Goal: Task Accomplishment & Management: Manage account settings

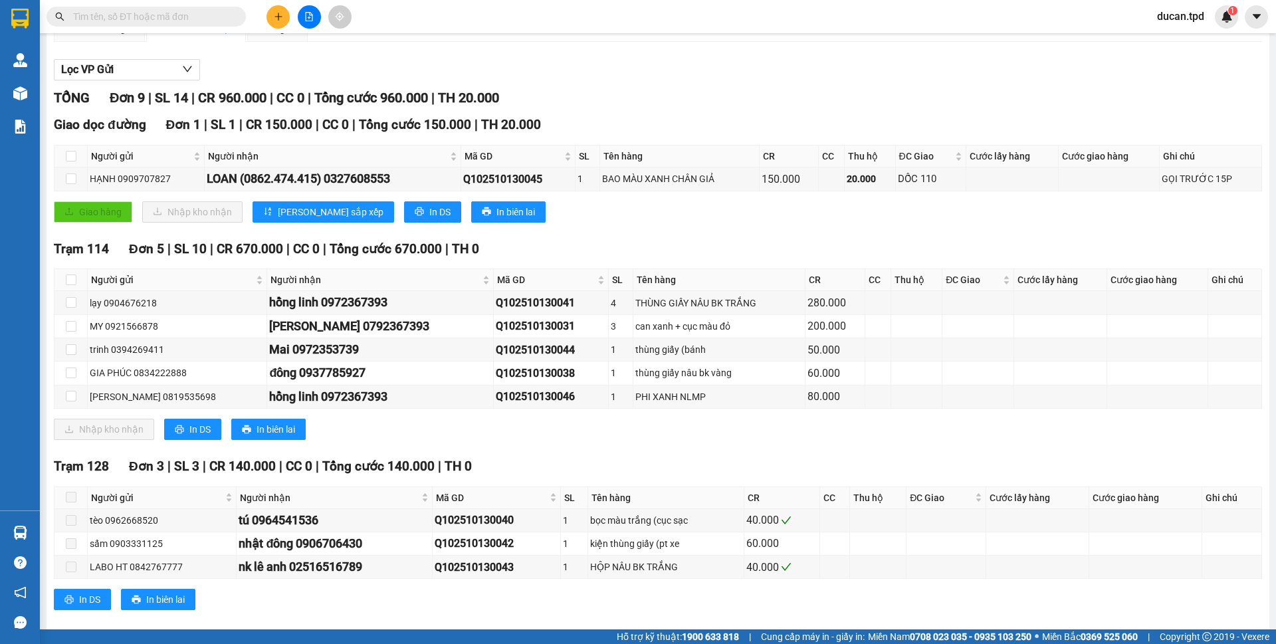
scroll to position [140, 0]
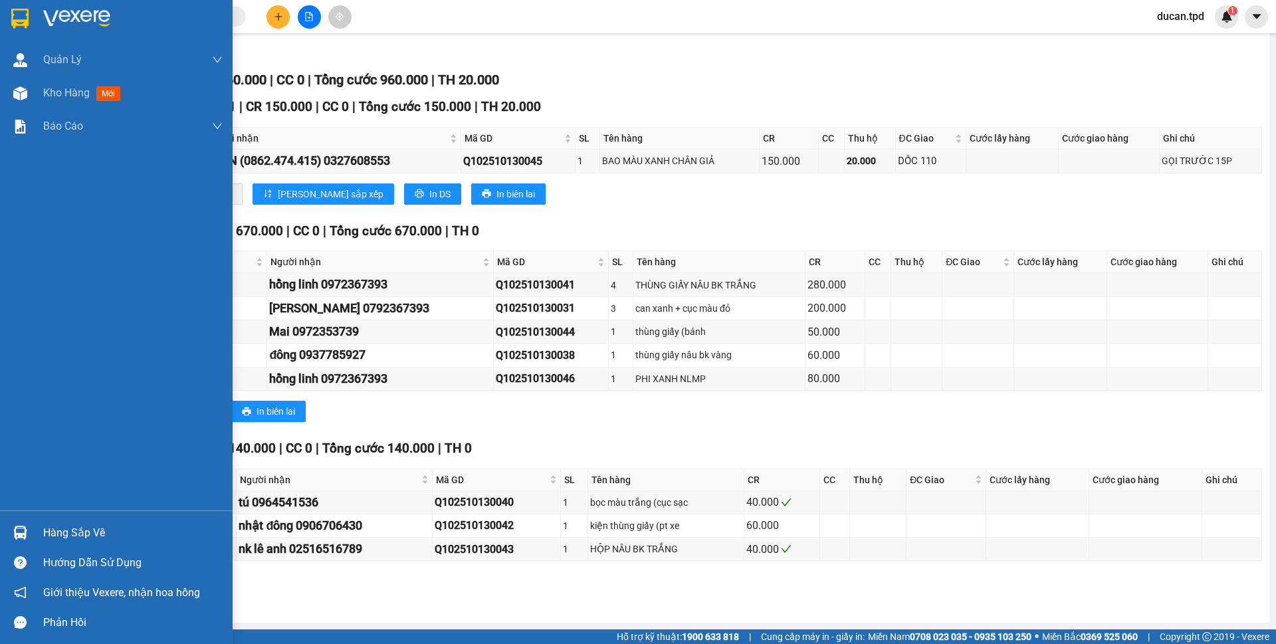
click at [32, 520] on div "Hàng sắp về" at bounding box center [116, 533] width 233 height 30
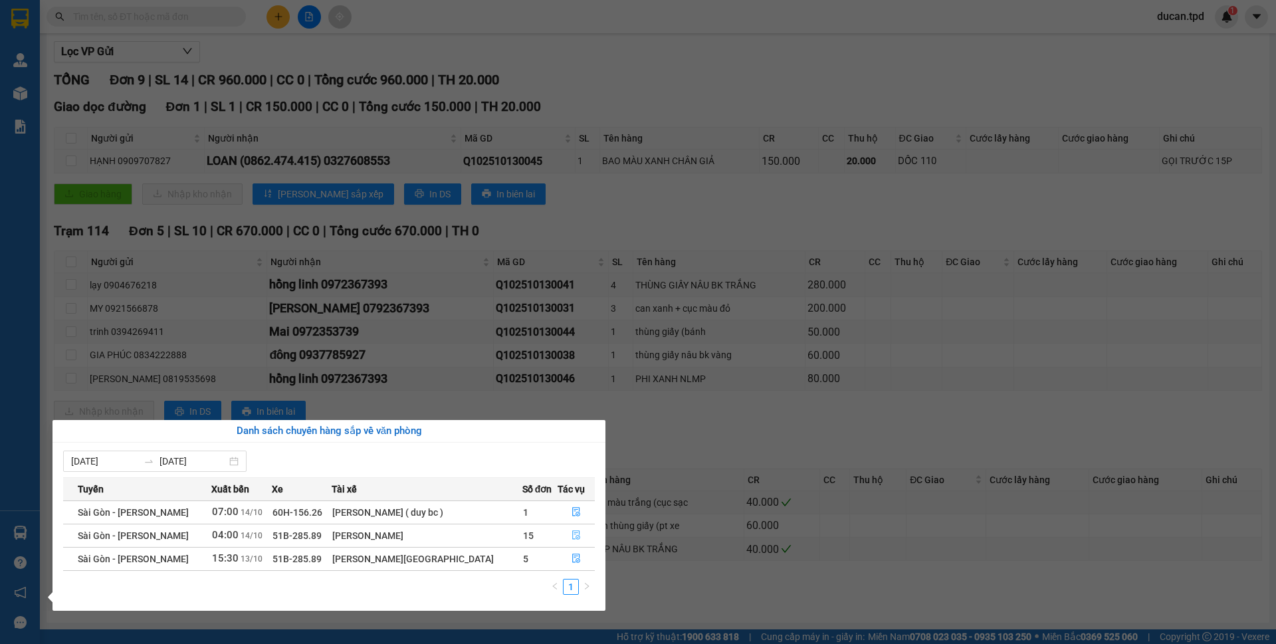
click at [575, 534] on icon "file-done" at bounding box center [576, 534] width 9 height 9
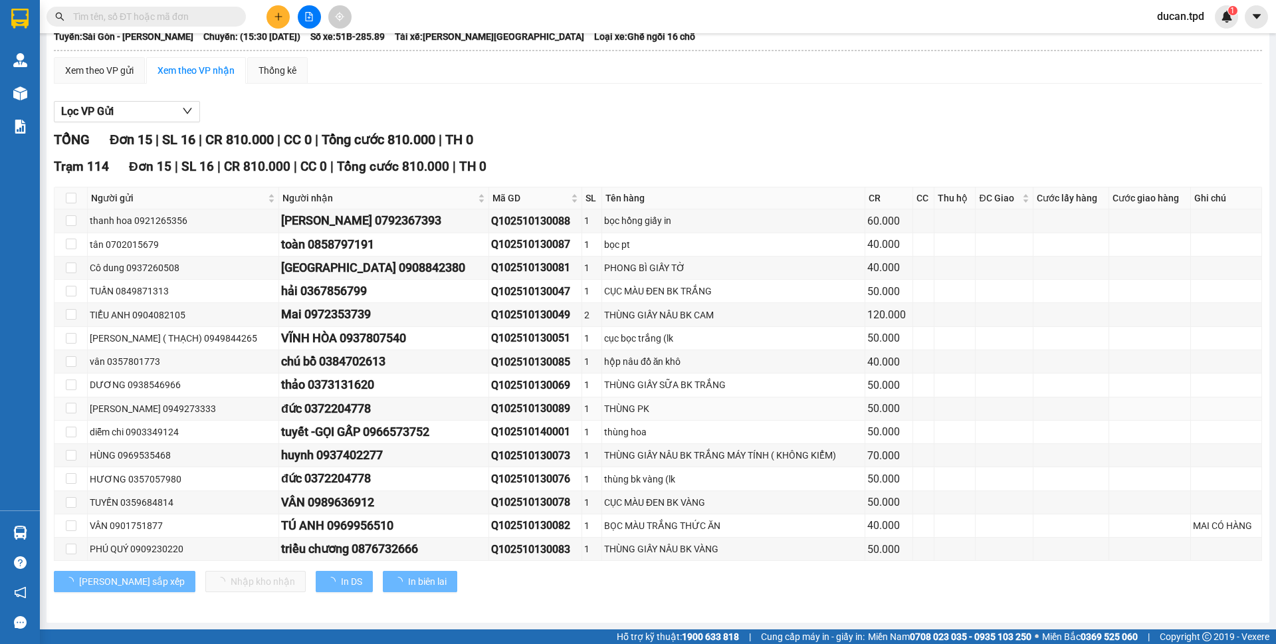
scroll to position [80, 0]
type input "[DATE]"
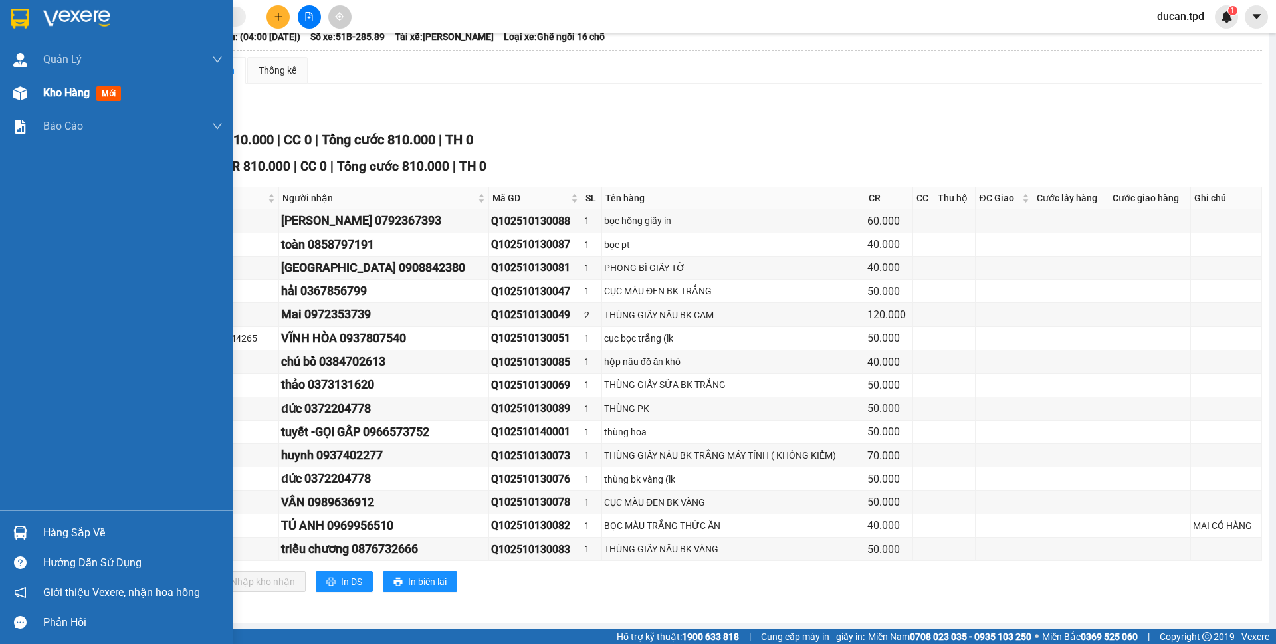
click at [87, 93] on span "Kho hàng" at bounding box center [66, 92] width 47 height 13
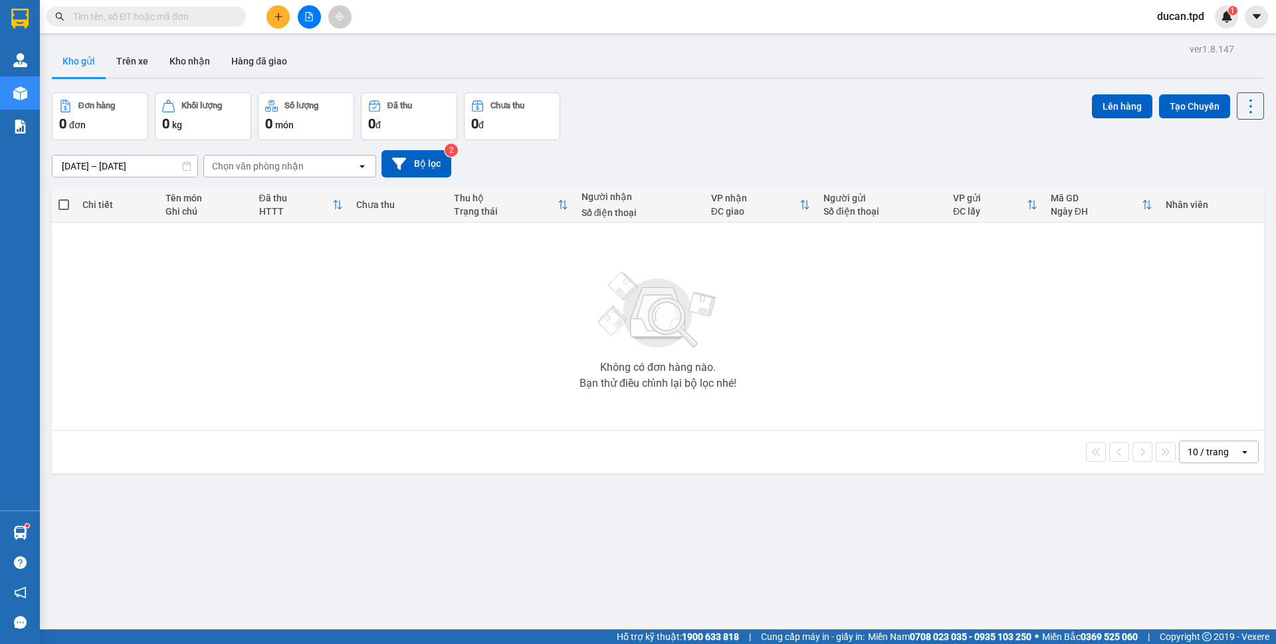
click at [277, 10] on button at bounding box center [278, 16] width 23 height 23
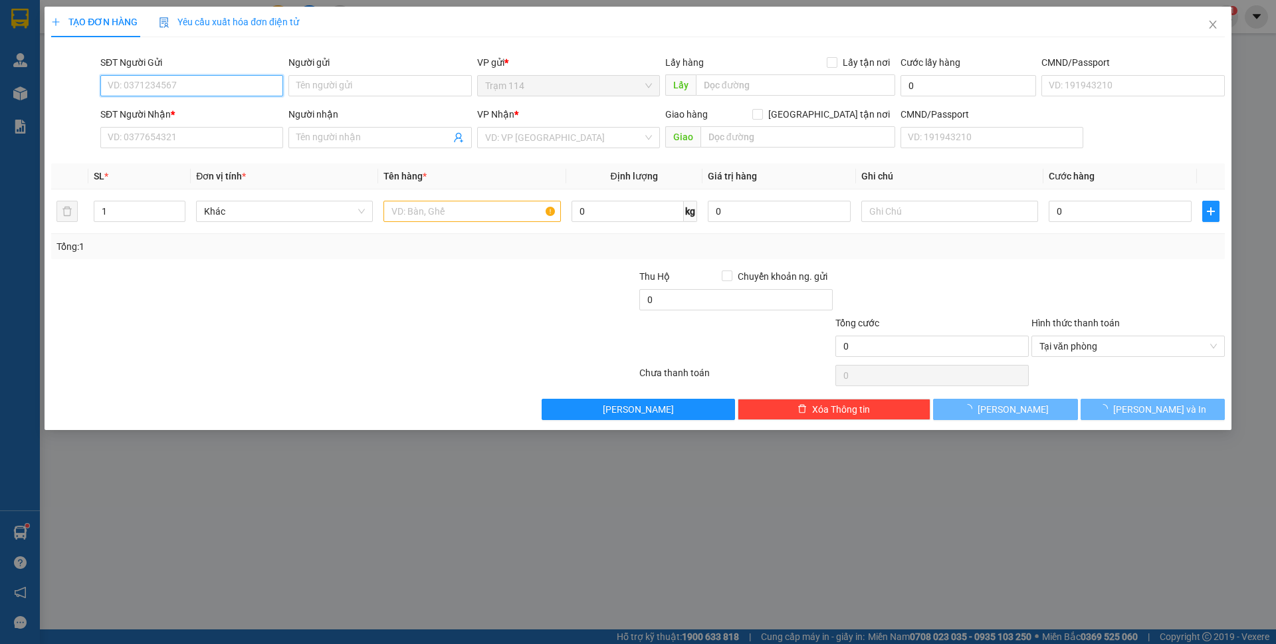
click at [233, 79] on input "SĐT Người Gửi" at bounding box center [191, 85] width 183 height 21
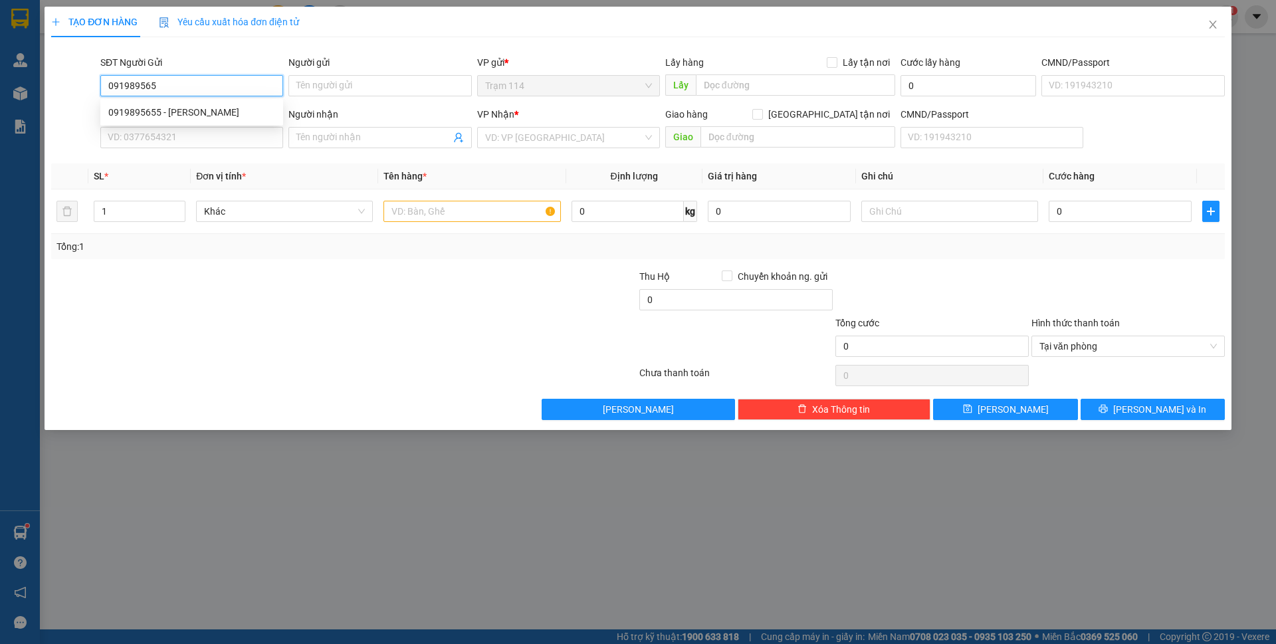
type input "0919895655"
click at [161, 117] on div "0919895655 - SAM" at bounding box center [191, 112] width 167 height 15
type input "SAM"
type input "0913914055"
type input "TRÂM (NGUYỄN TRÍ PHÁT)"
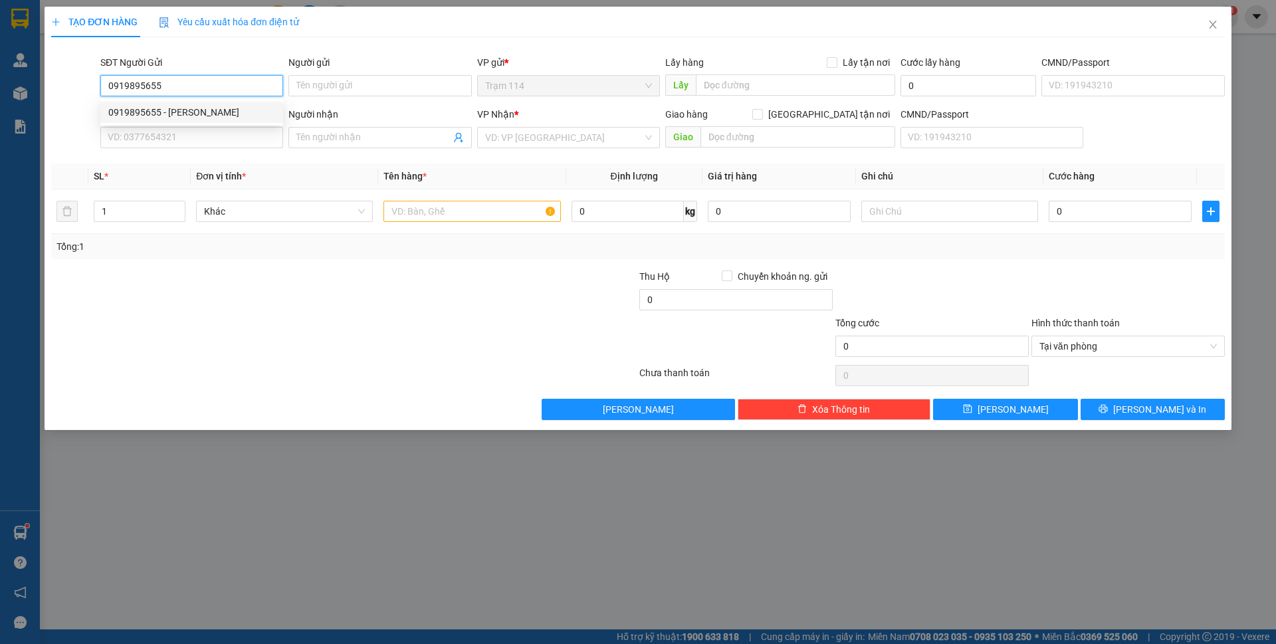
type input "079083010940"
type input "0919895655"
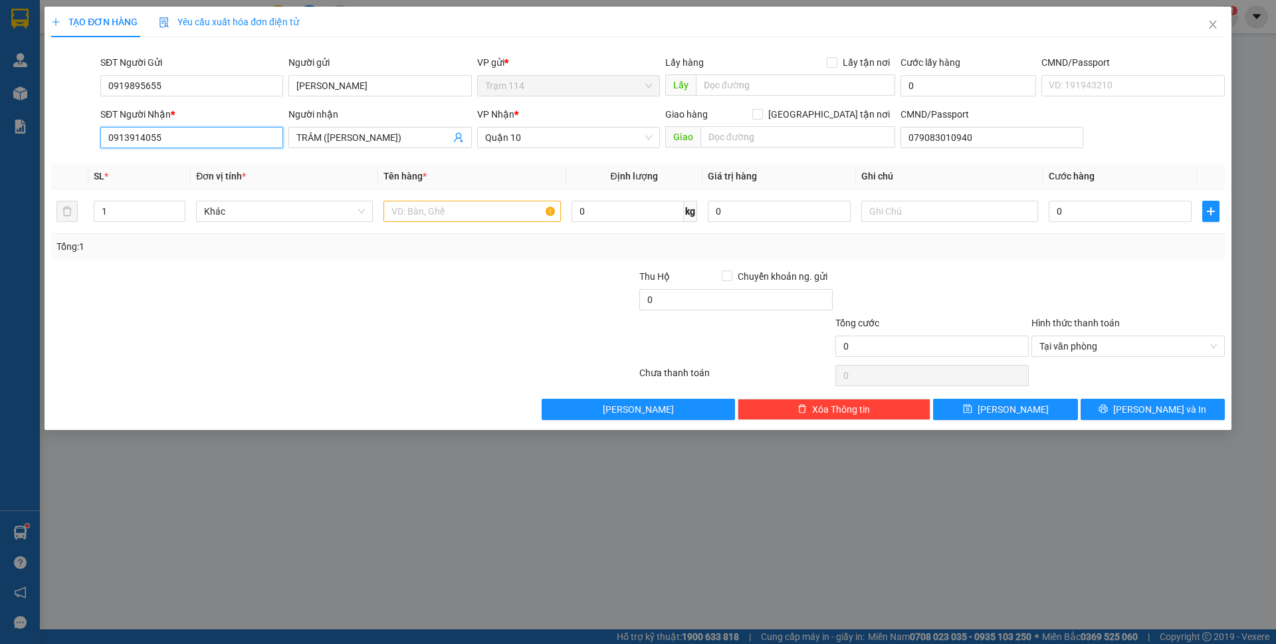
click at [195, 130] on input "0913914055" at bounding box center [191, 137] width 183 height 21
click at [208, 144] on input "0973666" at bounding box center [191, 137] width 183 height 21
click at [204, 158] on div "0973666644 - a vũ" at bounding box center [191, 164] width 167 height 15
type input "0973666644"
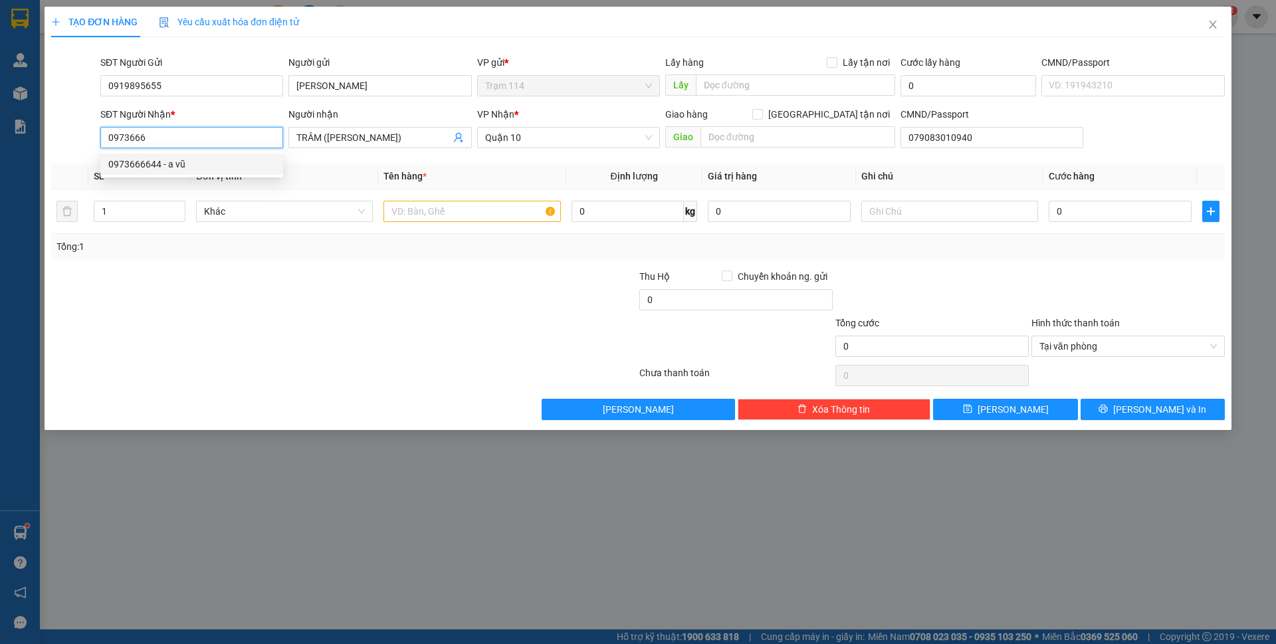
type input "a vũ"
type input "0973666644"
click at [409, 202] on input "text" at bounding box center [472, 211] width 177 height 21
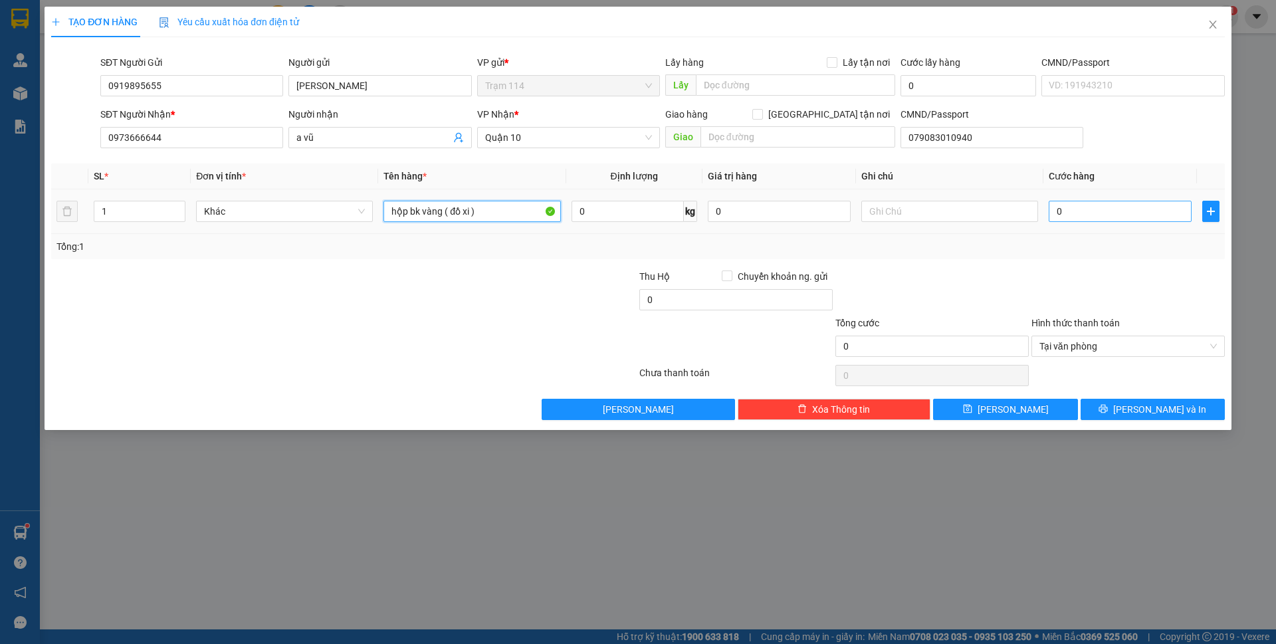
type input "hộp bk vàng ( đồ xi )"
click at [1082, 201] on input "0" at bounding box center [1120, 211] width 143 height 21
type input "4"
type input "40"
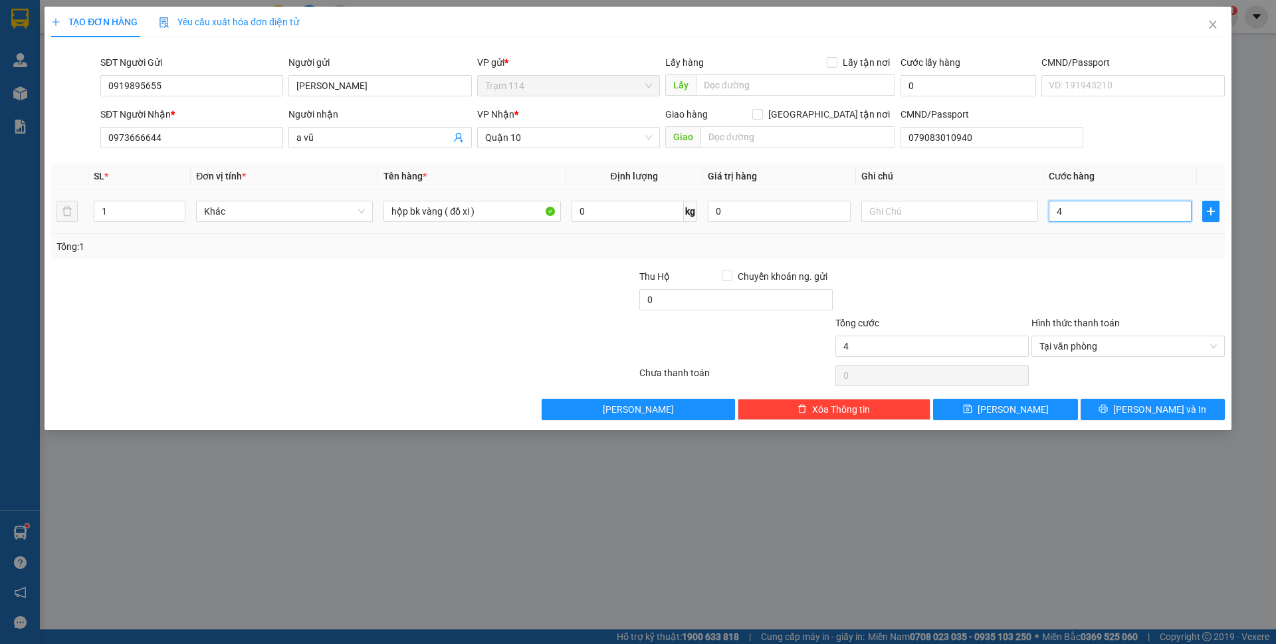
type input "40"
type input "40.000"
click at [1082, 254] on div "Tổng: 1" at bounding box center [638, 246] width 1174 height 25
click at [1108, 406] on button "[PERSON_NAME] và In" at bounding box center [1153, 409] width 144 height 21
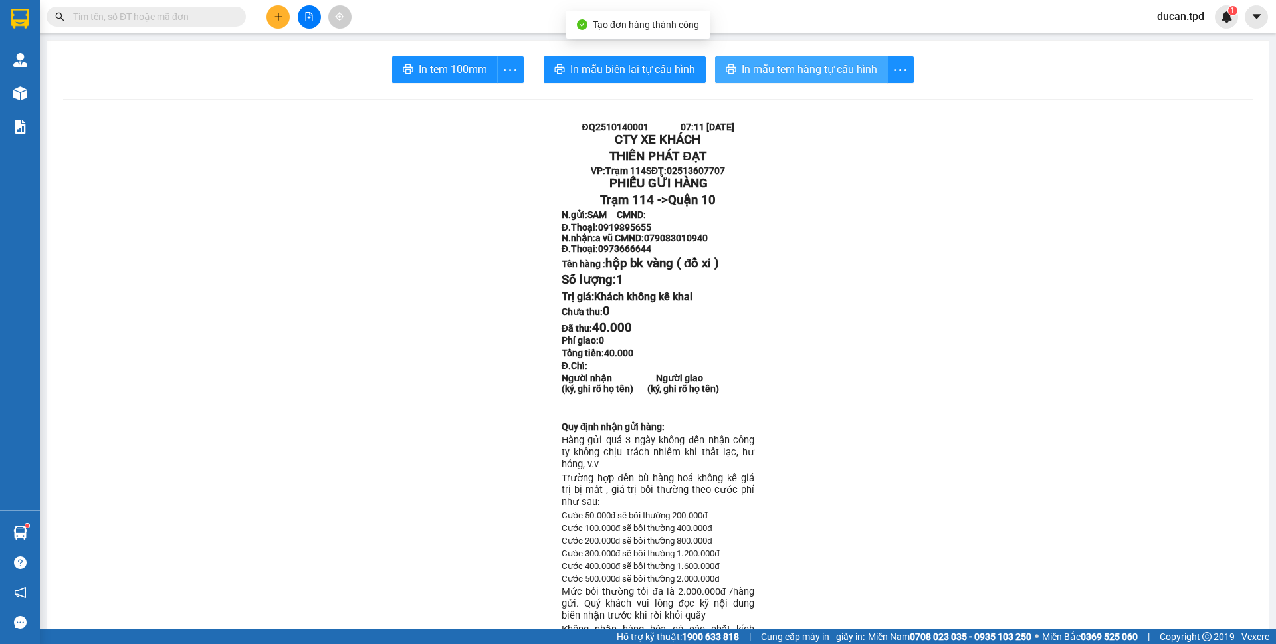
click at [753, 72] on span "In mẫu tem hàng tự cấu hình" at bounding box center [810, 69] width 136 height 17
click at [433, 69] on span "In tem 100mm" at bounding box center [453, 69] width 68 height 17
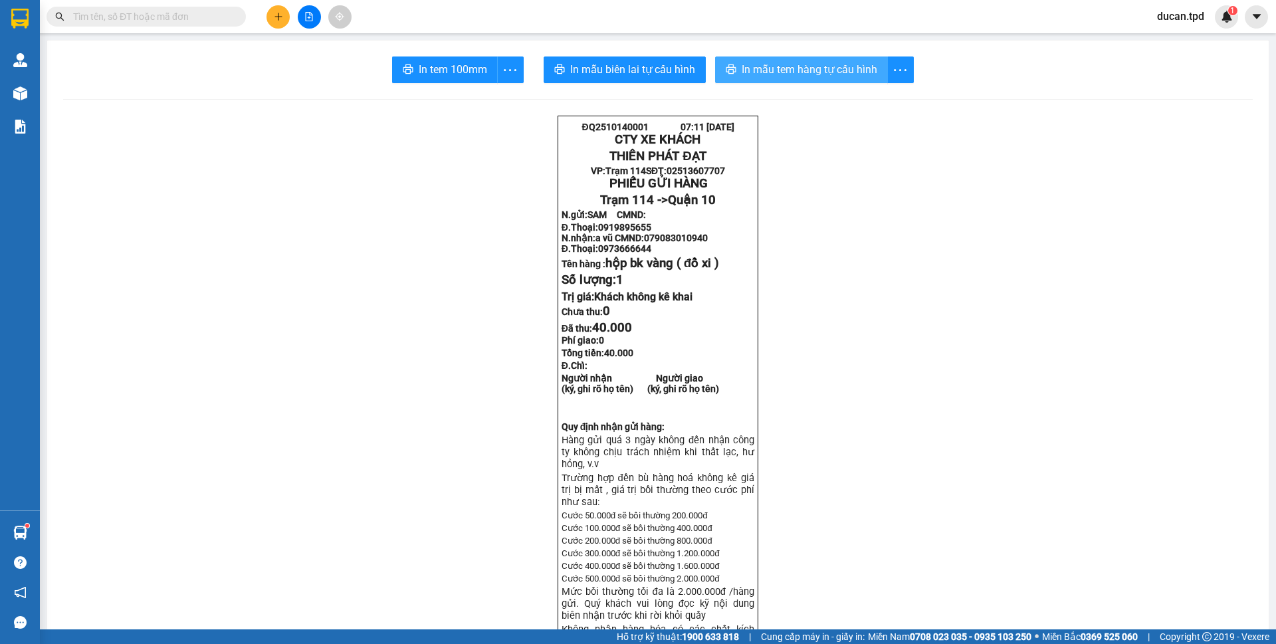
click at [433, 69] on span "In tem 100mm" at bounding box center [453, 69] width 68 height 17
drag, startPoint x: 752, startPoint y: 68, endPoint x: 433, endPoint y: 69, distance: 319.0
click at [433, 69] on span "In tem 100mm" at bounding box center [453, 69] width 68 height 17
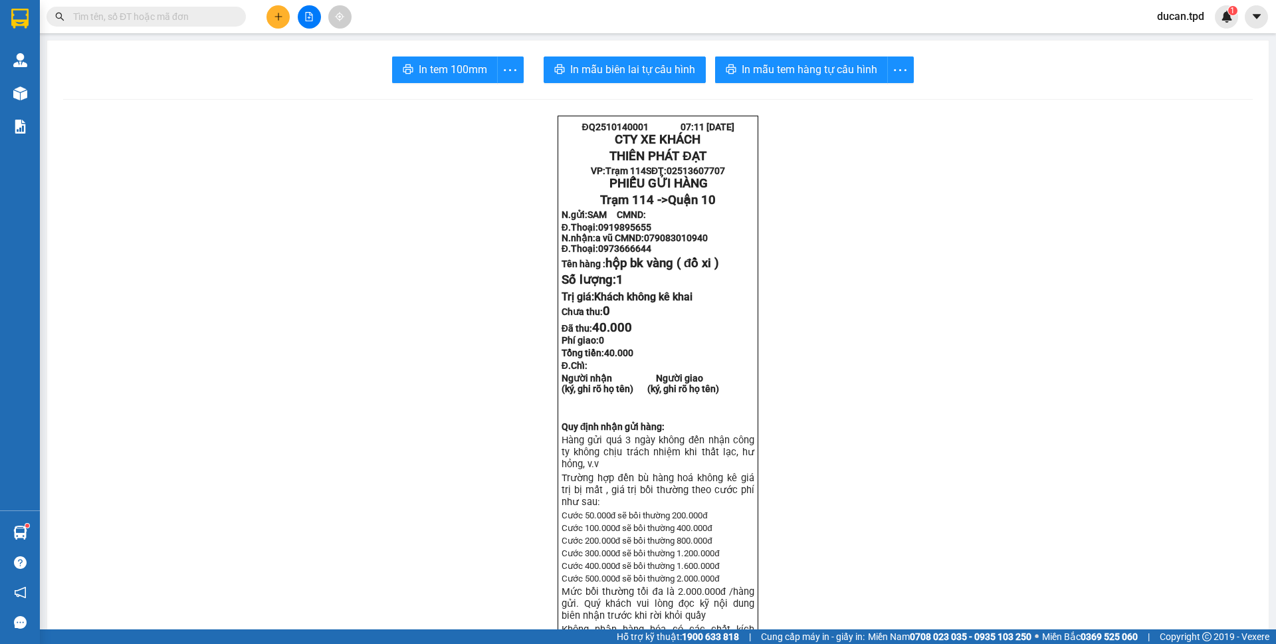
click at [36, 93] on div "Kho hàng mới" at bounding box center [20, 92] width 40 height 33
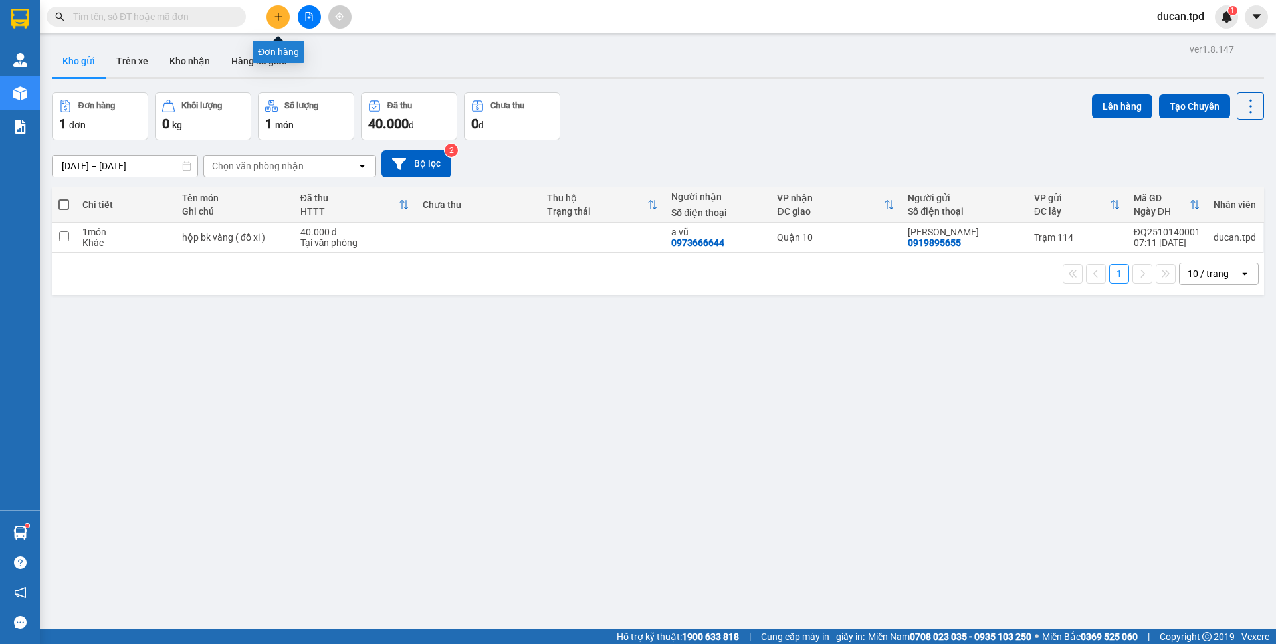
click at [271, 23] on button at bounding box center [278, 16] width 23 height 23
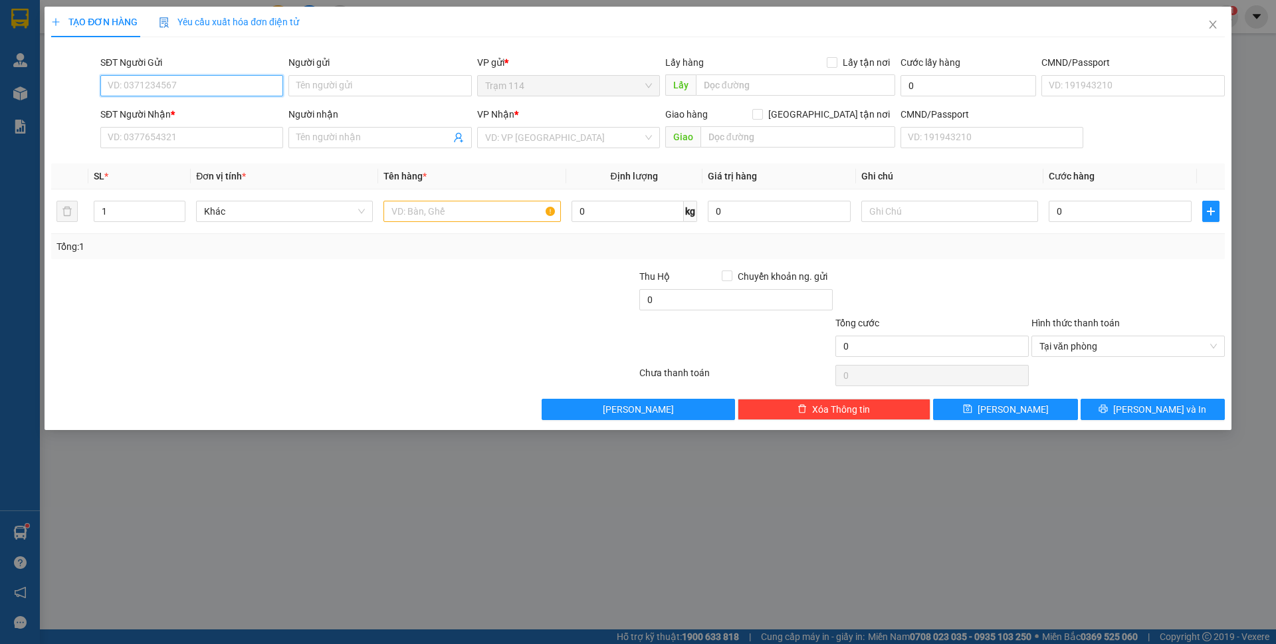
click at [198, 86] on input "SĐT Người Gửi" at bounding box center [191, 85] width 183 height 21
click at [193, 118] on div "0935889069 - linh" at bounding box center [191, 112] width 167 height 15
type input "0935889069"
type input "linh"
type input "0932342349"
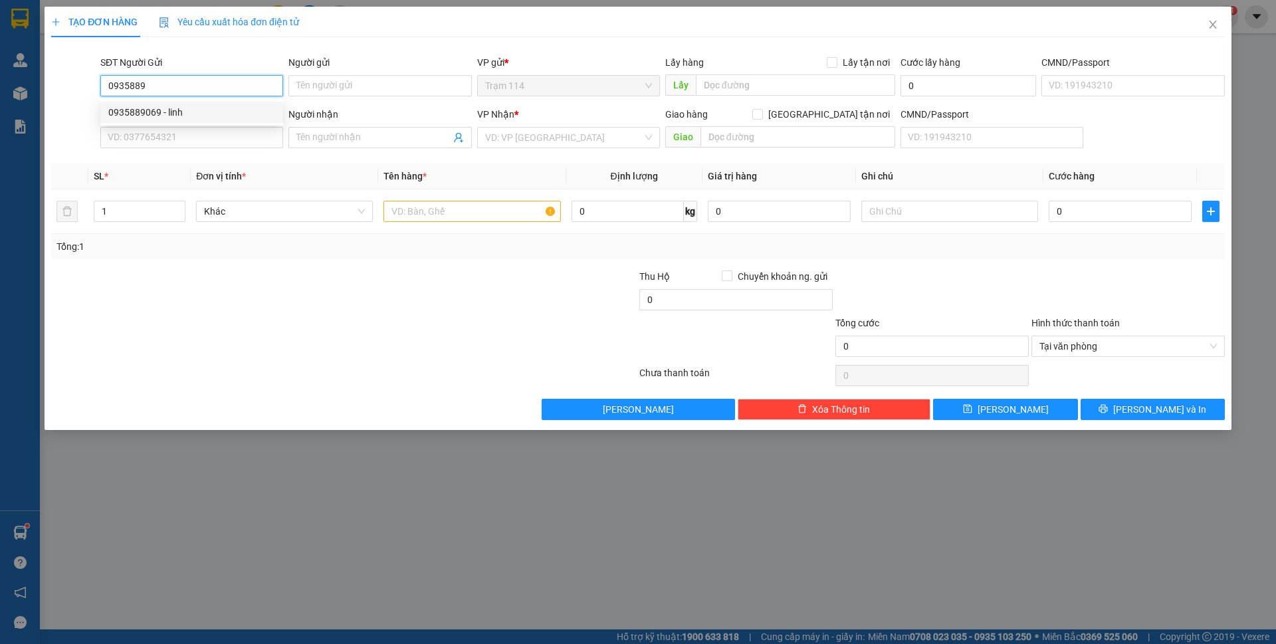
type input "nam"
type input "0935889069"
click at [417, 213] on input "text" at bounding box center [472, 211] width 177 height 21
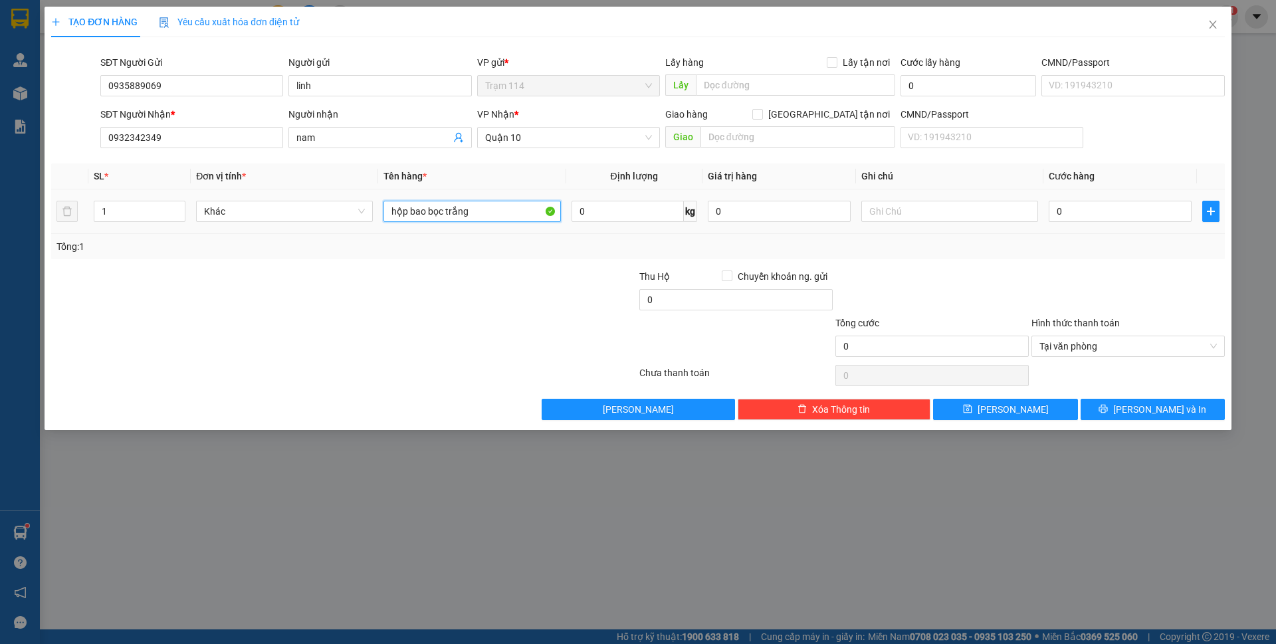
type input "hộp bao bọc trắng"
drag, startPoint x: 1103, startPoint y: 199, endPoint x: 1101, endPoint y: 211, distance: 12.0
click at [1103, 201] on div "0" at bounding box center [1120, 211] width 143 height 27
click at [1101, 211] on input "0" at bounding box center [1120, 211] width 143 height 21
type input "4"
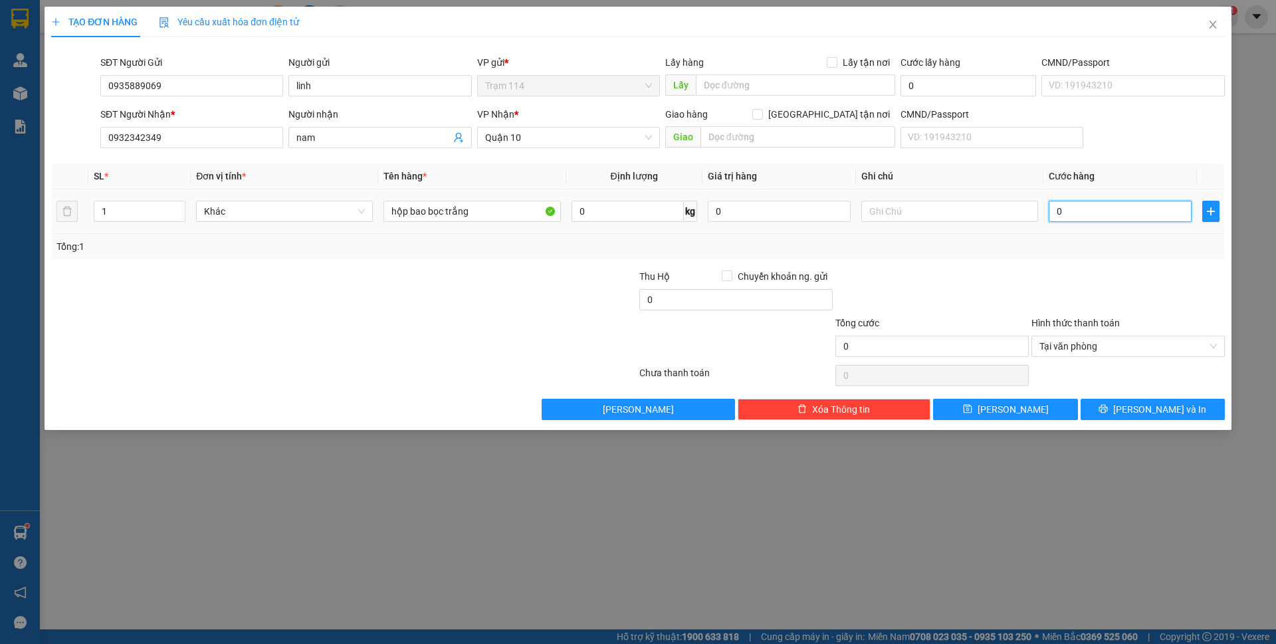
type input "4"
type input "40"
type input "40.000"
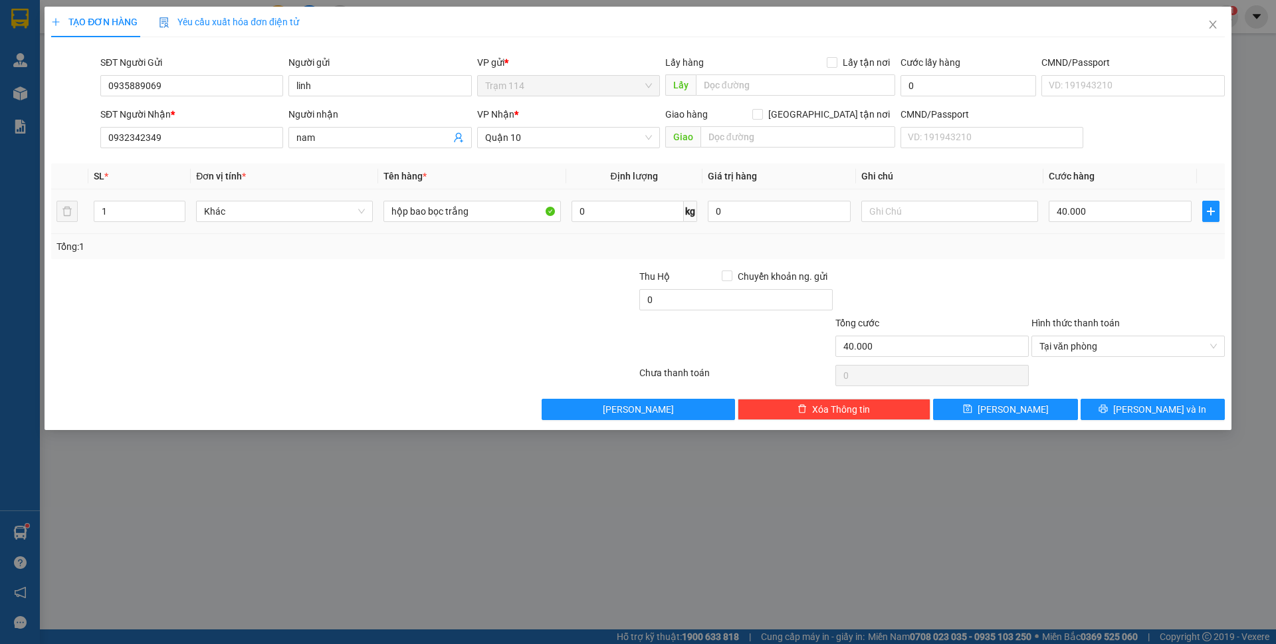
click at [1099, 261] on div "Transit Pickup Surcharge Ids Transit Deliver Surcharge Ids Transit Deliver Surc…" at bounding box center [638, 234] width 1174 height 372
click at [1183, 416] on button "[PERSON_NAME] và In" at bounding box center [1153, 409] width 144 height 21
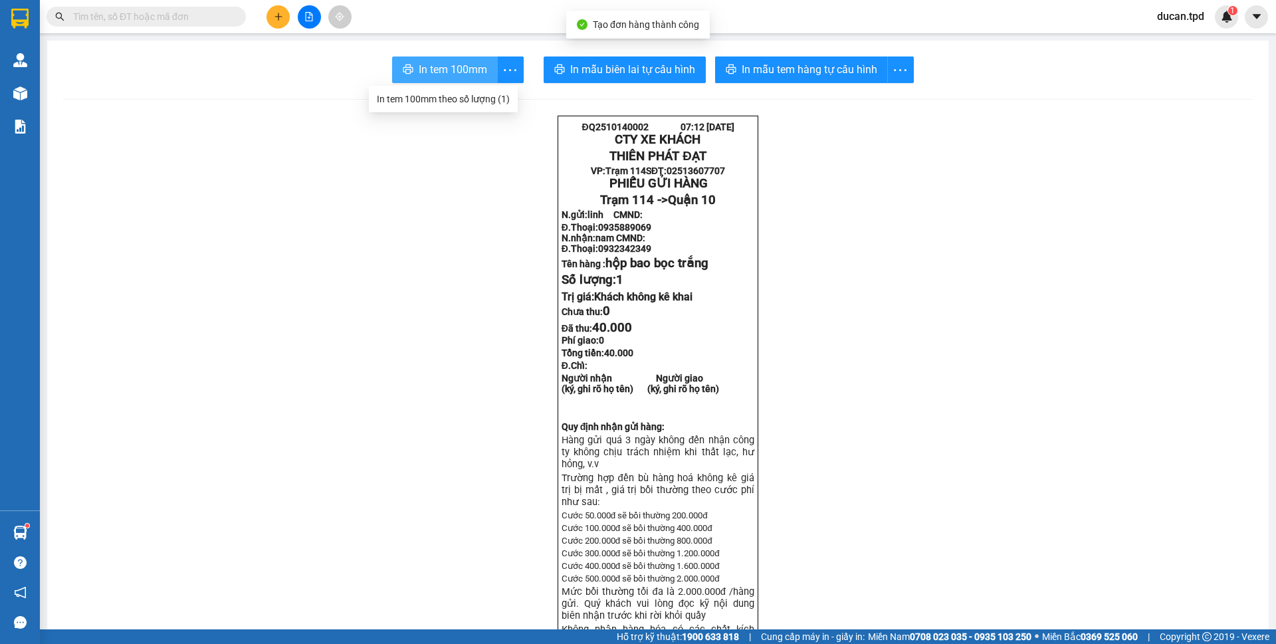
click at [451, 63] on span "In tem 100mm" at bounding box center [453, 69] width 68 height 17
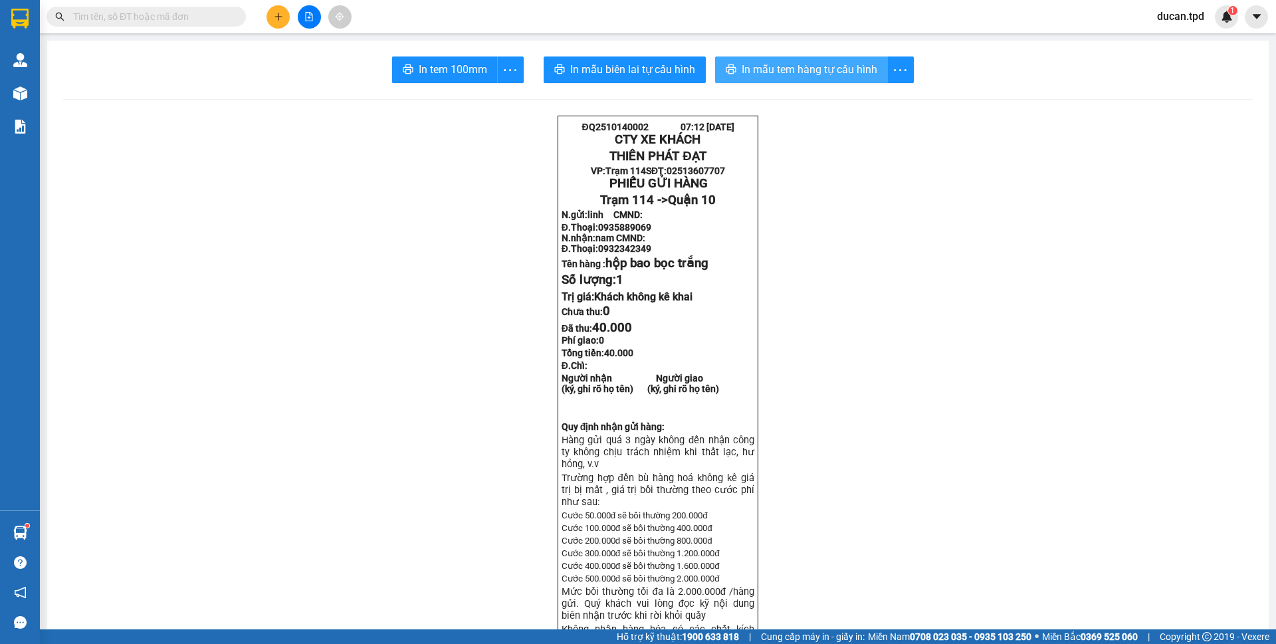
click at [764, 76] on span "In mẫu tem hàng tự cấu hình" at bounding box center [810, 69] width 136 height 17
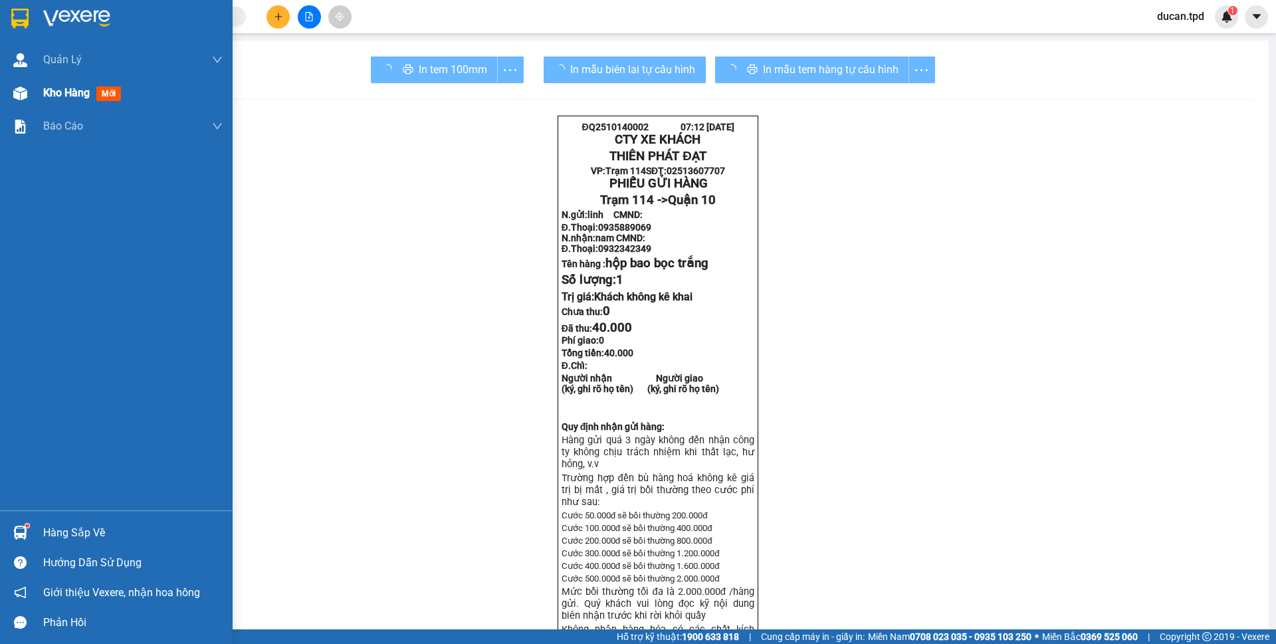
click at [51, 101] on div "Kho hàng mới" at bounding box center [84, 92] width 83 height 17
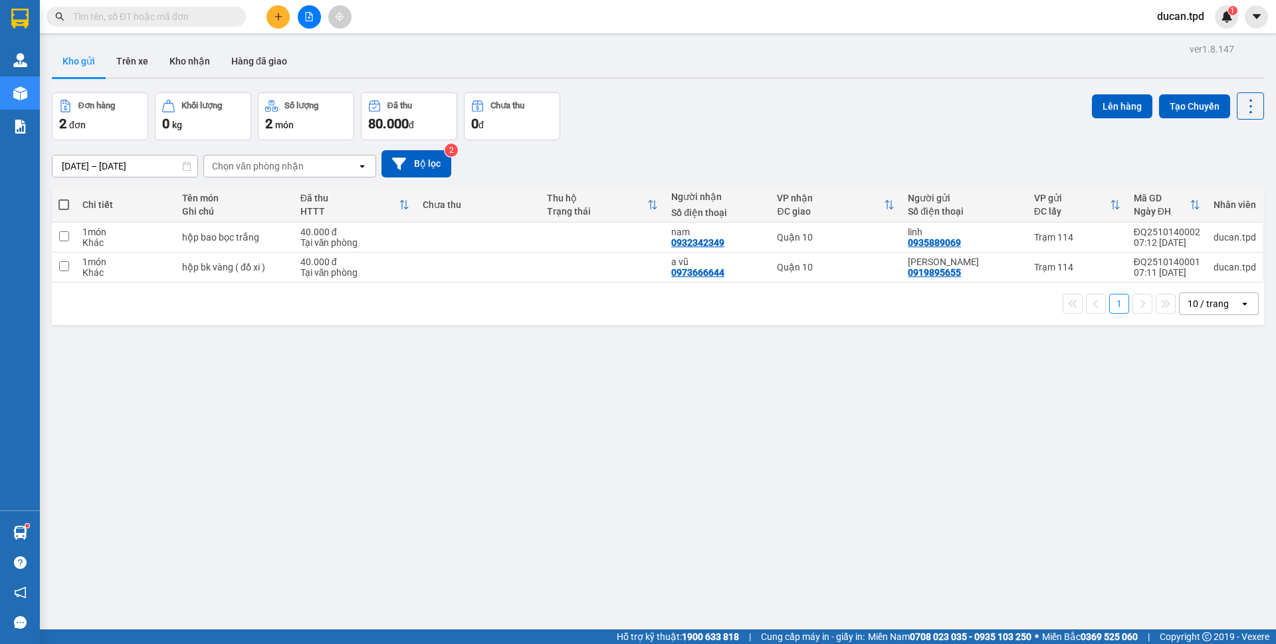
click at [62, 201] on span at bounding box center [63, 204] width 11 height 11
click at [64, 198] on input "checkbox" at bounding box center [64, 198] width 0 height 0
checkbox input "true"
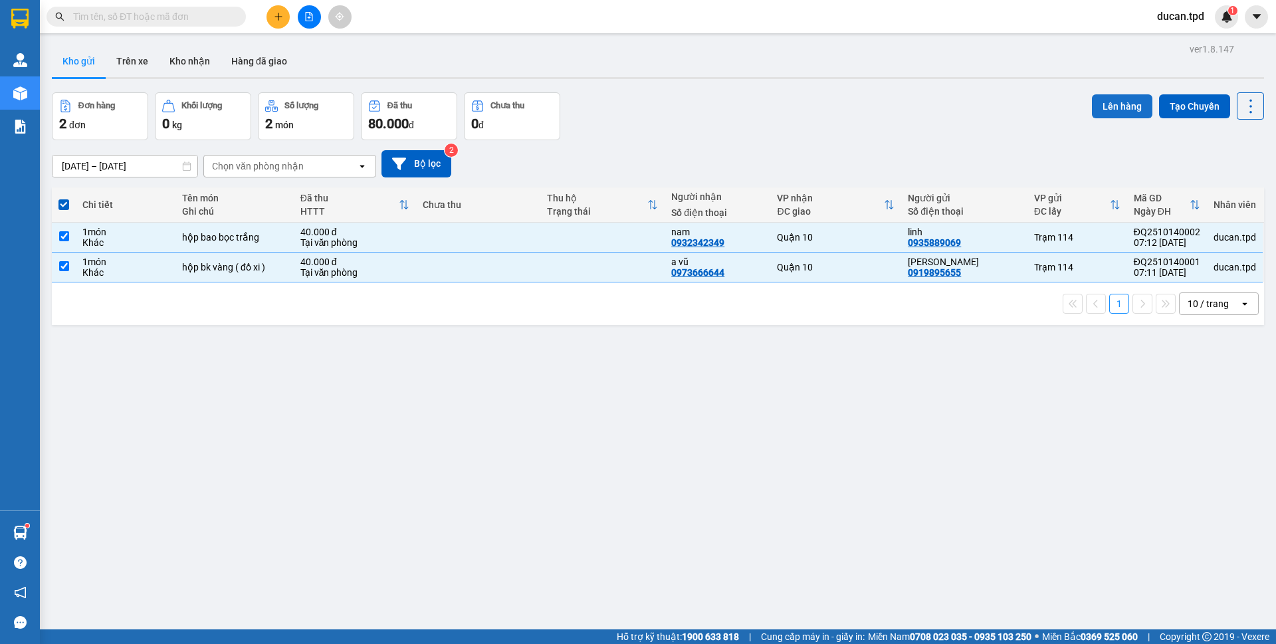
click at [1117, 98] on button "Lên hàng" at bounding box center [1122, 106] width 60 height 24
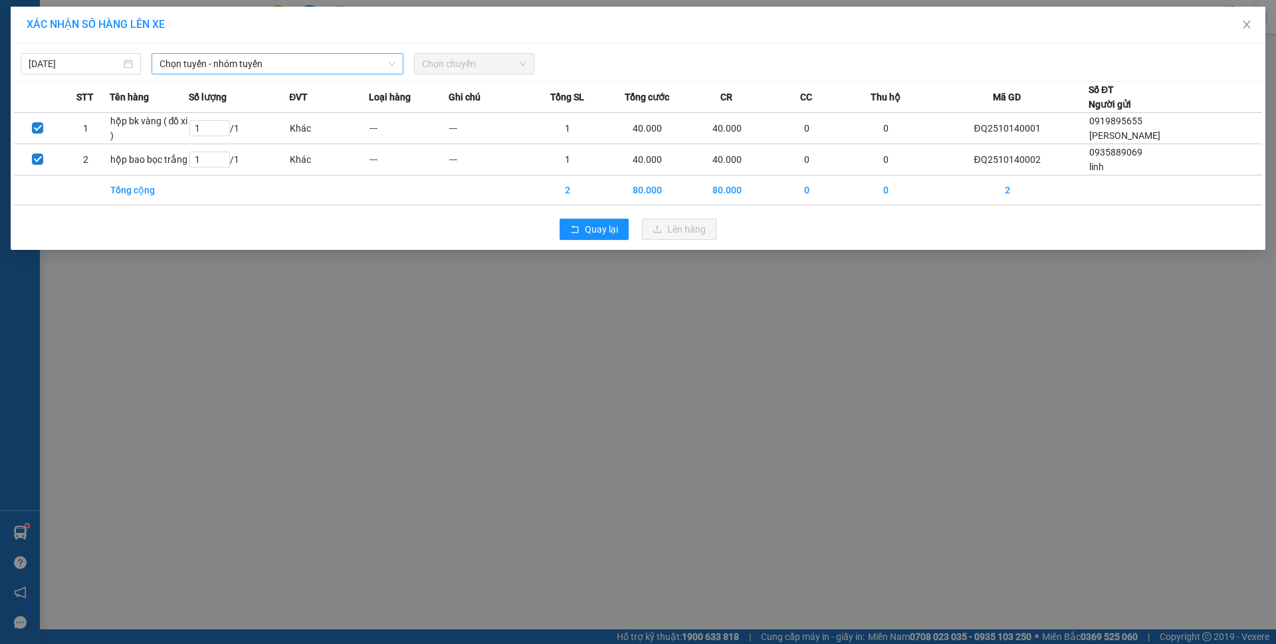
click at [350, 61] on span "Chọn tuyến - nhóm tuyến" at bounding box center [278, 64] width 236 height 20
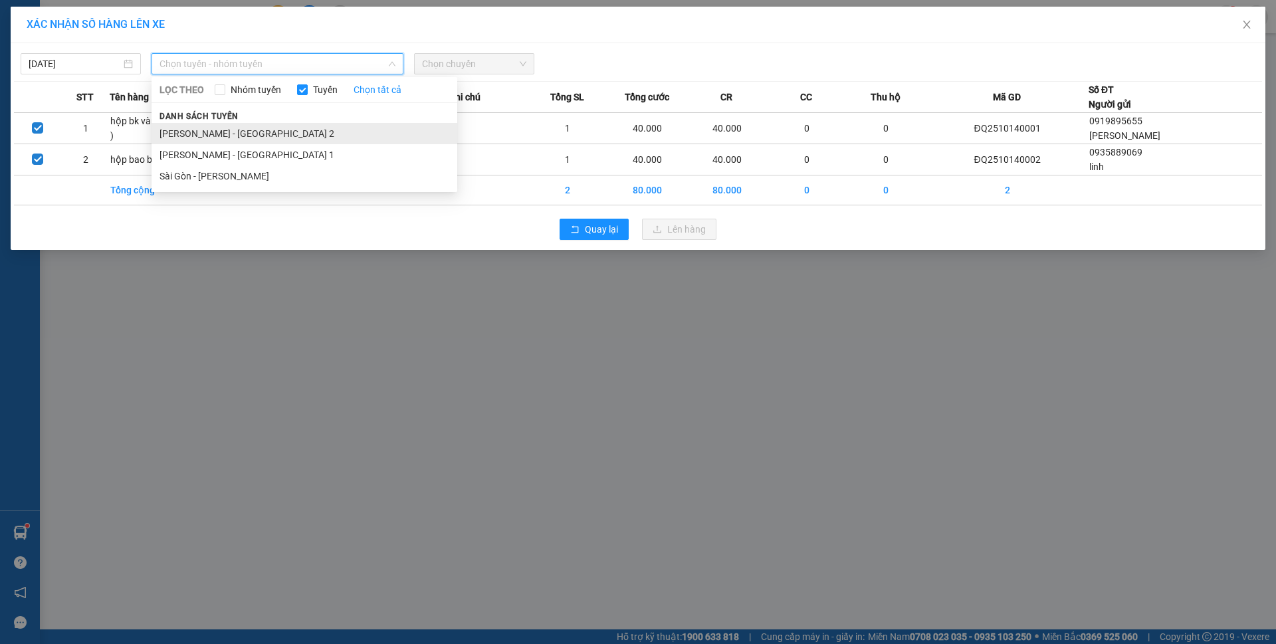
click at [273, 138] on li "Phương Lâm - Sài Gòn 2" at bounding box center [305, 133] width 306 height 21
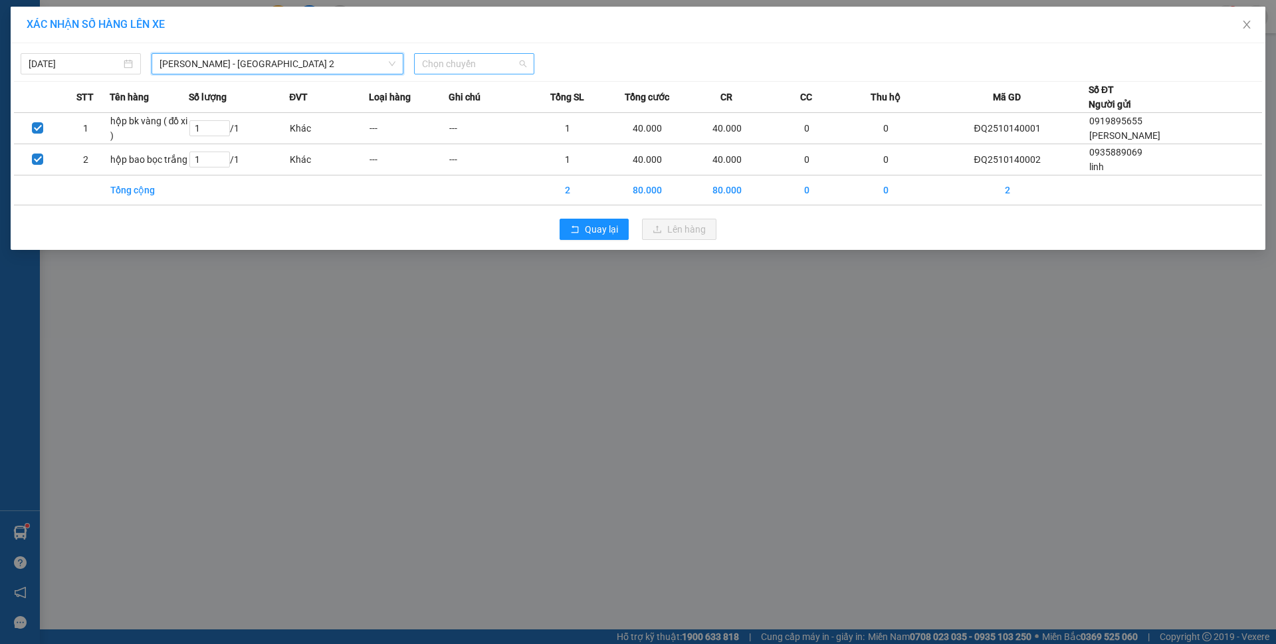
click at [488, 70] on span "Chọn chuyến" at bounding box center [474, 64] width 104 height 20
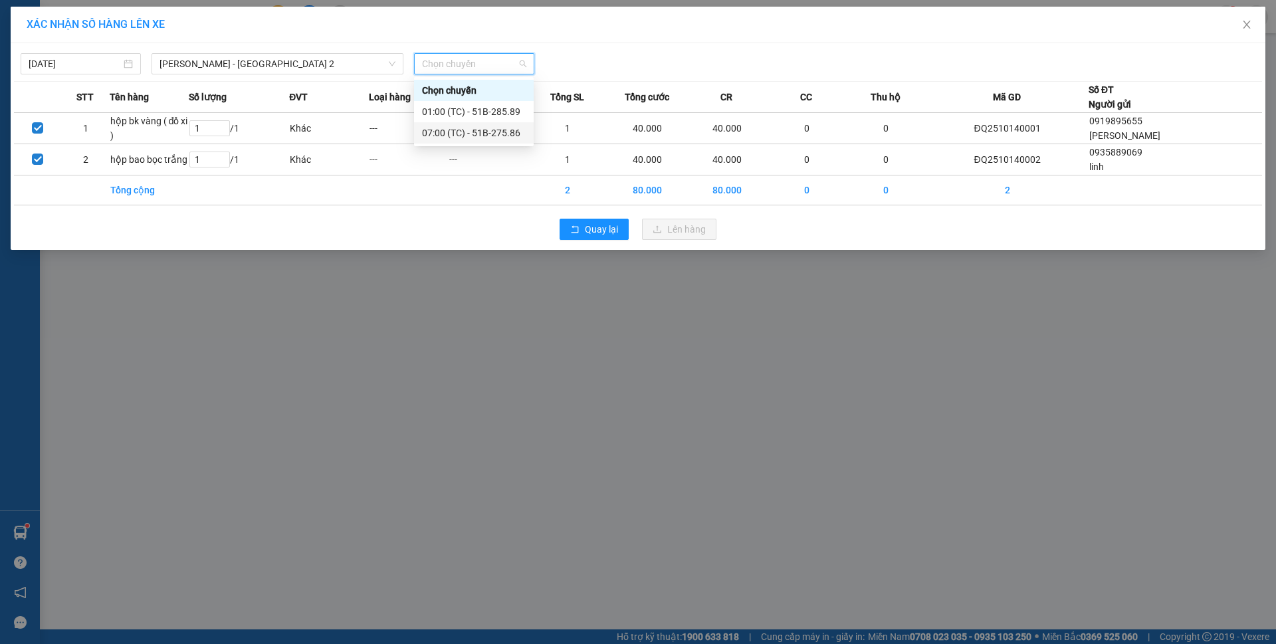
click at [485, 128] on div "07:00 (TC) - 51B-275.86" at bounding box center [474, 133] width 104 height 15
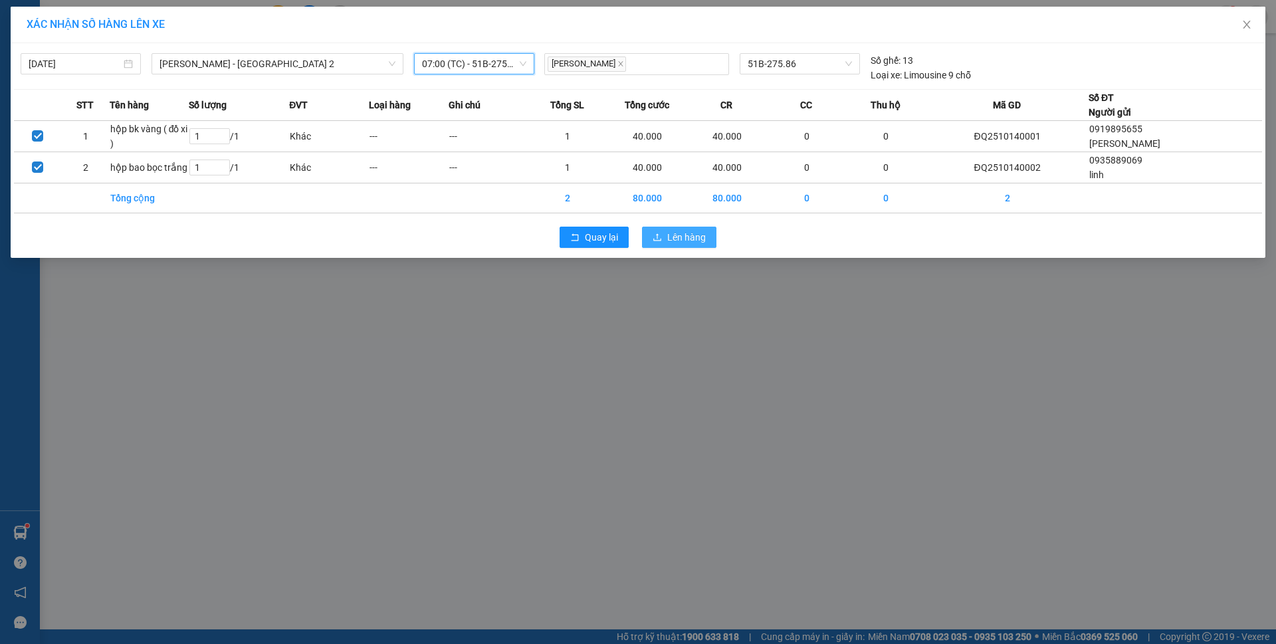
click at [666, 238] on button "Lên hàng" at bounding box center [679, 237] width 74 height 21
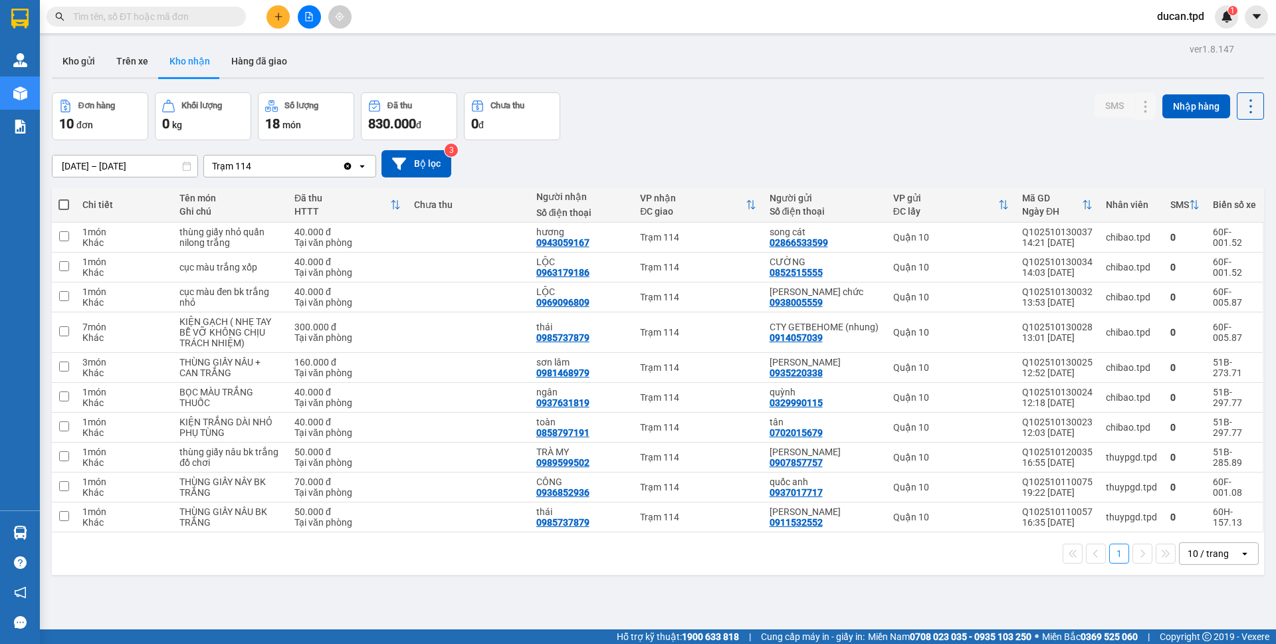
click at [135, 157] on input "[DATE] – [DATE]" at bounding box center [125, 166] width 145 height 21
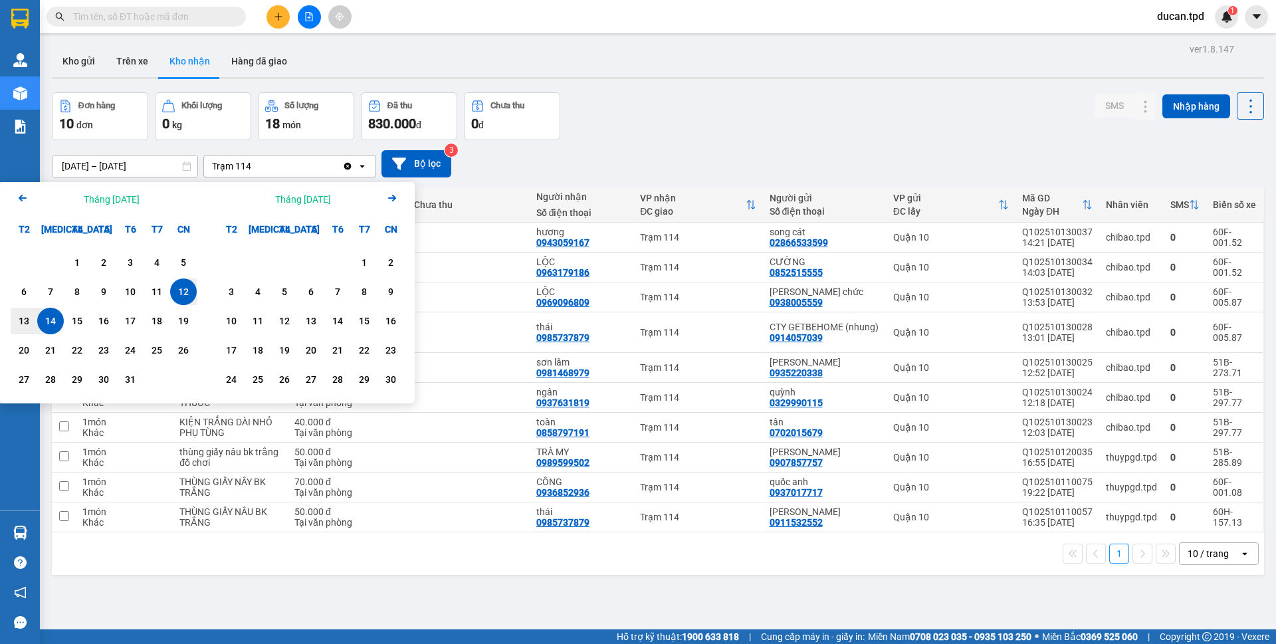
click at [19, 194] on icon "Arrow Left" at bounding box center [23, 198] width 16 height 16
click at [141, 377] on div "29" at bounding box center [130, 379] width 27 height 27
click at [401, 199] on div "Tháng [DATE] Arrow Right" at bounding box center [310, 199] width 207 height 34
click at [393, 197] on icon "Next month." at bounding box center [392, 198] width 8 height 7
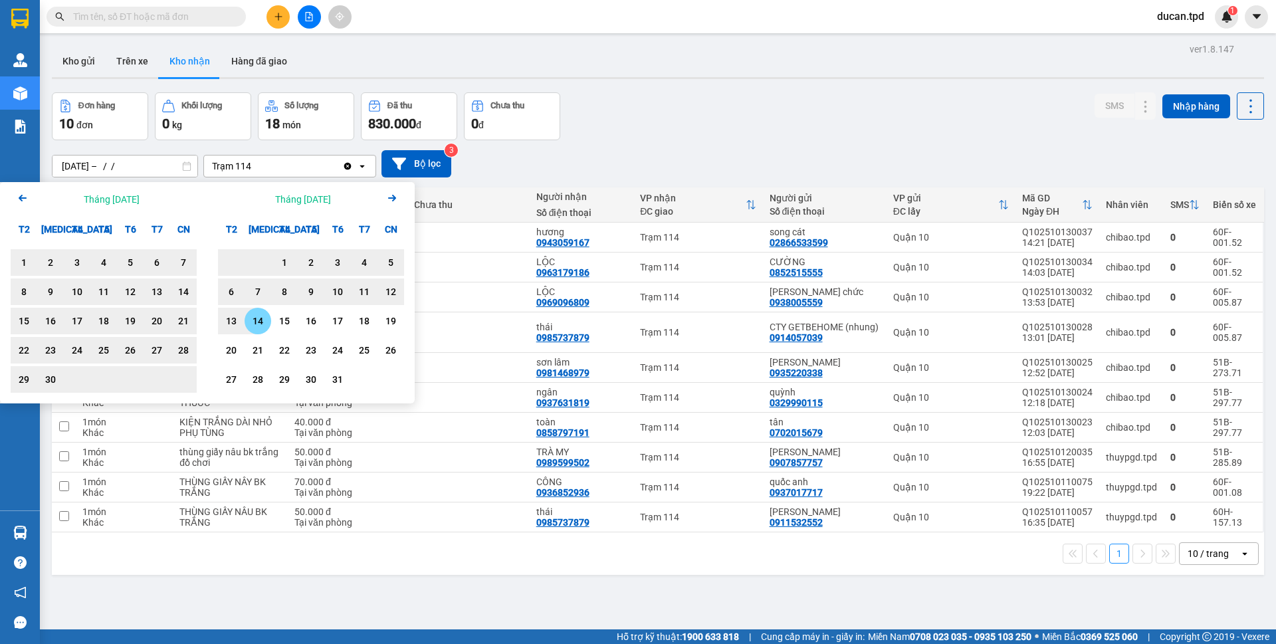
click at [259, 321] on div "14" at bounding box center [258, 321] width 19 height 16
type input "[DATE] – [DATE]"
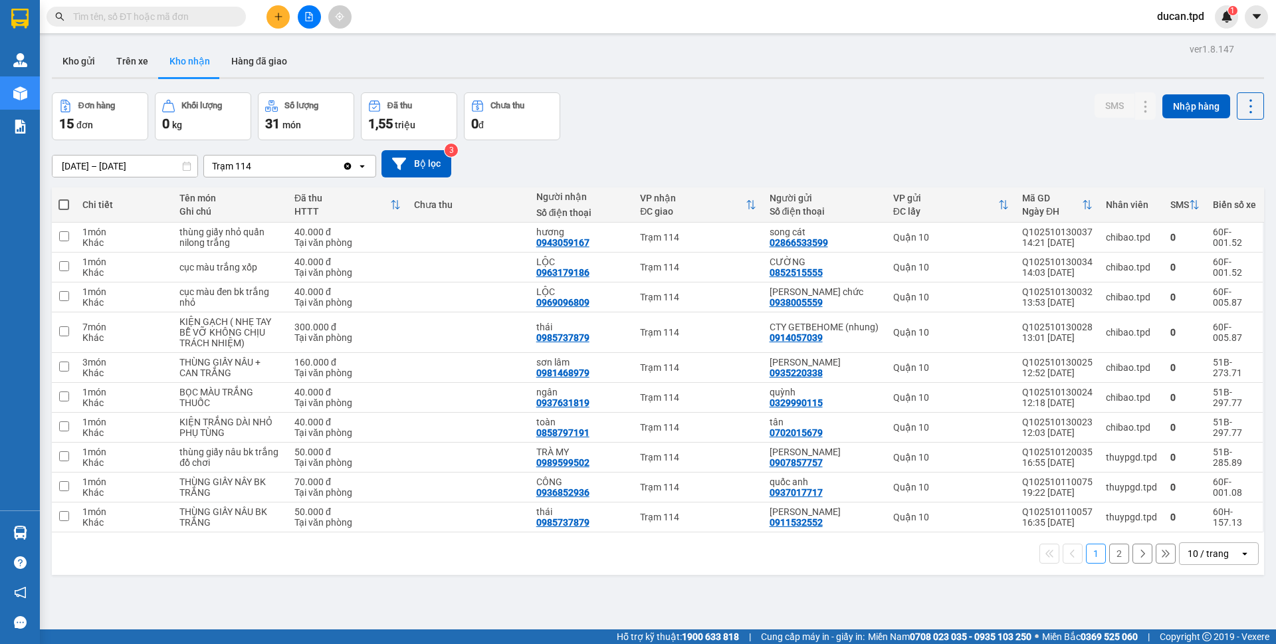
click at [1203, 560] on div "10 / trang" at bounding box center [1210, 553] width 60 height 21
click at [1212, 468] on div "50 / trang" at bounding box center [1208, 477] width 80 height 24
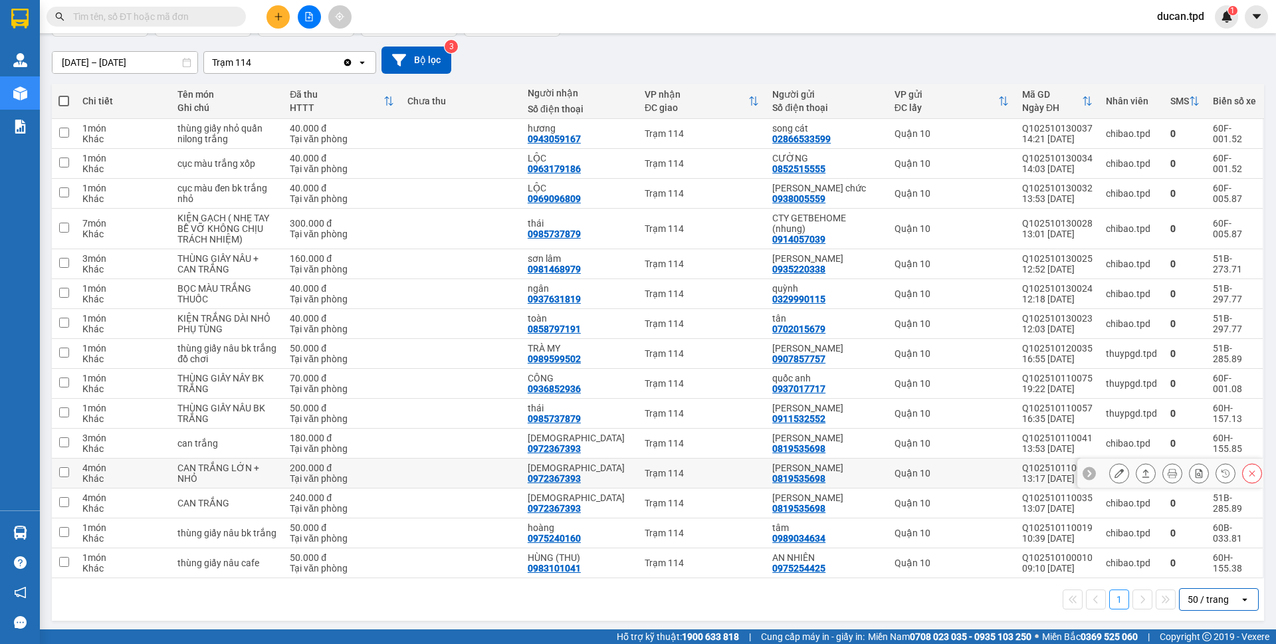
scroll to position [107, 0]
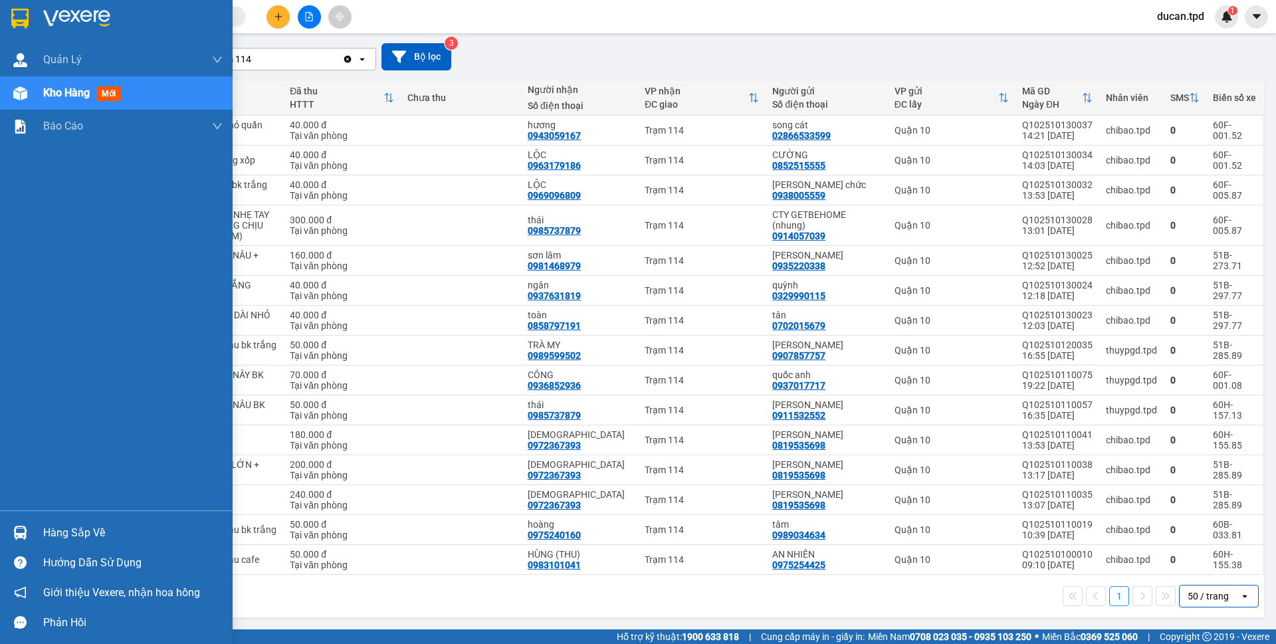
click at [25, 530] on img at bounding box center [20, 533] width 14 height 14
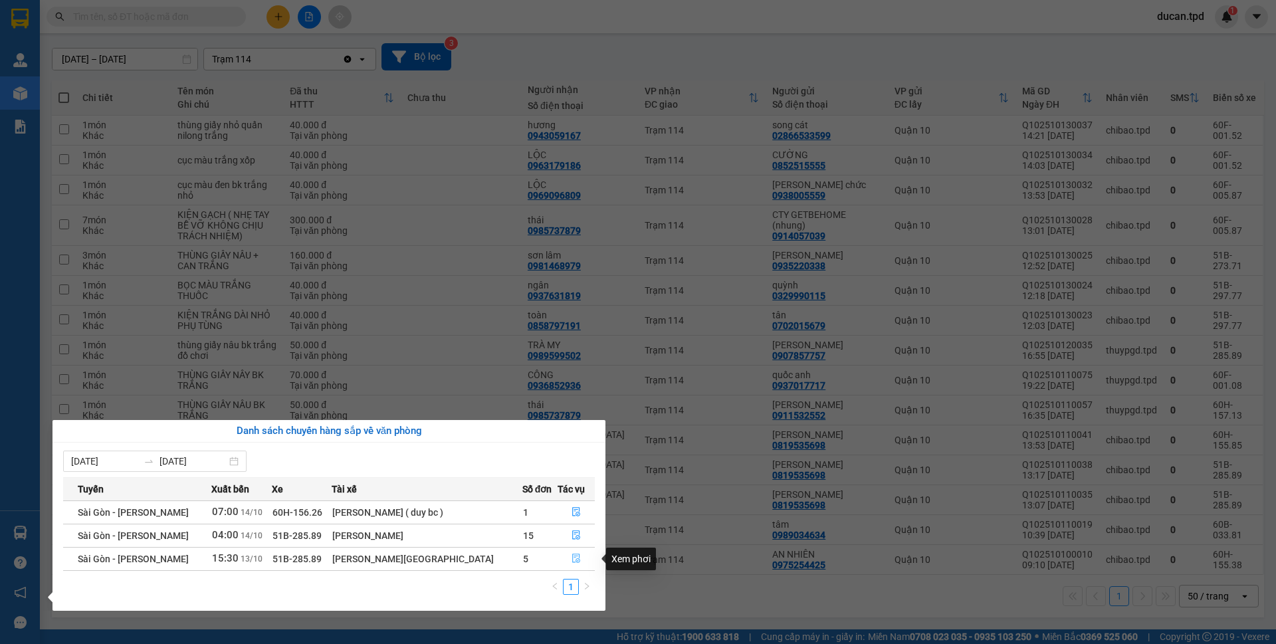
click at [564, 561] on button "button" at bounding box center [576, 558] width 36 height 21
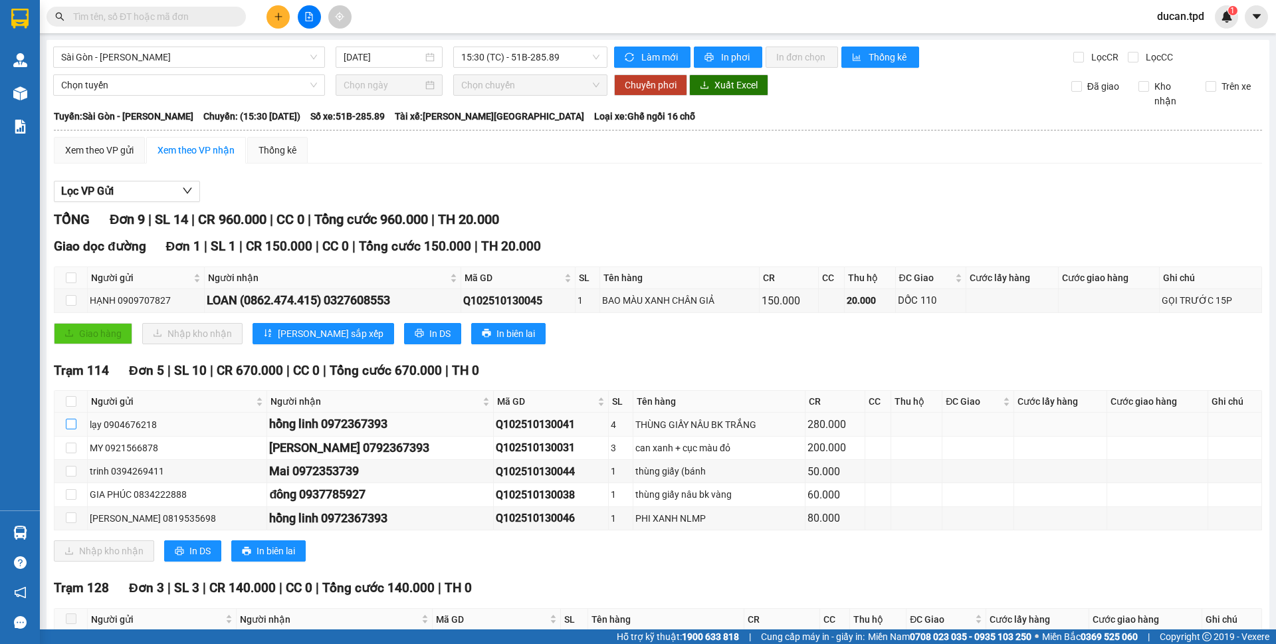
click at [70, 427] on input "checkbox" at bounding box center [71, 424] width 11 height 11
checkbox input "true"
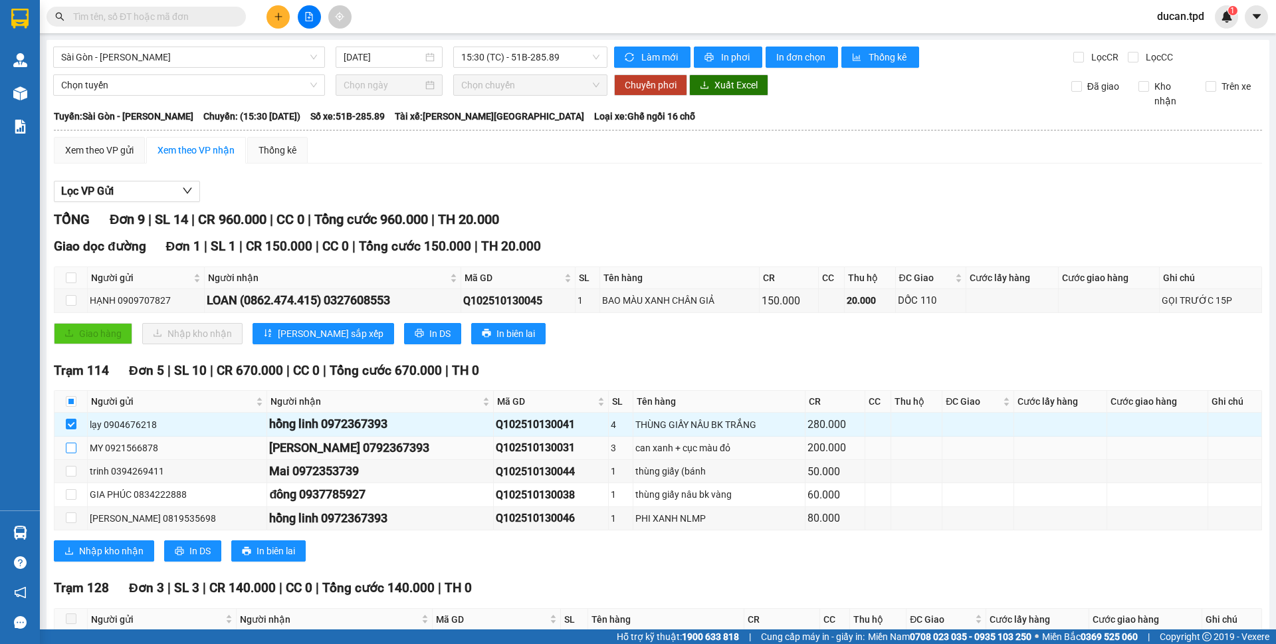
click at [70, 448] on input "checkbox" at bounding box center [71, 448] width 11 height 11
checkbox input "true"
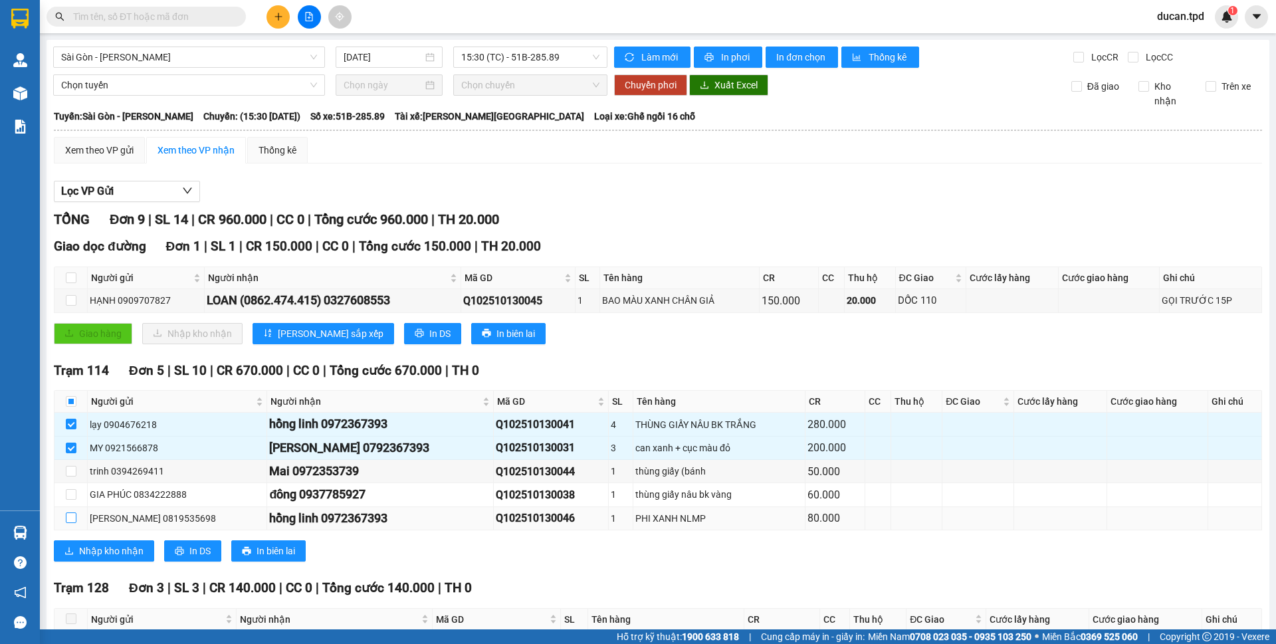
click at [68, 521] on input "checkbox" at bounding box center [71, 517] width 11 height 11
checkbox input "true"
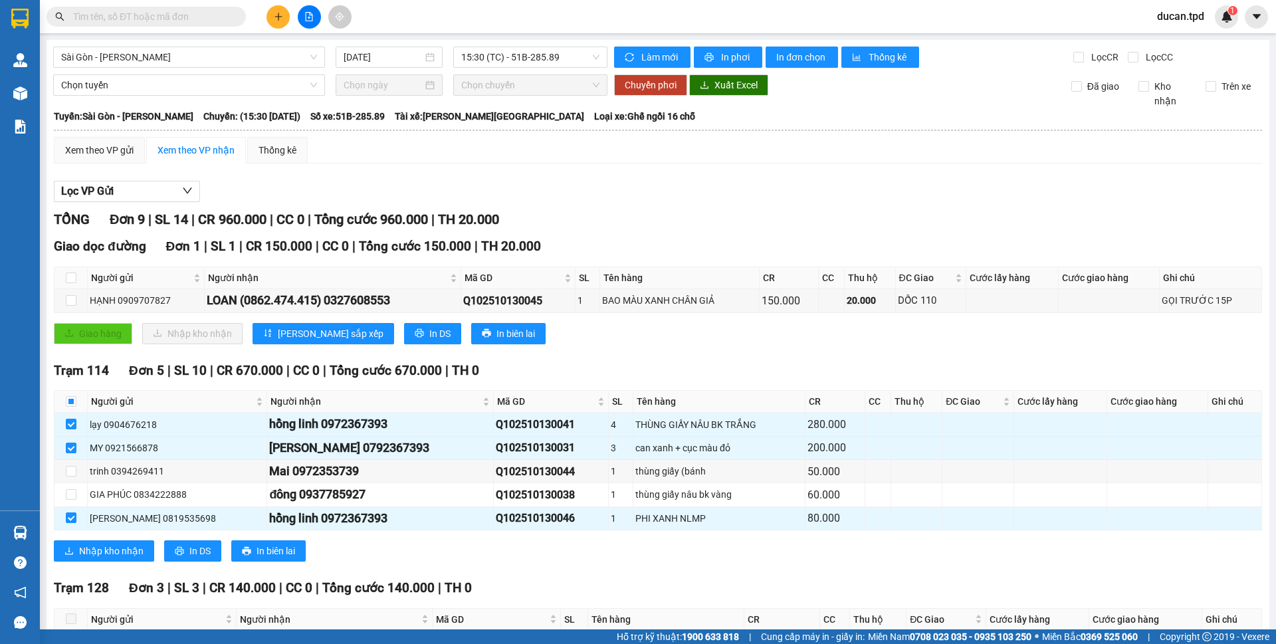
click at [548, 364] on div "Trạm 114 Đơn 5 | SL 10 | CR 670.000 | CC 0 | Tổng cước 670.000 | TH 0" at bounding box center [658, 371] width 1208 height 20
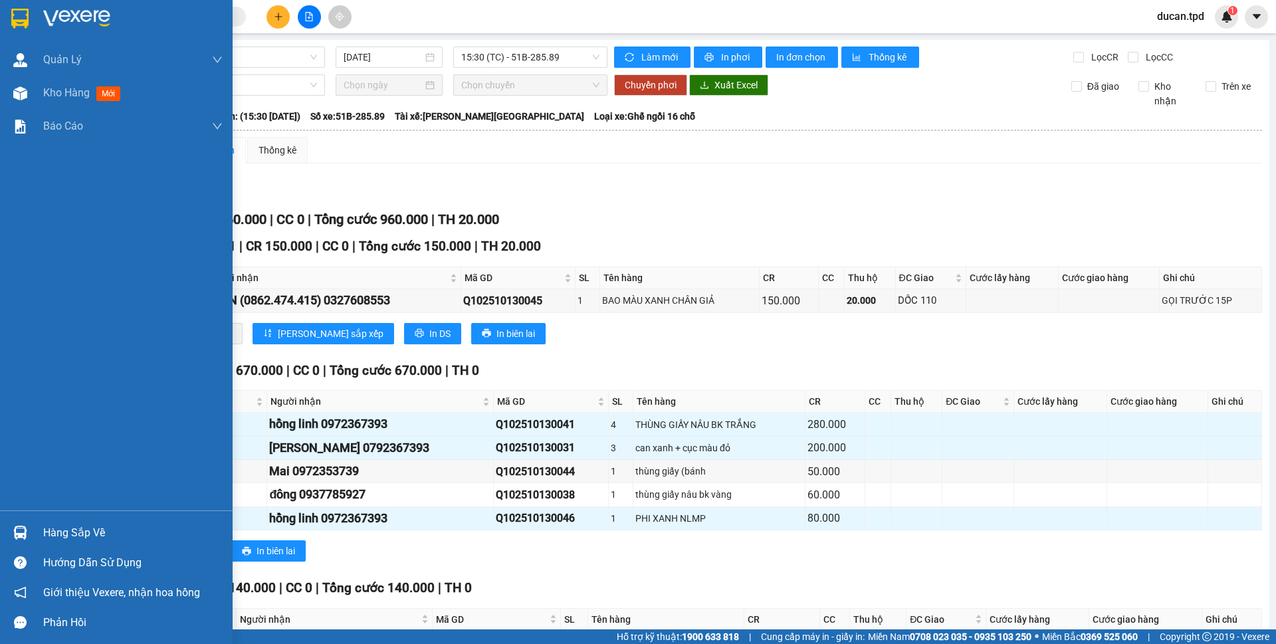
click at [42, 532] on div "Hàng sắp về" at bounding box center [116, 533] width 233 height 30
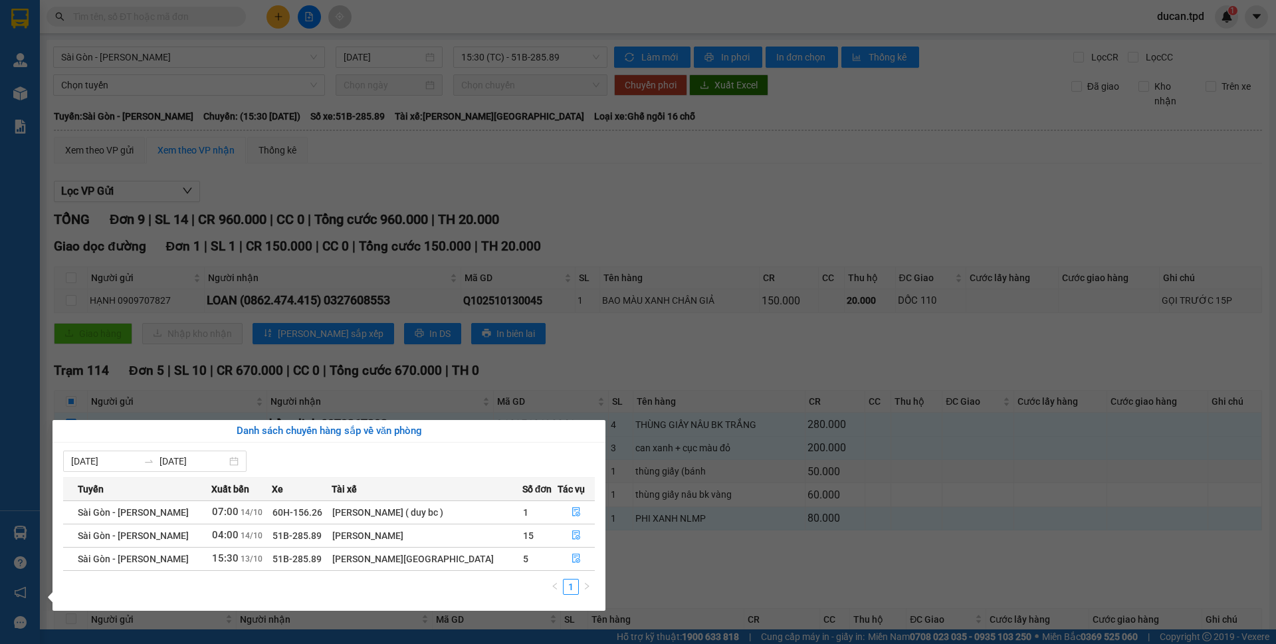
click at [600, 358] on section "Kết quả tìm kiếm ( 0 ) Bộ lọc No Data ducan.tpd 1 Quản [PERSON_NAME] lý khách h…" at bounding box center [638, 322] width 1276 height 644
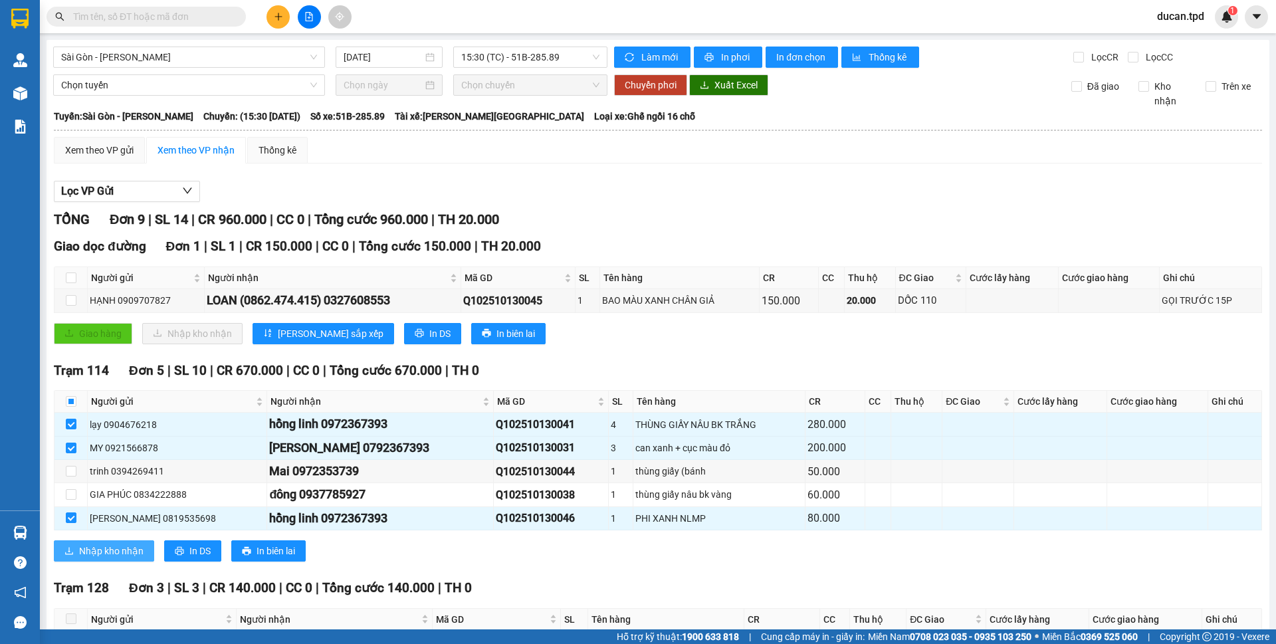
click at [95, 560] on button "Nhập kho nhận" at bounding box center [104, 550] width 100 height 21
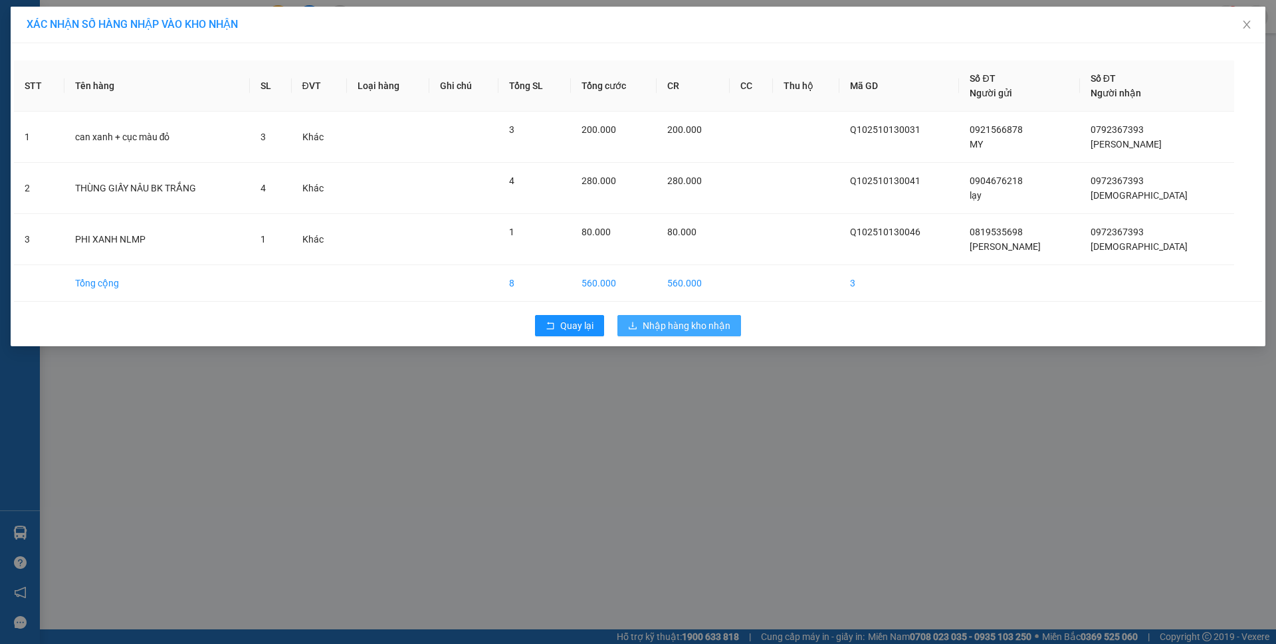
click at [700, 332] on span "Nhập hàng kho nhận" at bounding box center [687, 325] width 88 height 15
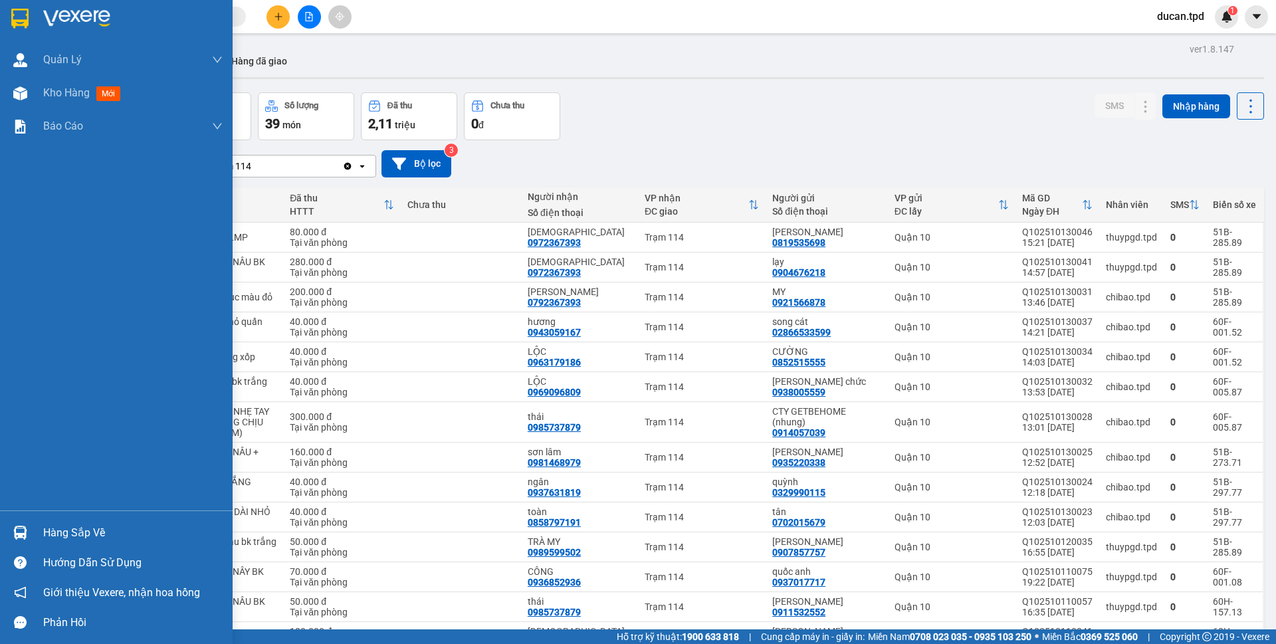
click at [35, 537] on div "Hàng sắp về" at bounding box center [116, 533] width 233 height 30
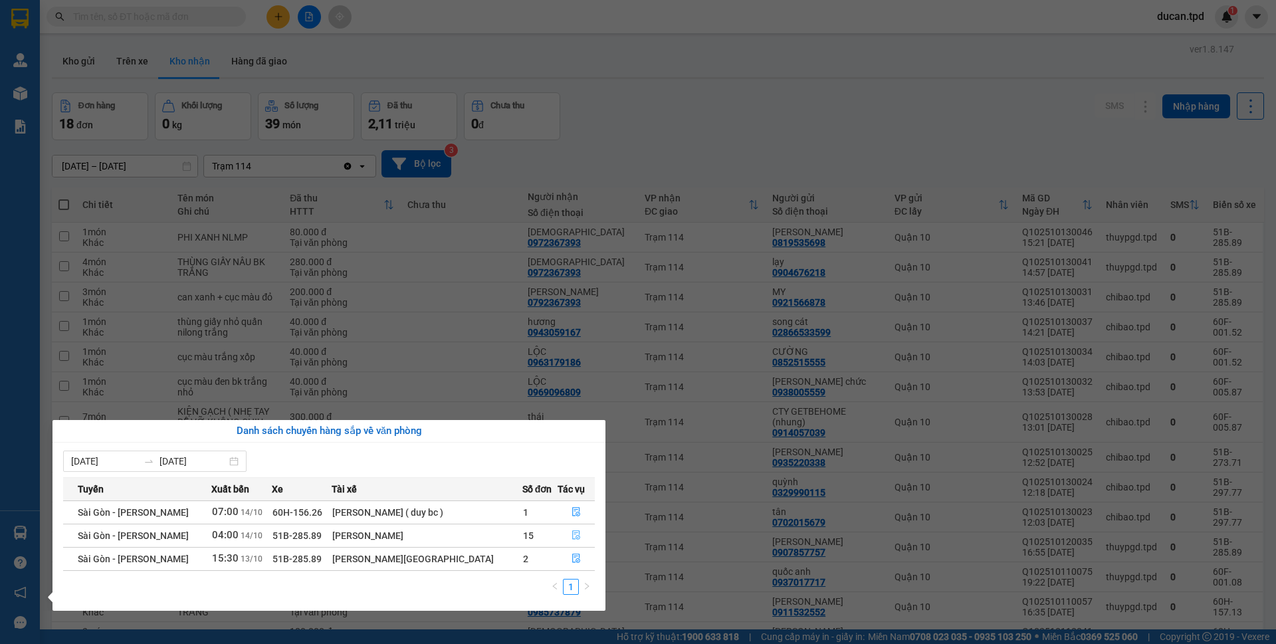
click at [576, 536] on icon "file-done" at bounding box center [576, 535] width 8 height 9
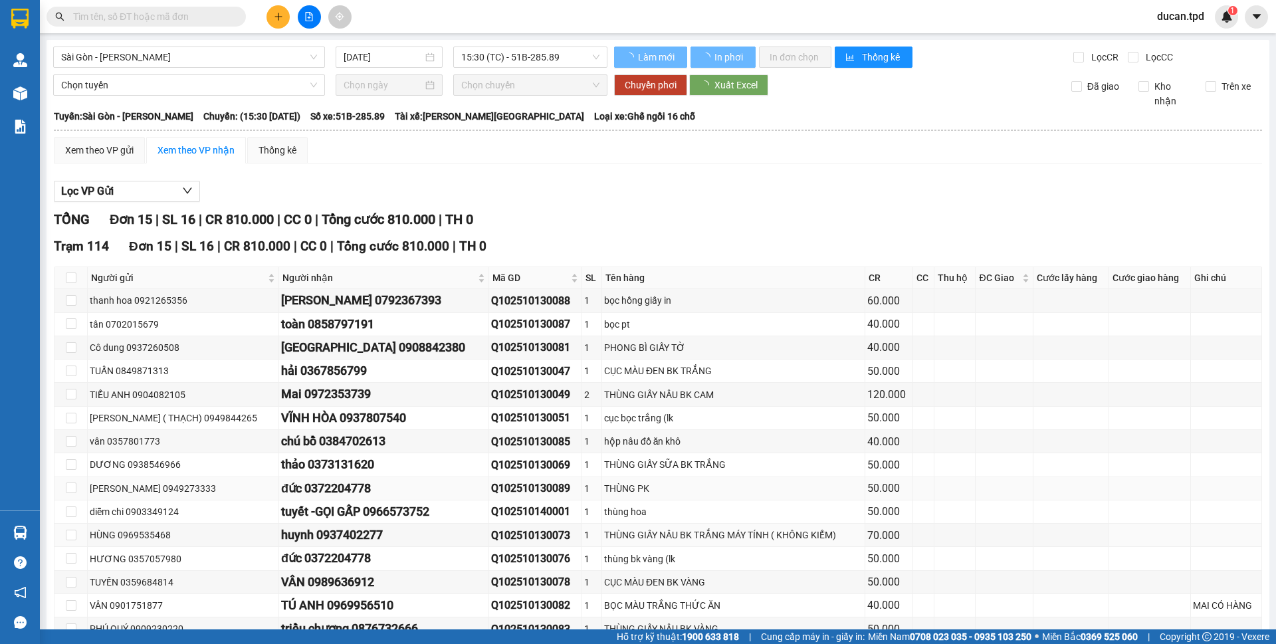
type input "[DATE]"
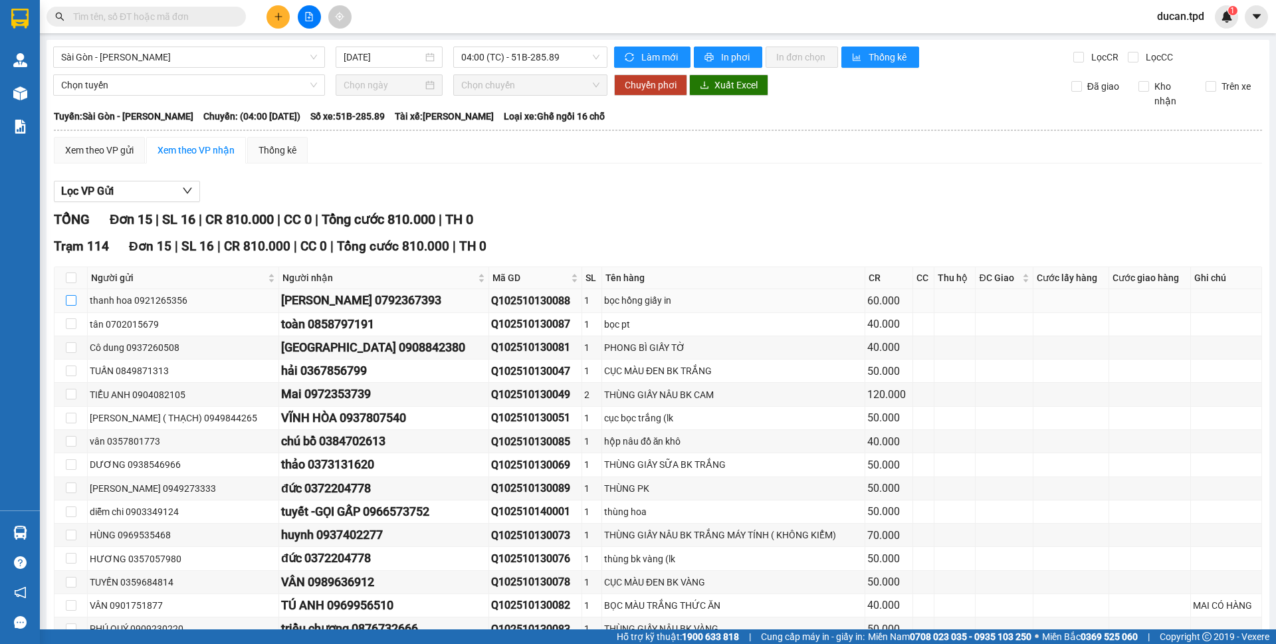
click at [68, 298] on input "checkbox" at bounding box center [71, 300] width 11 height 11
checkbox input "true"
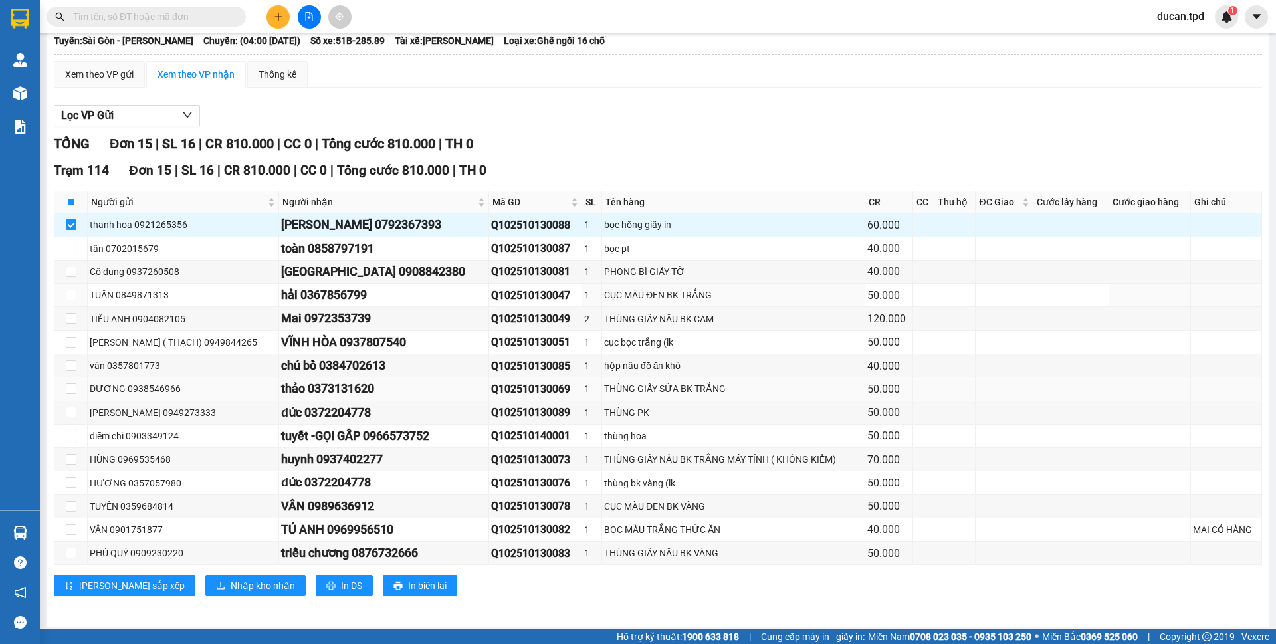
scroll to position [80, 0]
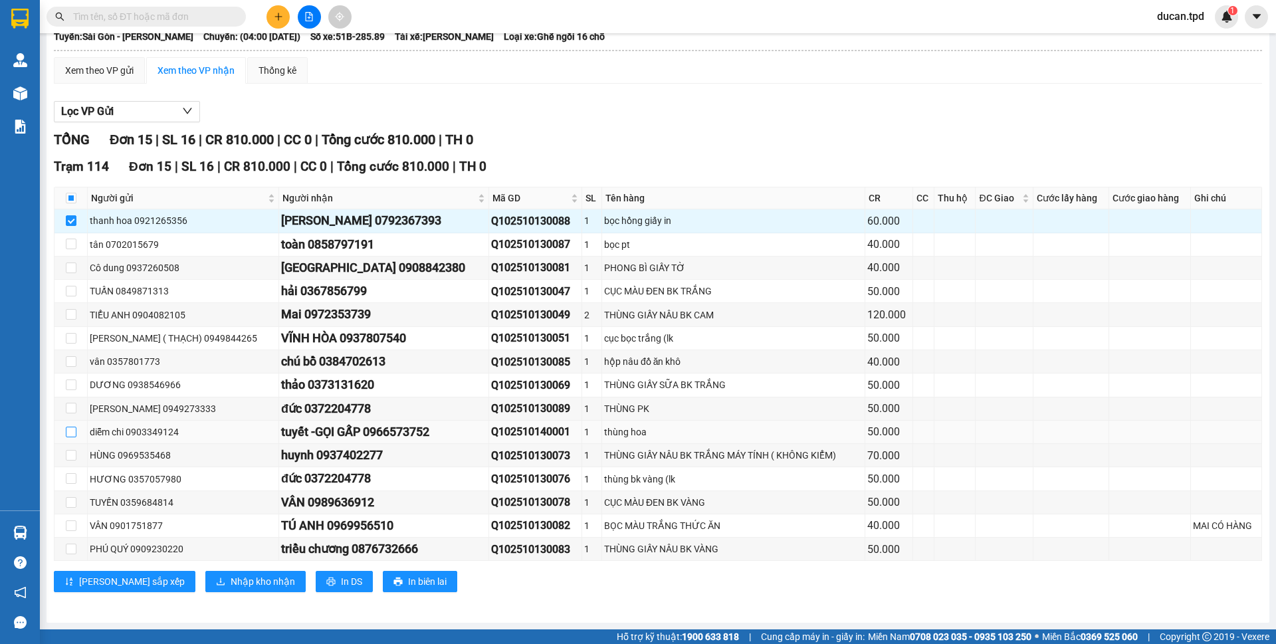
click at [70, 435] on input "checkbox" at bounding box center [71, 432] width 11 height 11
checkbox input "true"
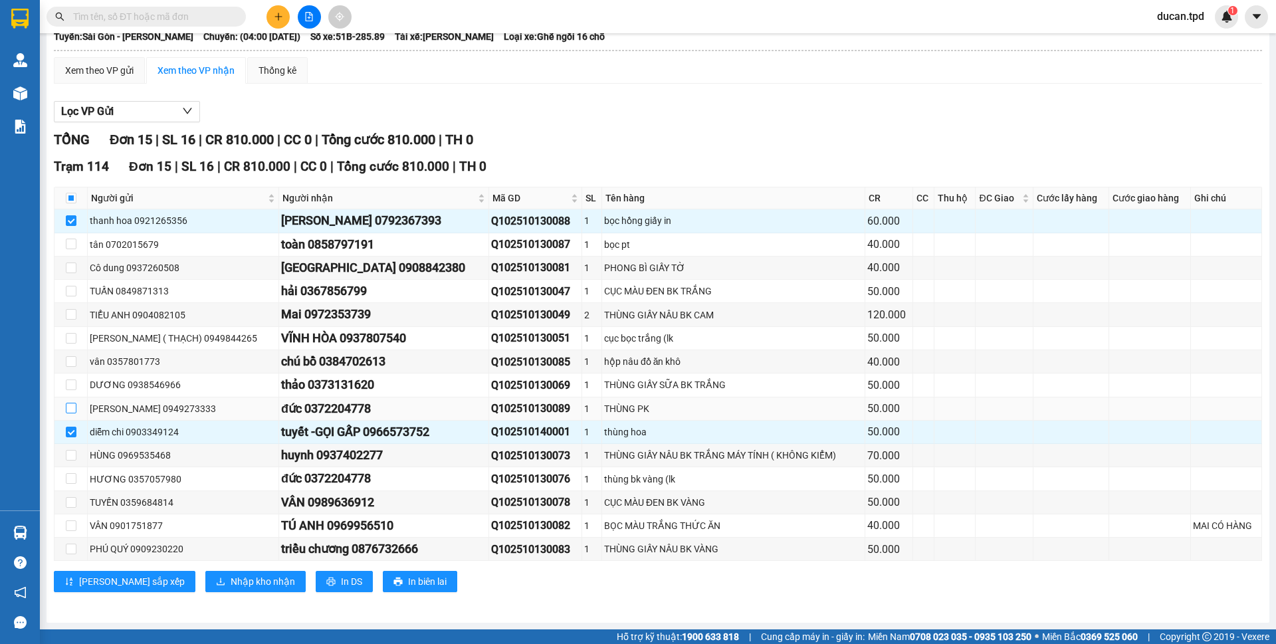
click at [71, 410] on input "checkbox" at bounding box center [71, 408] width 11 height 11
checkbox input "true"
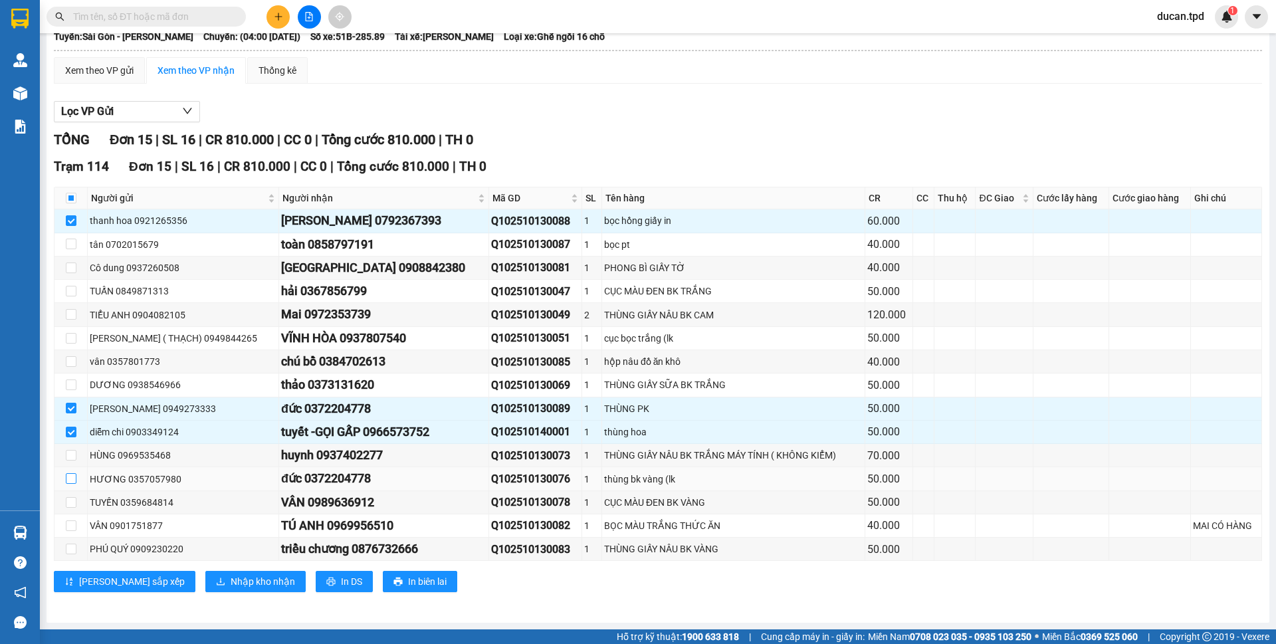
click at [69, 473] on input "checkbox" at bounding box center [71, 478] width 11 height 11
checkbox input "true"
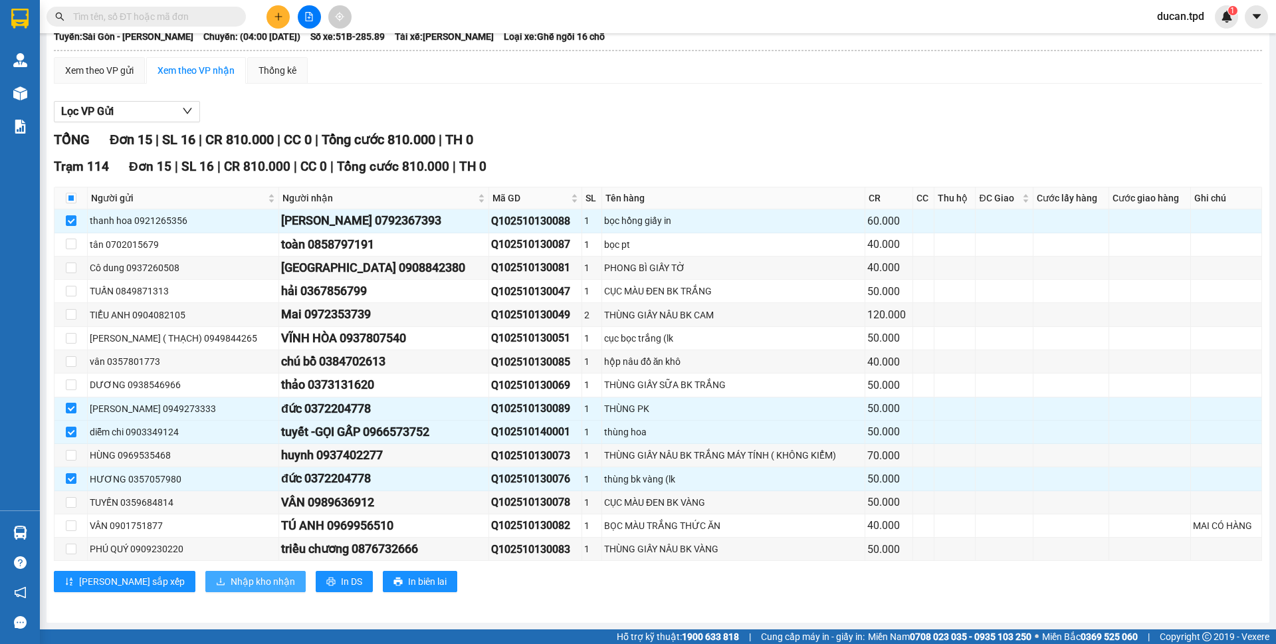
click at [231, 586] on span "Nhập kho nhận" at bounding box center [263, 581] width 64 height 15
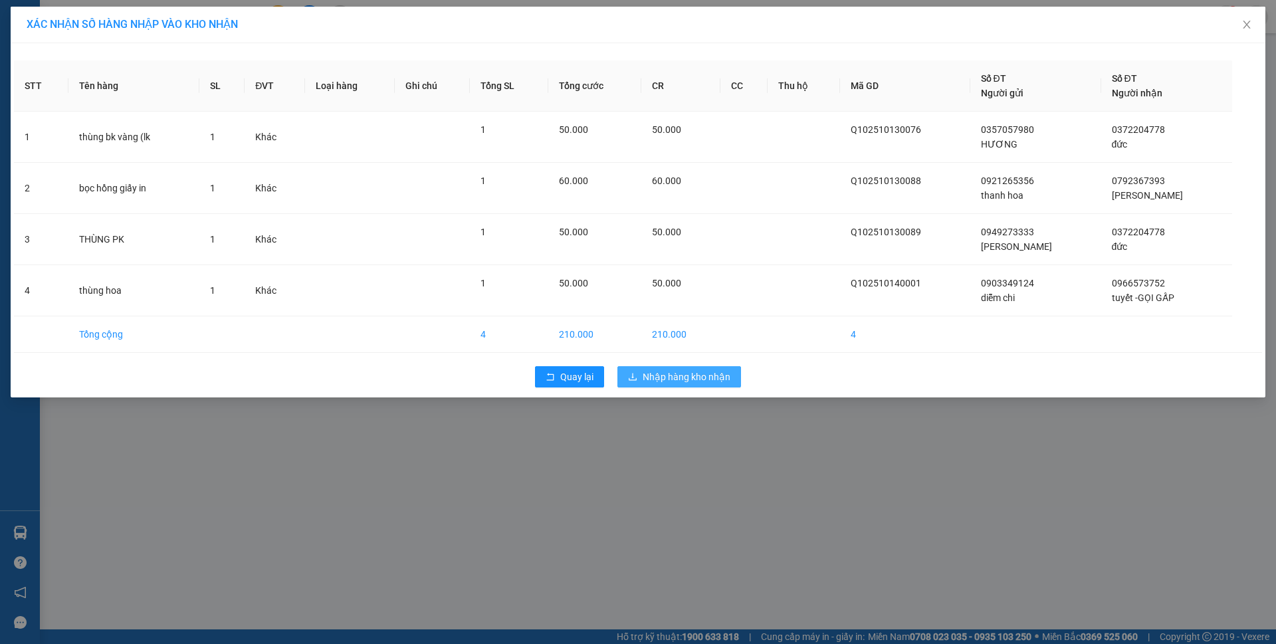
click at [695, 379] on span "Nhập hàng kho nhận" at bounding box center [687, 377] width 88 height 15
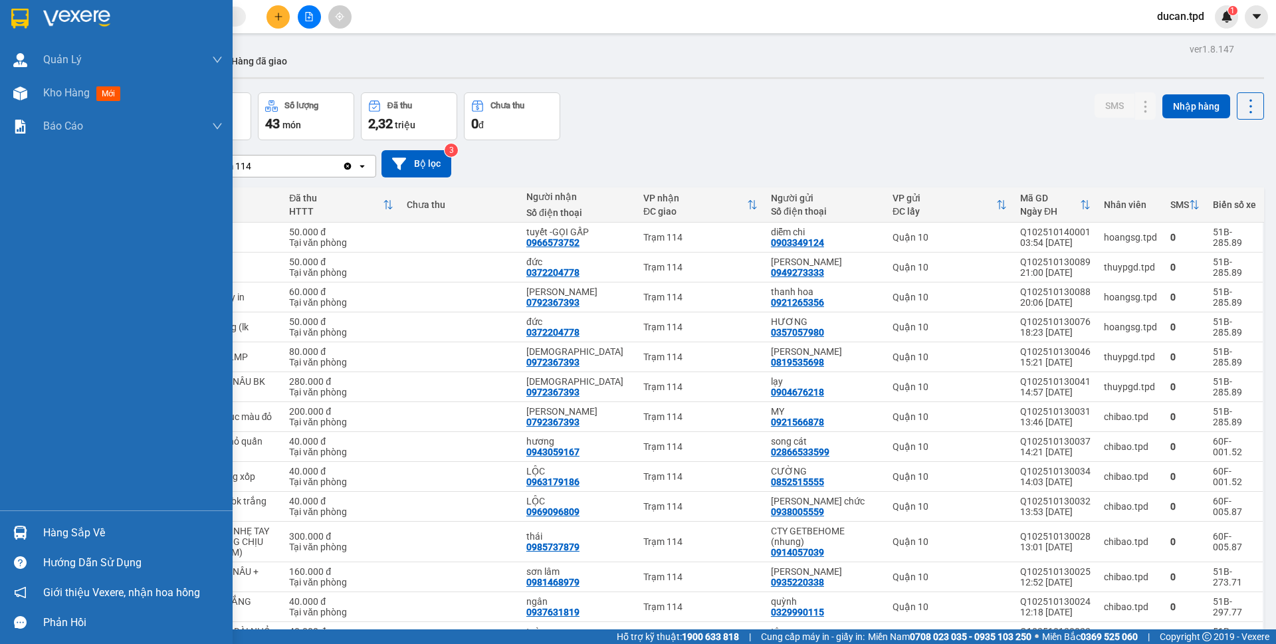
click at [0, 527] on div "Hàng sắp về" at bounding box center [116, 533] width 233 height 30
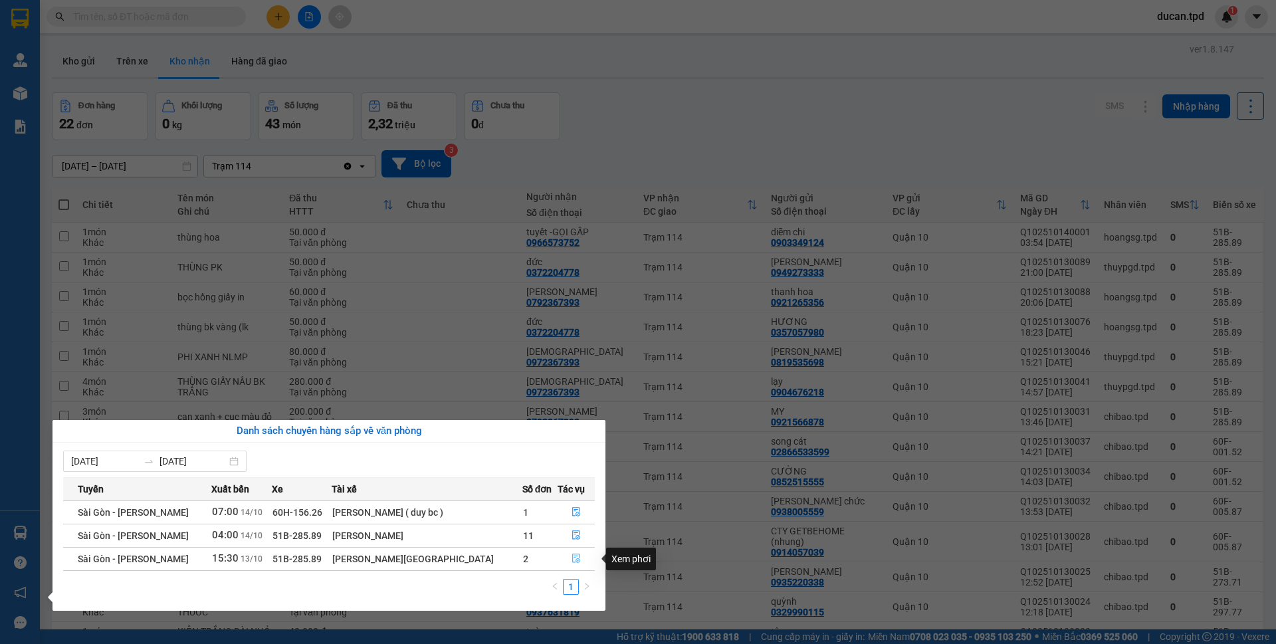
click at [564, 557] on button "button" at bounding box center [576, 558] width 36 height 21
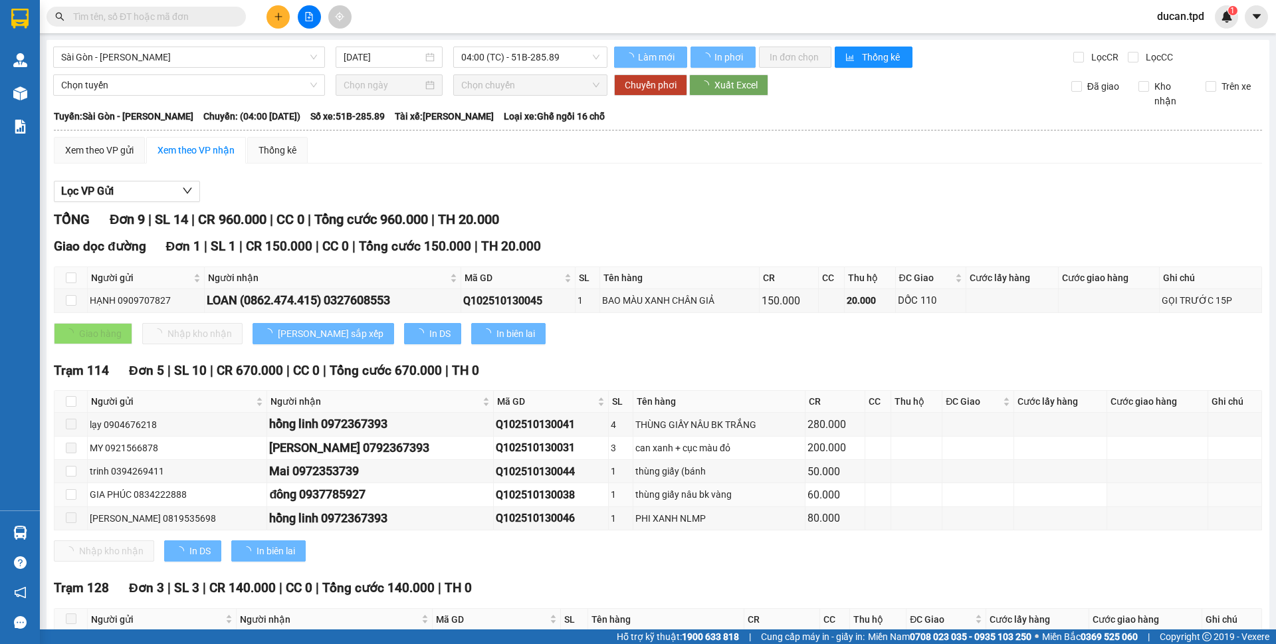
type input "13/10/2025"
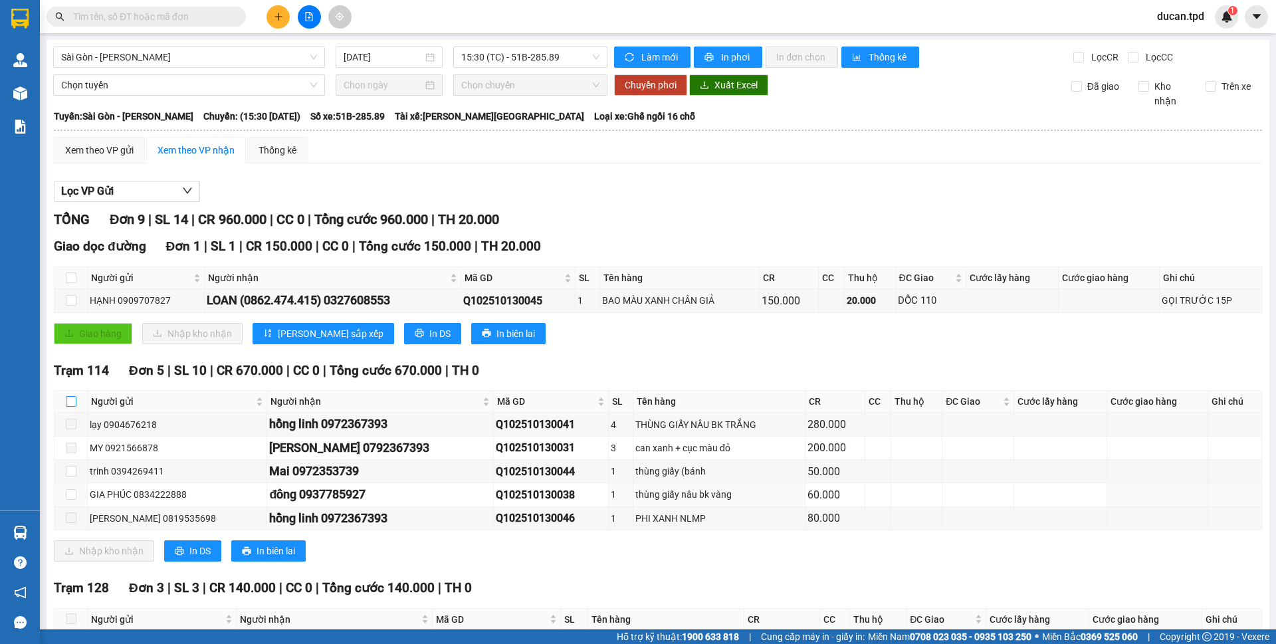
click at [70, 405] on input "checkbox" at bounding box center [71, 401] width 11 height 11
checkbox input "true"
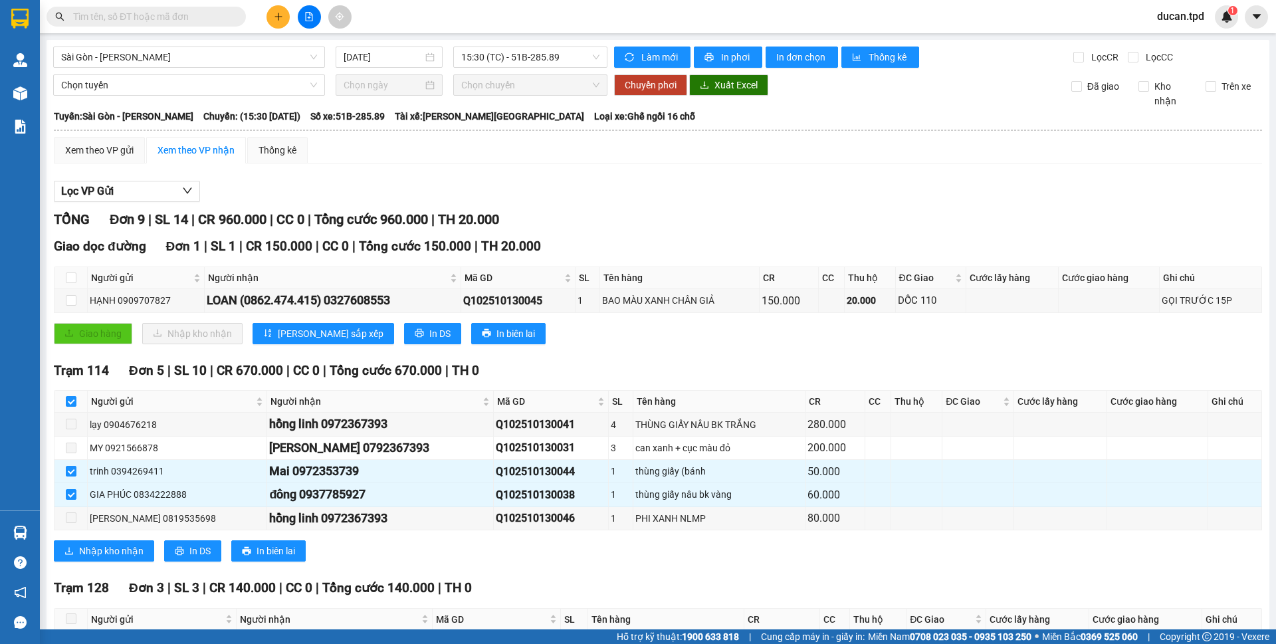
click at [666, 367] on div "Trạm 114 Đơn 5 | SL 10 | CR 670.000 | CC 0 | Tổng cước 670.000 | TH 0" at bounding box center [658, 371] width 1208 height 20
click at [333, 477] on div "Mai 0972353739" at bounding box center [379, 471] width 221 height 19
copy div "0972353739"
click at [160, 10] on input "text" at bounding box center [151, 16] width 157 height 15
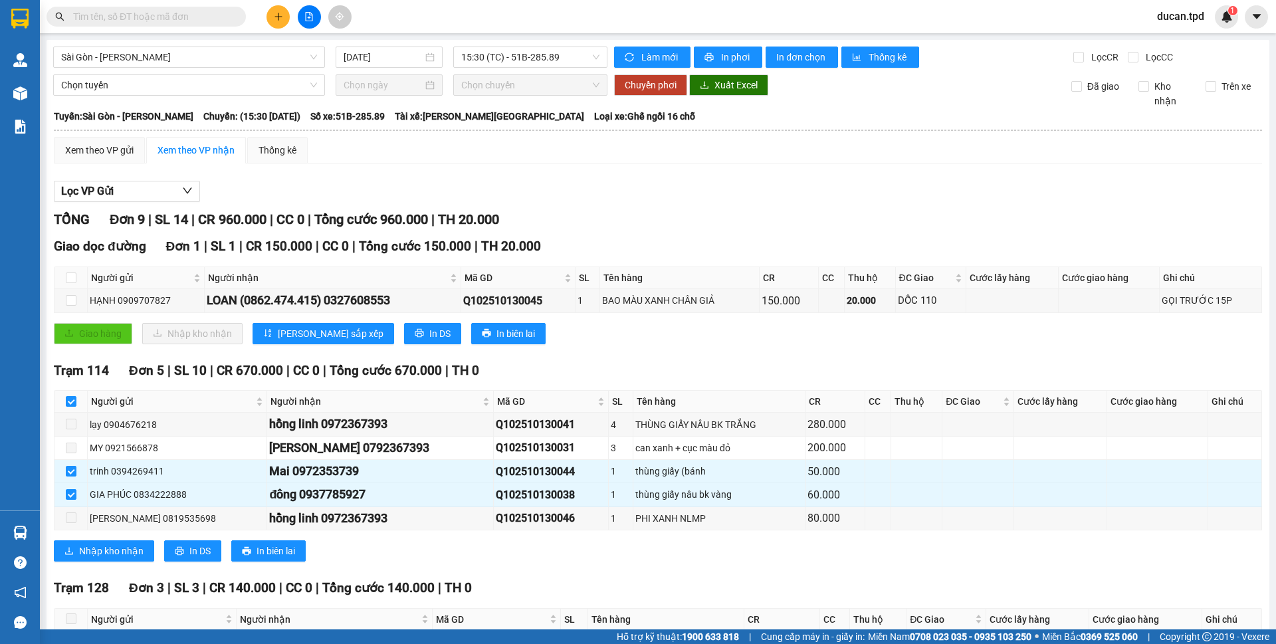
paste input "0972353739"
type input "0972353739"
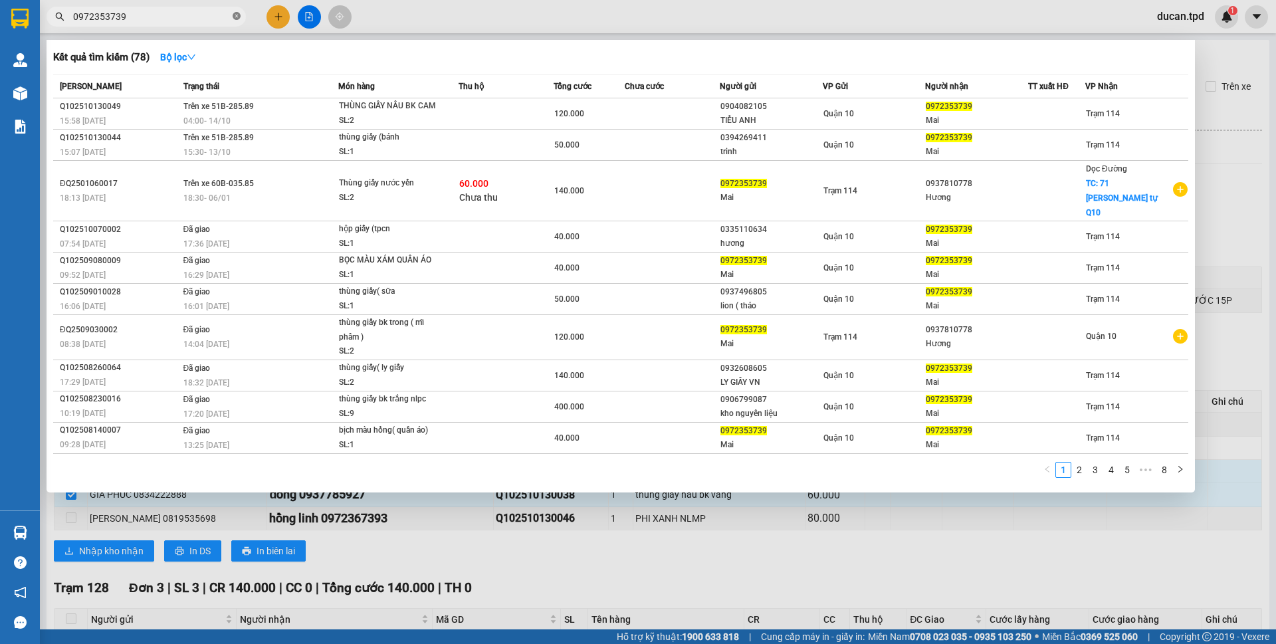
click at [233, 14] on icon "close-circle" at bounding box center [237, 16] width 8 height 8
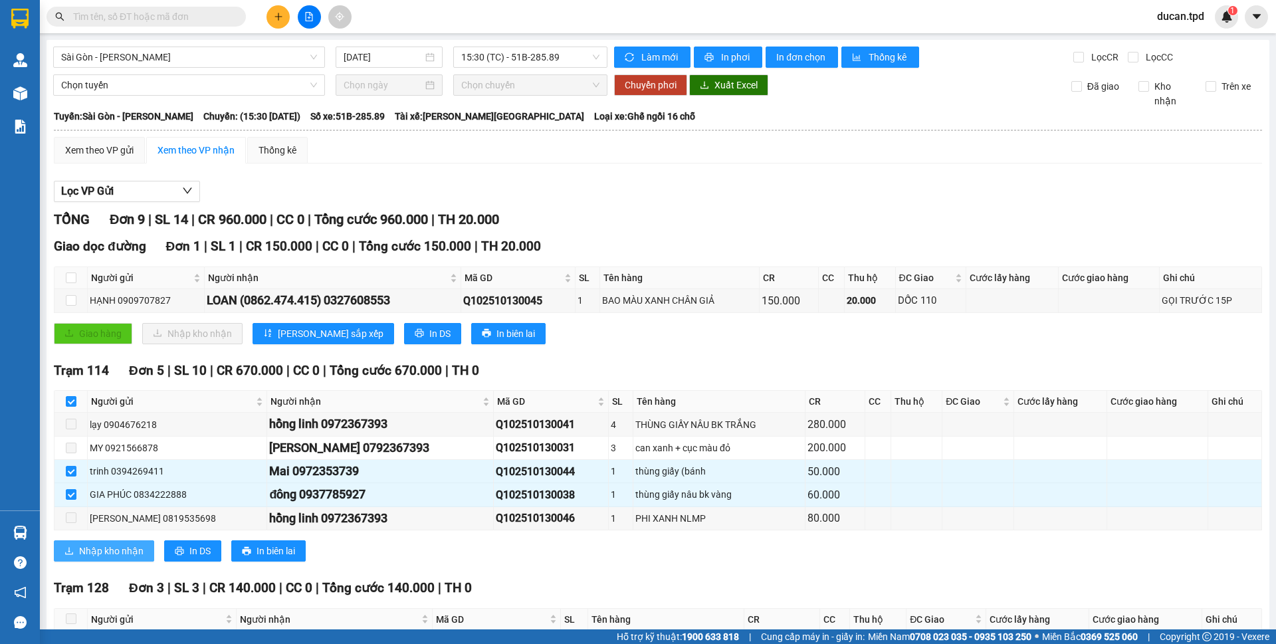
click at [128, 550] on span "Nhập kho nhận" at bounding box center [111, 551] width 64 height 15
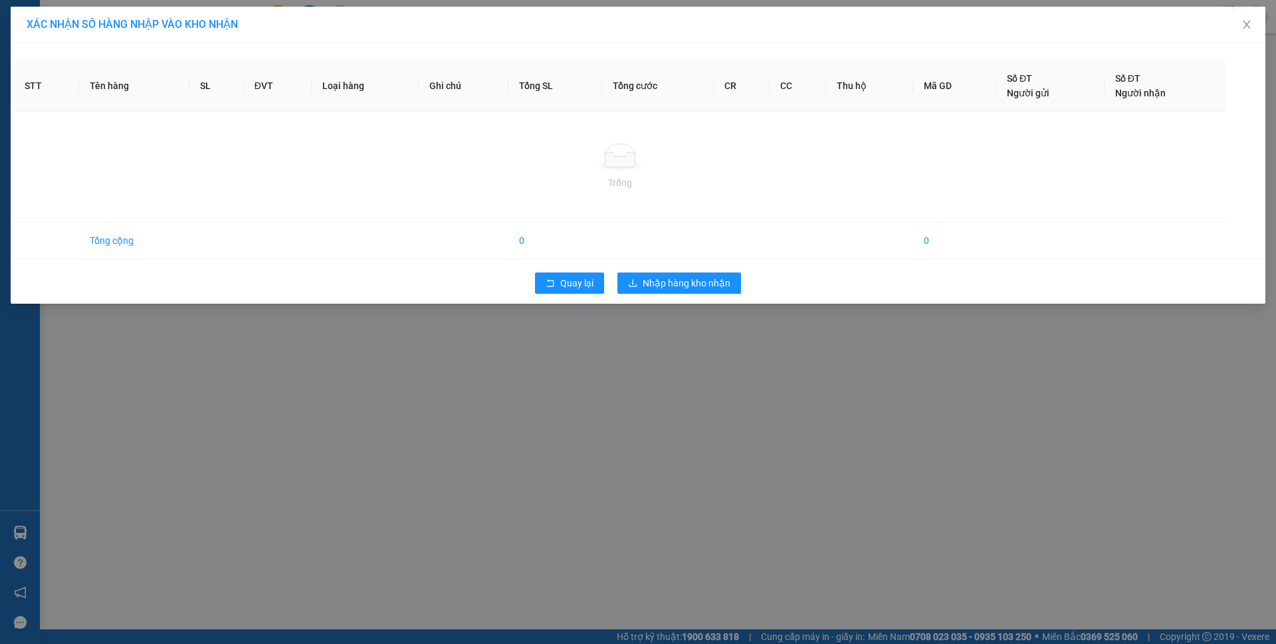
click at [701, 267] on div "Quay lại Nhập hàng kho nhận" at bounding box center [638, 283] width 1248 height 35
click at [699, 275] on button "Nhập hàng kho nhận" at bounding box center [679, 283] width 124 height 21
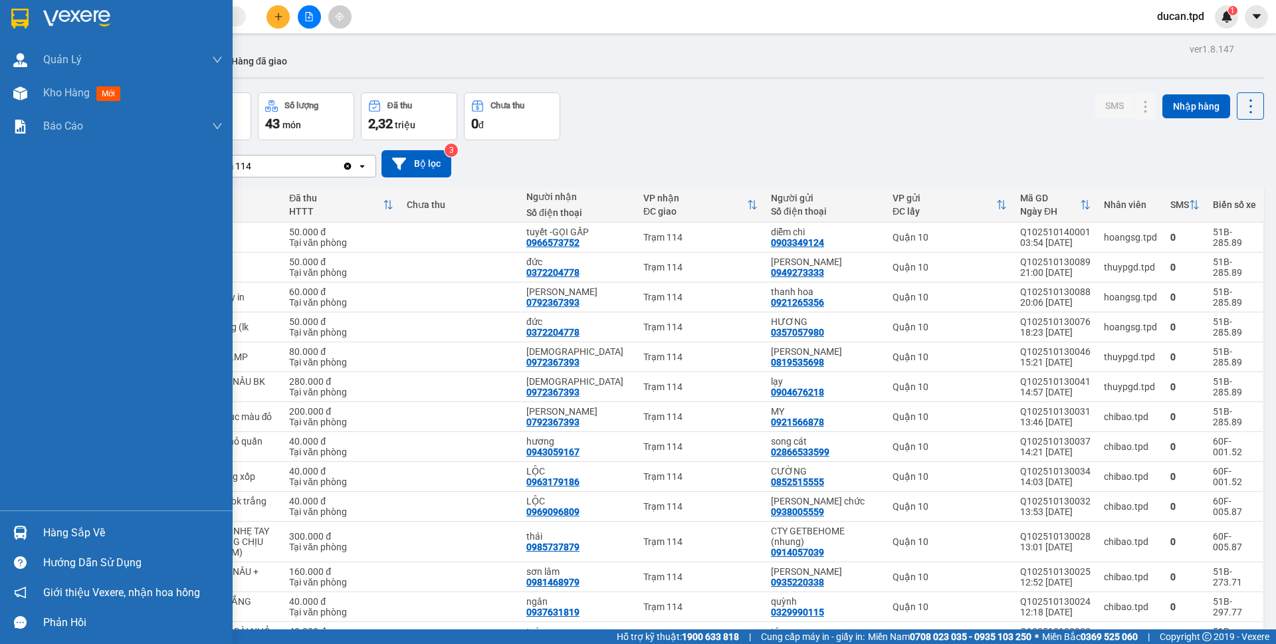
click at [25, 534] on img at bounding box center [20, 533] width 14 height 14
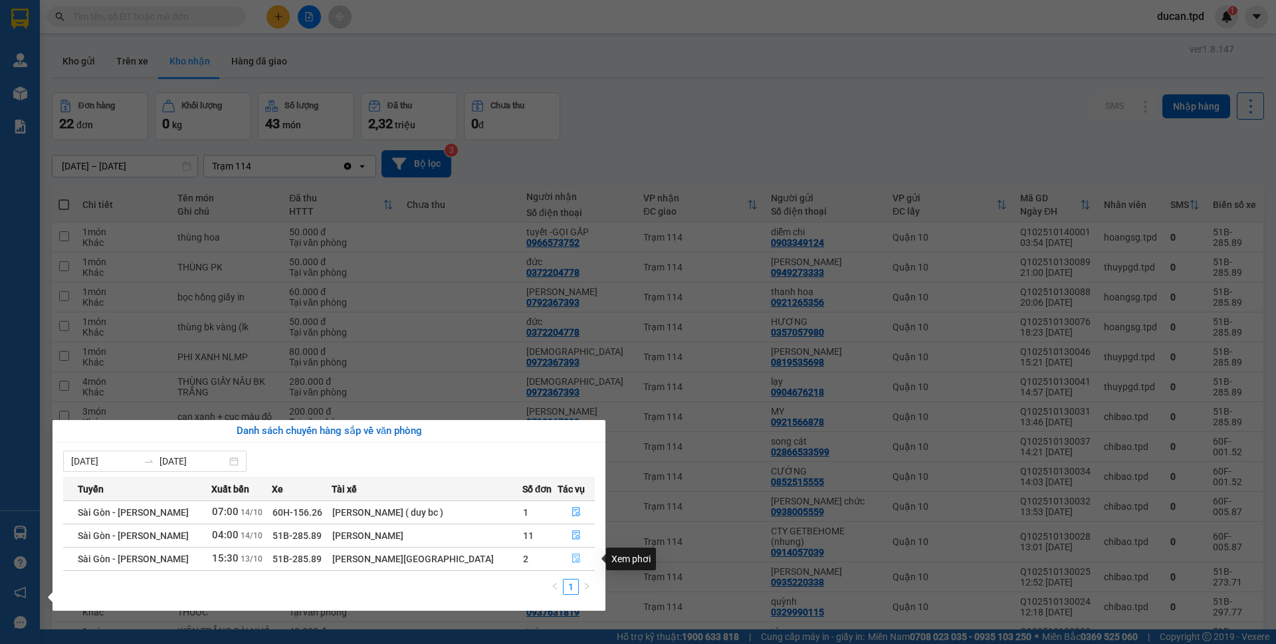
click at [560, 556] on button "button" at bounding box center [576, 558] width 36 height 21
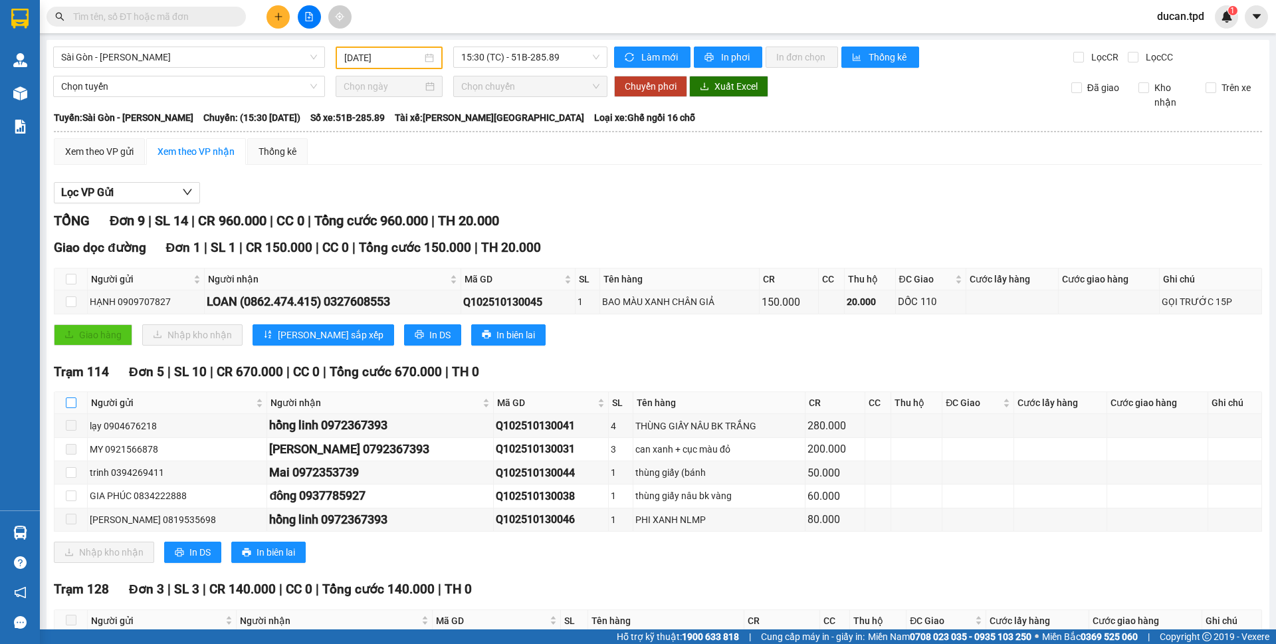
click at [70, 407] on input "checkbox" at bounding box center [71, 402] width 11 height 11
checkbox input "true"
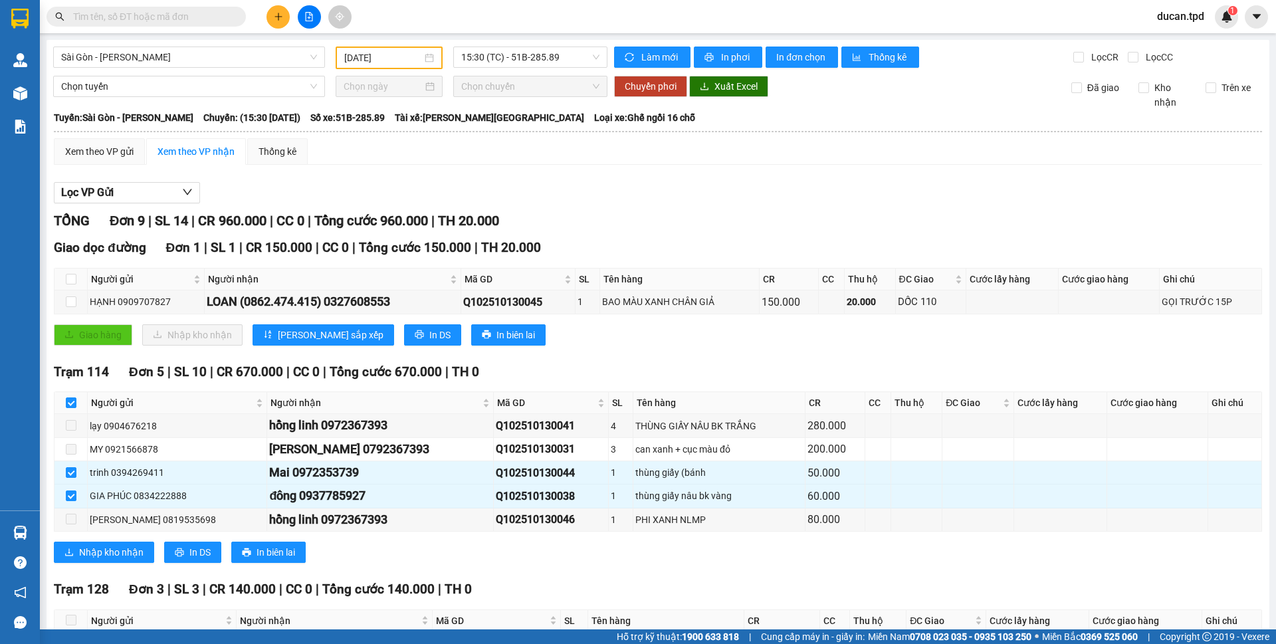
click at [102, 540] on div "Trạm 114 Đơn 5 | SL 10 | CR 670.000 | CC 0 | Tổng cước 670.000 | TH 0 Người gửi…" at bounding box center [658, 467] width 1208 height 211
click at [102, 548] on span "Nhập kho nhận" at bounding box center [111, 552] width 64 height 15
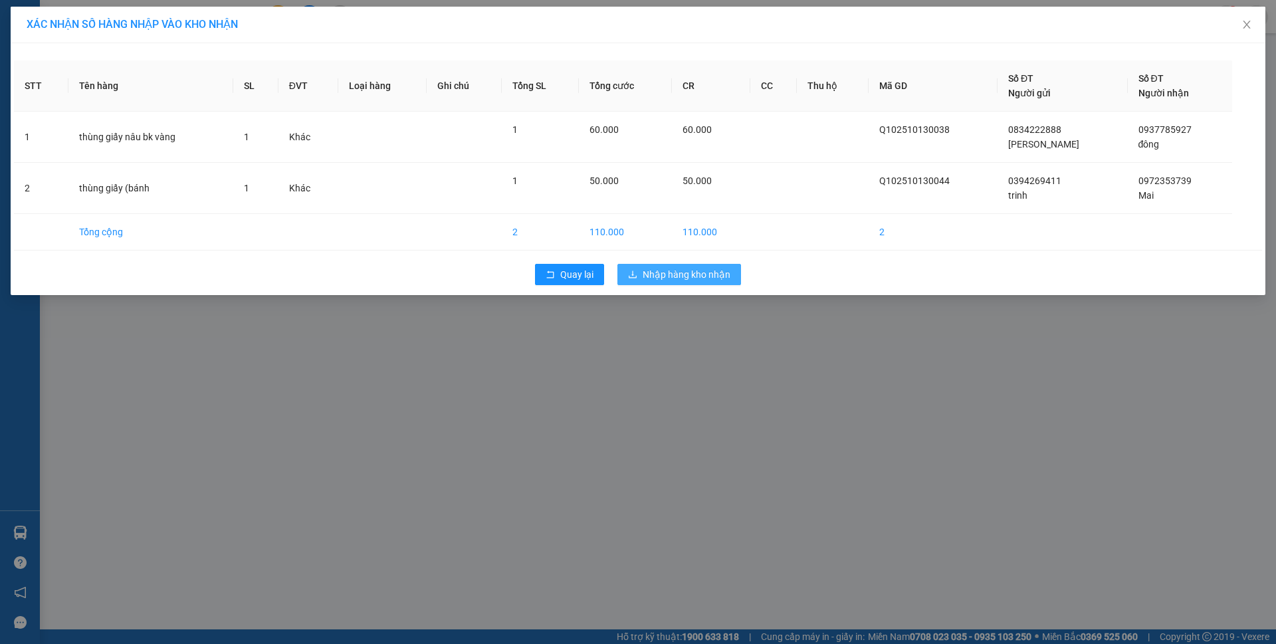
click at [645, 281] on span "Nhập hàng kho nhận" at bounding box center [687, 274] width 88 height 15
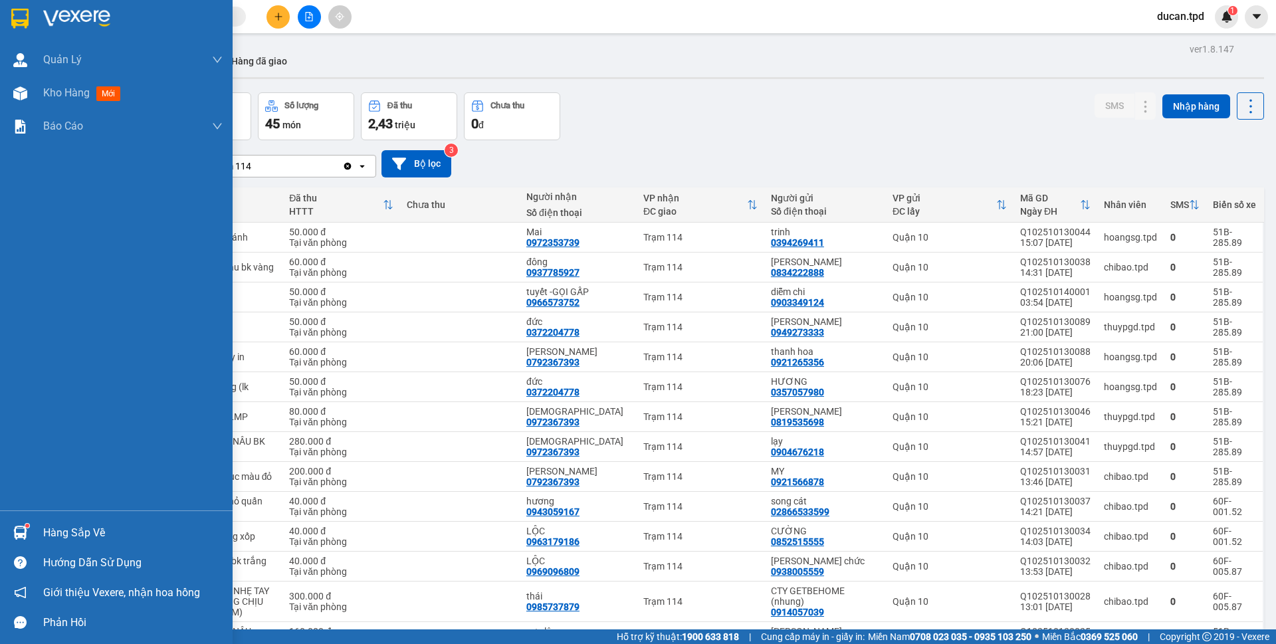
click at [22, 532] on img at bounding box center [20, 533] width 14 height 14
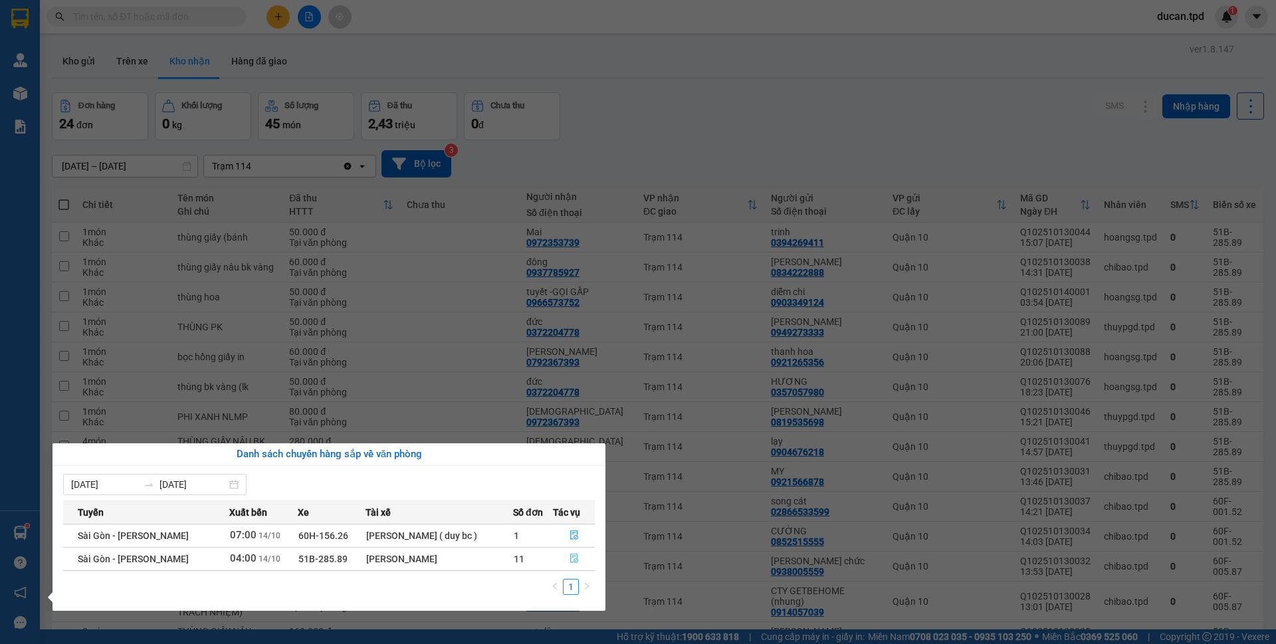
click at [574, 562] on icon "file-done" at bounding box center [574, 558] width 8 height 9
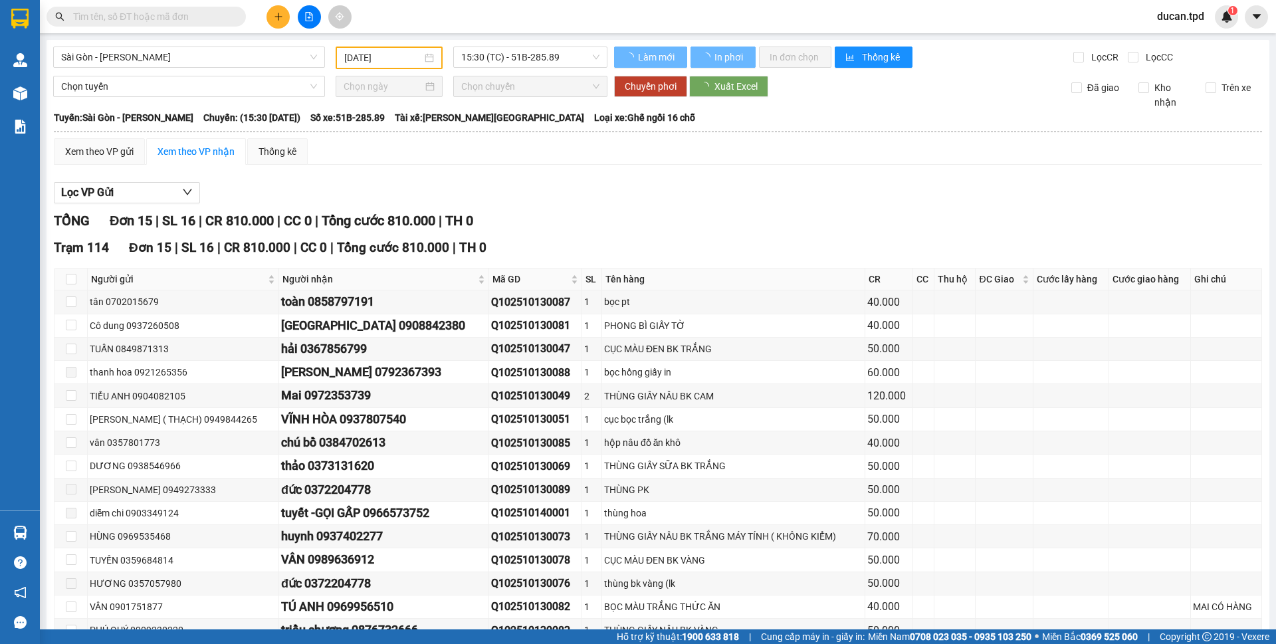
type input "[DATE]"
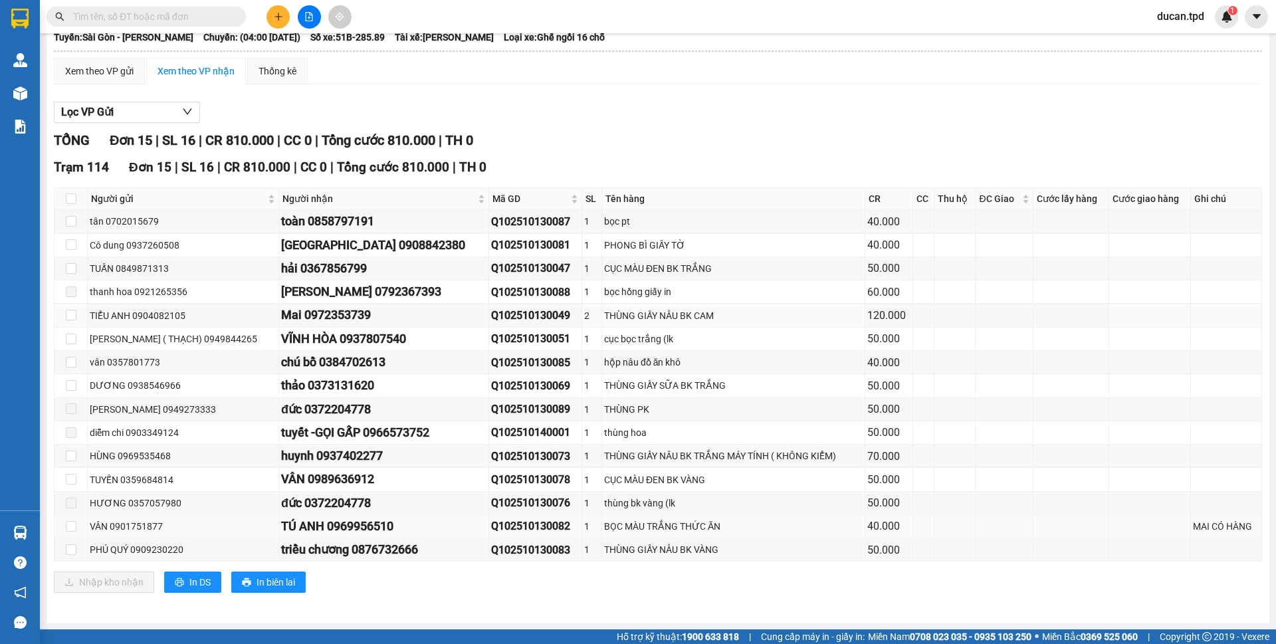
scroll to position [80, 0]
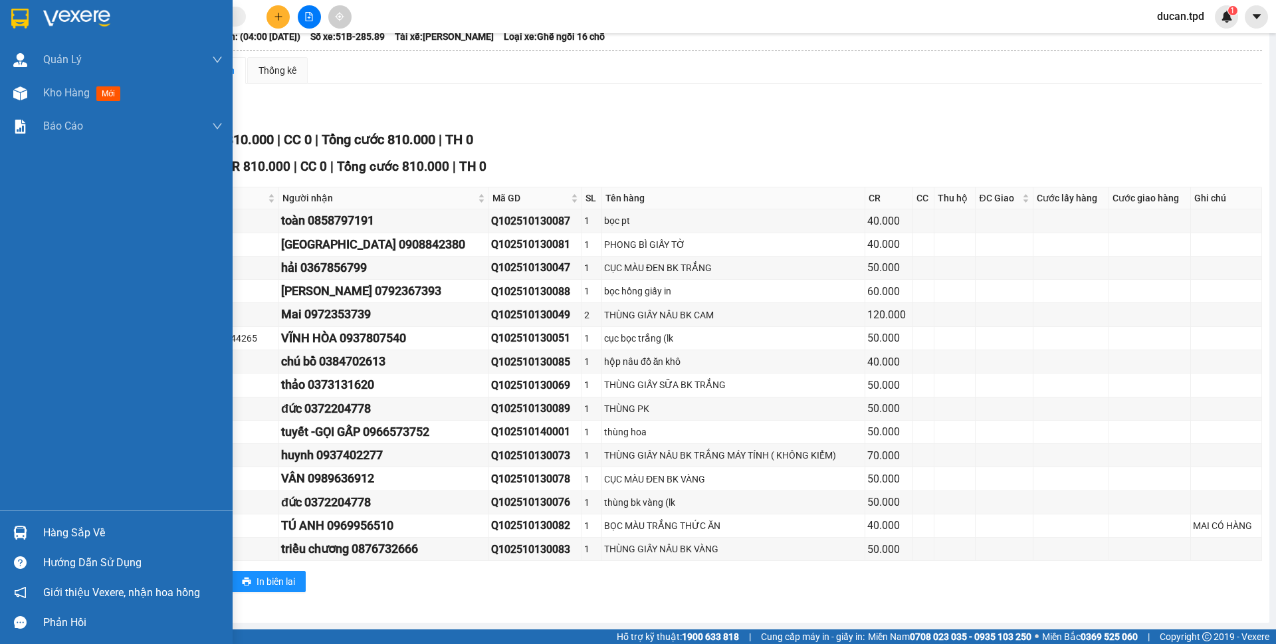
click at [34, 529] on div "Hàng sắp về" at bounding box center [116, 533] width 233 height 30
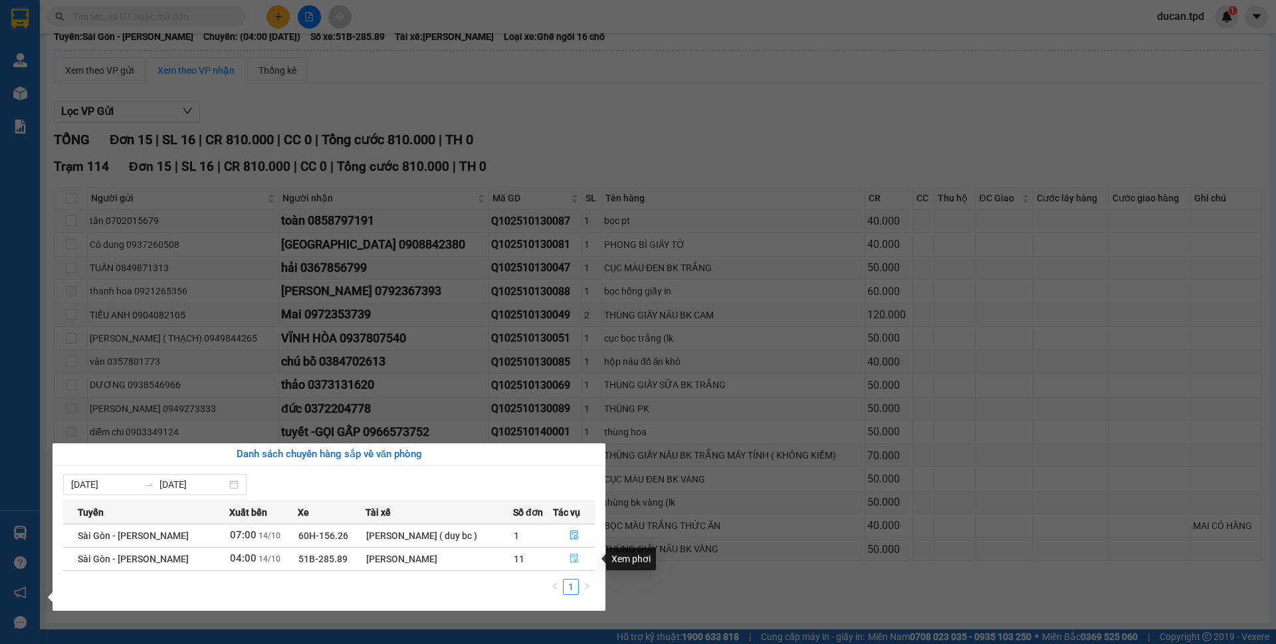
click at [570, 557] on icon "file-done" at bounding box center [574, 558] width 9 height 9
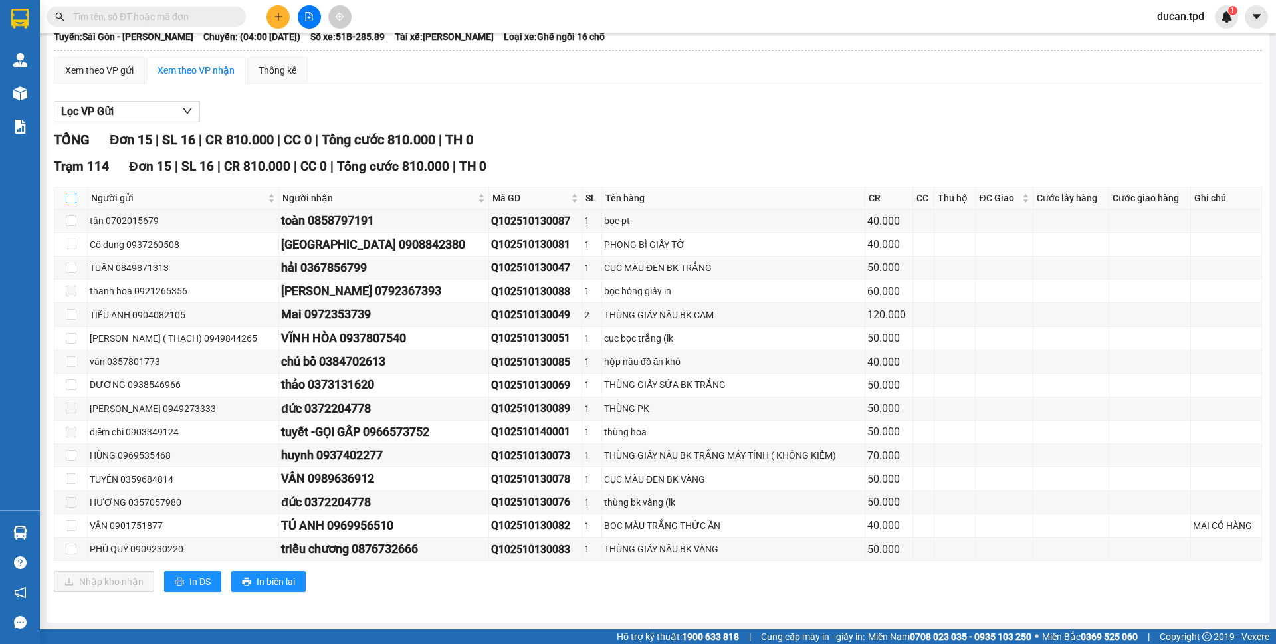
click at [71, 199] on input "checkbox" at bounding box center [71, 198] width 11 height 11
checkbox input "true"
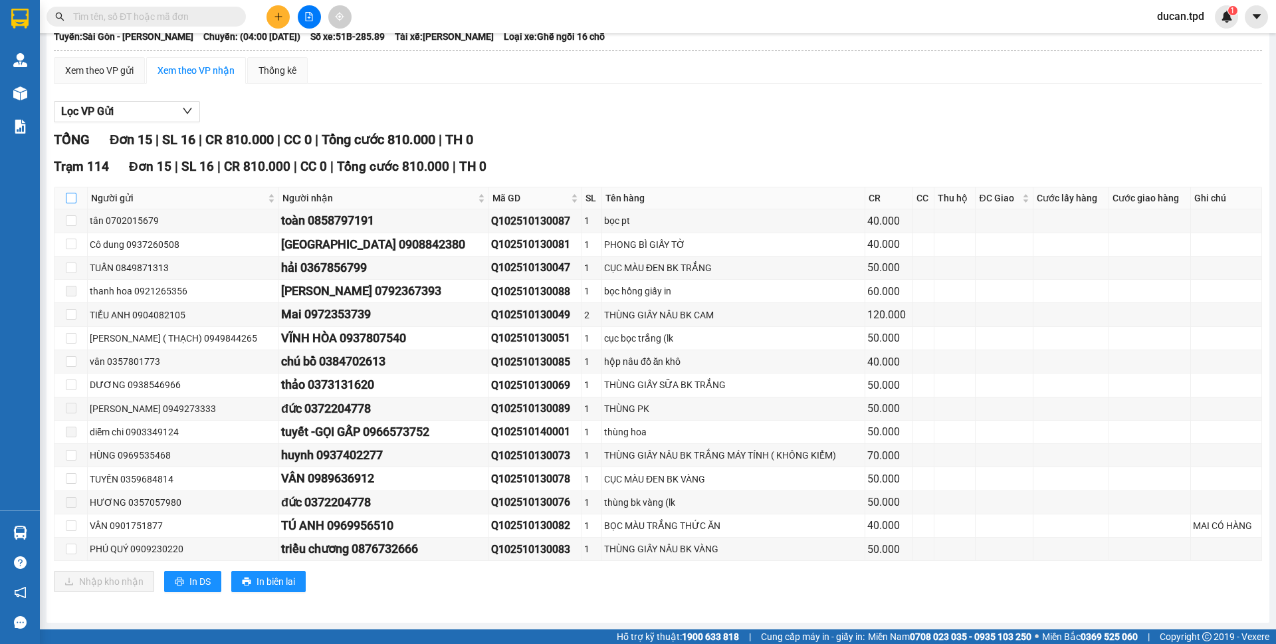
checkbox input "true"
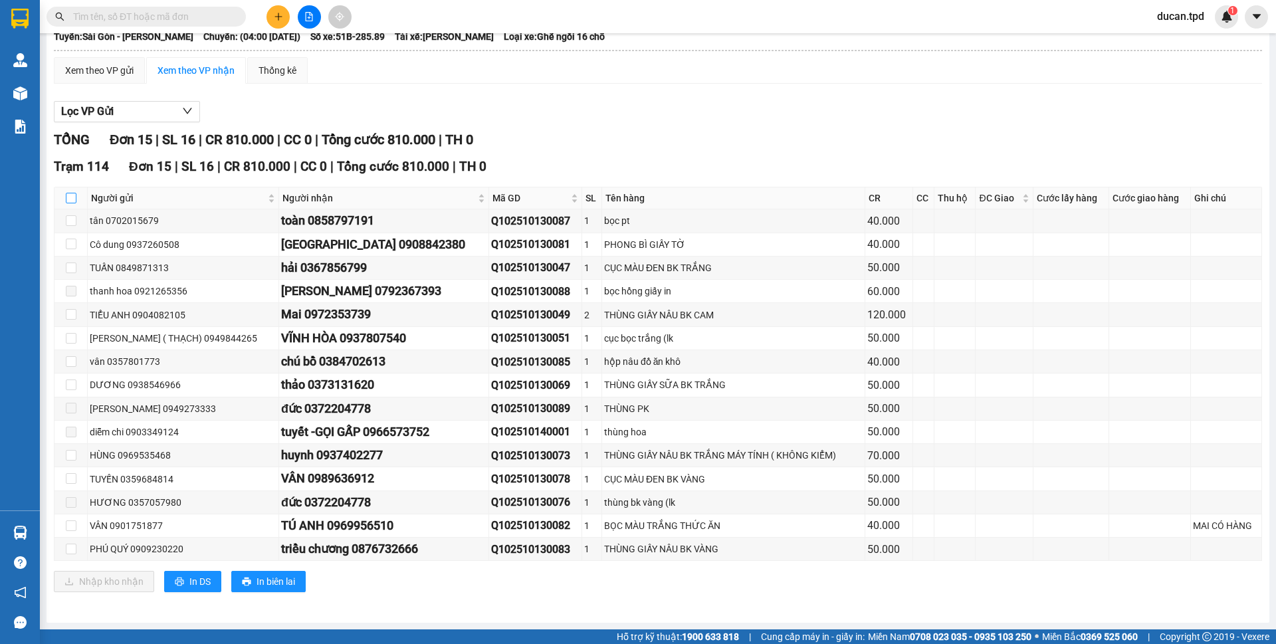
checkbox input "true"
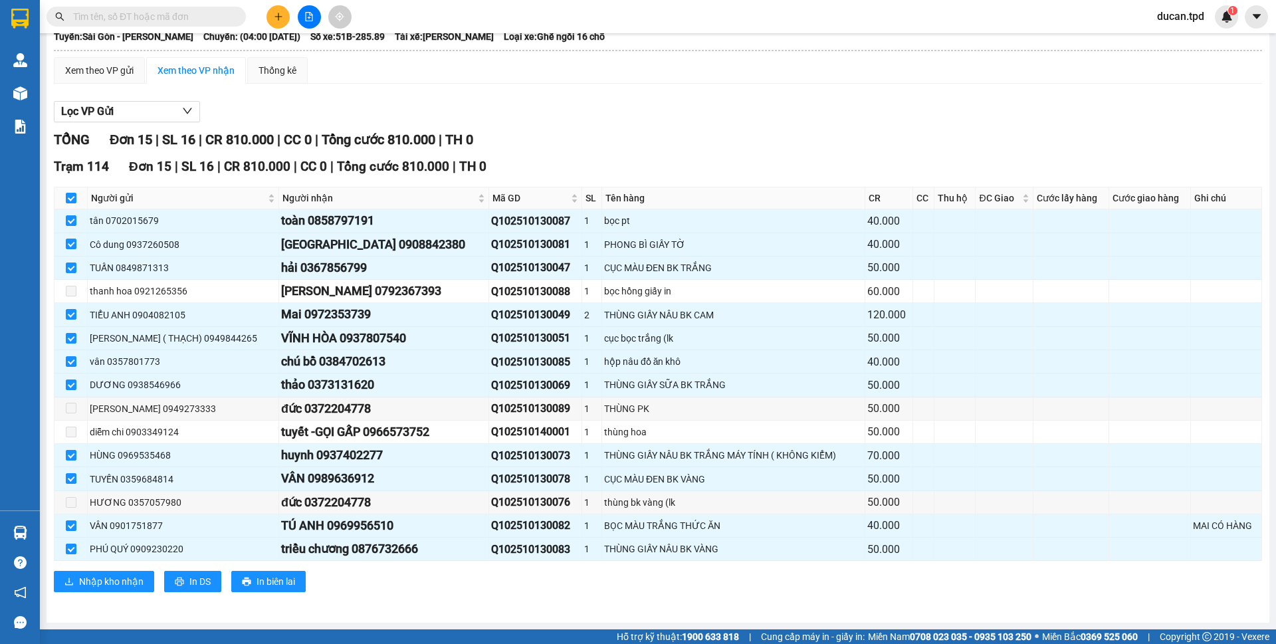
click at [64, 199] on th at bounding box center [71, 198] width 33 height 22
click at [66, 199] on input "checkbox" at bounding box center [71, 198] width 11 height 11
checkbox input "false"
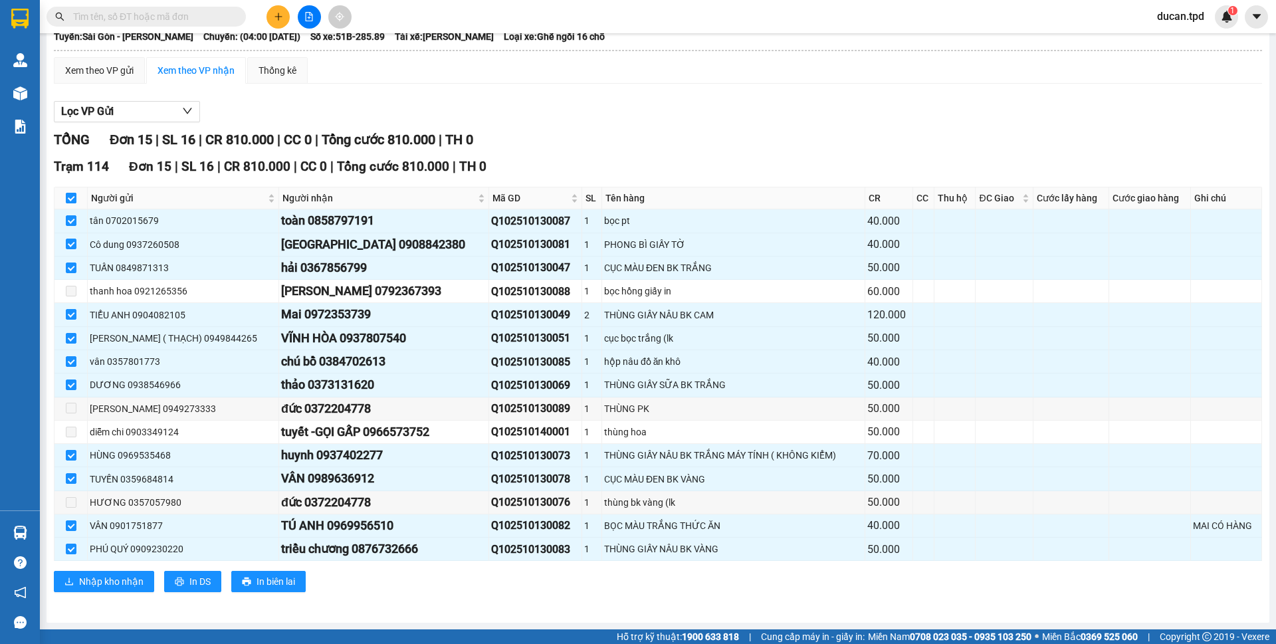
checkbox input "false"
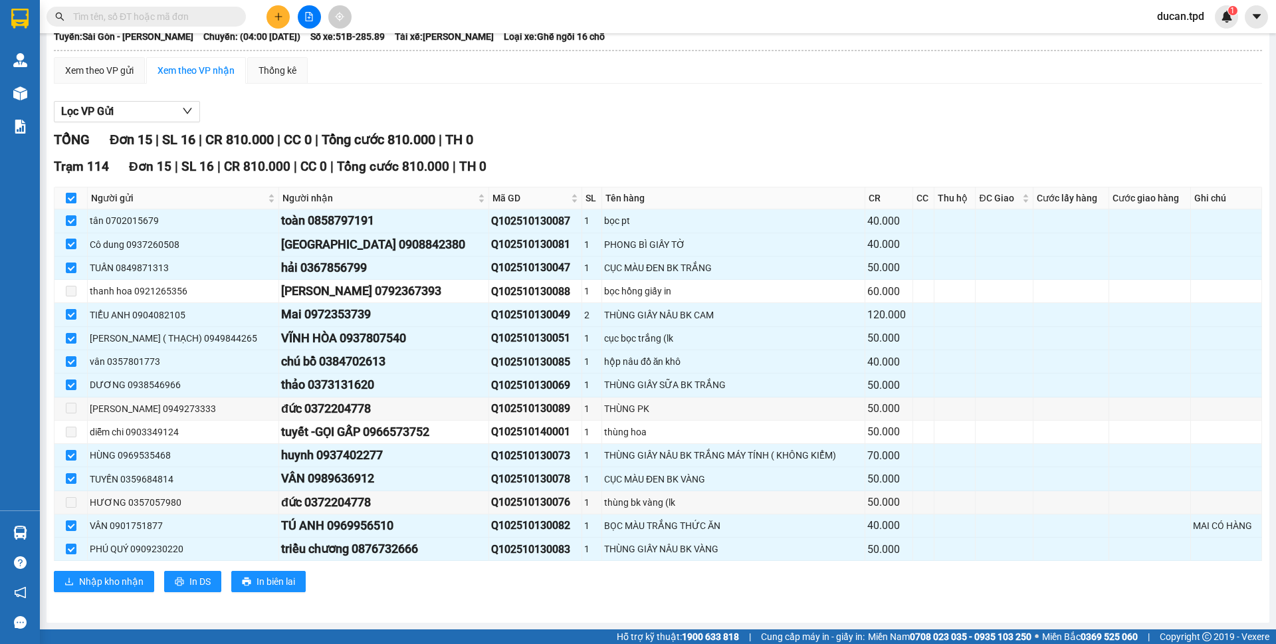
checkbox input "false"
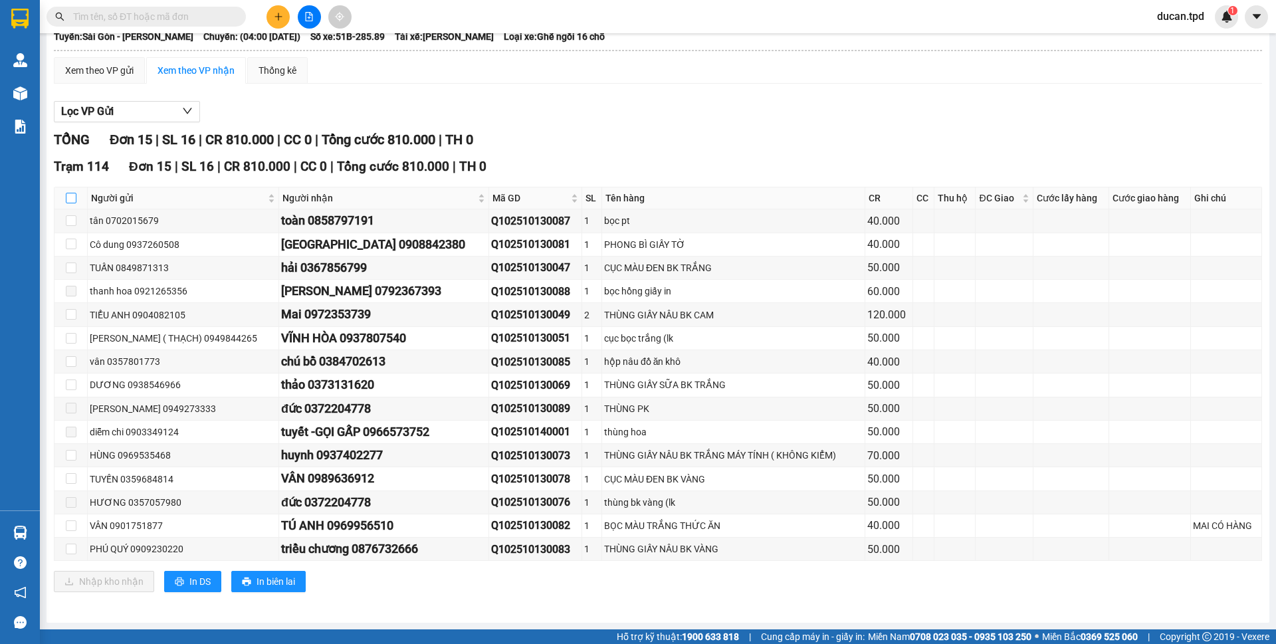
click at [68, 201] on input "checkbox" at bounding box center [71, 198] width 11 height 11
checkbox input "true"
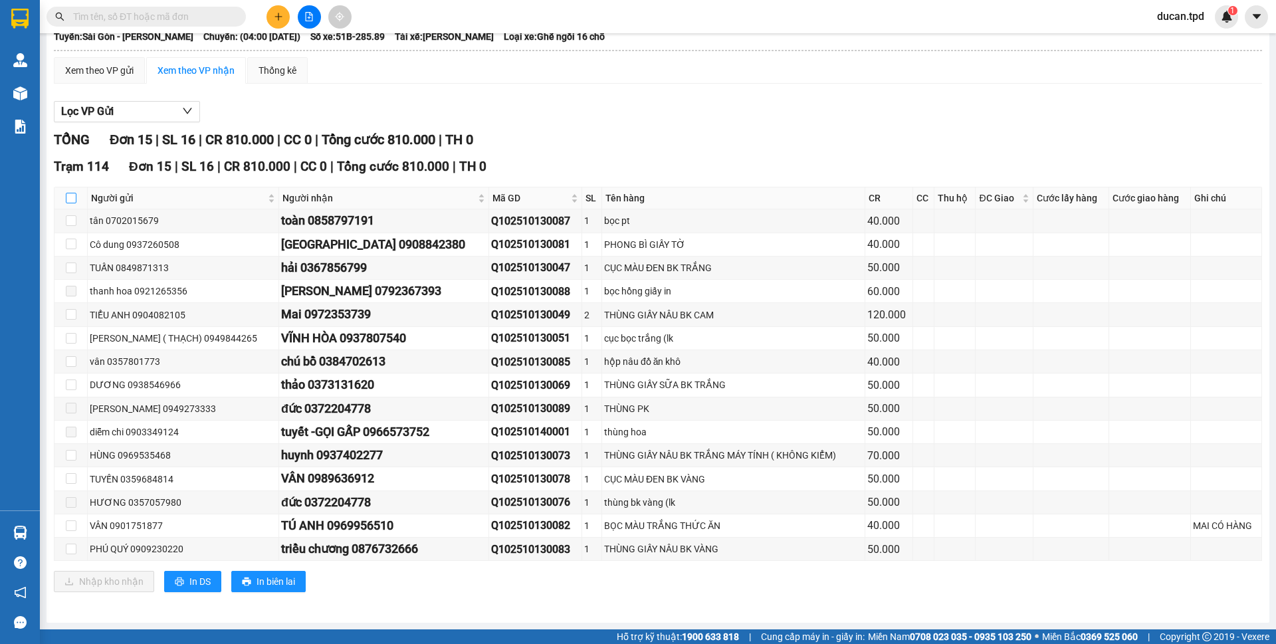
checkbox input "true"
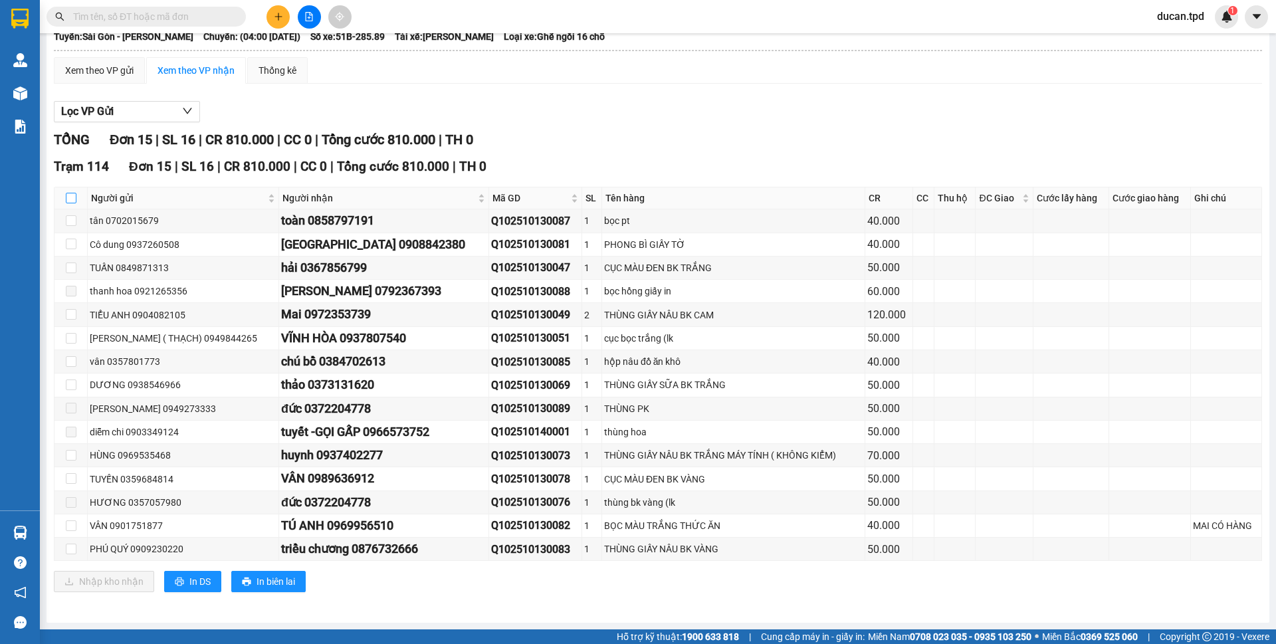
checkbox input "true"
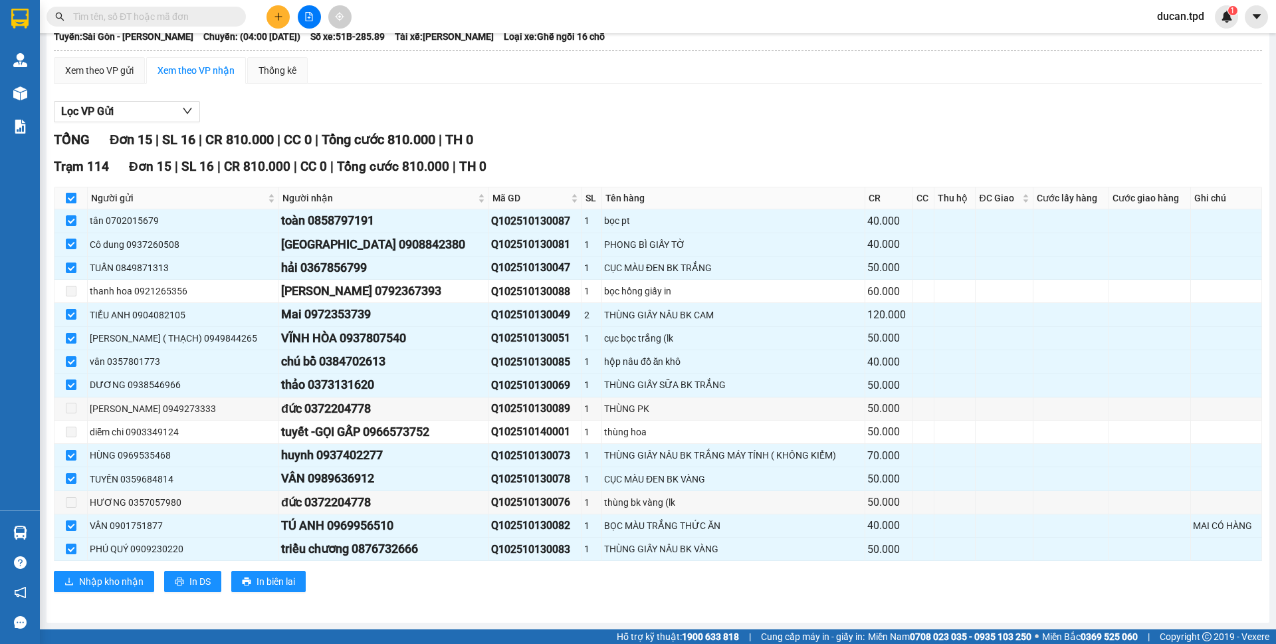
click at [68, 201] on input "checkbox" at bounding box center [71, 198] width 11 height 11
checkbox input "false"
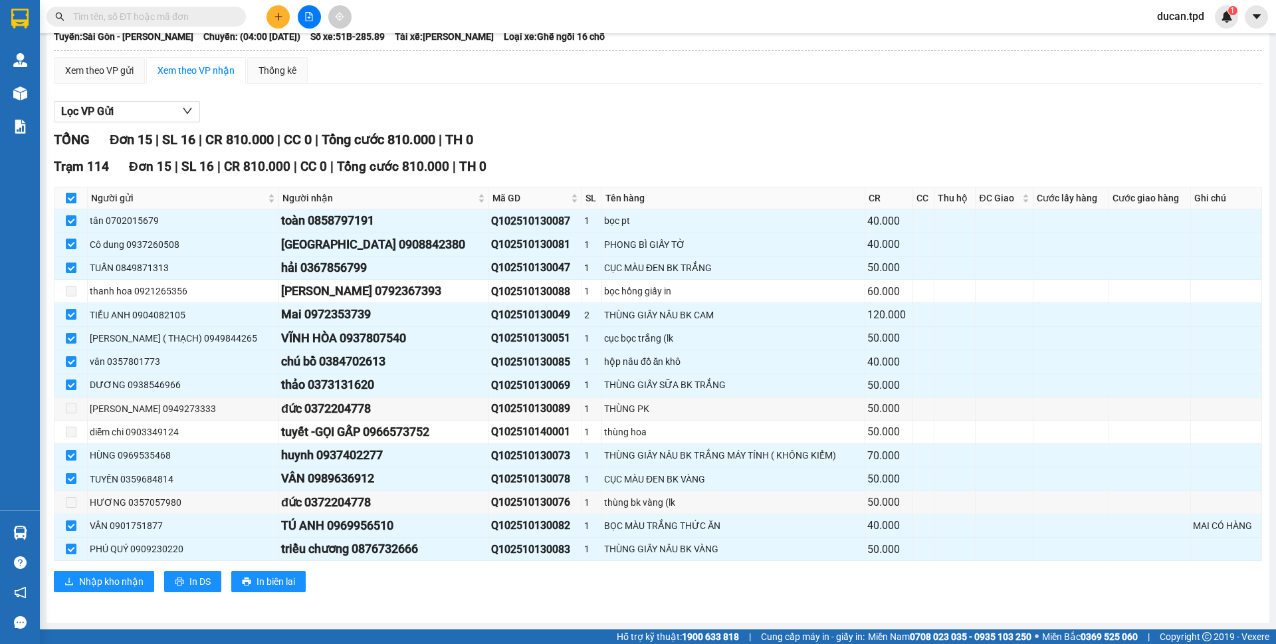
checkbox input "false"
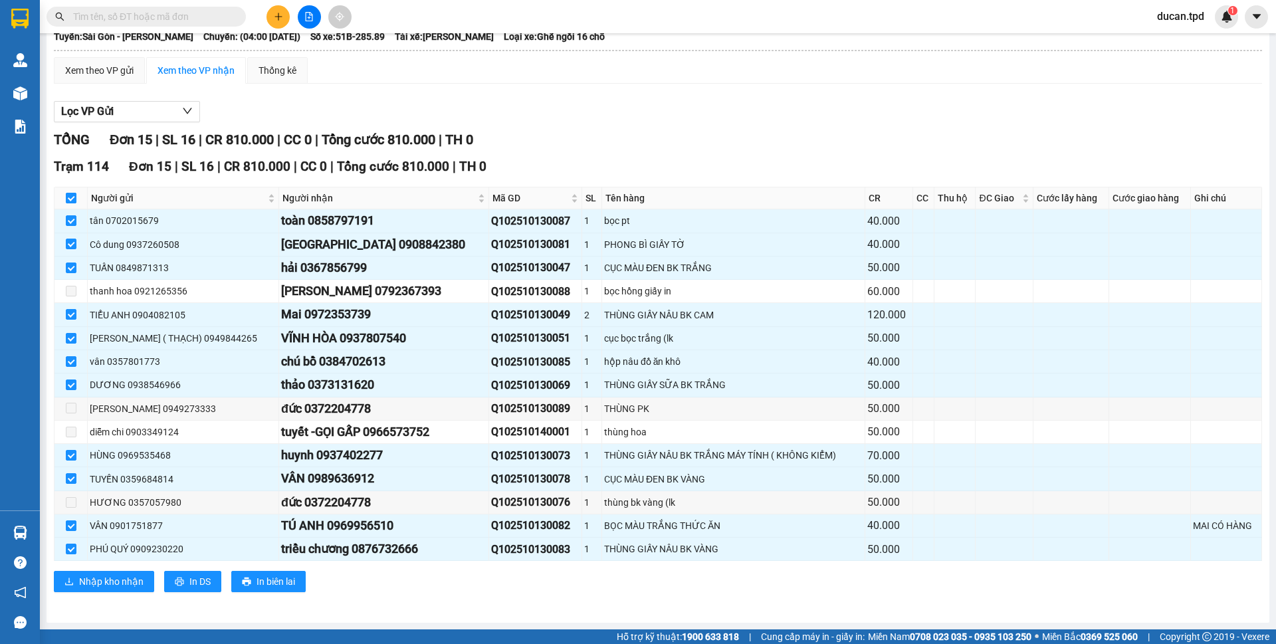
checkbox input "false"
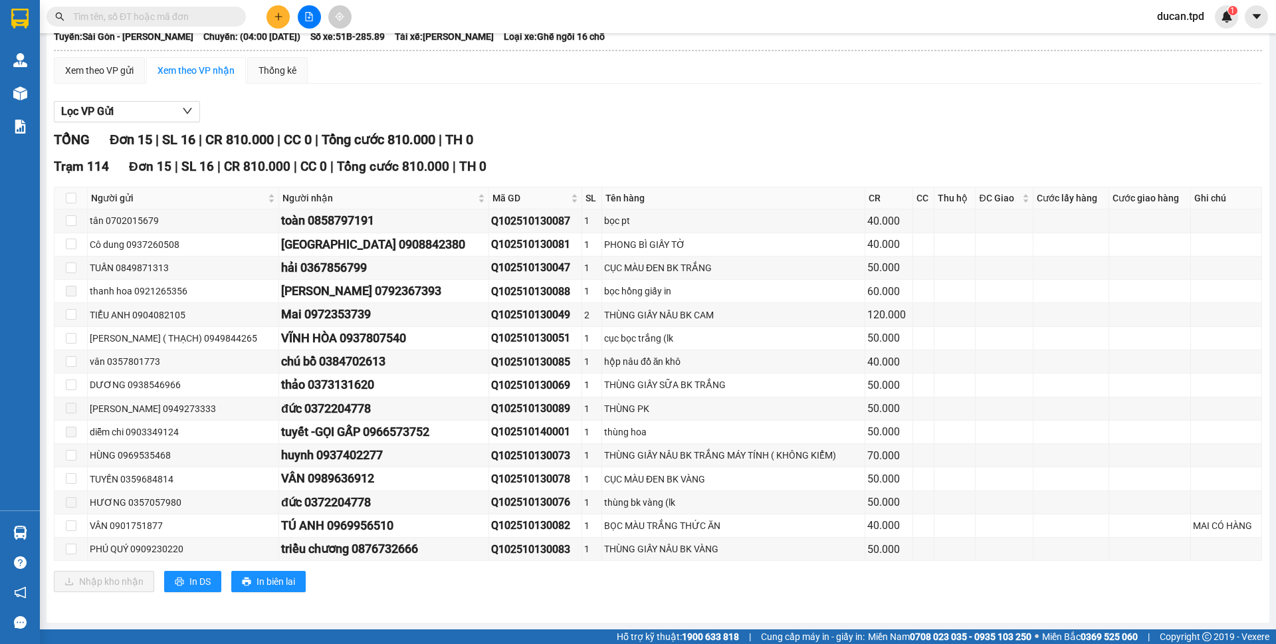
click at [838, 64] on div "Xem theo VP gửi Xem theo VP nhận Thống kê" at bounding box center [658, 70] width 1208 height 27
click at [71, 220] on input "checkbox" at bounding box center [71, 220] width 11 height 11
checkbox input "true"
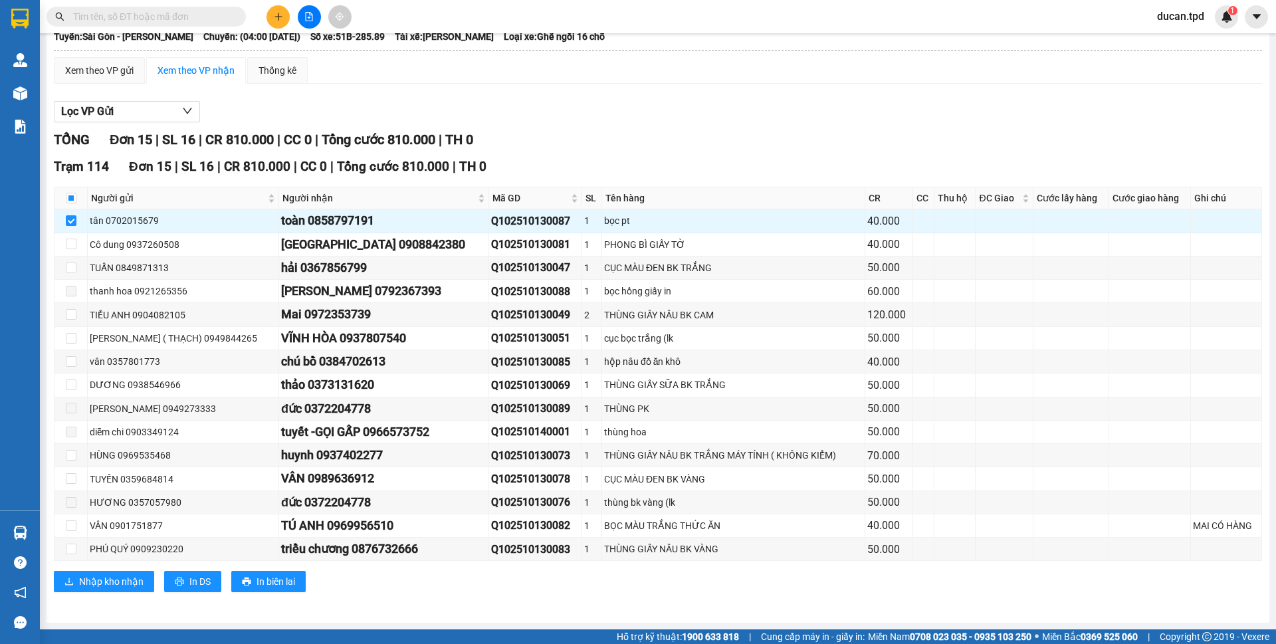
click at [118, 567] on div "Trạm 114 Đơn 15 | SL 16 | CR 810.000 | CC 0 | Tổng cước 810.000 | TH 0 Người gử…" at bounding box center [658, 379] width 1208 height 445
click at [118, 580] on span "Nhập kho nhận" at bounding box center [111, 581] width 64 height 15
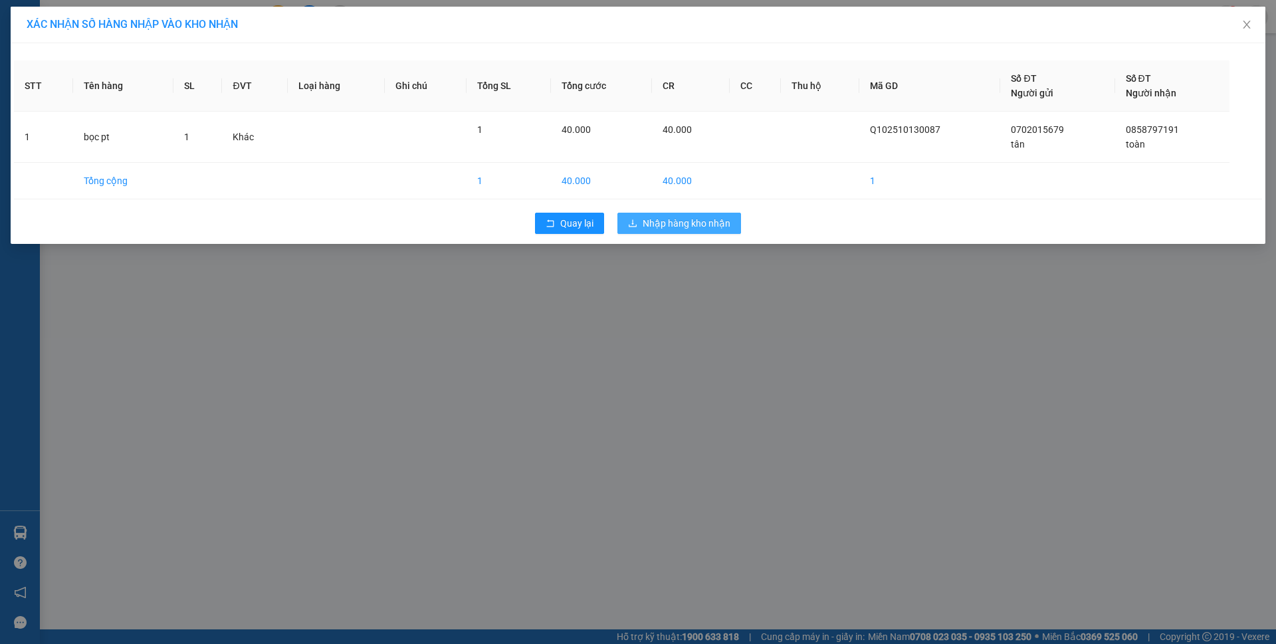
click at [638, 218] on button "Nhập hàng kho nhận" at bounding box center [679, 223] width 124 height 21
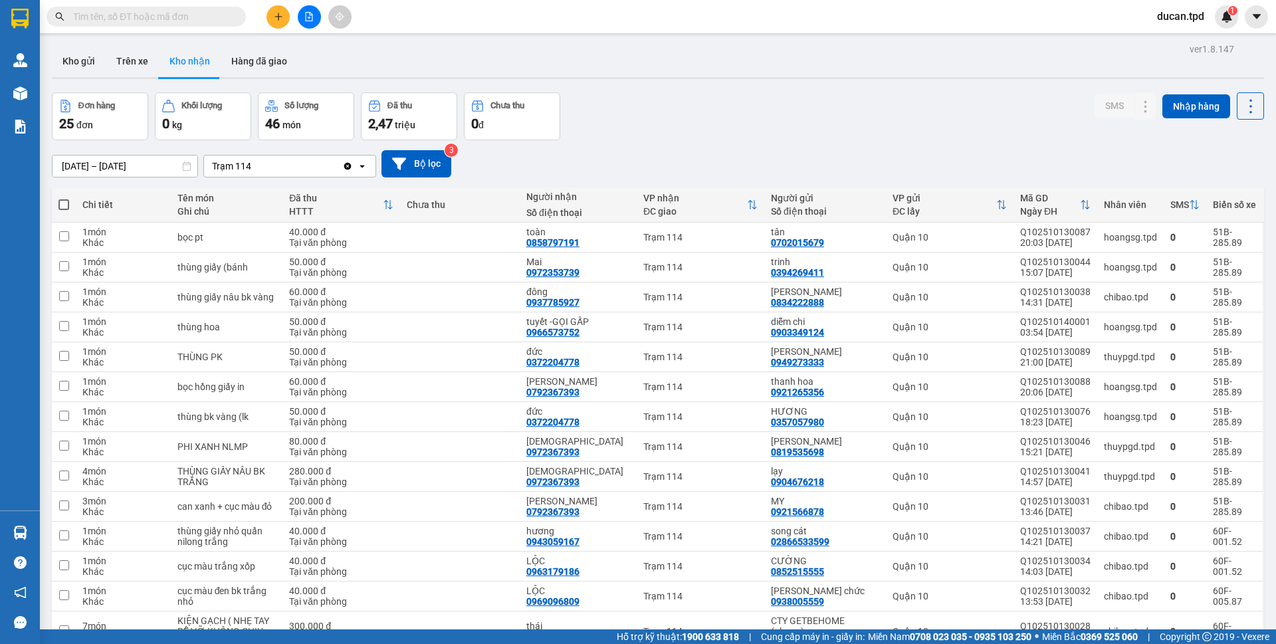
click at [154, 14] on input "text" at bounding box center [151, 16] width 157 height 15
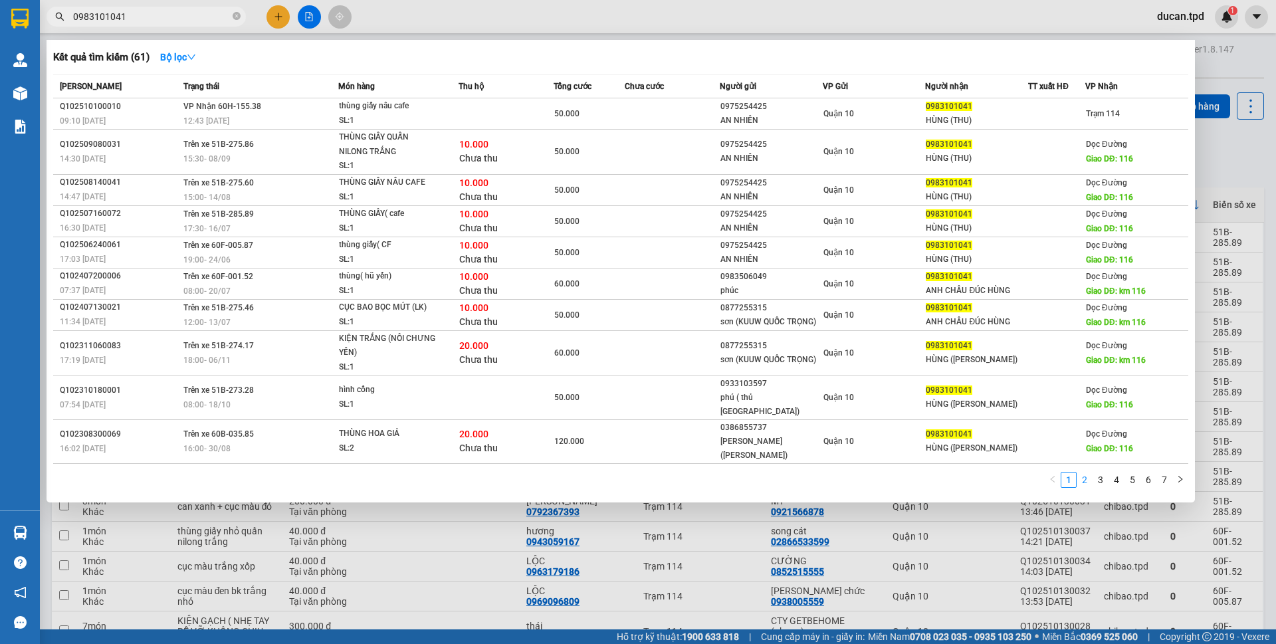
type input "0983101041"
click at [1088, 481] on link "2" at bounding box center [1084, 480] width 15 height 15
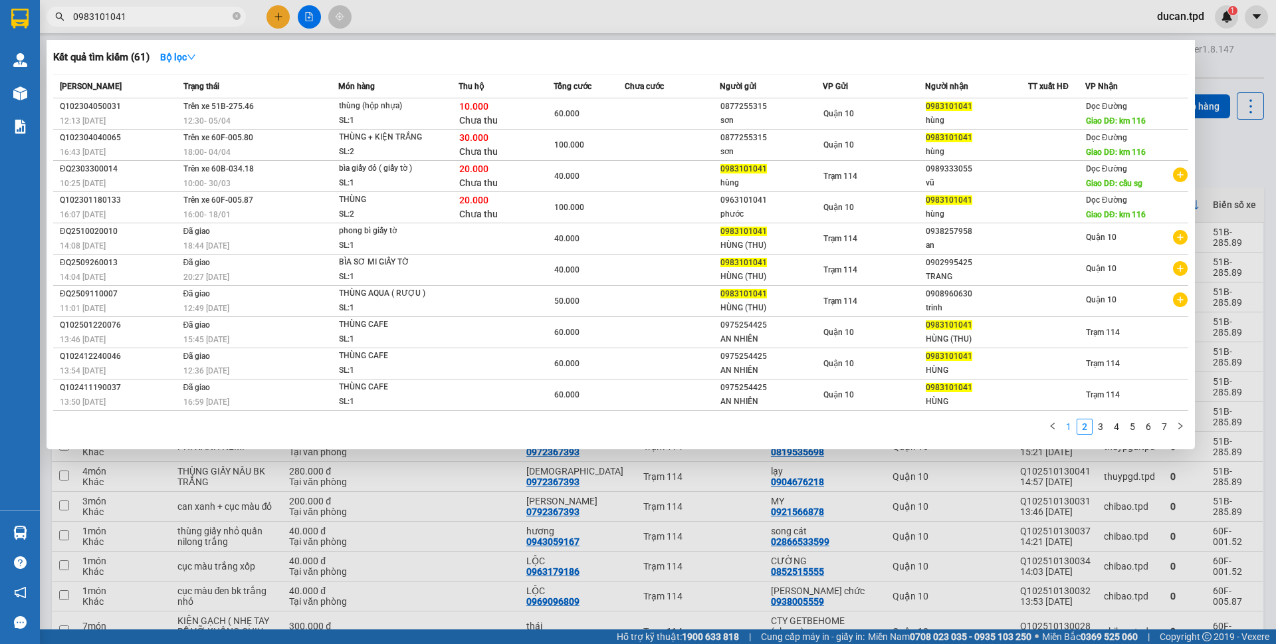
click at [1067, 425] on link "1" at bounding box center [1068, 426] width 15 height 15
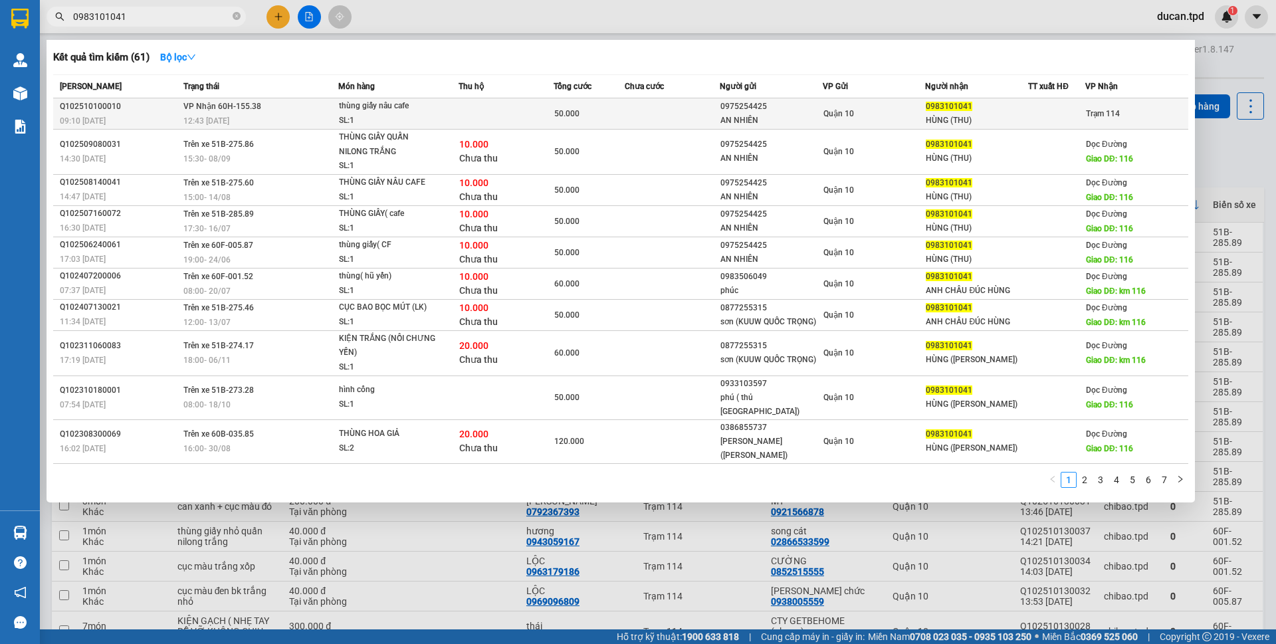
click at [763, 104] on div "0975254425" at bounding box center [772, 107] width 102 height 14
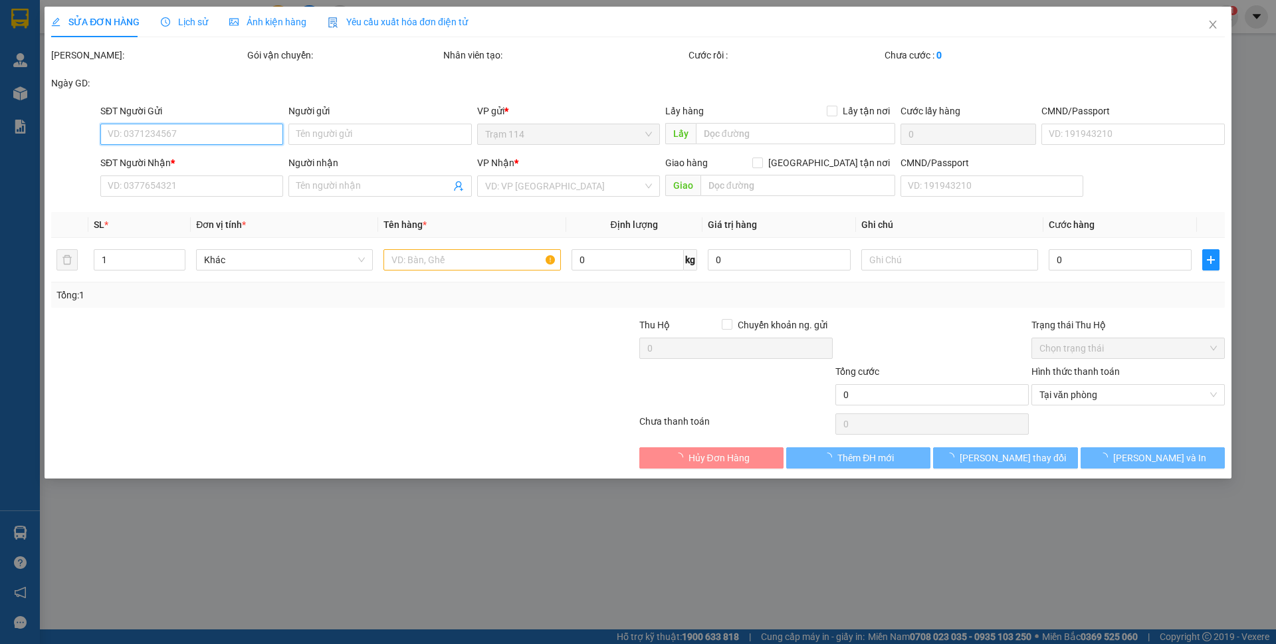
type input "0975254425"
type input "AN NHIÊN"
type input "082095015869"
type input "0983101041"
type input "HÙNG (THU)"
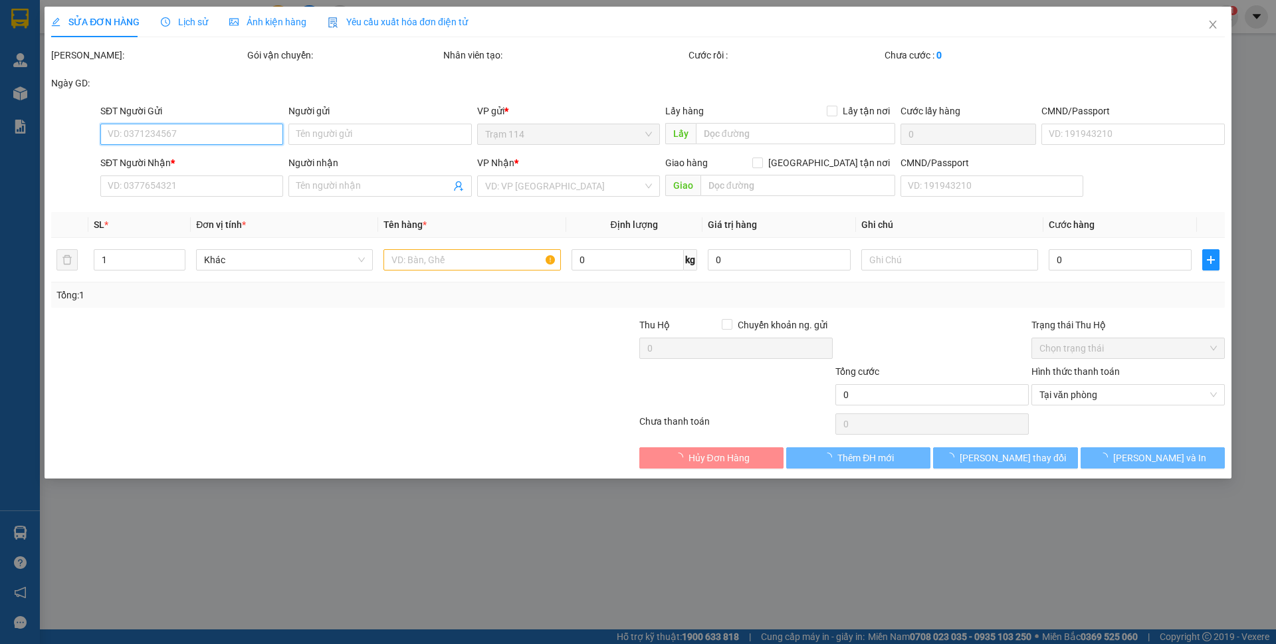
type input "50.000"
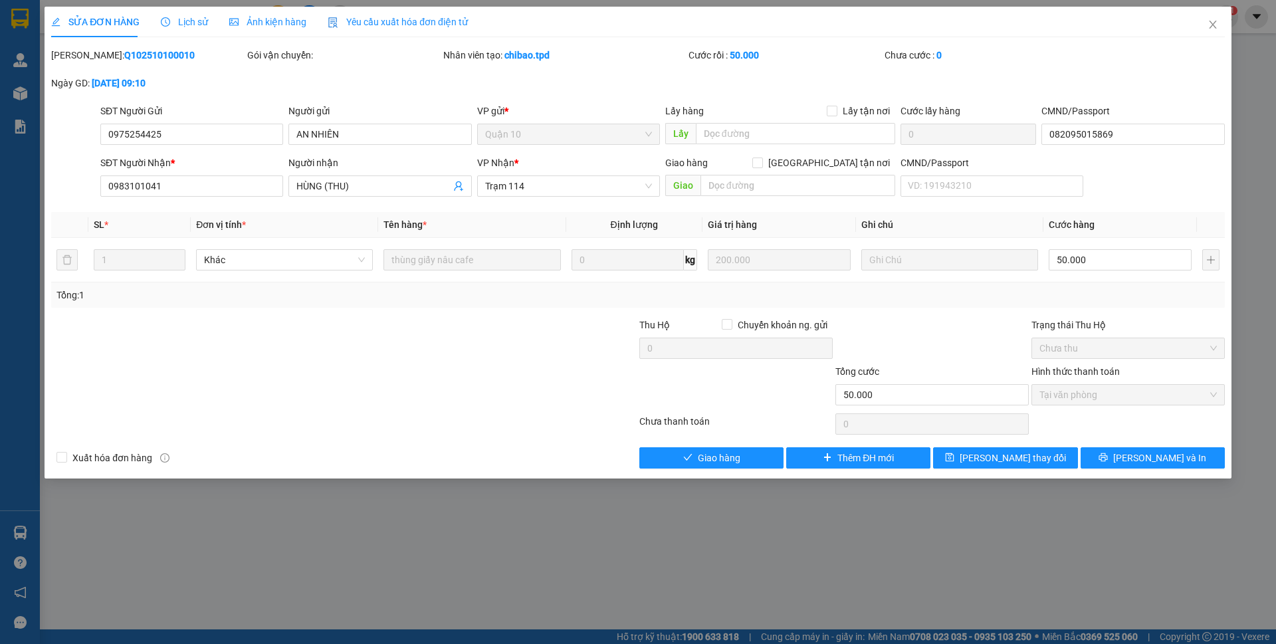
click at [730, 469] on div "SỬA ĐƠN HÀNG Lịch sử Ảnh kiện hàng Yêu cầu xuất hóa đơn điện tử Total Paid Fee …" at bounding box center [638, 243] width 1187 height 472
click at [732, 465] on span "Giao hàng" at bounding box center [719, 458] width 43 height 15
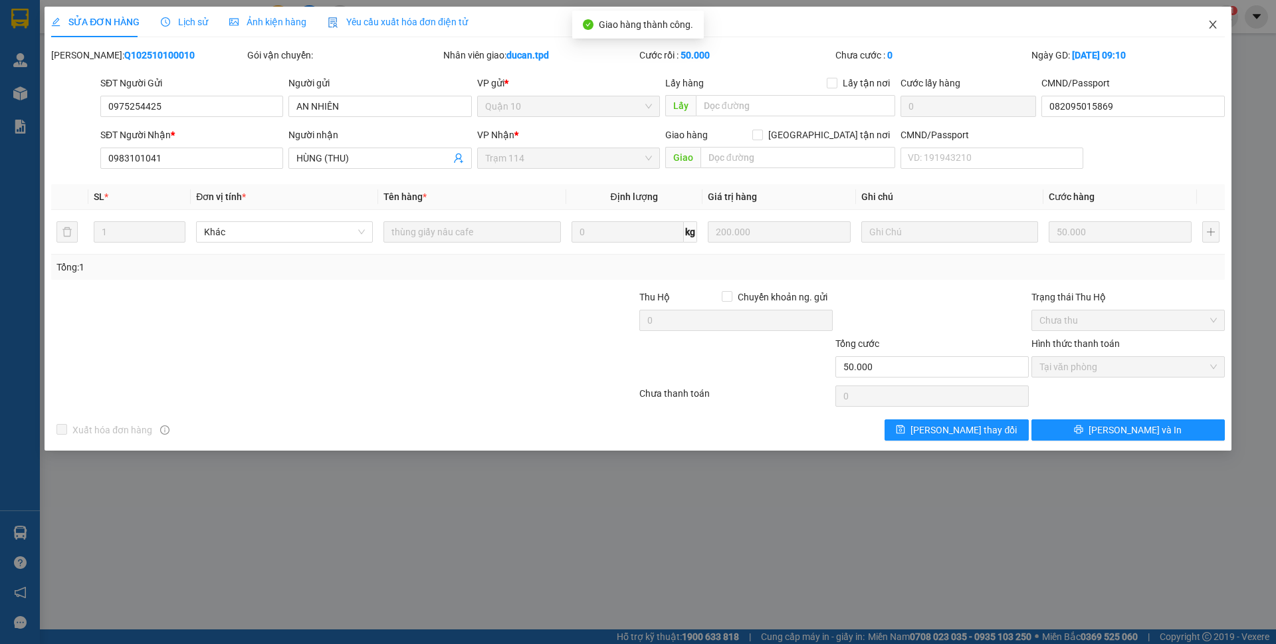
click at [1205, 17] on span "Close" at bounding box center [1212, 25] width 37 height 37
click at [1208, 20] on span "ducan.tpd" at bounding box center [1181, 16] width 68 height 17
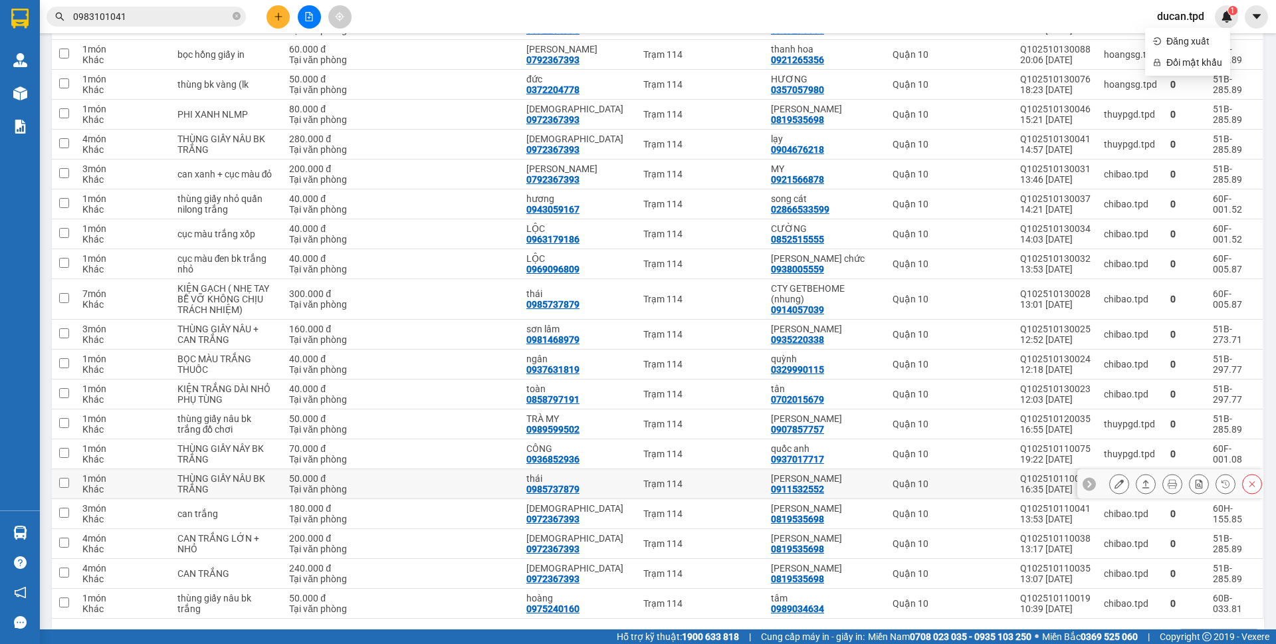
scroll to position [376, 0]
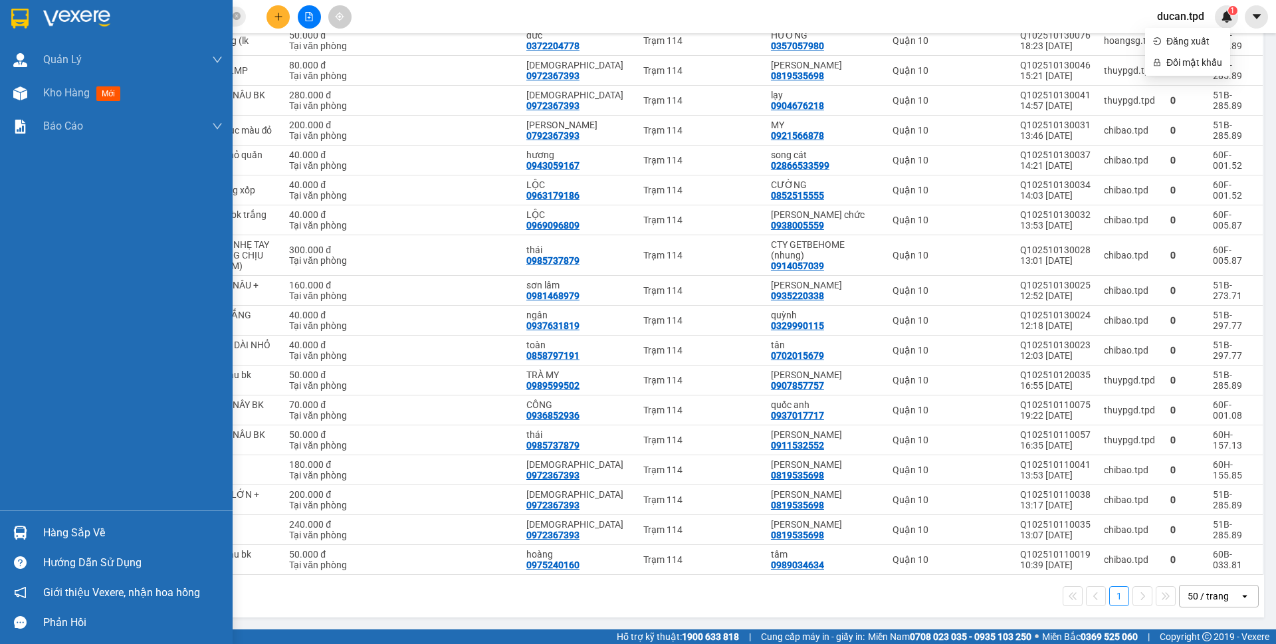
click at [31, 536] on div at bounding box center [20, 532] width 23 height 23
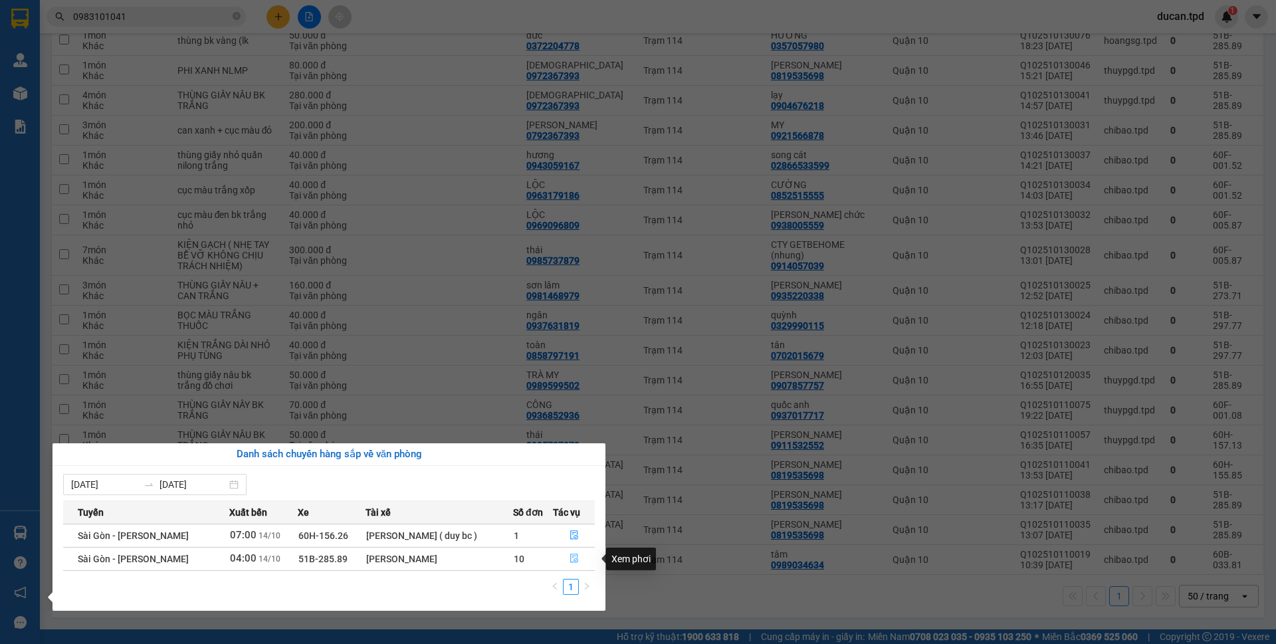
click at [566, 559] on button "button" at bounding box center [574, 558] width 41 height 21
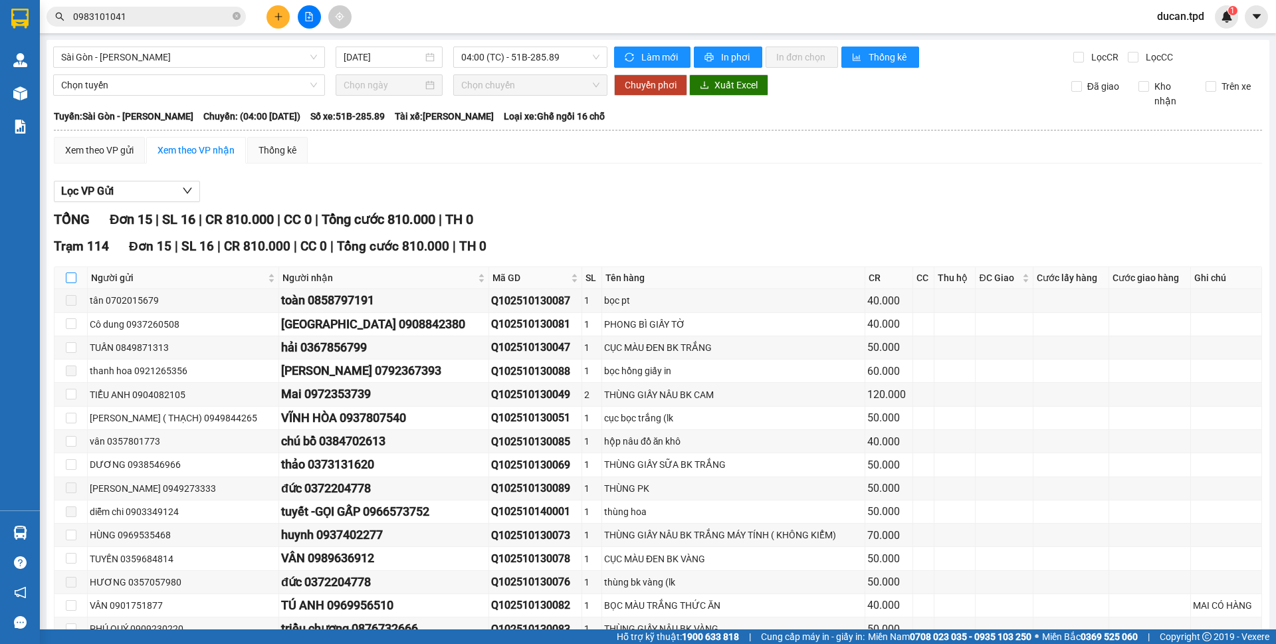
click at [75, 279] on input "checkbox" at bounding box center [71, 278] width 11 height 11
checkbox input "true"
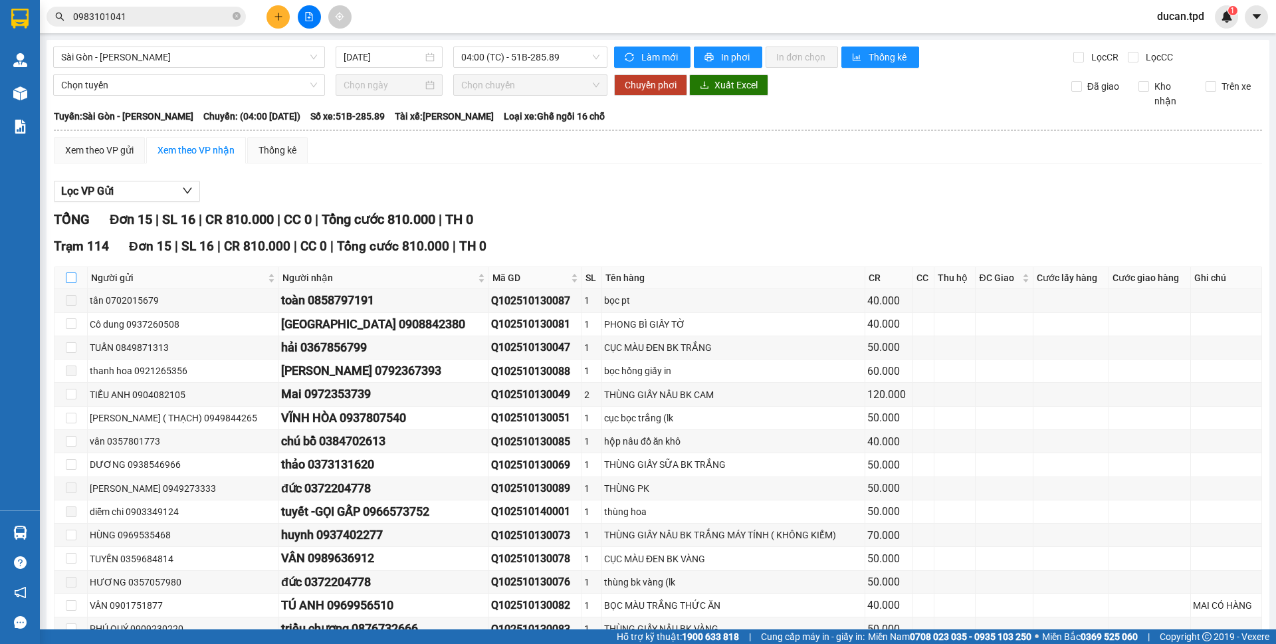
checkbox input "true"
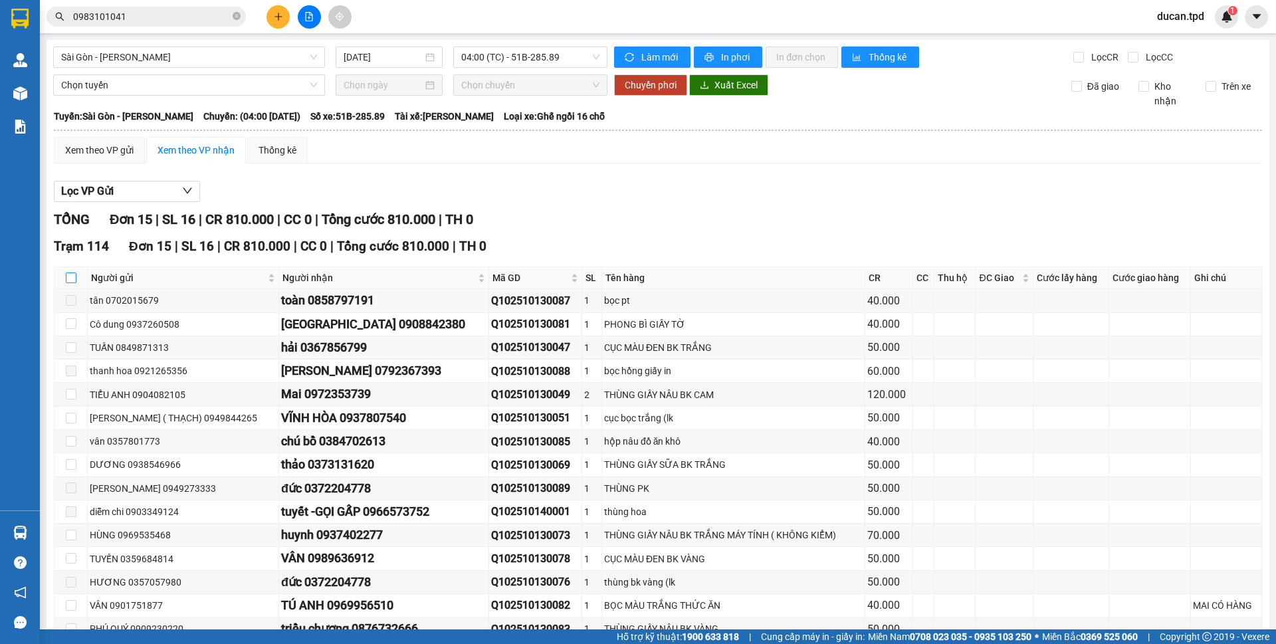
checkbox input "true"
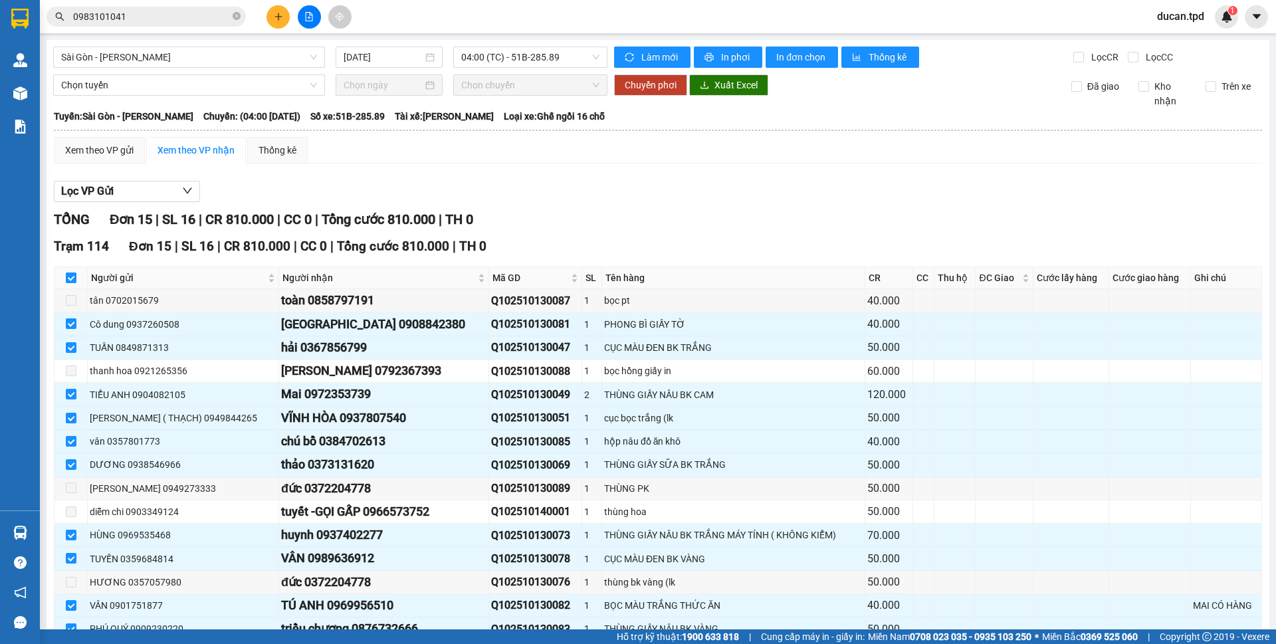
click at [75, 279] on input "checkbox" at bounding box center [71, 278] width 11 height 11
checkbox input "false"
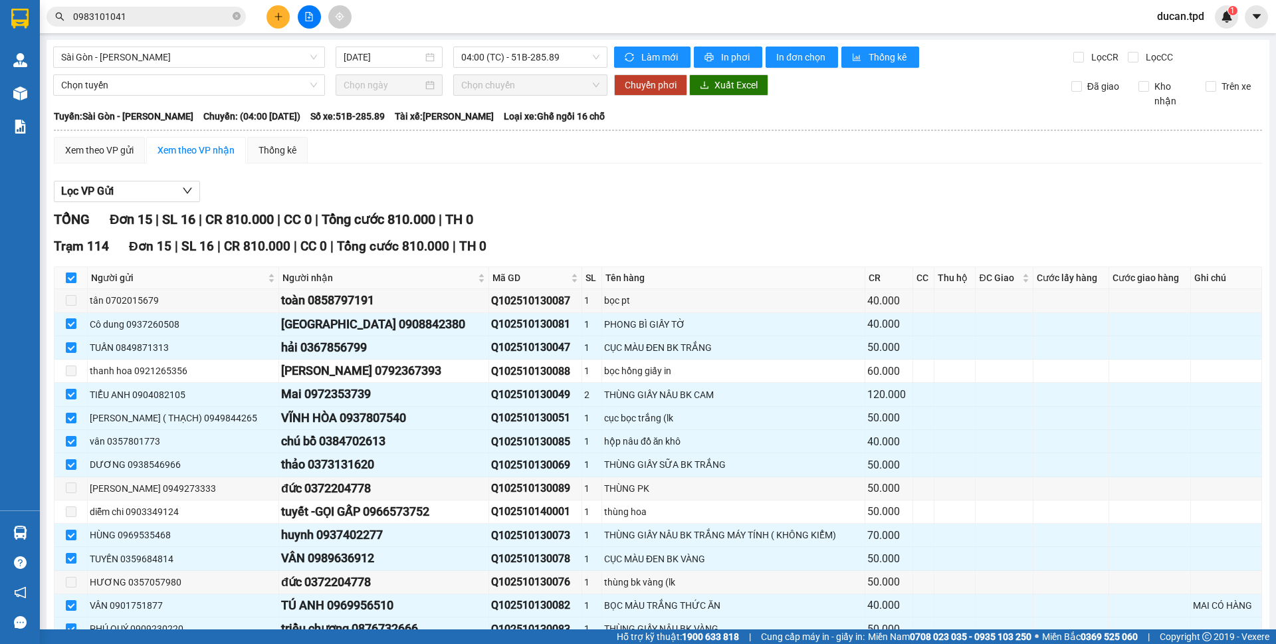
checkbox input "false"
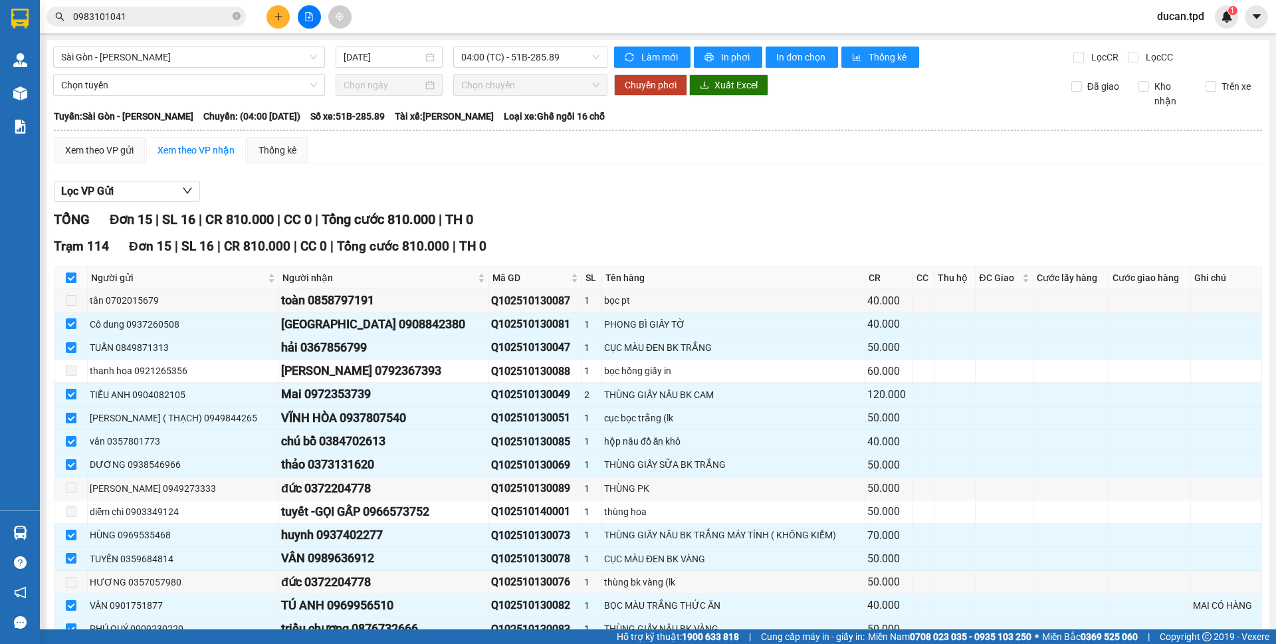
checkbox input "false"
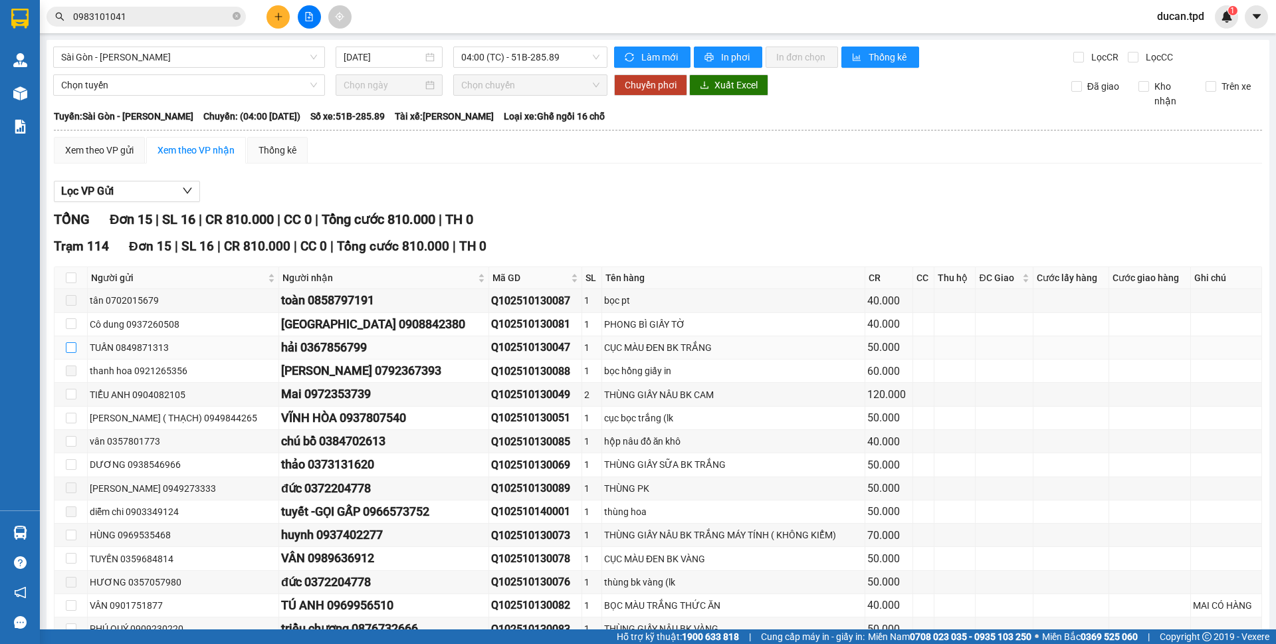
click at [69, 351] on input "checkbox" at bounding box center [71, 347] width 11 height 11
checkbox input "true"
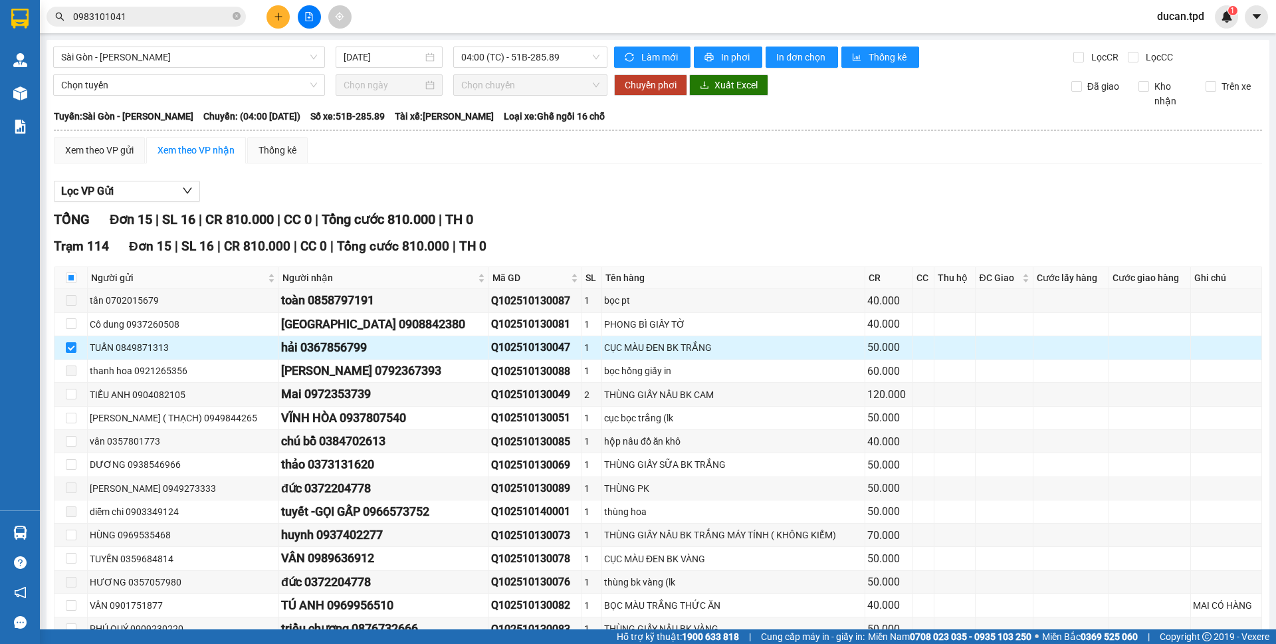
click at [314, 354] on div "hải 0367856799" at bounding box center [383, 347] width 205 height 19
copy div "0367856799"
click at [169, 20] on input "0983101041" at bounding box center [151, 16] width 157 height 15
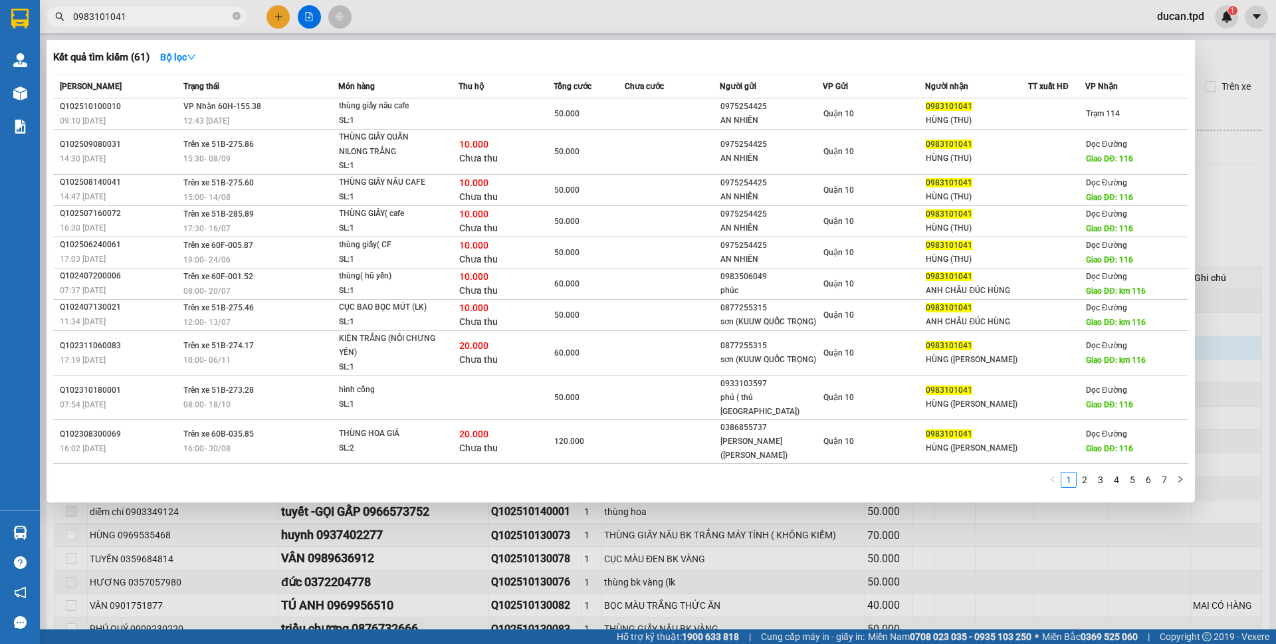
click at [169, 20] on input "0983101041" at bounding box center [151, 16] width 157 height 15
paste input "367856799"
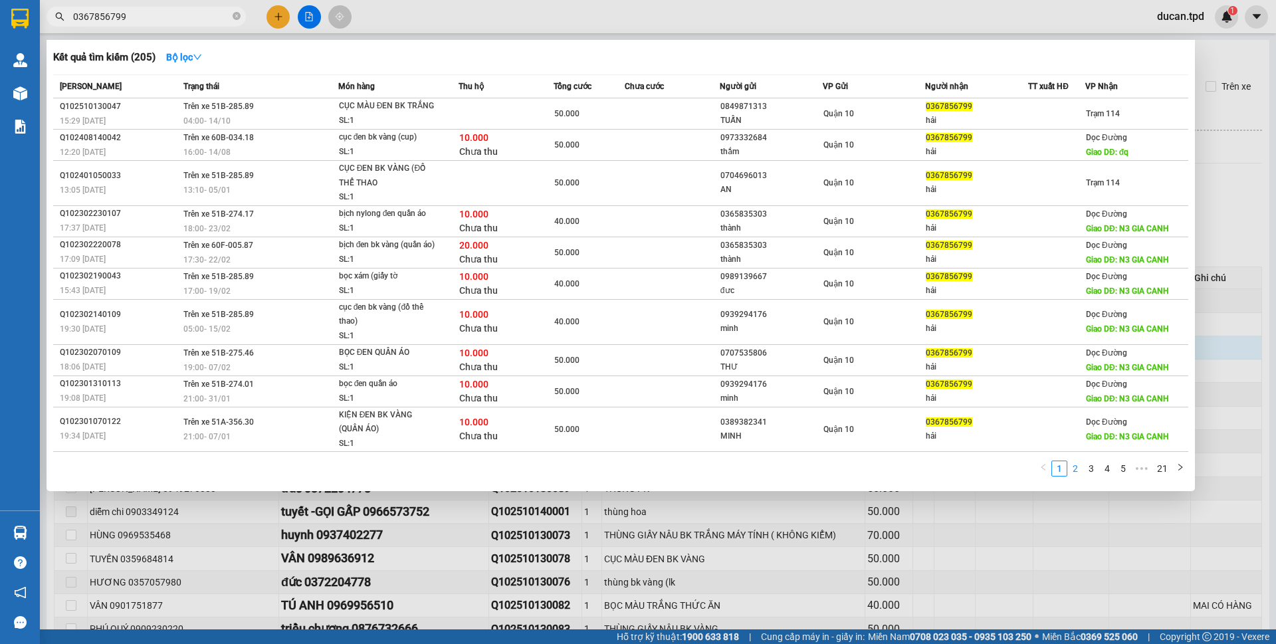
type input "0367856799"
click at [1075, 468] on link "2" at bounding box center [1075, 468] width 15 height 15
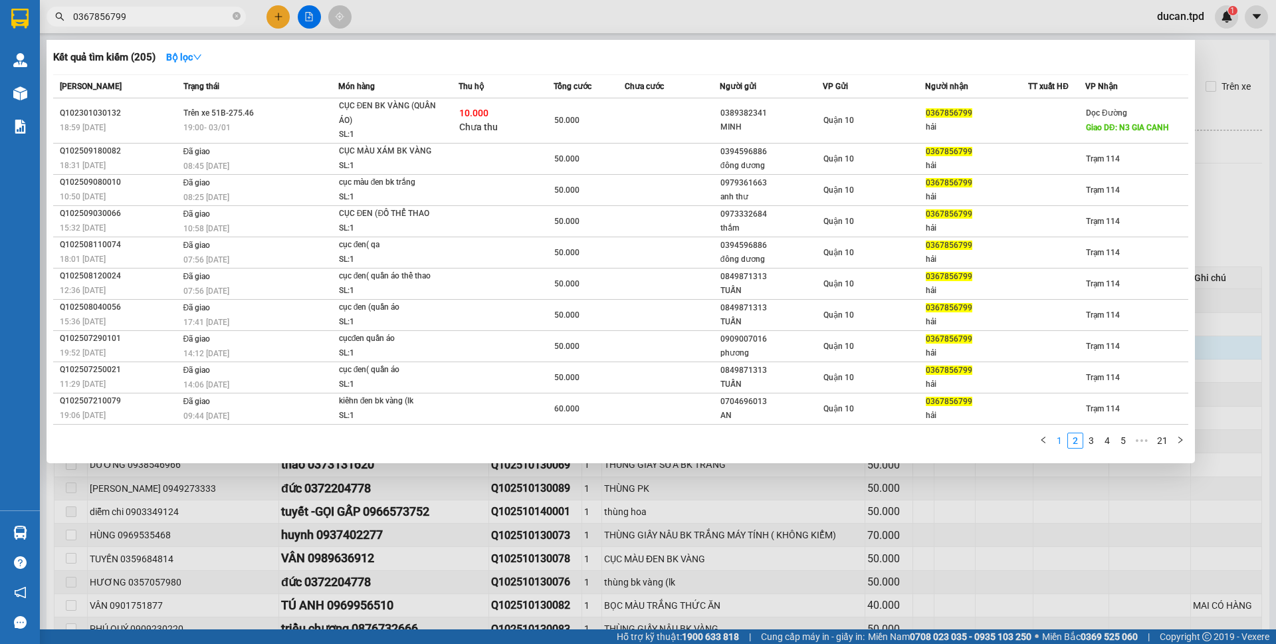
click at [1057, 446] on link "1" at bounding box center [1059, 440] width 15 height 15
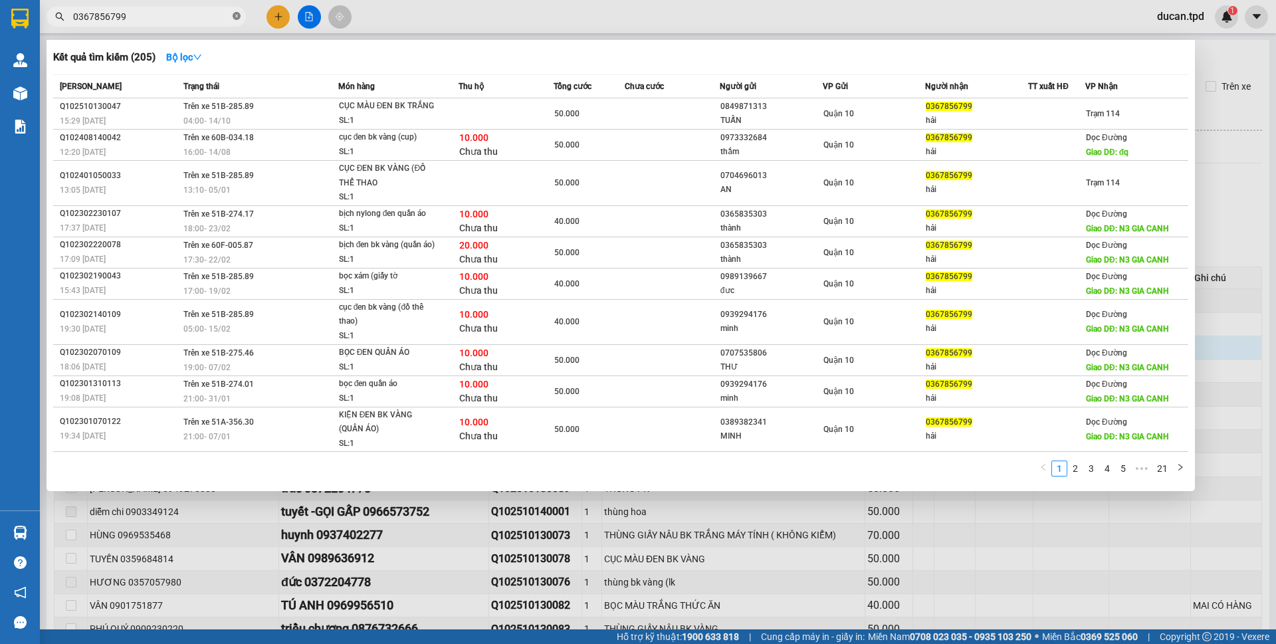
click at [238, 16] on icon "close-circle" at bounding box center [237, 16] width 8 height 8
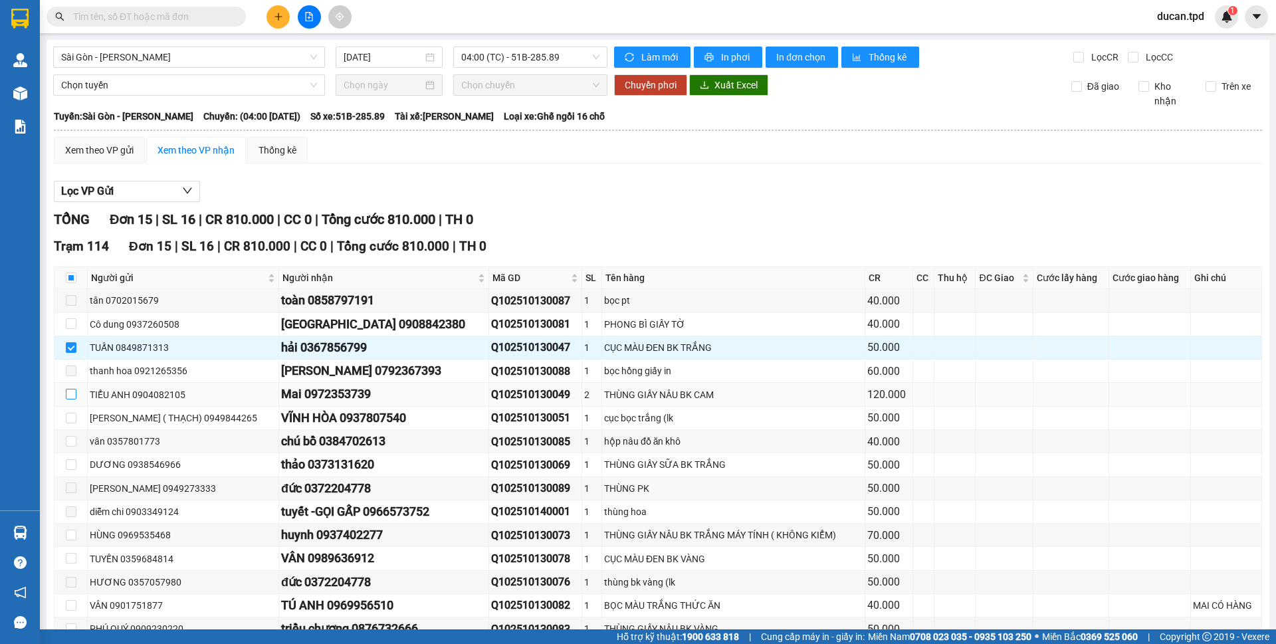
click at [66, 394] on input "checkbox" at bounding box center [71, 394] width 11 height 11
checkbox input "true"
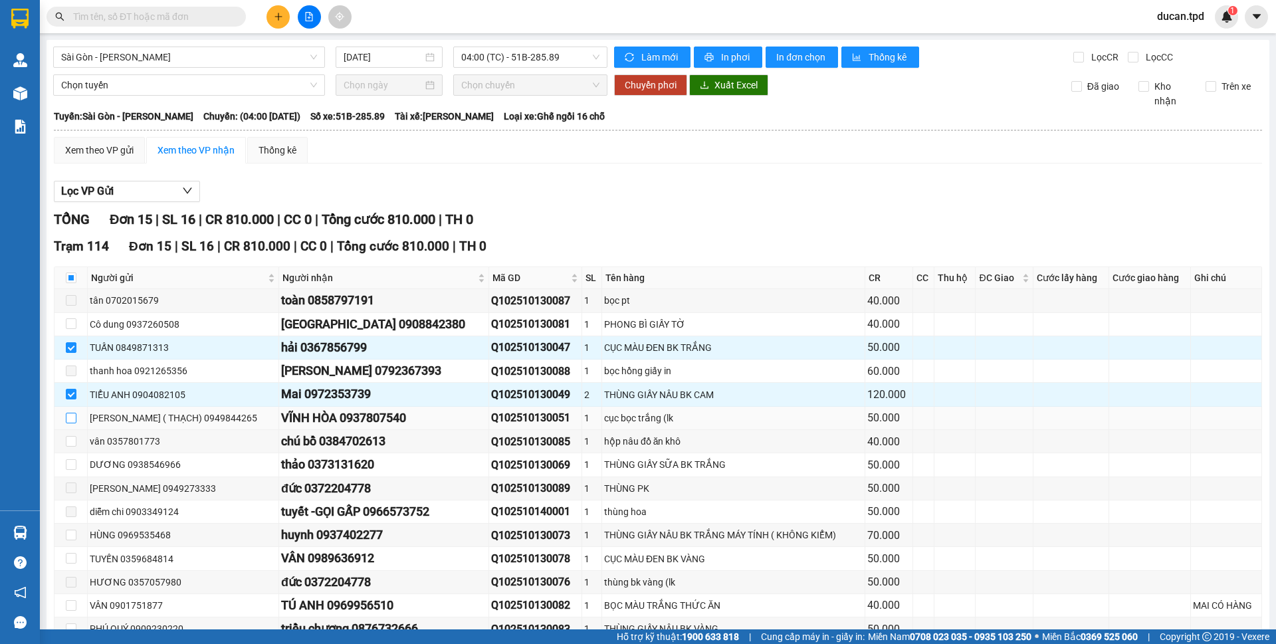
click at [72, 419] on input "checkbox" at bounding box center [71, 418] width 11 height 11
checkbox input "true"
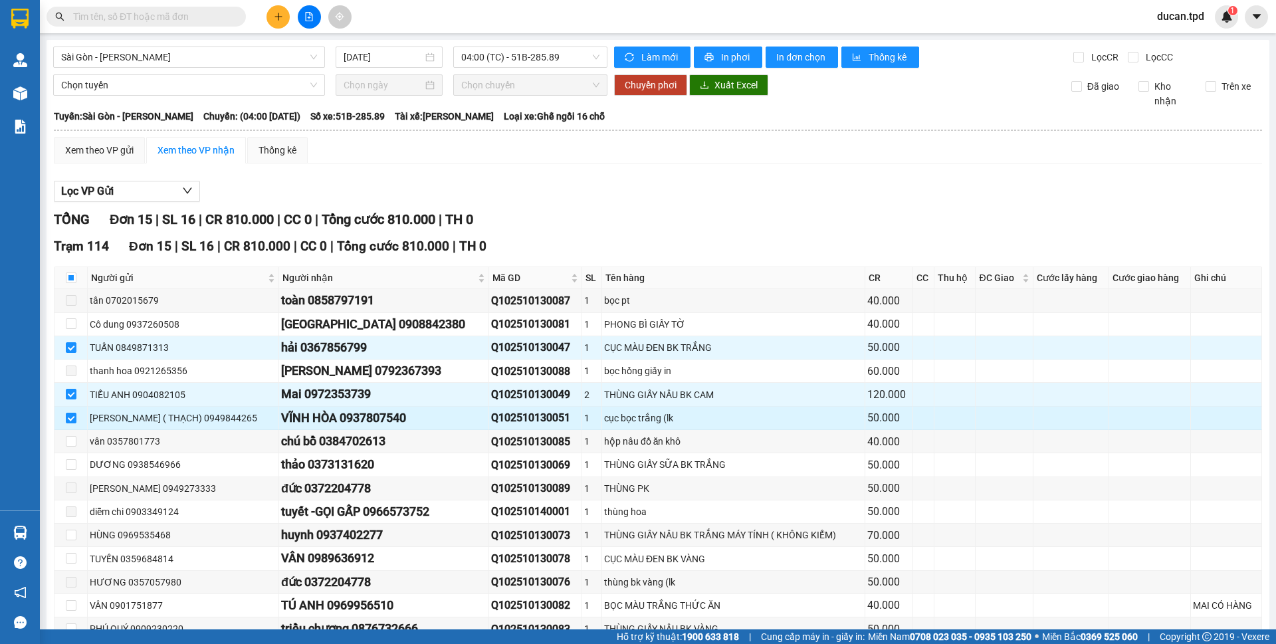
click at [378, 413] on div "VĨNH HÒA 0937807540" at bounding box center [383, 418] width 205 height 19
click at [375, 418] on div "VĨNH HÒA 0937807540" at bounding box center [383, 418] width 205 height 19
copy div "0937807540"
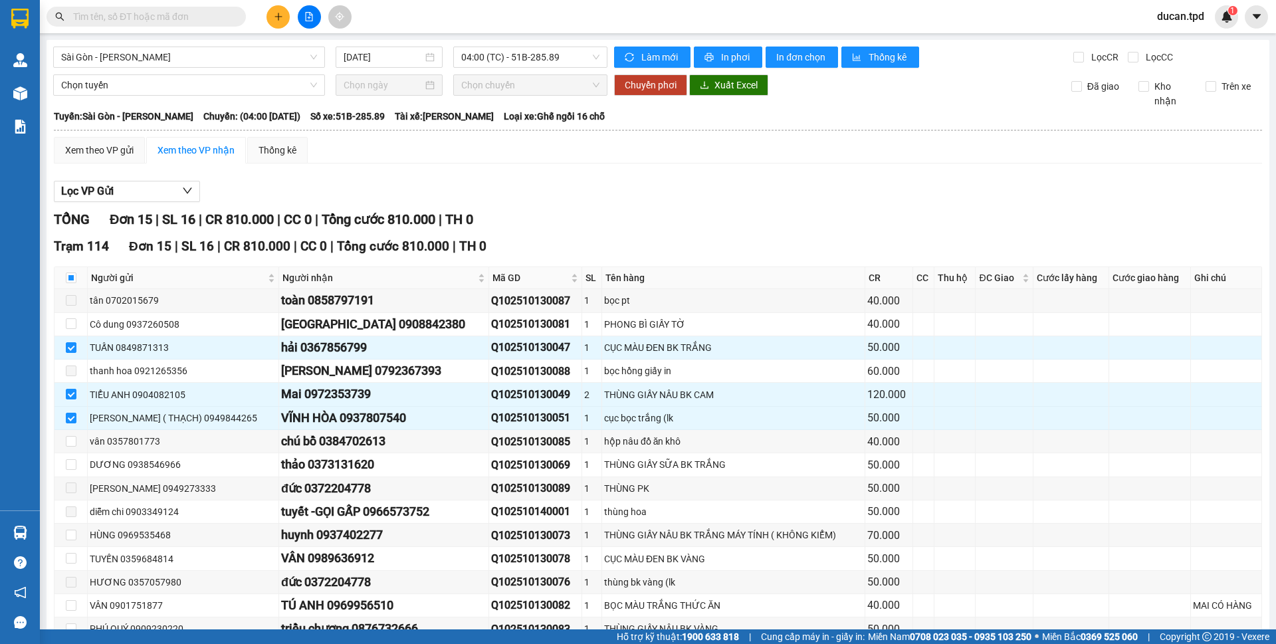
click at [128, 9] on input "text" at bounding box center [151, 16] width 157 height 15
paste input "0937807540"
type input "0937807540"
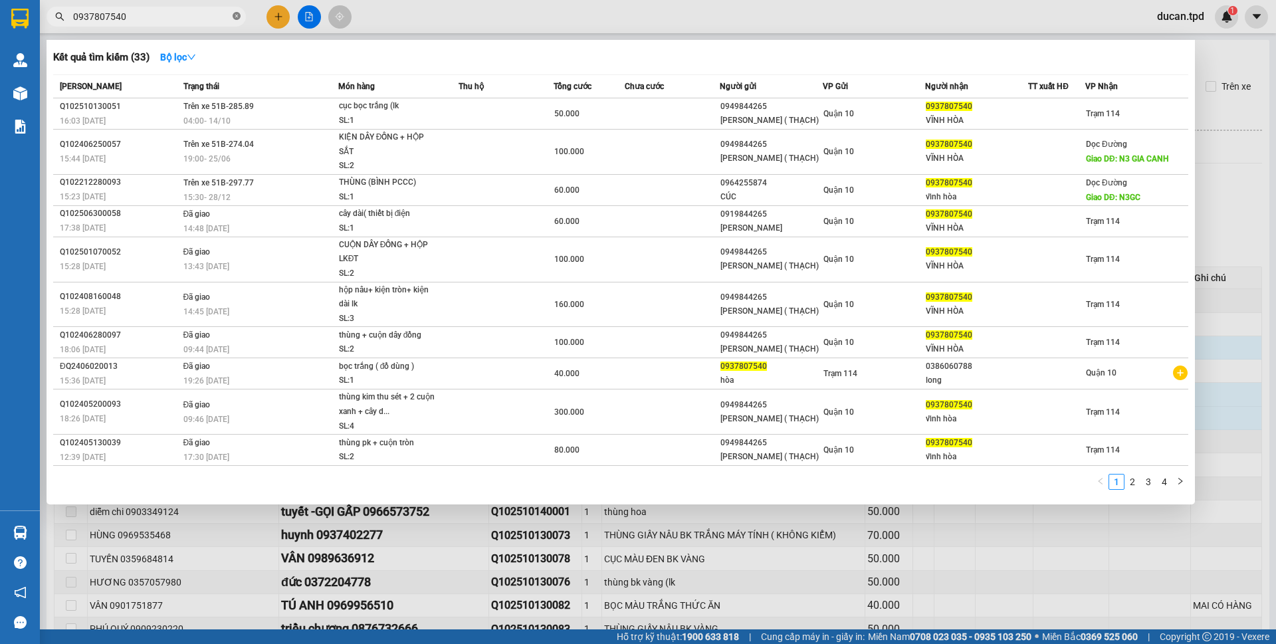
click at [235, 13] on icon "close-circle" at bounding box center [237, 16] width 8 height 8
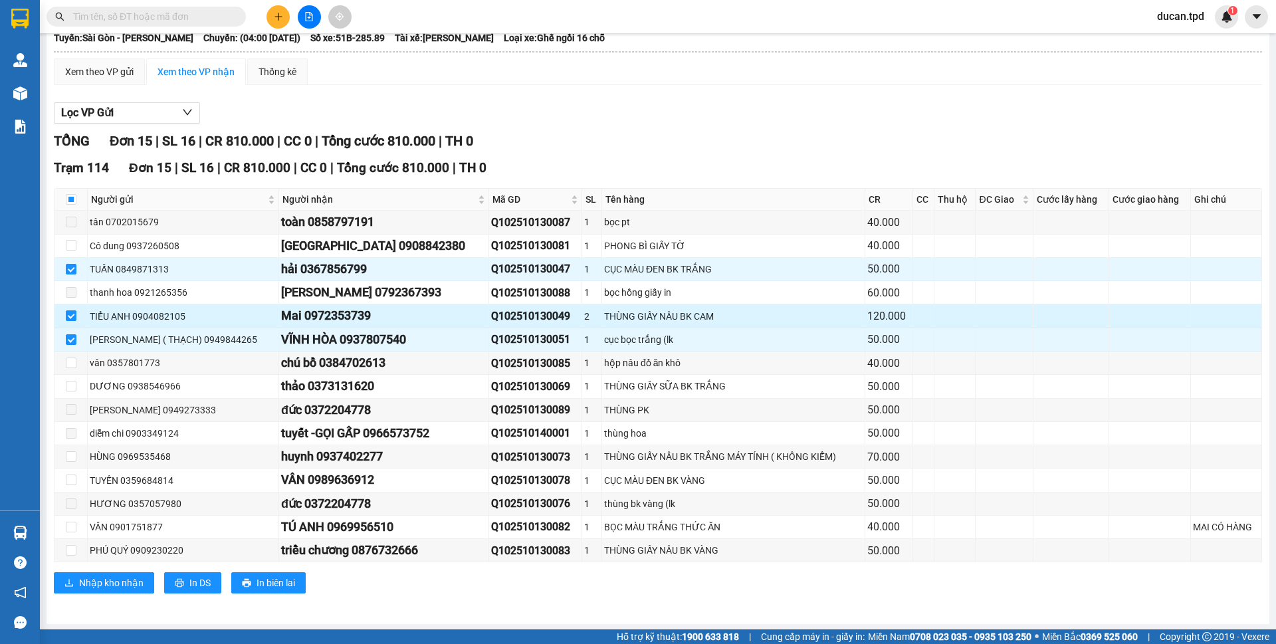
scroll to position [80, 0]
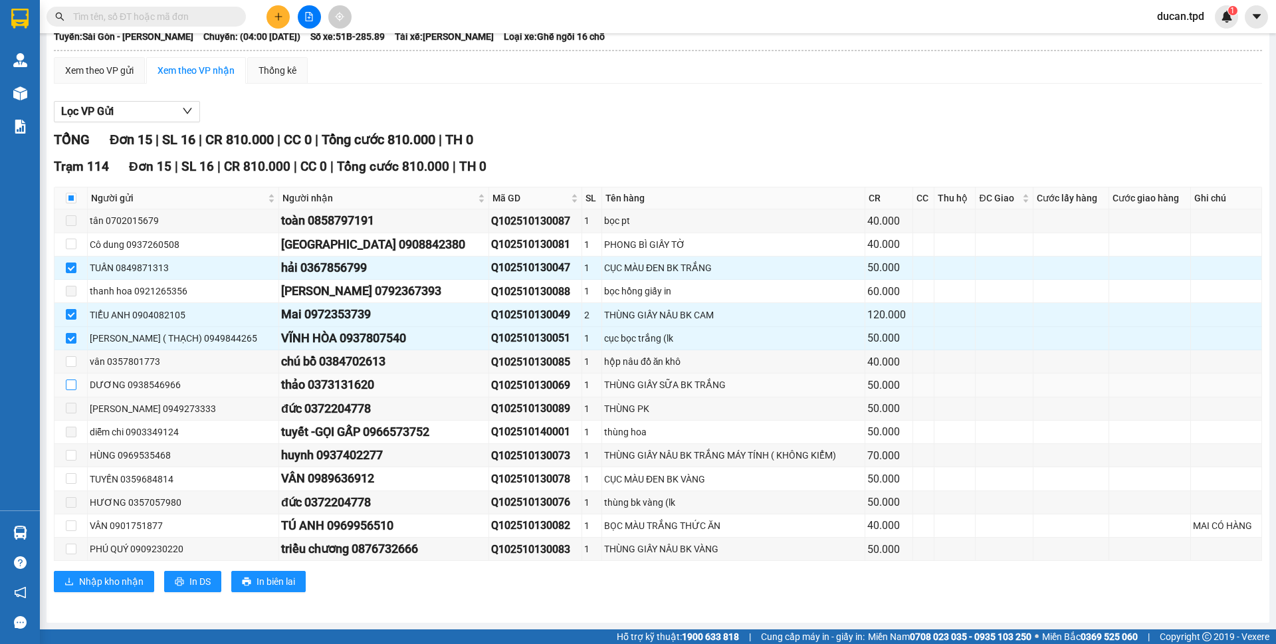
click at [69, 387] on input "checkbox" at bounding box center [71, 385] width 11 height 11
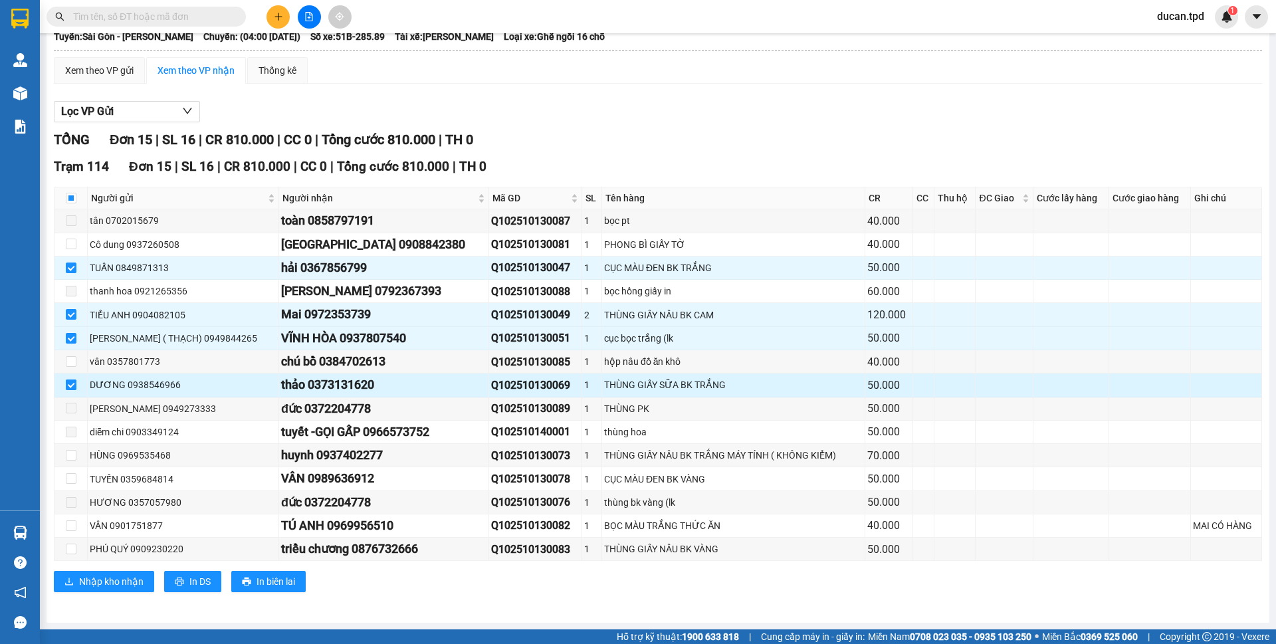
click at [69, 384] on input "checkbox" at bounding box center [71, 385] width 11 height 11
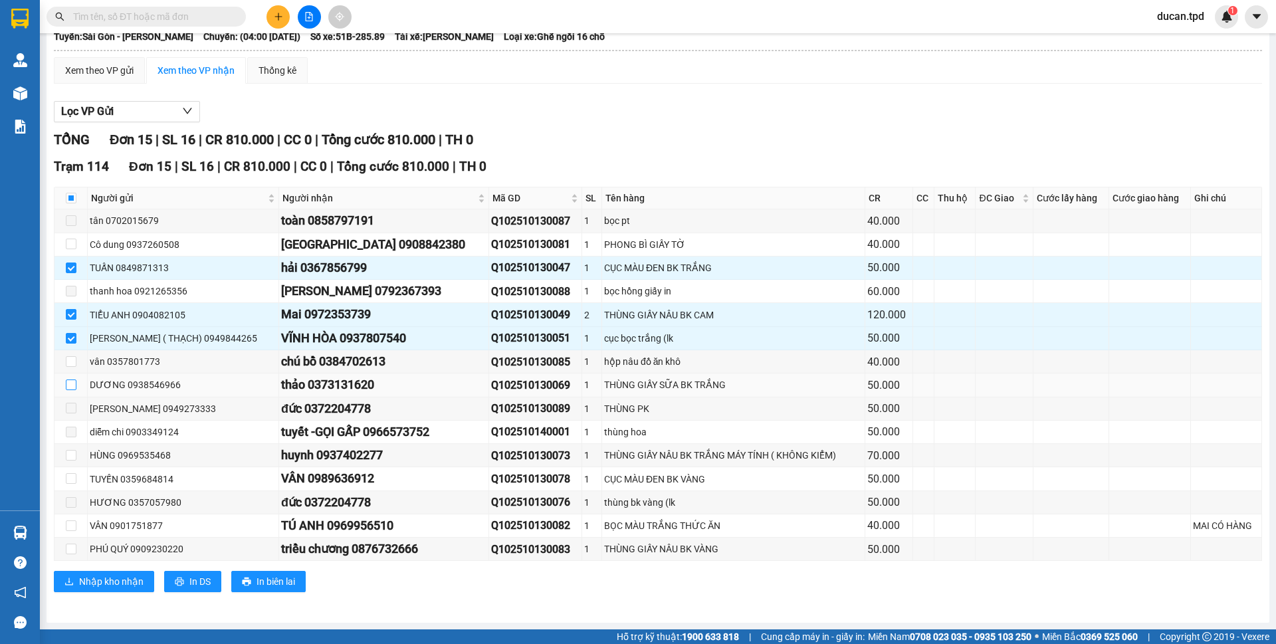
click at [72, 388] on input "checkbox" at bounding box center [71, 385] width 11 height 11
checkbox input "true"
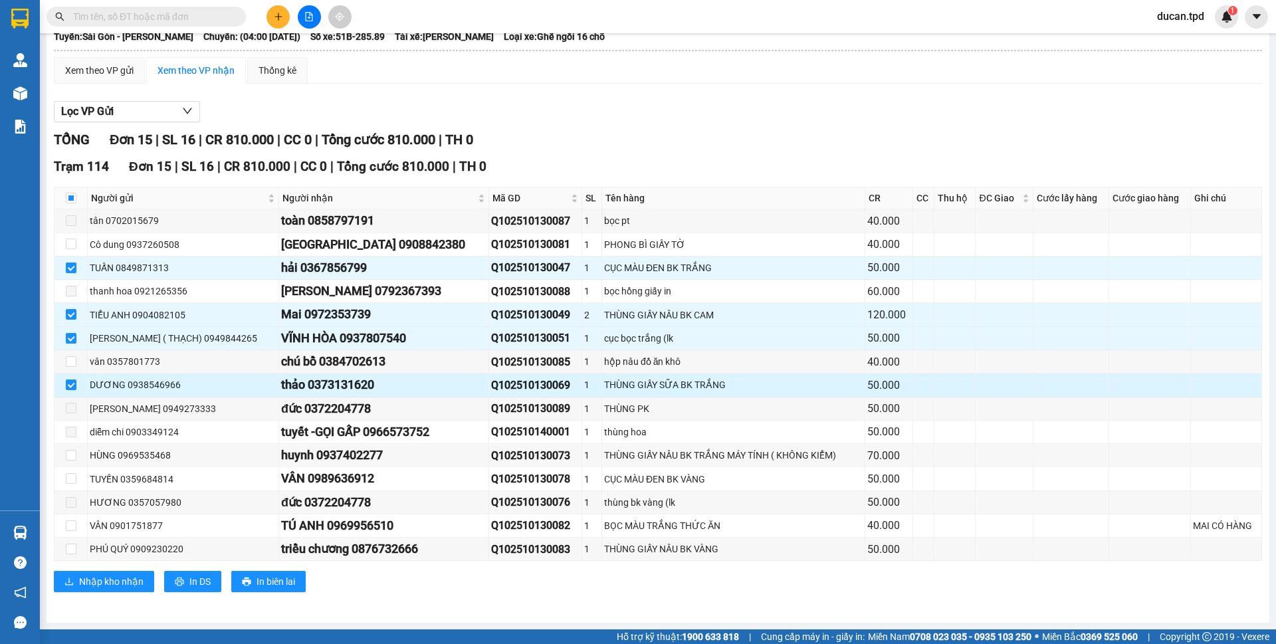
click at [320, 382] on div "thảo 0373131620" at bounding box center [383, 385] width 205 height 19
copy div "0373131620"
click at [182, 19] on input "text" at bounding box center [151, 16] width 157 height 15
paste input "0373131620"
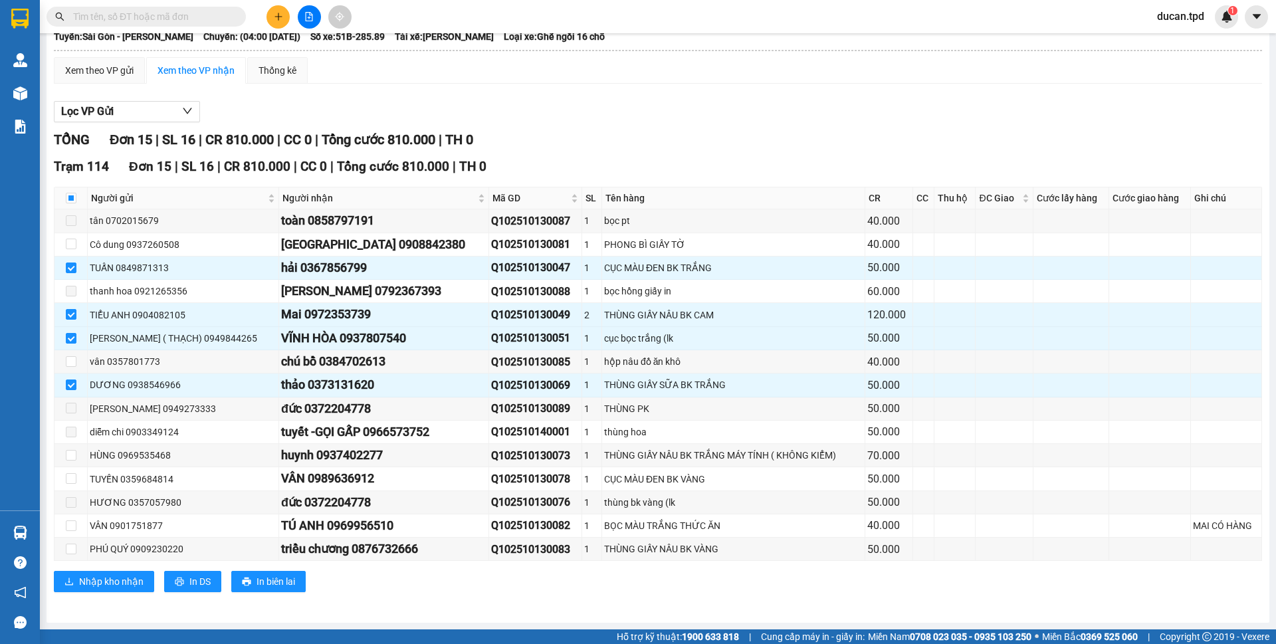
type input "0373131620"
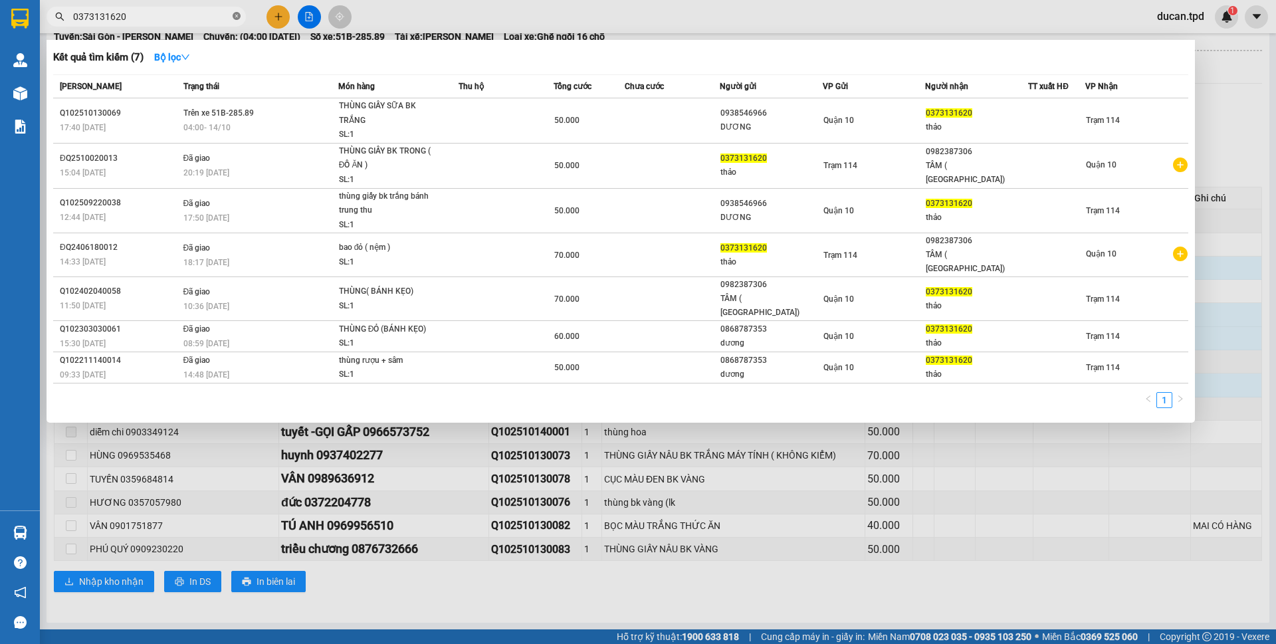
click at [236, 19] on icon "close-circle" at bounding box center [237, 16] width 8 height 8
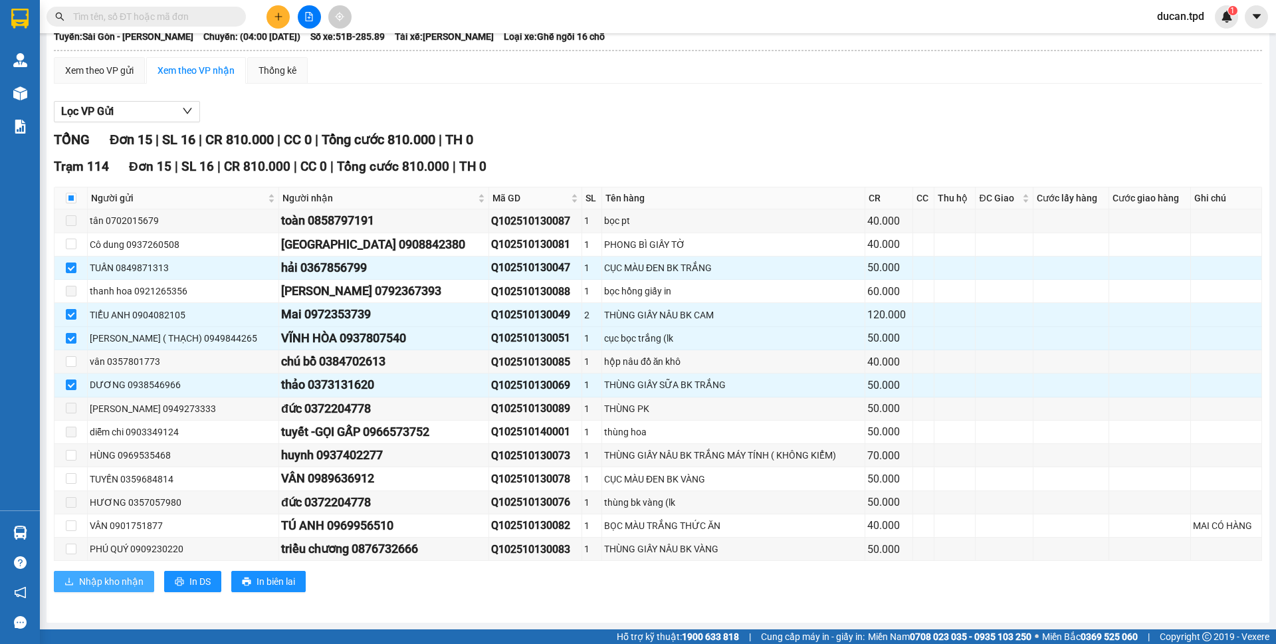
click at [120, 579] on span "Nhập kho nhận" at bounding box center [111, 581] width 64 height 15
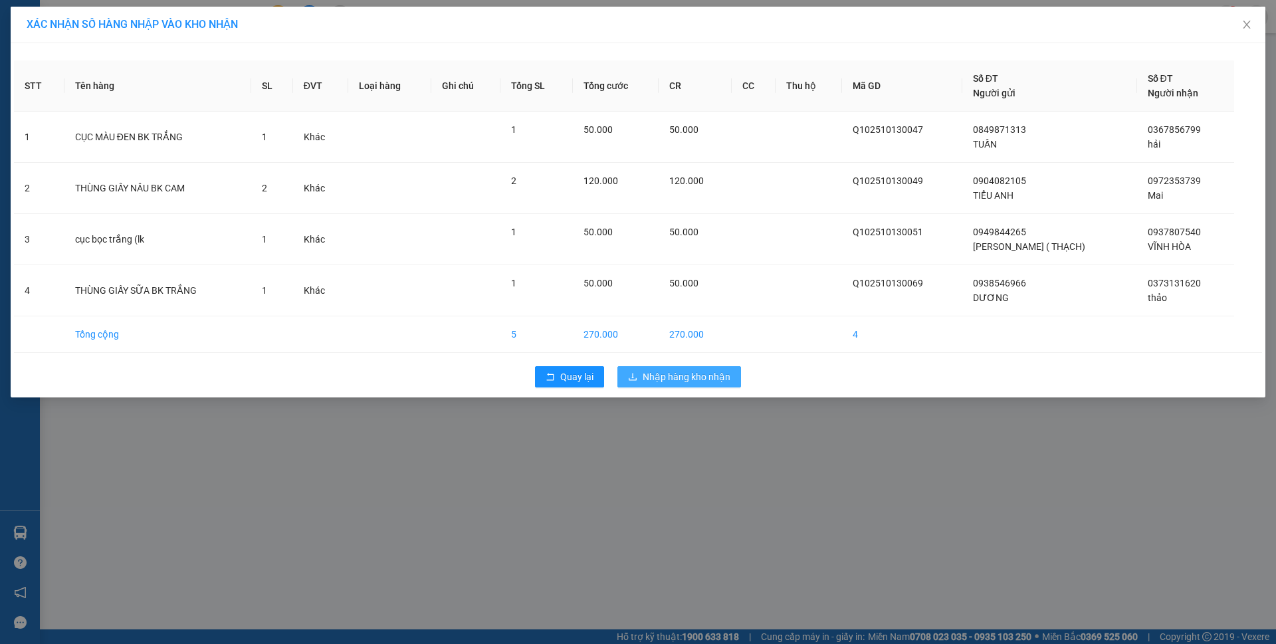
click at [686, 378] on span "Nhập hàng kho nhận" at bounding box center [687, 377] width 88 height 15
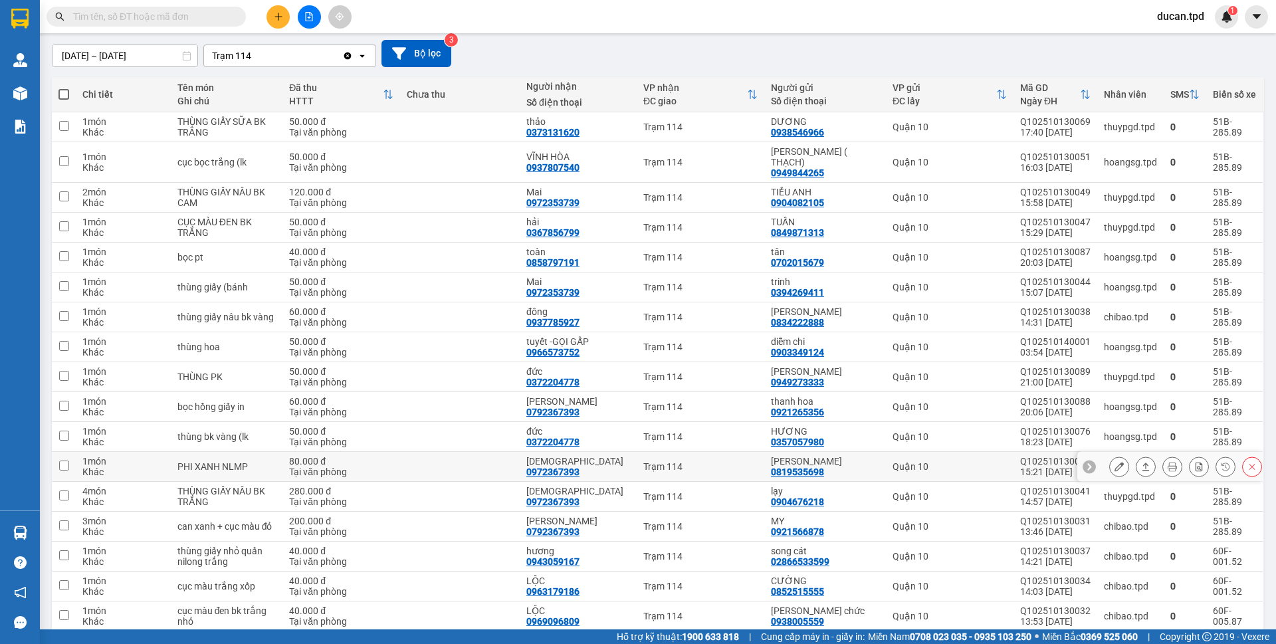
scroll to position [133, 0]
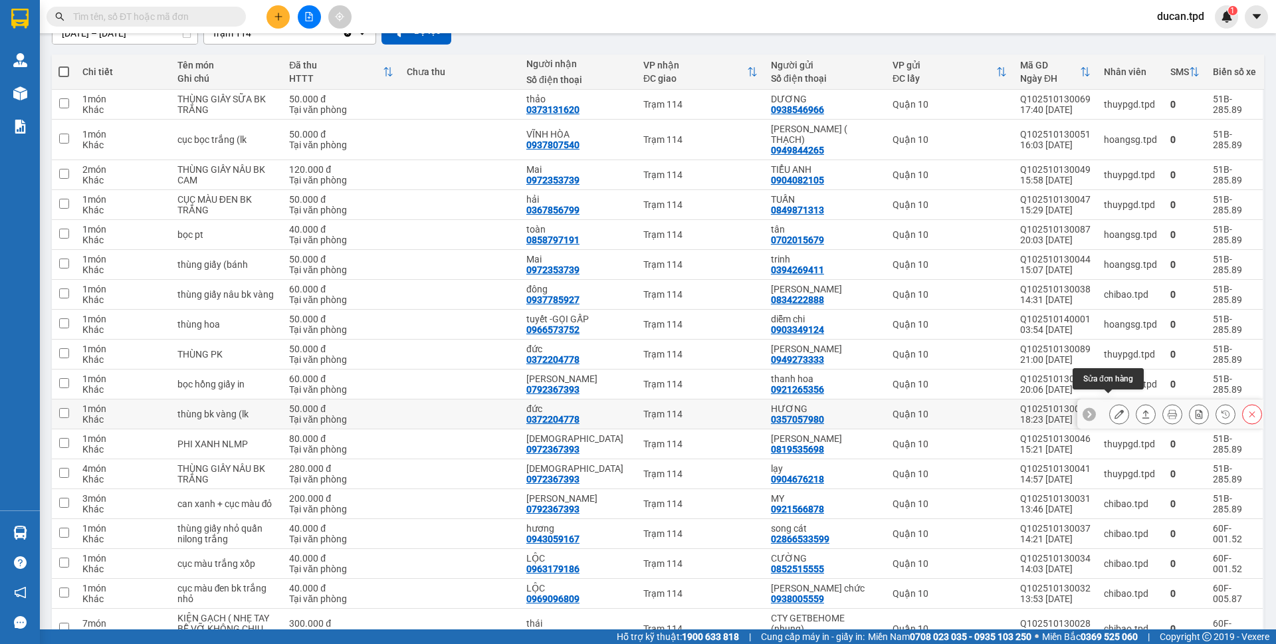
click at [1110, 403] on button at bounding box center [1119, 414] width 19 height 23
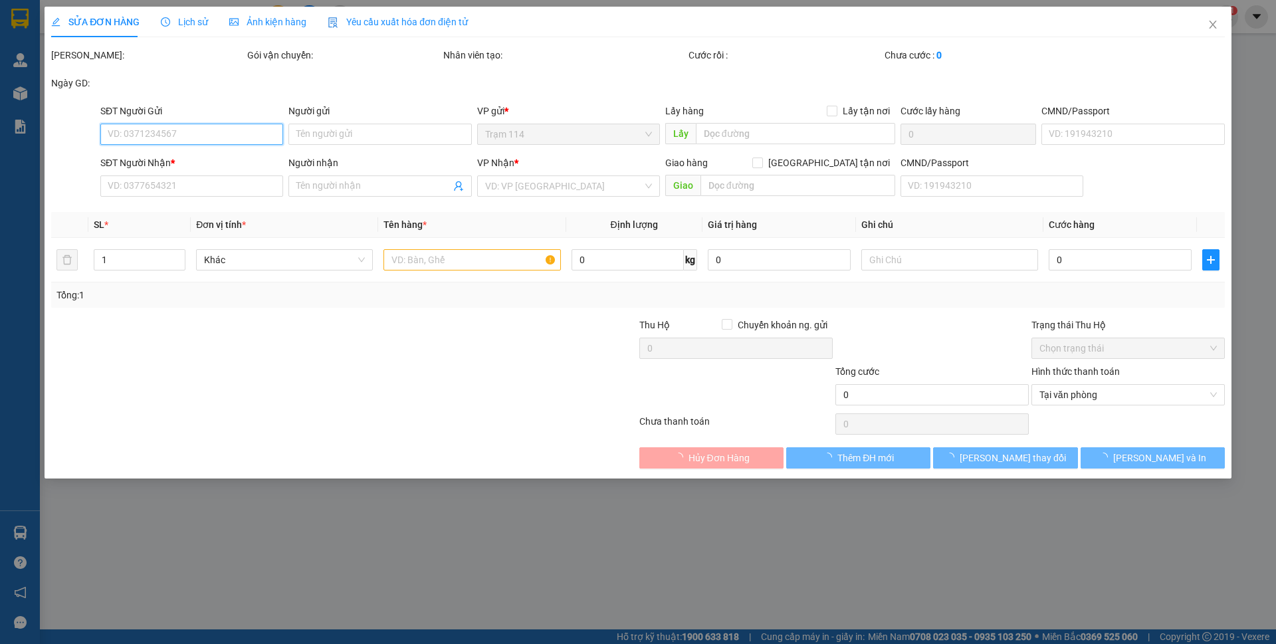
type input "0357057980"
type input "HƯƠNG"
type input "035090005931"
type input "0372204778"
type input "đức"
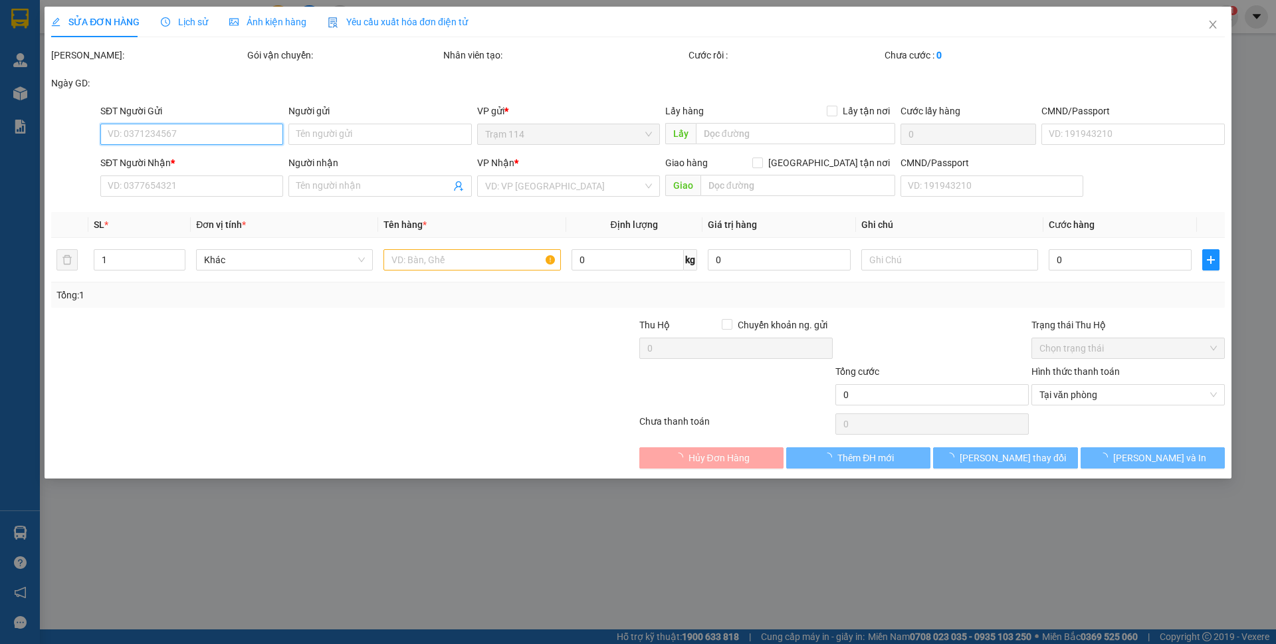
type input "075097013337"
type input "50.000"
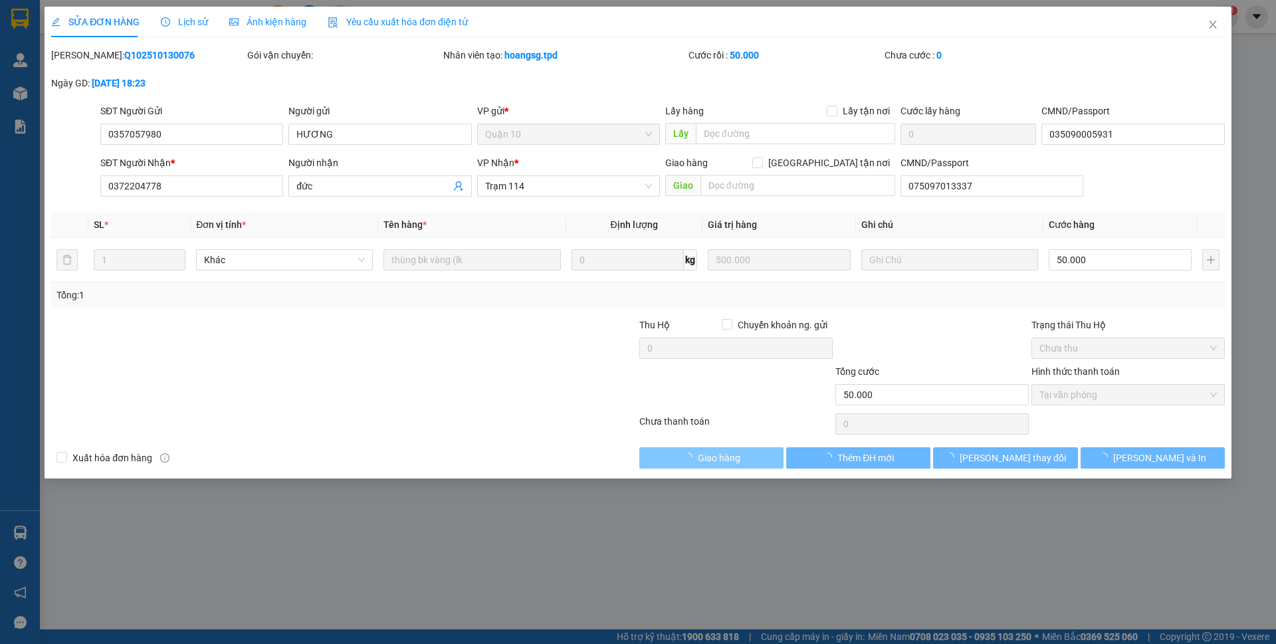
click at [701, 458] on span "Giao hàng" at bounding box center [719, 458] width 43 height 15
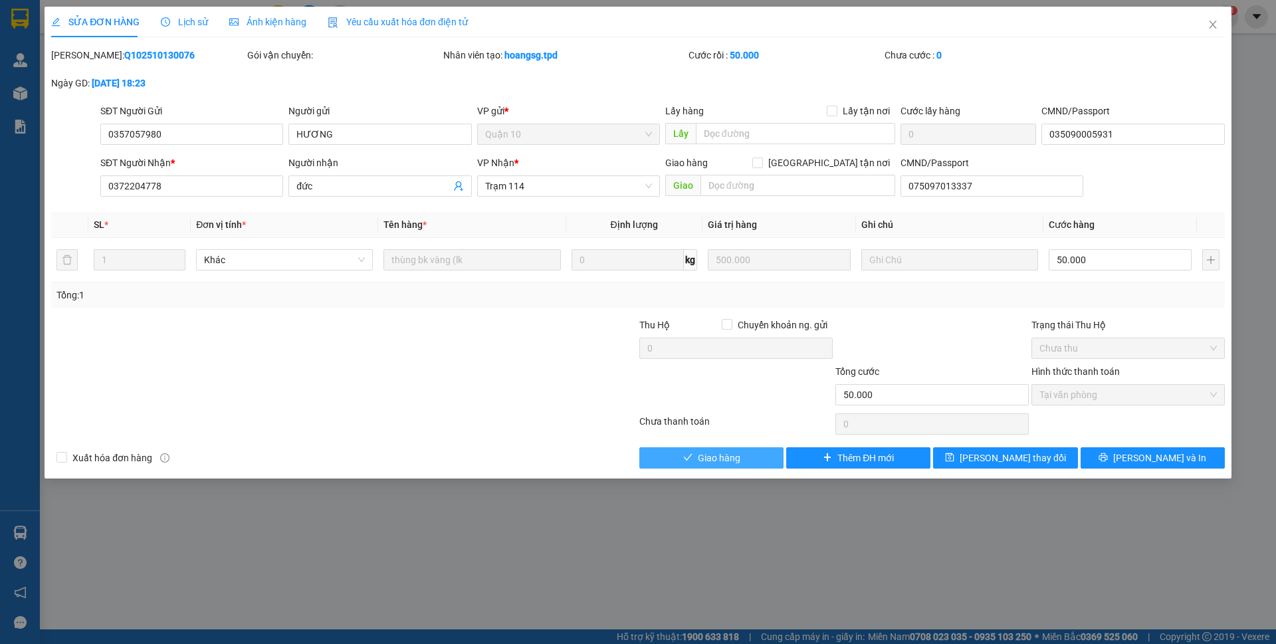
click at [758, 451] on button "Giao hàng" at bounding box center [711, 457] width 144 height 21
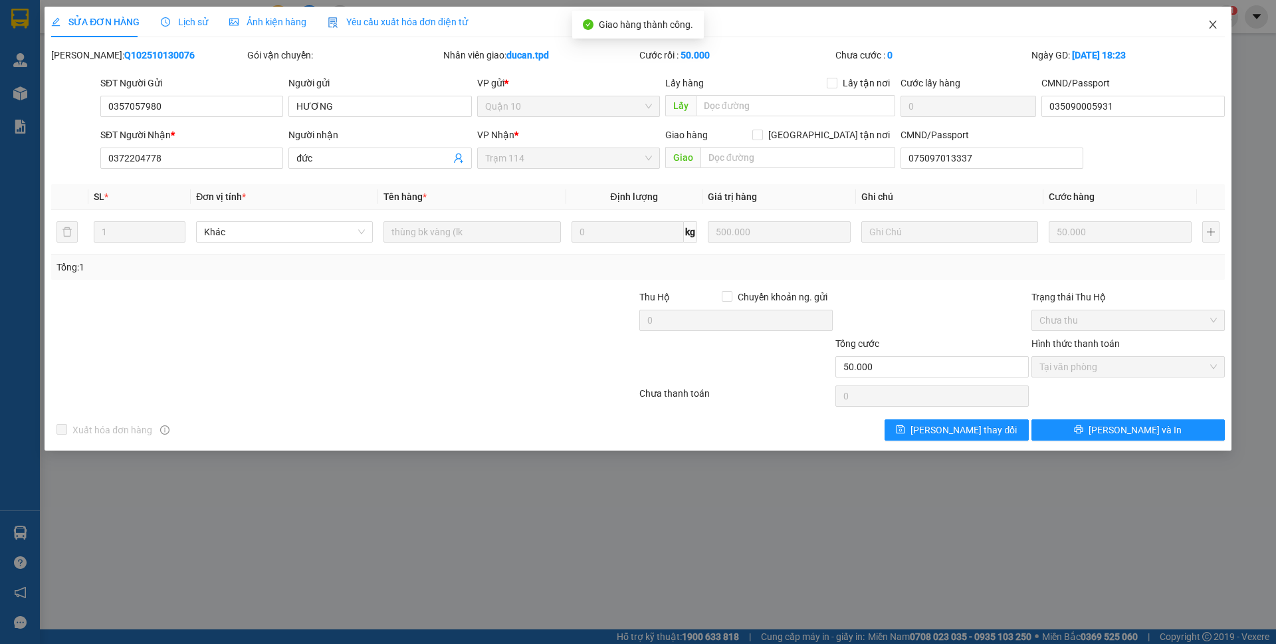
click at [1213, 25] on icon "close" at bounding box center [1212, 25] width 7 height 8
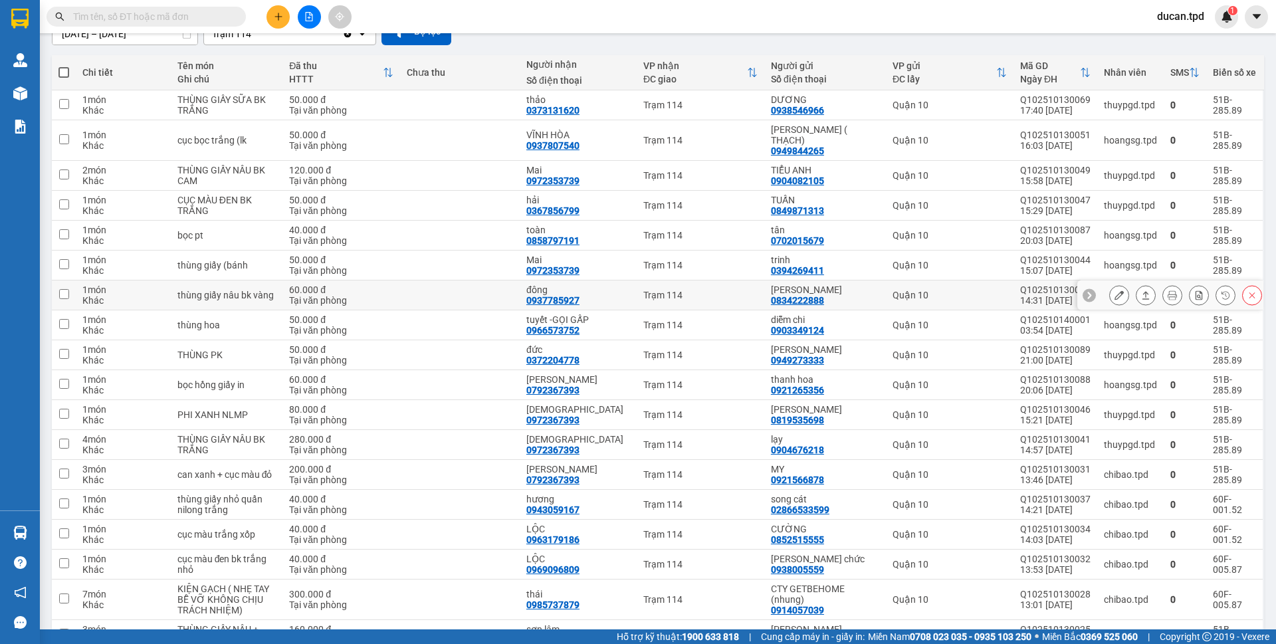
scroll to position [133, 0]
click at [1110, 343] on button at bounding box center [1119, 354] width 19 height 23
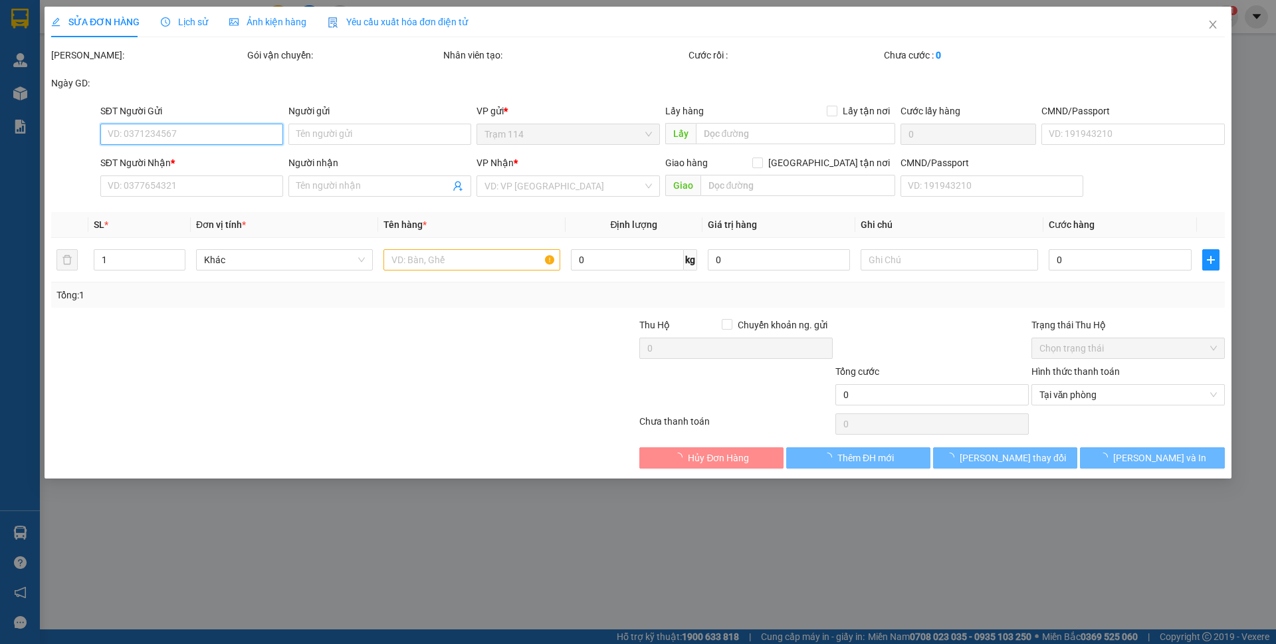
type input "0949273333"
type input "NGÔ QUỐC HUẤN"
type input "131198803"
type input "0372204778"
type input "đức"
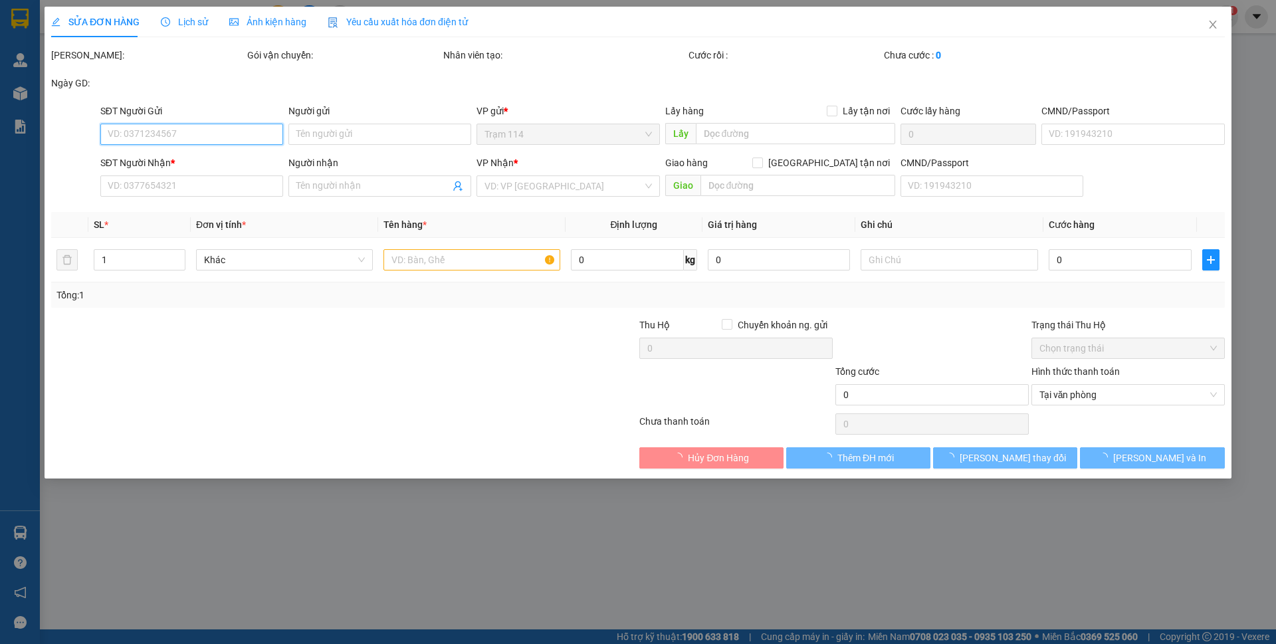
type input "075097013337"
type input "50.000"
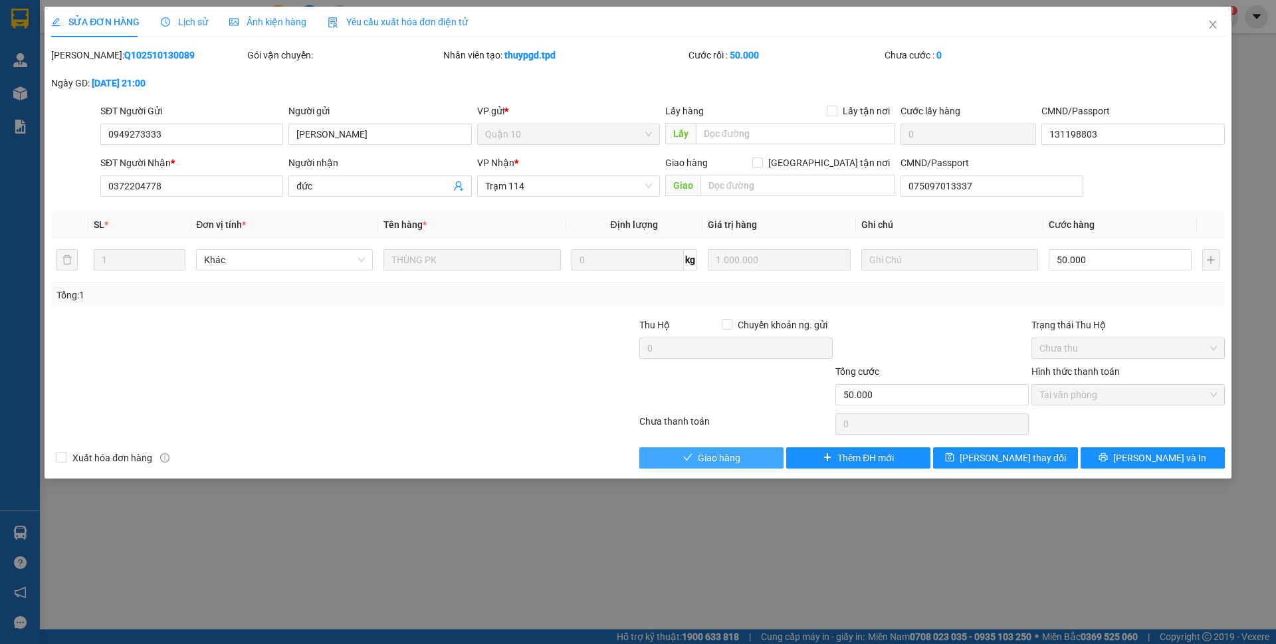
click at [734, 463] on span "Giao hàng" at bounding box center [719, 458] width 43 height 15
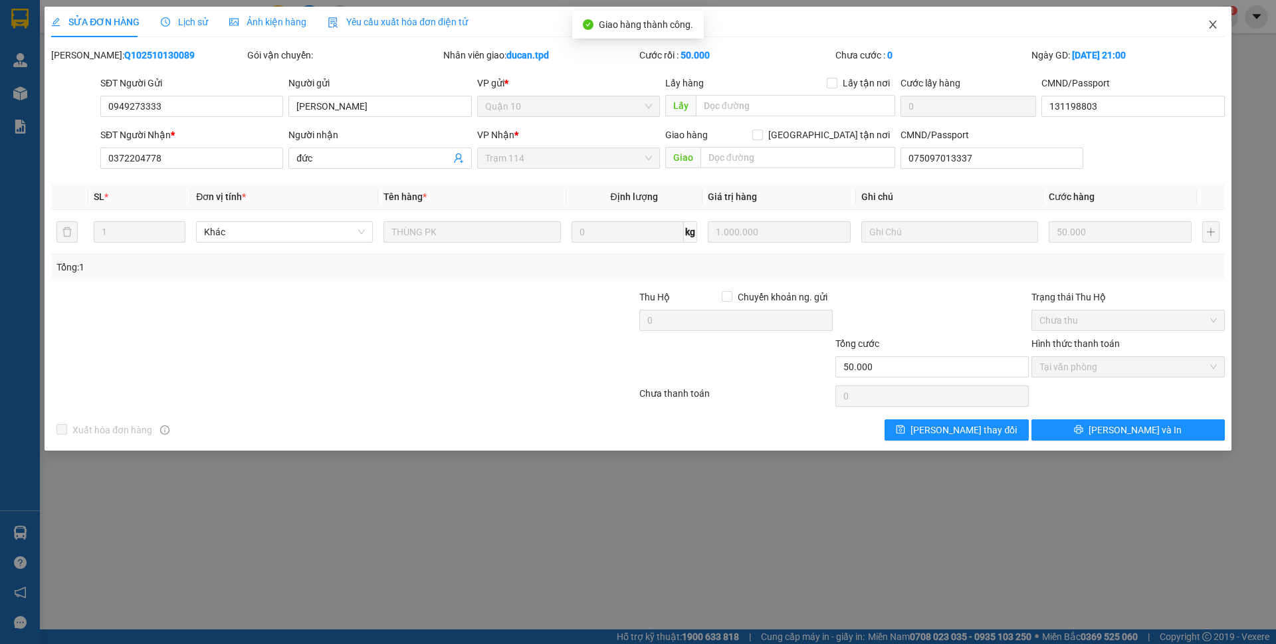
click at [1213, 30] on icon "close" at bounding box center [1213, 24] width 11 height 11
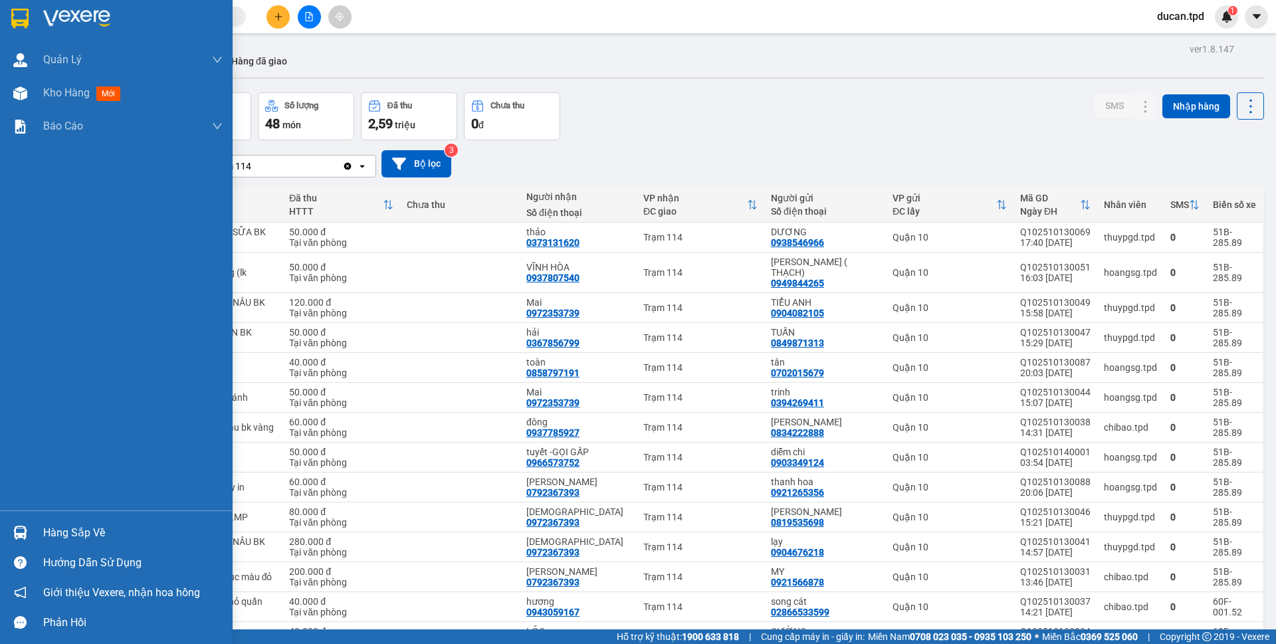
click at [17, 534] on img at bounding box center [20, 533] width 14 height 14
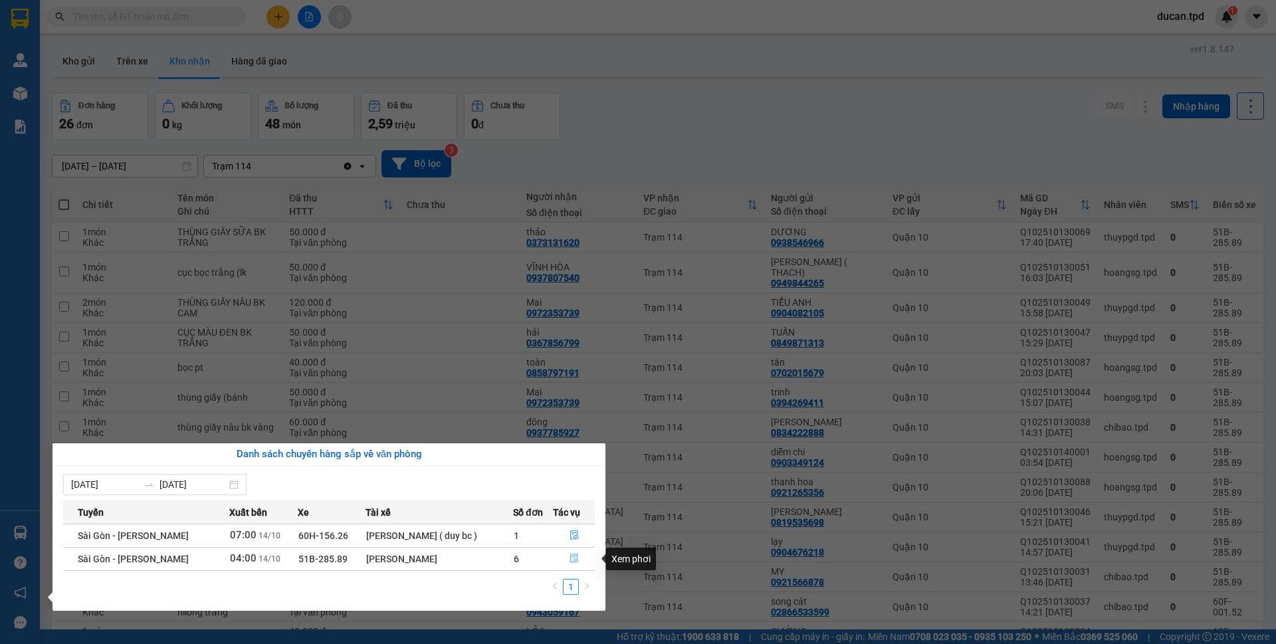
click at [578, 560] on button "button" at bounding box center [574, 558] width 41 height 21
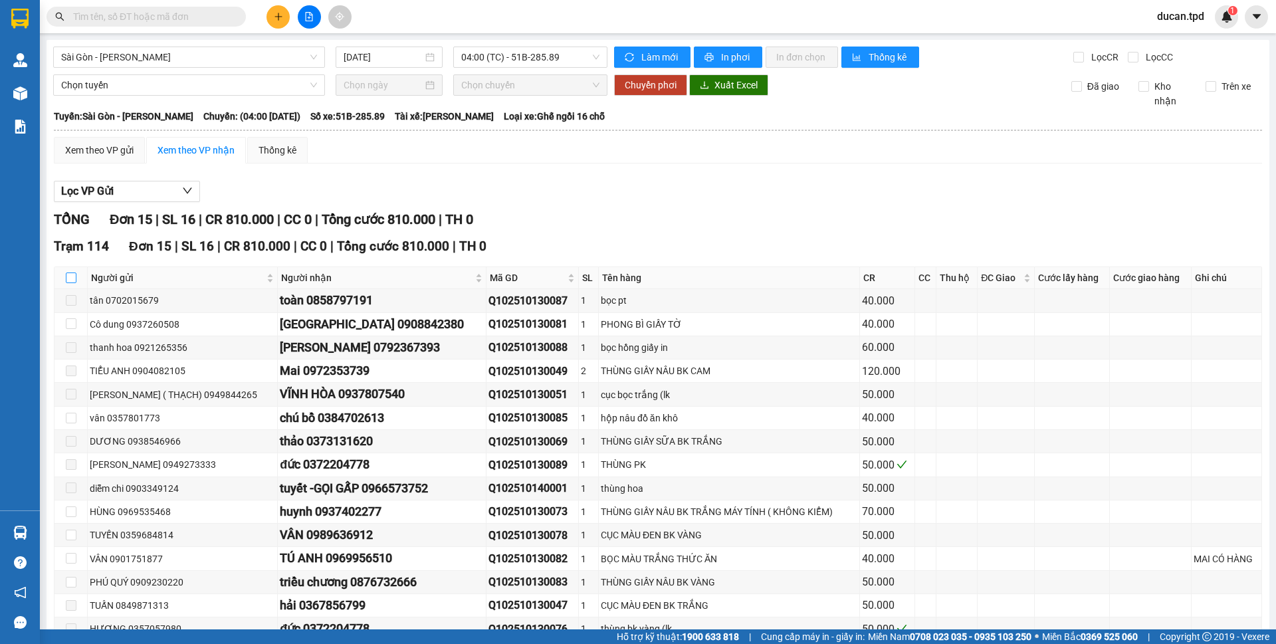
click at [68, 278] on input "checkbox" at bounding box center [71, 278] width 11 height 11
checkbox input "true"
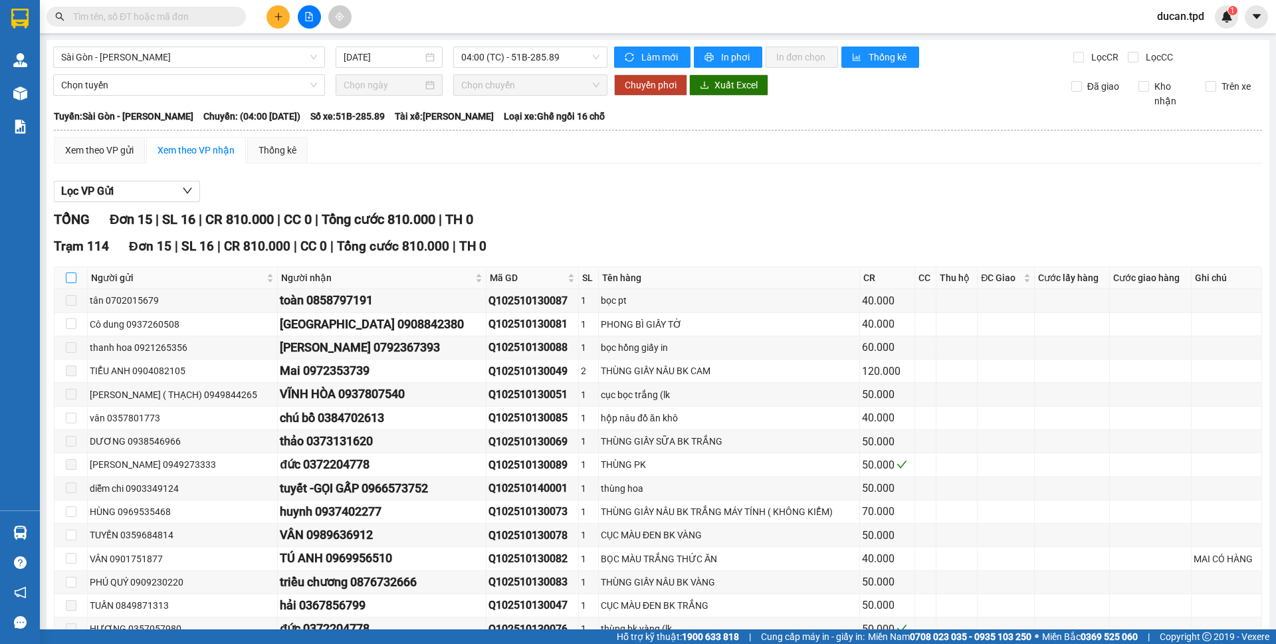
checkbox input "true"
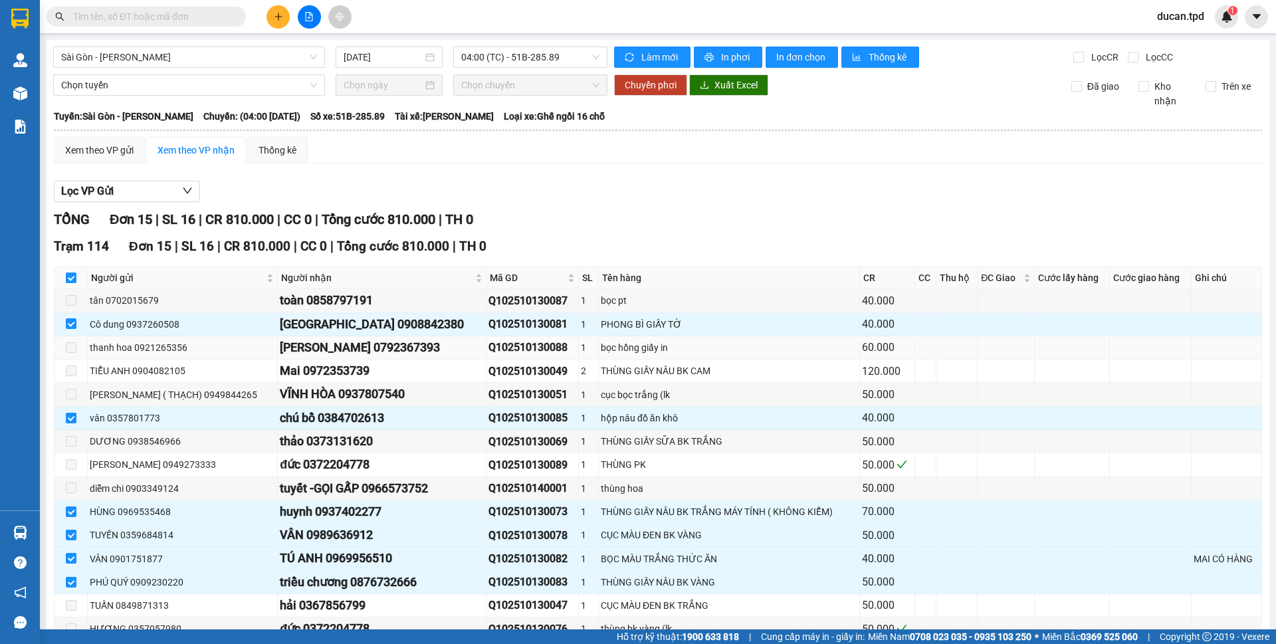
scroll to position [66, 0]
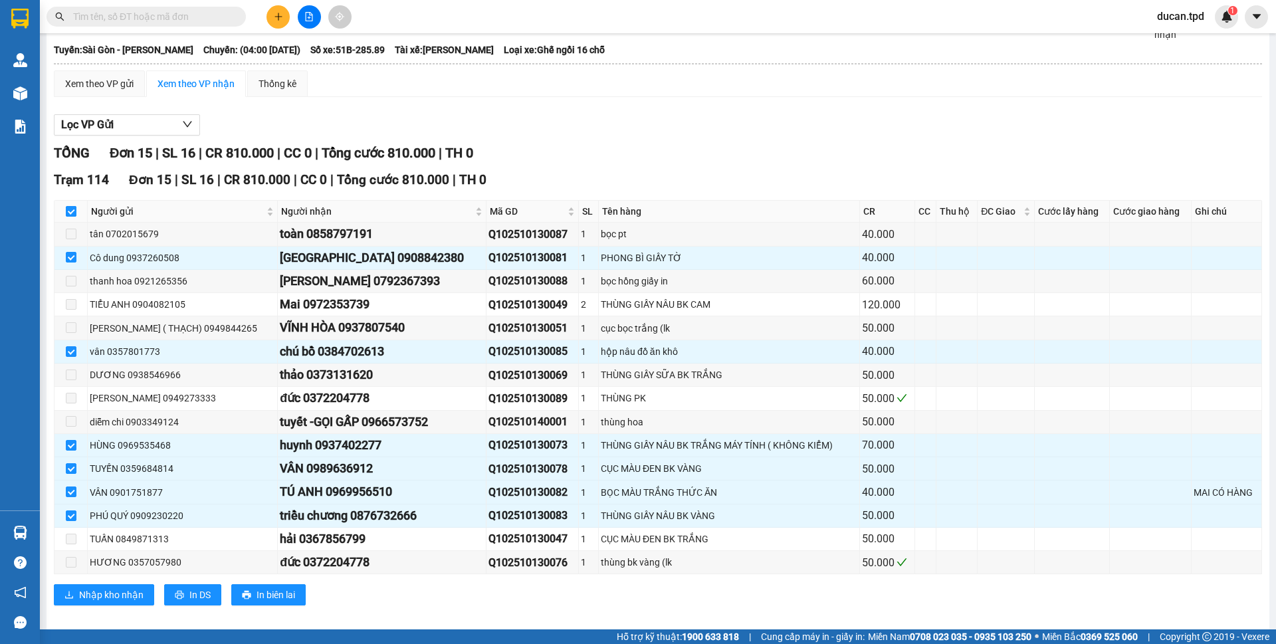
click at [66, 213] on input "checkbox" at bounding box center [71, 211] width 11 height 11
checkbox input "false"
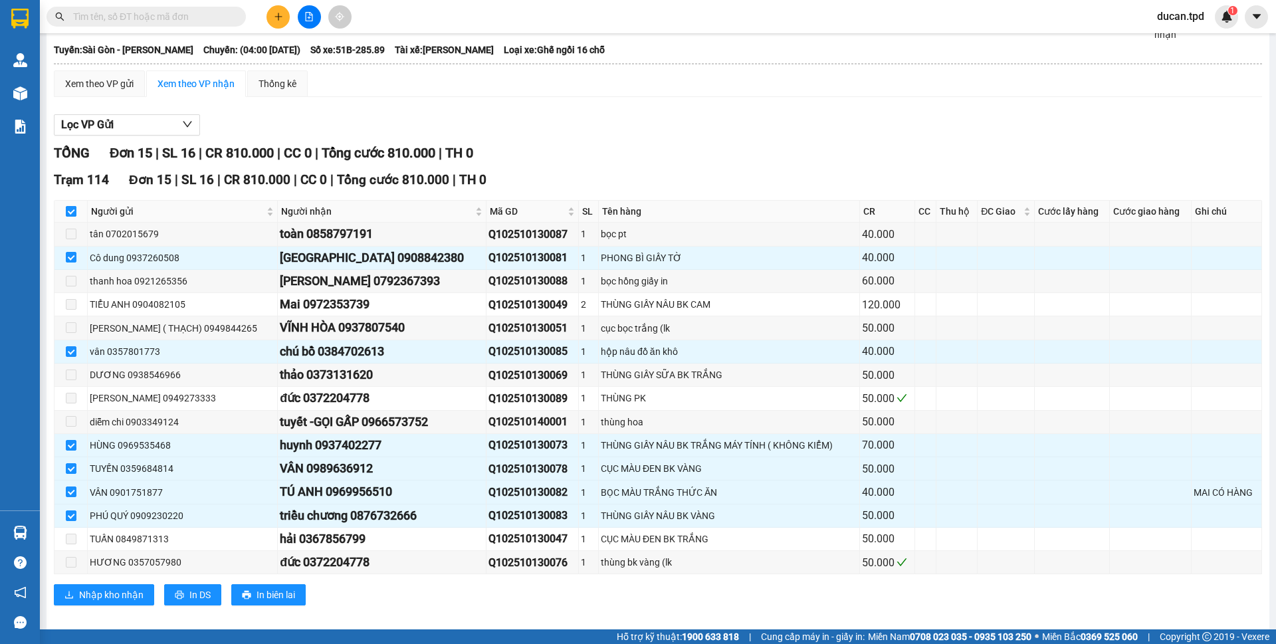
checkbox input "false"
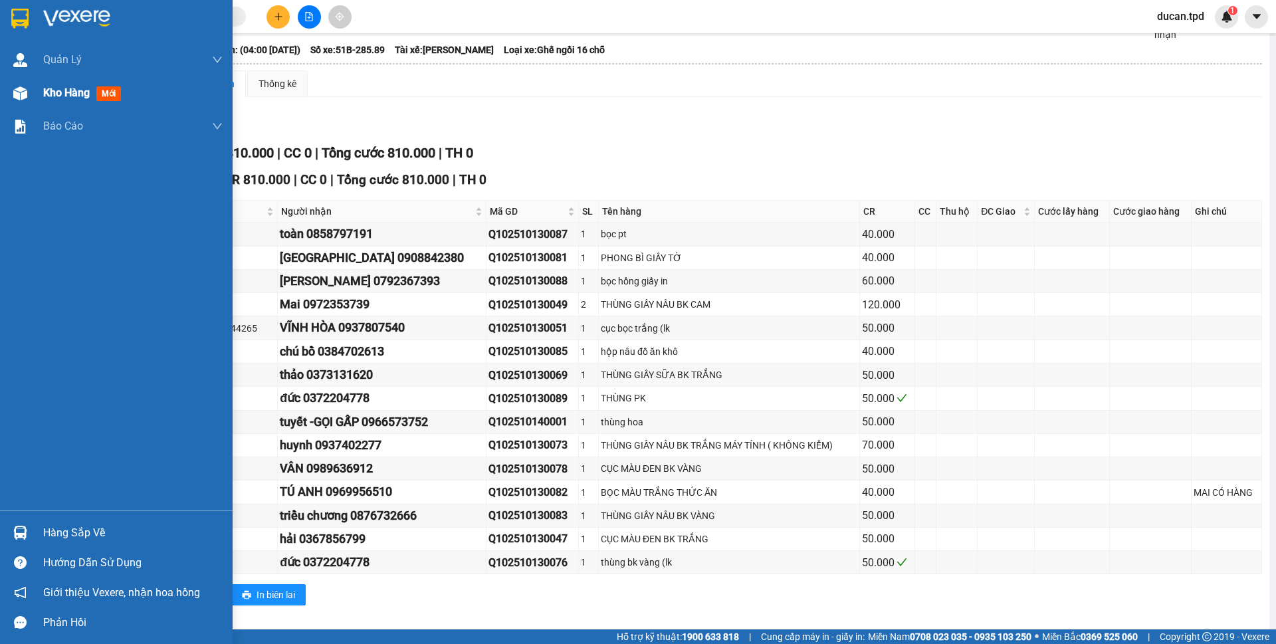
click at [43, 100] on div "Kho hàng mới" at bounding box center [84, 92] width 83 height 17
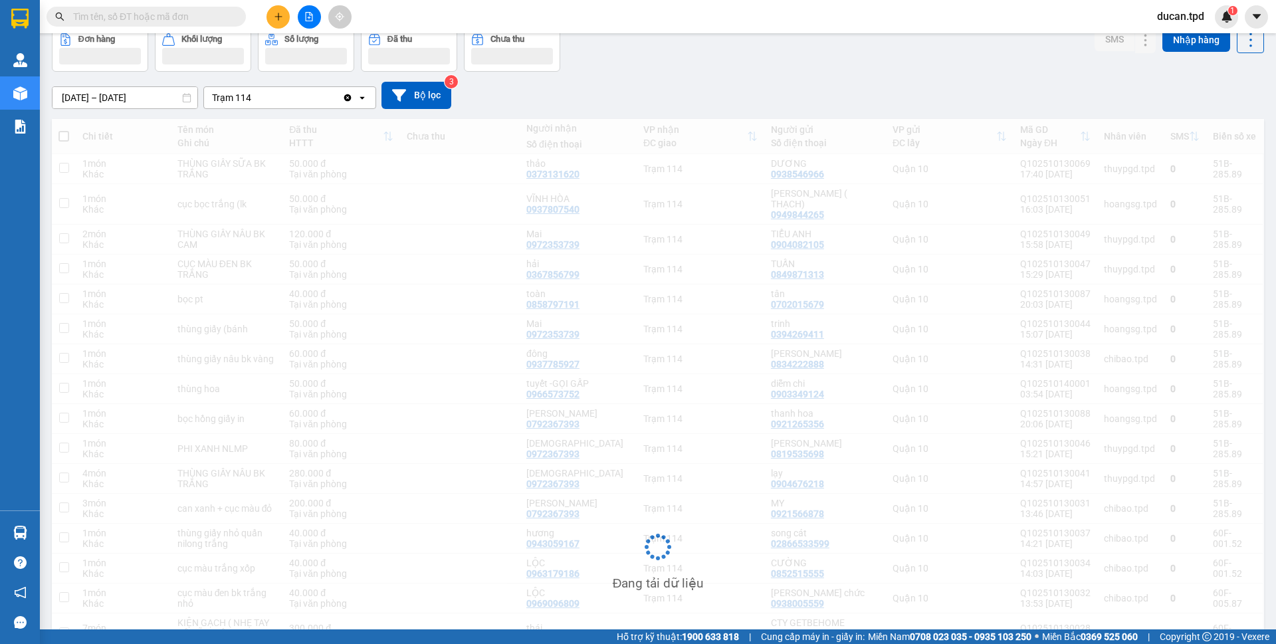
click at [214, 18] on input "text" at bounding box center [151, 16] width 157 height 15
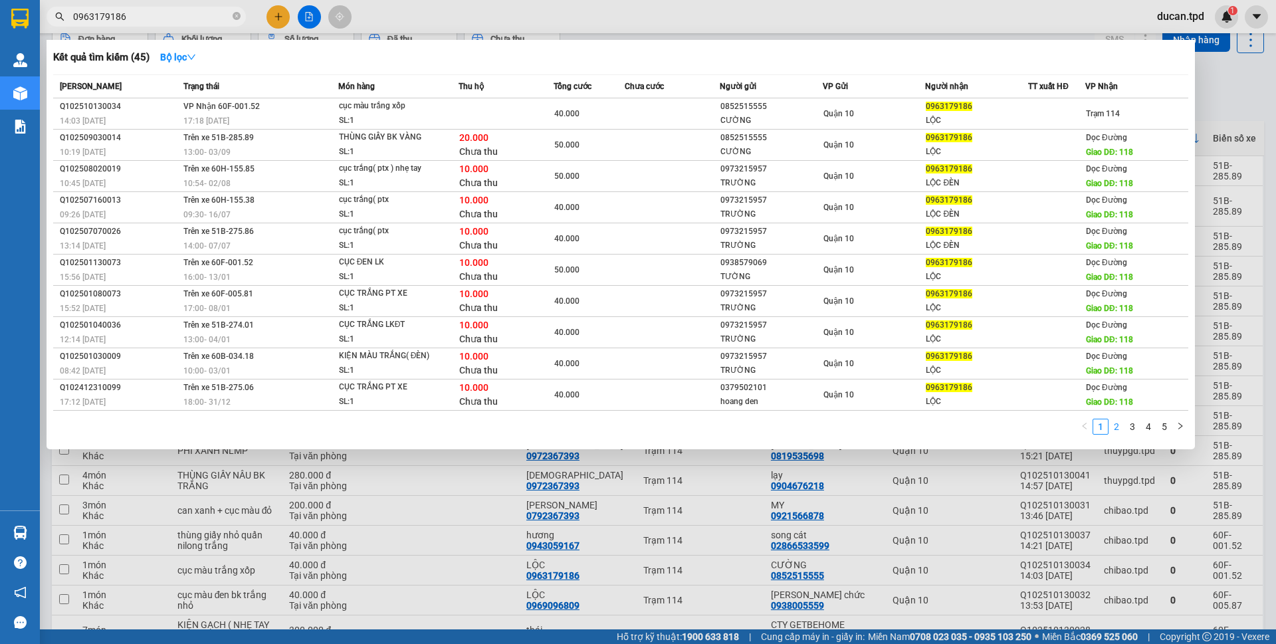
type input "0963179186"
click at [1122, 432] on link "2" at bounding box center [1116, 426] width 15 height 15
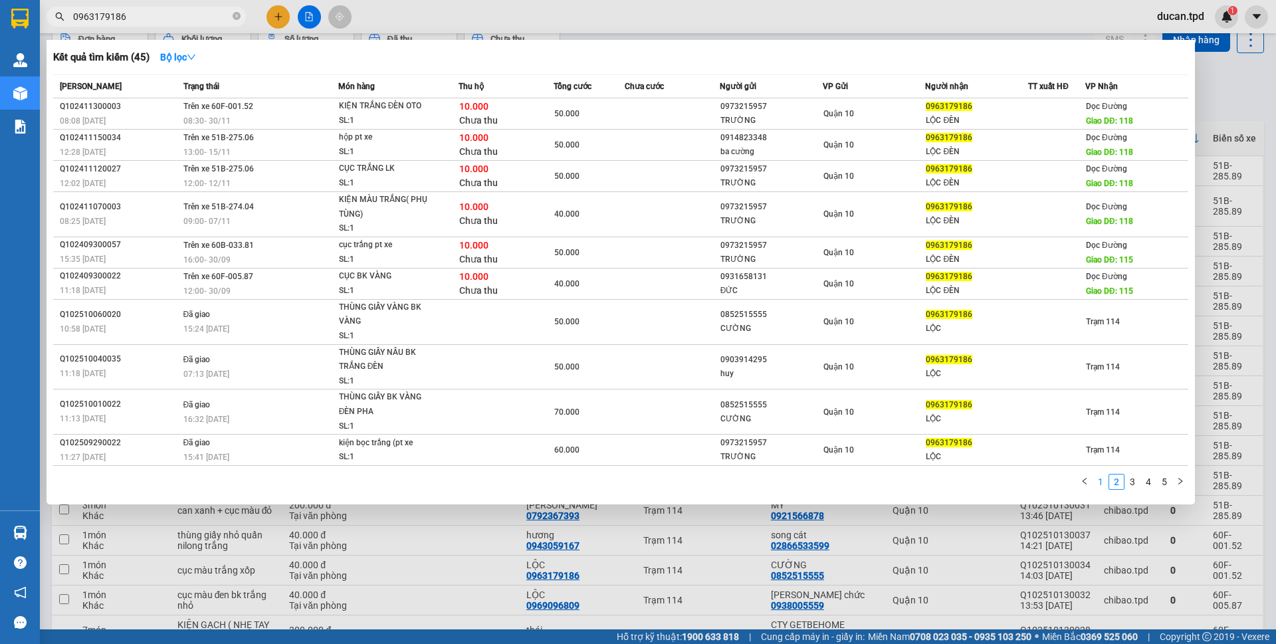
click at [1097, 481] on link "1" at bounding box center [1100, 482] width 15 height 15
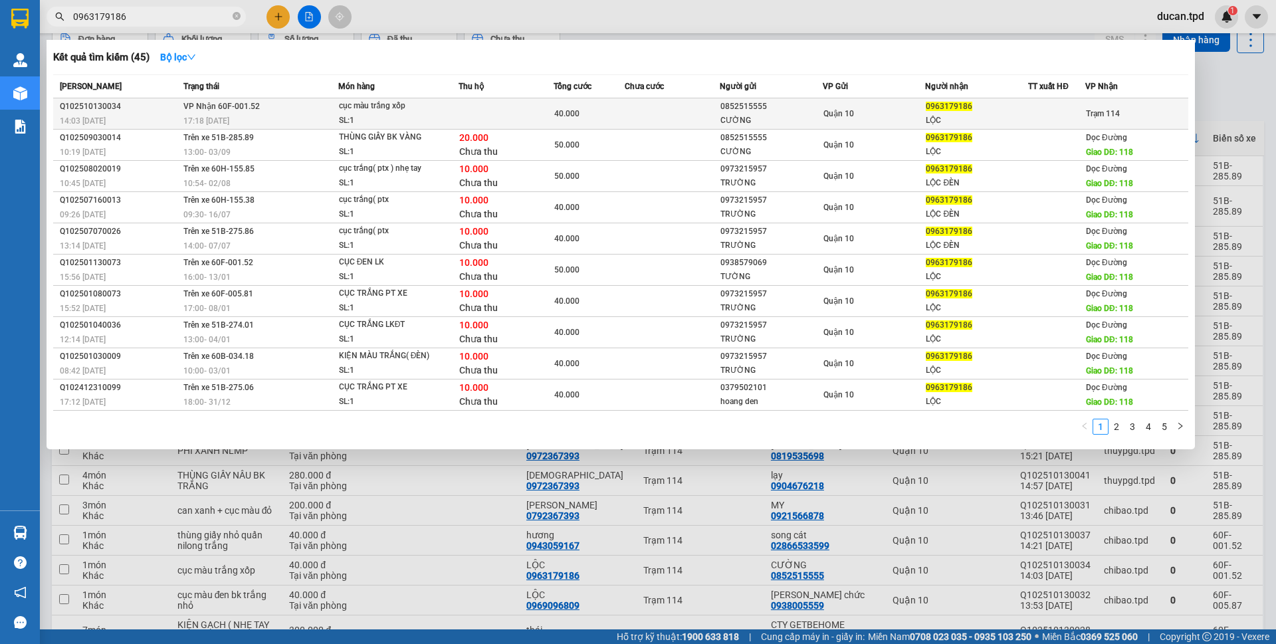
click at [566, 106] on td "40.000" at bounding box center [589, 113] width 71 height 31
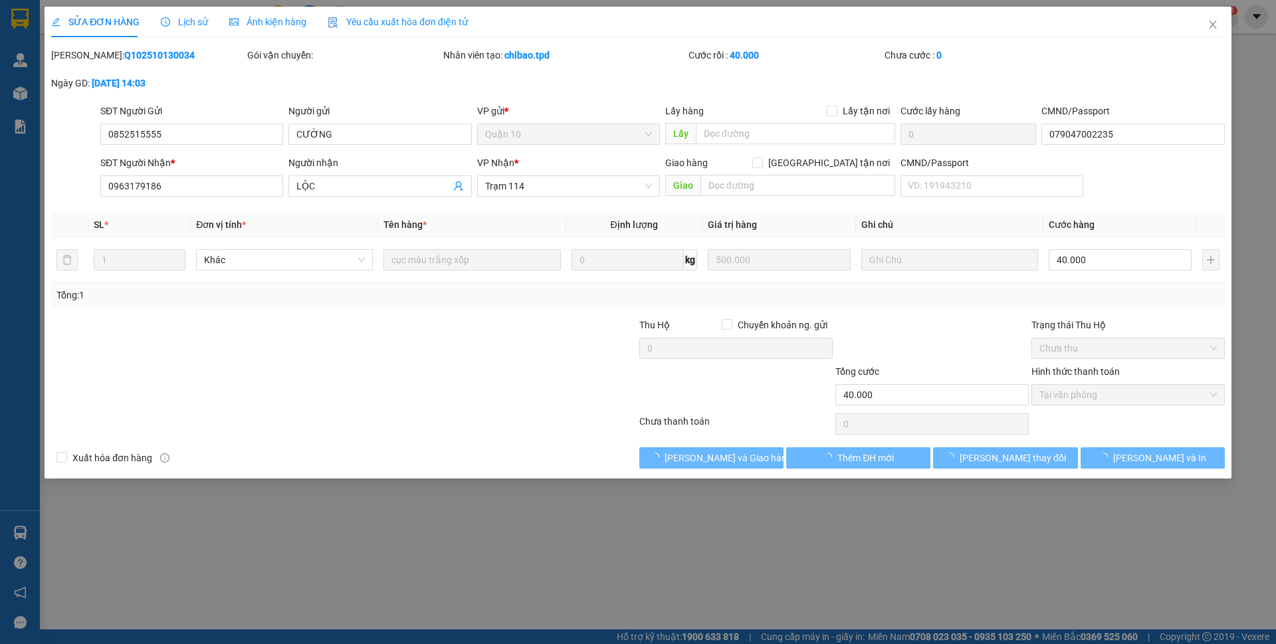
type input "0852515555"
type input "CƯỜNG"
type input "079047002235"
type input "0963179186"
type input "LỘC"
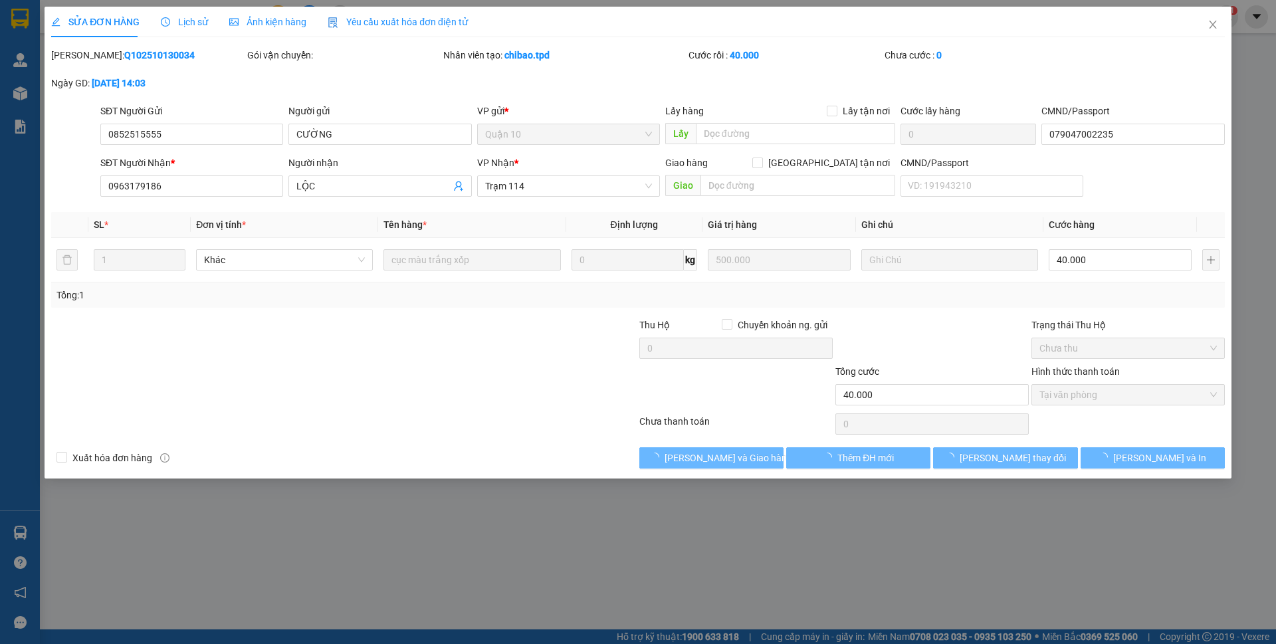
type input "40.000"
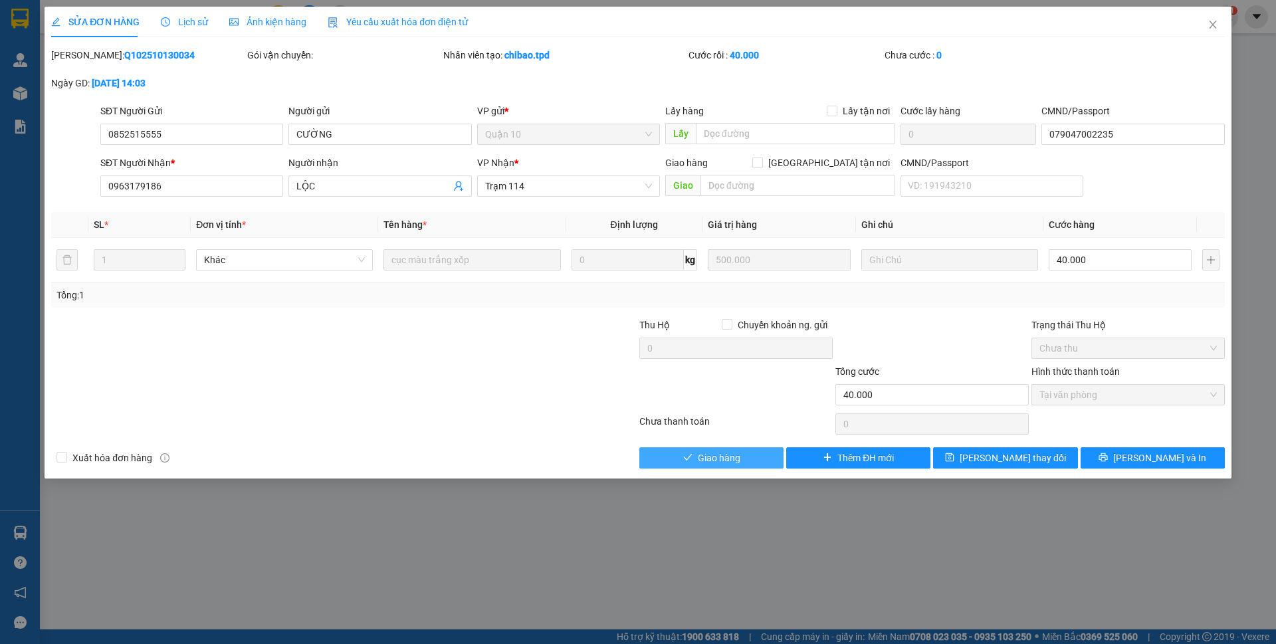
click at [718, 455] on span "Giao hàng" at bounding box center [719, 458] width 43 height 15
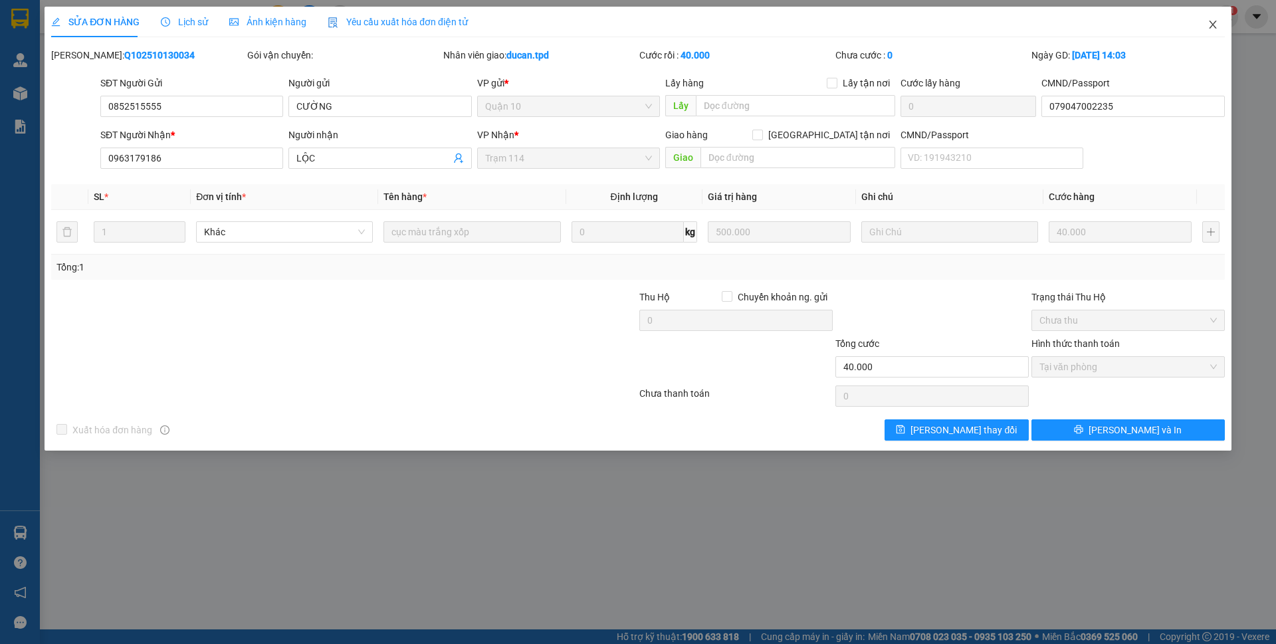
click at [1205, 28] on span "Close" at bounding box center [1212, 25] width 37 height 37
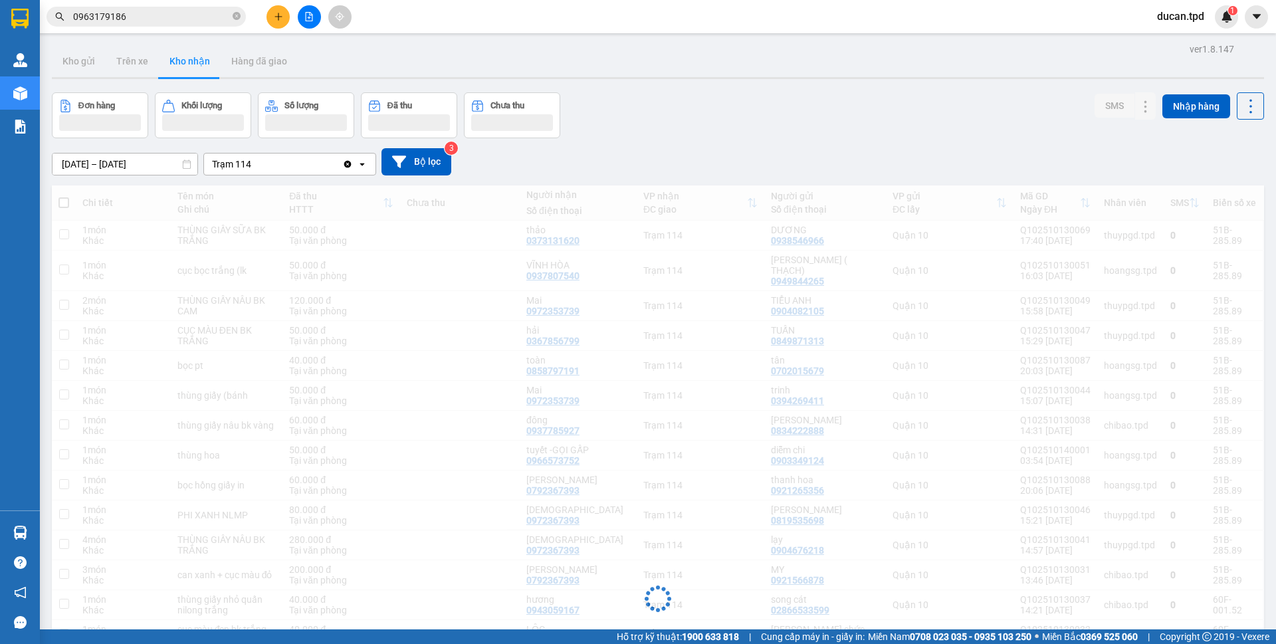
click at [189, 17] on input "0963179186" at bounding box center [151, 16] width 157 height 15
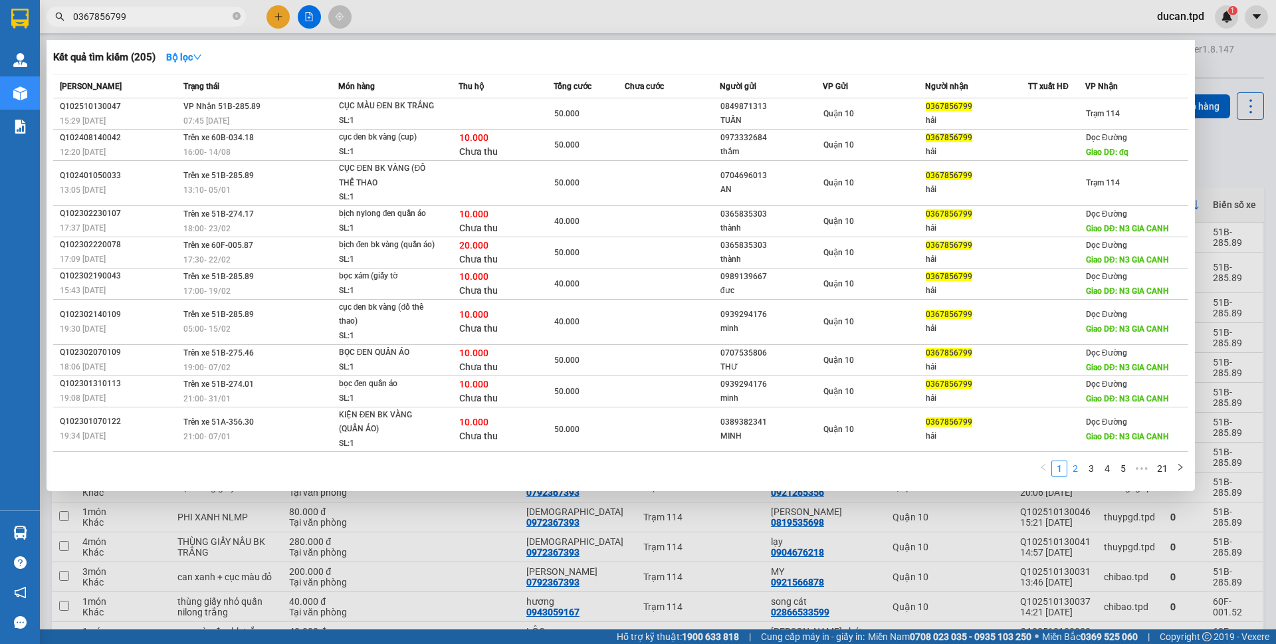
type input "0367856799"
click at [1077, 469] on link "2" at bounding box center [1075, 468] width 15 height 15
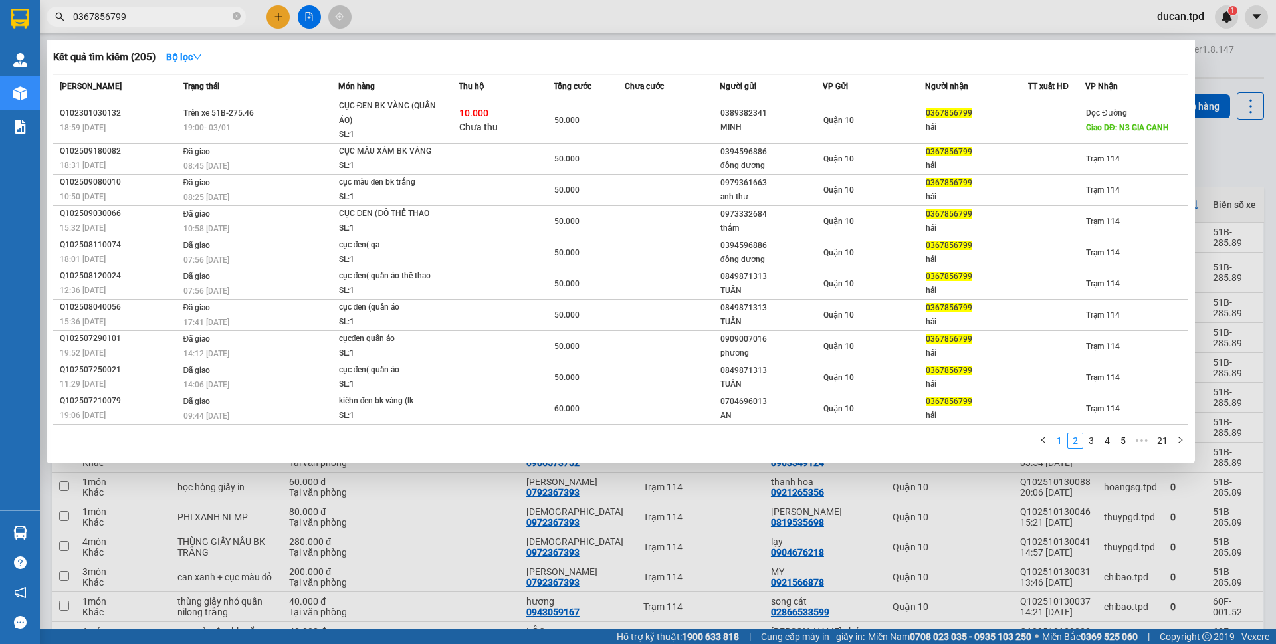
click at [1054, 439] on link "1" at bounding box center [1059, 440] width 15 height 15
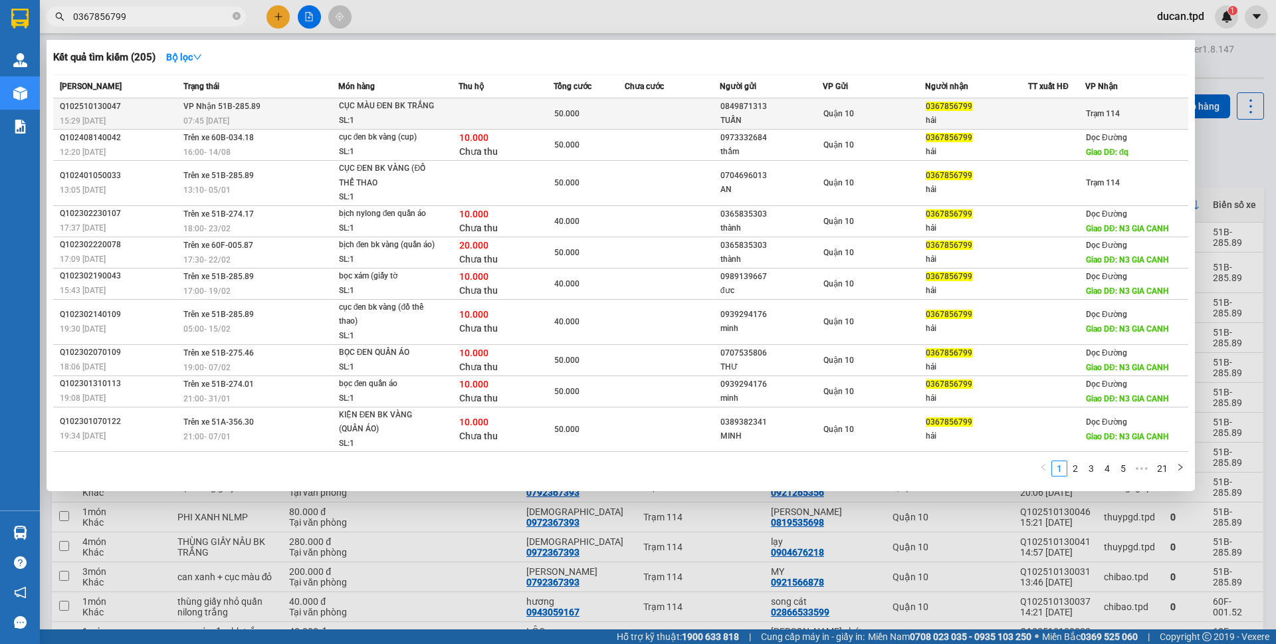
click at [664, 104] on td at bounding box center [672, 113] width 95 height 31
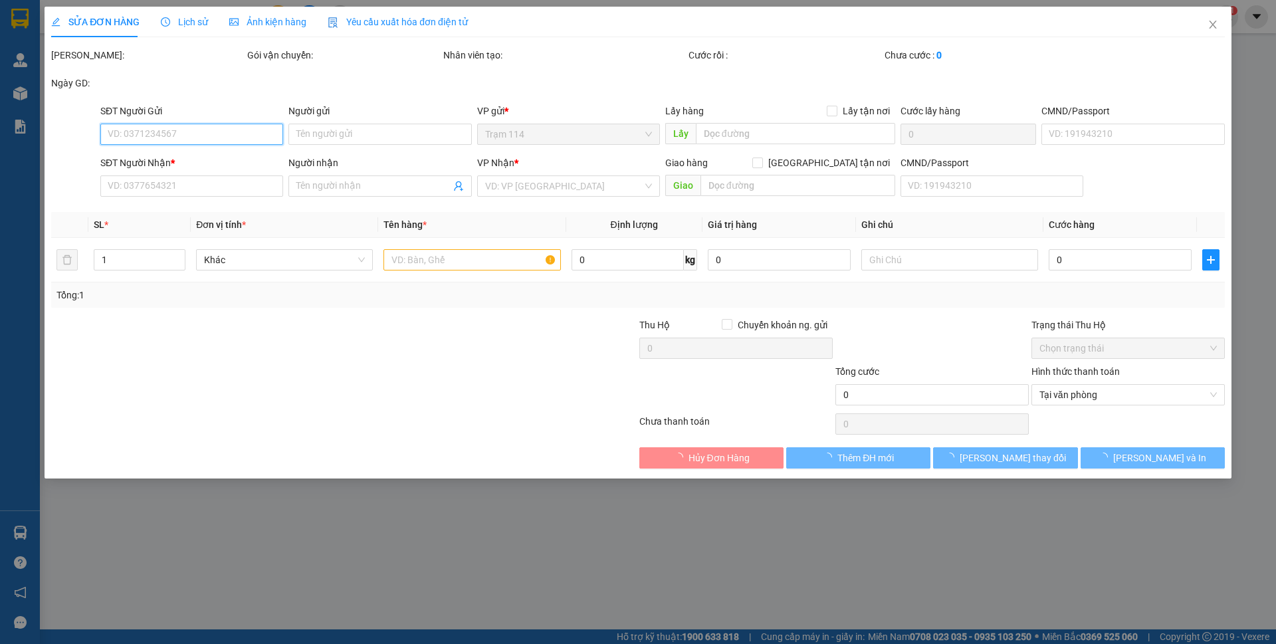
type input "0849871313"
type input "TUẤN"
type input "023035043"
type input "0367856799"
type input "hải"
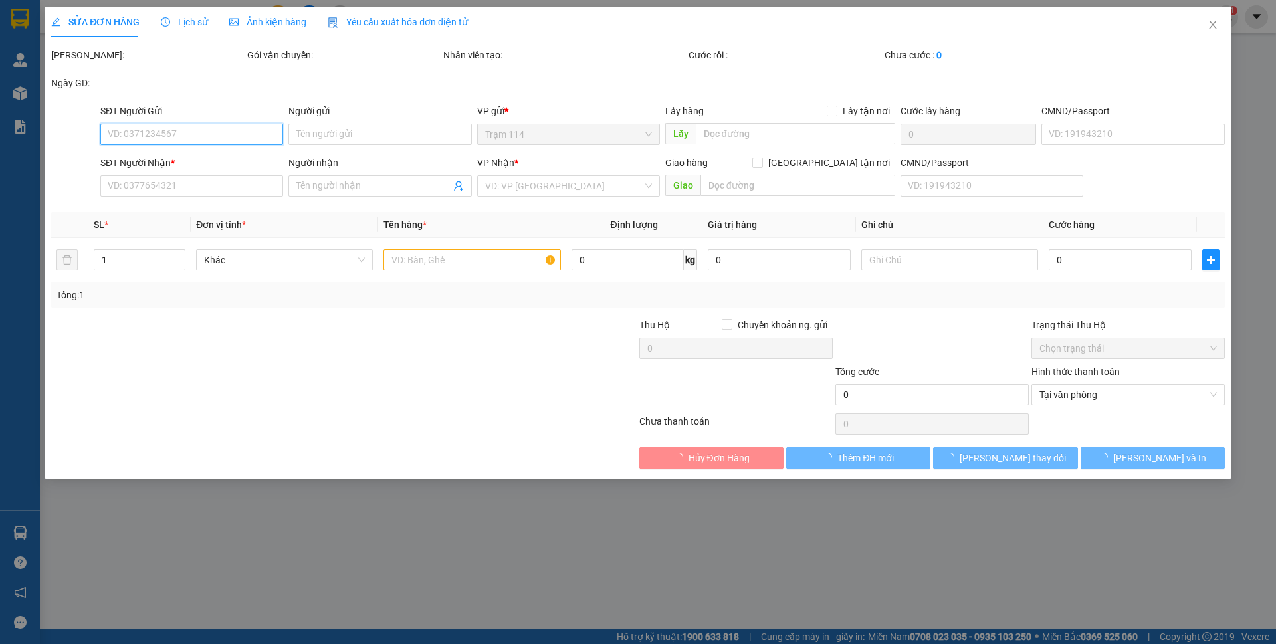
type input "50.000"
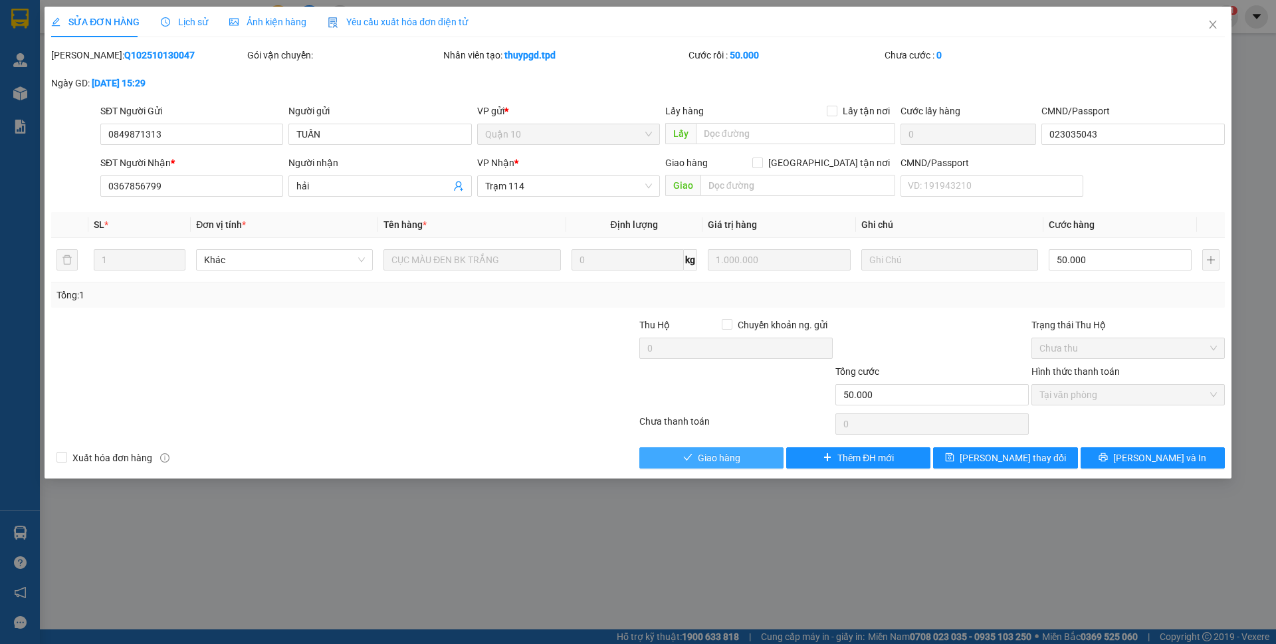
click at [727, 454] on span "Giao hàng" at bounding box center [719, 458] width 43 height 15
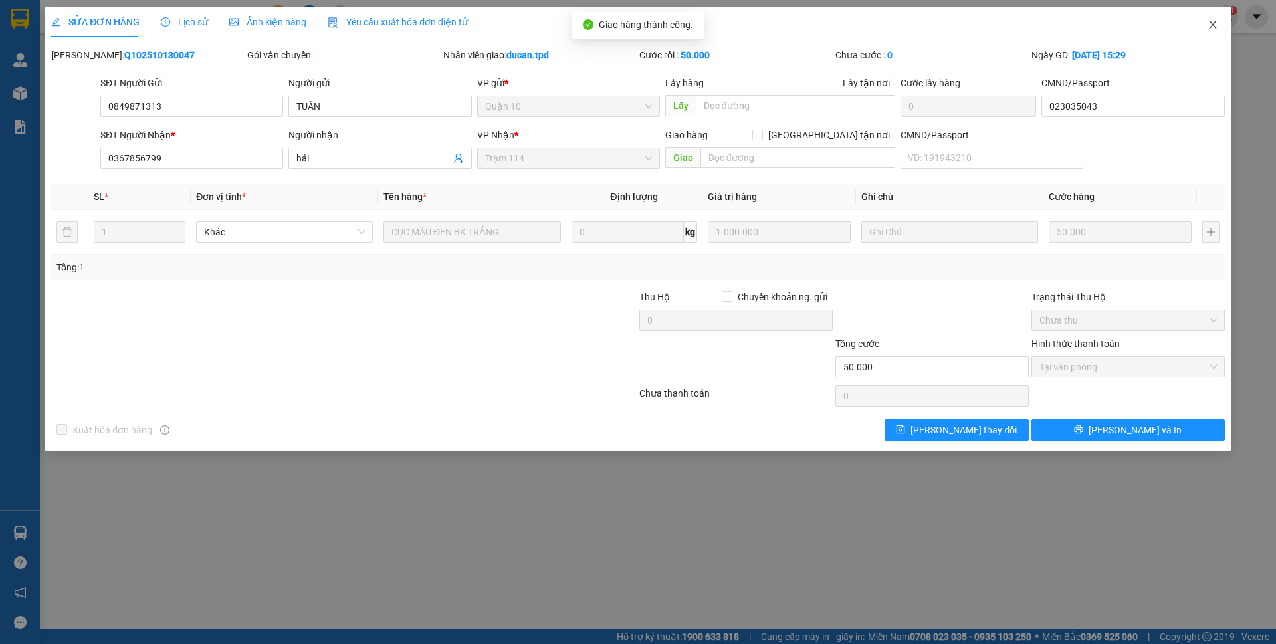
click at [1214, 29] on icon "close" at bounding box center [1213, 24] width 11 height 11
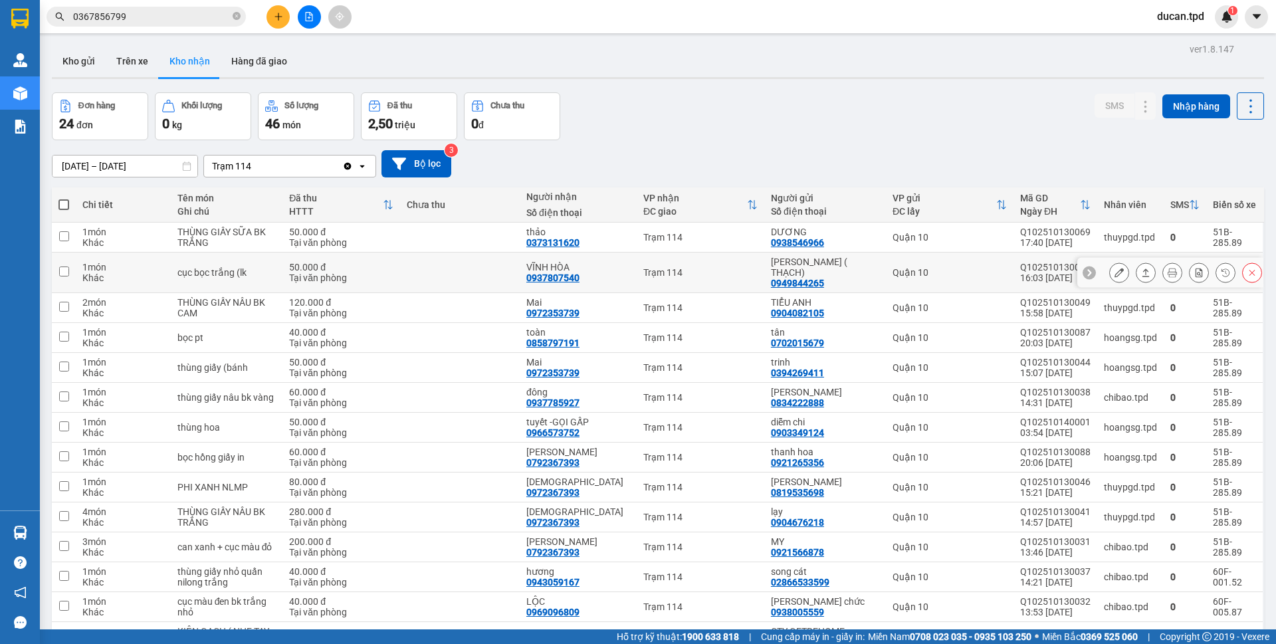
click at [1115, 268] on icon at bounding box center [1119, 272] width 9 height 9
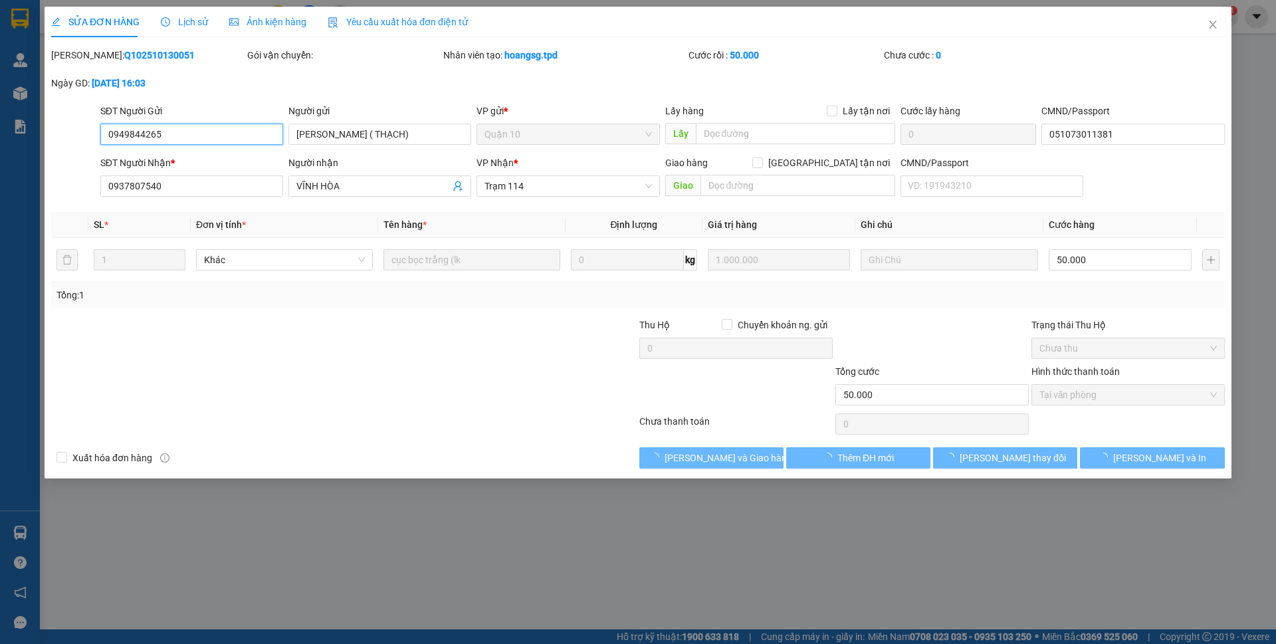
type input "0949844265"
type input "bảo minh ( THẠCH)"
type input "051073011381"
type input "0937807540"
type input "VĨNH HÒA"
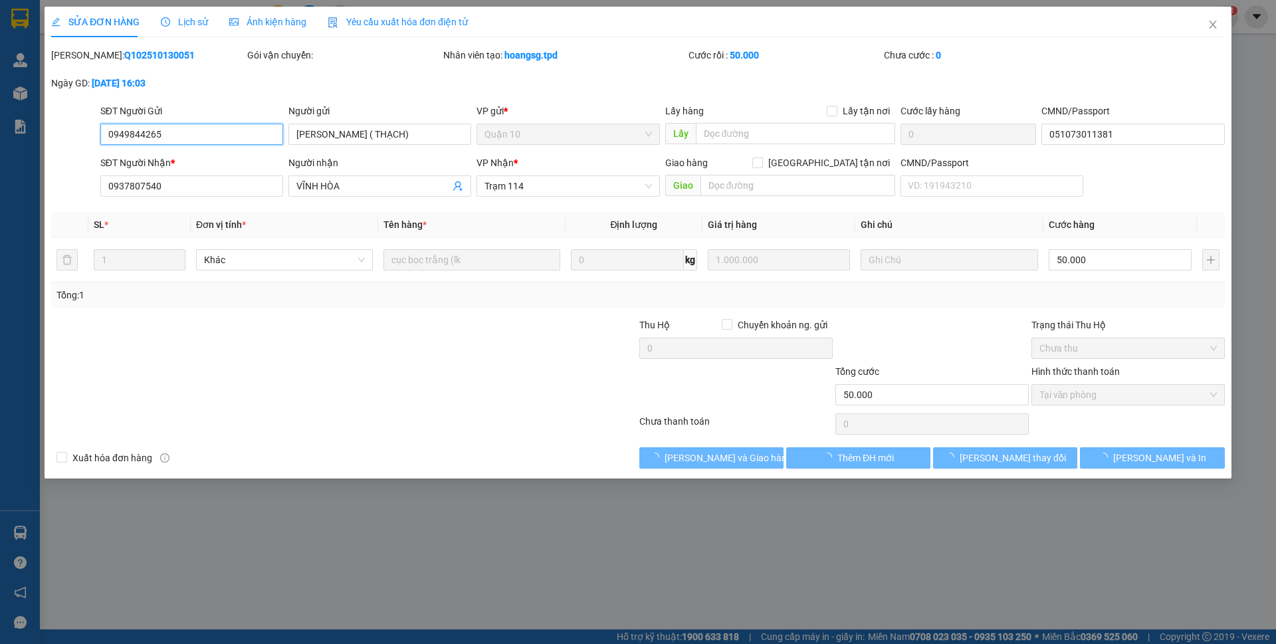
type input "50.000"
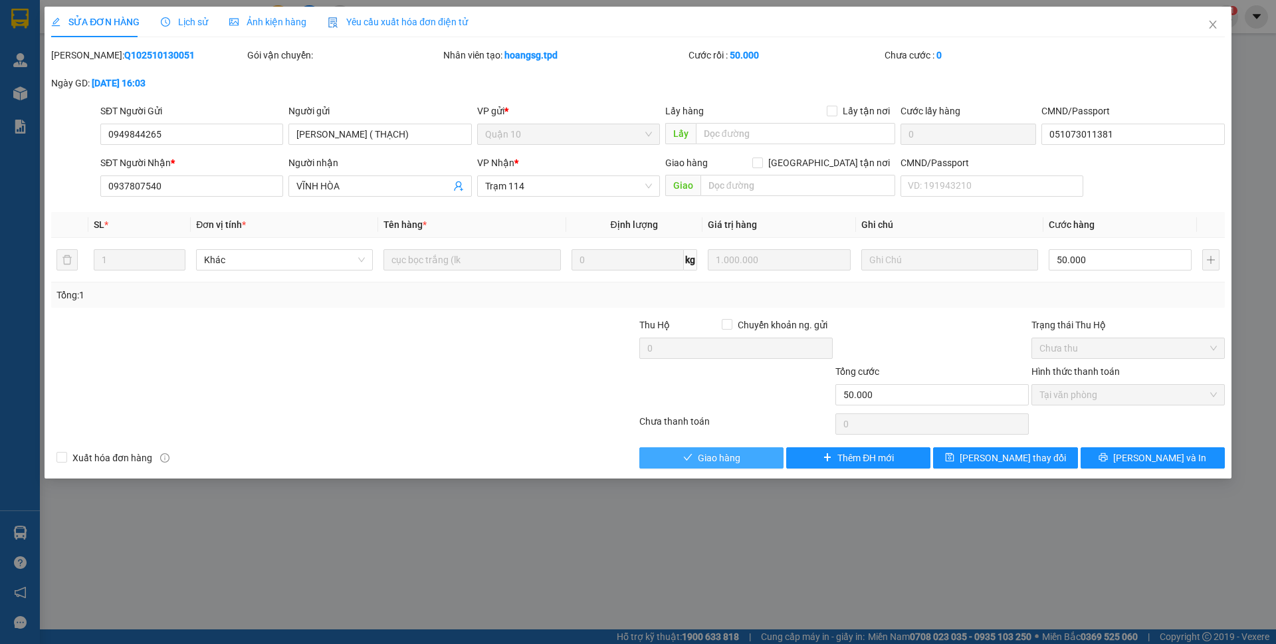
click at [730, 457] on span "Giao hàng" at bounding box center [719, 458] width 43 height 15
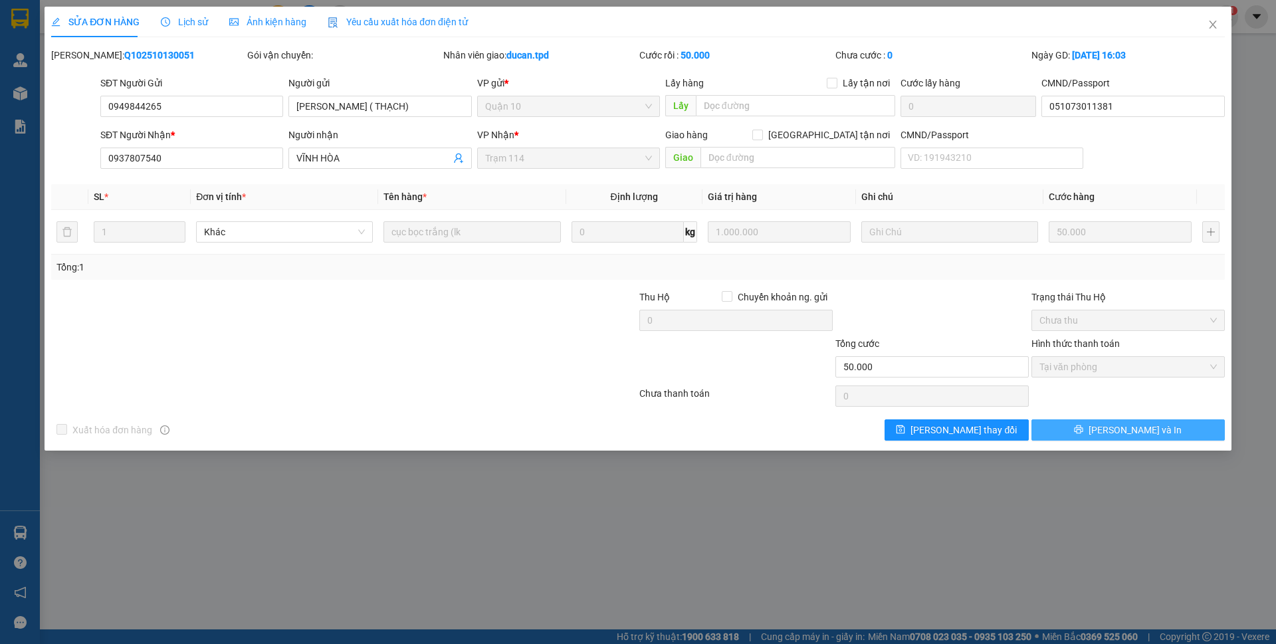
click at [1171, 431] on button "[PERSON_NAME] và In" at bounding box center [1128, 429] width 193 height 21
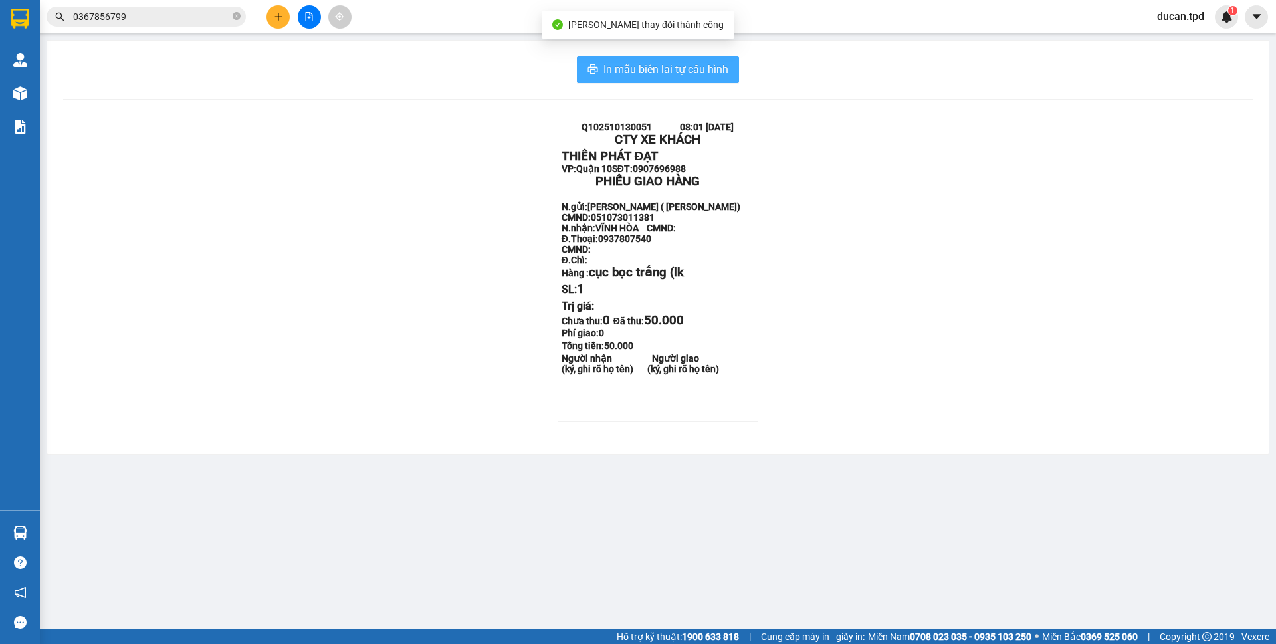
click at [710, 66] on span "In mẫu biên lai tự cấu hình" at bounding box center [666, 69] width 125 height 17
click at [235, 20] on icon "close-circle" at bounding box center [237, 16] width 8 height 8
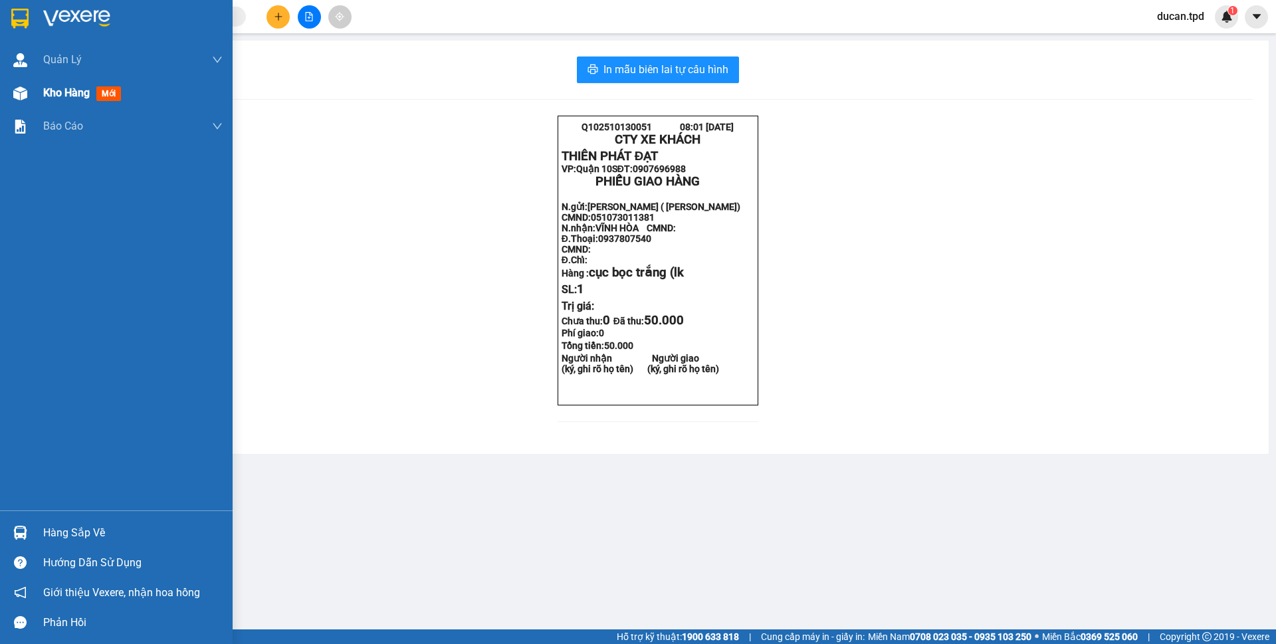
click at [24, 102] on div at bounding box center [20, 93] width 23 height 23
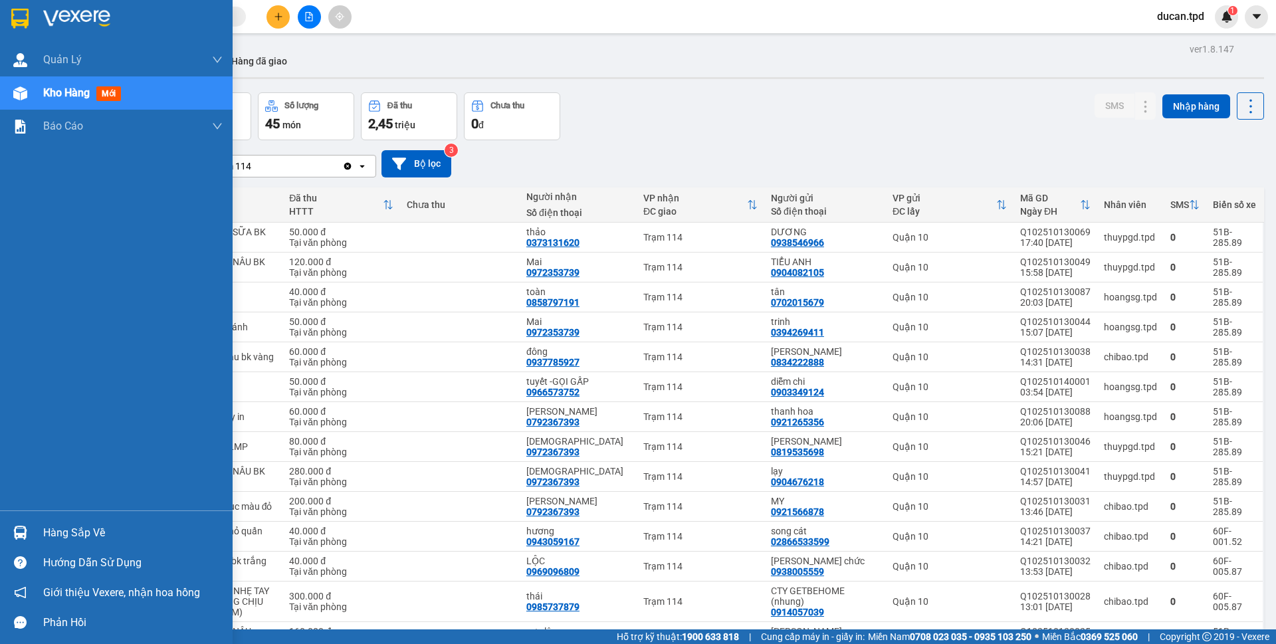
click at [19, 528] on img at bounding box center [20, 533] width 14 height 14
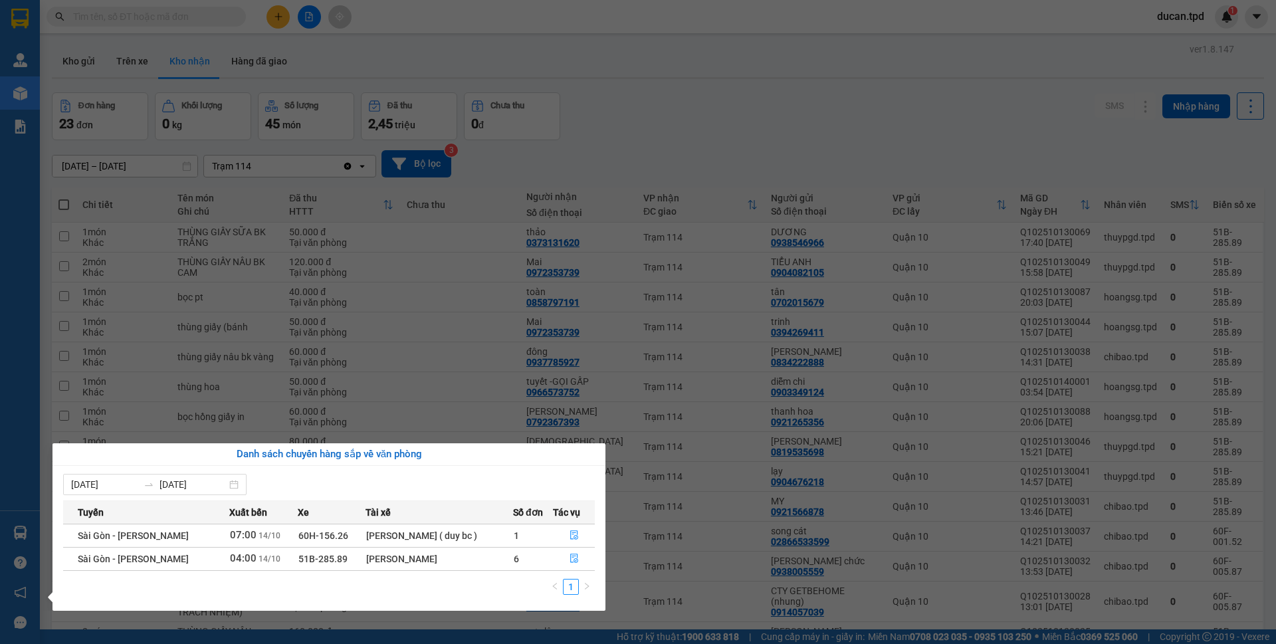
click at [757, 142] on section "Kết quả tìm kiếm ( 205 ) Bộ lọc Mã ĐH Trạng thái Món hàng Thu hộ Tổng cước Chưa…" at bounding box center [638, 322] width 1276 height 644
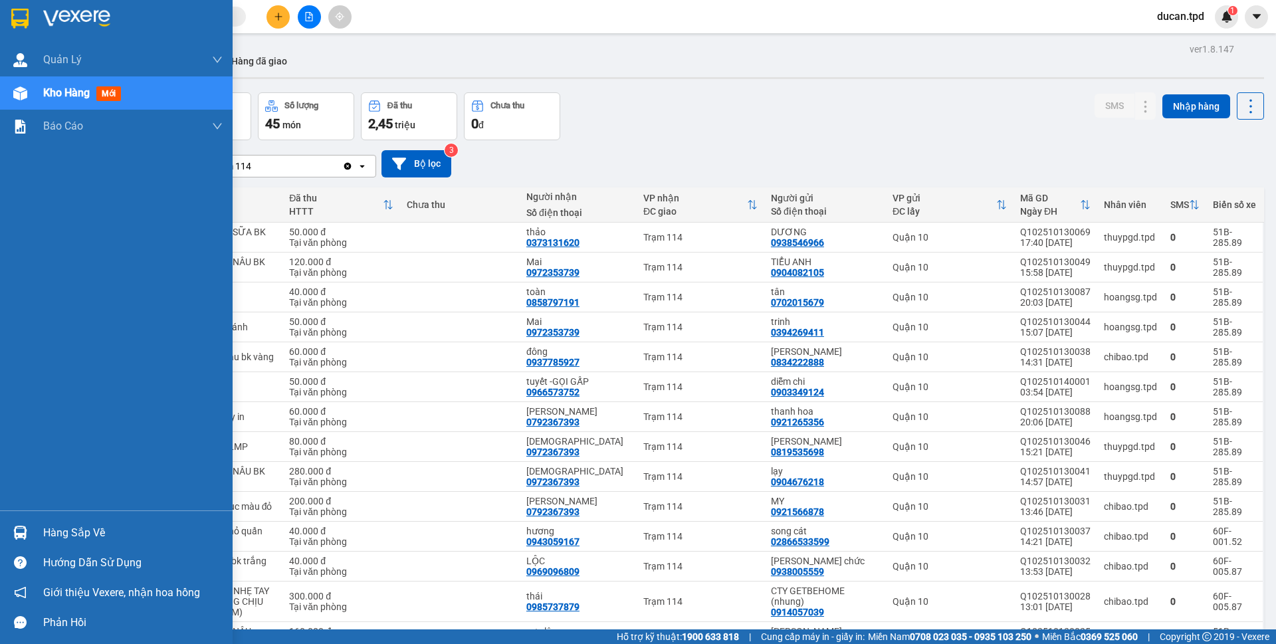
click at [21, 529] on img at bounding box center [20, 533] width 14 height 14
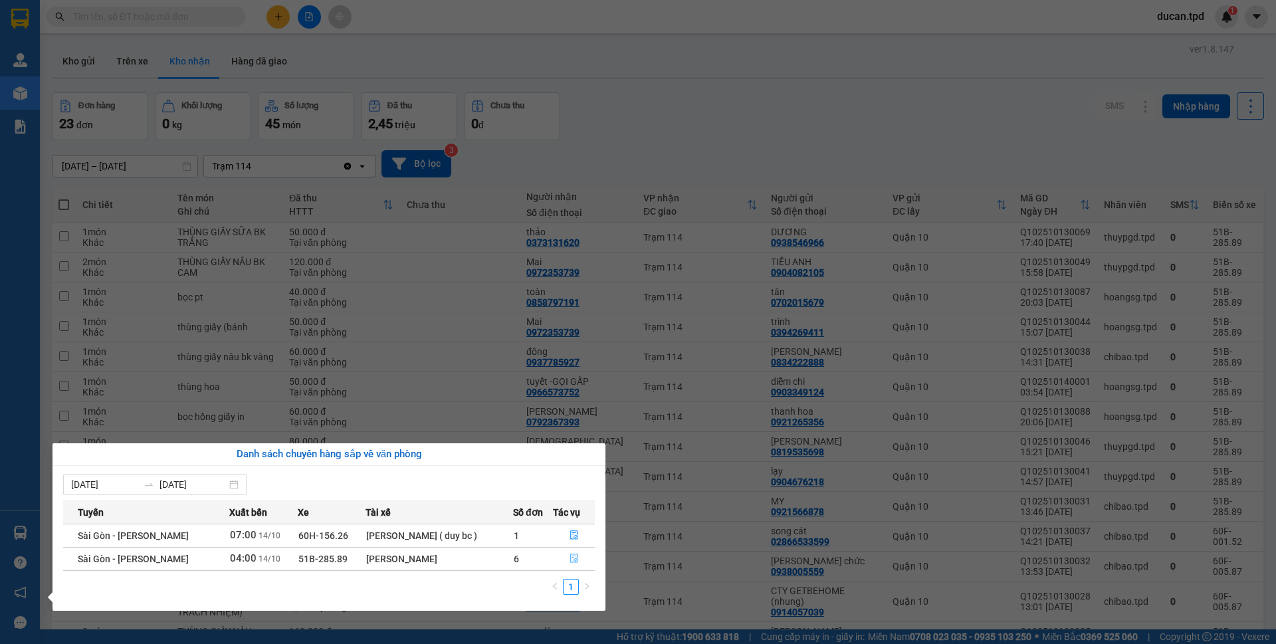
click at [572, 557] on icon "file-done" at bounding box center [574, 558] width 9 height 9
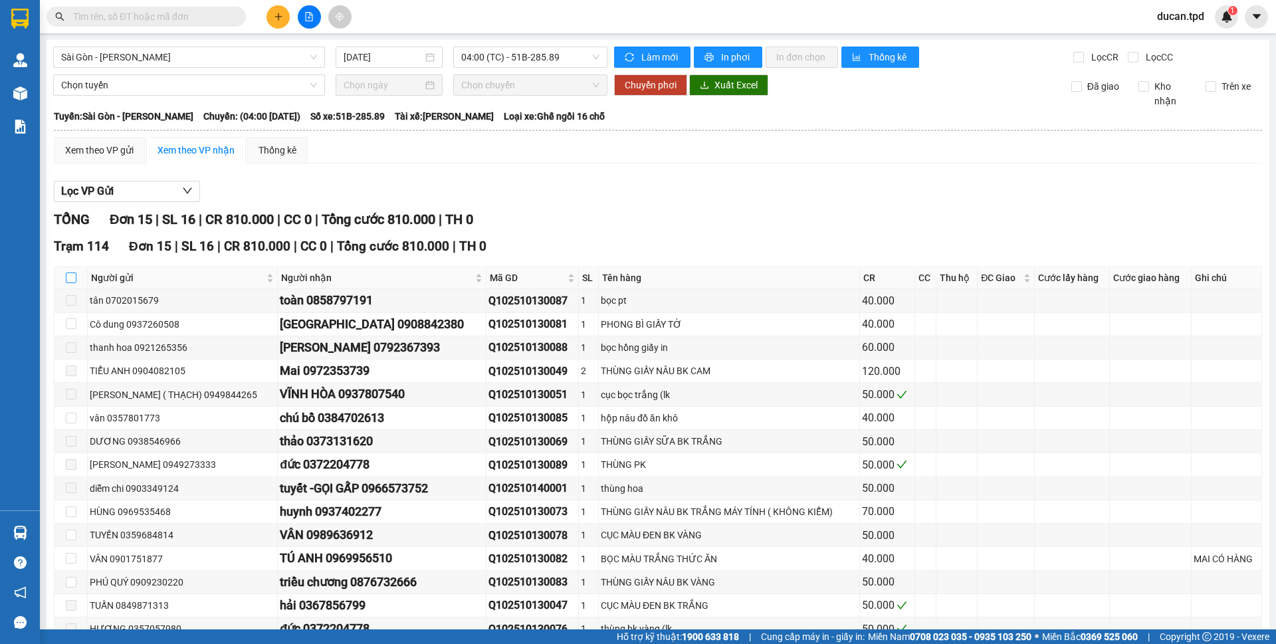
click at [74, 279] on input "checkbox" at bounding box center [71, 278] width 11 height 11
checkbox input "true"
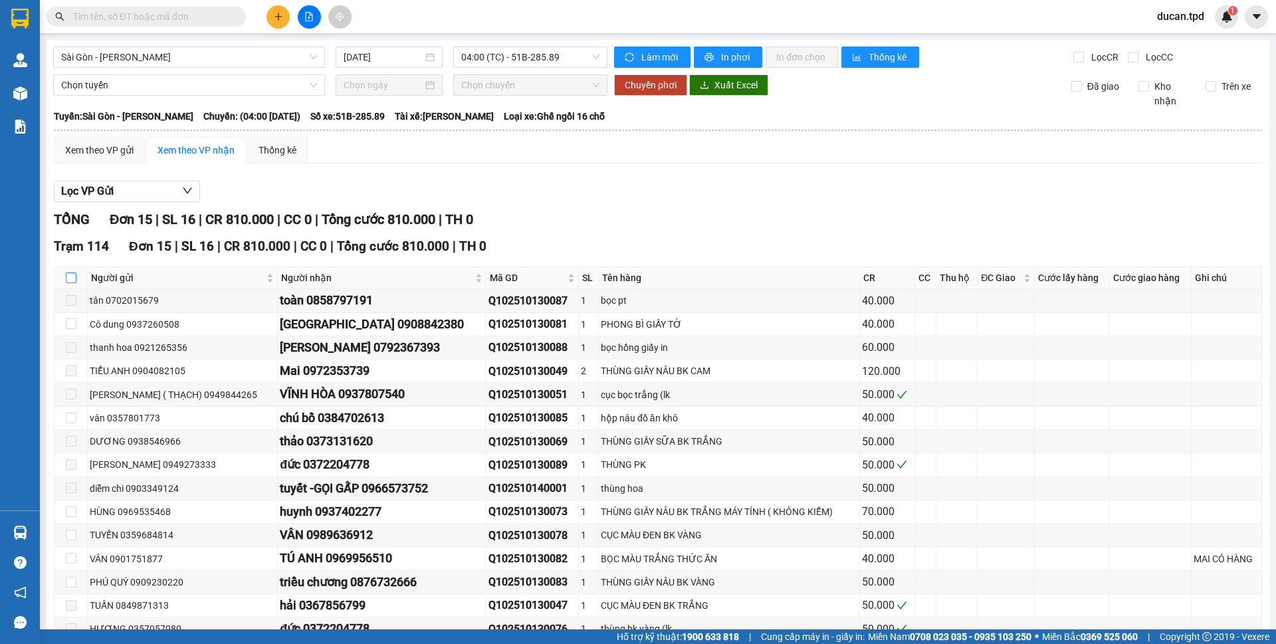
checkbox input "true"
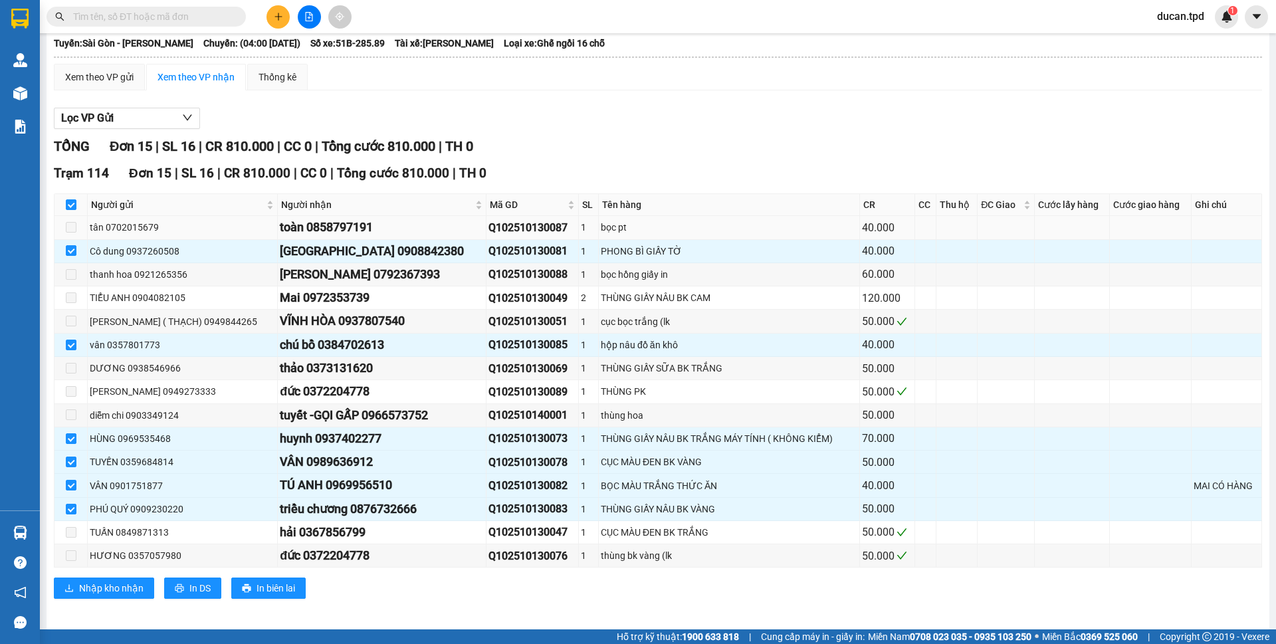
scroll to position [80, 0]
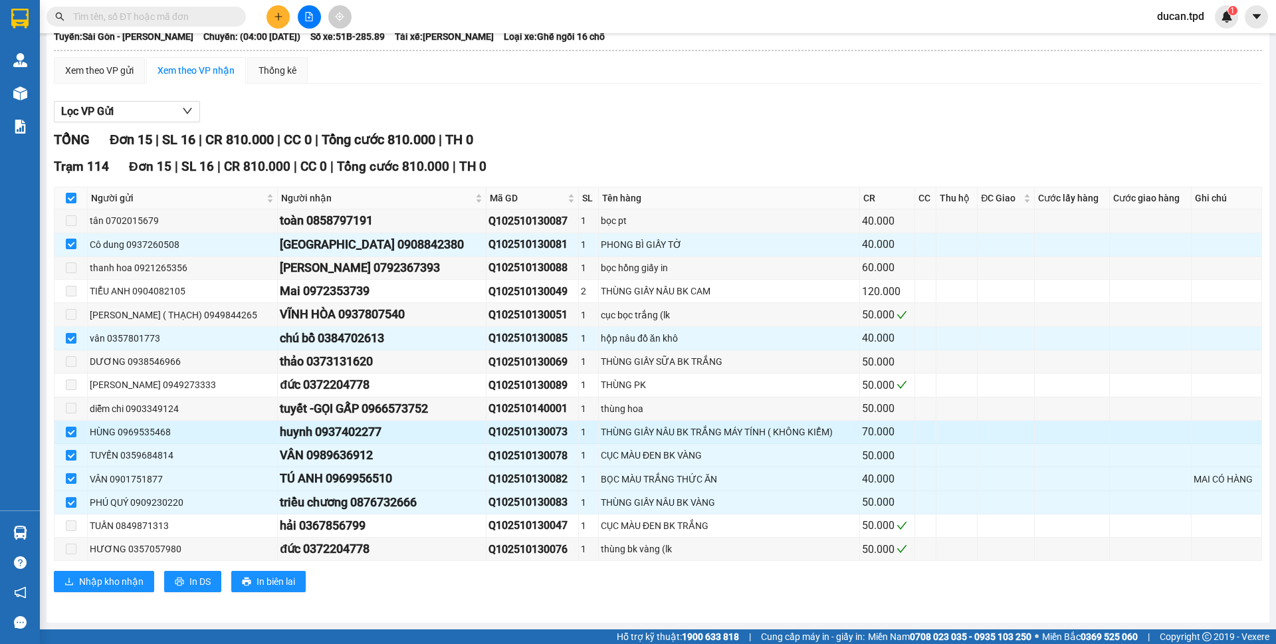
click at [332, 429] on div "huynh 0937402277" at bounding box center [382, 432] width 204 height 19
copy div "0937402277"
click at [110, 13] on input "text" at bounding box center [151, 16] width 157 height 15
paste input "0937402277"
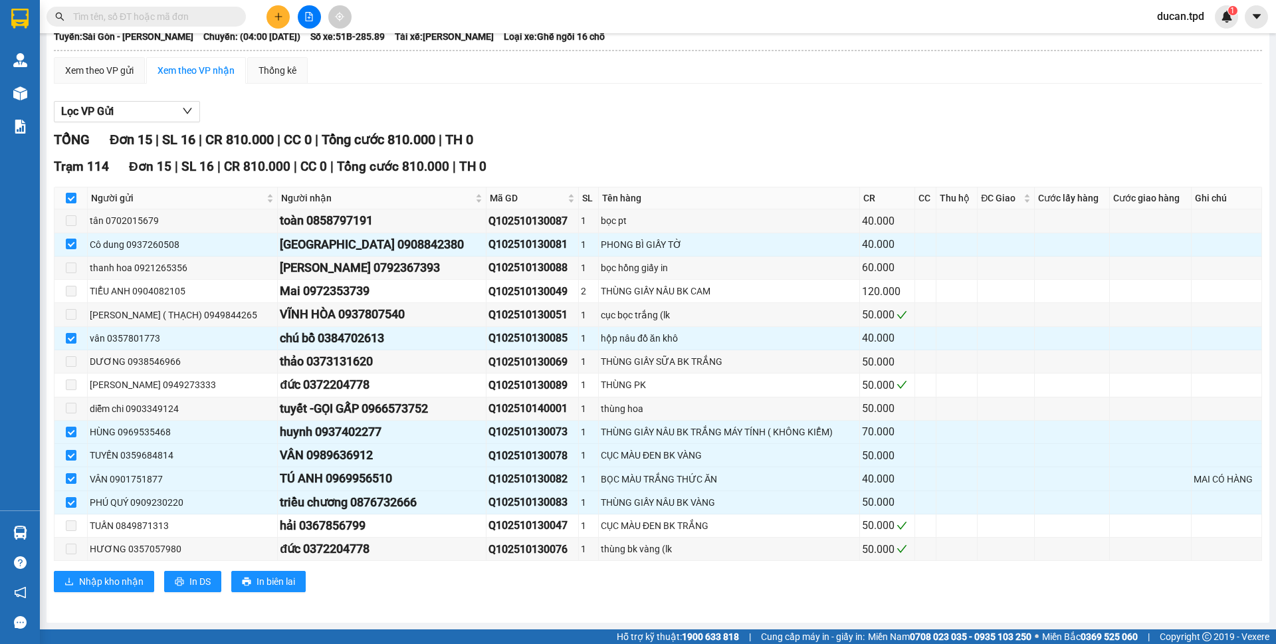
type input "0937402277"
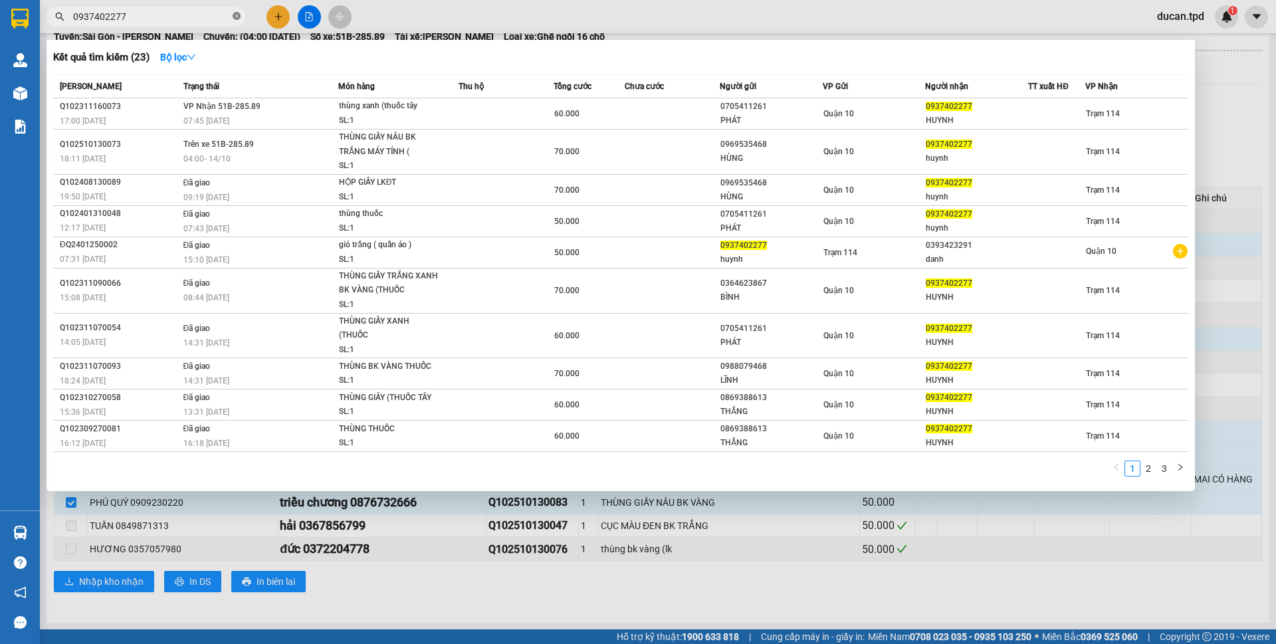
click at [237, 16] on icon "close-circle" at bounding box center [237, 16] width 8 height 8
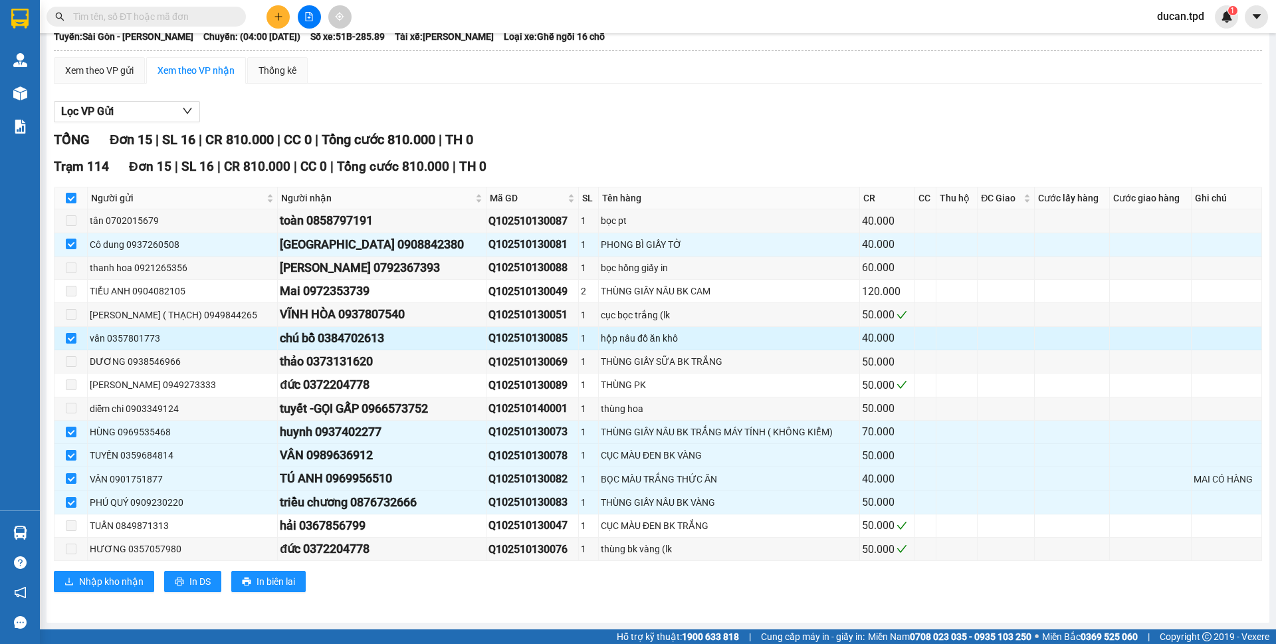
click at [328, 343] on div "chú bồ 0384702613" at bounding box center [382, 338] width 204 height 19
copy div "0384702613"
click at [98, 13] on input "text" at bounding box center [151, 16] width 157 height 15
paste input "0384702613"
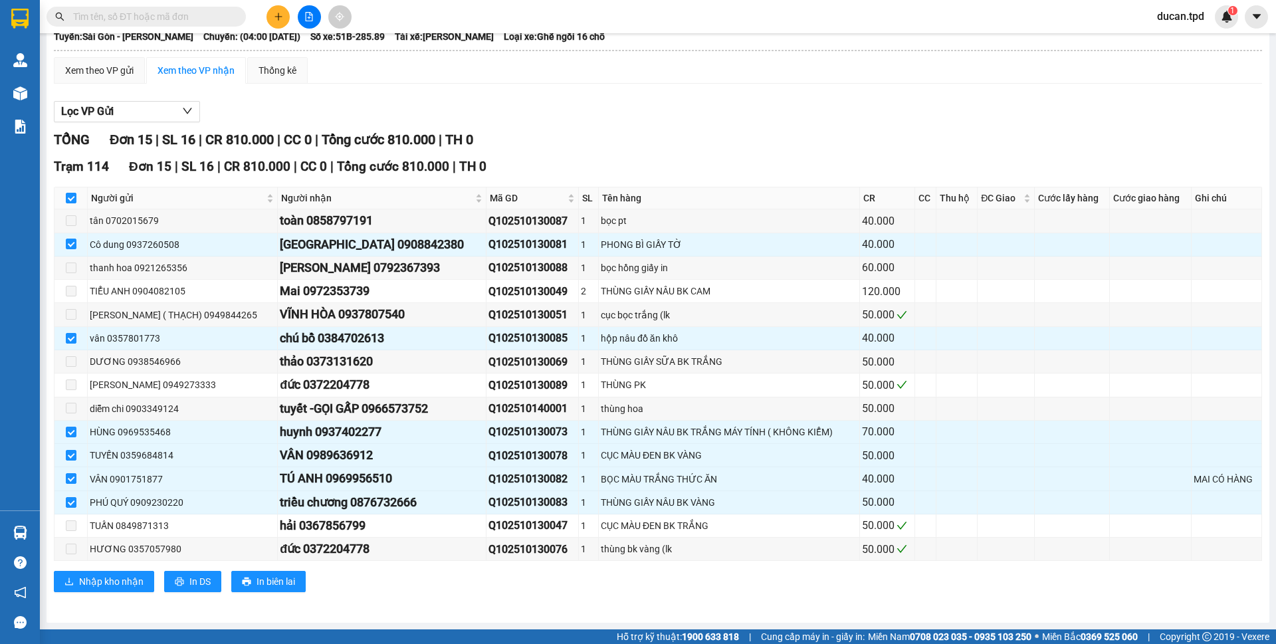
type input "0384702613"
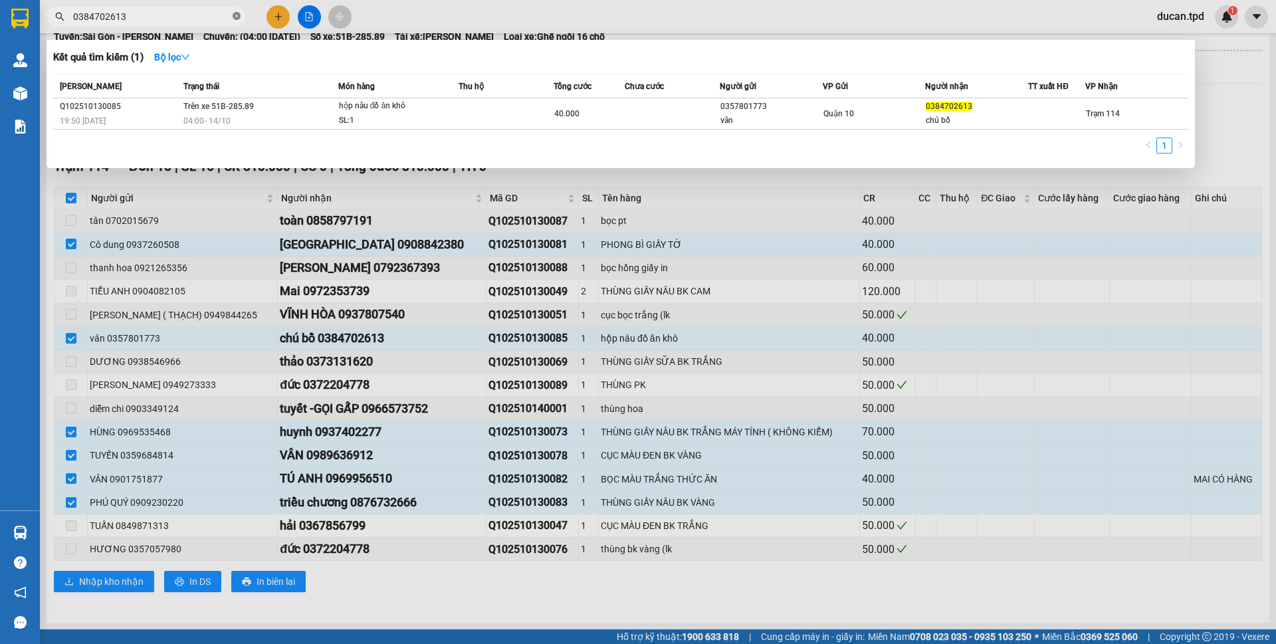
click at [240, 21] on span at bounding box center [237, 17] width 8 height 13
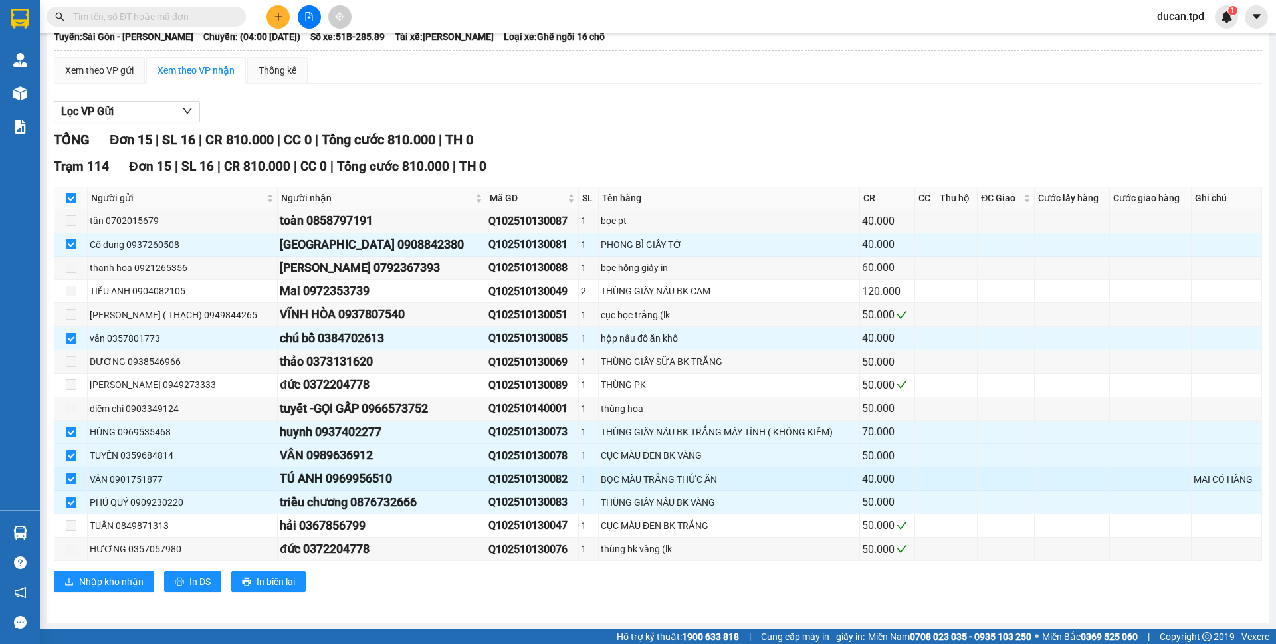
click at [332, 481] on div "TÚ ANH 0969956510" at bounding box center [382, 478] width 204 height 19
copy div "0969956510"
click at [190, 15] on input "text" at bounding box center [151, 16] width 157 height 15
paste input "0969956510"
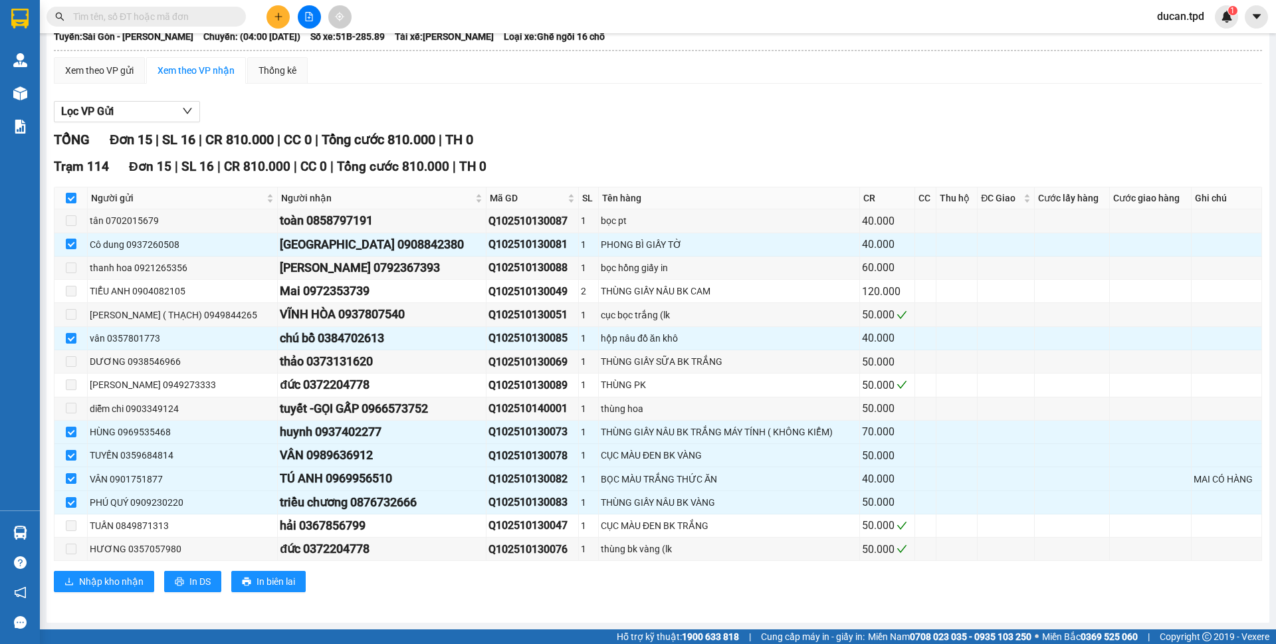
type input "0969956510"
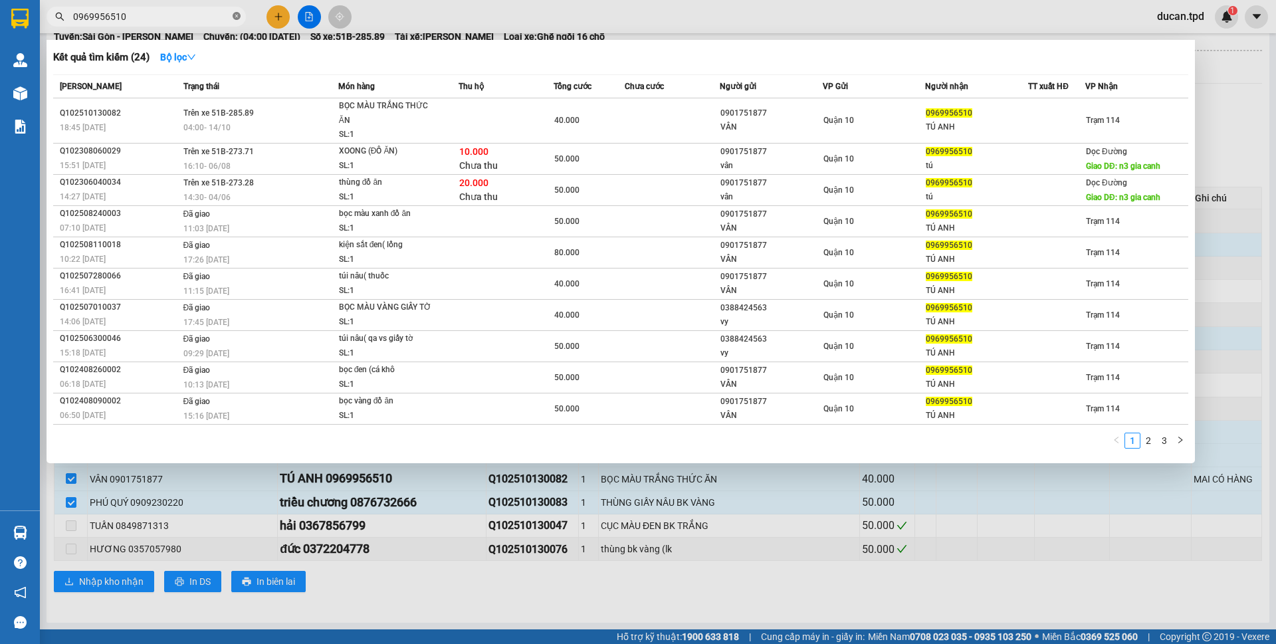
click at [238, 16] on icon "close-circle" at bounding box center [237, 16] width 8 height 8
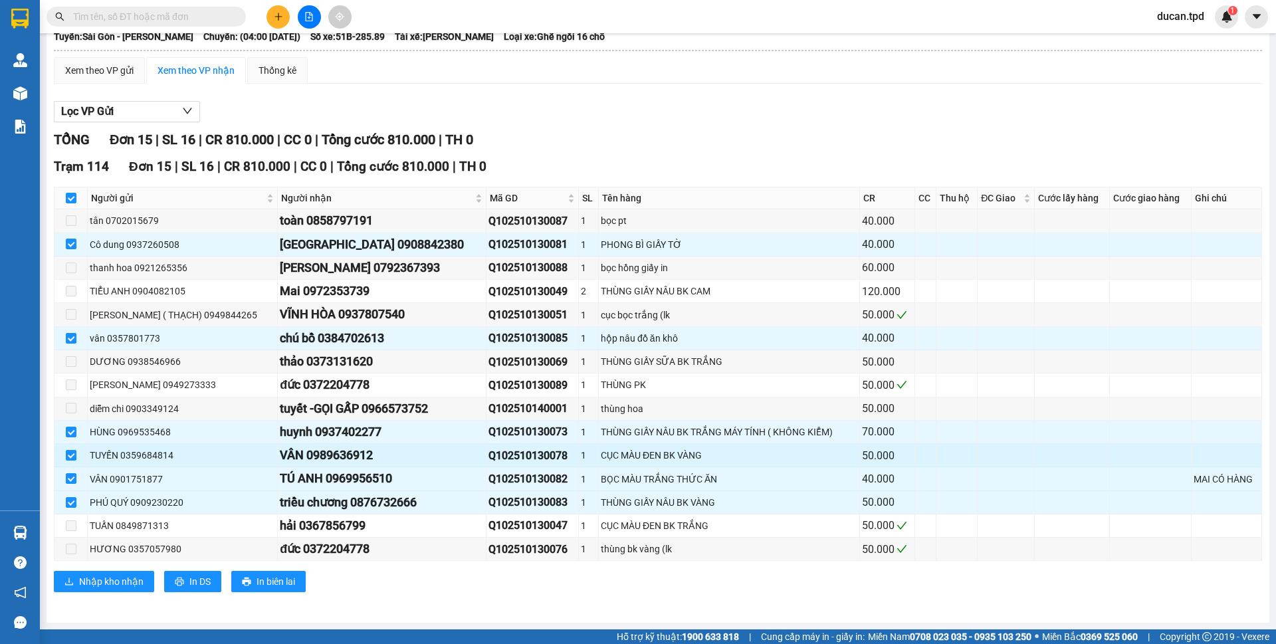
click at [323, 461] on div "VÂN 0989636912" at bounding box center [382, 455] width 204 height 19
copy div "0989636912"
click at [159, 15] on input "text" at bounding box center [151, 16] width 157 height 15
paste input "0989636912"
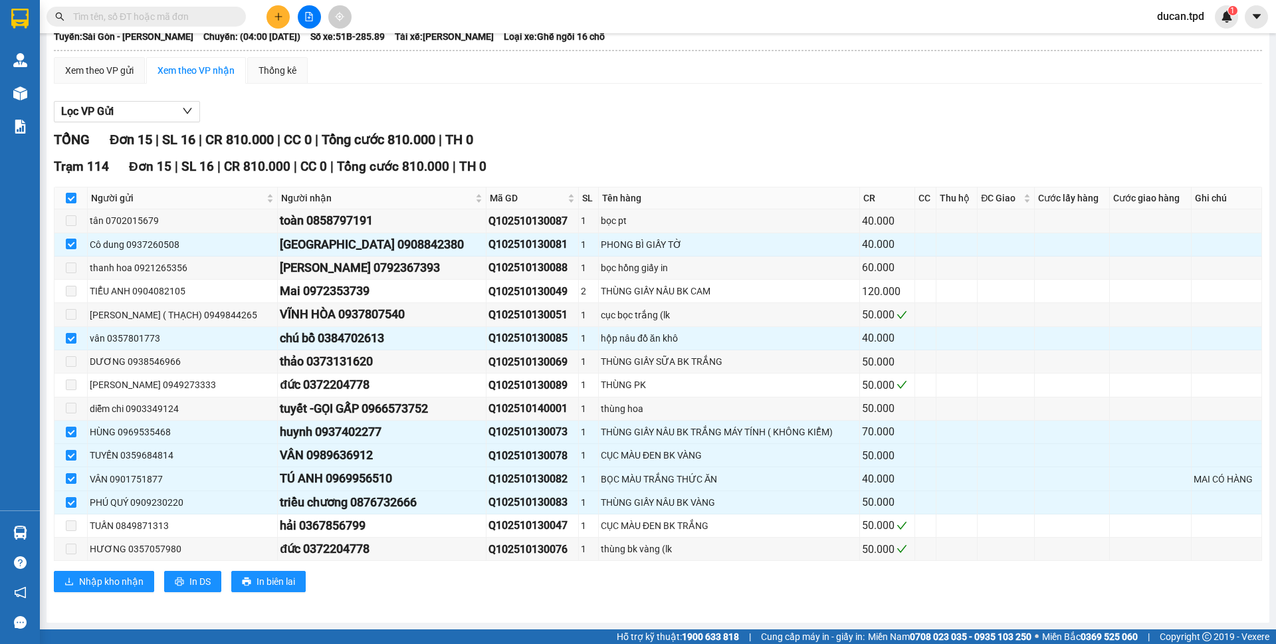
type input "0989636912"
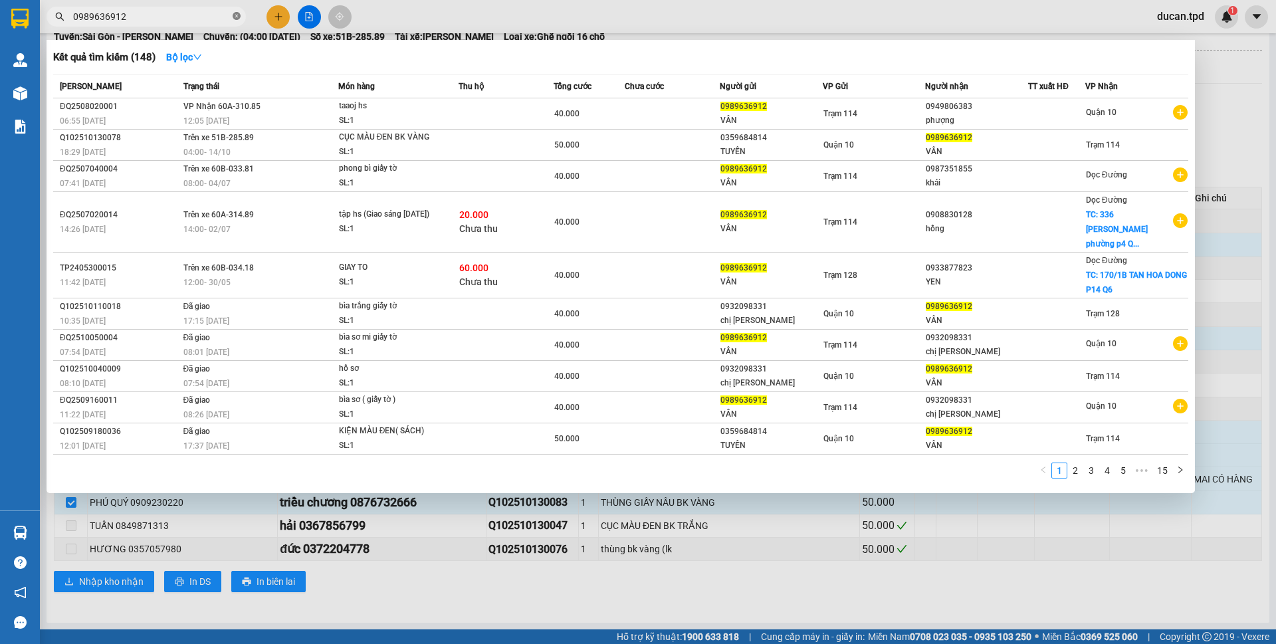
click at [237, 15] on icon "close-circle" at bounding box center [237, 16] width 8 height 8
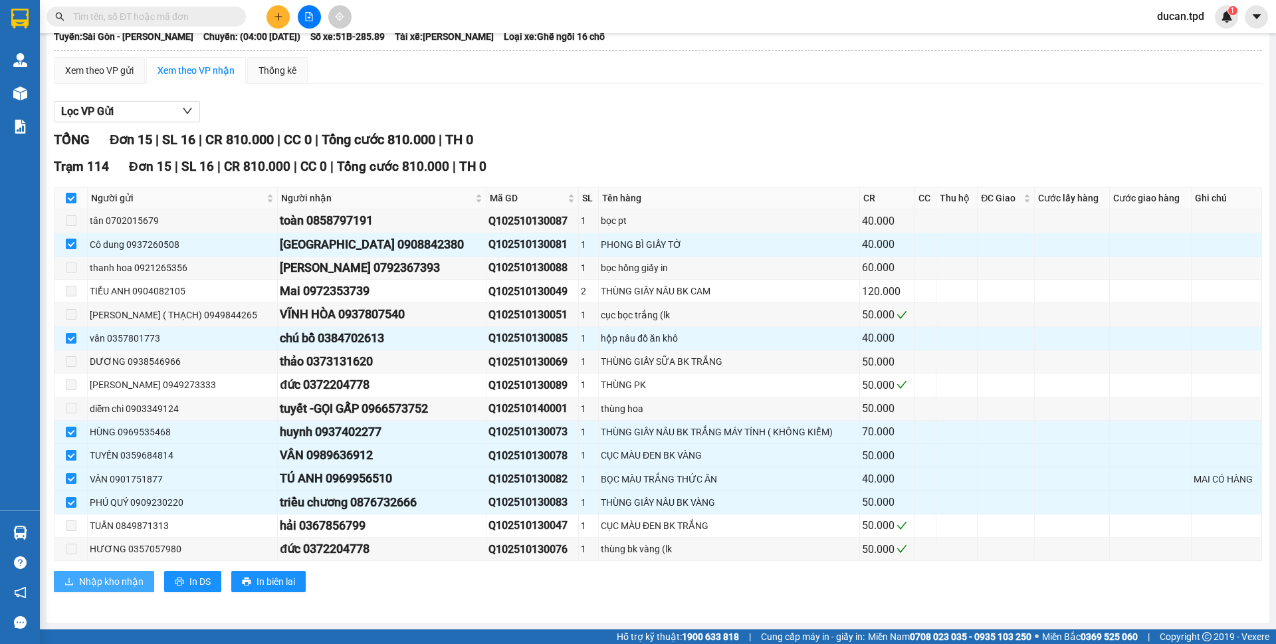
click at [94, 581] on span "Nhập kho nhận" at bounding box center [111, 581] width 64 height 15
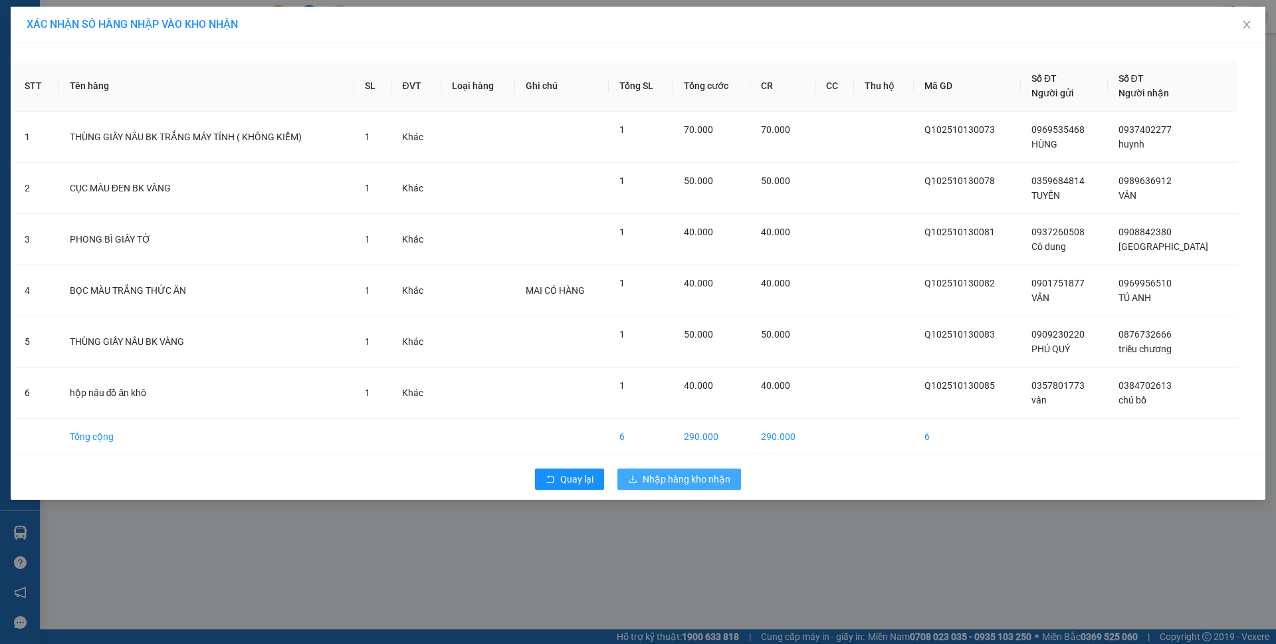
click at [698, 479] on span "Nhập hàng kho nhận" at bounding box center [687, 479] width 88 height 15
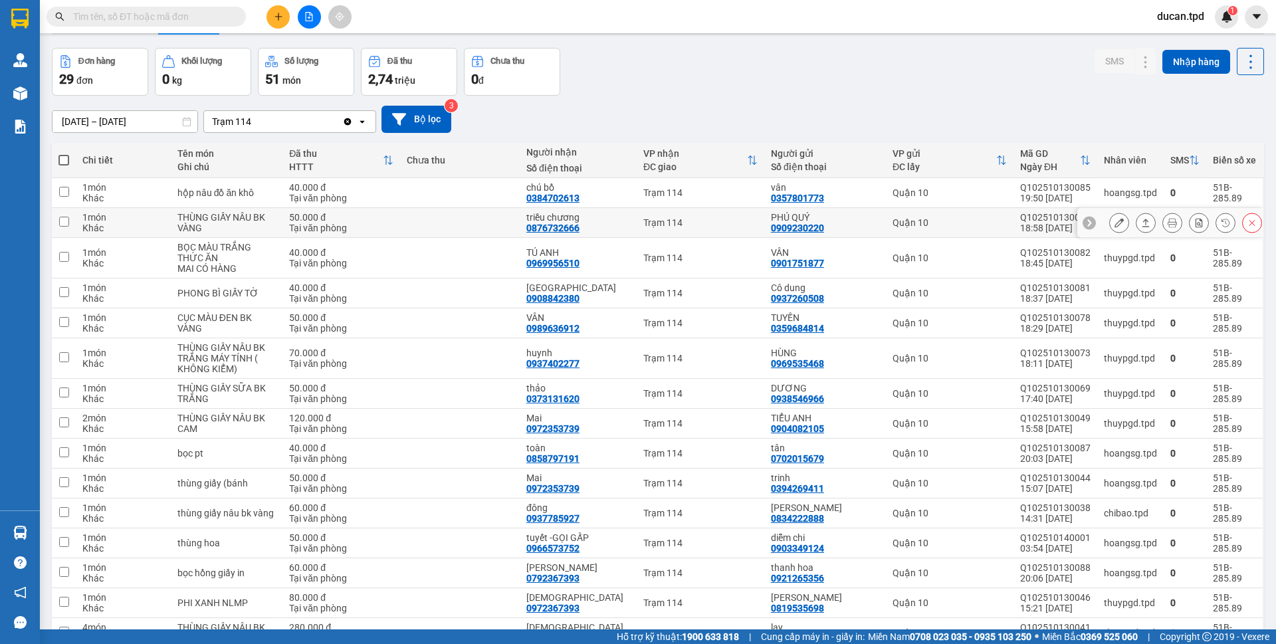
scroll to position [66, 0]
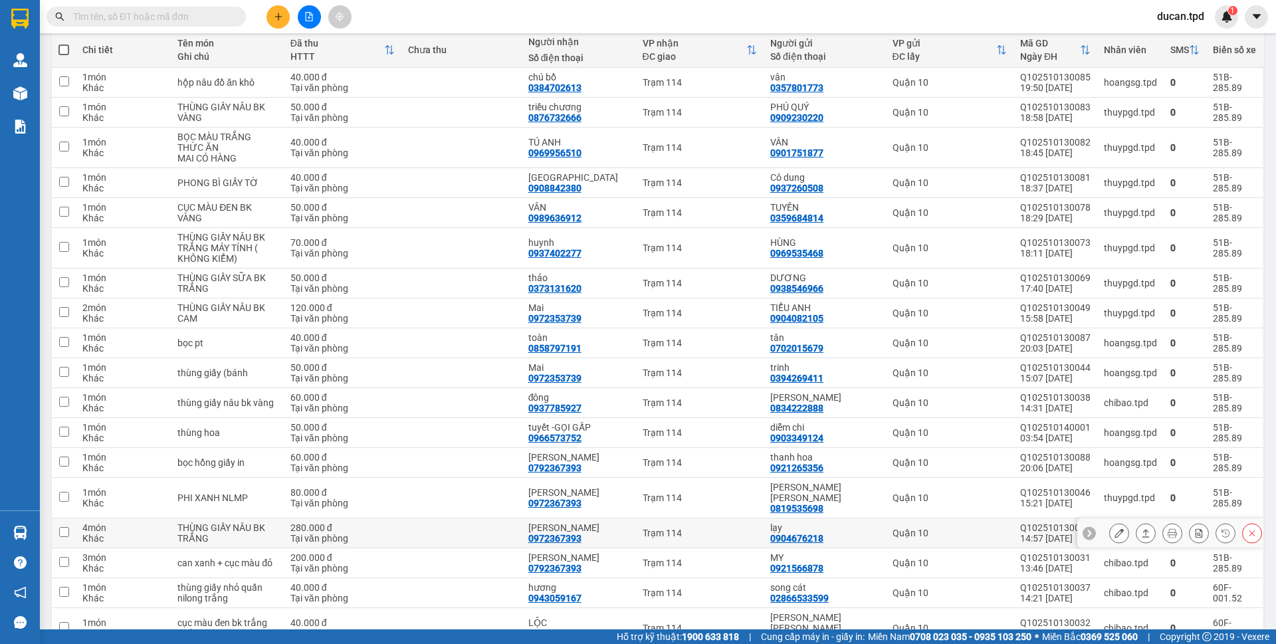
scroll to position [266, 0]
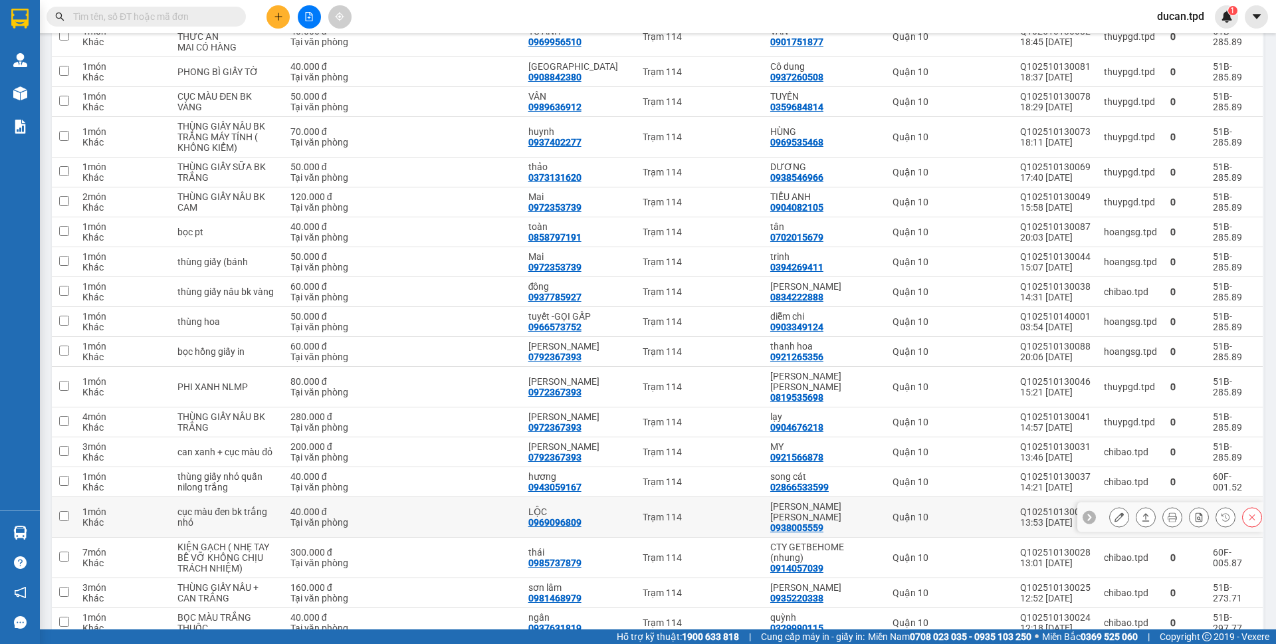
click at [574, 517] on div "0969096809" at bounding box center [554, 522] width 53 height 11
copy div "0969096809"
click at [187, 14] on input "text" at bounding box center [151, 16] width 157 height 15
paste input "0969096809"
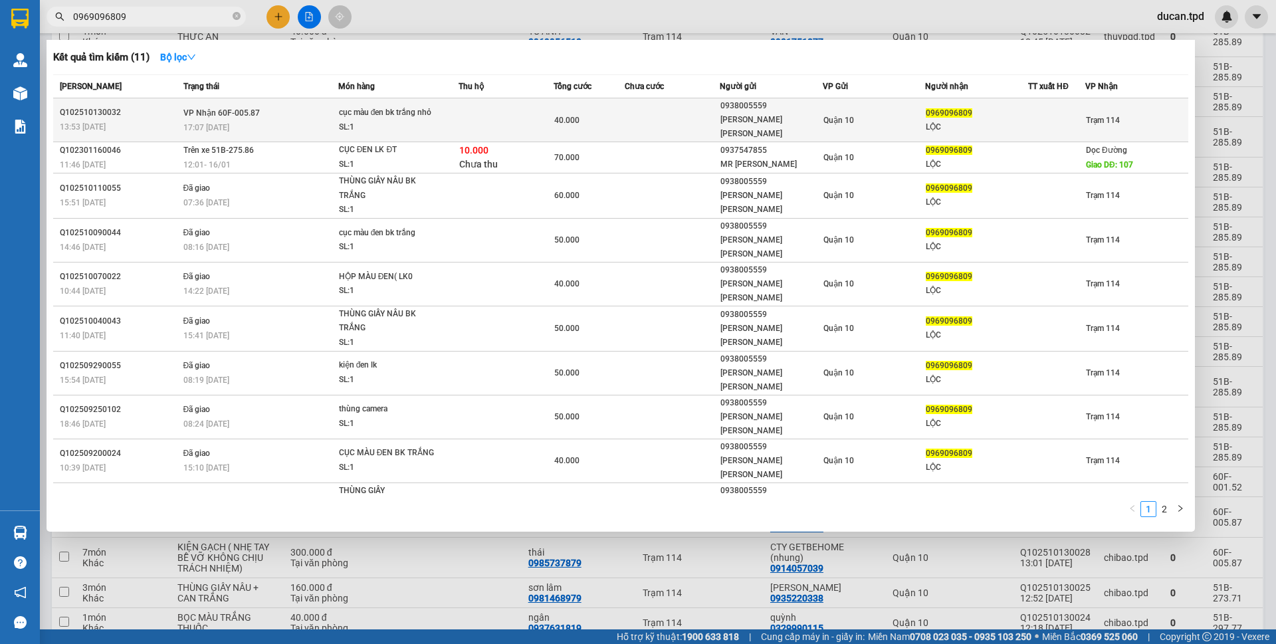
type input "0969096809"
click at [911, 113] on div "Quận 10" at bounding box center [875, 120] width 102 height 15
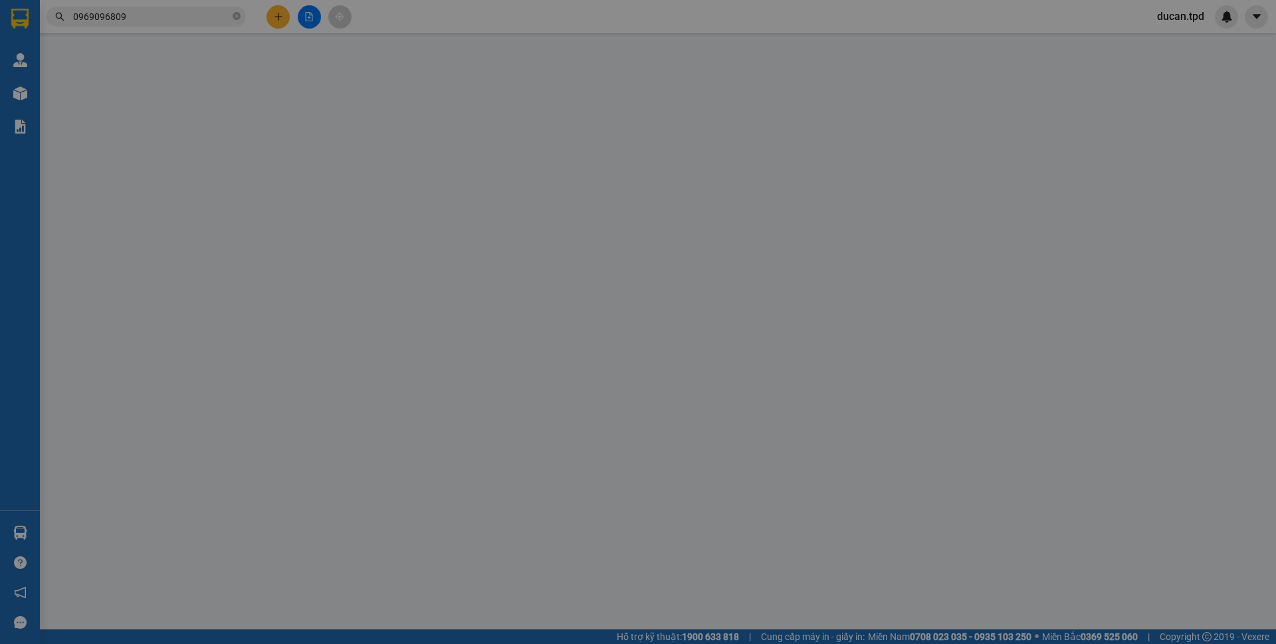
type input "0938005559"
type input "[PERSON_NAME] chức"
type input "077188001588"
type input "0969096809"
type input "LỘC"
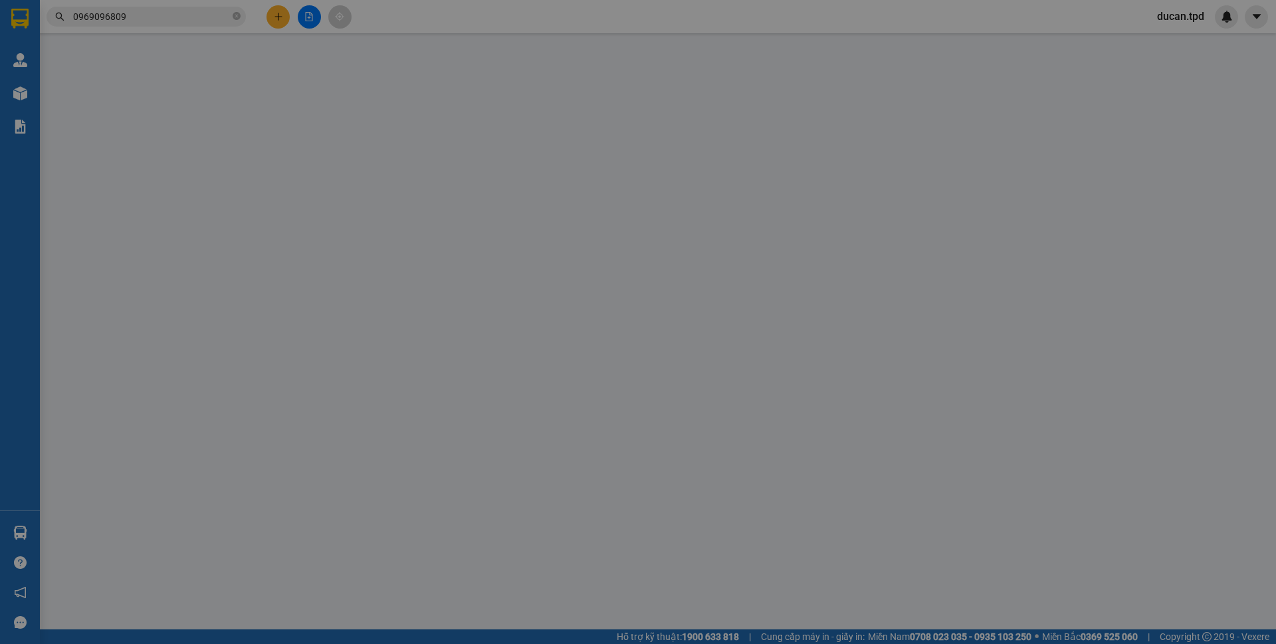
type input "40.000"
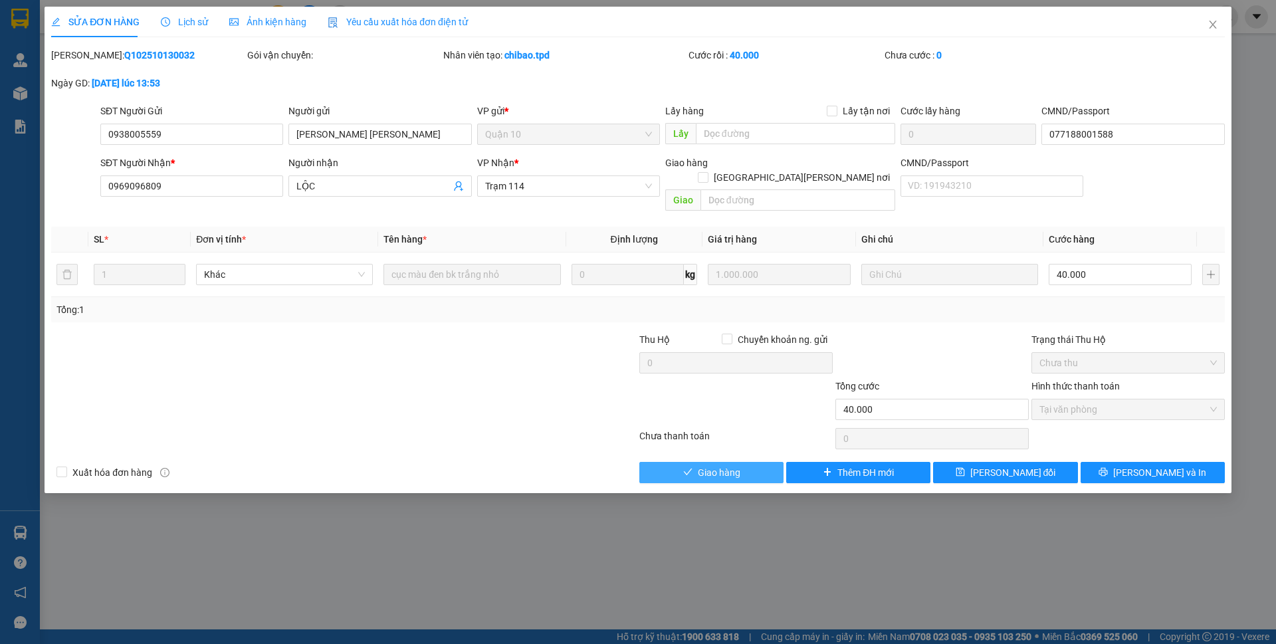
click at [746, 462] on button "Giao hàng" at bounding box center [711, 472] width 144 height 21
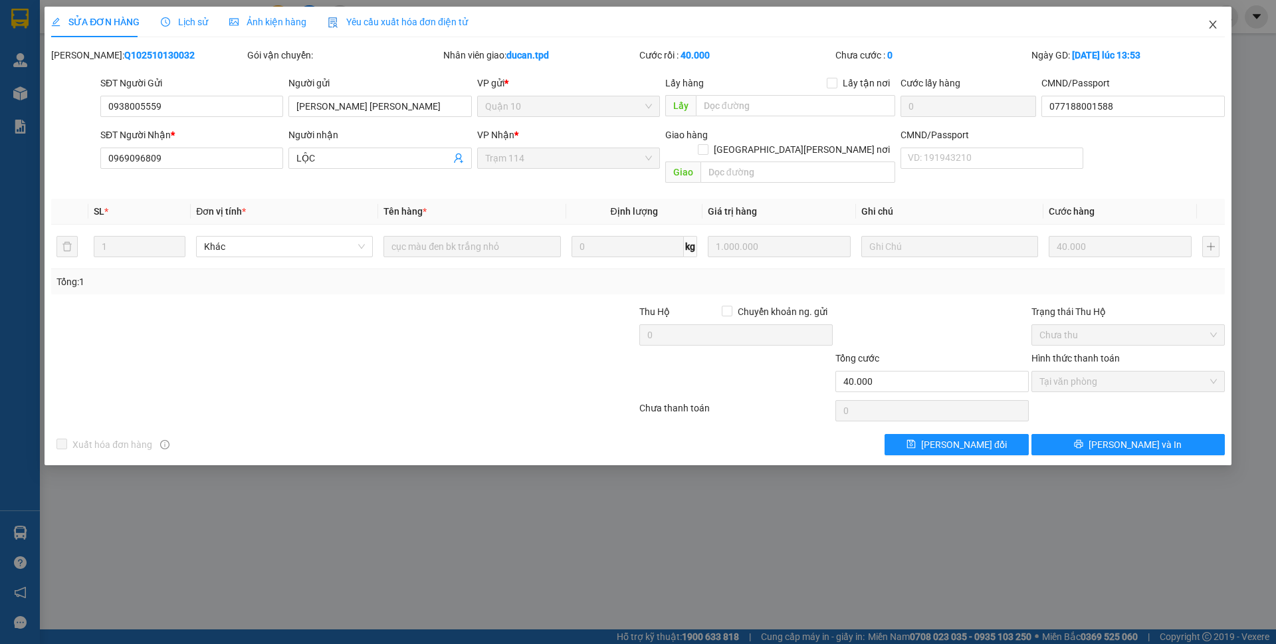
click at [1222, 22] on span "Close" at bounding box center [1212, 25] width 37 height 37
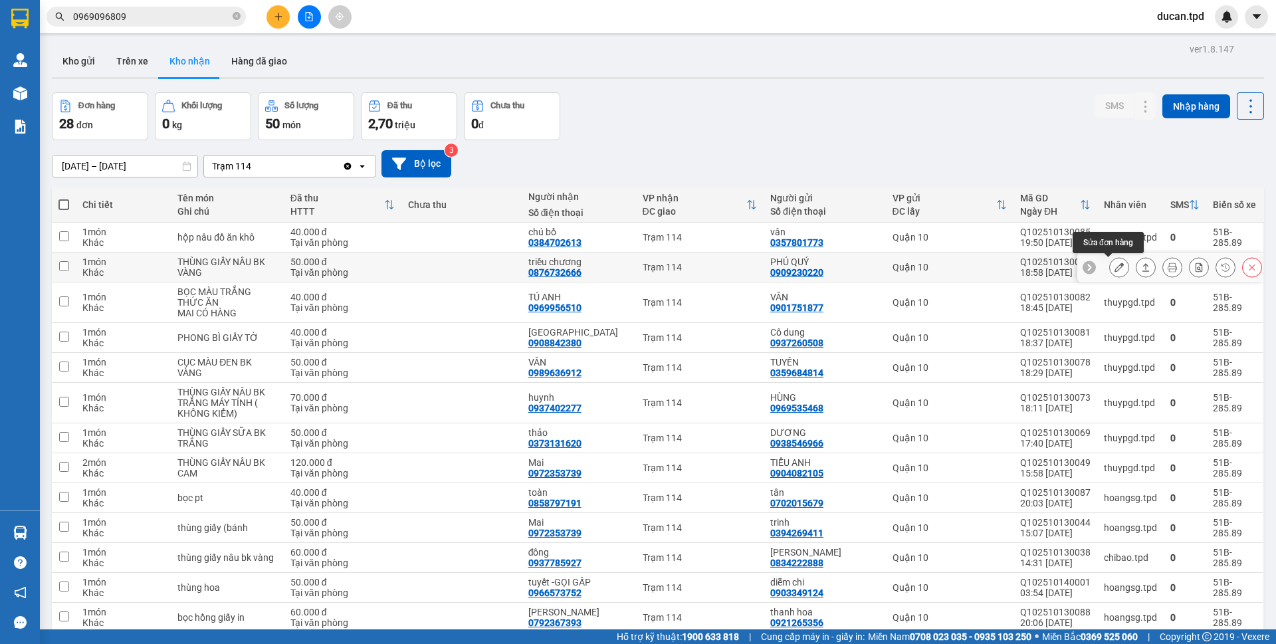
click at [1113, 270] on button at bounding box center [1119, 267] width 19 height 23
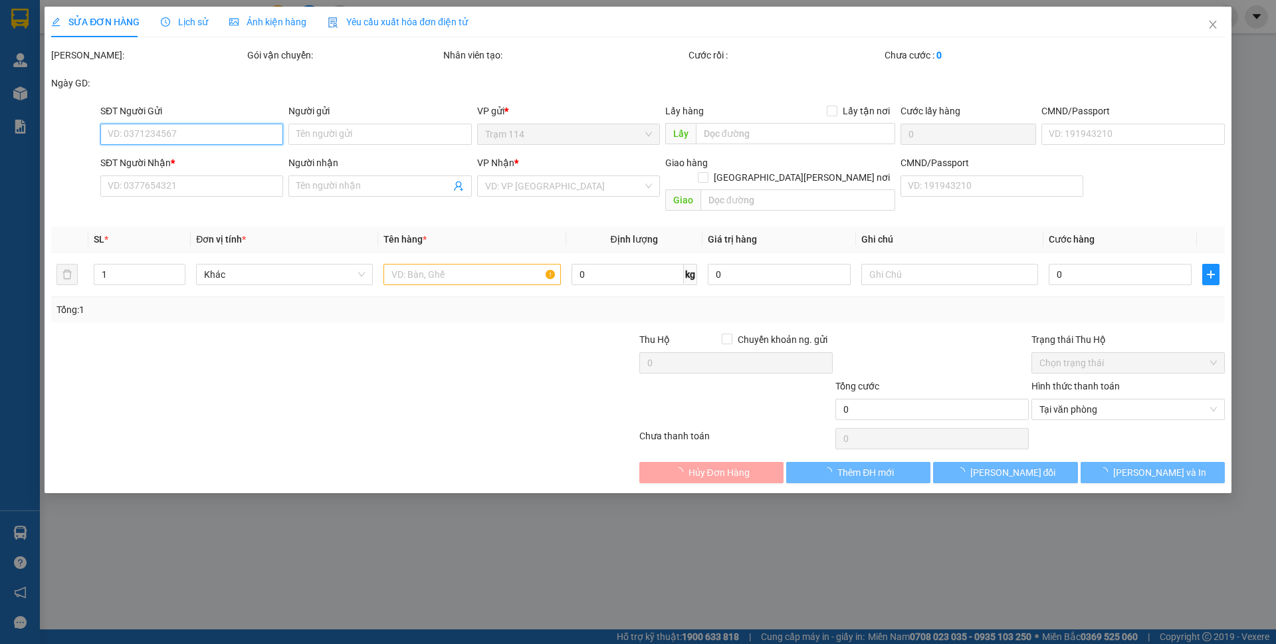
type input "0909230220"
type input "PHÚ QUÝ"
type input "079090007618"
type input "0876732666"
type input "triều chương"
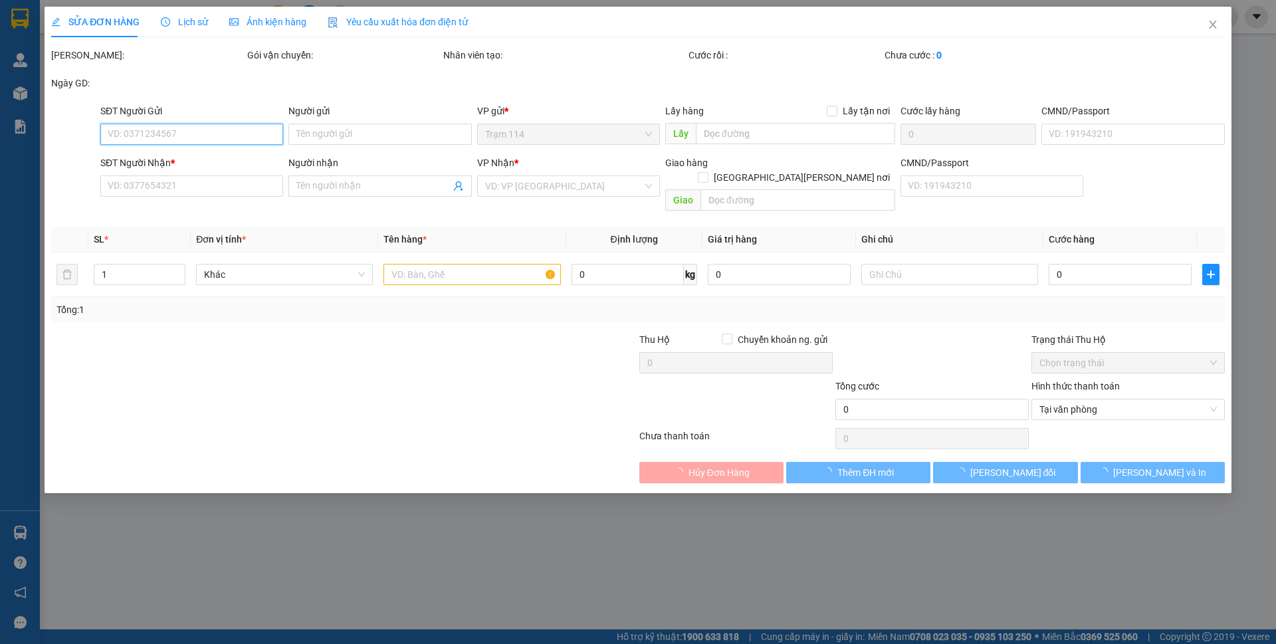
type input "50.000"
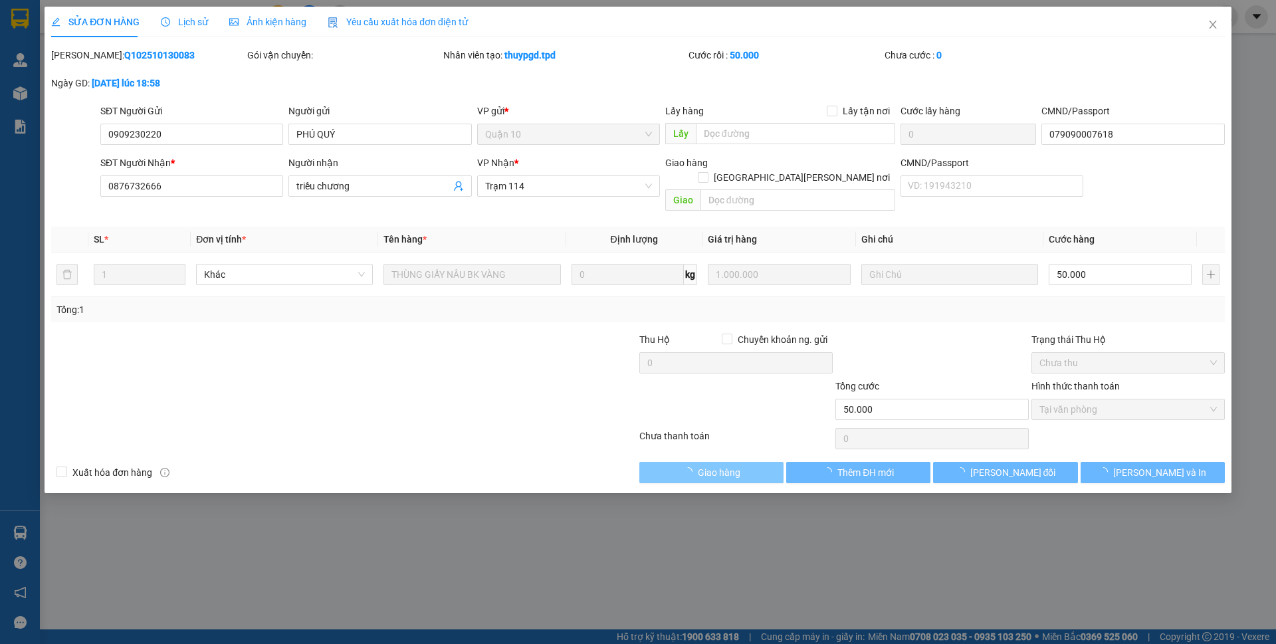
click at [711, 465] on span "Giao hàng" at bounding box center [719, 472] width 43 height 15
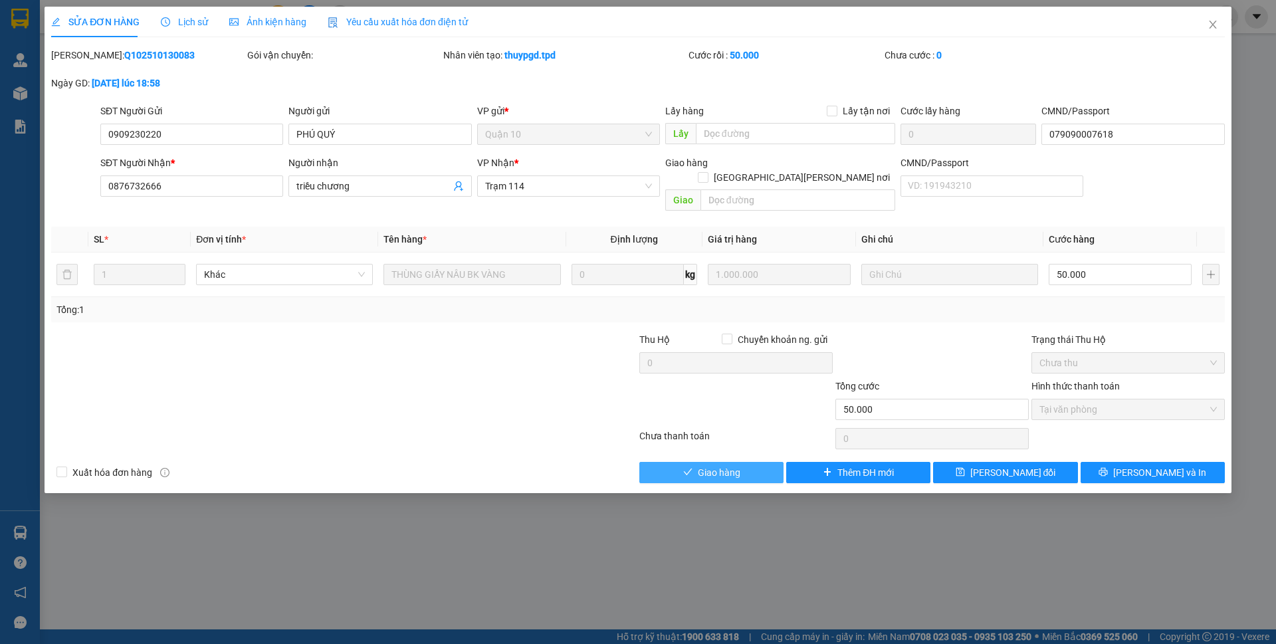
click at [711, 465] on span "Giao hàng" at bounding box center [719, 472] width 43 height 15
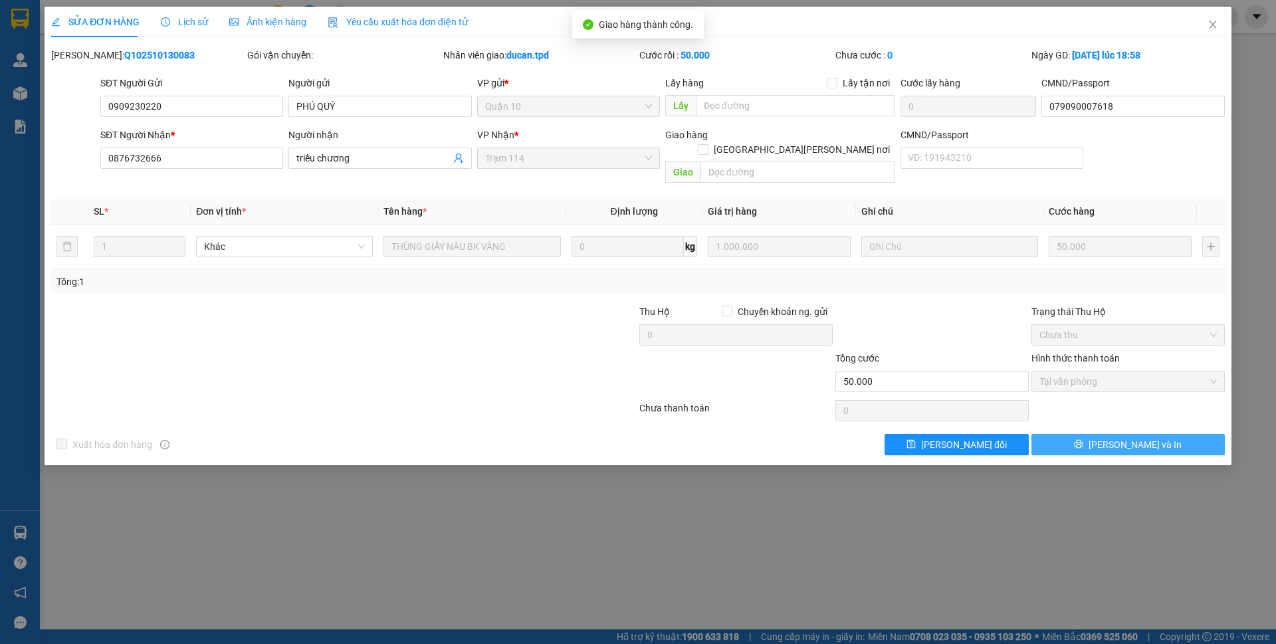
click at [1152, 437] on span "[PERSON_NAME] và In" at bounding box center [1135, 444] width 93 height 15
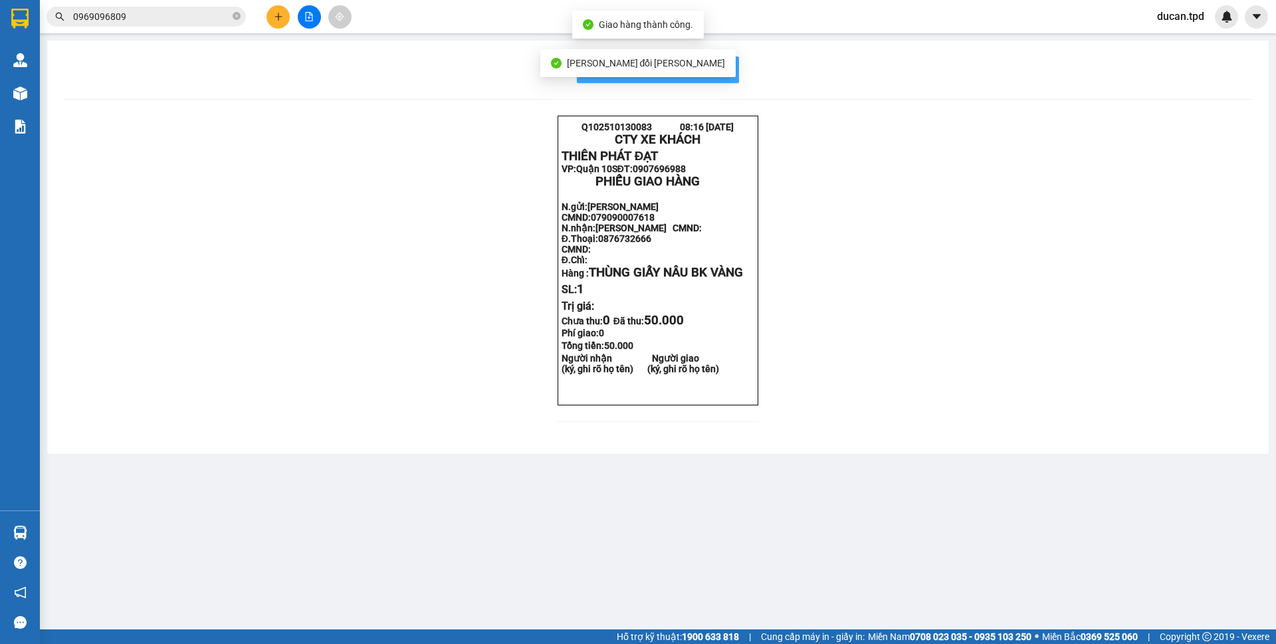
click at [713, 76] on span "In mẫu biên lai tự cấu hình" at bounding box center [666, 69] width 125 height 17
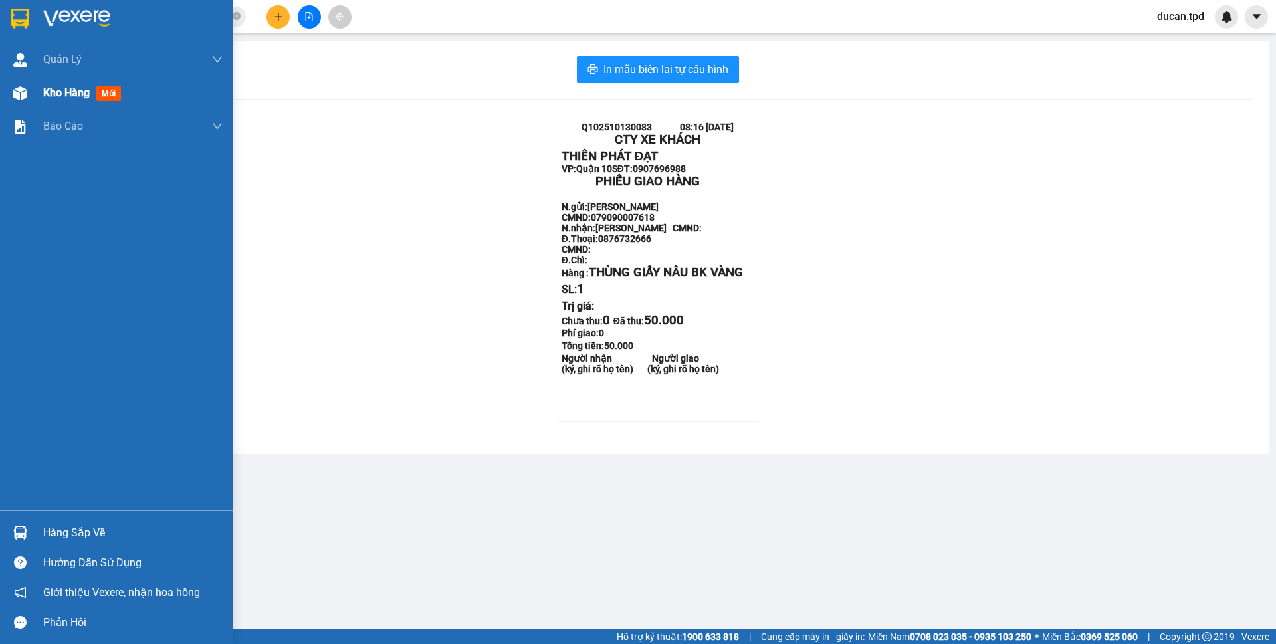
click at [43, 82] on div "Kho hàng mới" at bounding box center [132, 92] width 179 height 33
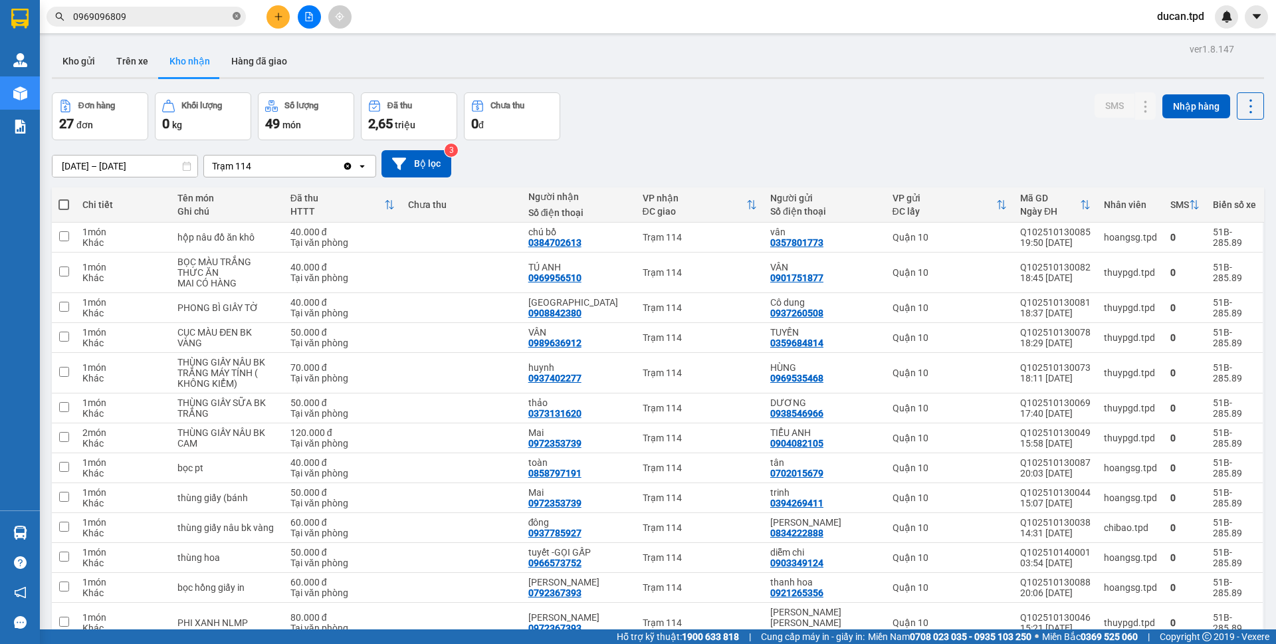
click at [238, 15] on icon "close-circle" at bounding box center [237, 16] width 8 height 8
click at [552, 309] on div "0908842380" at bounding box center [554, 313] width 53 height 11
copy div "0908842380"
click at [123, 18] on input "text" at bounding box center [151, 16] width 157 height 15
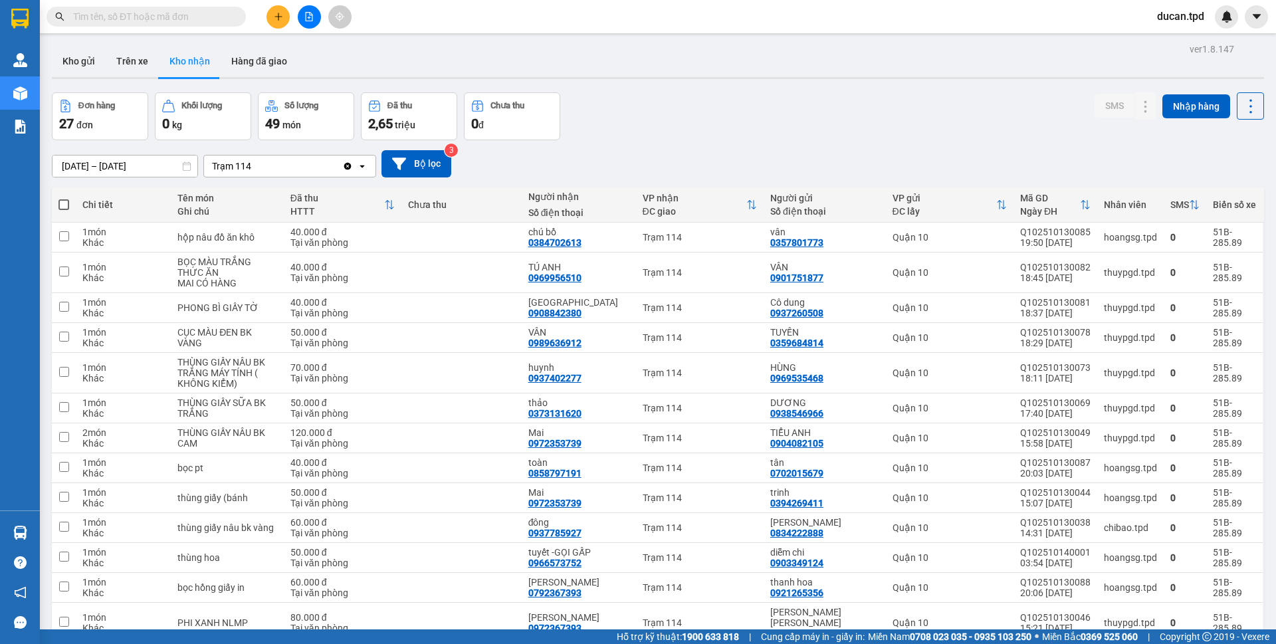
paste input "0908842380"
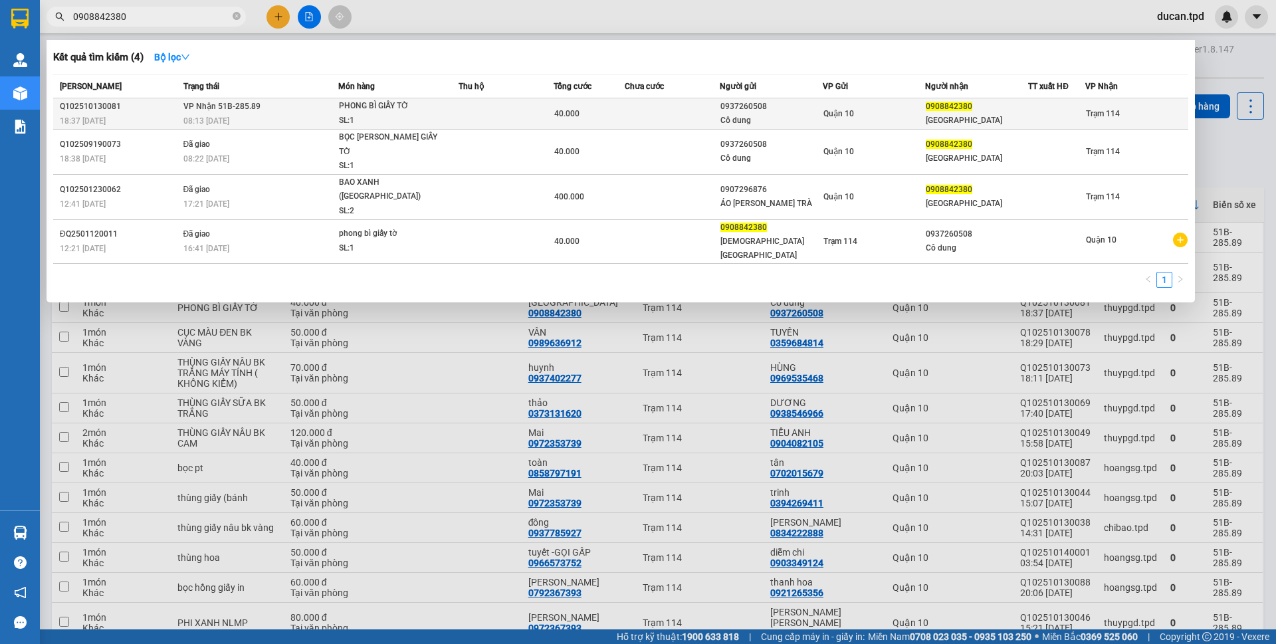
type input "0908842380"
click at [302, 121] on div "08:13 - 14/10" at bounding box center [260, 121] width 154 height 15
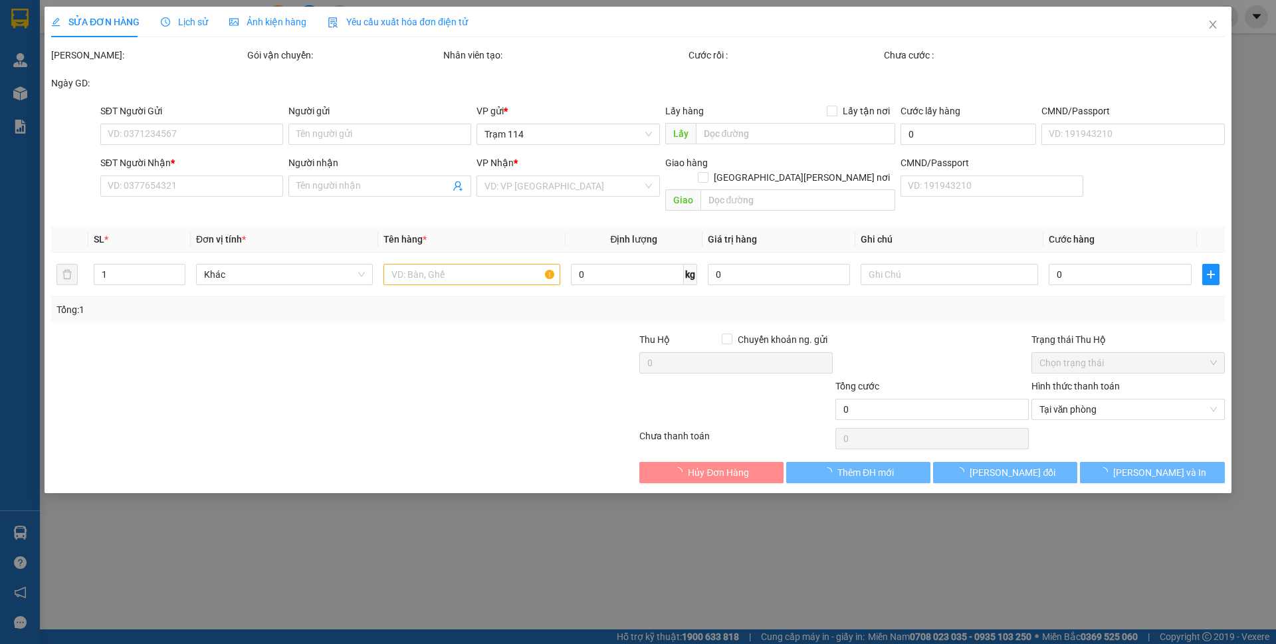
type input "0937260508"
type input "Cô dung"
type input "075184019712"
type input "0908842380"
type input "CHÙA THÁI HÒA"
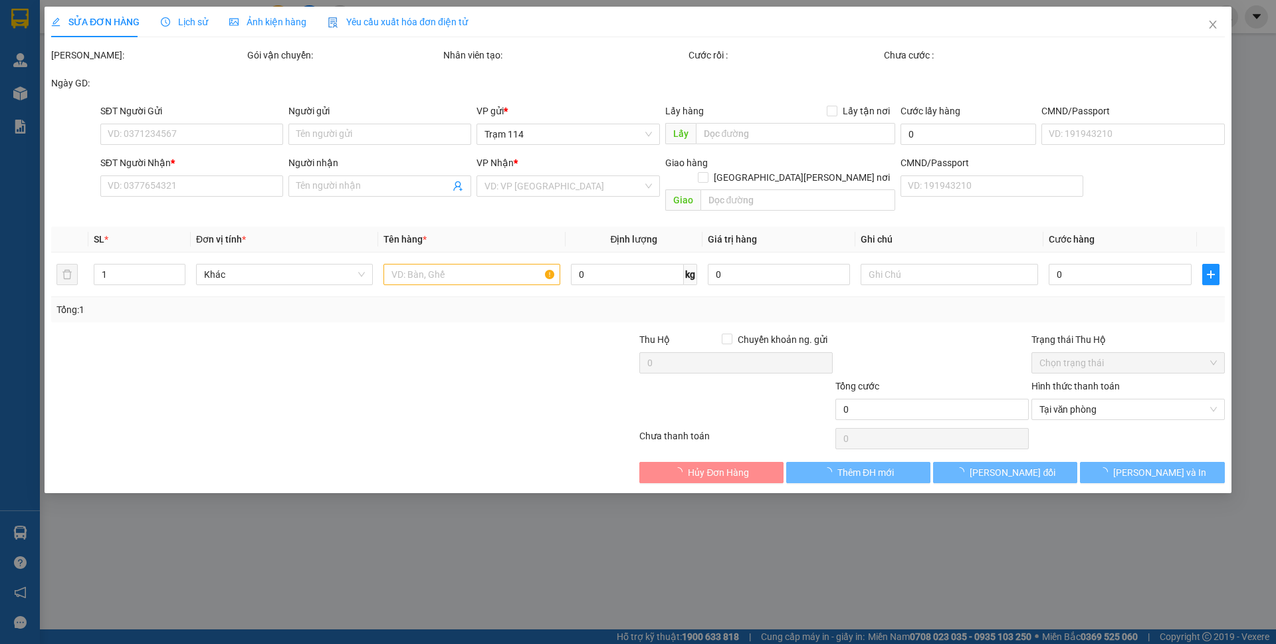
type input "40.000"
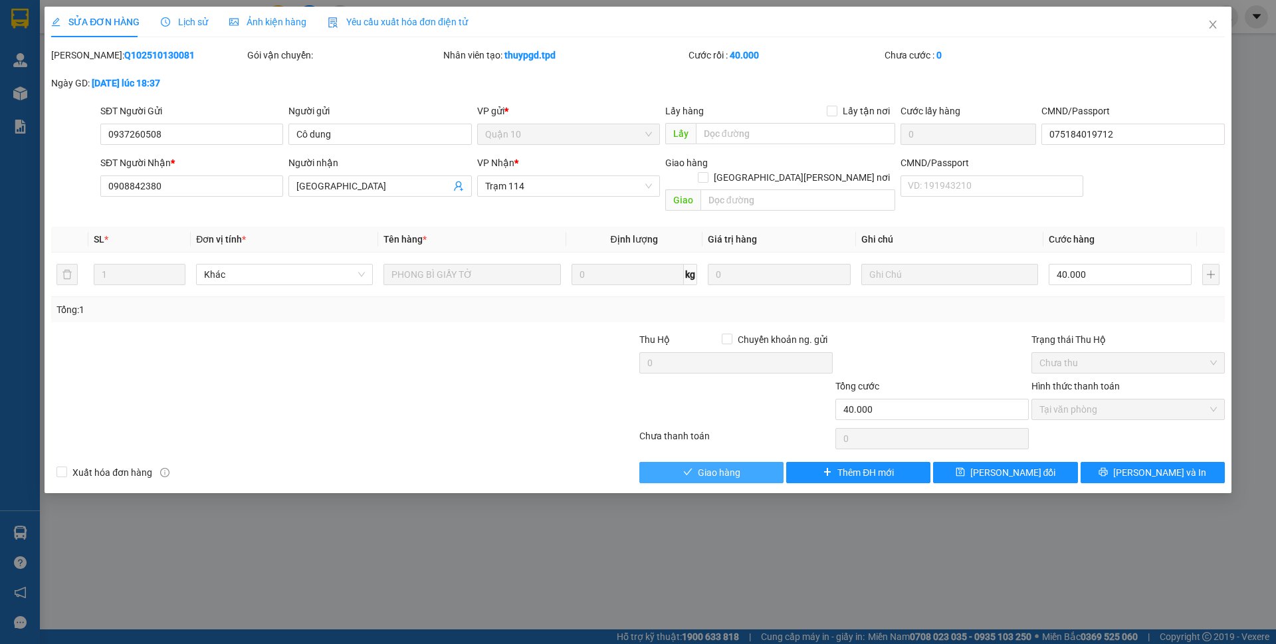
click at [698, 465] on span "Giao hàng" at bounding box center [719, 472] width 43 height 15
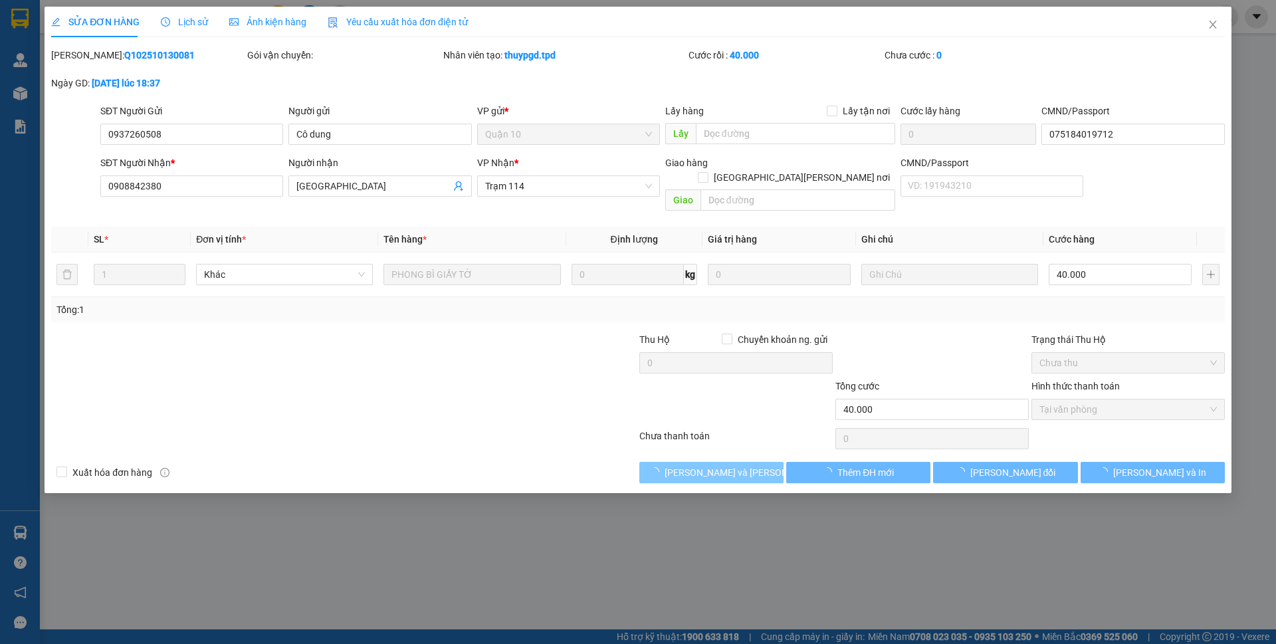
click at [697, 465] on span "[PERSON_NAME] và Giao hàng" at bounding box center [754, 472] width 179 height 15
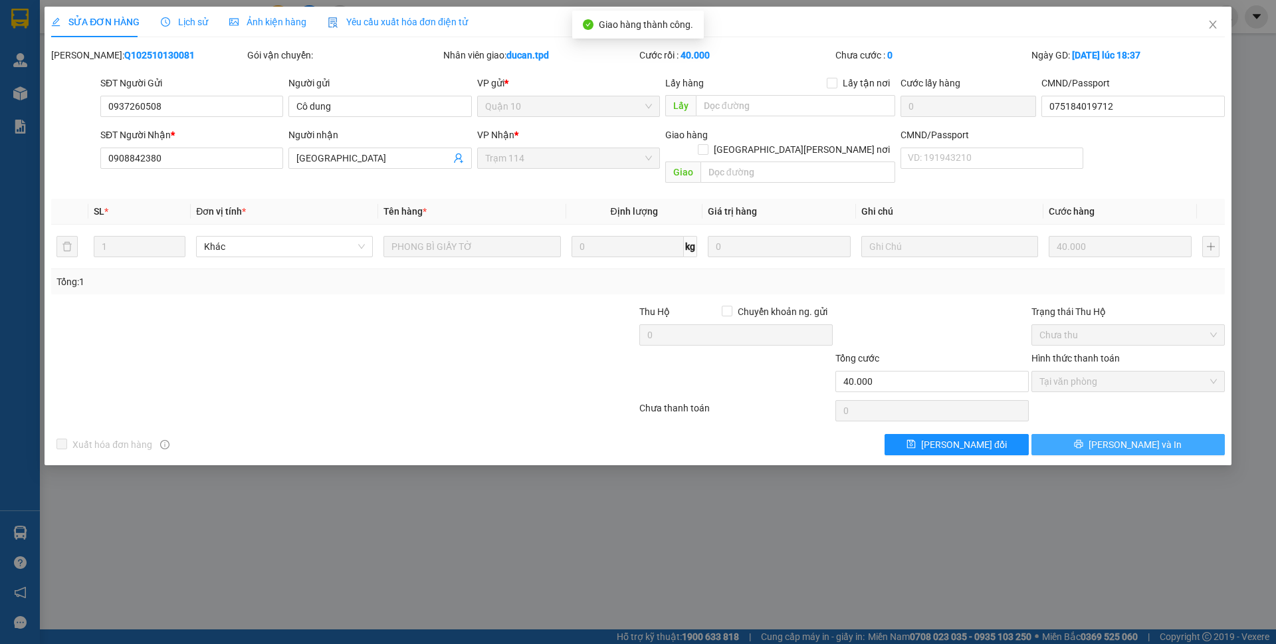
click at [1135, 437] on span "[PERSON_NAME] và In" at bounding box center [1135, 444] width 93 height 15
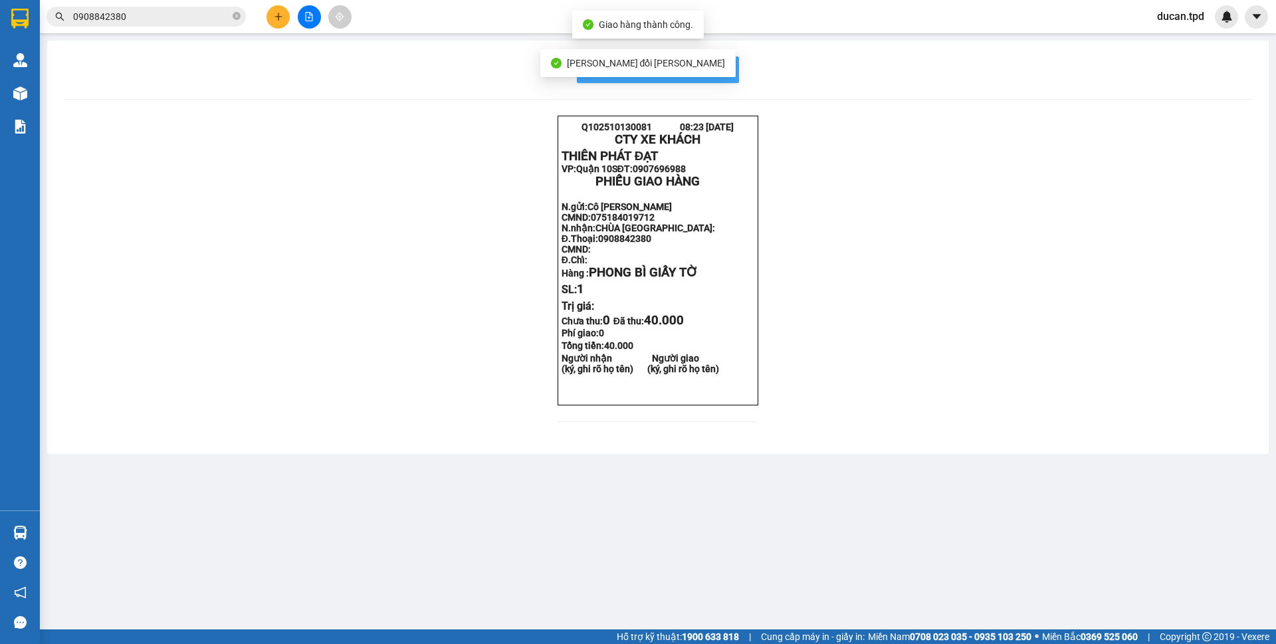
click at [719, 71] on span "In mẫu biên lai tự cấu hình" at bounding box center [666, 69] width 125 height 17
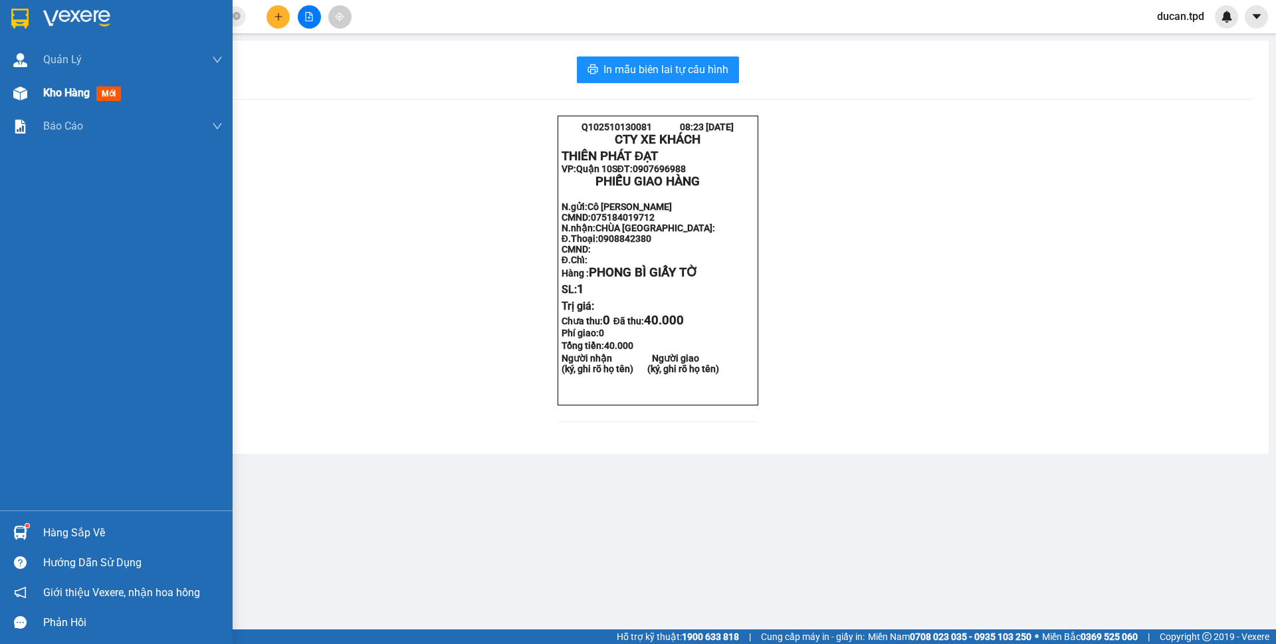
click at [21, 102] on div at bounding box center [20, 93] width 23 height 23
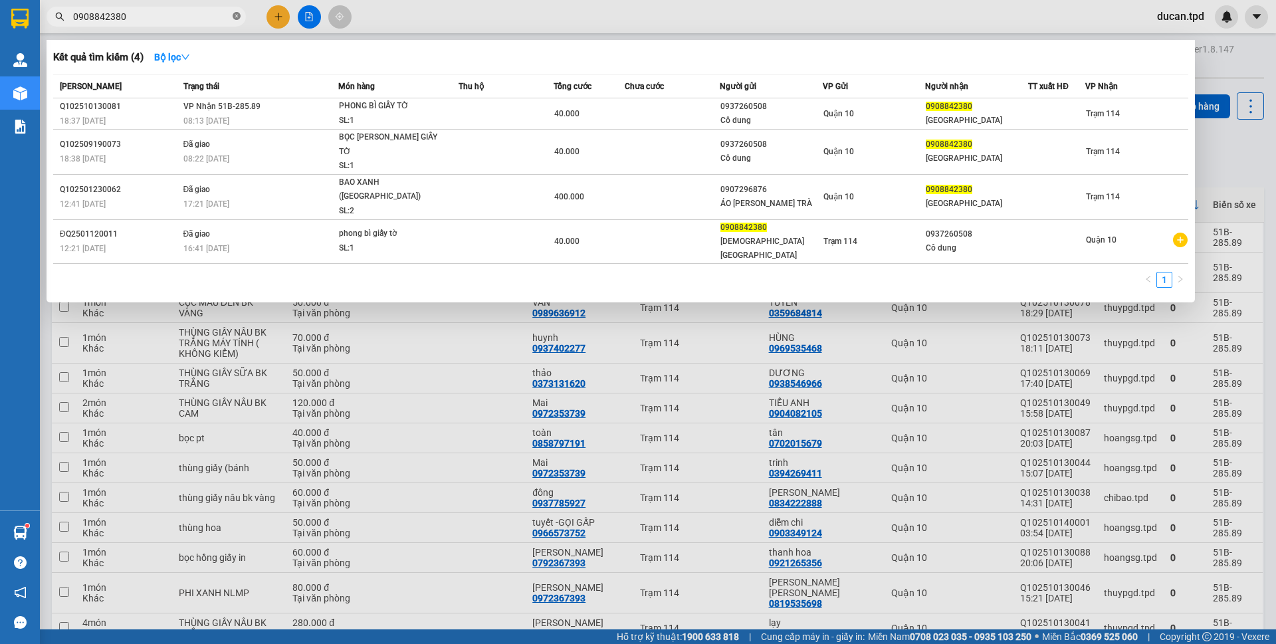
click at [235, 19] on icon "close-circle" at bounding box center [237, 16] width 8 height 8
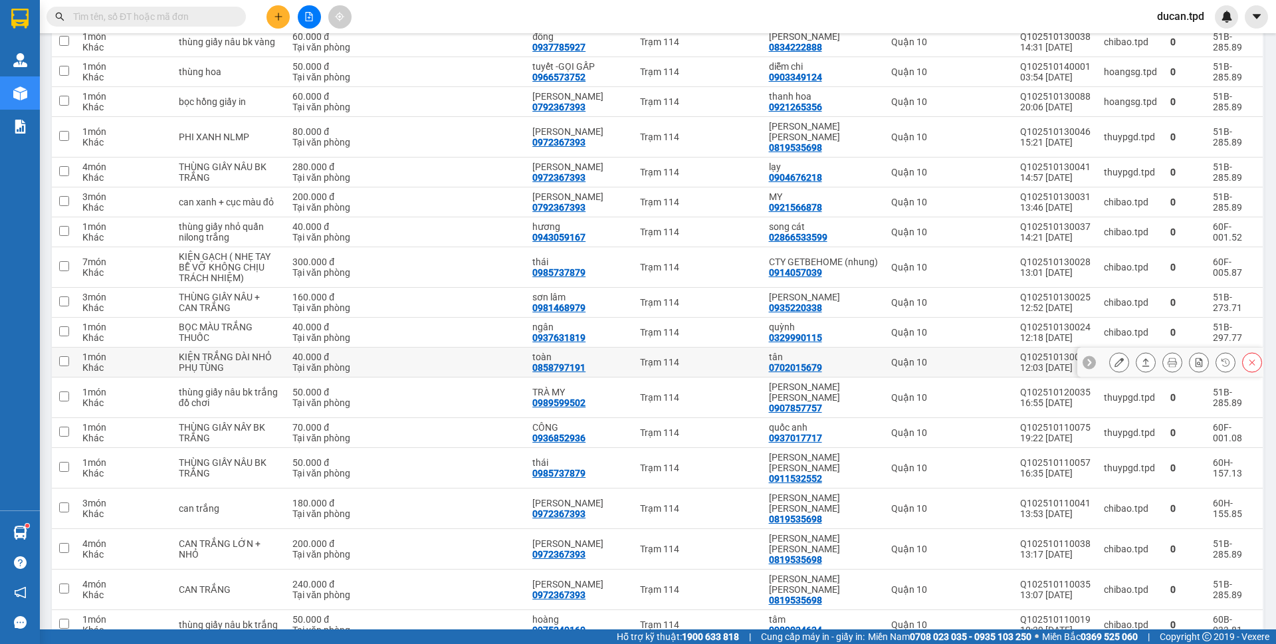
scroll to position [457, 0]
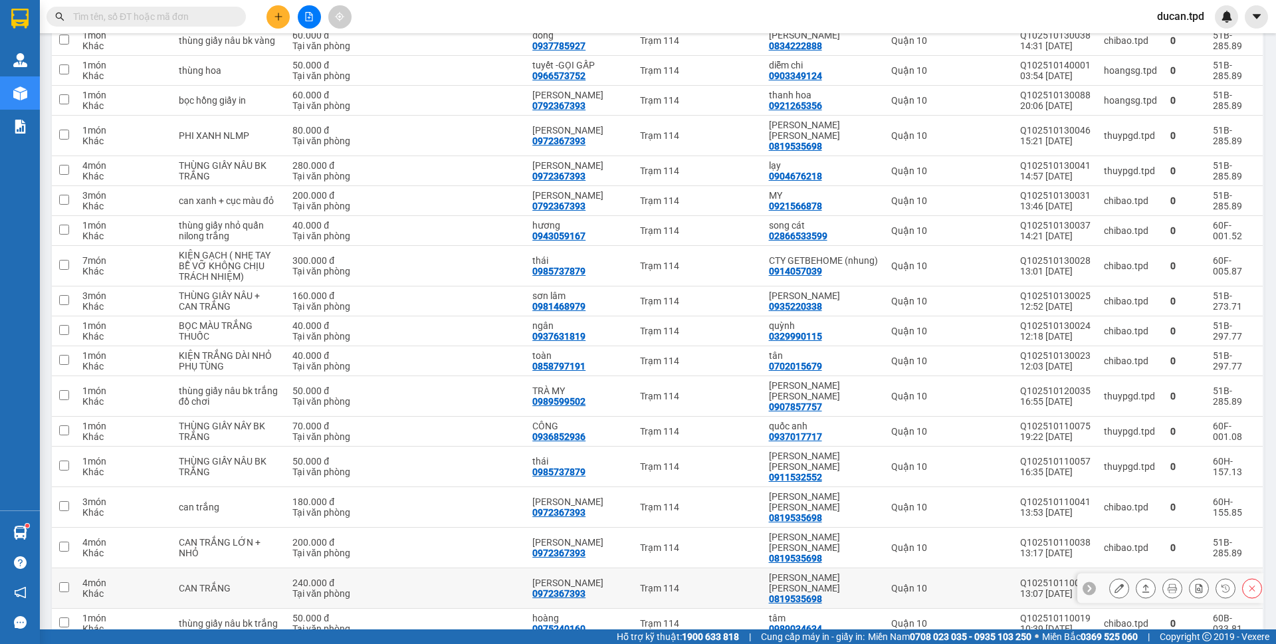
click at [1110, 577] on button at bounding box center [1119, 588] width 19 height 23
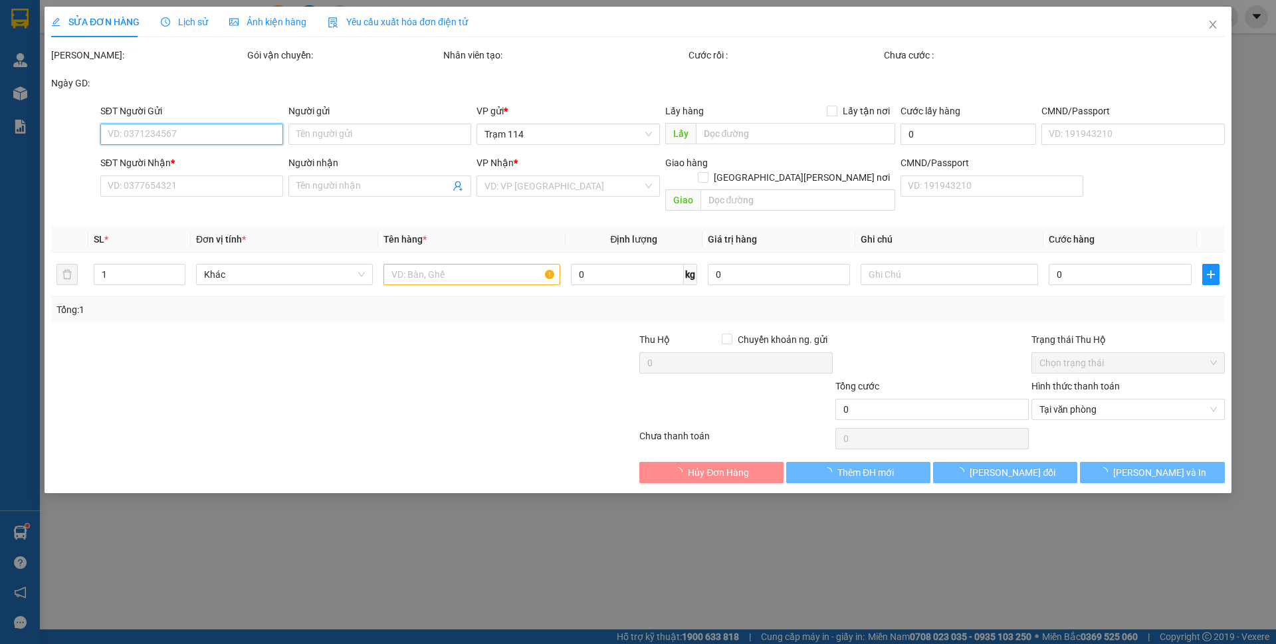
type input "0819535698"
type input "dương tấn kiệt"
type input "0972367393"
type input "hồng linh"
type input "240.000"
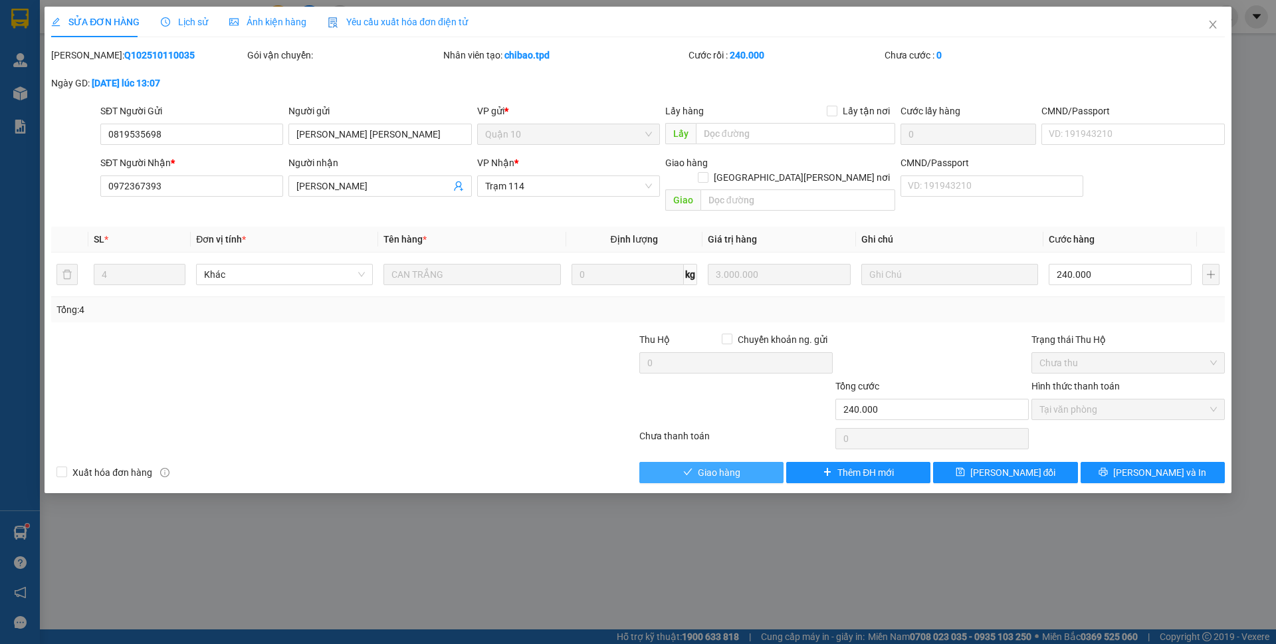
click at [717, 466] on button "Giao hàng" at bounding box center [711, 472] width 144 height 21
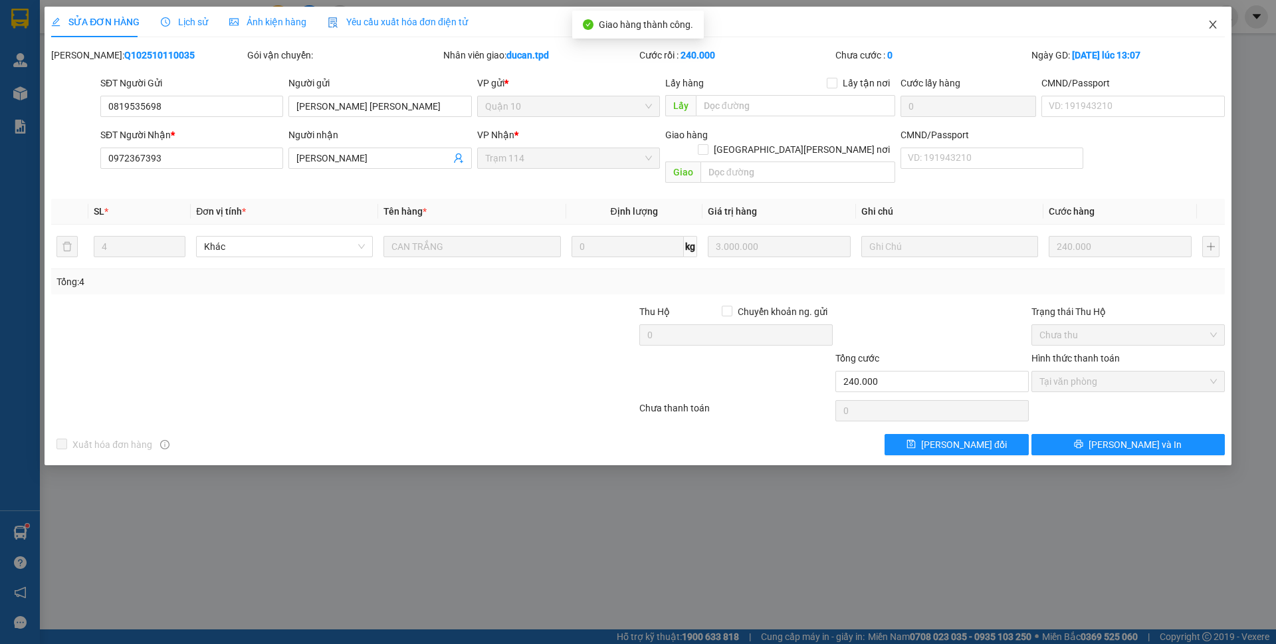
click at [1204, 24] on span "Close" at bounding box center [1212, 25] width 37 height 37
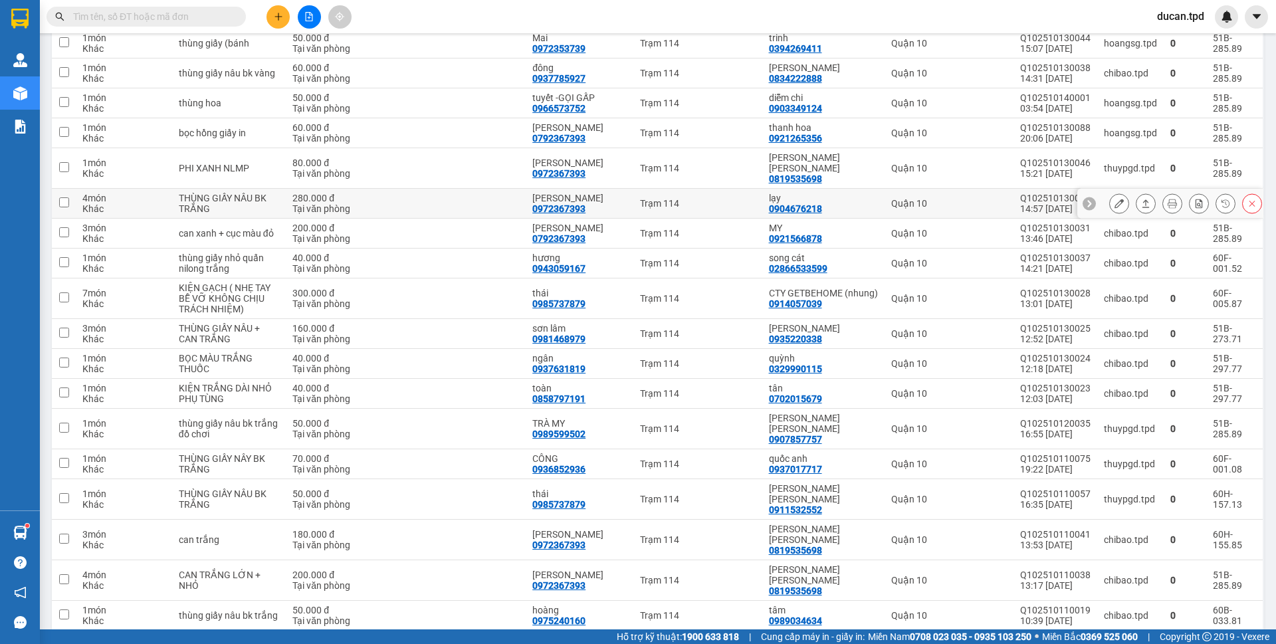
scroll to position [427, 0]
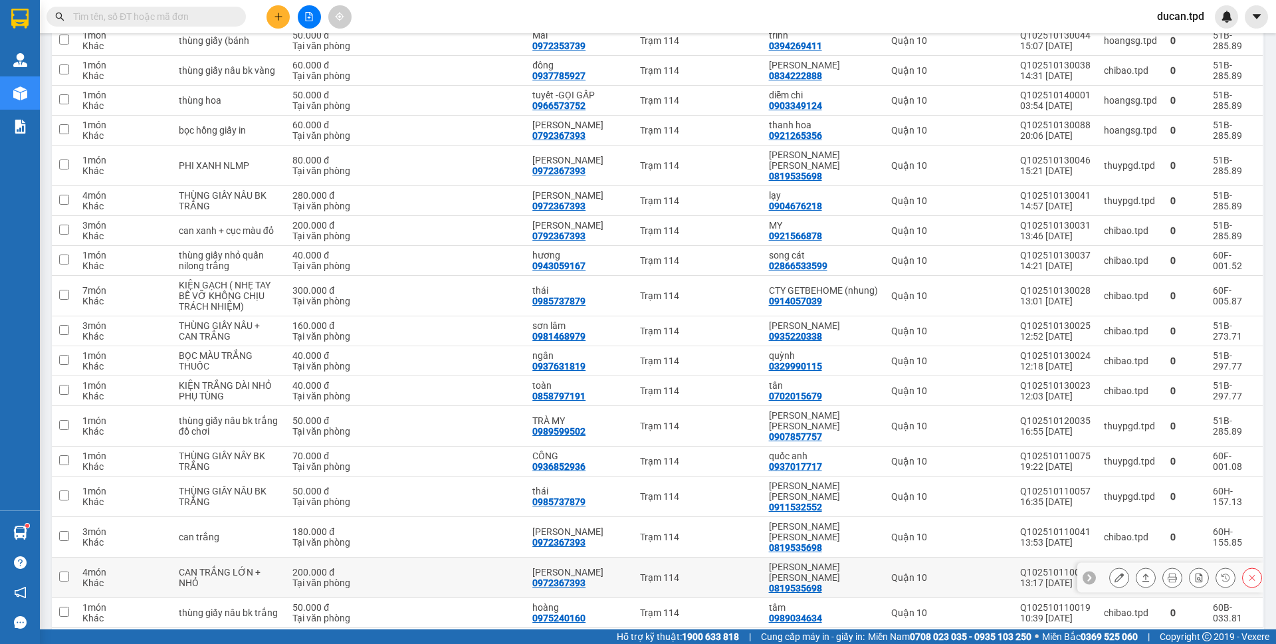
click at [1115, 573] on icon at bounding box center [1119, 577] width 9 height 9
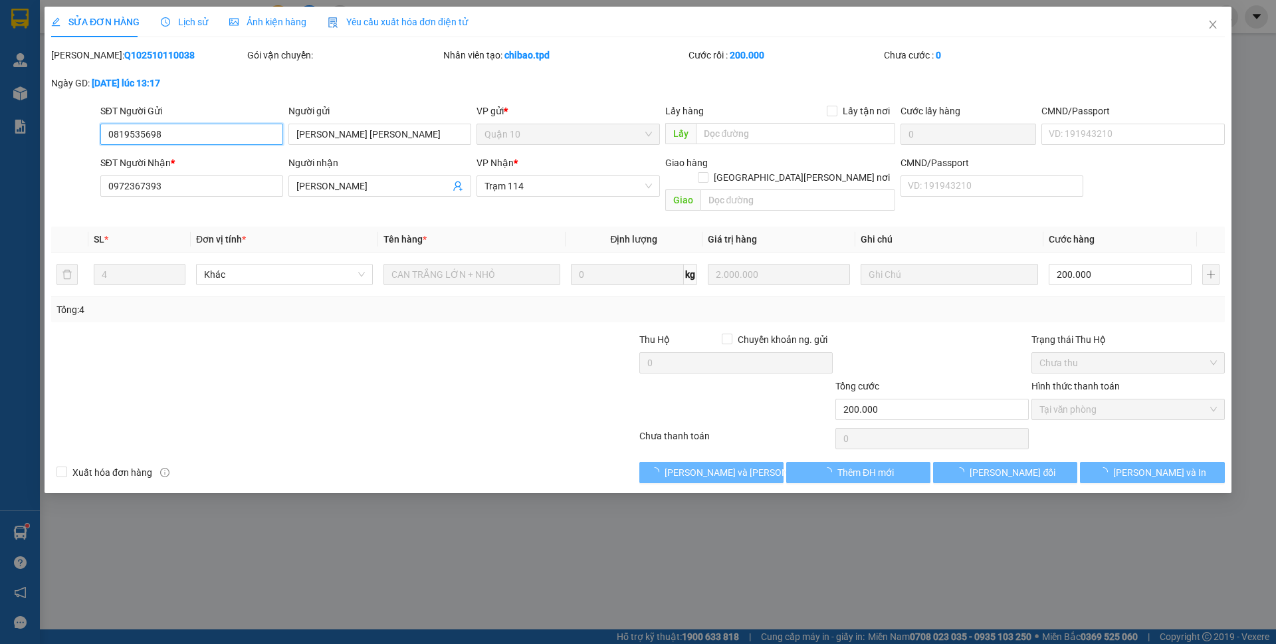
type input "0819535698"
type input "dương tấn kiệt"
type input "0972367393"
type input "hồng linh"
type input "200.000"
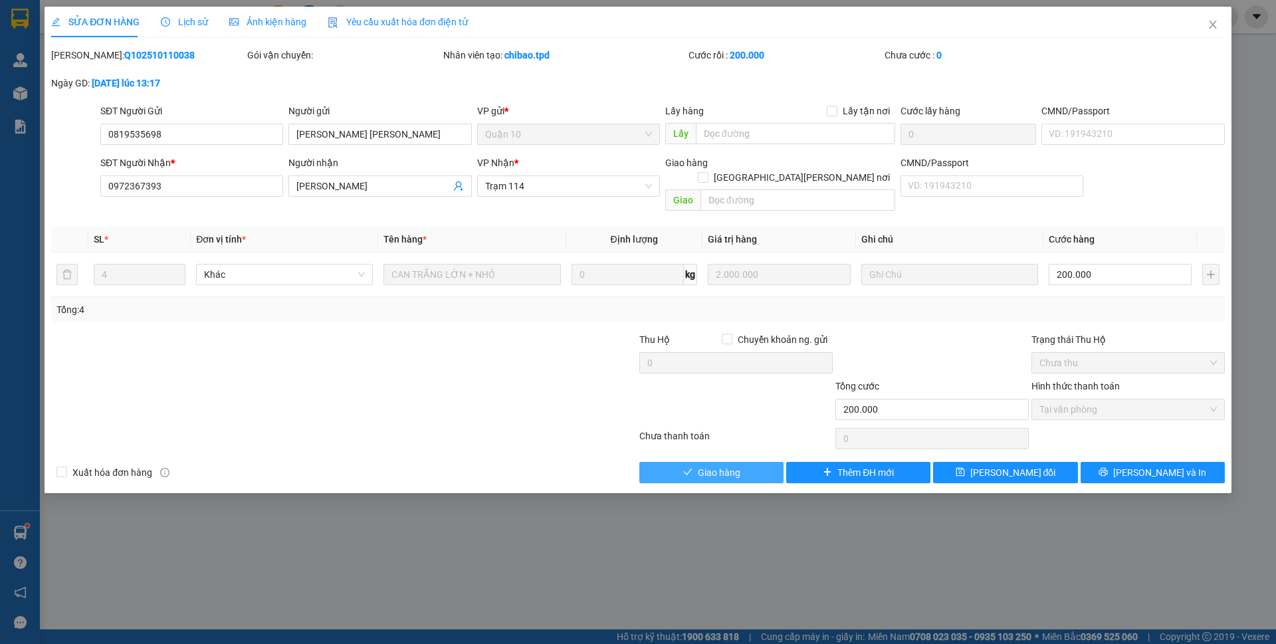
click at [744, 463] on button "Giao hàng" at bounding box center [711, 472] width 144 height 21
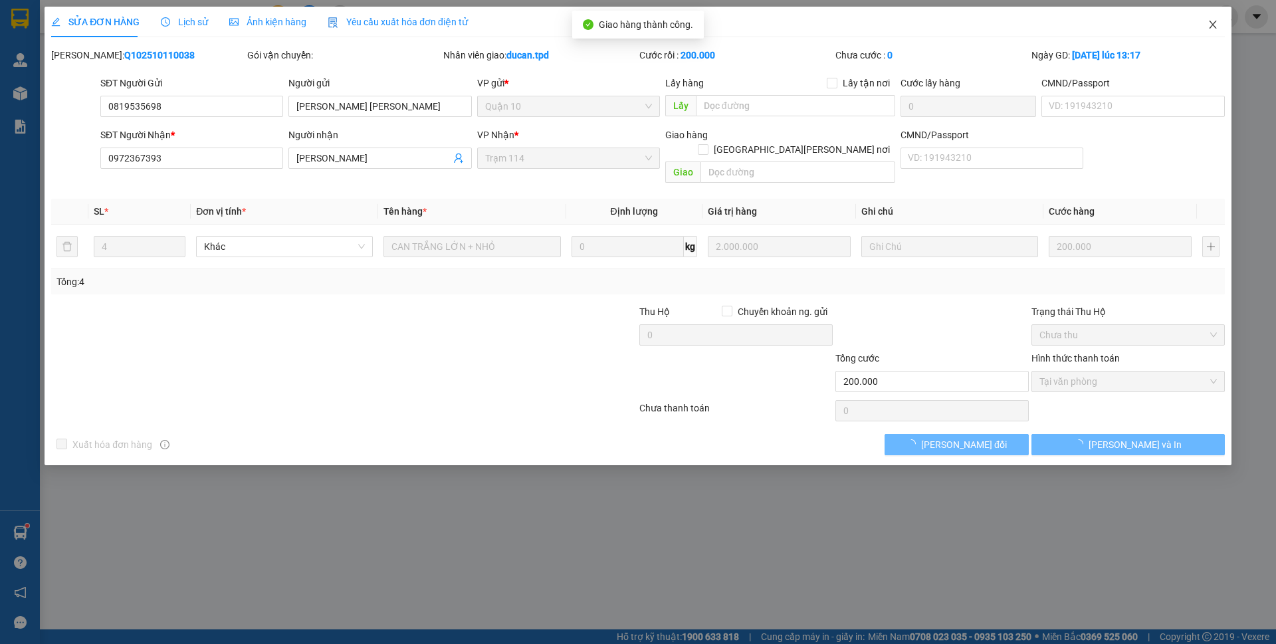
click at [1220, 30] on span "Close" at bounding box center [1212, 25] width 37 height 37
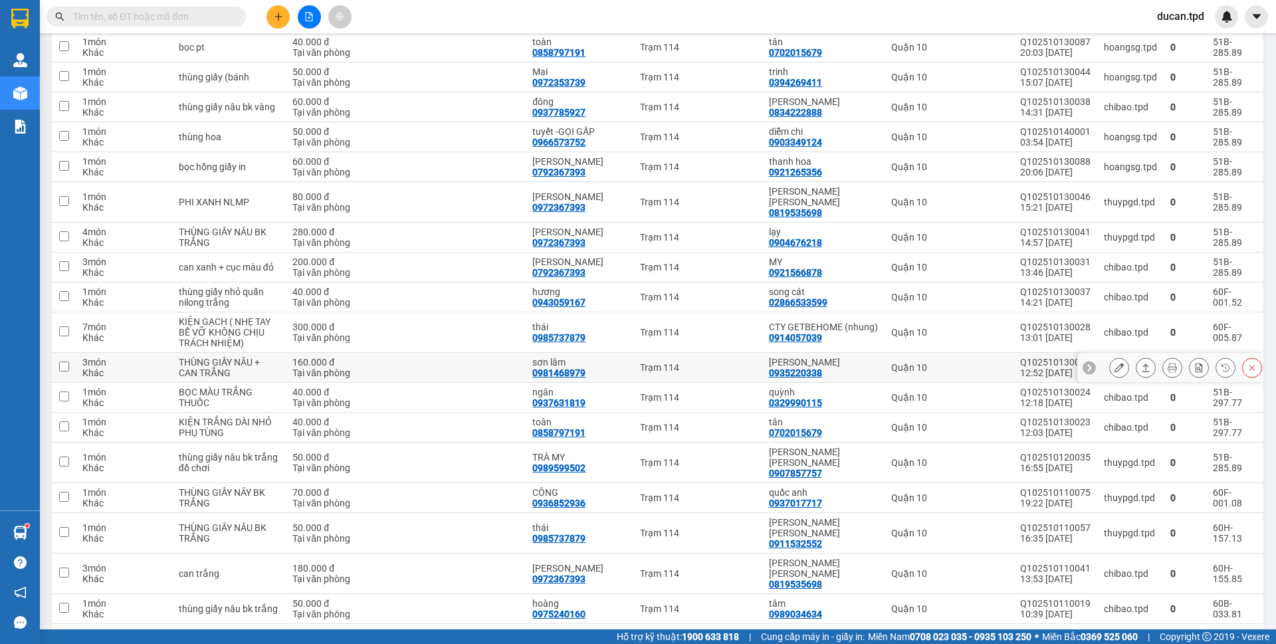
scroll to position [397, 0]
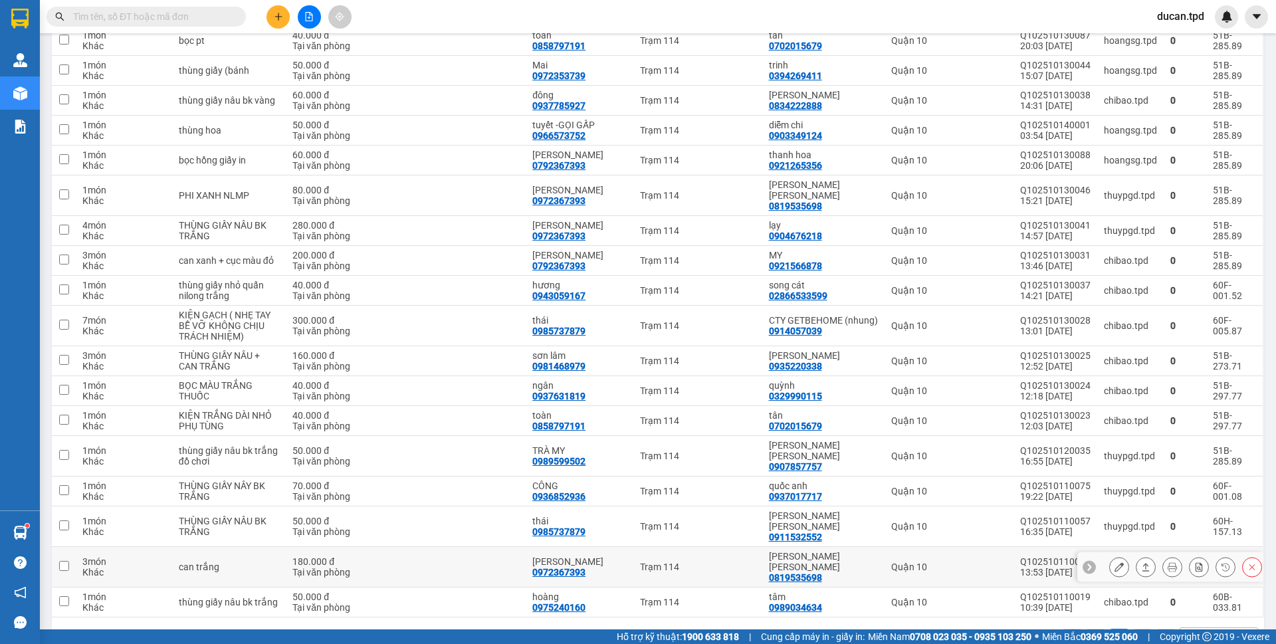
click at [1110, 556] on button at bounding box center [1119, 567] width 19 height 23
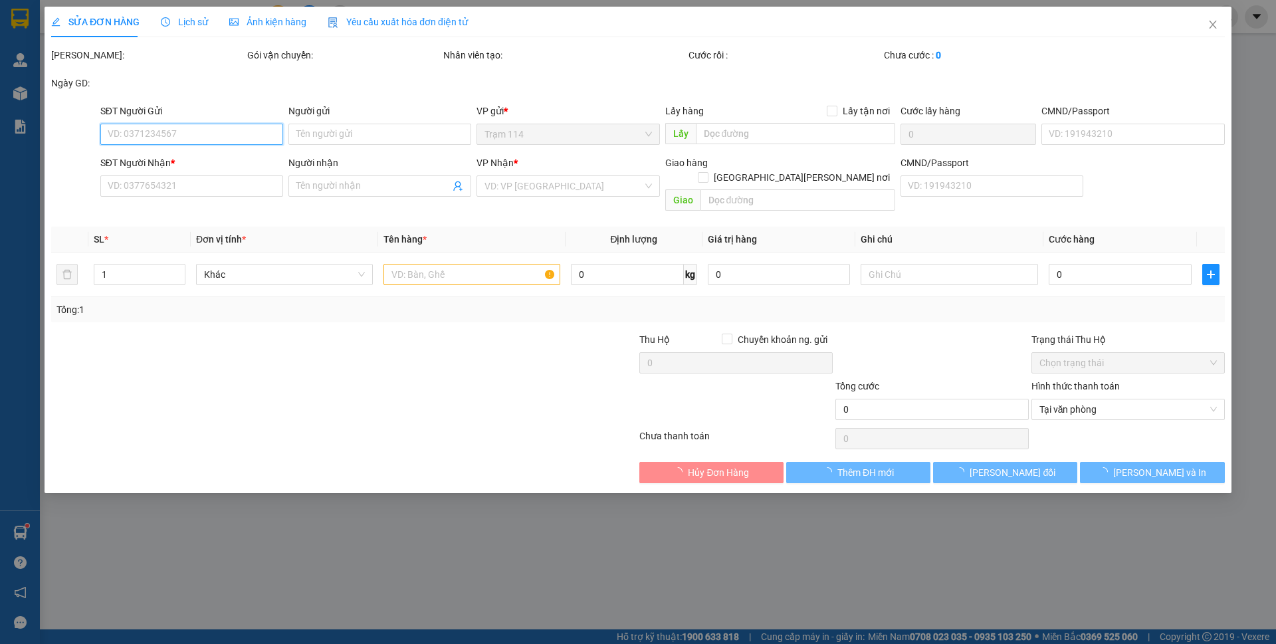
type input "0819535698"
type input "dương tấn kiệt"
type input "0972367393"
type input "hồng linh"
type input "180.000"
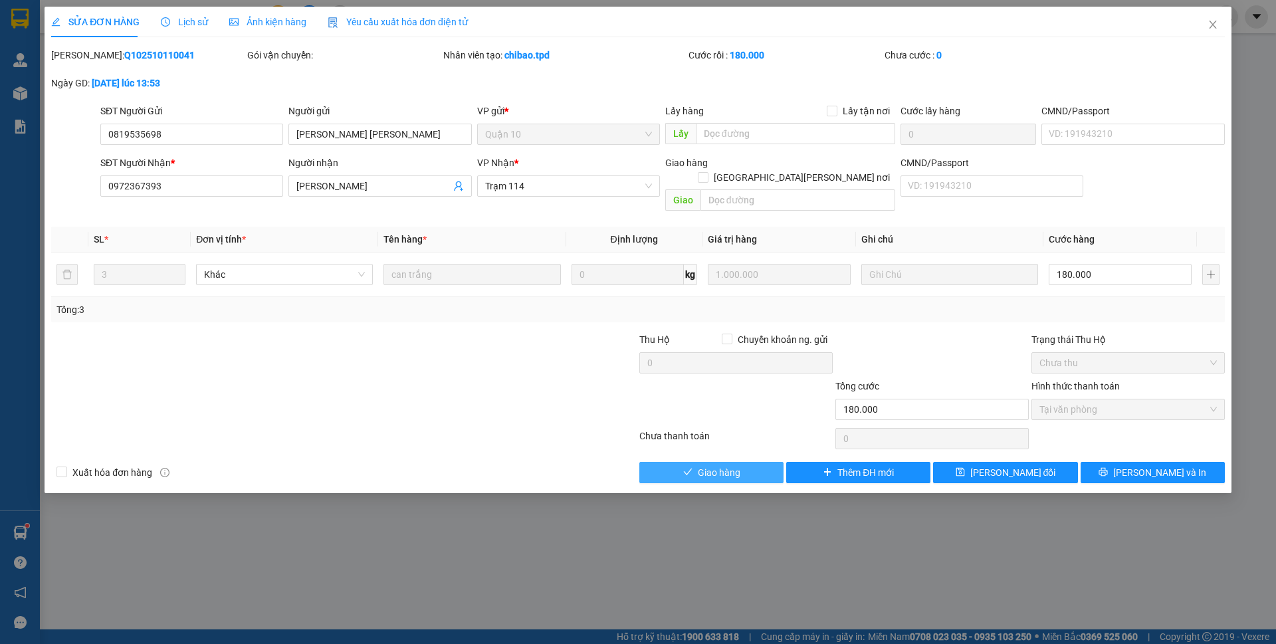
click at [690, 467] on icon "check" at bounding box center [687, 471] width 9 height 9
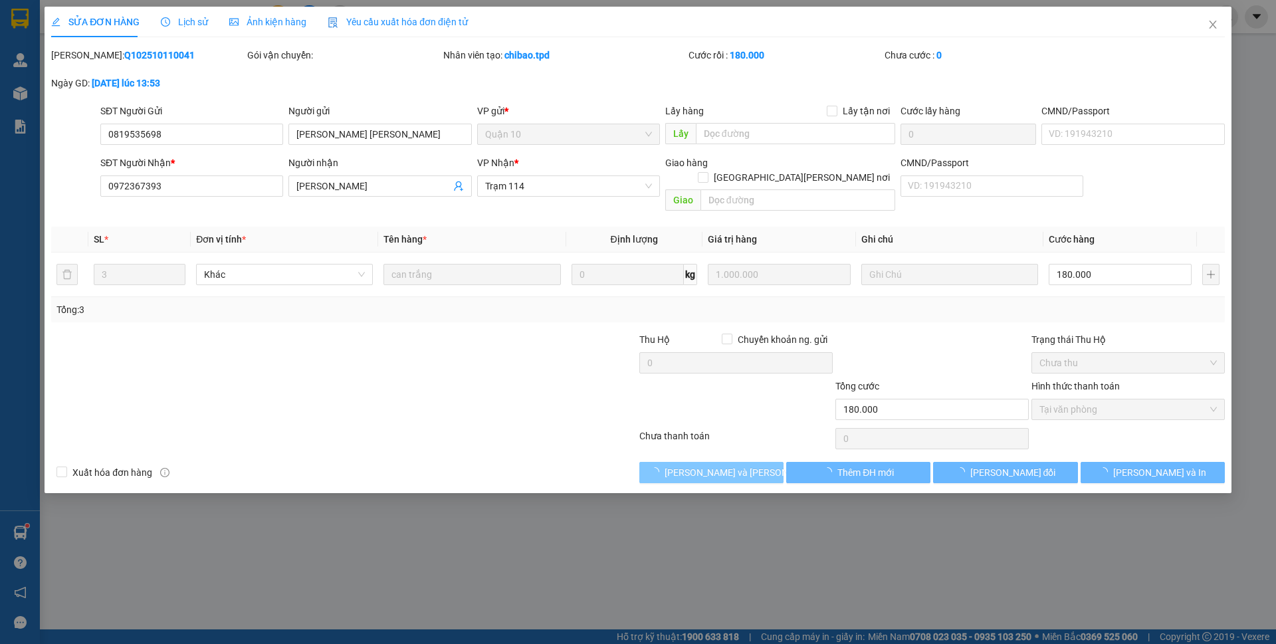
click at [690, 465] on span "[PERSON_NAME] và Giao hàng" at bounding box center [754, 472] width 179 height 15
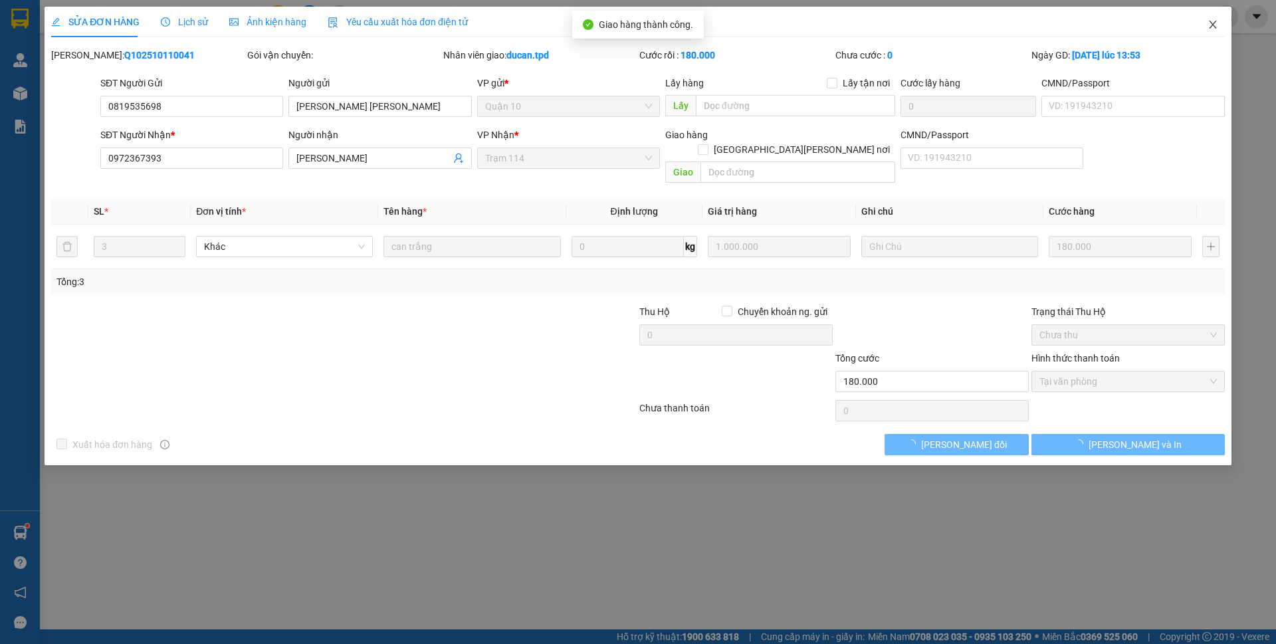
click at [1205, 33] on span "Close" at bounding box center [1212, 25] width 37 height 37
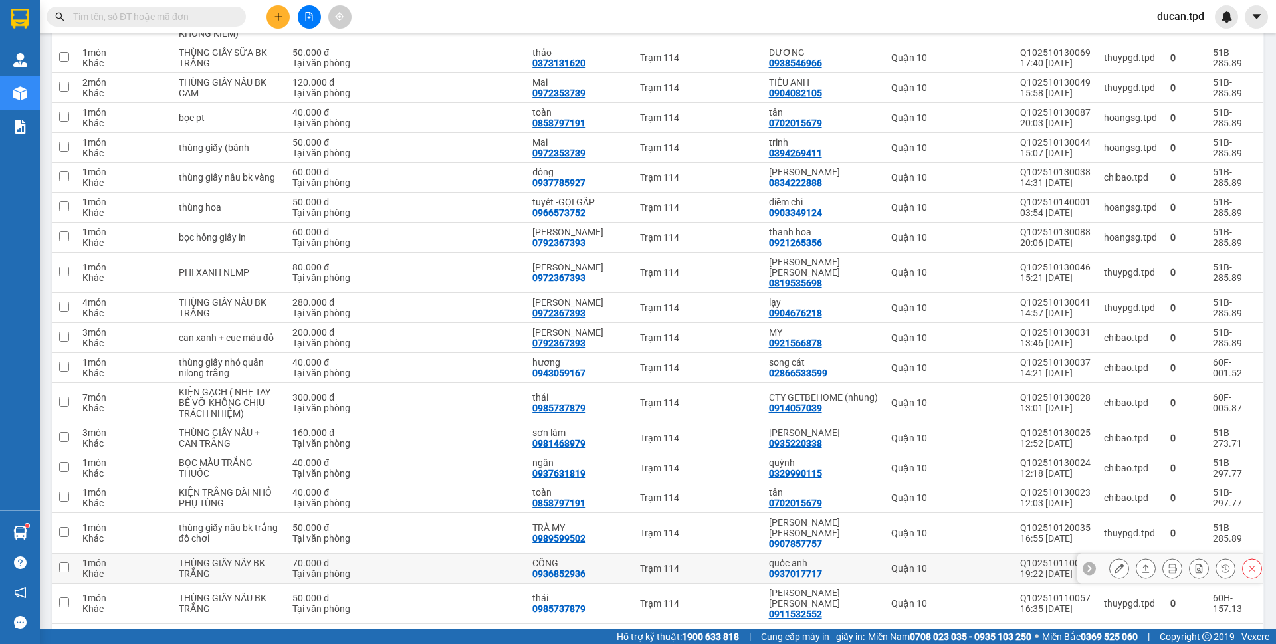
scroll to position [334, 0]
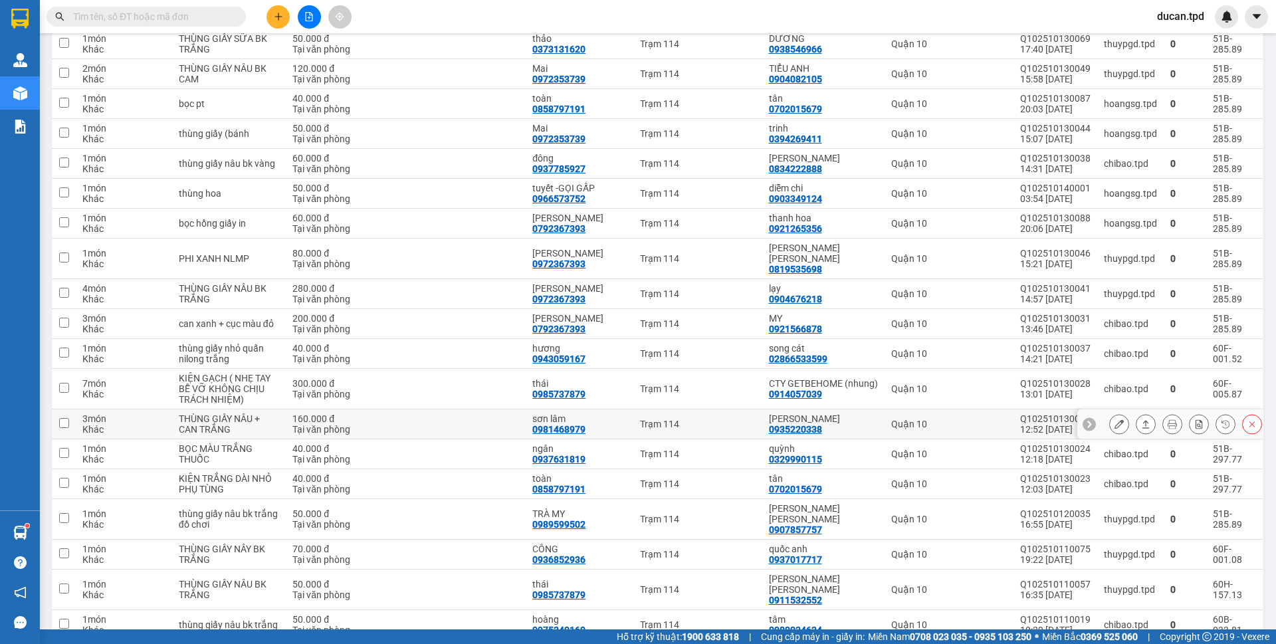
click at [1110, 413] on button at bounding box center [1119, 424] width 19 height 23
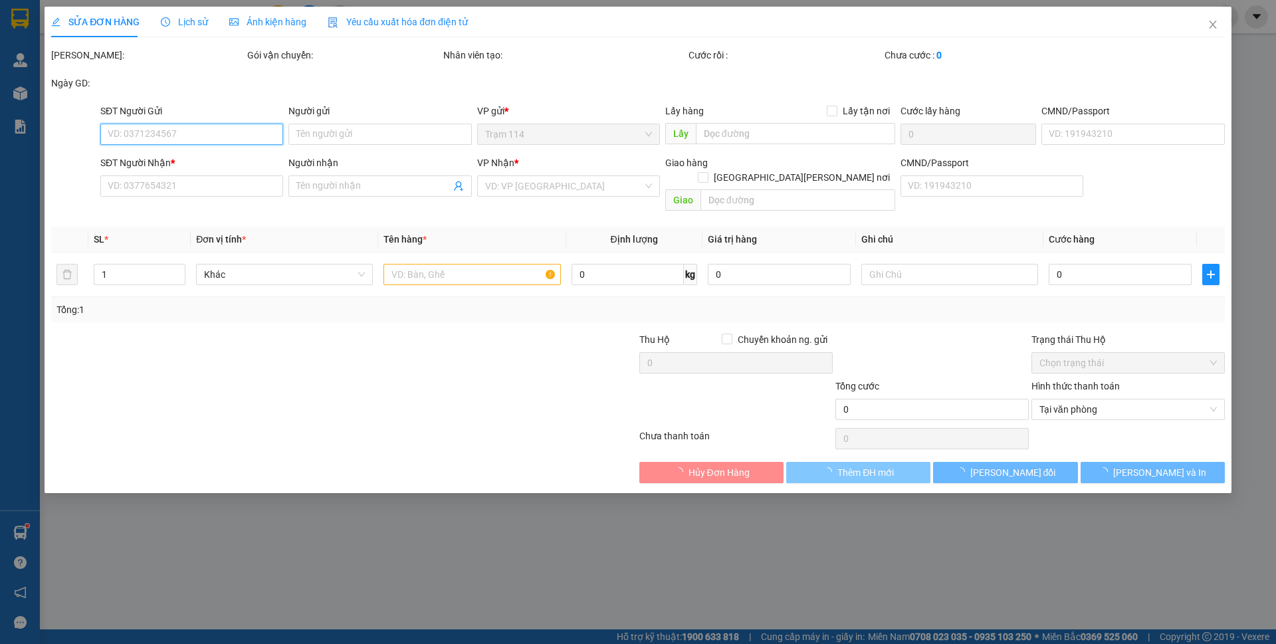
type input "0935220338"
type input "QUỲNH NHƯ"
type input "079077011198"
type input "0981468979"
type input "sơn lâm"
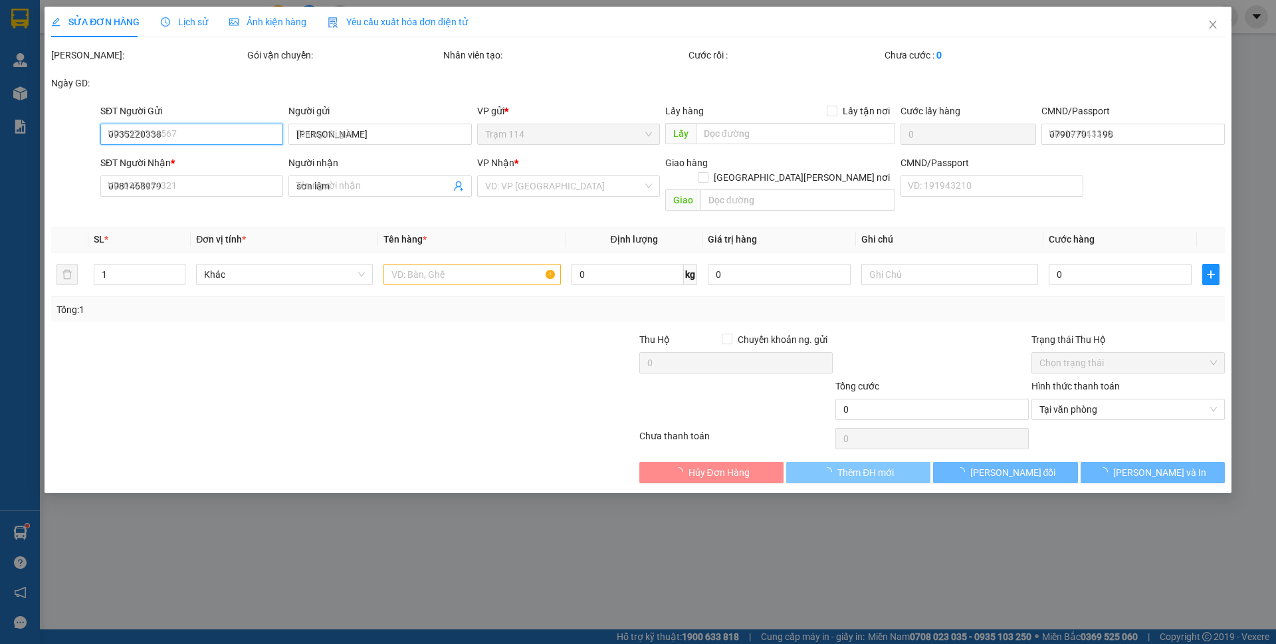
type input "160.000"
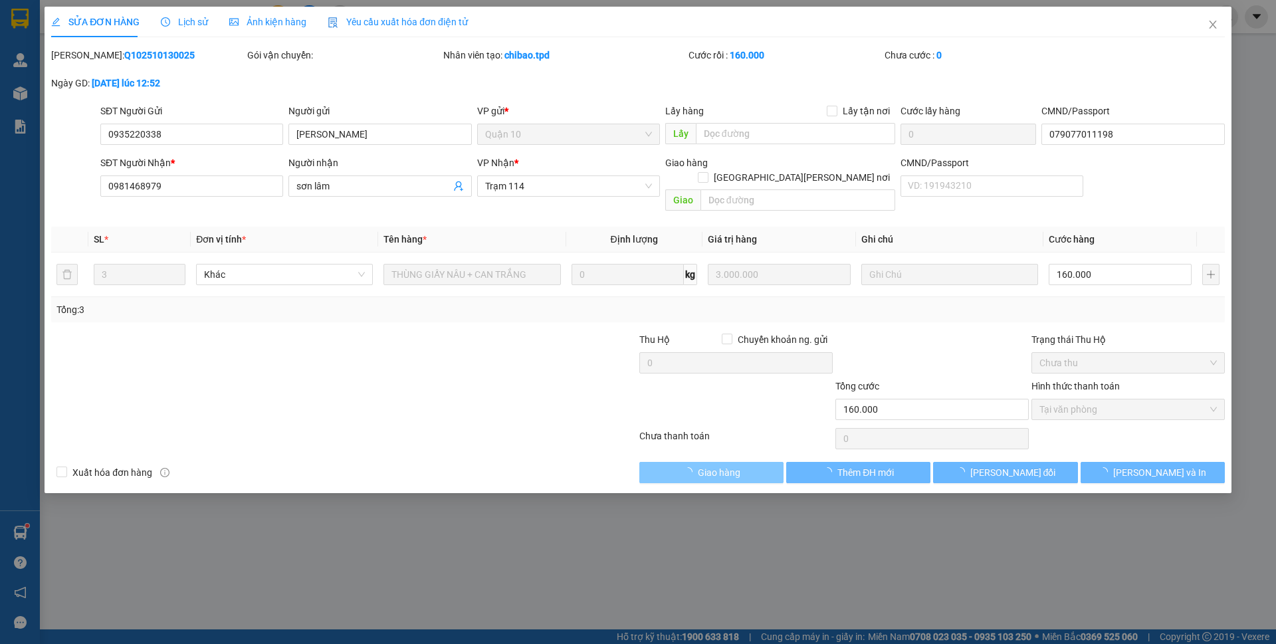
click at [755, 462] on button "Giao hàng" at bounding box center [711, 472] width 144 height 21
click at [755, 462] on button "[PERSON_NAME] và Giao hàng" at bounding box center [711, 472] width 144 height 21
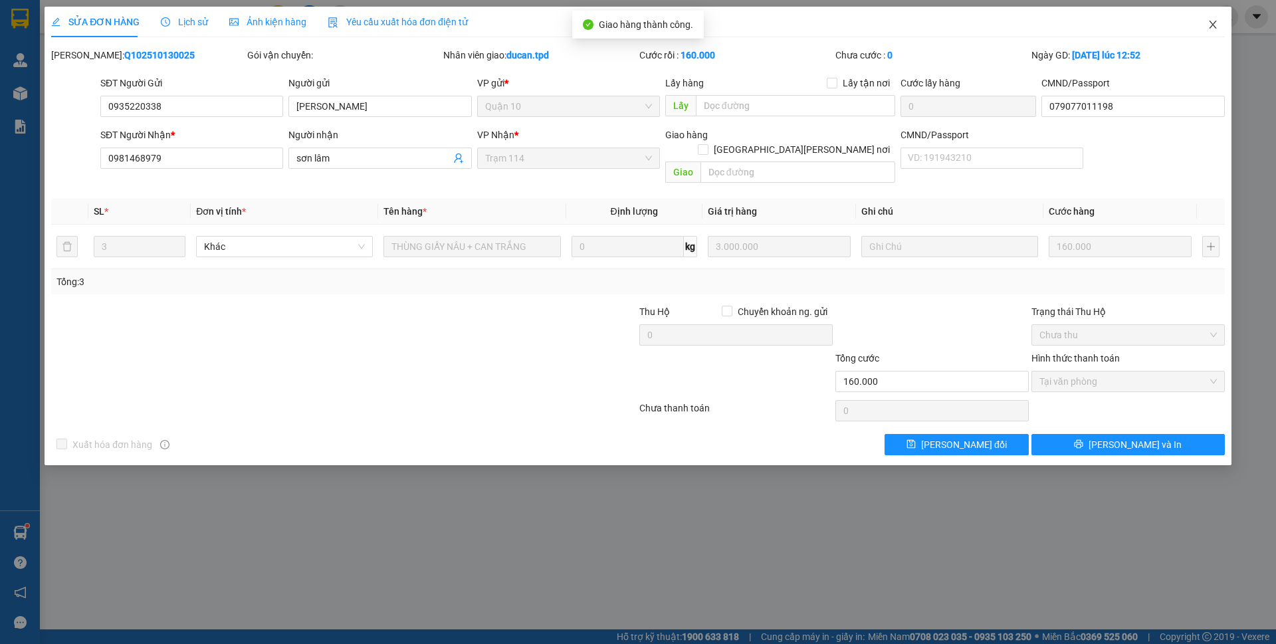
click at [1206, 20] on span "Close" at bounding box center [1212, 25] width 37 height 37
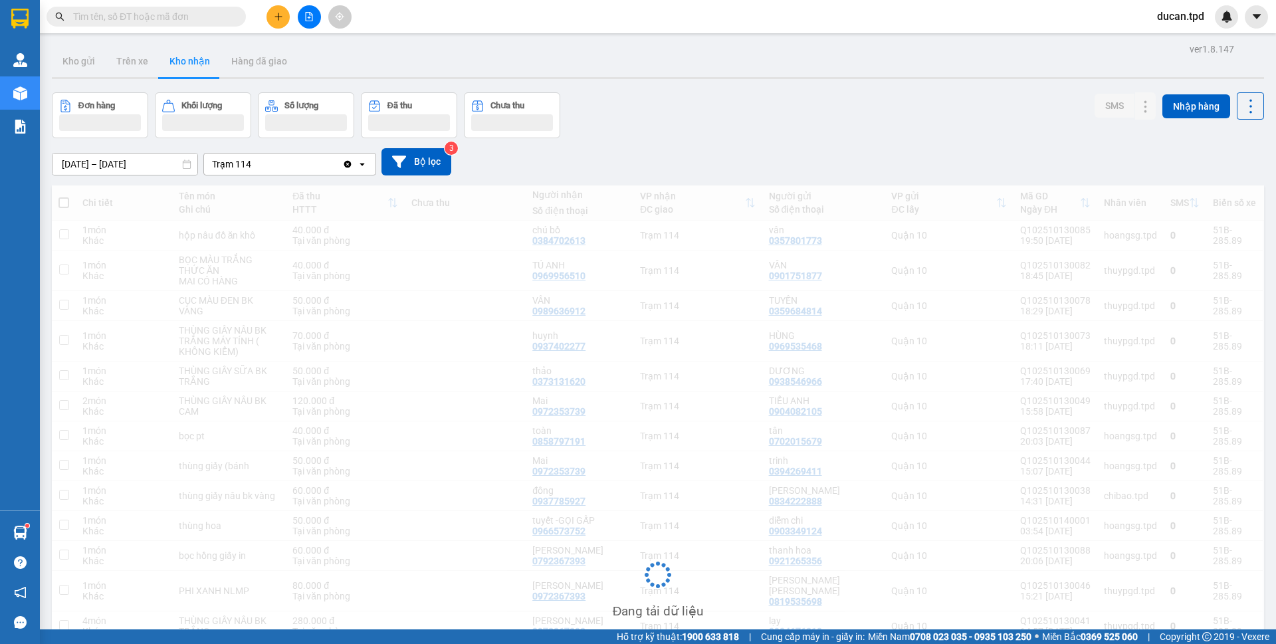
scroll to position [268, 0]
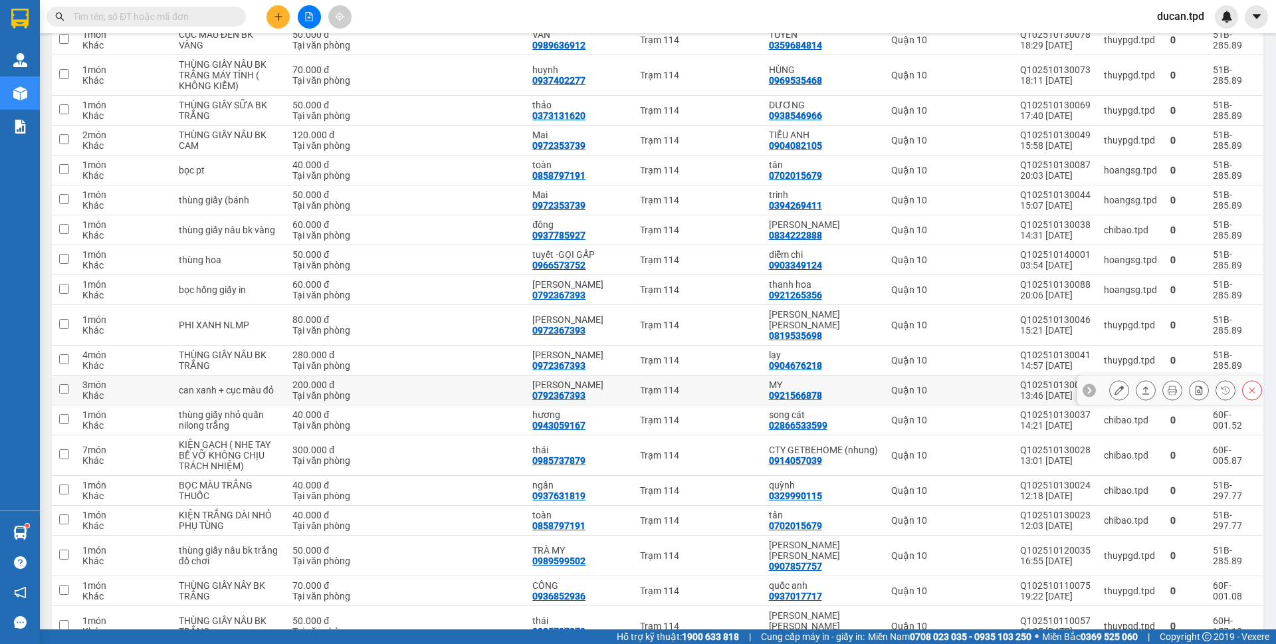
click at [1122, 380] on div at bounding box center [1185, 390] width 153 height 20
click at [1110, 381] on button at bounding box center [1119, 390] width 19 height 23
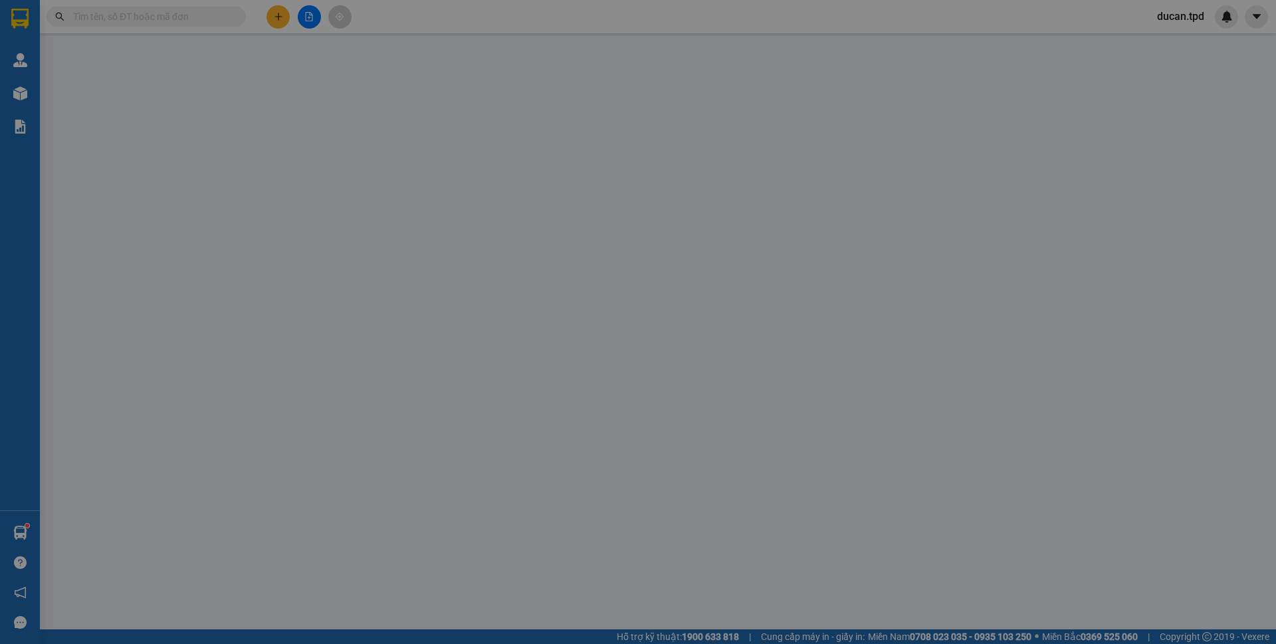
type input "0921566878"
type input "MY"
type input "052301015301"
type input "0792367393"
type input "HỒNG LINH"
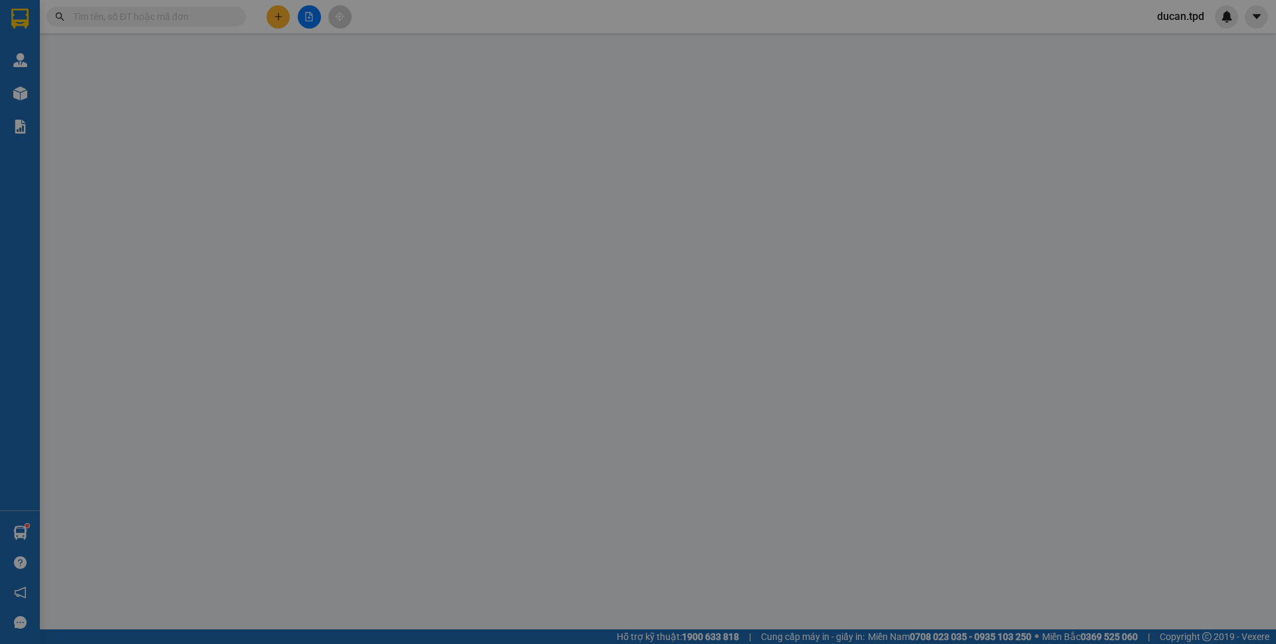
type input "200.000"
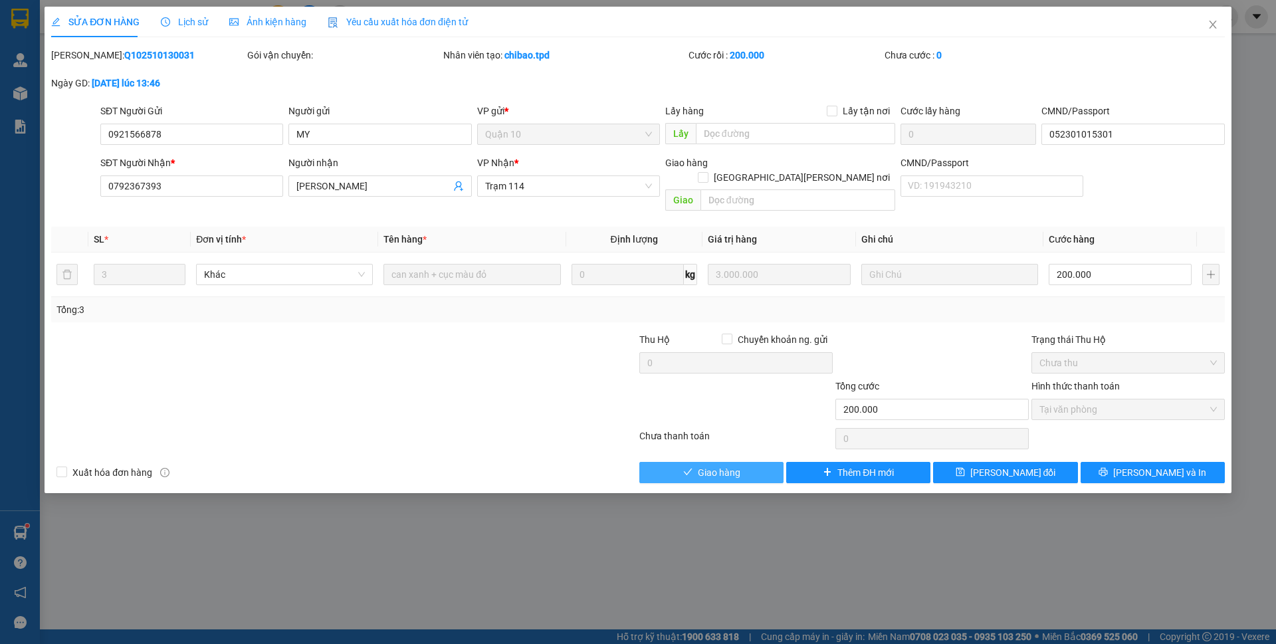
click at [687, 467] on icon "check" at bounding box center [687, 471] width 9 height 9
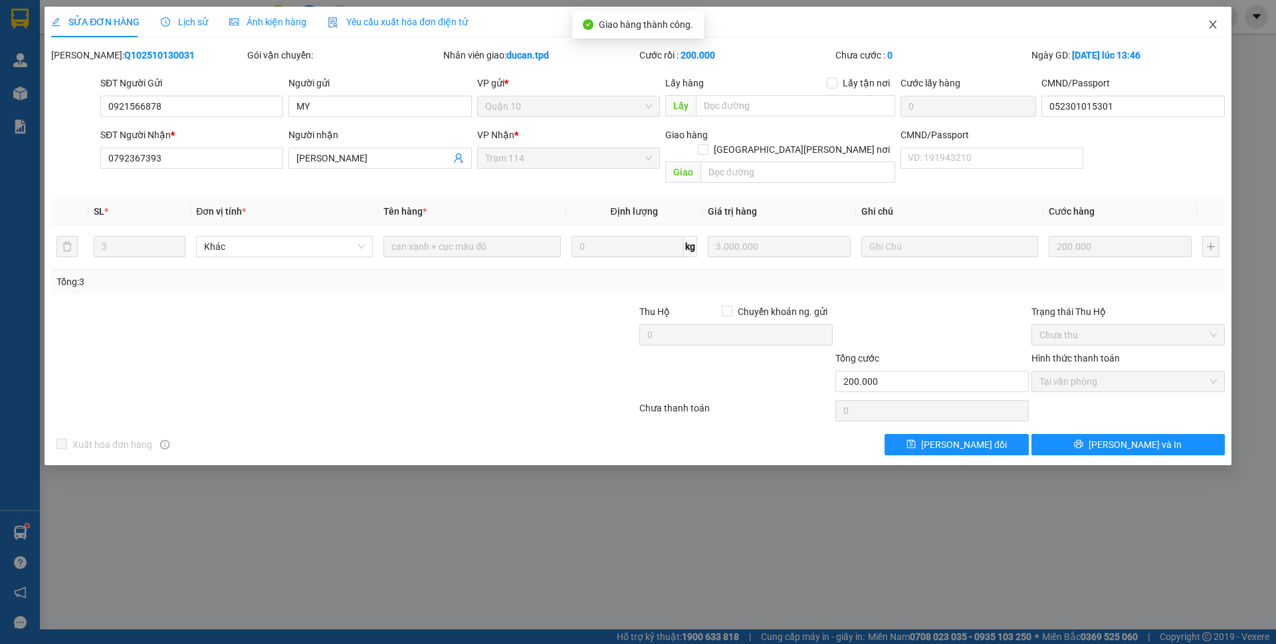
click at [1211, 27] on icon "close" at bounding box center [1212, 25] width 7 height 8
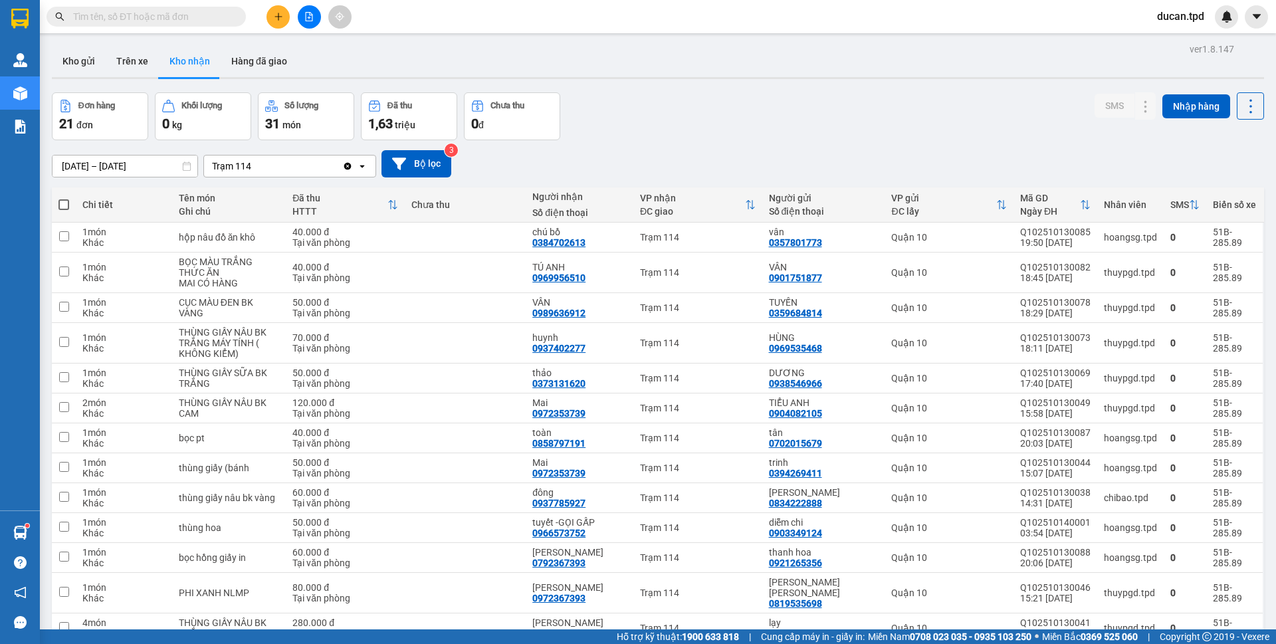
scroll to position [201, 0]
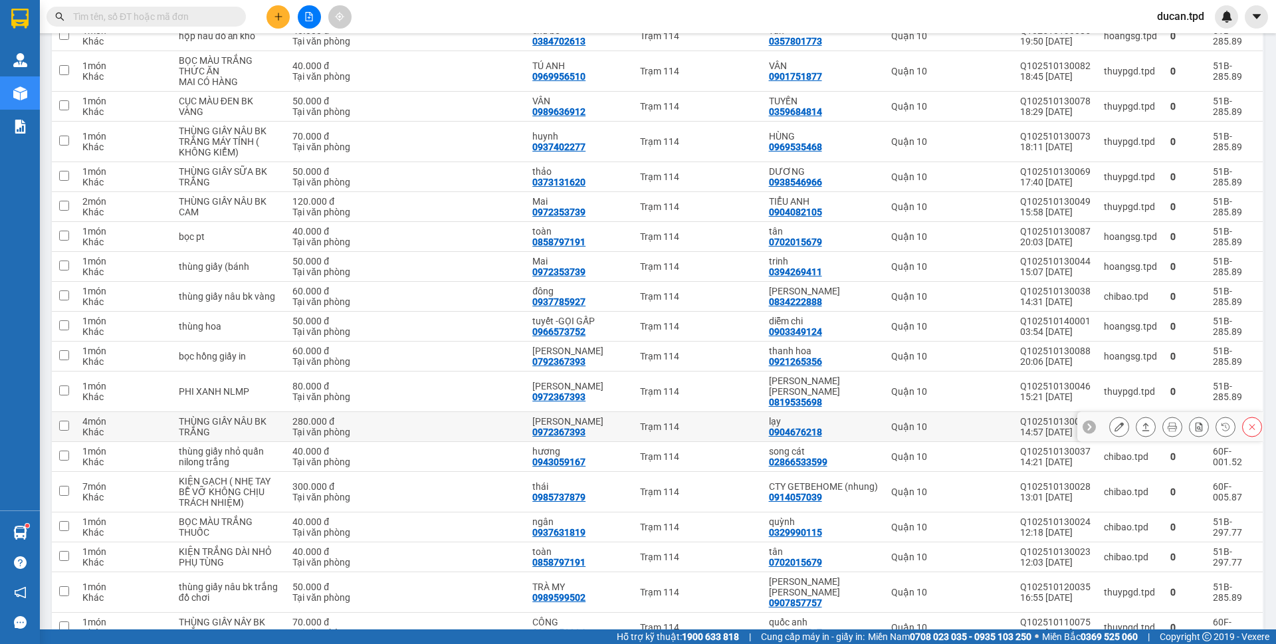
click at [1110, 422] on button at bounding box center [1119, 426] width 19 height 23
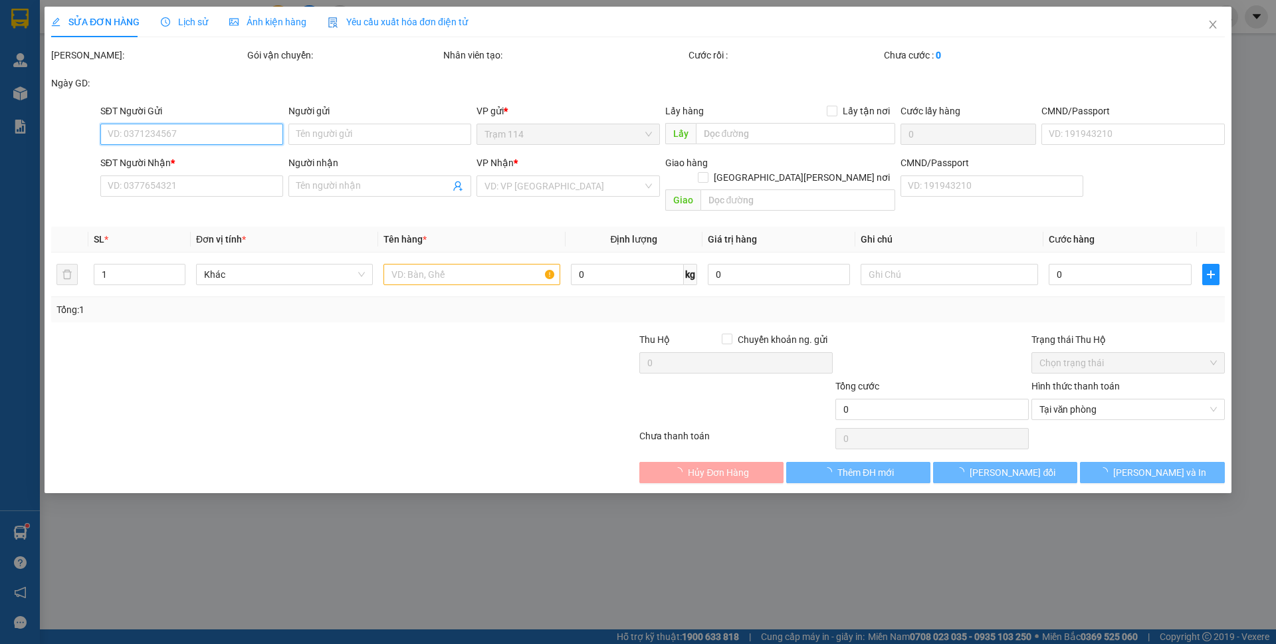
type input "0904676218"
type input "lạy"
type input "0972367393"
type input "hồng linh"
type input "280.000"
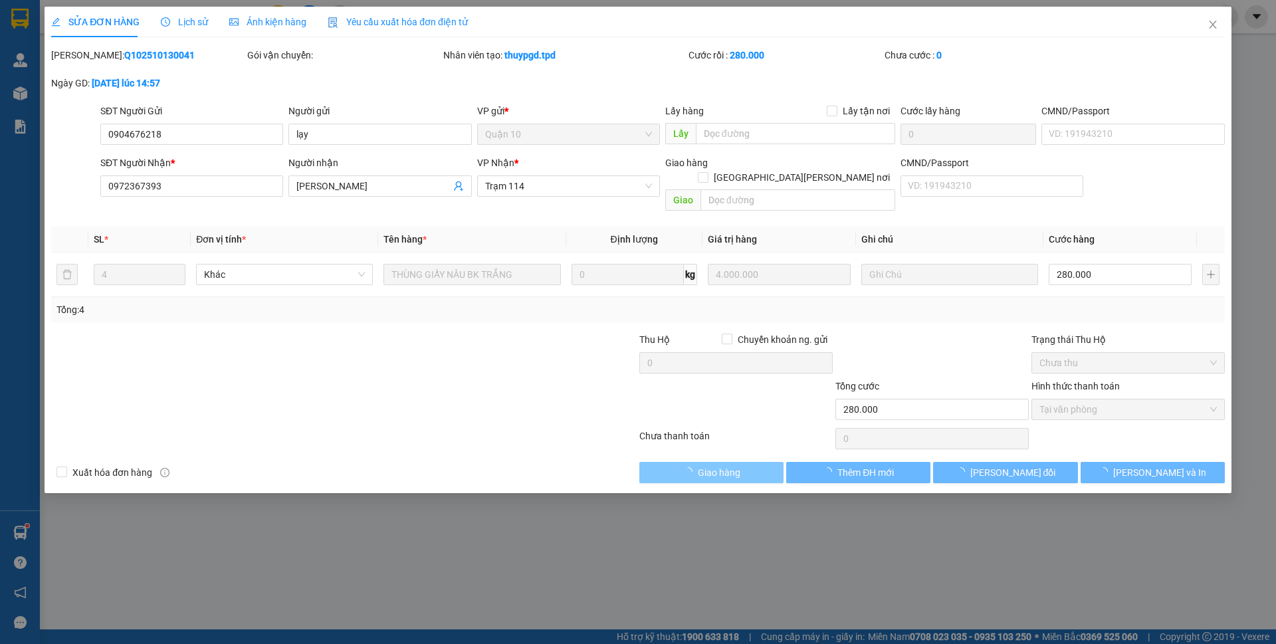
click at [719, 465] on span "Giao hàng" at bounding box center [719, 472] width 43 height 15
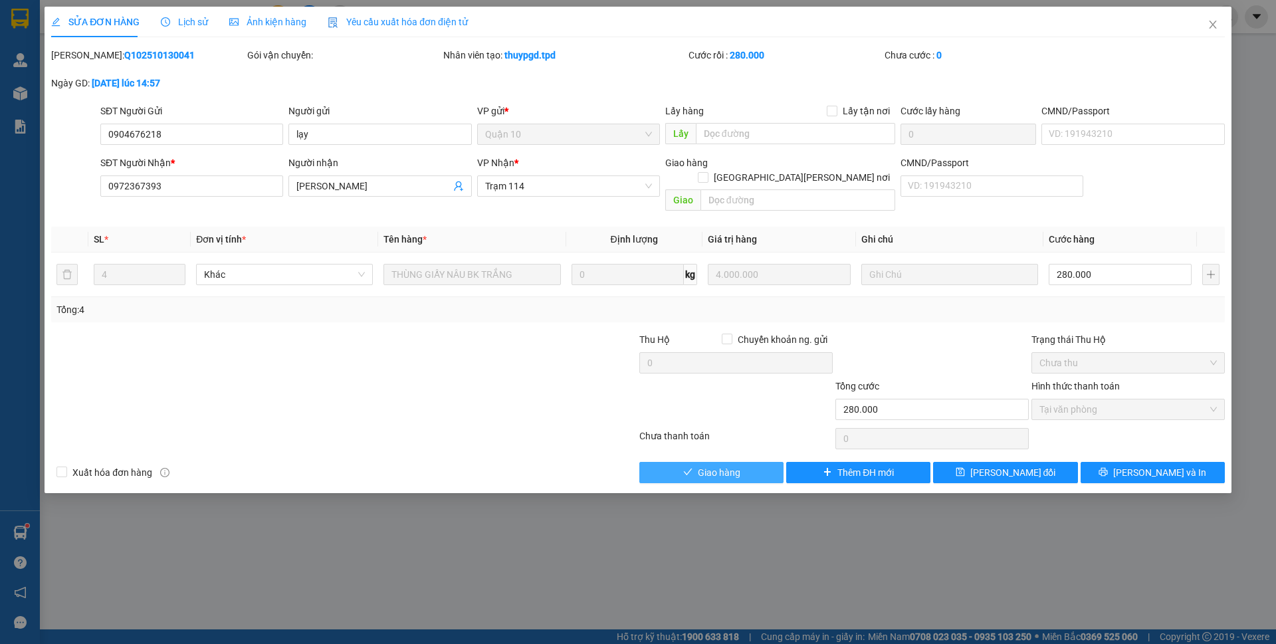
click at [719, 465] on span "Giao hàng" at bounding box center [719, 472] width 43 height 15
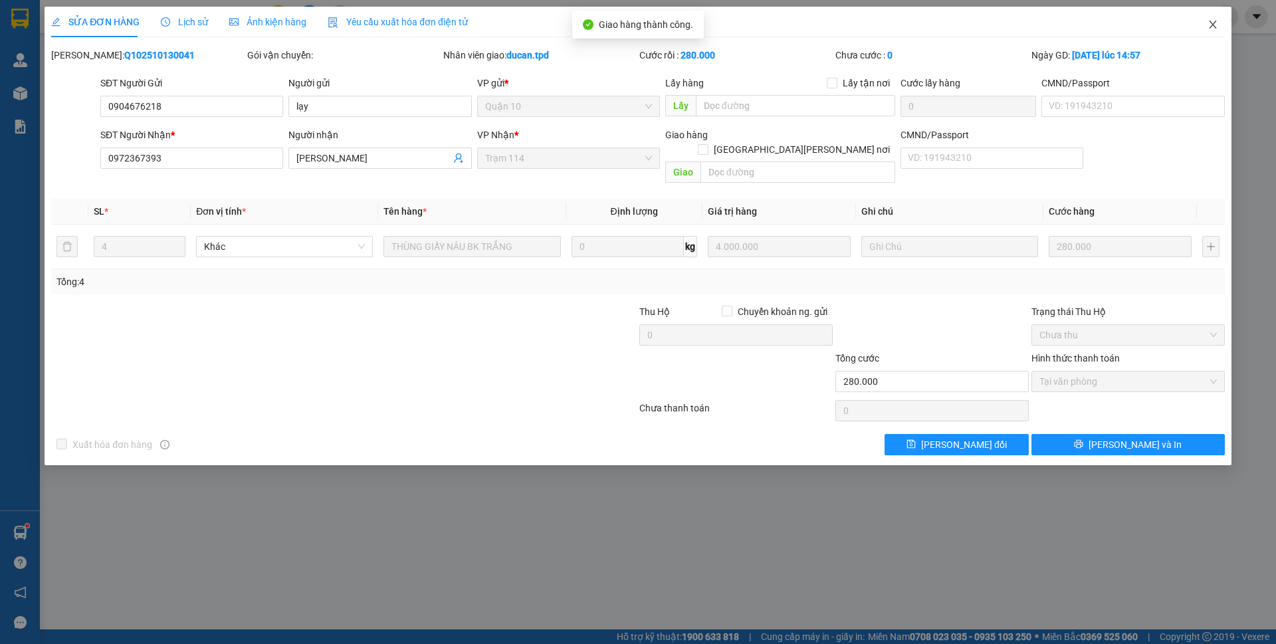
click at [1214, 27] on icon "close" at bounding box center [1213, 24] width 11 height 11
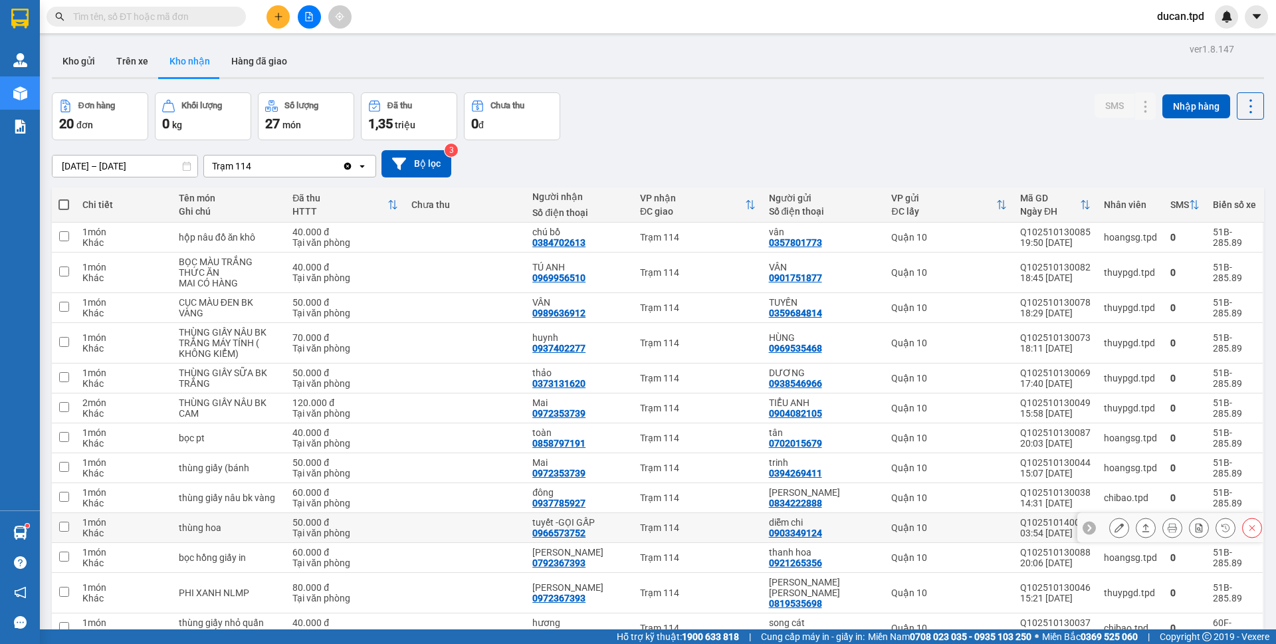
scroll to position [133, 0]
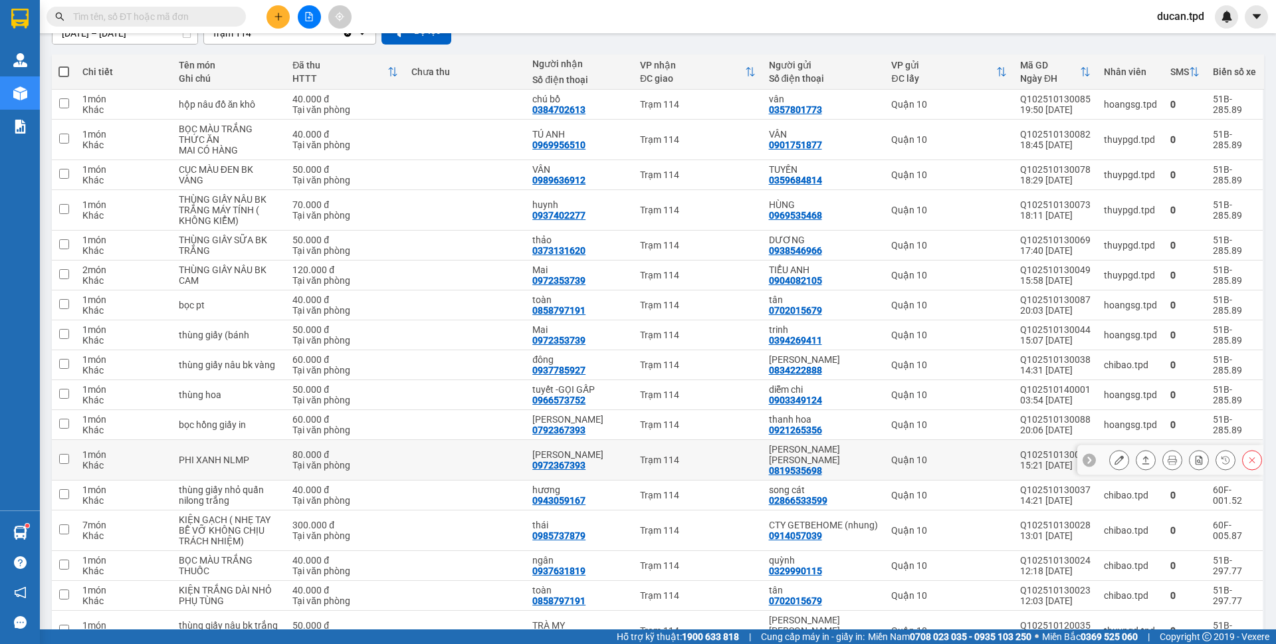
click at [1115, 457] on icon at bounding box center [1119, 459] width 9 height 9
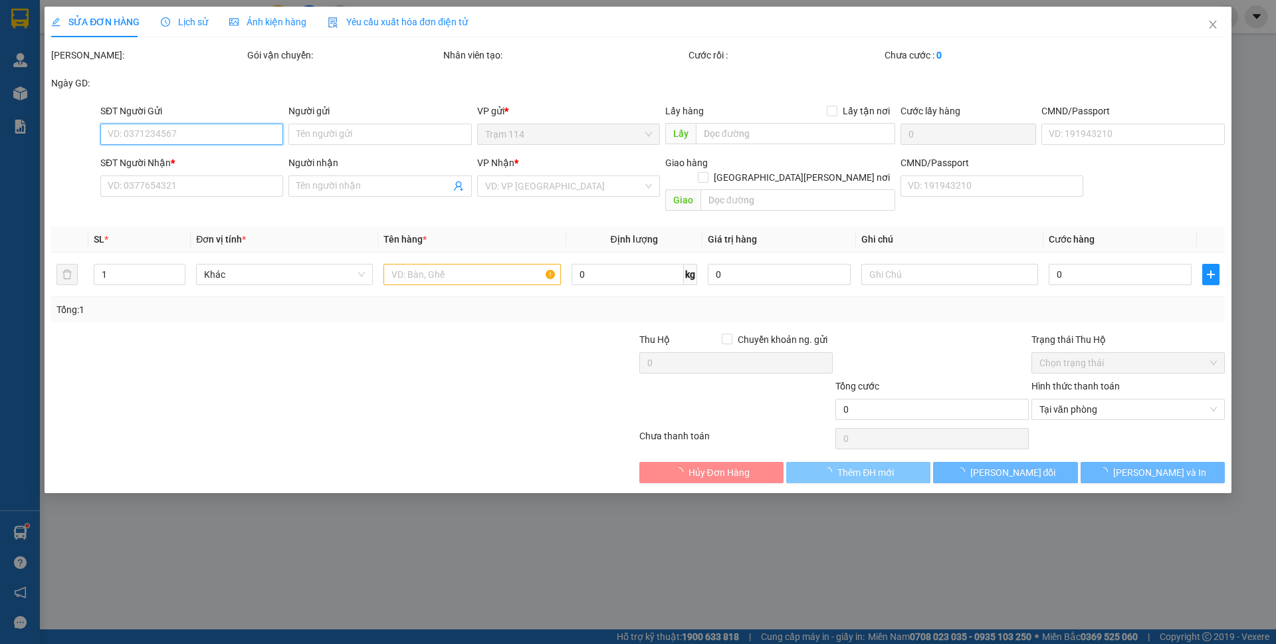
type input "0819535698"
type input "dương tấn kiệt"
type input "0972367393"
type input "hồng linh"
type input "80.000"
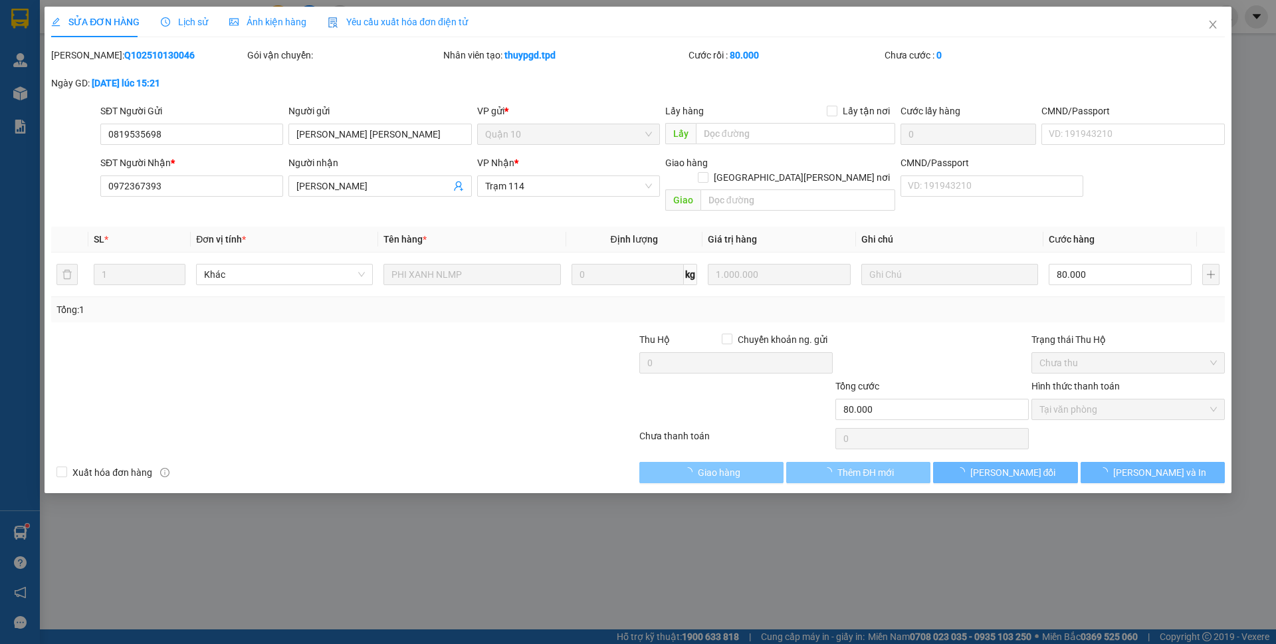
click at [760, 462] on button "Giao hàng" at bounding box center [711, 472] width 144 height 21
click at [760, 462] on button "[PERSON_NAME] và Giao hàng" at bounding box center [711, 472] width 144 height 21
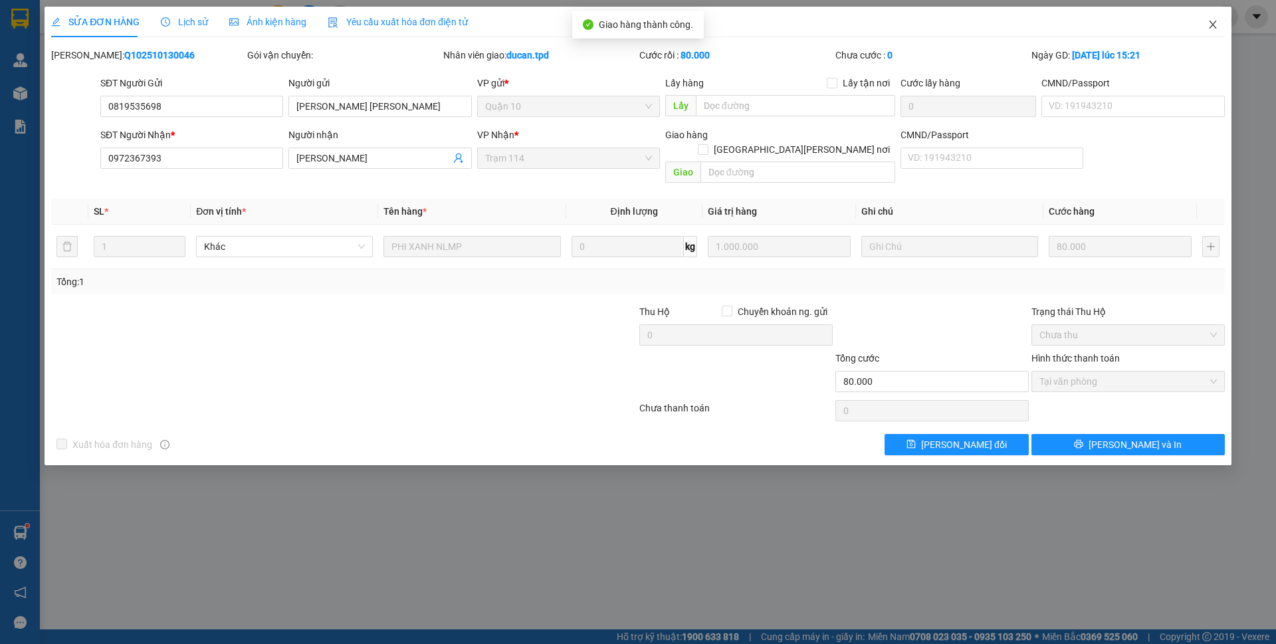
click at [1224, 32] on span "Close" at bounding box center [1212, 25] width 37 height 37
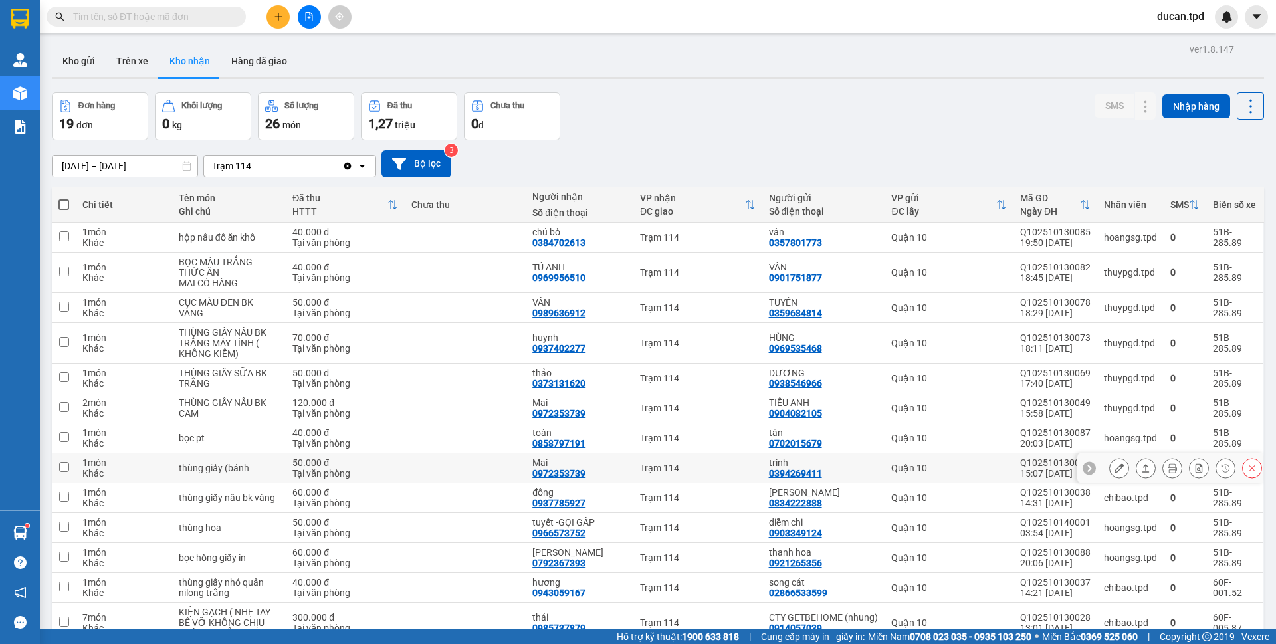
scroll to position [66, 0]
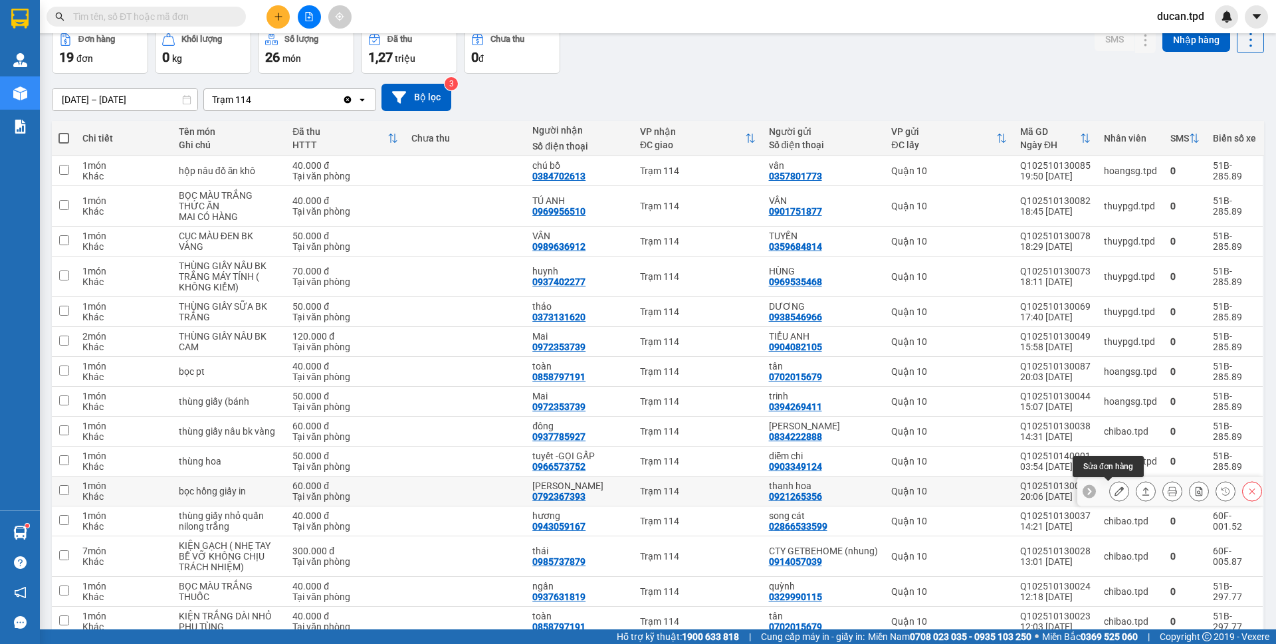
click at [1109, 484] on div at bounding box center [1119, 491] width 20 height 20
click at [1115, 491] on icon at bounding box center [1119, 491] width 9 height 9
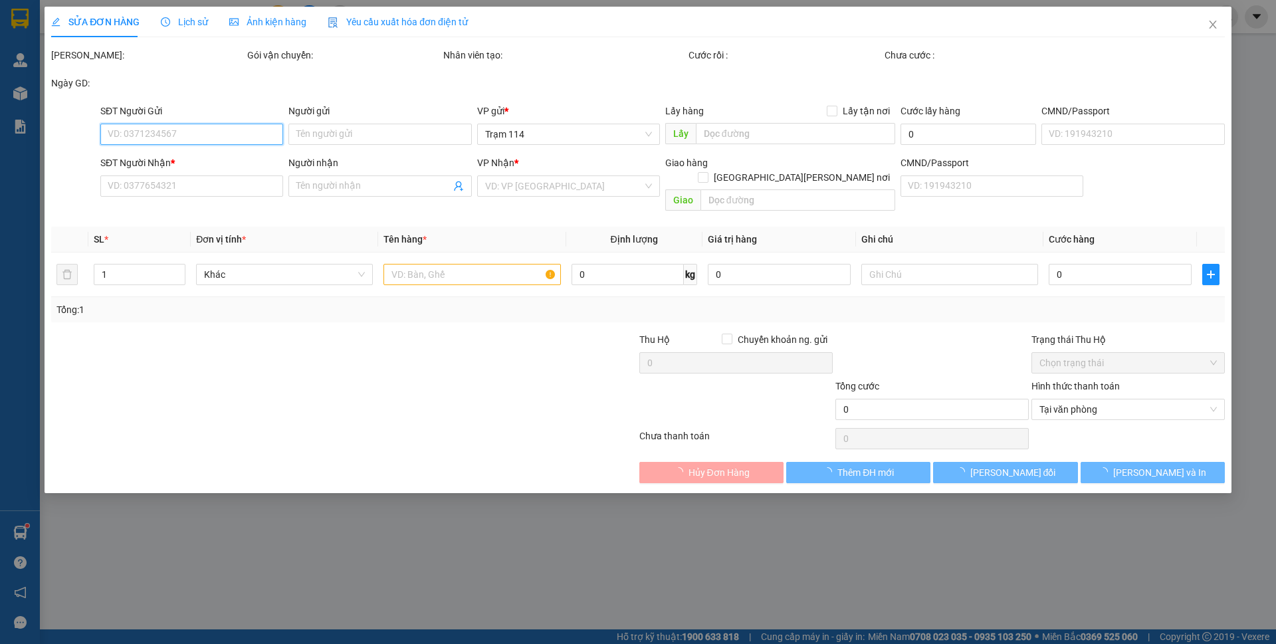
type input "0921265356"
type input "thanh hoa"
type input "0792367393"
type input "HỒNG LINH"
type input "60.000"
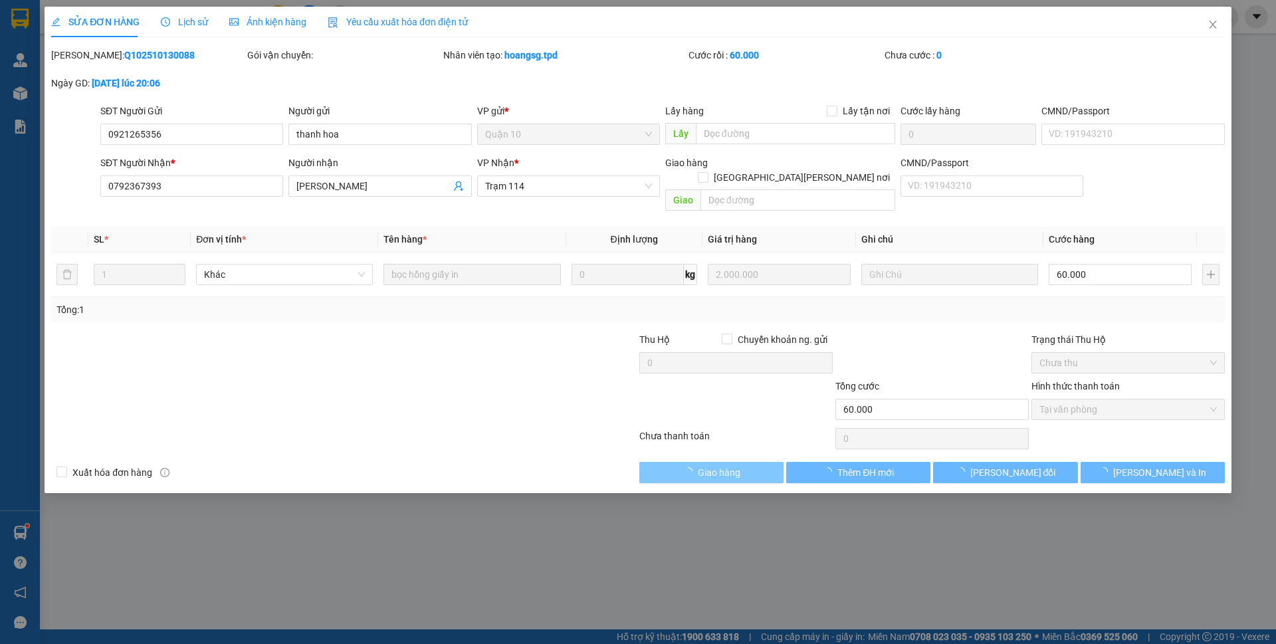
click at [689, 462] on button "Giao hàng" at bounding box center [711, 472] width 144 height 21
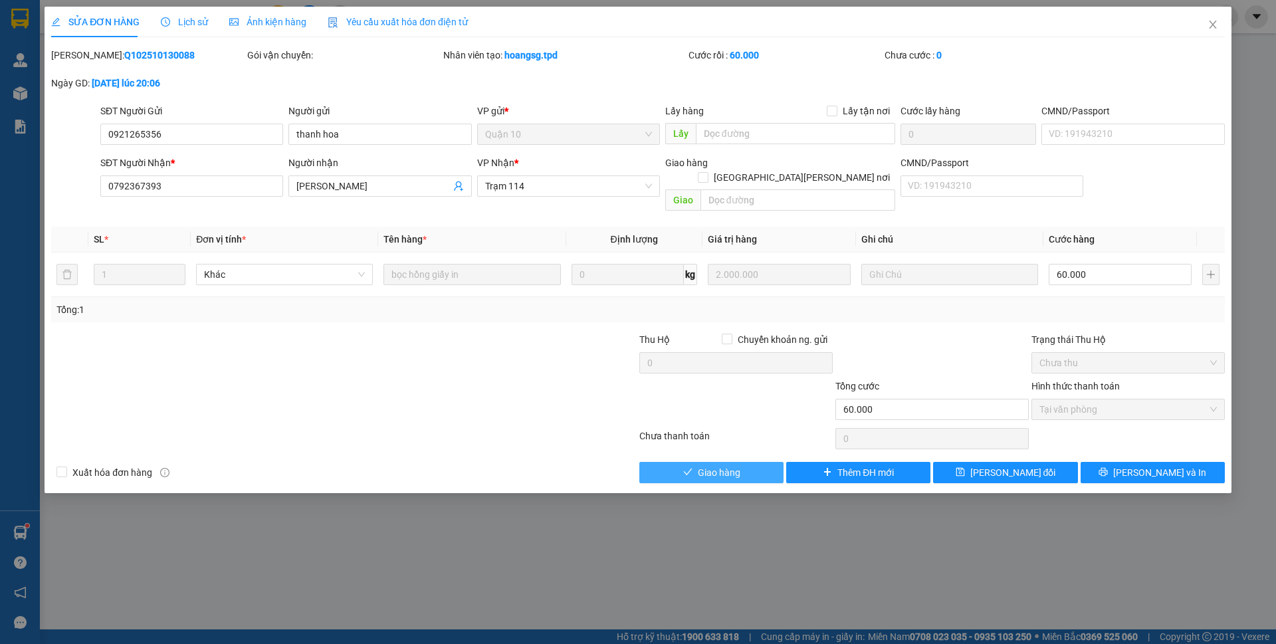
click at [689, 467] on icon "check" at bounding box center [687, 471] width 9 height 9
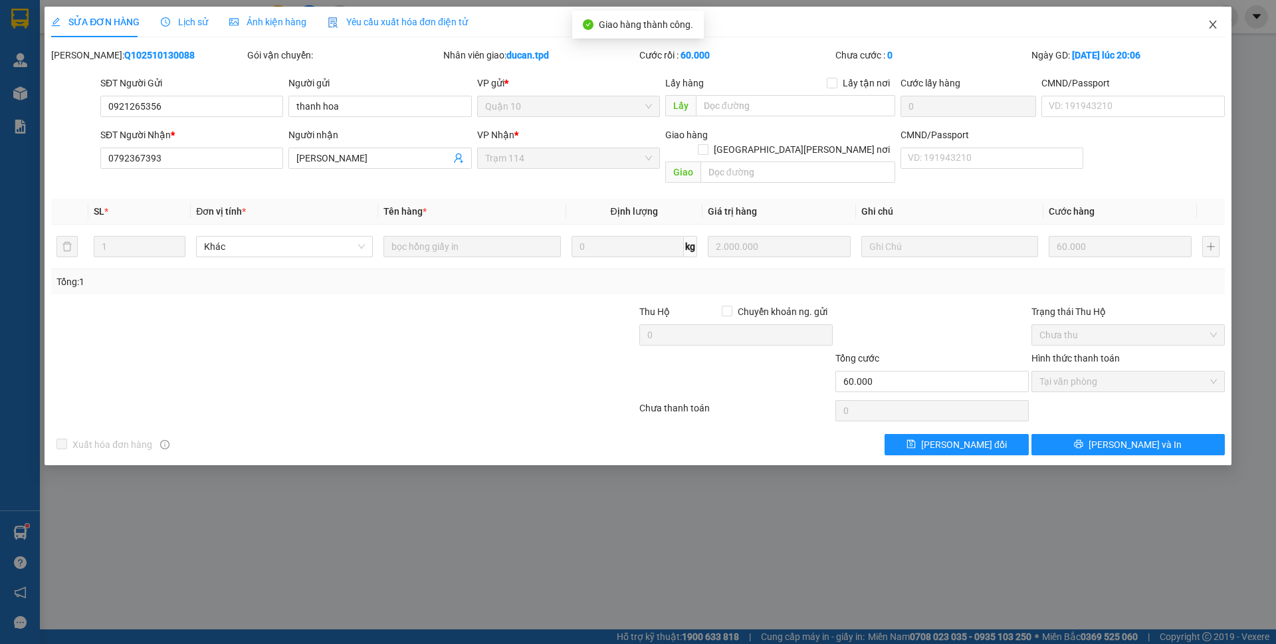
click at [1210, 19] on span "Close" at bounding box center [1212, 25] width 37 height 37
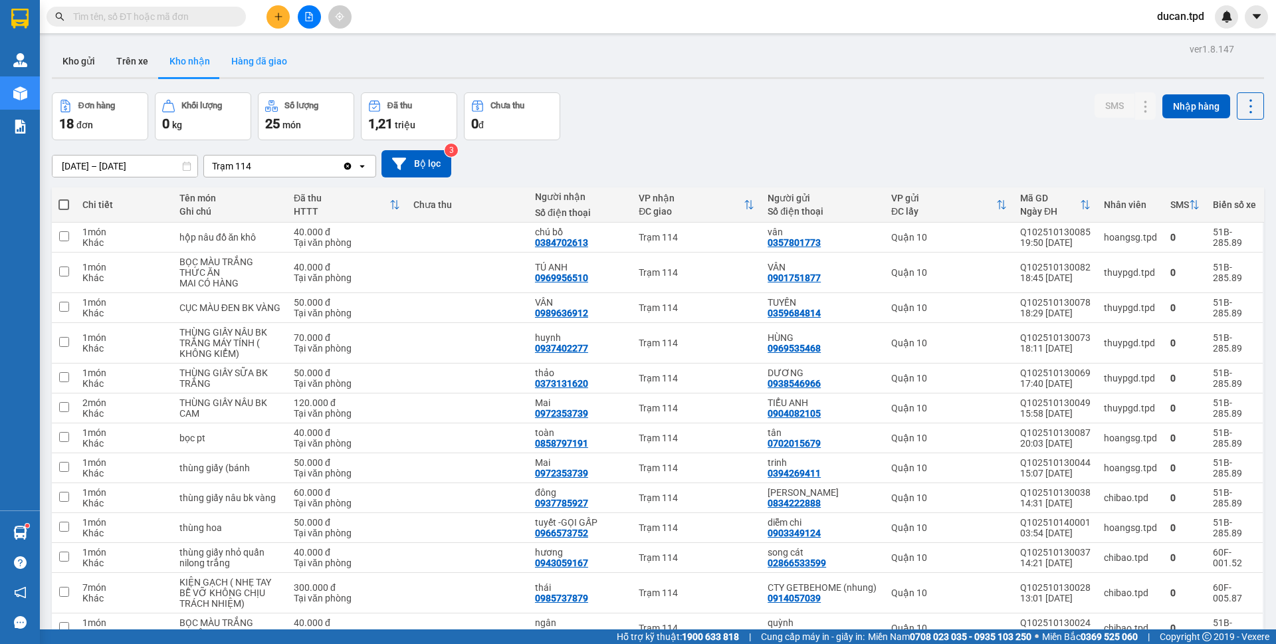
click at [232, 55] on button "Hàng đã giao" at bounding box center [259, 61] width 77 height 32
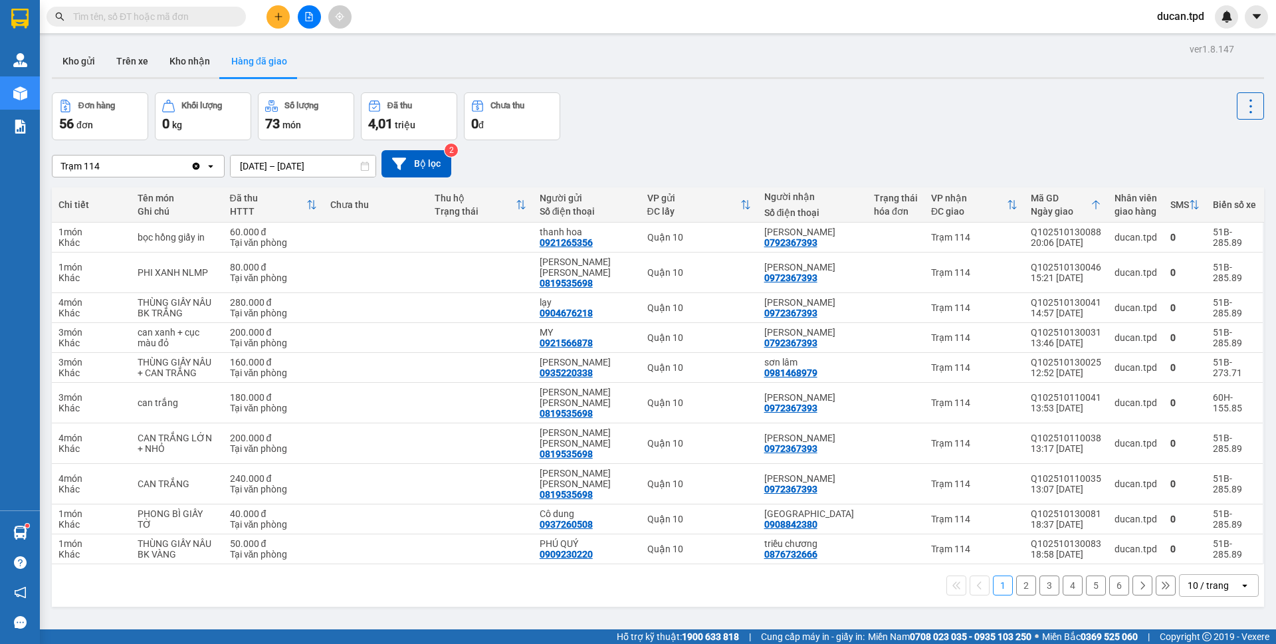
click at [786, 145] on div "Trạm 114 Clear value open 12/10/2025 – 14/10/2025 Press the down arrow key to i…" at bounding box center [658, 163] width 1212 height 47
click at [99, 63] on button "Kho gửi" at bounding box center [79, 61] width 54 height 32
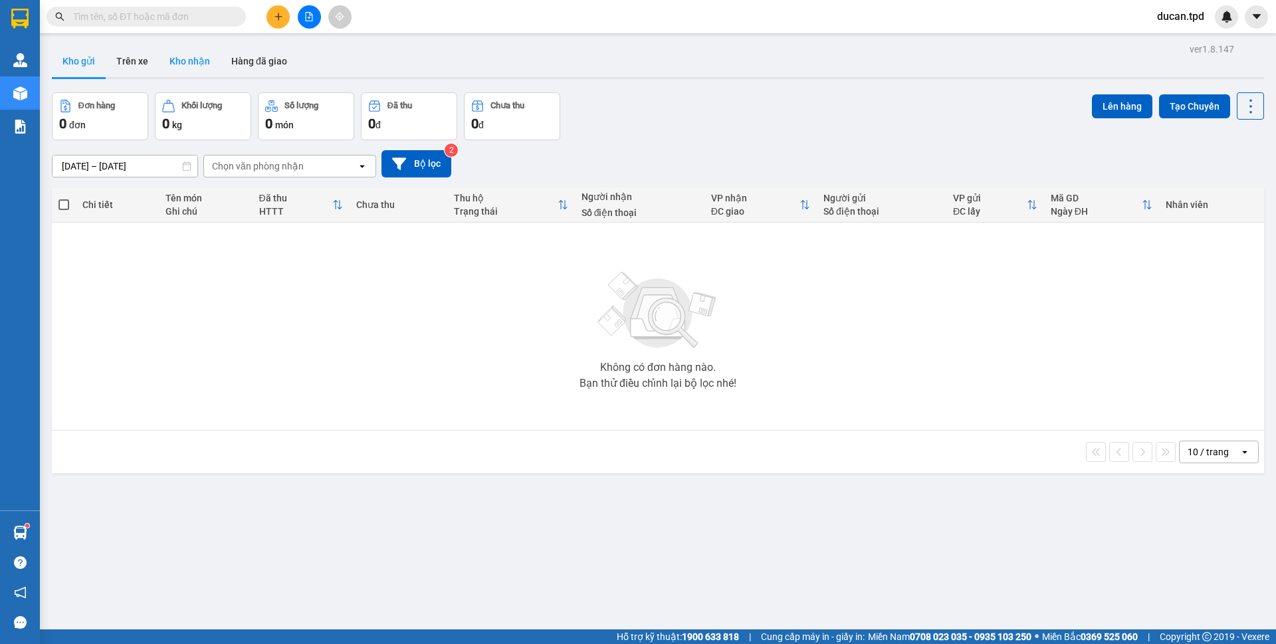
click at [190, 65] on button "Kho nhận" at bounding box center [190, 61] width 62 height 32
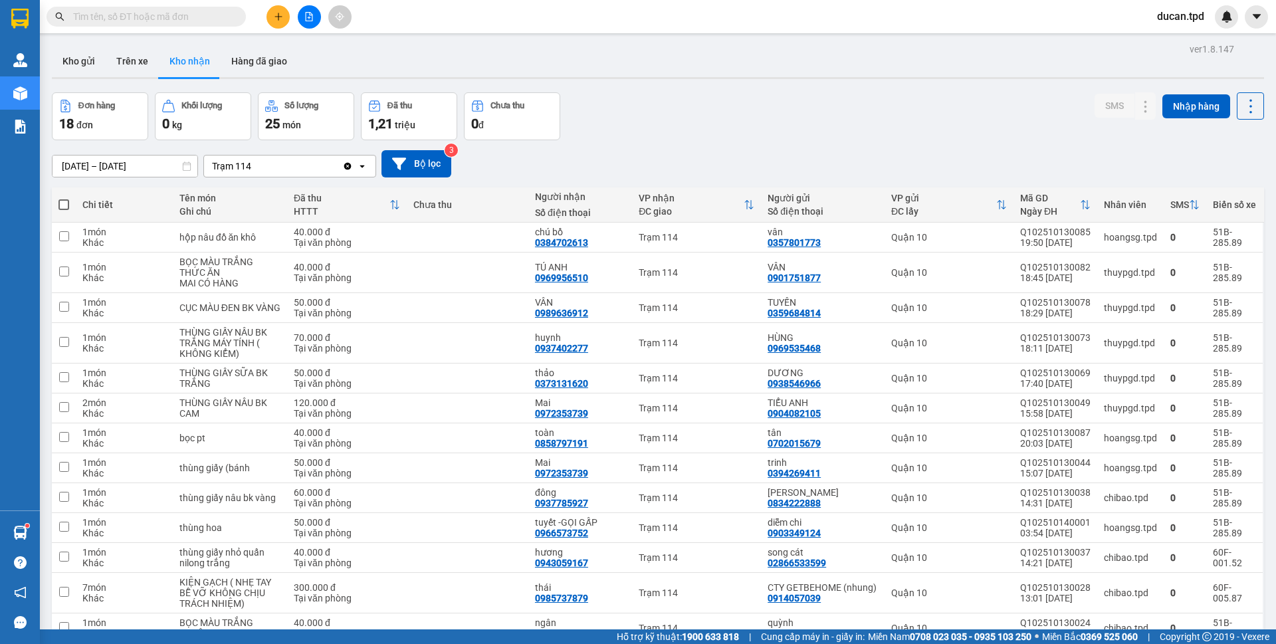
click at [135, 21] on input "text" at bounding box center [151, 16] width 157 height 15
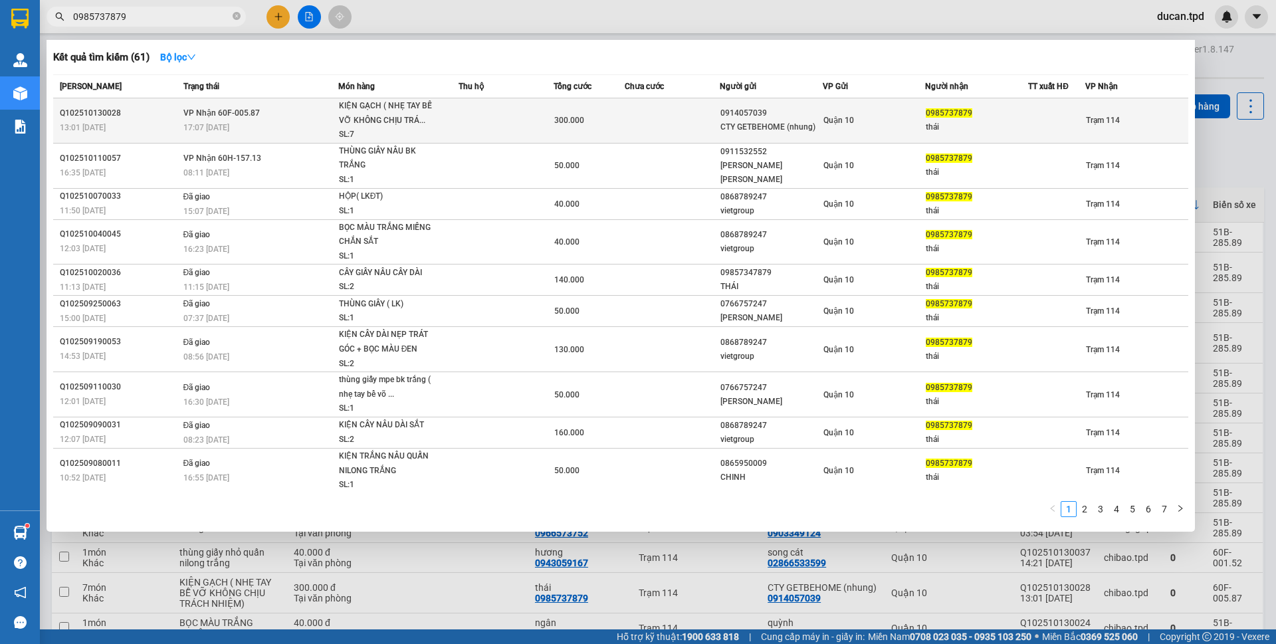
type input "0985737879"
click at [351, 108] on div "KIỆN GẠCH ( NHẸ TAY BỄ VỠ KHÔNG CHỊU TRÁ..." at bounding box center [389, 113] width 100 height 29
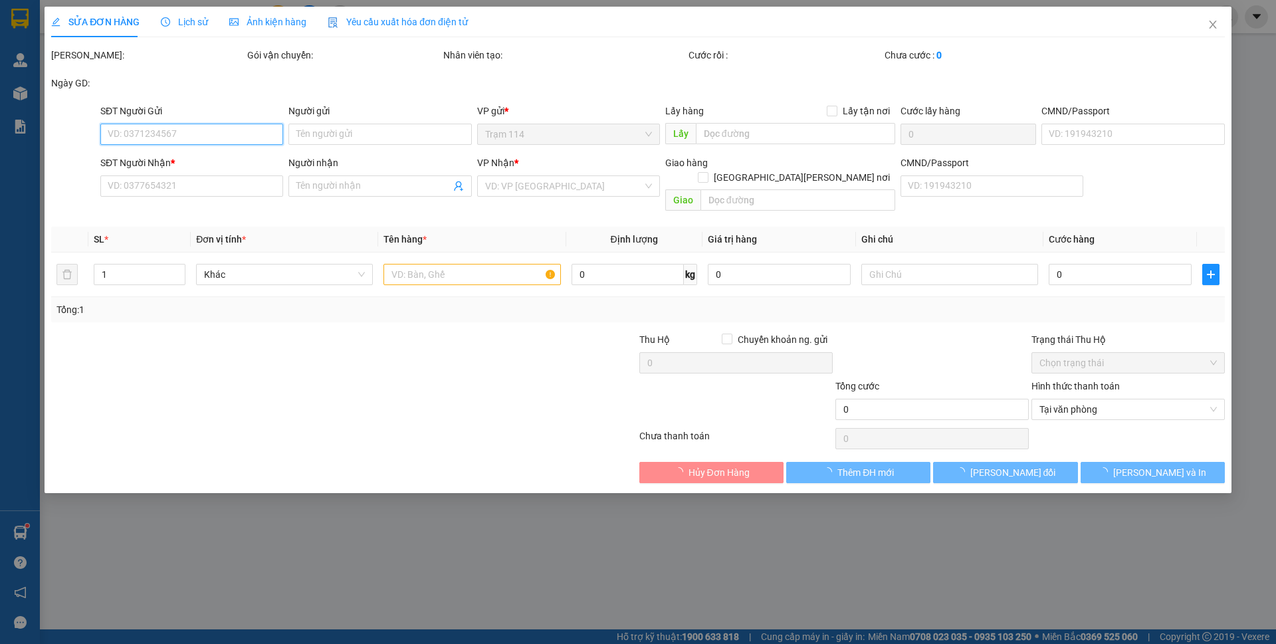
type input "0914057039"
type input "CTY GETBEHOME (nhung)"
type input "051086009508"
type input "0985737879"
type input "thái"
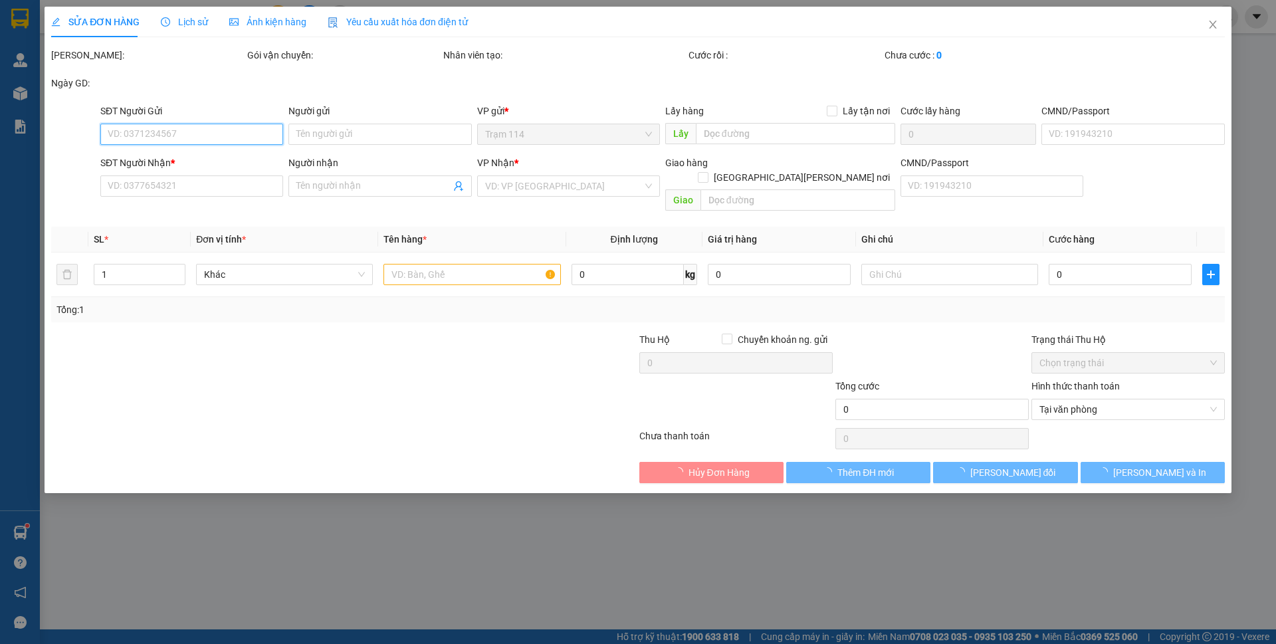
type input "300.000"
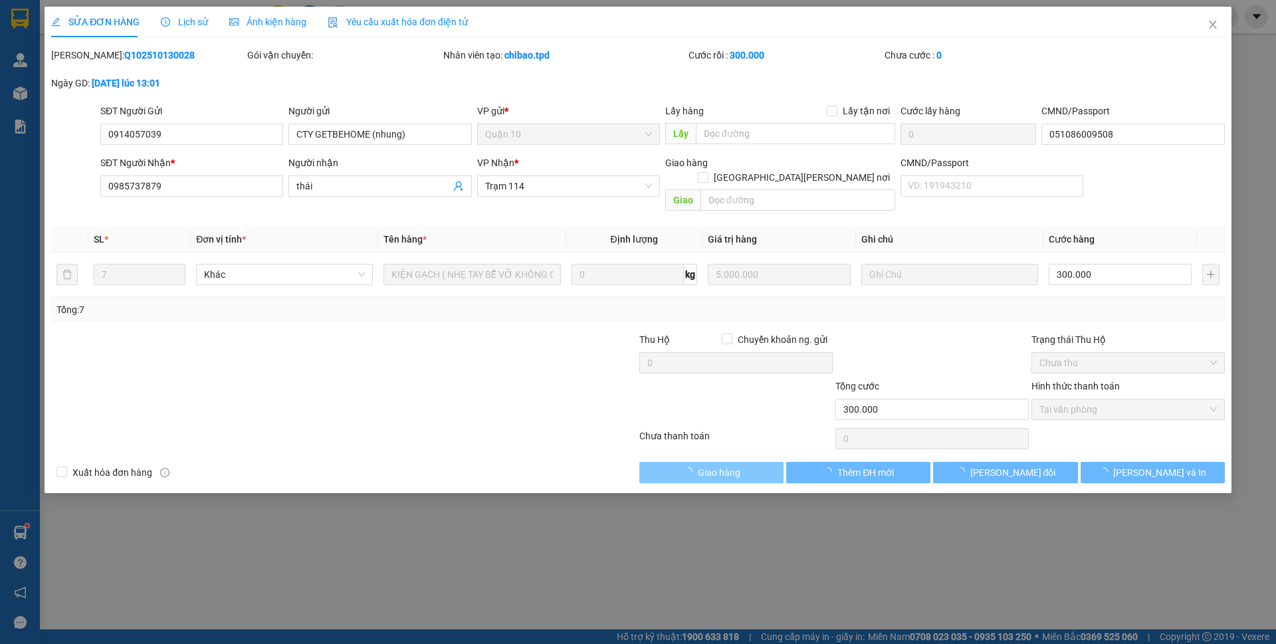
click at [739, 465] on span "Giao hàng" at bounding box center [719, 472] width 43 height 15
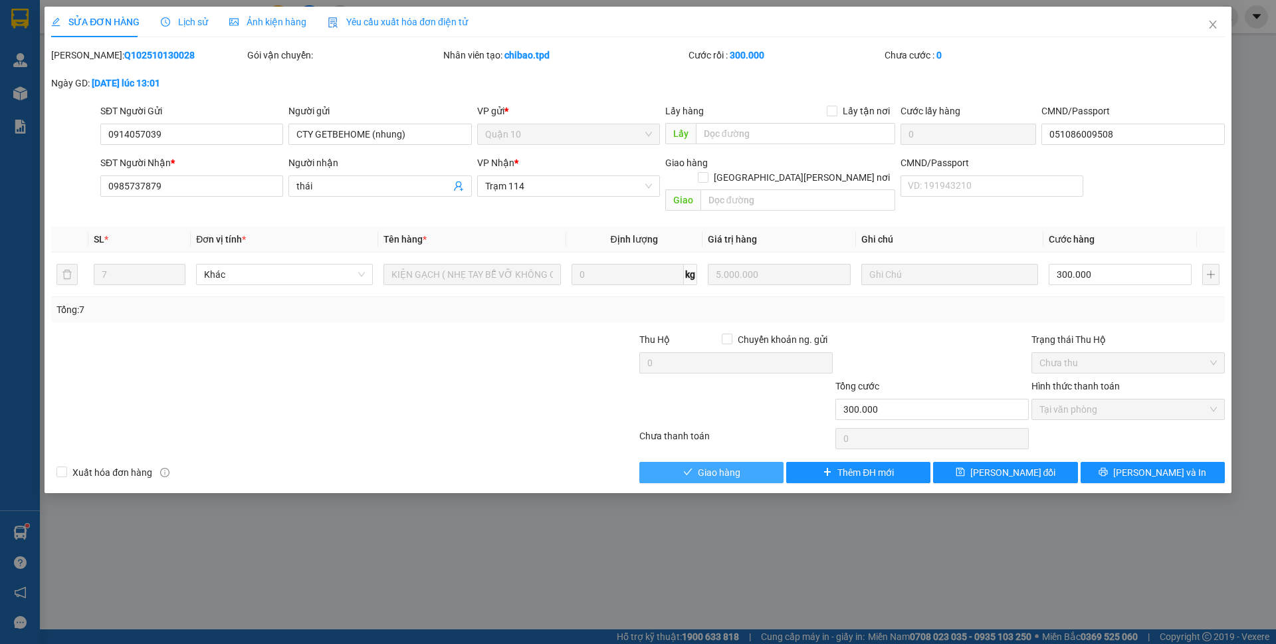
click at [739, 465] on span "Giao hàng" at bounding box center [719, 472] width 43 height 15
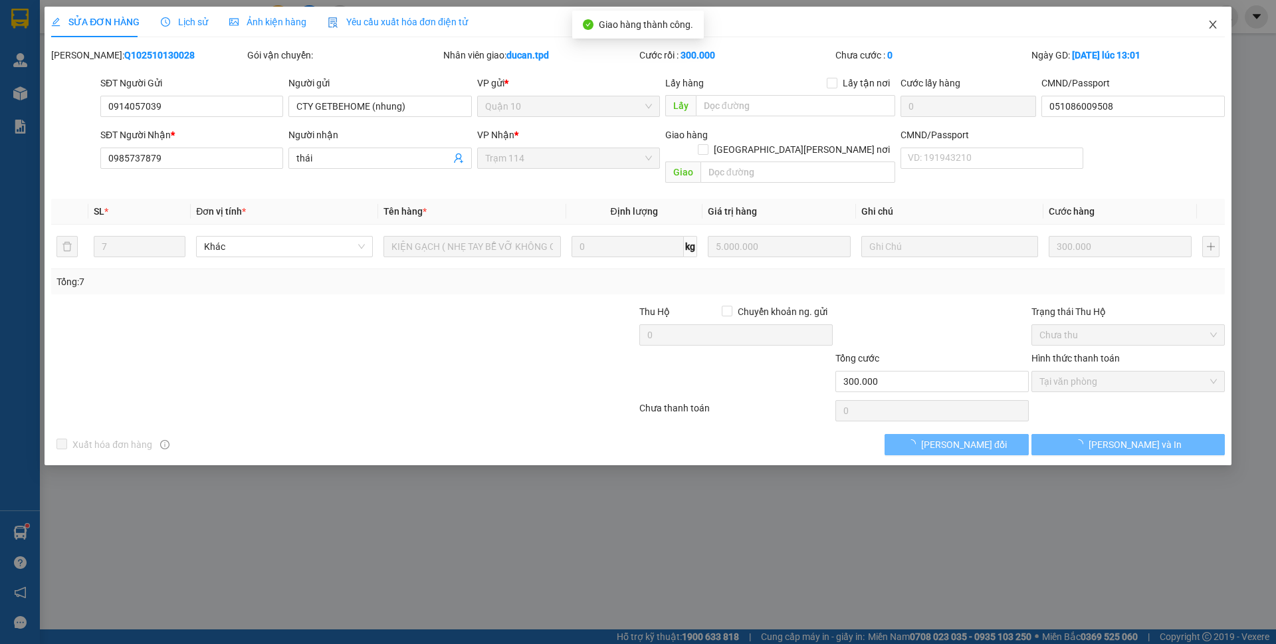
click at [1208, 26] on icon "close" at bounding box center [1213, 24] width 11 height 11
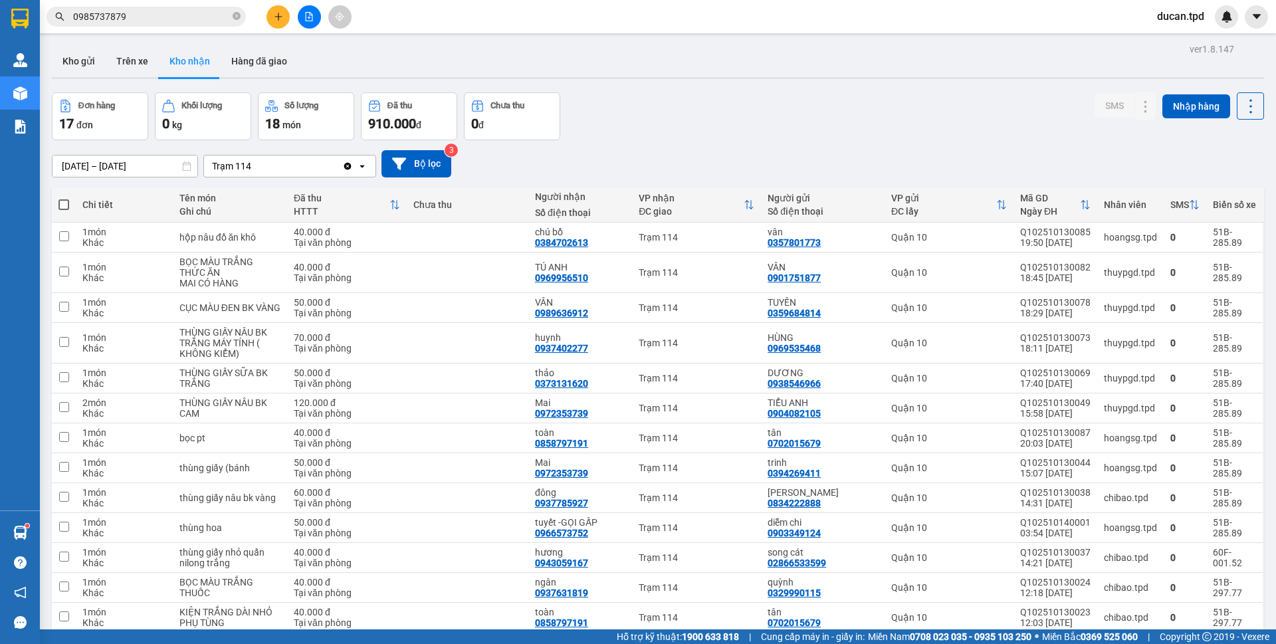
click at [198, 16] on input "0985737879" at bounding box center [151, 16] width 157 height 15
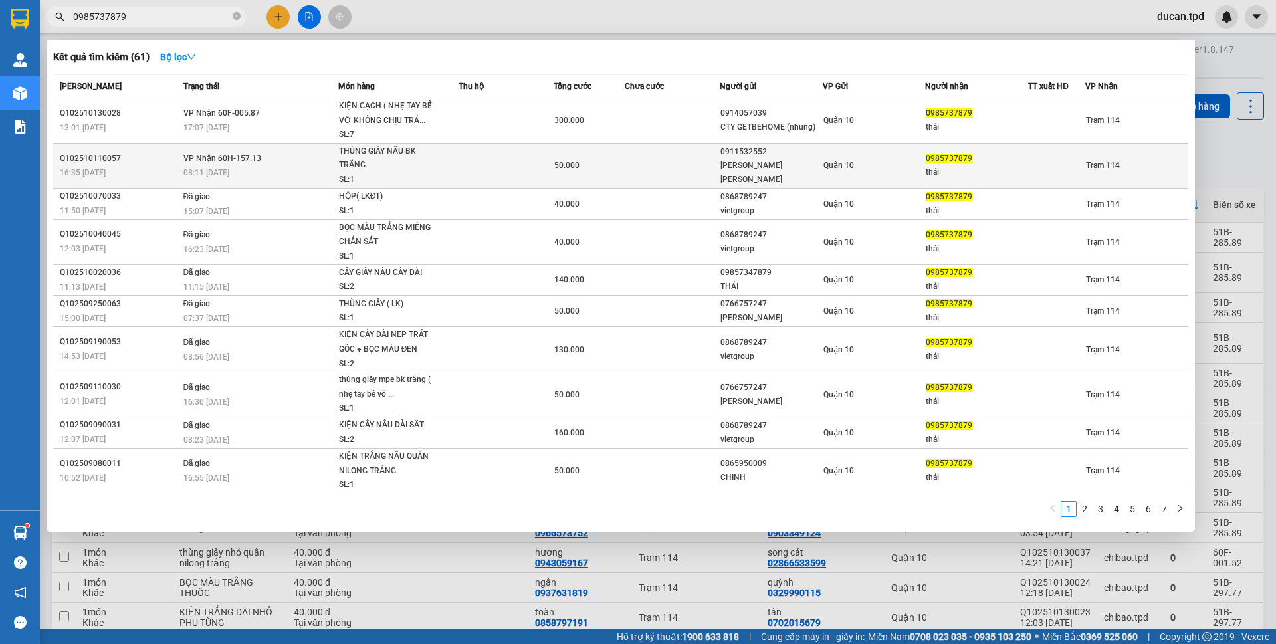
click at [594, 167] on div "50.000" at bounding box center [589, 165] width 70 height 15
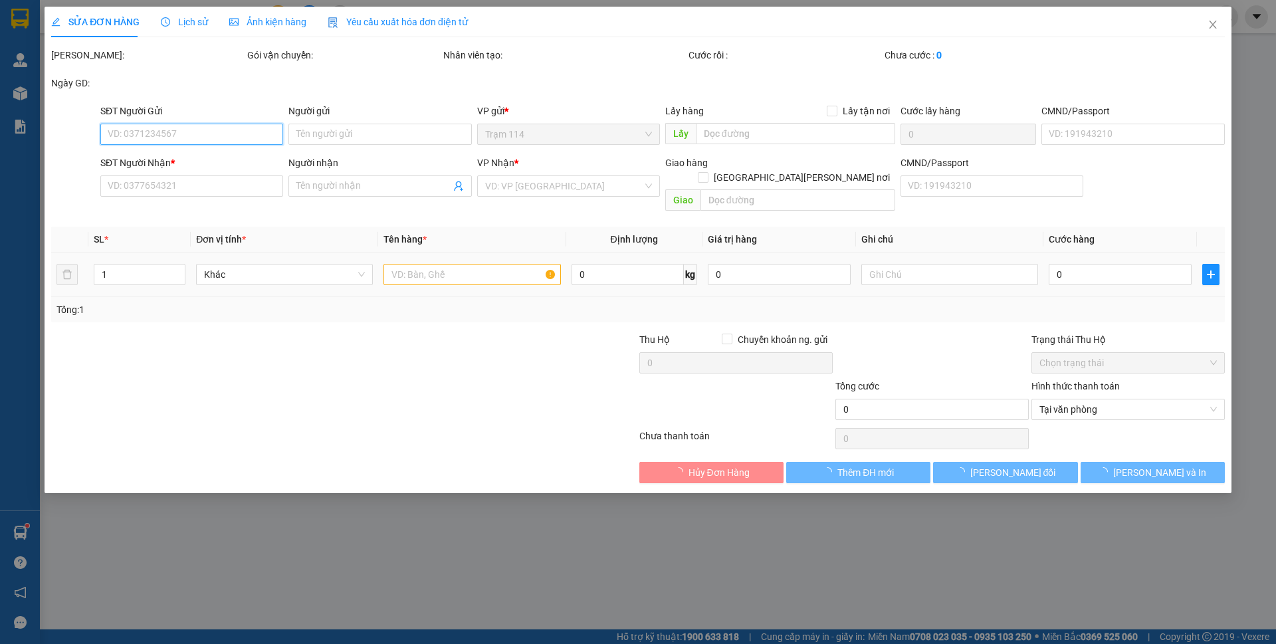
type input "0911532552"
type input "TRẦN NHƯ HIẾU-HƯNG"
type input "051097022698"
type input "0985737879"
type input "thái"
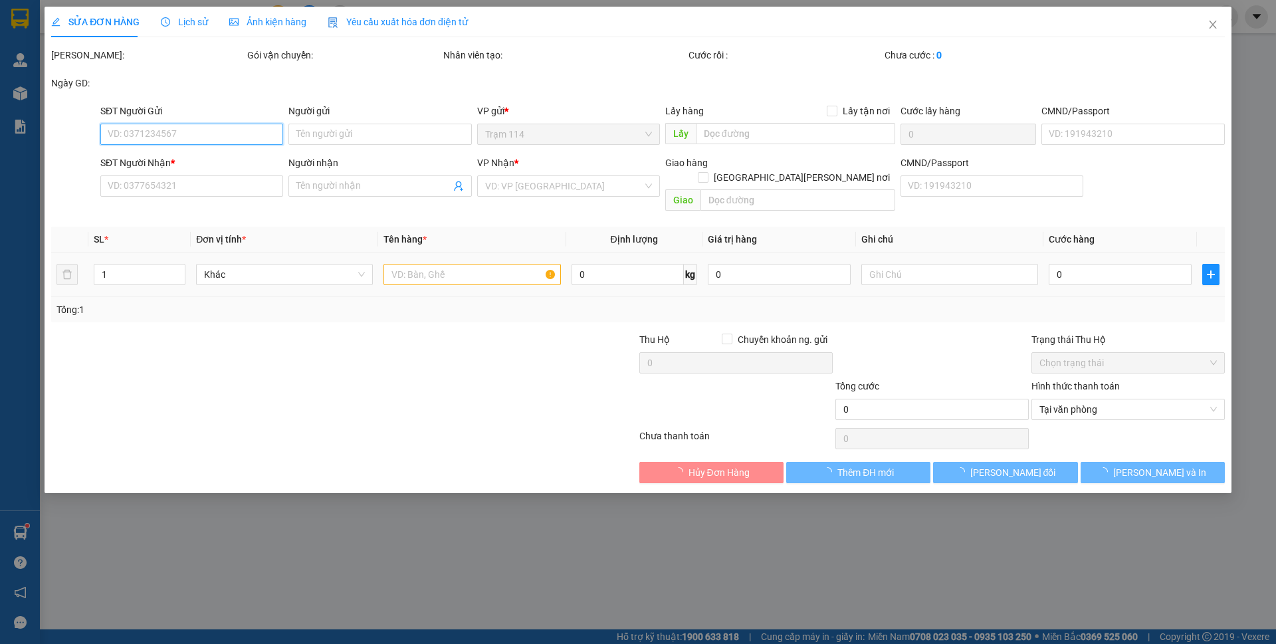
type input "50.000"
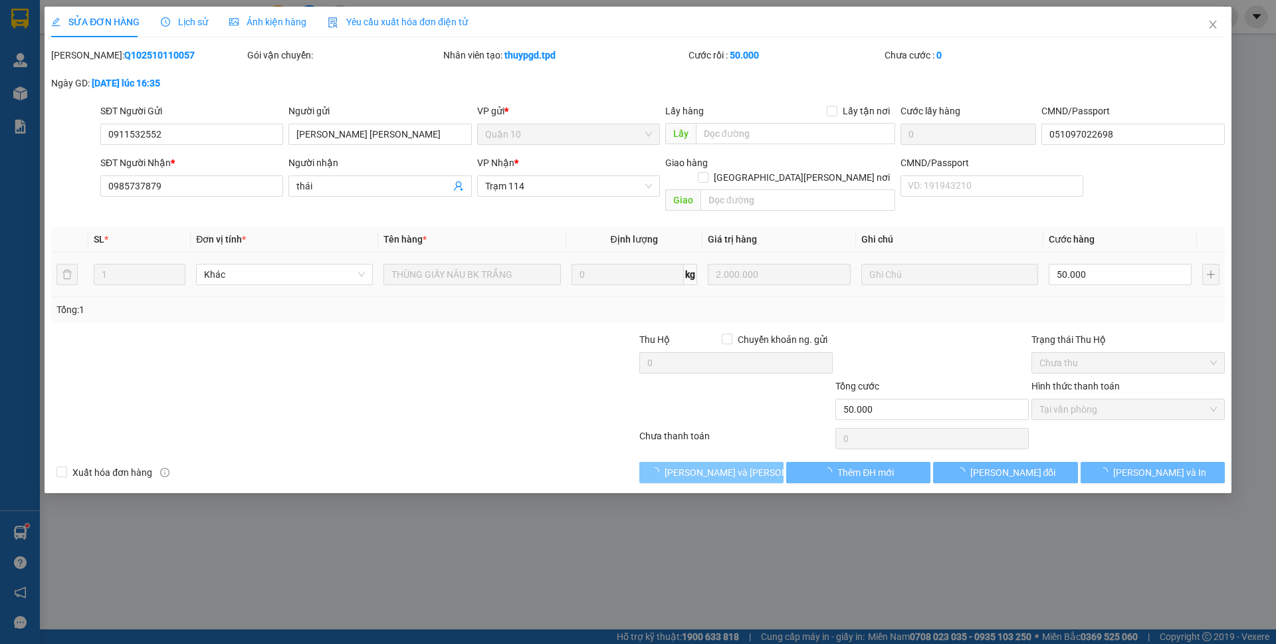
click at [697, 465] on span "[PERSON_NAME] và Giao hàng" at bounding box center [754, 472] width 179 height 15
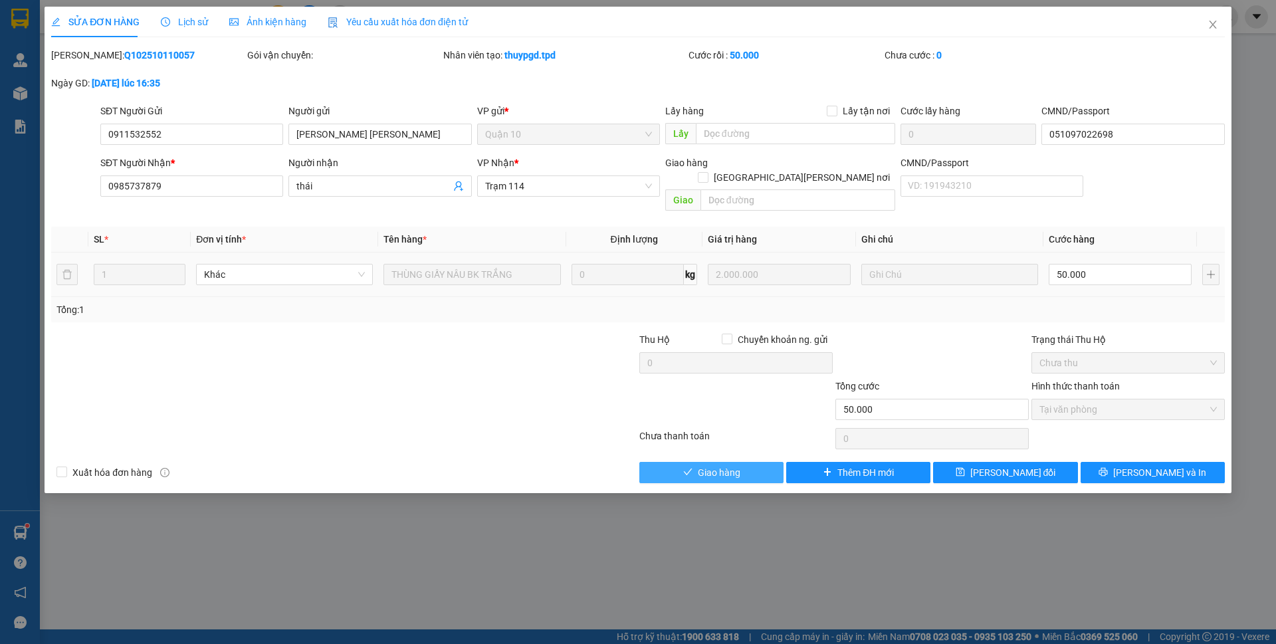
click at [698, 465] on span "Giao hàng" at bounding box center [719, 472] width 43 height 15
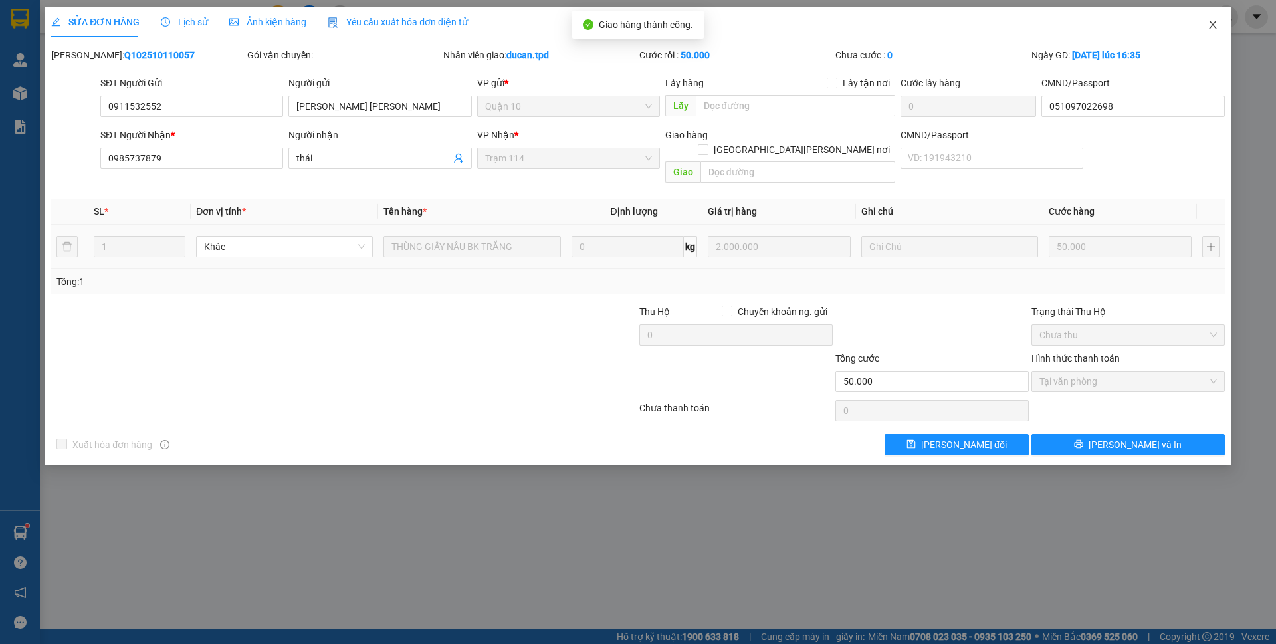
click at [1204, 34] on span "Close" at bounding box center [1212, 25] width 37 height 37
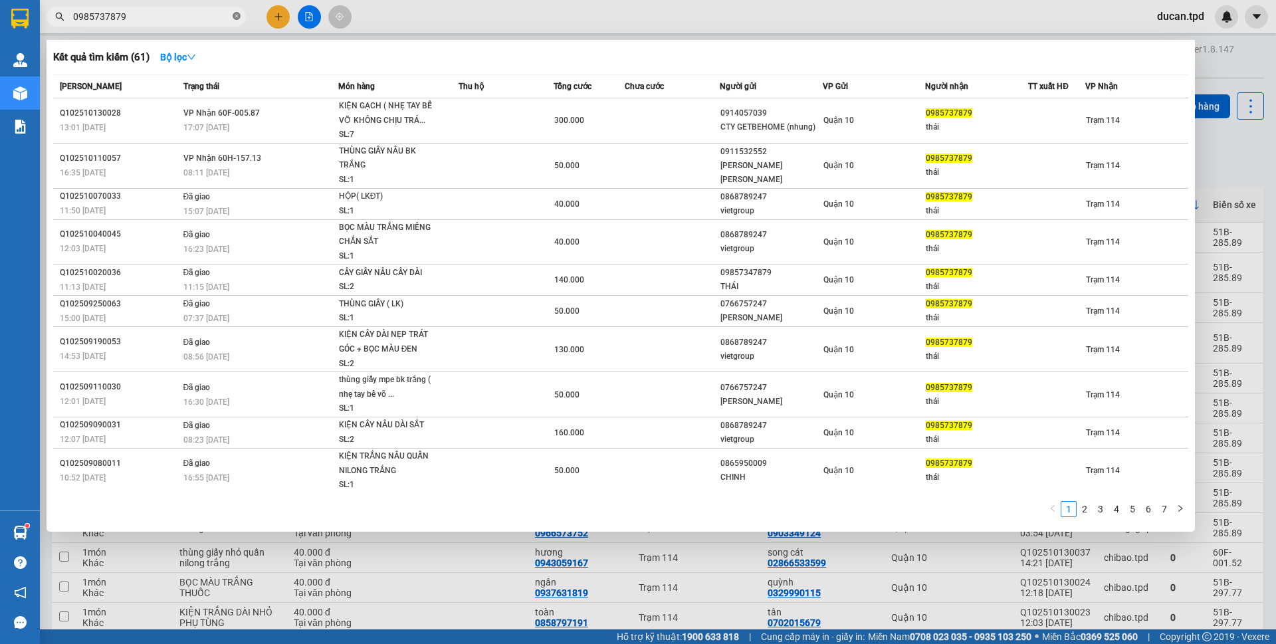
click at [235, 19] on icon "close-circle" at bounding box center [237, 16] width 8 height 8
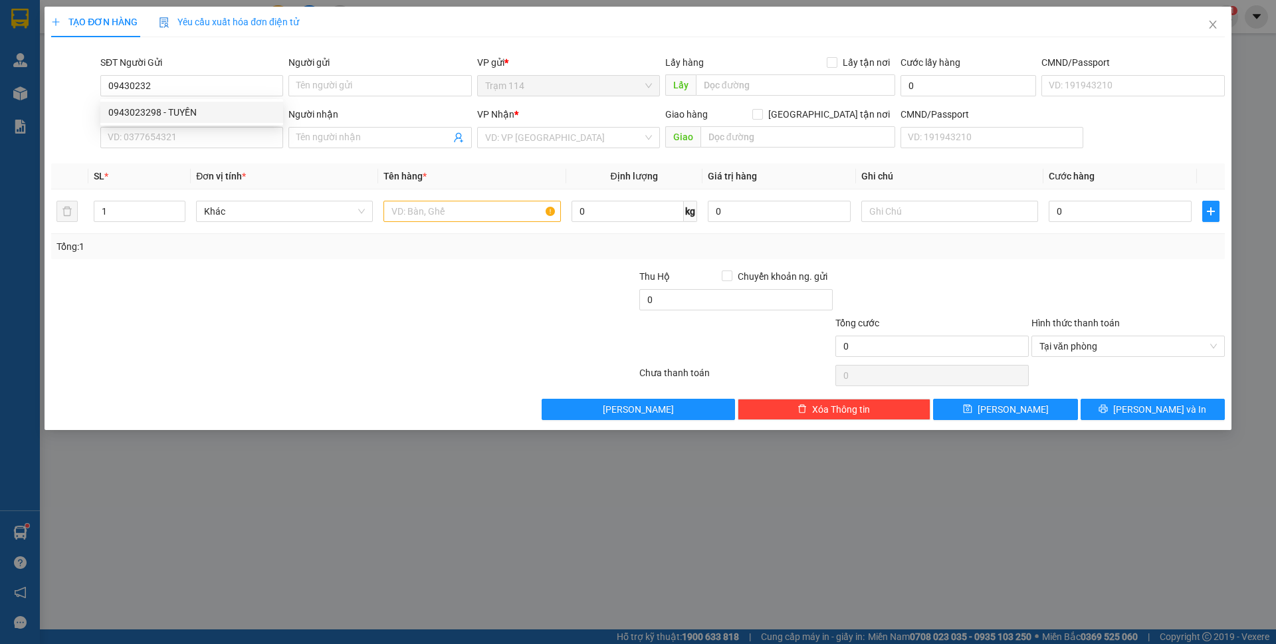
click at [193, 114] on div "0943023298 - TUYỀN" at bounding box center [191, 112] width 167 height 15
type input "0943023298"
type input "TUYỀN"
type input "0901802889"
type input "nghiệm"
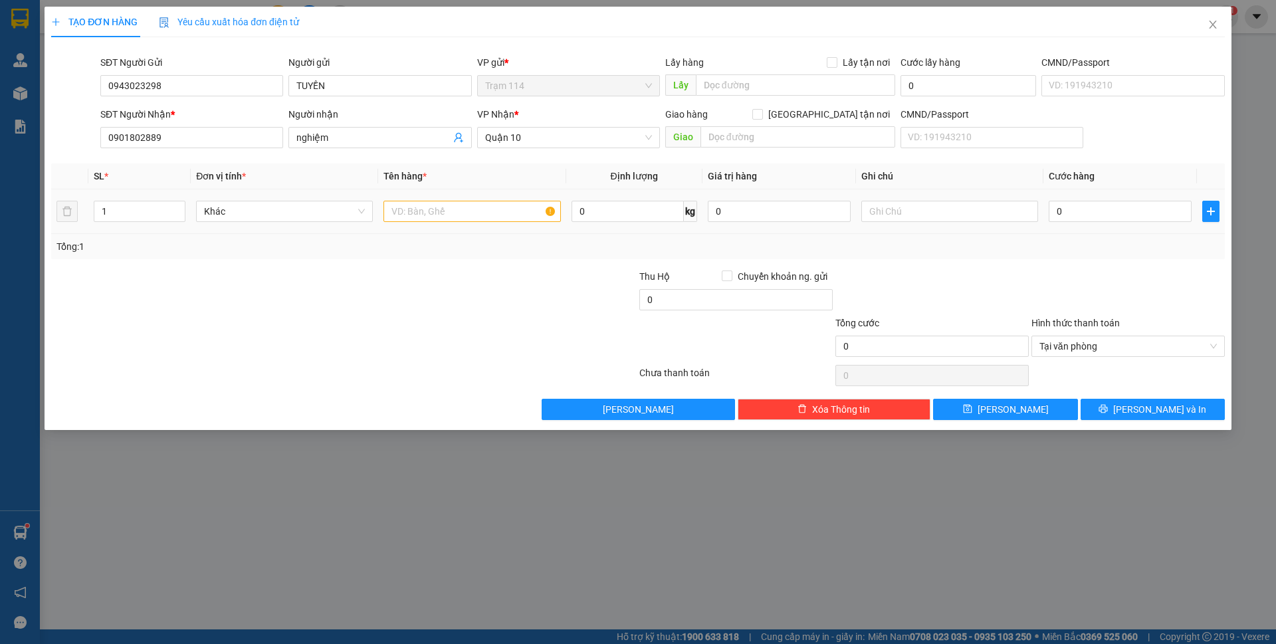
type input "0943023298"
click at [402, 211] on input "text" at bounding box center [472, 211] width 177 height 21
type input "thùng mút vàng ( đồ ăn )"
click at [1111, 214] on input "0" at bounding box center [1120, 211] width 143 height 21
type input "6"
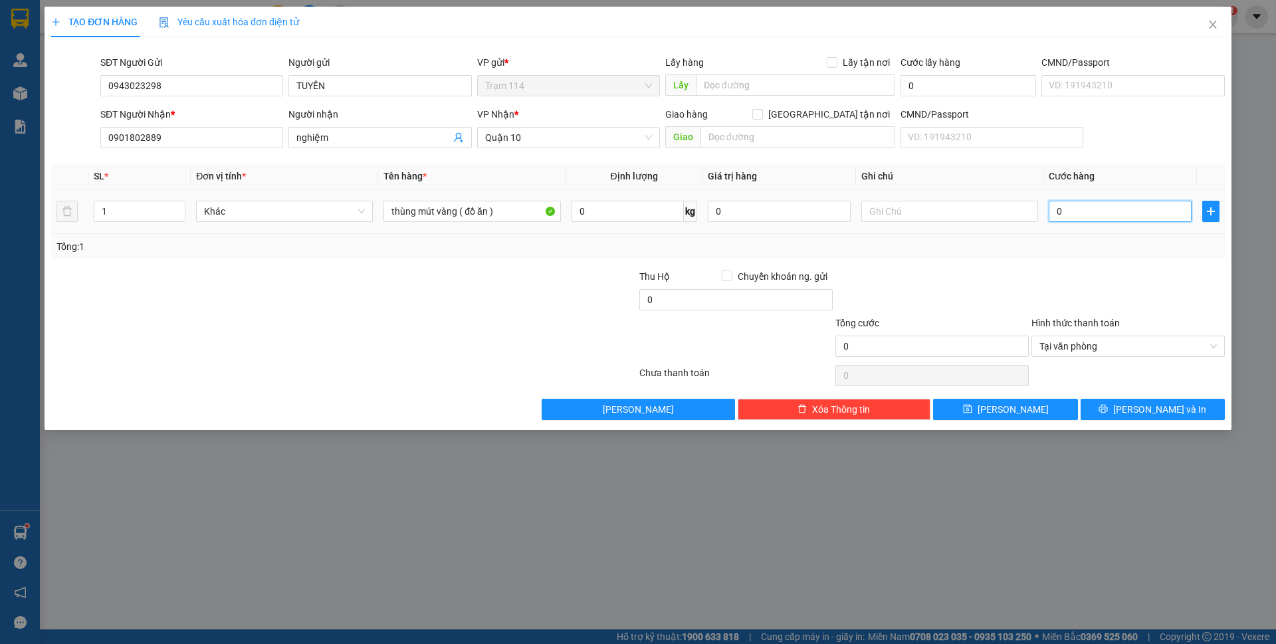
type input "6"
type input "60"
type input "60.000"
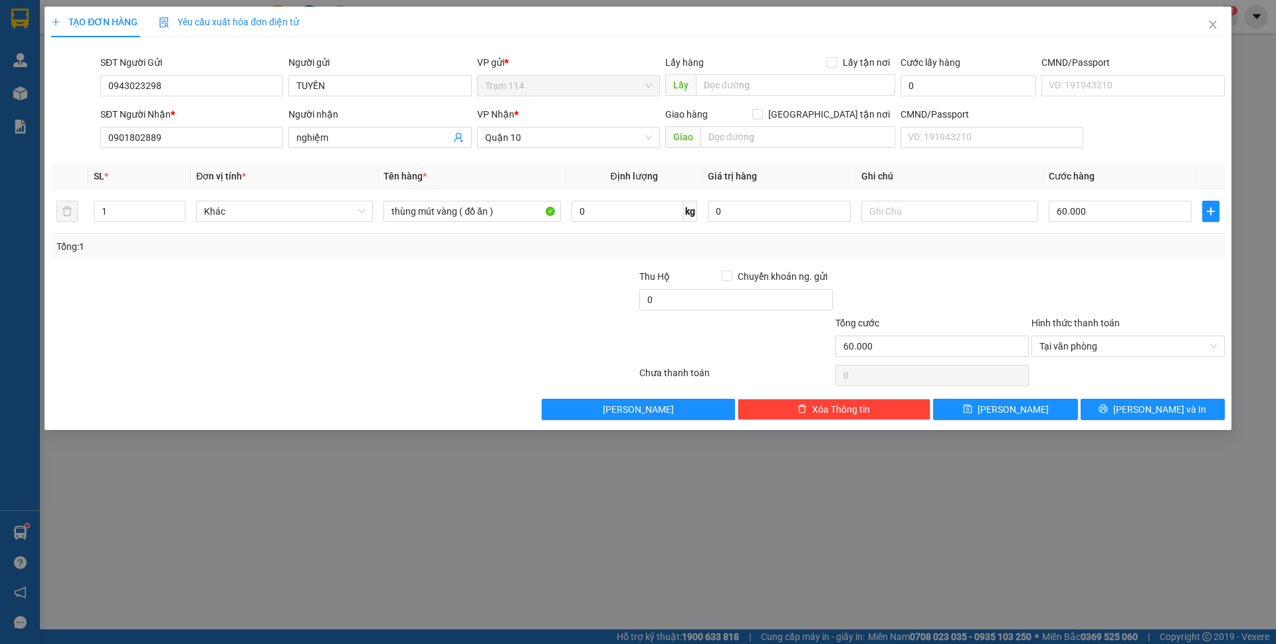
click at [1138, 247] on div "Tổng: 1" at bounding box center [637, 246] width 1163 height 15
click at [1108, 405] on icon "printer" at bounding box center [1103, 408] width 9 height 9
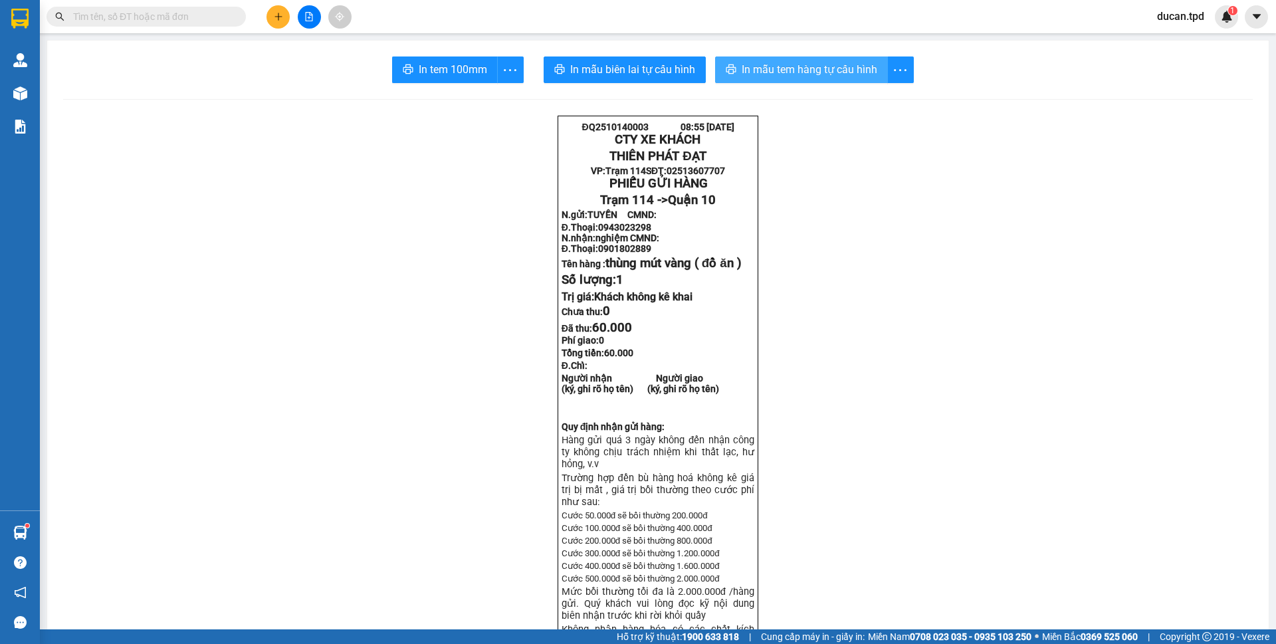
click at [760, 78] on span "In mẫu tem hàng tự cấu hình" at bounding box center [810, 69] width 136 height 17
click at [419, 71] on span "In tem 100mm" at bounding box center [453, 69] width 68 height 17
click at [843, 66] on span "In mẫu tem hàng tự cấu hình" at bounding box center [810, 69] width 136 height 17
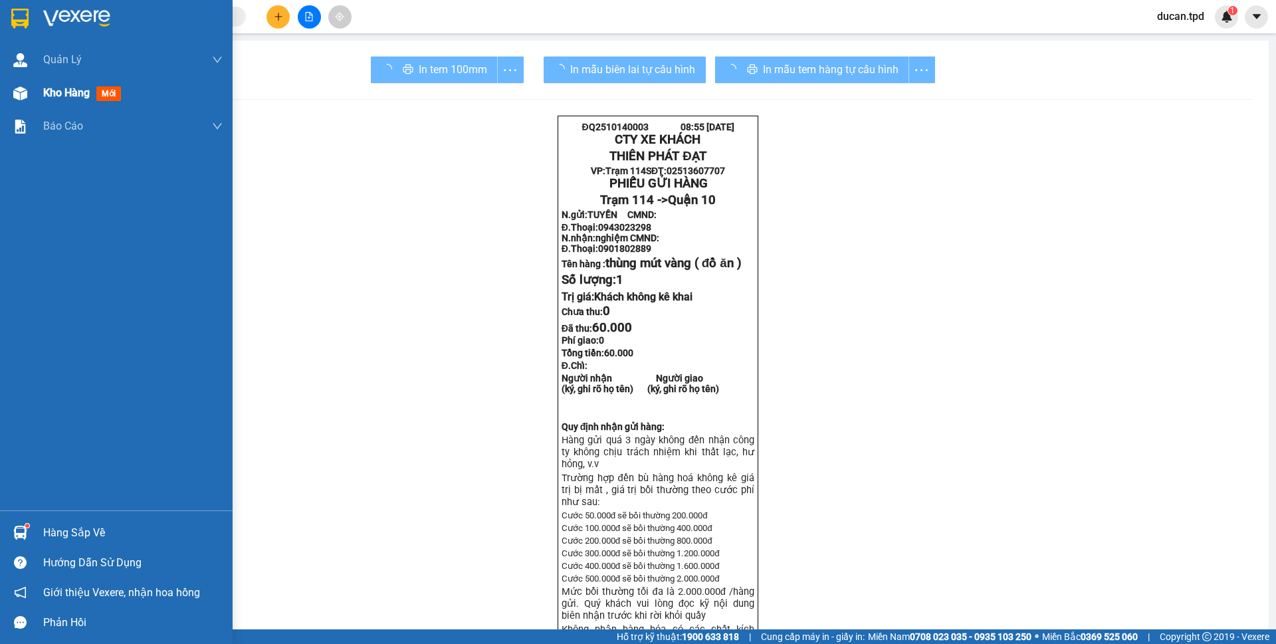
click at [10, 90] on div at bounding box center [20, 93] width 23 height 23
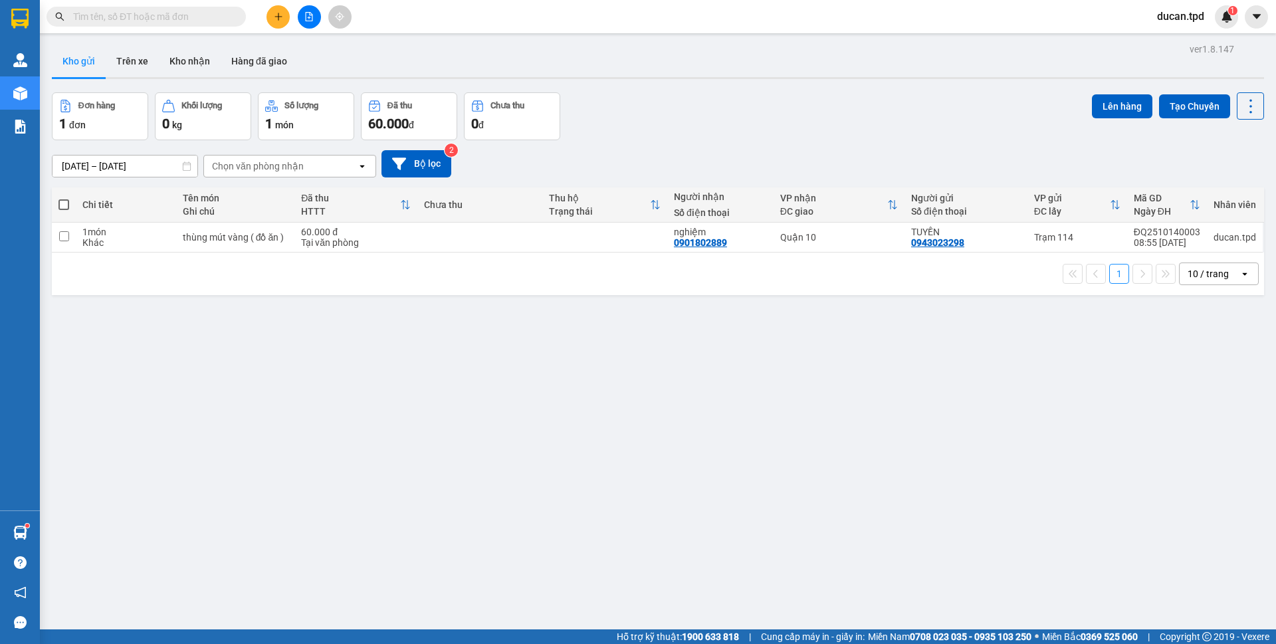
click at [61, 206] on span at bounding box center [63, 204] width 11 height 11
click at [64, 198] on input "checkbox" at bounding box center [64, 198] width 0 height 0
checkbox input "true"
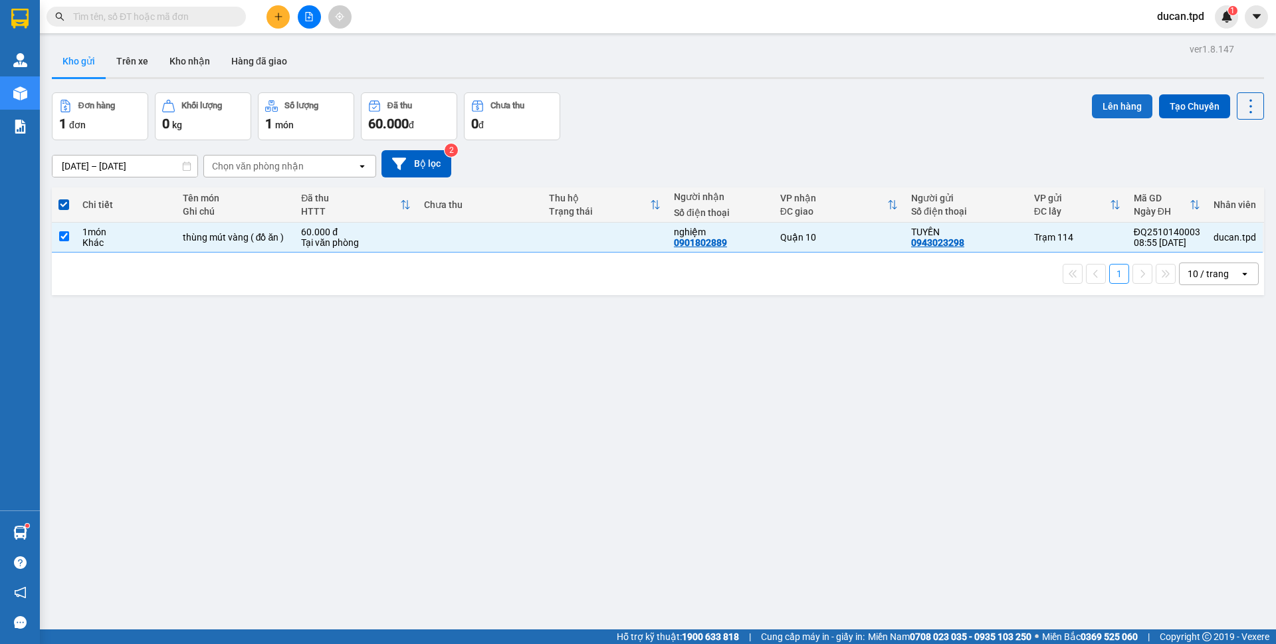
click at [1111, 108] on button "Lên hàng" at bounding box center [1122, 106] width 60 height 24
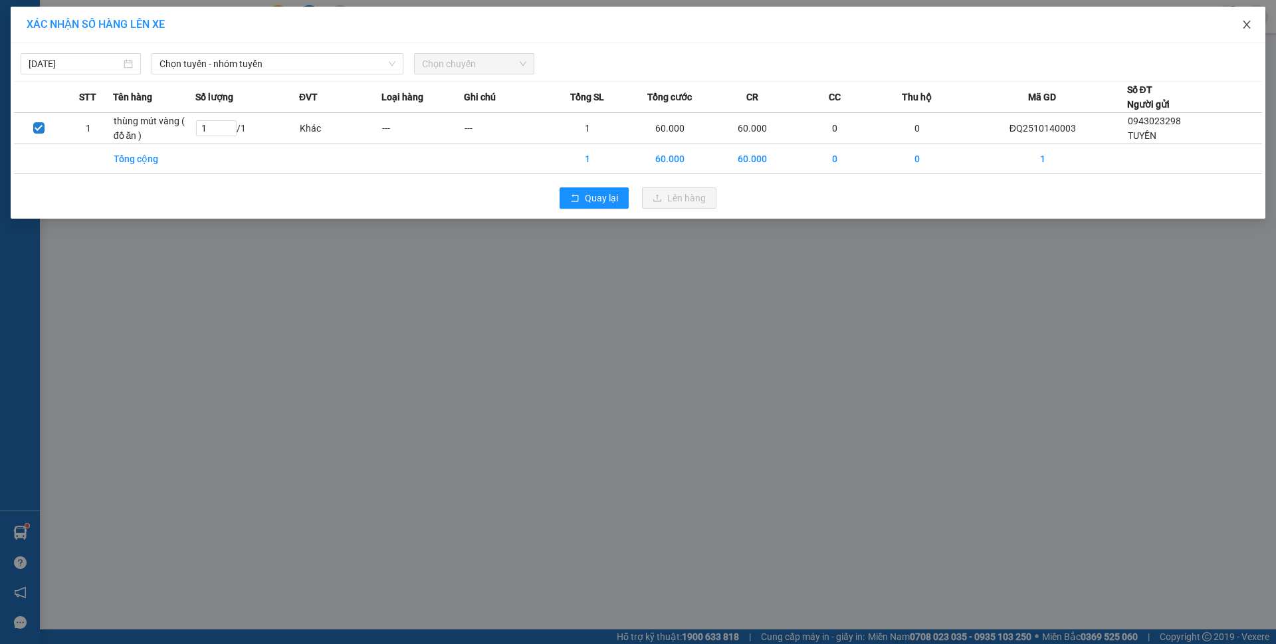
click at [1245, 23] on icon "close" at bounding box center [1246, 25] width 7 height 8
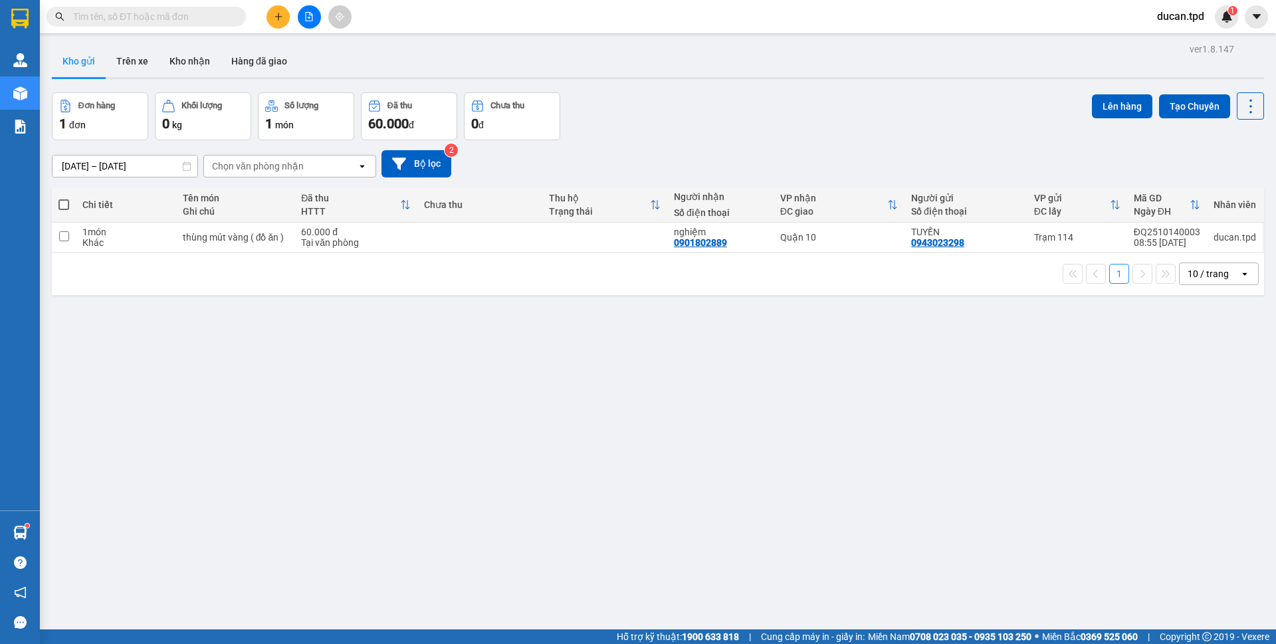
click at [63, 199] on span at bounding box center [63, 204] width 11 height 11
click at [64, 198] on input "checkbox" at bounding box center [64, 198] width 0 height 0
checkbox input "true"
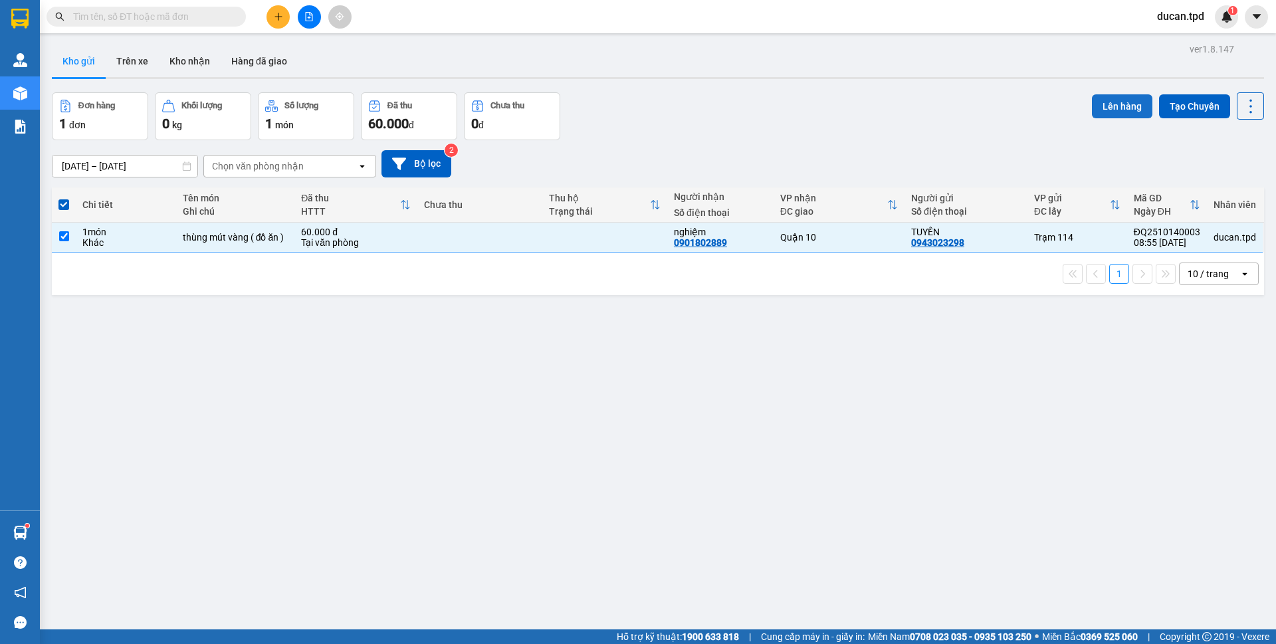
click at [1099, 110] on button "Lên hàng" at bounding box center [1122, 106] width 60 height 24
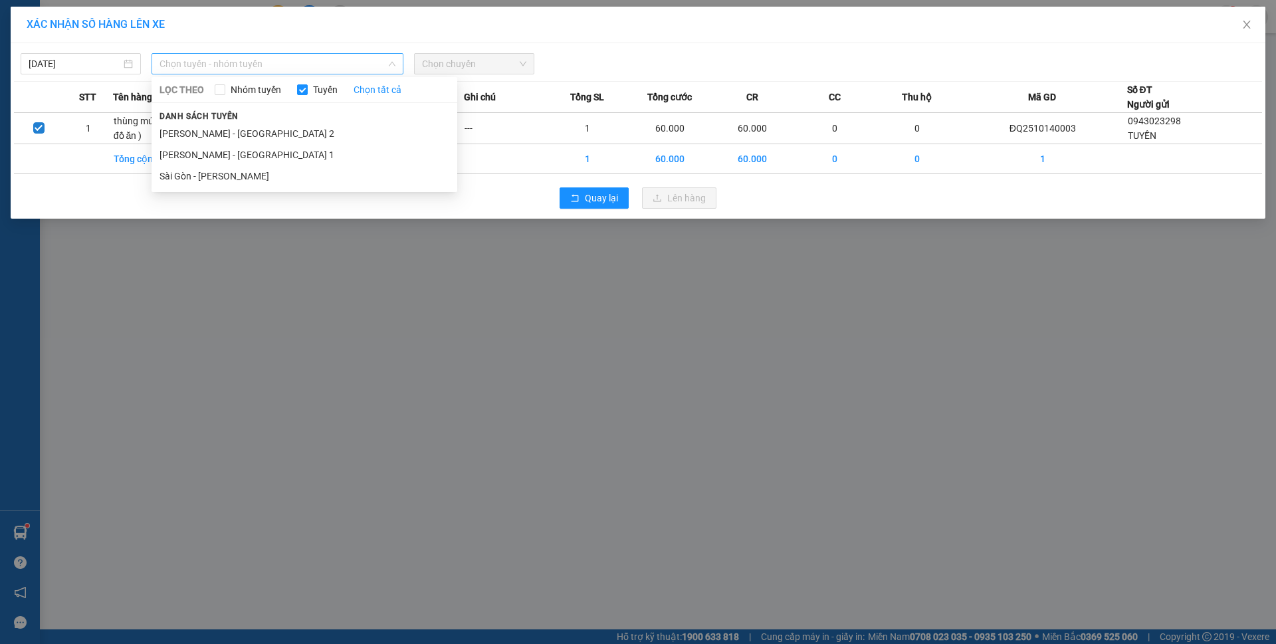
click at [248, 70] on span "Chọn tuyến - nhóm tuyến" at bounding box center [278, 64] width 236 height 20
click at [223, 131] on li "Phương Lâm - Sài Gòn 2" at bounding box center [305, 133] width 306 height 21
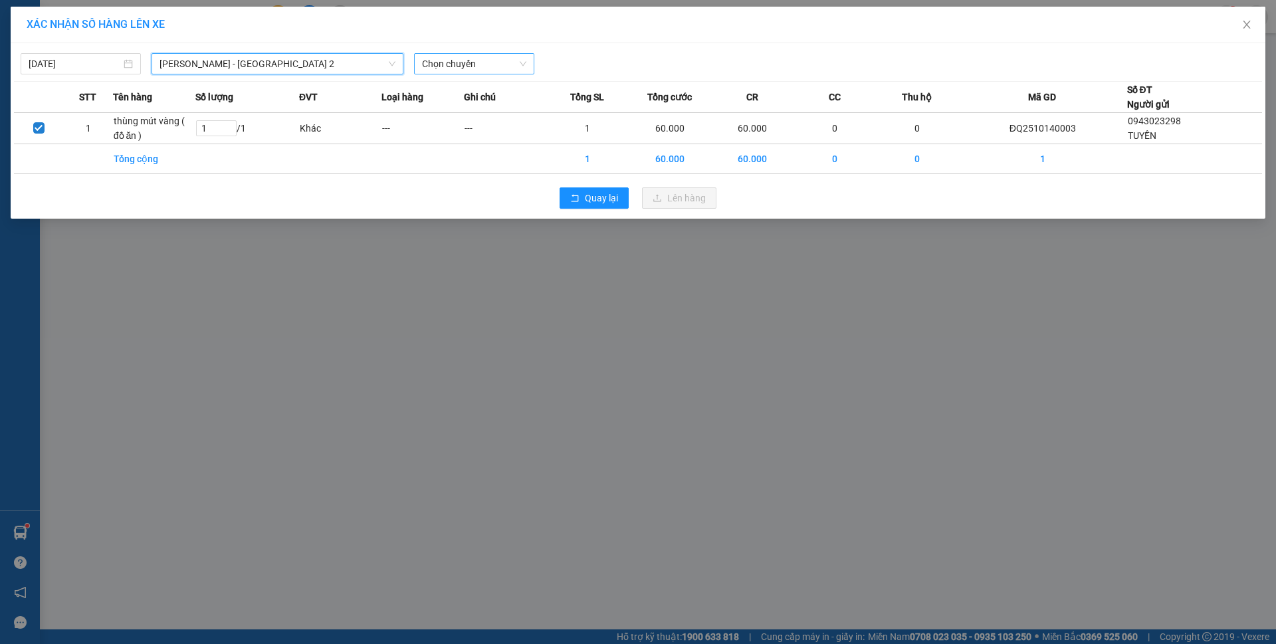
click at [459, 62] on span "Chọn chuyến" at bounding box center [474, 64] width 104 height 20
click at [447, 67] on span "Chọn chuyến" at bounding box center [474, 64] width 104 height 20
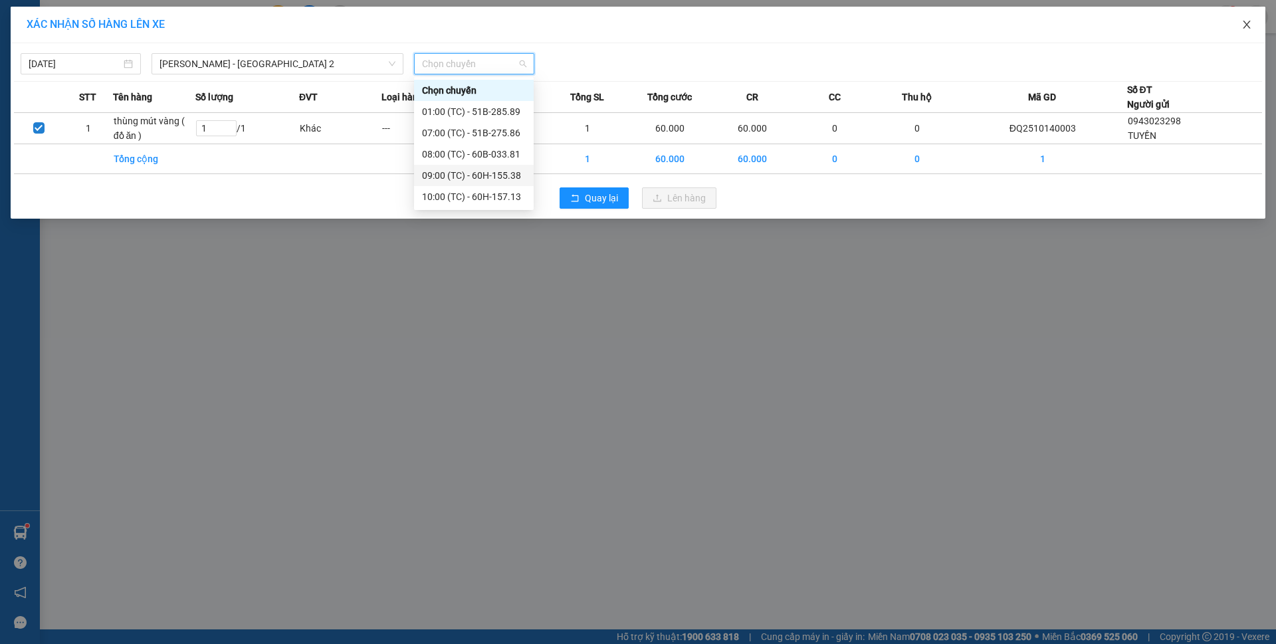
click at [1252, 30] on icon "close" at bounding box center [1247, 24] width 11 height 11
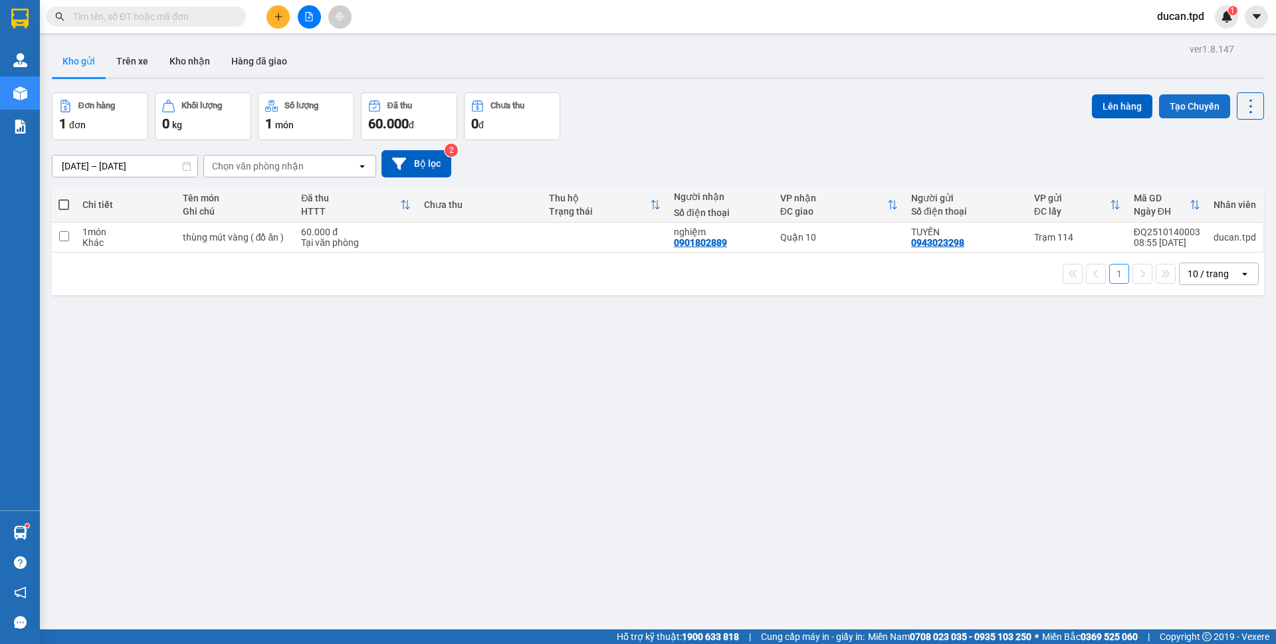
click at [1194, 113] on button "Tạo Chuyến" at bounding box center [1194, 106] width 71 height 24
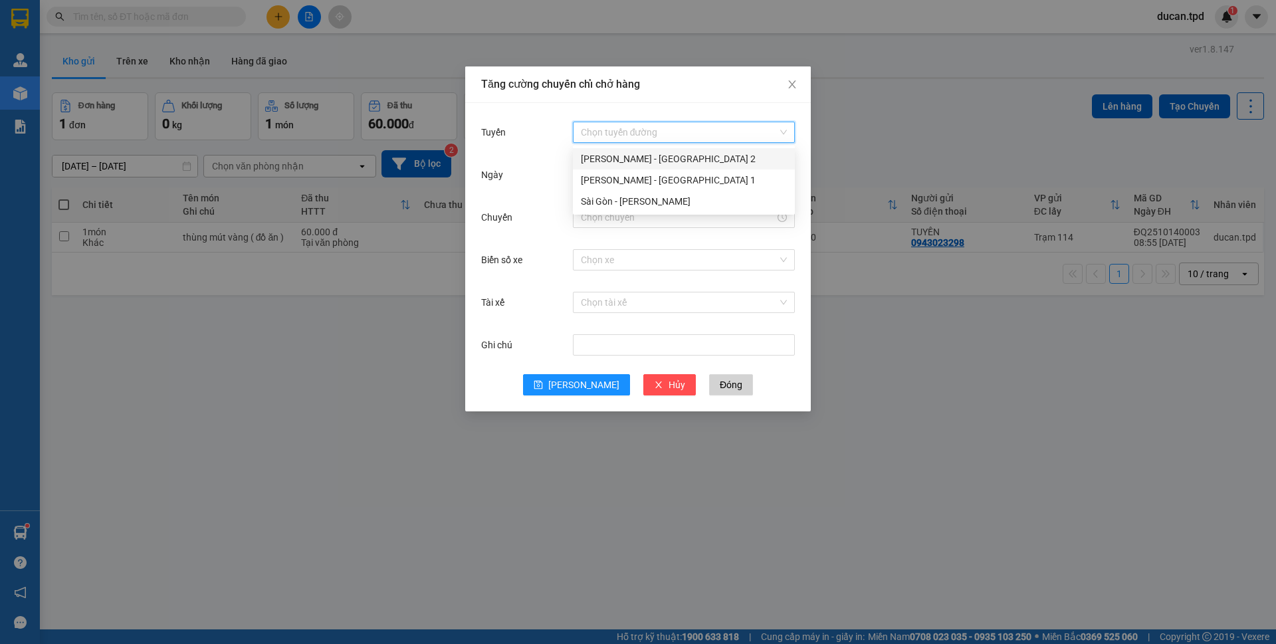
click at [644, 122] on input "Tuyến" at bounding box center [679, 132] width 197 height 20
click at [633, 156] on div "Phương Lâm - Sài Gòn 2" at bounding box center [684, 159] width 206 height 15
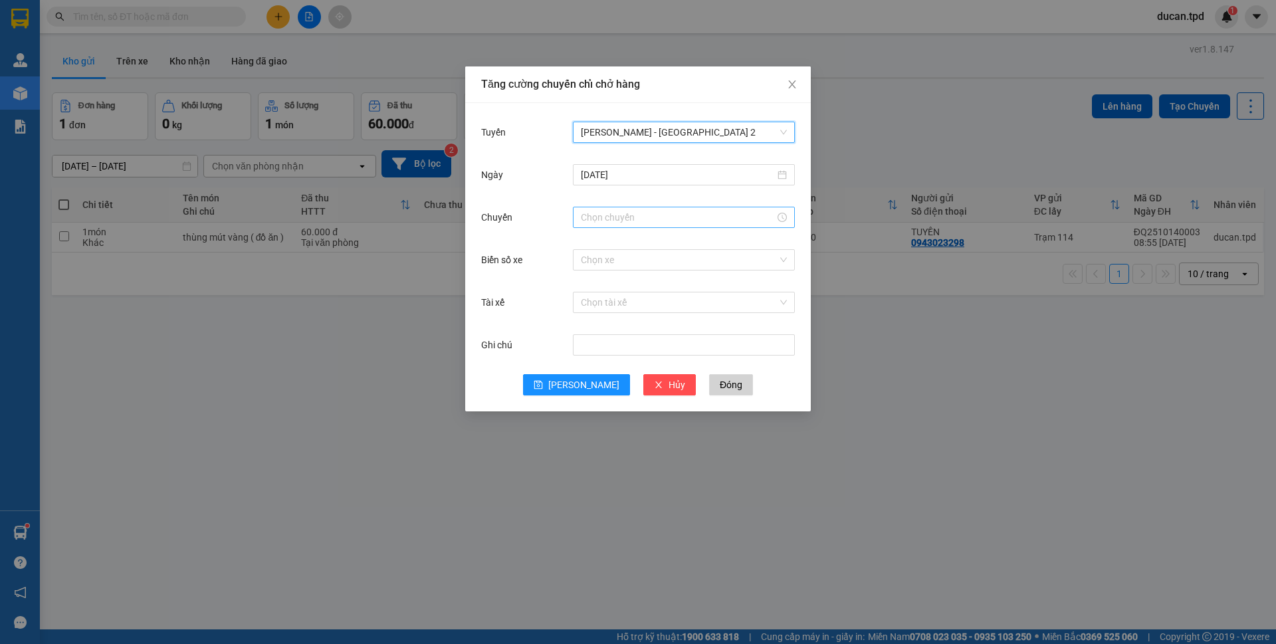
click at [594, 222] on input "Chuyến" at bounding box center [678, 217] width 194 height 15
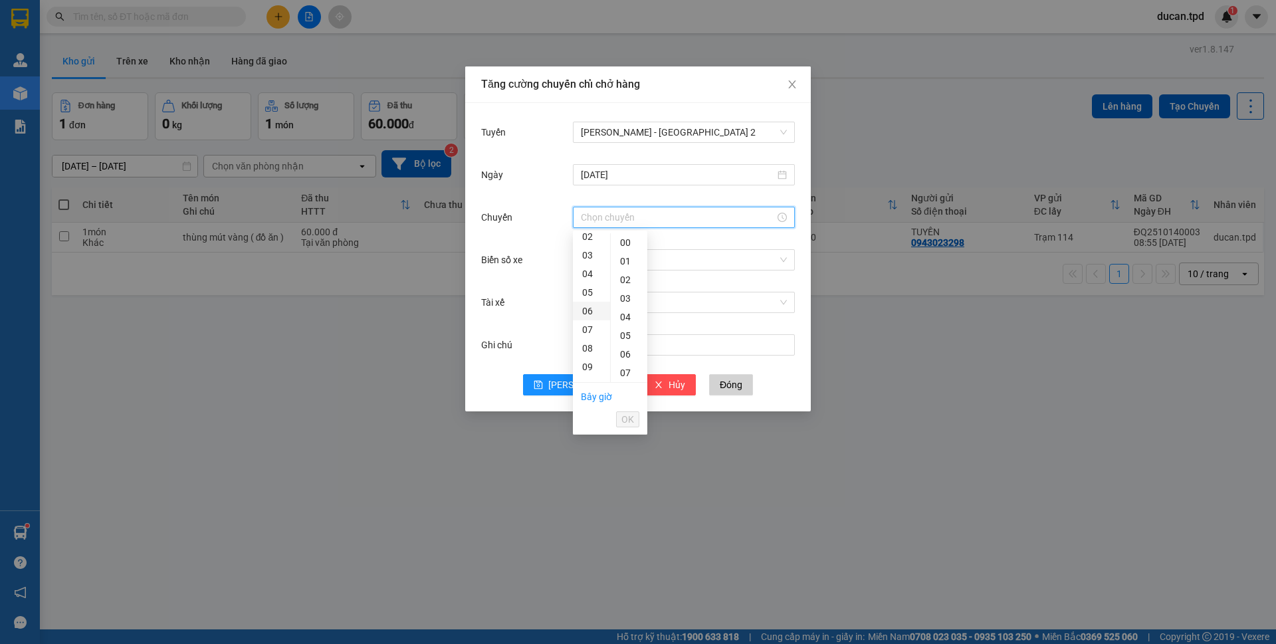
scroll to position [66, 0]
click at [590, 344] on div "09" at bounding box center [591, 343] width 37 height 19
click at [628, 259] on div "01" at bounding box center [629, 261] width 37 height 19
type input "09:01"
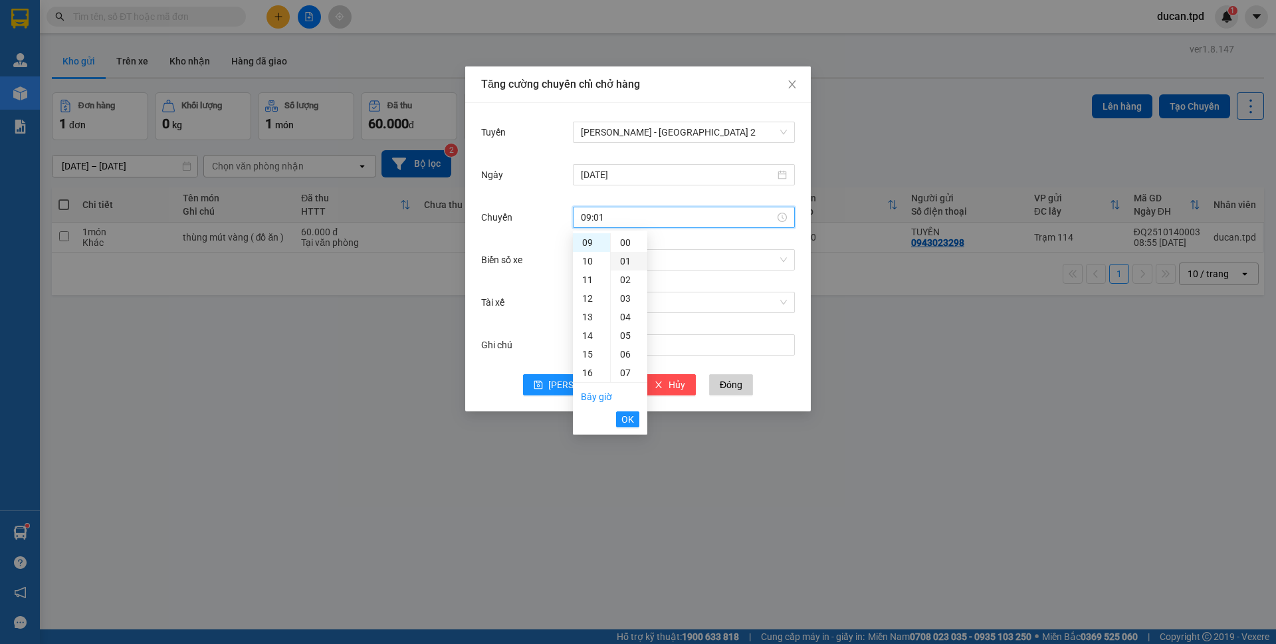
scroll to position [19, 0]
click at [628, 422] on span "OK" at bounding box center [627, 419] width 13 height 15
click at [676, 263] on input "Biển số xe" at bounding box center [679, 260] width 197 height 20
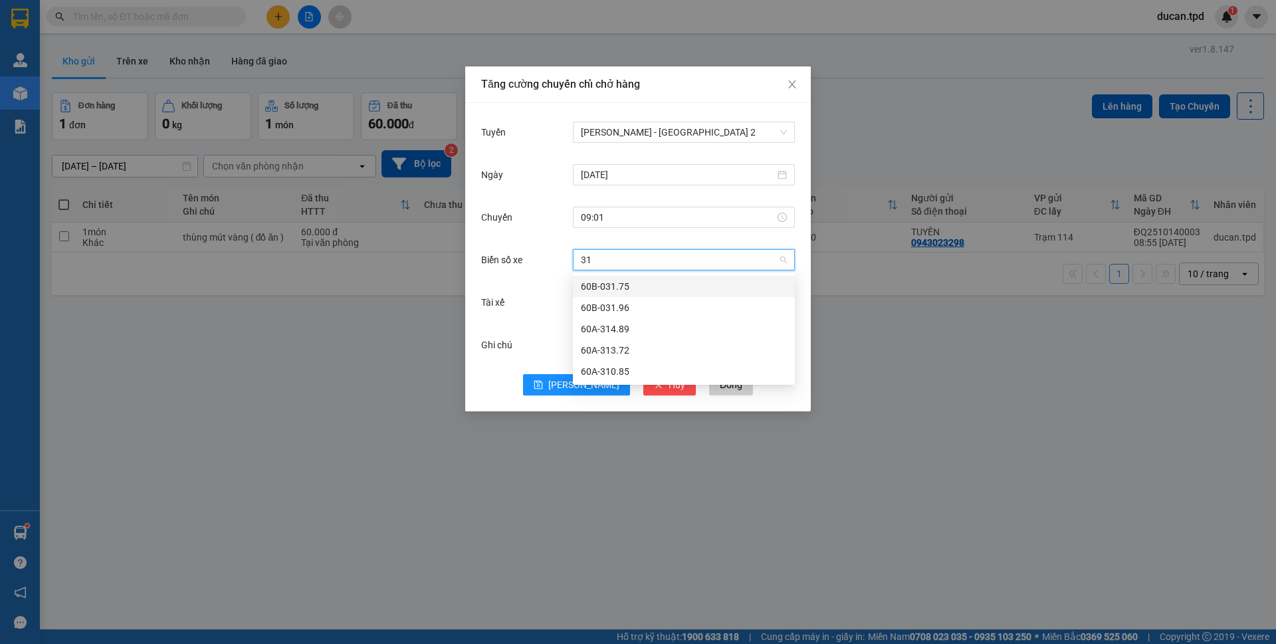
type input "310"
click at [657, 280] on div "60A-310.85" at bounding box center [684, 286] width 206 height 15
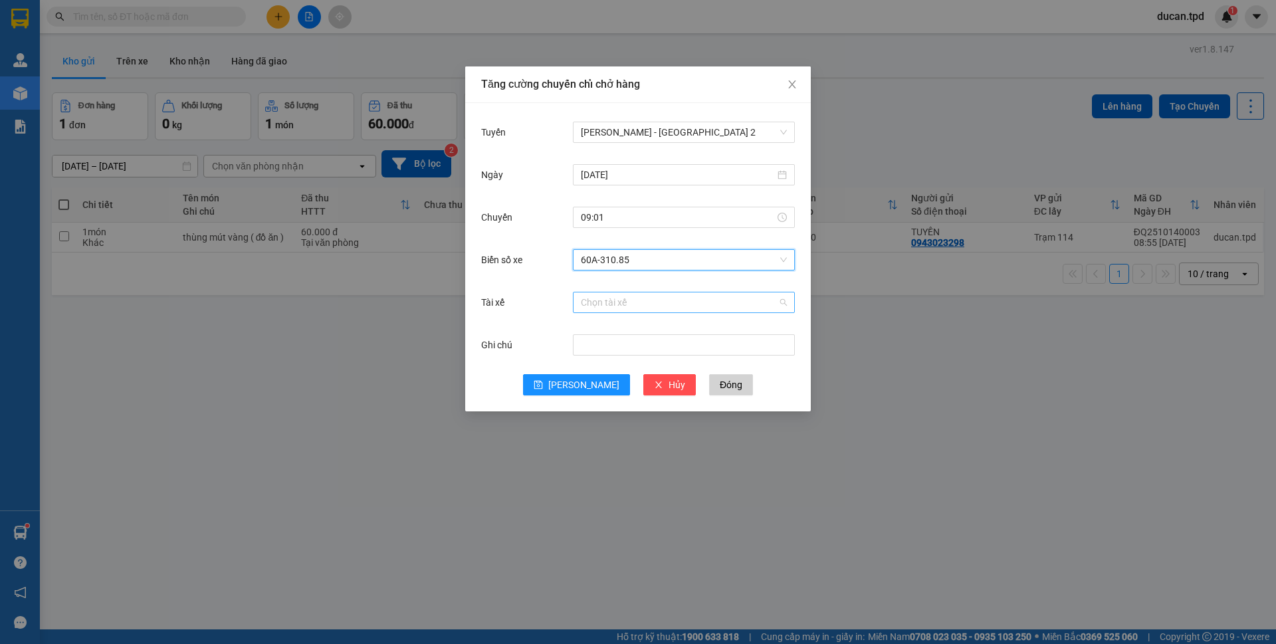
click at [649, 302] on input "Tài xế" at bounding box center [679, 302] width 197 height 20
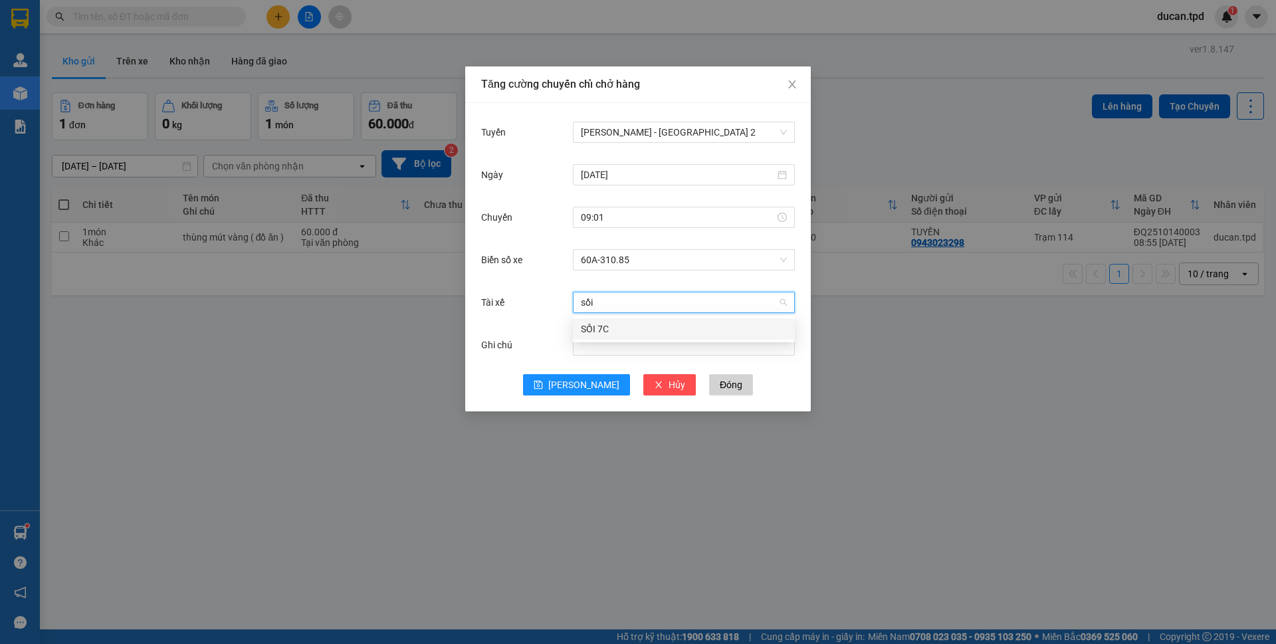
type input "sồi"
click at [618, 330] on div "SỒI 7C" at bounding box center [684, 329] width 206 height 15
click at [578, 388] on span "[PERSON_NAME]" at bounding box center [583, 385] width 71 height 15
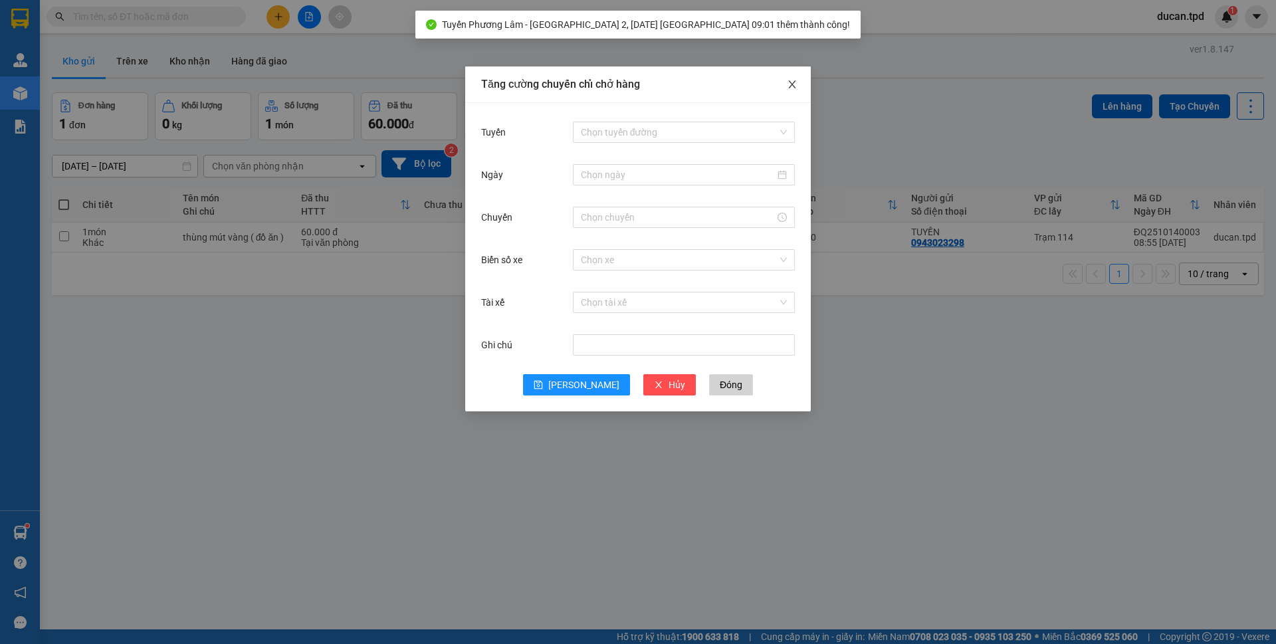
click at [791, 90] on icon "close" at bounding box center [792, 84] width 11 height 11
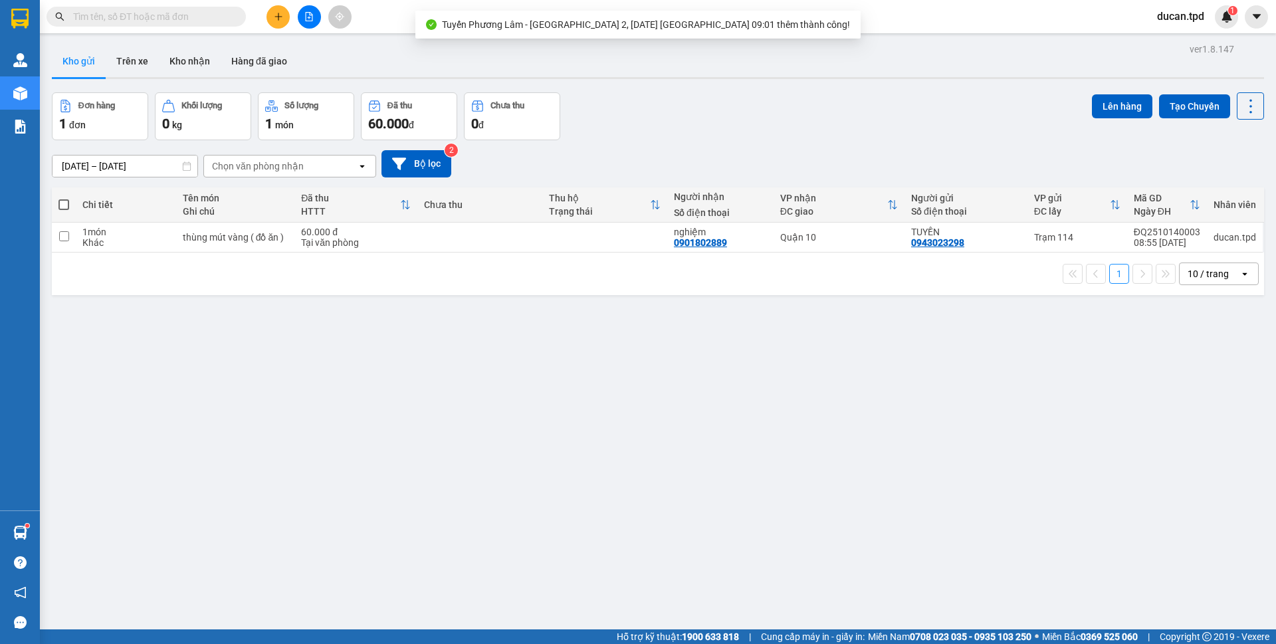
click at [62, 209] on span at bounding box center [63, 204] width 11 height 11
click at [64, 198] on input "checkbox" at bounding box center [64, 198] width 0 height 0
checkbox input "true"
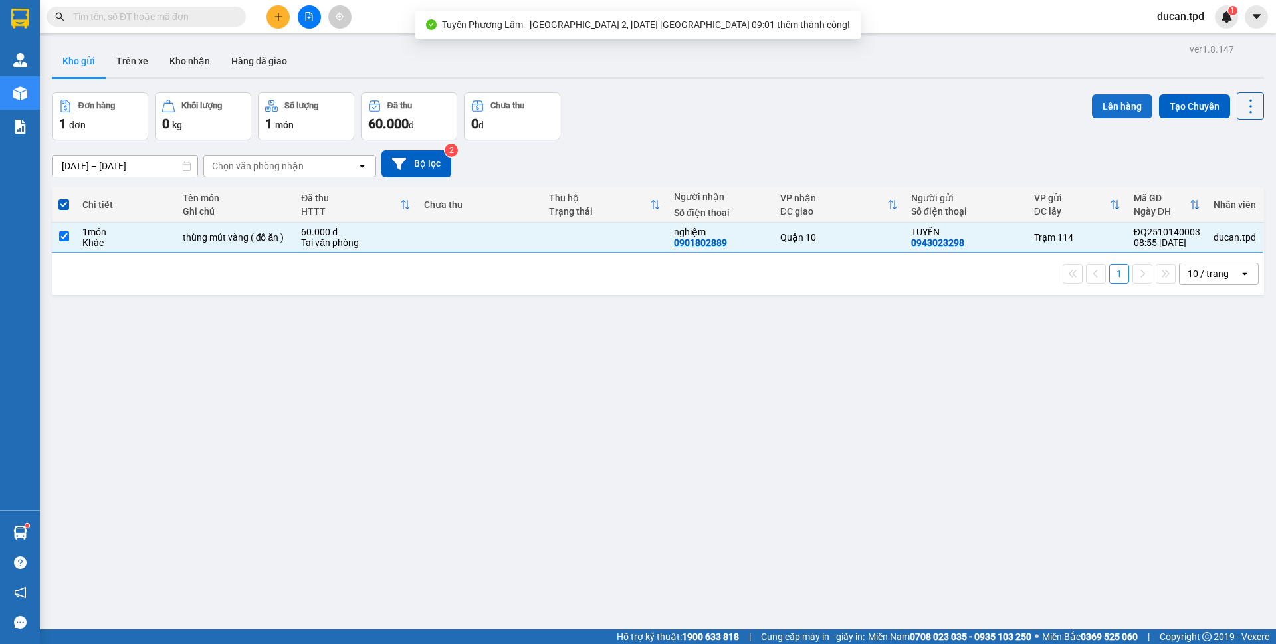
click at [1092, 106] on button "Lên hàng" at bounding box center [1122, 106] width 60 height 24
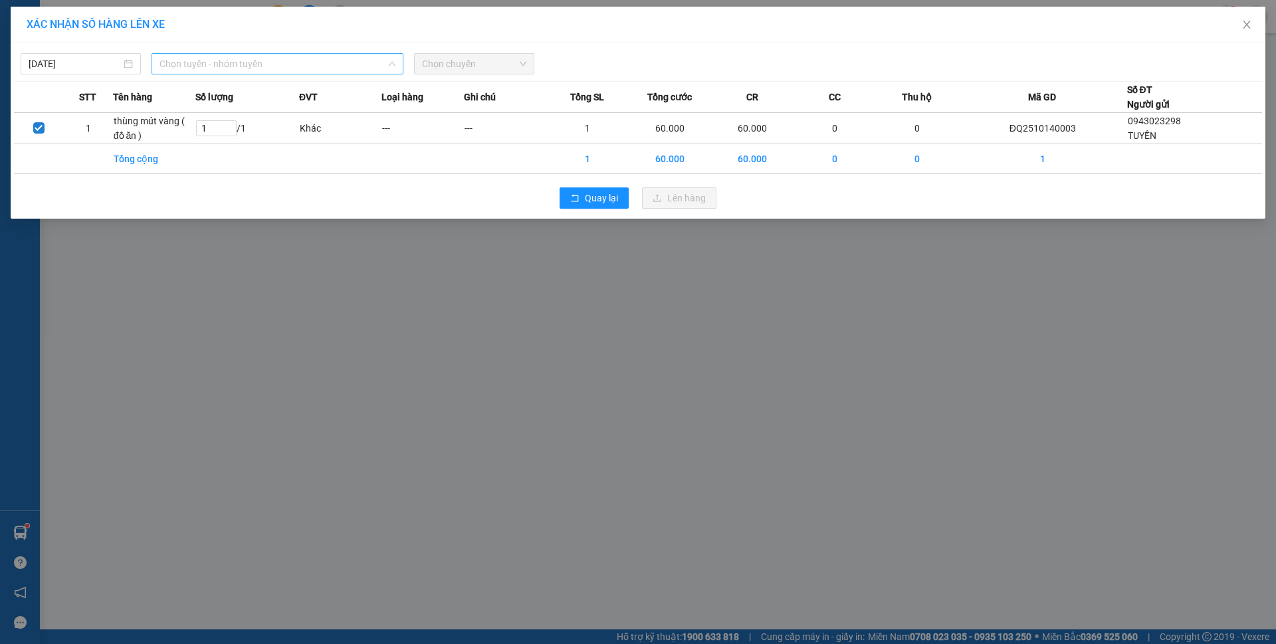
click at [197, 70] on span "Chọn tuyến - nhóm tuyến" at bounding box center [278, 64] width 236 height 20
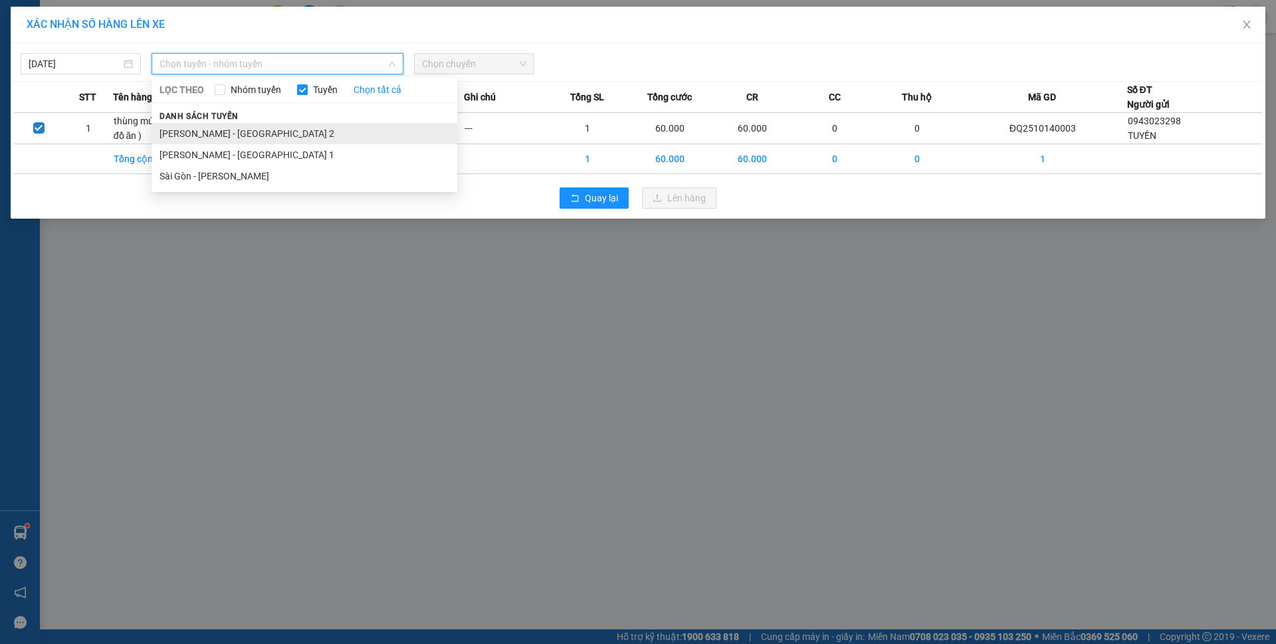
click at [204, 128] on li "Phương Lâm - Sài Gòn 2" at bounding box center [305, 133] width 306 height 21
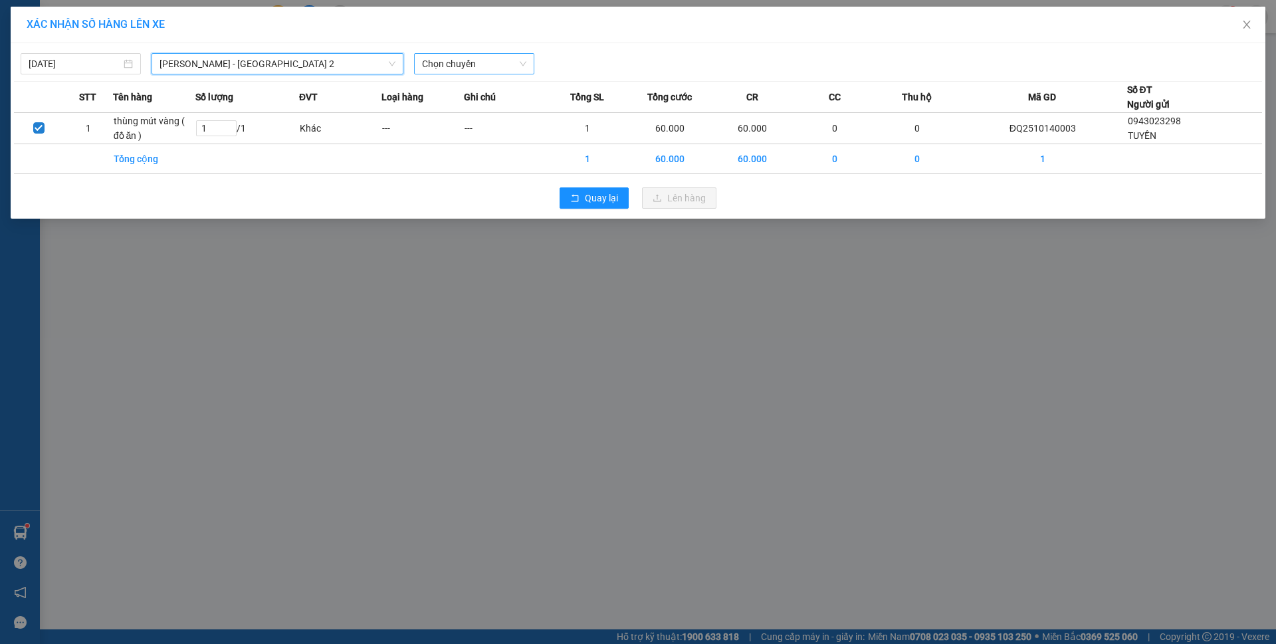
click at [431, 66] on span "Chọn chuyến" at bounding box center [474, 64] width 104 height 20
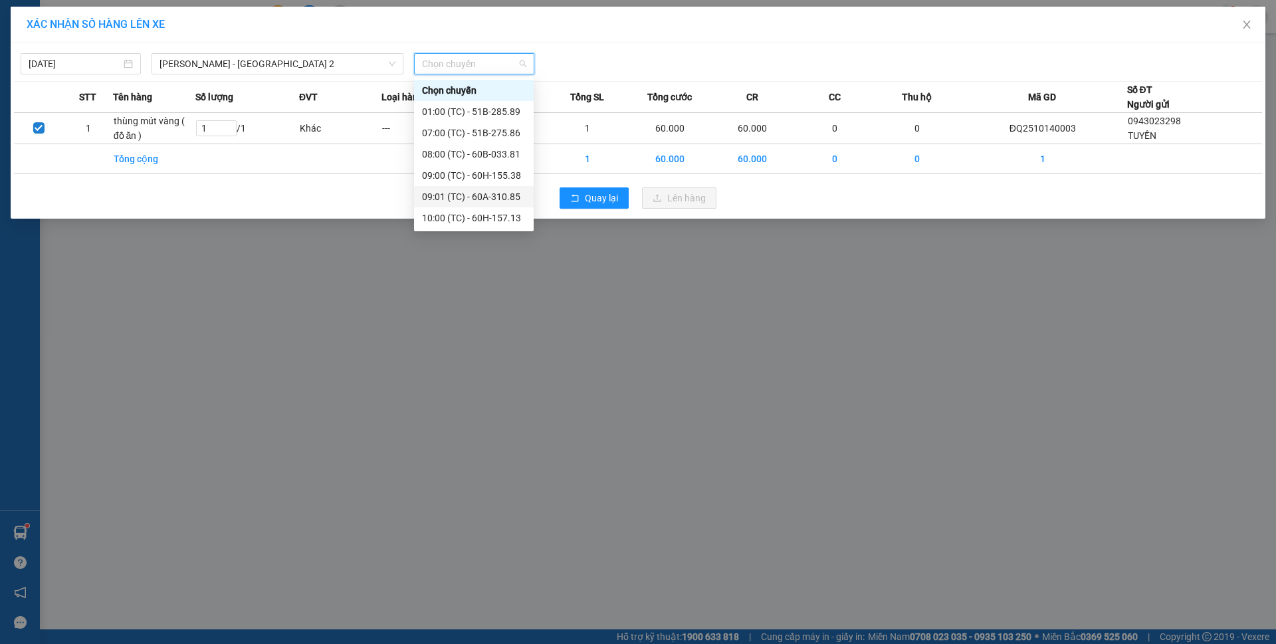
click at [480, 189] on div "09:01 (TC) - 60A-310.85" at bounding box center [474, 196] width 104 height 15
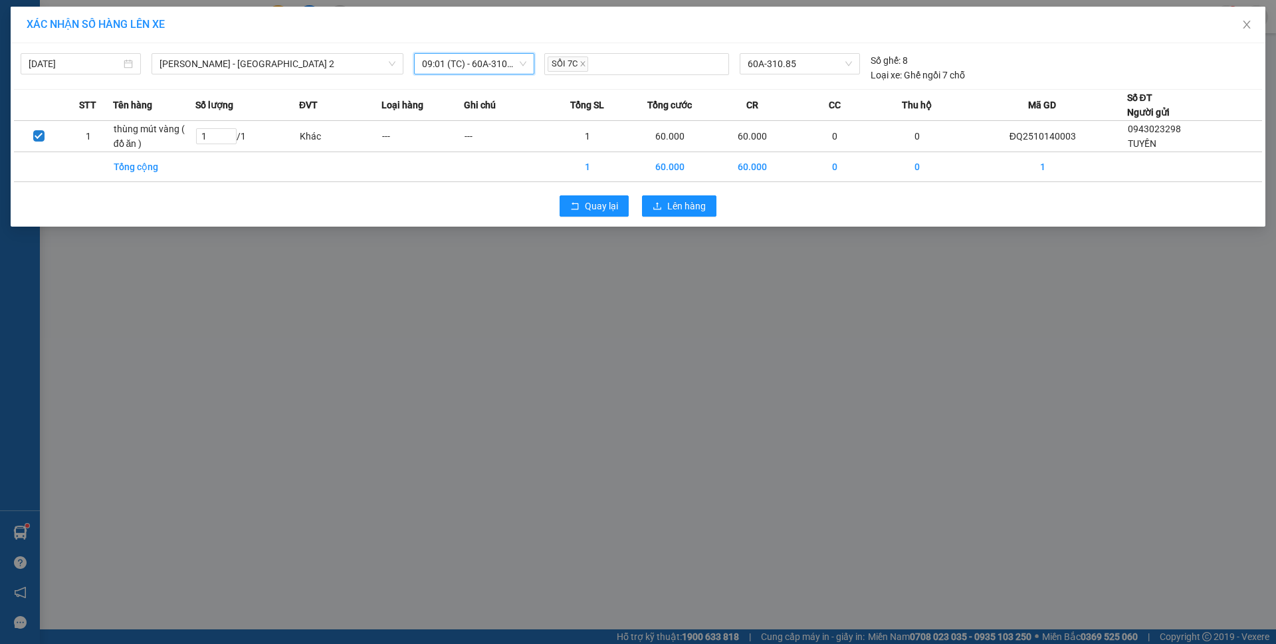
click at [669, 195] on div "Quay lại Lên hàng" at bounding box center [638, 206] width 1248 height 35
click at [672, 202] on span "Lên hàng" at bounding box center [686, 206] width 39 height 15
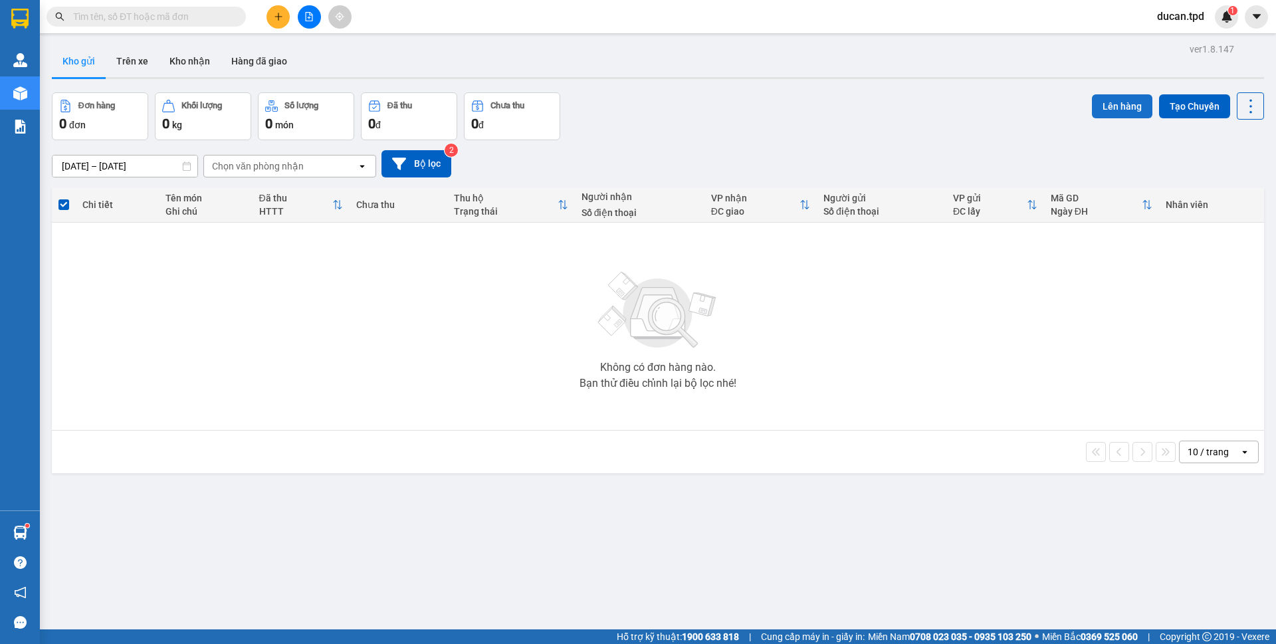
click at [1094, 108] on button "Lên hàng" at bounding box center [1122, 106] width 60 height 24
click at [775, 101] on div "Đơn hàng 0 đơn Khối lượng 0 kg Số lượng 0 món Đã thu 0 đ Chưa thu 0 đ Lên hàng …" at bounding box center [658, 116] width 1212 height 48
click at [286, 23] on button at bounding box center [278, 16] width 23 height 23
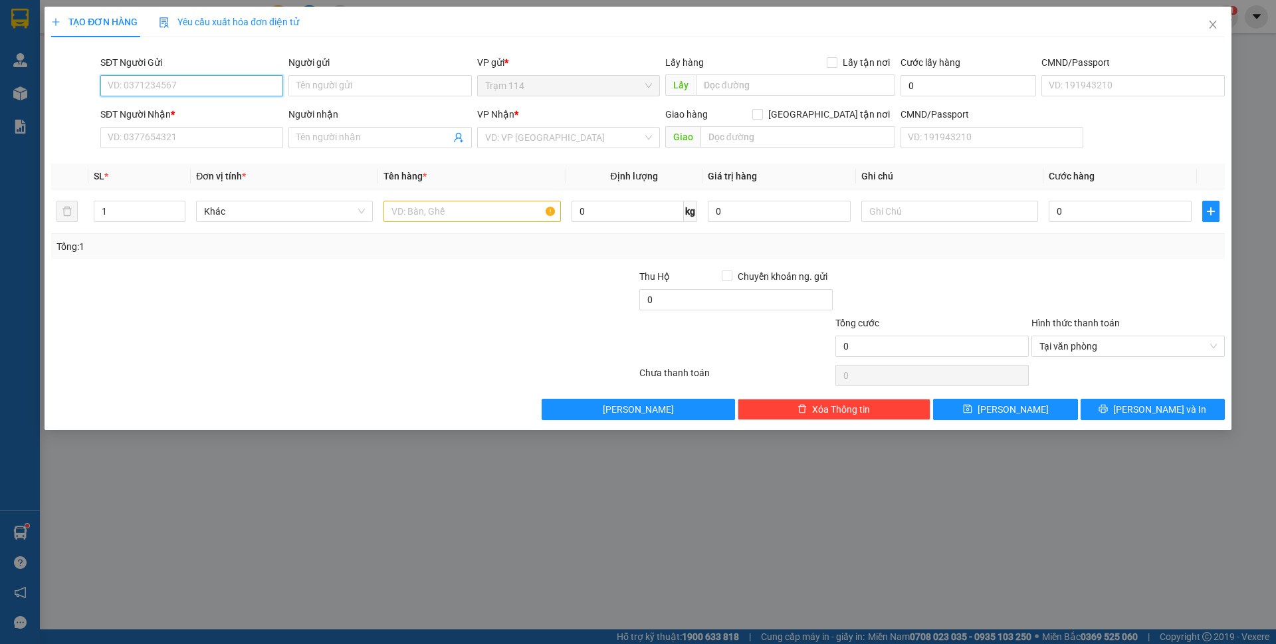
click at [255, 84] on input "SĐT Người Gửi" at bounding box center [191, 85] width 183 height 21
type input "0343996646"
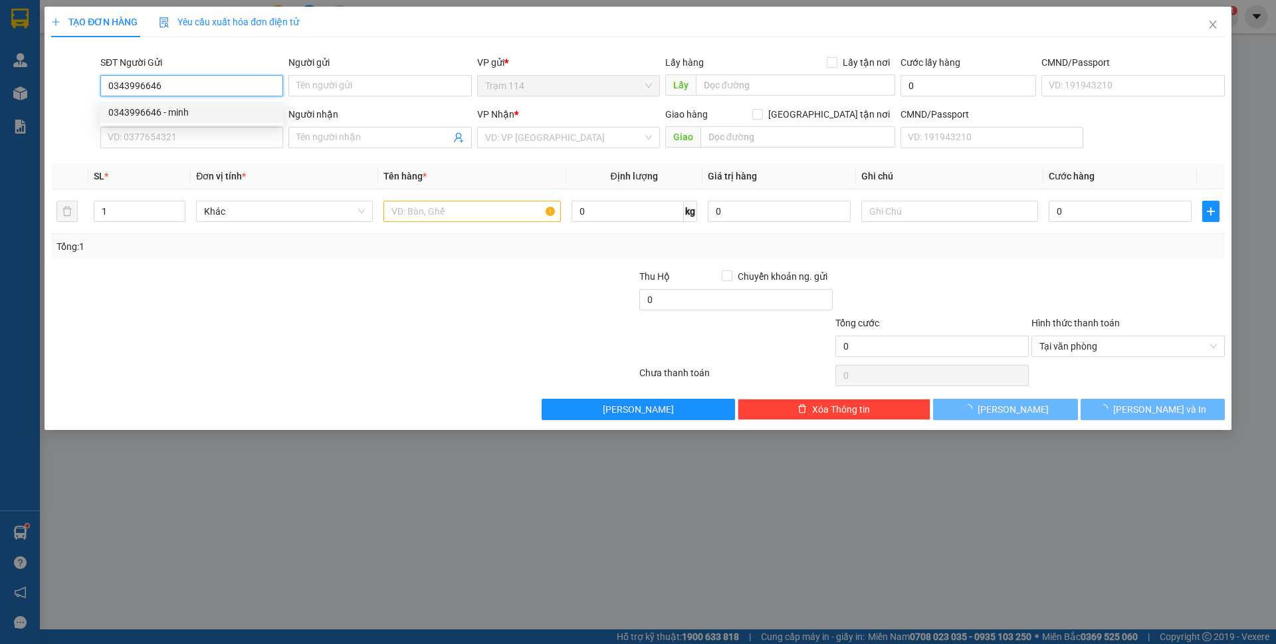
click at [155, 110] on div "0343996646 - minh" at bounding box center [191, 112] width 167 height 15
type input "minh"
type input "0375272786"
type input "quỳnh"
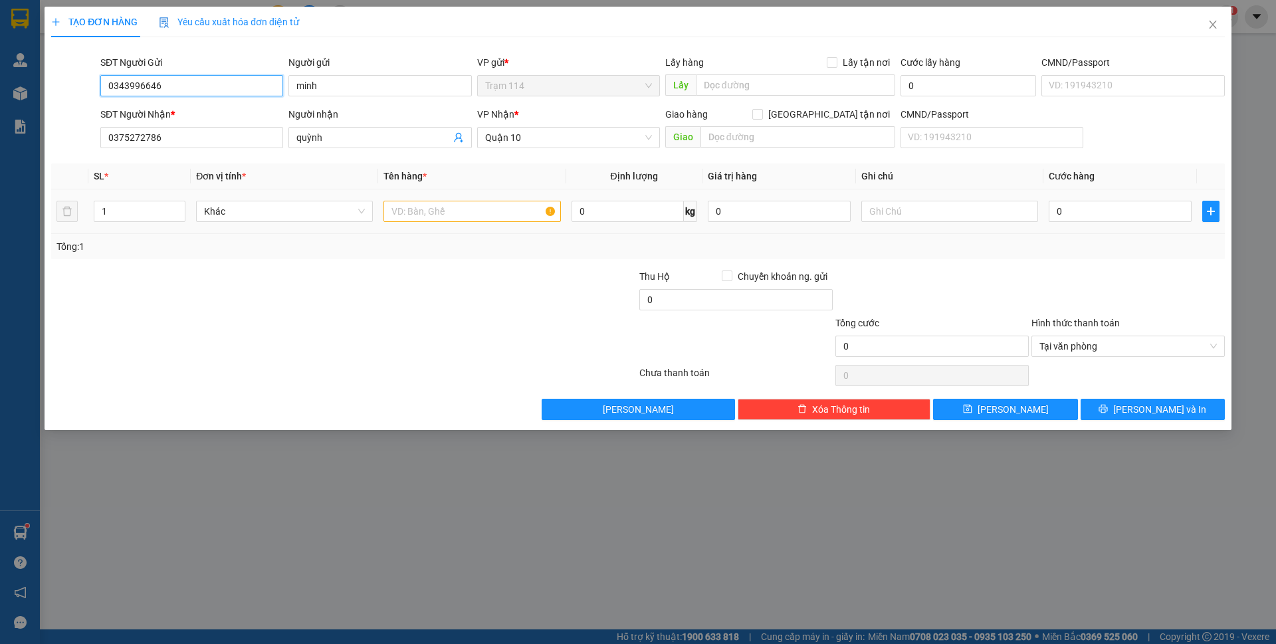
type input "0343996646"
click at [411, 218] on input "text" at bounding box center [472, 211] width 177 height 21
type input "thùng mút vàng ( đồ ăn )"
click at [1079, 199] on div "0" at bounding box center [1120, 211] width 143 height 27
click at [1081, 211] on input "0" at bounding box center [1120, 211] width 143 height 21
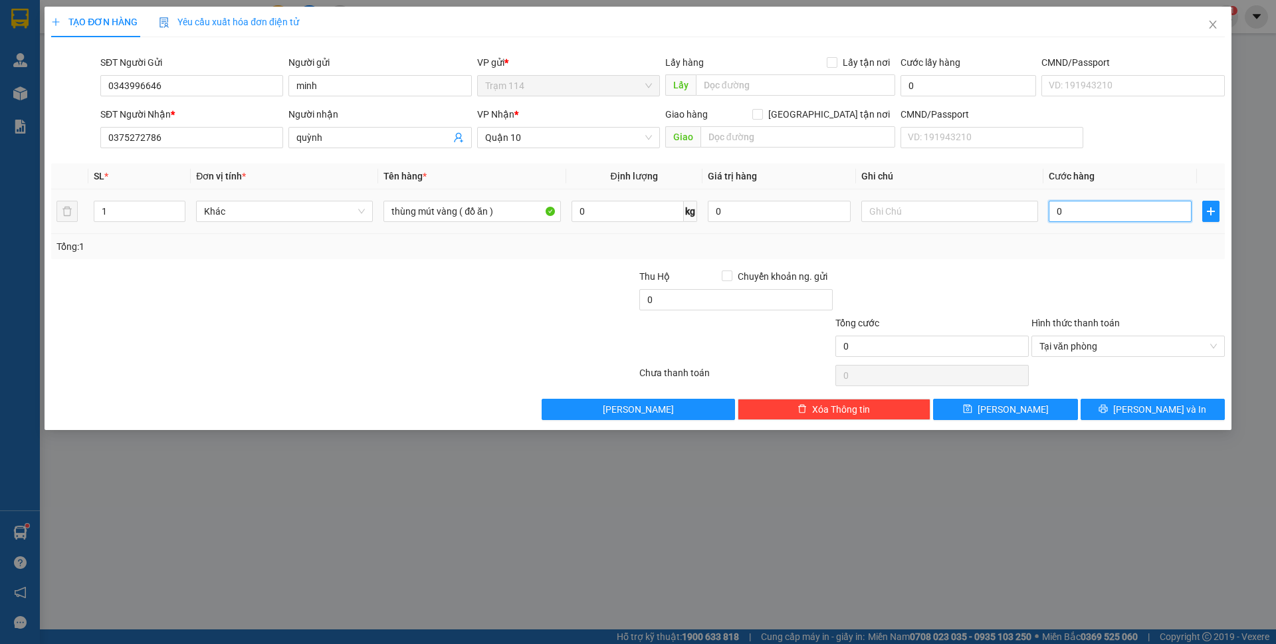
type input "6"
type input "60"
type input "60.000"
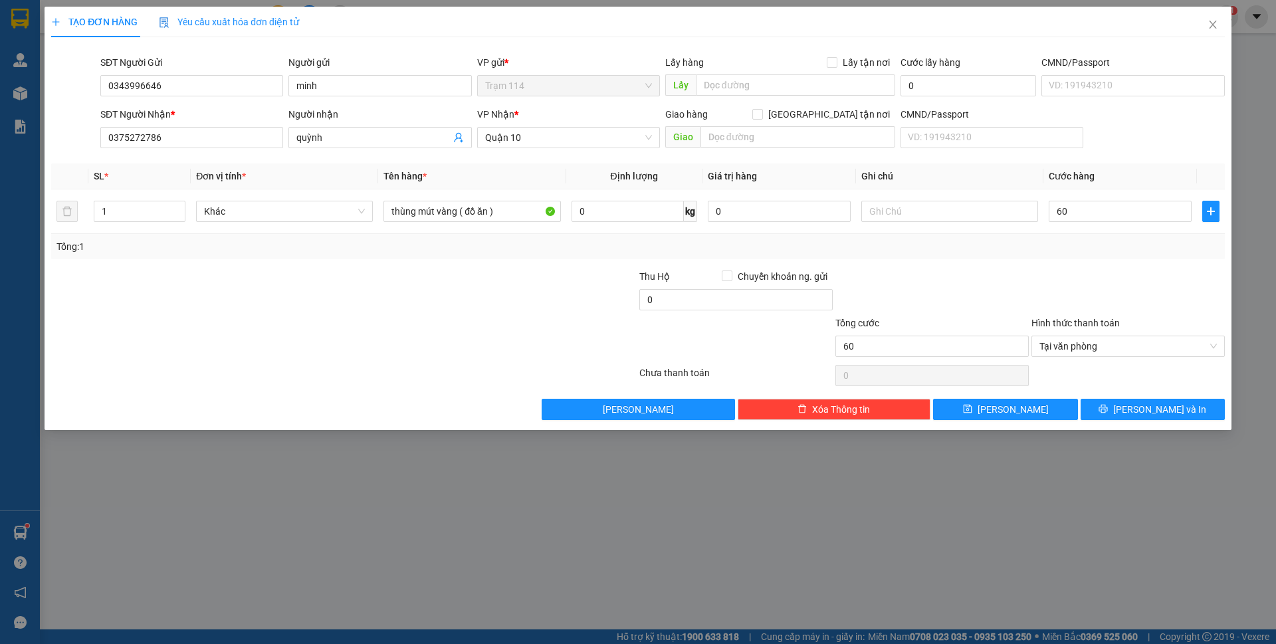
type input "60.000"
click at [1061, 275] on div at bounding box center [1128, 292] width 196 height 47
click at [1157, 403] on span "[PERSON_NAME] và In" at bounding box center [1159, 409] width 93 height 15
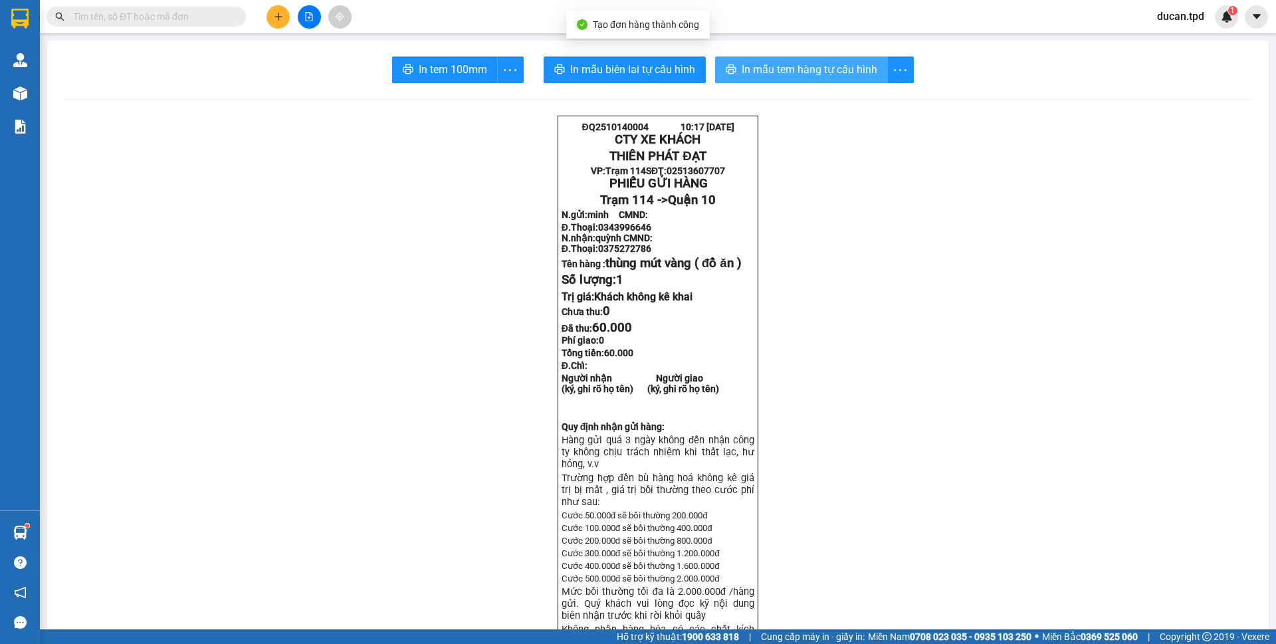
click at [790, 72] on span "In mẫu tem hàng tự cấu hình" at bounding box center [810, 69] width 136 height 17
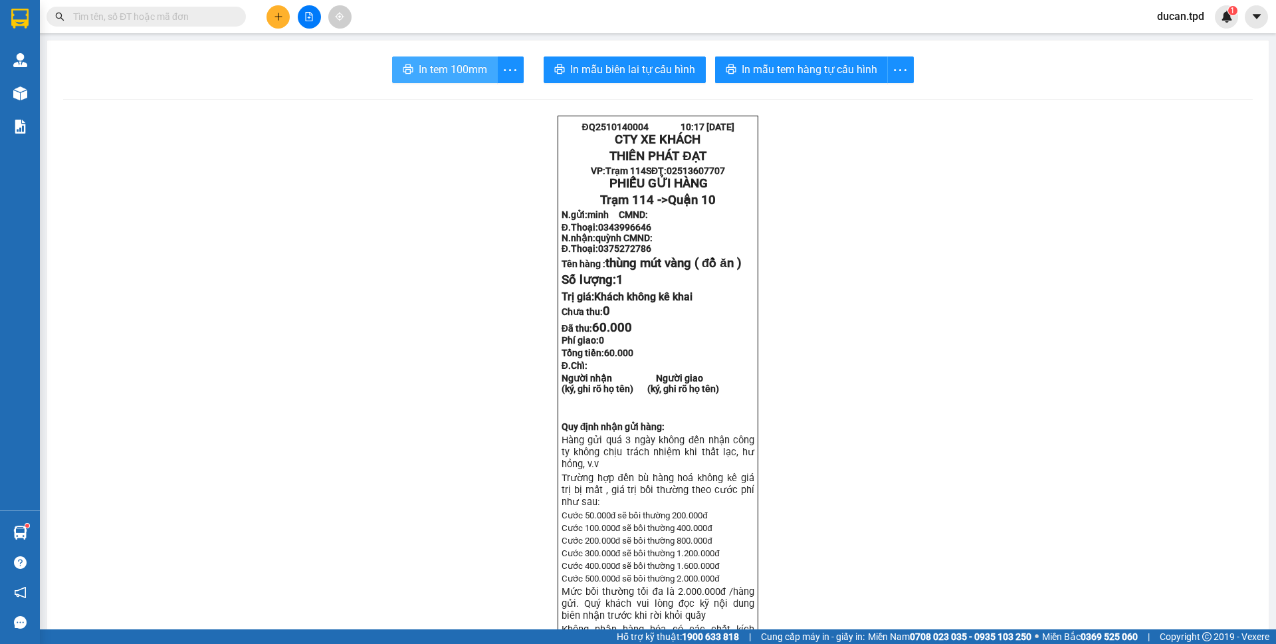
click at [401, 64] on button "In tem 100mm" at bounding box center [445, 69] width 106 height 27
click at [748, 74] on span "In mẫu tem hàng tự cấu hình" at bounding box center [810, 69] width 136 height 17
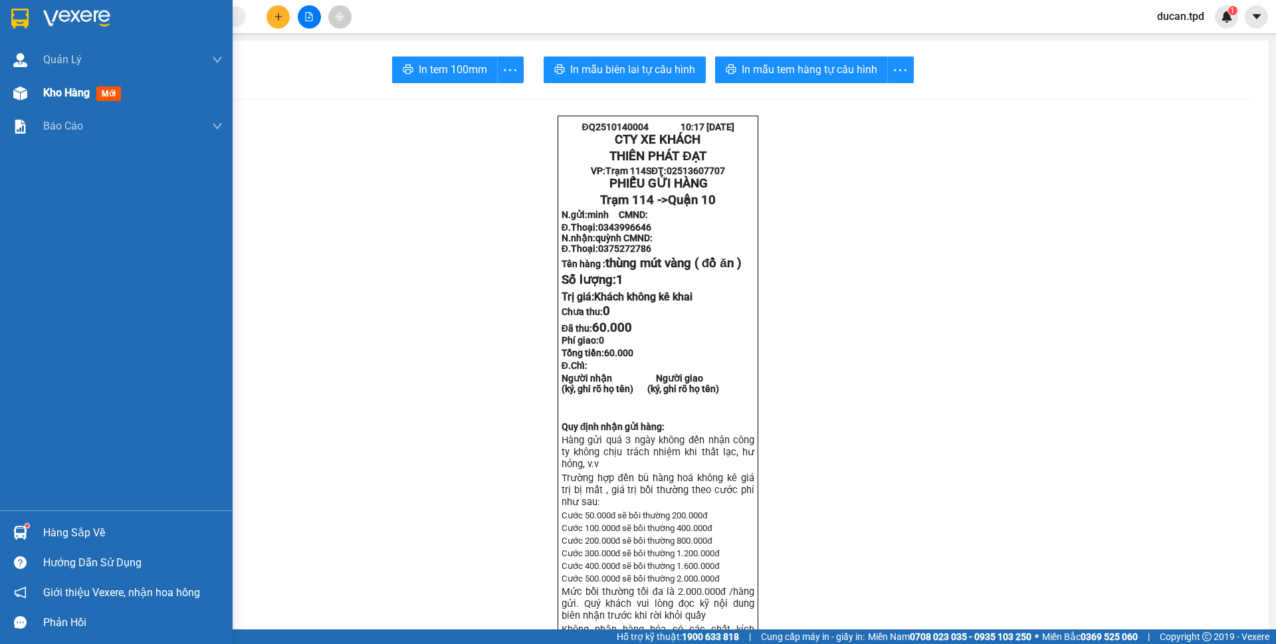
click at [47, 89] on span "Kho hàng" at bounding box center [66, 92] width 47 height 13
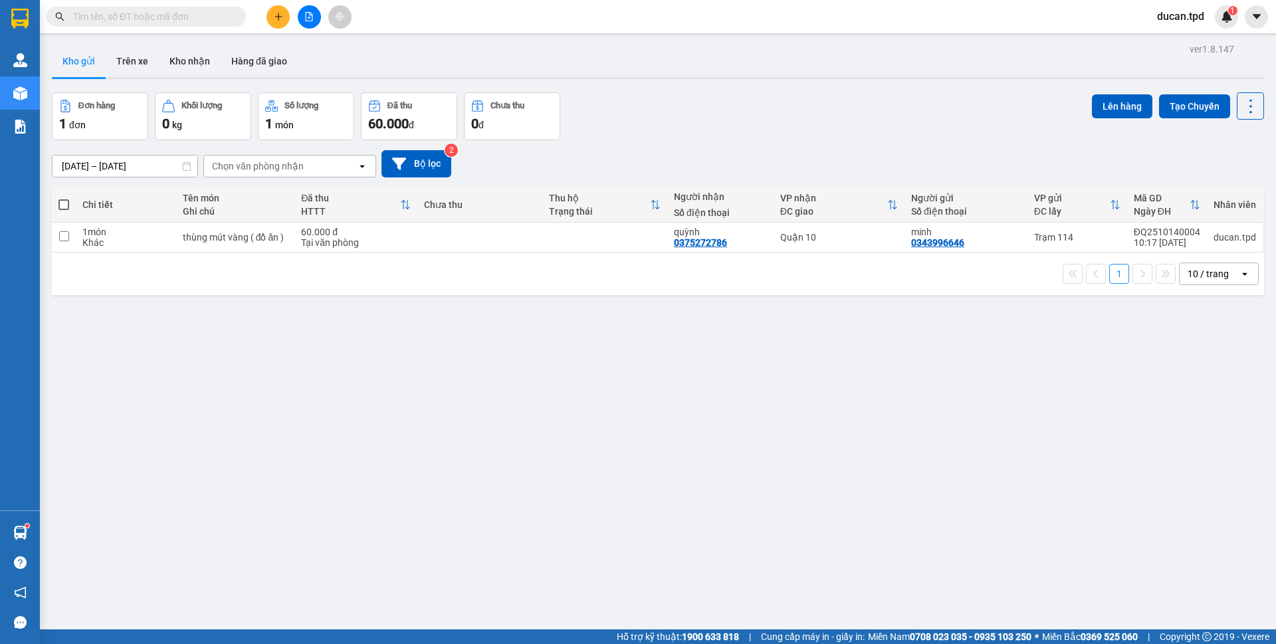
click at [67, 198] on label at bounding box center [63, 204] width 11 height 13
click at [64, 198] on input "checkbox" at bounding box center [64, 198] width 0 height 0
checkbox input "true"
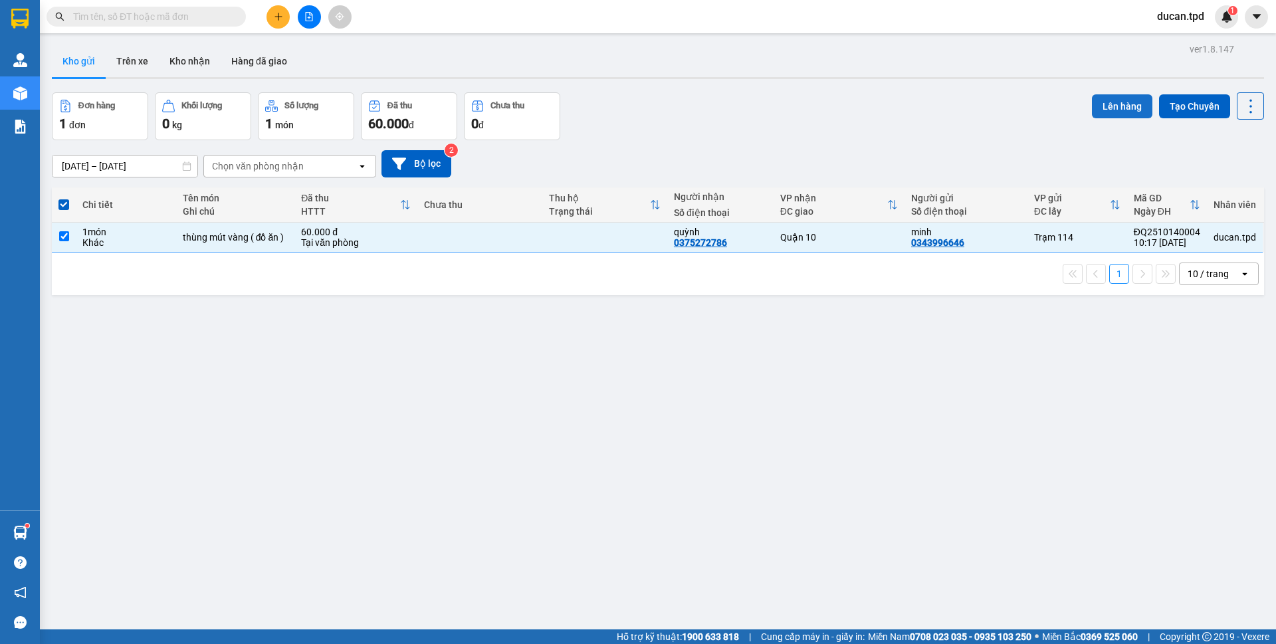
click at [1127, 116] on button "Lên hàng" at bounding box center [1122, 106] width 60 height 24
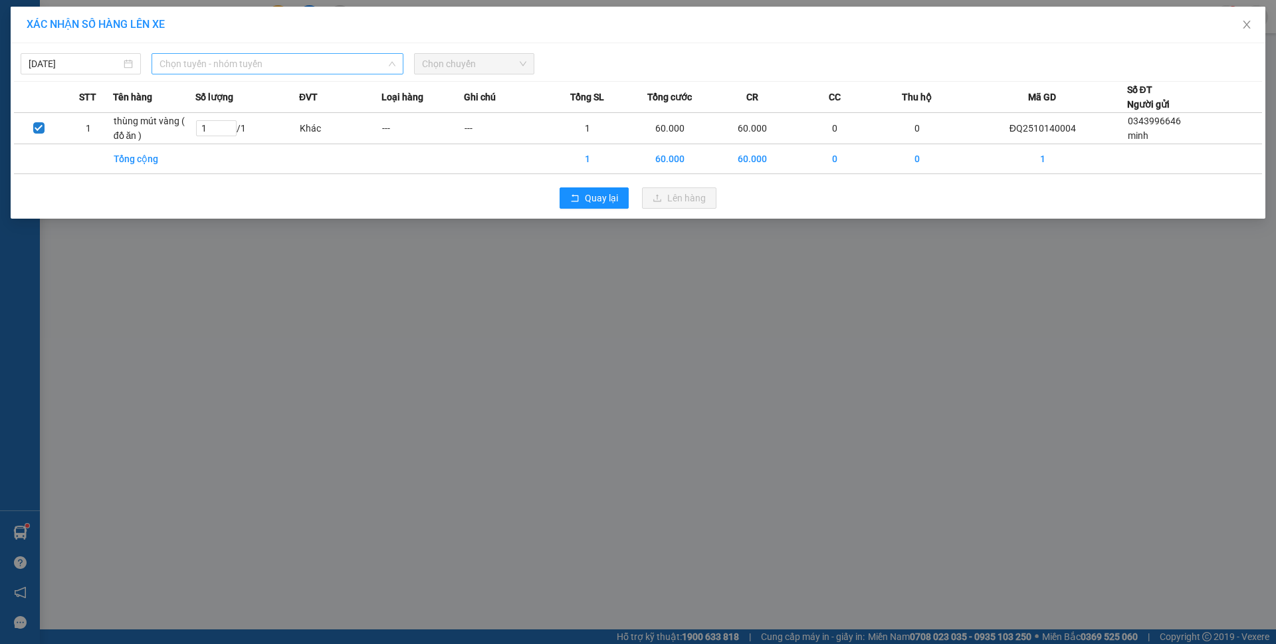
click at [336, 60] on span "Chọn tuyến - nhóm tuyến" at bounding box center [278, 64] width 236 height 20
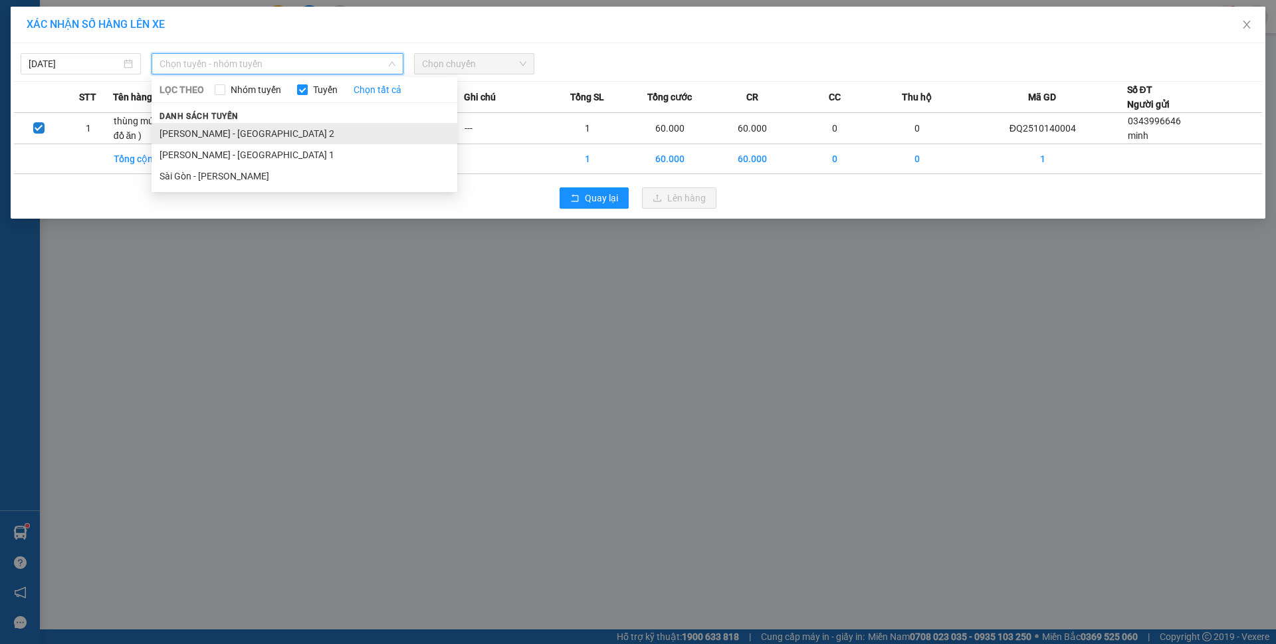
click at [294, 131] on li "Phương Lâm - Sài Gòn 2" at bounding box center [305, 133] width 306 height 21
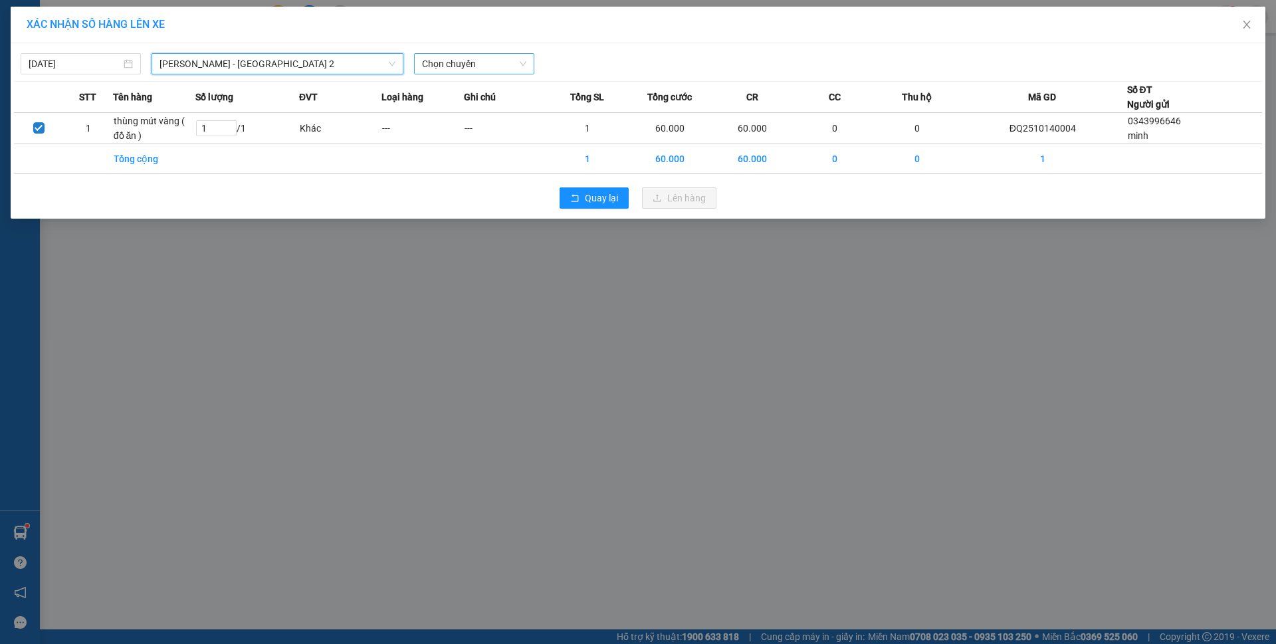
click at [448, 62] on span "Chọn chuyến" at bounding box center [474, 64] width 104 height 20
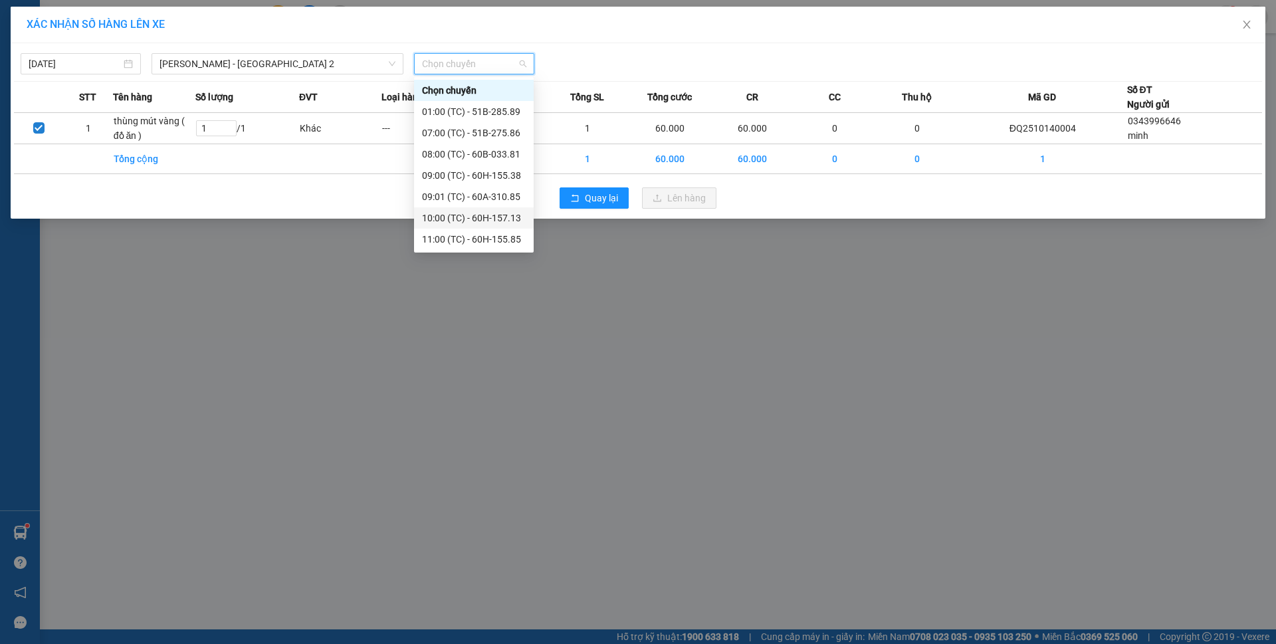
click at [498, 225] on div "10:00 (TC) - 60H-157.13" at bounding box center [474, 218] width 104 height 15
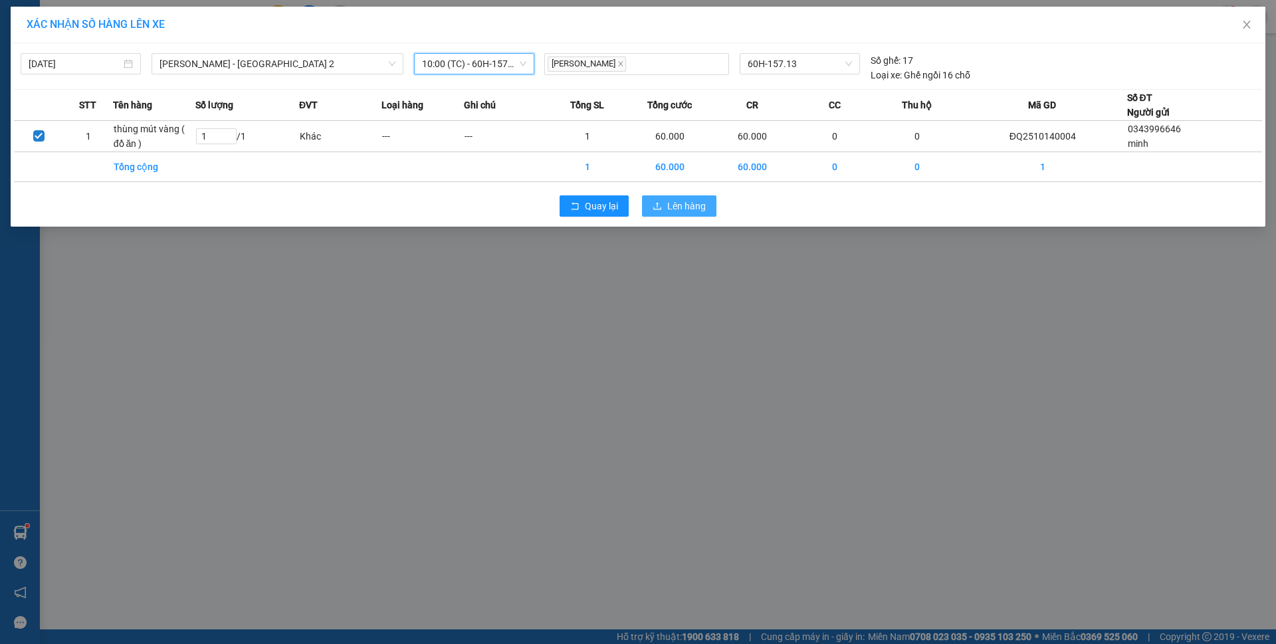
click at [682, 212] on span "Lên hàng" at bounding box center [686, 206] width 39 height 15
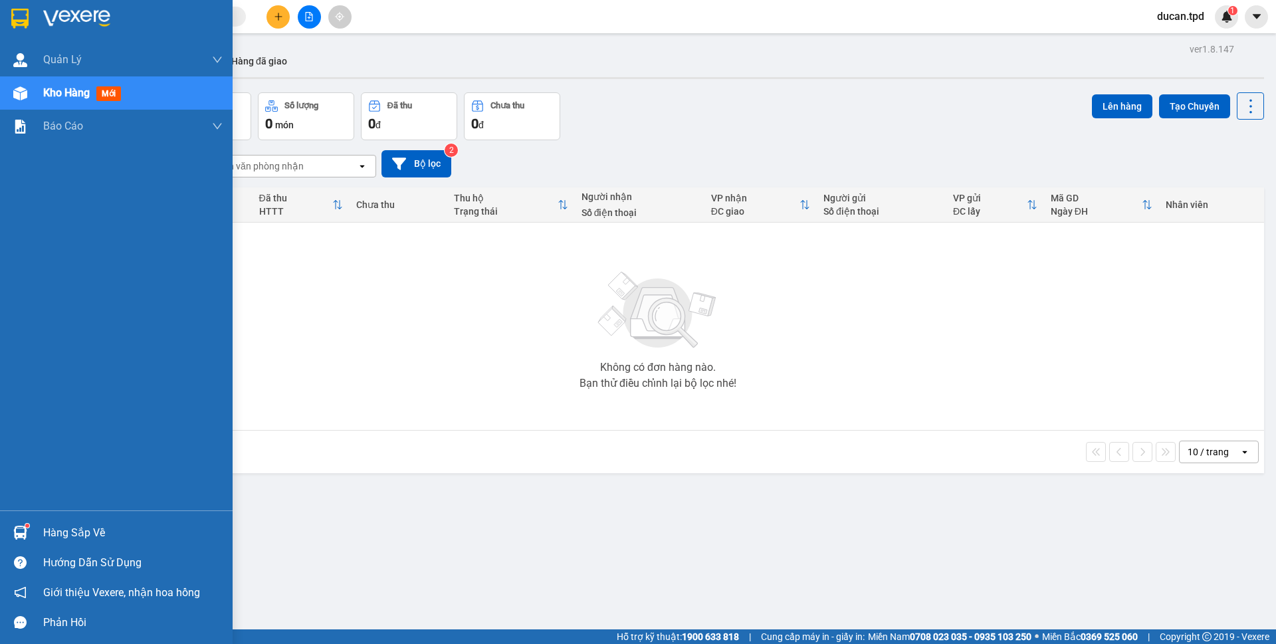
click at [30, 520] on div "Hàng sắp về" at bounding box center [116, 533] width 233 height 30
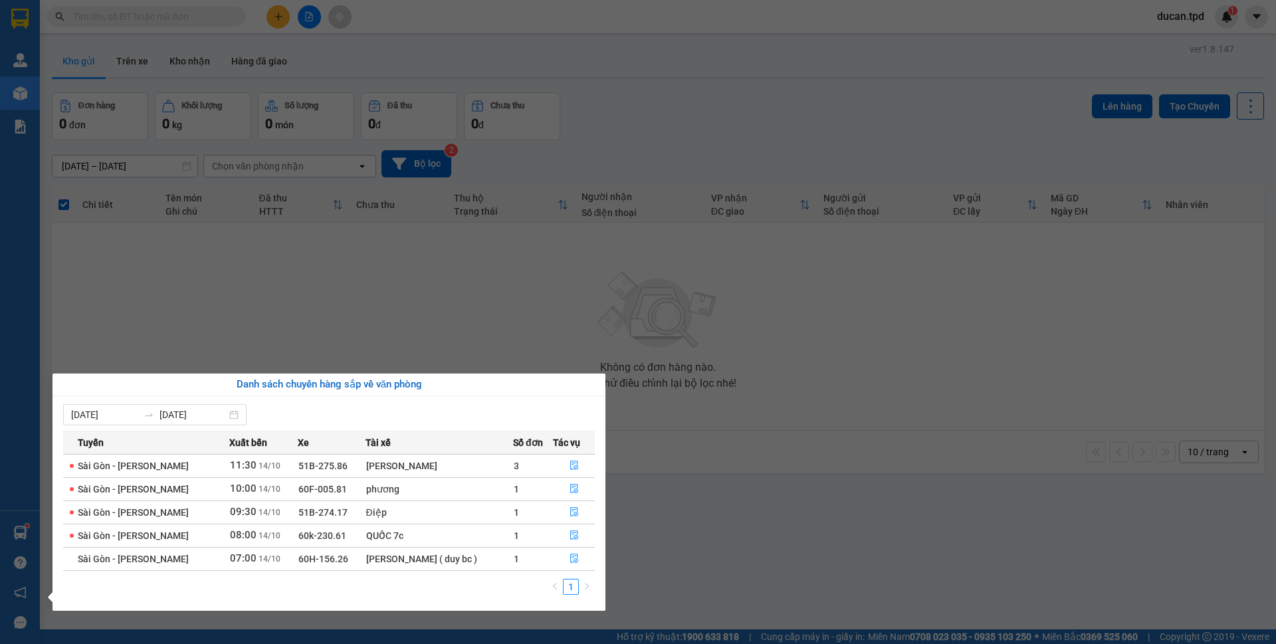
click at [368, 315] on section "Kết quả tìm kiếm ( 0 ) Bộ lọc No Data ducan.tpd 1 Quản Lý Quản lý khách hàng Qu…" at bounding box center [638, 322] width 1276 height 644
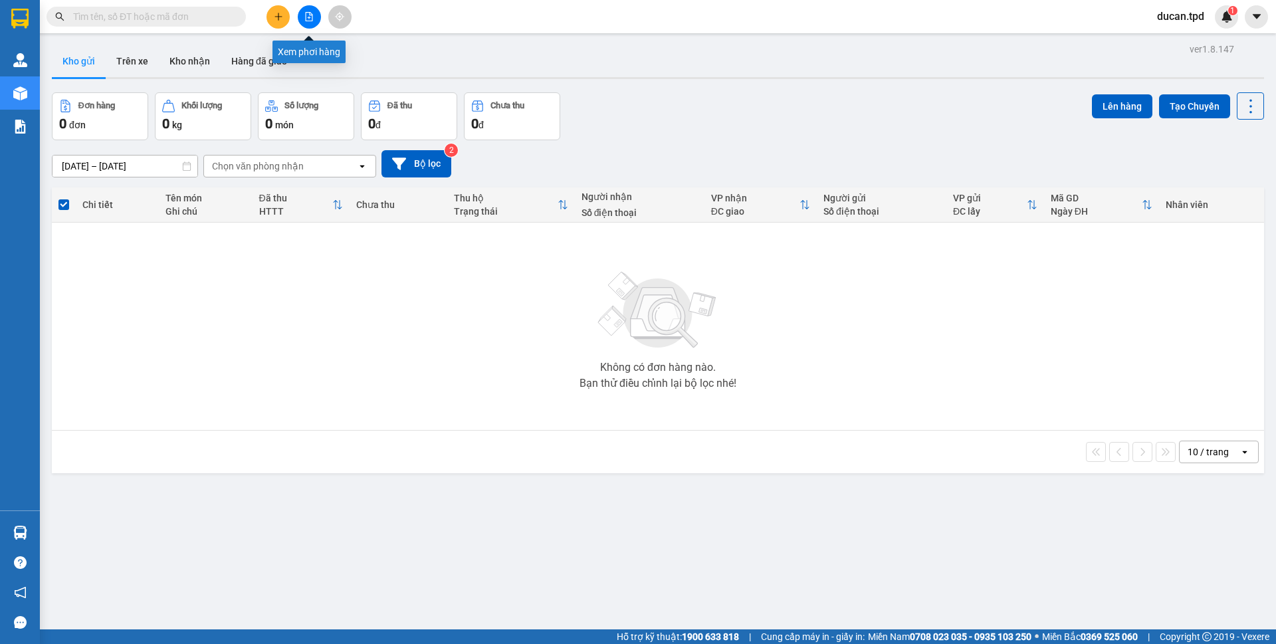
click at [276, 15] on icon "plus" at bounding box center [278, 16] width 9 height 9
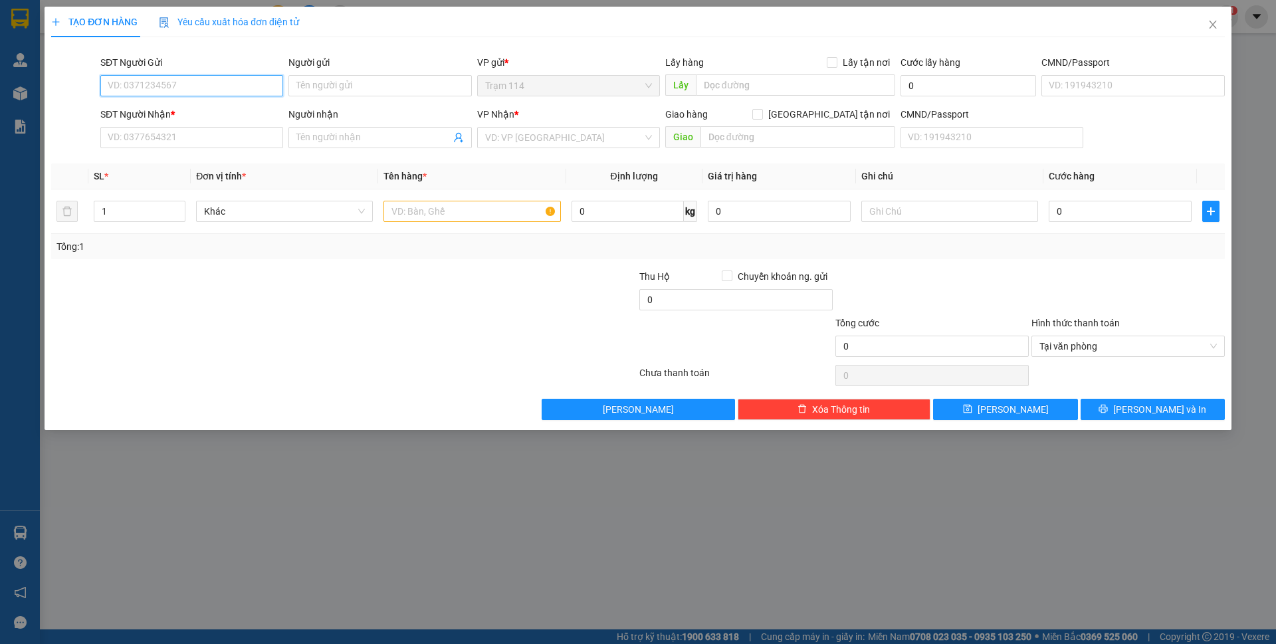
click at [161, 88] on input "SĐT Người Gửi" at bounding box center [191, 85] width 183 height 21
type input "0908224274"
click at [203, 134] on input "SĐT Người Nhận *" at bounding box center [191, 137] width 183 height 21
click at [145, 84] on input "0908224274" at bounding box center [191, 85] width 183 height 21
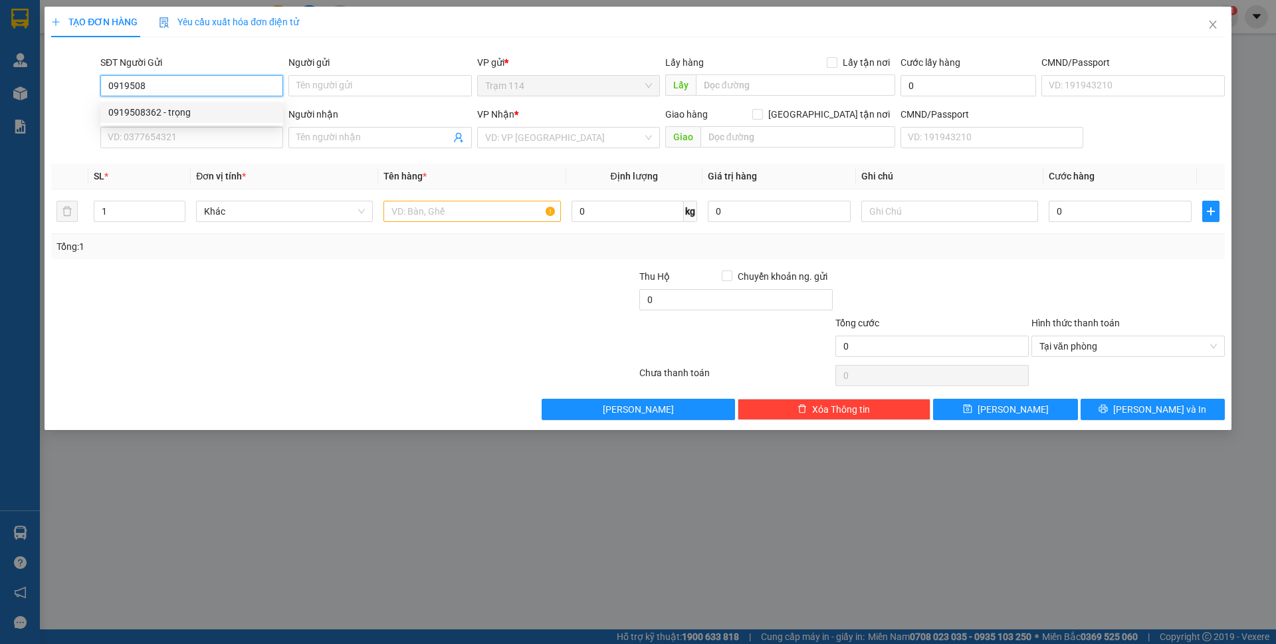
click at [208, 110] on div "0919508362 - trọng" at bounding box center [191, 112] width 167 height 15
type input "0919508362"
type input "trọng"
type input "0908224274"
type input "loan"
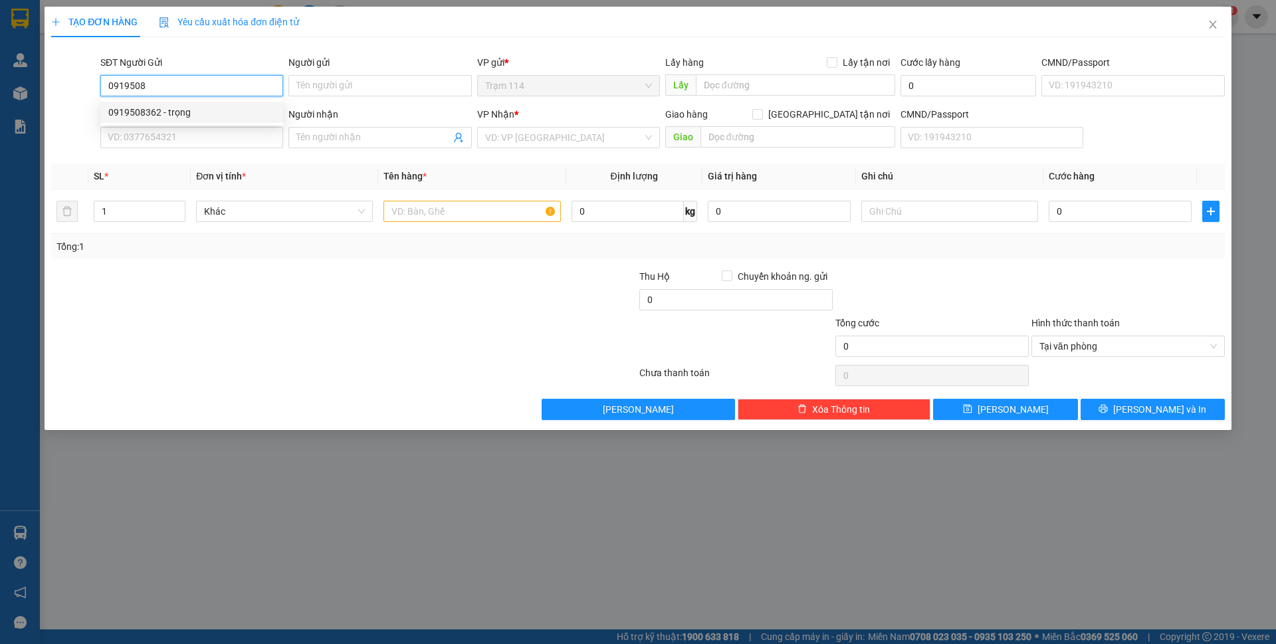
checkbox input "true"
type input "458/3M NGUYỄN HỮU THỌ P TÂN HƯNG Q7"
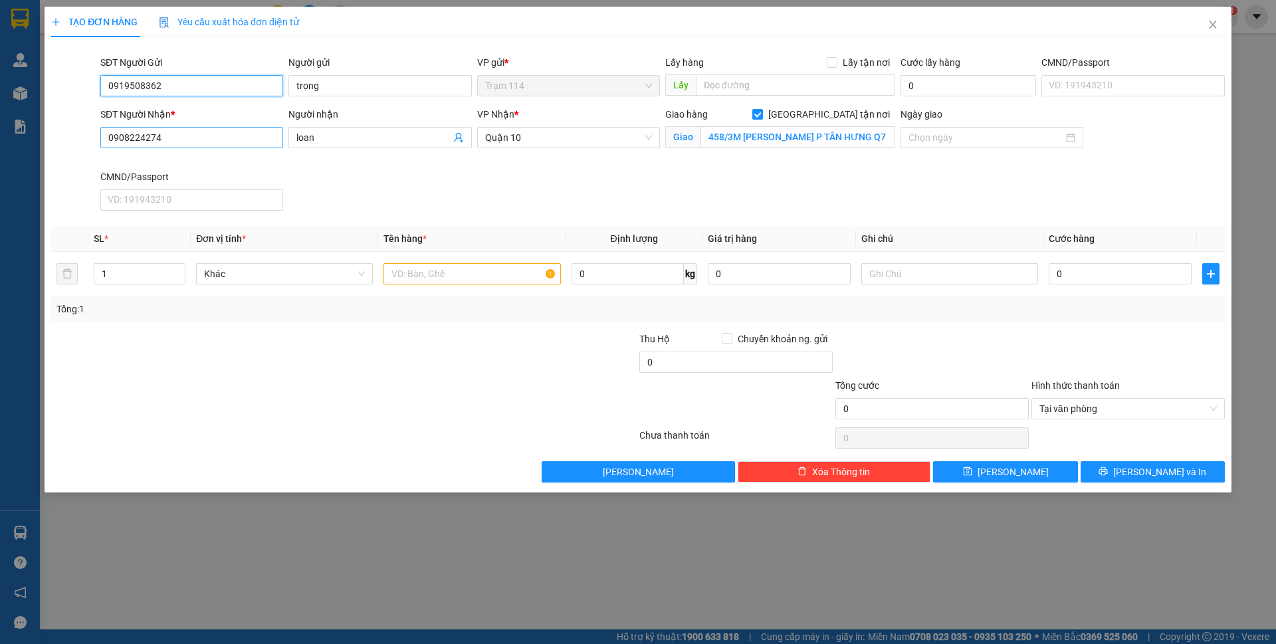
type input "0919508362"
click at [211, 141] on input "0908224274" at bounding box center [191, 137] width 183 height 21
click at [345, 193] on div "SĐT Người Nhận * 0908224274 Người nhận loan VP Nhận * Quận 10 Giao hàng Giao tậ…" at bounding box center [663, 161] width 1130 height 109
click at [435, 268] on input "text" at bounding box center [472, 273] width 177 height 21
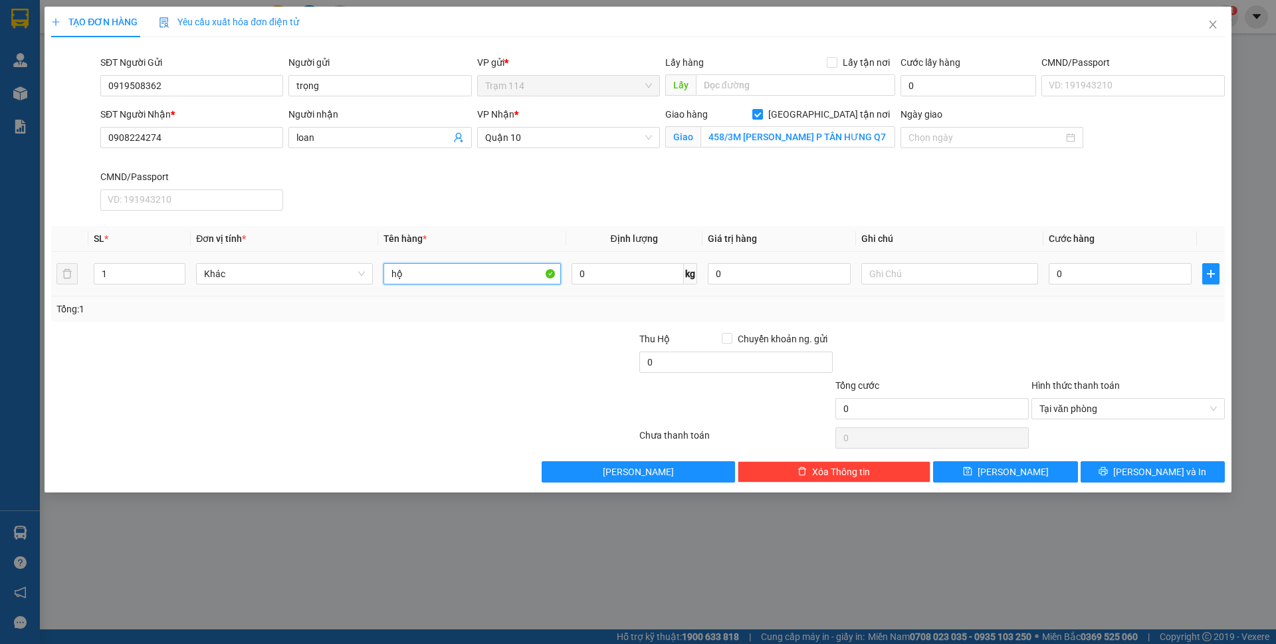
type input "h"
type input "thùng mút vàng ( đồ ăn )"
click at [139, 134] on input "0908224274" at bounding box center [191, 137] width 183 height 21
click at [916, 233] on th "Ghi chú" at bounding box center [949, 239] width 187 height 26
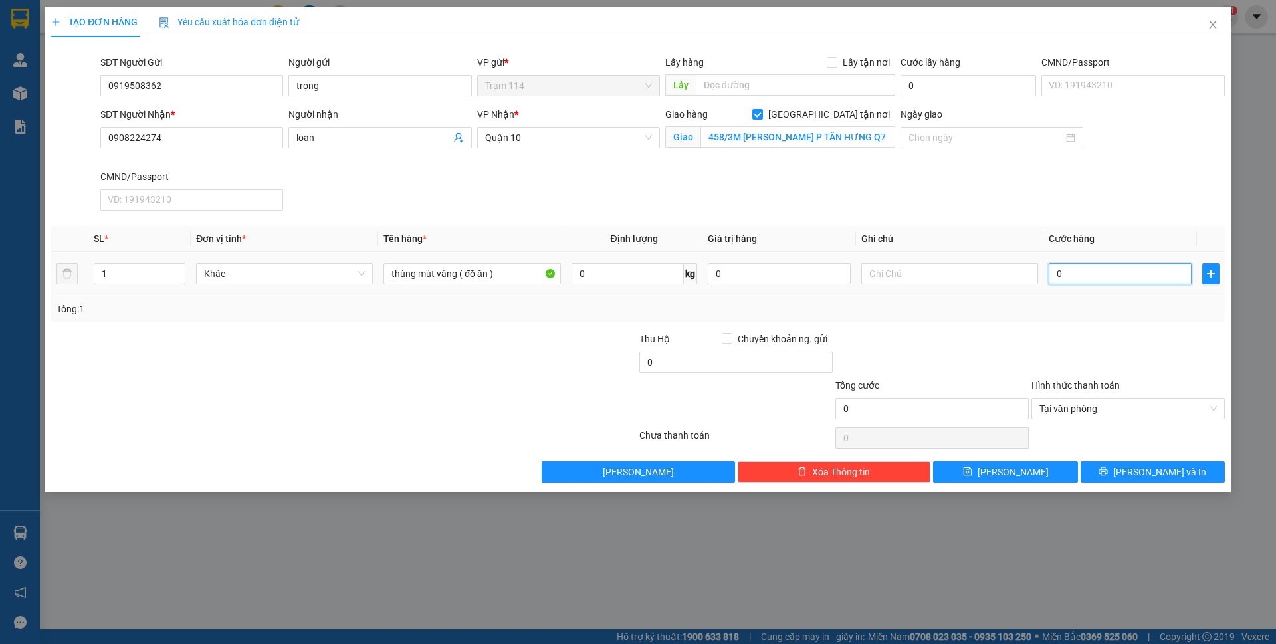
click at [1073, 275] on input "0" at bounding box center [1120, 273] width 143 height 21
type input "5"
type input "50"
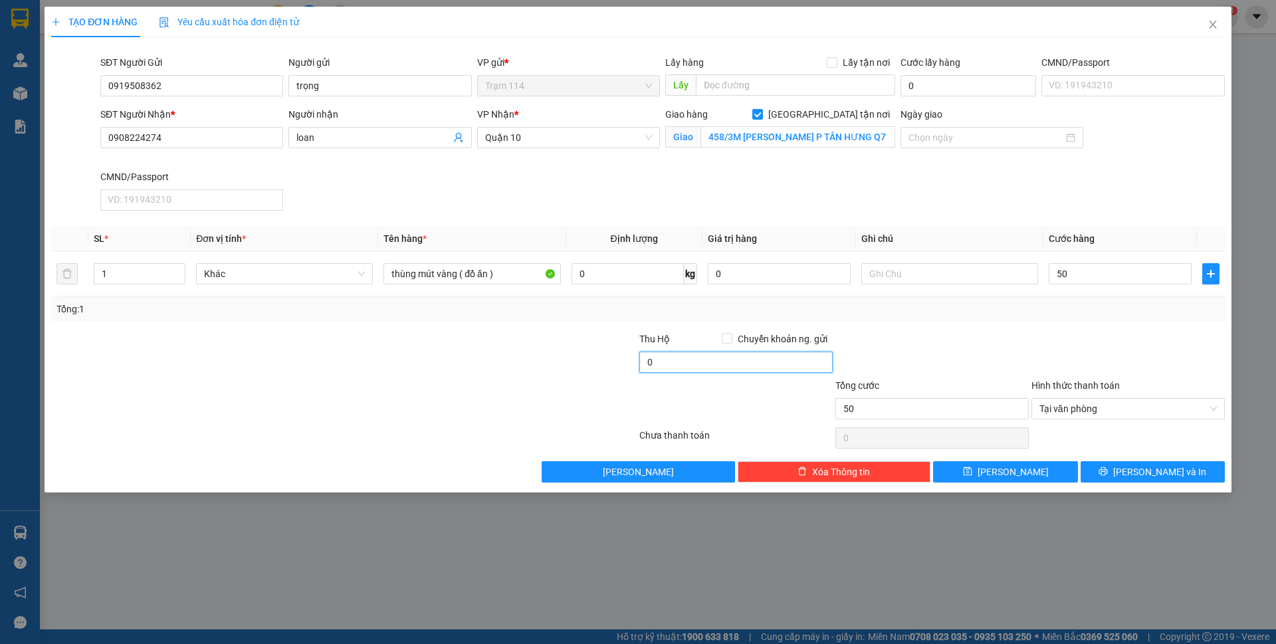
type input "50.000"
click at [713, 358] on input "0" at bounding box center [735, 362] width 193 height 21
click at [933, 323] on div "Transit Pickup Surcharge Ids Transit Deliver Surcharge Ids Transit Deliver Surc…" at bounding box center [638, 265] width 1174 height 435
type input "80.000"
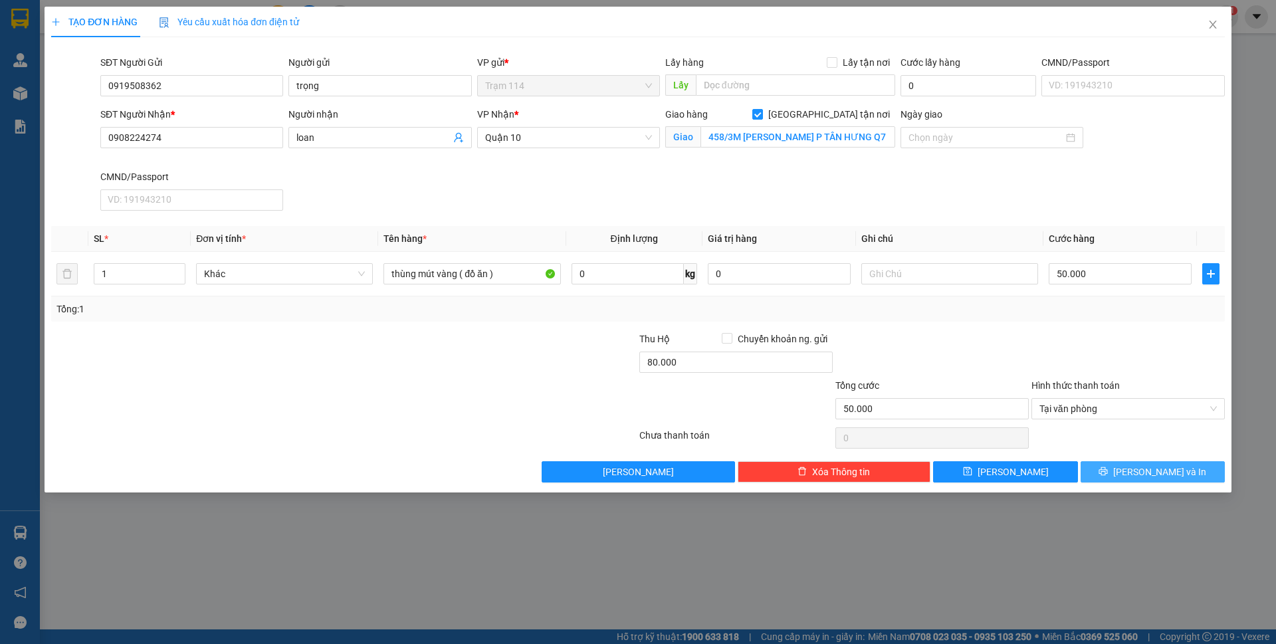
click at [1103, 471] on button "[PERSON_NAME] và In" at bounding box center [1153, 471] width 144 height 21
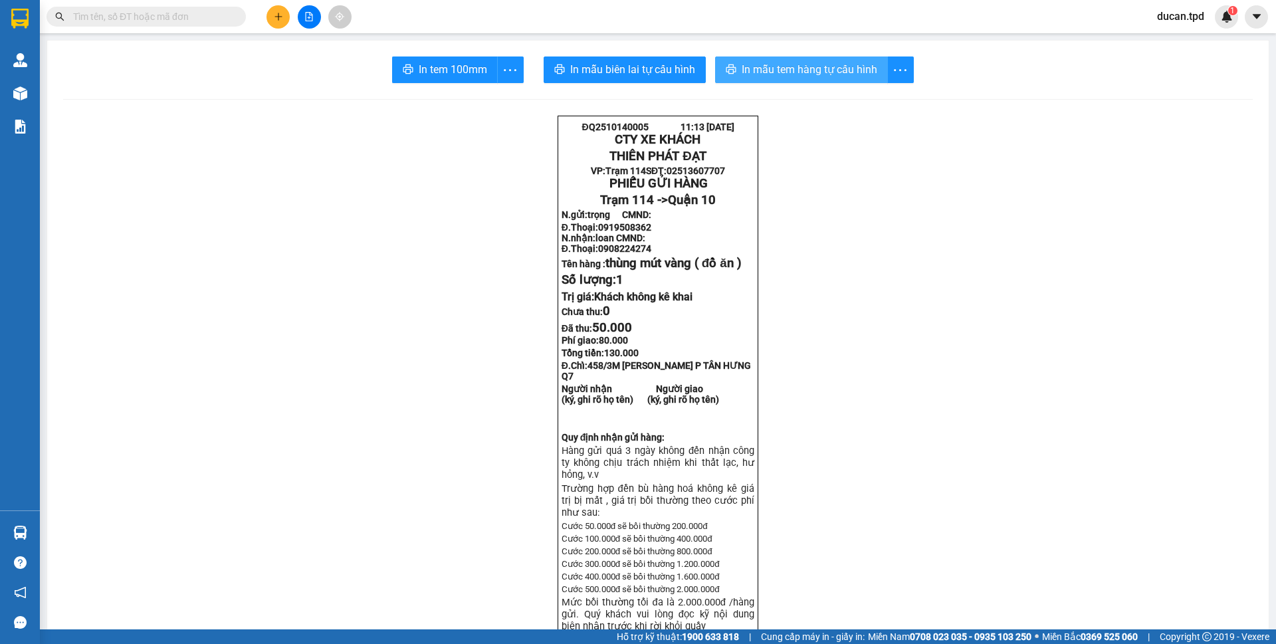
click at [774, 82] on button "In mẫu tem hàng tự cấu hình" at bounding box center [801, 69] width 173 height 27
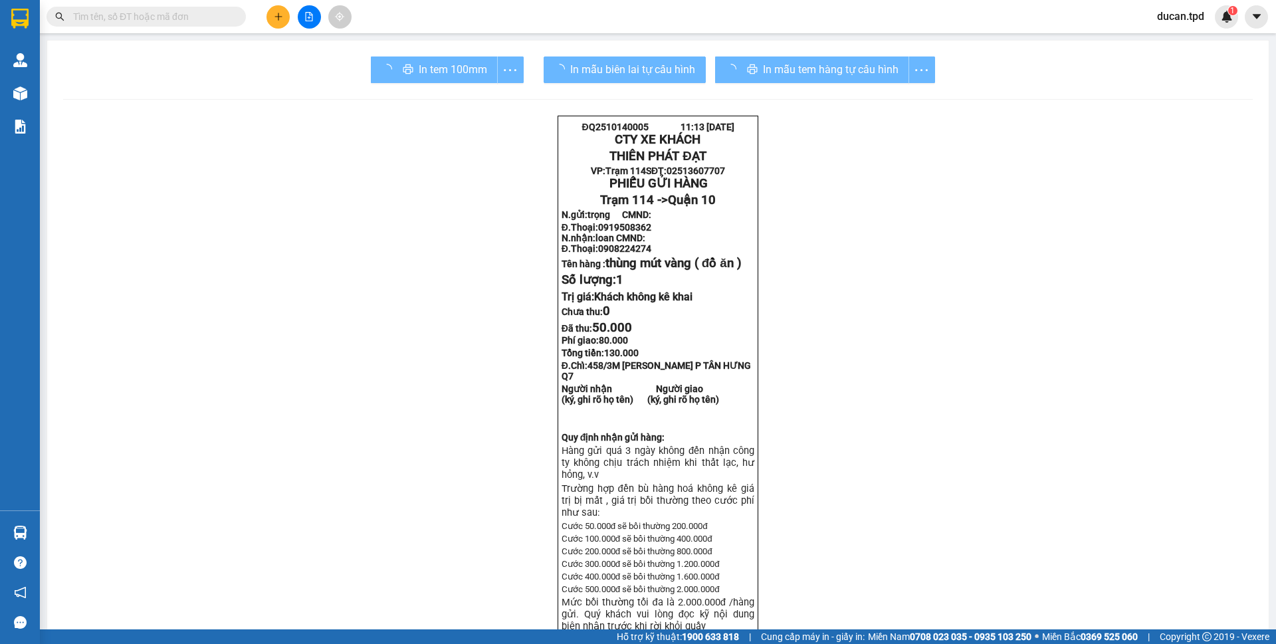
click at [450, 72] on div "In tem 100mm" at bounding box center [447, 69] width 153 height 27
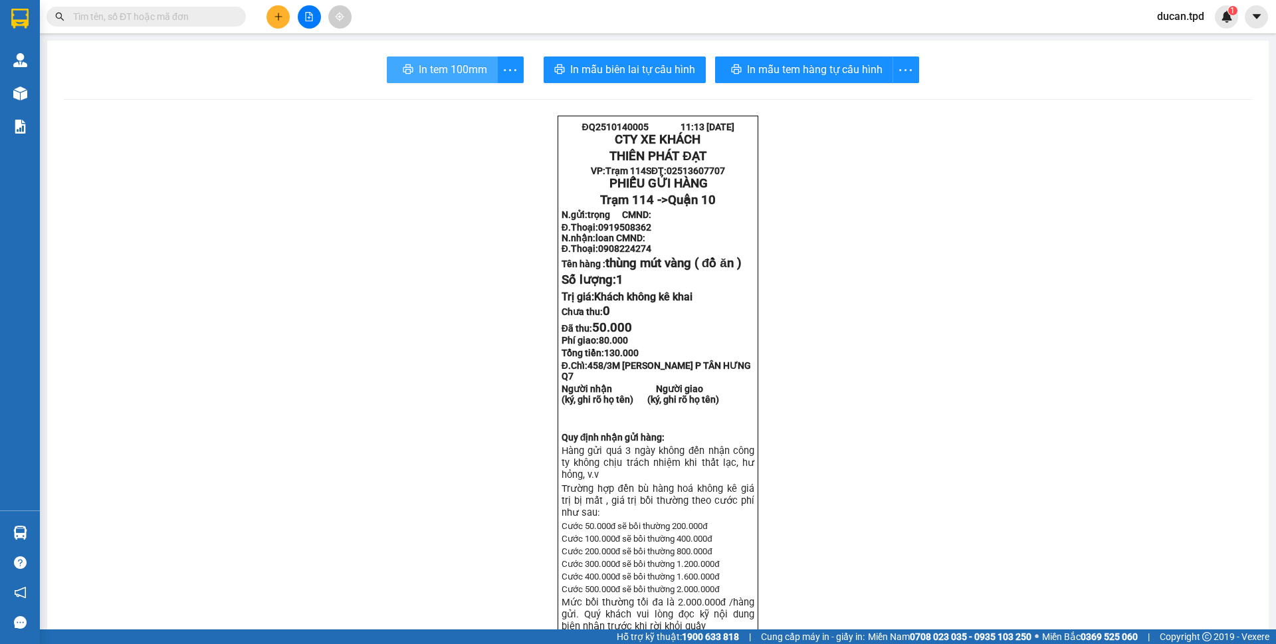
click at [450, 72] on span "In tem 100mm" at bounding box center [453, 69] width 68 height 17
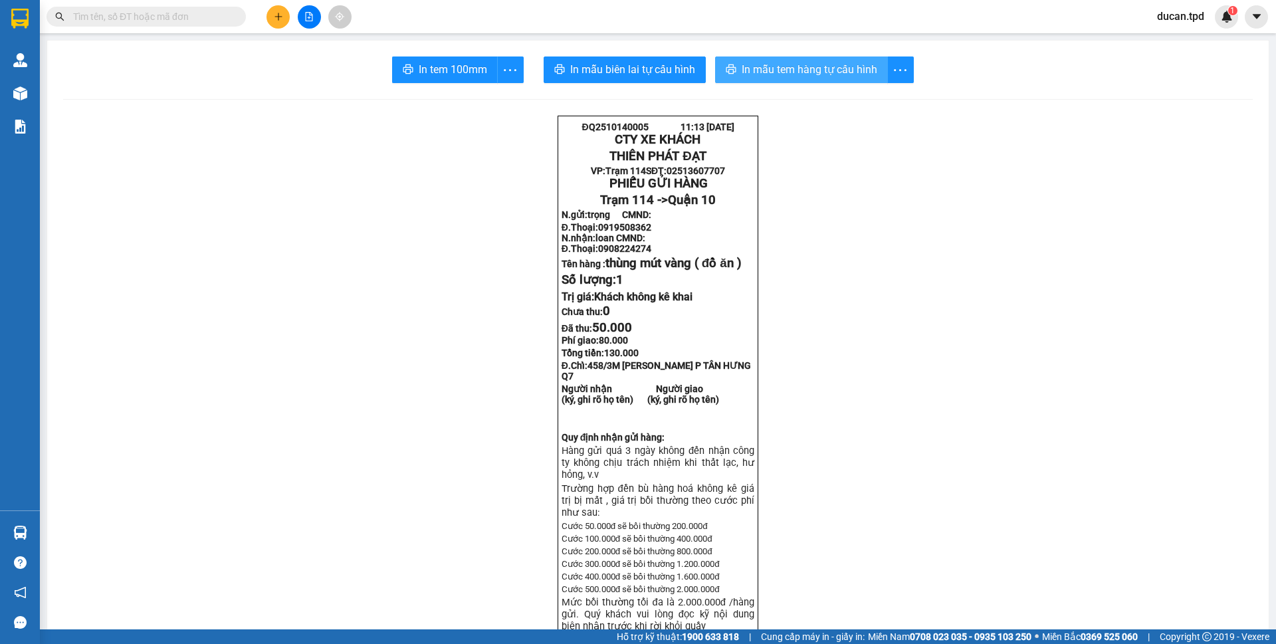
click at [776, 75] on span "In mẫu tem hàng tự cấu hình" at bounding box center [810, 69] width 136 height 17
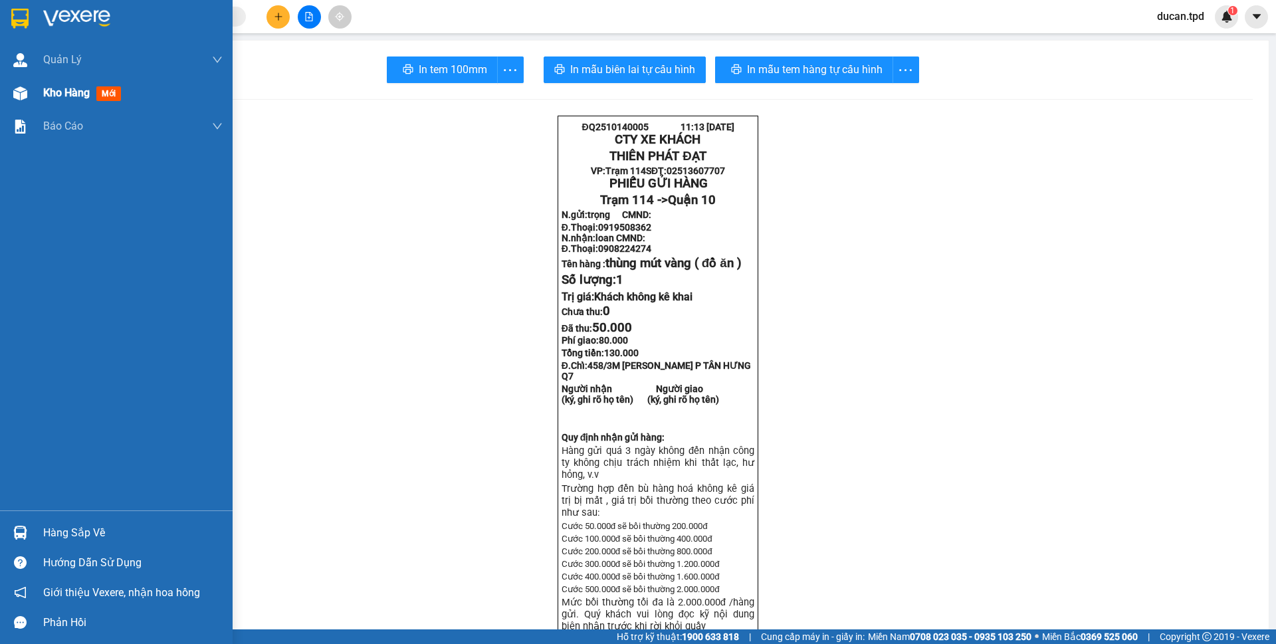
click at [18, 80] on div "Kho hàng mới" at bounding box center [116, 92] width 233 height 33
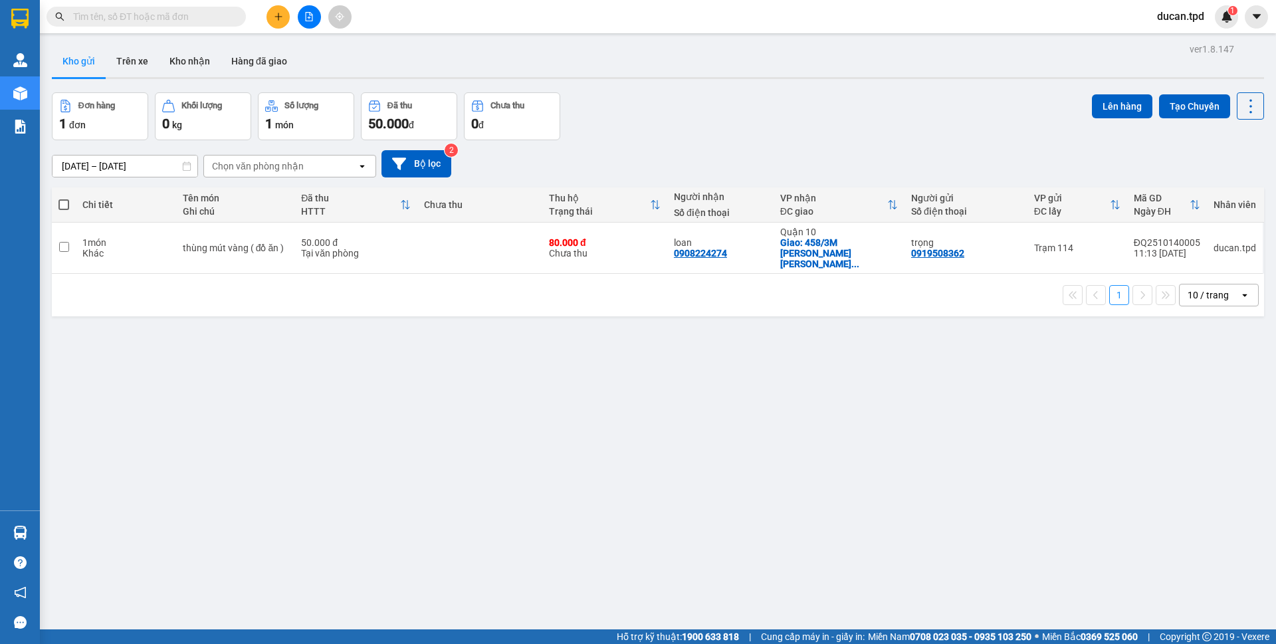
click at [60, 203] on span at bounding box center [63, 204] width 11 height 11
click at [64, 198] on input "checkbox" at bounding box center [64, 198] width 0 height 0
checkbox input "true"
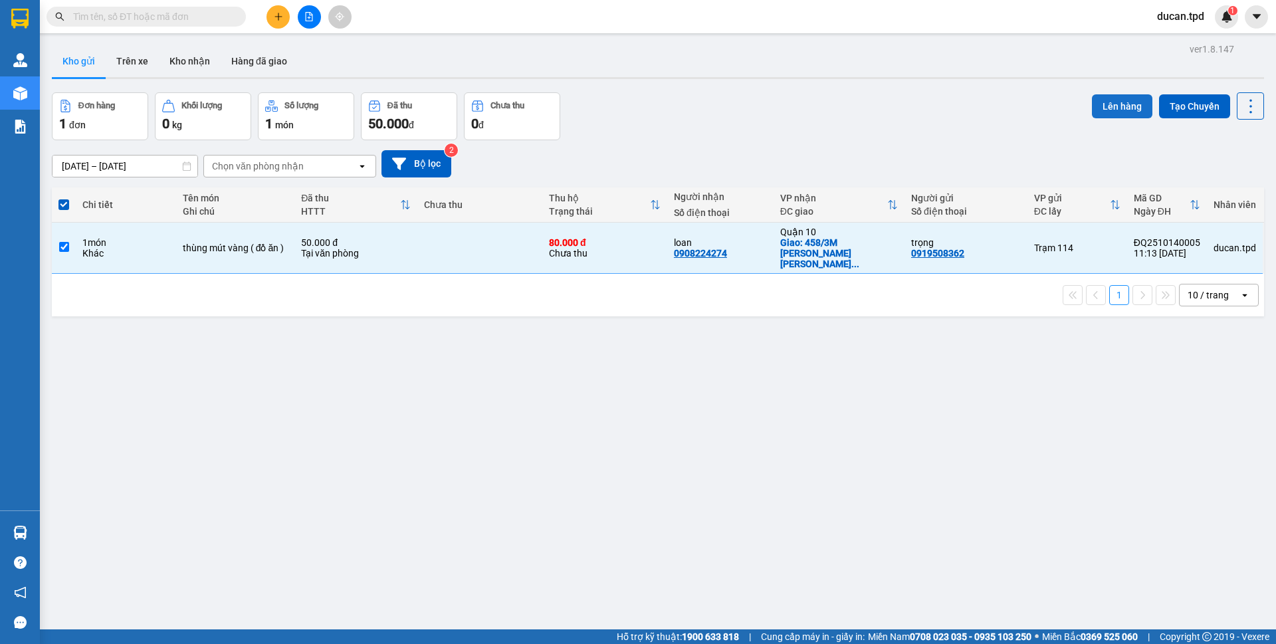
click at [1092, 110] on button "Lên hàng" at bounding box center [1122, 106] width 60 height 24
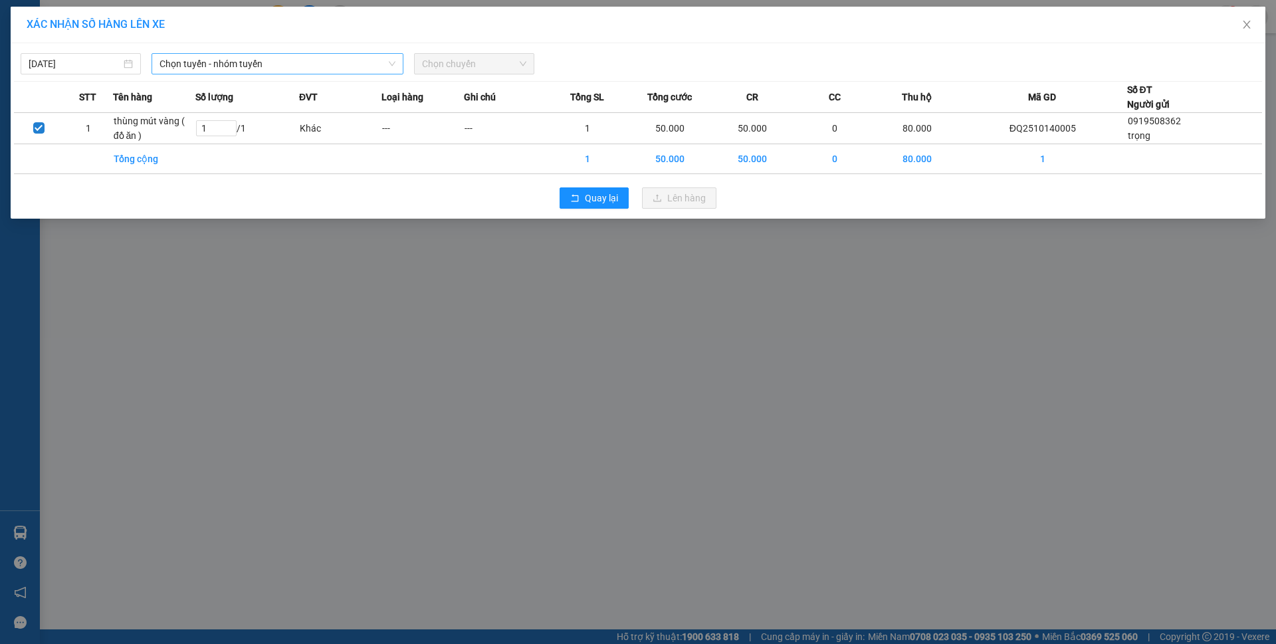
click at [346, 63] on span "Chọn tuyến - nhóm tuyến" at bounding box center [278, 64] width 236 height 20
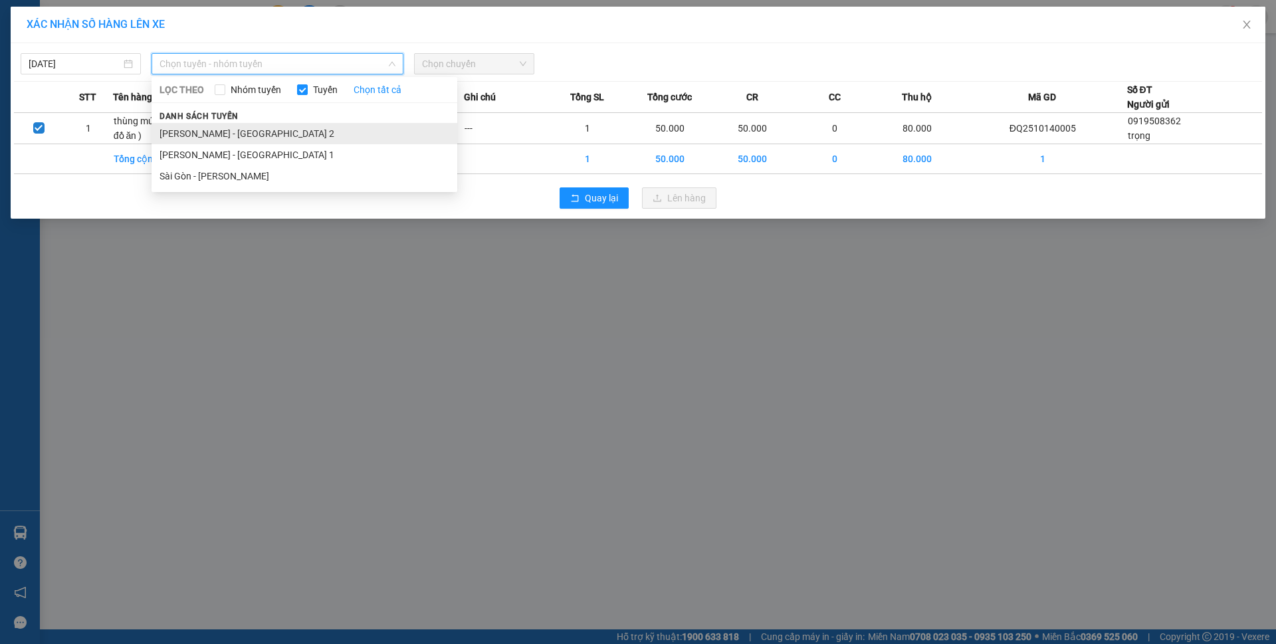
click at [271, 126] on li "Phương Lâm - Sài Gòn 2" at bounding box center [305, 133] width 306 height 21
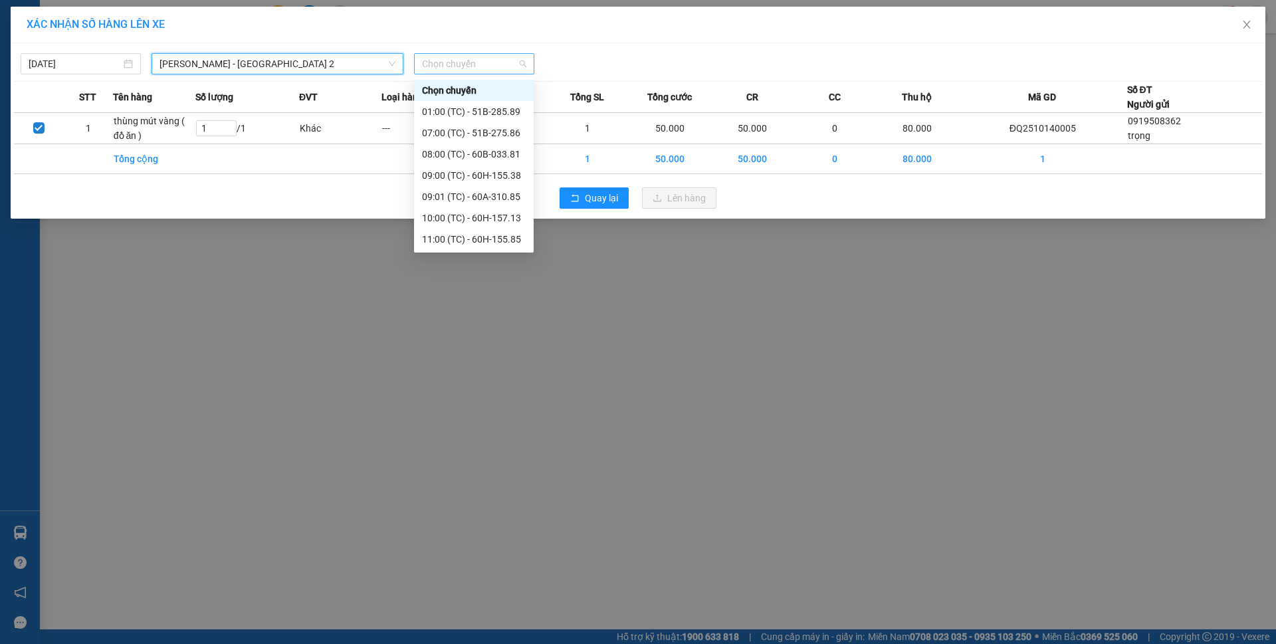
click at [463, 62] on span "Chọn chuyến" at bounding box center [474, 64] width 104 height 20
click at [481, 237] on div "11:00 (TC) - 60H-155.85" at bounding box center [474, 239] width 104 height 15
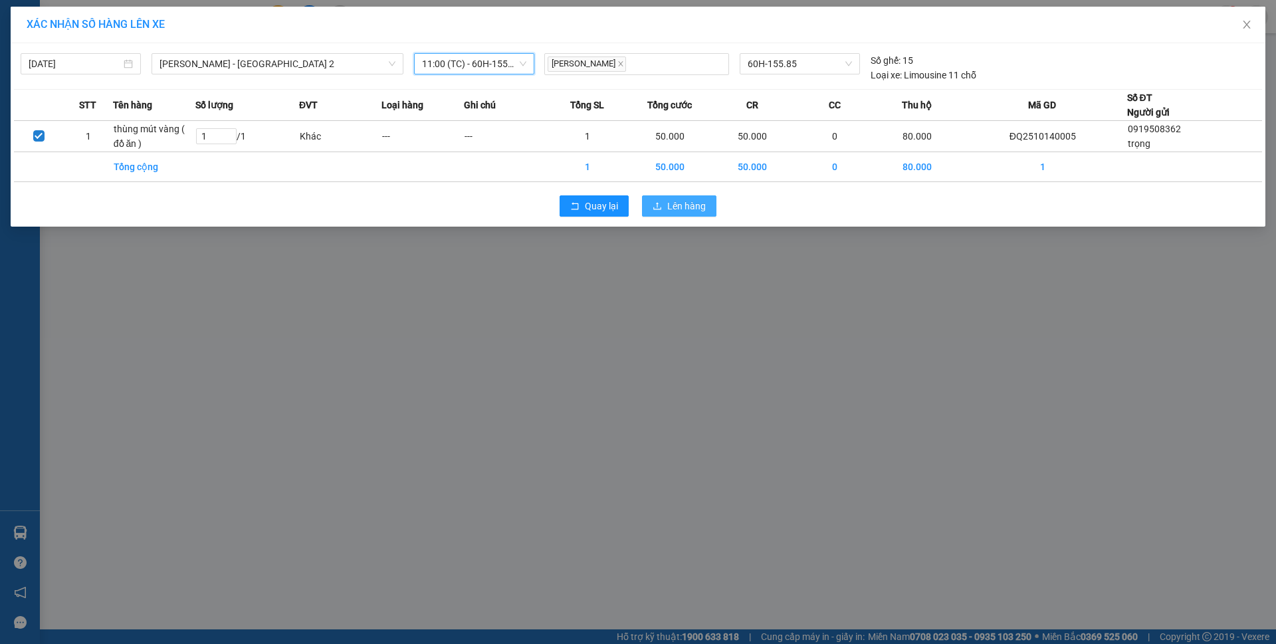
click at [673, 211] on span "Lên hàng" at bounding box center [686, 206] width 39 height 15
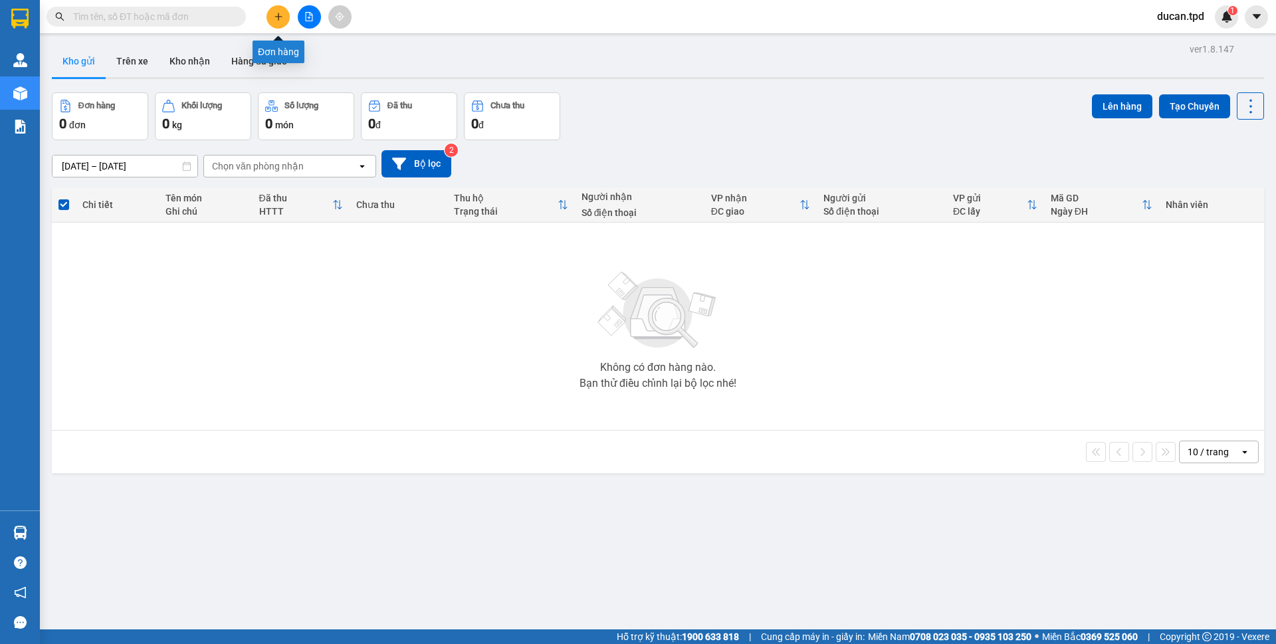
click at [270, 21] on button at bounding box center [278, 16] width 23 height 23
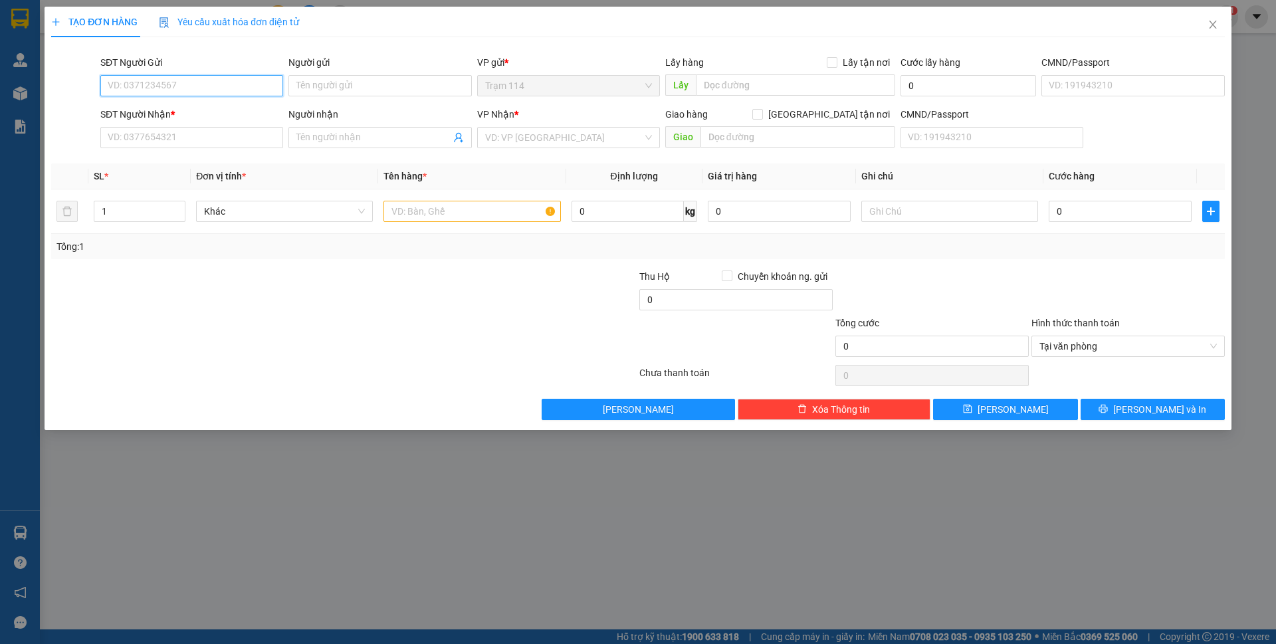
click at [216, 94] on input "SĐT Người Gửi" at bounding box center [191, 85] width 183 height 21
type input "0985308980"
click at [217, 114] on div "0985308980 - phúc" at bounding box center [191, 112] width 167 height 15
type input "phúc"
type input "0908310311"
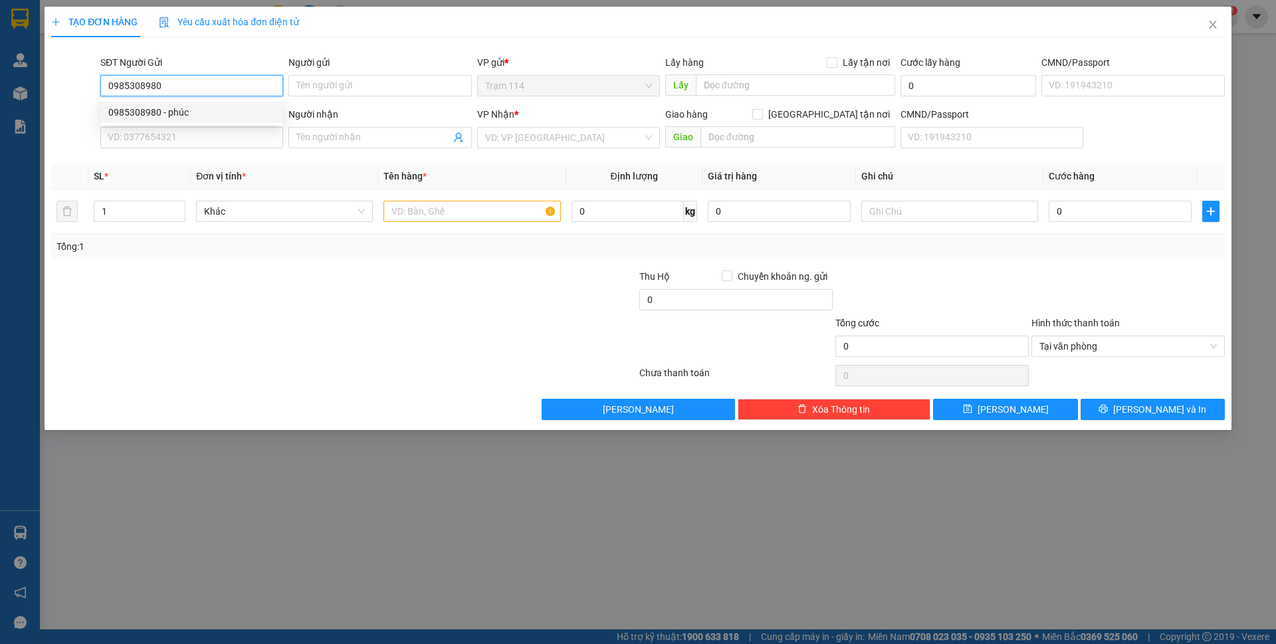
type input "toàn"
checkbox input "true"
type input "635 nguyễn đình chiễu P2 Q3"
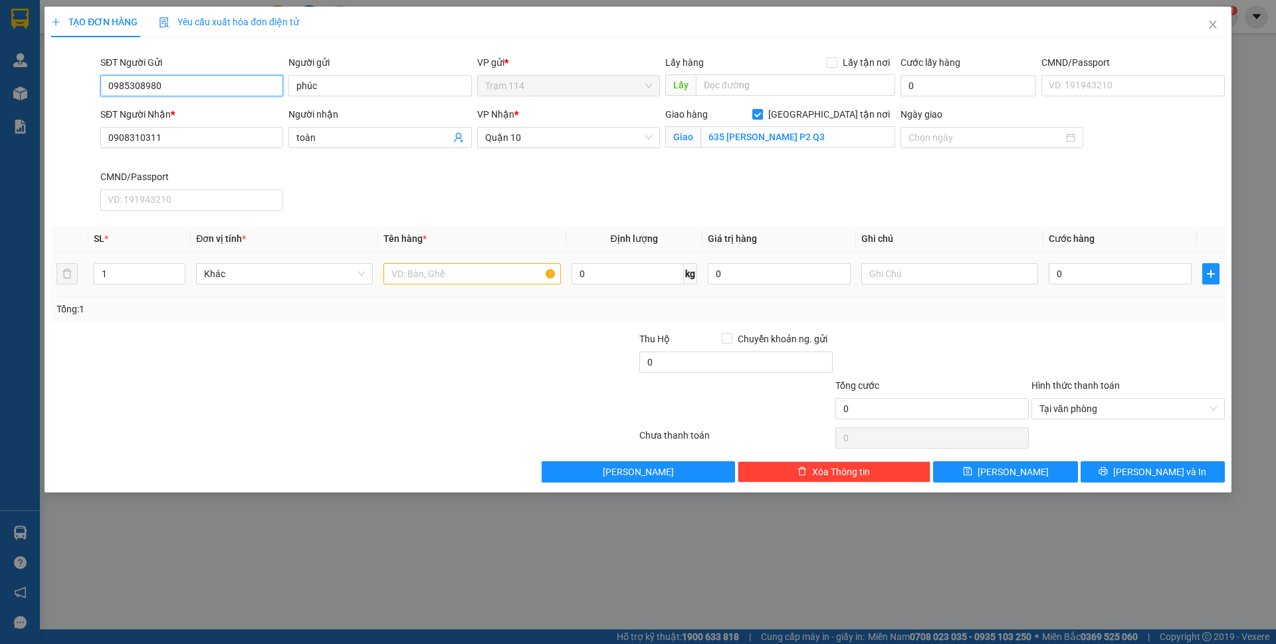
type input "0985308980"
click at [443, 280] on input "text" at bounding box center [472, 273] width 177 height 21
type input "h"
type input "thùng giấy bk trong ( lk đt )"
click at [1077, 265] on input "0" at bounding box center [1120, 273] width 143 height 21
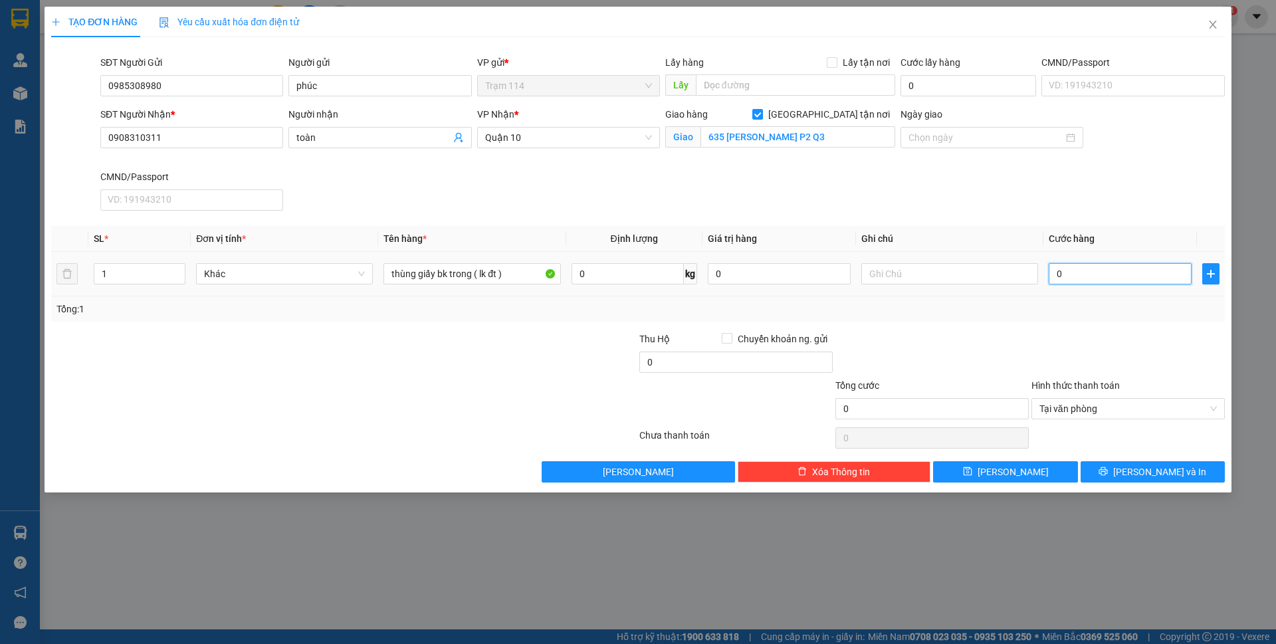
type input "5"
type input "50"
type input "50.000"
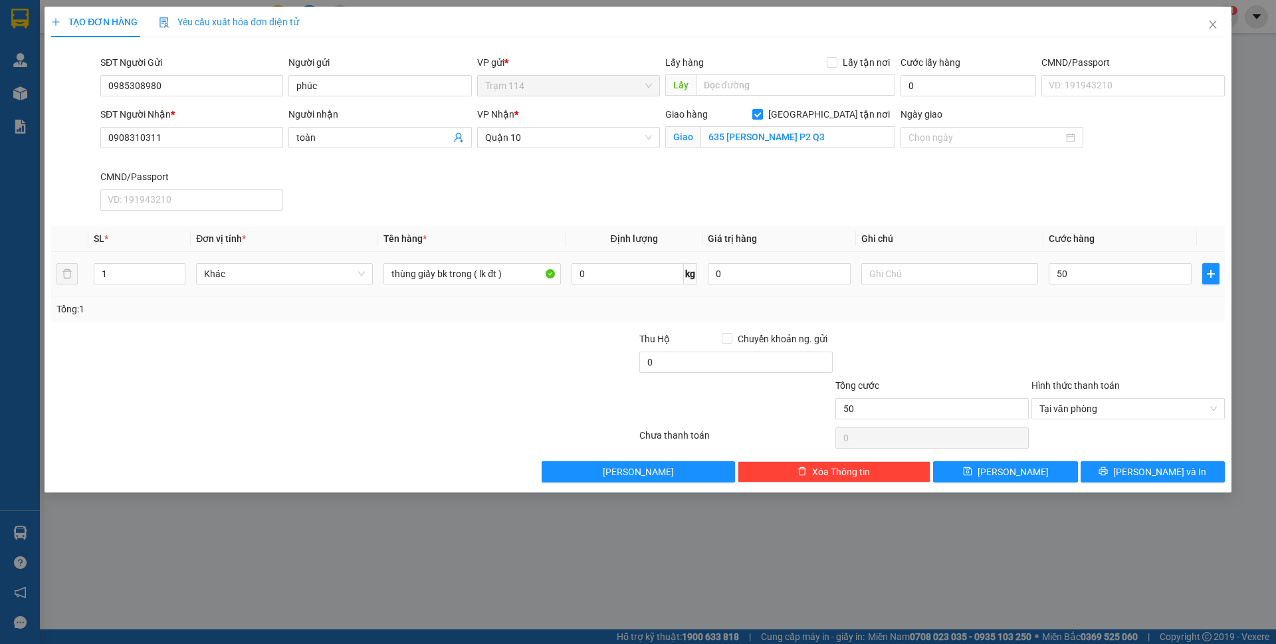
type input "50.000"
click at [1065, 312] on div "Tổng: 1" at bounding box center [637, 309] width 1163 height 15
click at [119, 135] on input "0908310311" at bounding box center [191, 137] width 183 height 21
click at [645, 184] on div "SĐT Người Nhận * 0908310311 Người nhận toàn VP Nhận * Quận 10 Giao hàng Giao tậ…" at bounding box center [663, 161] width 1130 height 109
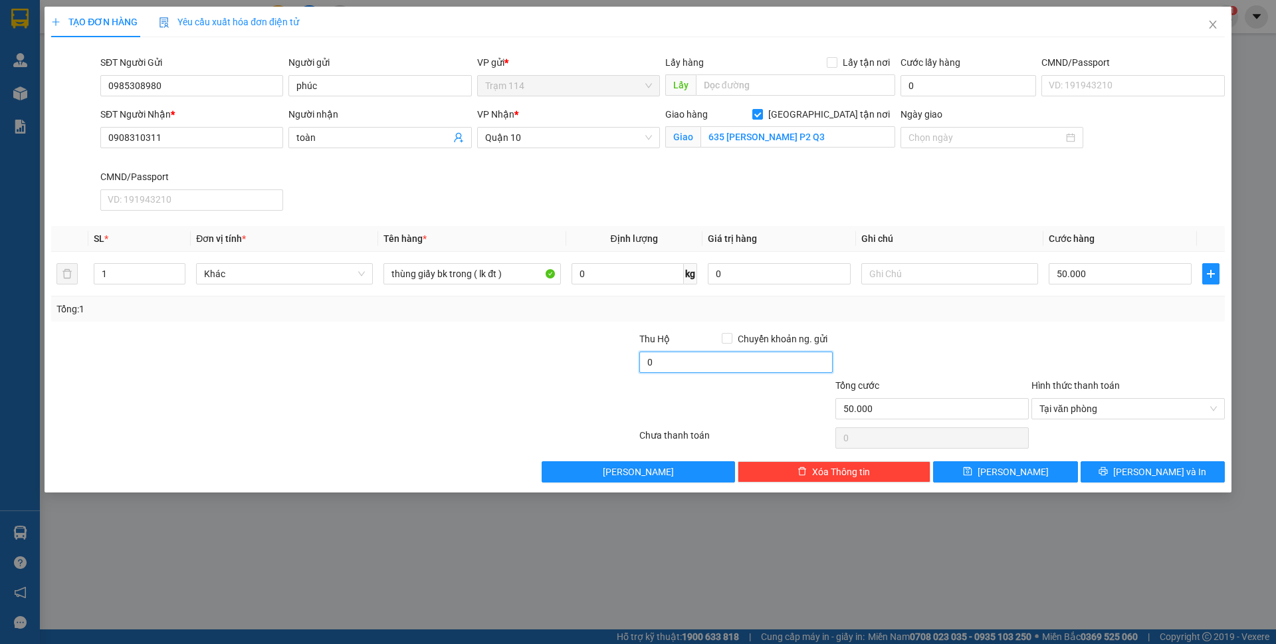
click at [686, 361] on input "0" at bounding box center [735, 362] width 193 height 21
click at [731, 358] on input "0" at bounding box center [735, 362] width 193 height 21
click at [975, 350] on div at bounding box center [932, 355] width 196 height 47
type input "40.000"
click at [1124, 487] on div "TẠO ĐƠN HÀNG Yêu cầu xuất hóa đơn điện tử Transit Pickup Surcharge Ids Transit …" at bounding box center [638, 250] width 1187 height 486
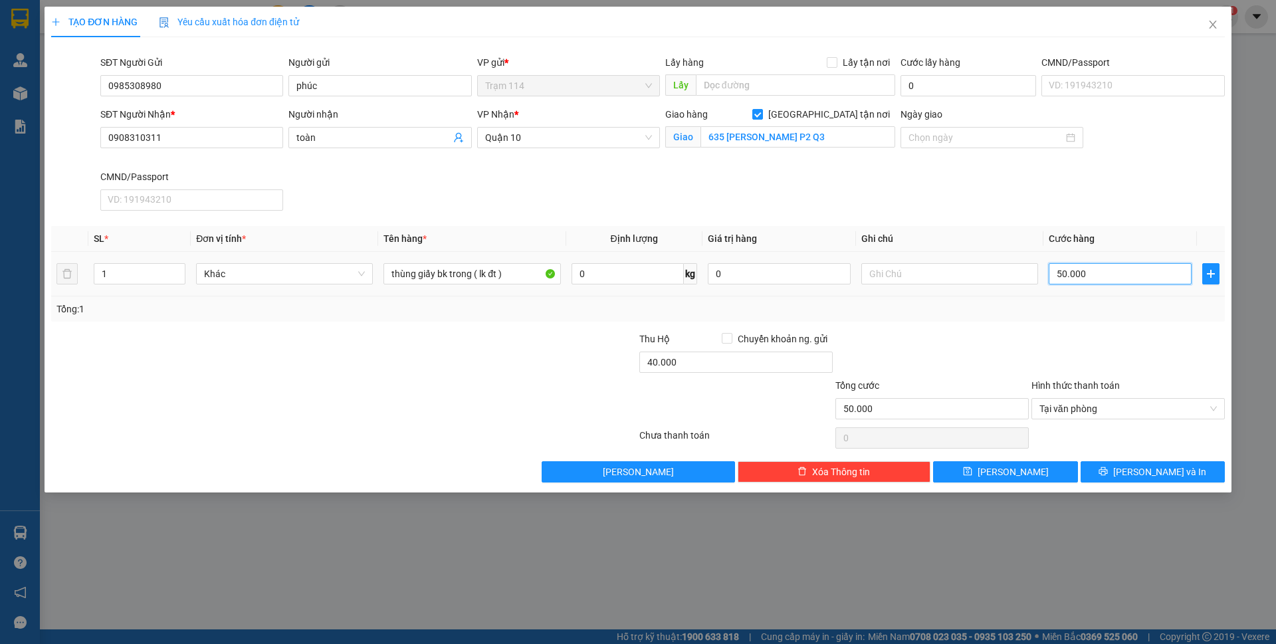
click at [1104, 271] on input "50.000" at bounding box center [1120, 273] width 143 height 21
type input "4"
type input "40"
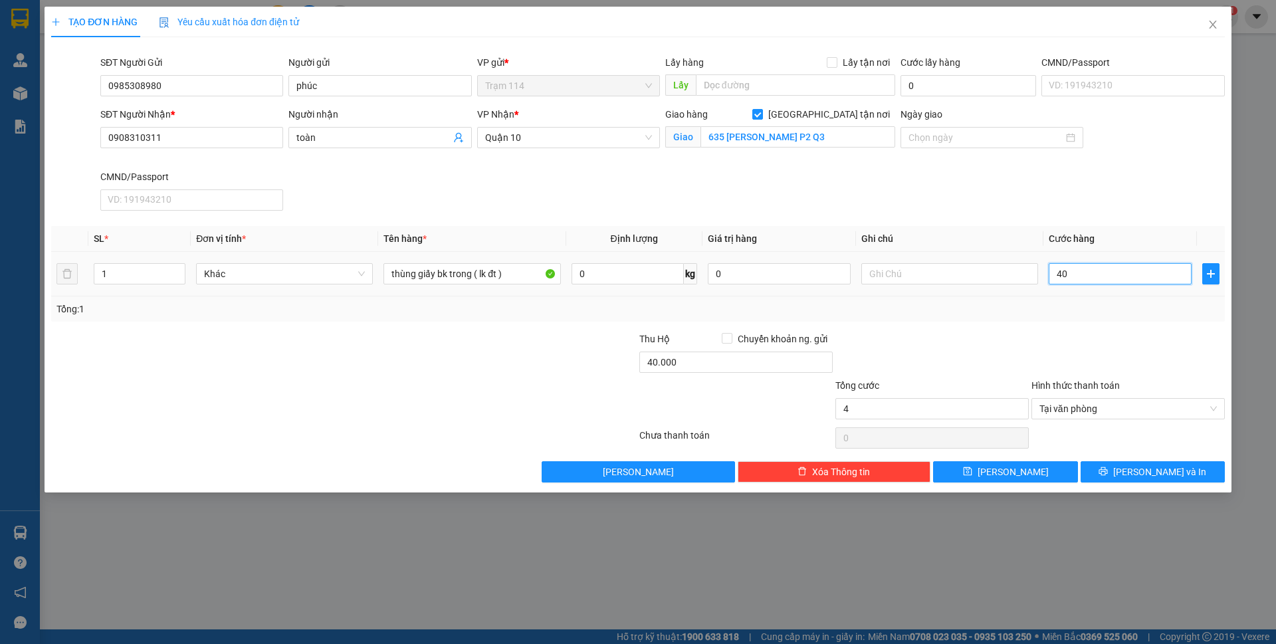
type input "40"
type input "40.000"
click at [1101, 287] on td "40.000" at bounding box center [1121, 274] width 154 height 45
click at [1099, 478] on button "[PERSON_NAME] và In" at bounding box center [1153, 471] width 144 height 21
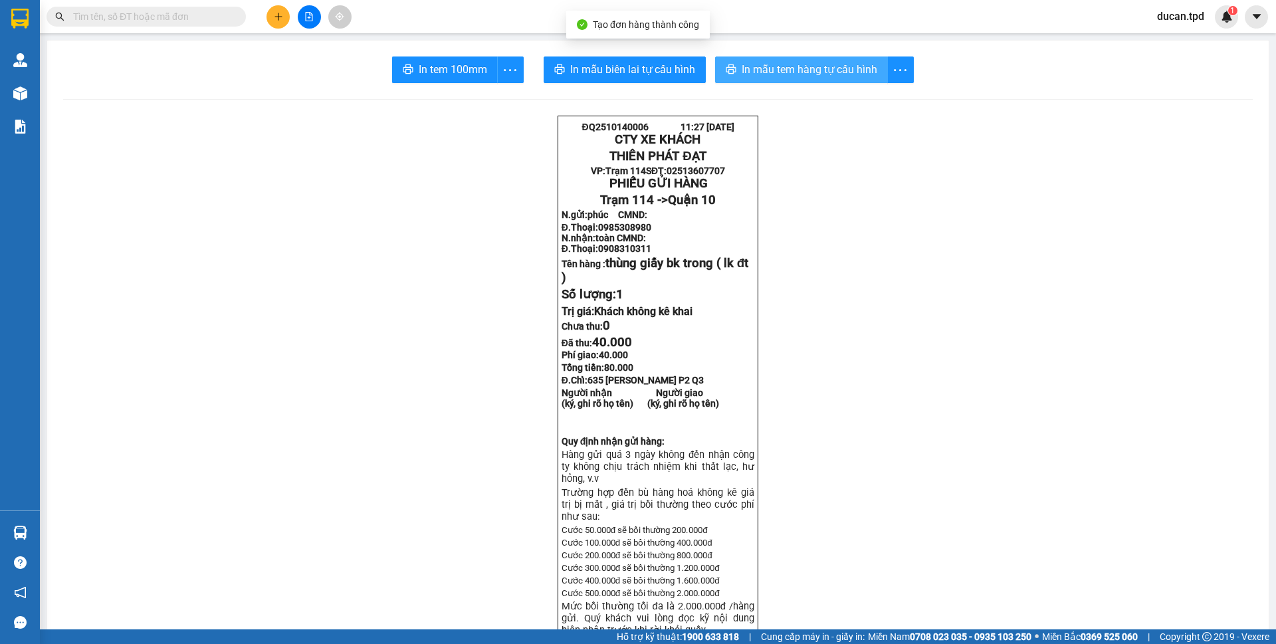
click at [753, 70] on span "In mẫu tem hàng tự cấu hình" at bounding box center [810, 69] width 136 height 17
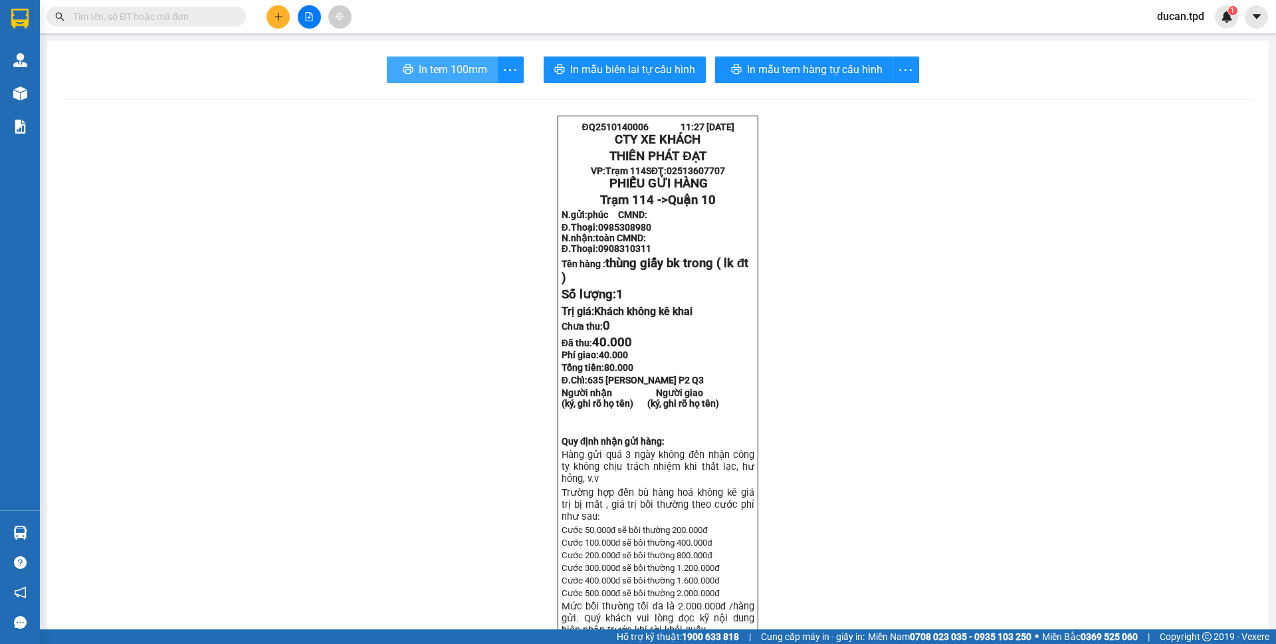
click at [419, 66] on span "In tem 100mm" at bounding box center [453, 69] width 68 height 17
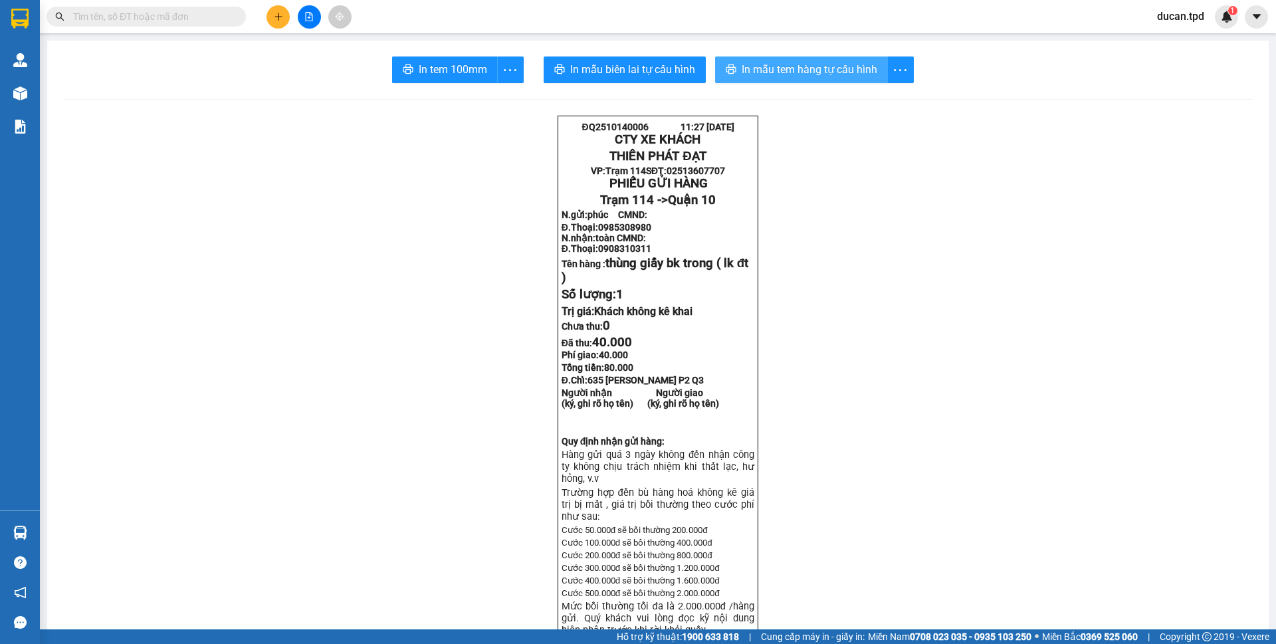
click at [715, 68] on button "In mẫu tem hàng tự cấu hình" at bounding box center [801, 69] width 173 height 27
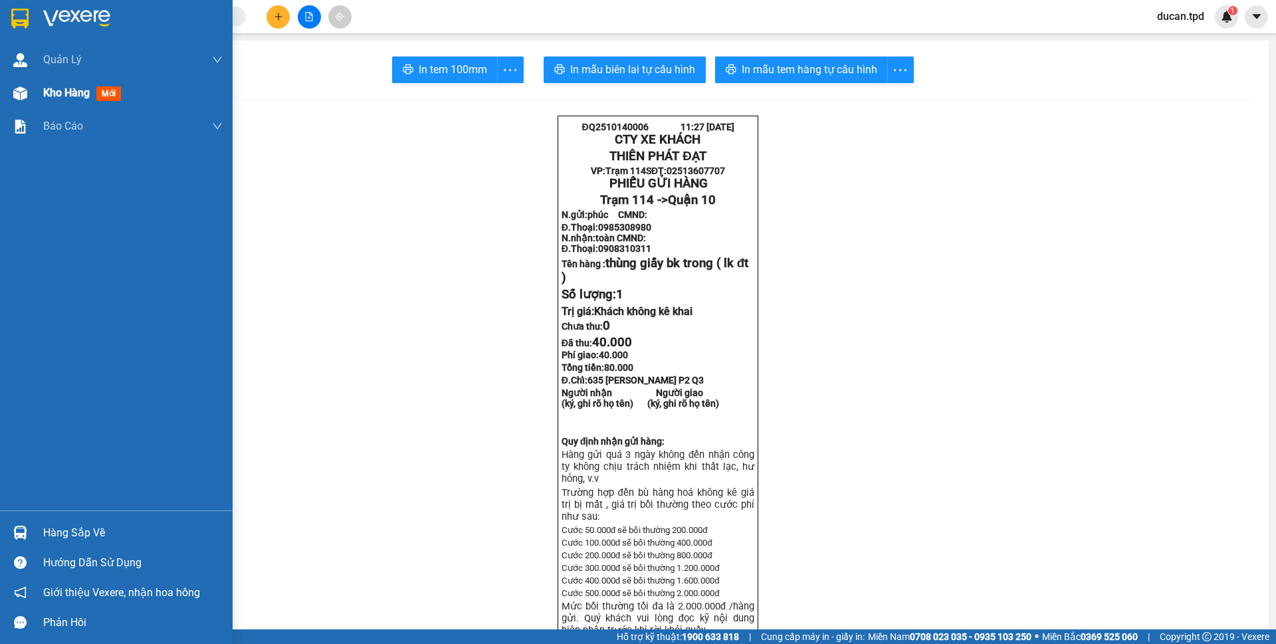
click at [19, 98] on img at bounding box center [20, 93] width 14 height 14
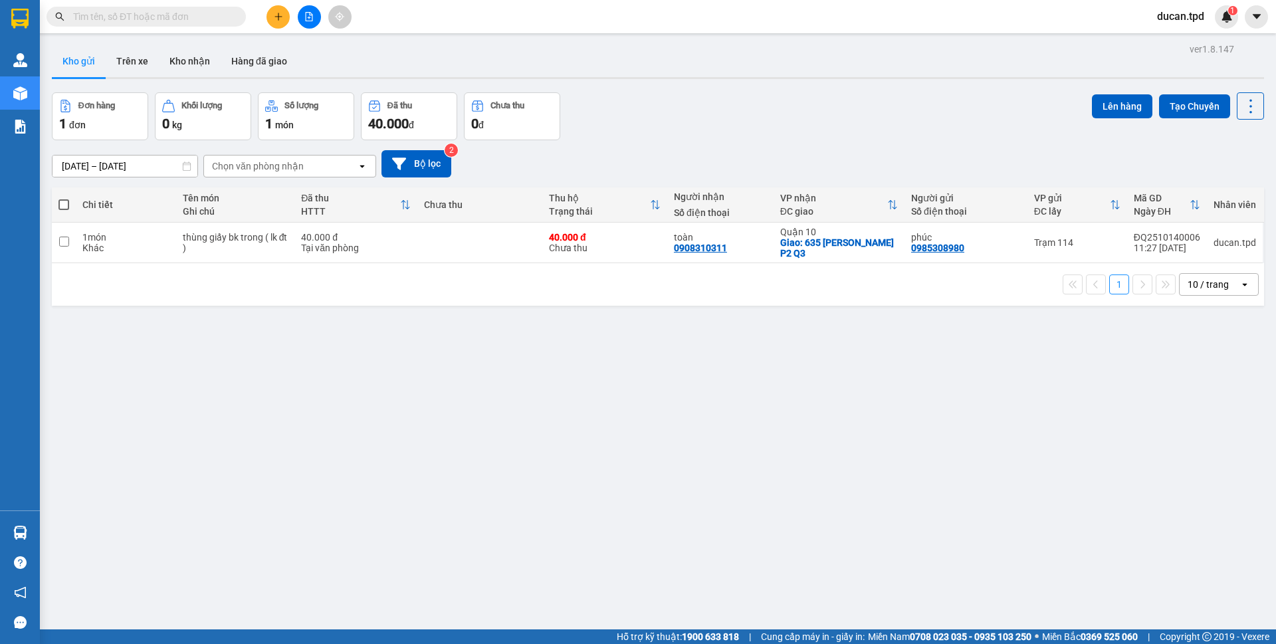
click at [60, 206] on span at bounding box center [63, 204] width 11 height 11
click at [64, 198] on input "checkbox" at bounding box center [64, 198] width 0 height 0
checkbox input "true"
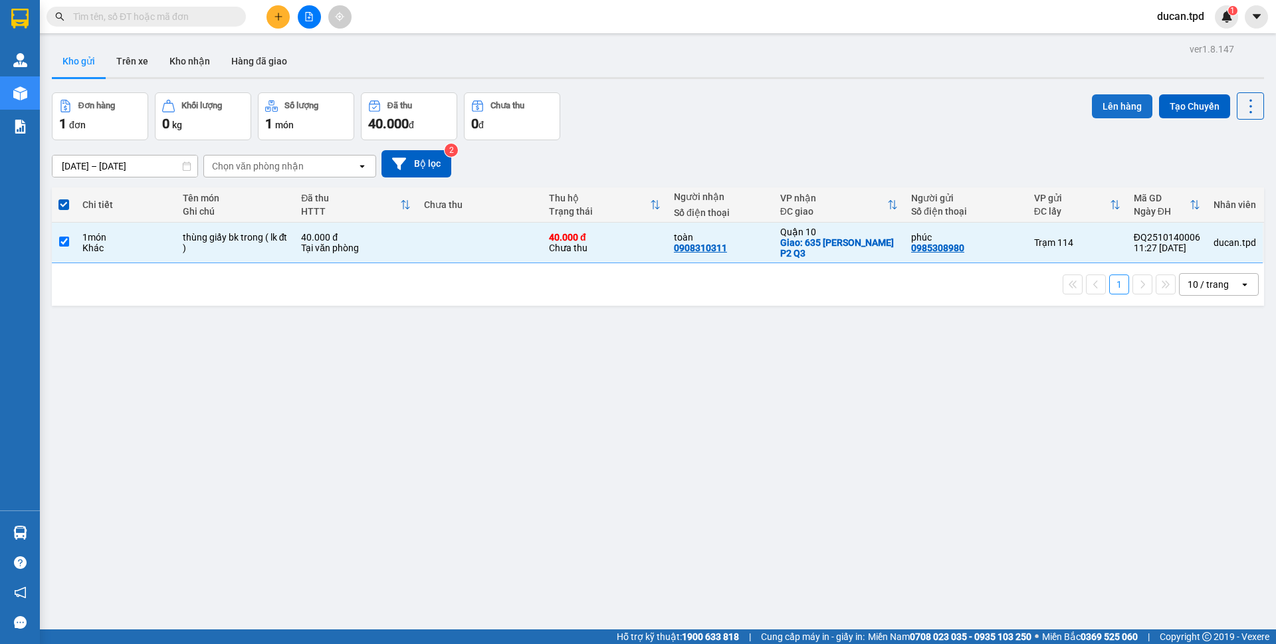
click at [1125, 111] on button "Lên hàng" at bounding box center [1122, 106] width 60 height 24
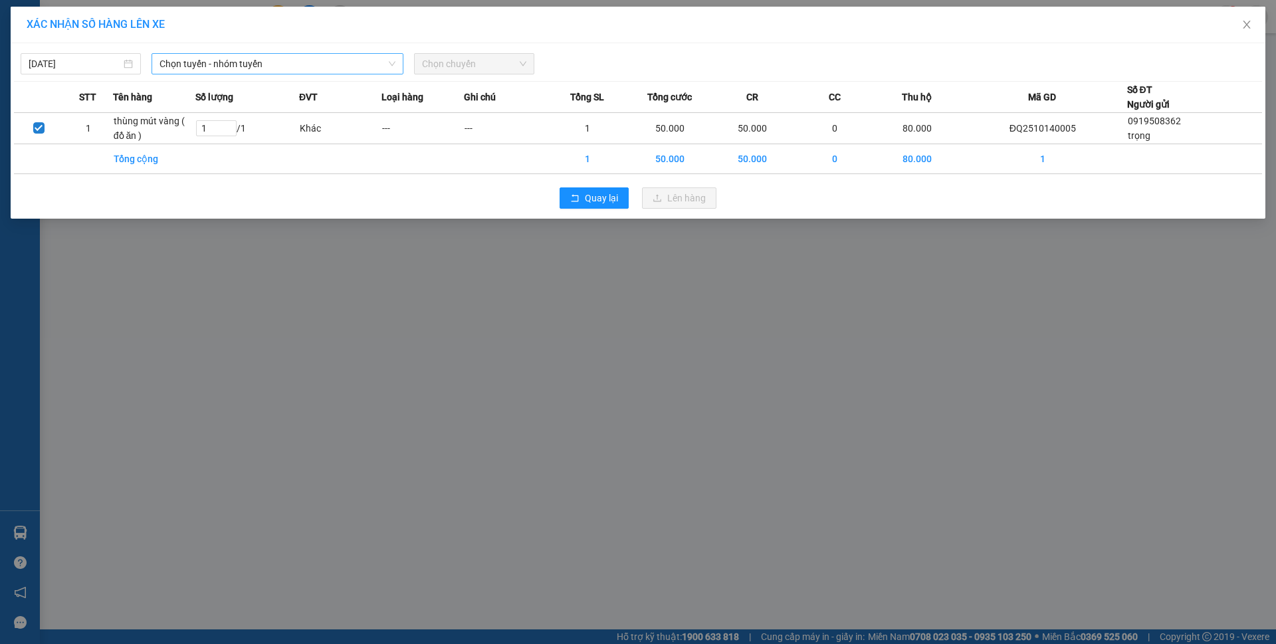
click at [394, 62] on icon "down" at bounding box center [392, 64] width 8 height 8
click at [261, 70] on span "Chọn tuyến - nhóm tuyến" at bounding box center [278, 64] width 236 height 20
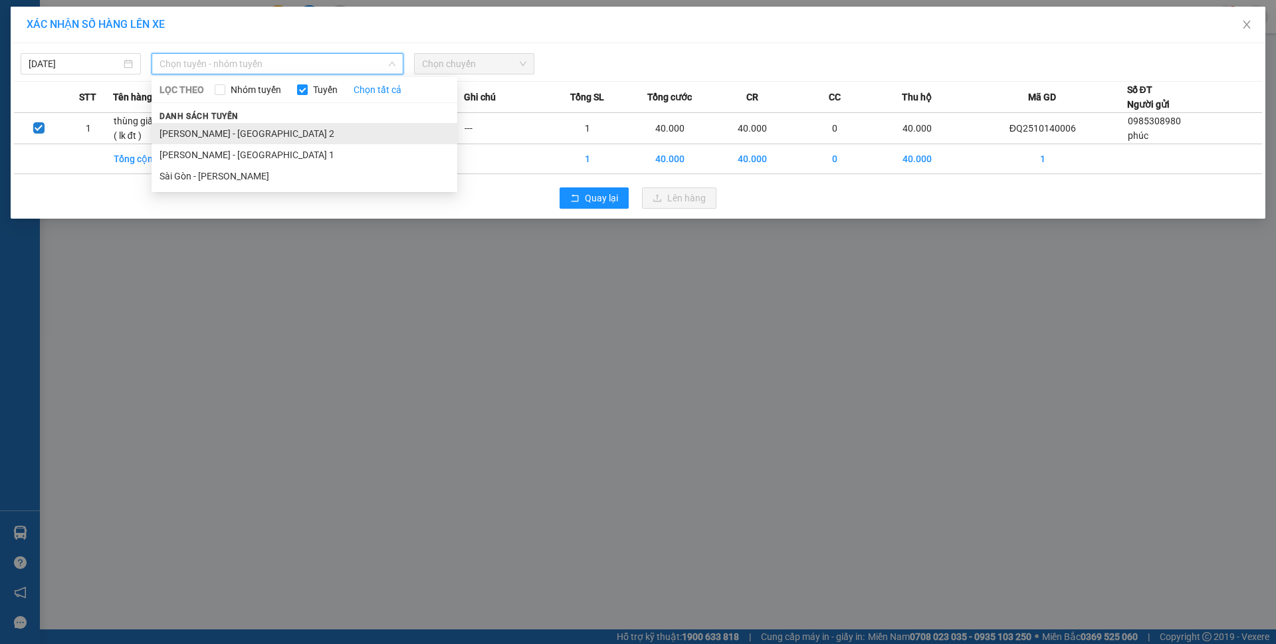
click at [246, 132] on li "Phương Lâm - Sài Gòn 2" at bounding box center [305, 133] width 306 height 21
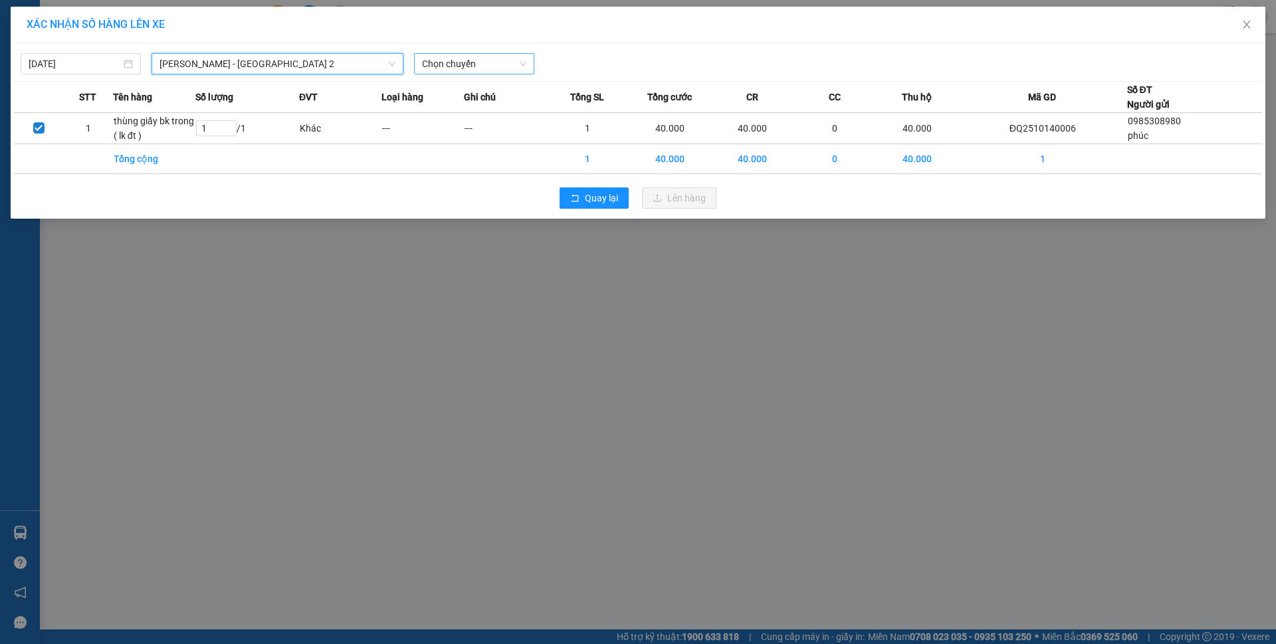
click at [464, 60] on span "Chọn chuyến" at bounding box center [474, 64] width 104 height 20
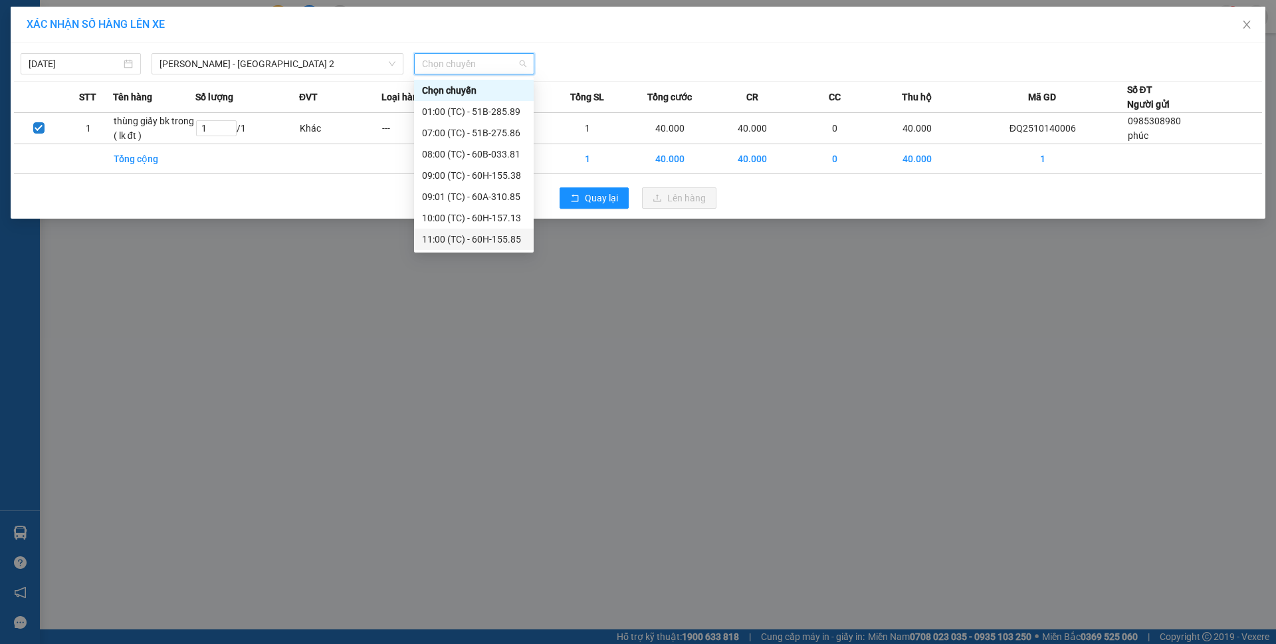
click at [484, 230] on div "11:00 (TC) - 60H-155.85" at bounding box center [474, 239] width 120 height 21
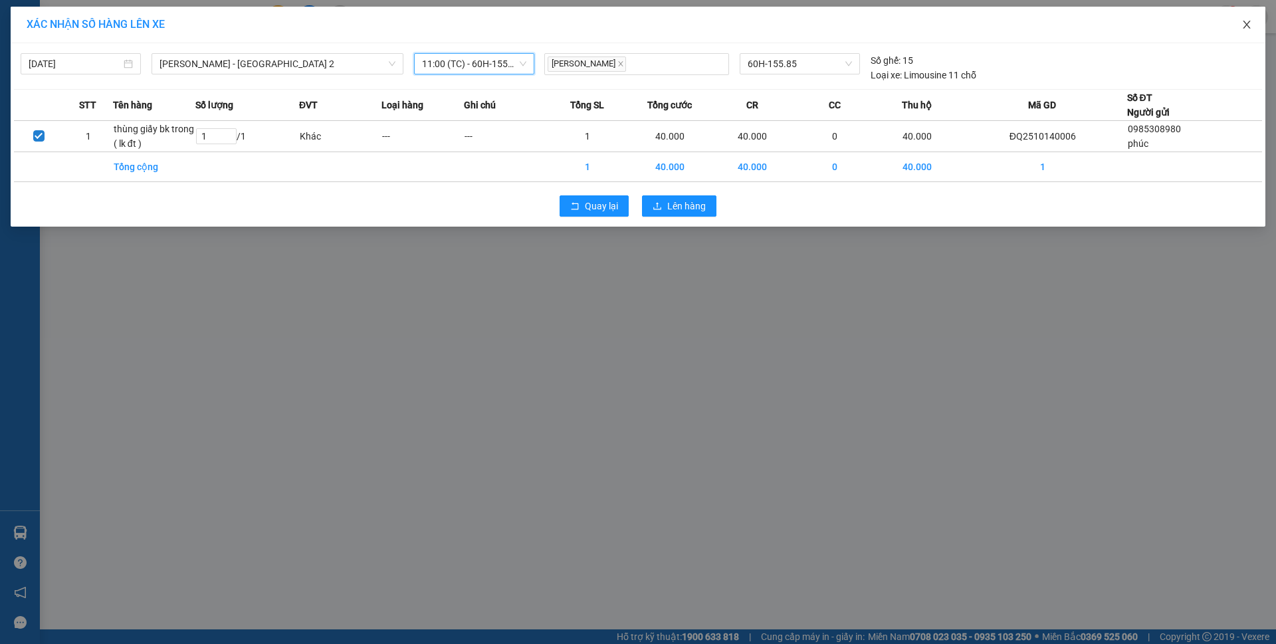
click at [1245, 20] on icon "close" at bounding box center [1247, 24] width 11 height 11
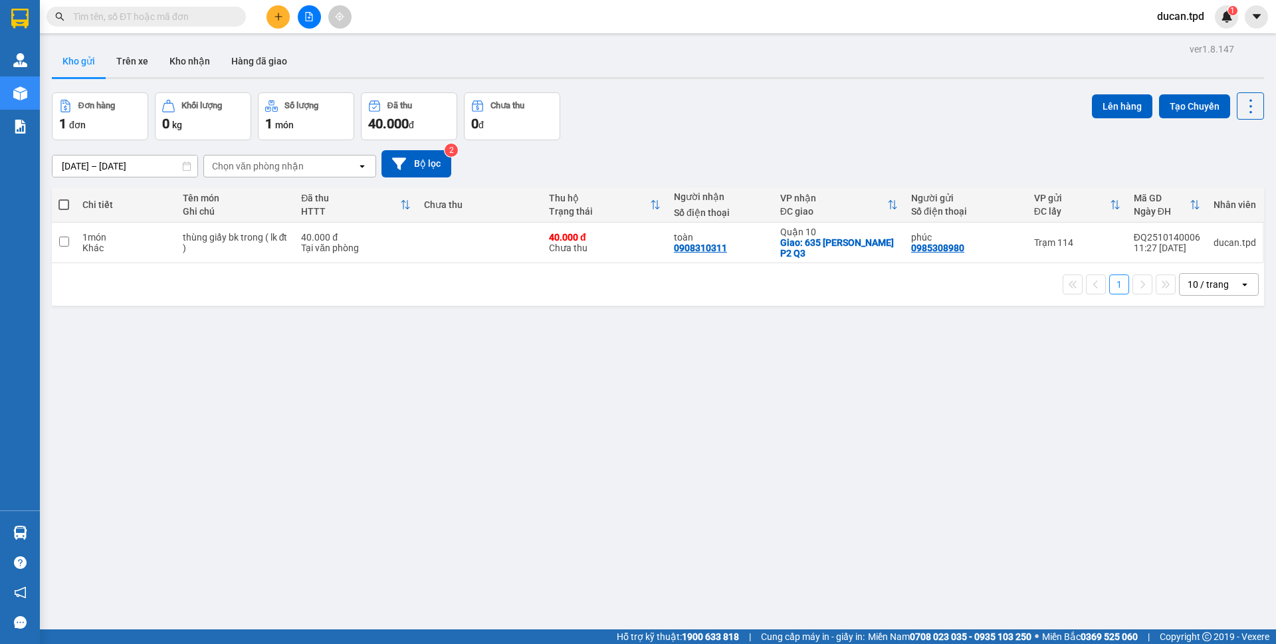
click at [66, 199] on span at bounding box center [63, 204] width 11 height 11
click at [64, 198] on input "checkbox" at bounding box center [64, 198] width 0 height 0
checkbox input "true"
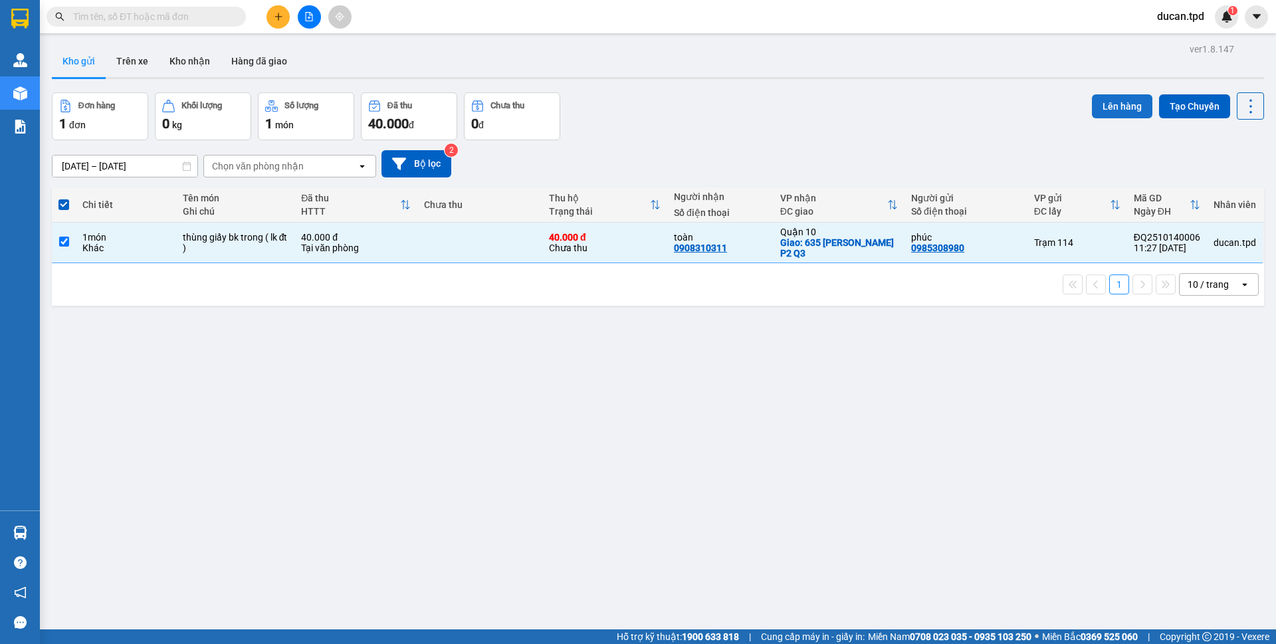
click at [1130, 106] on button "Lên hàng" at bounding box center [1122, 106] width 60 height 24
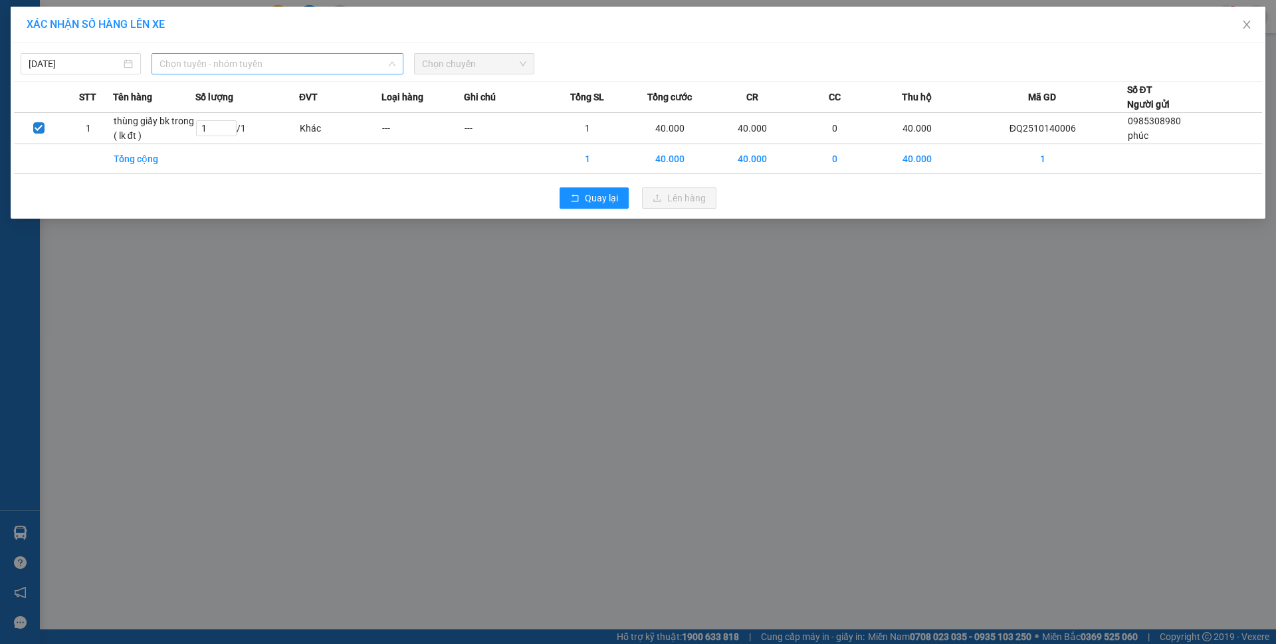
click at [362, 69] on span "Chọn tuyến - nhóm tuyến" at bounding box center [278, 64] width 236 height 20
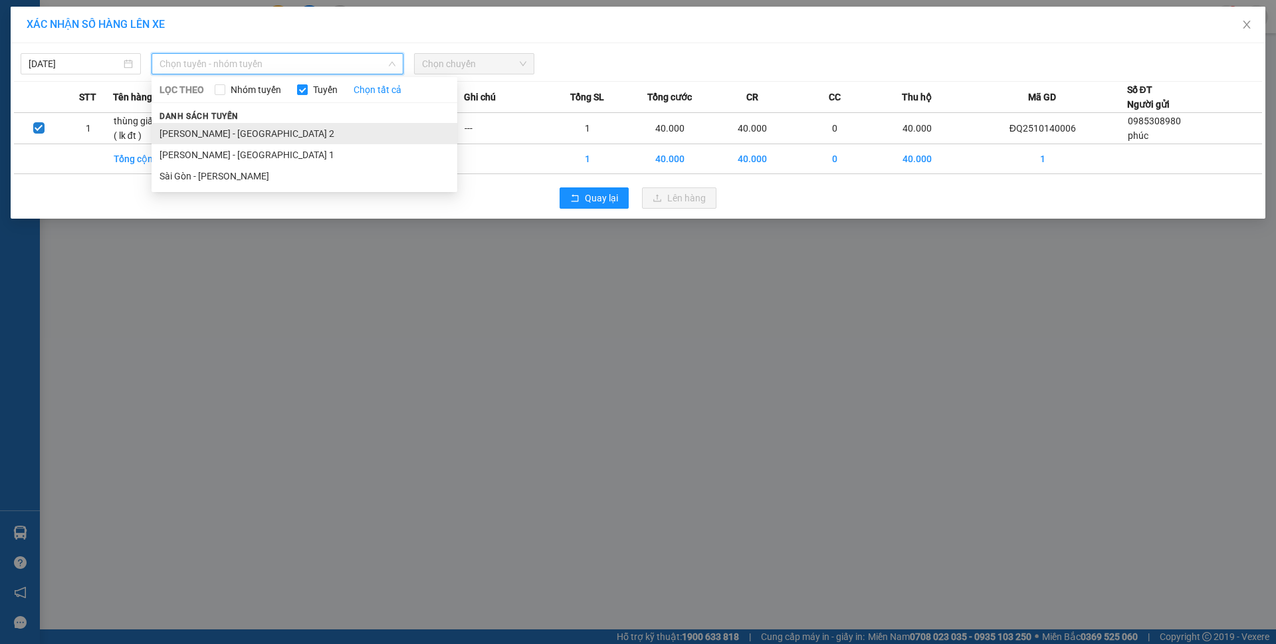
click at [261, 139] on li "Phương Lâm - Sài Gòn 2" at bounding box center [305, 133] width 306 height 21
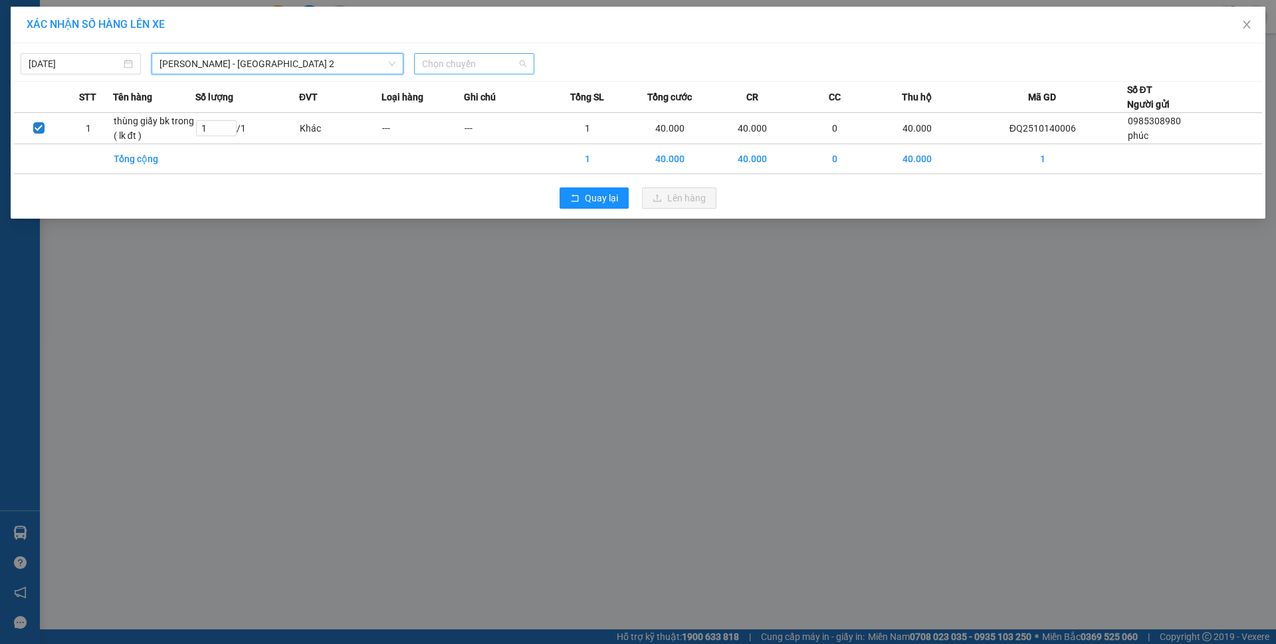
click at [501, 57] on span "Chọn chuyến" at bounding box center [474, 64] width 104 height 20
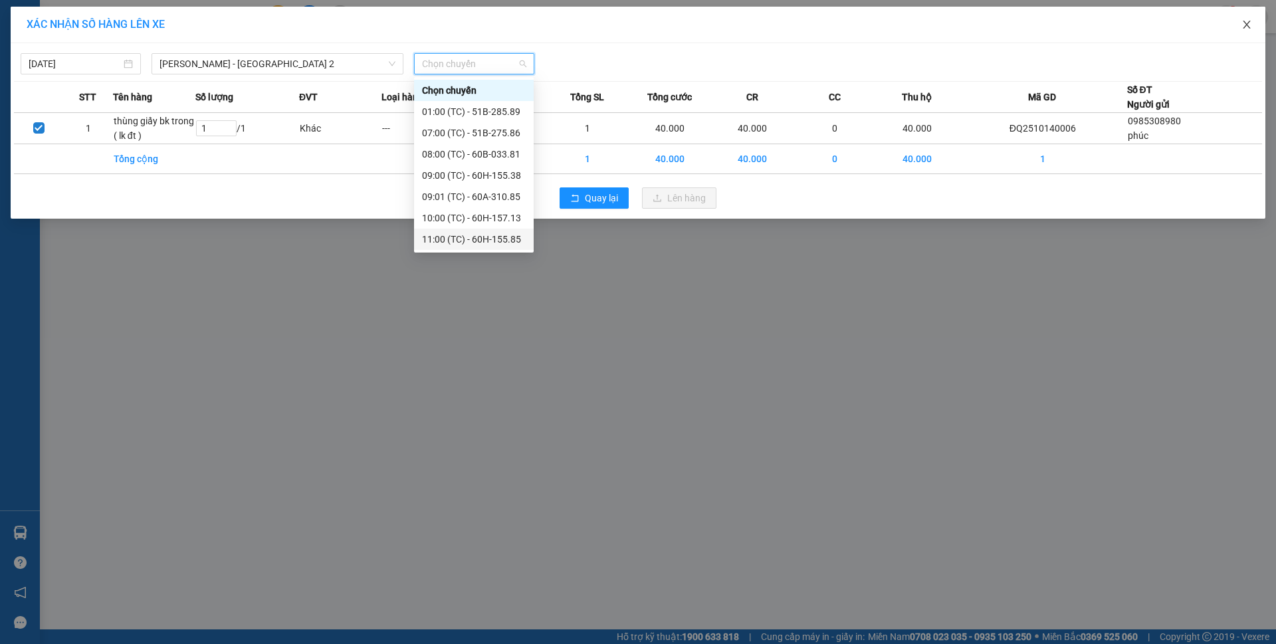
click at [1254, 30] on span "Close" at bounding box center [1246, 25] width 37 height 37
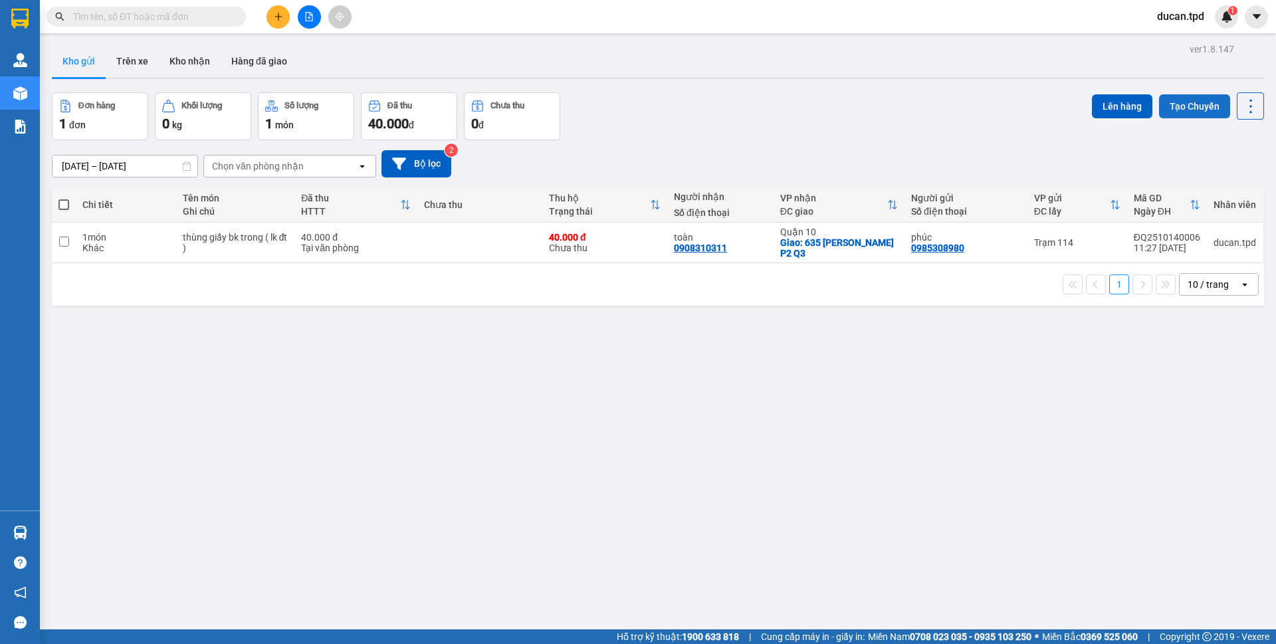
click at [1169, 107] on button "Tạo Chuyến" at bounding box center [1194, 106] width 71 height 24
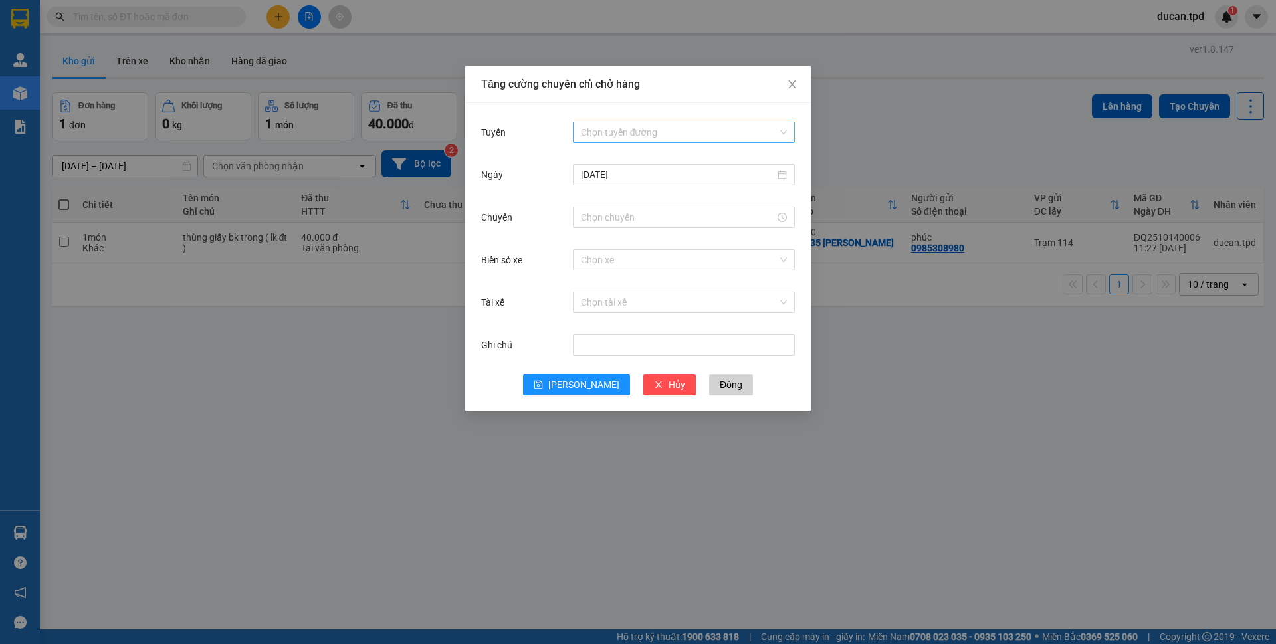
click at [729, 134] on input "Tuyến" at bounding box center [679, 132] width 197 height 20
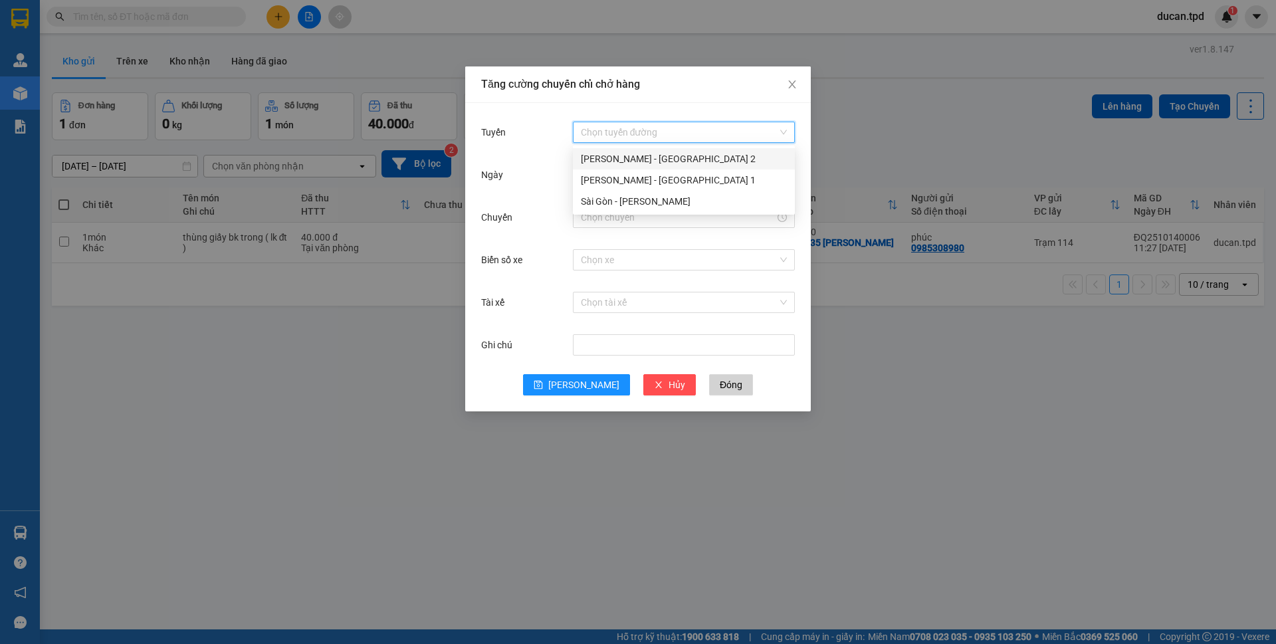
click at [670, 163] on div "Phương Lâm - Sài Gòn 2" at bounding box center [684, 159] width 206 height 15
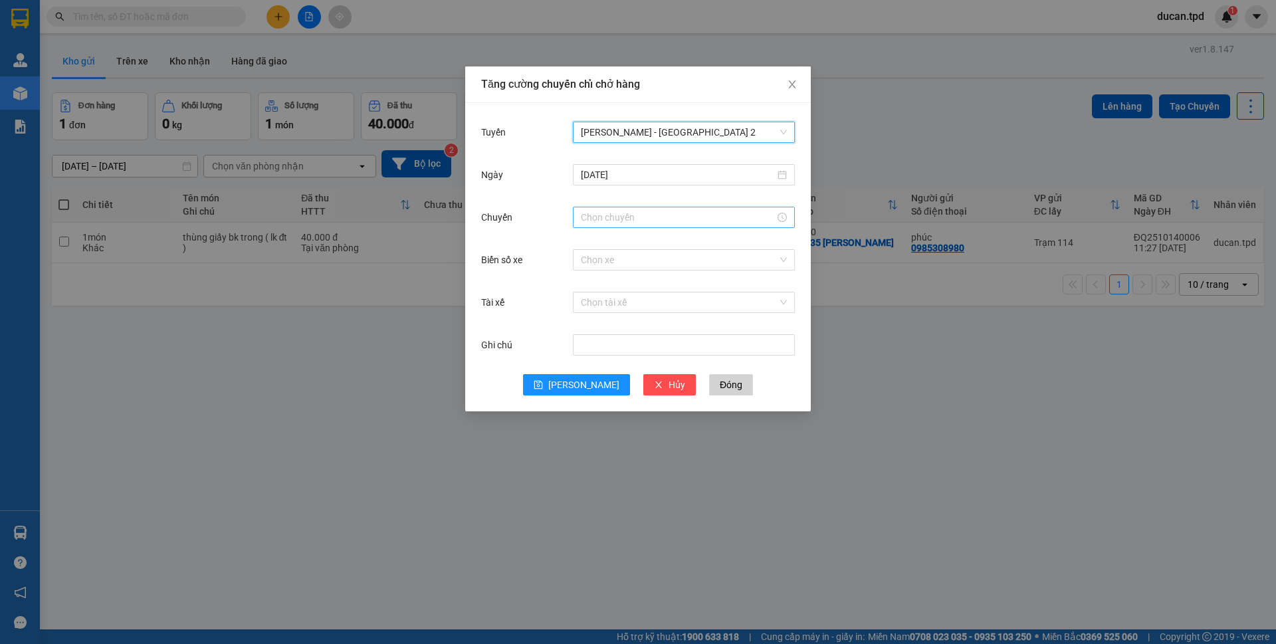
click at [631, 223] on input "Chuyến" at bounding box center [678, 217] width 194 height 15
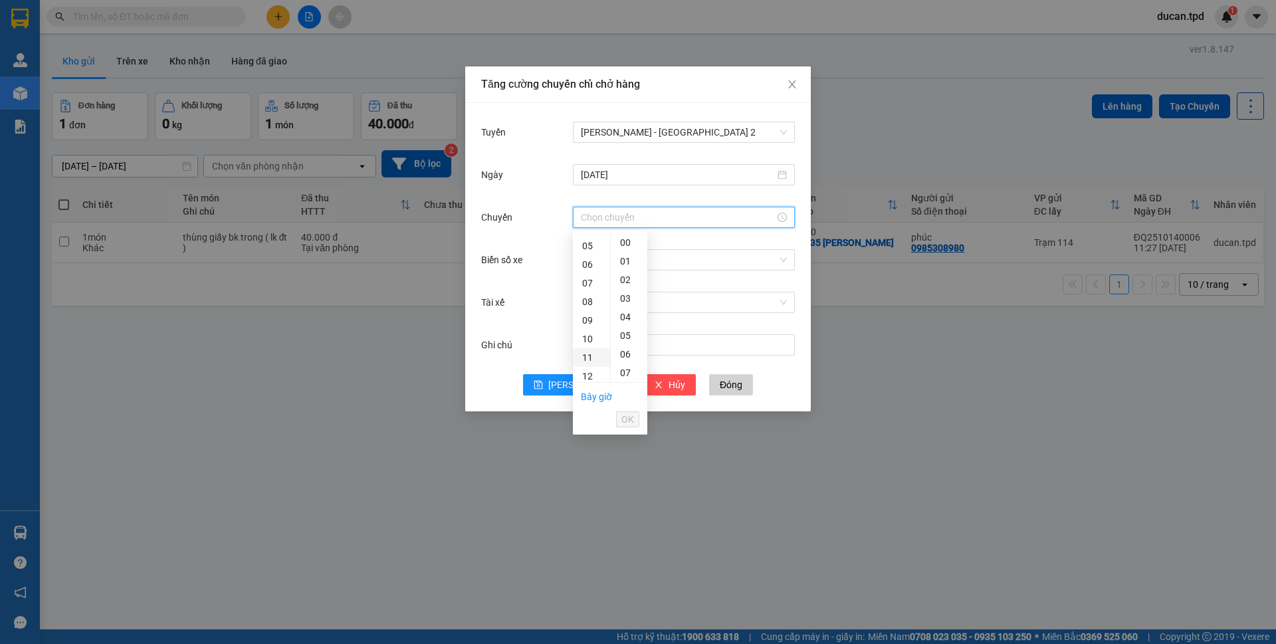
scroll to position [66, 0]
click at [588, 364] on div "10" at bounding box center [591, 362] width 37 height 19
click at [622, 332] on div "30" at bounding box center [629, 335] width 37 height 19
type input "10:30"
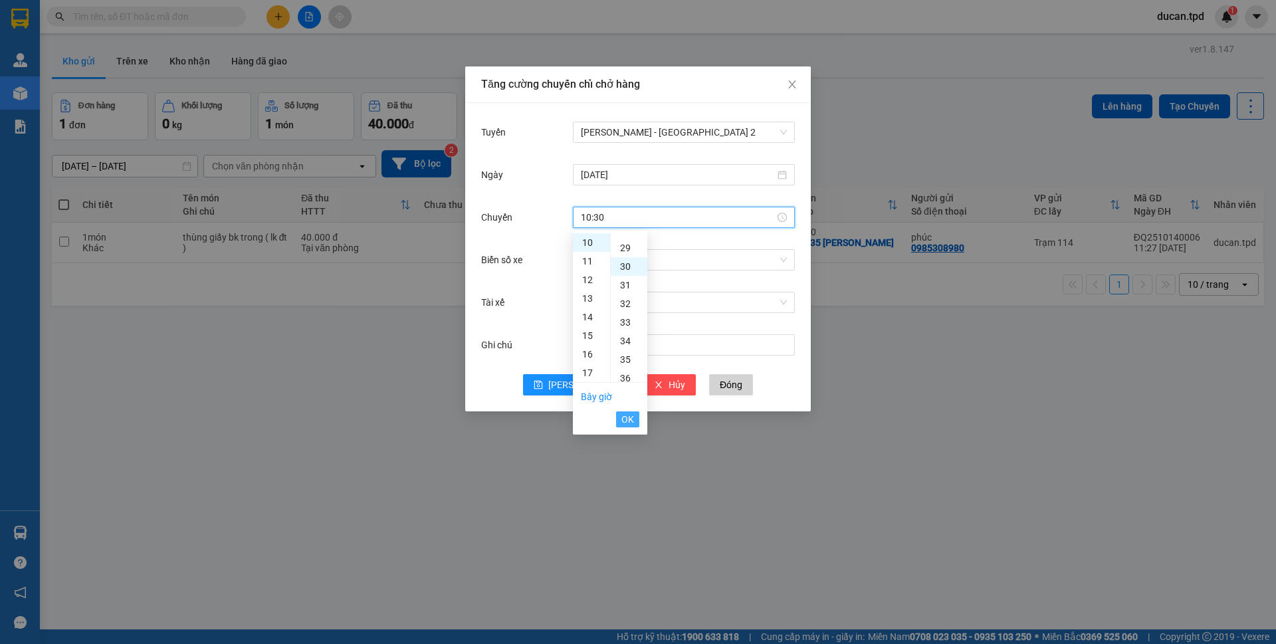
scroll to position [558, 0]
click at [628, 420] on span "OK" at bounding box center [627, 419] width 13 height 15
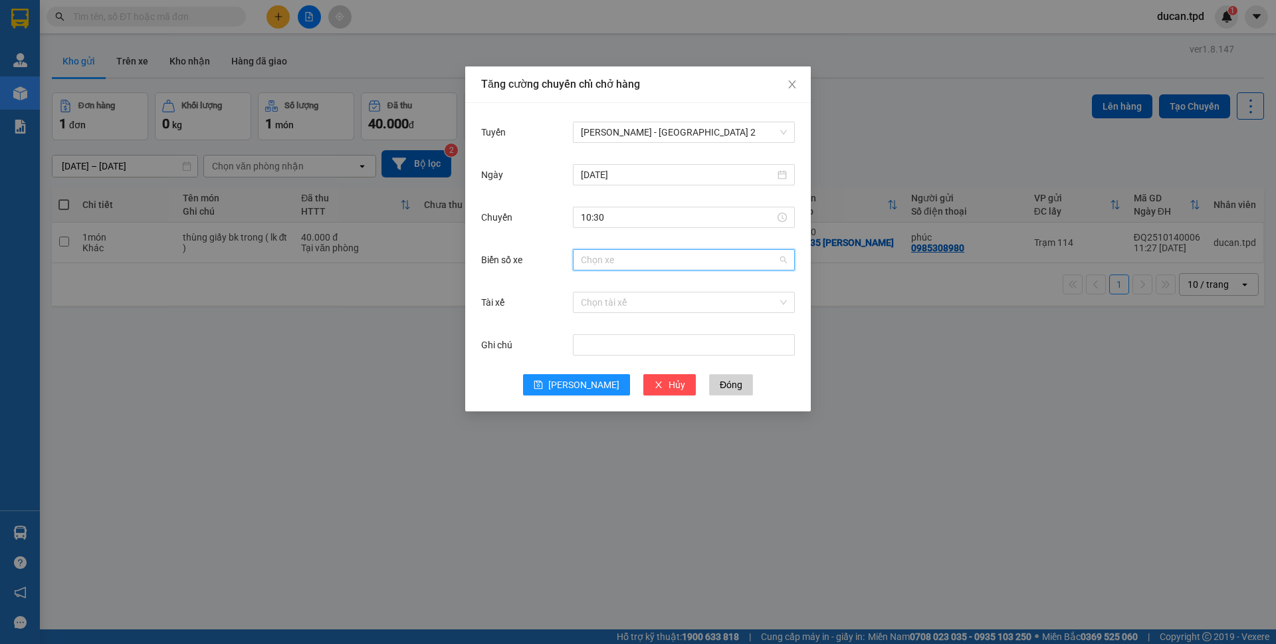
click at [660, 268] on input "Biển số xe" at bounding box center [679, 260] width 197 height 20
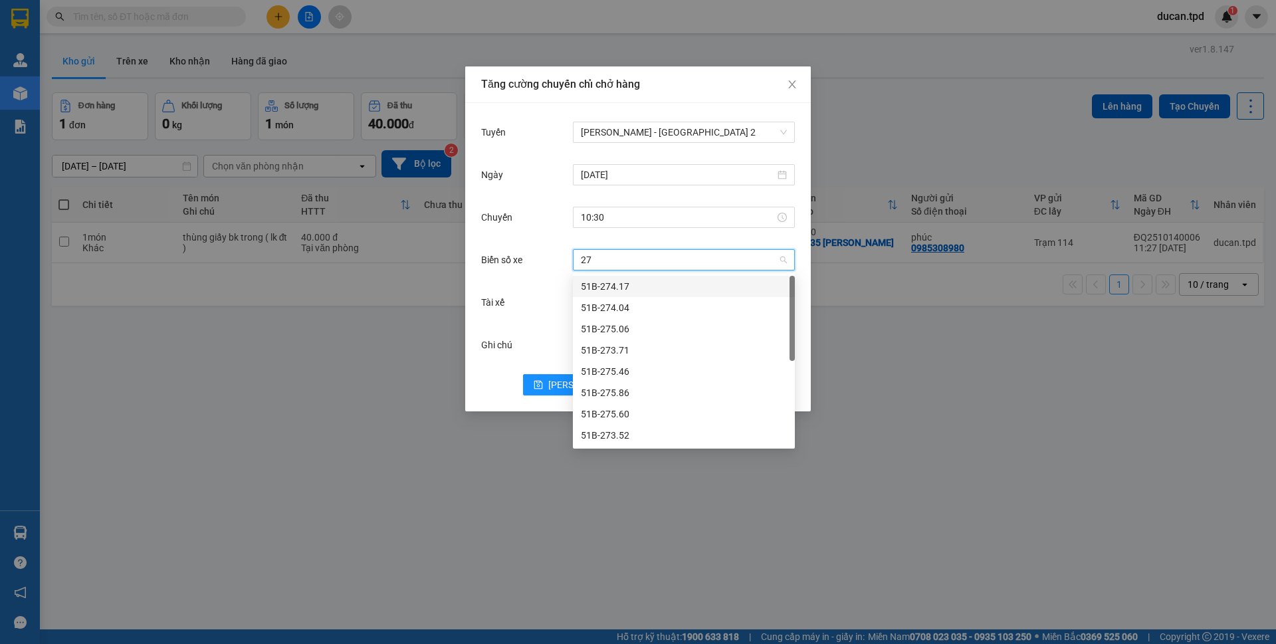
type input "274"
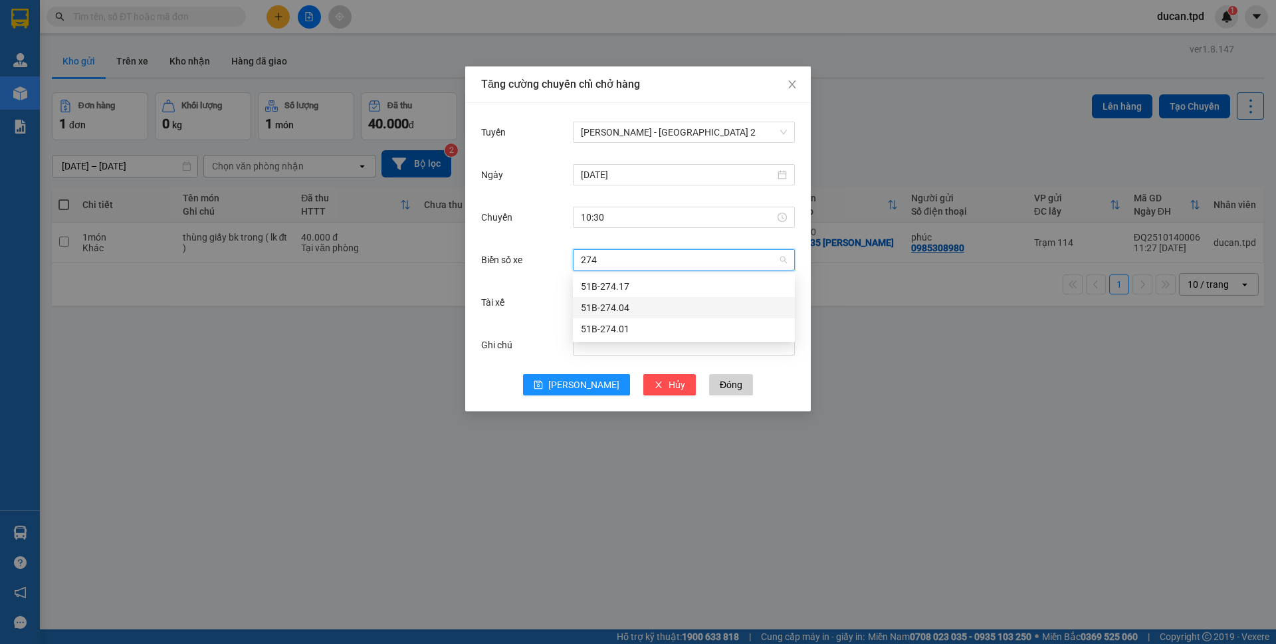
click at [640, 305] on div "51B-274.04" at bounding box center [684, 307] width 206 height 15
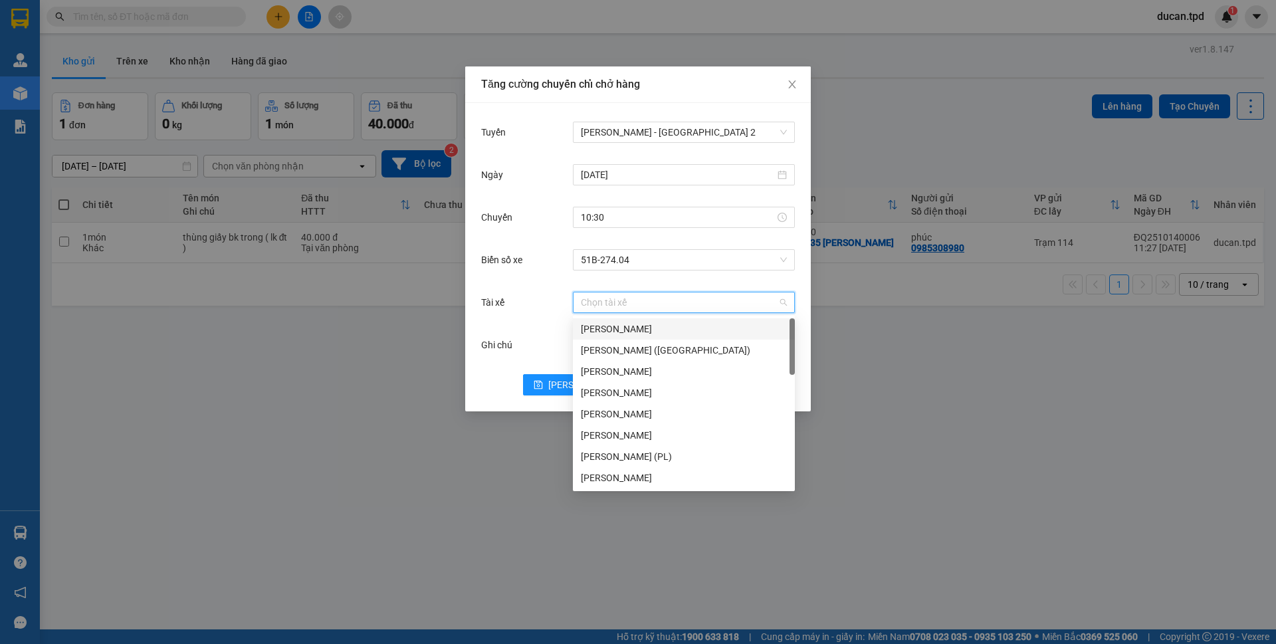
click at [639, 300] on input "Tài xế" at bounding box center [679, 302] width 197 height 20
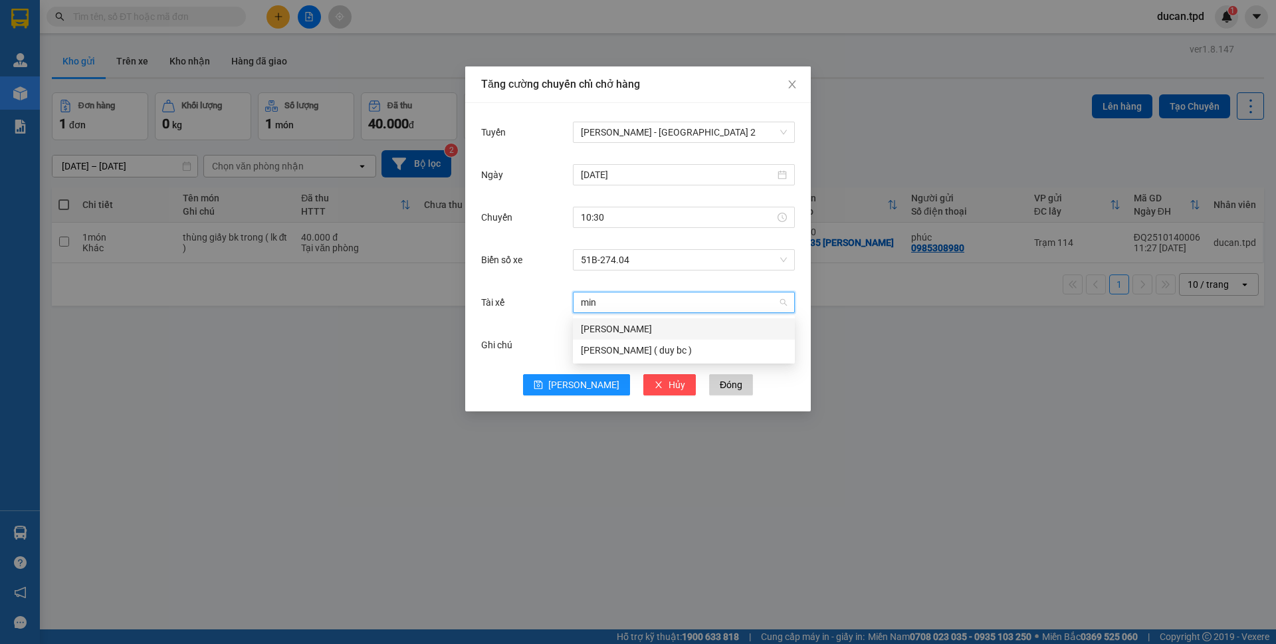
type input "minh"
click at [632, 325] on div "quang minh" at bounding box center [684, 329] width 206 height 15
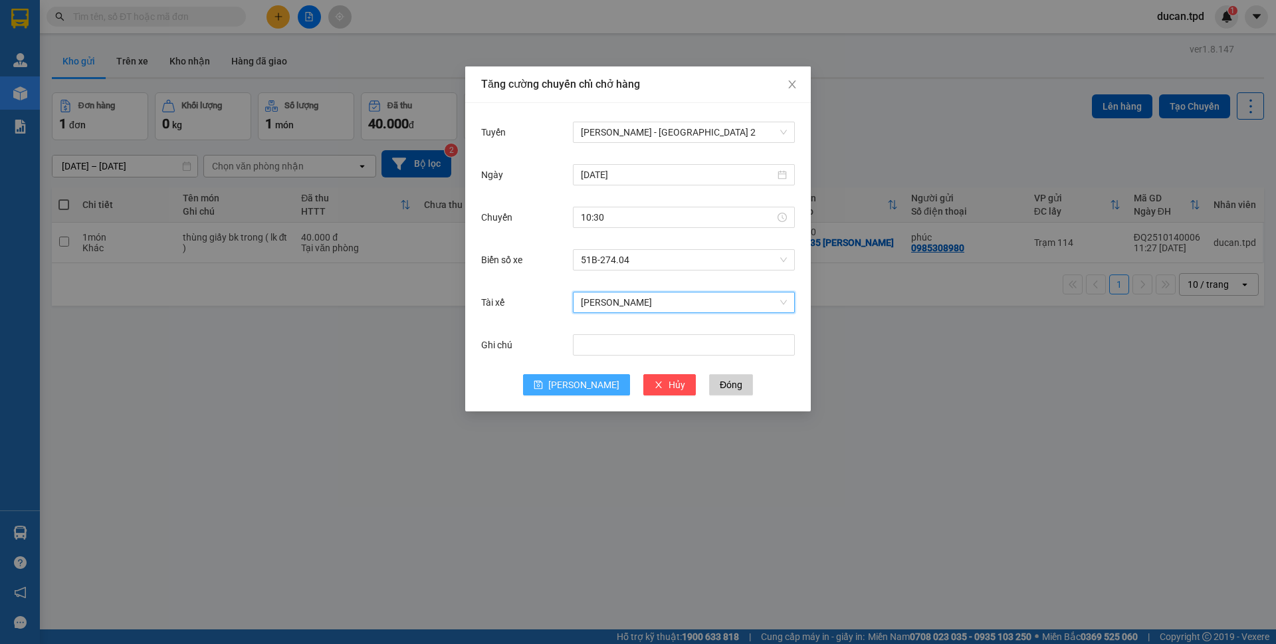
click at [543, 386] on icon "save" at bounding box center [538, 384] width 9 height 9
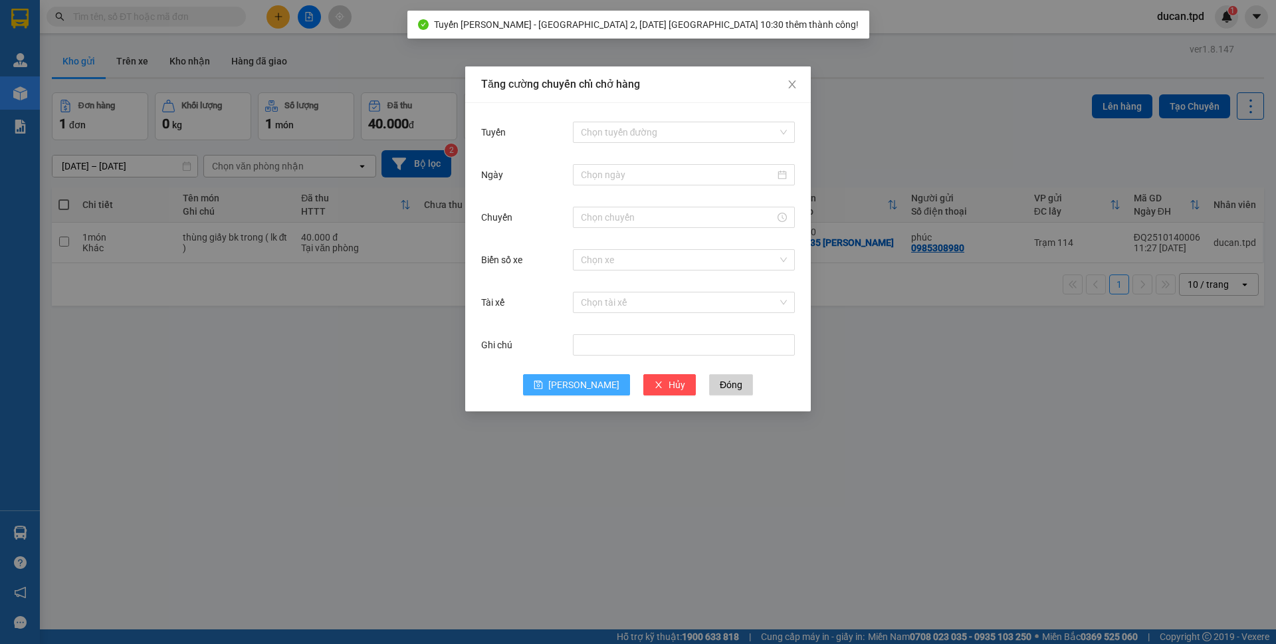
drag, startPoint x: 284, startPoint y: 395, endPoint x: 211, endPoint y: 366, distance: 78.7
click at [283, 395] on div "Tăng cường chuyến chỉ chở hàng Tuyến Chọn tuyến đường Ngày Chuyến Biển số xe Ch…" at bounding box center [638, 322] width 1276 height 644
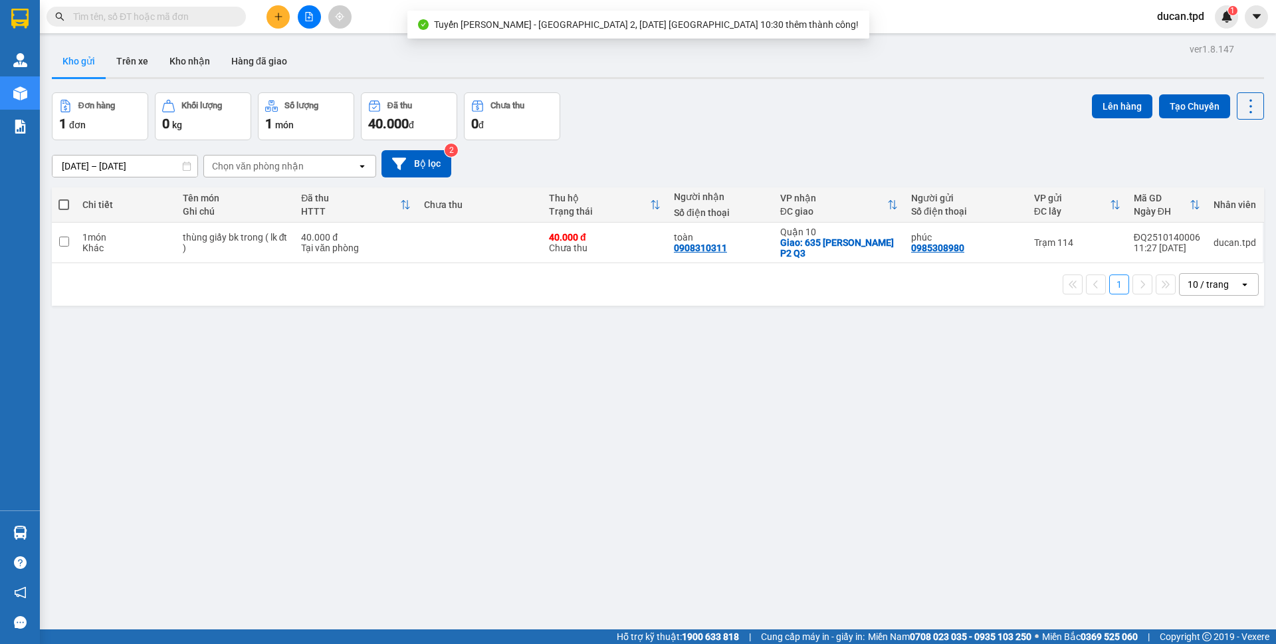
click at [66, 202] on span at bounding box center [63, 204] width 11 height 11
click at [64, 198] on input "checkbox" at bounding box center [64, 198] width 0 height 0
checkbox input "true"
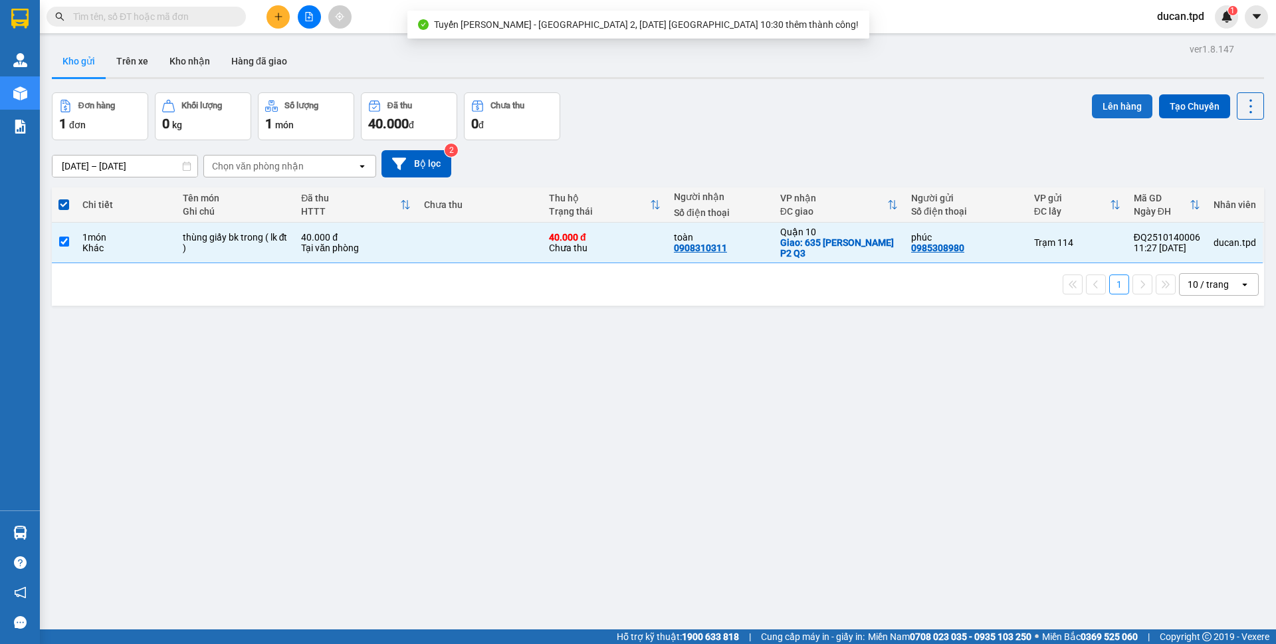
click at [1117, 111] on button "Lên hàng" at bounding box center [1122, 106] width 60 height 24
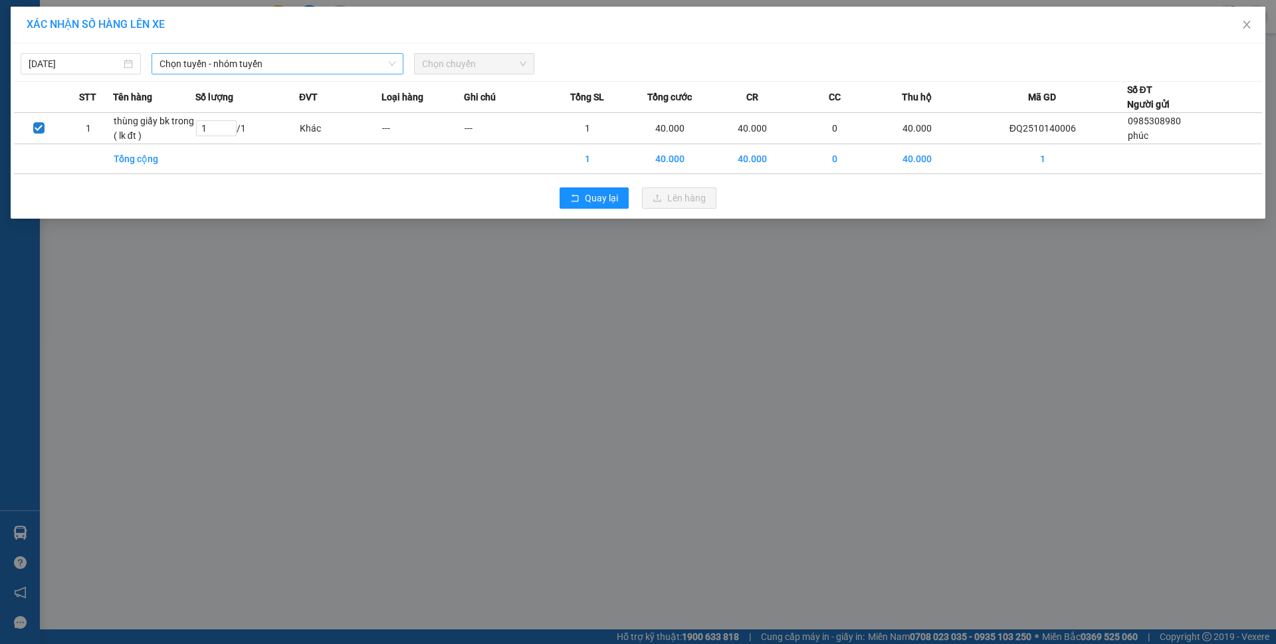
click at [359, 70] on span "Chọn tuyến - nhóm tuyến" at bounding box center [278, 64] width 236 height 20
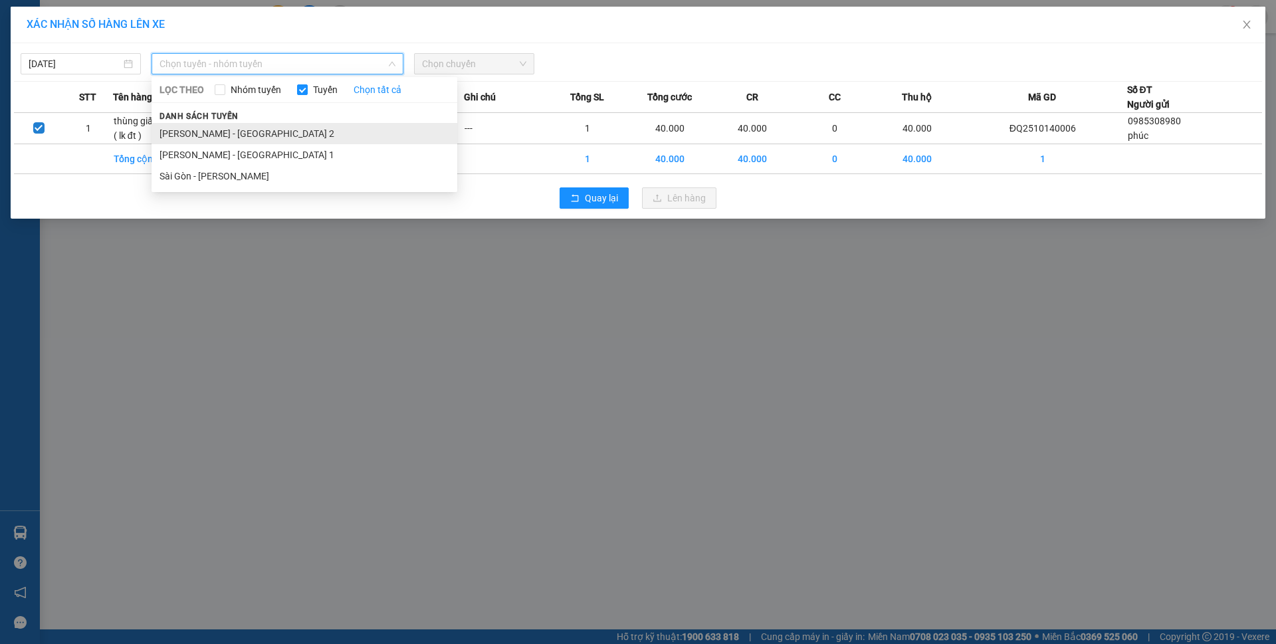
click at [293, 130] on li "Phương Lâm - Sài Gòn 2" at bounding box center [305, 133] width 306 height 21
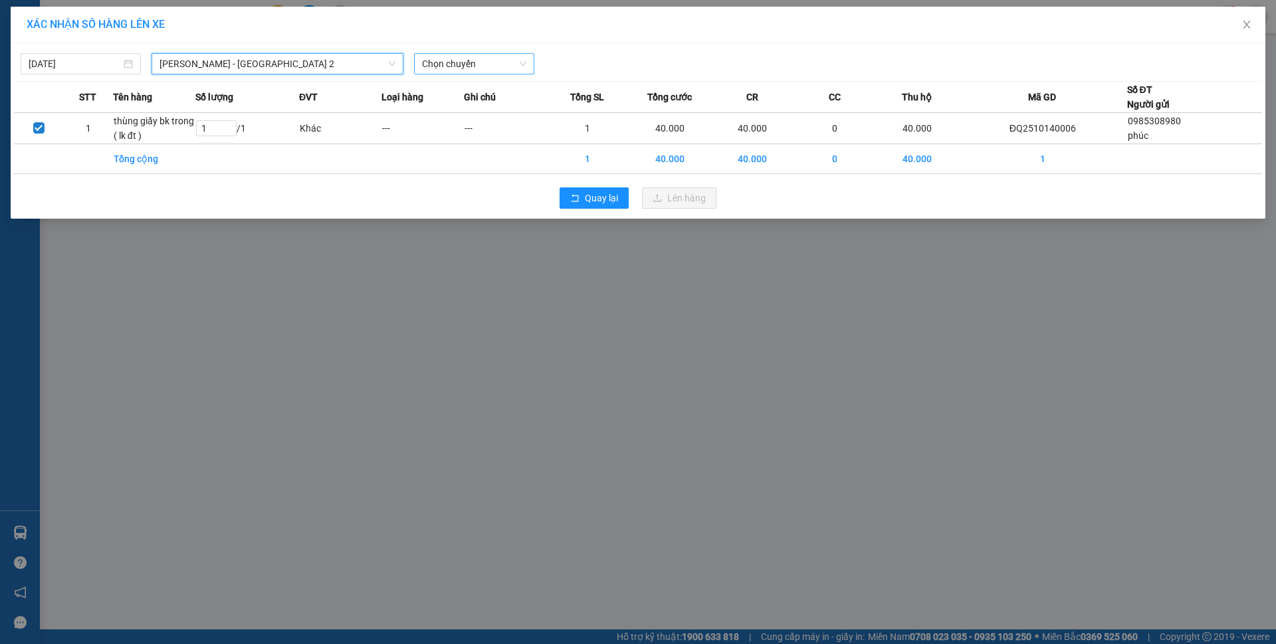
click at [467, 66] on span "Chọn chuyến" at bounding box center [474, 64] width 104 height 20
click at [483, 74] on div "Chọn chuyến" at bounding box center [474, 63] width 120 height 21
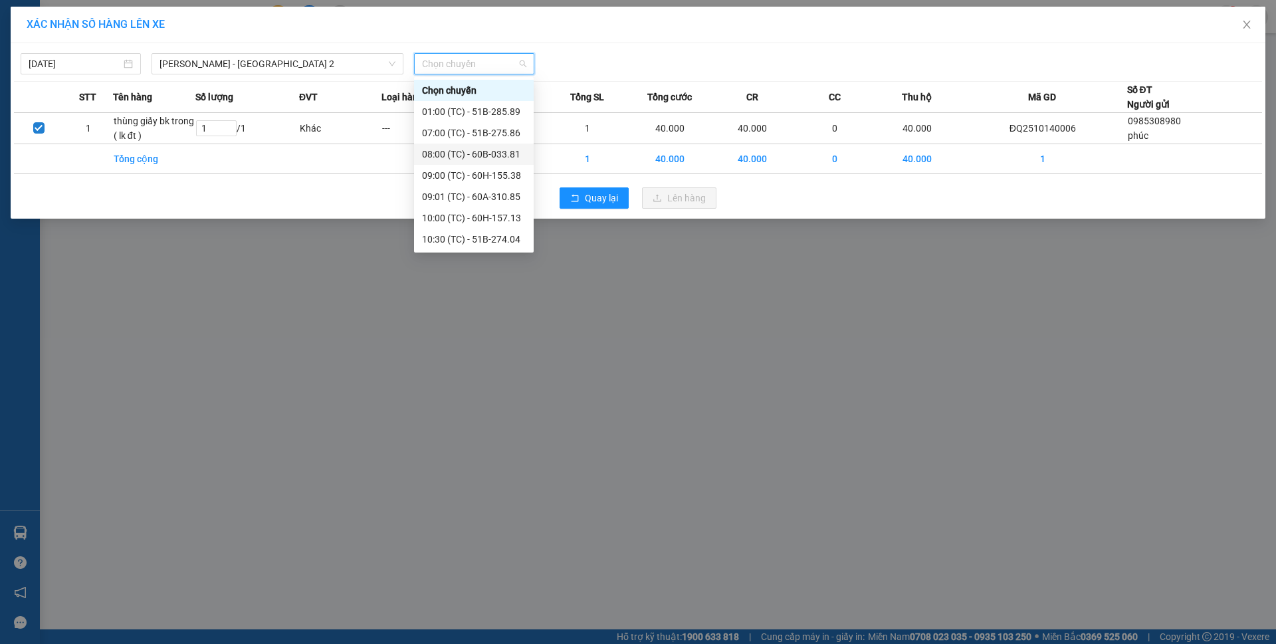
scroll to position [21, 0]
click at [488, 221] on div "10:30 (TC) - 51B-274.04" at bounding box center [474, 218] width 104 height 15
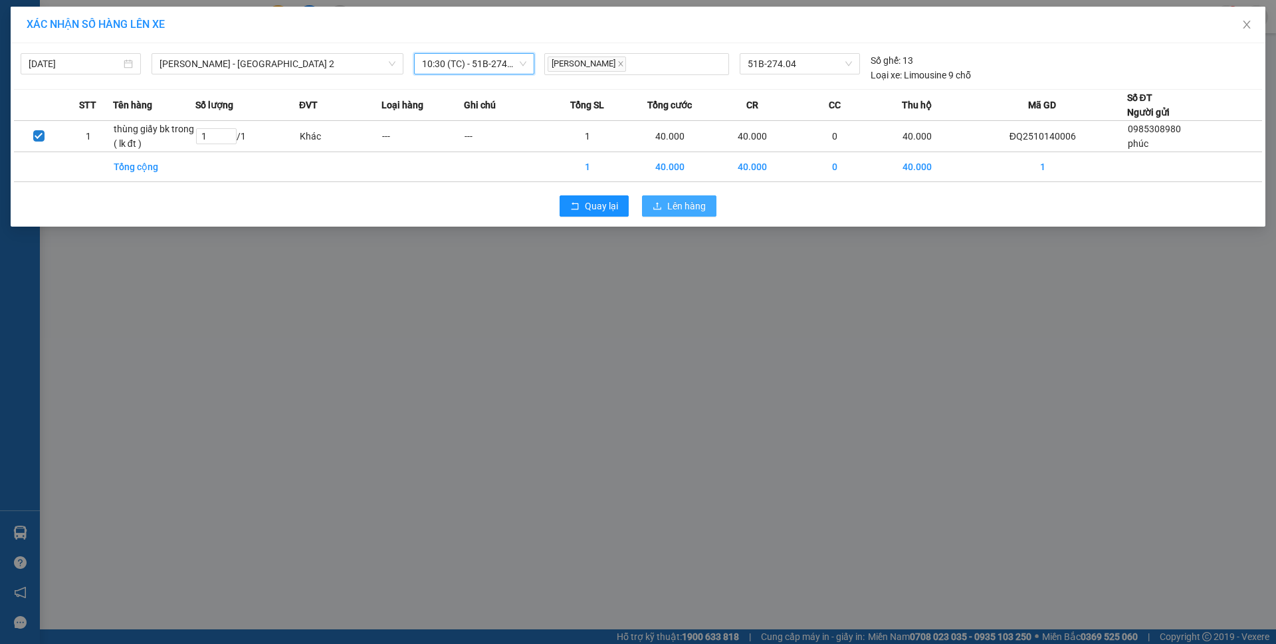
click at [700, 202] on span "Lên hàng" at bounding box center [686, 206] width 39 height 15
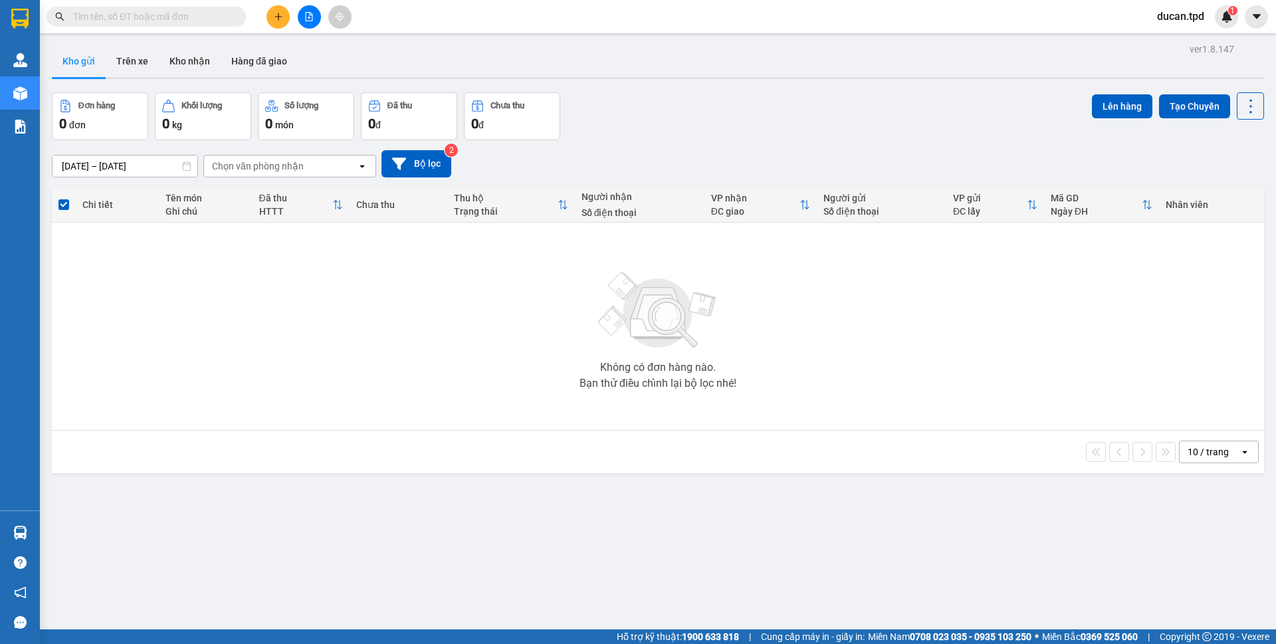
drag, startPoint x: 304, startPoint y: 9, endPoint x: 324, endPoint y: 243, distance: 235.4
click at [304, 9] on button at bounding box center [309, 16] width 23 height 23
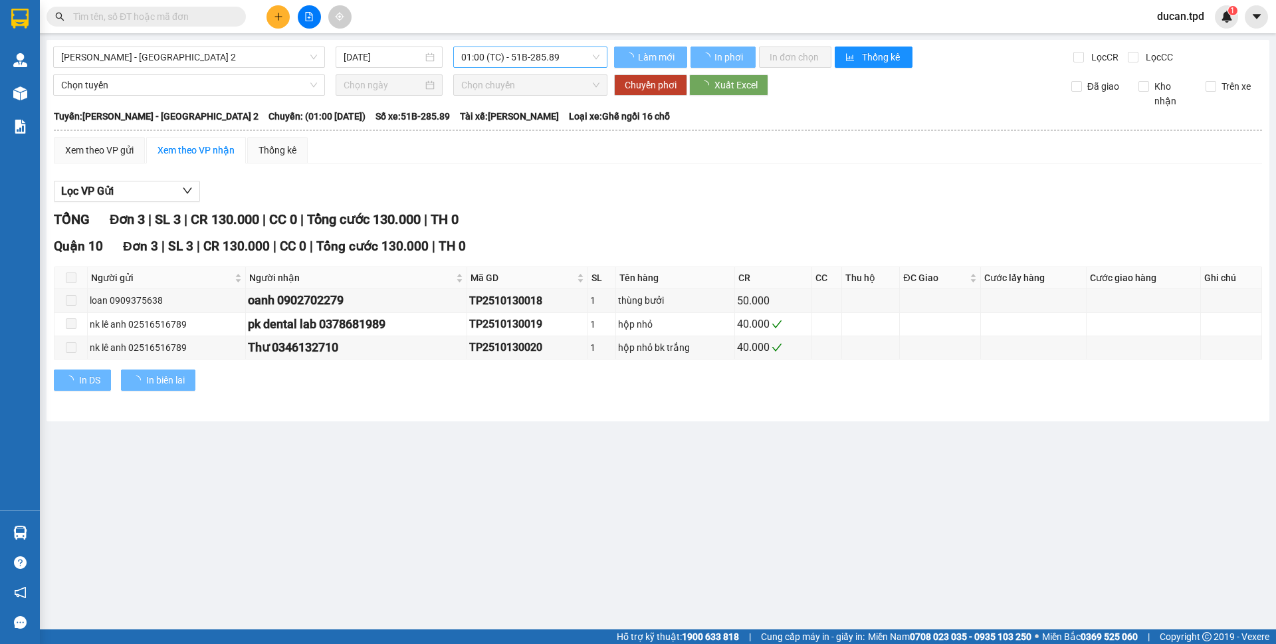
click at [496, 61] on span "01:00 (TC) - 51B-285.89" at bounding box center [530, 57] width 138 height 20
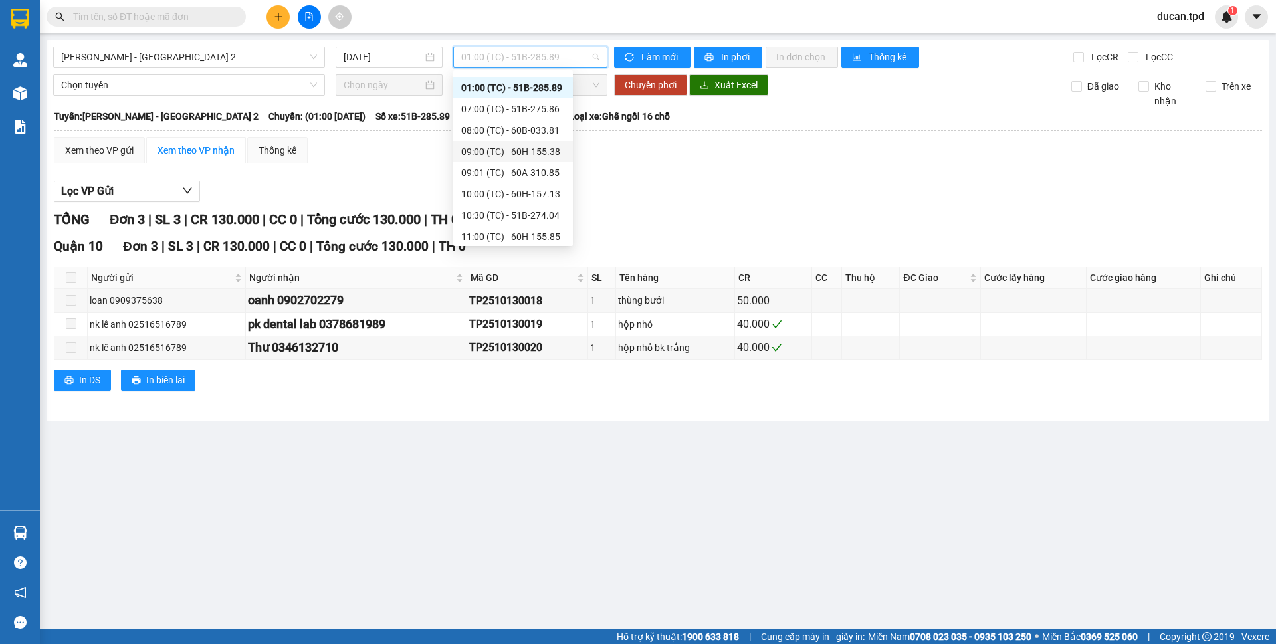
scroll to position [21, 0]
click at [526, 191] on div "10:00 (TC) - 60H-157.13" at bounding box center [513, 190] width 104 height 15
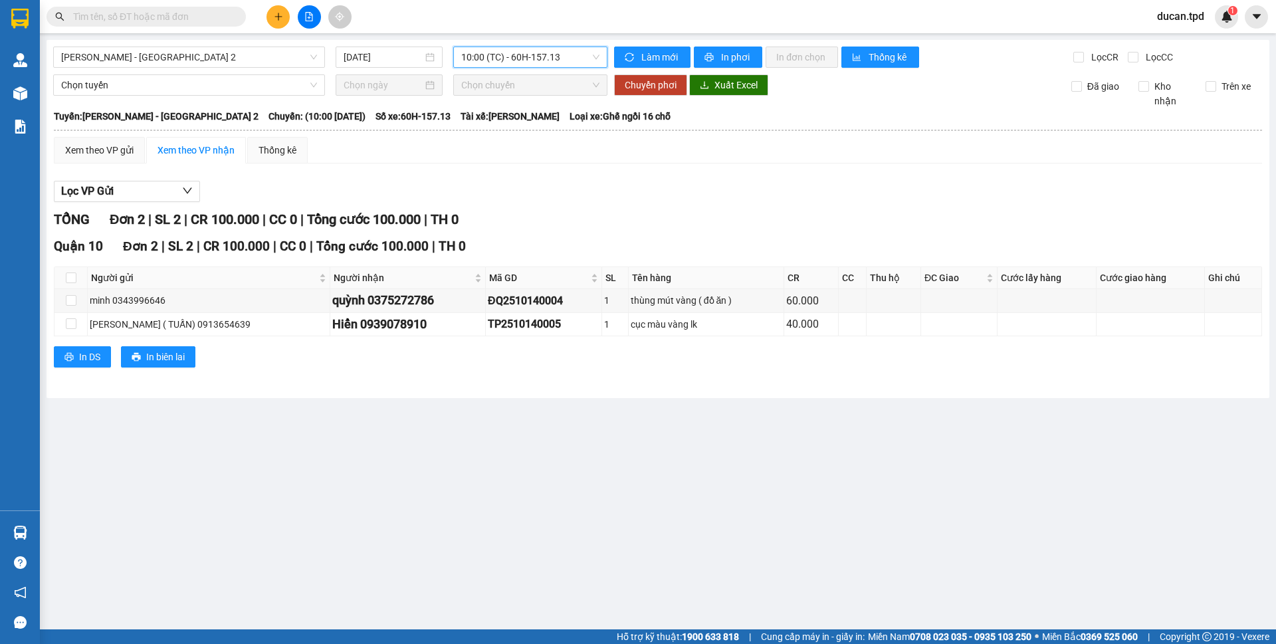
click at [534, 62] on span "10:00 (TC) - 60H-157.13" at bounding box center [530, 57] width 138 height 20
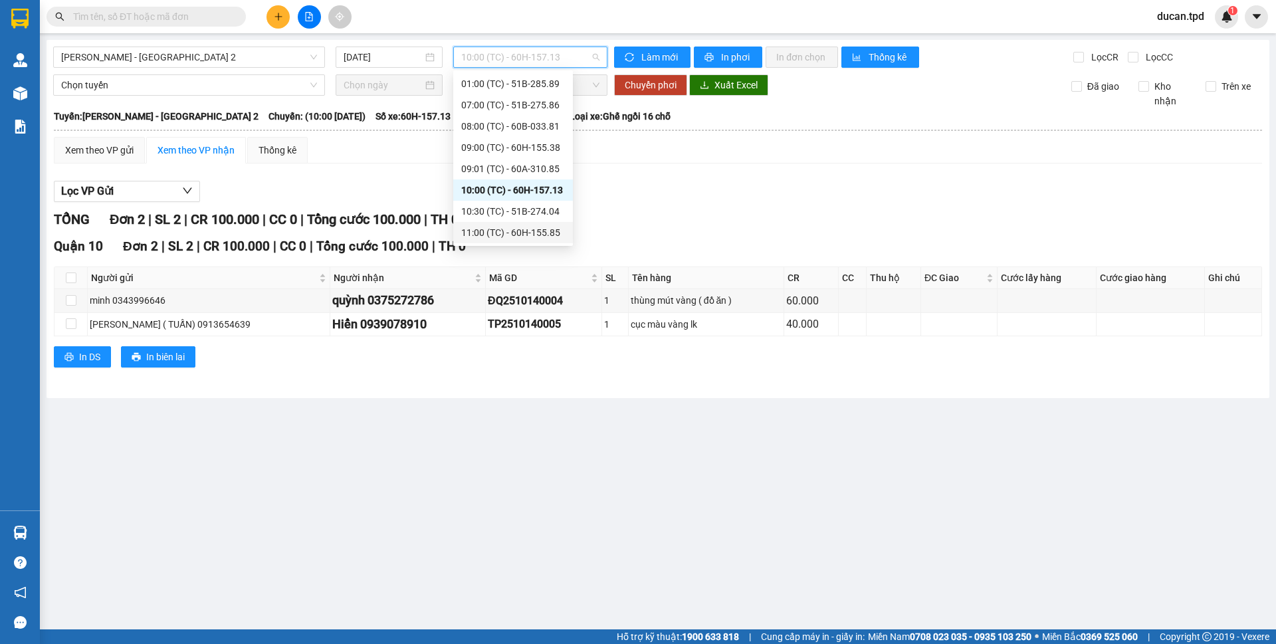
click at [526, 227] on div "11:00 (TC) - 60H-155.85" at bounding box center [513, 232] width 104 height 15
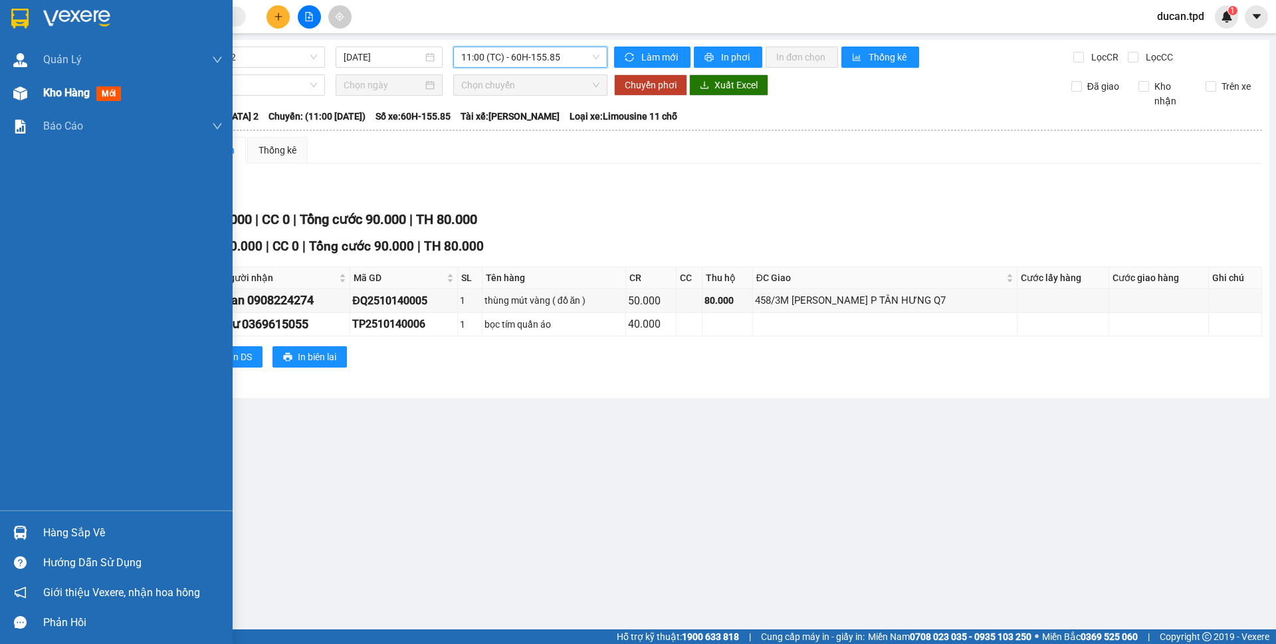
click at [62, 98] on span "Kho hàng" at bounding box center [66, 92] width 47 height 13
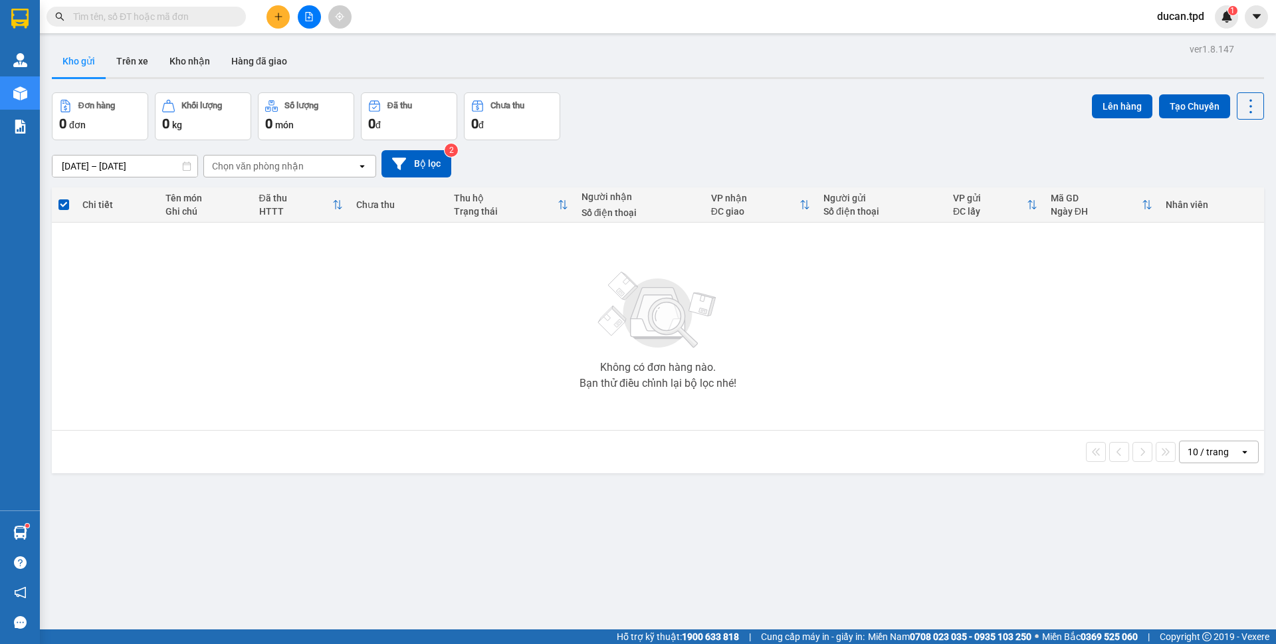
click at [148, 17] on input "text" at bounding box center [151, 16] width 157 height 15
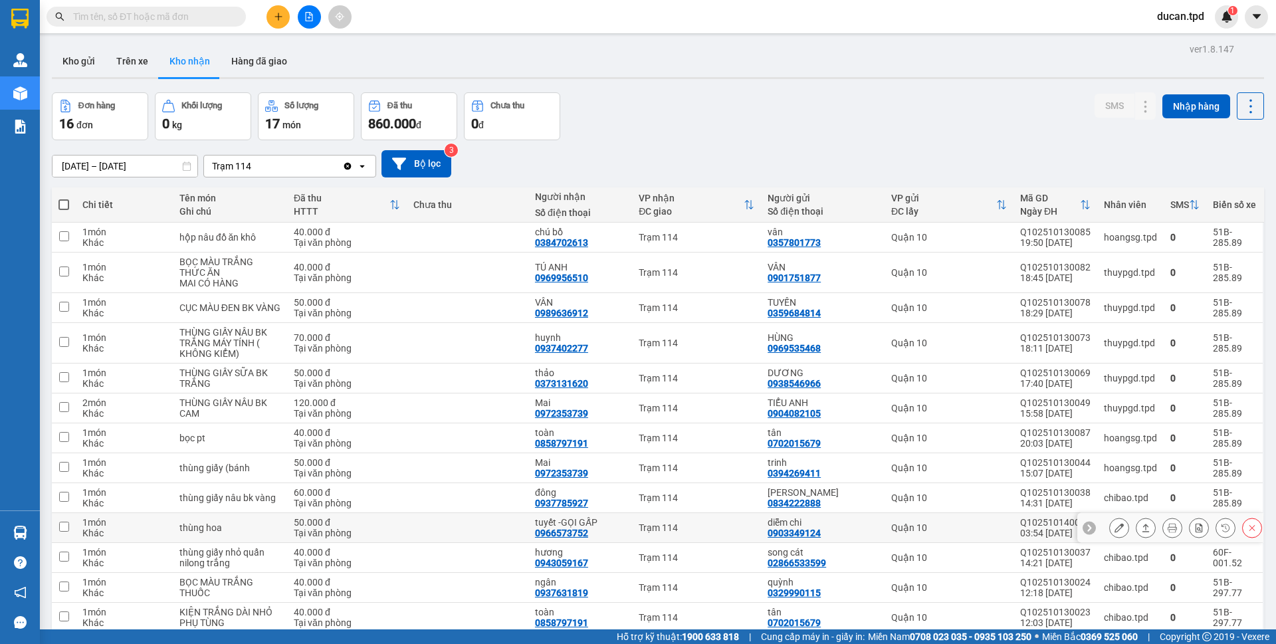
scroll to position [66, 0]
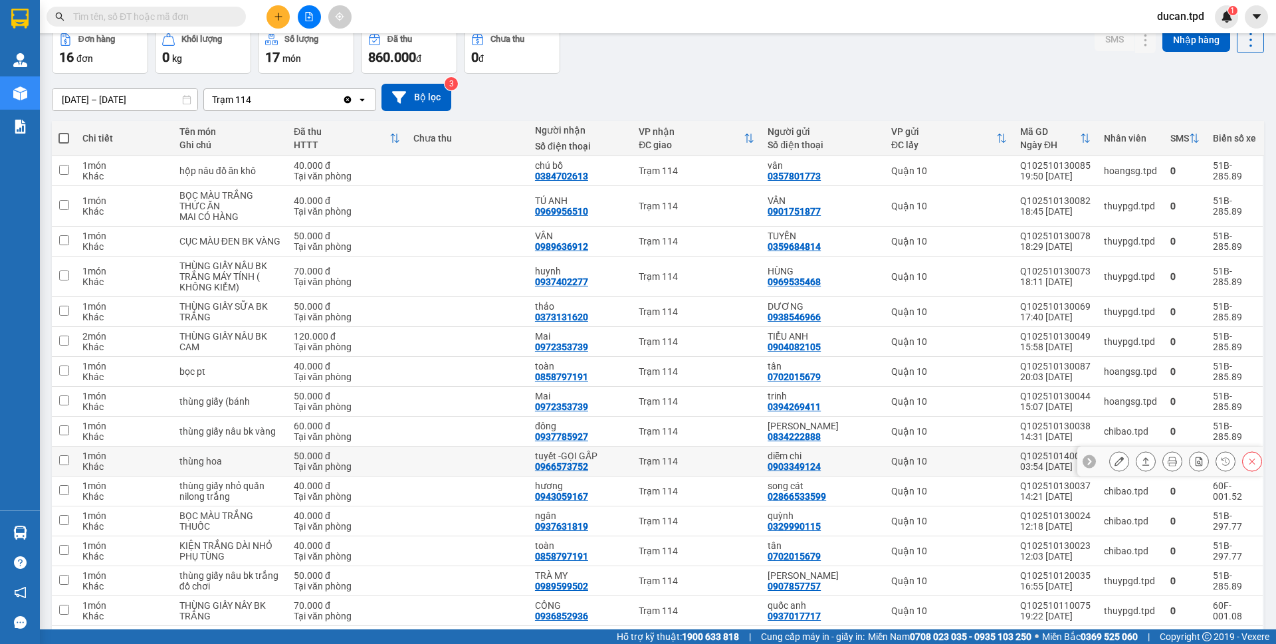
click at [1115, 460] on icon at bounding box center [1119, 461] width 9 height 9
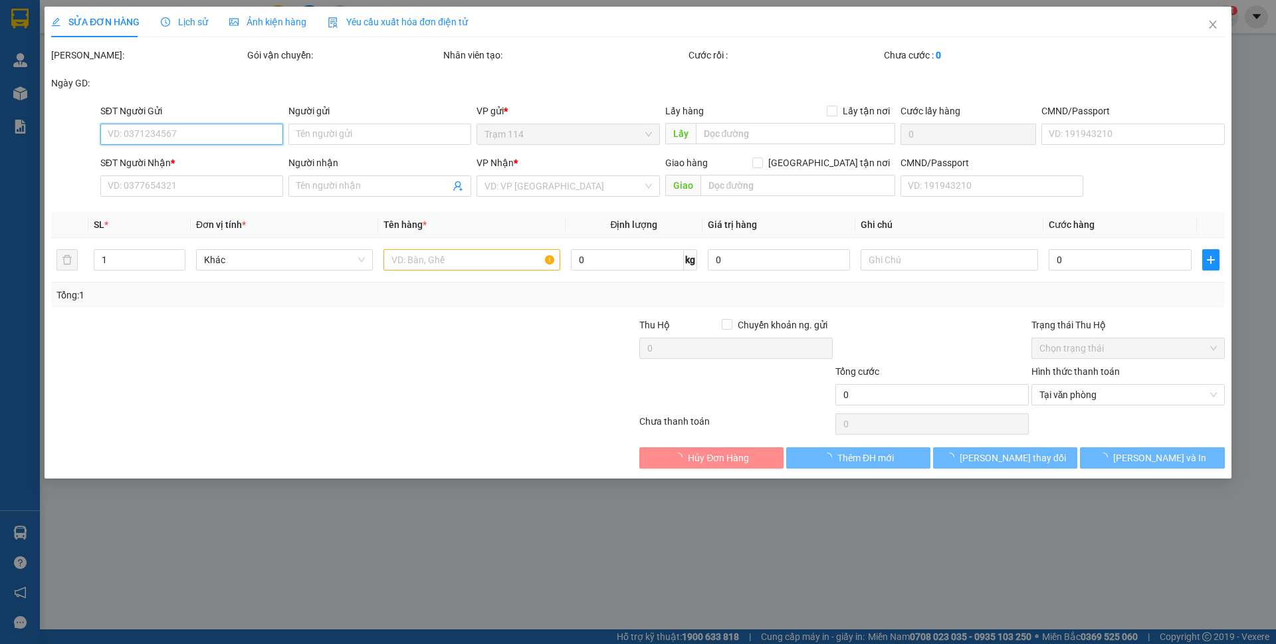
type input "0903349124"
type input "diễm chi"
type input "083206003042"
type input "0966573752"
type input "tuyết -GỌI GẤP"
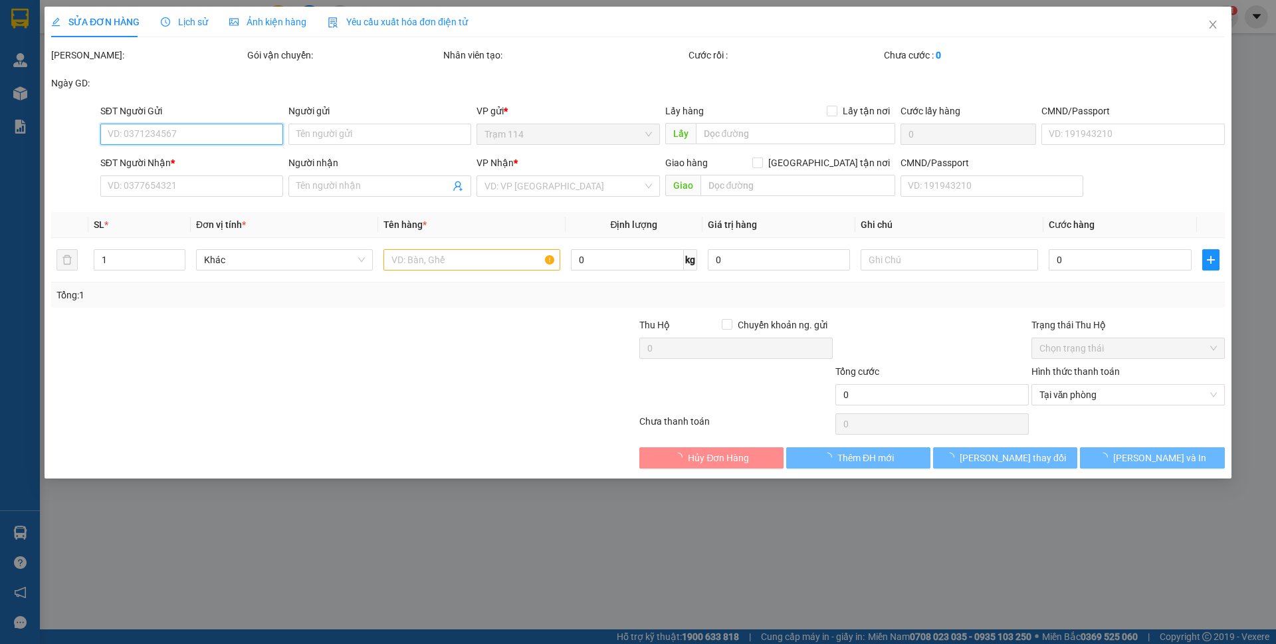
type input "50.000"
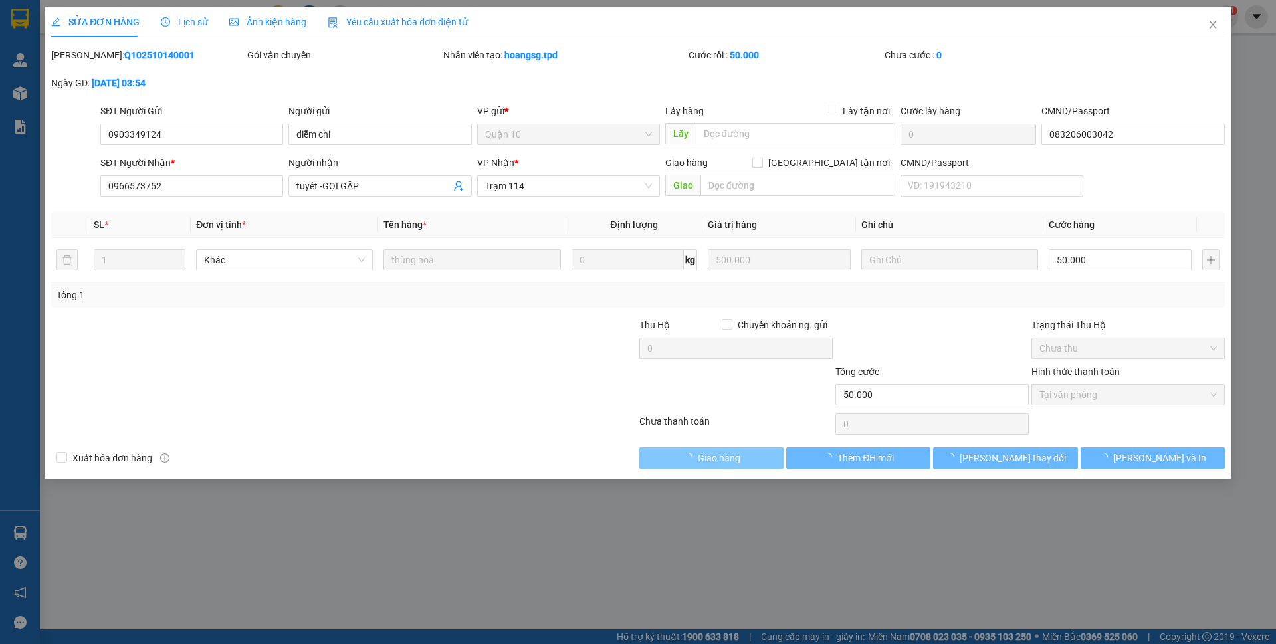
click at [737, 463] on span "Giao hàng" at bounding box center [719, 458] width 43 height 15
click at [737, 463] on span "[PERSON_NAME] và Giao hàng" at bounding box center [729, 458] width 128 height 15
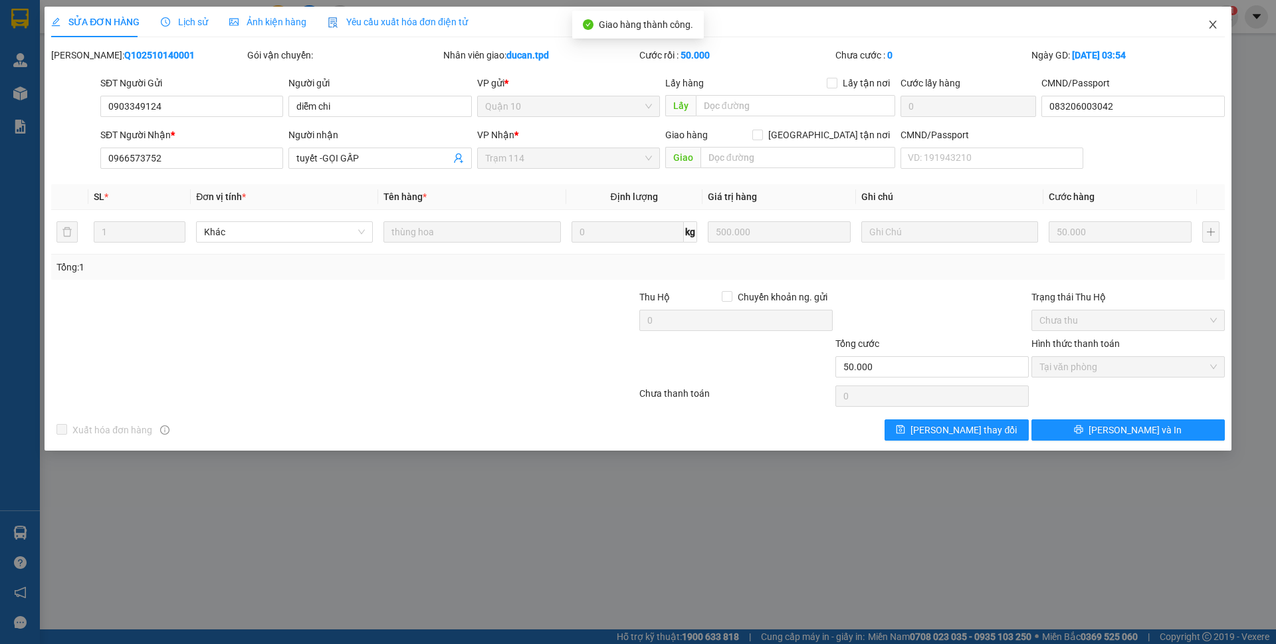
click at [1206, 31] on span "Close" at bounding box center [1212, 25] width 37 height 37
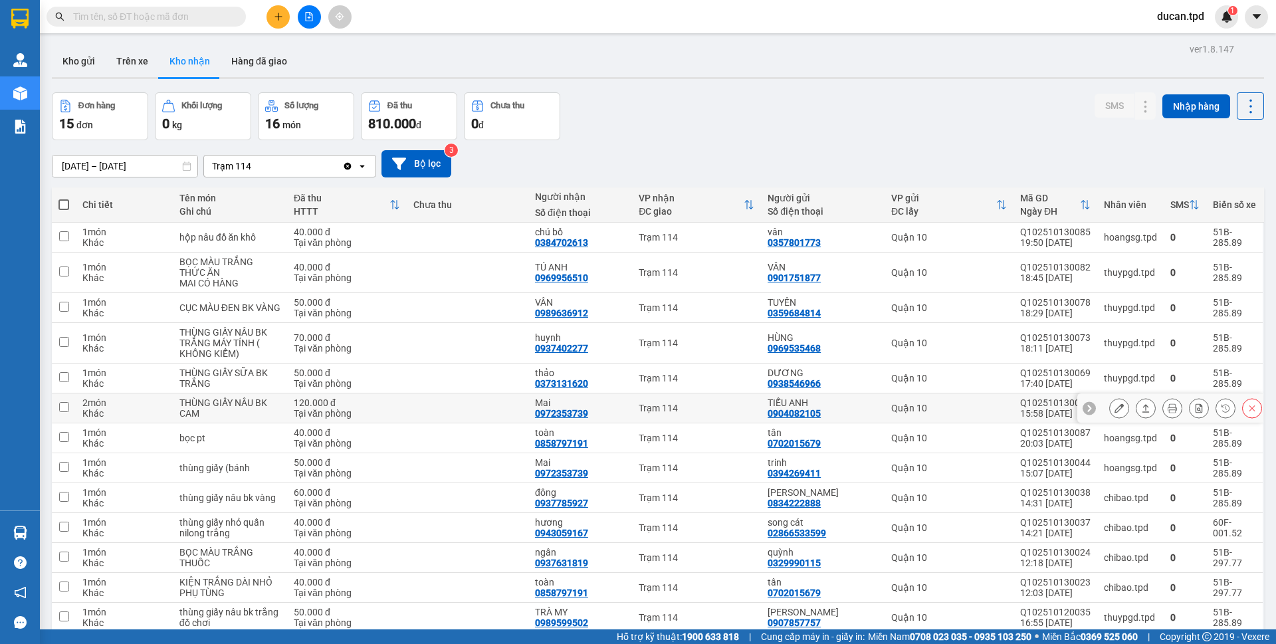
click at [557, 414] on div "0972353739" at bounding box center [561, 413] width 53 height 11
copy div "0972353739"
click at [164, 23] on input "text" at bounding box center [151, 16] width 157 height 15
paste input "0972353739"
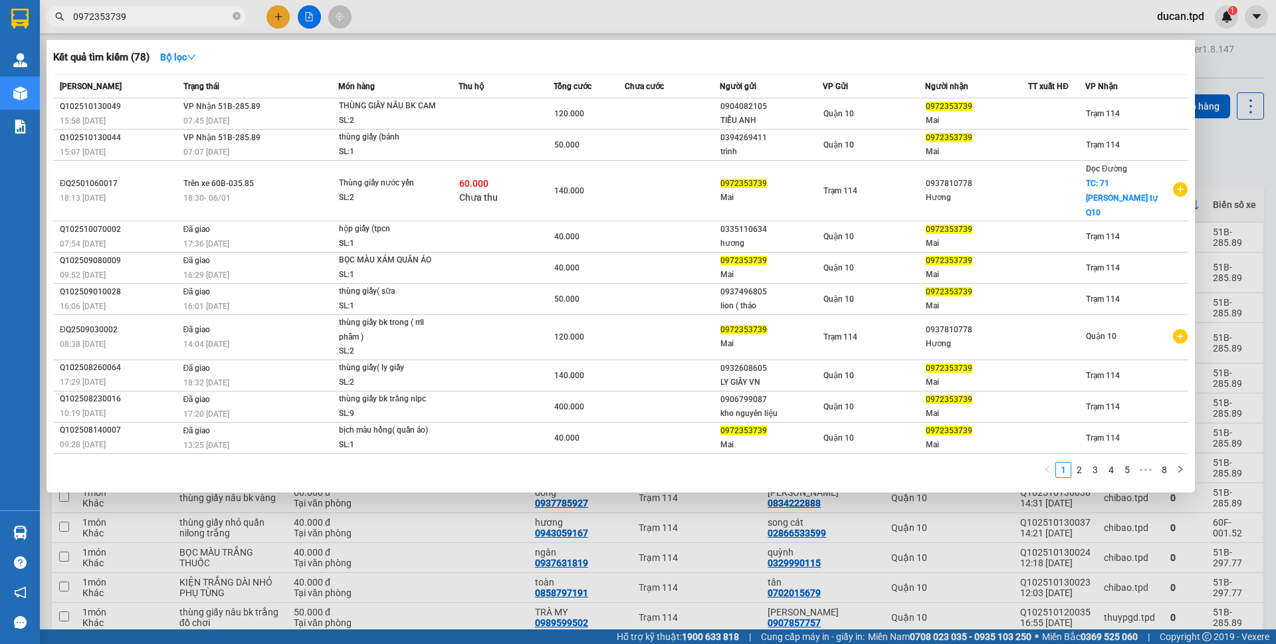
type input "0972353739"
click button at bounding box center [278, 16] width 23 height 23
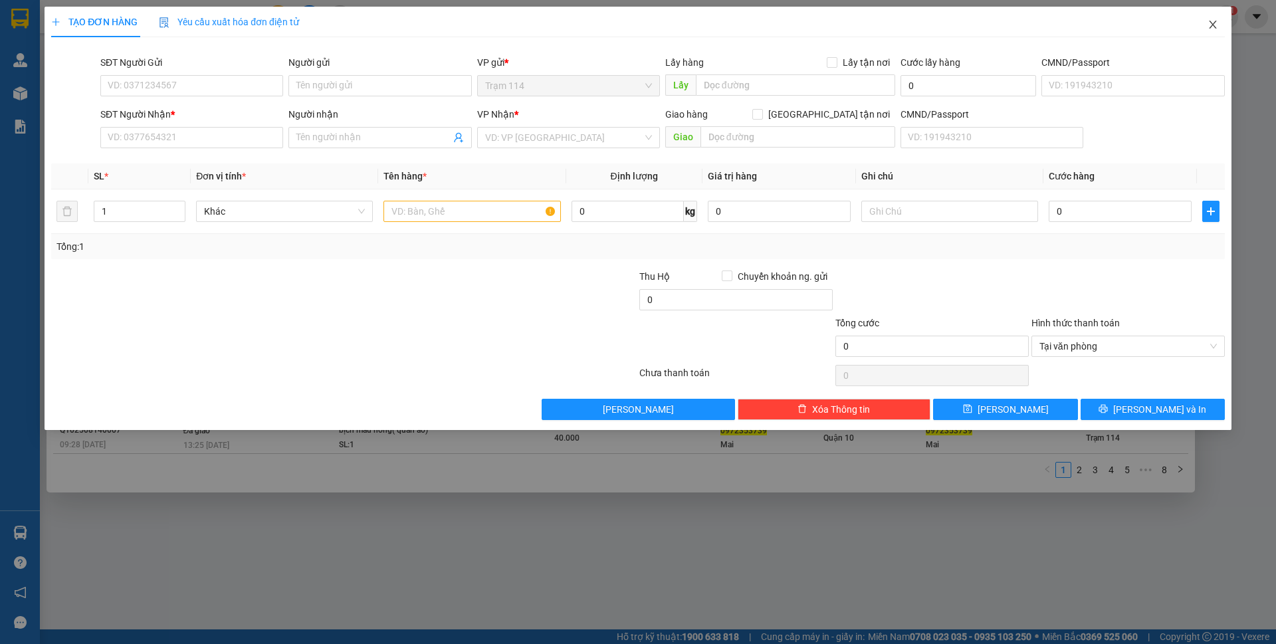
click at [1217, 29] on icon "close" at bounding box center [1213, 24] width 11 height 11
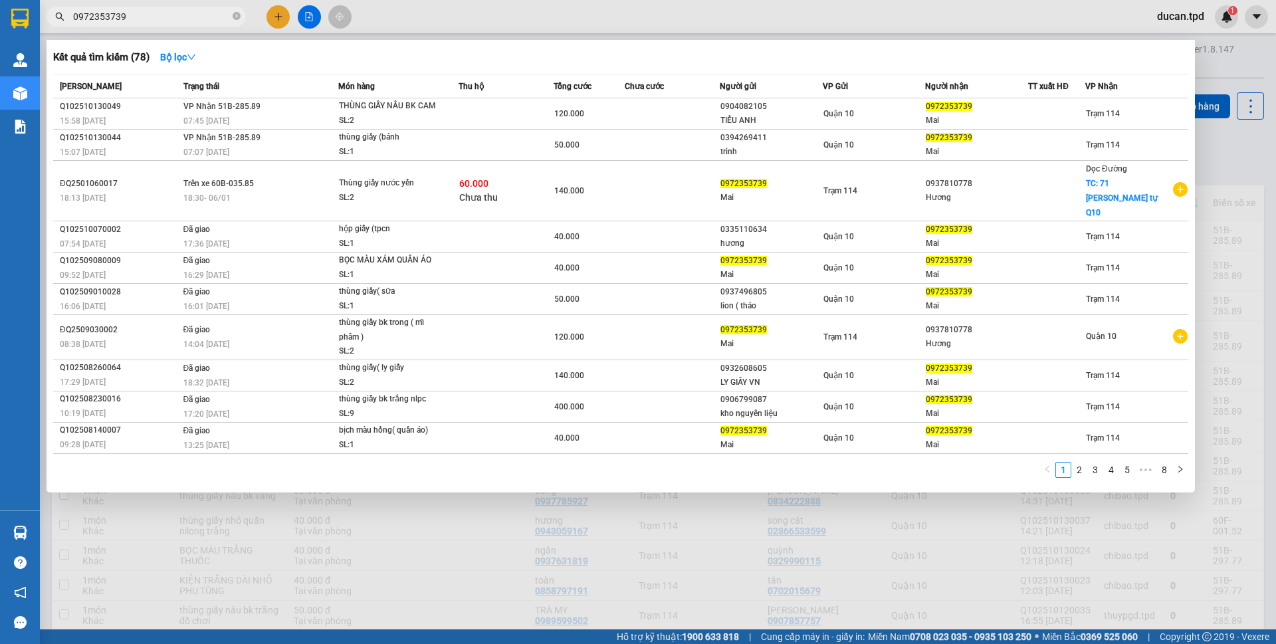
click at [1211, 27] on div at bounding box center [638, 322] width 1276 height 644
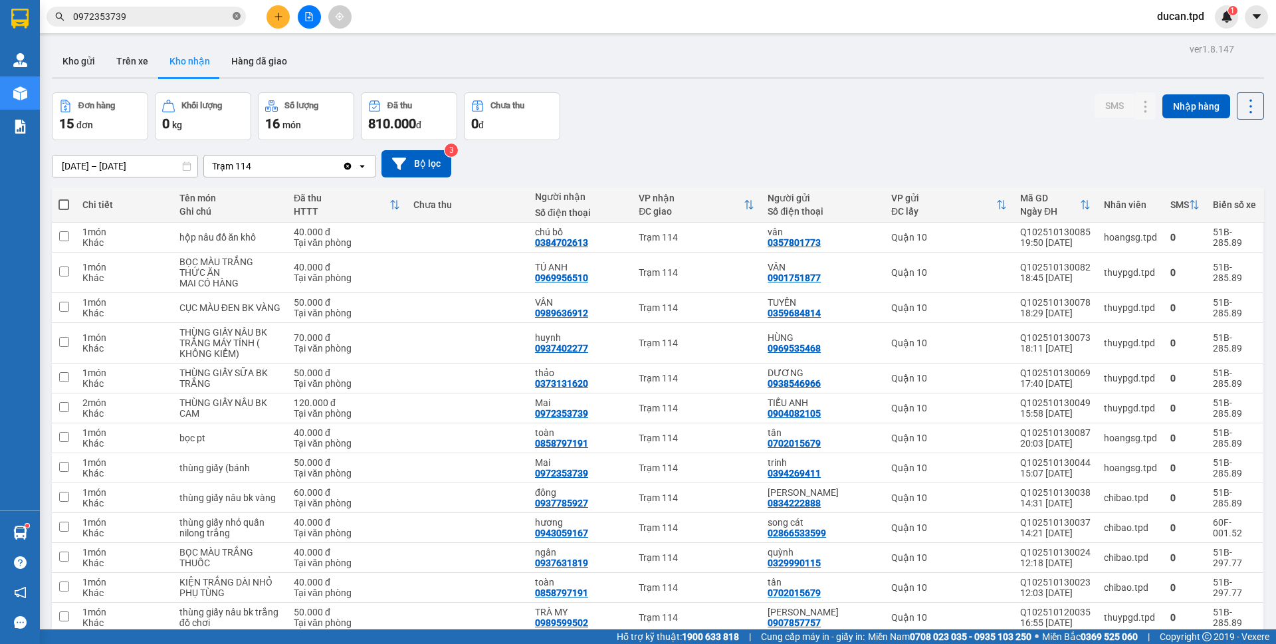
click at [233, 17] on icon "close-circle" at bounding box center [237, 16] width 8 height 8
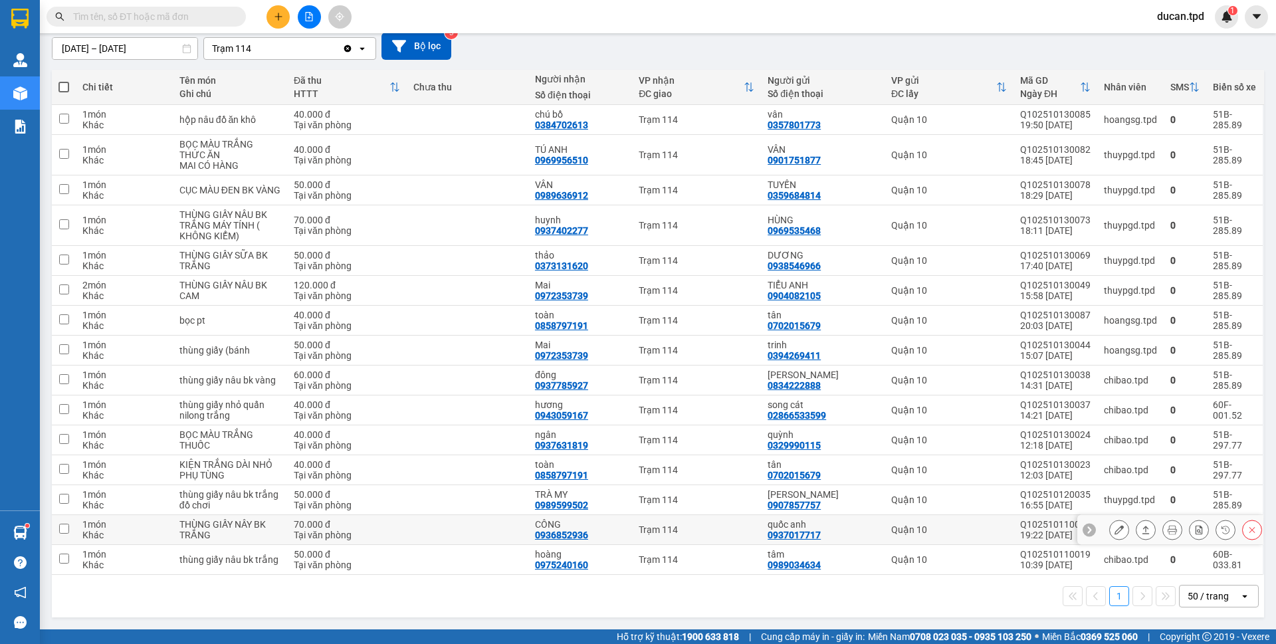
click at [569, 536] on div "0936852936" at bounding box center [561, 535] width 53 height 11
copy div "0936852936"
click at [581, 534] on div "0936852936" at bounding box center [561, 535] width 53 height 11
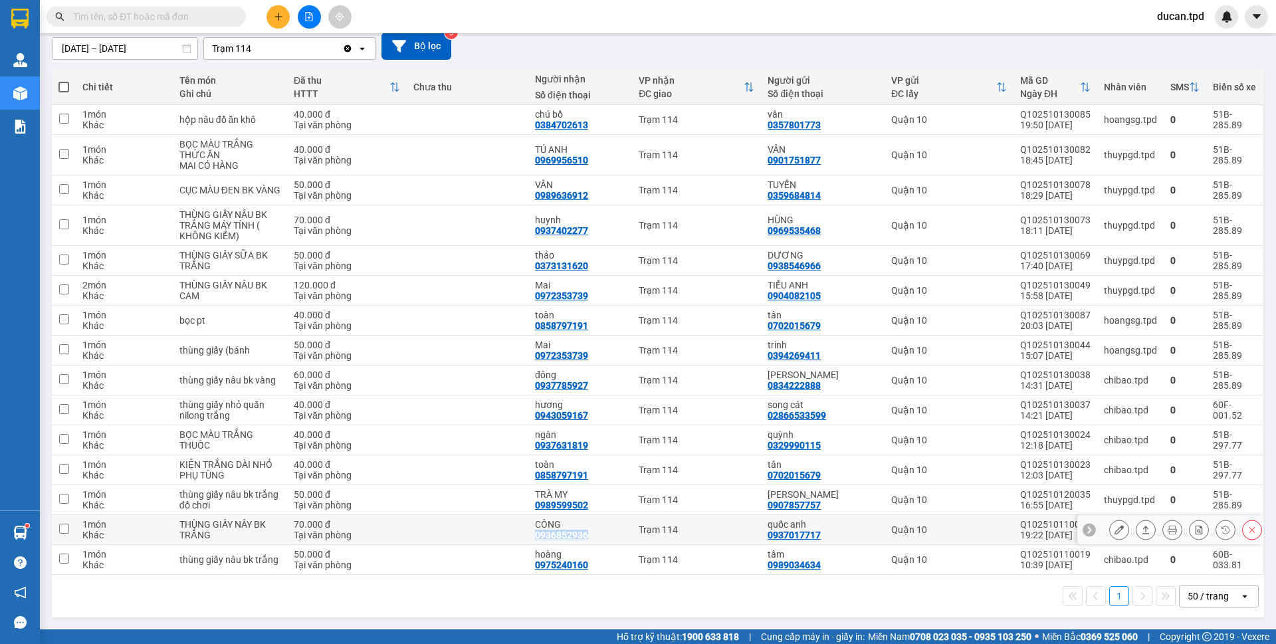
click at [581, 534] on div "0936852936" at bounding box center [561, 535] width 53 height 11
copy div "0936852936"
click at [171, 20] on input "text" at bounding box center [151, 16] width 157 height 15
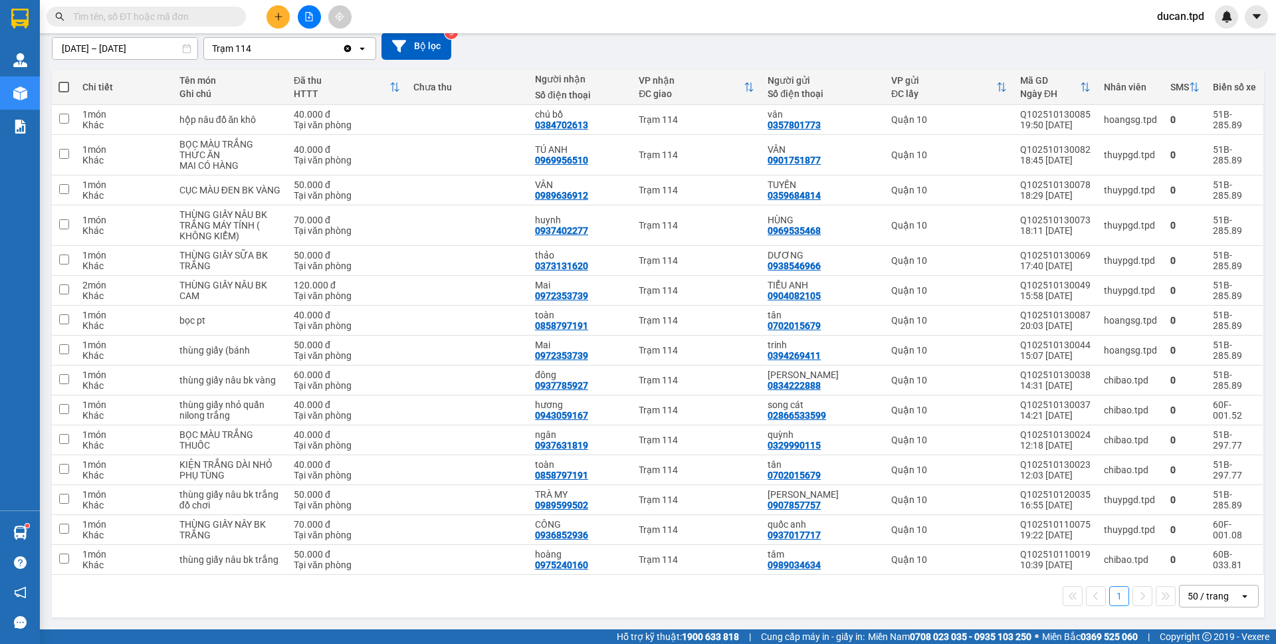
paste input "0936852936"
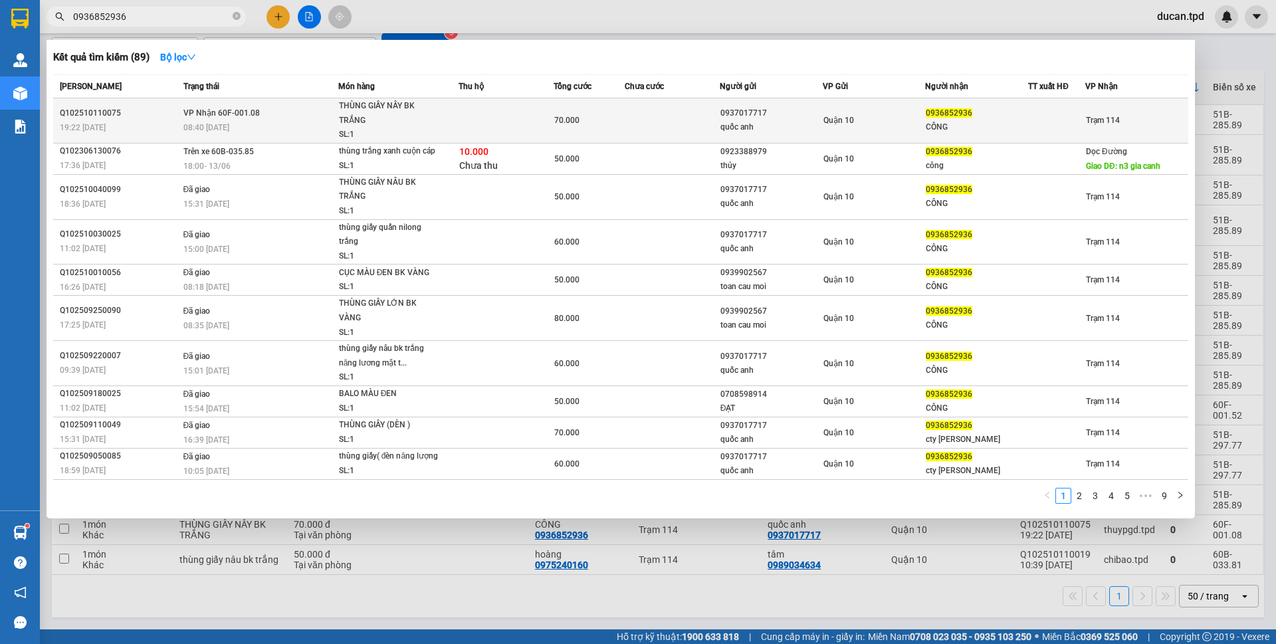
type input "0936852936"
click at [789, 121] on div "quốc anh" at bounding box center [772, 127] width 102 height 14
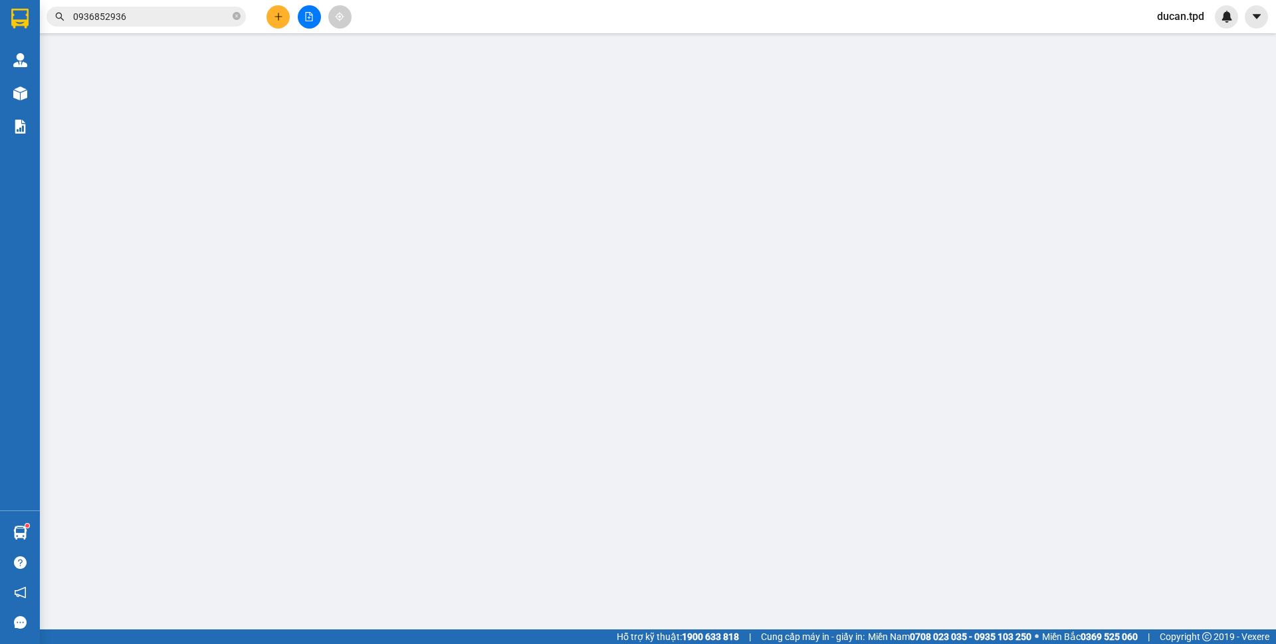
type input "0937017717"
type input "quốc anh"
type input "086072010830"
type input "0936852936"
type input "CÔNG"
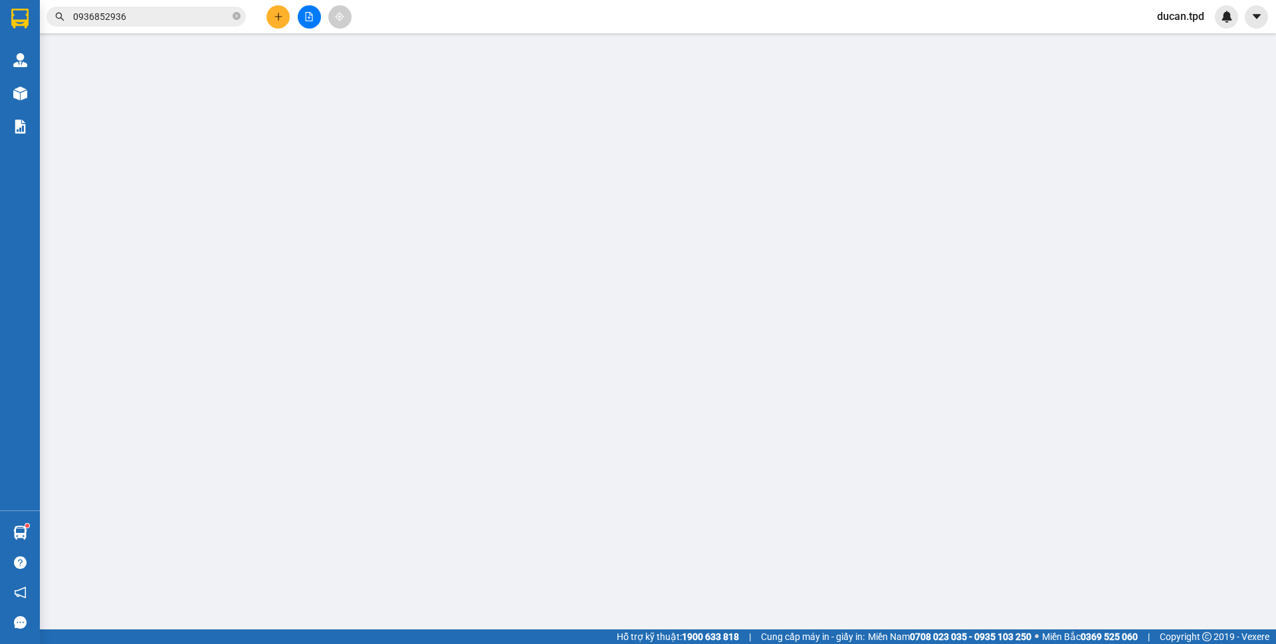
type input "70.000"
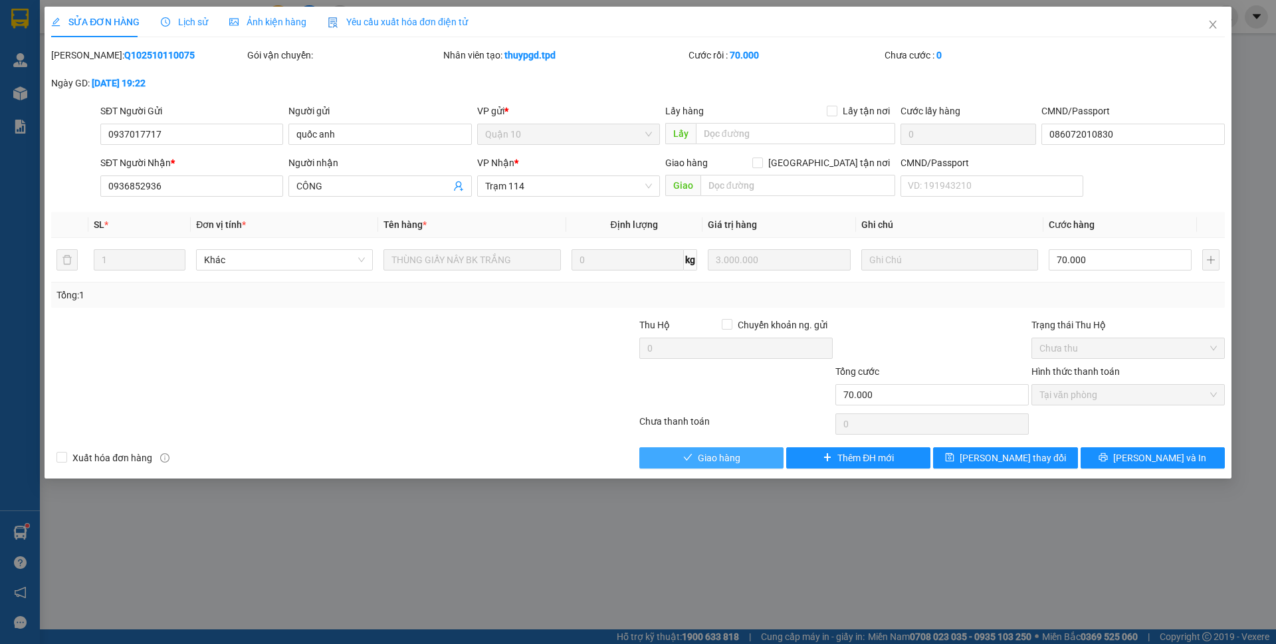
click at [754, 460] on button "Giao hàng" at bounding box center [711, 457] width 144 height 21
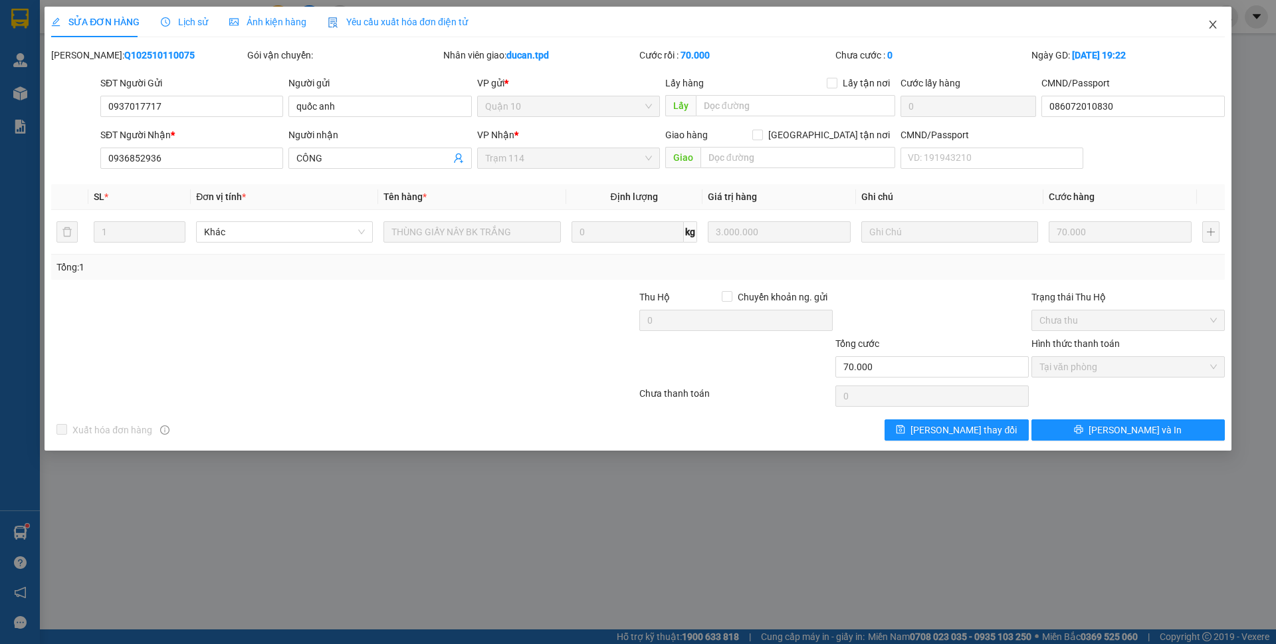
click at [1210, 24] on icon "close" at bounding box center [1213, 24] width 11 height 11
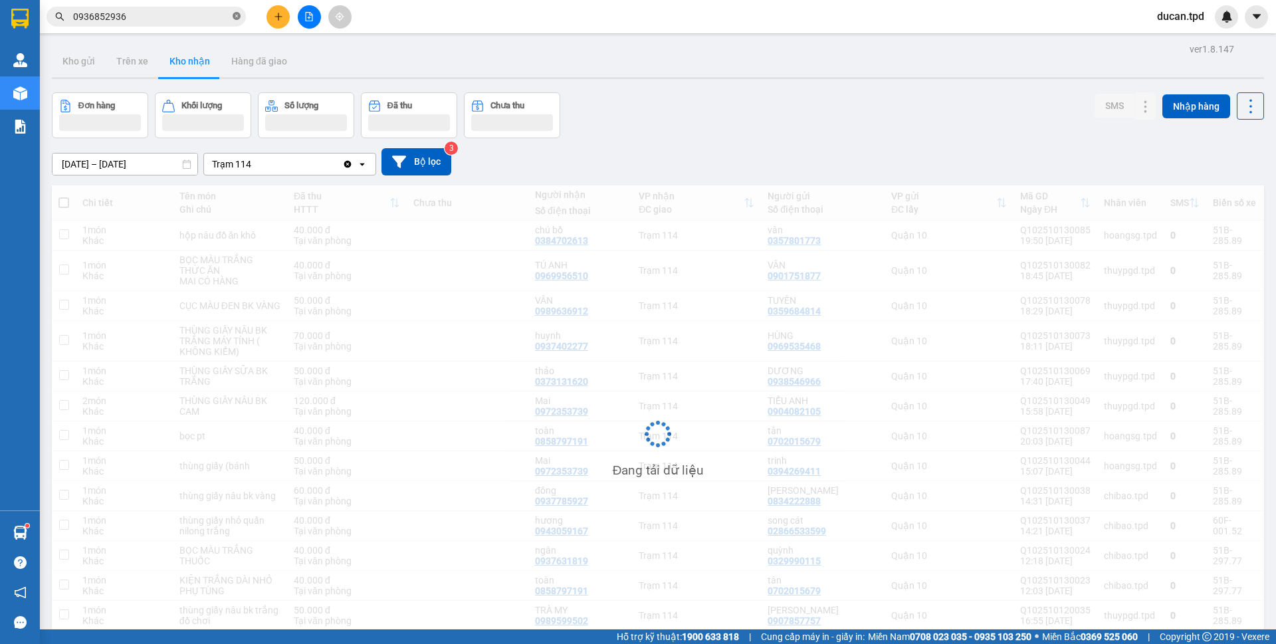
click at [234, 16] on icon "close-circle" at bounding box center [237, 16] width 8 height 8
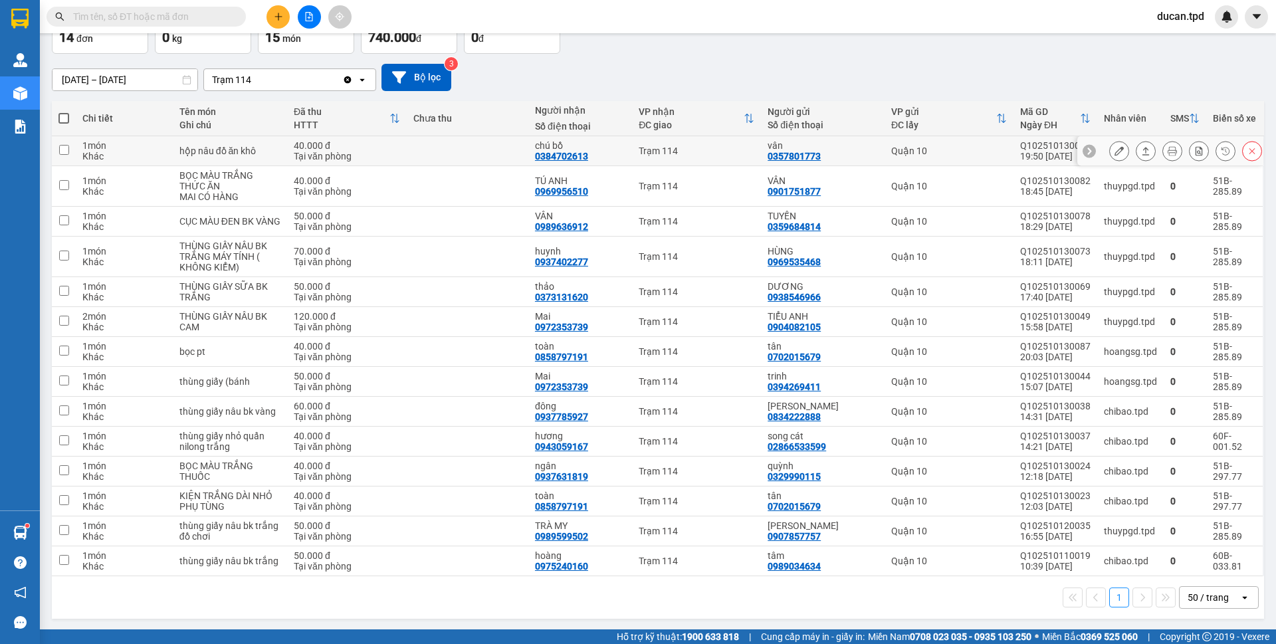
scroll to position [88, 0]
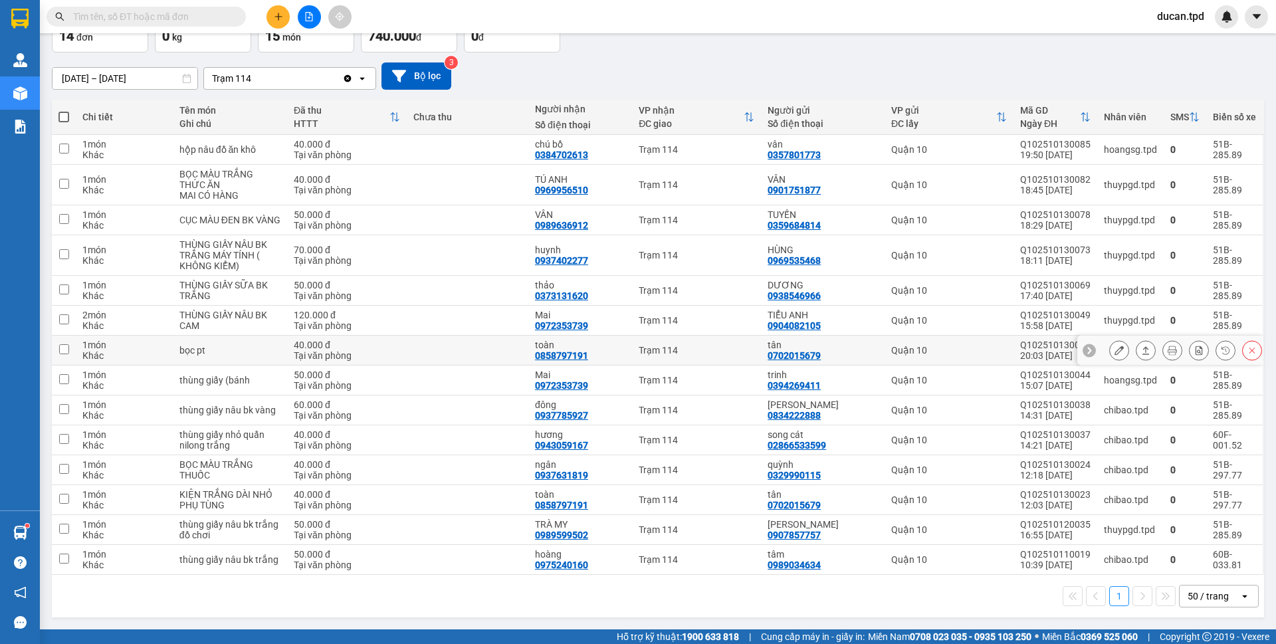
click at [1115, 350] on icon at bounding box center [1119, 350] width 9 height 9
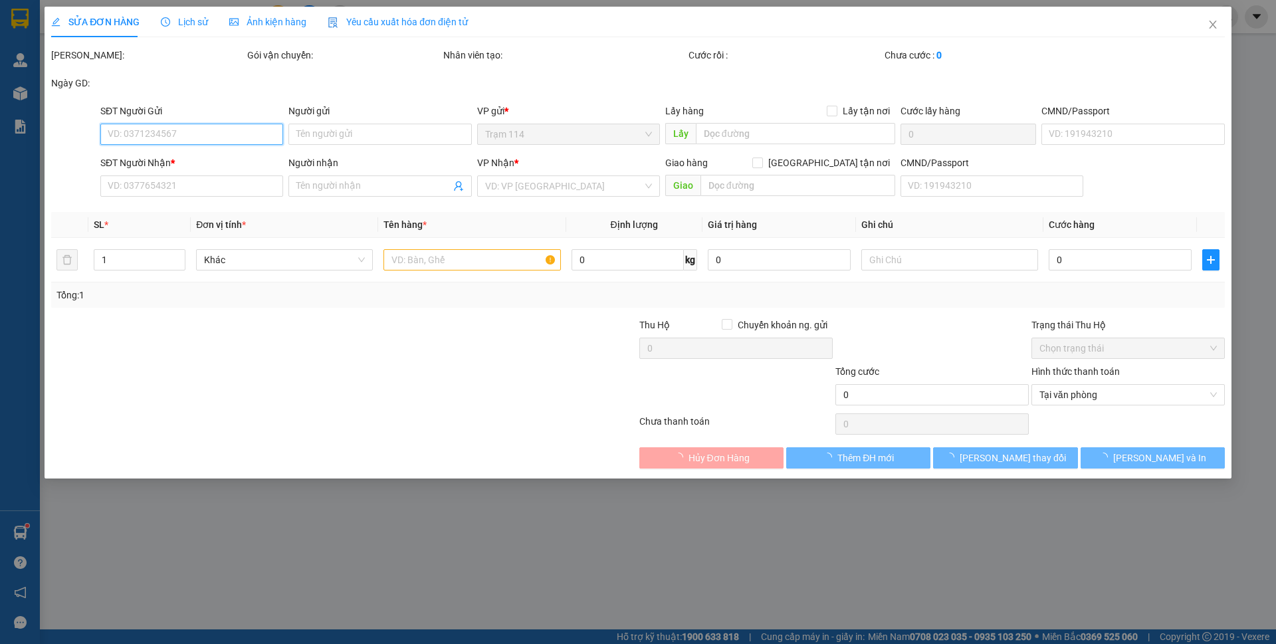
type input "0702015679"
type input "tân"
type input "038204026523"
type input "0858797191"
type input "toàn"
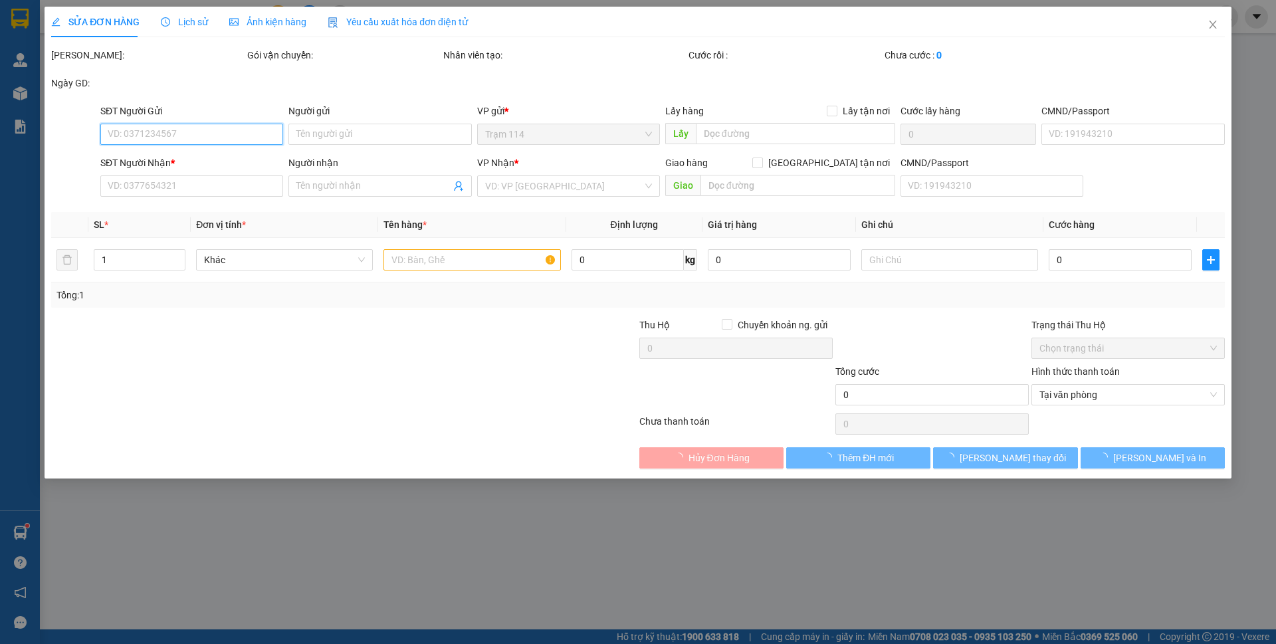
type input "40.000"
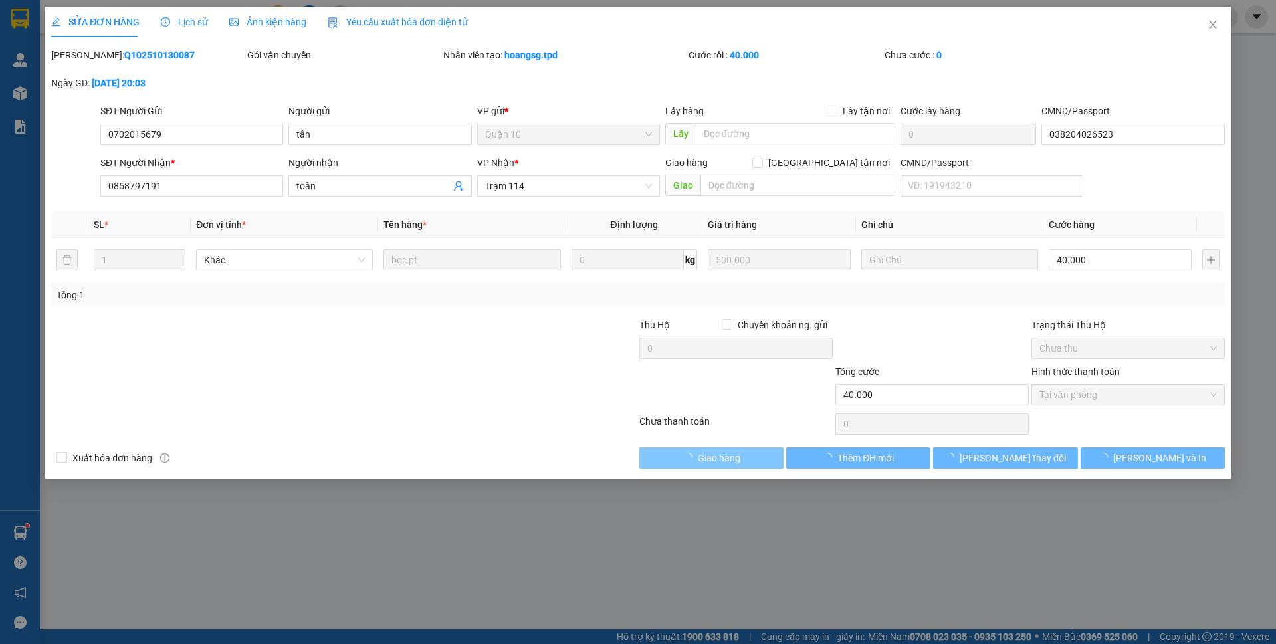
click at [737, 460] on span "Giao hàng" at bounding box center [719, 458] width 43 height 15
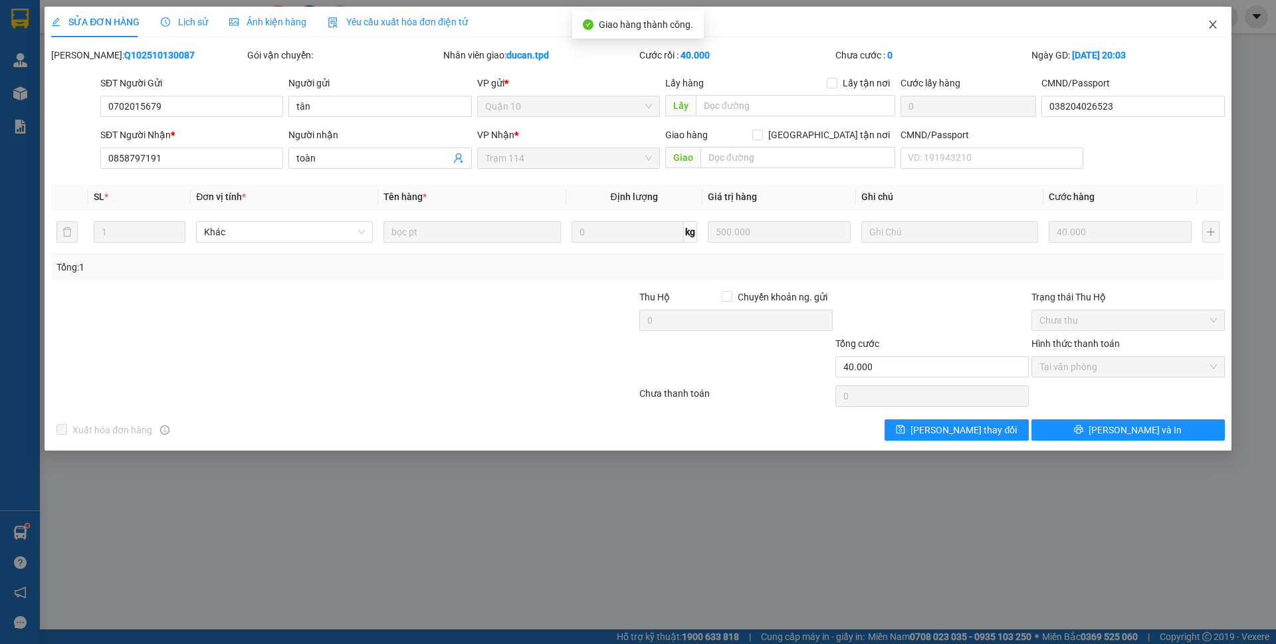
click at [1210, 35] on span "Close" at bounding box center [1212, 25] width 37 height 37
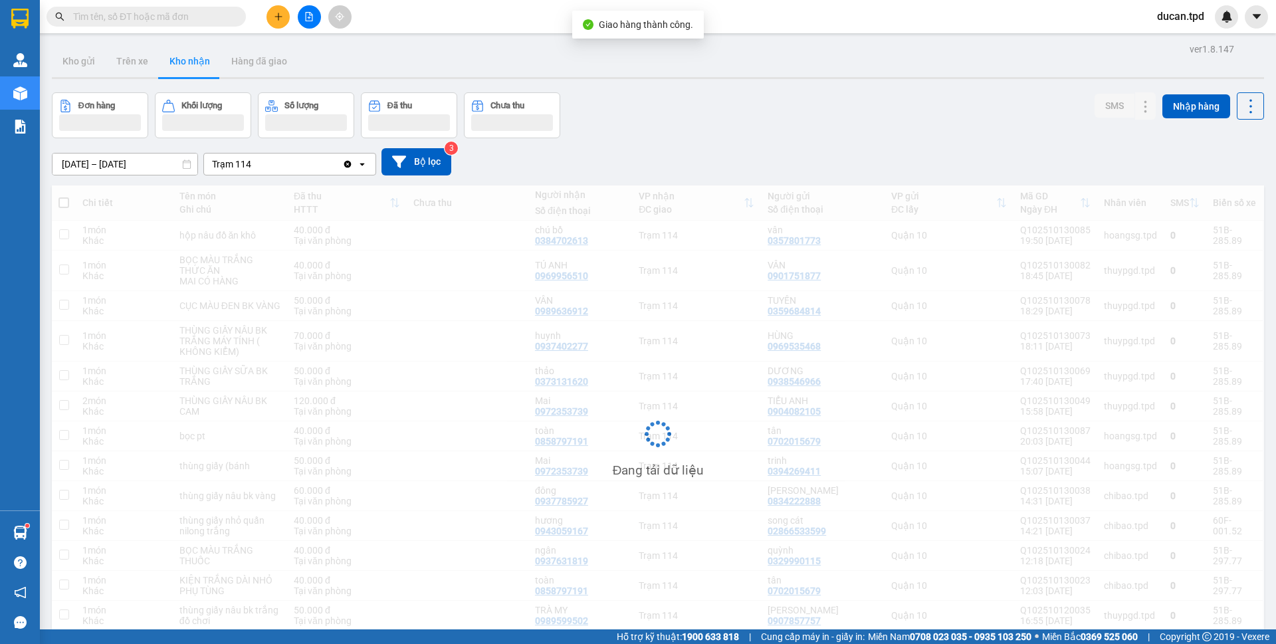
click at [1214, 23] on span "ducan.tpd" at bounding box center [1181, 16] width 68 height 17
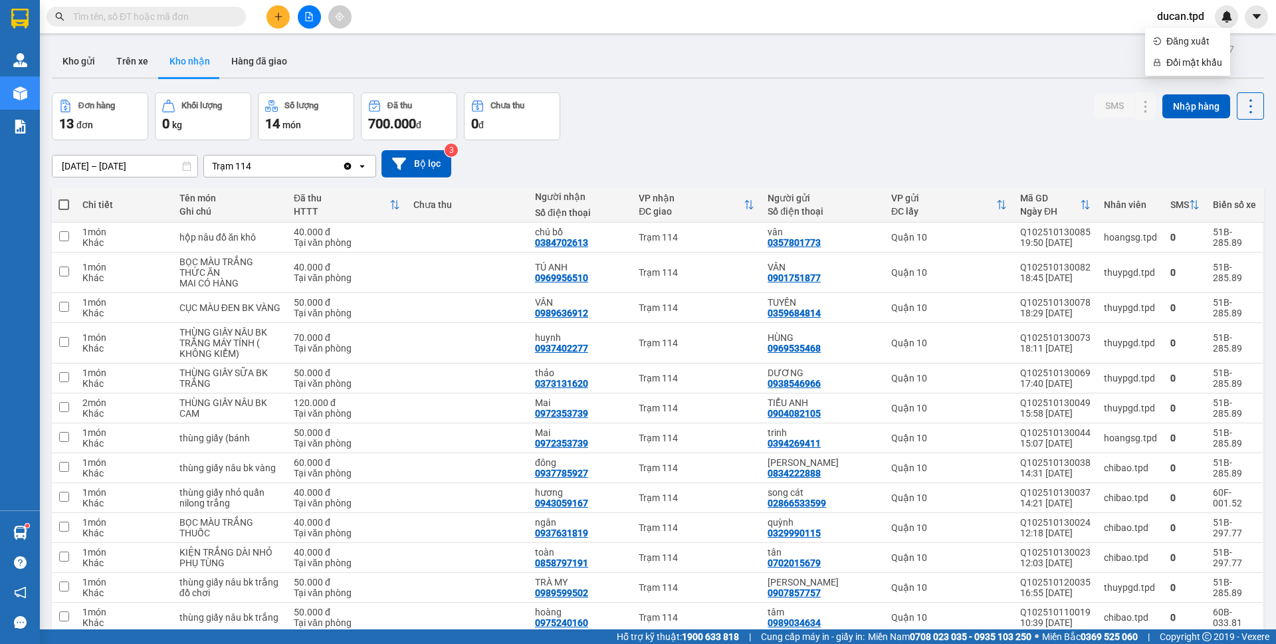
click at [717, 161] on div "[DATE] – [DATE] Press the down arrow key to interact with the calendar and sele…" at bounding box center [658, 163] width 1212 height 27
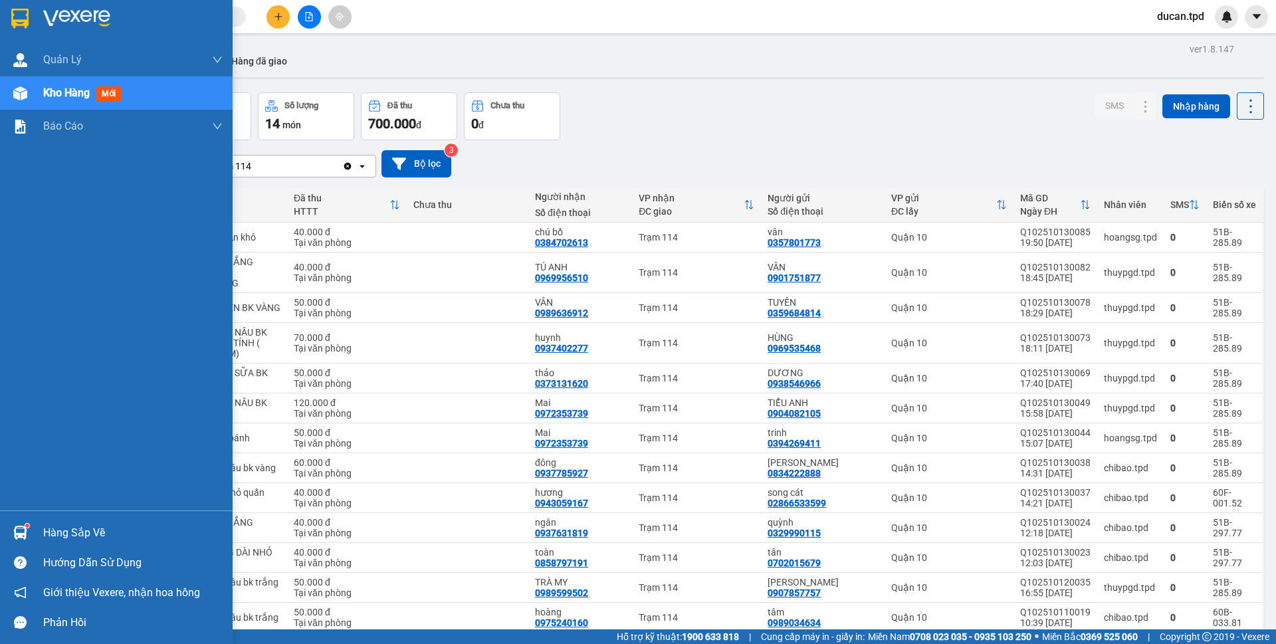
click at [47, 529] on div "Hàng sắp về" at bounding box center [132, 533] width 179 height 20
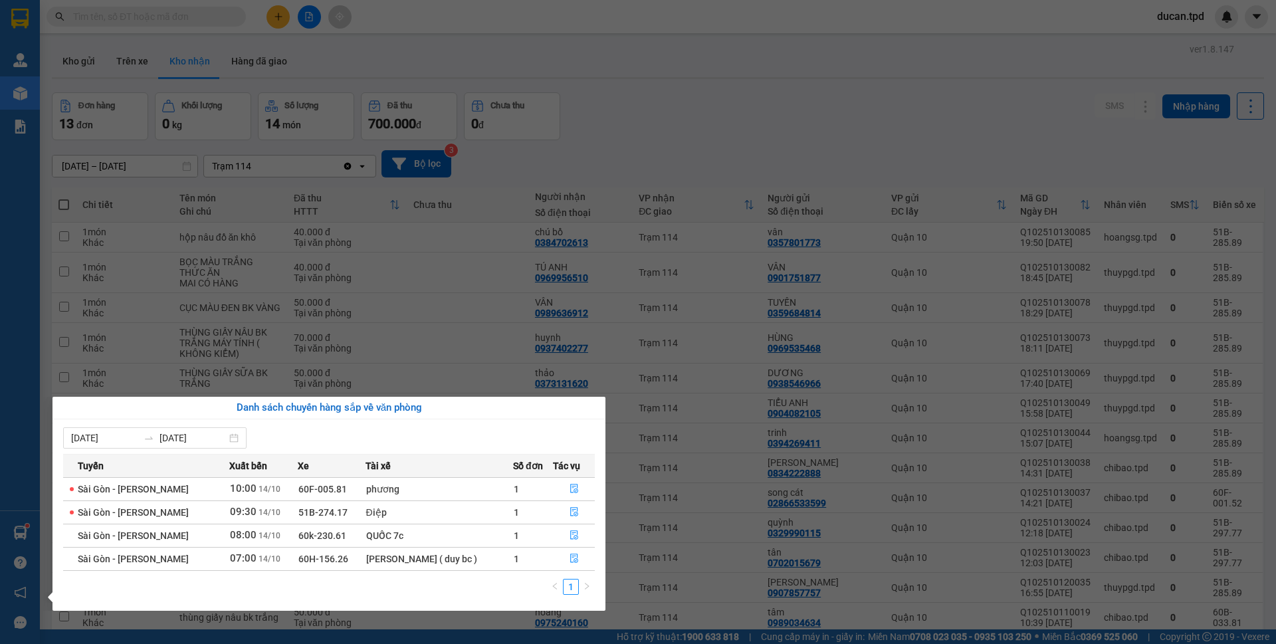
click at [659, 80] on section "Kết quả tìm kiếm ( 89 ) Bộ lọc Mã ĐH Trạng thái Món hàng Thu hộ Tổng cước Chưa …" at bounding box center [638, 322] width 1276 height 644
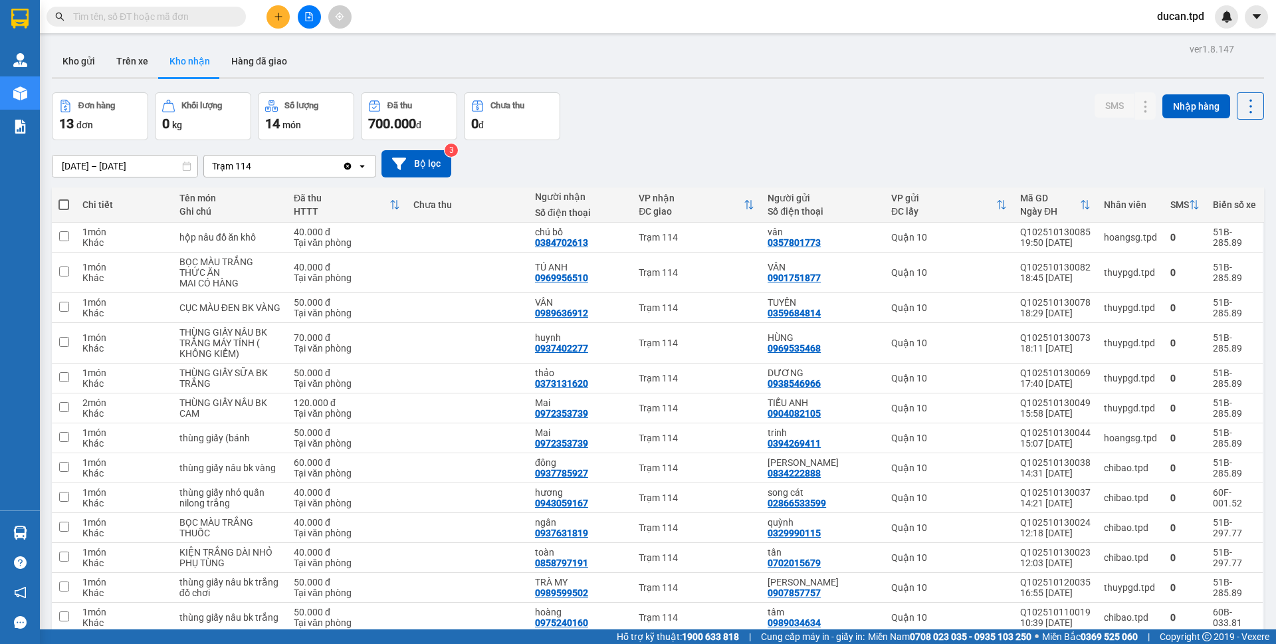
click at [216, 19] on input "text" at bounding box center [151, 16] width 157 height 15
click at [785, 134] on div "Đơn hàng 13 đơn Khối lượng 0 kg Số lượng 14 món Đã thu 700.000 đ Chưa thu 0 đ S…" at bounding box center [658, 116] width 1212 height 48
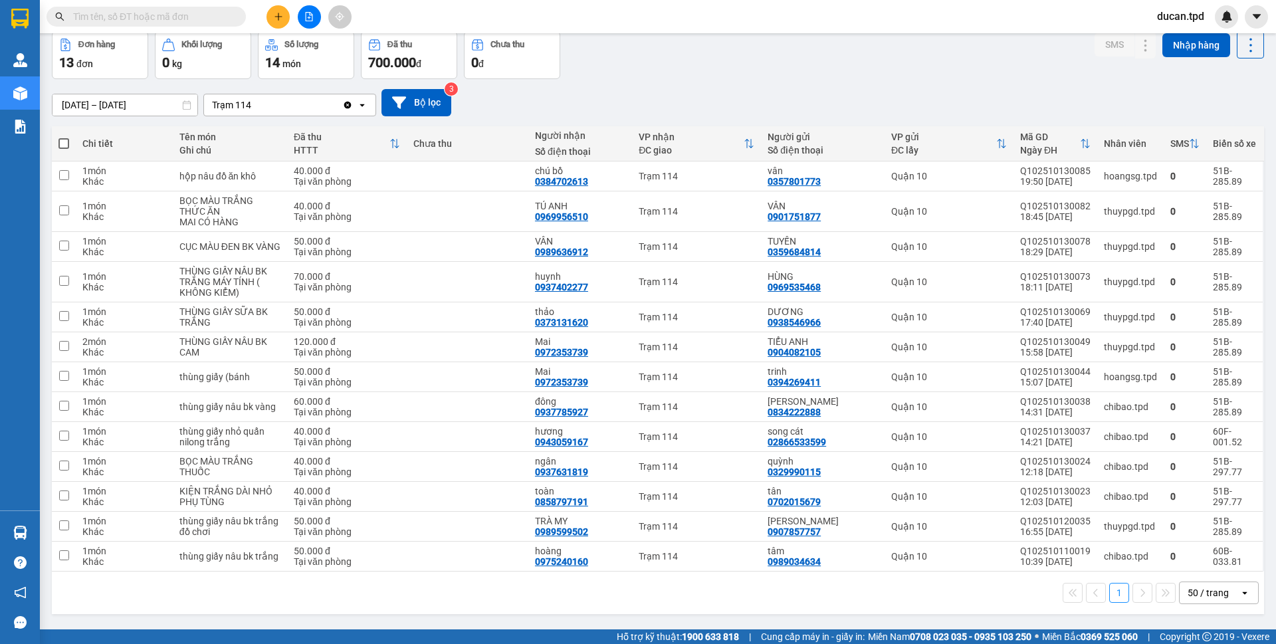
click at [167, 19] on input "text" at bounding box center [151, 16] width 157 height 15
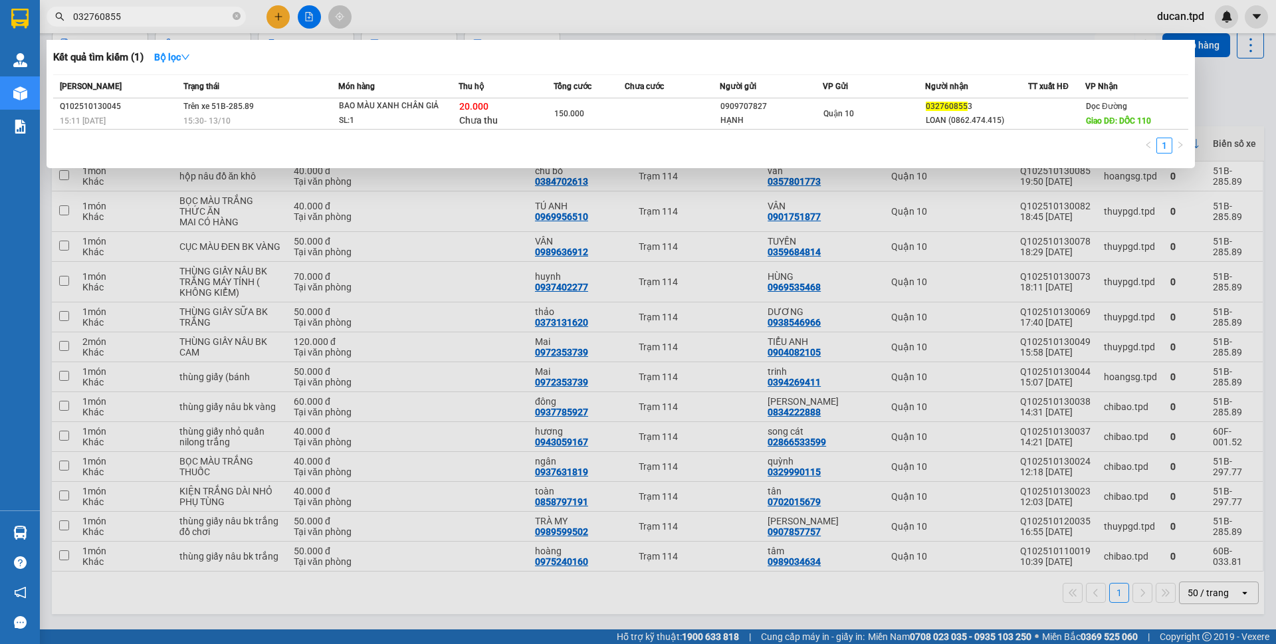
type input "0327608553"
click at [237, 17] on icon "close-circle" at bounding box center [237, 16] width 8 height 8
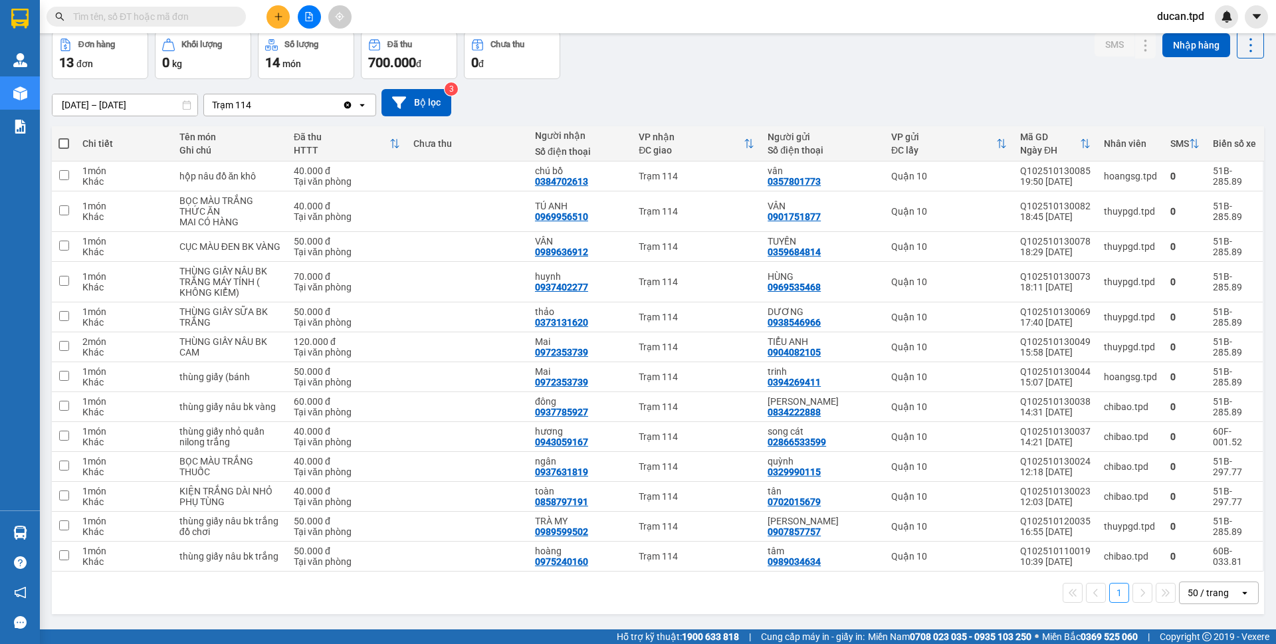
scroll to position [0, 0]
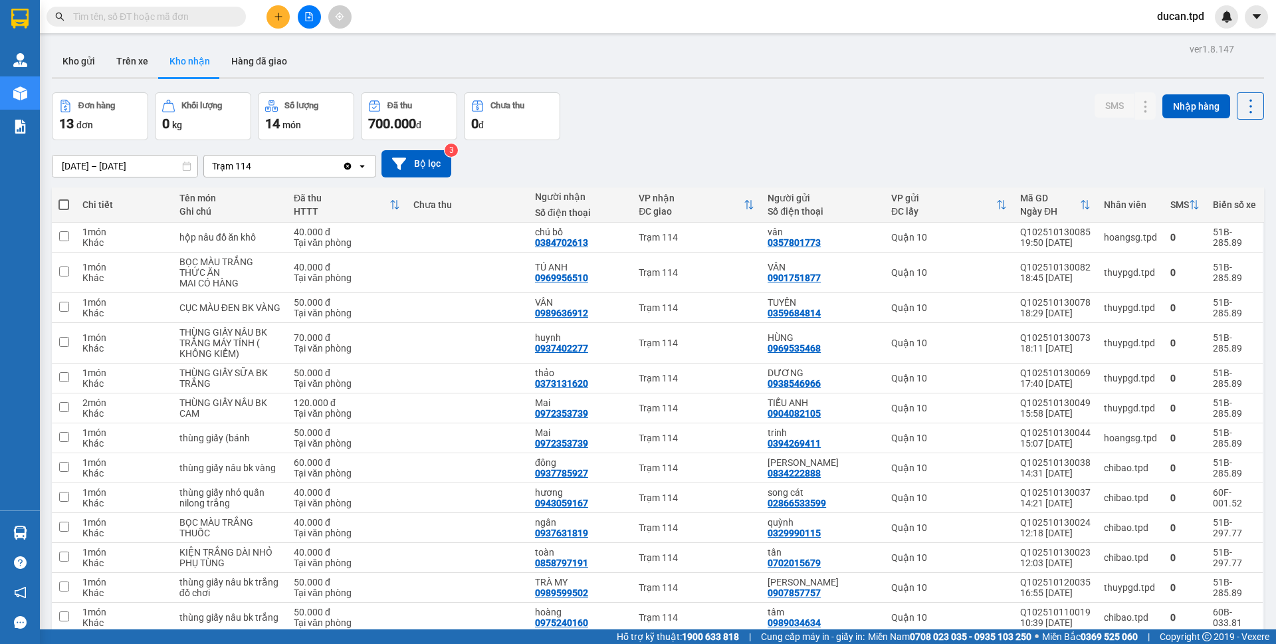
click at [702, 94] on div "Đơn hàng 13 đơn Khối lượng 0 kg Số lượng 14 món Đã thu 700.000 đ Chưa thu 0 đ S…" at bounding box center [658, 116] width 1212 height 48
click at [217, 24] on span at bounding box center [146, 17] width 199 height 20
click at [215, 20] on input "text" at bounding box center [151, 16] width 157 height 15
click at [213, 15] on input "text" at bounding box center [151, 16] width 157 height 15
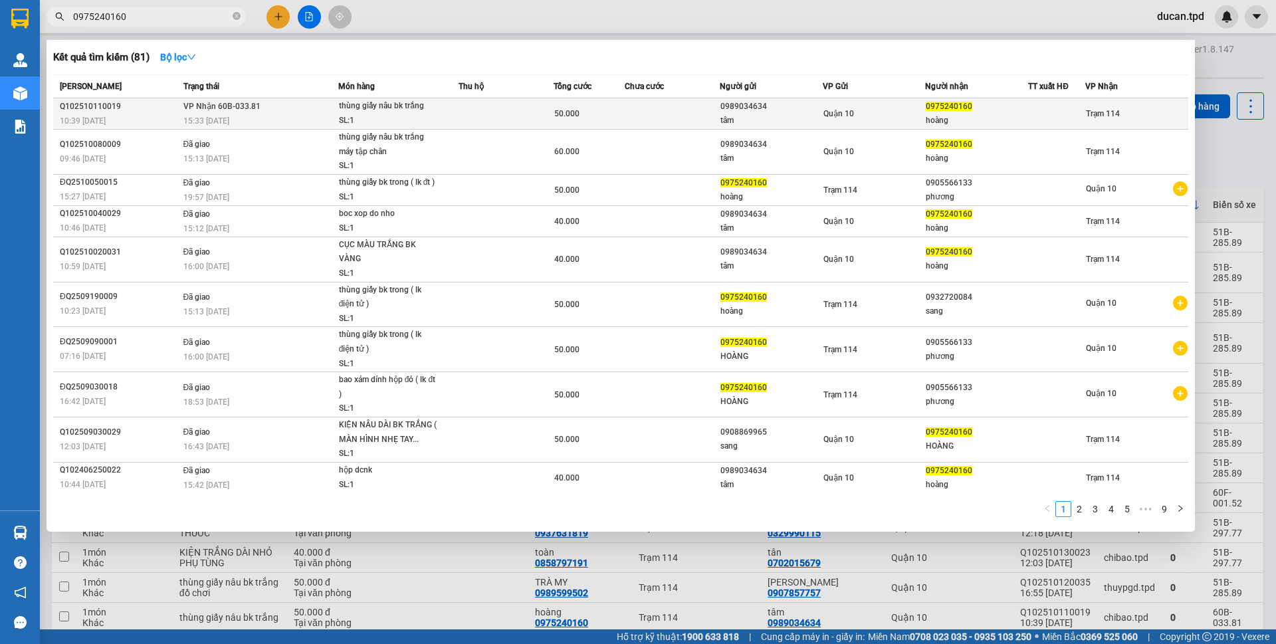
type input "0975240160"
click at [790, 113] on div "0989034634" at bounding box center [772, 107] width 102 height 14
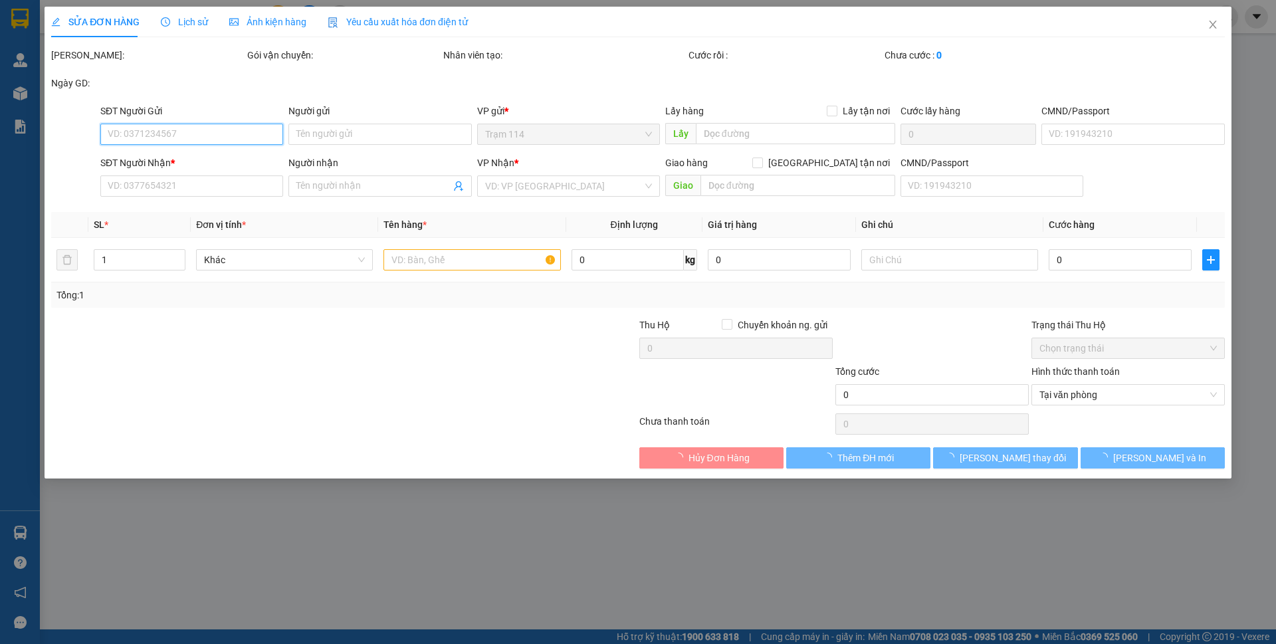
type input "0989034634"
type input "tâm"
type input "079068022548"
type input "0975240160"
type input "hoàng"
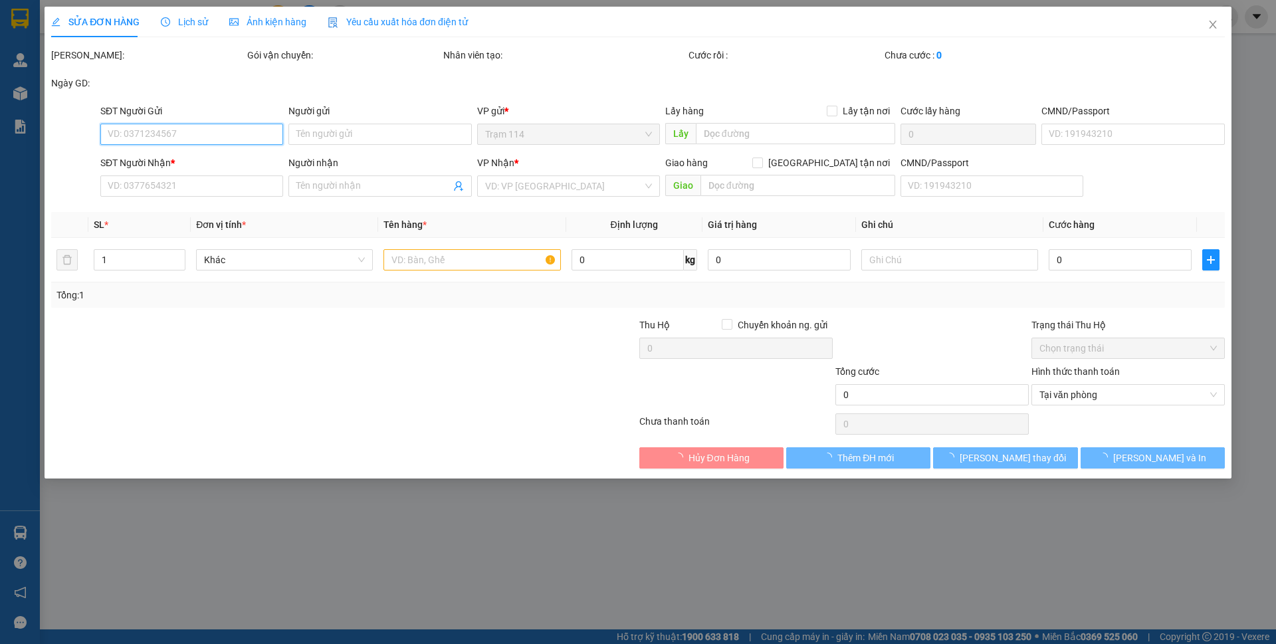
type input "50.000"
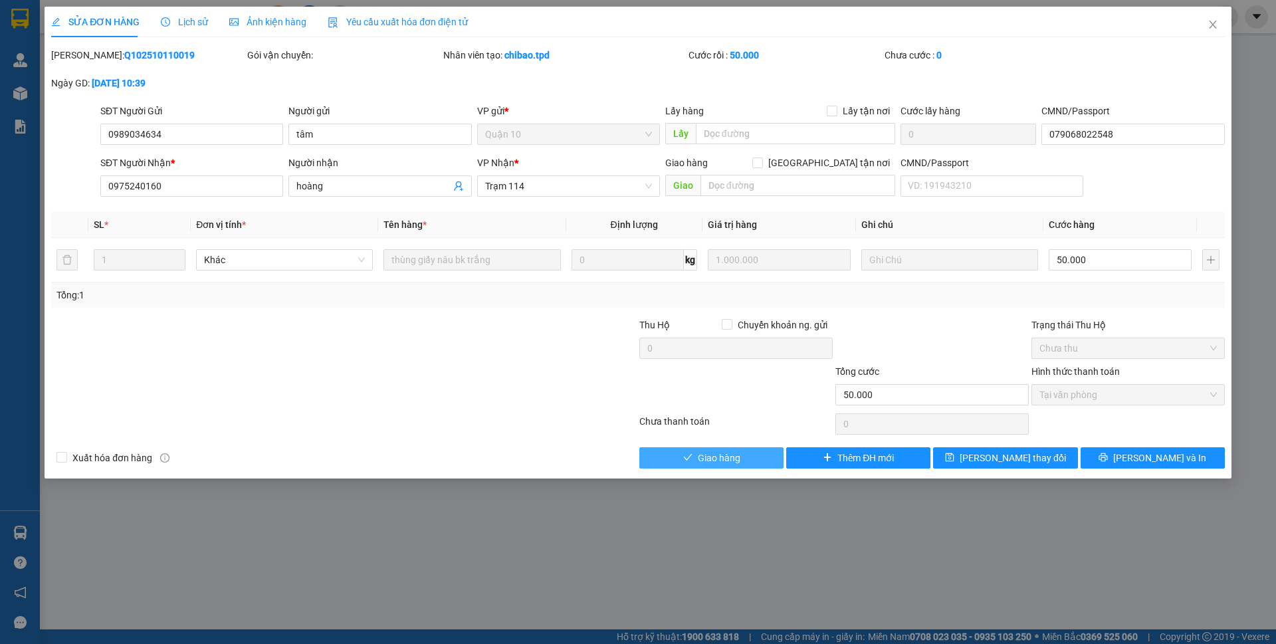
click at [720, 461] on span "Giao hàng" at bounding box center [719, 458] width 43 height 15
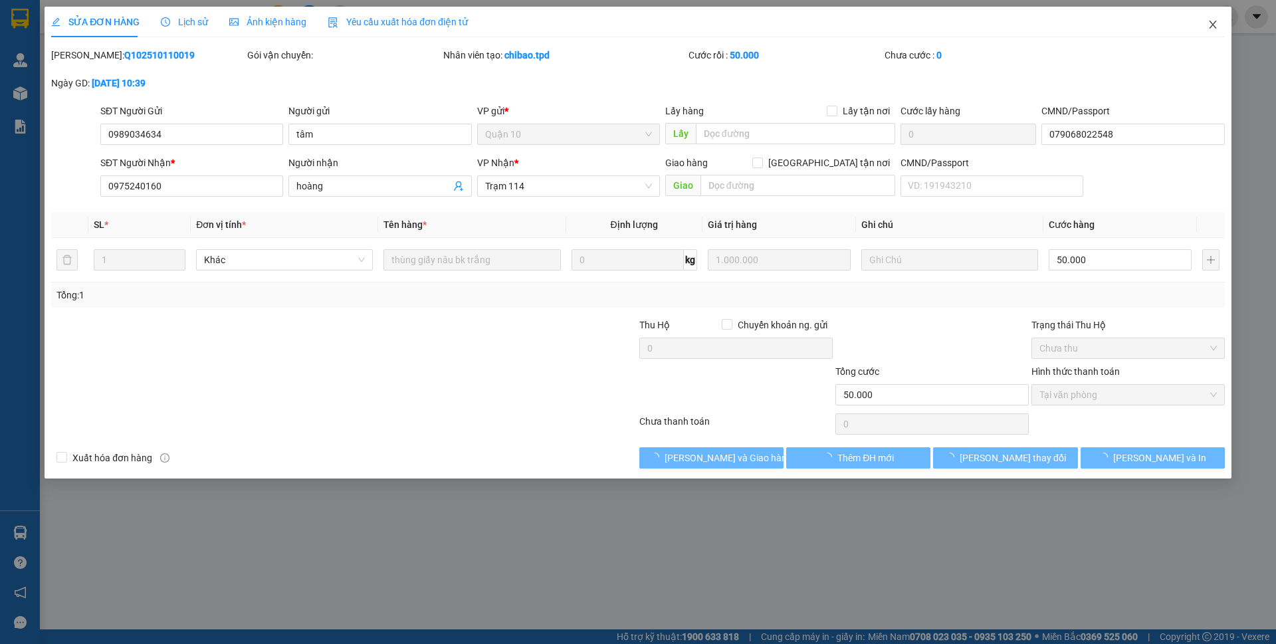
click at [1208, 29] on icon "close" at bounding box center [1213, 24] width 11 height 11
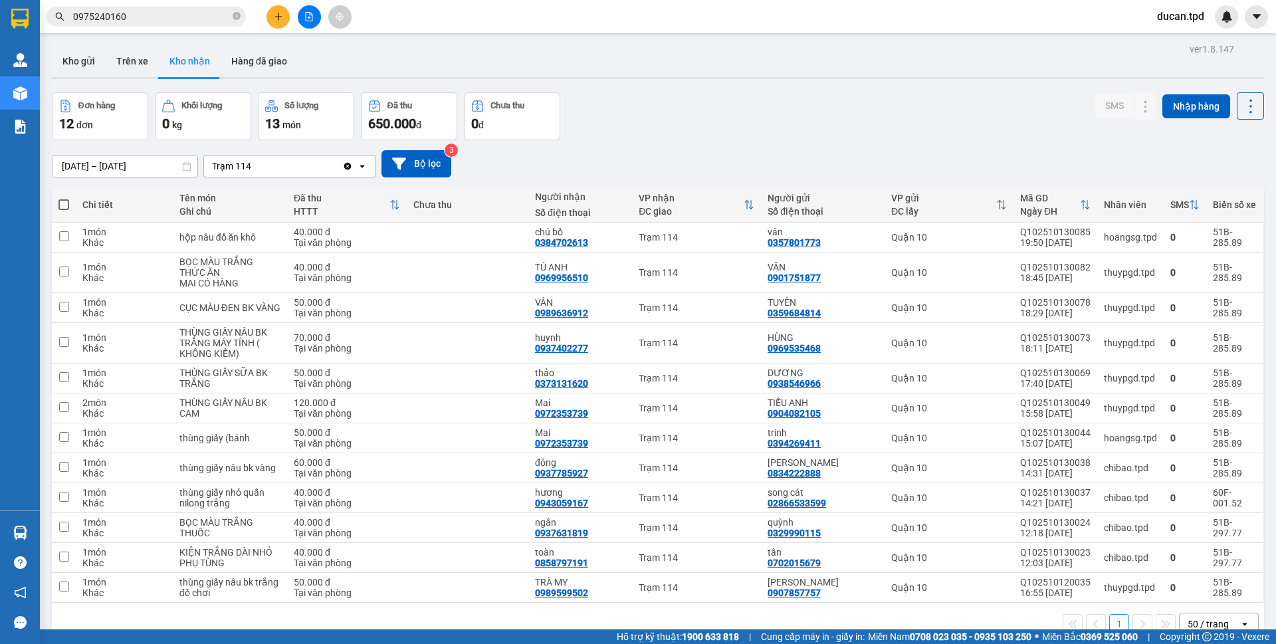
click at [185, 14] on input "0975240160" at bounding box center [151, 16] width 157 height 15
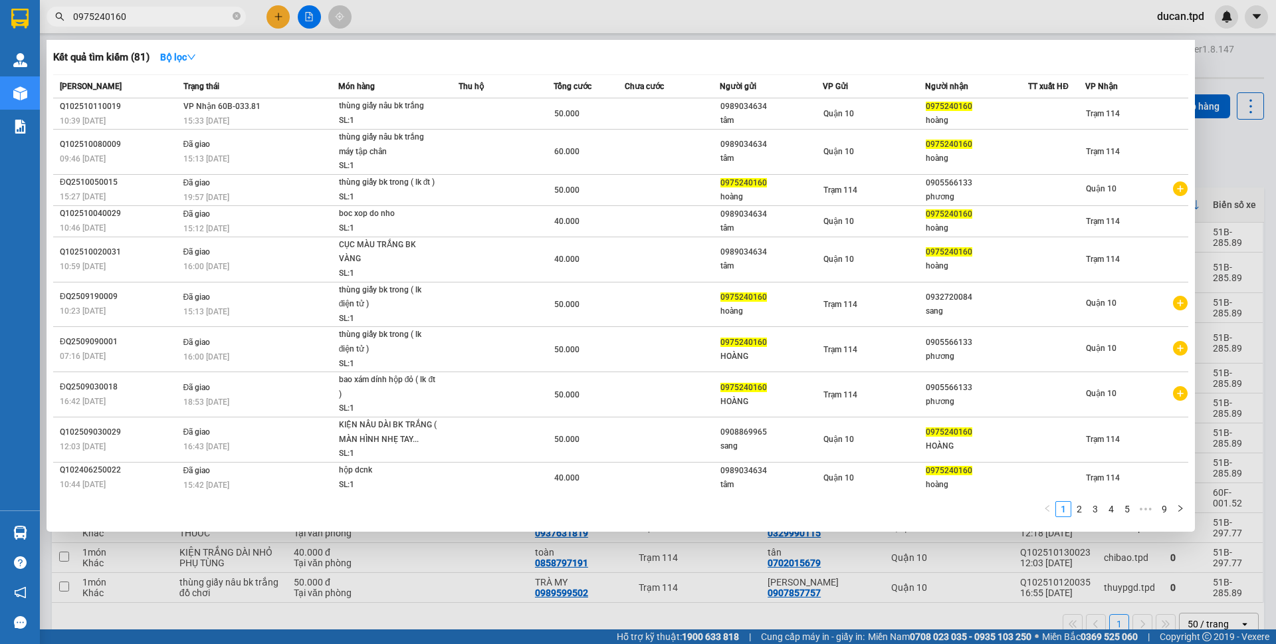
click at [185, 14] on input "0975240160" at bounding box center [151, 16] width 157 height 15
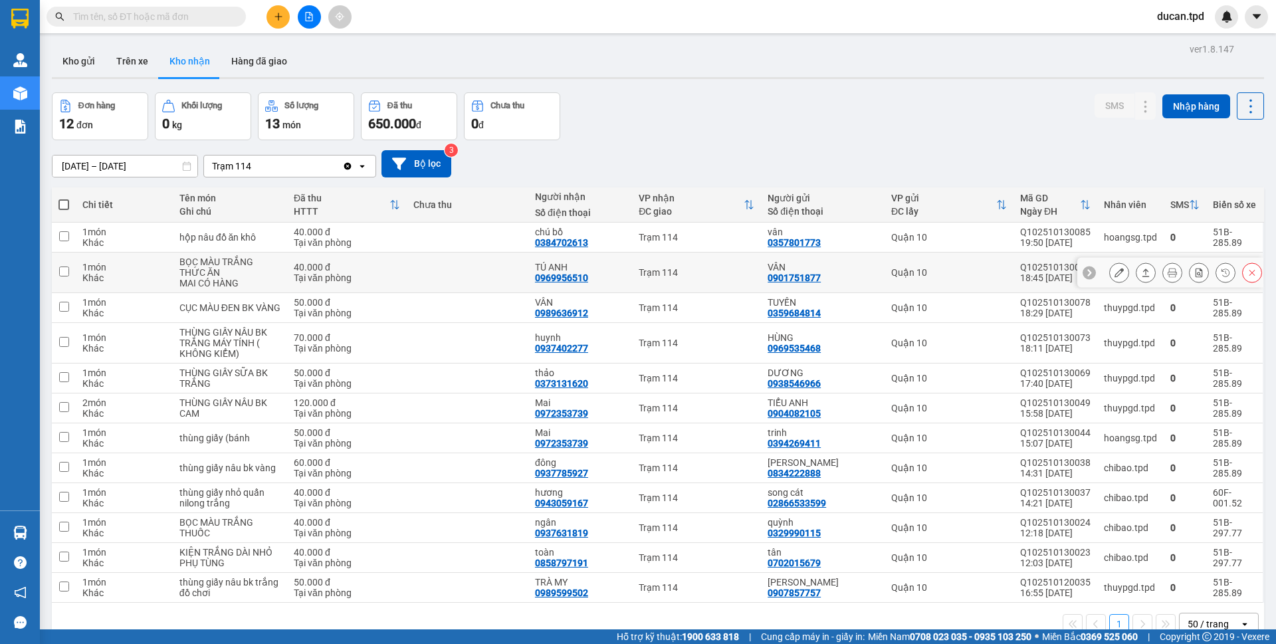
scroll to position [61, 0]
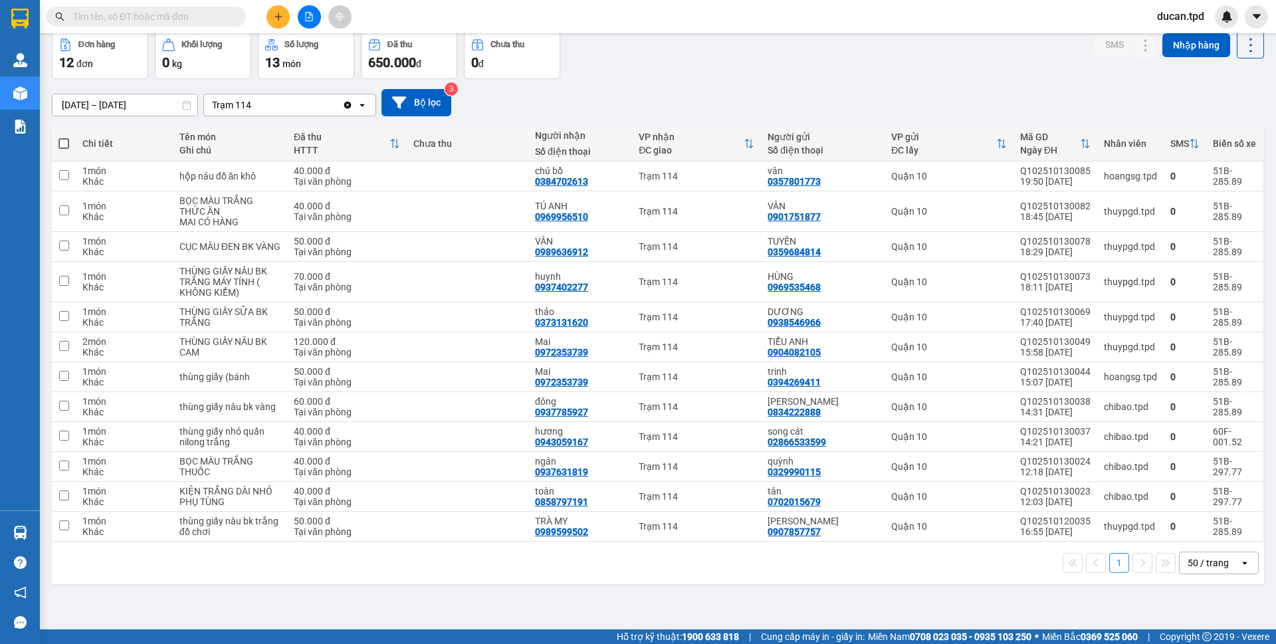
click at [180, 18] on input "text" at bounding box center [151, 16] width 157 height 15
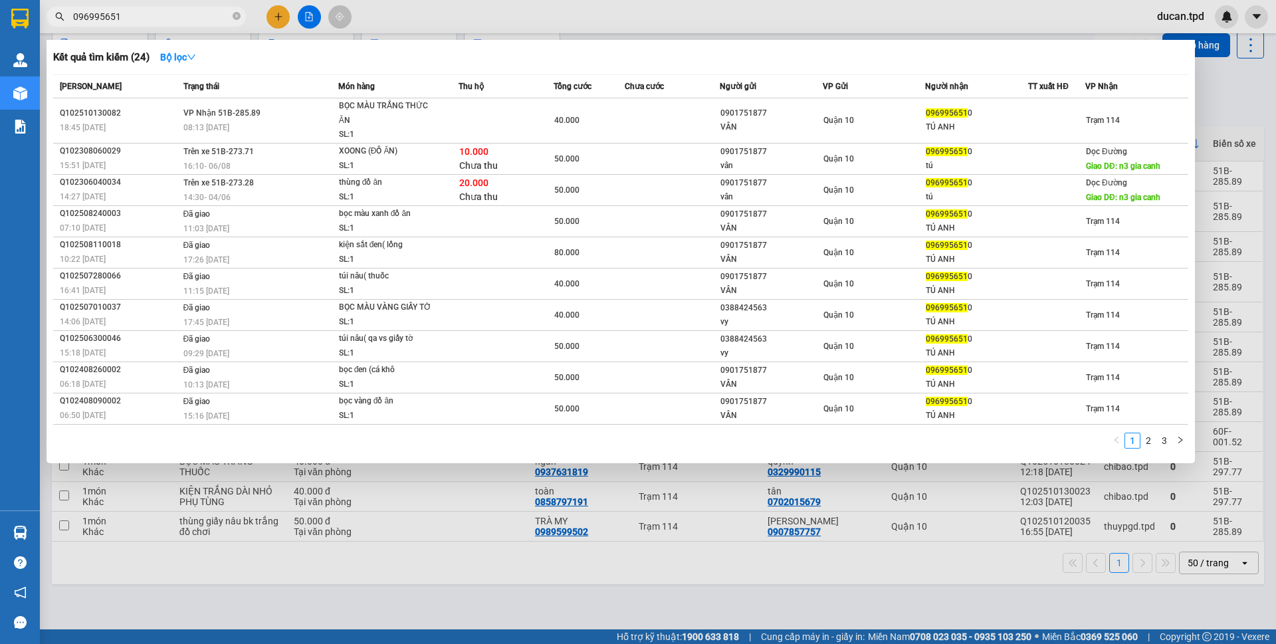
type input "0969956510"
click at [140, 17] on input "0969956510" at bounding box center [151, 16] width 157 height 15
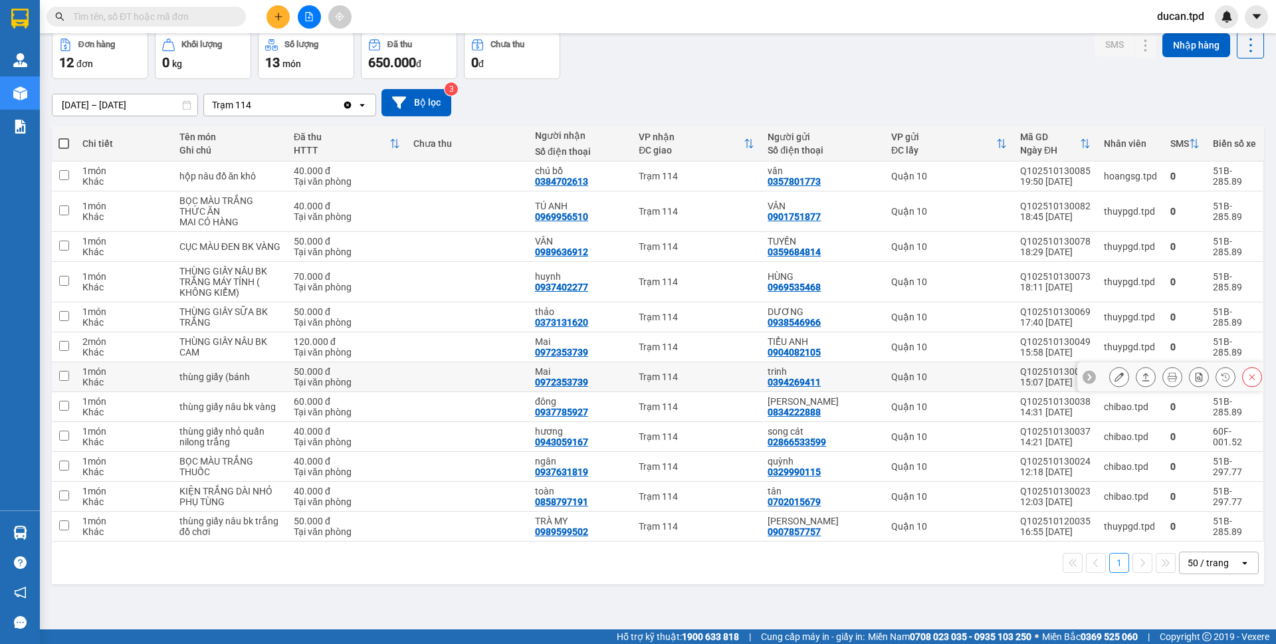
click at [558, 382] on div "0972353739" at bounding box center [561, 382] width 53 height 11
copy div "0972353739"
click at [97, 13] on input "text" at bounding box center [151, 16] width 157 height 15
paste input "0972353739"
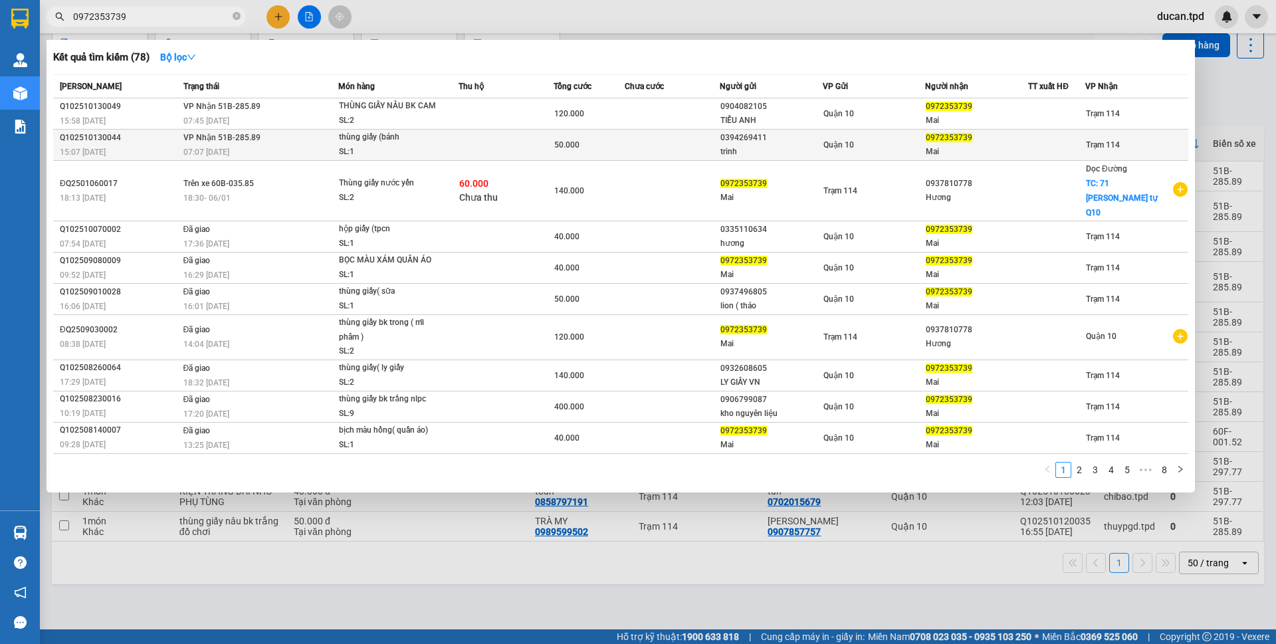
type input "0972353739"
click at [343, 139] on div "thùng giấy (bánh" at bounding box center [389, 137] width 100 height 15
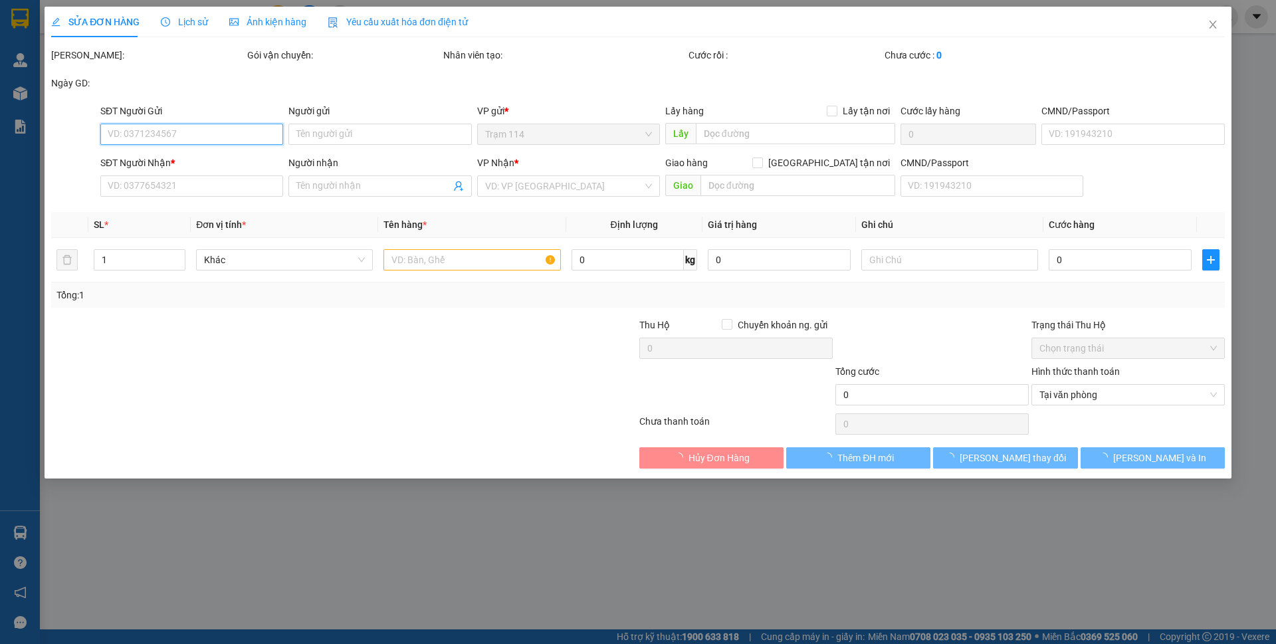
type input "0394269411"
type input "trinh"
type input "079300003291"
type input "0972353739"
type input "Mai"
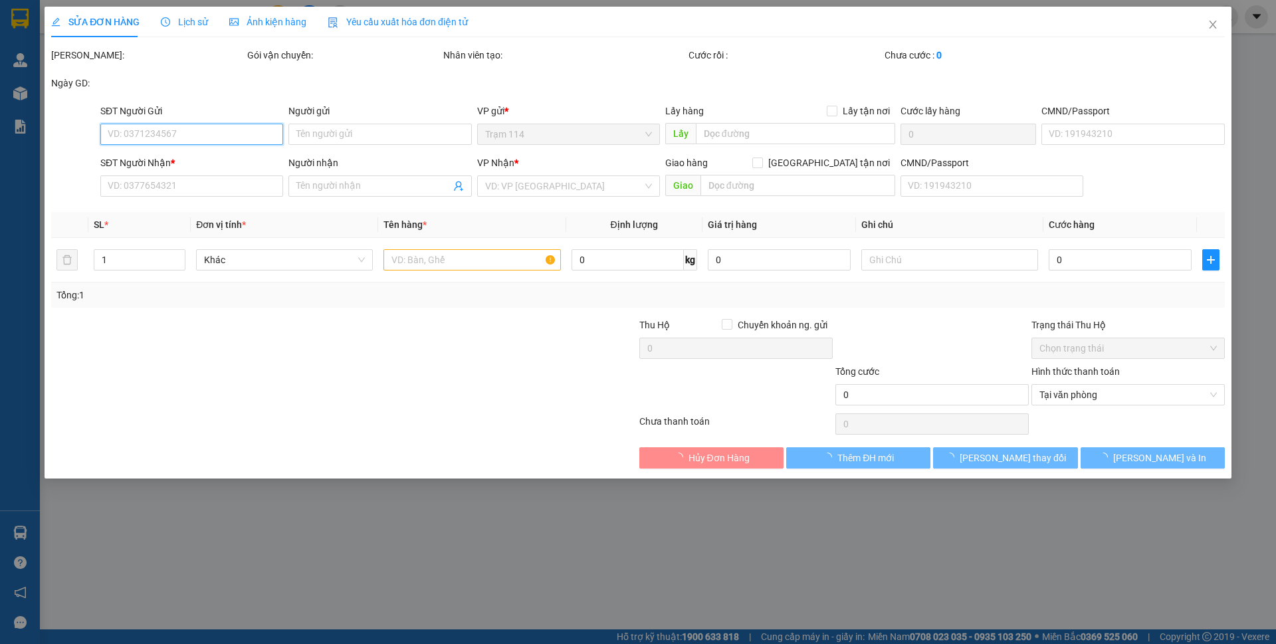
type input "50.000"
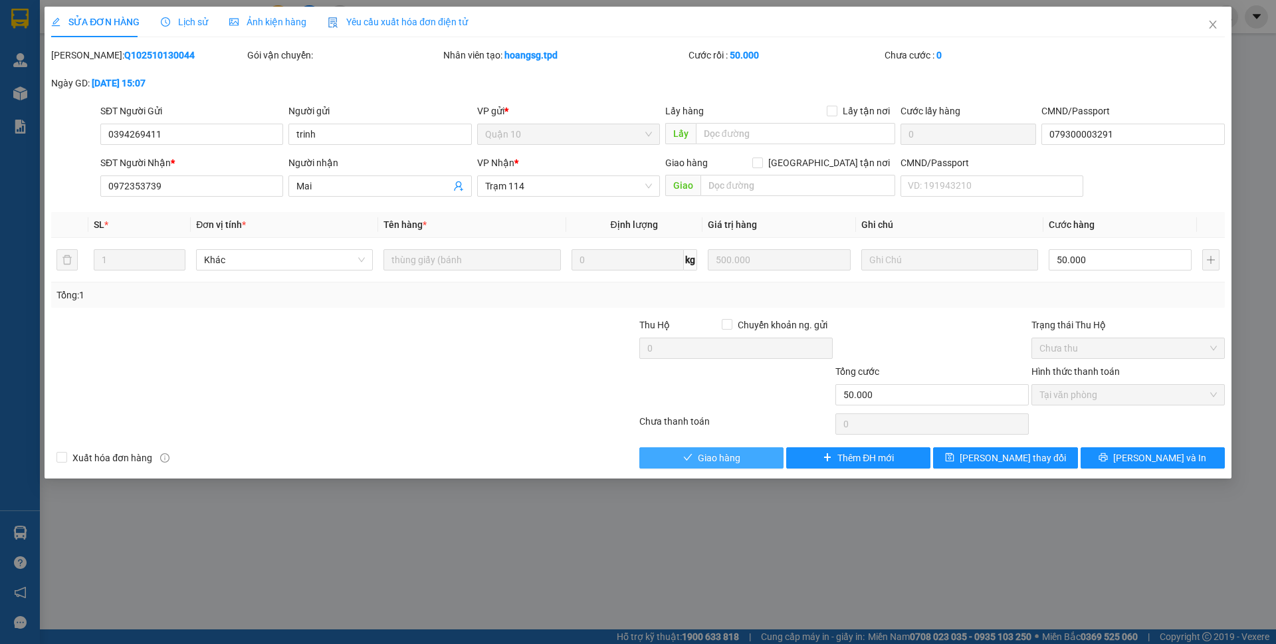
click at [705, 463] on span "Giao hàng" at bounding box center [719, 458] width 43 height 15
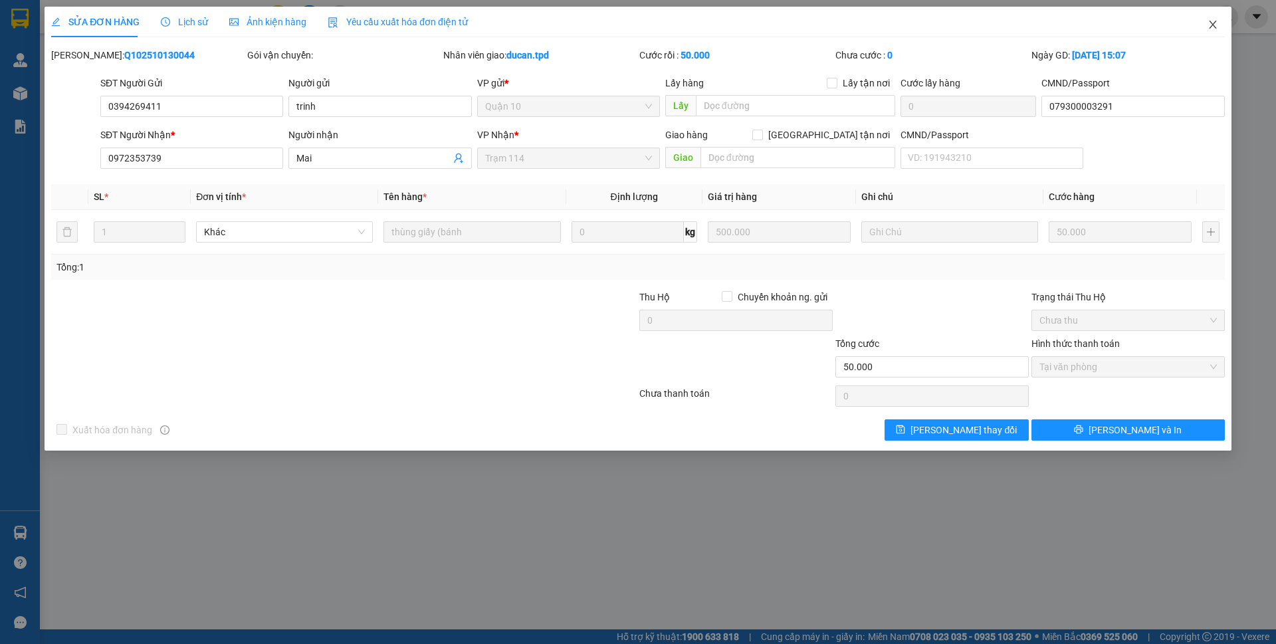
click at [1214, 25] on icon "close" at bounding box center [1213, 24] width 11 height 11
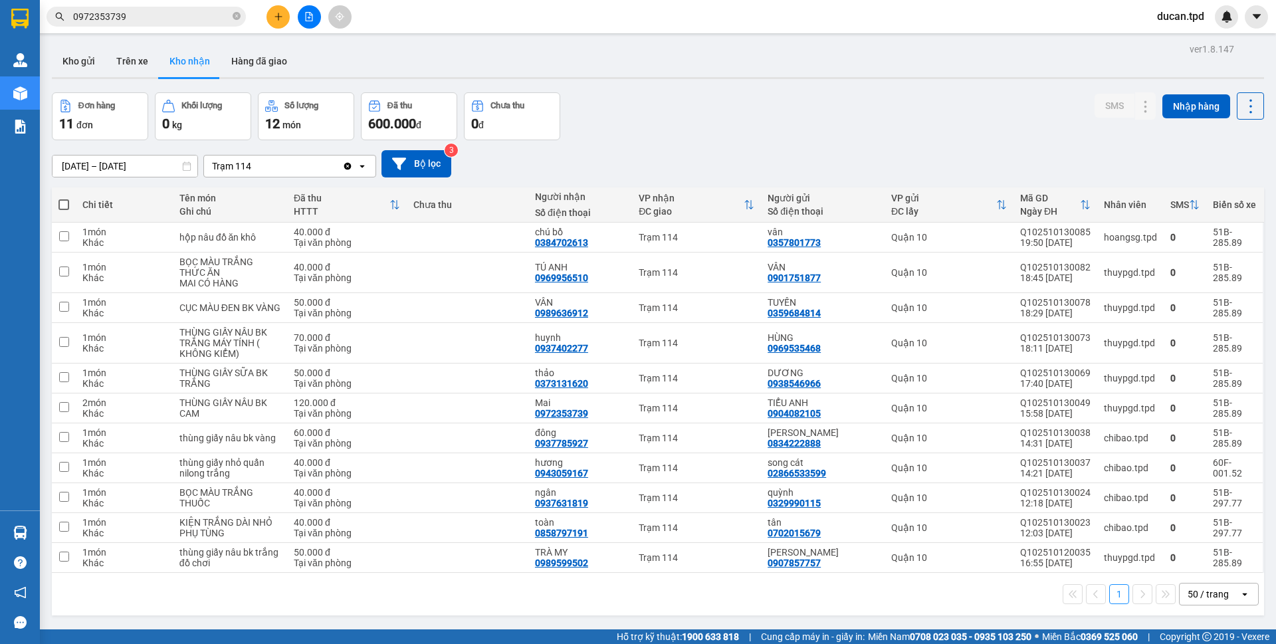
click at [169, 22] on input "0972353739" at bounding box center [151, 16] width 157 height 15
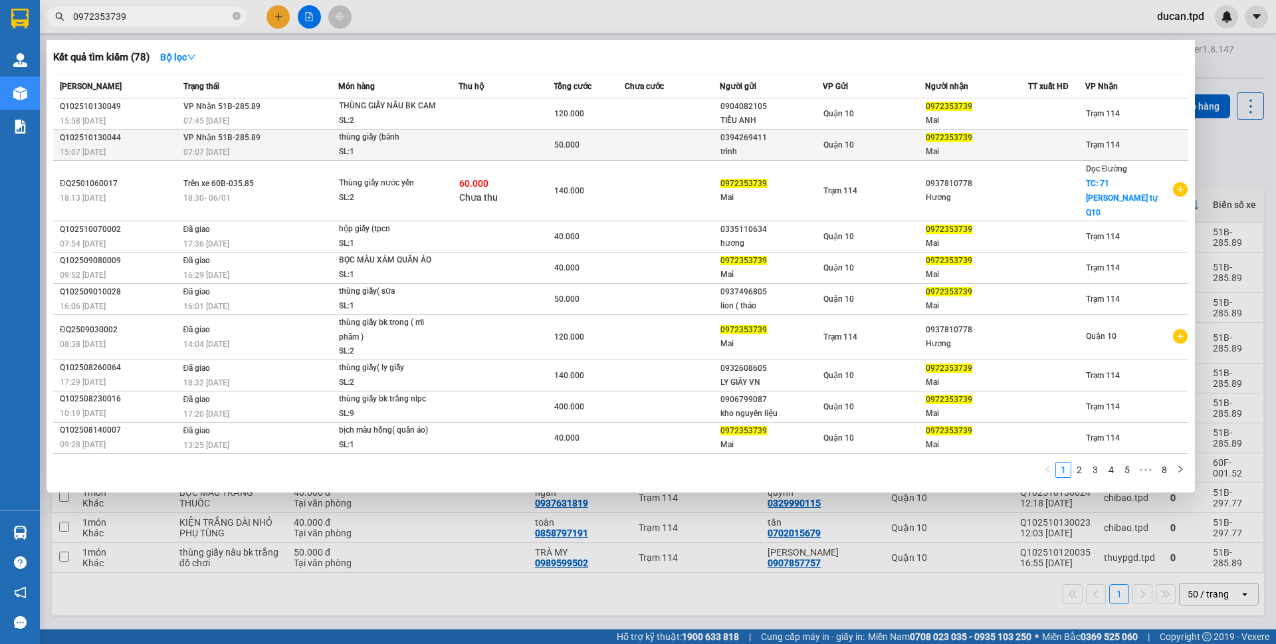
click at [771, 143] on div "0394269411" at bounding box center [772, 138] width 102 height 14
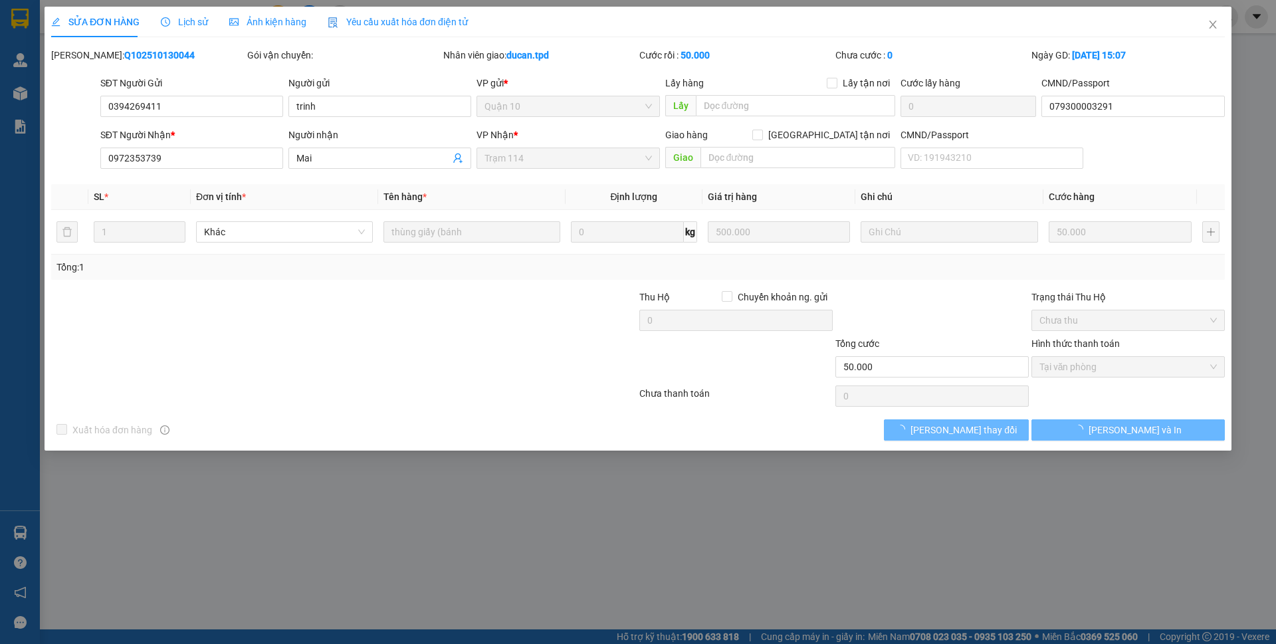
type input "0394269411"
type input "trinh"
type input "079300003291"
type input "0972353739"
type input "Mai"
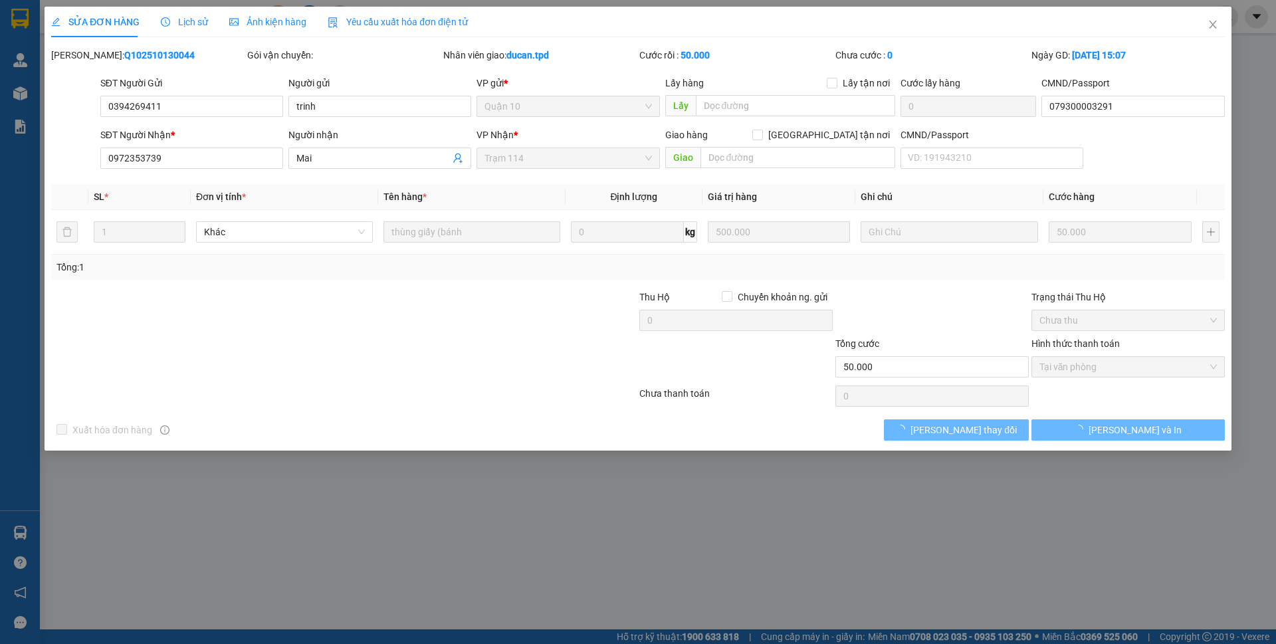
type input "50.000"
click at [1204, 33] on span "Close" at bounding box center [1212, 25] width 37 height 37
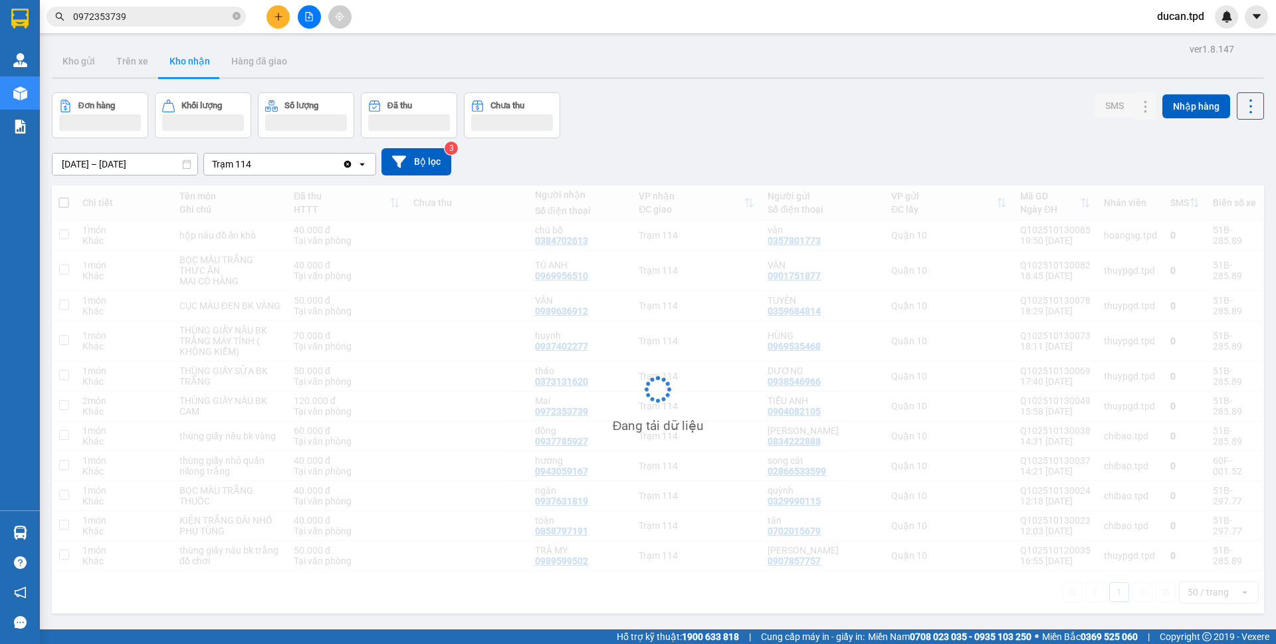
click at [198, 15] on input "0972353739" at bounding box center [151, 16] width 157 height 15
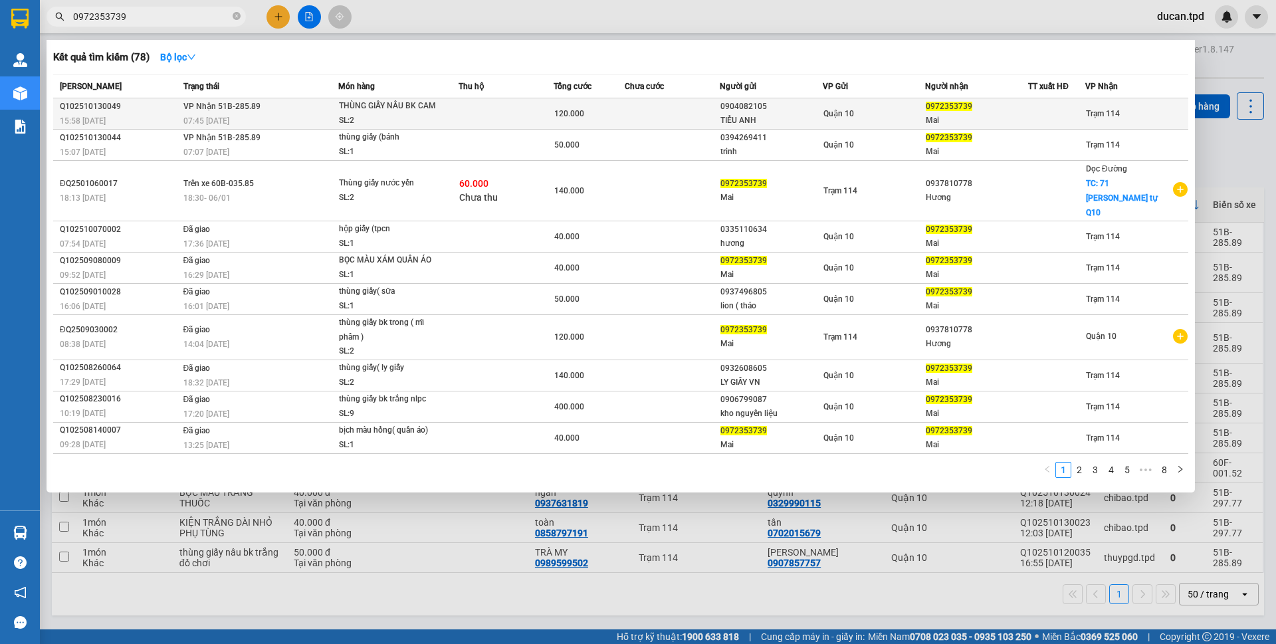
click at [473, 105] on td at bounding box center [506, 113] width 95 height 31
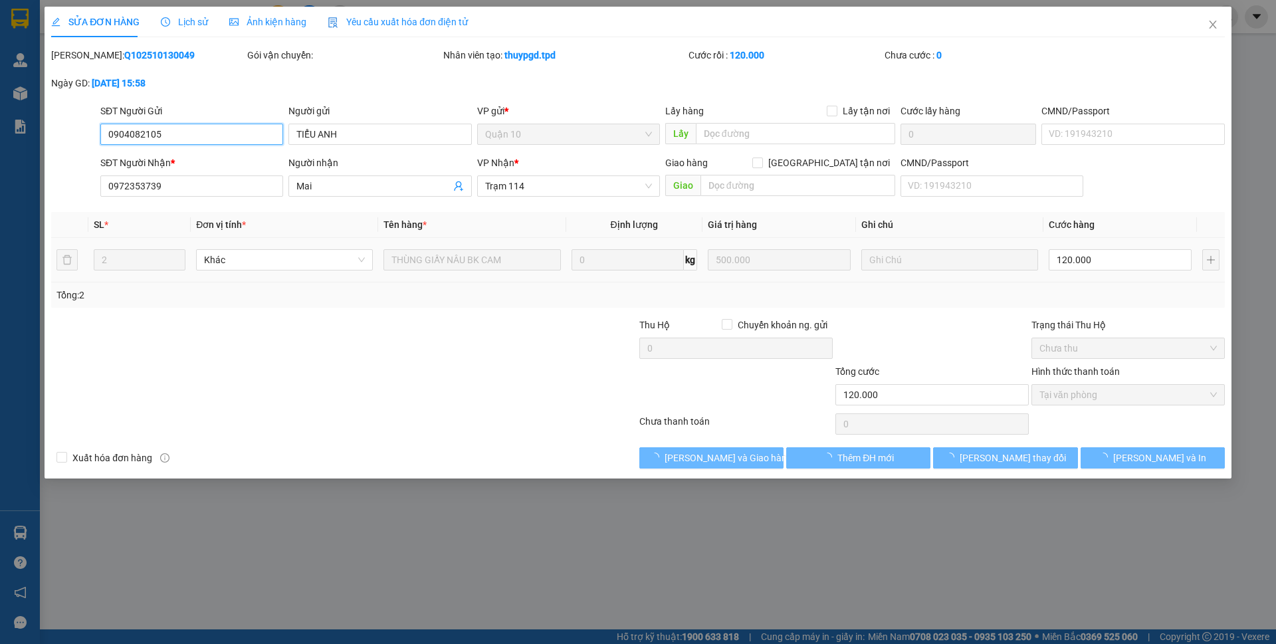
type input "0904082105"
type input "TIỂU ANH"
type input "0972353739"
type input "Mai"
type input "120.000"
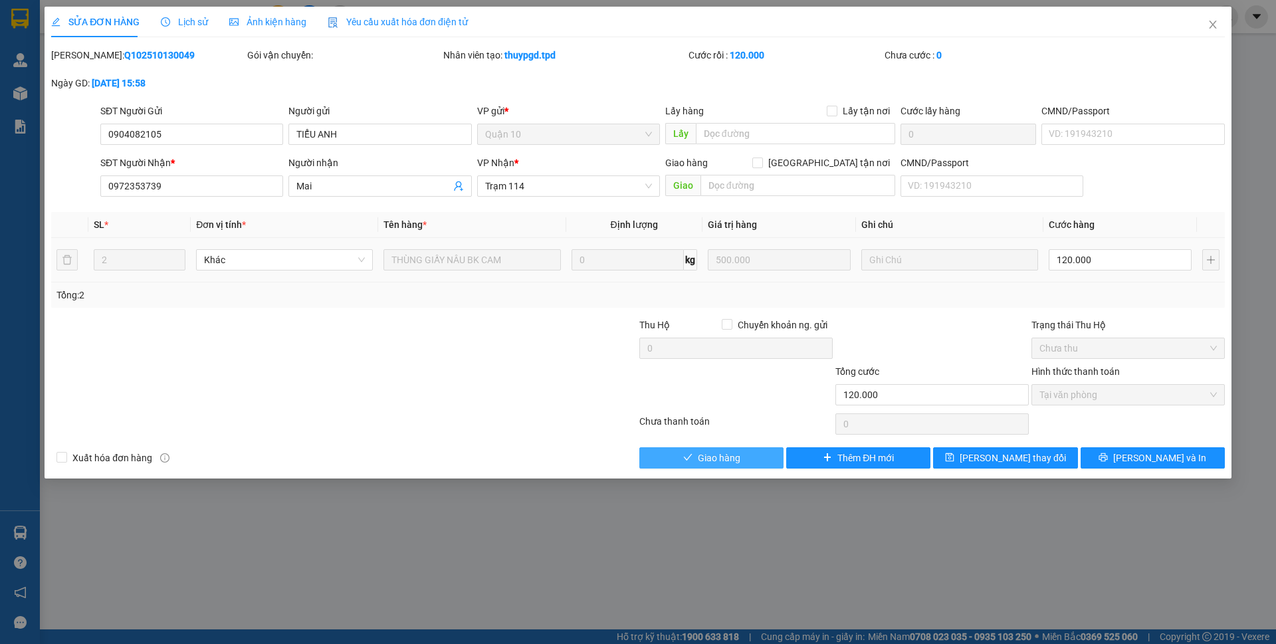
click at [711, 462] on span "Giao hàng" at bounding box center [719, 458] width 43 height 15
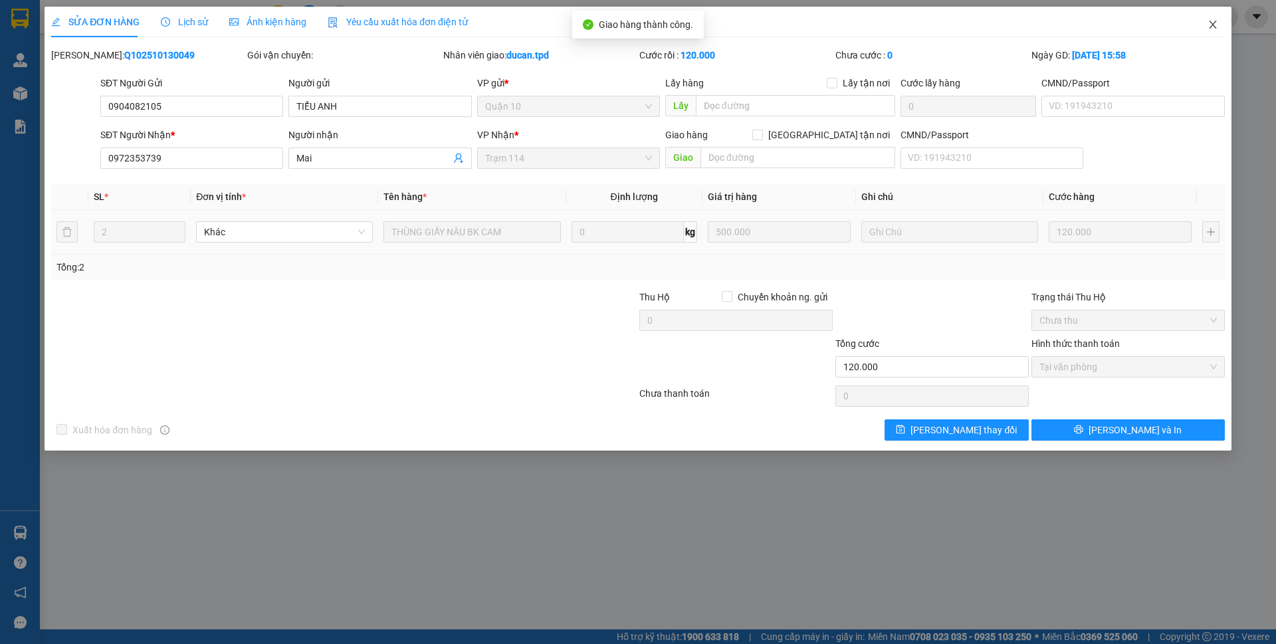
click at [1218, 19] on span "Close" at bounding box center [1212, 25] width 37 height 37
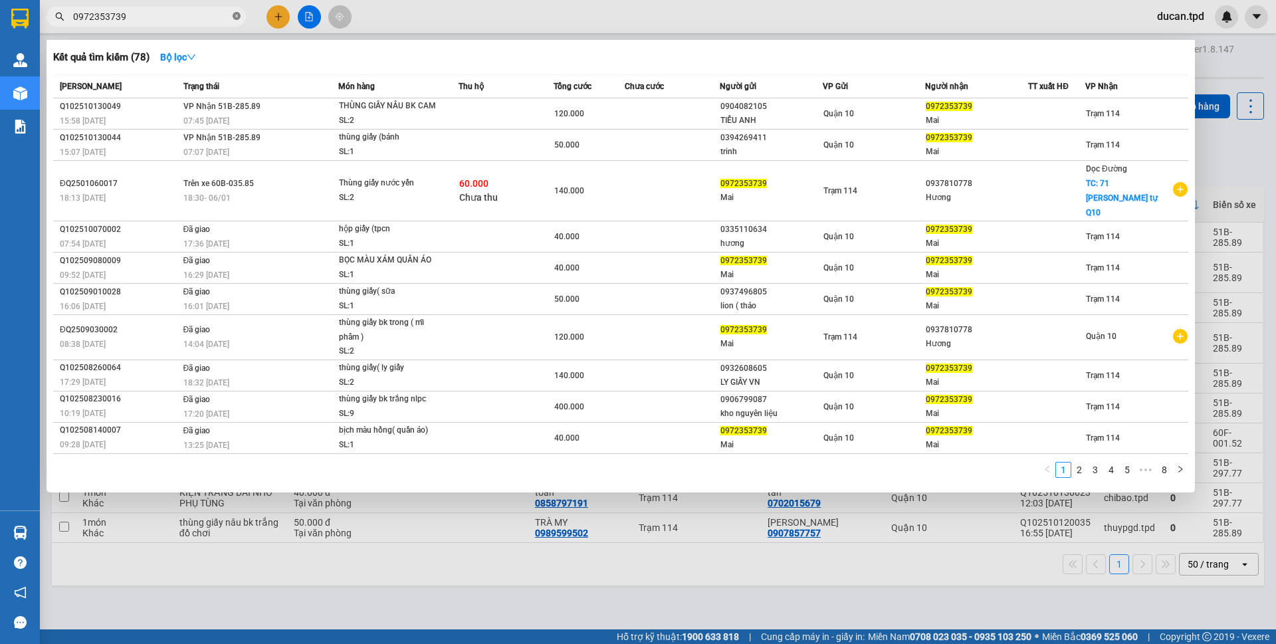
click at [239, 15] on icon "close-circle" at bounding box center [237, 16] width 8 height 8
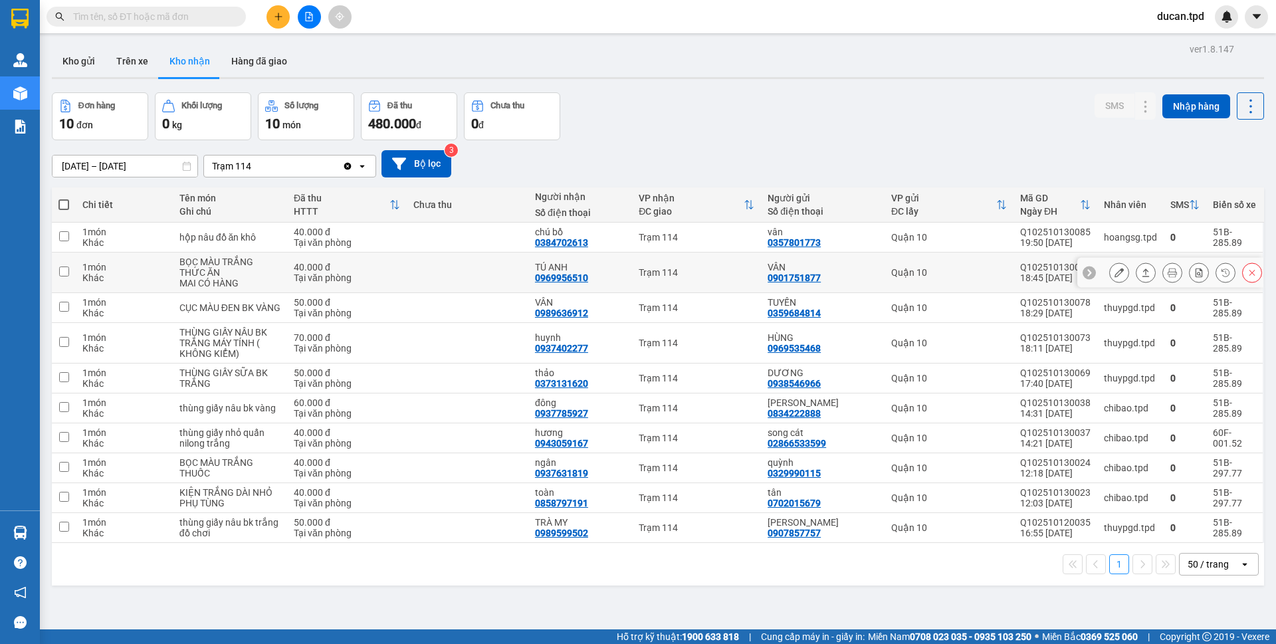
click at [536, 277] on div "0969956510" at bounding box center [561, 278] width 53 height 11
copy div "0969956510"
click at [124, 13] on input "text" at bounding box center [151, 16] width 157 height 15
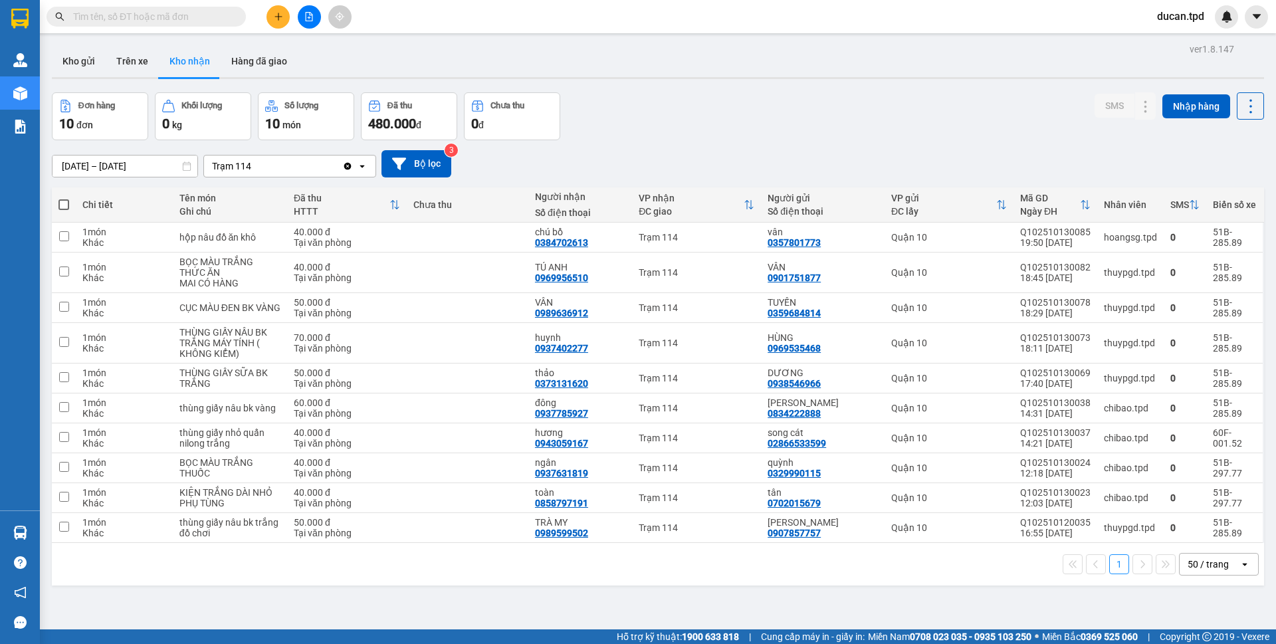
paste input "0969956510"
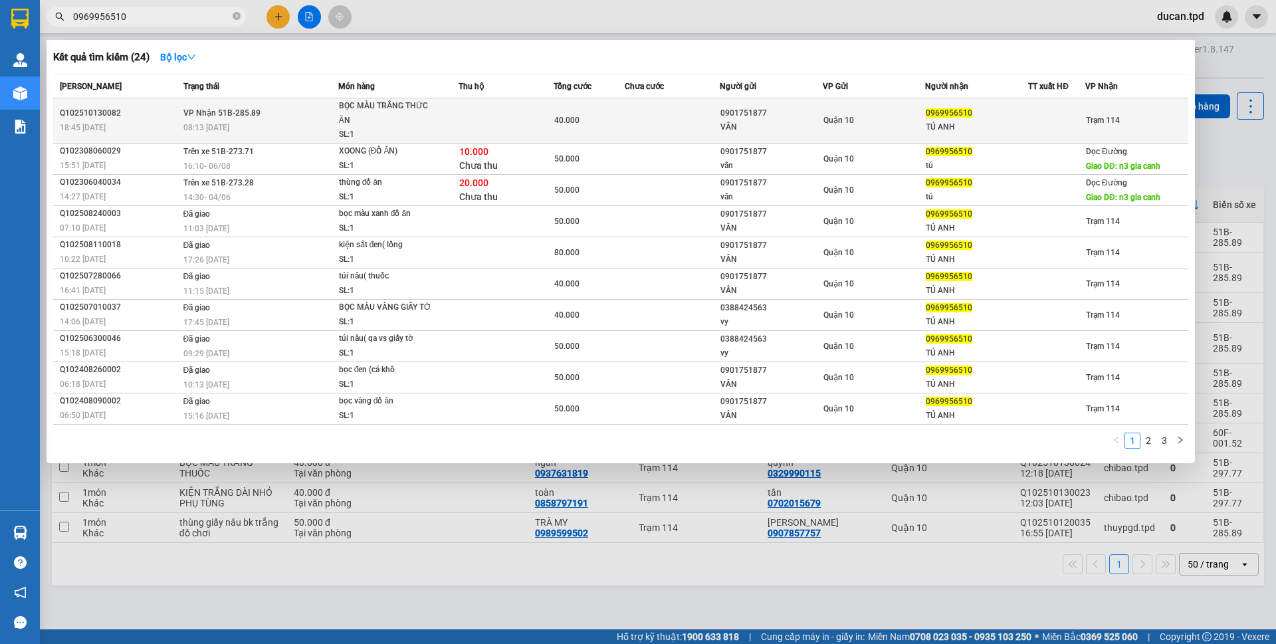
type input "0969956510"
click at [1014, 114] on div "0969956510" at bounding box center [977, 113] width 102 height 14
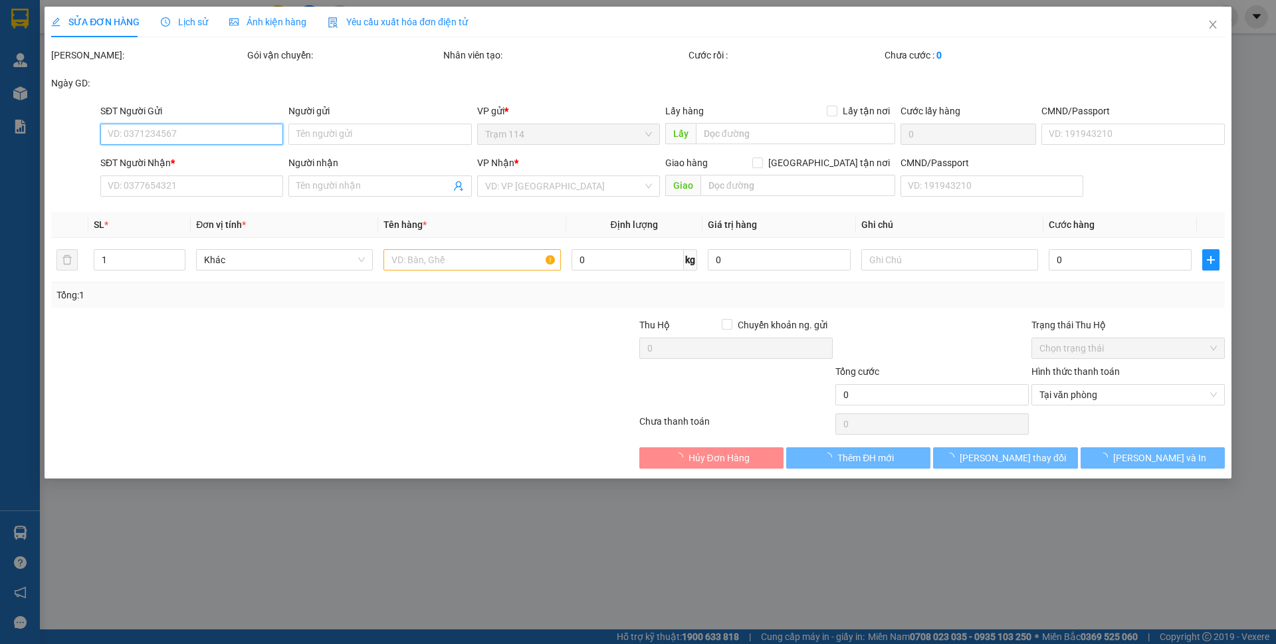
type input "0901751877"
type input "VÂN"
type input "079076020536"
type input "0969956510"
type input "TÚ ANH"
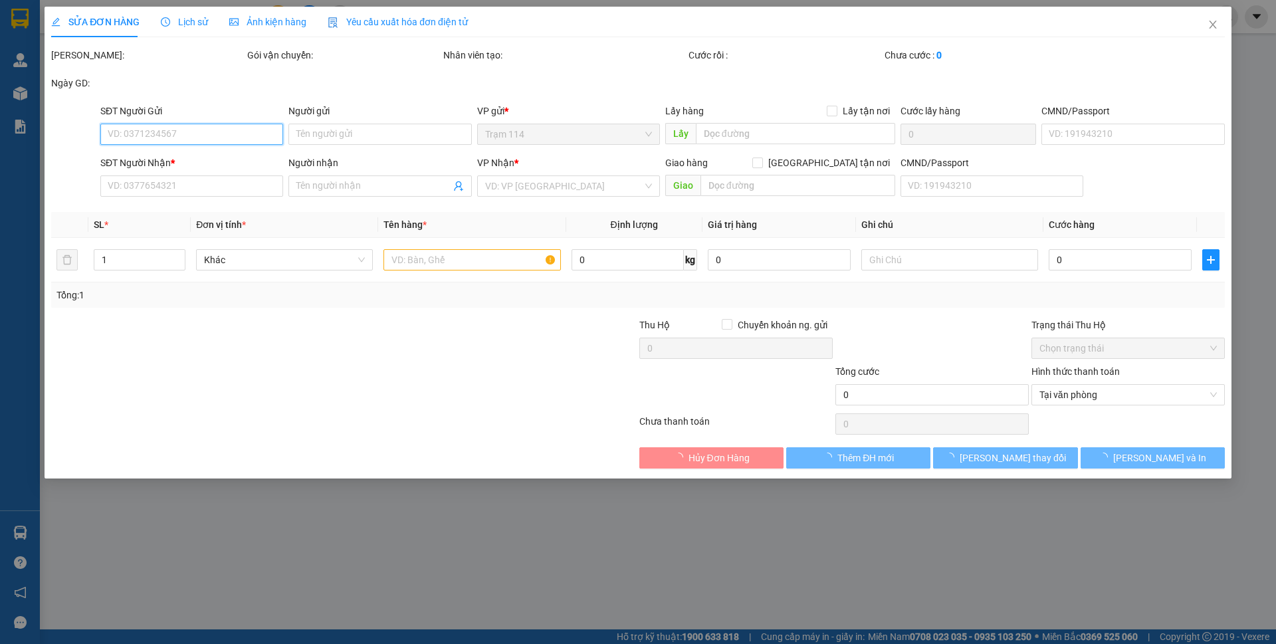
type input "40.000"
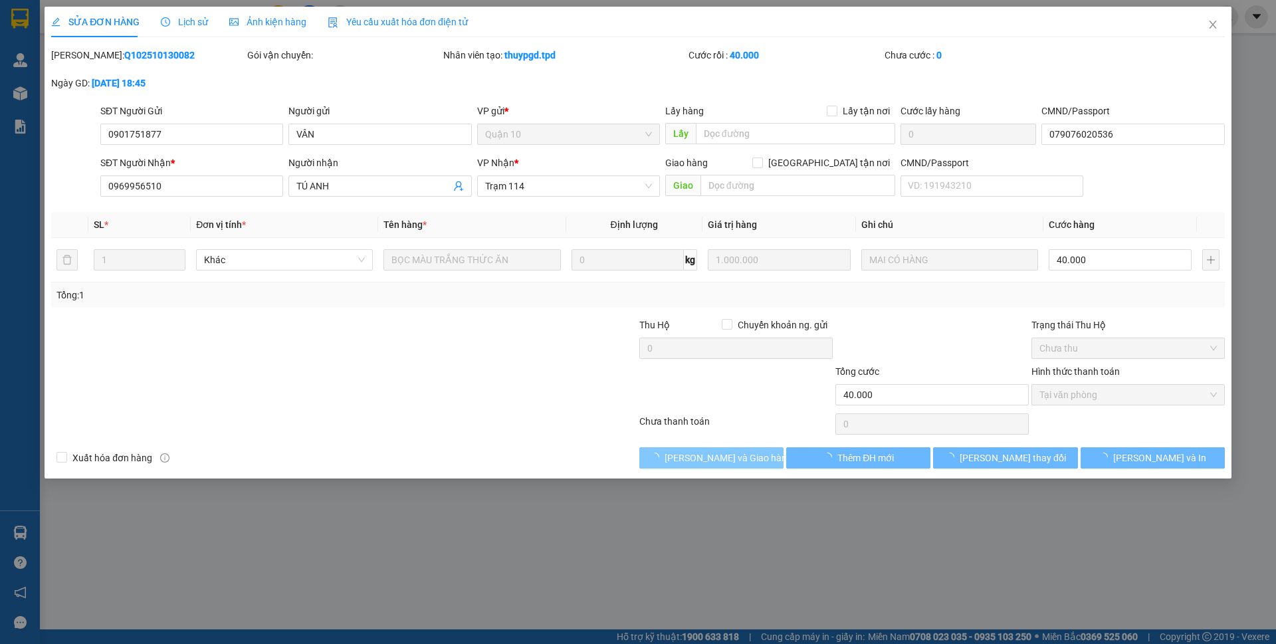
click at [683, 465] on button "[PERSON_NAME] và Giao hàng" at bounding box center [711, 457] width 144 height 21
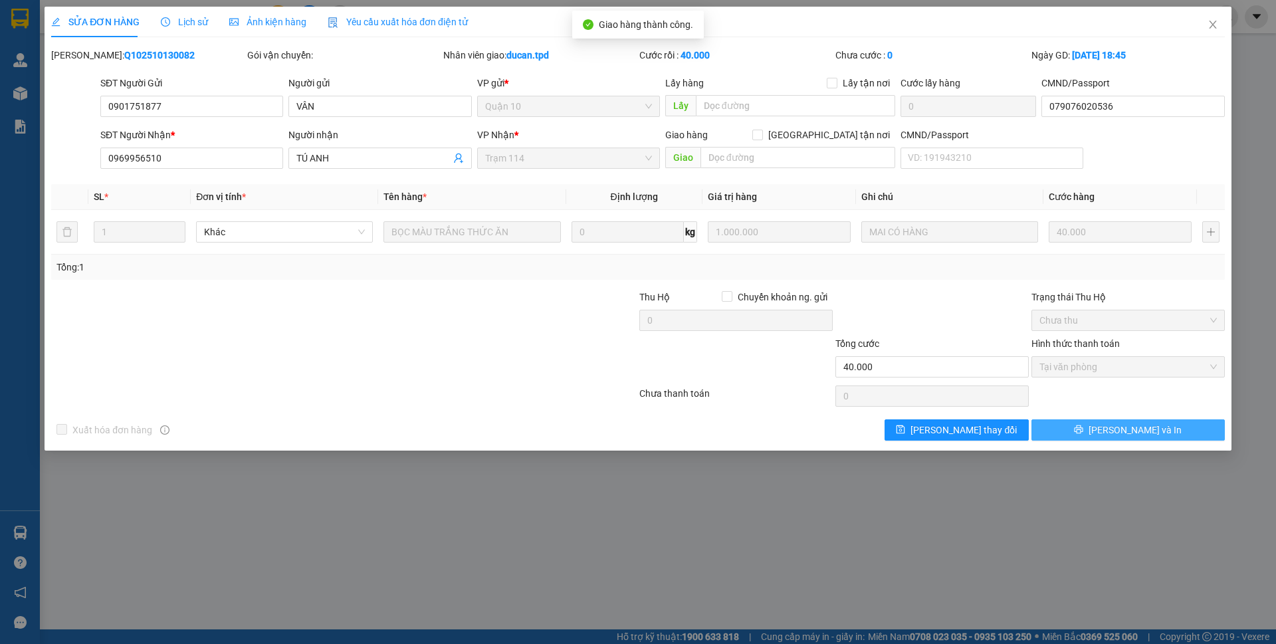
click at [1083, 425] on icon "printer" at bounding box center [1078, 429] width 9 height 9
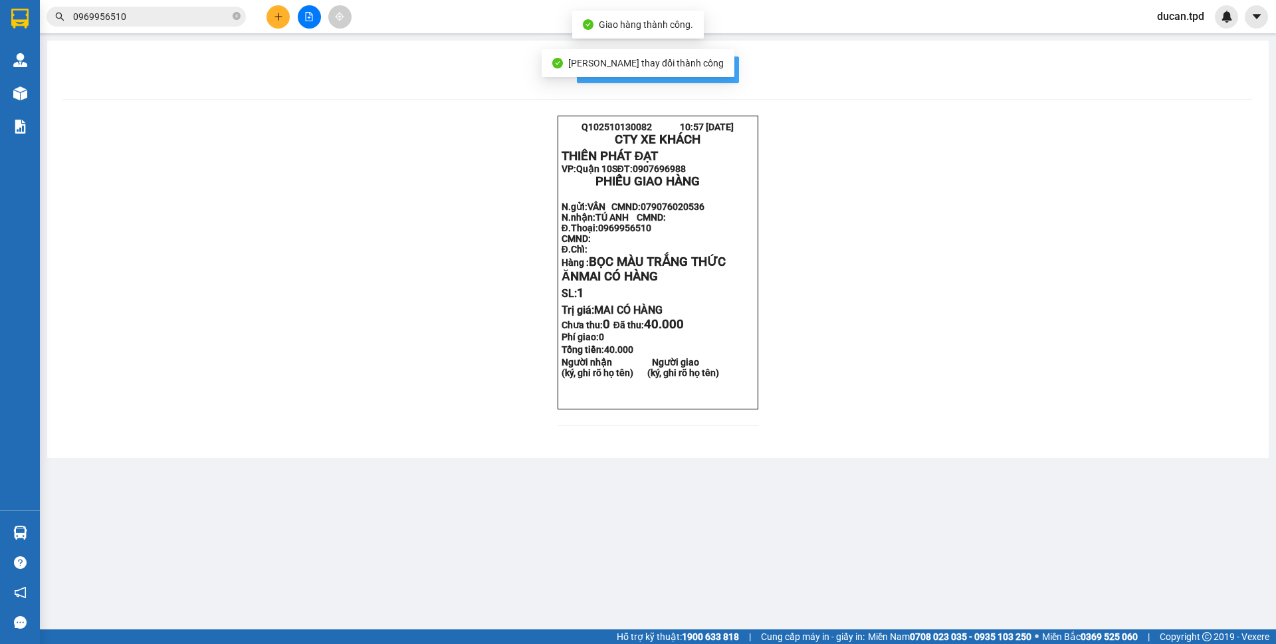
click at [711, 74] on span "In mẫu biên lai tự cấu hình" at bounding box center [666, 69] width 125 height 17
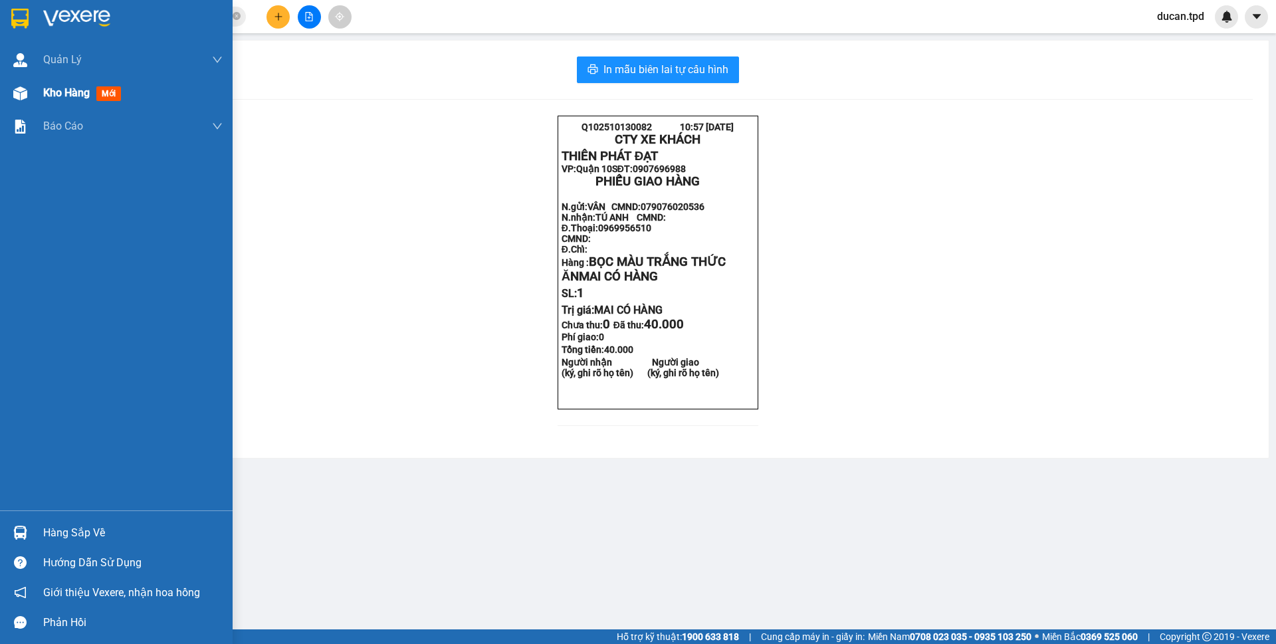
click at [41, 91] on div "Kho hàng mới" at bounding box center [116, 92] width 233 height 33
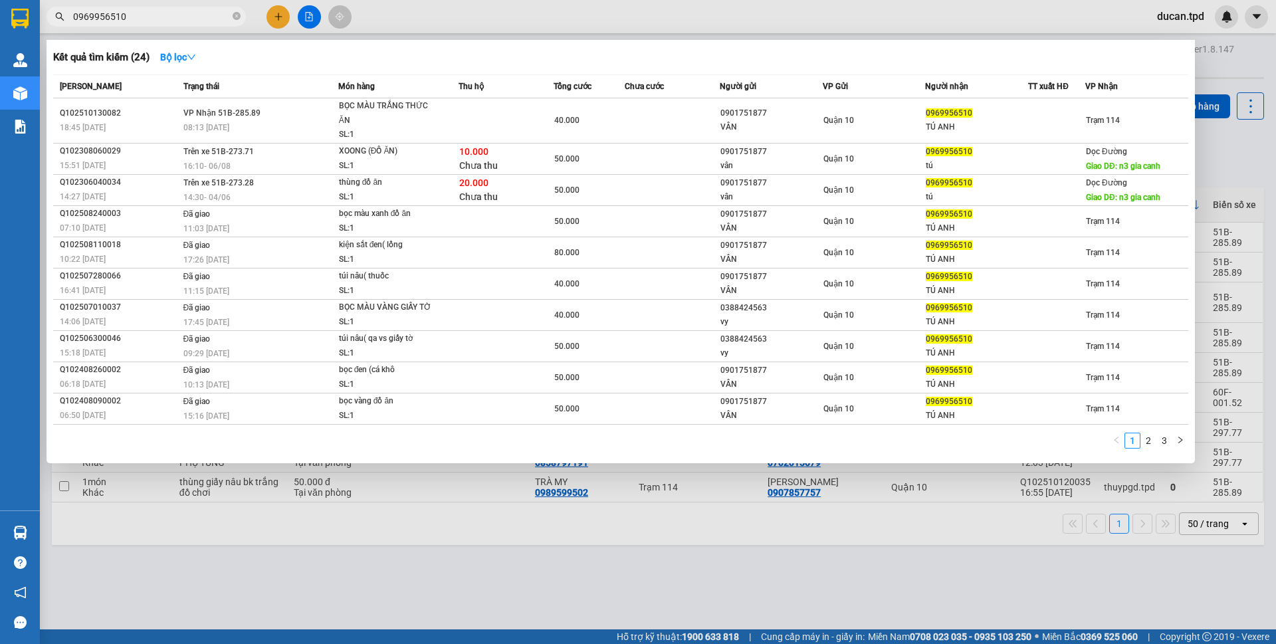
click at [130, 19] on input "0969956510" at bounding box center [151, 16] width 157 height 15
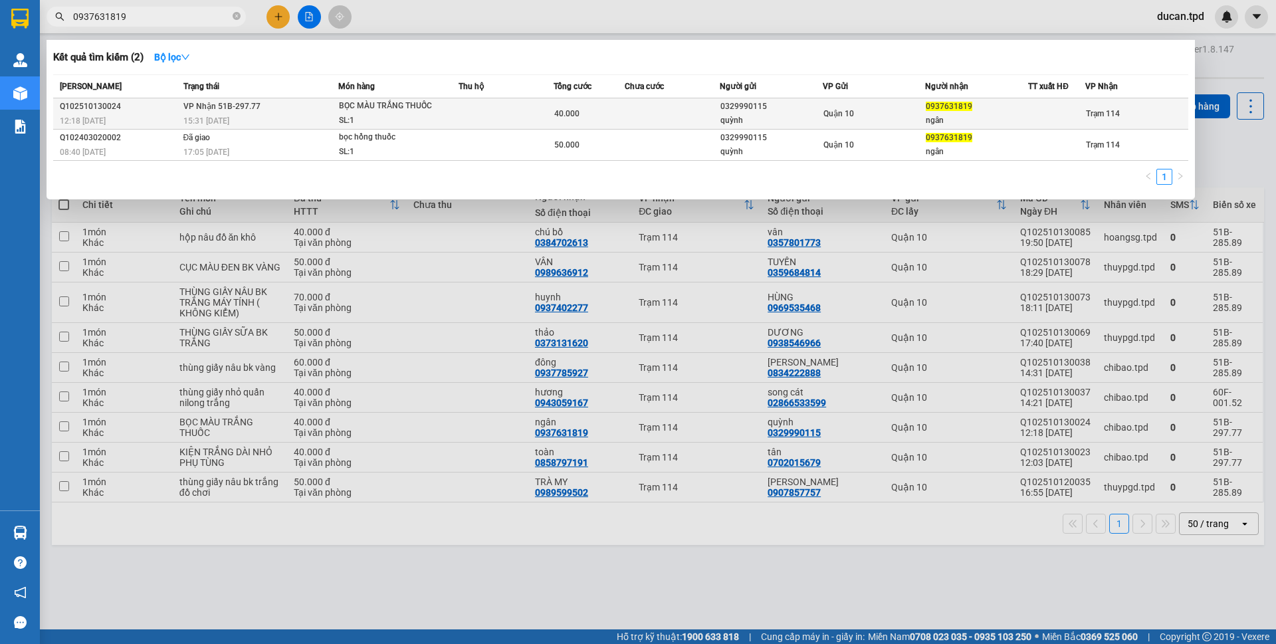
type input "0937631819"
click at [519, 118] on td at bounding box center [506, 113] width 95 height 31
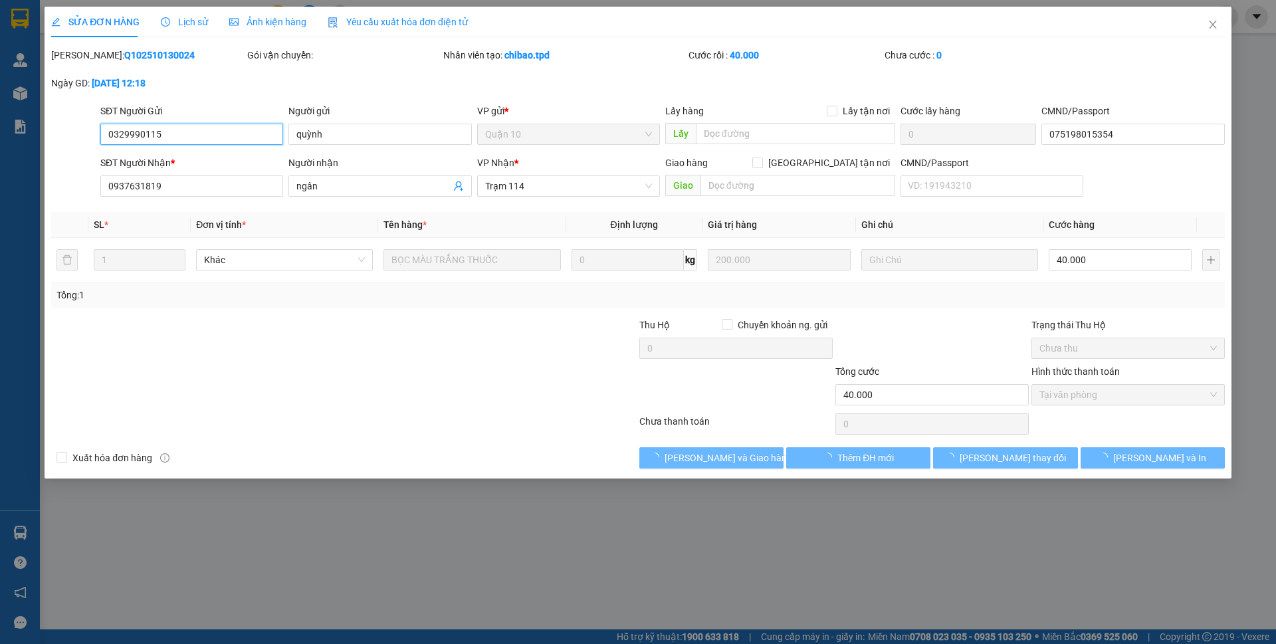
type input "0329990115"
type input "quỳnh"
type input "075198015354"
type input "0937631819"
type input "ngân"
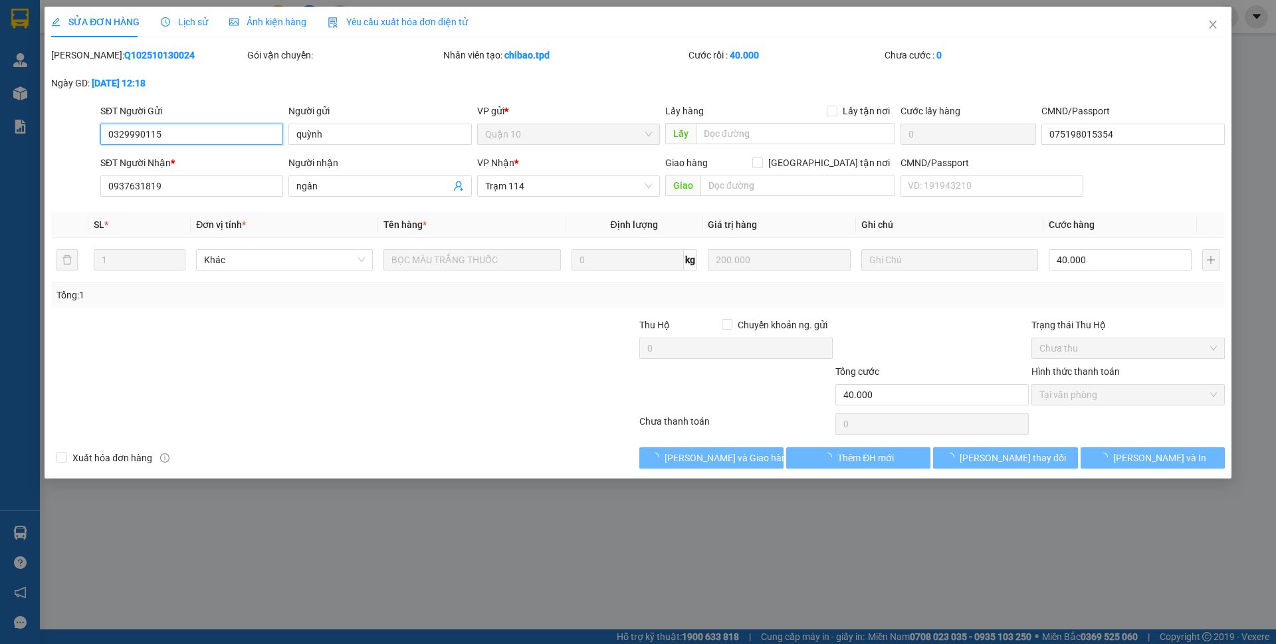
type input "40.000"
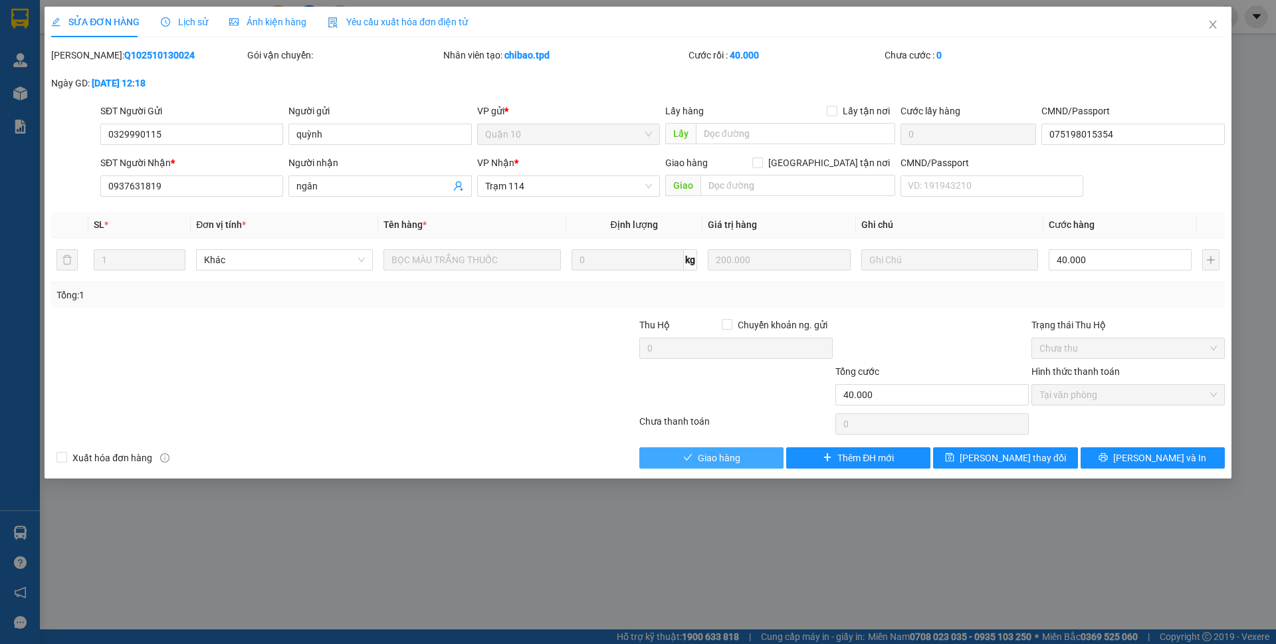
click at [752, 464] on button "Giao hàng" at bounding box center [711, 457] width 144 height 21
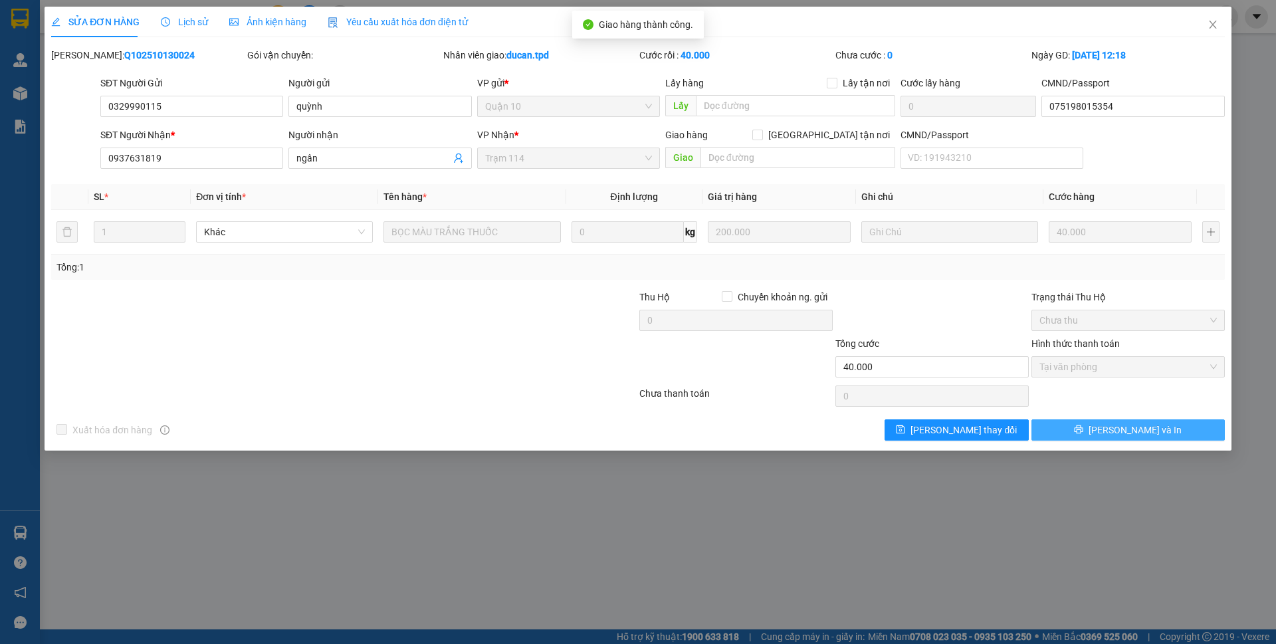
click at [1137, 435] on span "[PERSON_NAME] và In" at bounding box center [1135, 430] width 93 height 15
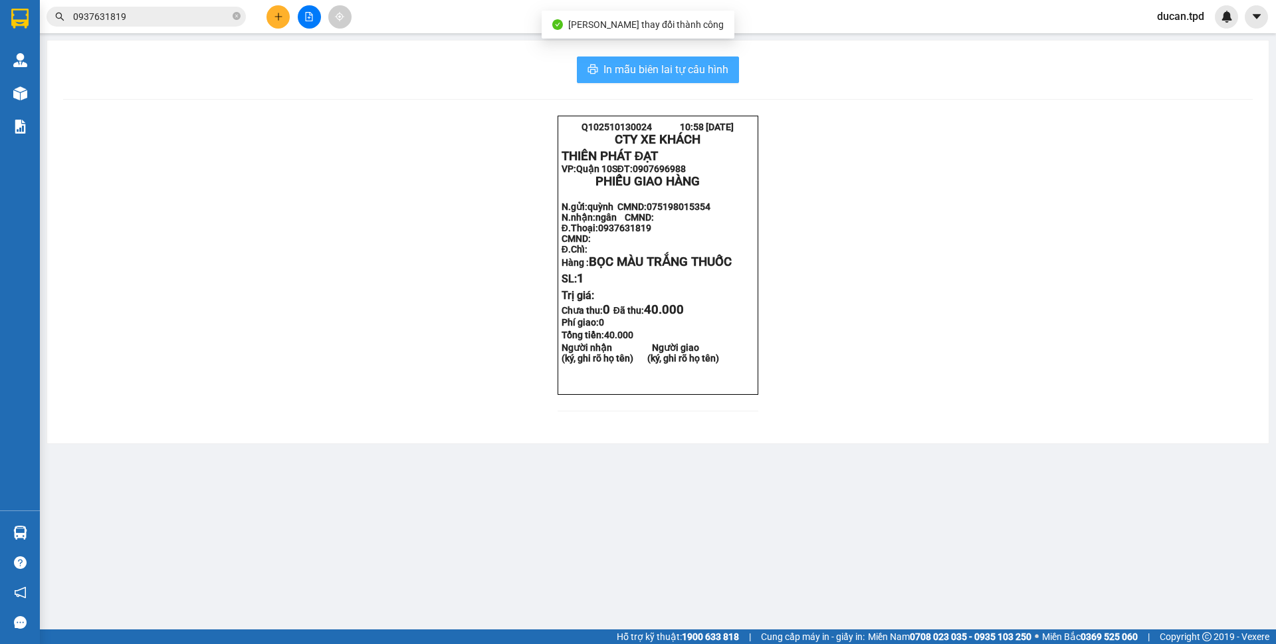
click at [707, 70] on span "In mẫu biên lai tự cấu hình" at bounding box center [666, 69] width 125 height 17
click at [41, 98] on main "In mẫu biên lai tự cấu hình Q102510130024 10:58 14-10-2025 CTY XE KHÁCH THIÊN …" at bounding box center [638, 314] width 1276 height 629
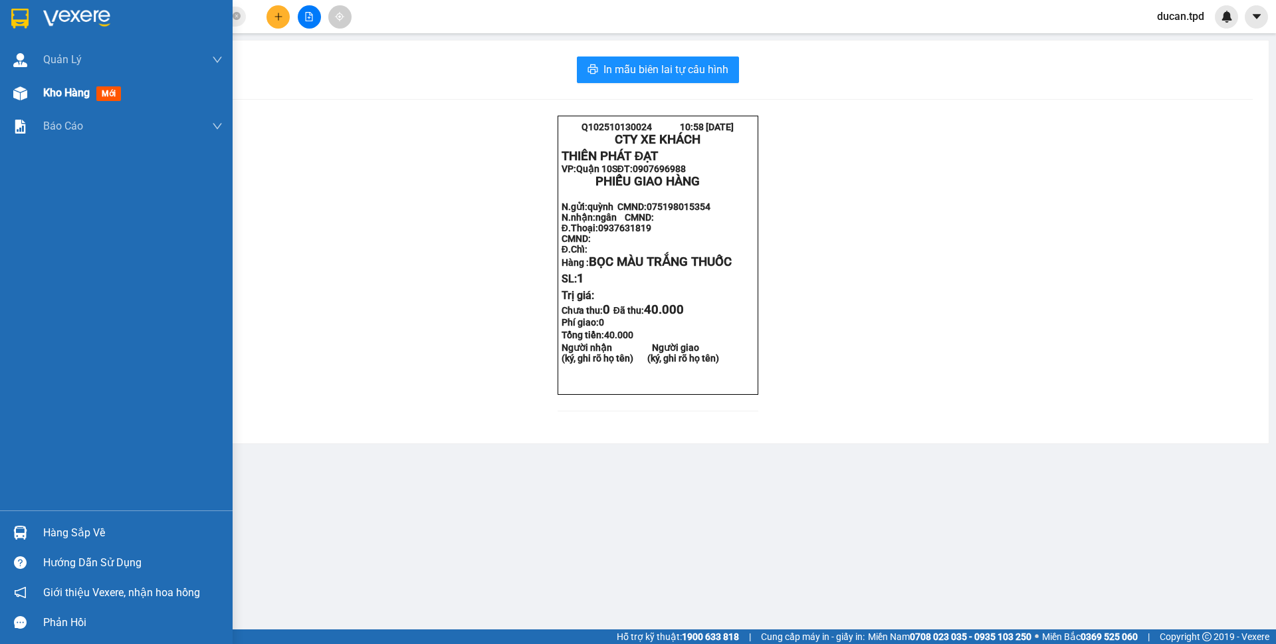
click at [34, 94] on div "Kho hàng mới" at bounding box center [116, 92] width 233 height 33
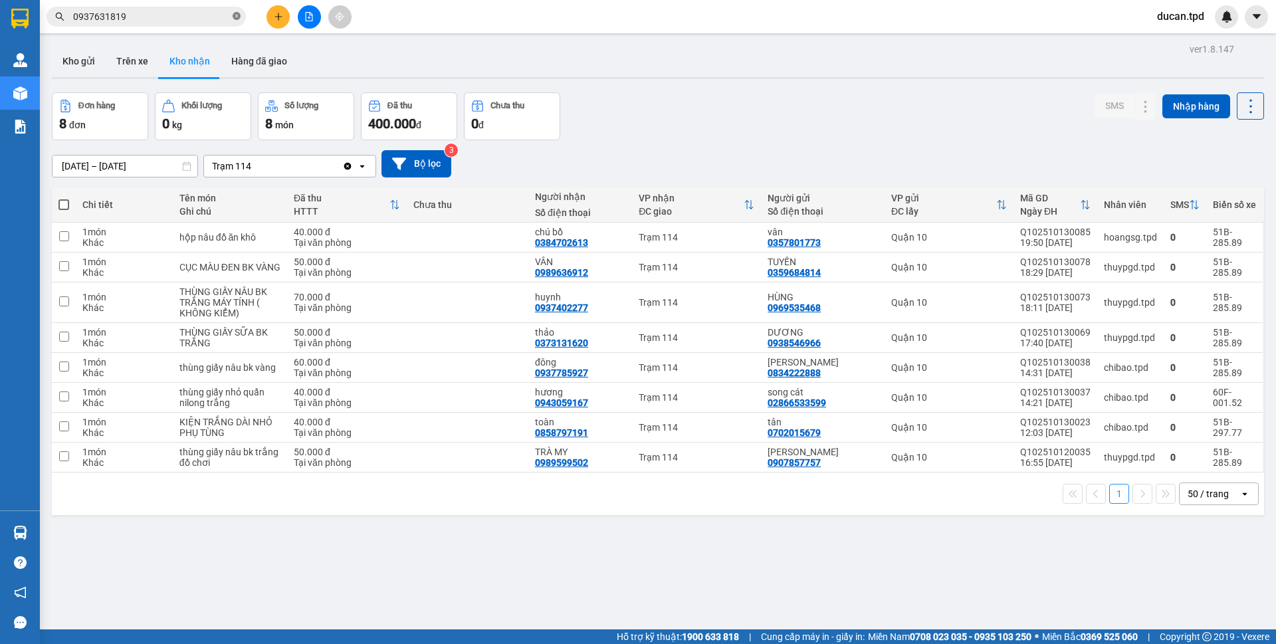
click at [240, 20] on icon "close-circle" at bounding box center [237, 16] width 8 height 8
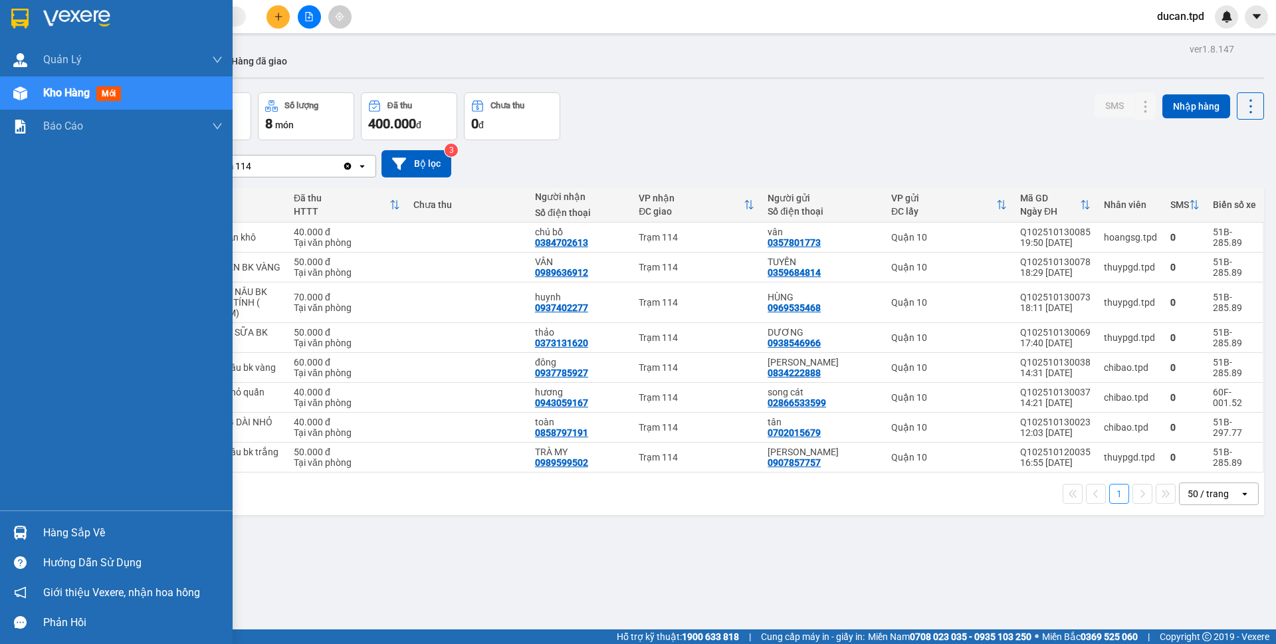
click at [31, 542] on div at bounding box center [20, 532] width 23 height 23
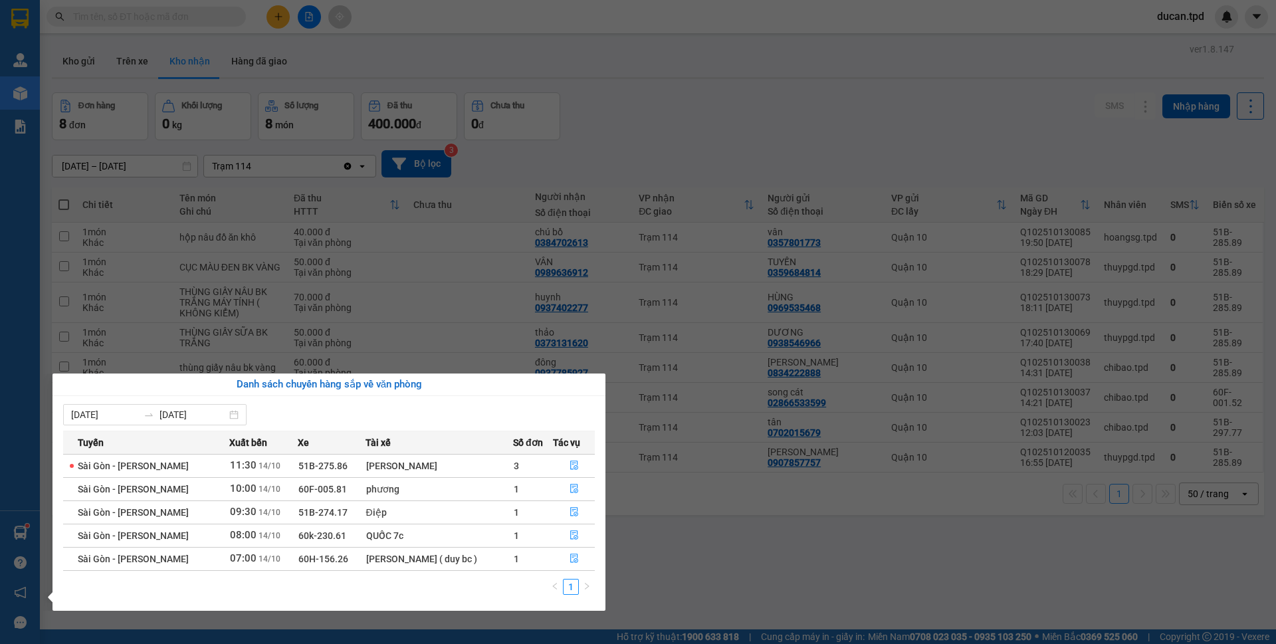
click at [836, 122] on section "Kết quả tìm kiếm ( 2 ) Bộ lọc Mã ĐH Trạng thái Món hàng Thu hộ Tổng cước Chưa c…" at bounding box center [638, 322] width 1276 height 644
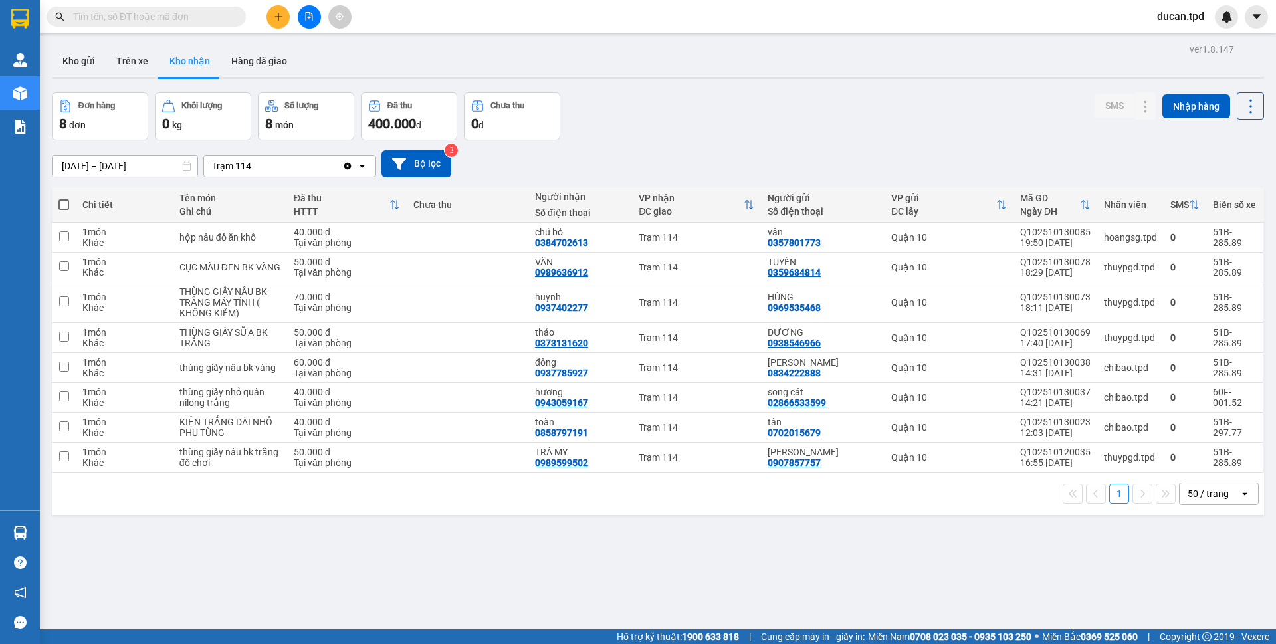
click at [162, 17] on input "text" at bounding box center [151, 16] width 157 height 15
paste input "0908224274"
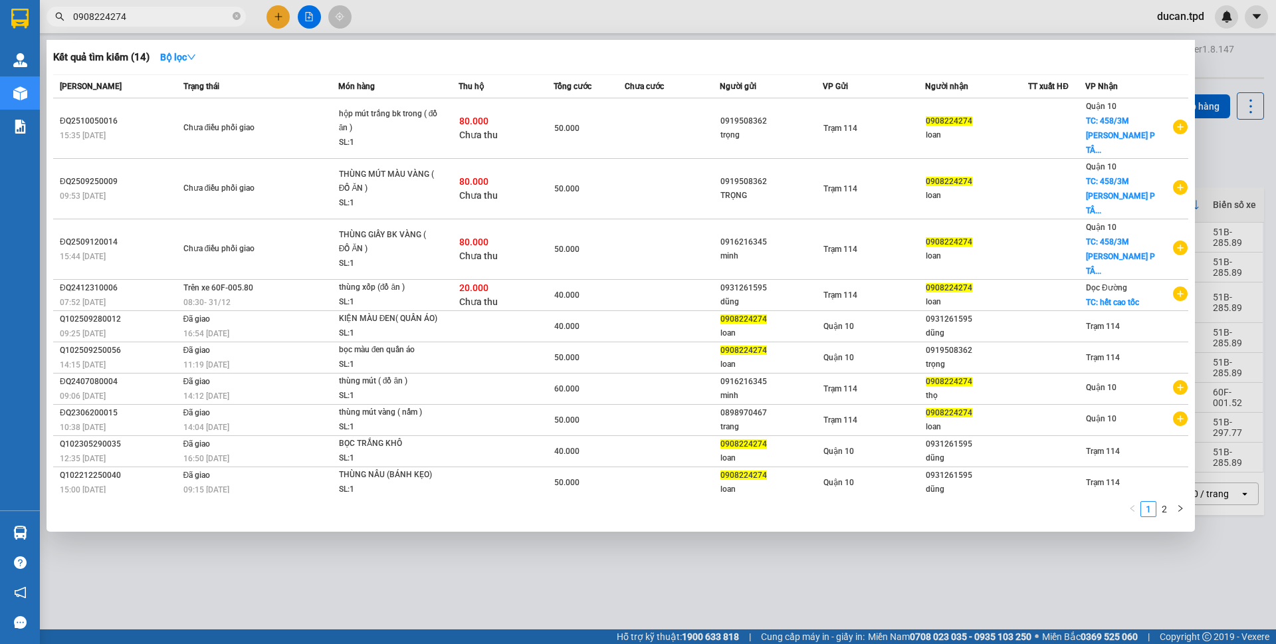
type input "0908224274"
click at [481, 568] on div at bounding box center [638, 322] width 1276 height 644
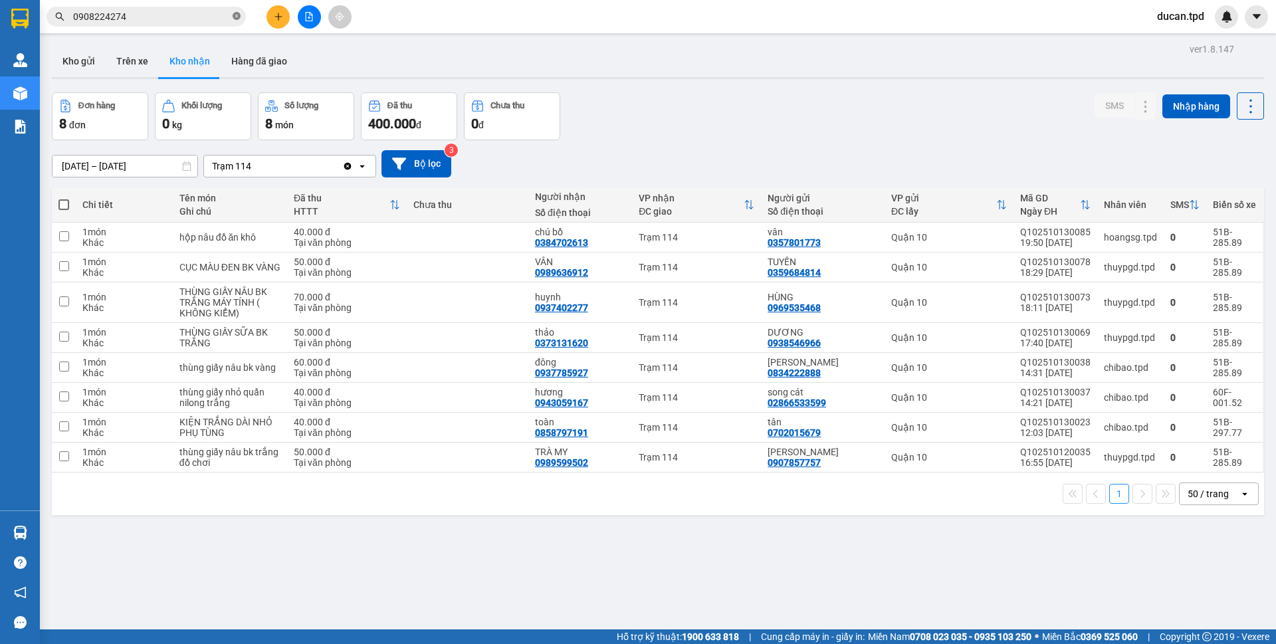
click at [237, 19] on icon "close-circle" at bounding box center [237, 16] width 8 height 8
click at [193, 17] on input "text" at bounding box center [151, 16] width 157 height 15
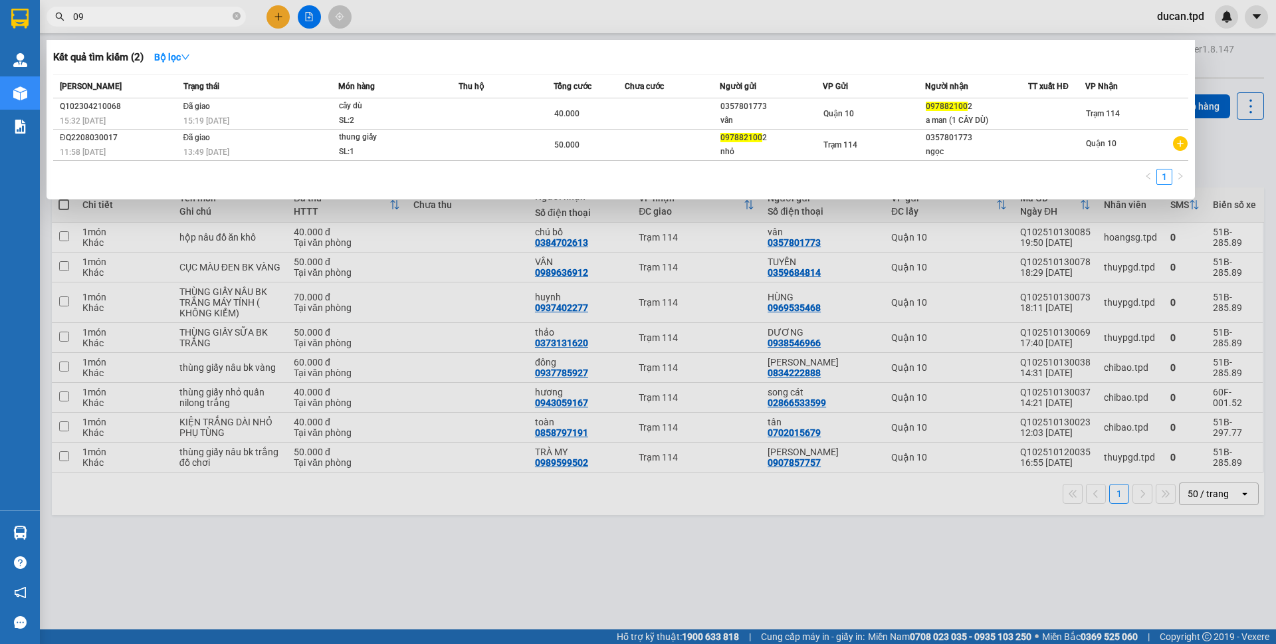
type input "0"
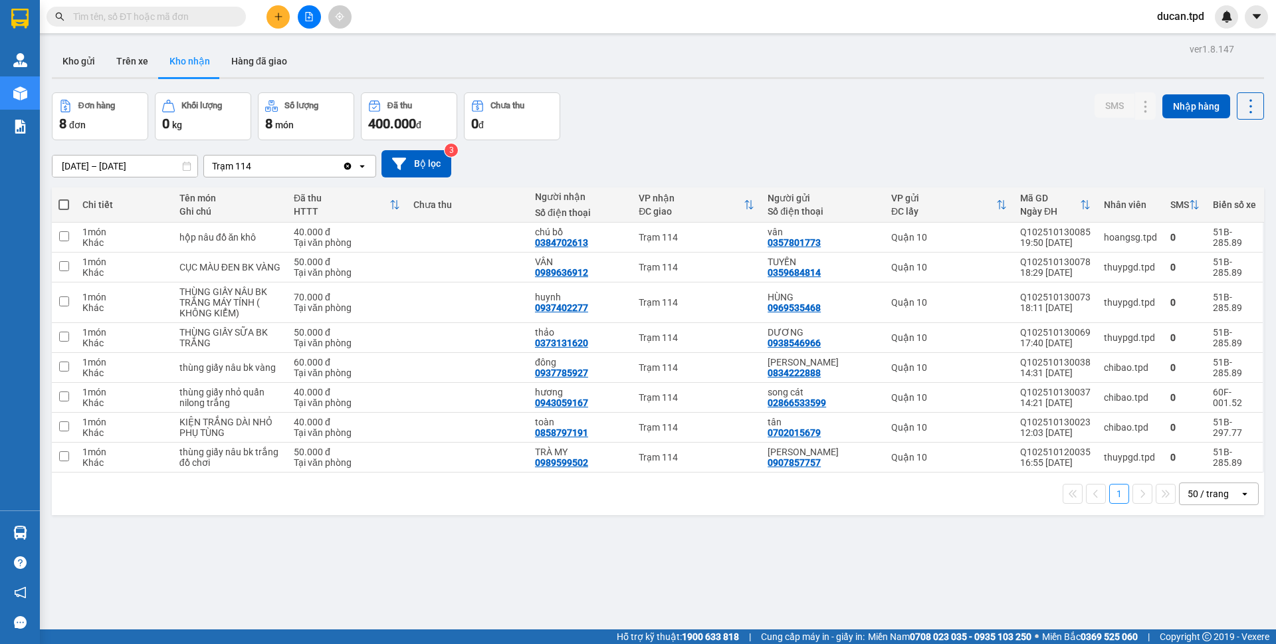
click at [193, 17] on input "text" at bounding box center [151, 16] width 157 height 15
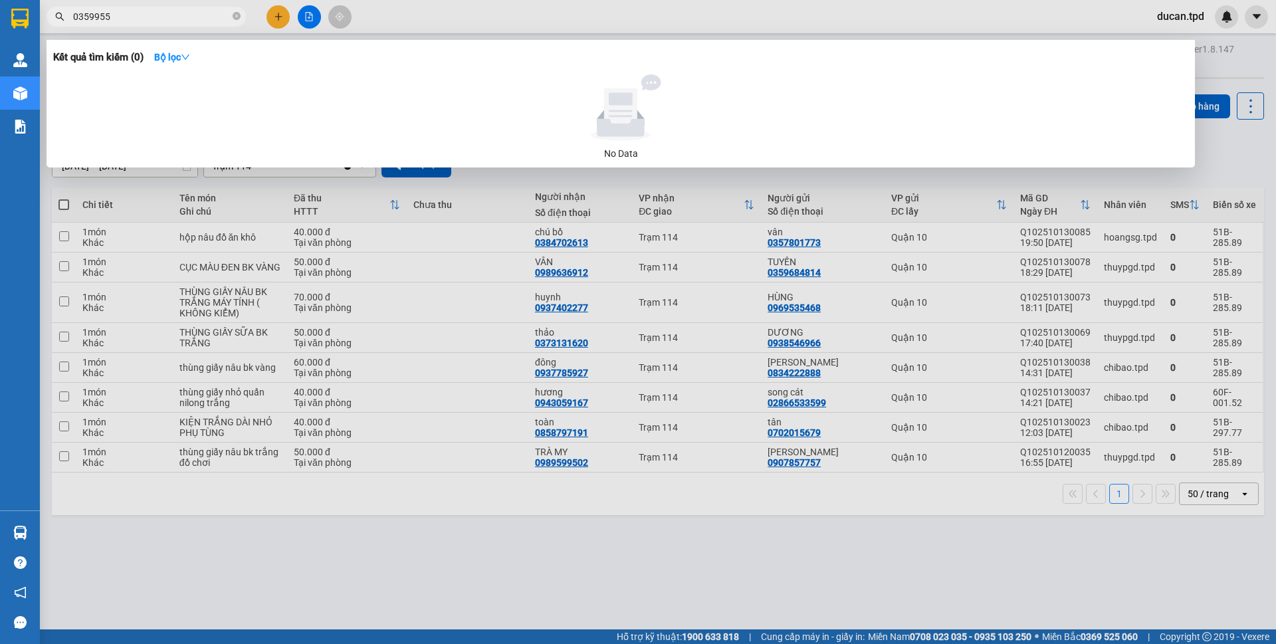
type input "0359955"
click at [234, 21] on span at bounding box center [237, 17] width 8 height 13
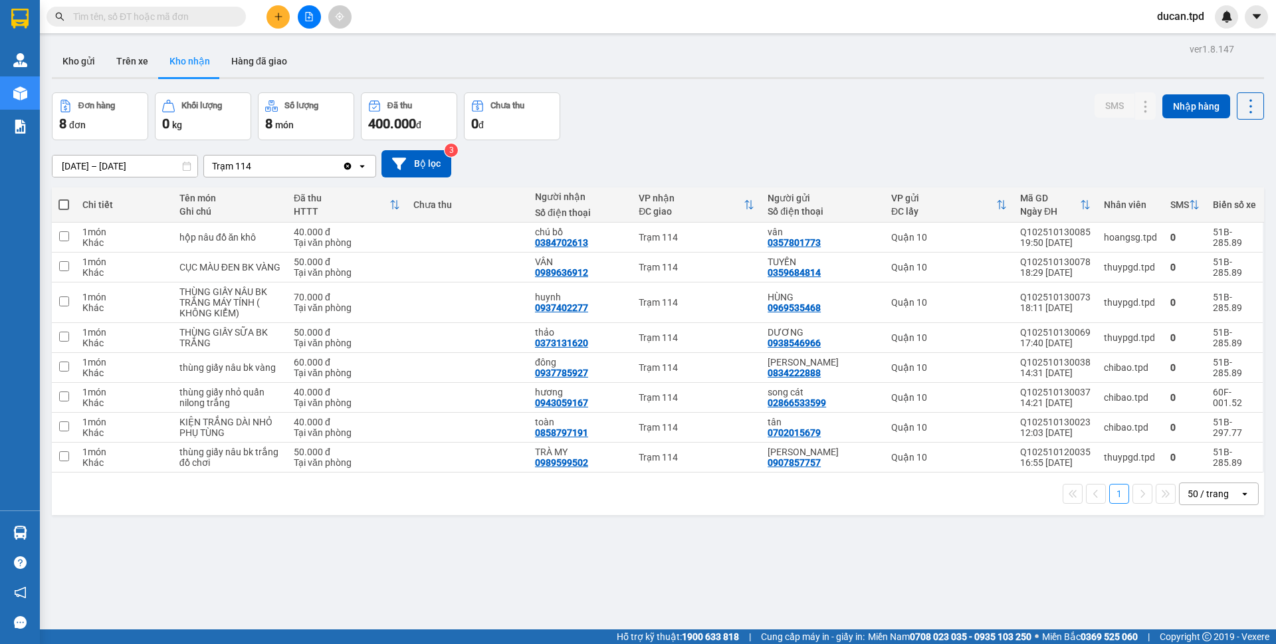
click at [146, 21] on input "text" at bounding box center [151, 16] width 157 height 15
paste input "0908310311"
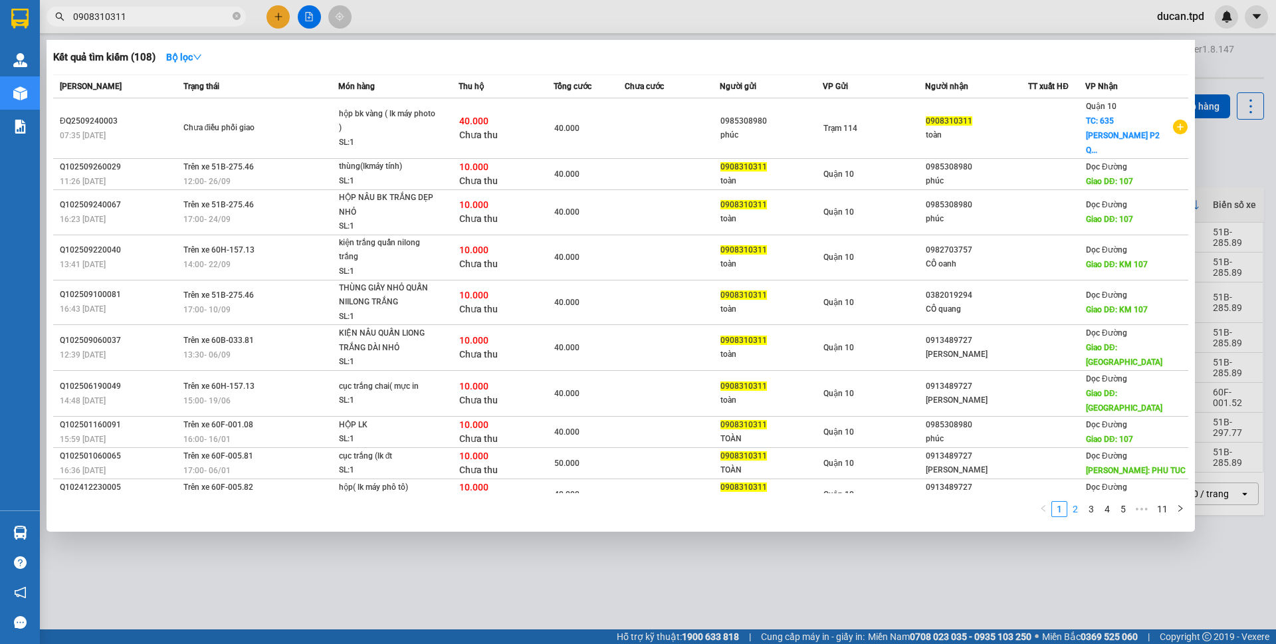
type input "0908310311"
click at [1080, 502] on link "2" at bounding box center [1075, 509] width 15 height 15
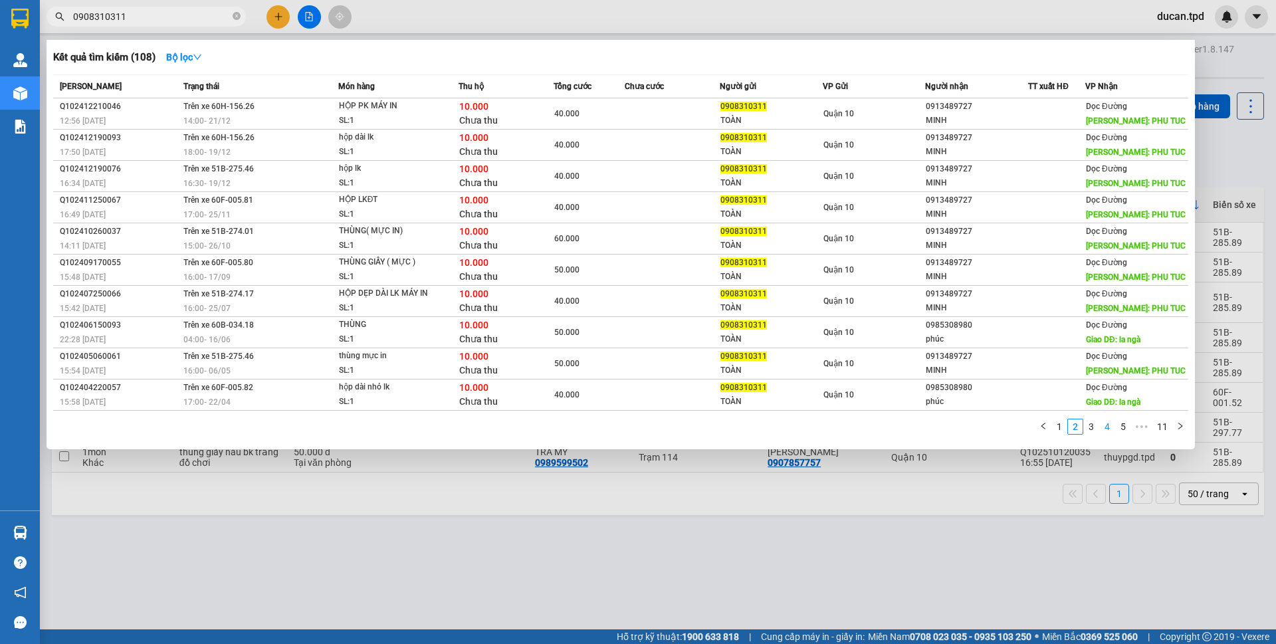
click at [1103, 427] on link "4" at bounding box center [1107, 426] width 15 height 15
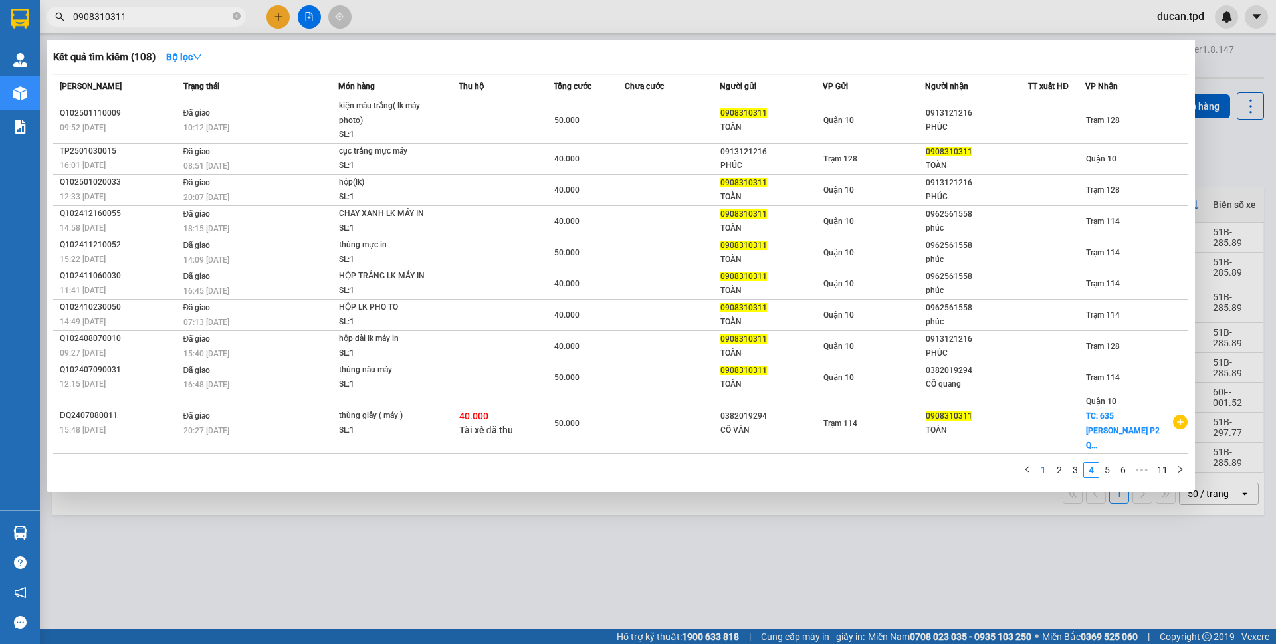
click at [1050, 463] on link "1" at bounding box center [1043, 470] width 15 height 15
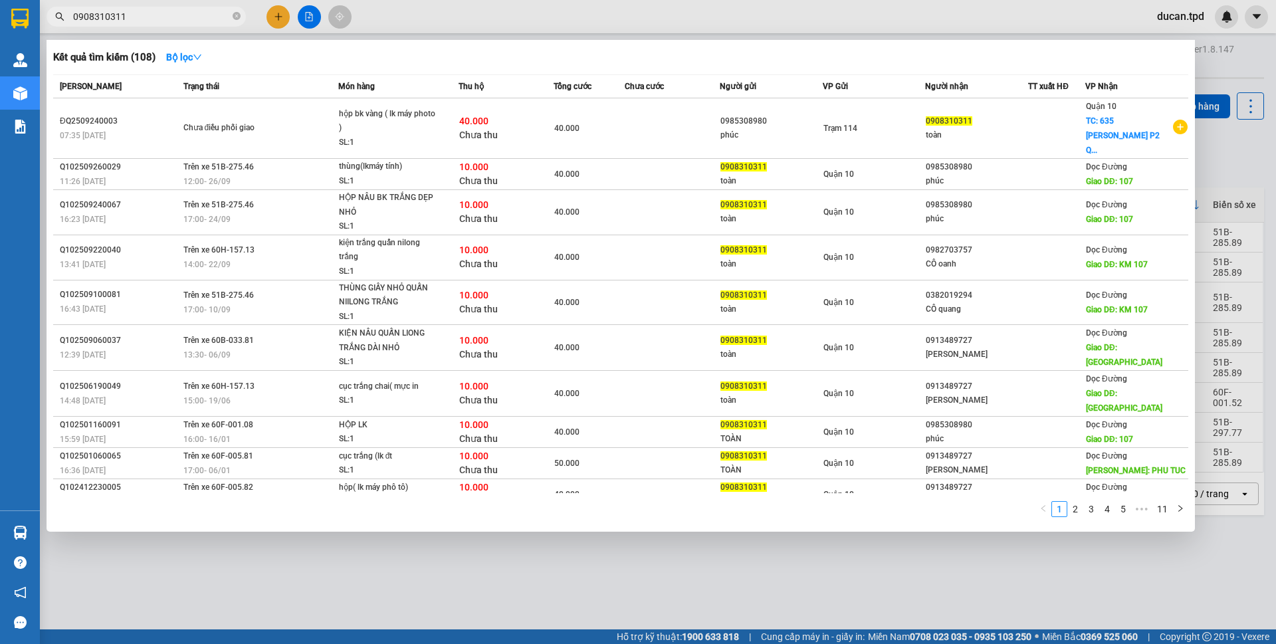
click at [168, 23] on input "0908310311" at bounding box center [151, 16] width 157 height 15
click at [233, 19] on icon "close-circle" at bounding box center [237, 16] width 8 height 8
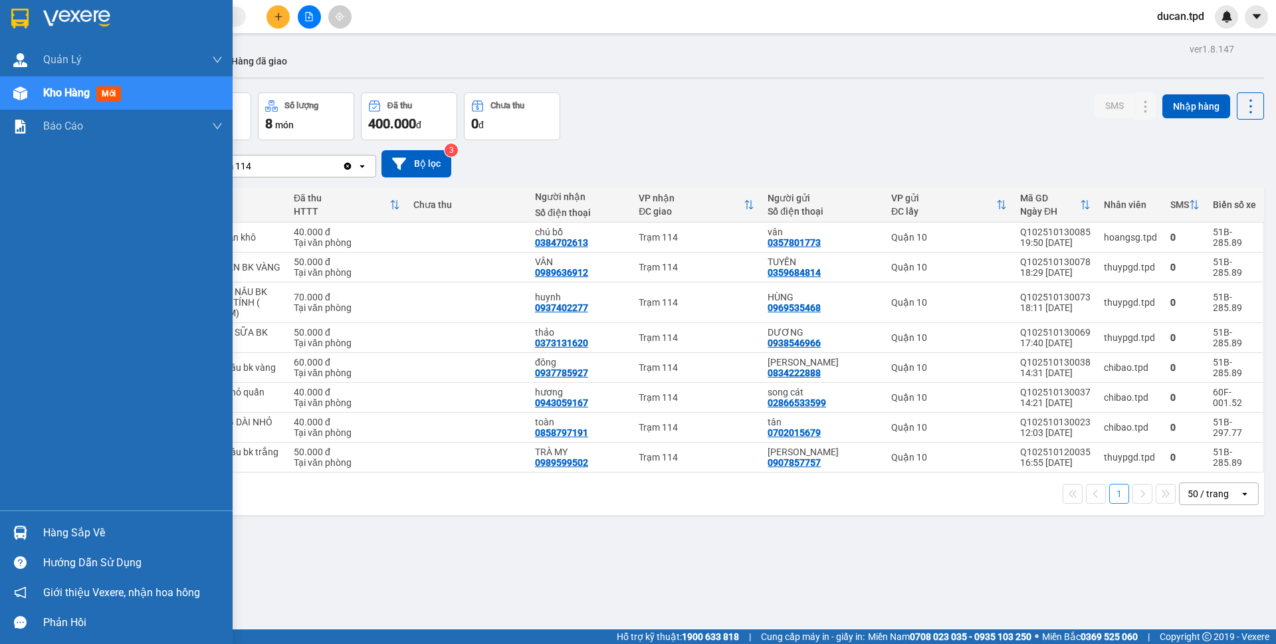
click at [31, 540] on div at bounding box center [20, 532] width 23 height 23
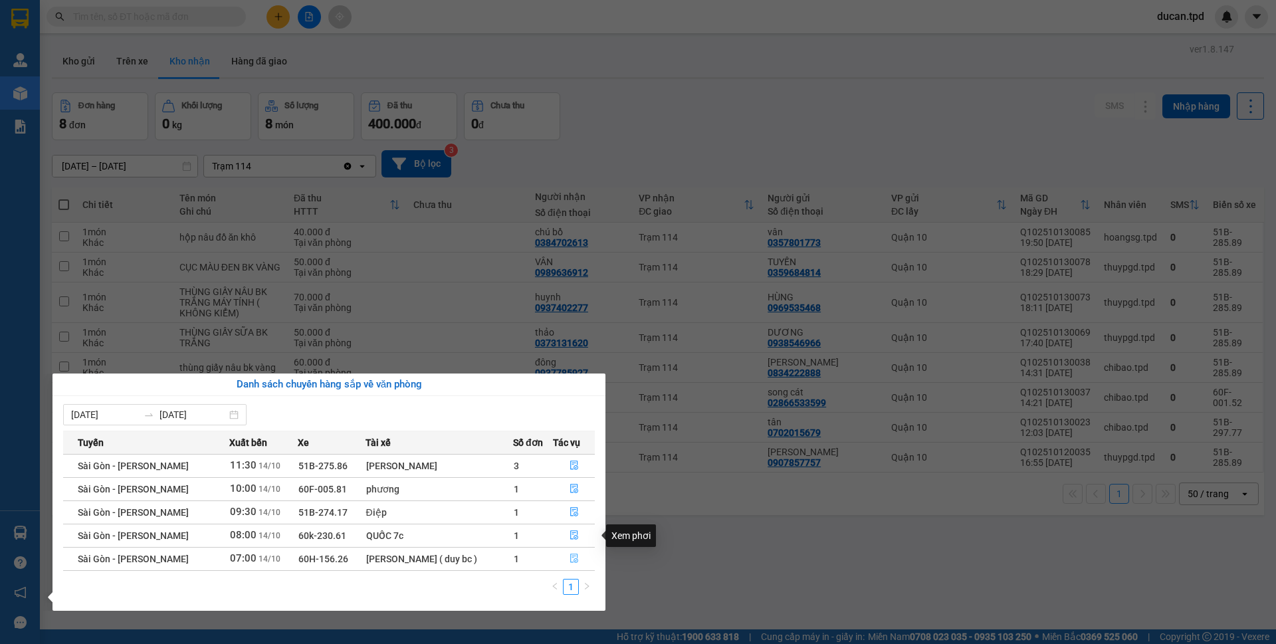
click at [570, 554] on icon "file-done" at bounding box center [574, 558] width 9 height 9
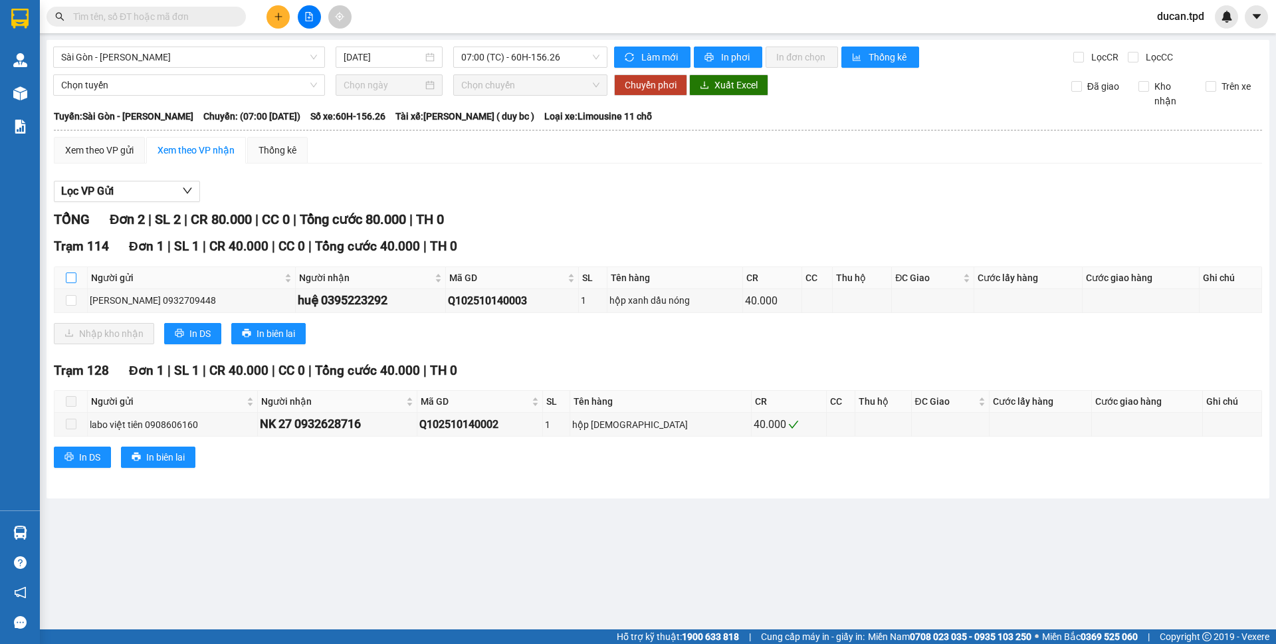
click at [66, 273] on input "checkbox" at bounding box center [71, 278] width 11 height 11
checkbox input "true"
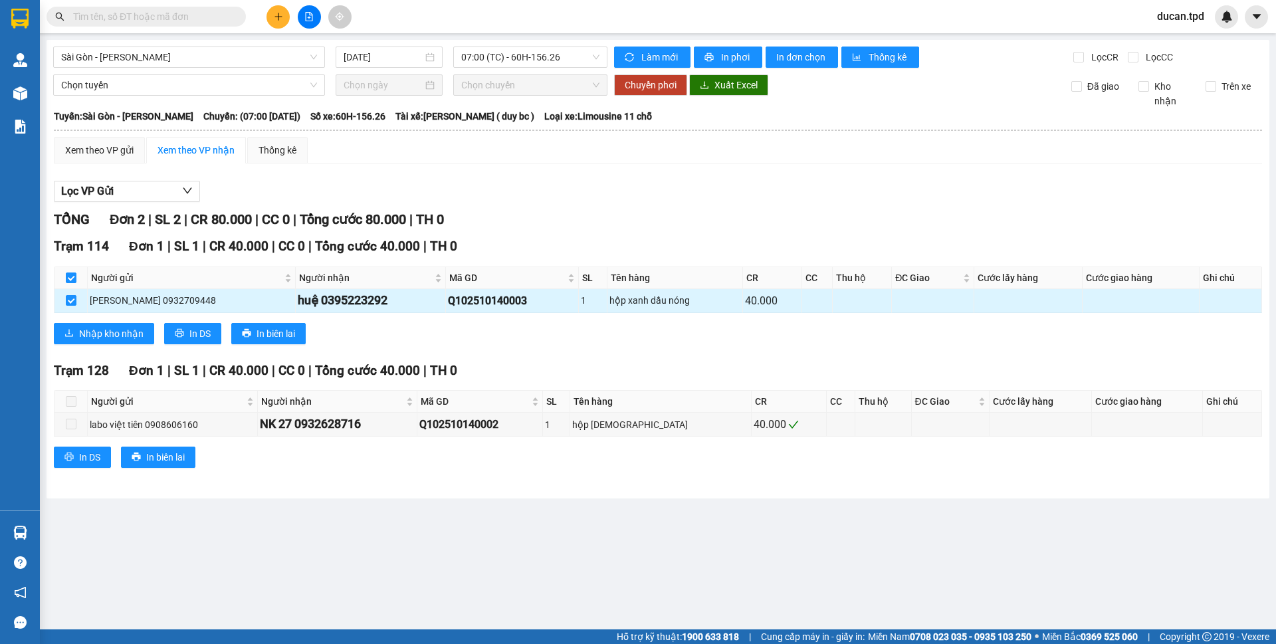
click at [366, 300] on div "huệ 0395223292" at bounding box center [371, 300] width 146 height 19
copy div "0395223292"
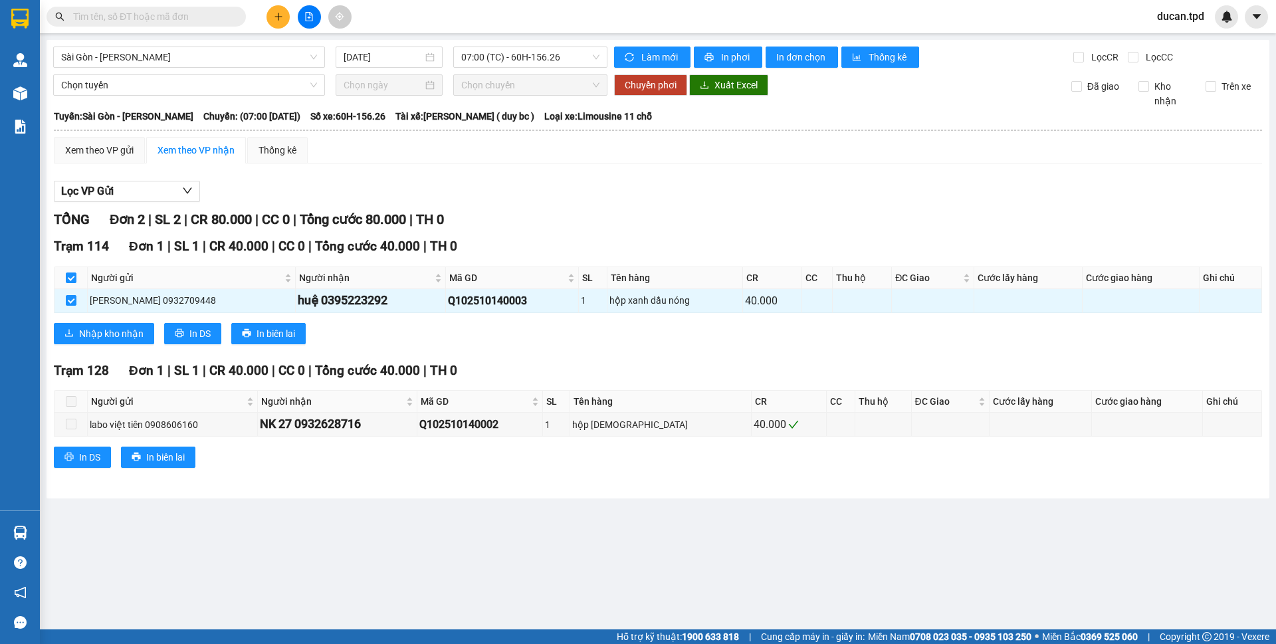
click at [135, 21] on input "text" at bounding box center [151, 16] width 157 height 15
paste input "0395223292"
type input "0395223292"
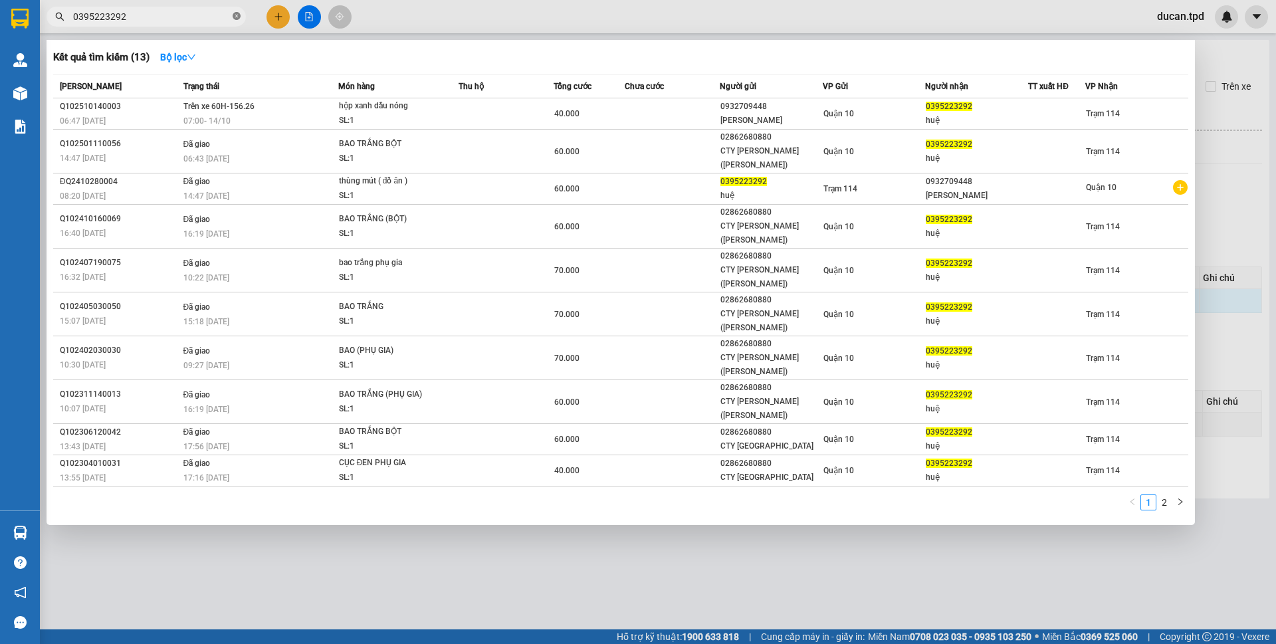
click at [238, 16] on icon "close-circle" at bounding box center [237, 16] width 8 height 8
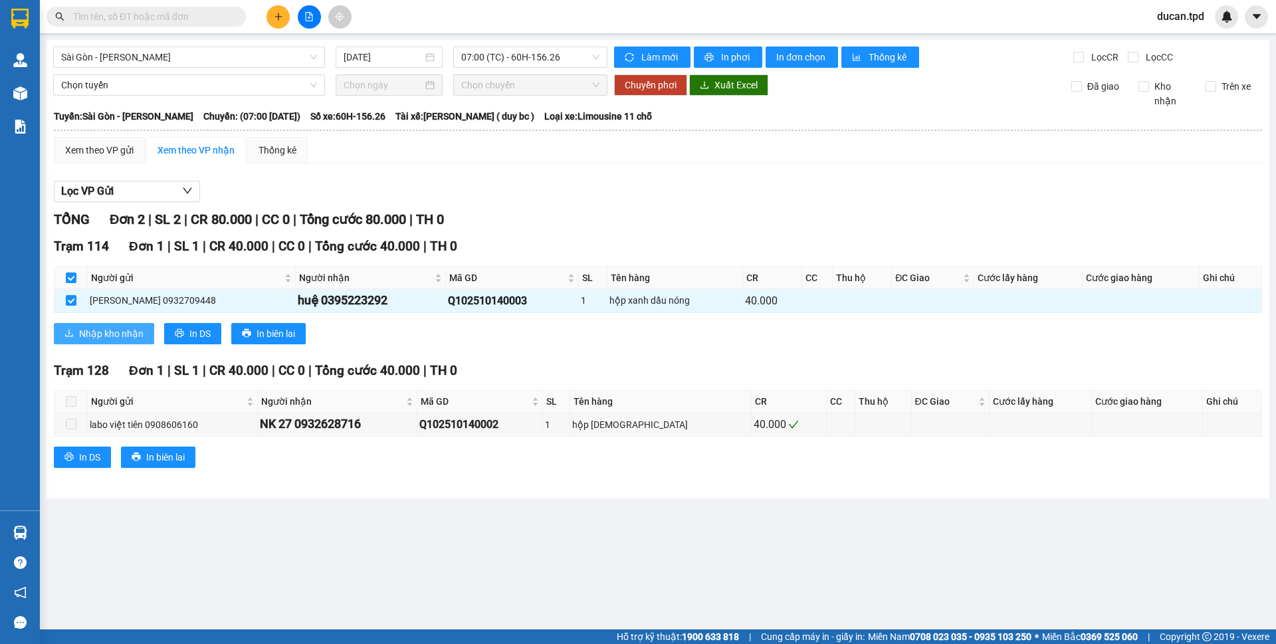
click at [124, 334] on span "Nhập kho nhận" at bounding box center [111, 333] width 64 height 15
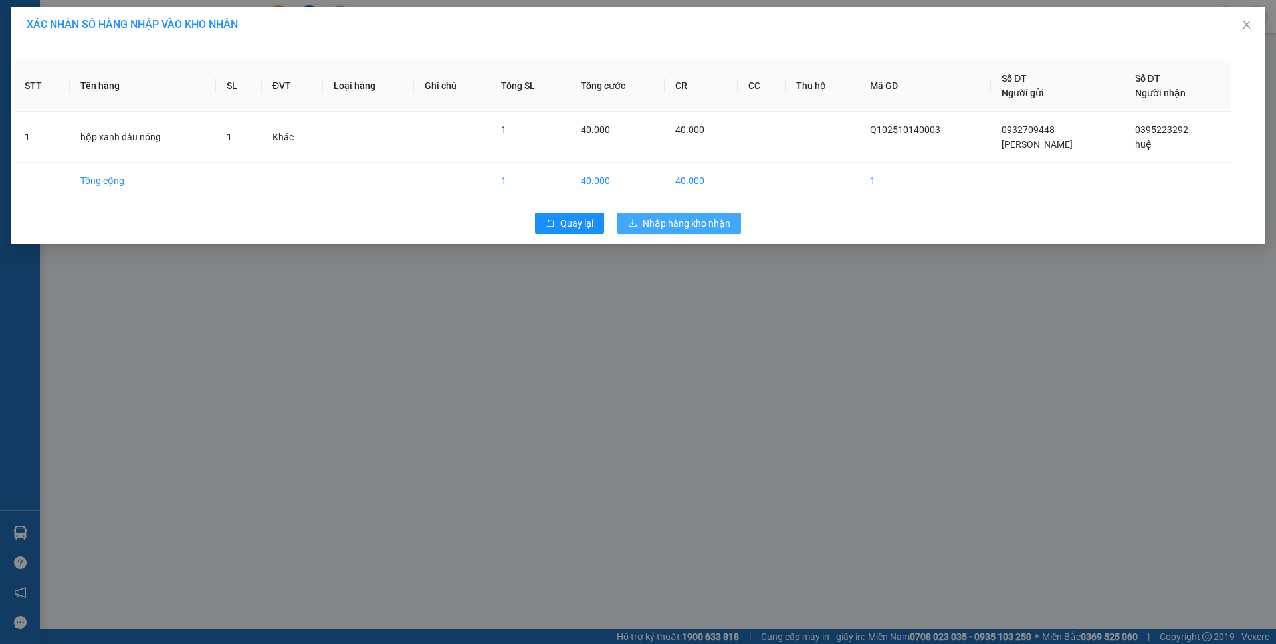
click at [629, 219] on icon "download" at bounding box center [632, 223] width 9 height 9
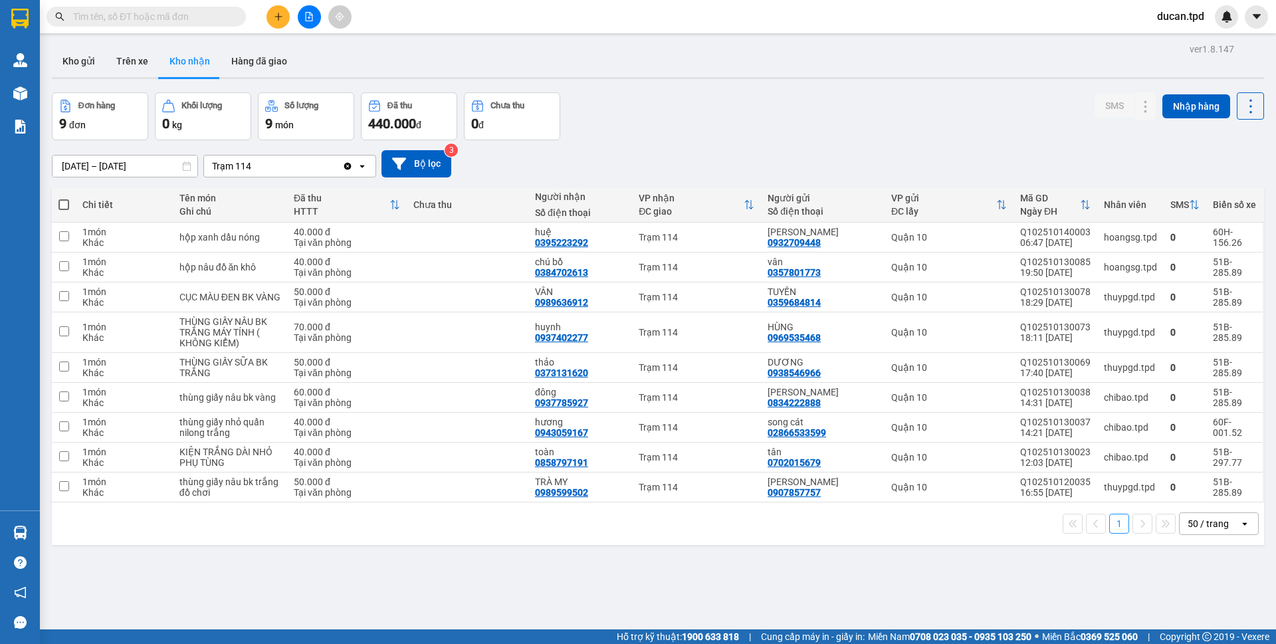
click at [167, 7] on span at bounding box center [146, 17] width 199 height 20
click at [167, 17] on input "text" at bounding box center [151, 16] width 157 height 15
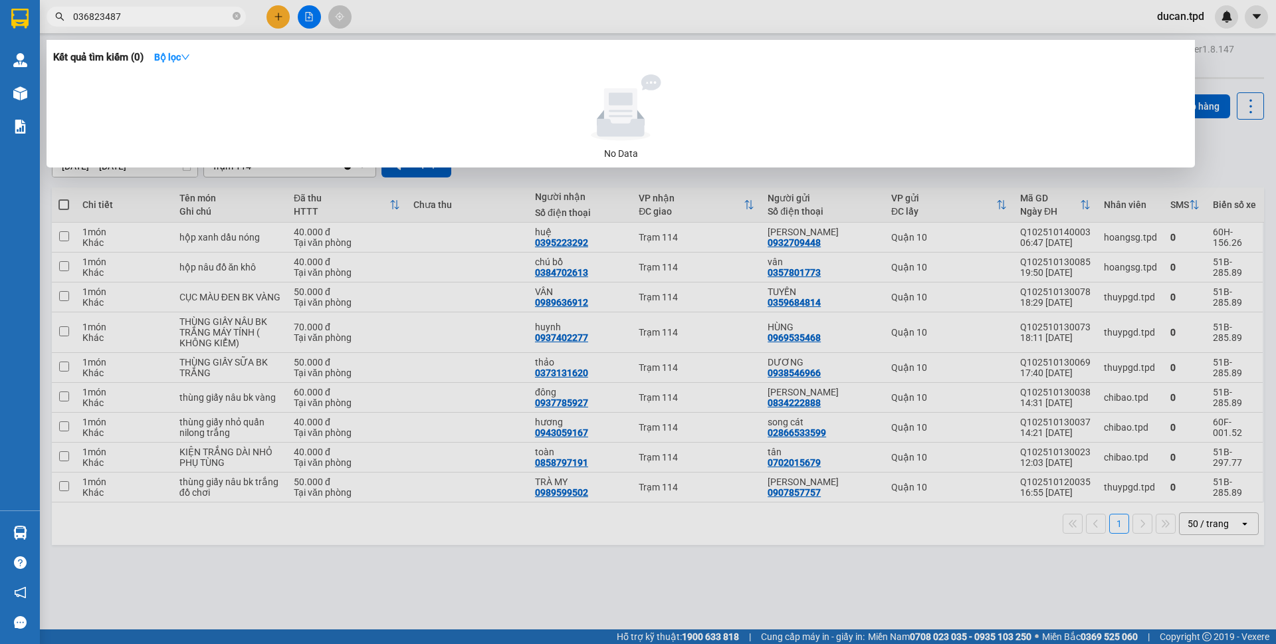
type input "0363823487"
click at [238, 14] on icon "close-circle" at bounding box center [237, 16] width 8 height 8
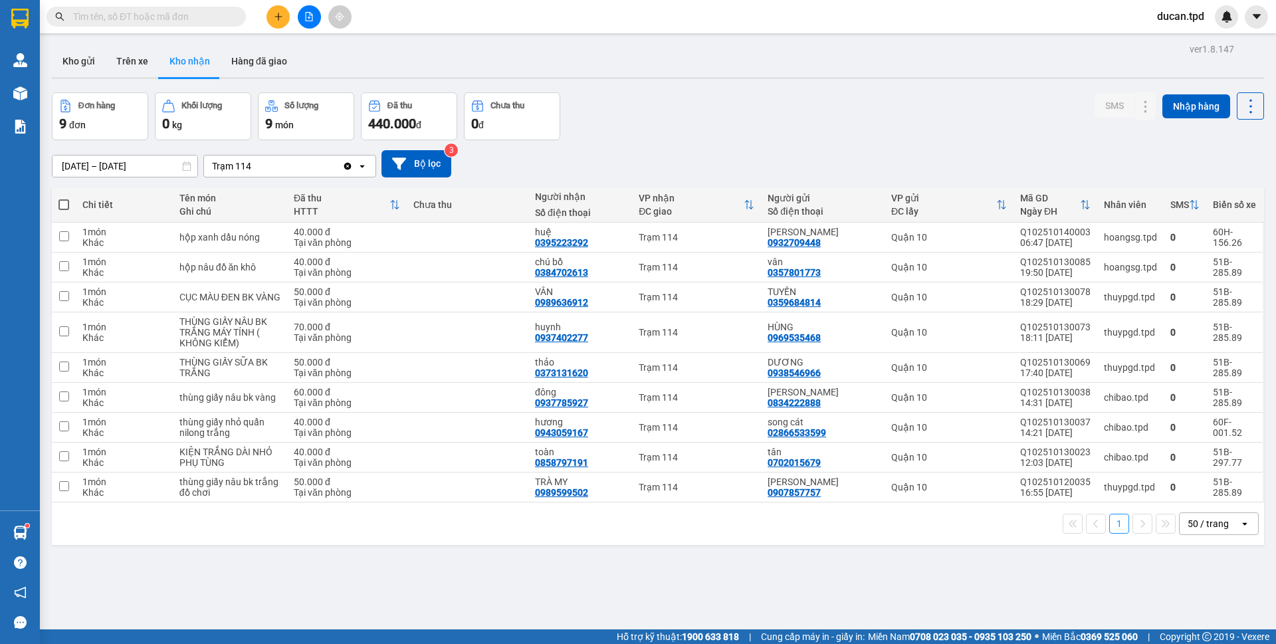
click at [158, 19] on input "text" at bounding box center [151, 16] width 157 height 15
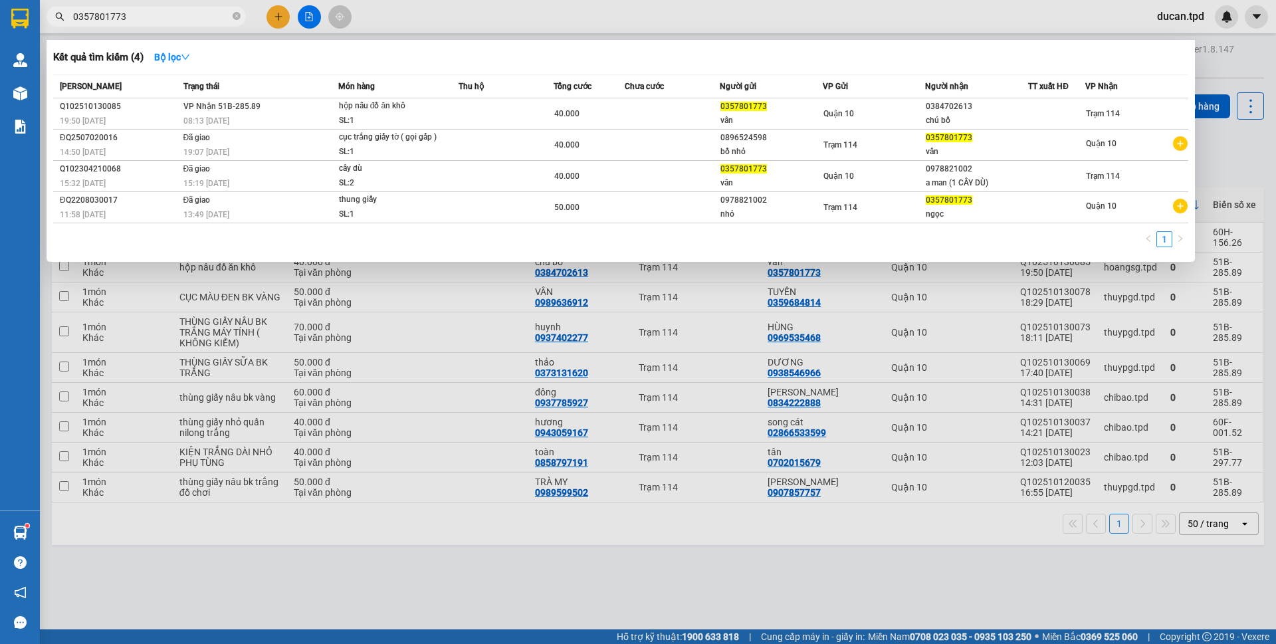
type input "0357801773"
click at [441, 12] on div at bounding box center [638, 322] width 1276 height 644
click at [175, 22] on input "0357801773" at bounding box center [151, 16] width 157 height 15
click at [237, 17] on icon "close-circle" at bounding box center [237, 16] width 8 height 8
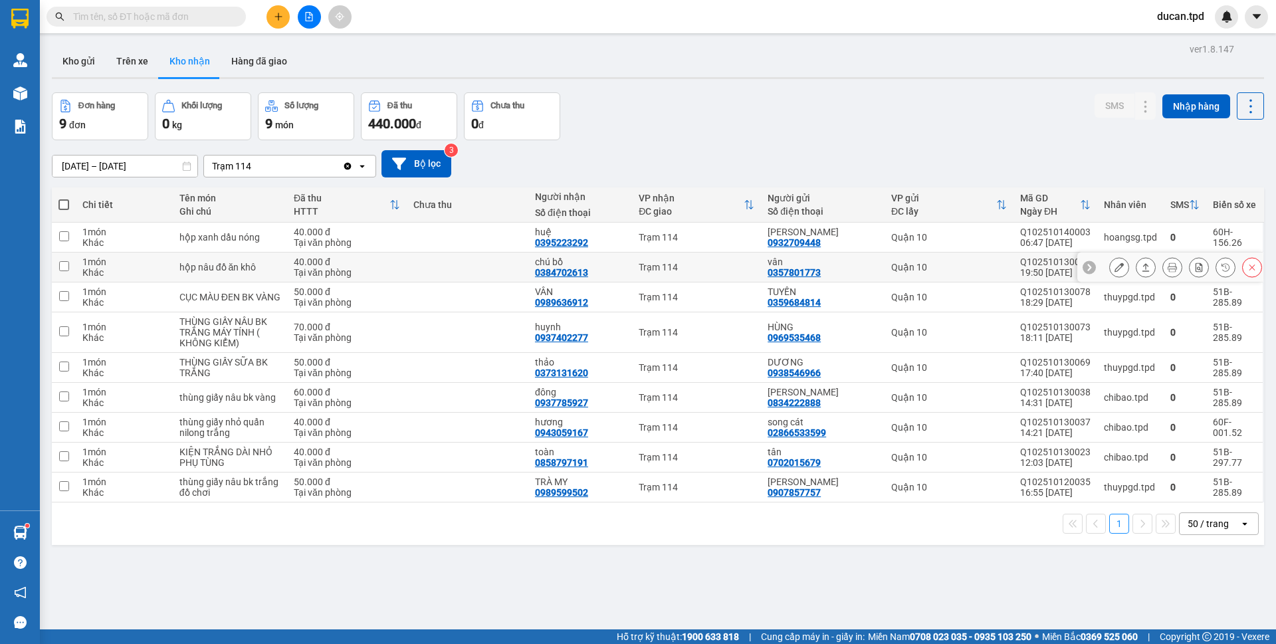
click at [541, 274] on div "0384702613" at bounding box center [561, 272] width 53 height 11
copy div "0384702613"
click at [177, 18] on input "text" at bounding box center [151, 16] width 157 height 15
paste input "0384702613"
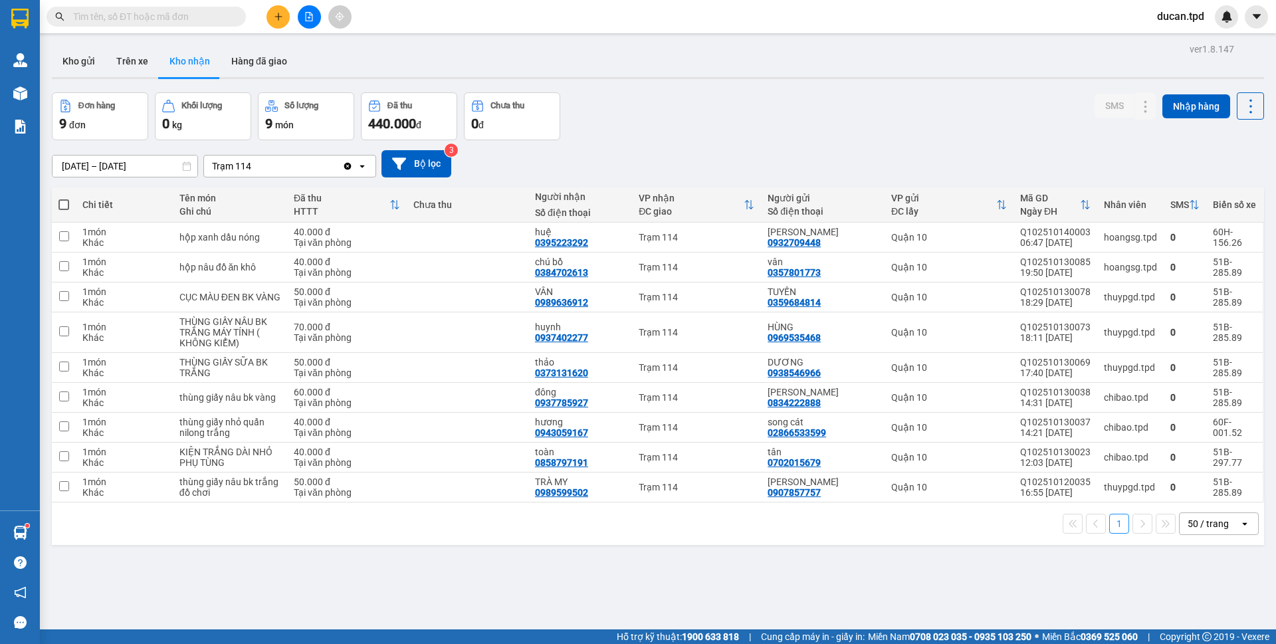
type input "0384702613"
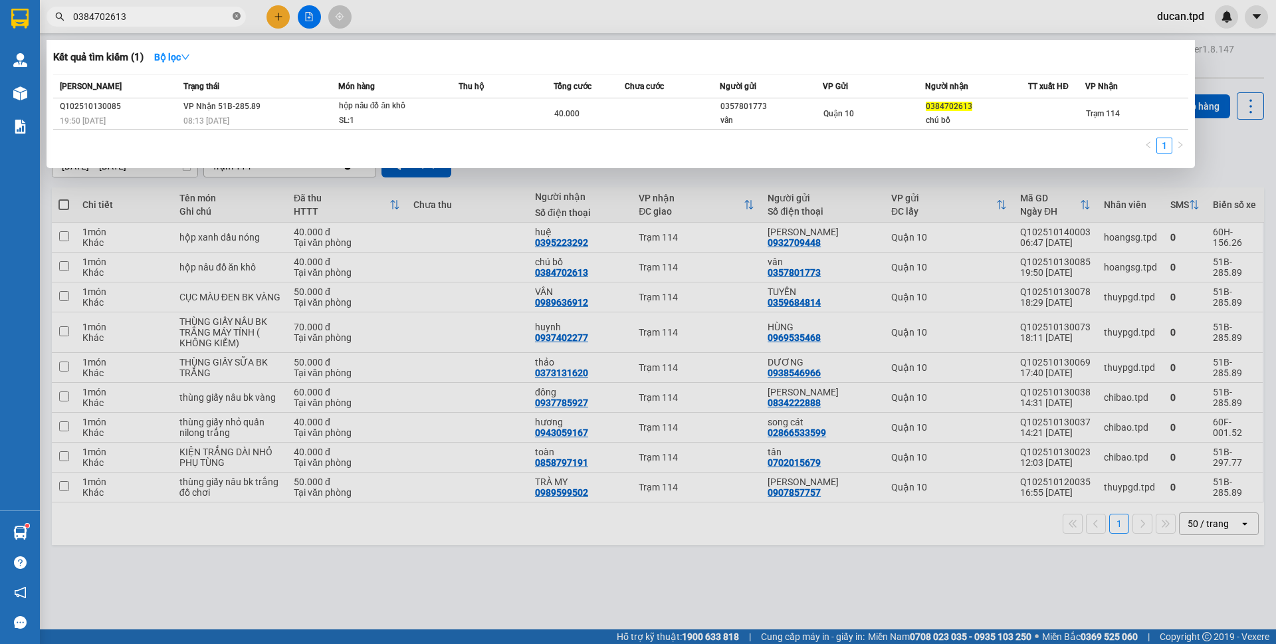
click at [237, 17] on icon "close-circle" at bounding box center [237, 16] width 8 height 8
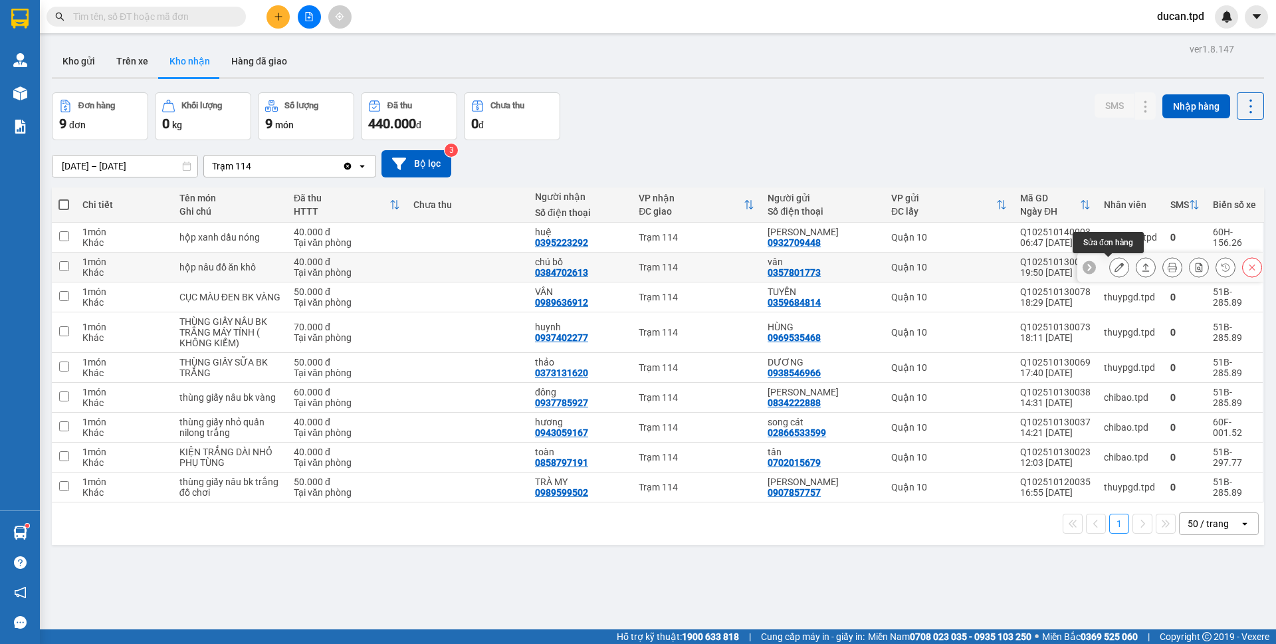
click at [1110, 268] on button at bounding box center [1119, 267] width 19 height 23
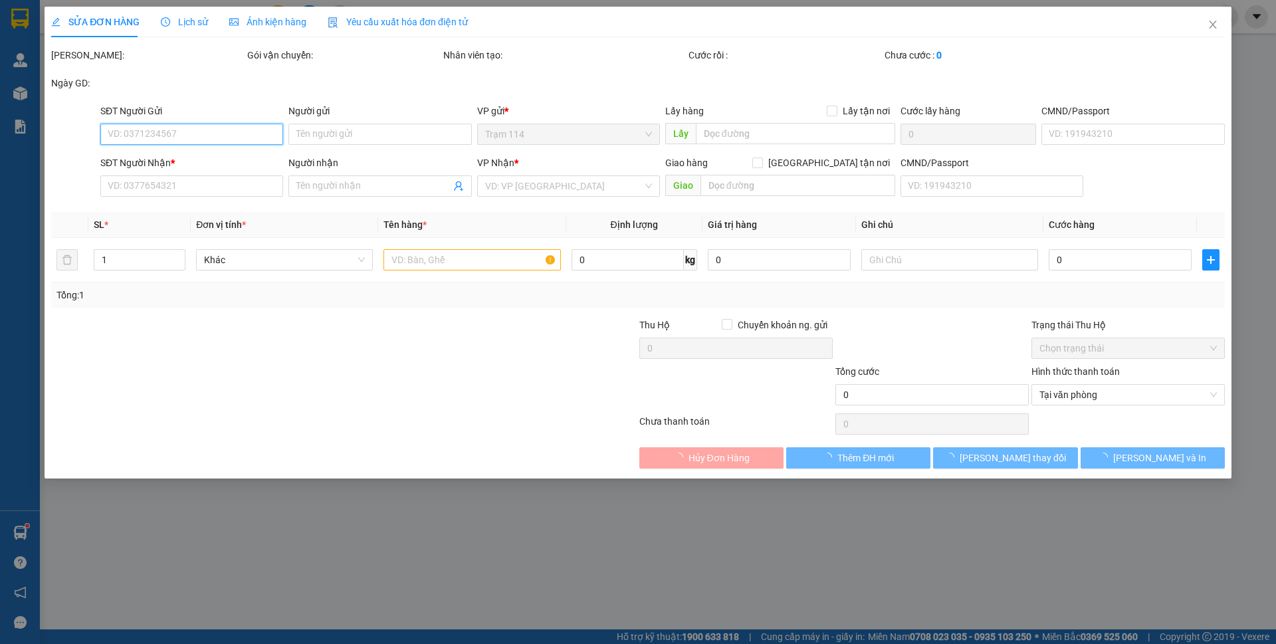
type input "0357801773"
type input "vân"
type input "0384702613"
type input "chú bồ"
type input "40.000"
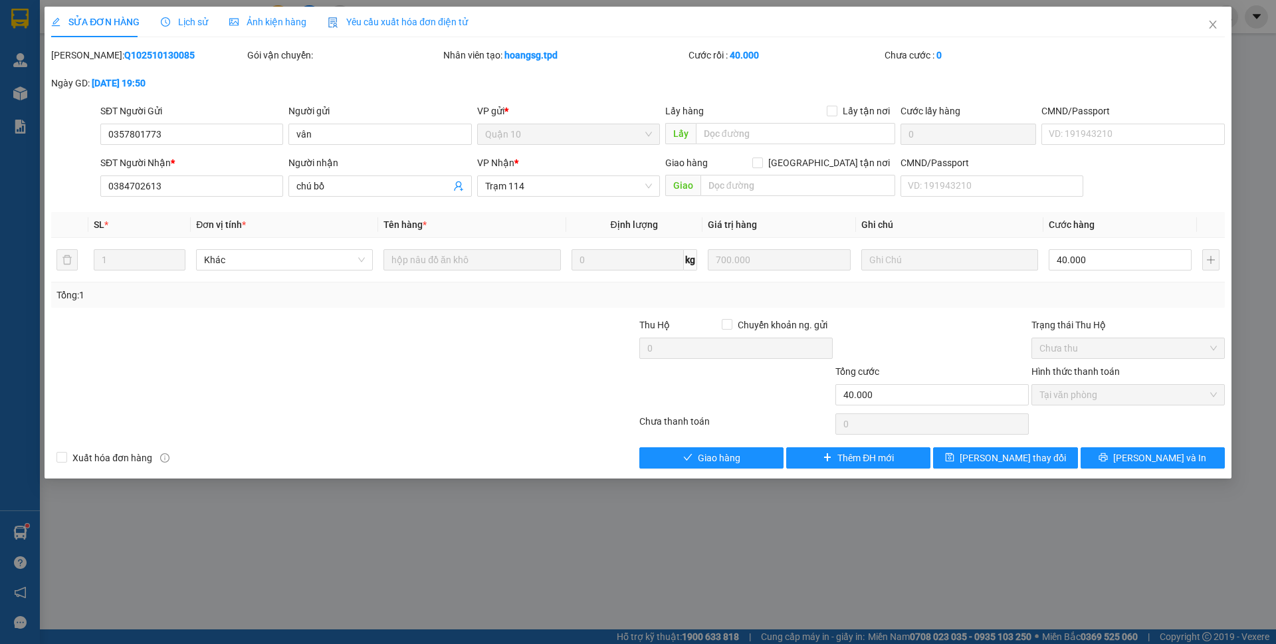
click at [702, 479] on div "SỬA ĐƠN HÀNG Lịch sử Ảnh kiện hàng Yêu cầu xuất hóa đơn điện tử Total Paid Fee …" at bounding box center [638, 322] width 1276 height 644
click at [717, 463] on span "Giao hàng" at bounding box center [719, 458] width 43 height 15
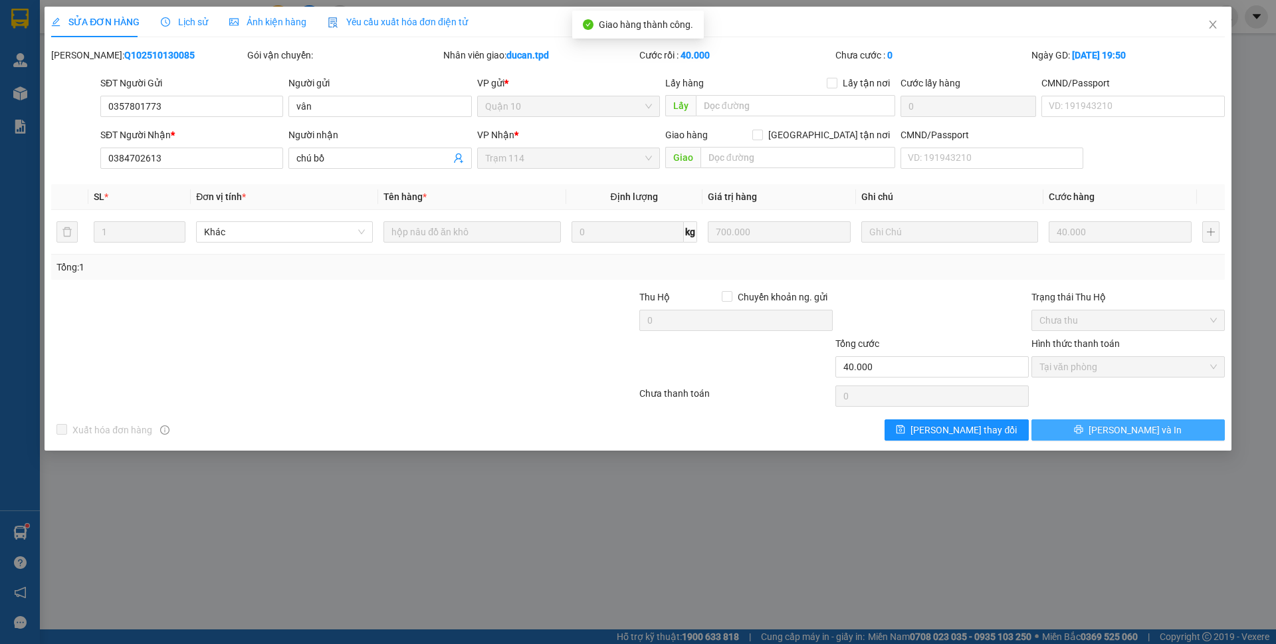
click at [1170, 437] on button "[PERSON_NAME] và In" at bounding box center [1128, 429] width 193 height 21
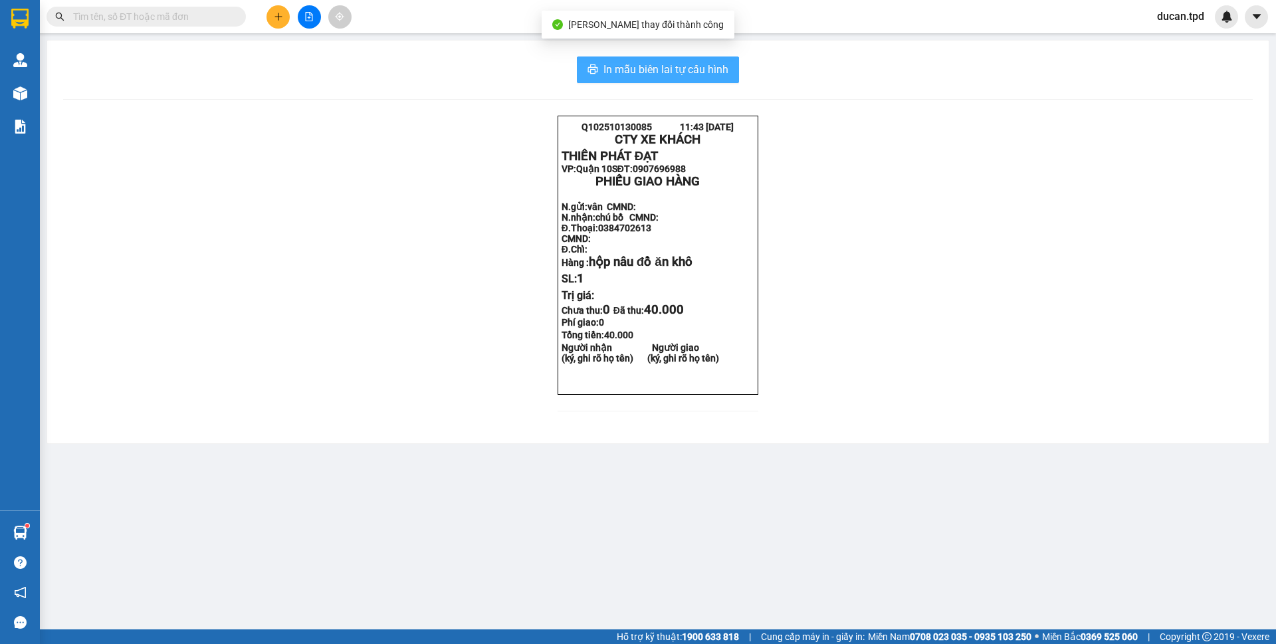
click at [671, 73] on span "In mẫu biên lai tự cấu hình" at bounding box center [666, 69] width 125 height 17
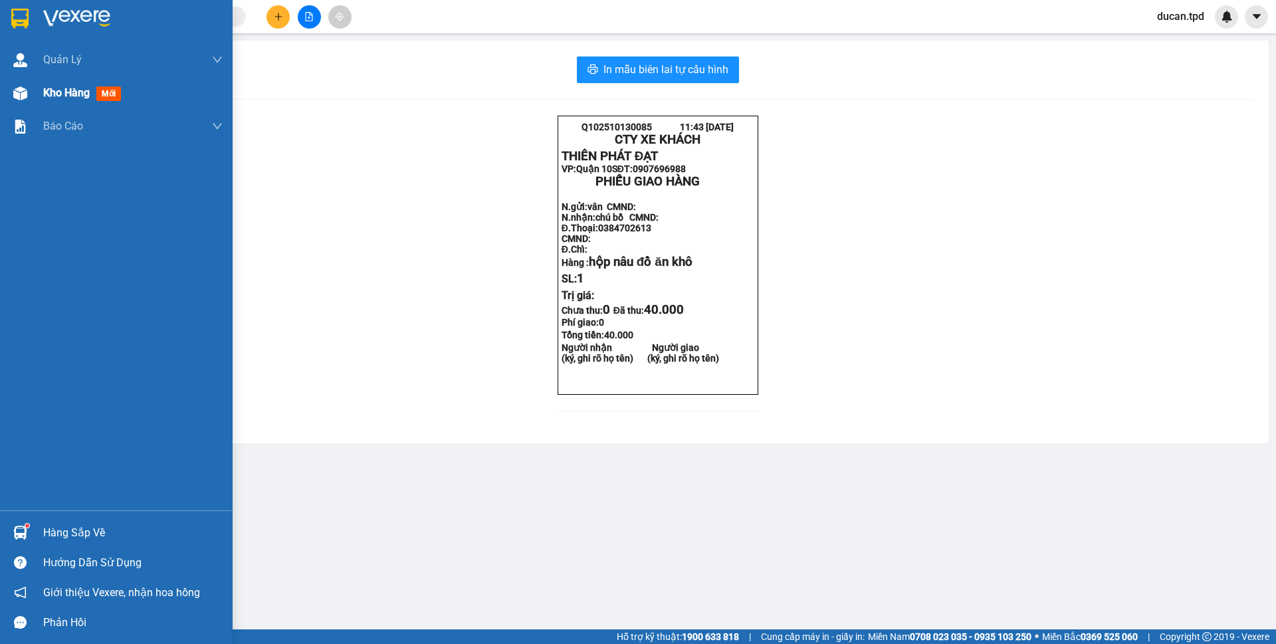
click at [64, 98] on span "Kho hàng" at bounding box center [66, 92] width 47 height 13
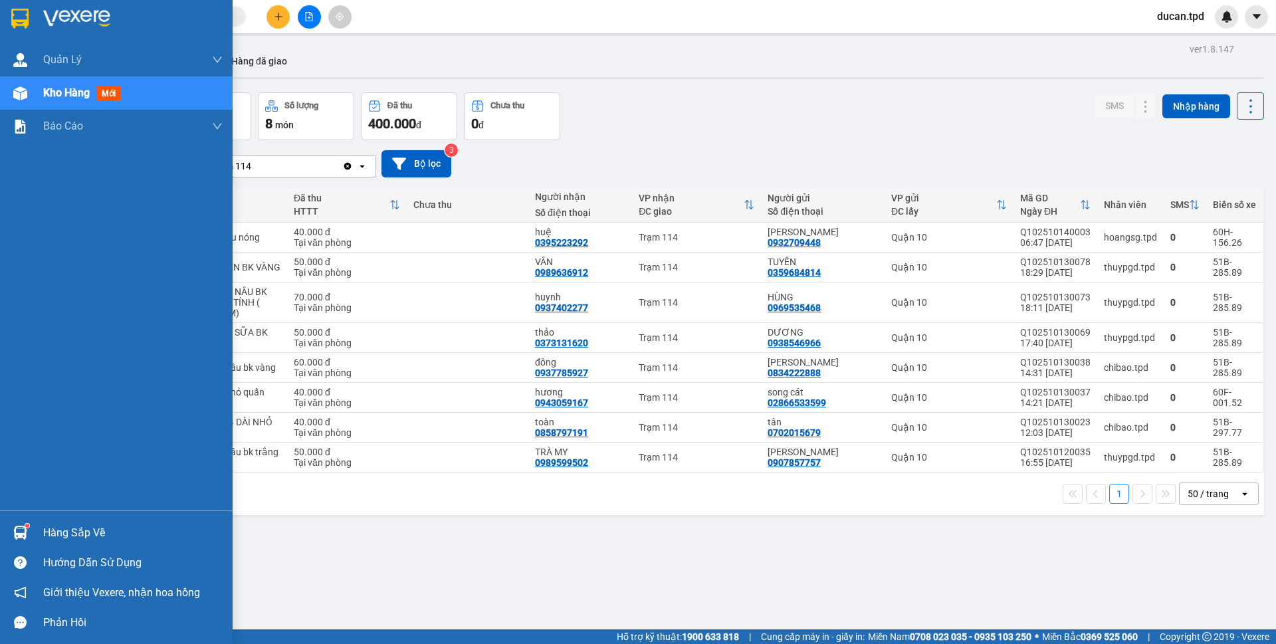
click at [56, 538] on div "Hàng sắp về" at bounding box center [132, 533] width 179 height 20
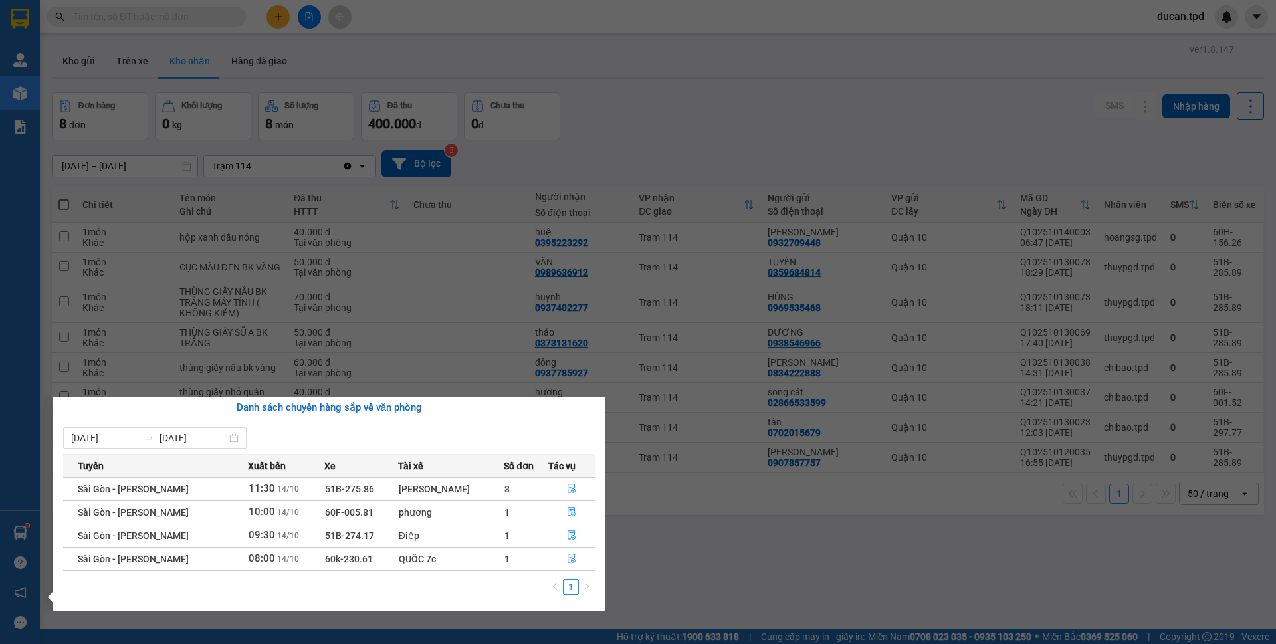
click at [746, 565] on section "Kết quả tìm kiếm ( 1 ) Bộ lọc Mã ĐH Trạng thái Món hàng Thu hộ Tổng cước Chưa c…" at bounding box center [638, 322] width 1276 height 644
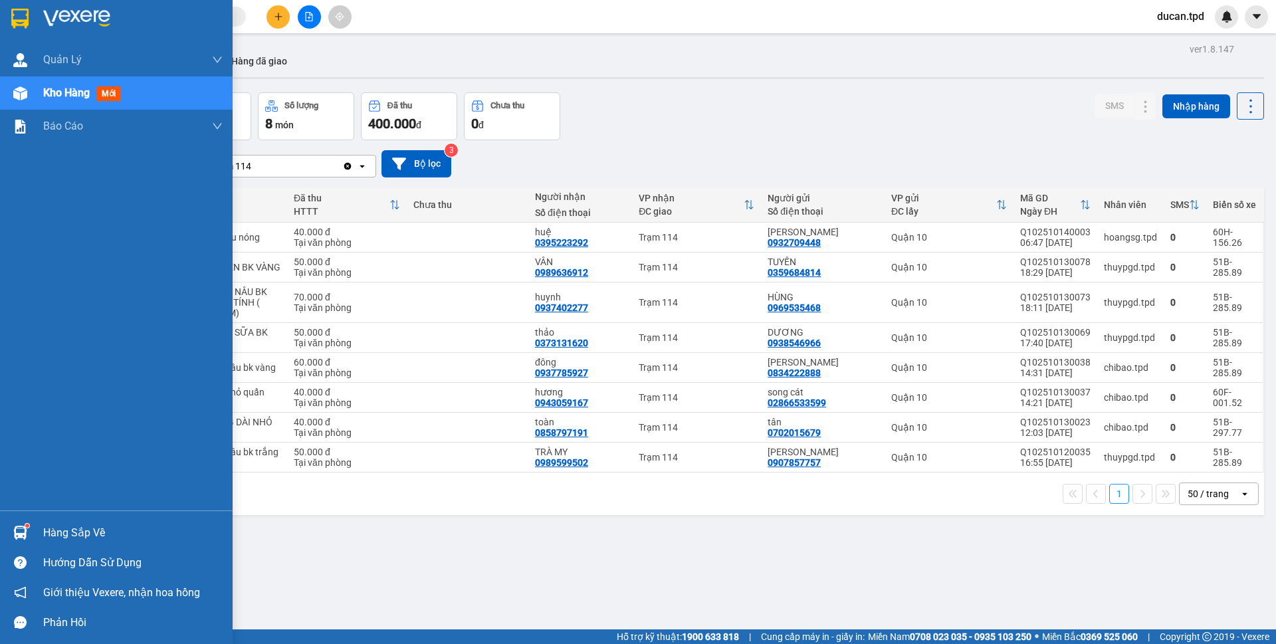
click at [27, 540] on div at bounding box center [20, 532] width 23 height 23
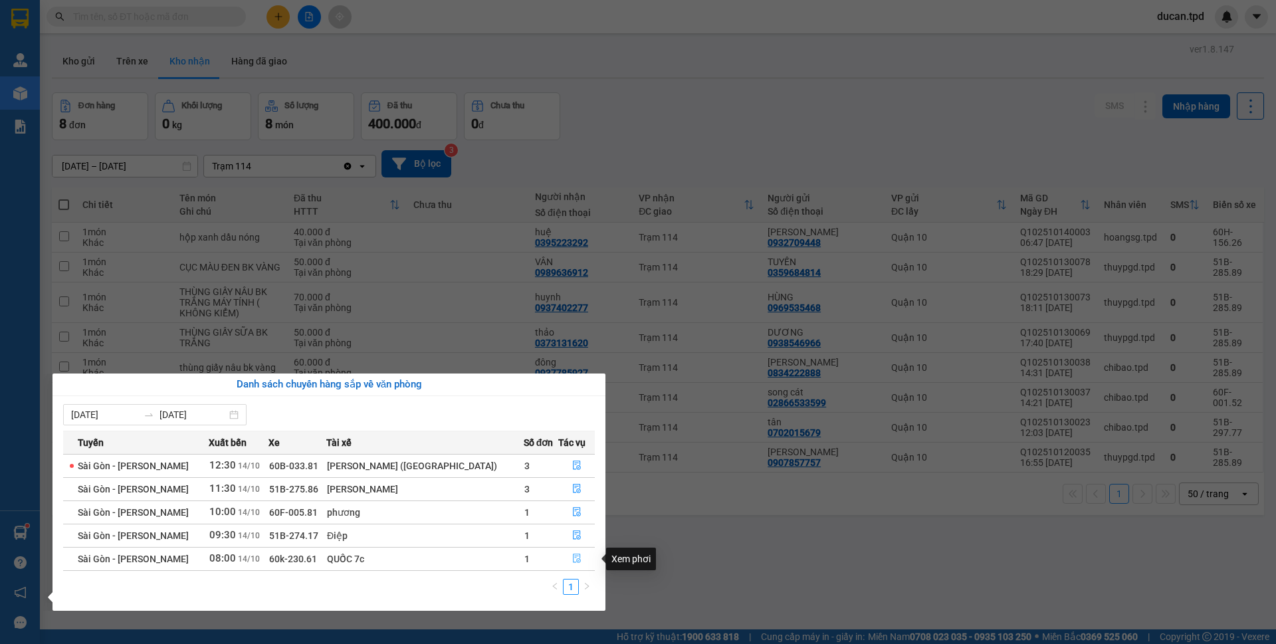
click at [572, 561] on icon "file-done" at bounding box center [576, 558] width 9 height 9
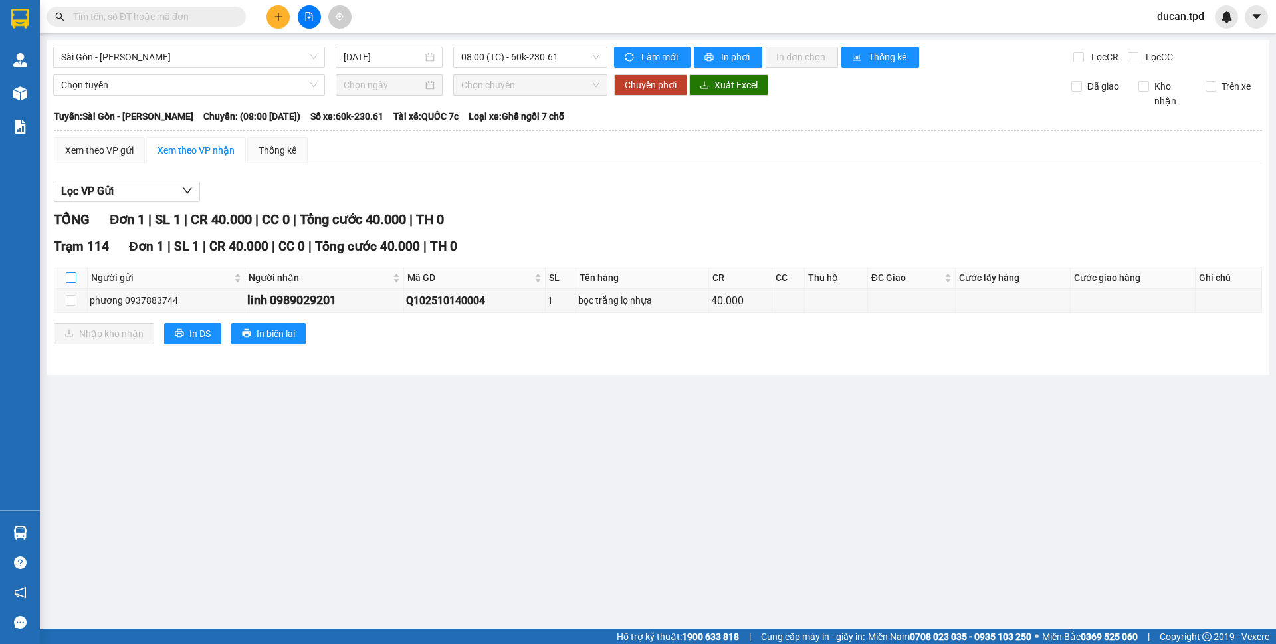
click at [69, 277] on input "checkbox" at bounding box center [71, 278] width 11 height 11
checkbox input "true"
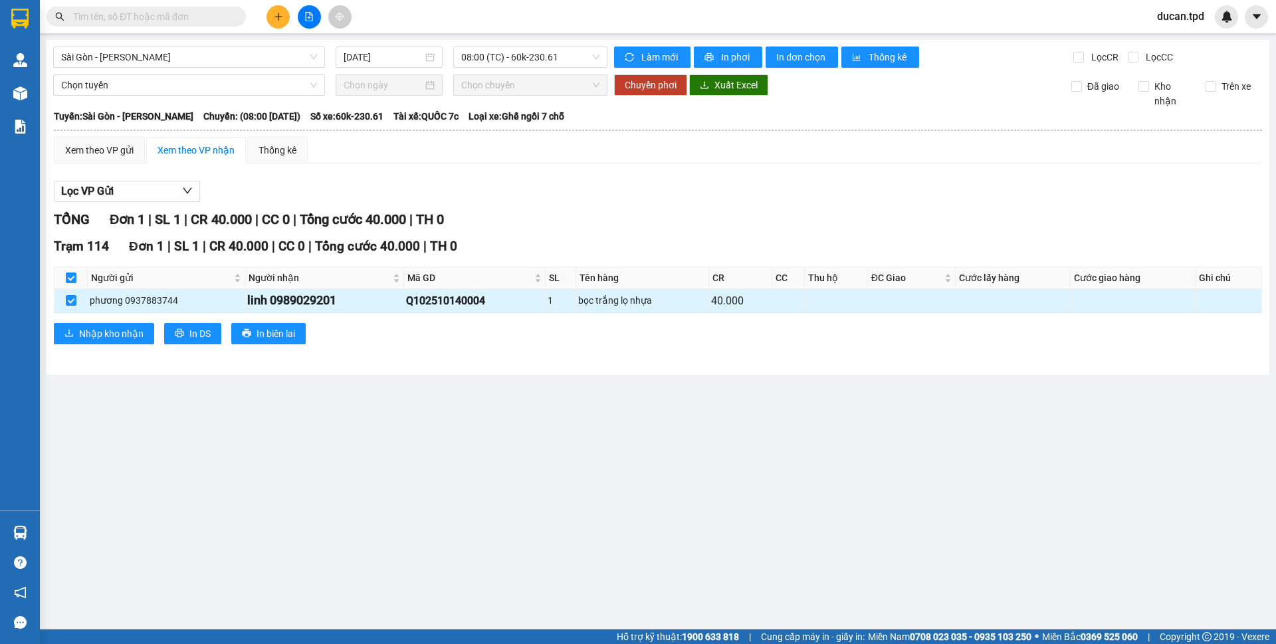
click at [301, 307] on div "linh 0989029201" at bounding box center [324, 300] width 154 height 19
copy div "0989029201"
click at [105, 13] on input "text" at bounding box center [151, 16] width 157 height 15
paste input "0989029201"
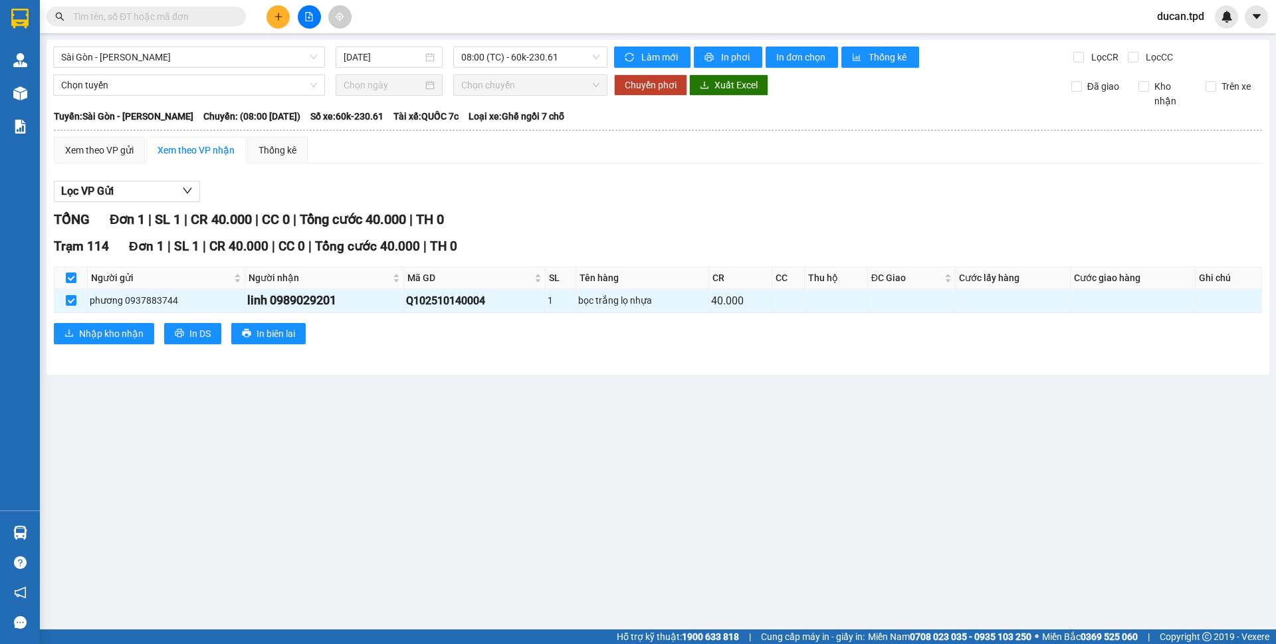
type input "0989029201"
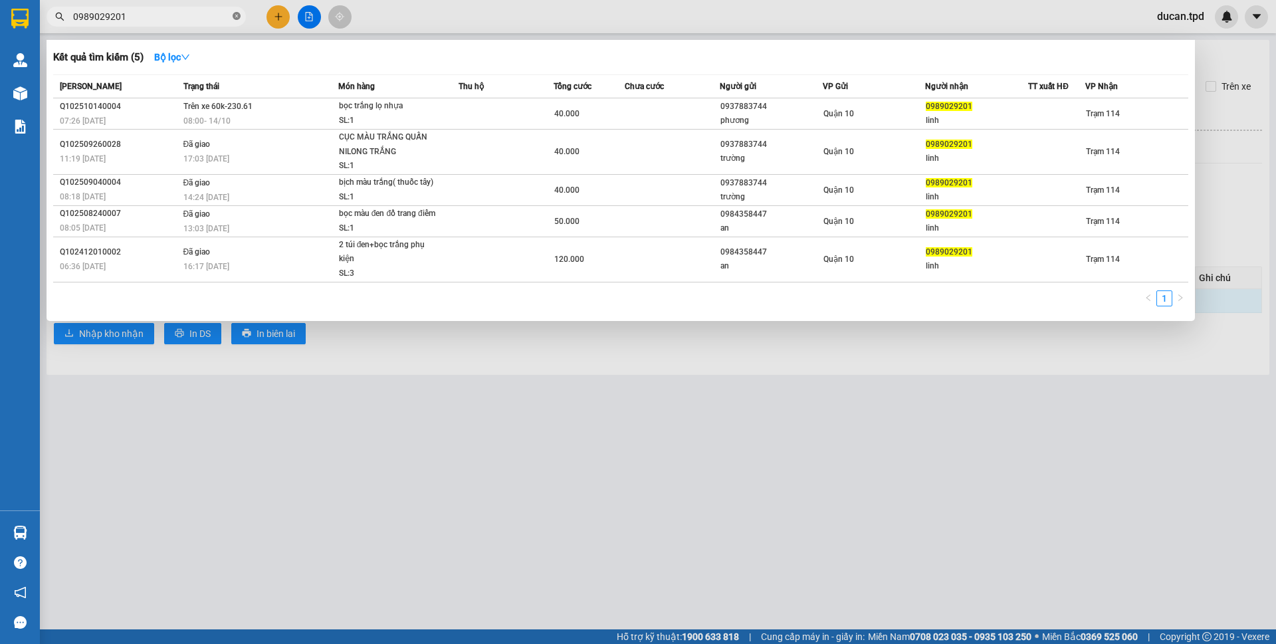
click at [240, 18] on icon "close-circle" at bounding box center [237, 16] width 8 height 8
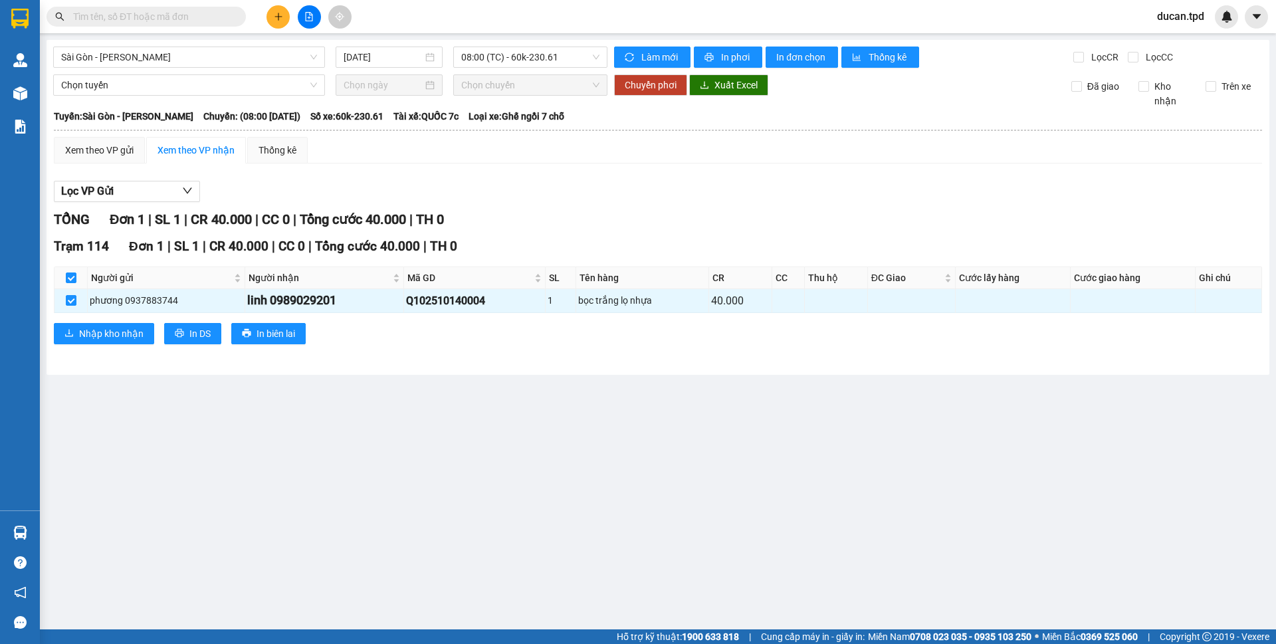
click at [157, 17] on input "text" at bounding box center [151, 16] width 157 height 15
paste input "0989029201"
type input "0989029201"
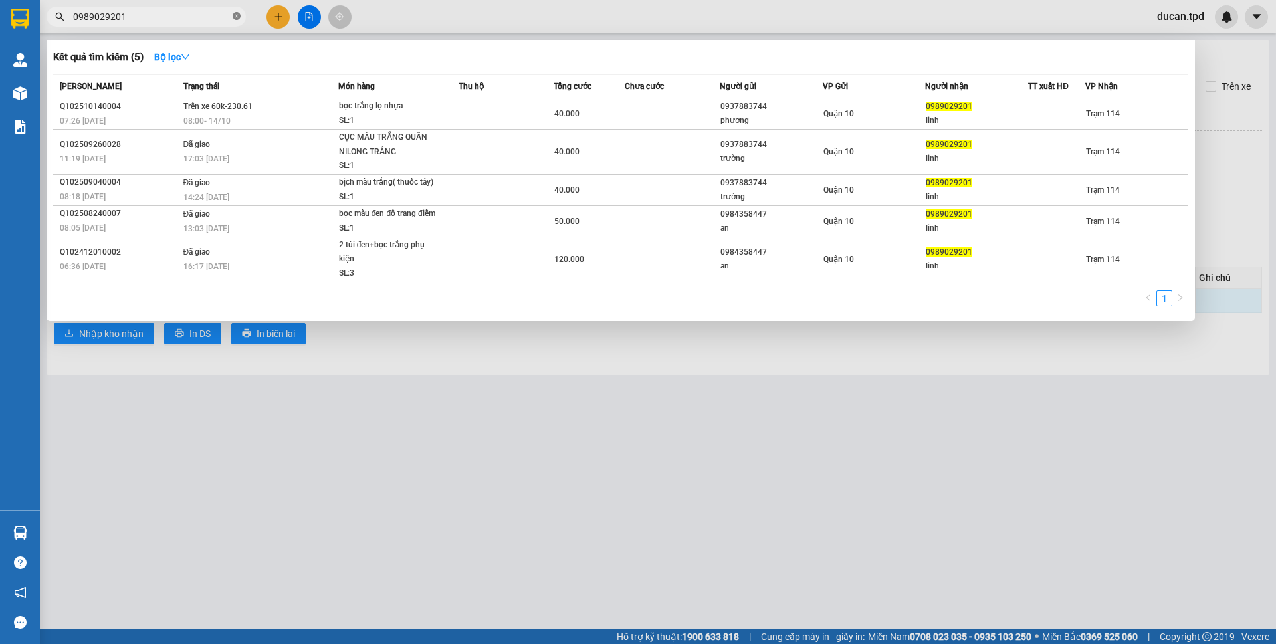
click at [235, 15] on icon "close-circle" at bounding box center [237, 16] width 8 height 8
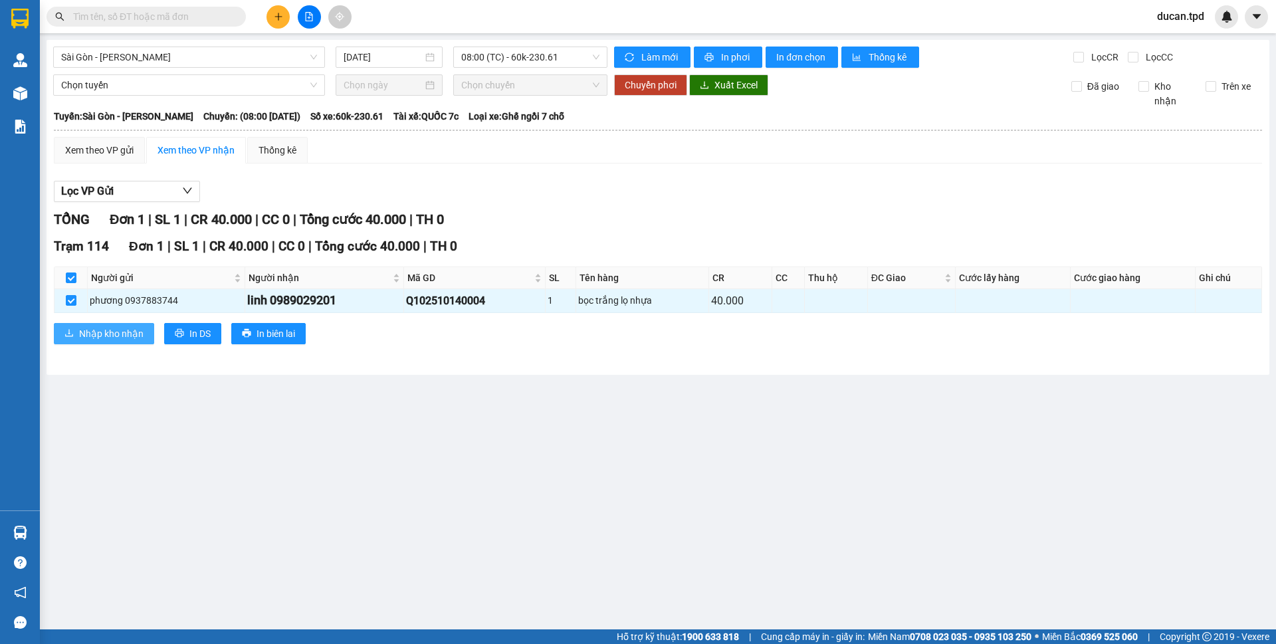
click at [130, 329] on span "Nhập kho nhận" at bounding box center [111, 333] width 64 height 15
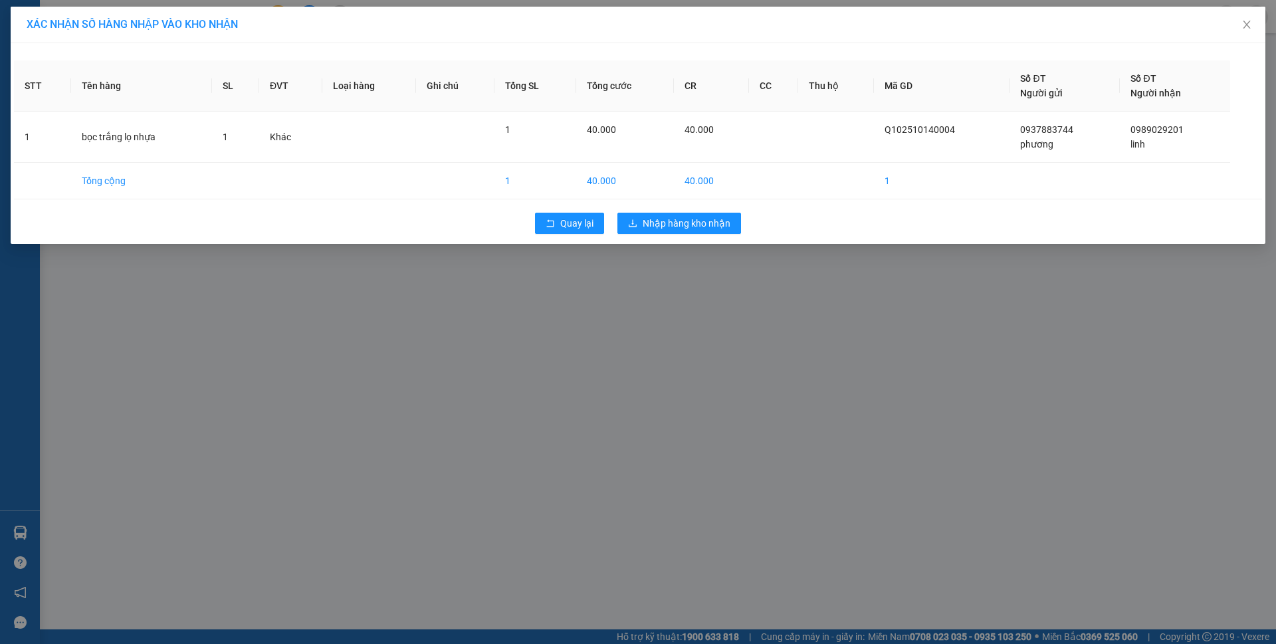
click at [669, 289] on div "XÁC NHẬN SỐ HÀNG NHẬP VÀO KHO NHẬN STT Tên hàng SL ĐVT Loại hàng Ghi chú Tổng S…" at bounding box center [638, 322] width 1276 height 644
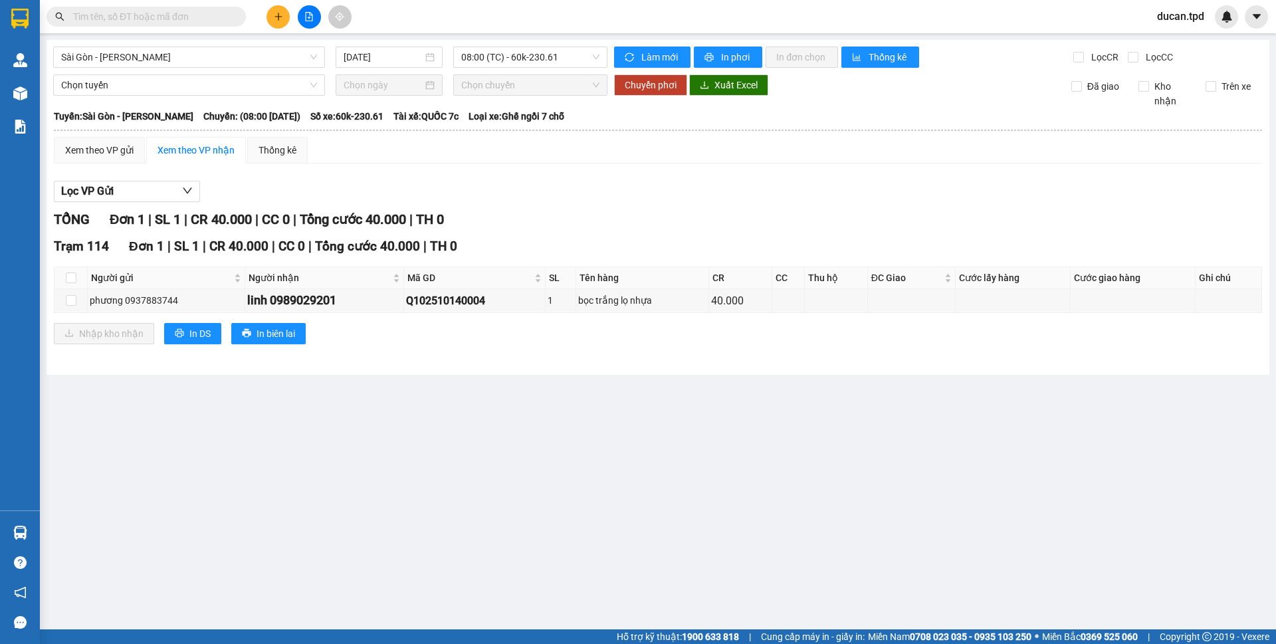
click at [681, 218] on div "TỔNG Đơn 1 | SL 1 | CR 40.000 | CC 0 | Tổng cước 40.000 | TH 0" at bounding box center [658, 219] width 1208 height 21
click at [74, 275] on input "checkbox" at bounding box center [71, 278] width 11 height 11
checkbox input "true"
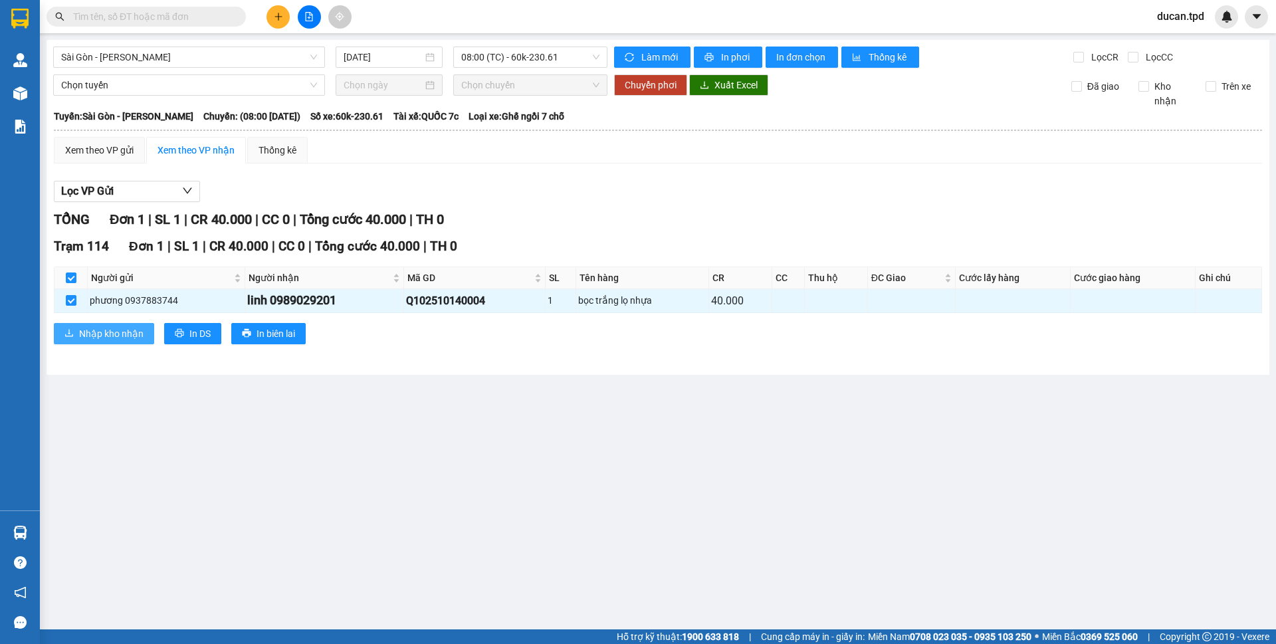
click at [80, 330] on span "Nhập kho nhận" at bounding box center [111, 333] width 64 height 15
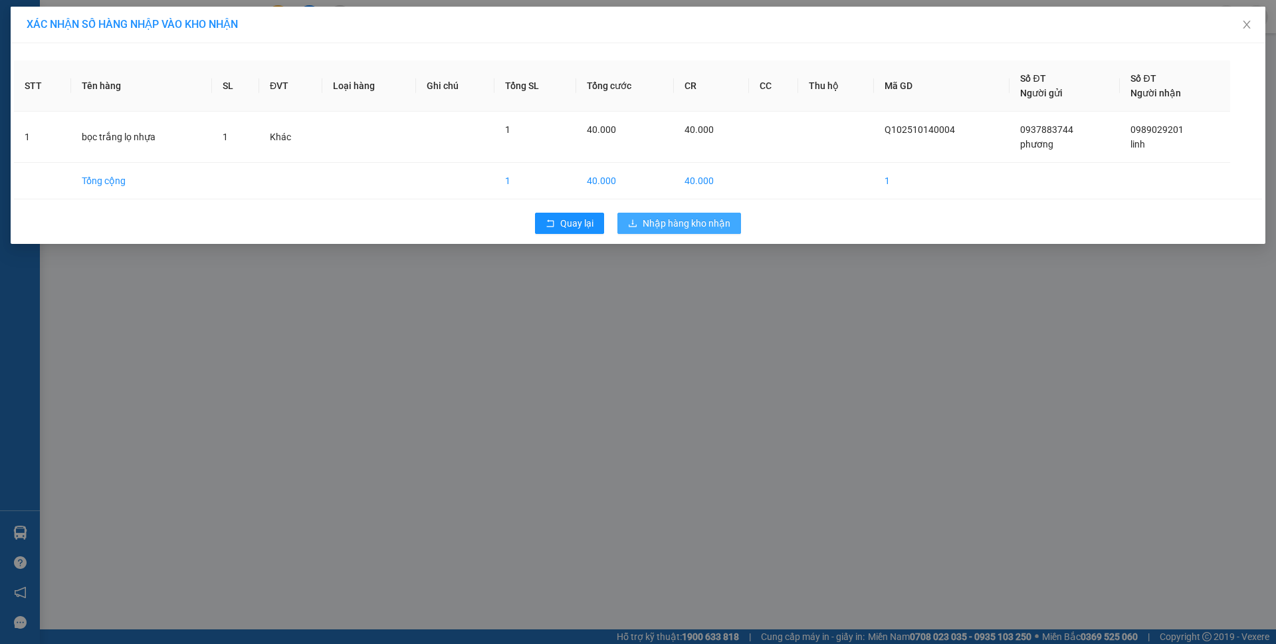
click at [631, 216] on button "Nhập hàng kho nhận" at bounding box center [679, 223] width 124 height 21
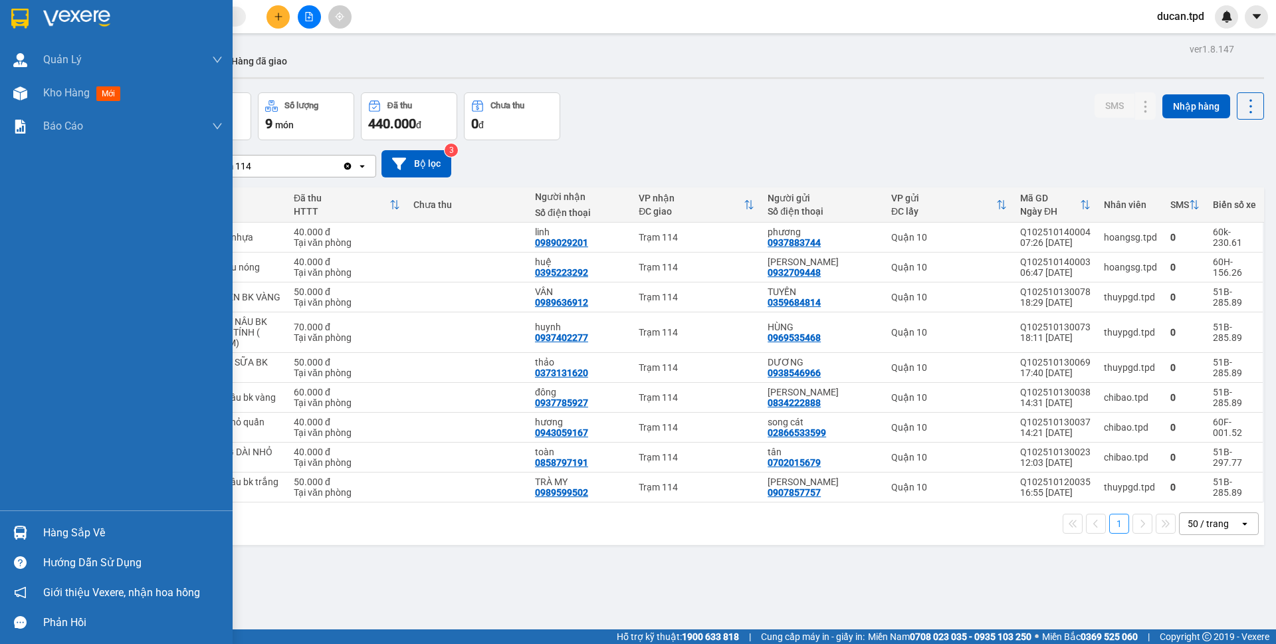
click at [29, 520] on div "Hàng sắp về" at bounding box center [116, 533] width 233 height 30
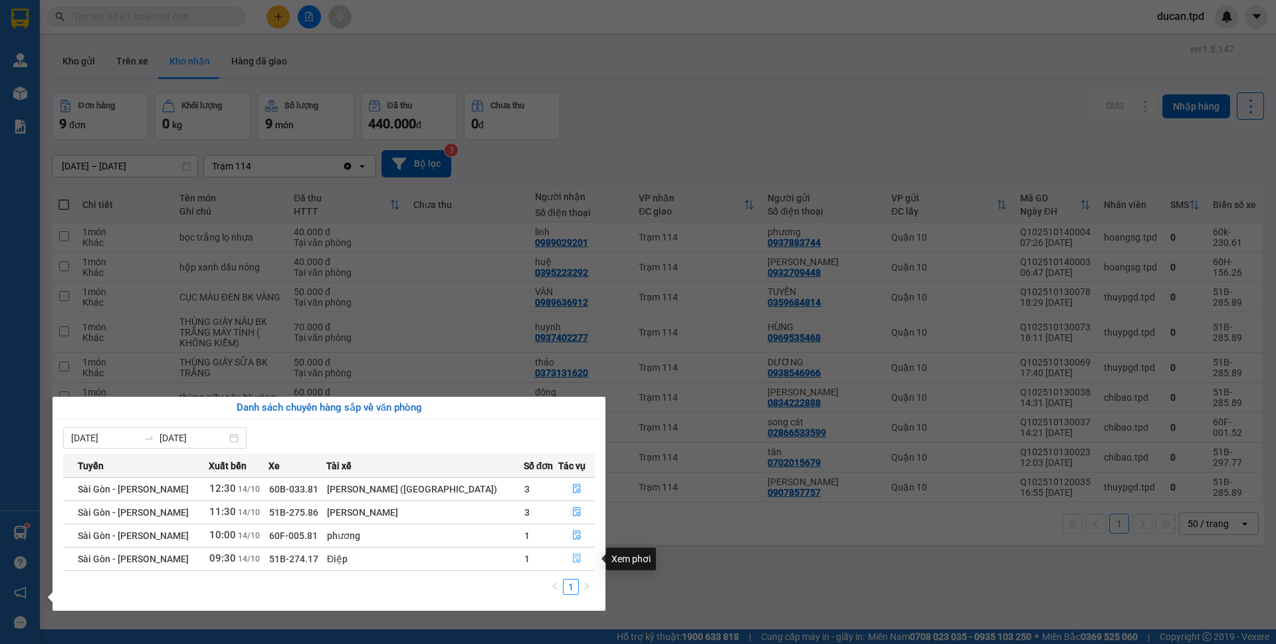
click at [567, 556] on button "button" at bounding box center [576, 558] width 35 height 21
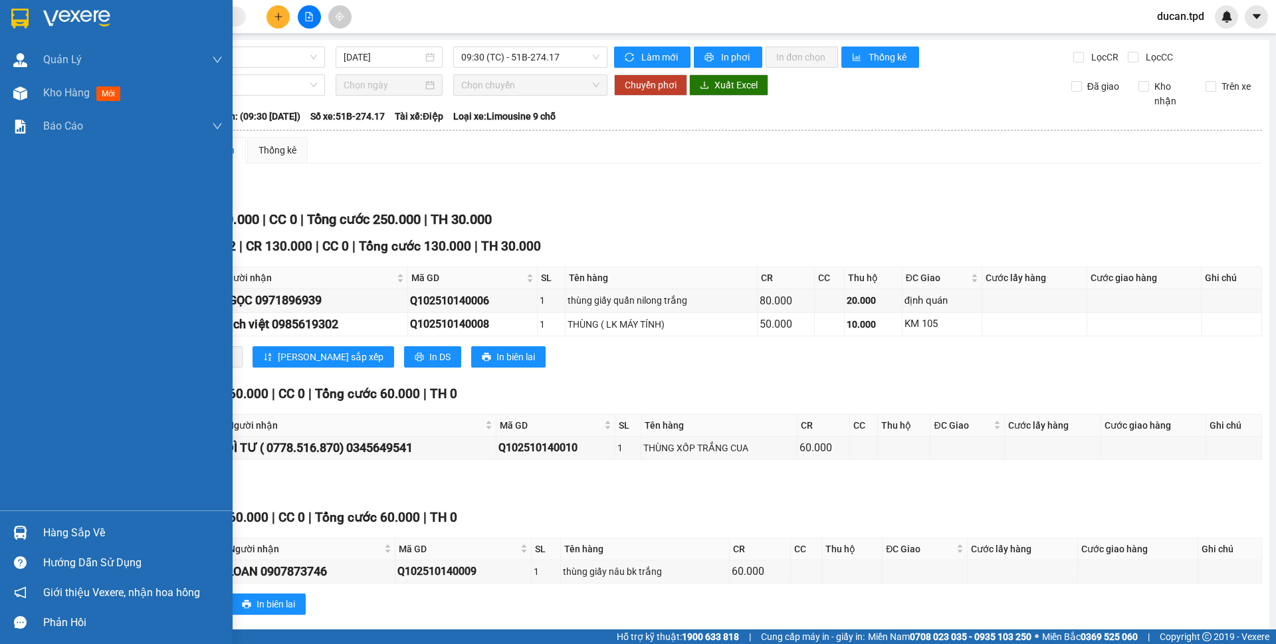
click at [18, 536] on img at bounding box center [20, 533] width 14 height 14
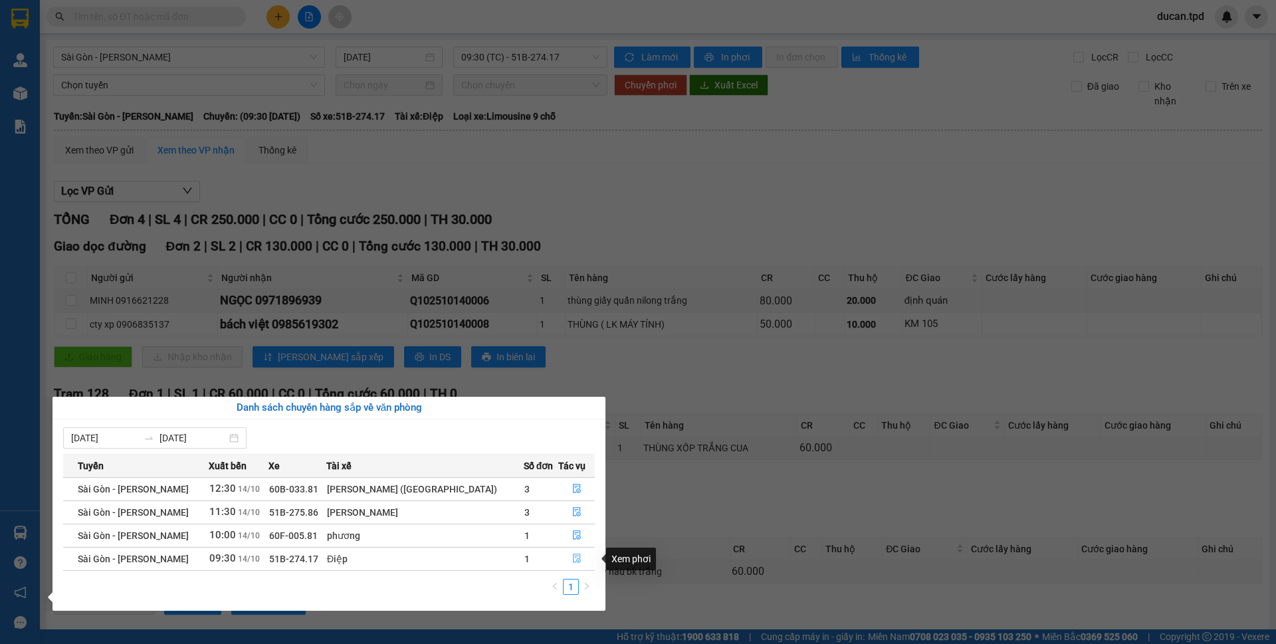
click at [568, 553] on button "button" at bounding box center [576, 558] width 35 height 21
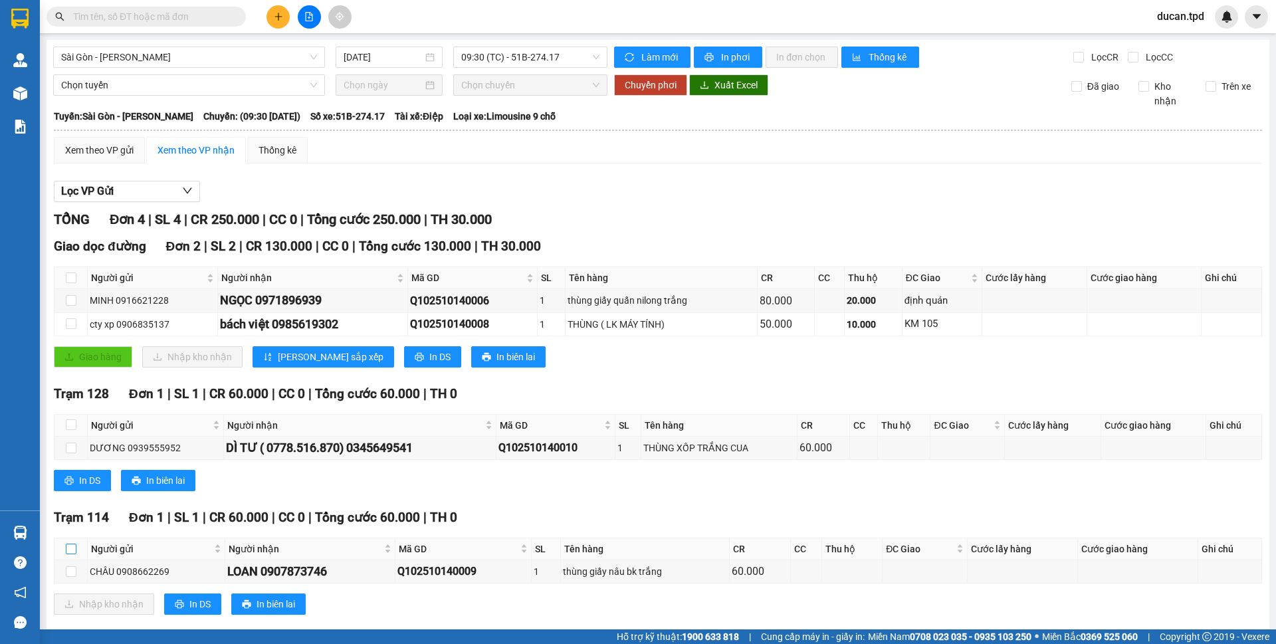
click at [74, 550] on input "checkbox" at bounding box center [71, 549] width 11 height 11
checkbox input "true"
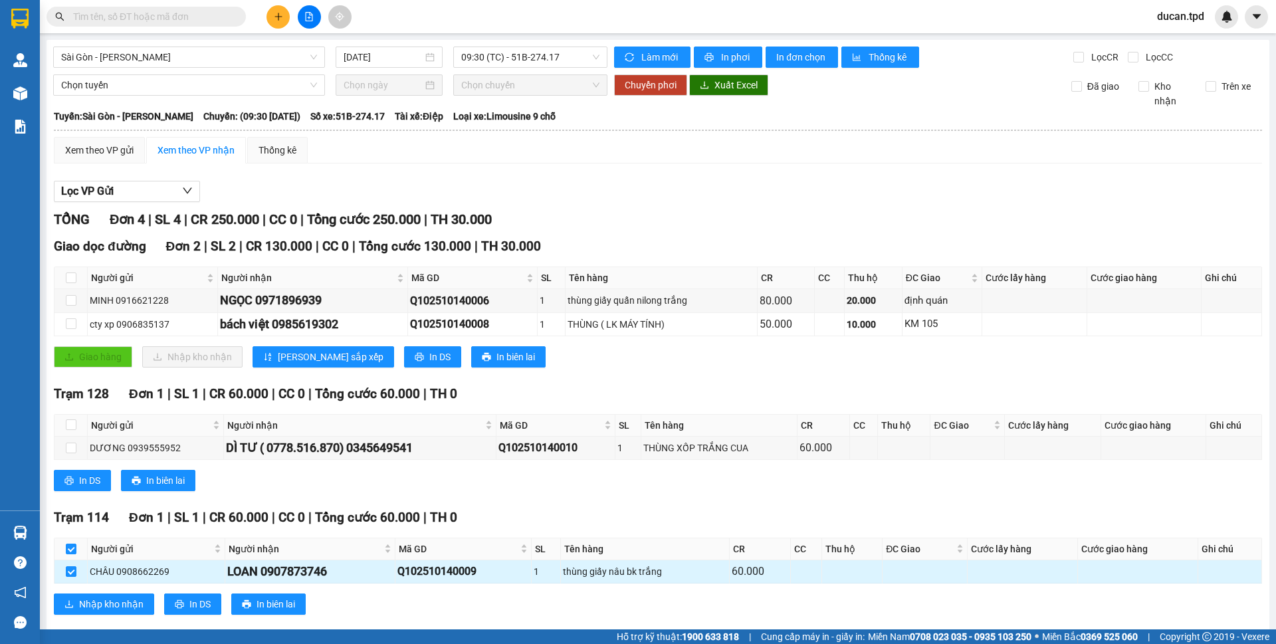
click at [288, 573] on div "LOAN 0907873746" at bounding box center [310, 571] width 166 height 19
copy div "0907873746"
click at [187, 20] on input "text" at bounding box center [151, 16] width 157 height 15
paste input "0907873746"
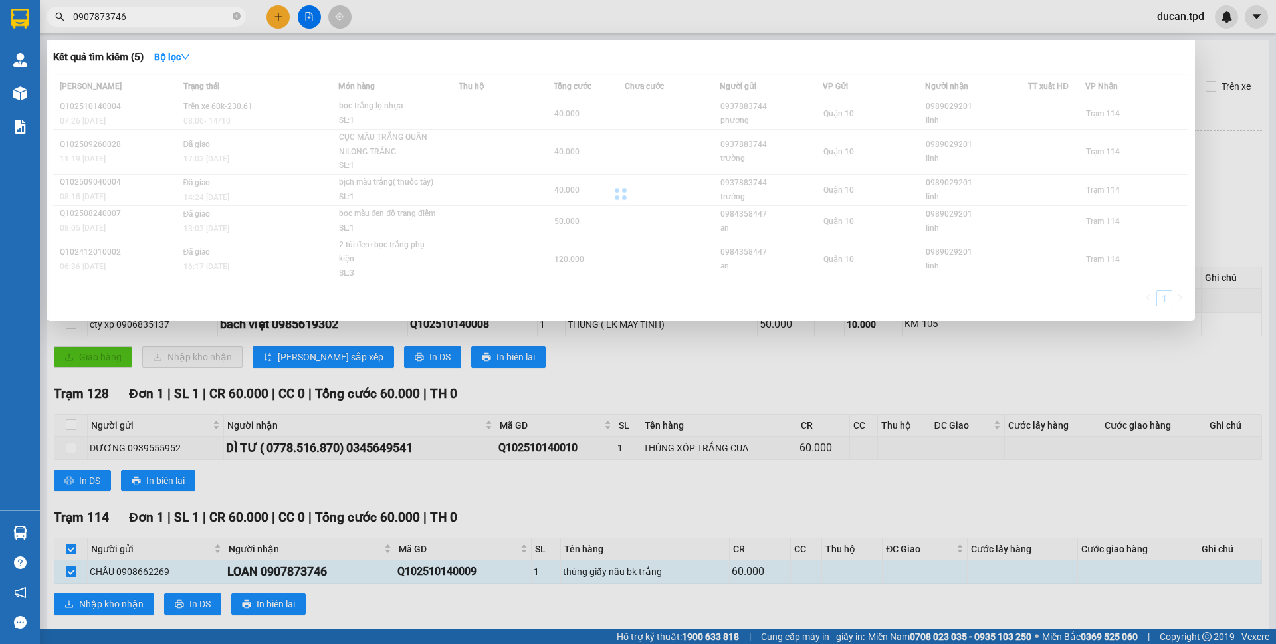
type input "0907873746"
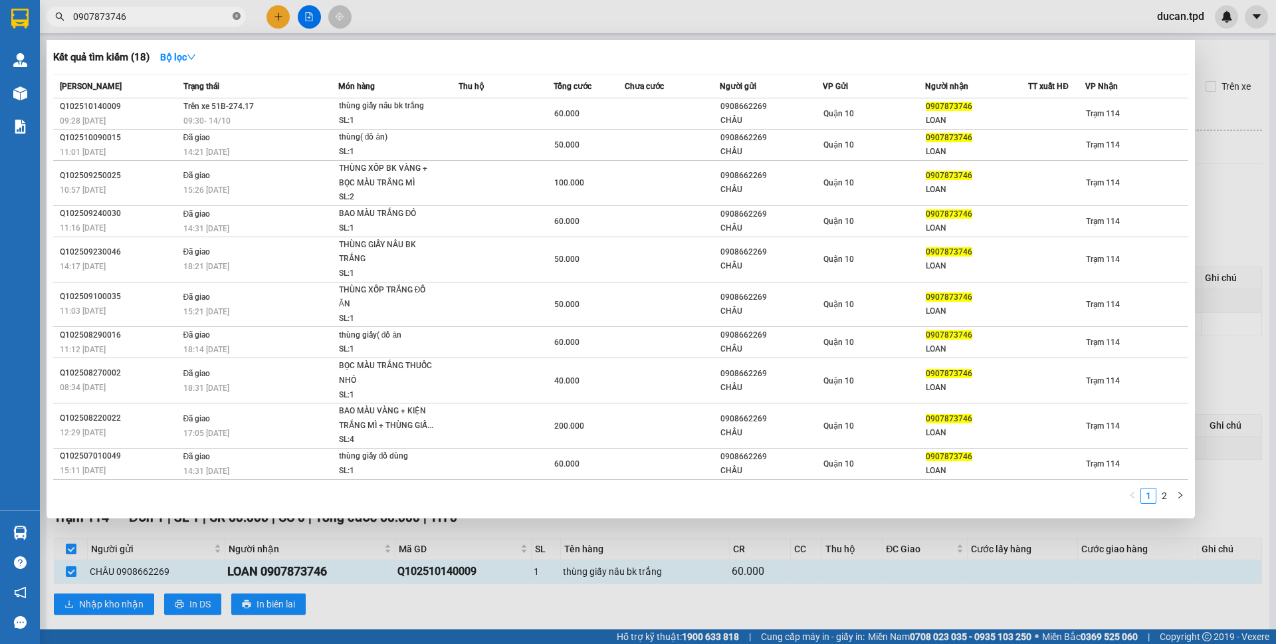
click at [235, 17] on icon "close-circle" at bounding box center [237, 16] width 8 height 8
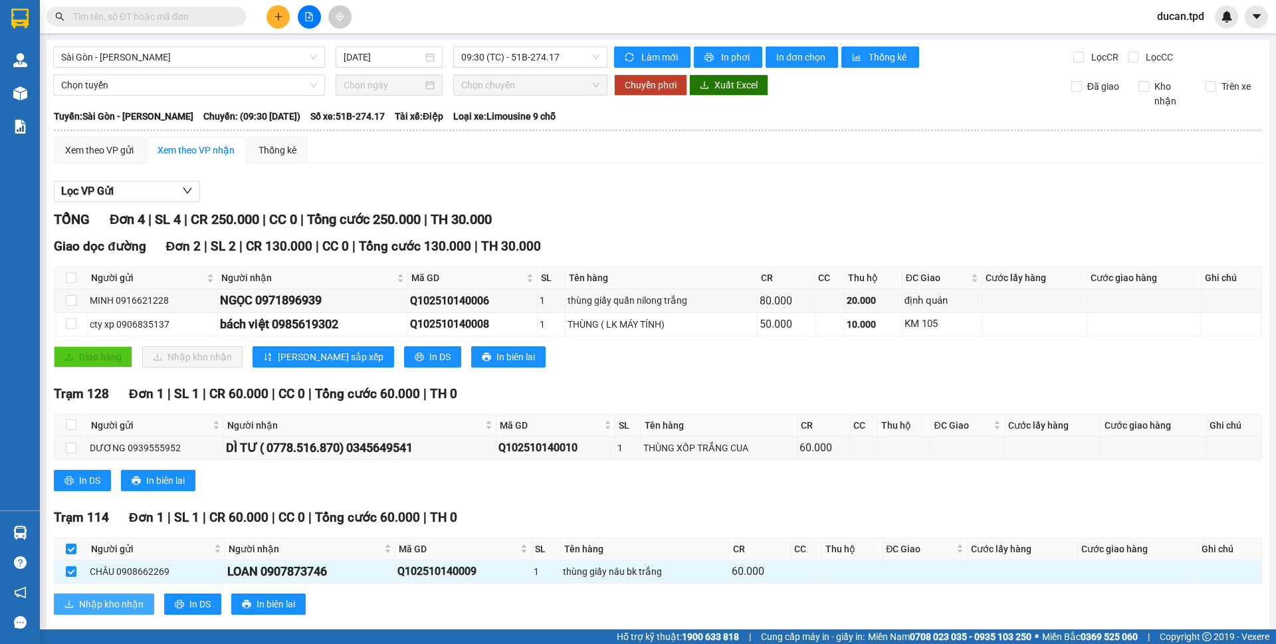
click at [122, 604] on span "Nhập kho nhận" at bounding box center [111, 604] width 64 height 15
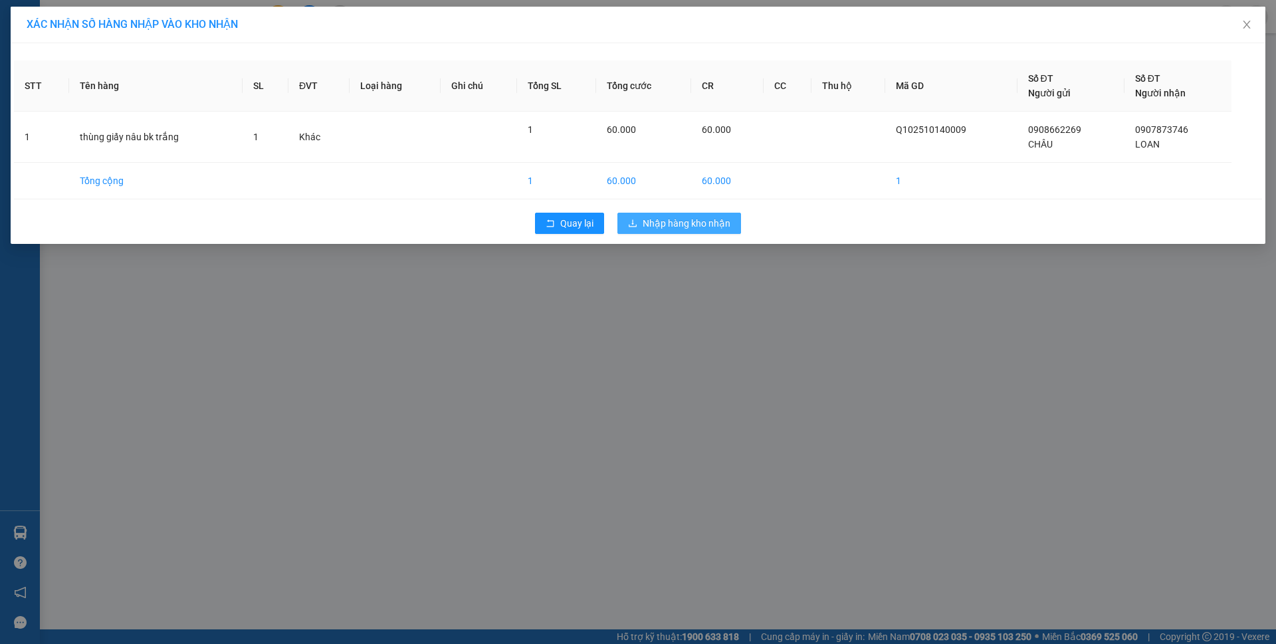
click at [691, 223] on span "Nhập hàng kho nhận" at bounding box center [687, 223] width 88 height 15
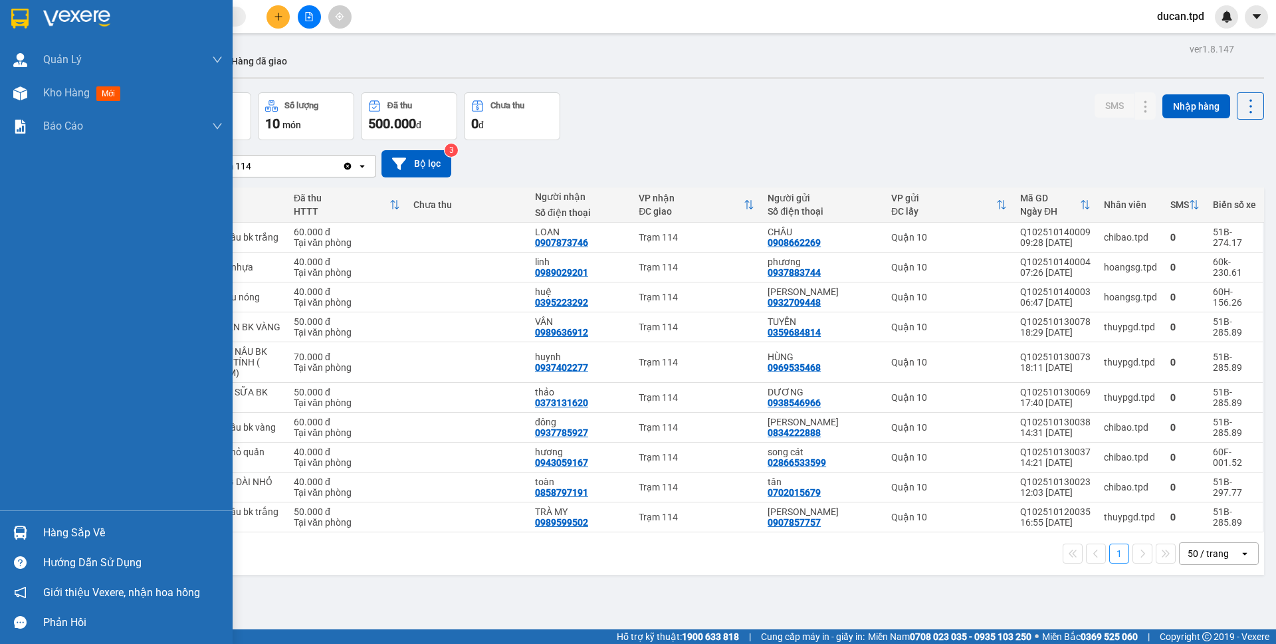
click at [80, 537] on div "Hàng sắp về" at bounding box center [132, 533] width 179 height 20
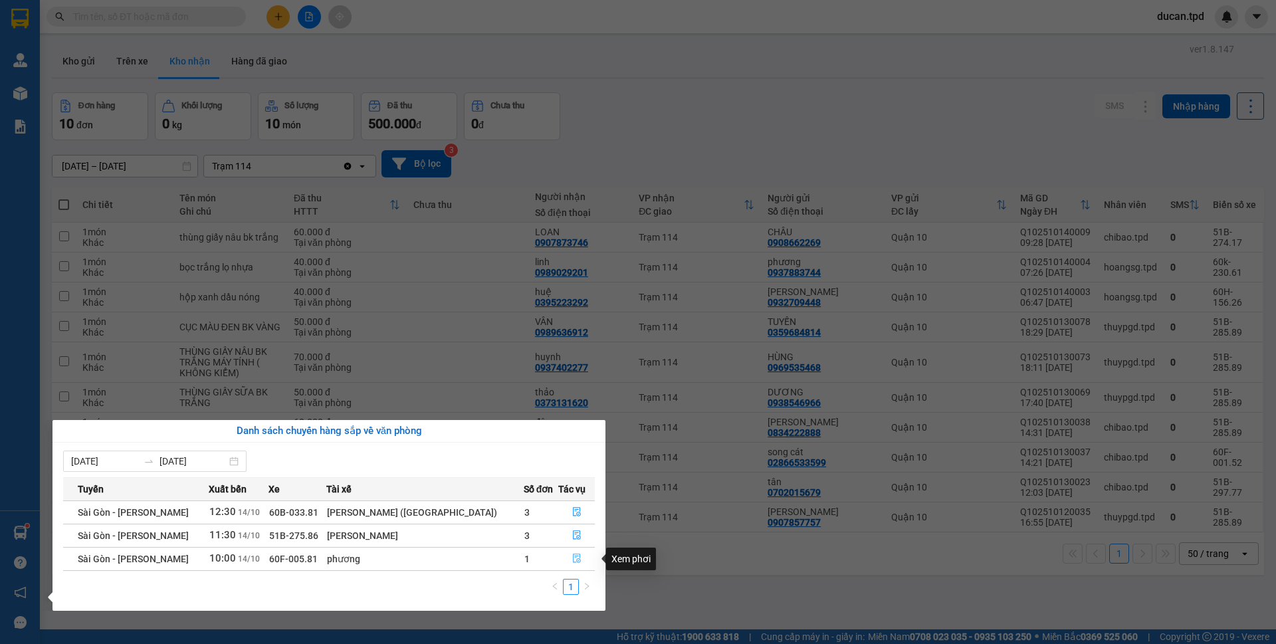
click at [577, 562] on icon "file-done" at bounding box center [576, 558] width 9 height 9
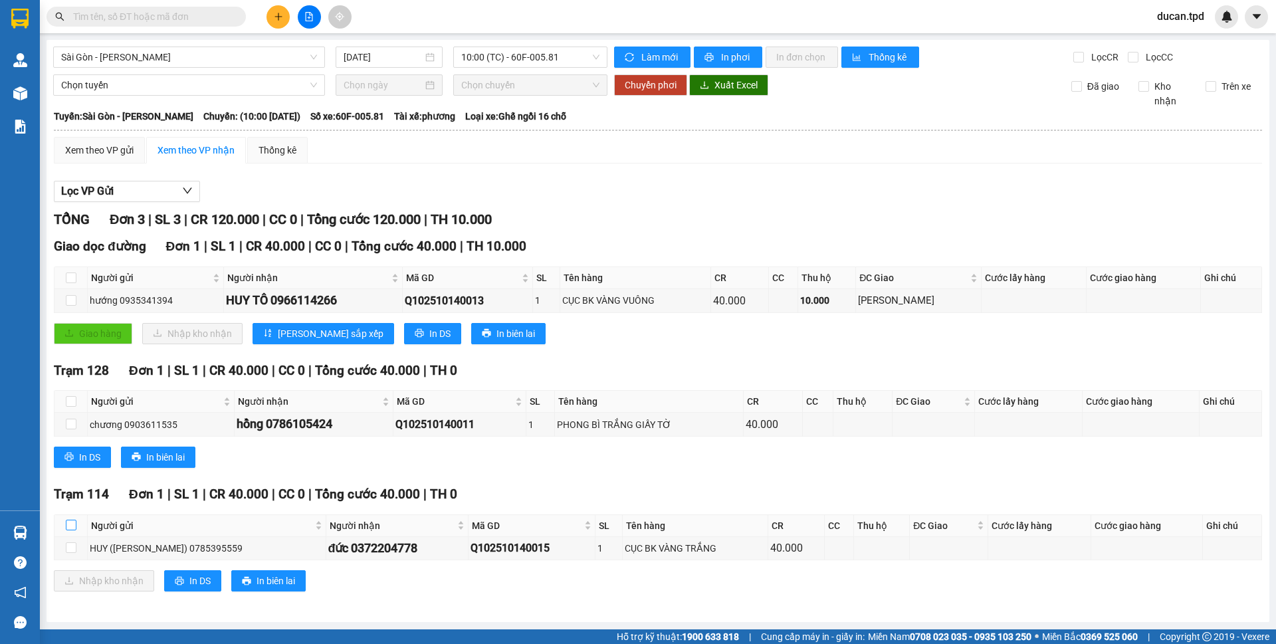
click at [74, 522] on input "checkbox" at bounding box center [71, 525] width 11 height 11
checkbox input "true"
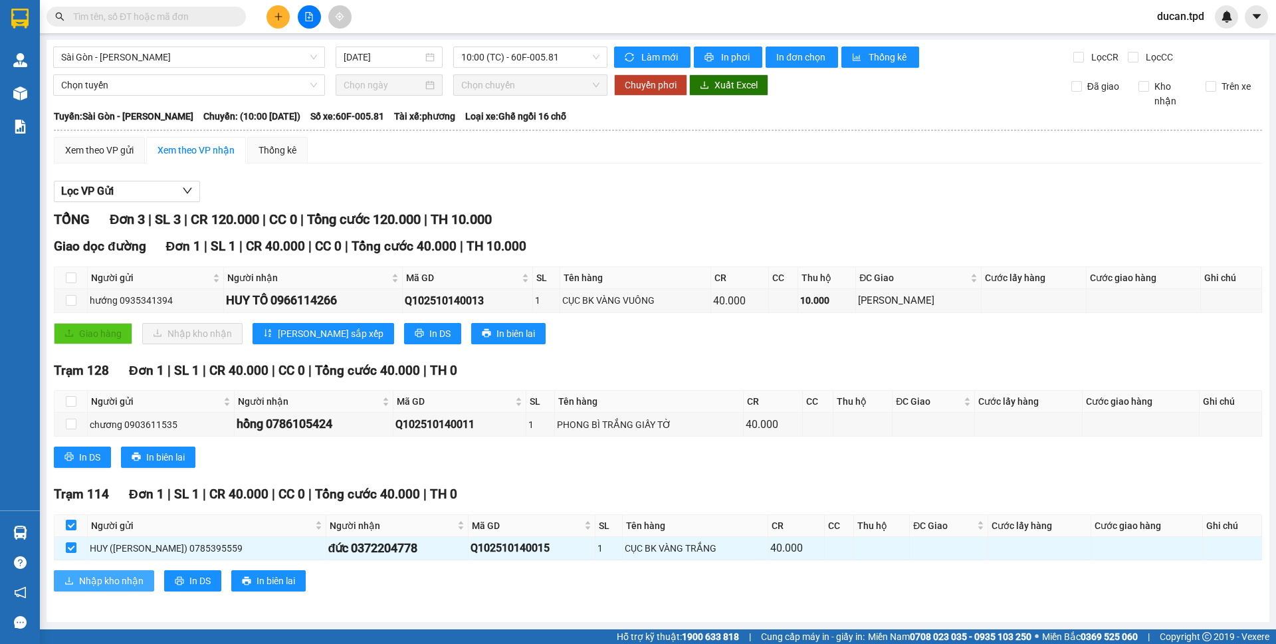
click at [108, 586] on span "Nhập kho nhận" at bounding box center [111, 581] width 64 height 15
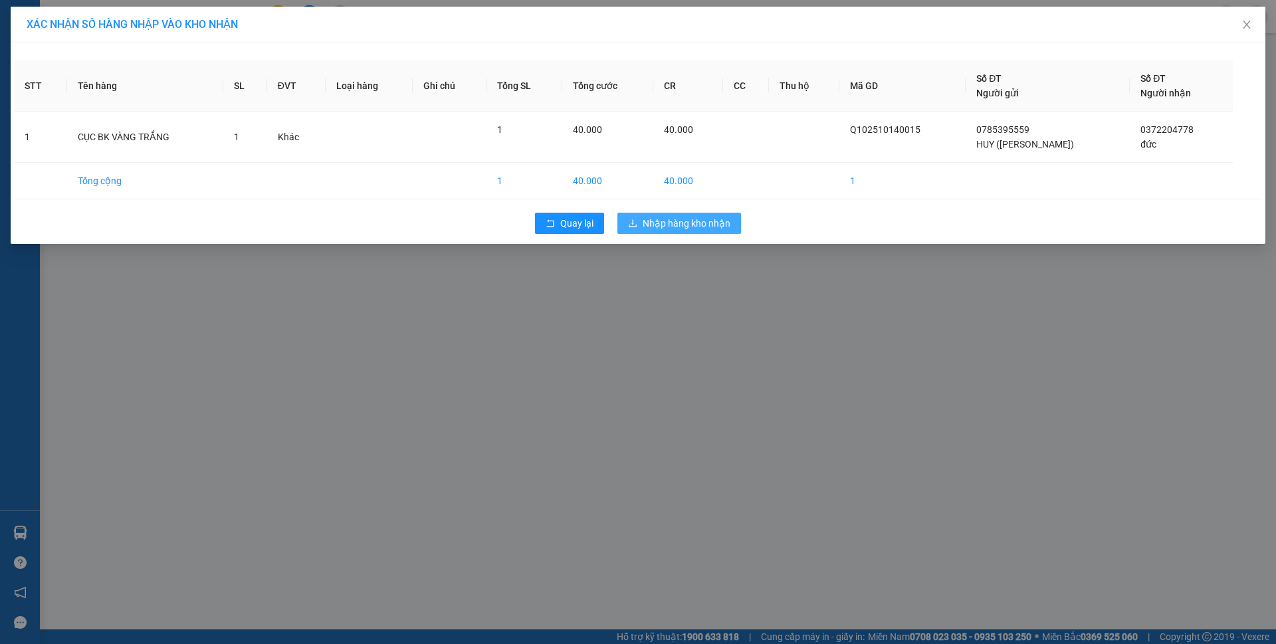
click at [696, 225] on span "Nhập hàng kho nhận" at bounding box center [687, 223] width 88 height 15
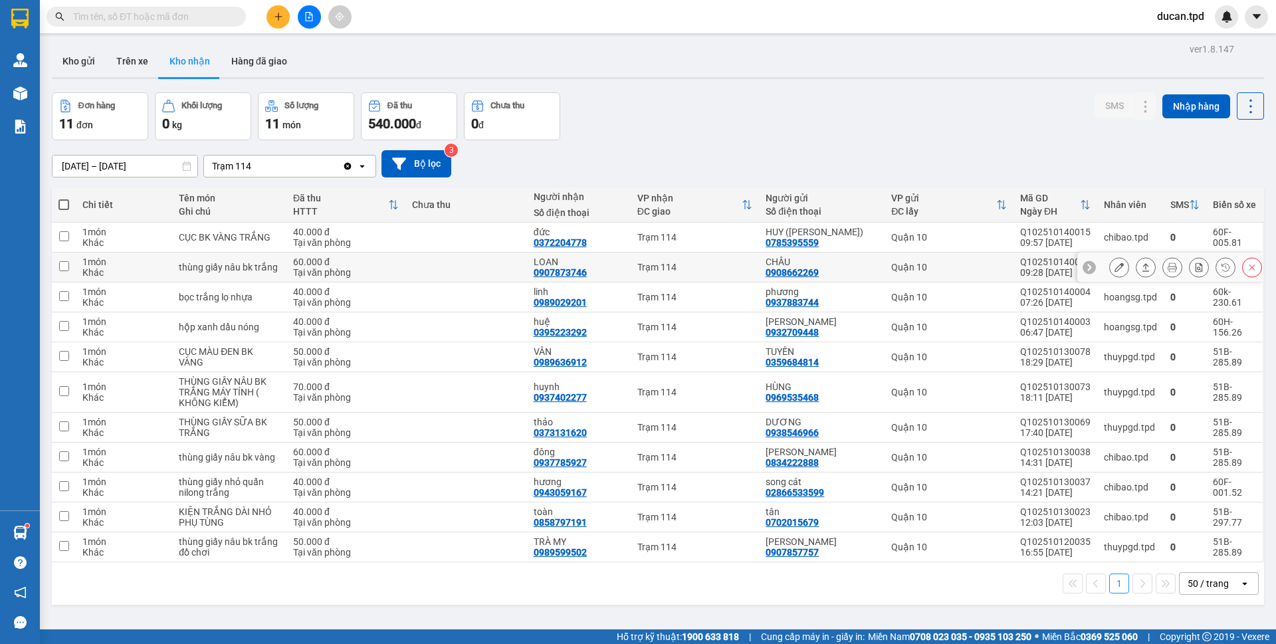
click at [1110, 260] on button at bounding box center [1119, 267] width 19 height 23
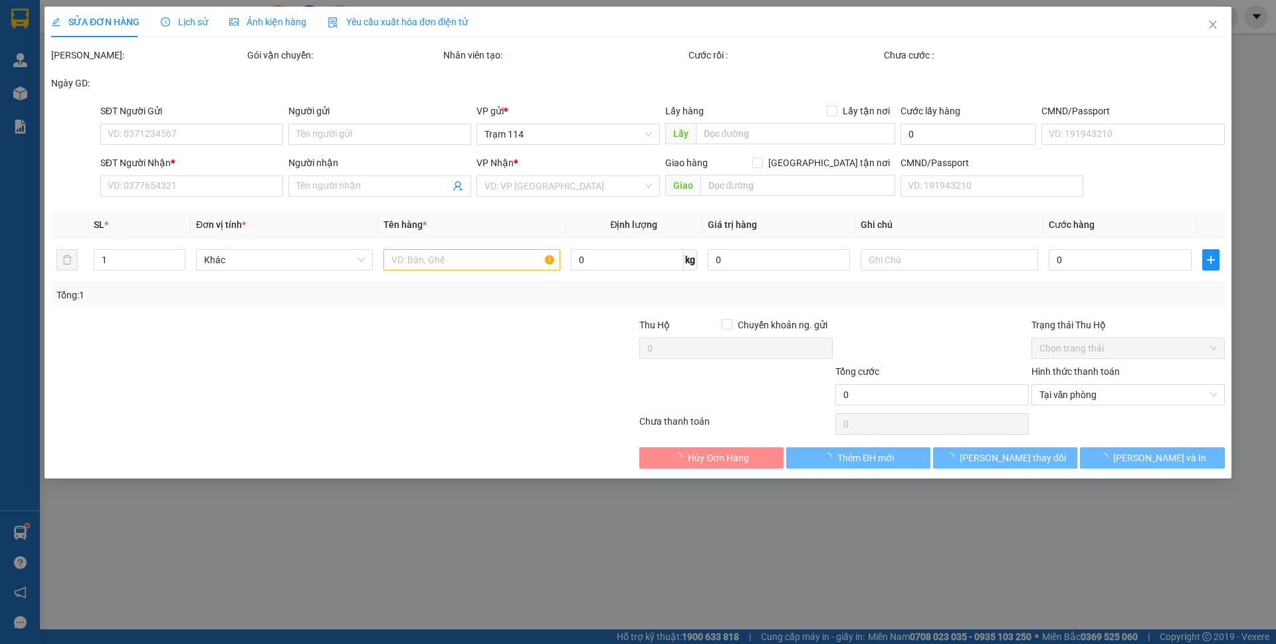
type input "0908662269"
type input "CHÂU"
type input "083075017333"
type input "0907873746"
type input "LOAN"
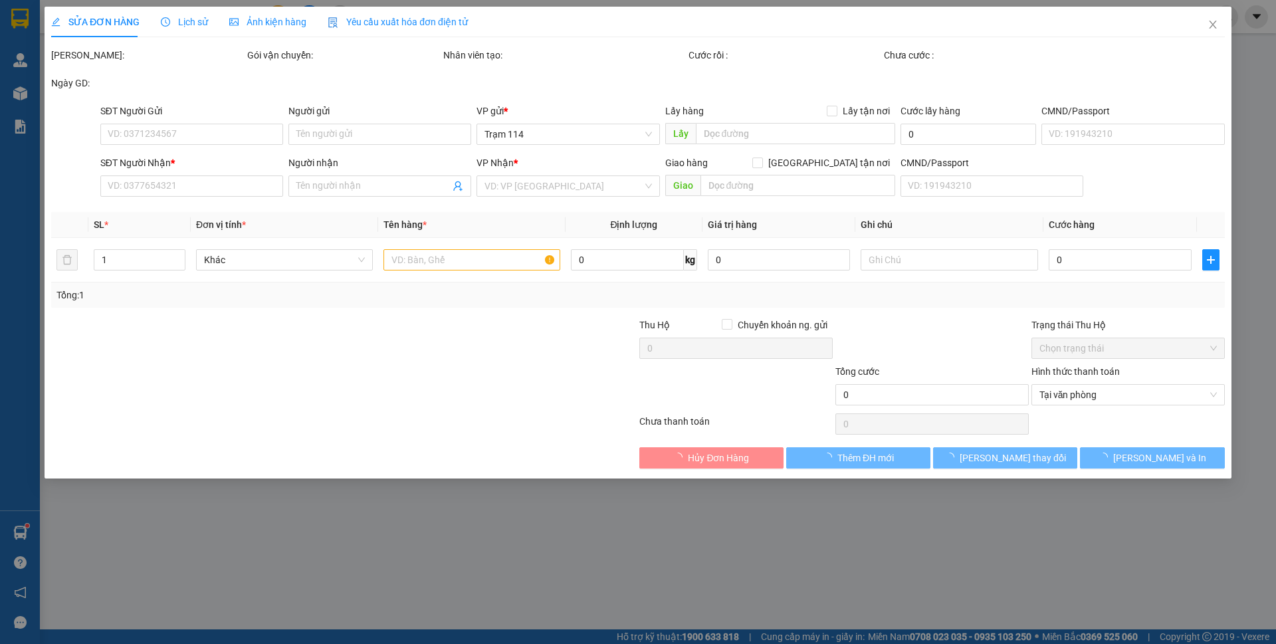
type input "60.000"
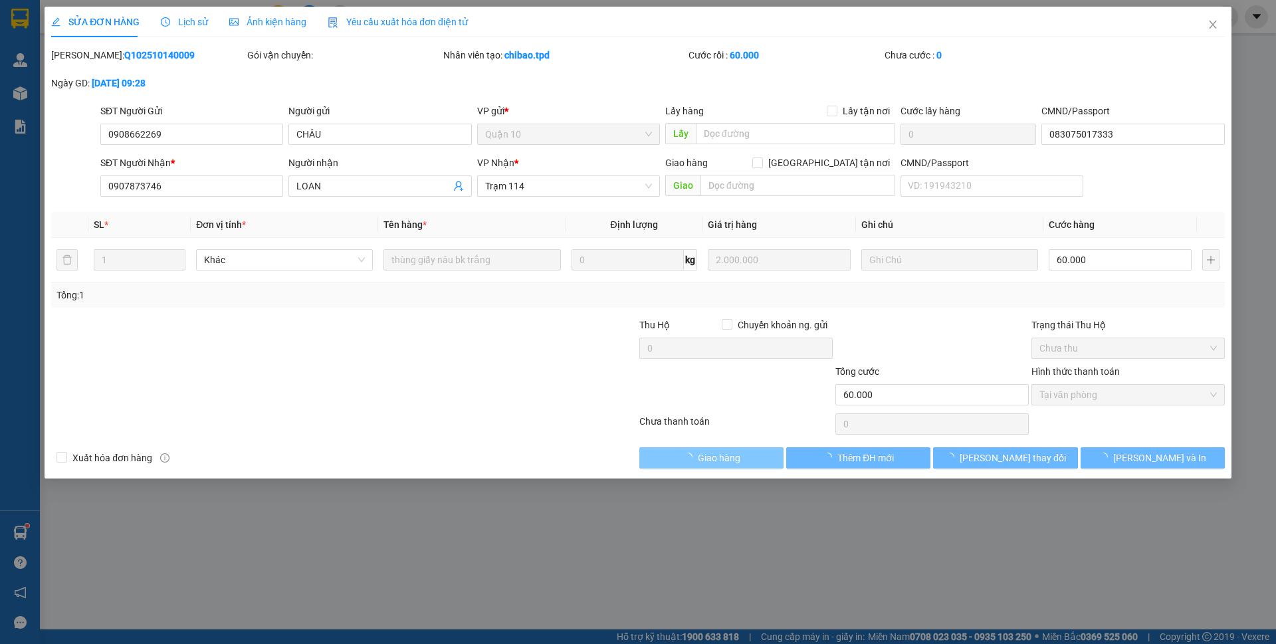
click at [719, 458] on span "Giao hàng" at bounding box center [719, 458] width 43 height 15
click at [719, 458] on span "[PERSON_NAME] và Giao hàng" at bounding box center [729, 458] width 128 height 15
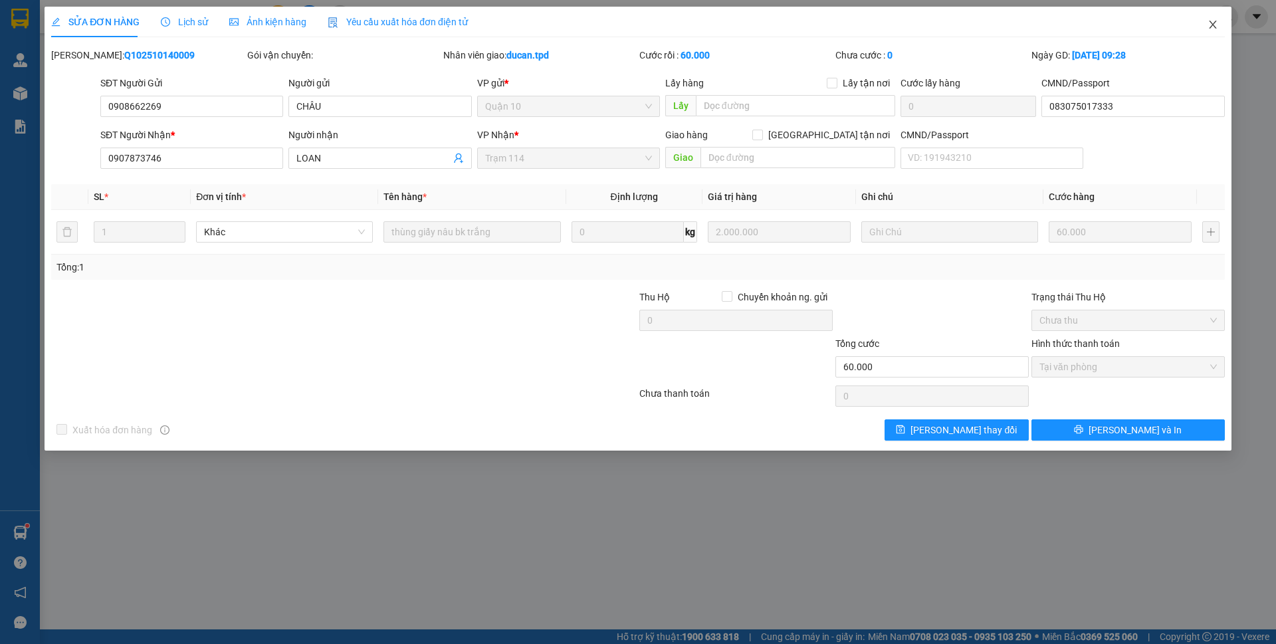
click at [1211, 28] on icon "close" at bounding box center [1212, 25] width 7 height 8
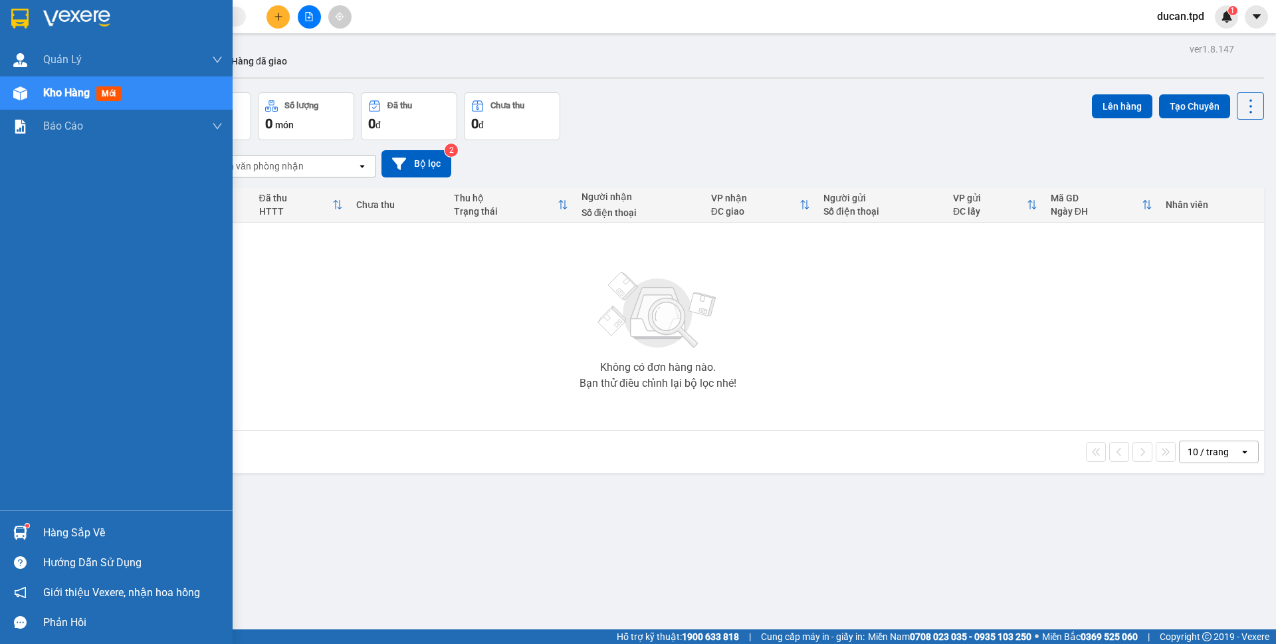
click at [47, 533] on div "Hàng sắp về" at bounding box center [132, 533] width 179 height 20
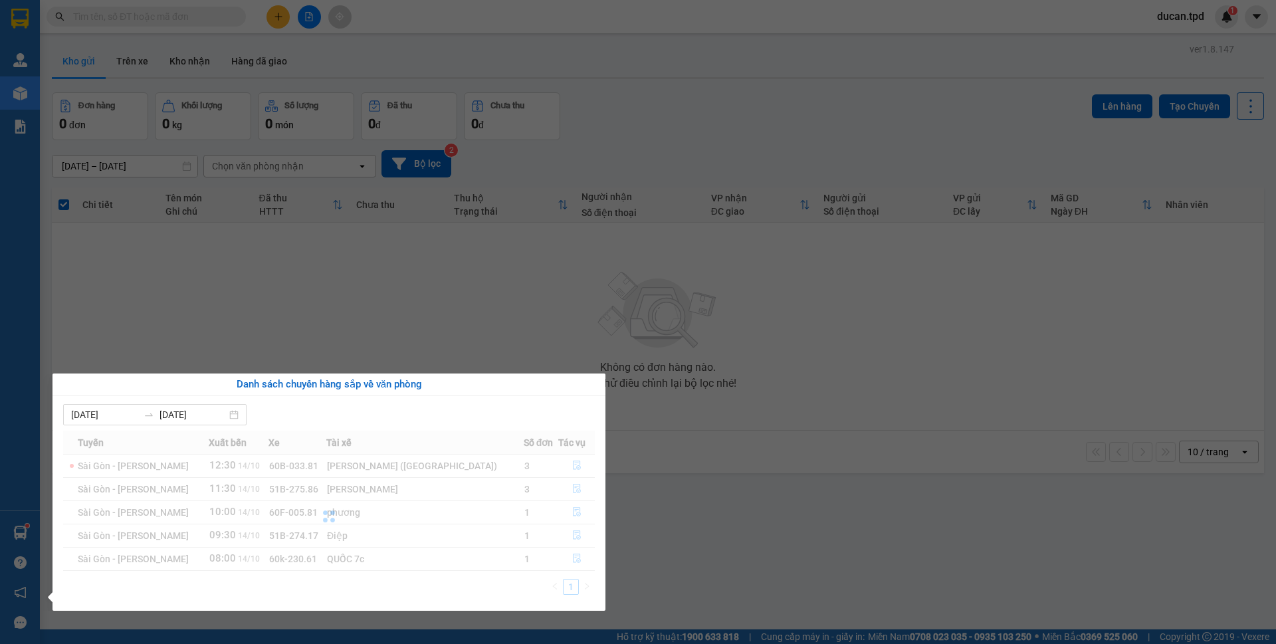
click at [411, 341] on section "Kết quả tìm kiếm ( 0 ) Bộ lọc No Data ducan.tpd 1 Quản [PERSON_NAME] lý khách h…" at bounding box center [638, 322] width 1276 height 644
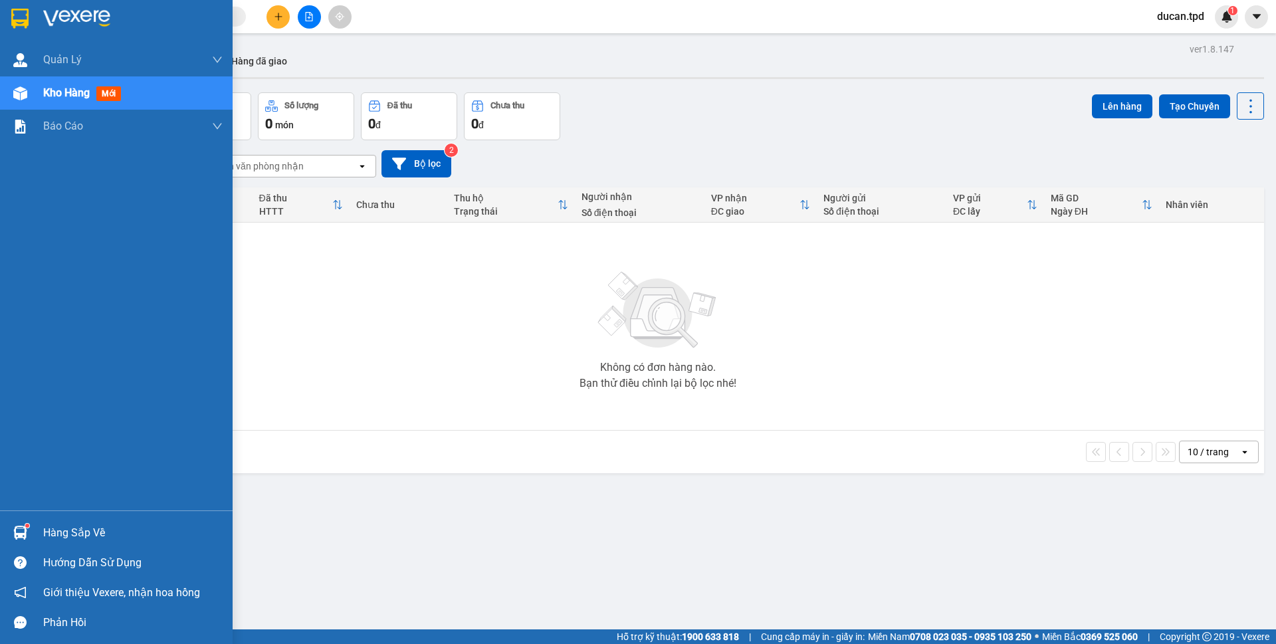
click at [13, 528] on img at bounding box center [20, 533] width 14 height 14
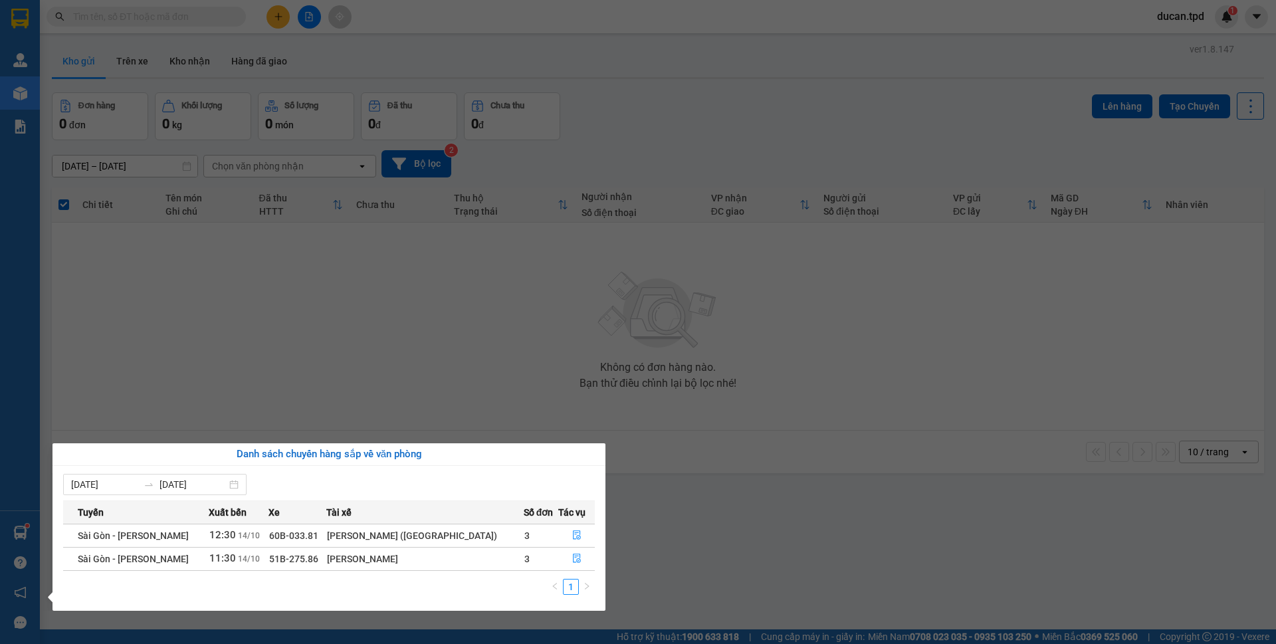
click at [257, 271] on section "Kết quả tìm kiếm ( 0 ) Bộ lọc No Data ducan.tpd 1 Quản [PERSON_NAME] lý khách h…" at bounding box center [638, 322] width 1276 height 644
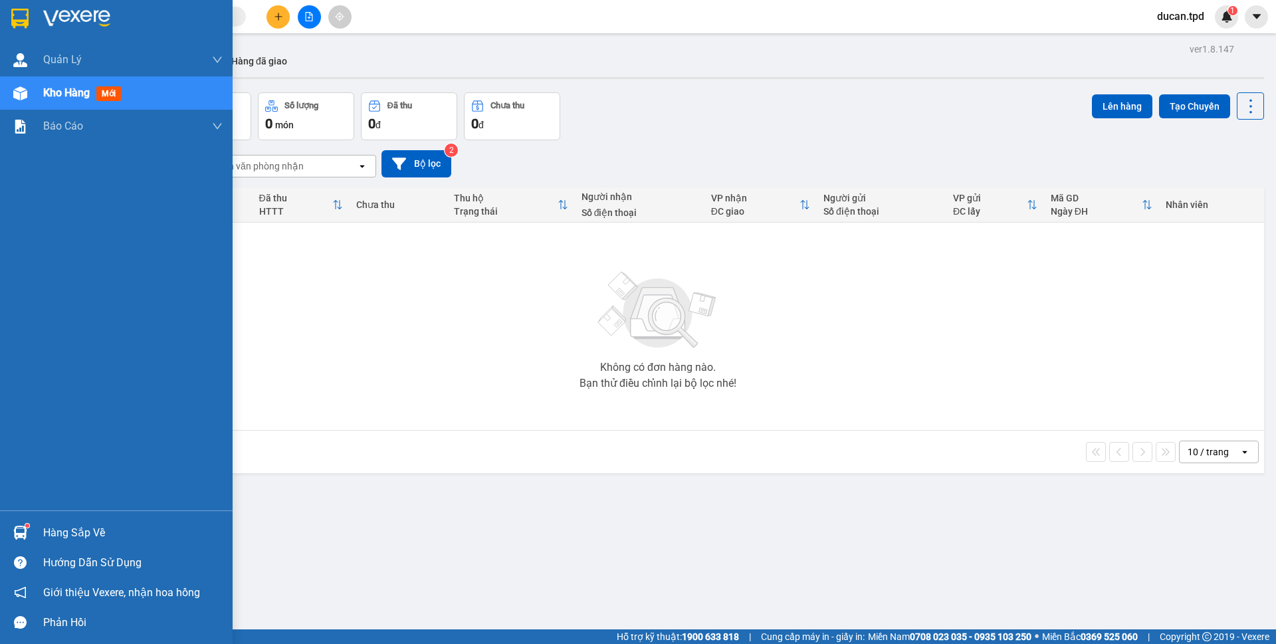
click at [33, 531] on div "Hàng sắp về" at bounding box center [116, 533] width 233 height 30
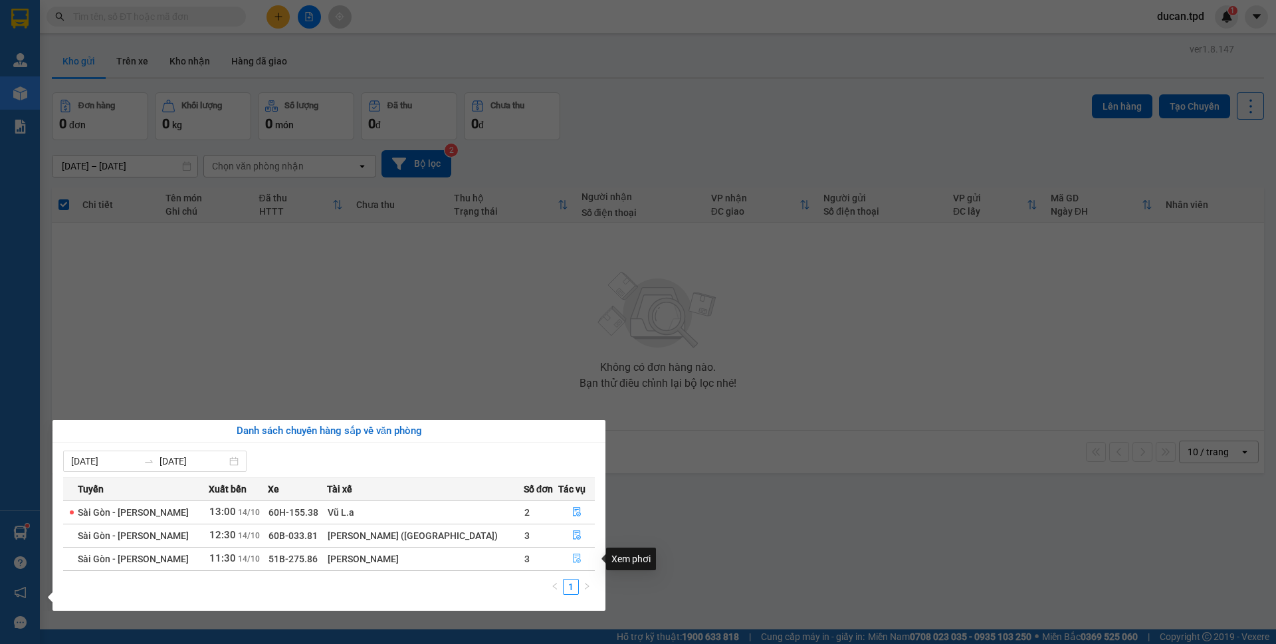
click at [566, 557] on button "button" at bounding box center [576, 558] width 35 height 21
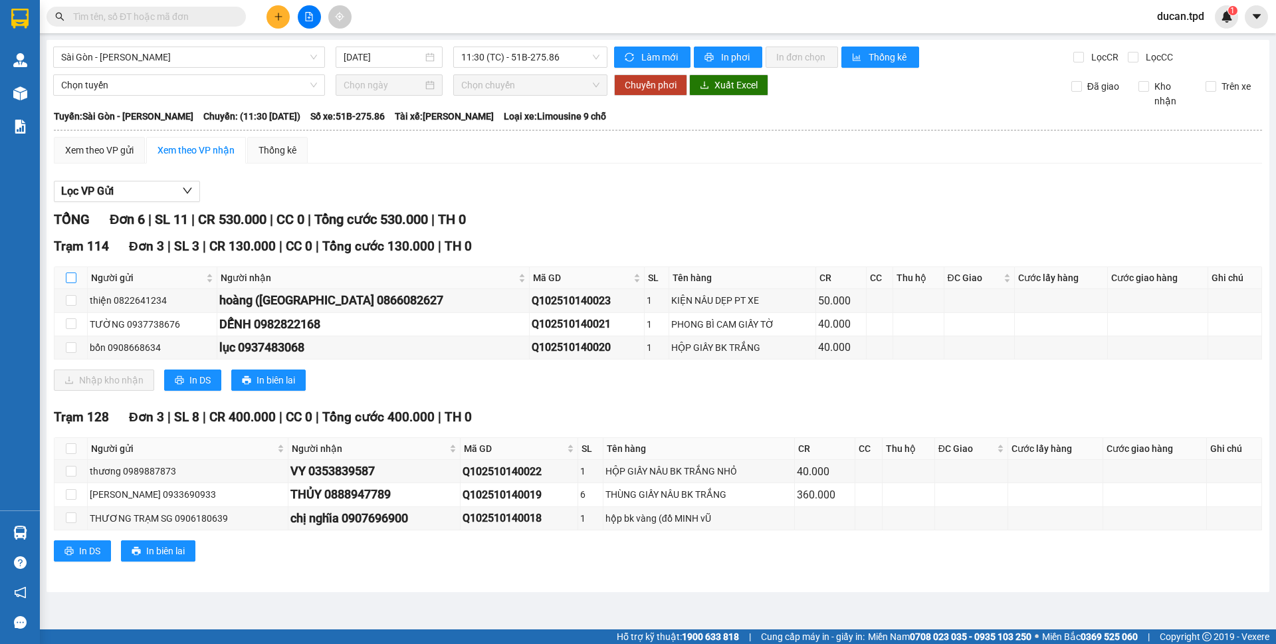
click at [72, 275] on input "checkbox" at bounding box center [71, 278] width 11 height 11
checkbox input "true"
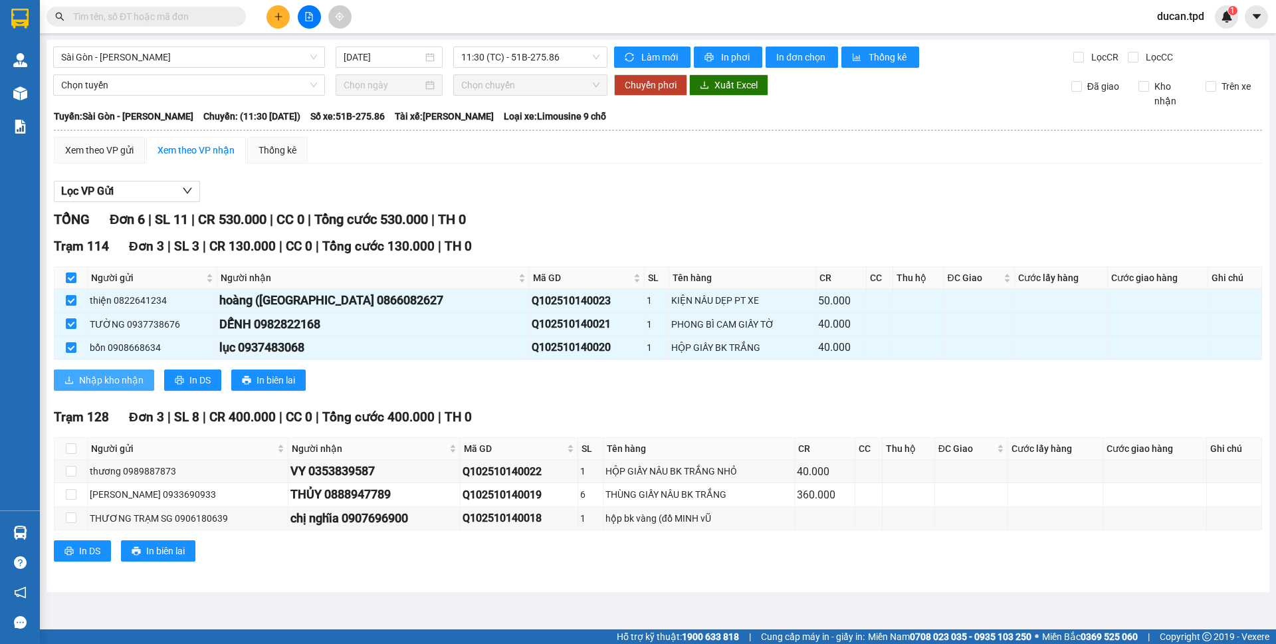
click at [132, 377] on span "Nhập kho nhận" at bounding box center [111, 380] width 64 height 15
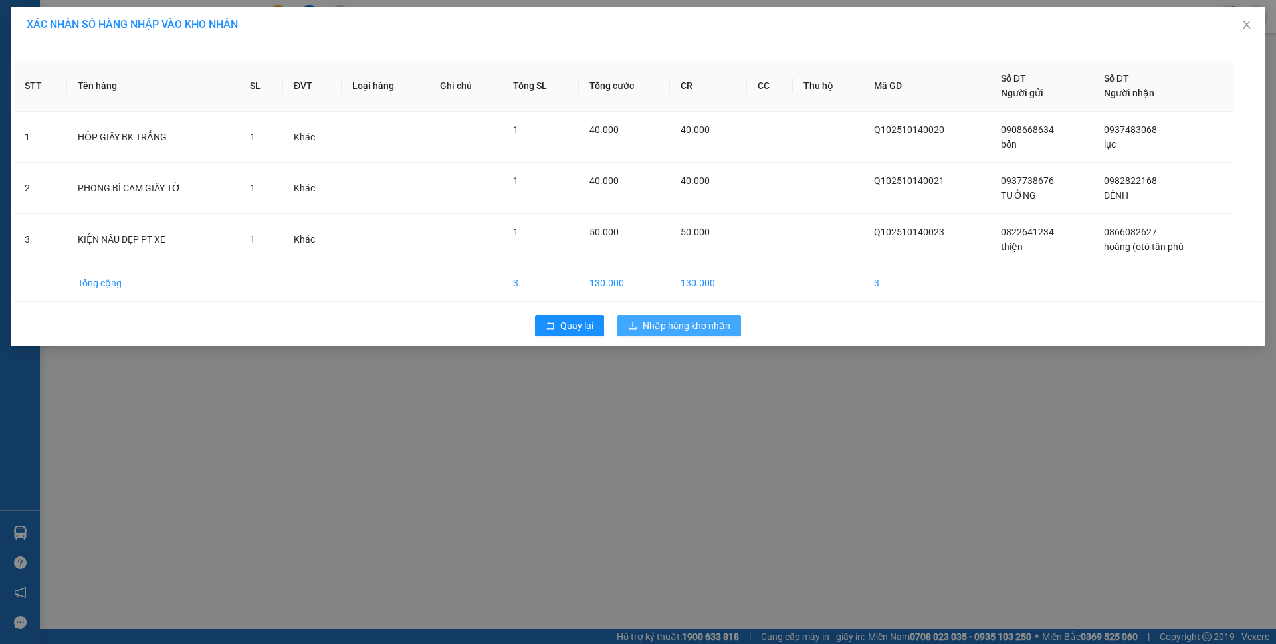
click at [677, 320] on span "Nhập hàng kho nhận" at bounding box center [687, 325] width 88 height 15
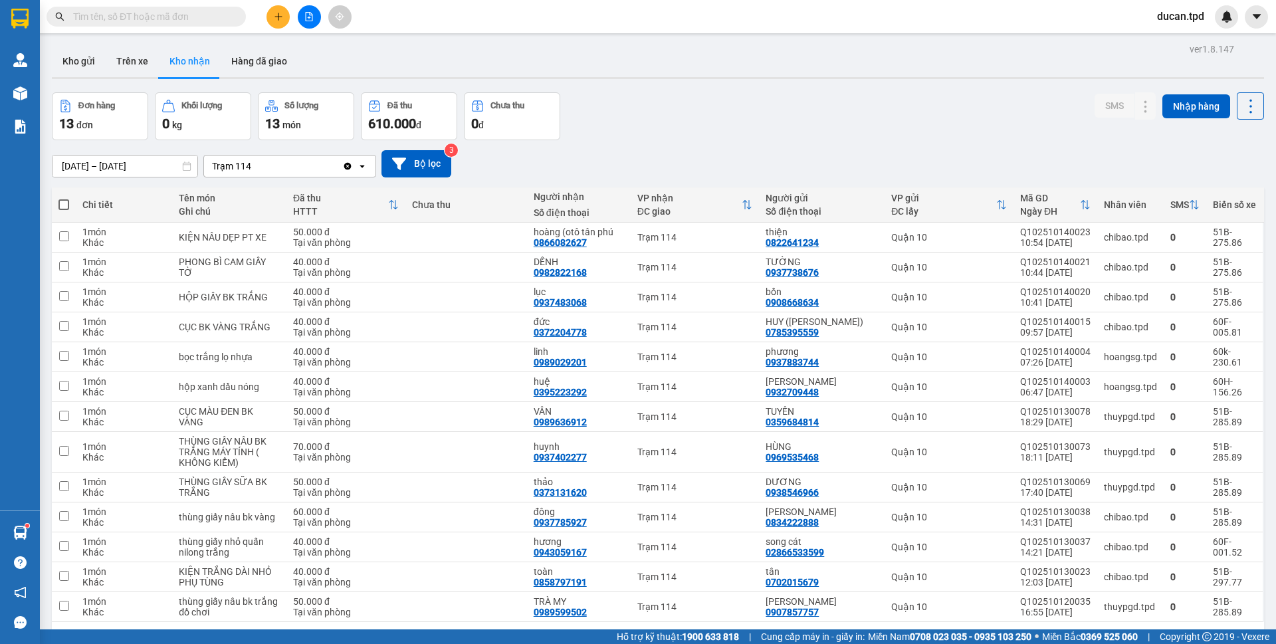
click at [194, 16] on input "text" at bounding box center [151, 16] width 157 height 15
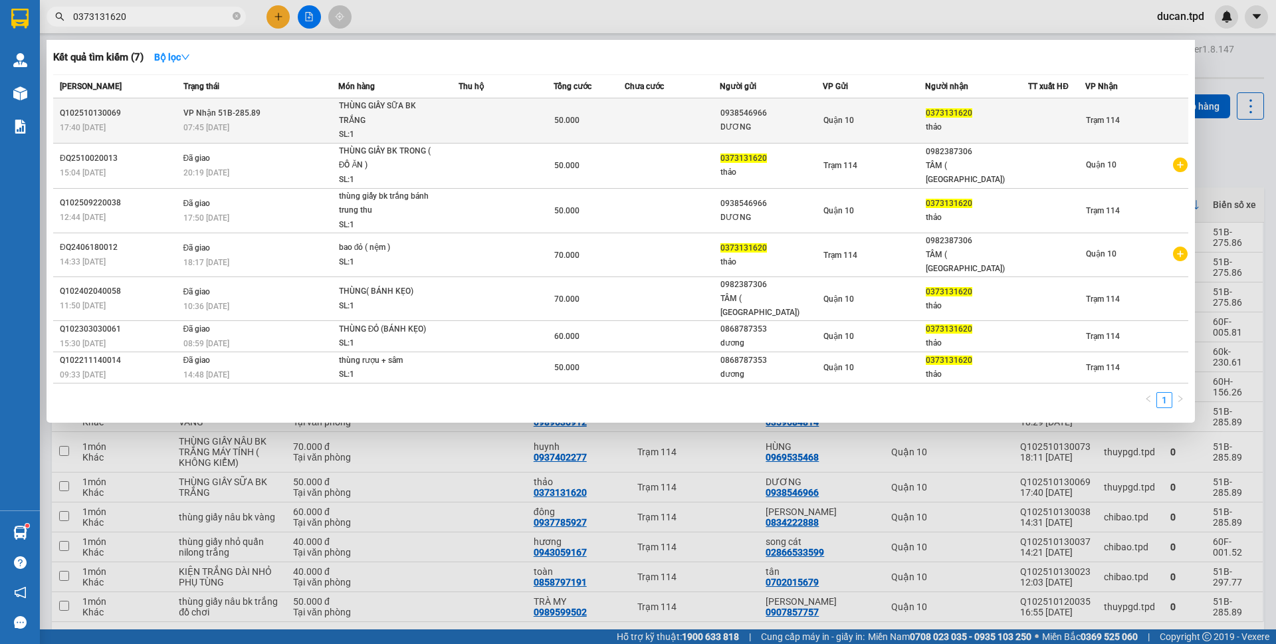
type input "0373131620"
click at [673, 118] on td at bounding box center [672, 120] width 95 height 45
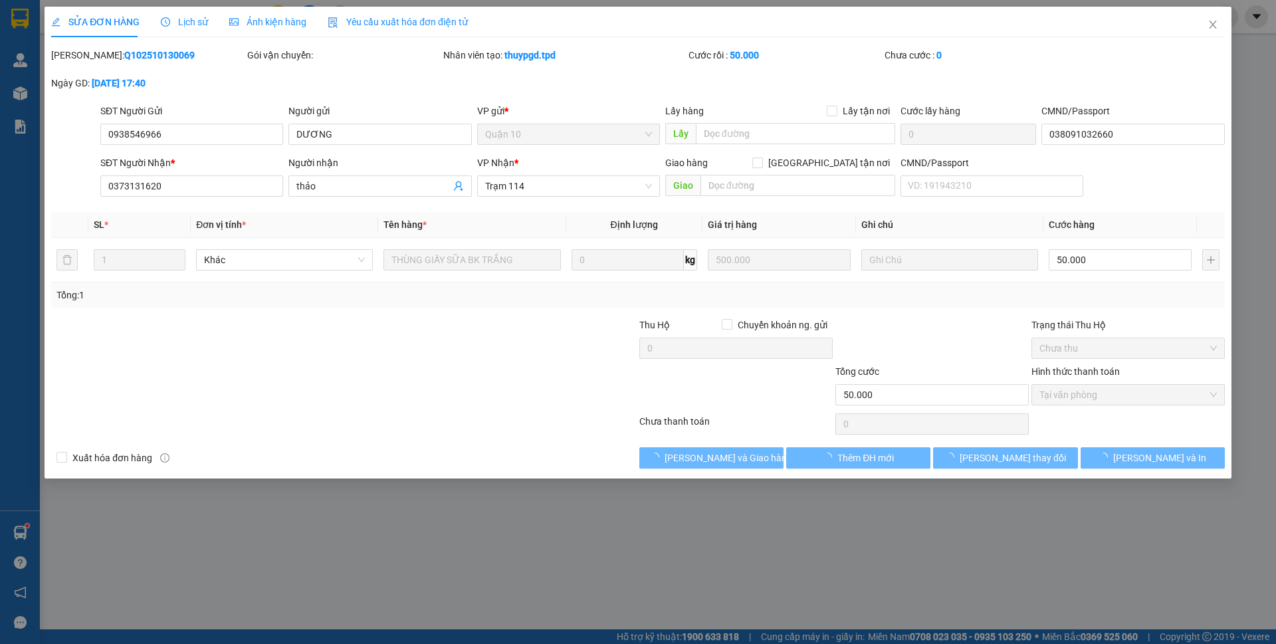
type input "0938546966"
type input "DƯƠNG"
type input "038091032660"
type input "0373131620"
type input "thảo"
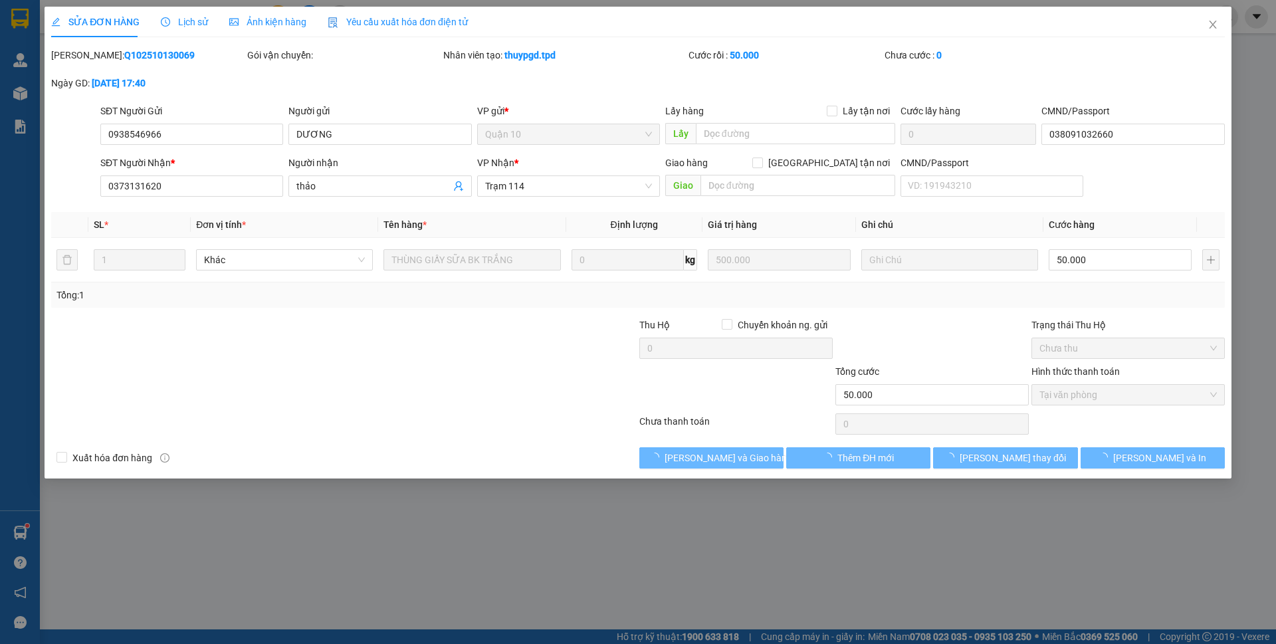
type input "50.000"
click at [740, 456] on span "[PERSON_NAME] và Giao hàng" at bounding box center [729, 458] width 128 height 15
click at [740, 456] on span "Giao hàng" at bounding box center [719, 458] width 43 height 15
click at [740, 456] on span "[PERSON_NAME] và Giao hàng" at bounding box center [729, 458] width 128 height 15
click at [740, 456] on div "SỬA ĐƠN HÀNG Lịch sử Ảnh kiện hàng Yêu cầu xuất hóa đơn điện tử Total Paid Fee …" at bounding box center [638, 322] width 1276 height 644
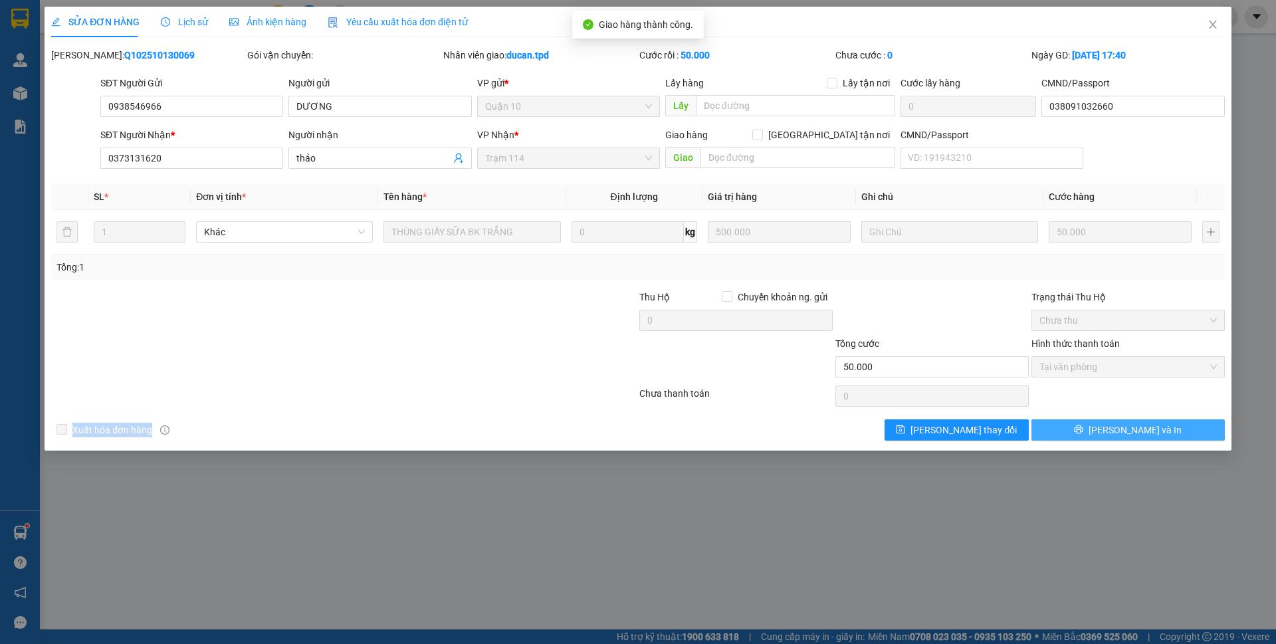
click at [1113, 423] on button "[PERSON_NAME] và In" at bounding box center [1128, 429] width 193 height 21
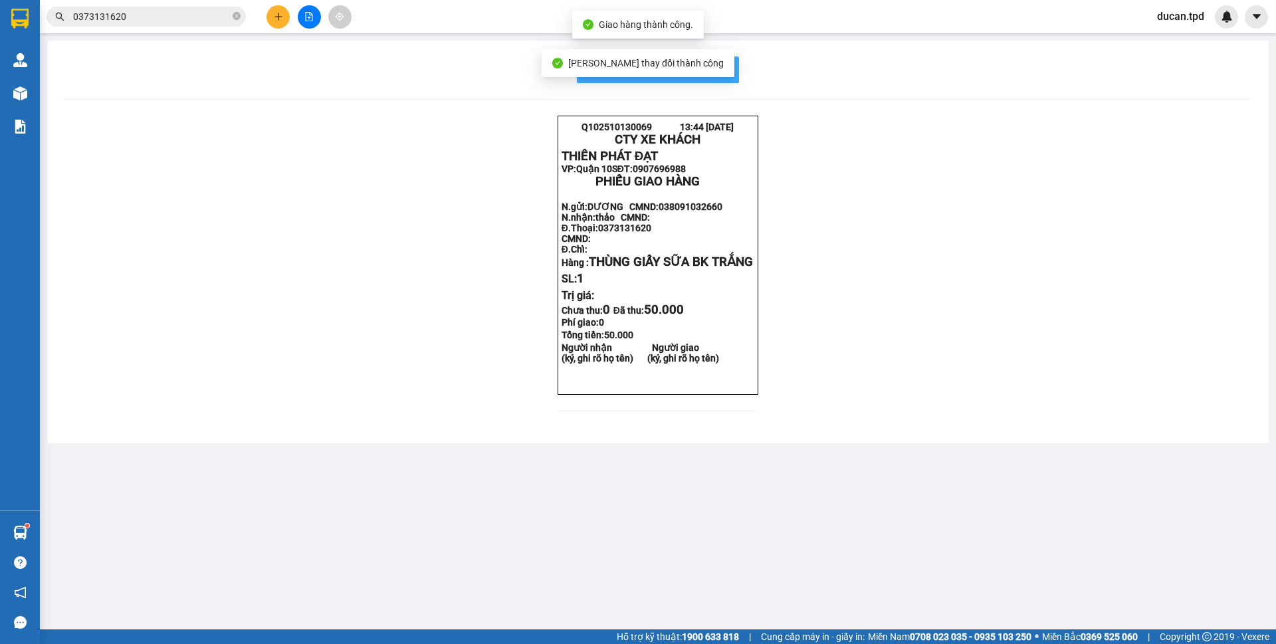
click at [726, 62] on span "In mẫu biên lai tự cấu hình" at bounding box center [666, 69] width 125 height 17
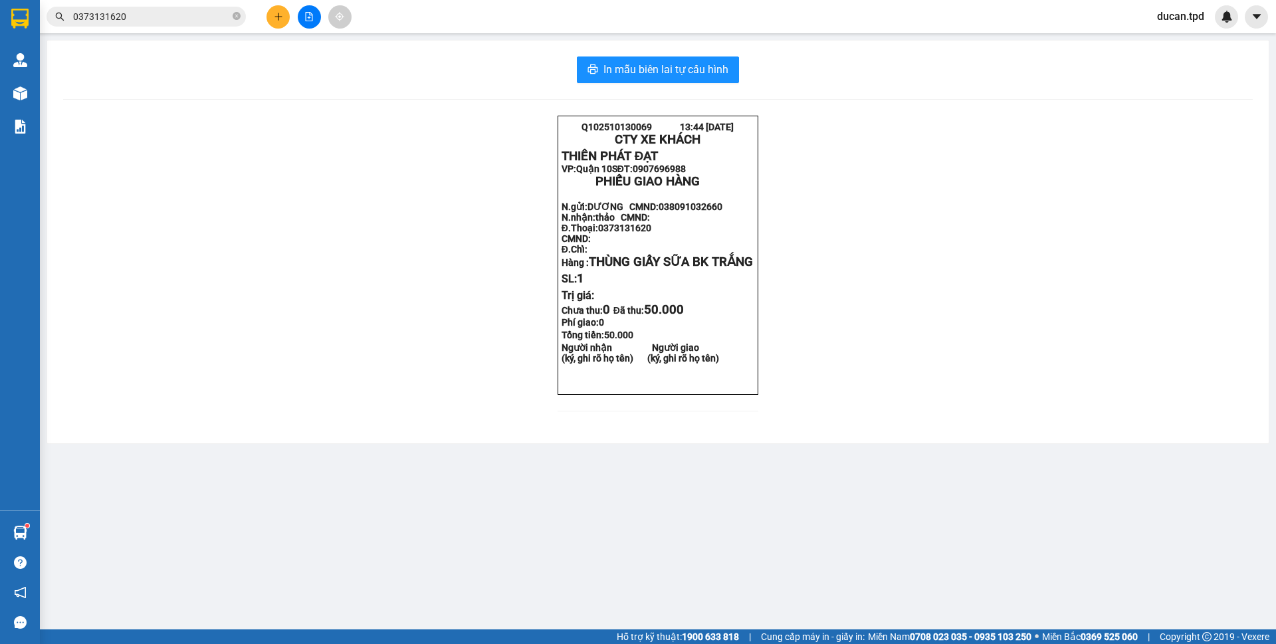
click at [219, 21] on input "0373131620" at bounding box center [151, 16] width 157 height 15
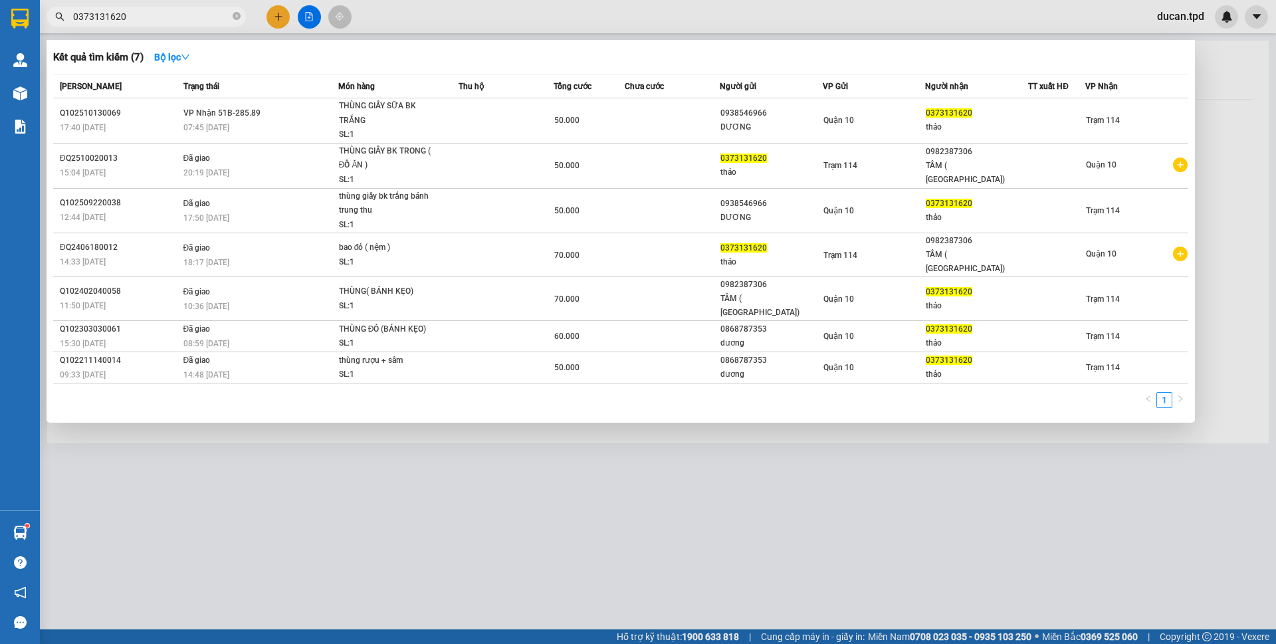
click at [219, 21] on input "0373131620" at bounding box center [151, 16] width 157 height 15
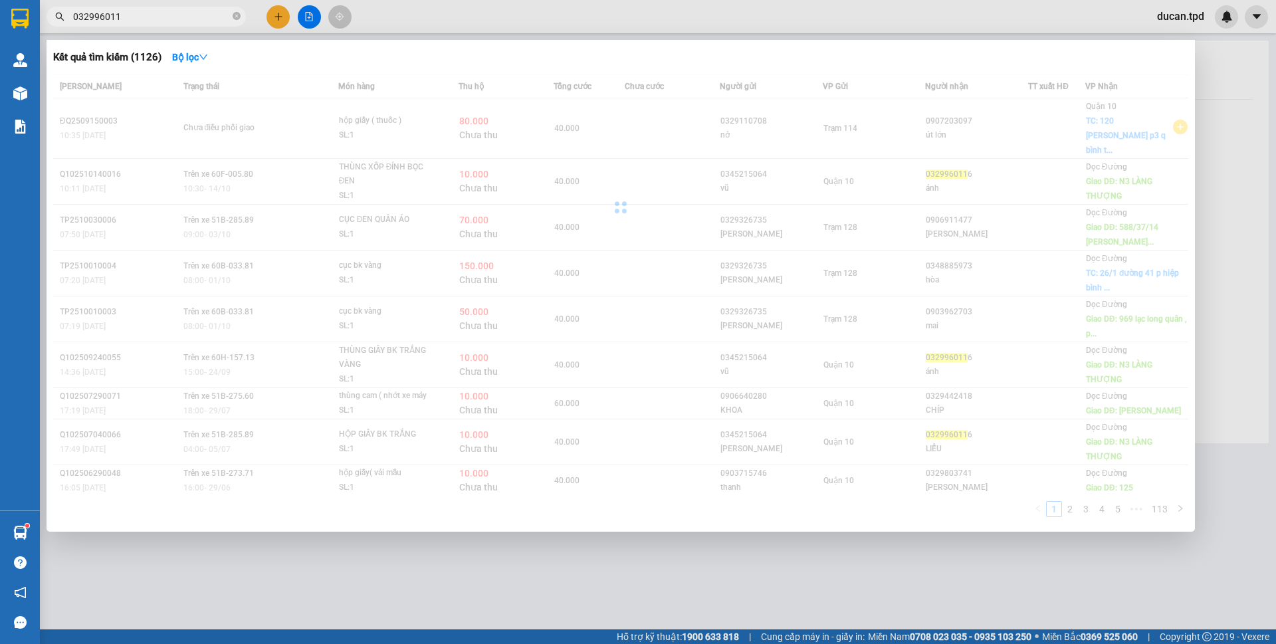
type input "0329960116"
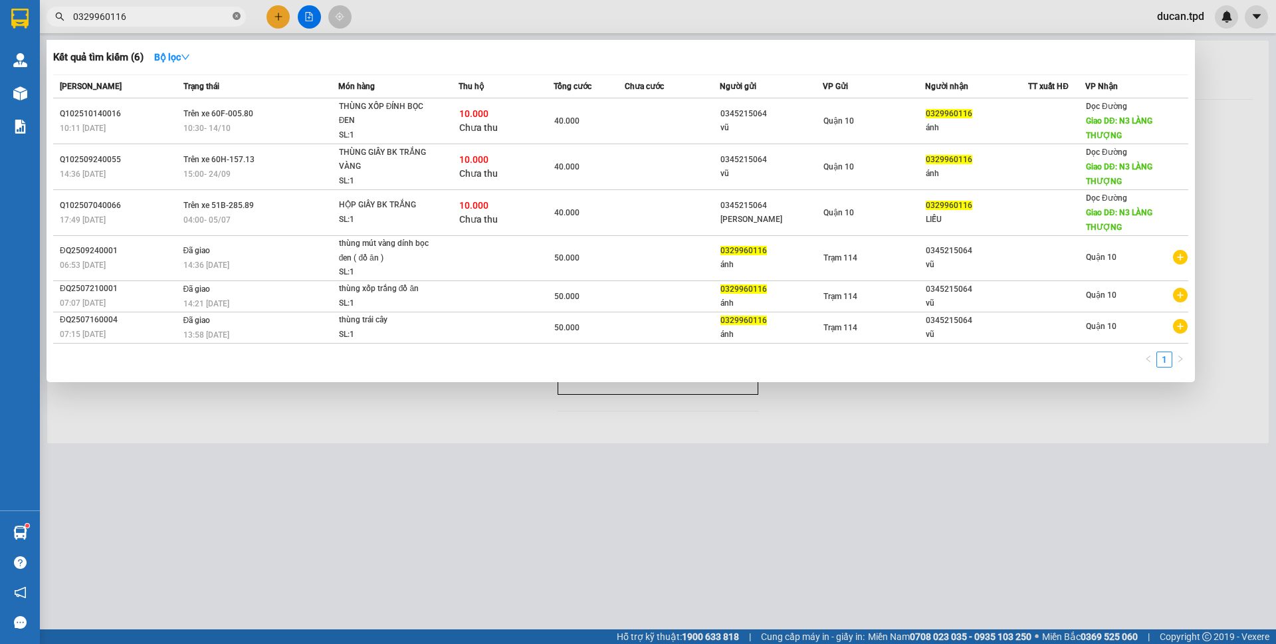
click at [234, 13] on icon "close-circle" at bounding box center [237, 16] width 8 height 8
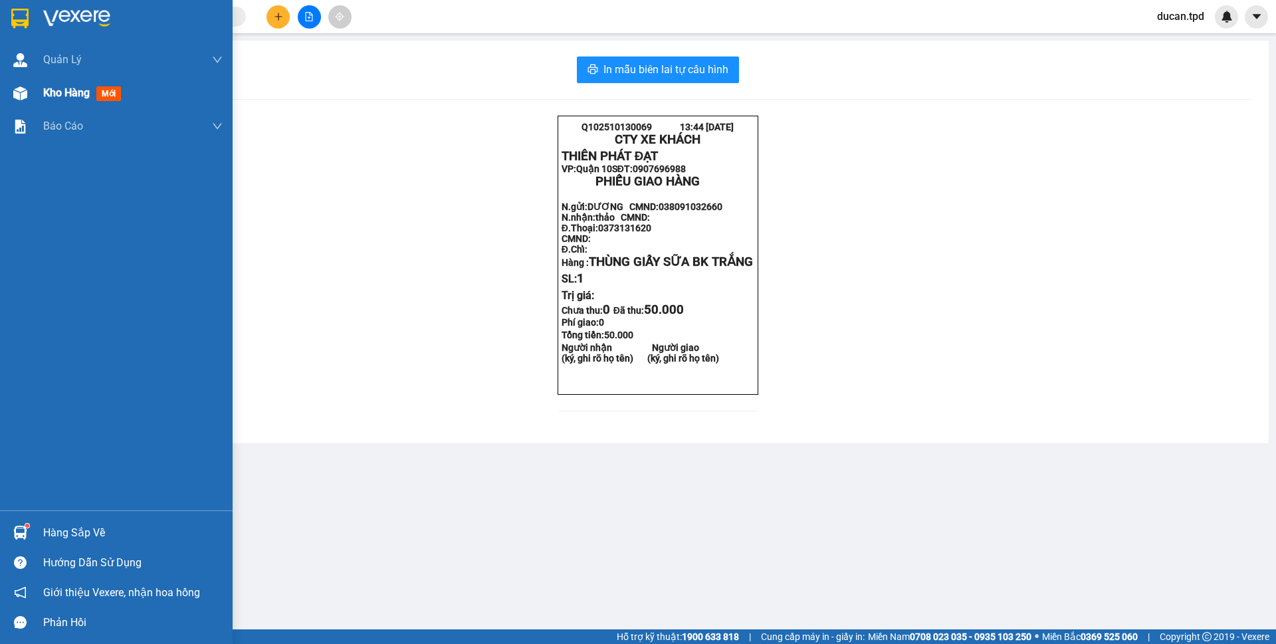
click at [27, 95] on div at bounding box center [20, 93] width 23 height 23
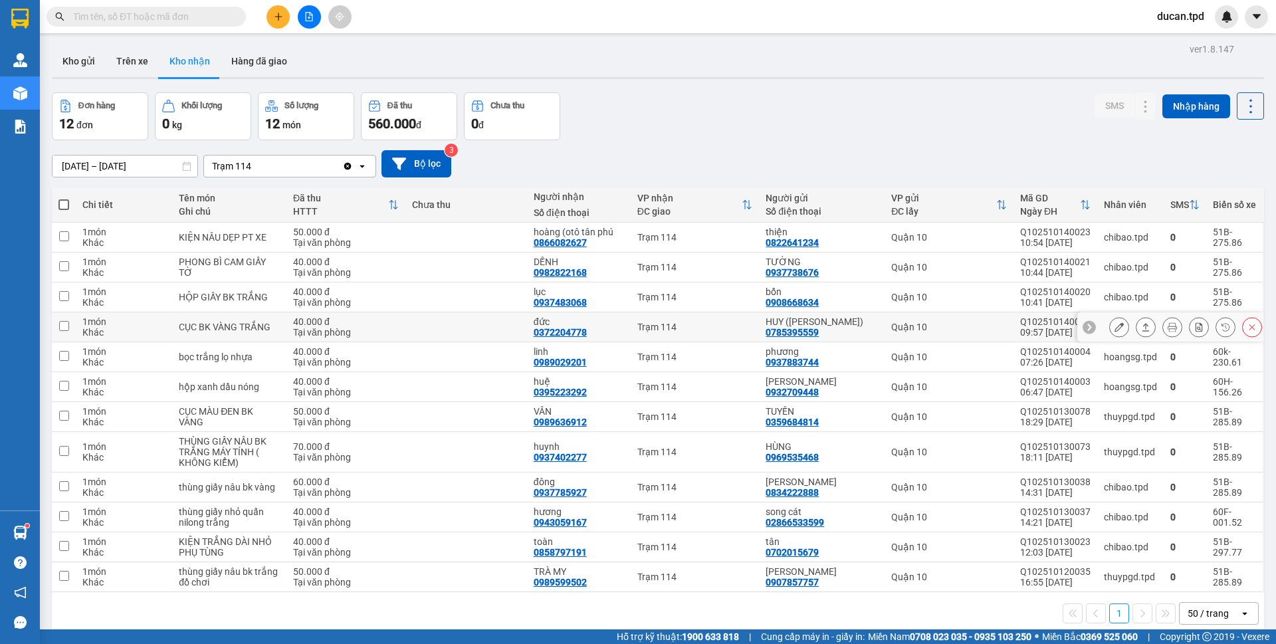
click at [1113, 322] on button at bounding box center [1119, 327] width 19 height 23
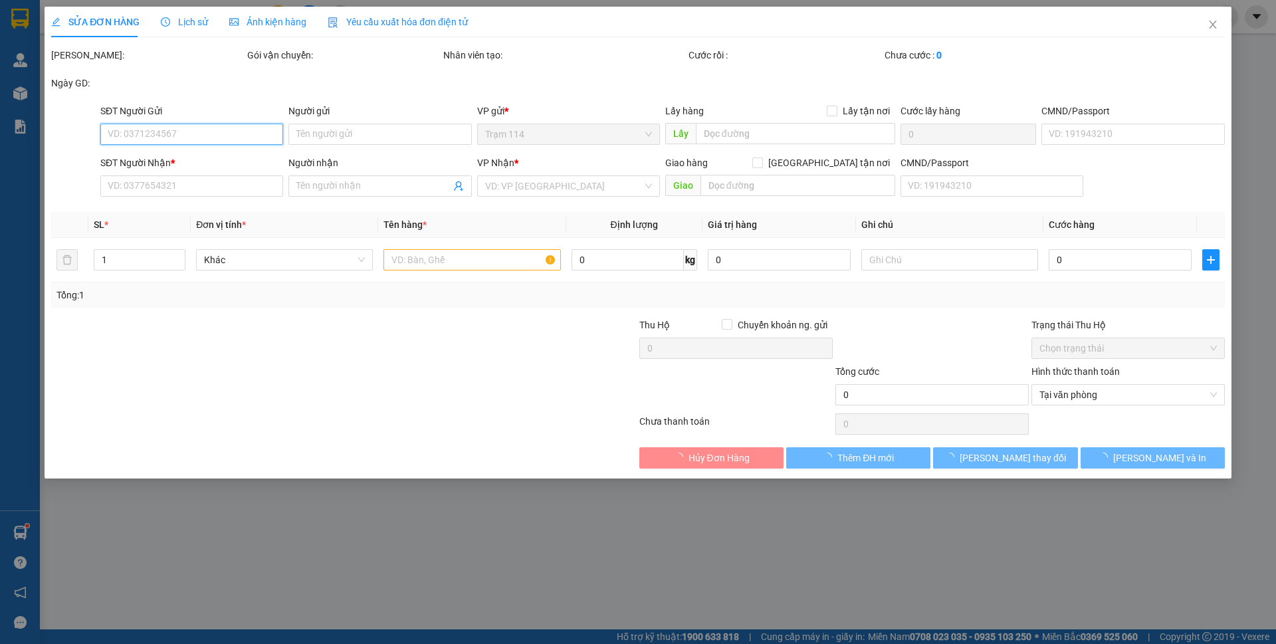
type input "0785395559"
type input "HUY ([PERSON_NAME])"
type input "052068022852"
type input "0372204778"
type input "đức"
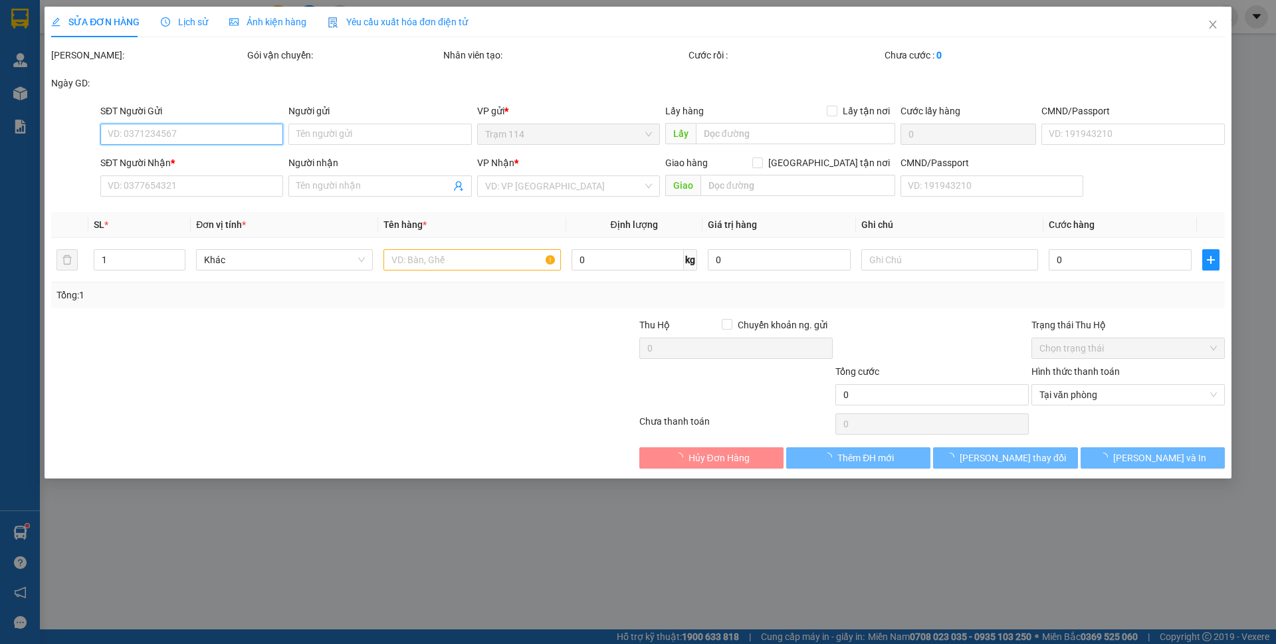
type input "40.000"
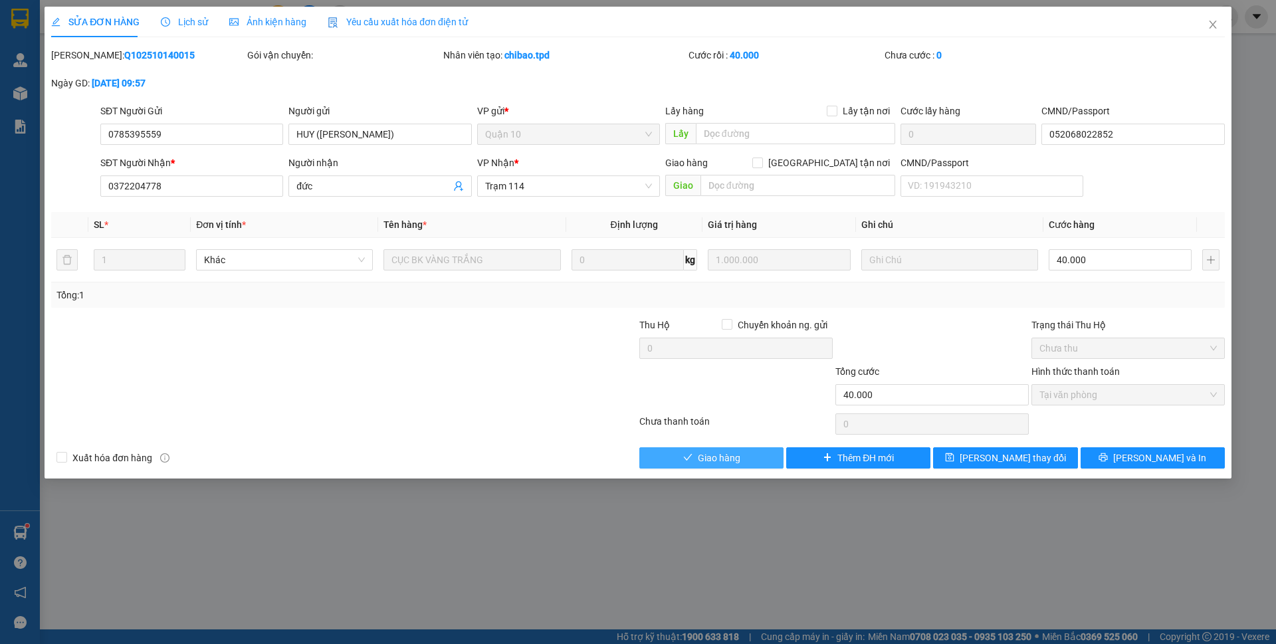
click at [700, 453] on span "Giao hàng" at bounding box center [719, 458] width 43 height 15
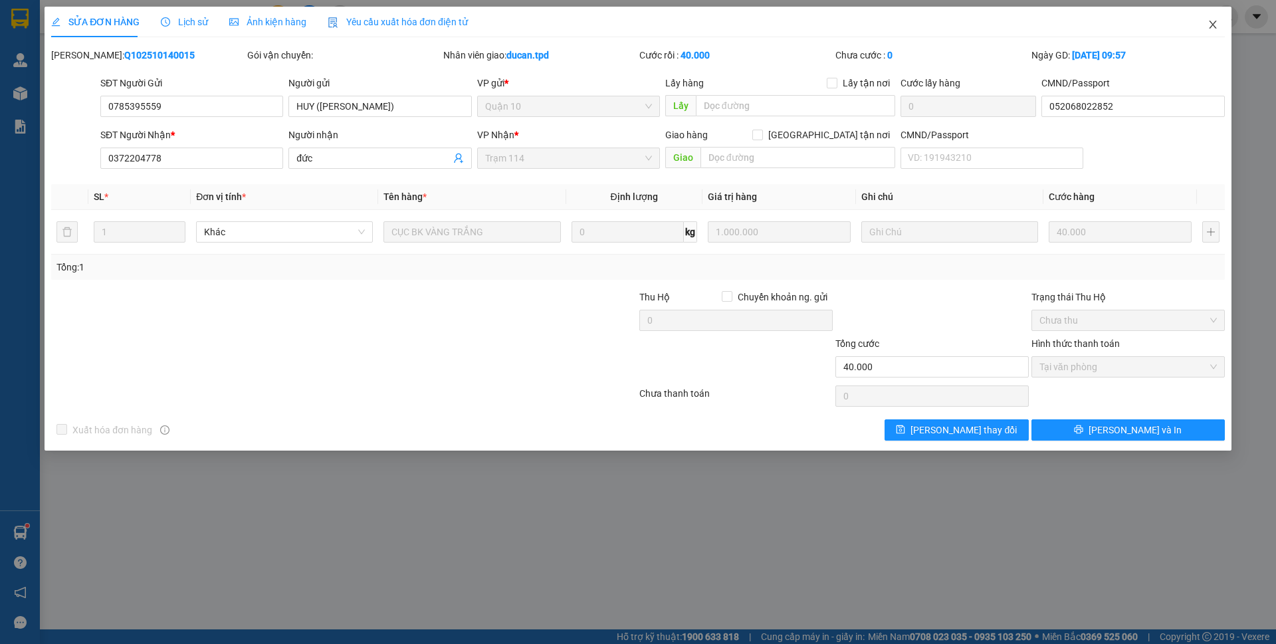
click at [1220, 28] on span "Close" at bounding box center [1212, 25] width 37 height 37
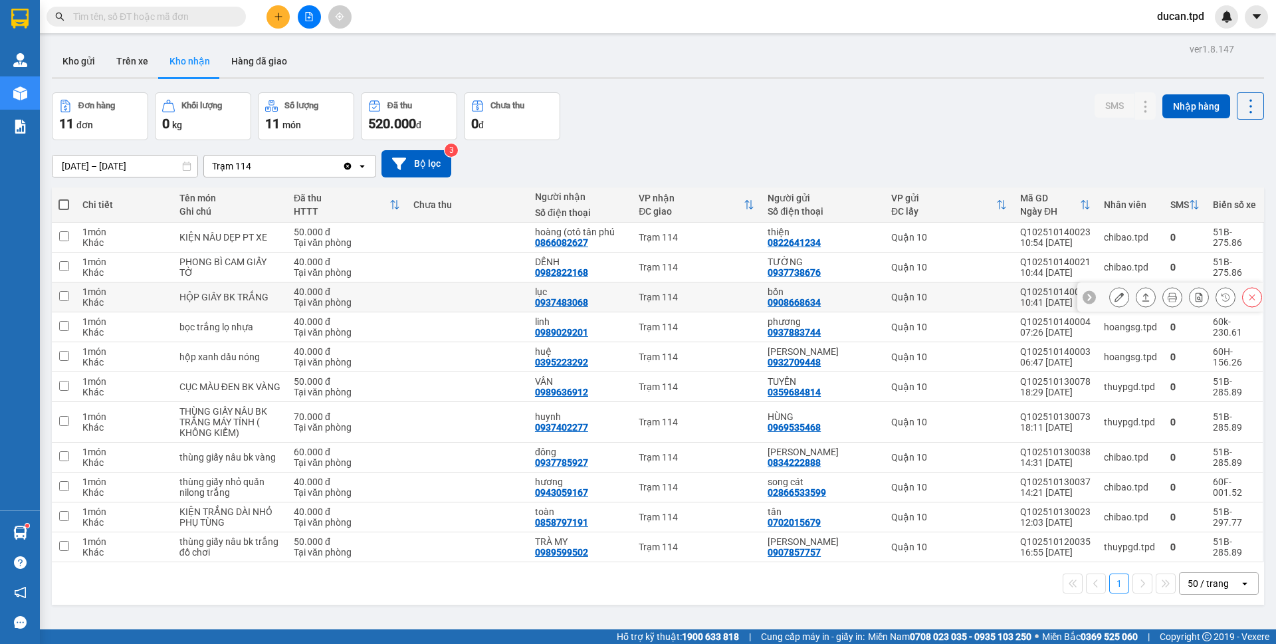
click at [1113, 298] on button at bounding box center [1119, 297] width 19 height 23
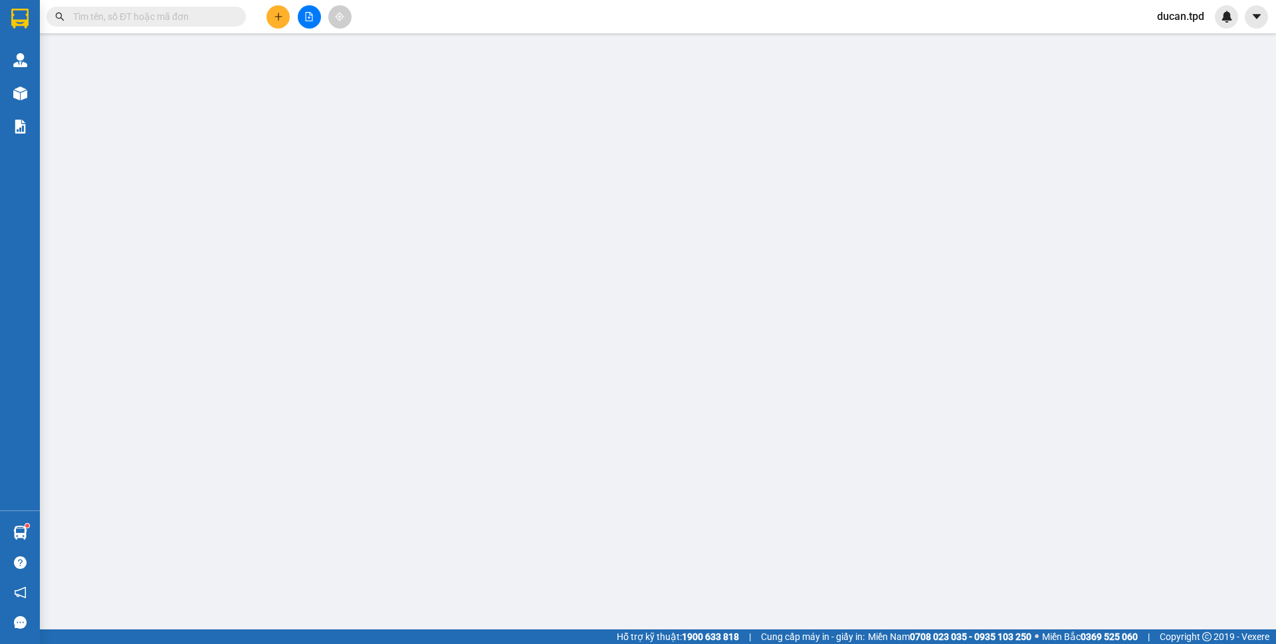
type input "0908668634"
type input "bổn"
type input "024225646"
type input "0937483068"
type input "lục"
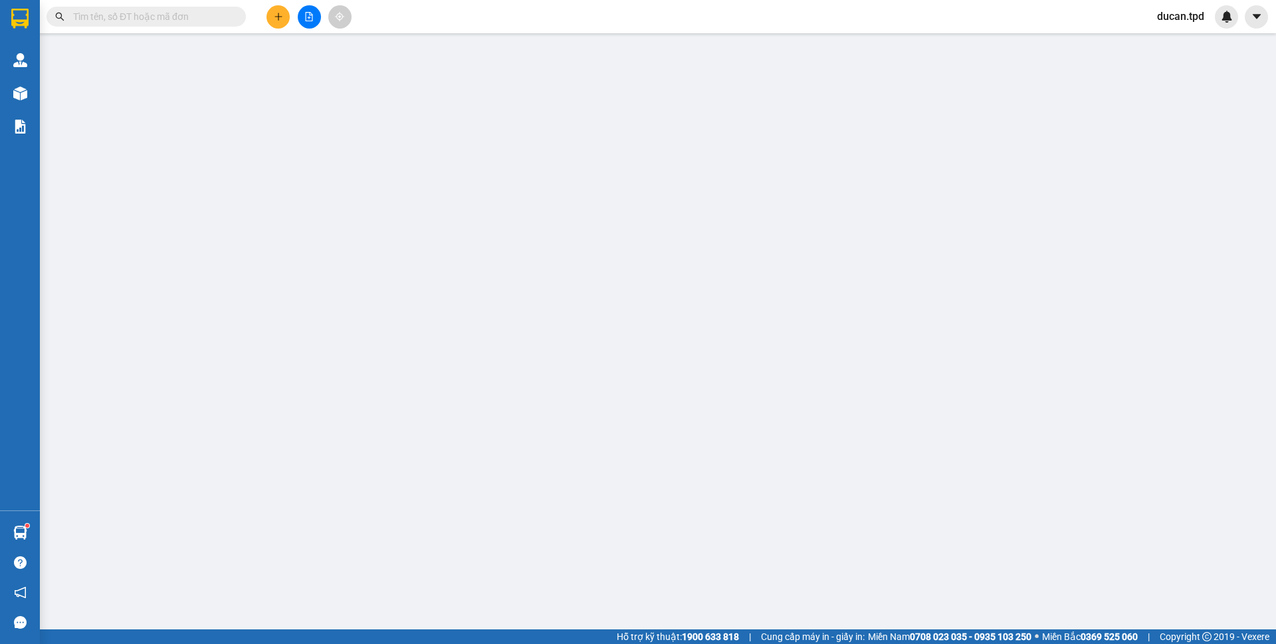
type input "40.000"
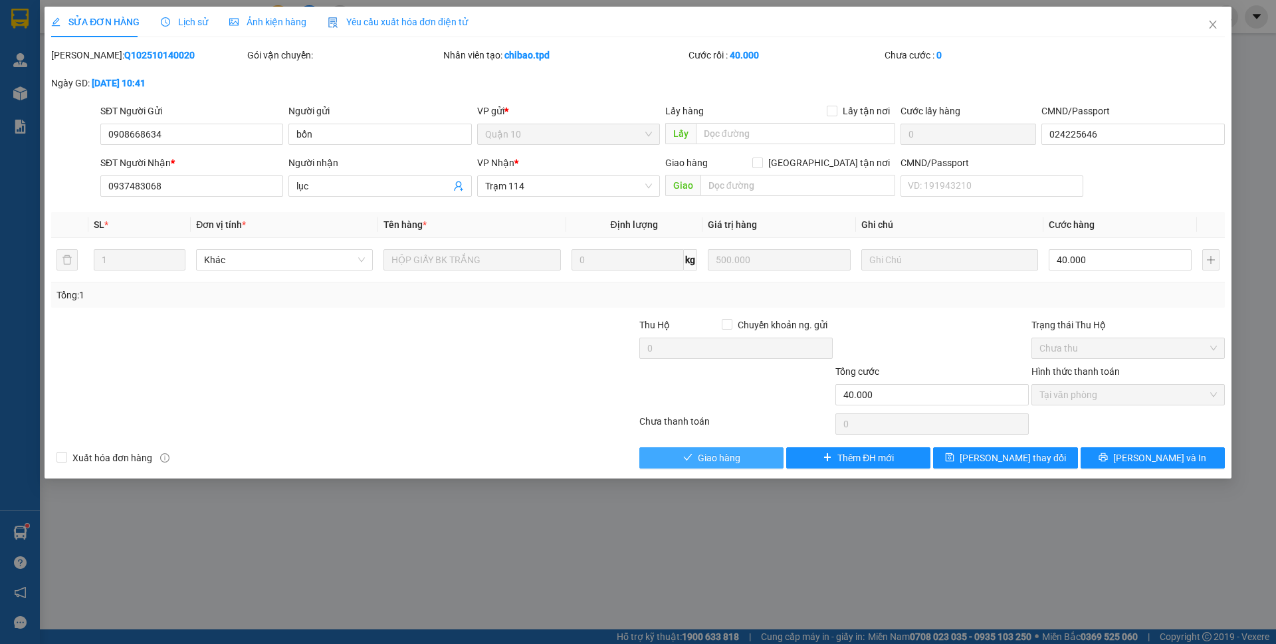
click at [766, 457] on button "Giao hàng" at bounding box center [711, 457] width 144 height 21
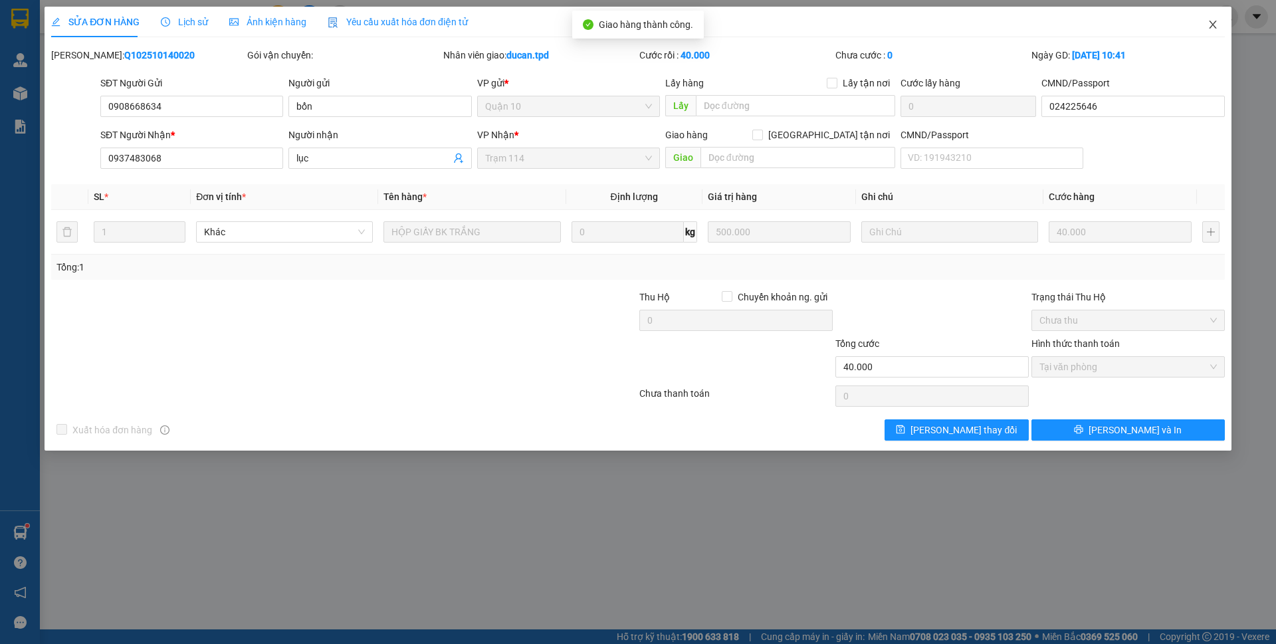
click at [1217, 23] on icon "close" at bounding box center [1213, 24] width 11 height 11
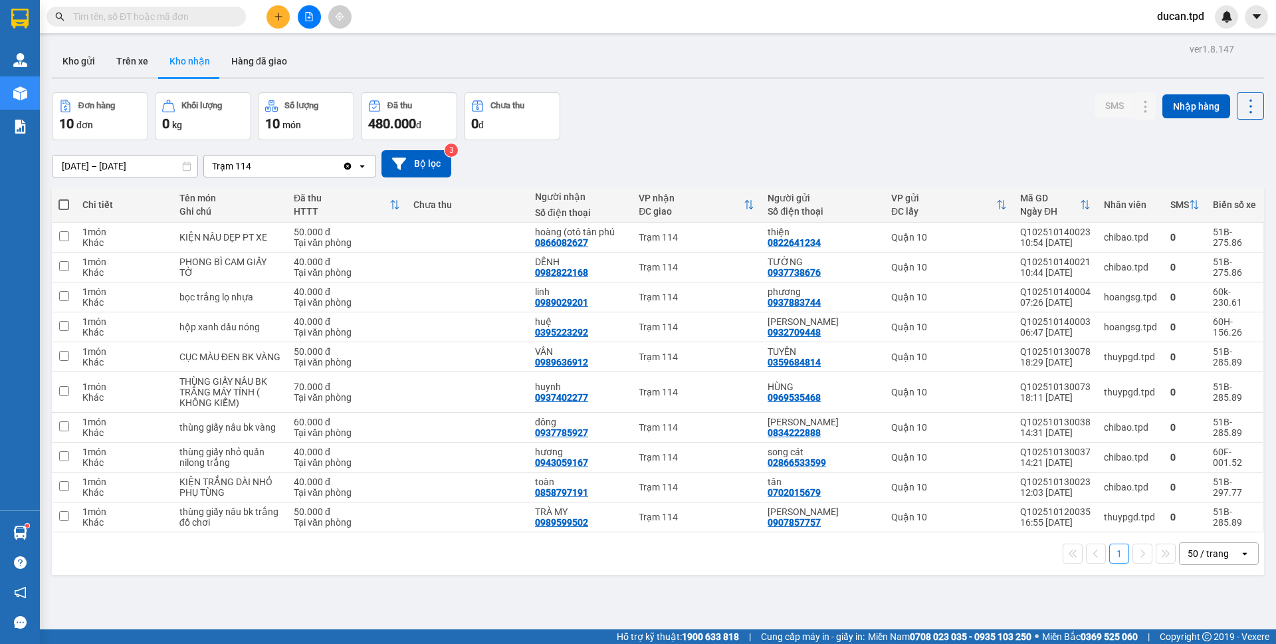
click at [175, 20] on input "text" at bounding box center [151, 16] width 157 height 15
click at [211, 20] on input "text" at bounding box center [151, 16] width 157 height 15
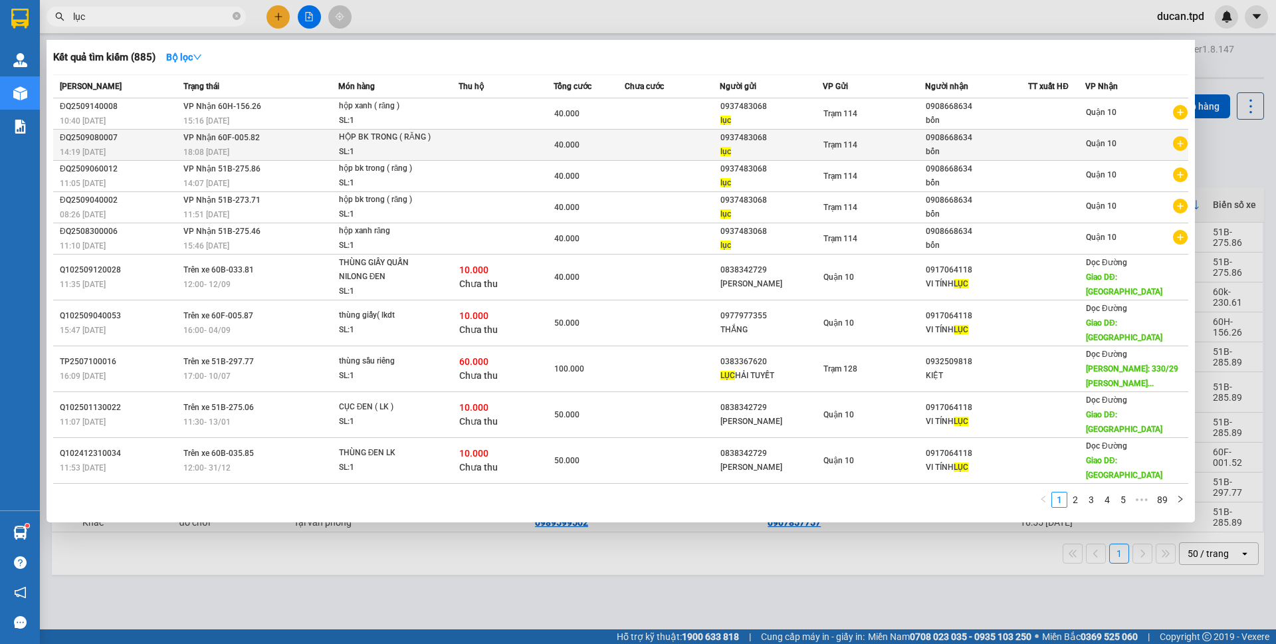
type input "lục"
click at [811, 130] on td "0937483068 lục" at bounding box center [771, 145] width 103 height 31
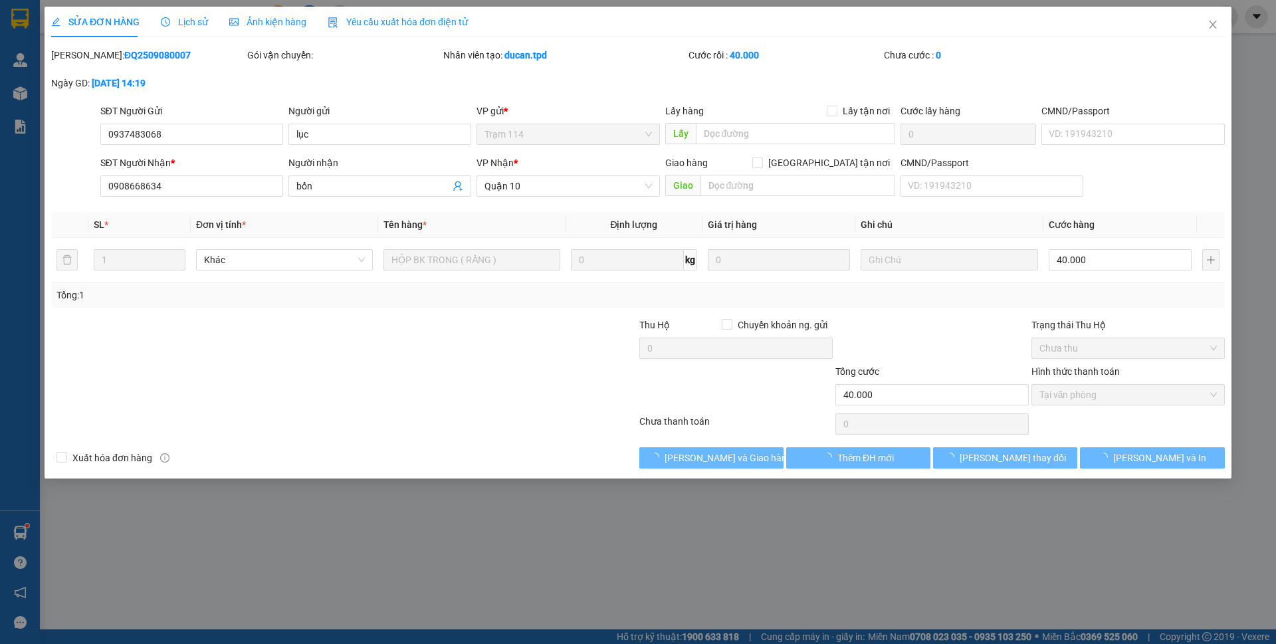
type input "0937483068"
type input "lục"
type input "0908668634"
type input "bổn"
type input "40.000"
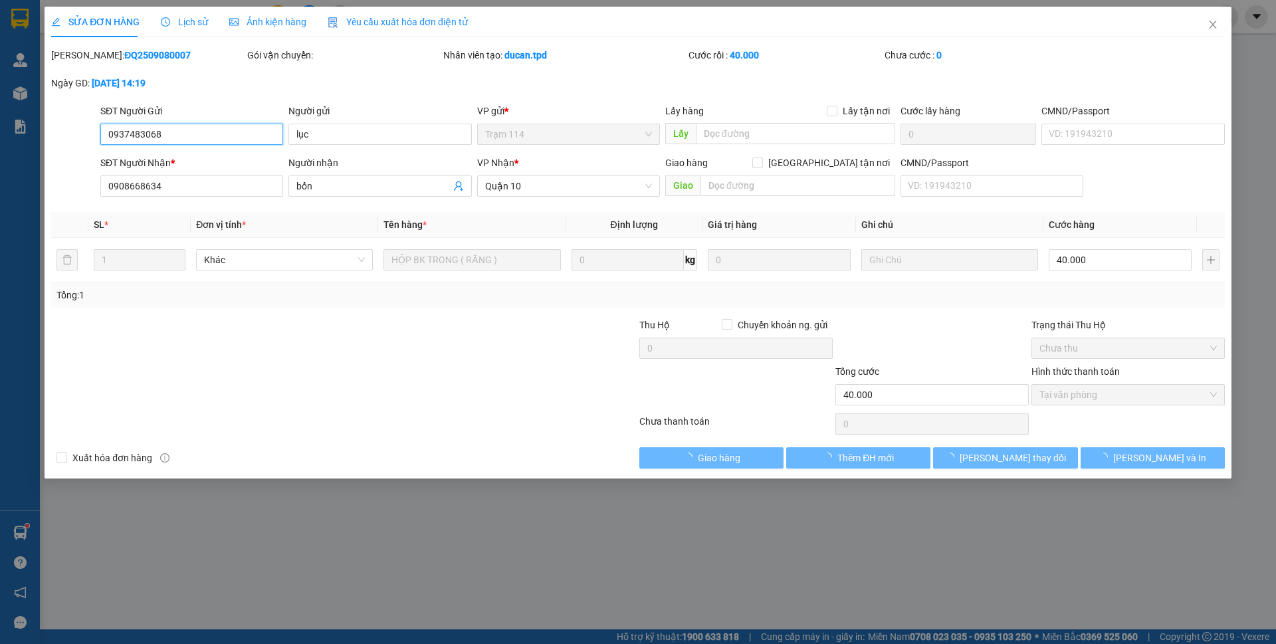
click at [122, 136] on input "0937483068" at bounding box center [191, 134] width 183 height 21
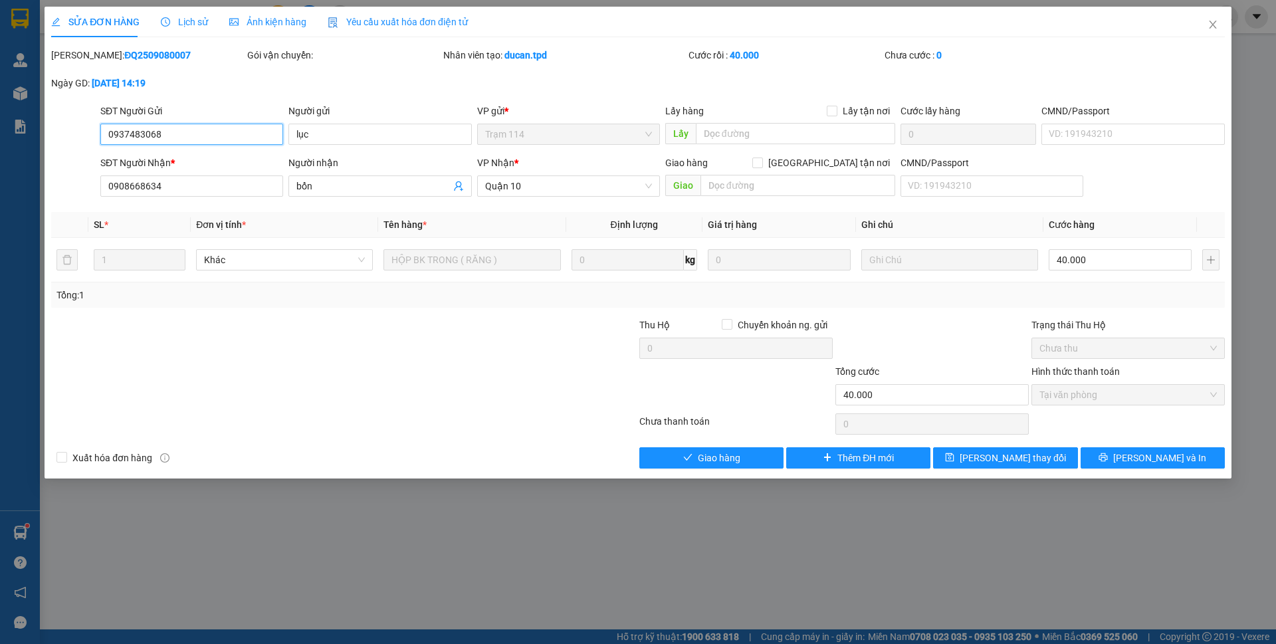
click at [122, 138] on input "0937483068" at bounding box center [191, 134] width 183 height 21
click at [1205, 21] on span "Close" at bounding box center [1212, 25] width 37 height 37
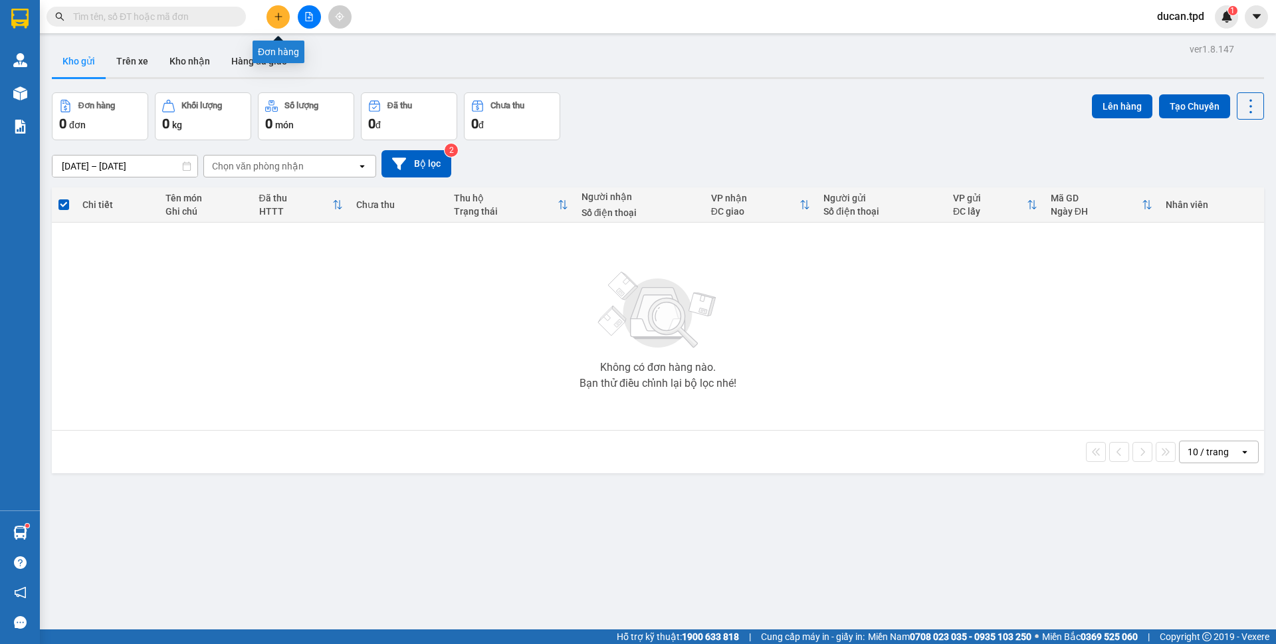
click at [277, 13] on icon "plus" at bounding box center [278, 16] width 9 height 9
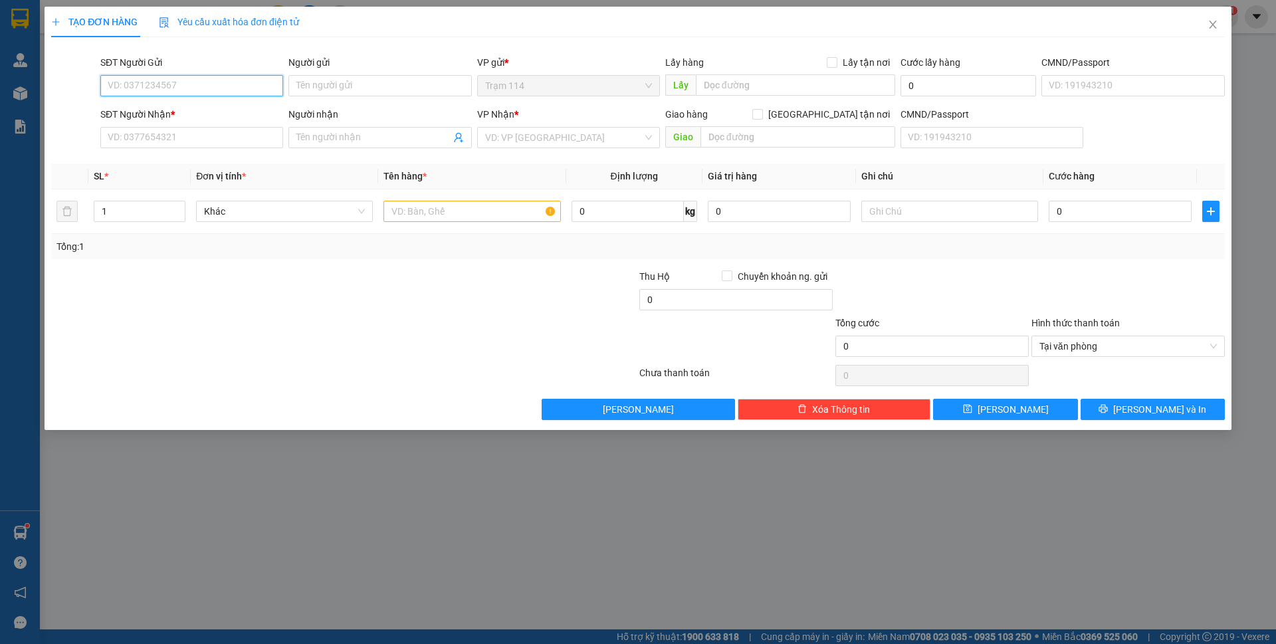
click at [251, 88] on input "SĐT Người Gửi" at bounding box center [191, 85] width 183 height 21
type input "0389264241"
click at [202, 137] on input "SĐT Người Nhận *" at bounding box center [191, 137] width 183 height 21
click at [193, 88] on input "0389264241" at bounding box center [191, 85] width 183 height 21
click at [153, 133] on input "SĐT Người Nhận *" at bounding box center [191, 137] width 183 height 21
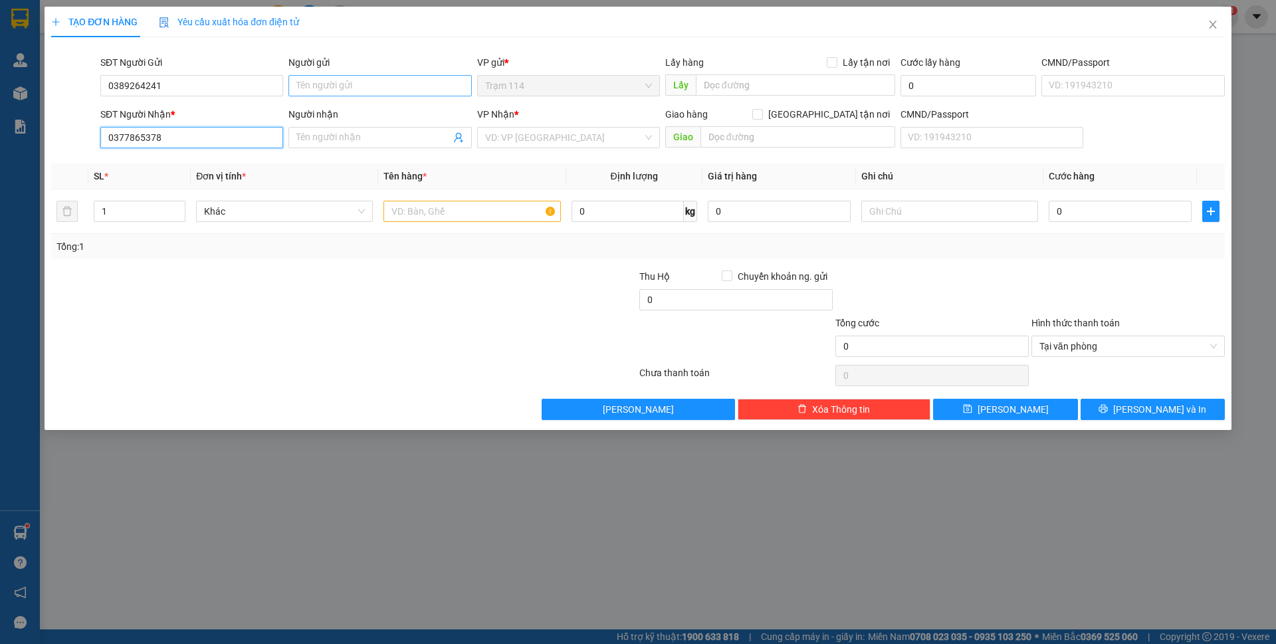
type input "0377865378"
click at [383, 84] on input "Người gửi" at bounding box center [379, 85] width 183 height 21
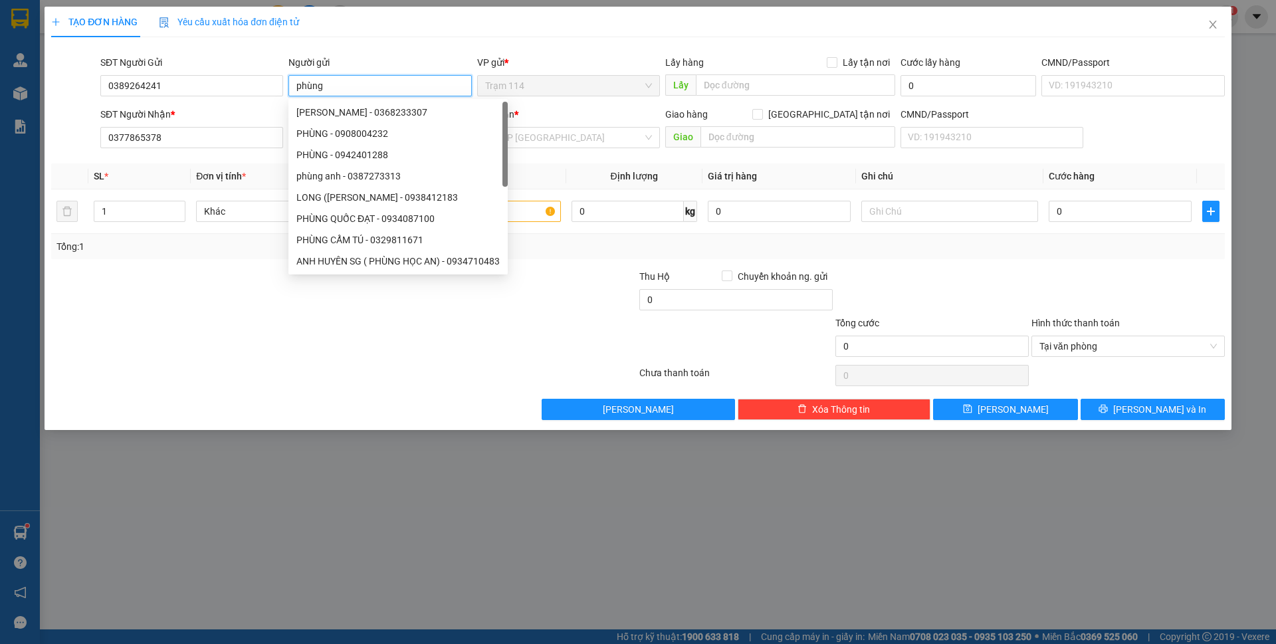
type input "phùng"
click at [419, 49] on div "Transit Pickup Surcharge Ids Transit Deliver Surcharge Ids Transit Deliver Surc…" at bounding box center [638, 234] width 1174 height 372
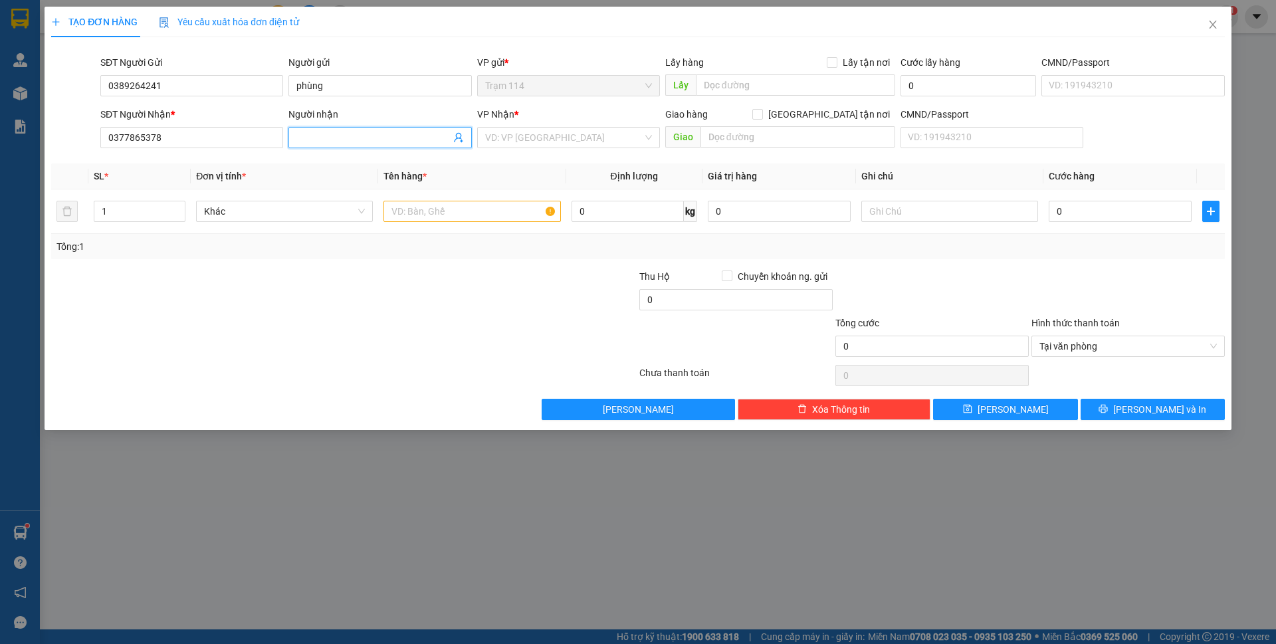
click at [335, 139] on input "Người nhận" at bounding box center [373, 137] width 154 height 15
type input "vĩ"
click at [512, 134] on input "search" at bounding box center [564, 138] width 158 height 20
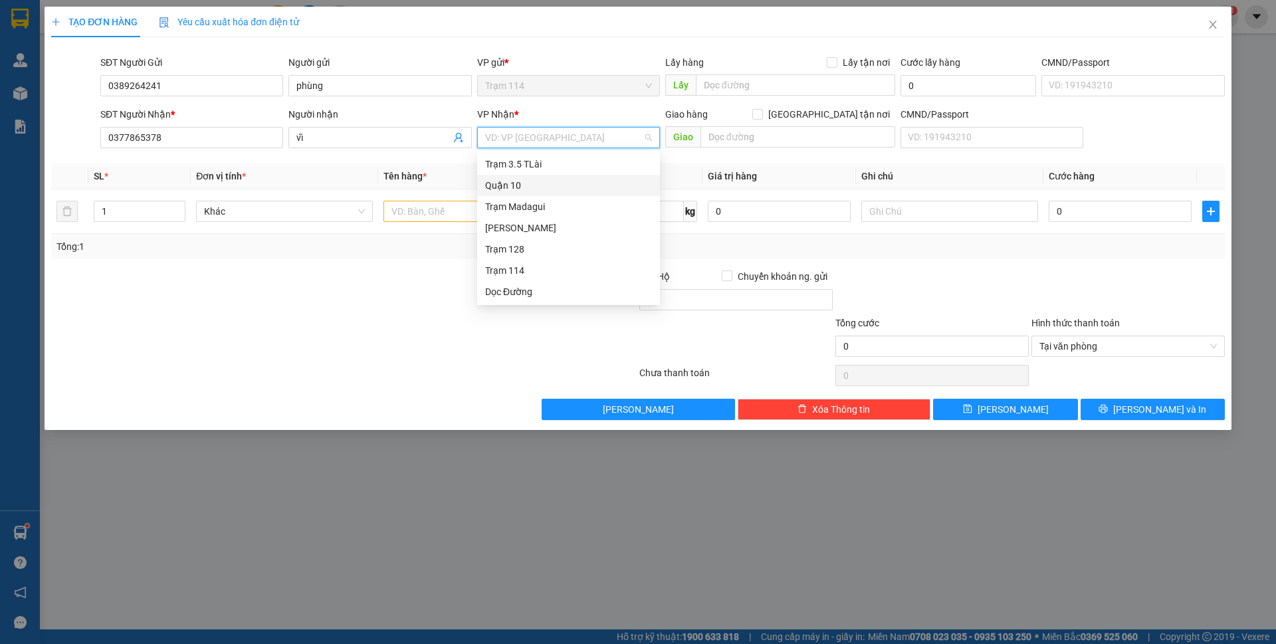
click at [530, 180] on div "Quận 10" at bounding box center [568, 185] width 167 height 15
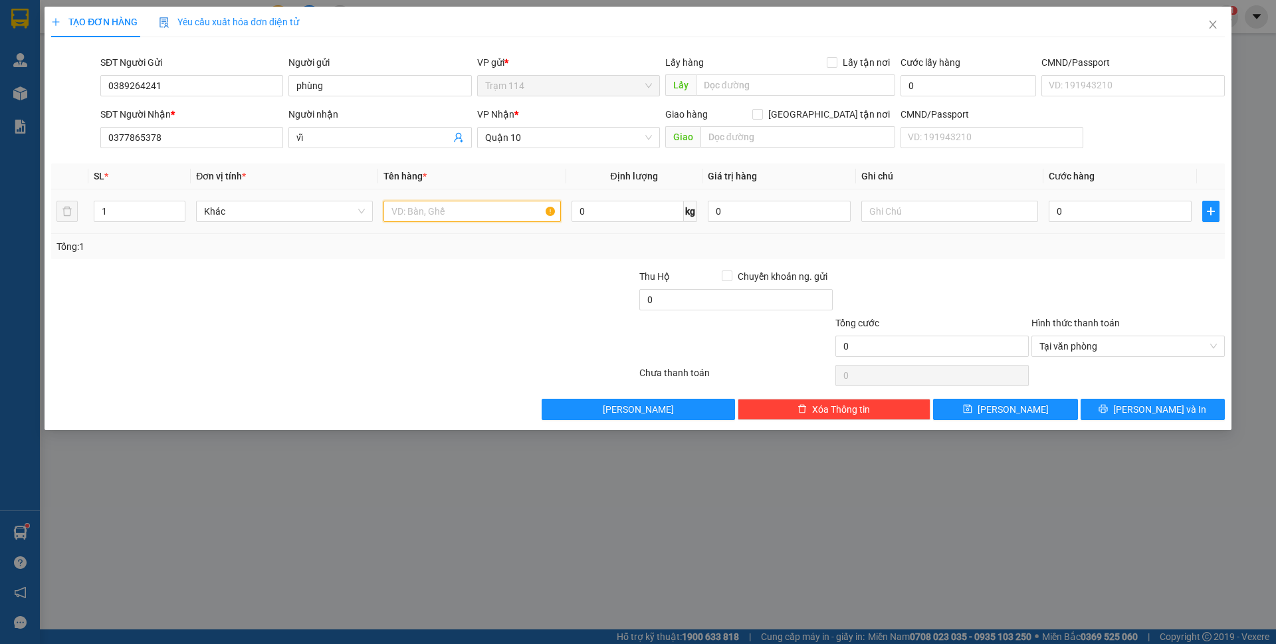
click at [499, 203] on input "text" at bounding box center [472, 211] width 177 height 21
click at [782, 144] on input "text" at bounding box center [798, 136] width 195 height 21
click at [762, 117] on input "[GEOGRAPHIC_DATA] tận nơi" at bounding box center [756, 113] width 9 height 9
checkbox input "true"
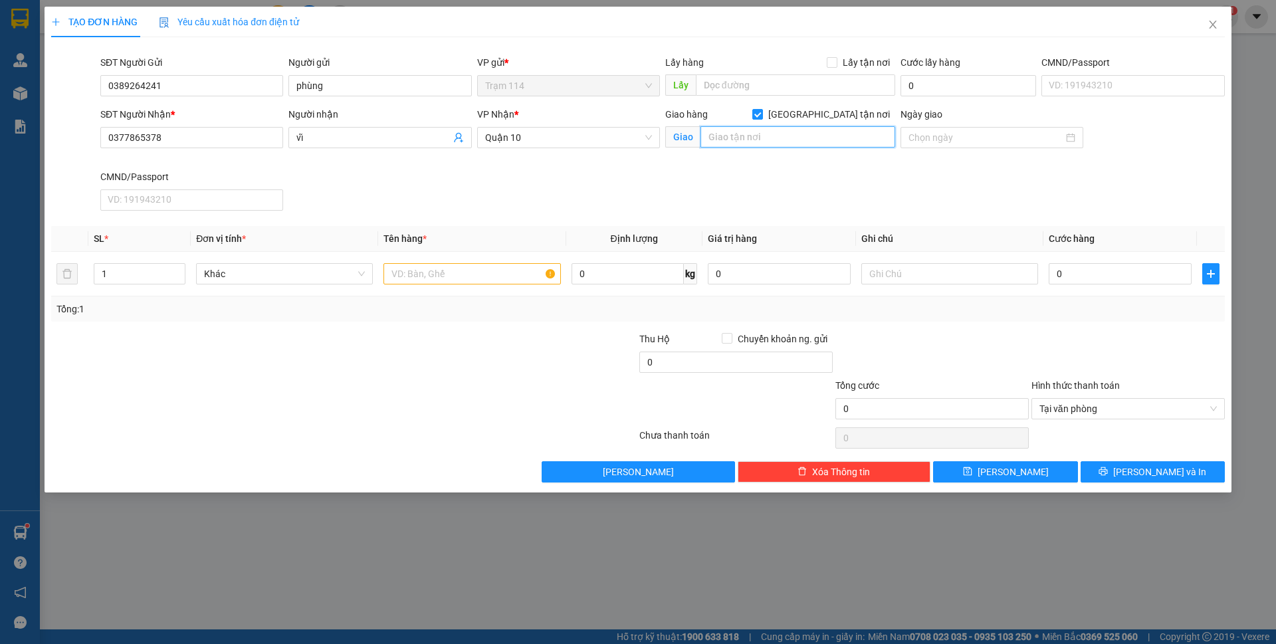
click at [812, 137] on input "text" at bounding box center [798, 136] width 195 height 21
type input "359 đ [PERSON_NAME] p [PERSON_NAME] q1"
click at [428, 269] on input "text" at bounding box center [472, 273] width 177 height 21
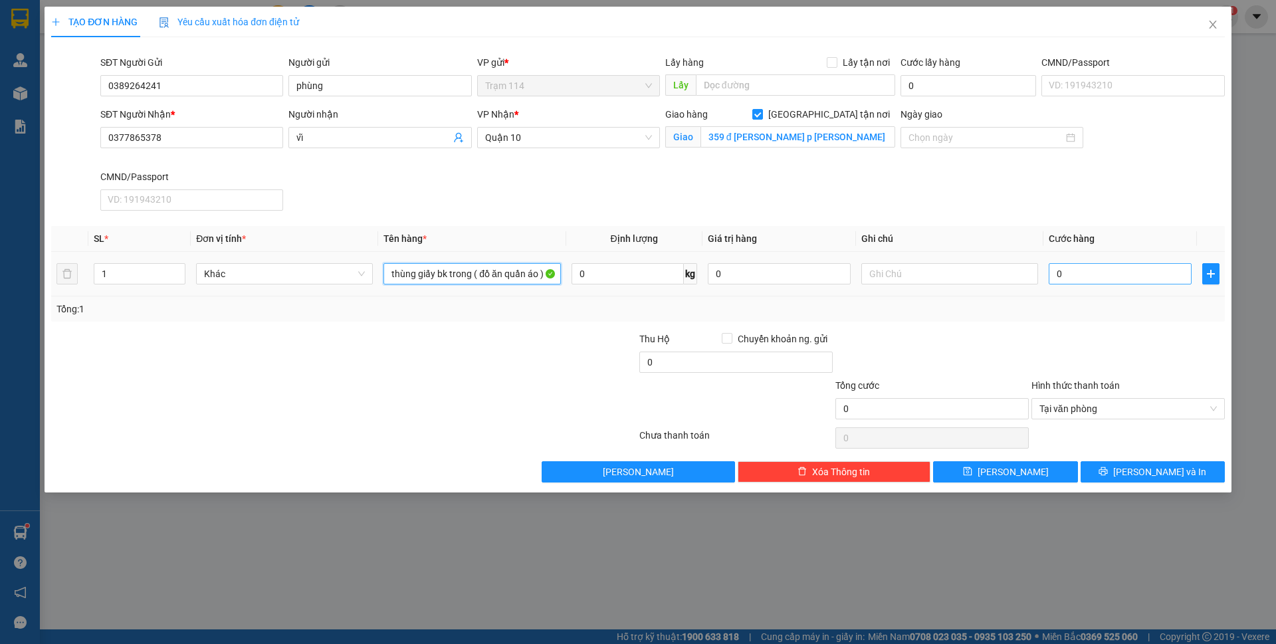
type input "thùng giấy bk trong ( đồ ăn quần áo )"
click at [1054, 269] on input "0" at bounding box center [1120, 273] width 143 height 21
type input "6"
type input "60"
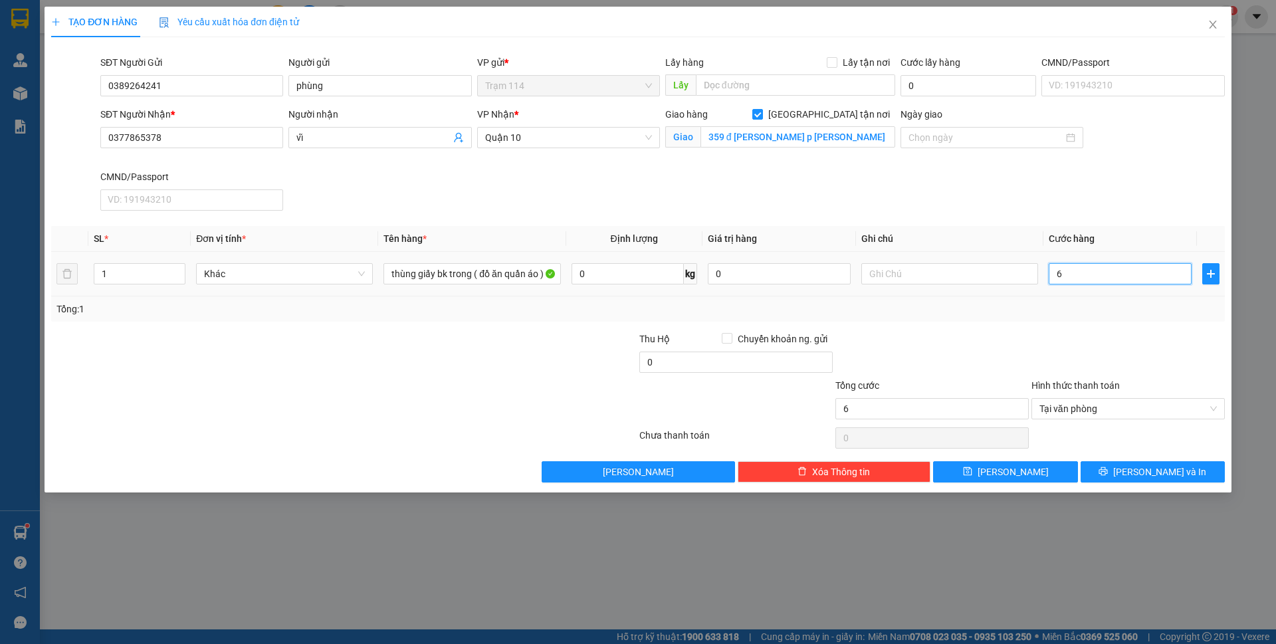
type input "60"
type input "60.000"
click at [998, 309] on div "Tổng: 1" at bounding box center [637, 309] width 1163 height 15
click at [431, 192] on div "SĐT Người Nhận * 0377865378 Người nhận vĩ VP Nhận * Quận 10 Giao hàng Giao tận …" at bounding box center [663, 161] width 1130 height 109
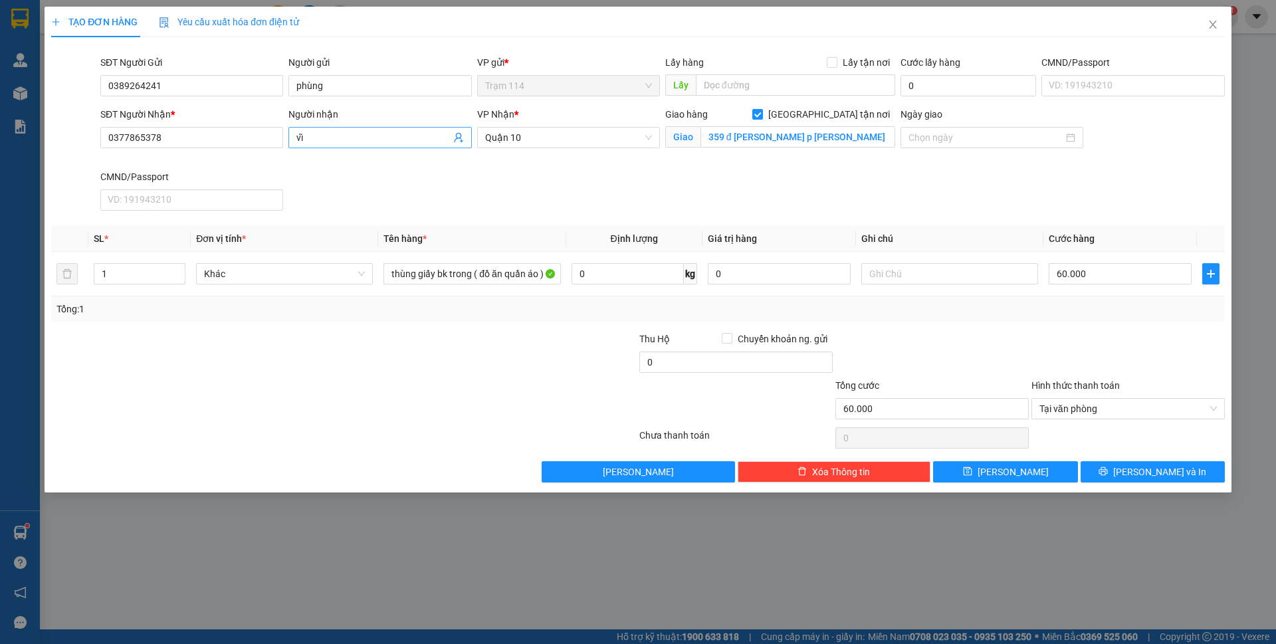
click at [347, 144] on input "vĩ" at bounding box center [373, 137] width 154 height 15
type input "vĩ ( 0715495192 )"
click at [692, 356] on input "0" at bounding box center [735, 362] width 193 height 21
click at [1002, 328] on div "Transit Pickup Surcharge Ids Transit Deliver Surcharge Ids Transit Deliver Surc…" at bounding box center [638, 265] width 1174 height 435
click at [679, 367] on input "0" at bounding box center [735, 362] width 193 height 21
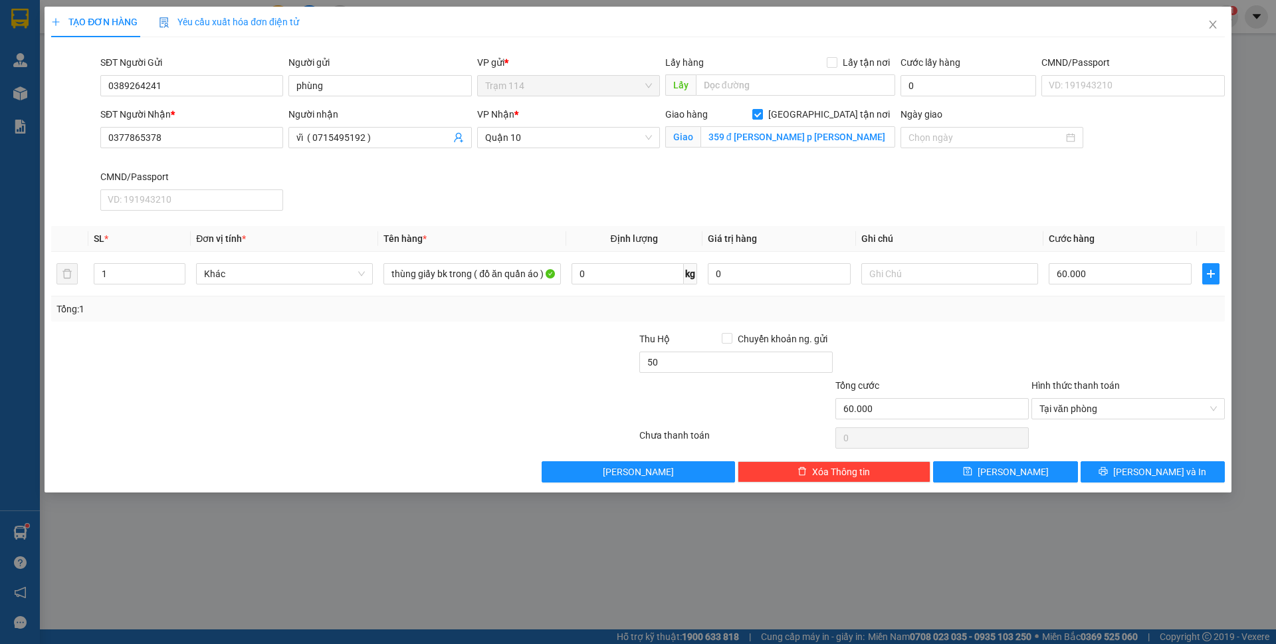
type input "50.000"
click at [974, 312] on div "Tổng: 1" at bounding box center [637, 309] width 1163 height 15
click at [1108, 467] on icon "printer" at bounding box center [1103, 471] width 9 height 9
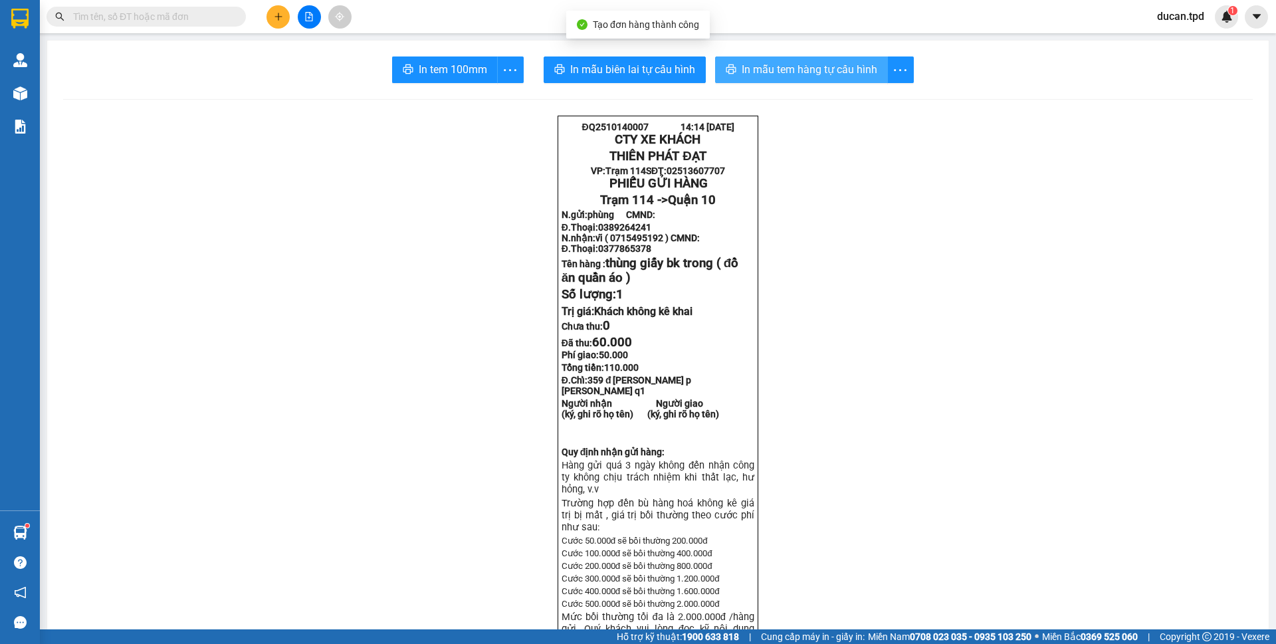
click at [795, 74] on span "In mẫu tem hàng tự cấu hình" at bounding box center [810, 69] width 136 height 17
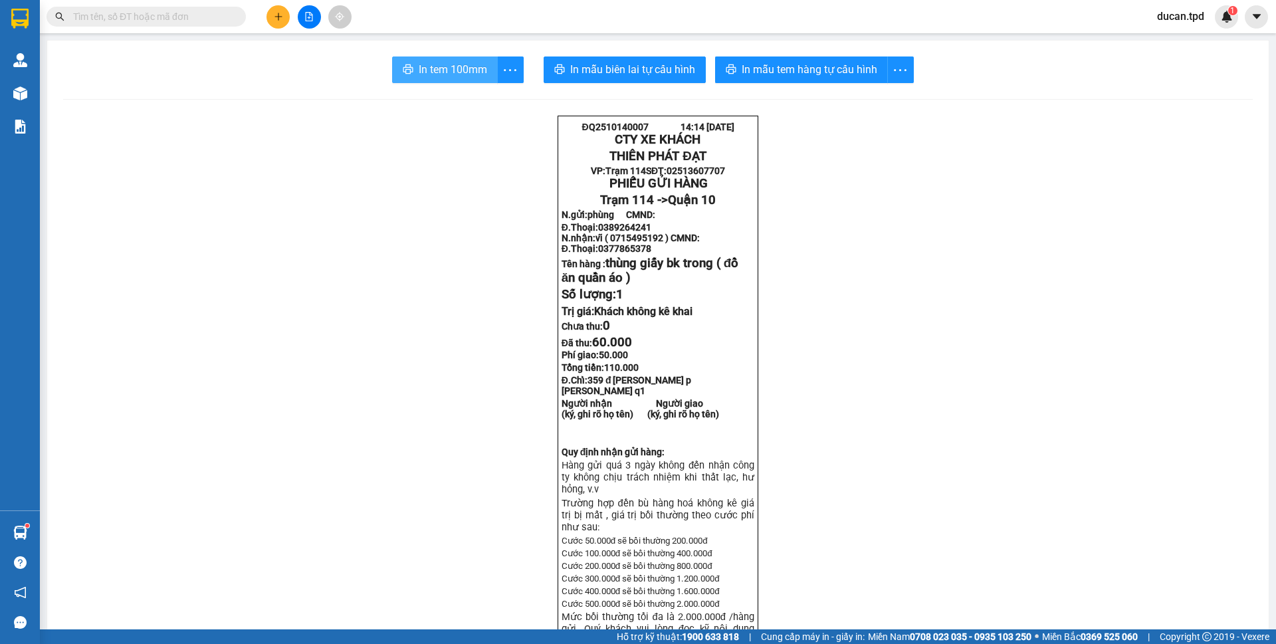
click at [457, 81] on button "In tem 100mm" at bounding box center [445, 69] width 106 height 27
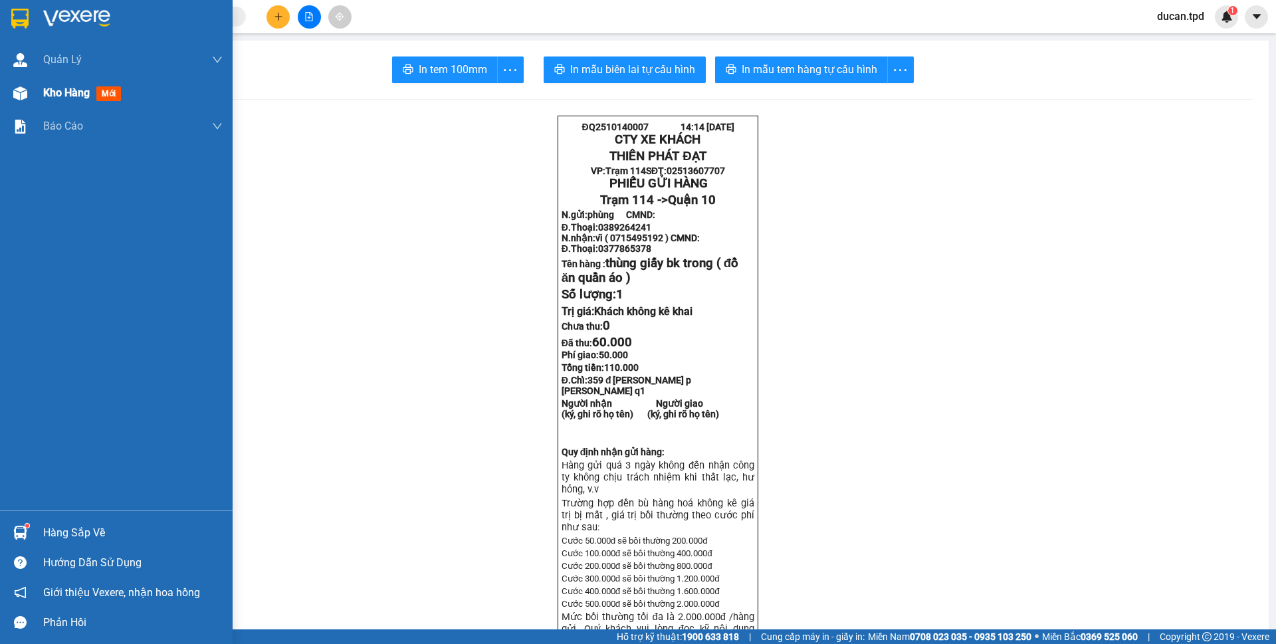
click at [21, 94] on img at bounding box center [20, 93] width 14 height 14
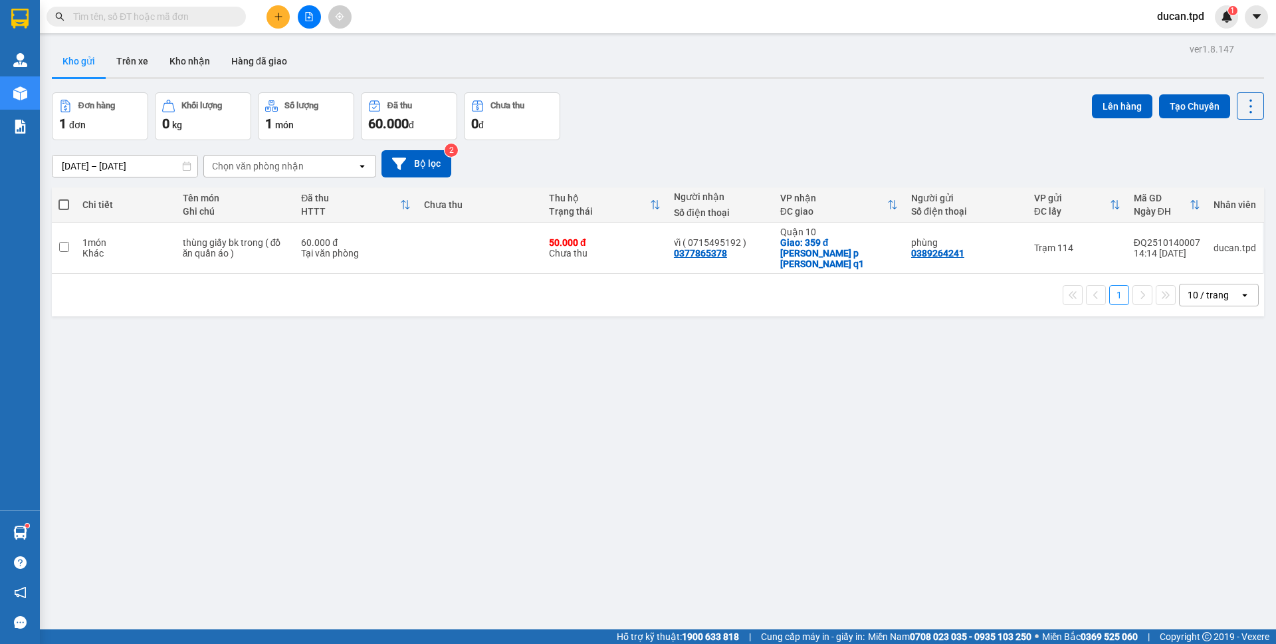
click at [277, 15] on icon "plus" at bounding box center [278, 16] width 9 height 9
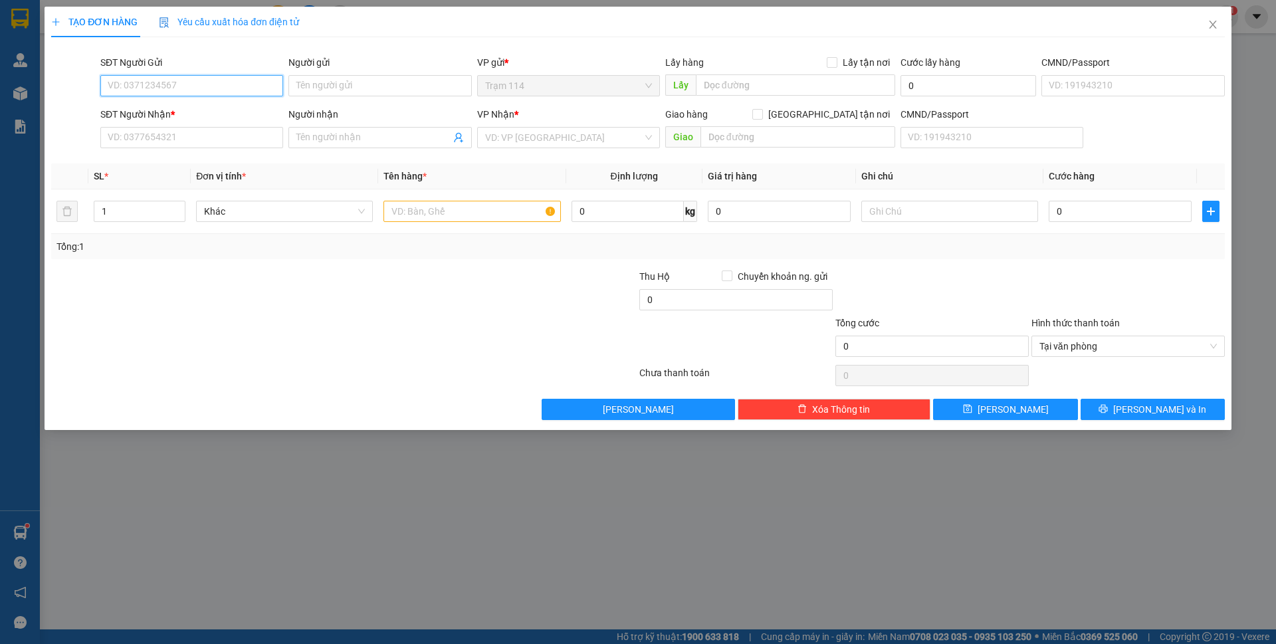
click at [219, 75] on input "SĐT Người Gửi" at bounding box center [191, 85] width 183 height 21
click at [140, 78] on input "SĐT Người Gửi" at bounding box center [191, 85] width 183 height 21
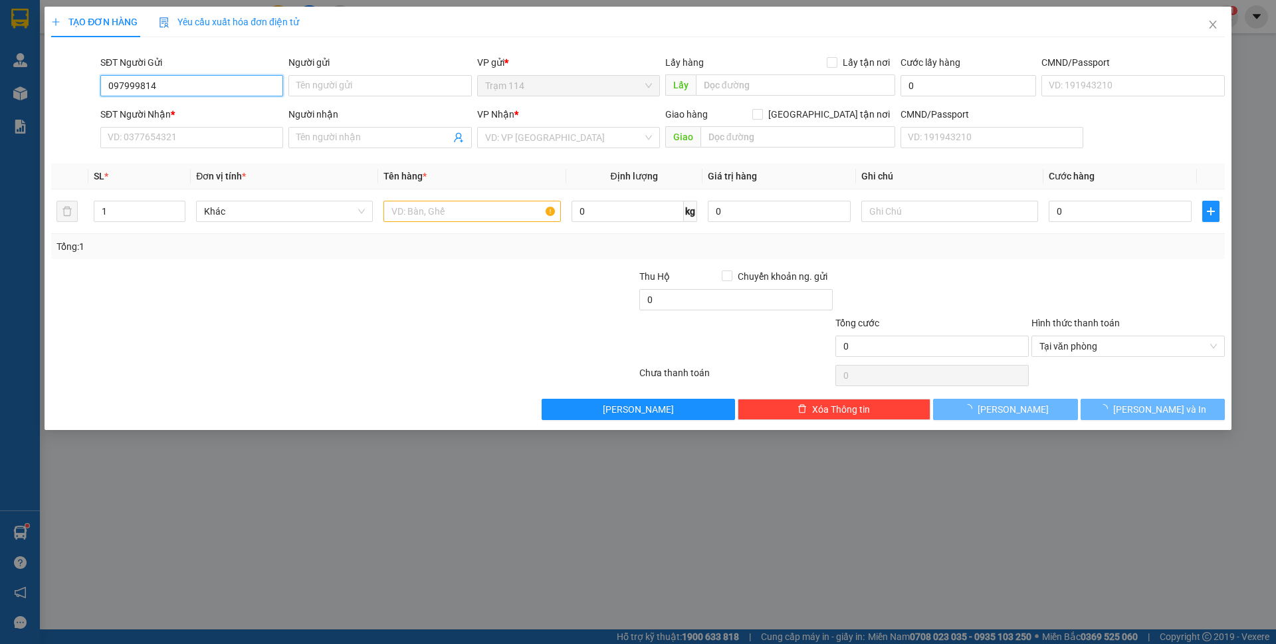
type input "0979998143"
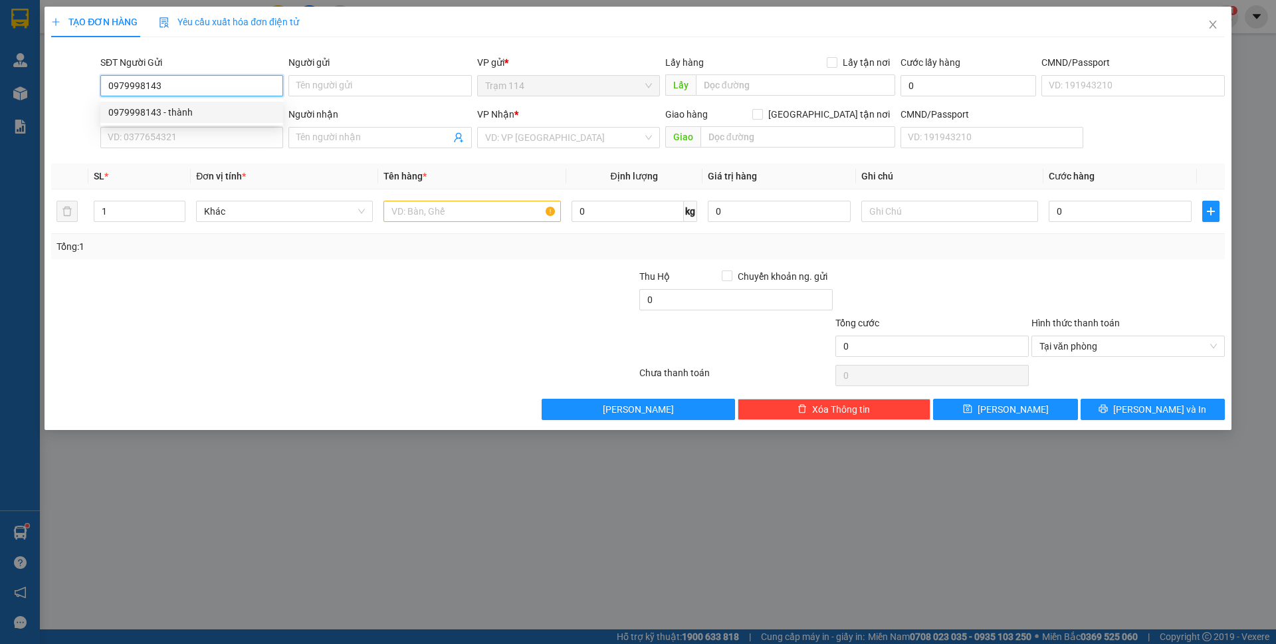
click at [173, 118] on div "0979998143 - thành" at bounding box center [191, 112] width 167 height 15
type input "thành"
type input "0943537163"
type input "AN"
type input "0979998143"
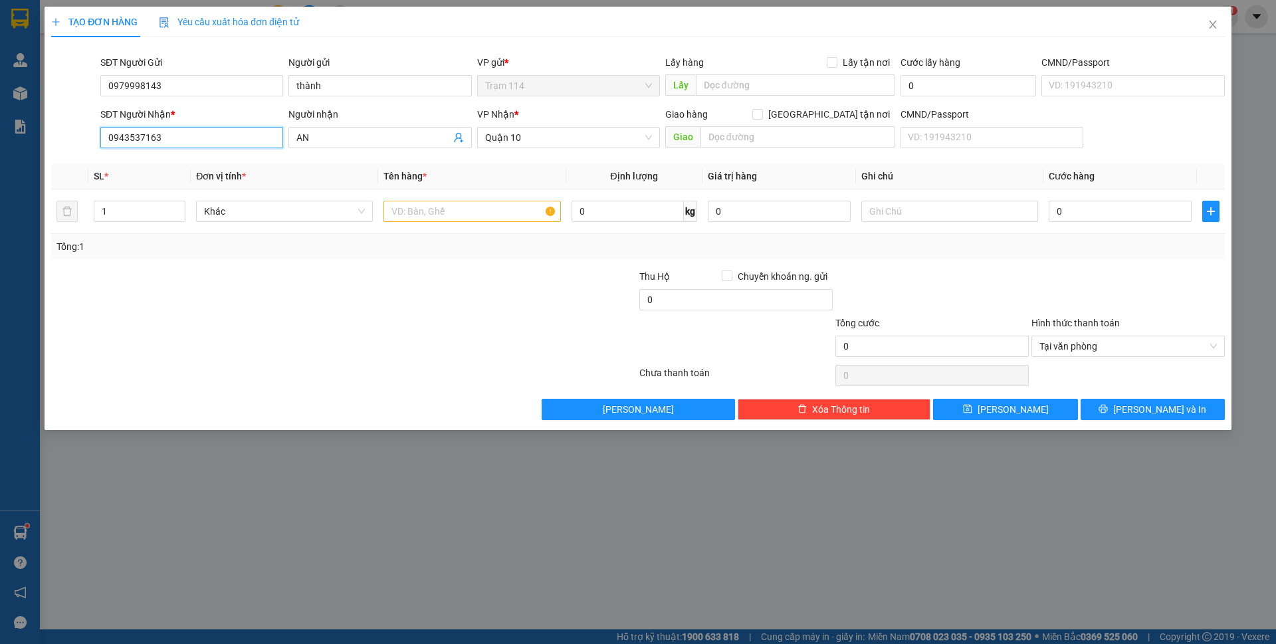
click at [173, 136] on input "0943537163" at bounding box center [191, 137] width 183 height 21
click at [205, 166] on div "0943537163 - AN" at bounding box center [191, 164] width 167 height 15
click at [223, 136] on input "0943537163" at bounding box center [191, 137] width 183 height 21
click at [406, 215] on input "text" at bounding box center [472, 211] width 177 height 21
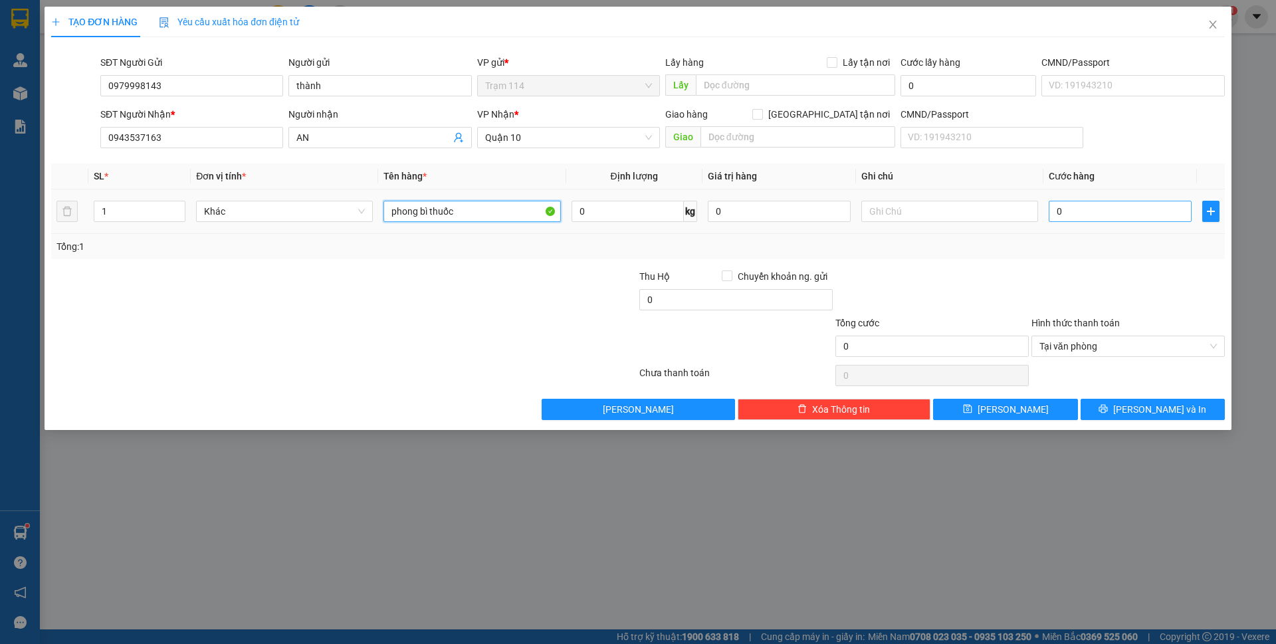
type input "phong bì thuốc"
click at [1070, 217] on input "0" at bounding box center [1120, 211] width 143 height 21
type input "4"
type input "40"
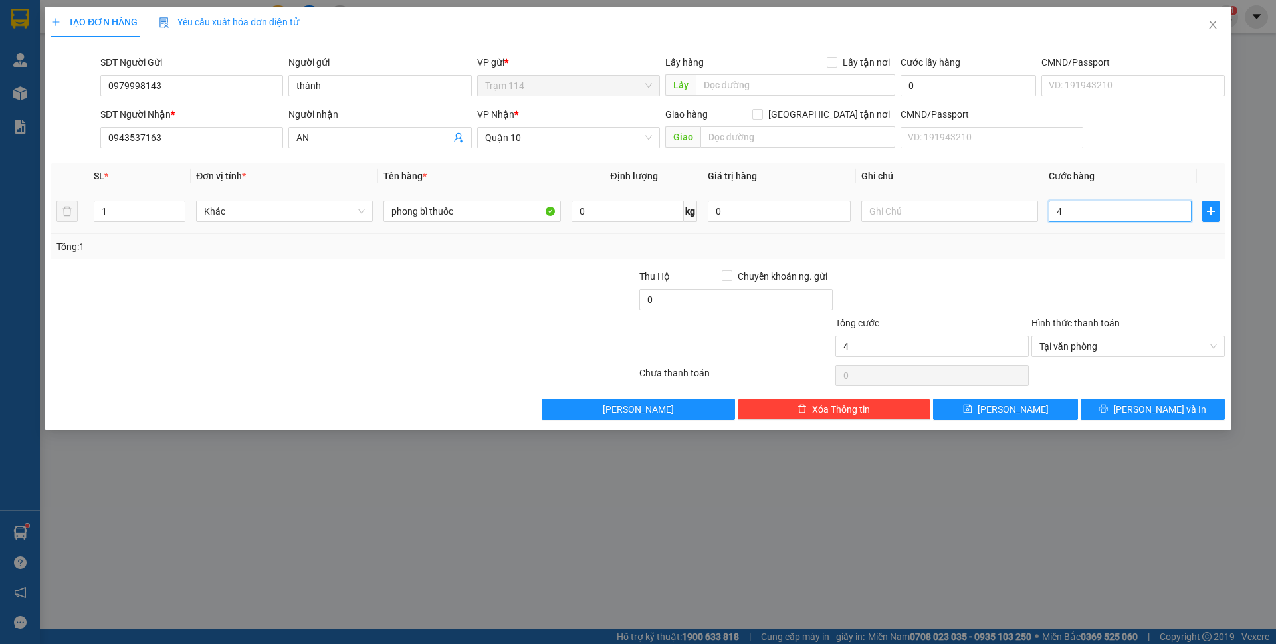
type input "40"
type input "40.000"
click at [1049, 273] on div at bounding box center [1128, 292] width 196 height 47
click at [1117, 403] on button "[PERSON_NAME] và In" at bounding box center [1153, 409] width 144 height 21
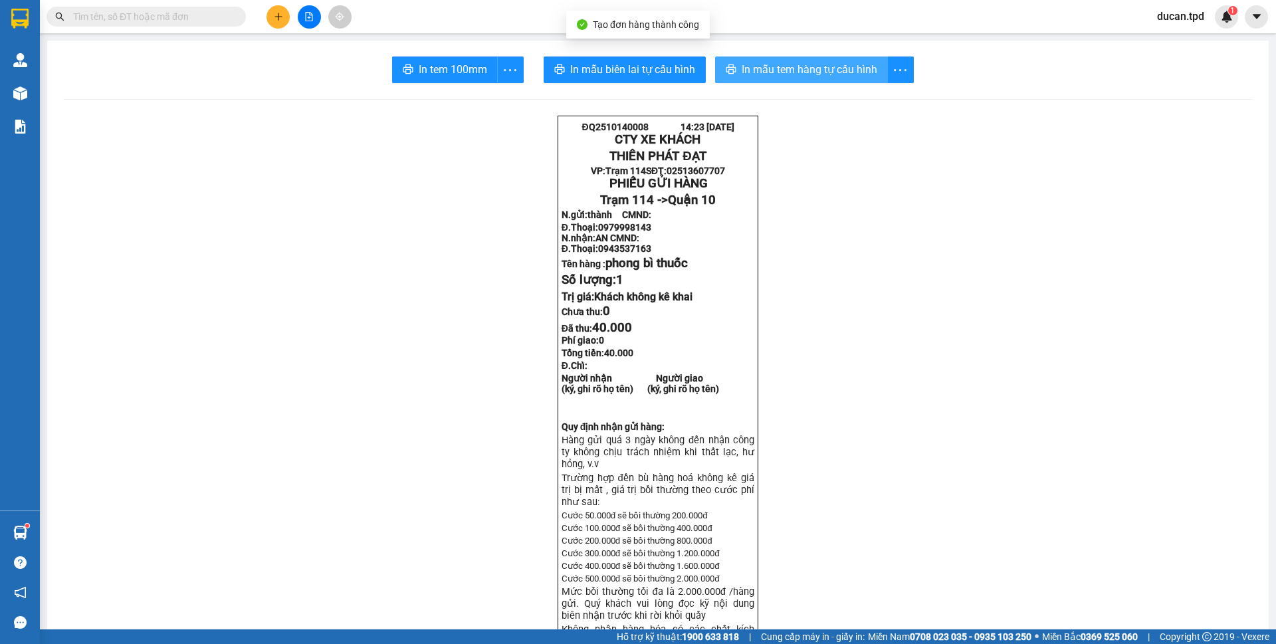
click at [839, 67] on span "In mẫu tem hàng tự cấu hình" at bounding box center [810, 69] width 136 height 17
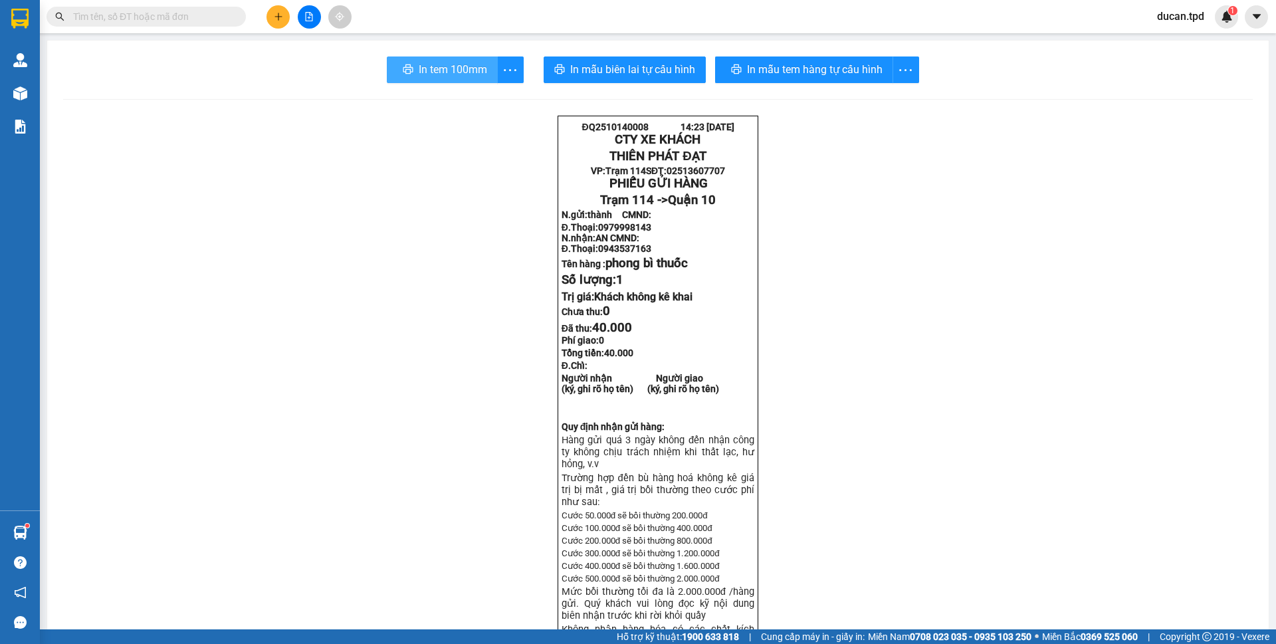
click at [469, 76] on span "In tem 100mm" at bounding box center [453, 69] width 68 height 17
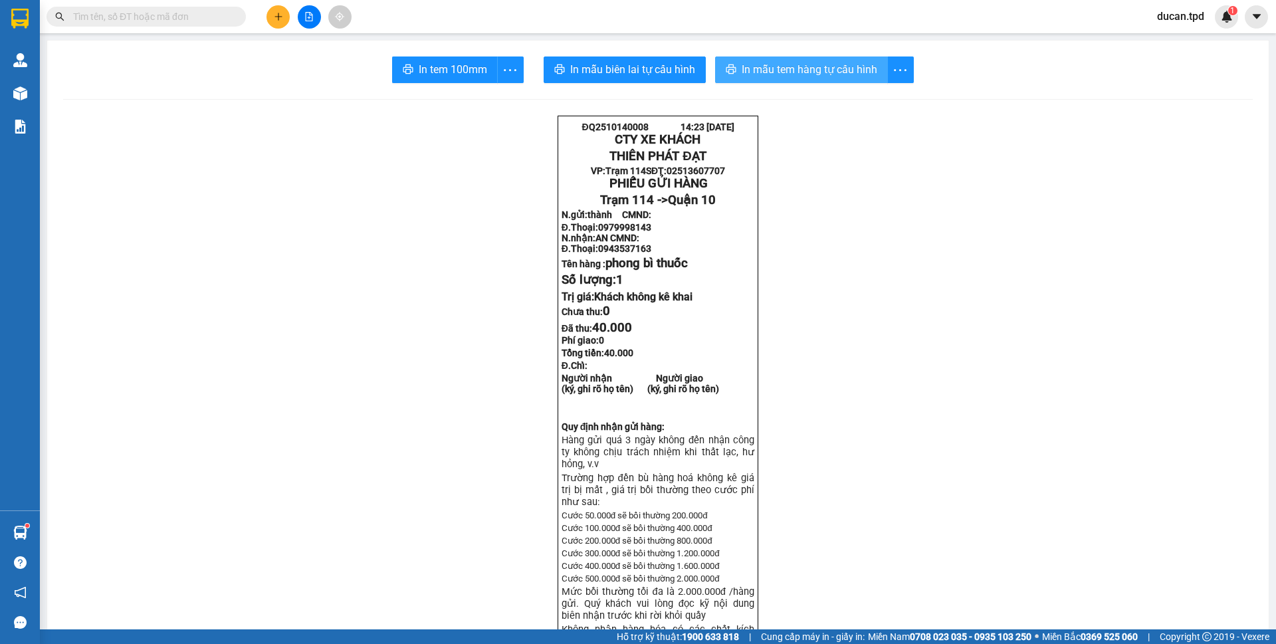
click at [798, 70] on span "In mẫu tem hàng tự cấu hình" at bounding box center [810, 69] width 136 height 17
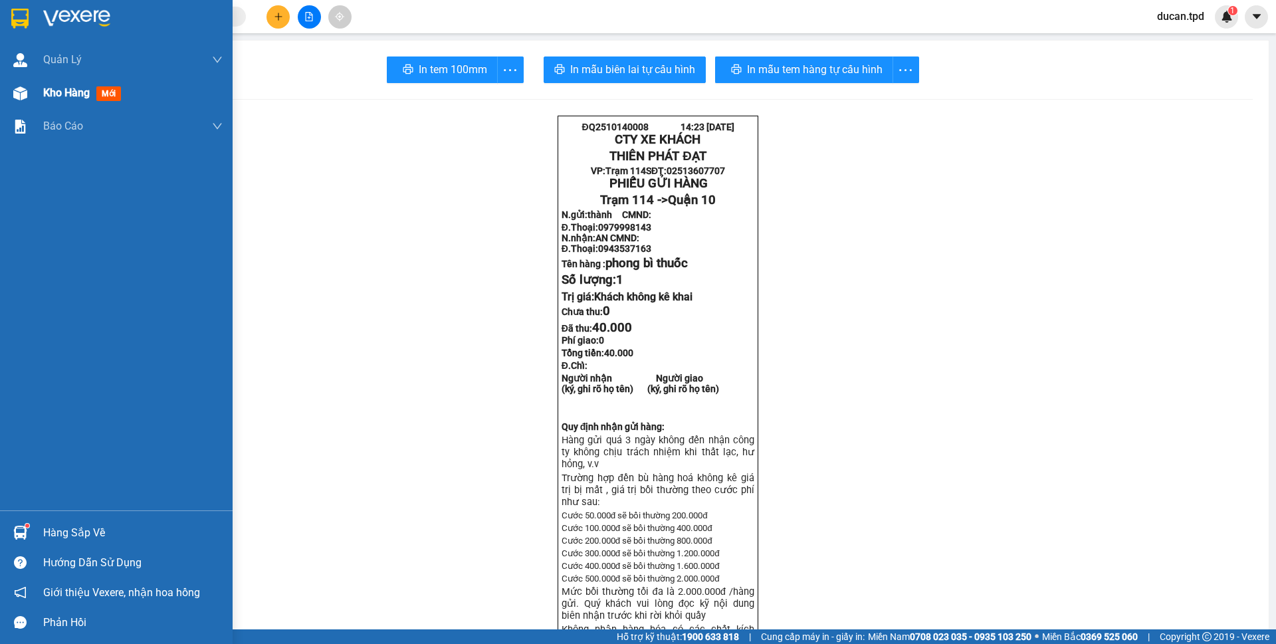
click at [27, 97] on img at bounding box center [20, 93] width 14 height 14
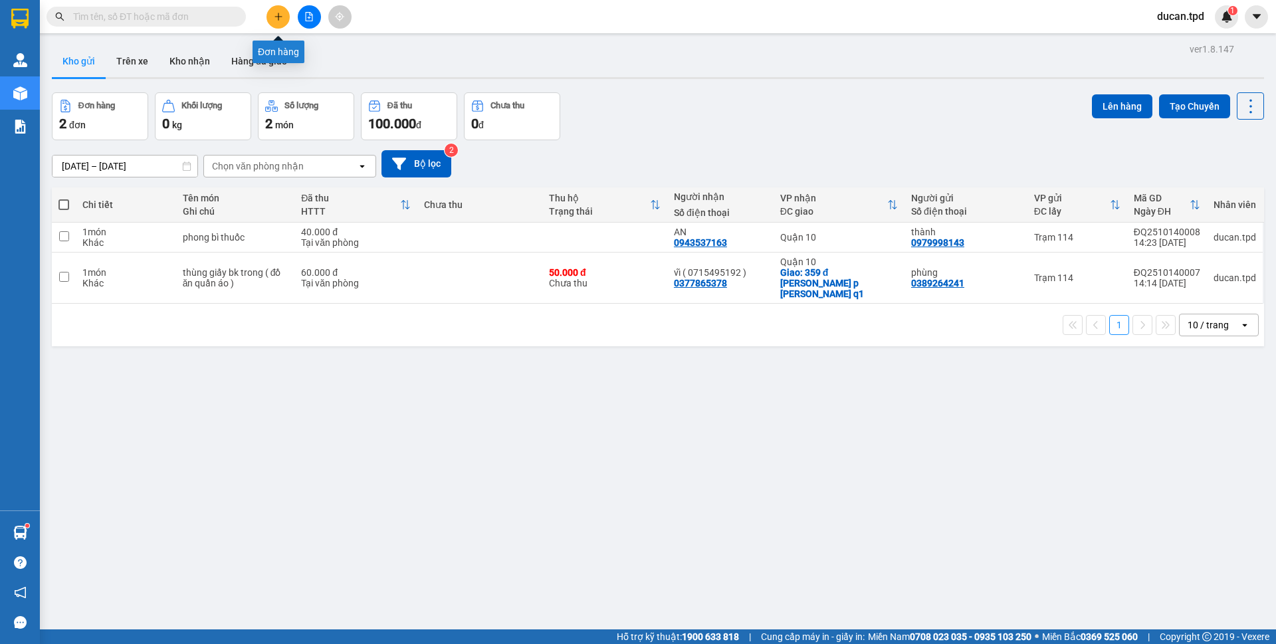
click at [279, 15] on icon "plus" at bounding box center [278, 16] width 9 height 9
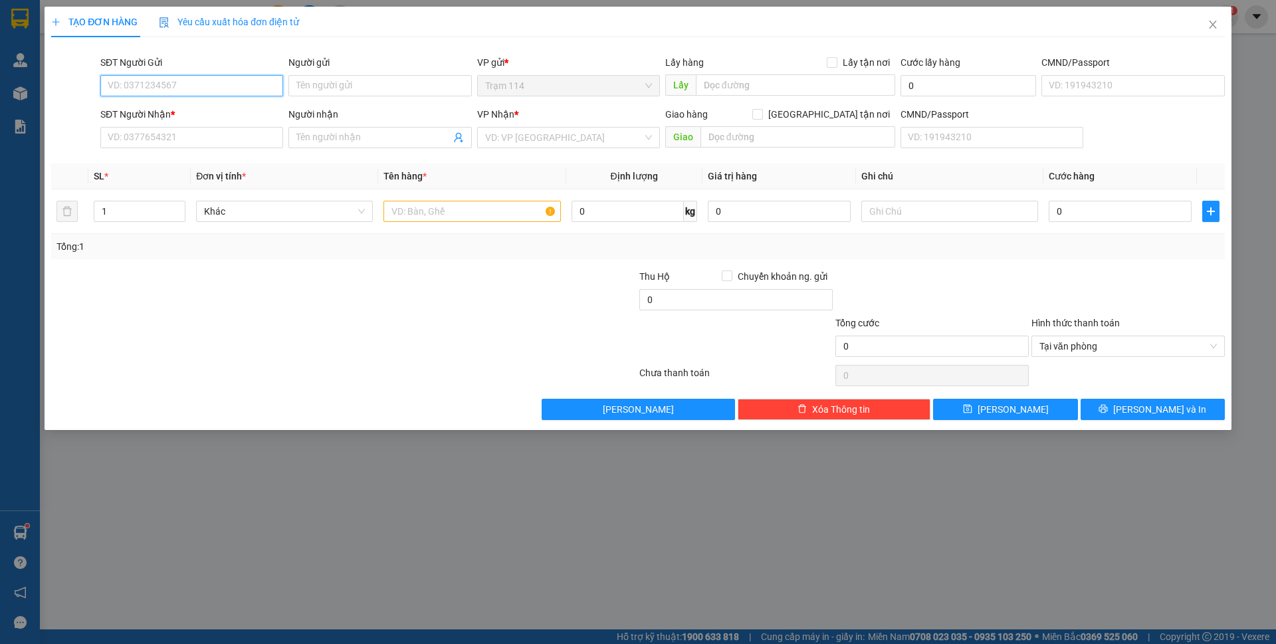
click at [164, 90] on input "SĐT Người Gửi" at bounding box center [191, 85] width 183 height 21
paste input "0937483068"
type input "0937483068"
click at [233, 108] on div "0937483068 - lục" at bounding box center [191, 112] width 167 height 15
type input "lục"
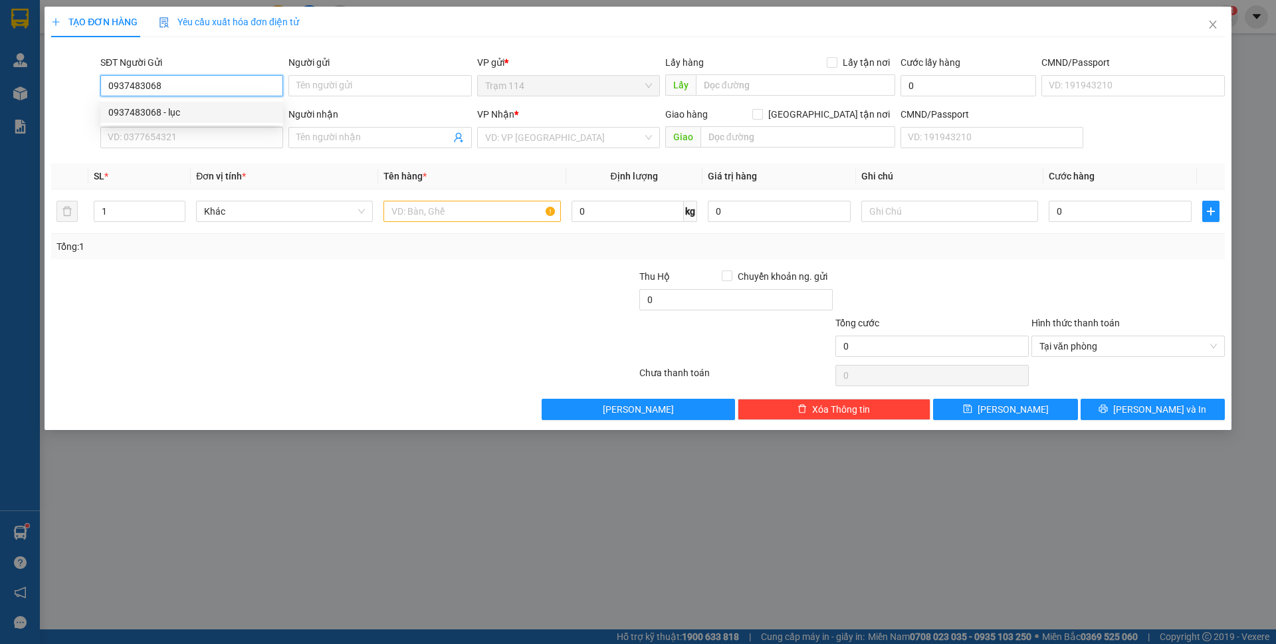
type input "0908668634"
type input "bổn"
type input "0937483068"
click at [433, 211] on input "text" at bounding box center [472, 211] width 177 height 21
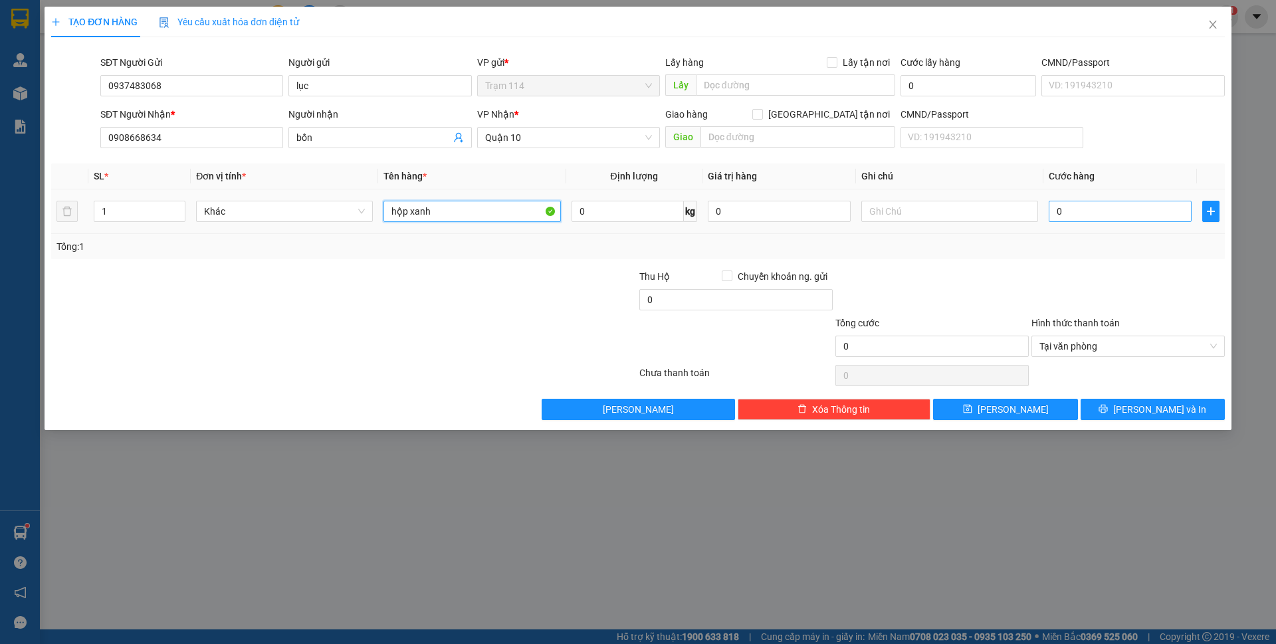
type input "hộp xanh"
click at [1073, 212] on input "0" at bounding box center [1120, 211] width 143 height 21
type input "4"
type input "40"
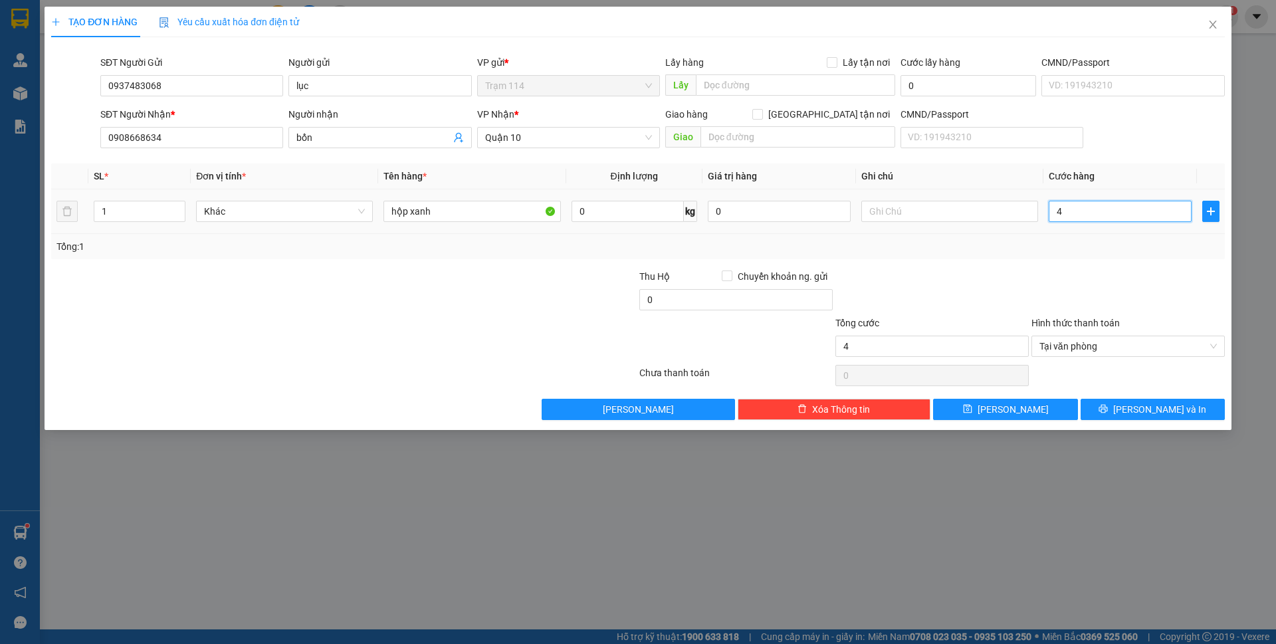
type input "40"
type input "40.000"
click at [1077, 255] on div "Tổng: 1" at bounding box center [638, 246] width 1174 height 25
click at [1123, 407] on button "[PERSON_NAME] và In" at bounding box center [1153, 409] width 144 height 21
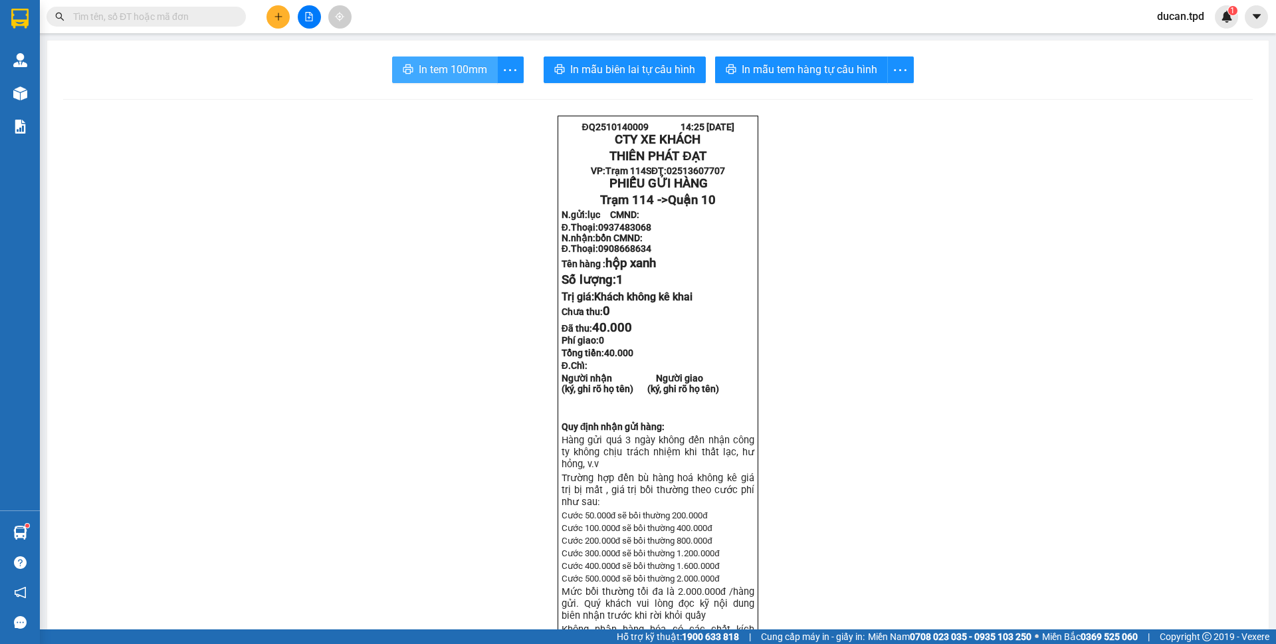
click at [420, 68] on span "In tem 100mm" at bounding box center [453, 69] width 68 height 17
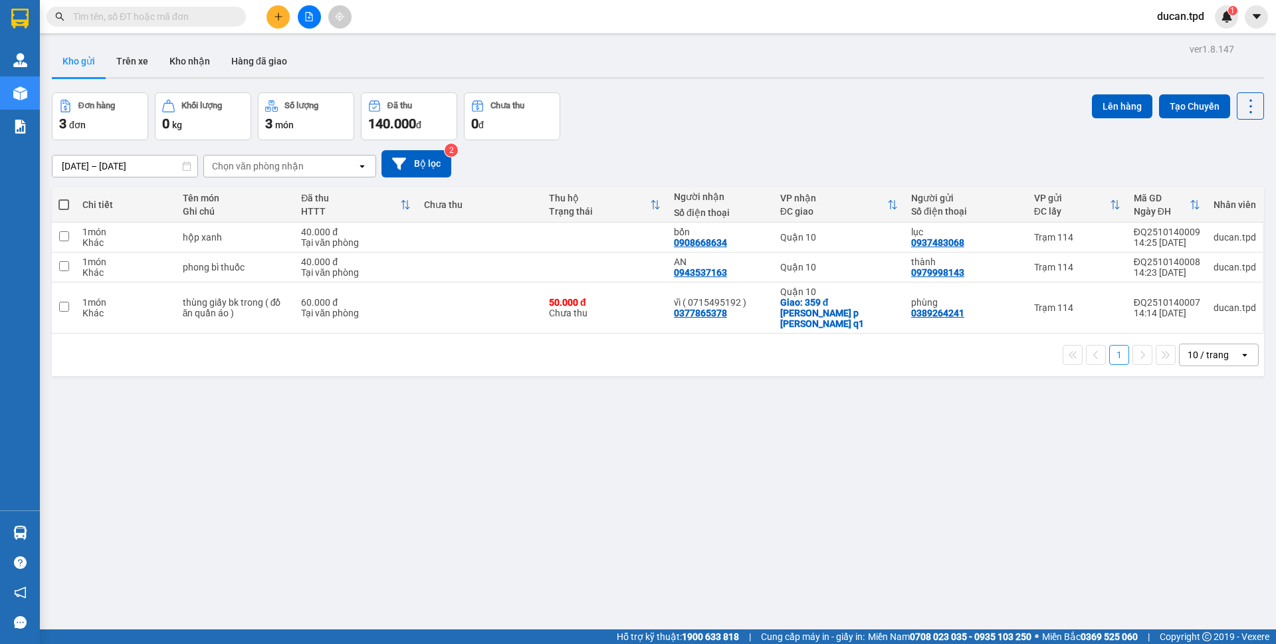
click at [64, 207] on span at bounding box center [63, 204] width 11 height 11
click at [64, 198] on input "checkbox" at bounding box center [64, 198] width 0 height 0
checkbox input "true"
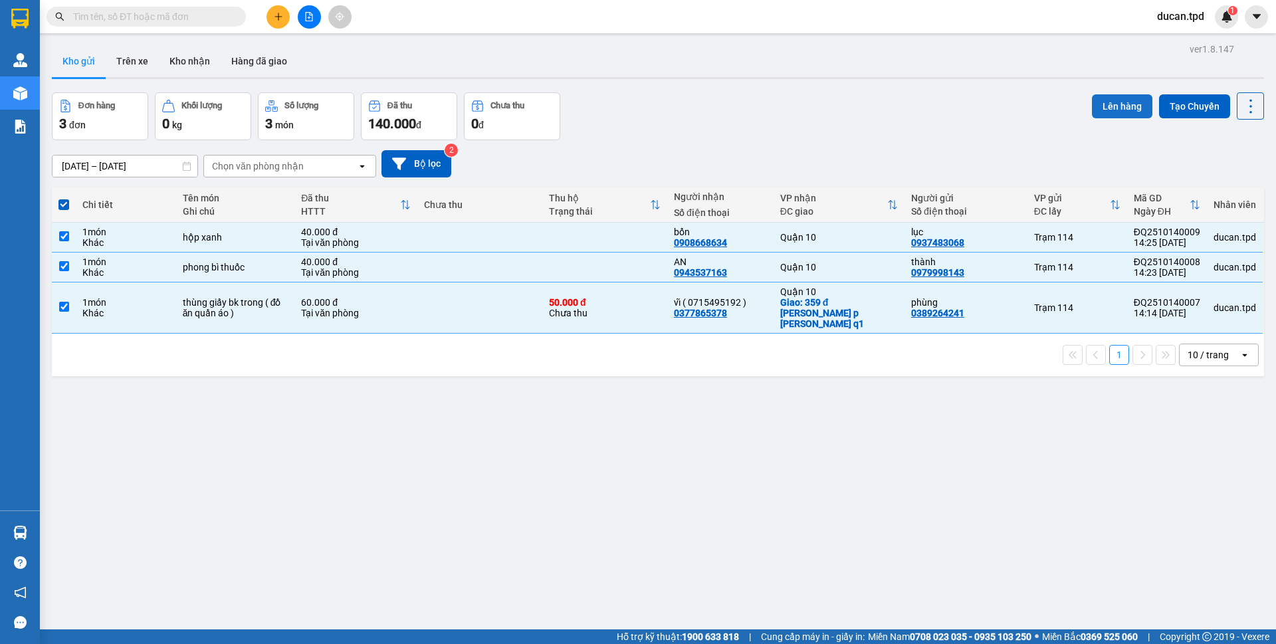
click at [1103, 112] on button "Lên hàng" at bounding box center [1122, 106] width 60 height 24
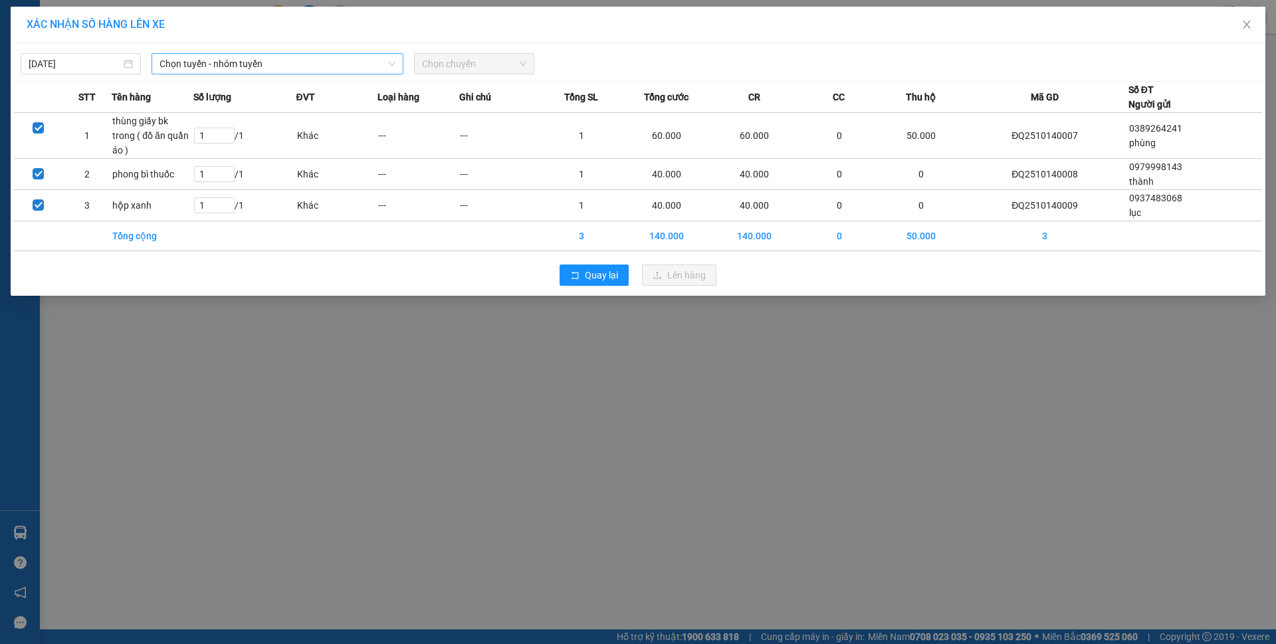
click at [297, 64] on span "Chọn tuyến - nhóm tuyến" at bounding box center [278, 64] width 236 height 20
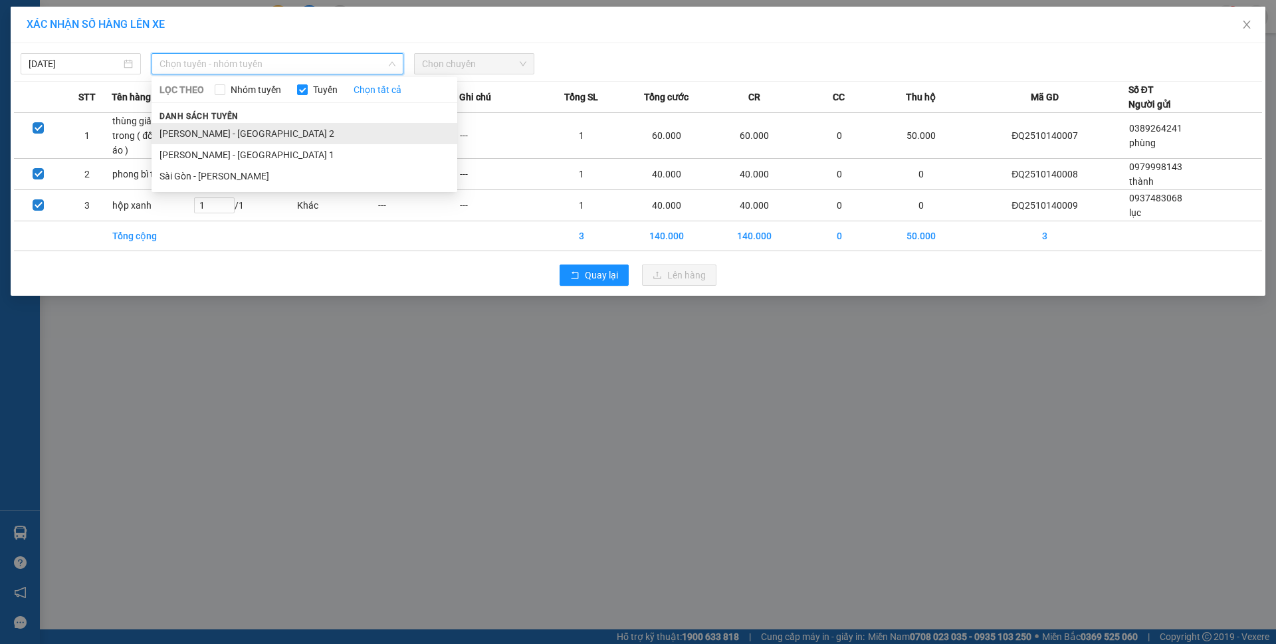
click at [239, 132] on li "[PERSON_NAME] - [GEOGRAPHIC_DATA] 2" at bounding box center [305, 133] width 306 height 21
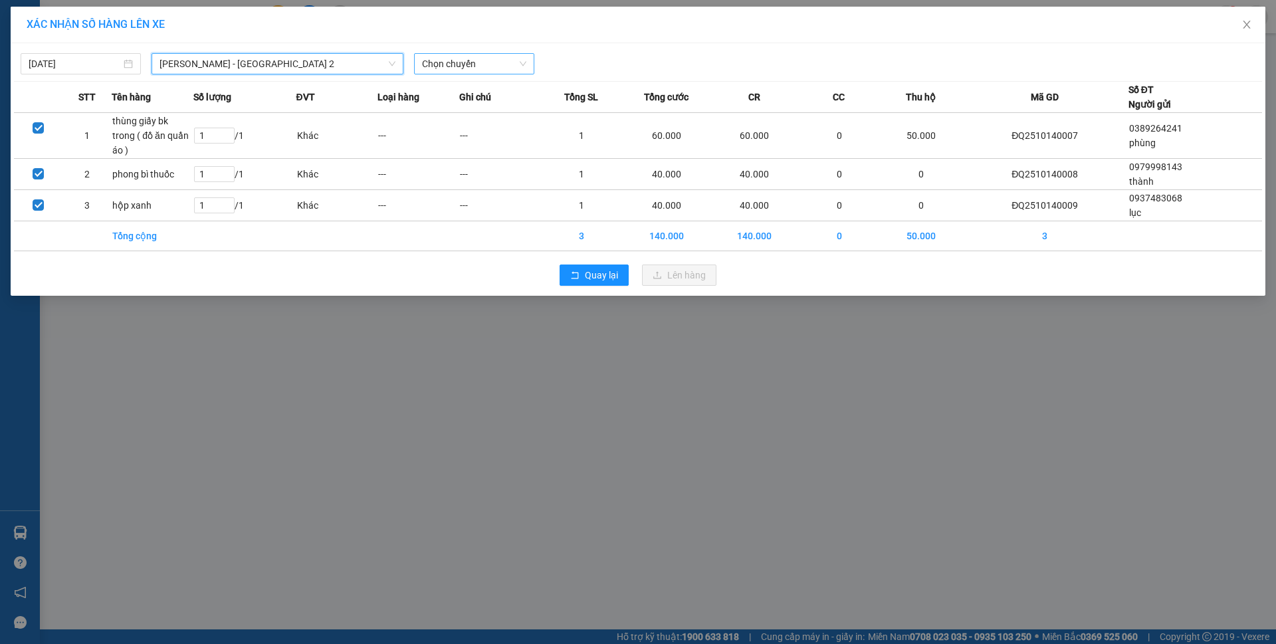
click at [439, 68] on span "Chọn chuyến" at bounding box center [474, 64] width 104 height 20
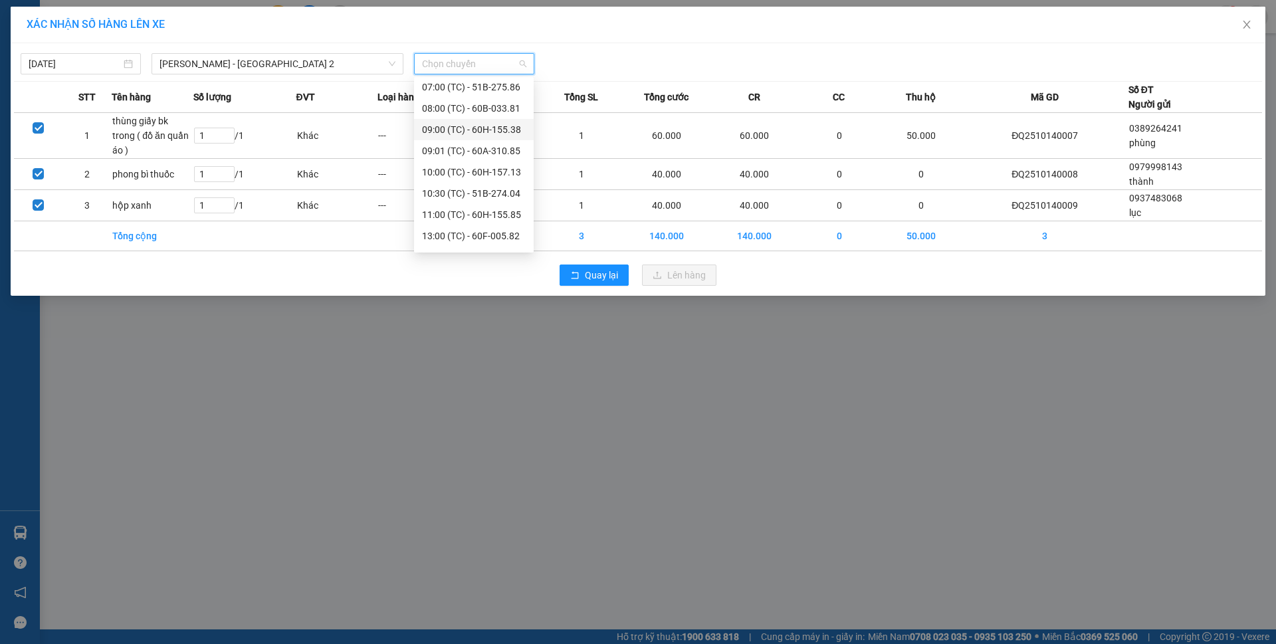
scroll to position [64, 0]
click at [475, 239] on div "14:00 (TC) - 51B-273.71" at bounding box center [474, 239] width 104 height 15
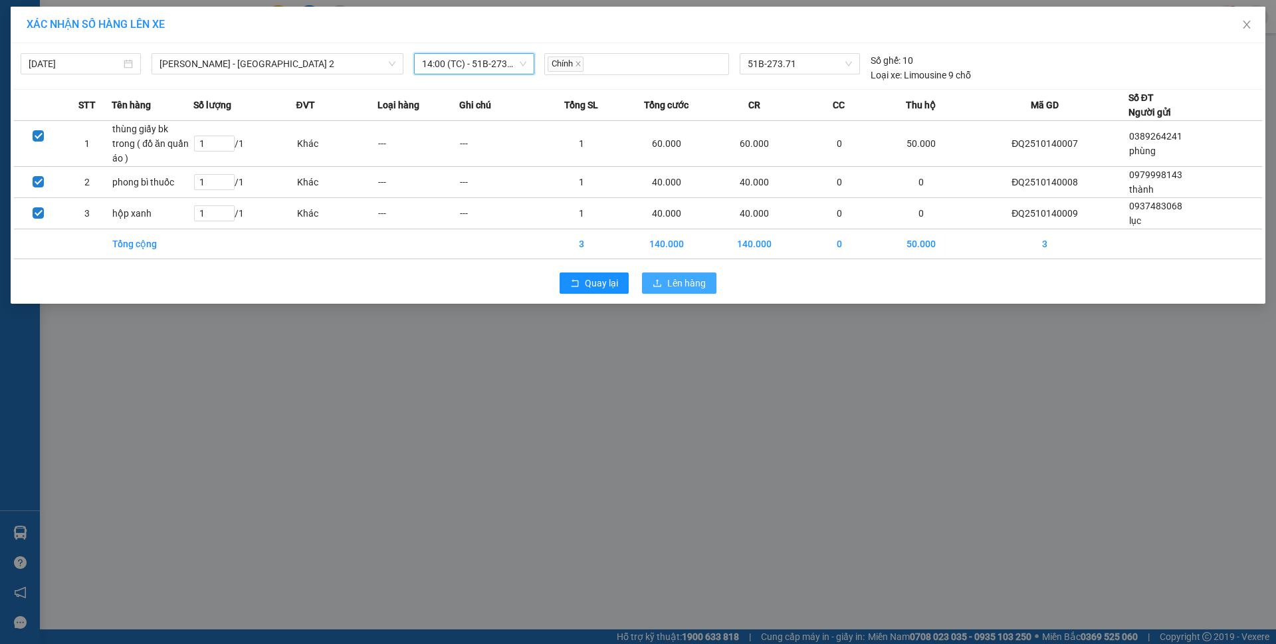
click at [663, 273] on button "Lên hàng" at bounding box center [679, 283] width 74 height 21
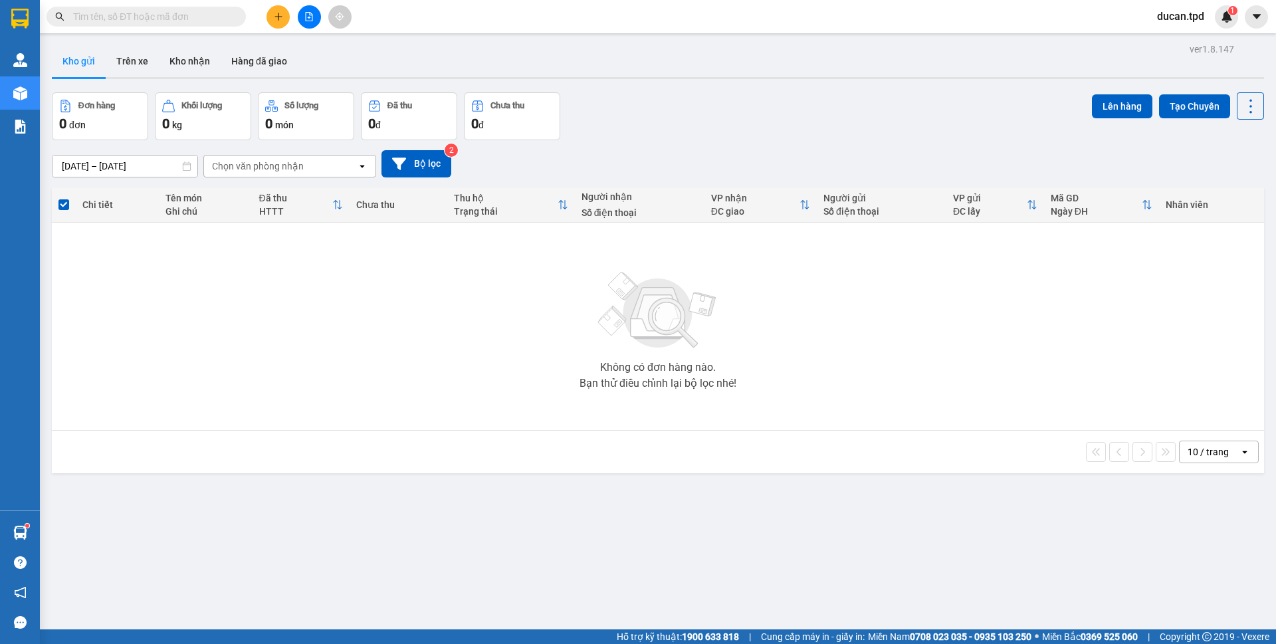
click at [124, 22] on input "text" at bounding box center [151, 16] width 157 height 15
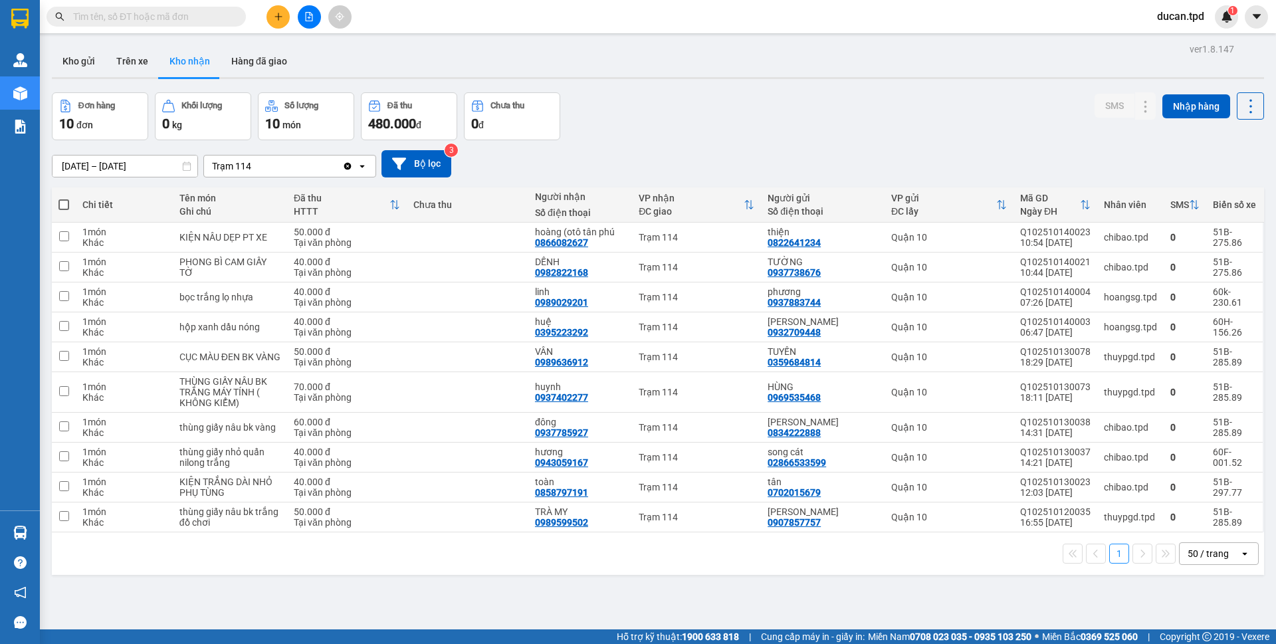
click at [750, 122] on div "Đơn hàng 10 đơn Khối lượng 0 kg Số lượng 10 món Đã thu 480.000 đ Chưa thu 0 đ S…" at bounding box center [658, 116] width 1212 height 48
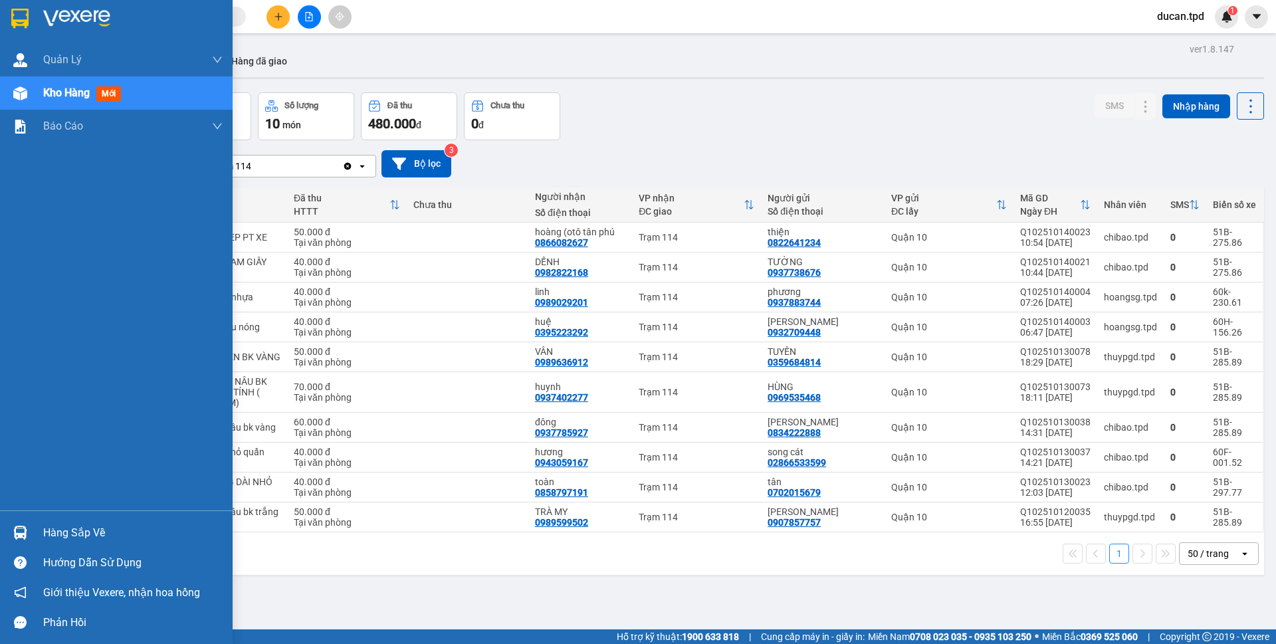
click at [21, 532] on img at bounding box center [20, 533] width 14 height 14
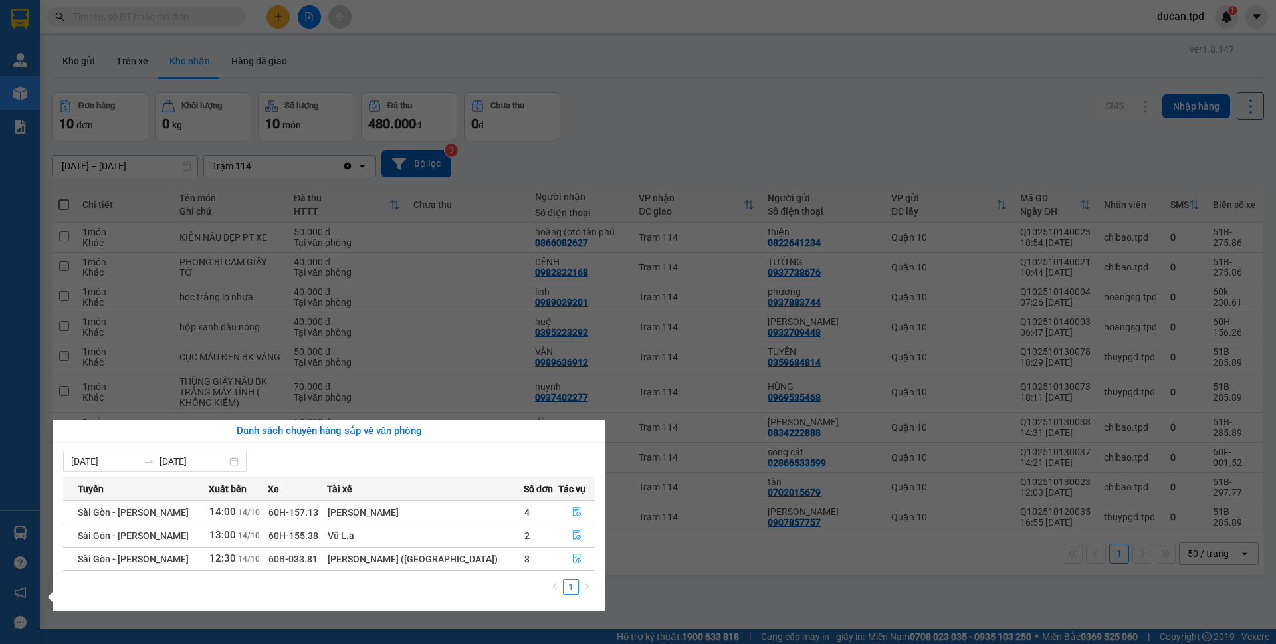
click at [932, 104] on section "Kết quả tìm kiếm ( 0 ) Bộ lọc No Data ducan.tpd 1 Quản [PERSON_NAME] lý khách h…" at bounding box center [638, 322] width 1276 height 644
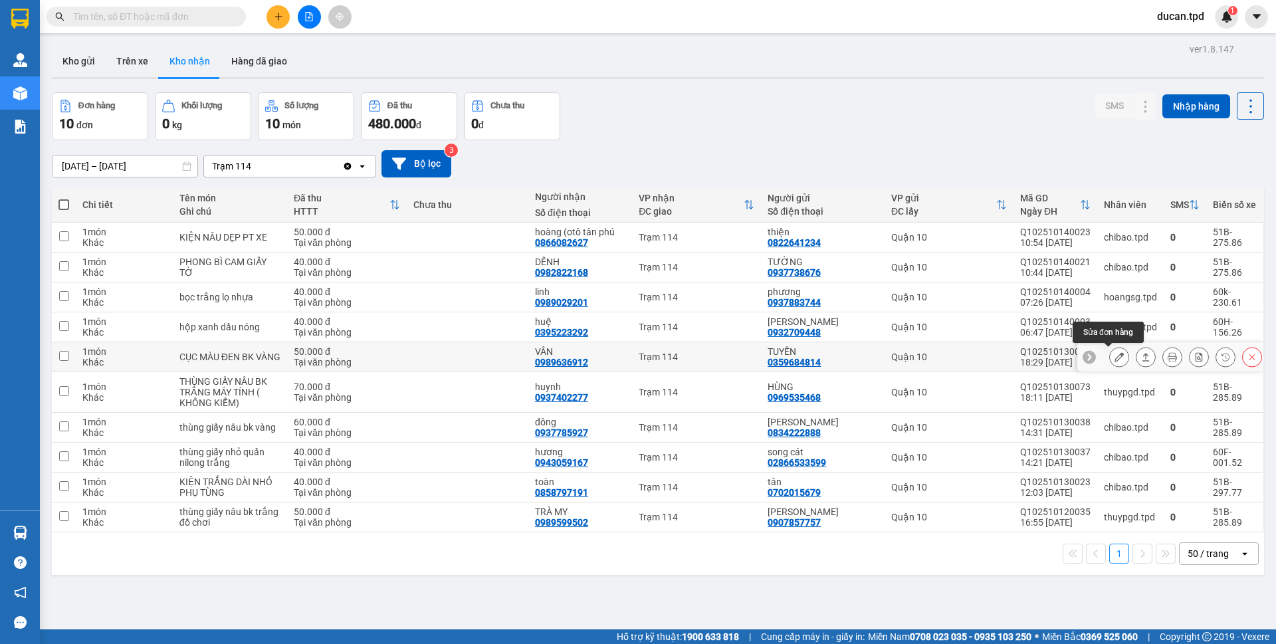
click at [1109, 353] on div at bounding box center [1119, 357] width 20 height 20
click at [1115, 357] on icon at bounding box center [1119, 356] width 9 height 9
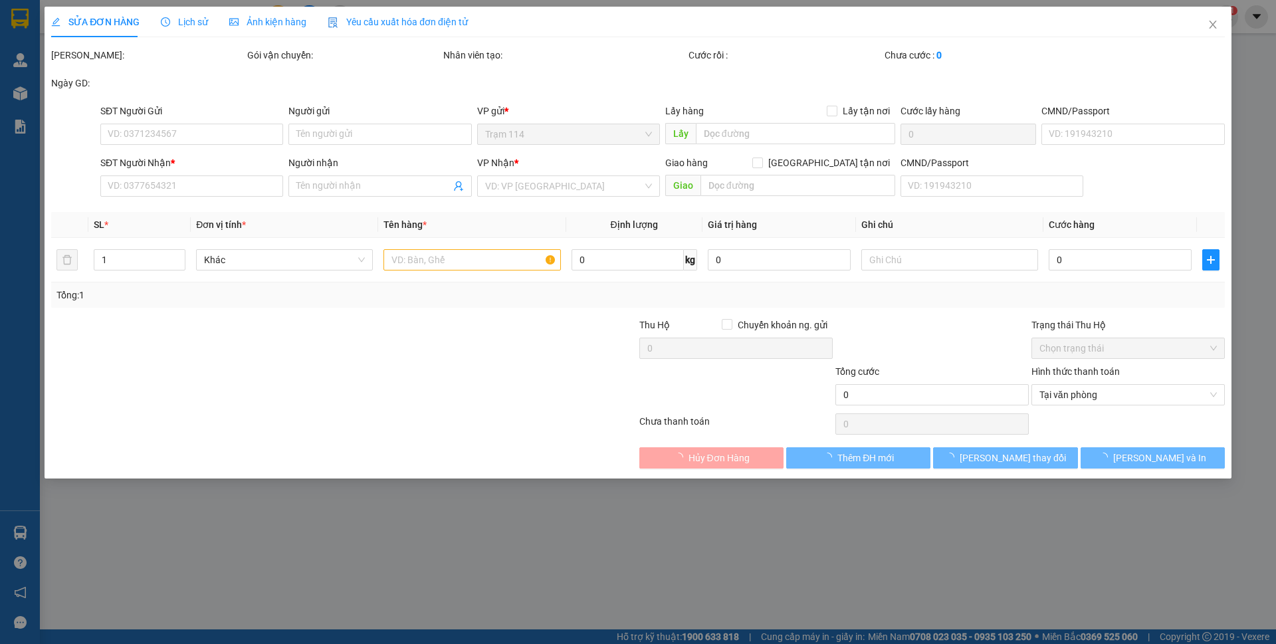
type input "0359684814"
type input "TUYẾN"
type input "066056000116"
type input "0989636912"
type input "VÂN"
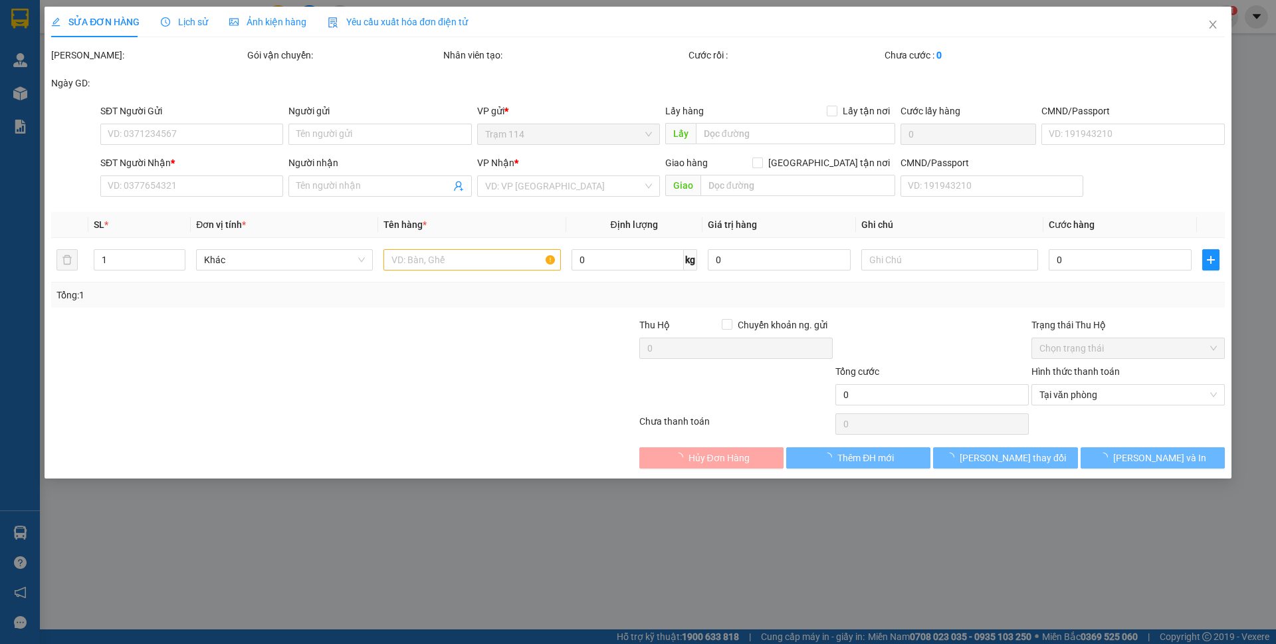
type input "50.000"
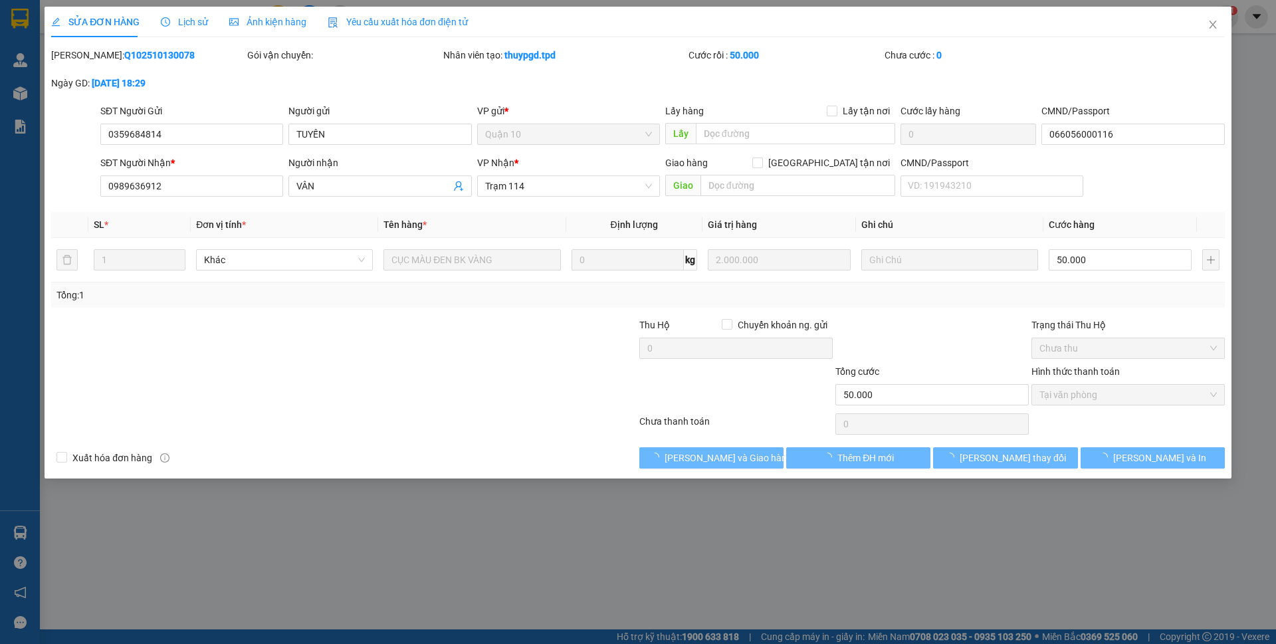
click at [715, 456] on span "[PERSON_NAME] và Giao hàng" at bounding box center [729, 458] width 128 height 15
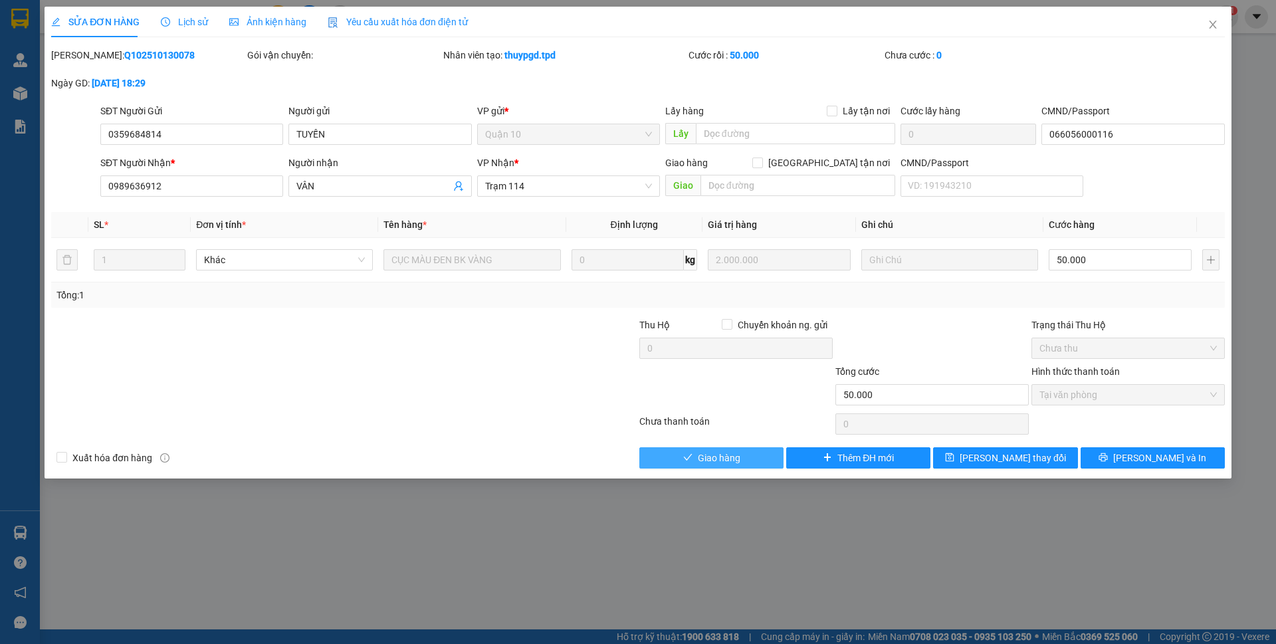
click at [715, 455] on span "Giao hàng" at bounding box center [719, 458] width 43 height 15
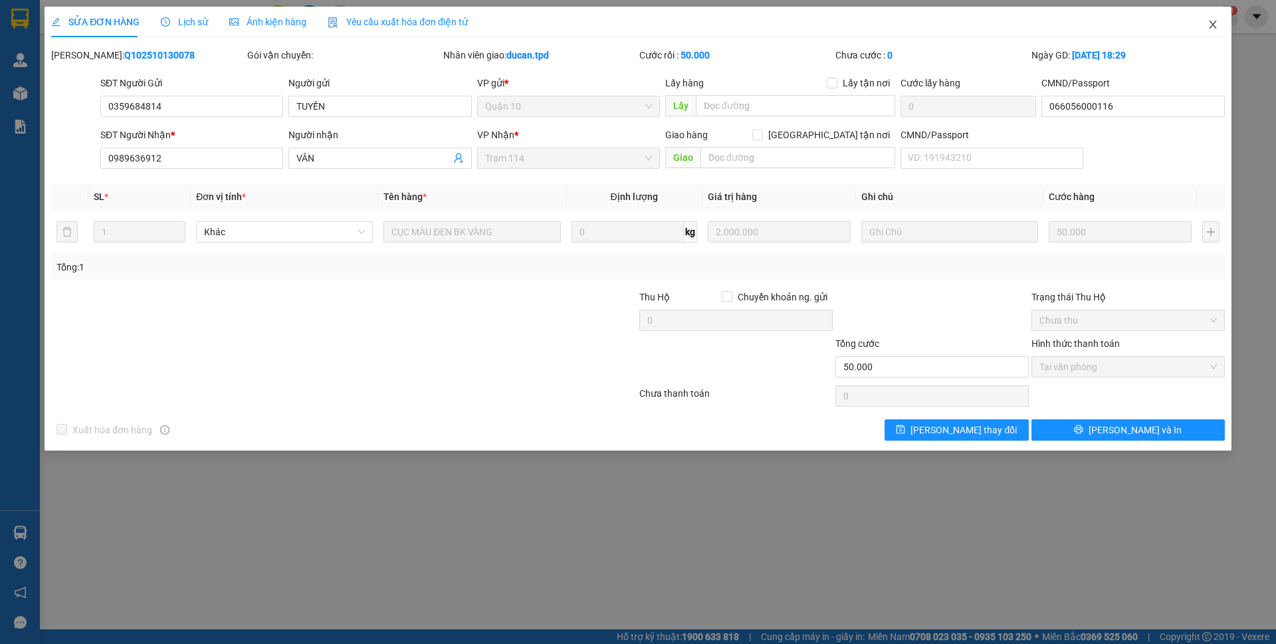
click at [1215, 23] on icon "close" at bounding box center [1212, 25] width 7 height 8
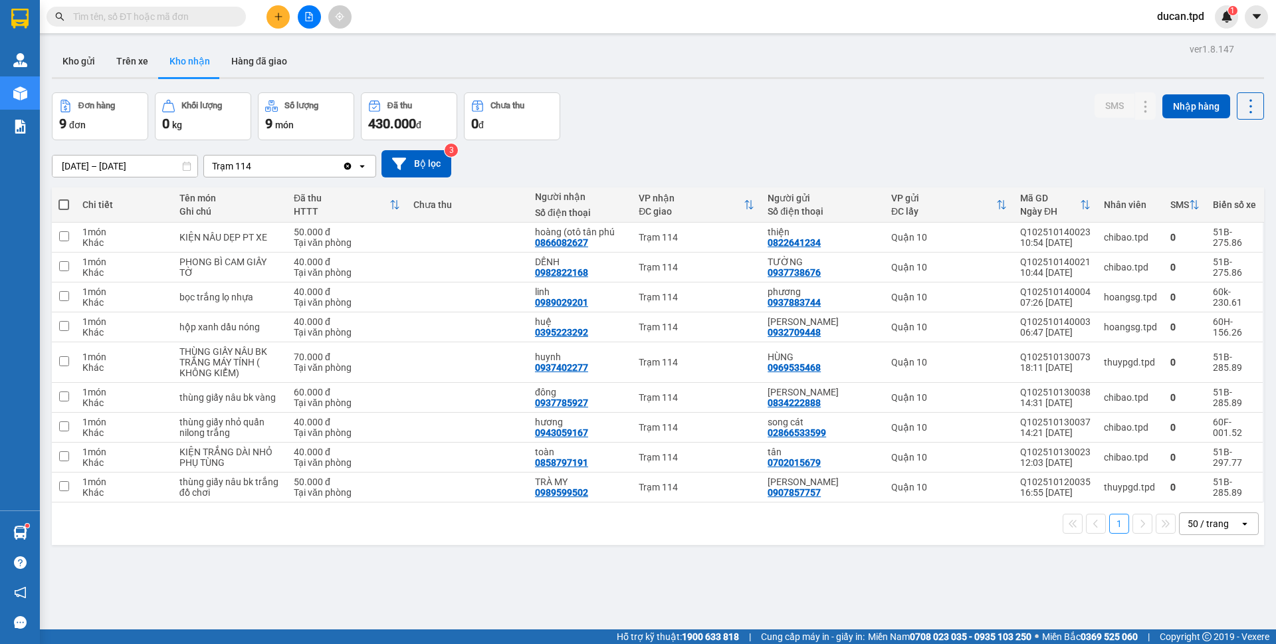
drag, startPoint x: 171, startPoint y: 5, endPoint x: 171, endPoint y: 17, distance: 11.3
click at [171, 6] on div "Kết quả tìm kiếm ( 0 ) Bộ lọc No Data" at bounding box center [129, 16] width 259 height 23
click at [171, 17] on input "text" at bounding box center [151, 16] width 157 height 15
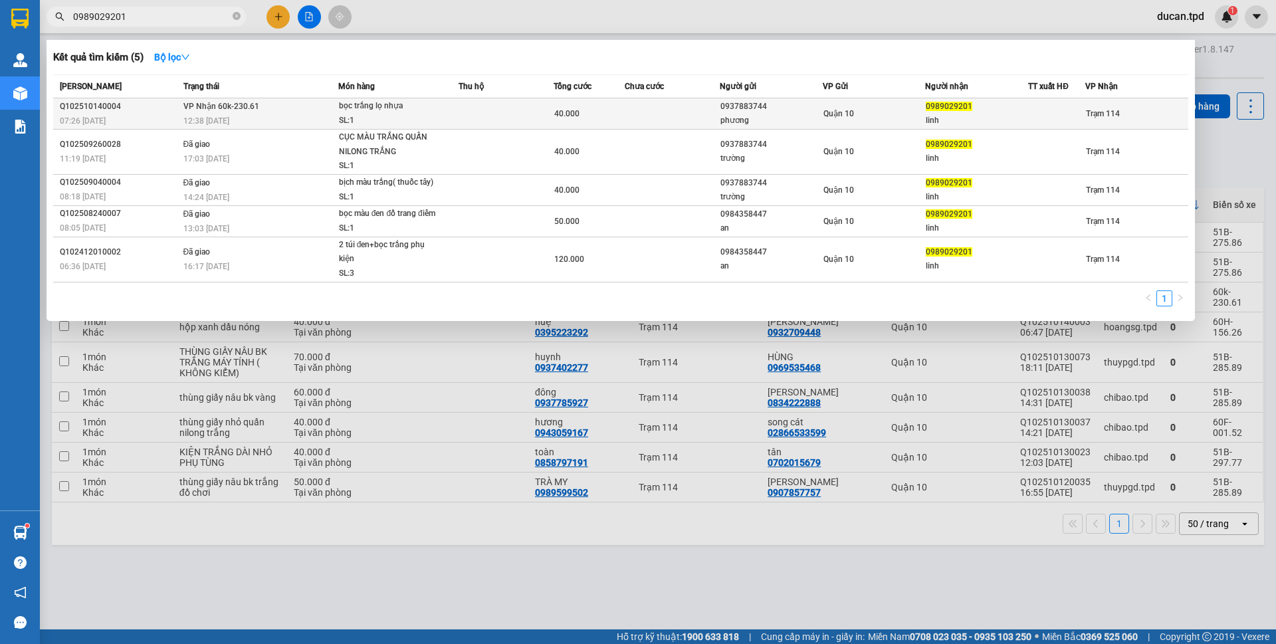
type input "0989029201"
click at [771, 106] on div "0937883744" at bounding box center [772, 107] width 102 height 14
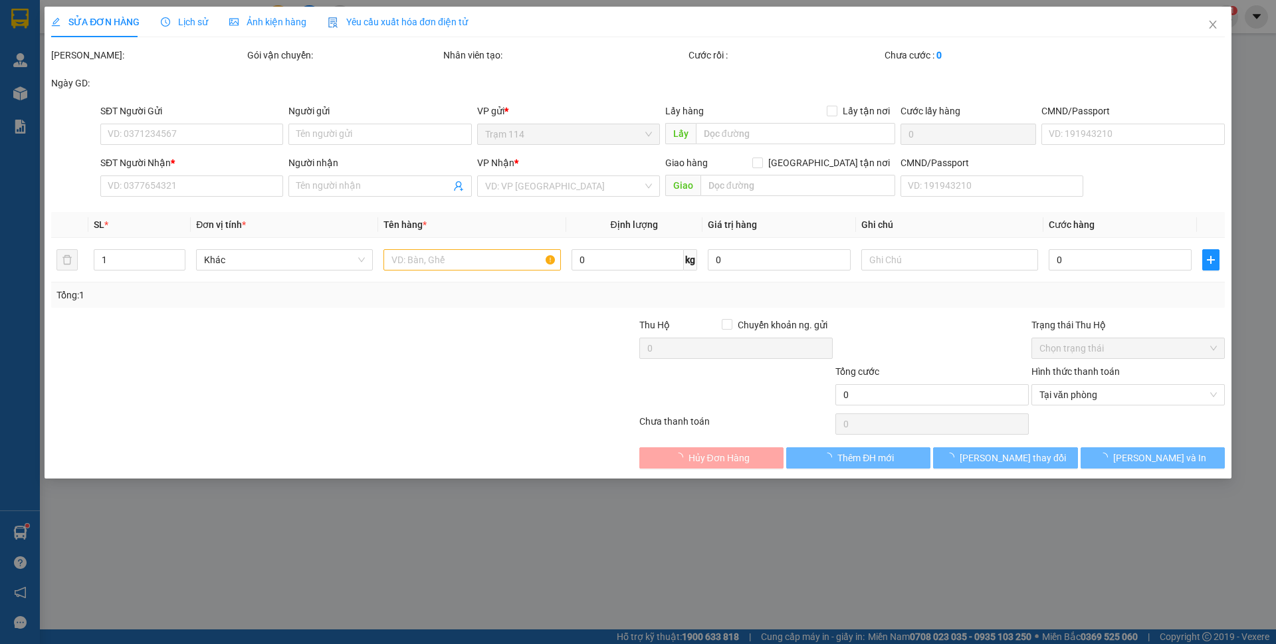
type input "0937883744"
type input "phương"
type input "0989029201"
type input "linh"
type input "40.000"
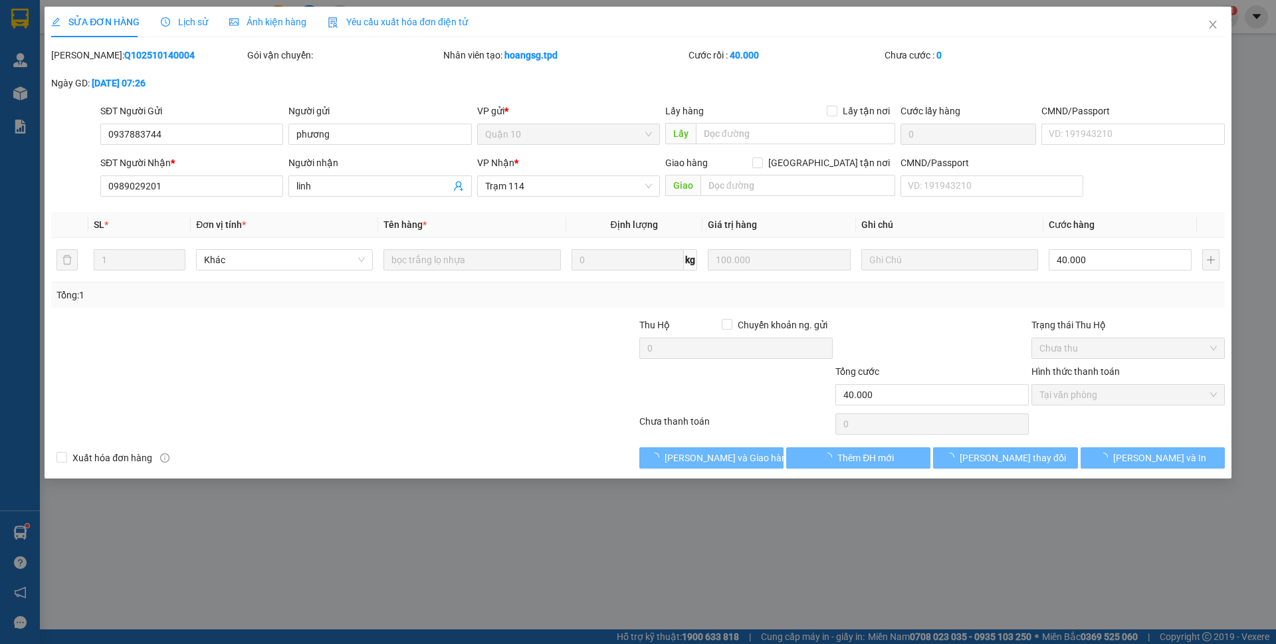
click at [723, 458] on span "[PERSON_NAME] và Giao hàng" at bounding box center [729, 458] width 128 height 15
click at [744, 468] on div "SỬA ĐƠN HÀNG Lịch sử Ảnh kiện hàng Yêu cầu xuất hóa đơn điện tử Total Paid Fee …" at bounding box center [638, 322] width 1276 height 644
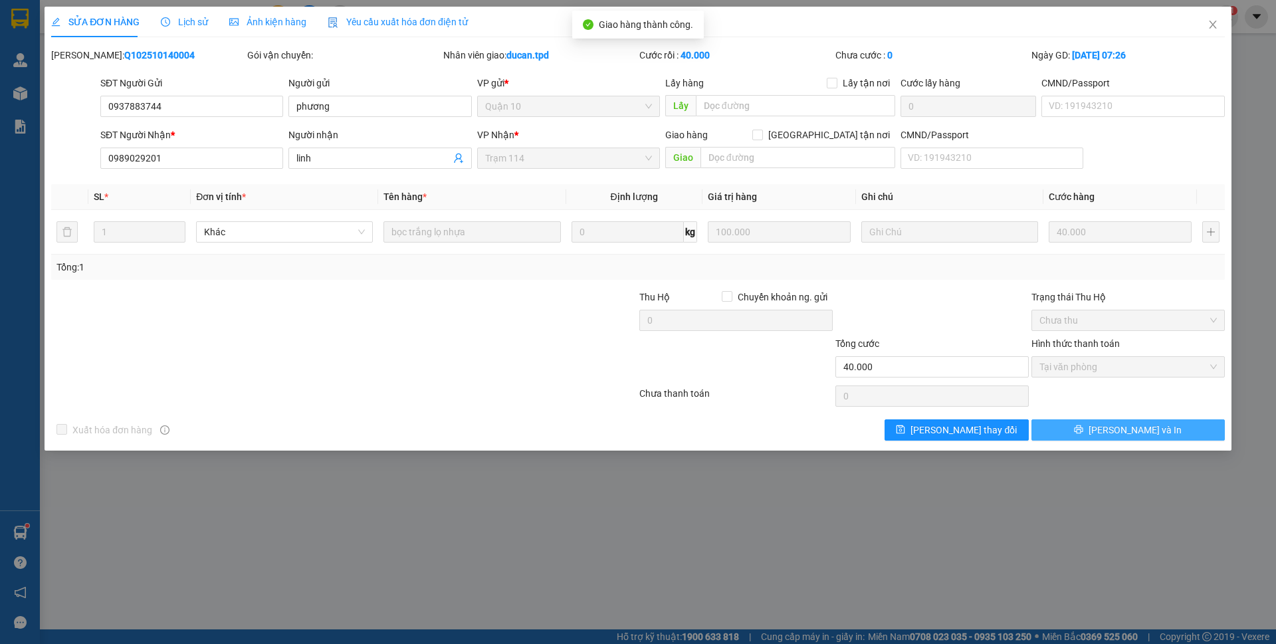
click at [1099, 434] on button "[PERSON_NAME] và In" at bounding box center [1128, 429] width 193 height 21
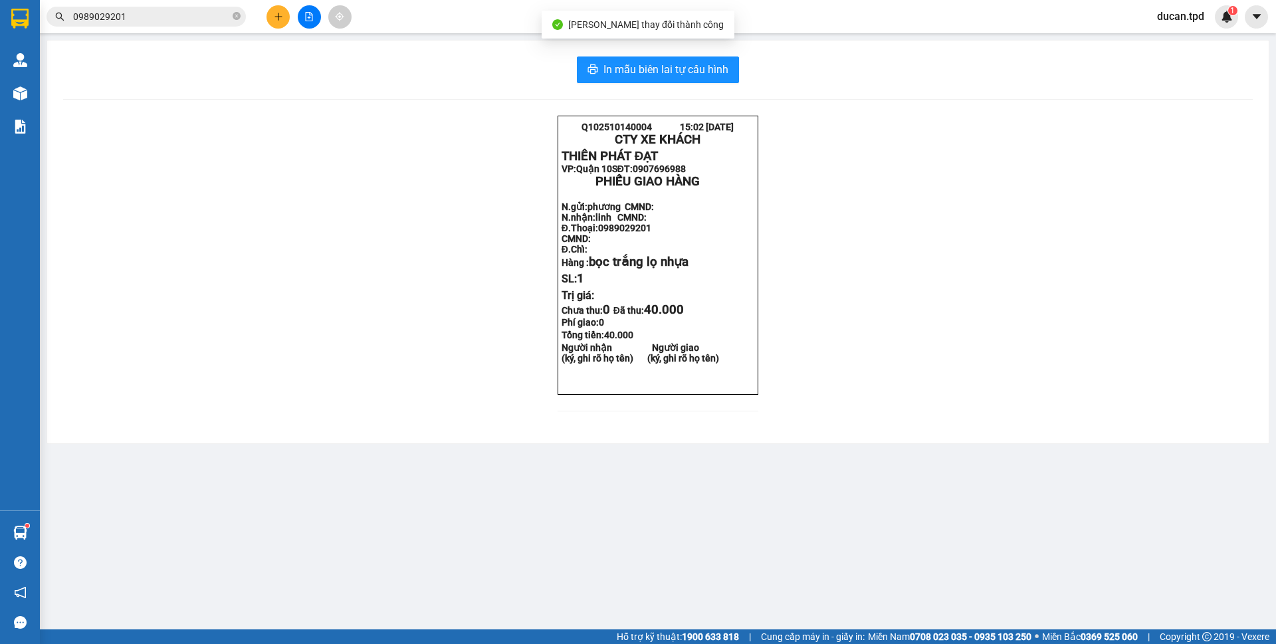
click at [701, 76] on body "Kết quả tìm kiếm ( 5 ) Bộ lọc Mã ĐH Trạng thái Món hàng Thu hộ Tổng cước Chưa c…" at bounding box center [638, 322] width 1276 height 644
click at [693, 68] on span "In mẫu biên lai tự cấu hình" at bounding box center [666, 69] width 125 height 17
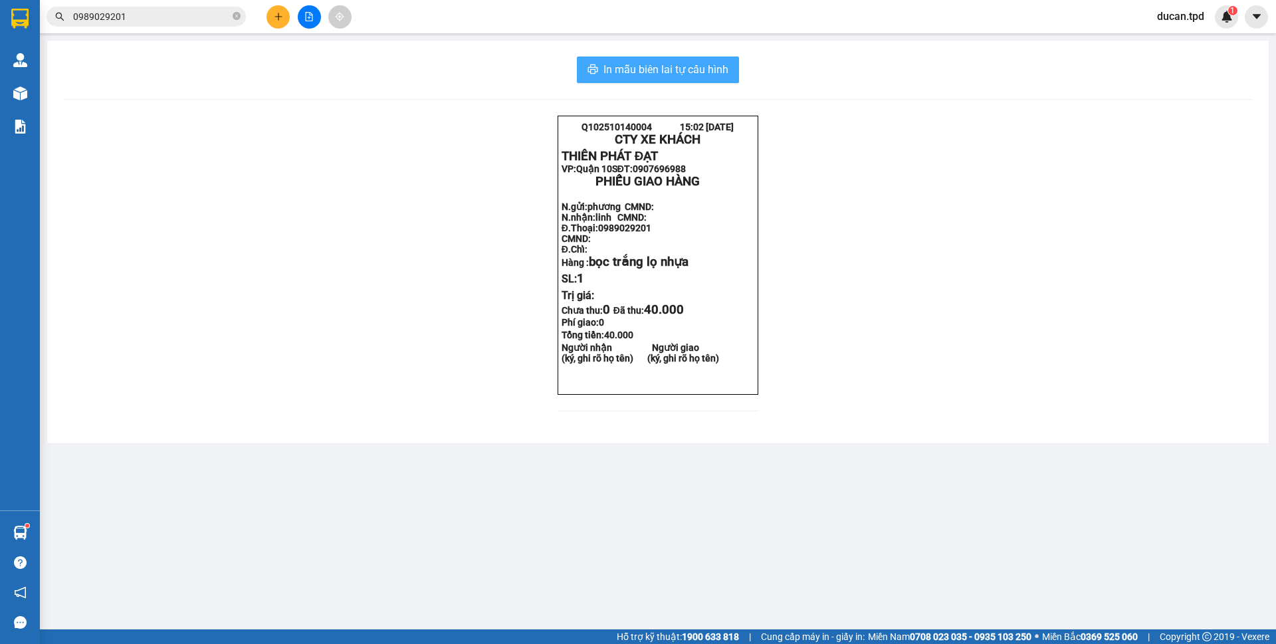
click at [651, 63] on span "In mẫu biên lai tự cấu hình" at bounding box center [666, 69] width 125 height 17
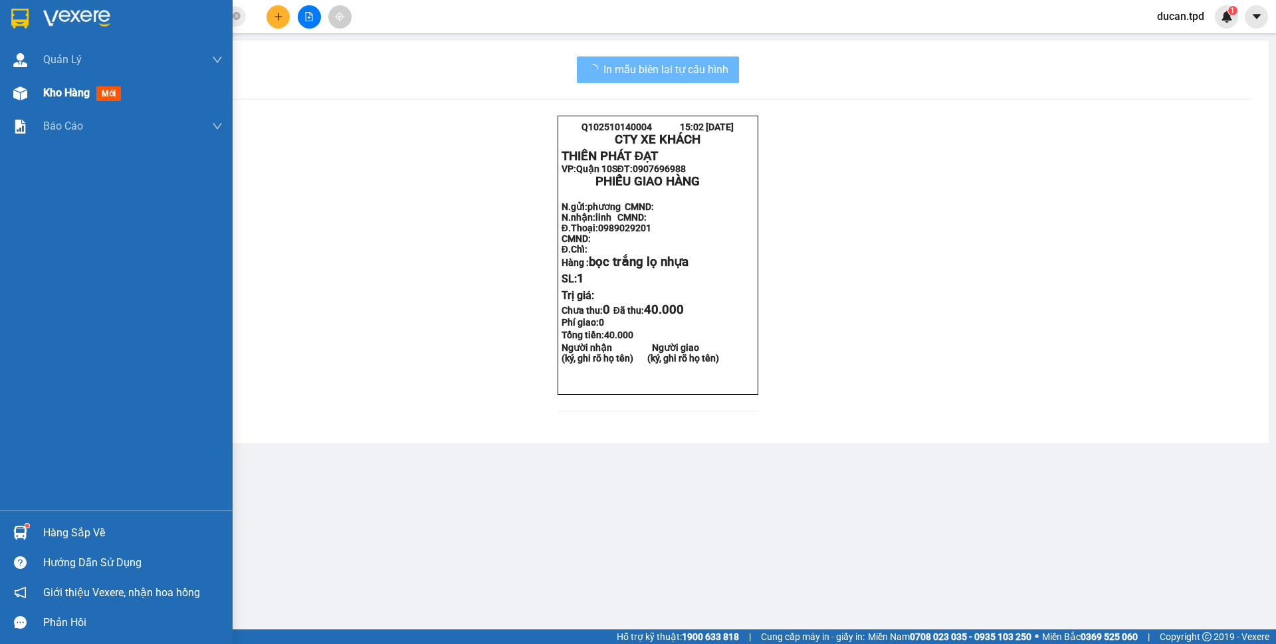
click at [32, 98] on div "Kho hàng mới" at bounding box center [116, 92] width 233 height 33
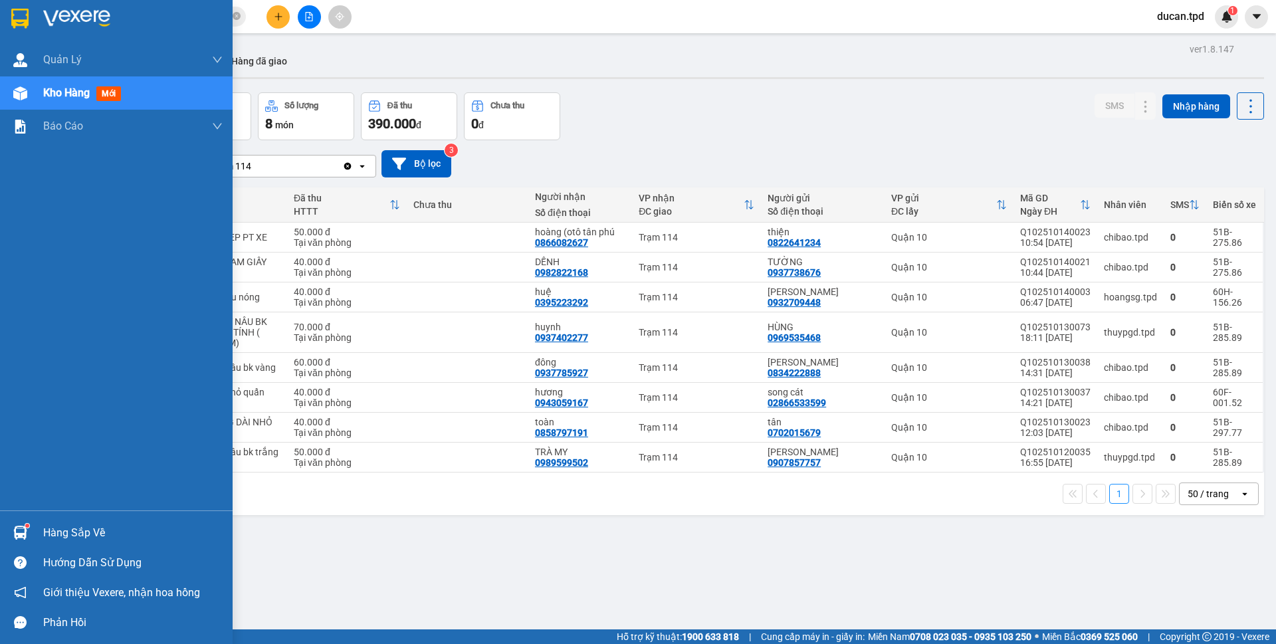
click at [66, 531] on div "Hàng sắp về" at bounding box center [132, 533] width 179 height 20
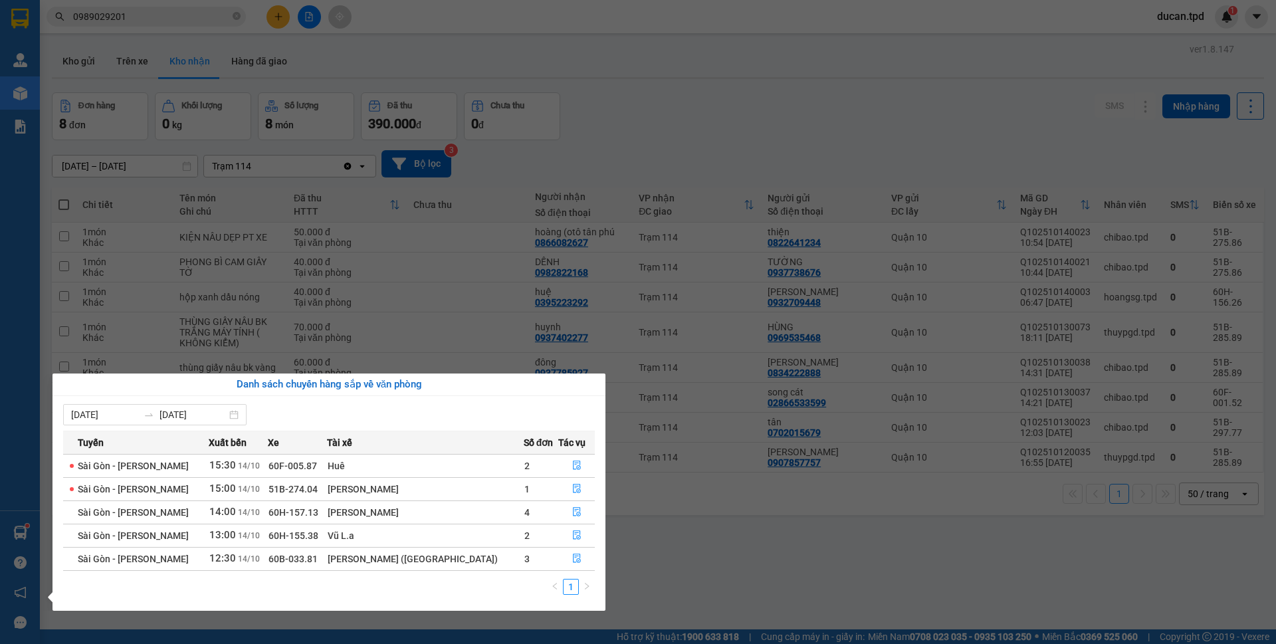
click at [768, 576] on section "Kết quả tìm kiếm ( 5 ) Bộ lọc Mã ĐH Trạng thái Món hàng Thu hộ Tổng cước Chưa c…" at bounding box center [638, 322] width 1276 height 644
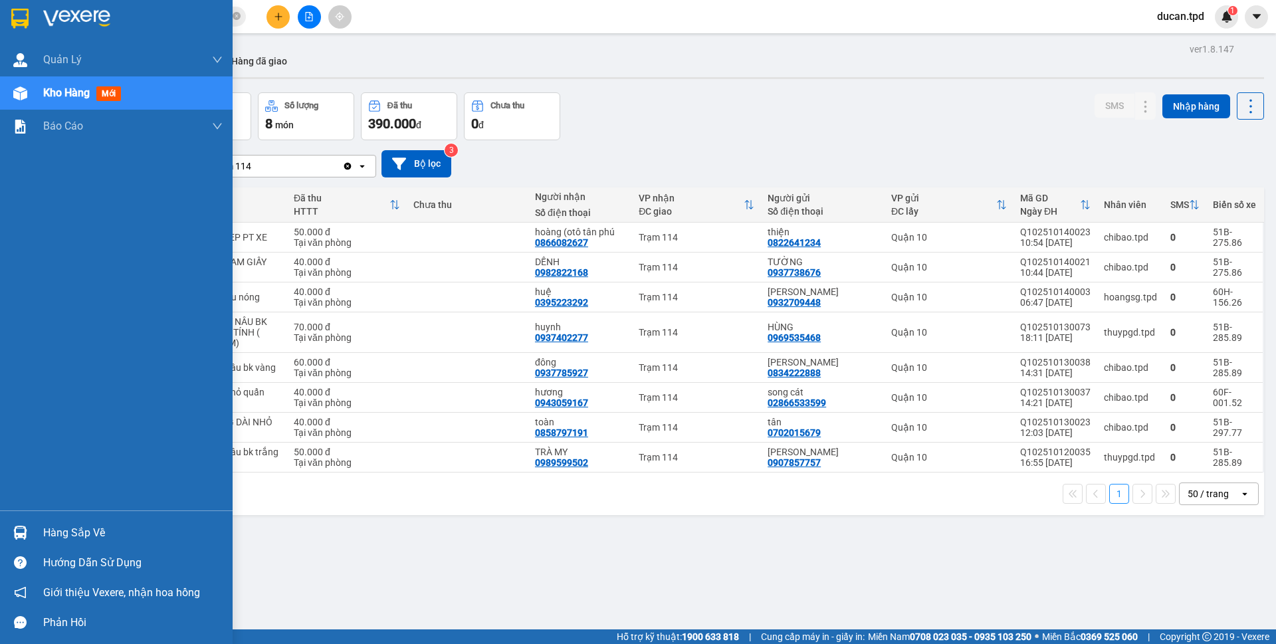
click at [22, 530] on img at bounding box center [20, 533] width 14 height 14
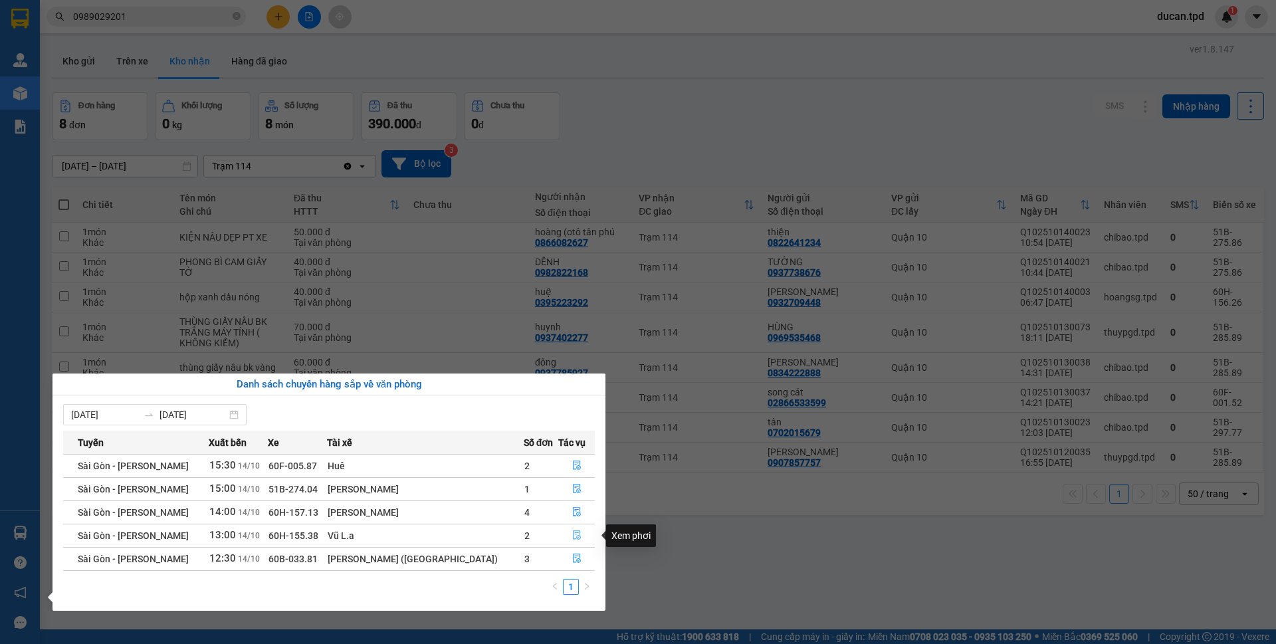
click at [572, 535] on icon "file-done" at bounding box center [576, 534] width 9 height 9
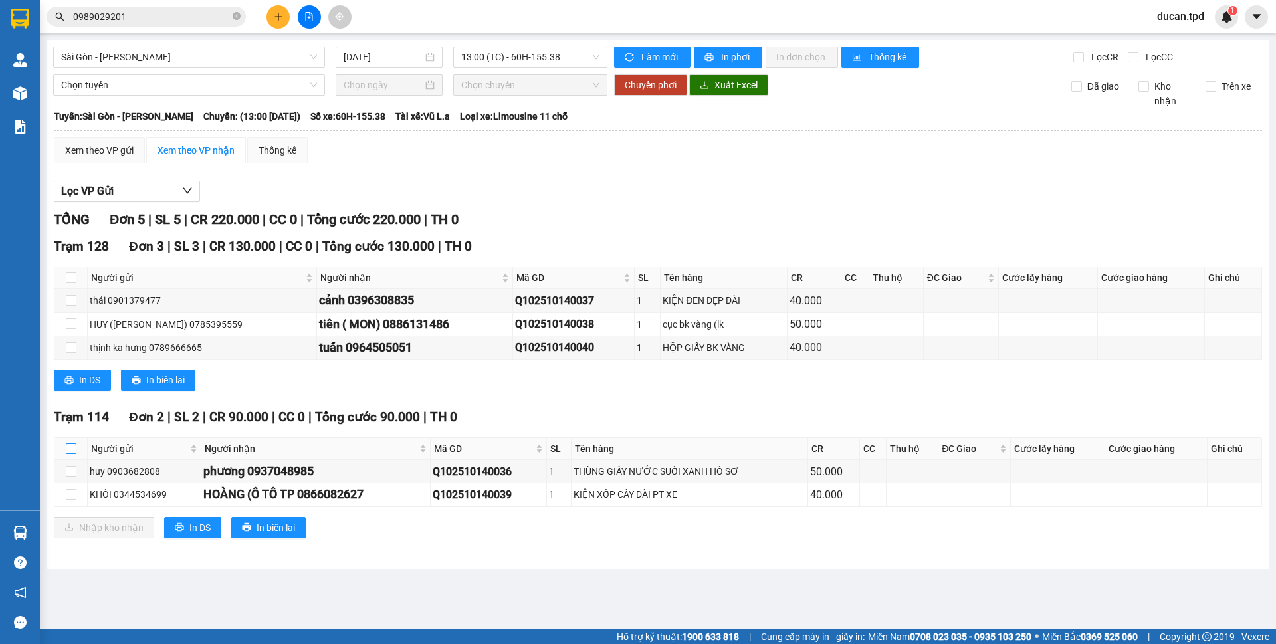
click at [67, 446] on input "checkbox" at bounding box center [71, 448] width 11 height 11
checkbox input "true"
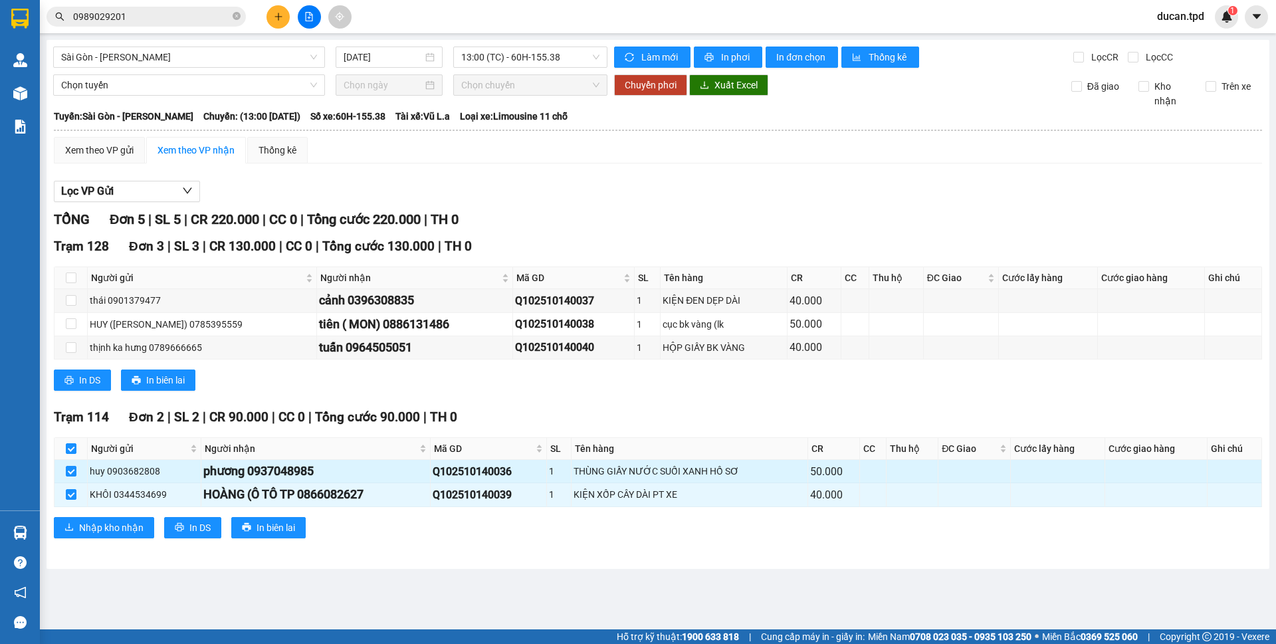
click at [288, 471] on div "phương 0937048985" at bounding box center [315, 471] width 225 height 19
copy div "0937048985"
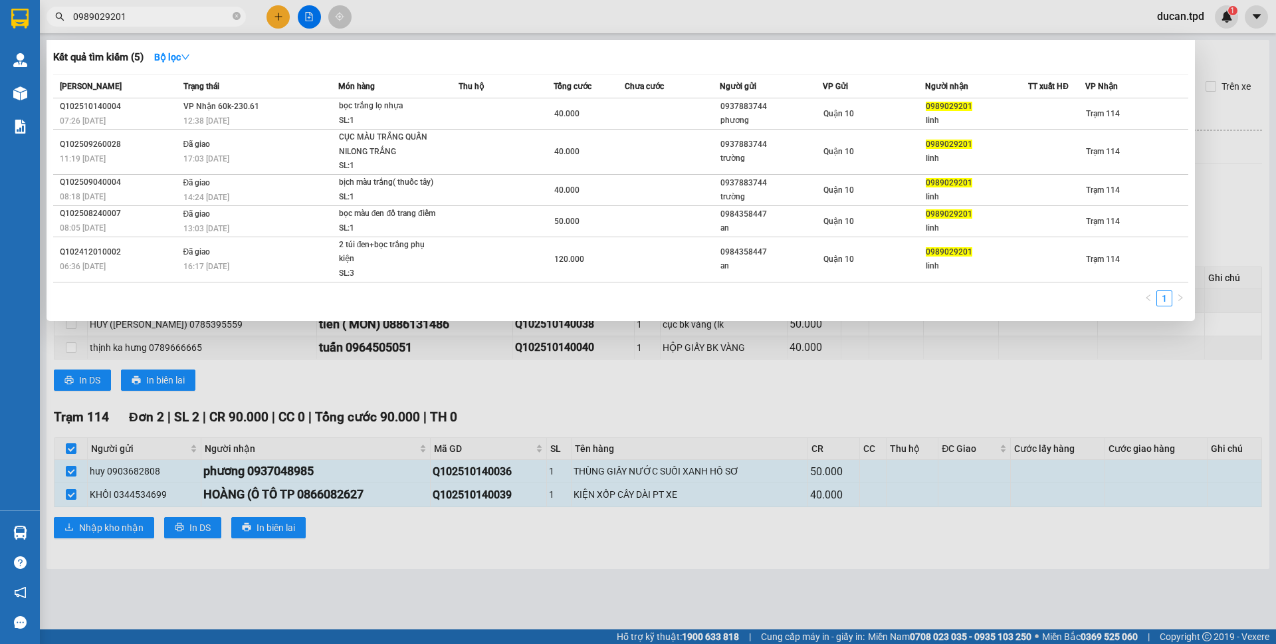
click at [156, 20] on input "0989029201" at bounding box center [151, 16] width 157 height 15
paste input "37048985"
type input "0937048985"
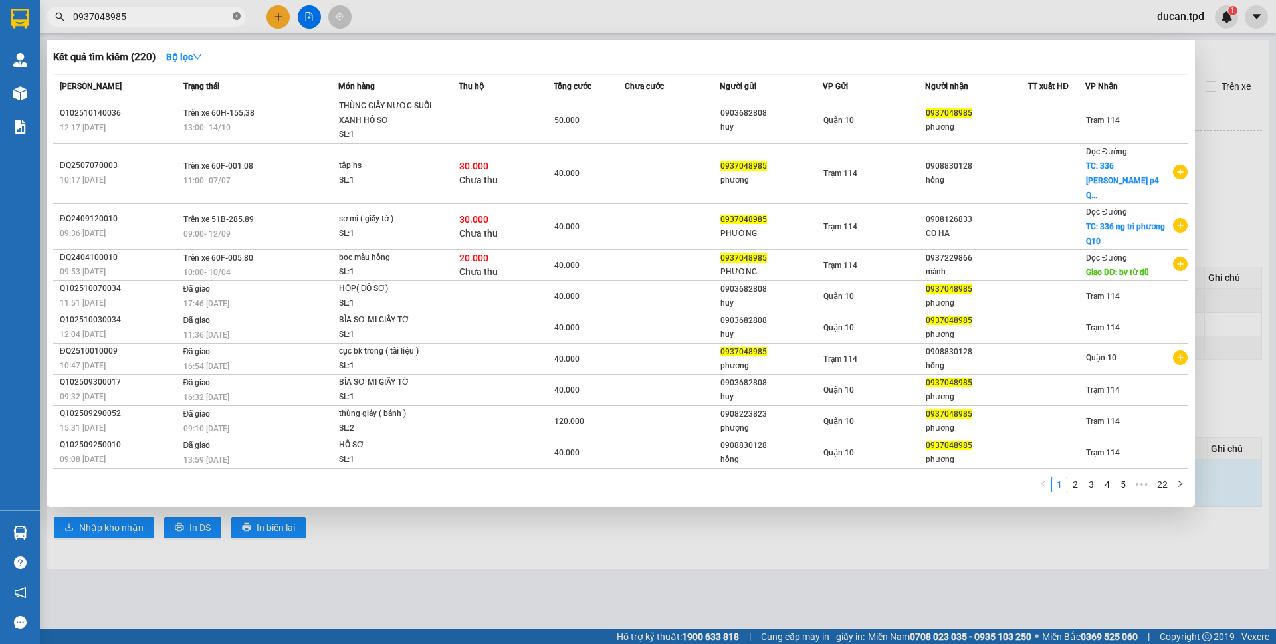
click at [236, 16] on icon "close-circle" at bounding box center [237, 16] width 8 height 8
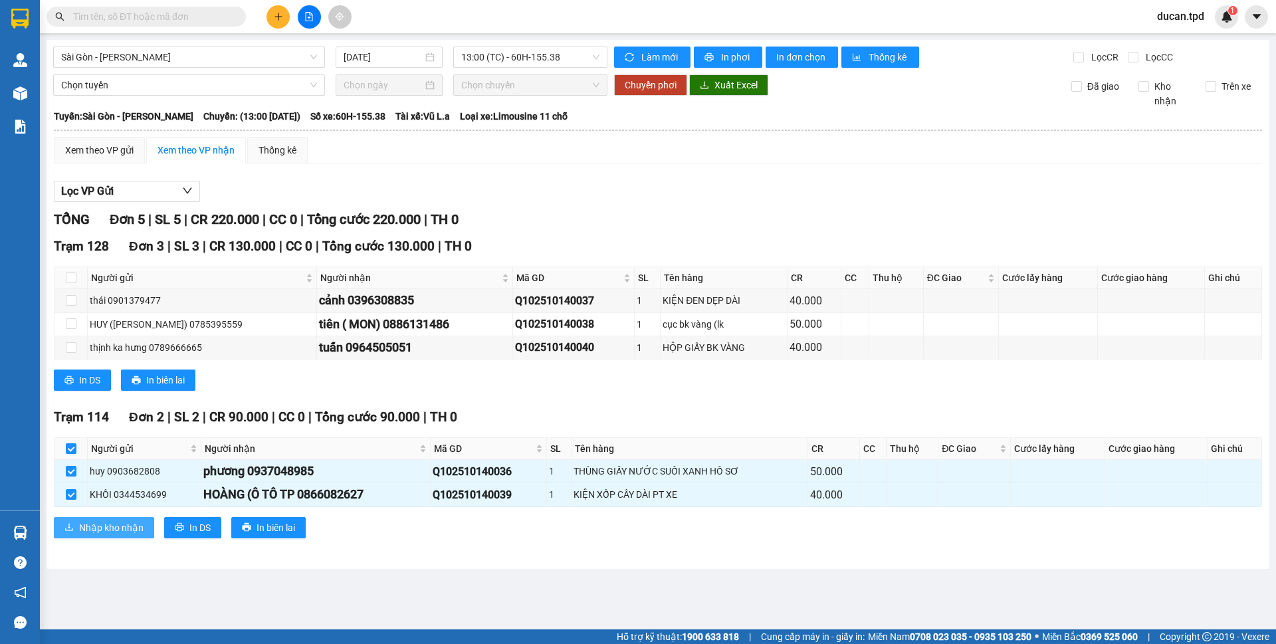
click at [98, 532] on span "Nhập kho nhận" at bounding box center [111, 527] width 64 height 15
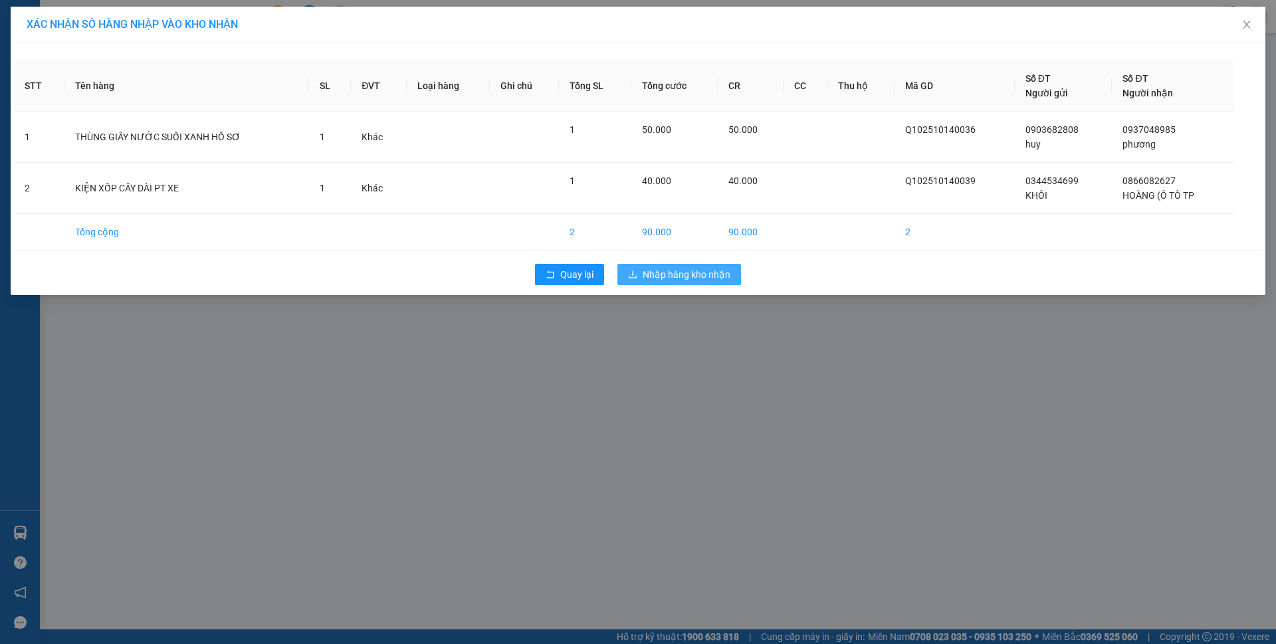
click at [704, 275] on span "Nhập hàng kho nhận" at bounding box center [687, 274] width 88 height 15
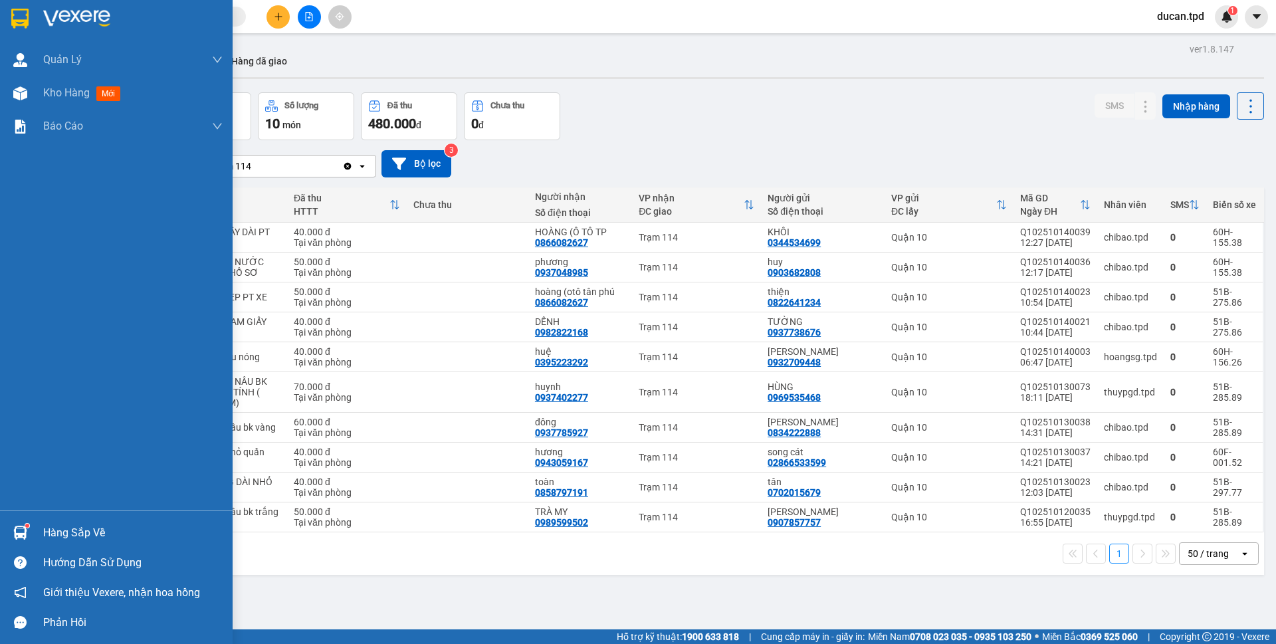
click at [27, 532] on img at bounding box center [20, 533] width 14 height 14
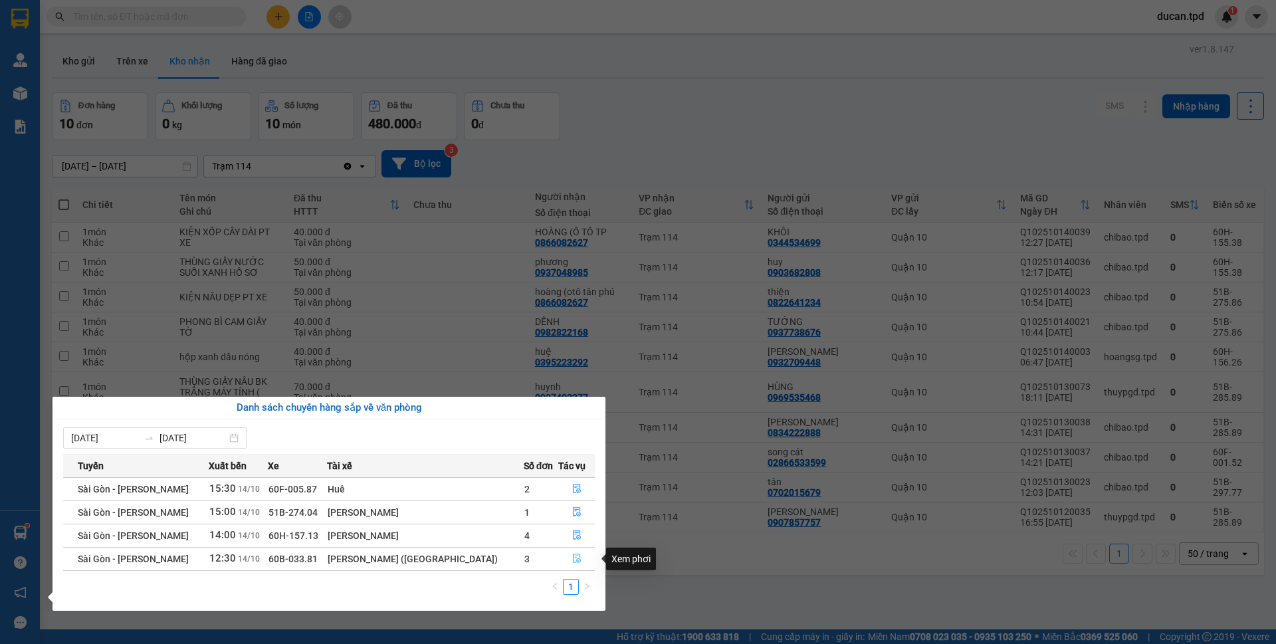
click at [570, 552] on button "button" at bounding box center [576, 558] width 35 height 21
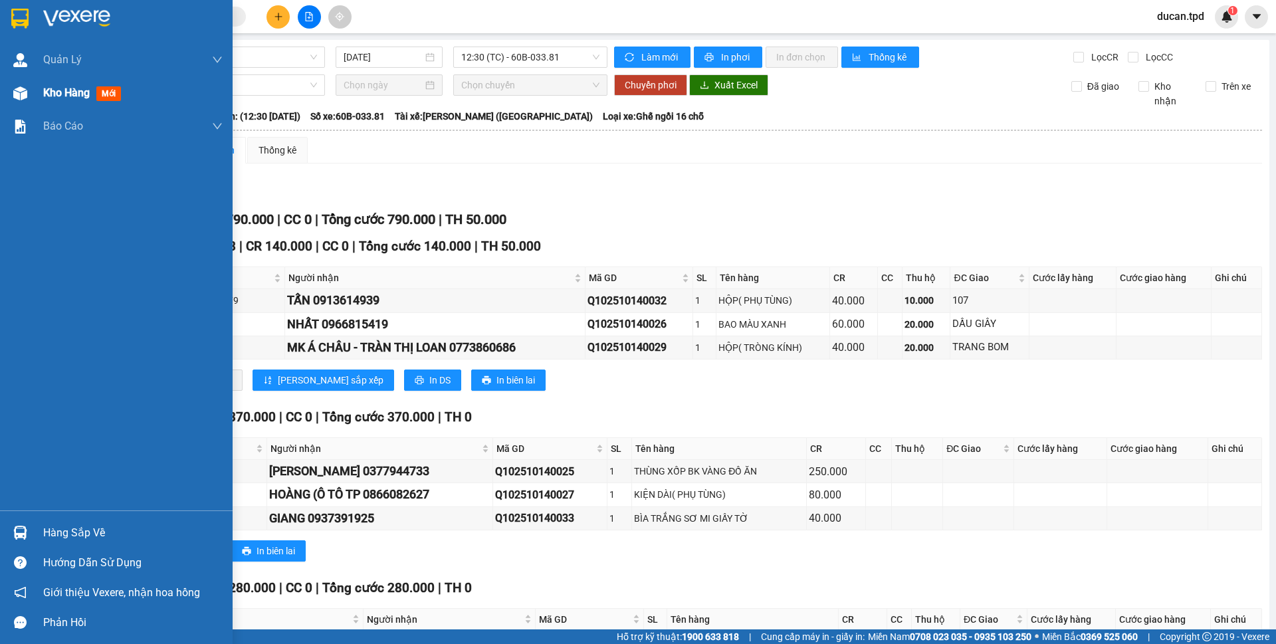
click at [67, 99] on span "Kho hàng" at bounding box center [66, 92] width 47 height 13
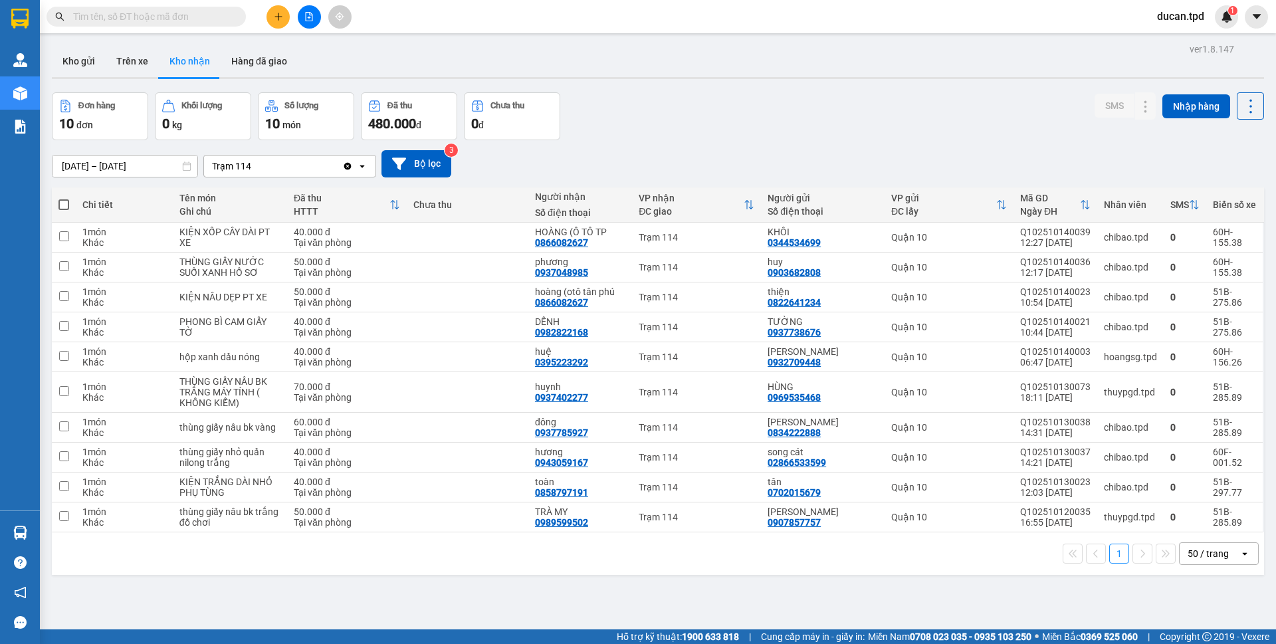
click at [191, 11] on input "text" at bounding box center [151, 16] width 157 height 15
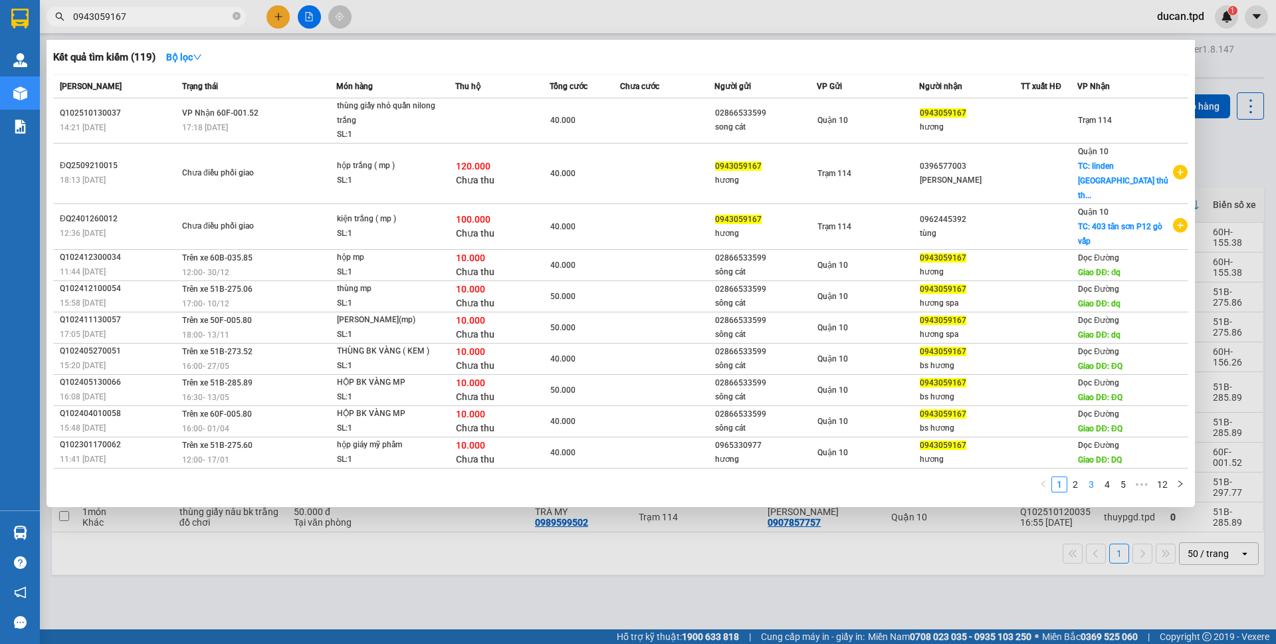
type input "0943059167"
click at [1090, 477] on link "3" at bounding box center [1091, 484] width 15 height 15
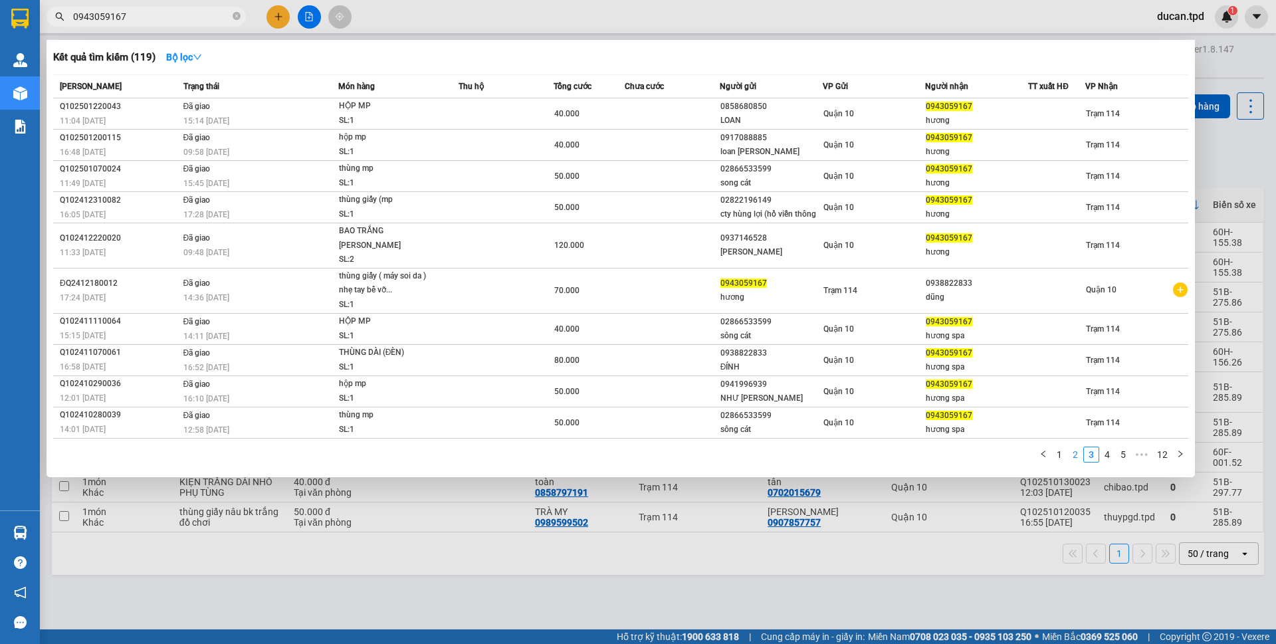
click at [1069, 447] on link "2" at bounding box center [1075, 454] width 15 height 15
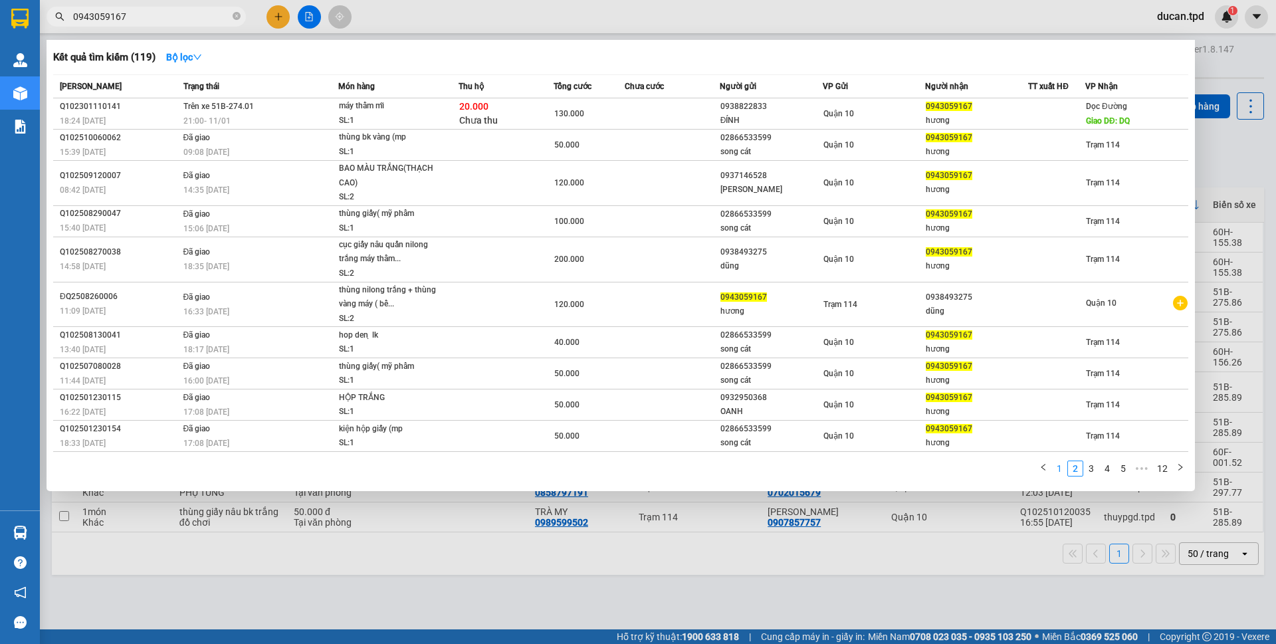
click at [1061, 467] on link "1" at bounding box center [1059, 468] width 15 height 15
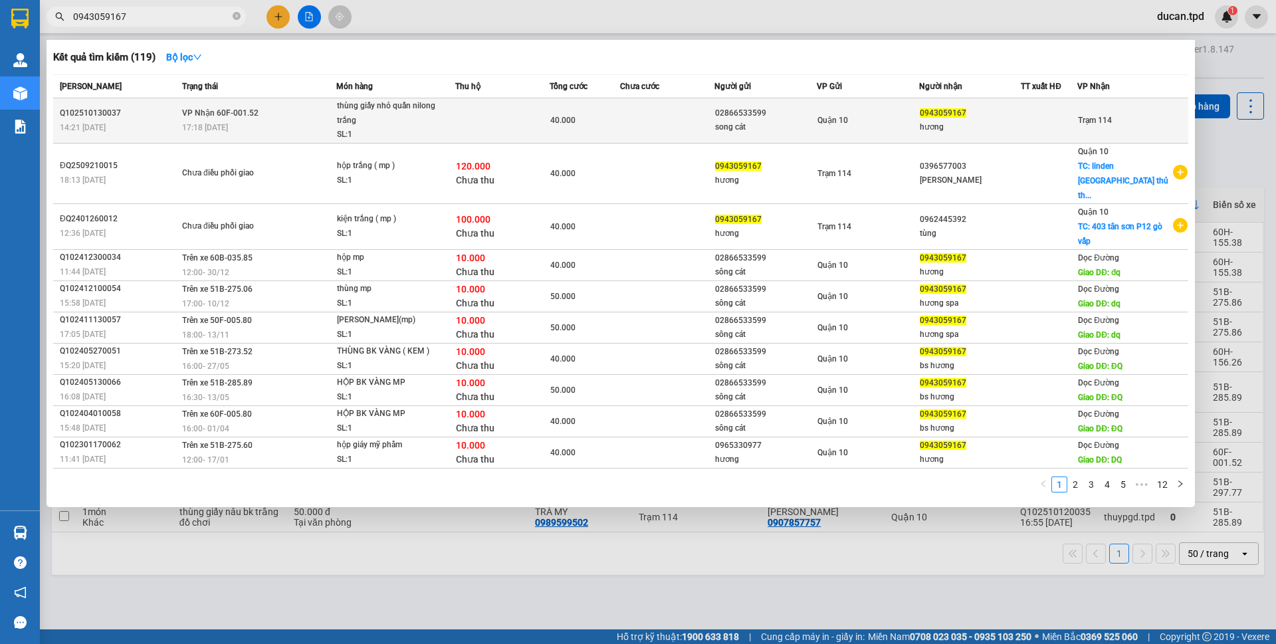
click at [850, 136] on td "Quận 10" at bounding box center [868, 120] width 102 height 45
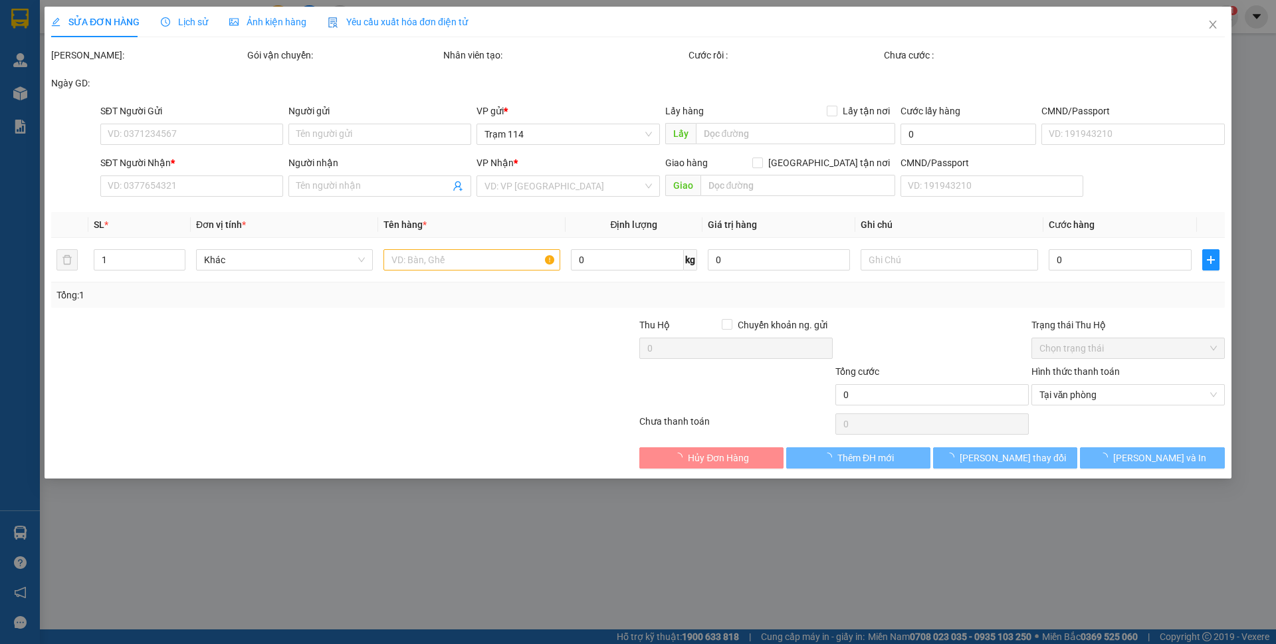
type input "02866533599"
type input "song cát"
type input "079086012682"
type input "0943059167"
type input "hương"
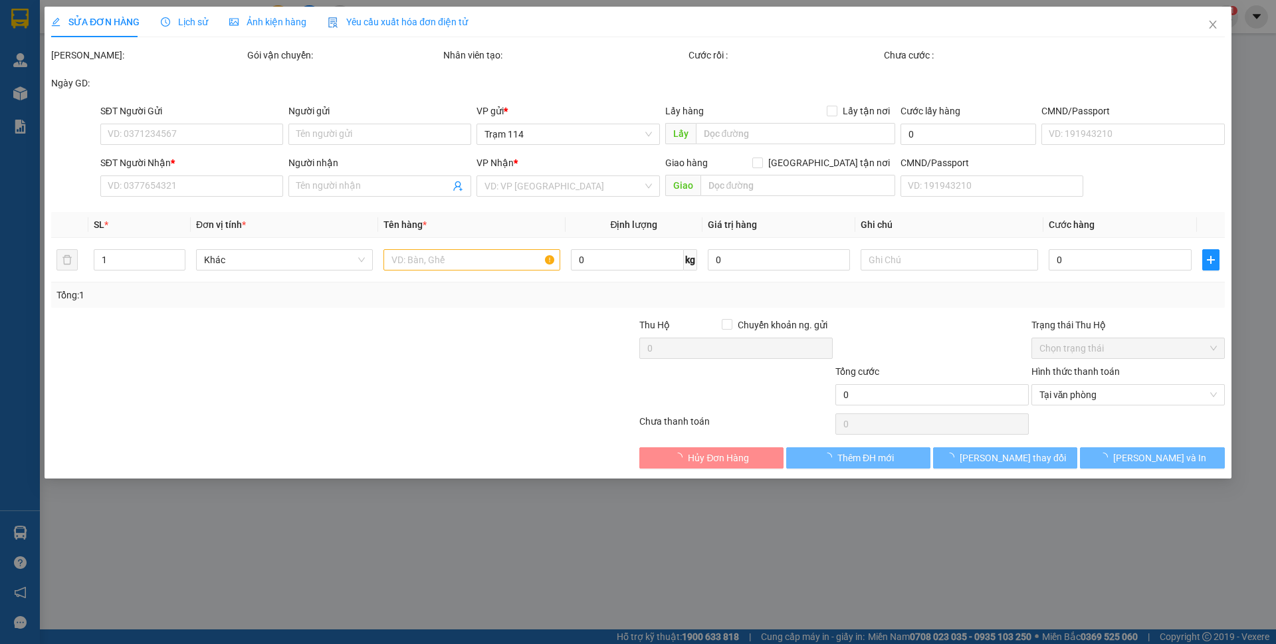
type input "40.000"
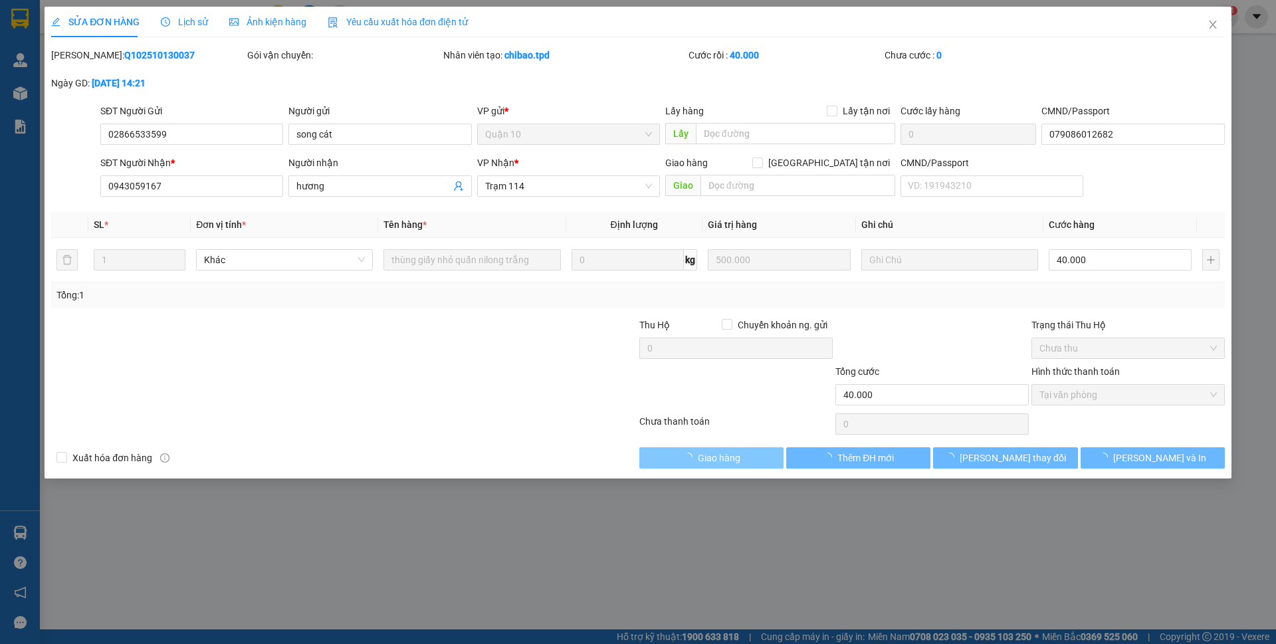
click at [758, 455] on button "Giao hàng" at bounding box center [711, 457] width 144 height 21
click at [758, 455] on button "Lưu và Giao hàng" at bounding box center [711, 457] width 144 height 21
click at [758, 455] on button "Giao hàng" at bounding box center [711, 457] width 144 height 21
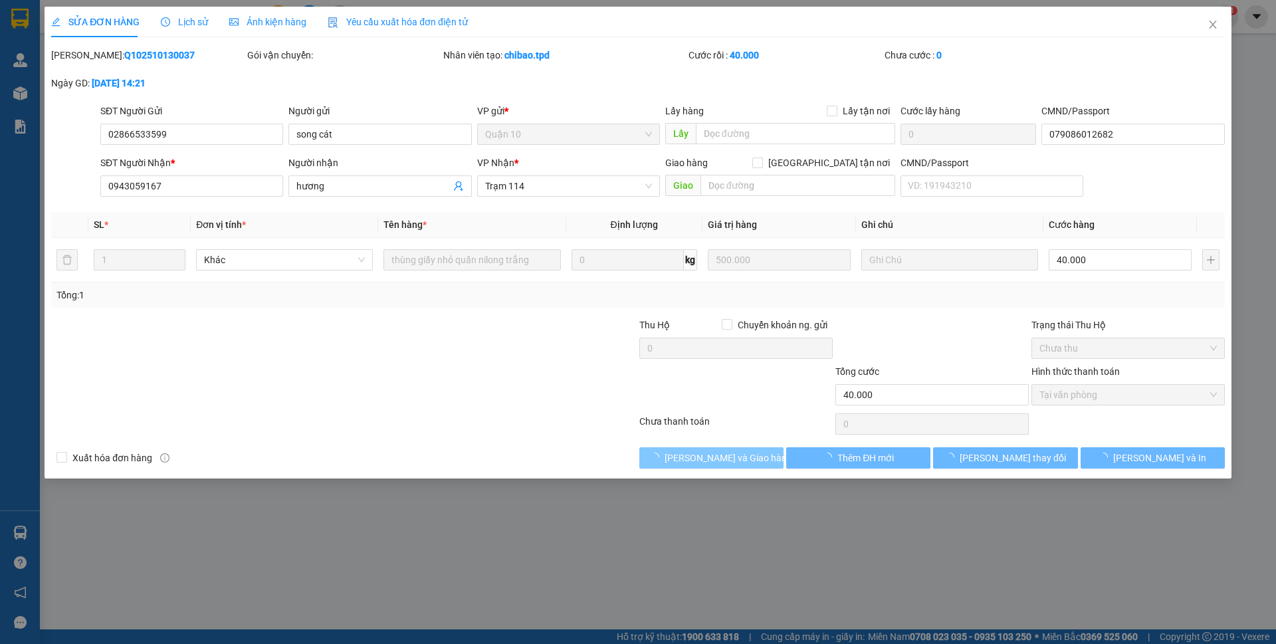
click at [758, 455] on button "Lưu và Giao hàng" at bounding box center [711, 457] width 144 height 21
click at [758, 455] on div "SỬA ĐƠN HÀNG Lịch sử Ảnh kiện hàng Yêu cầu xuất hóa đơn điện tử Total Paid Fee …" at bounding box center [638, 322] width 1276 height 644
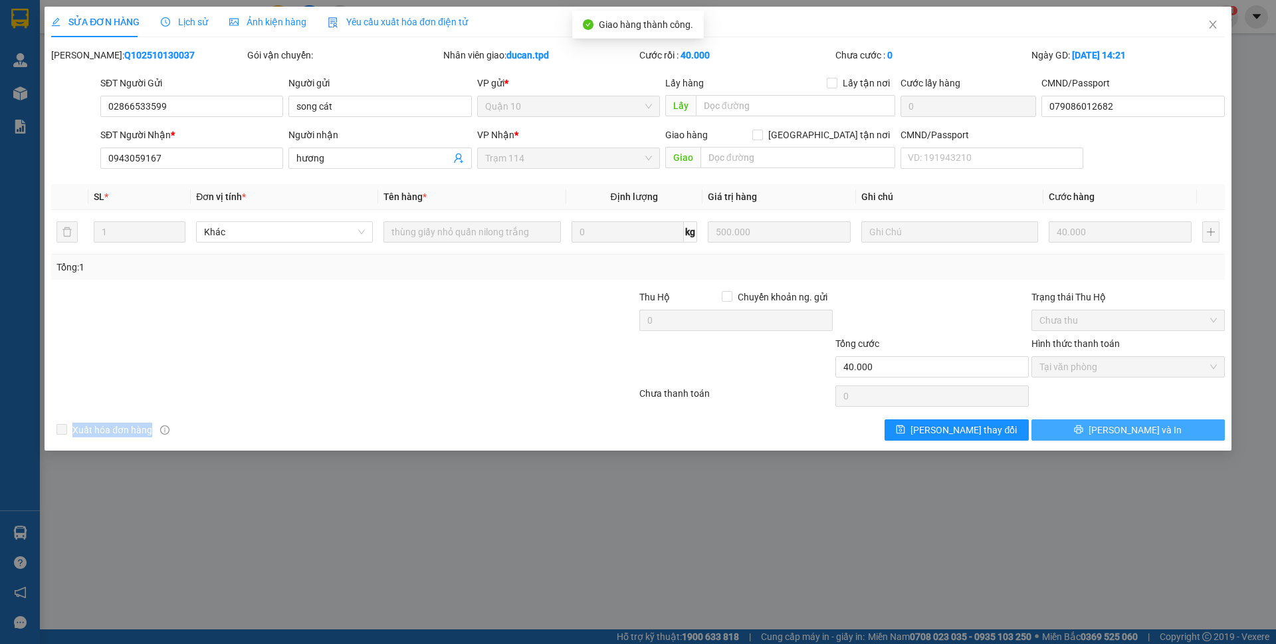
click at [1123, 427] on span "Lưu và In" at bounding box center [1135, 430] width 93 height 15
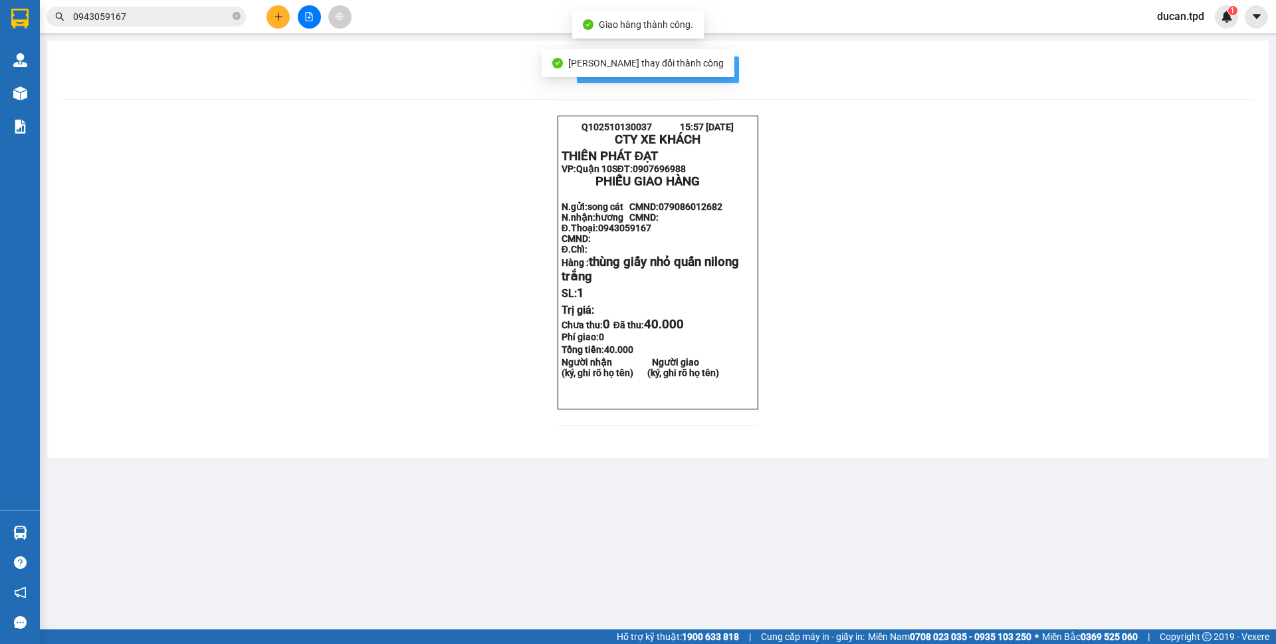
click at [710, 60] on button "In mẫu biên lai tự cấu hình" at bounding box center [658, 69] width 162 height 27
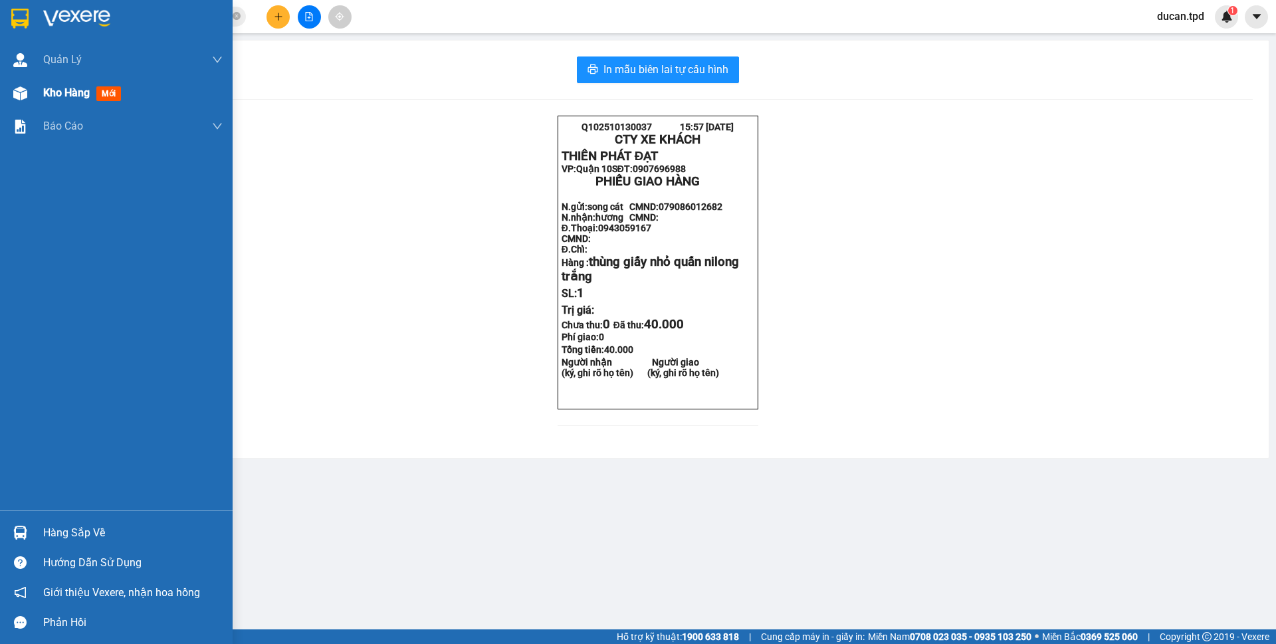
click at [88, 102] on div "Kho hàng mới" at bounding box center [132, 92] width 179 height 33
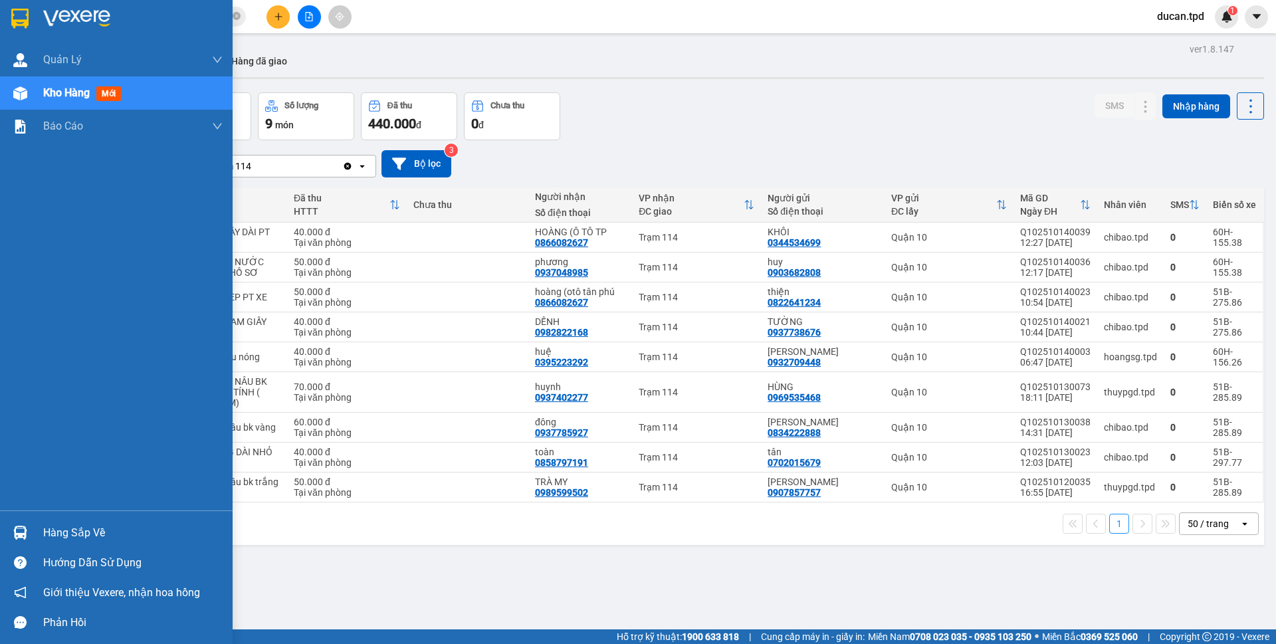
click at [60, 520] on div "Hàng sắp về" at bounding box center [116, 533] width 233 height 30
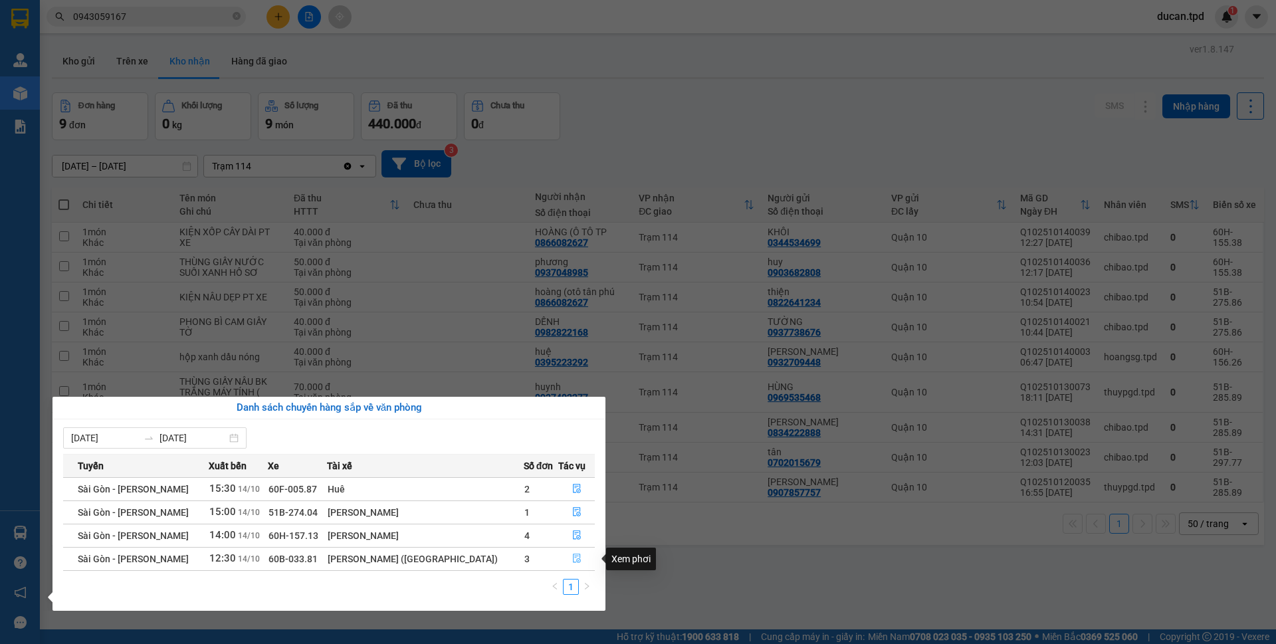
click at [560, 559] on button "button" at bounding box center [576, 558] width 35 height 21
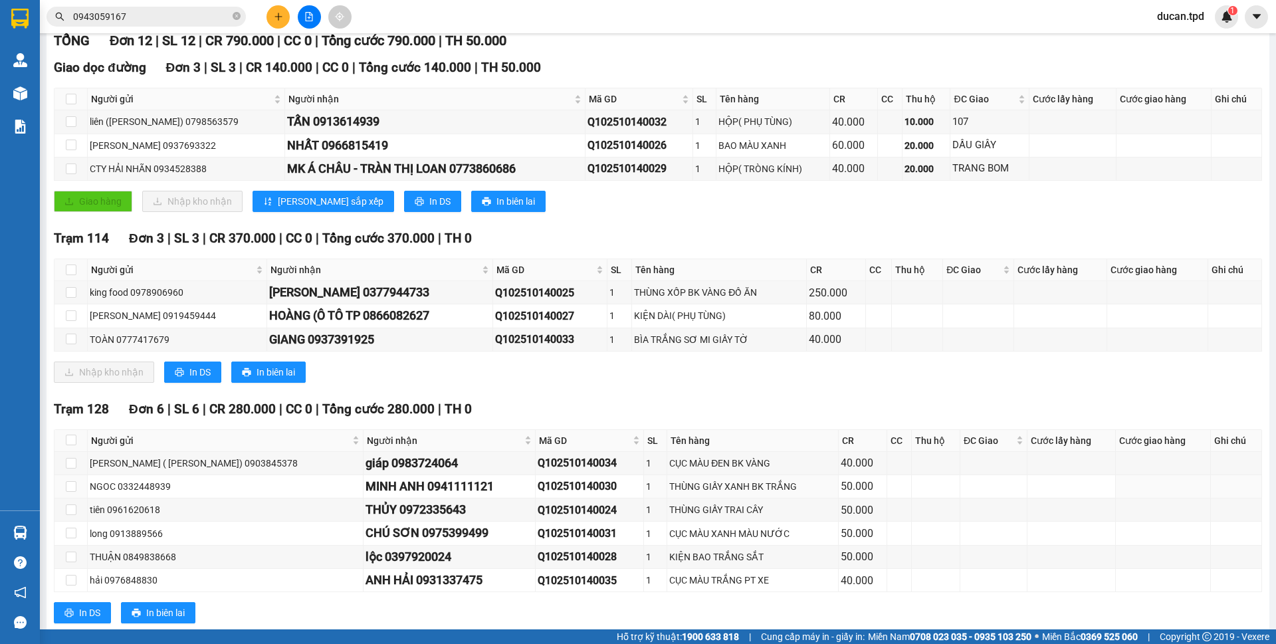
scroll to position [199, 0]
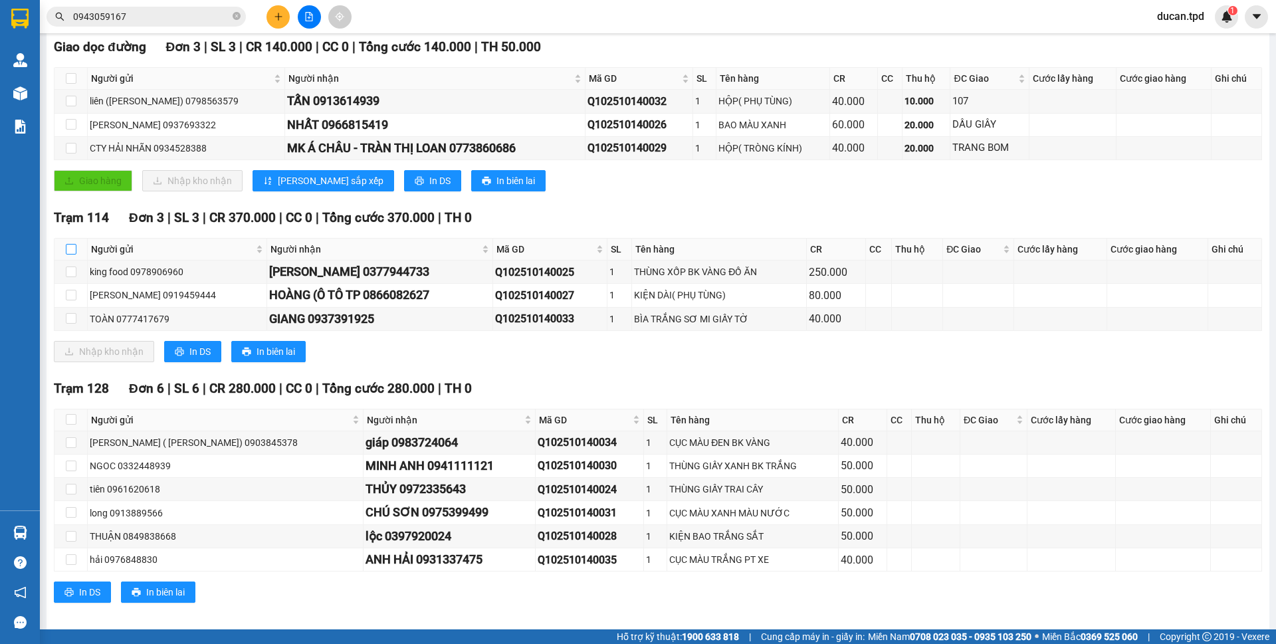
click at [70, 251] on input "checkbox" at bounding box center [71, 249] width 11 height 11
checkbox input "true"
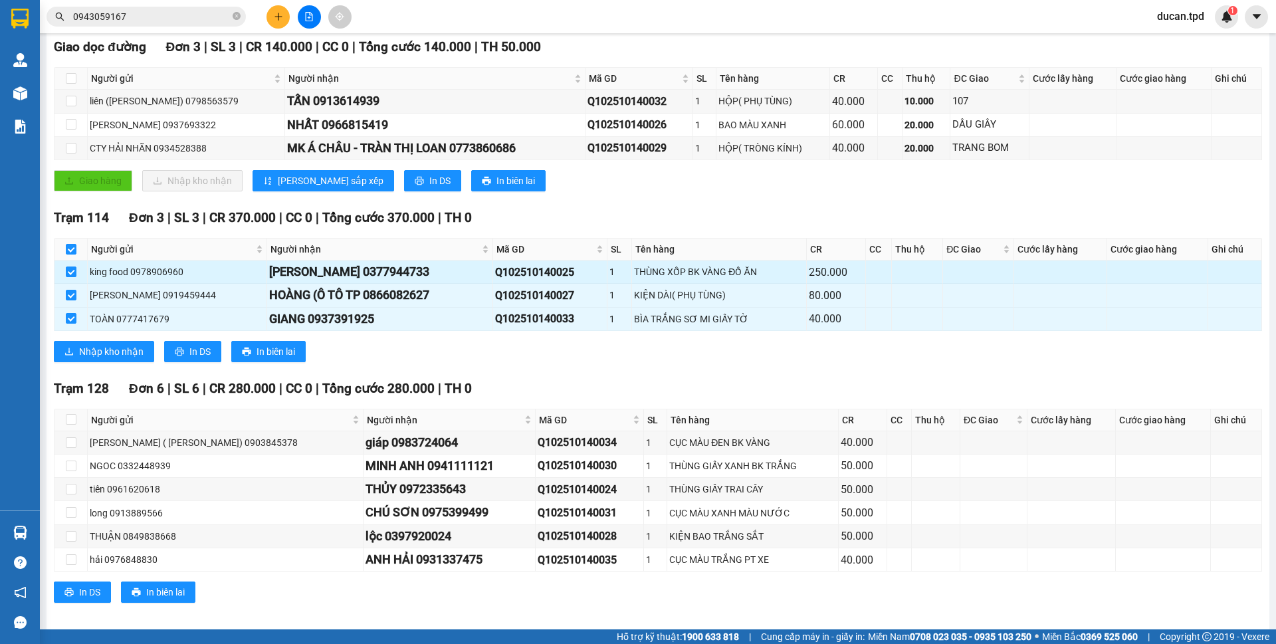
click at [407, 273] on div "nguyễn văn hưng 0377944733" at bounding box center [379, 272] width 221 height 19
copy div "0377944733"
click at [185, 17] on input "0943059167" at bounding box center [151, 16] width 157 height 15
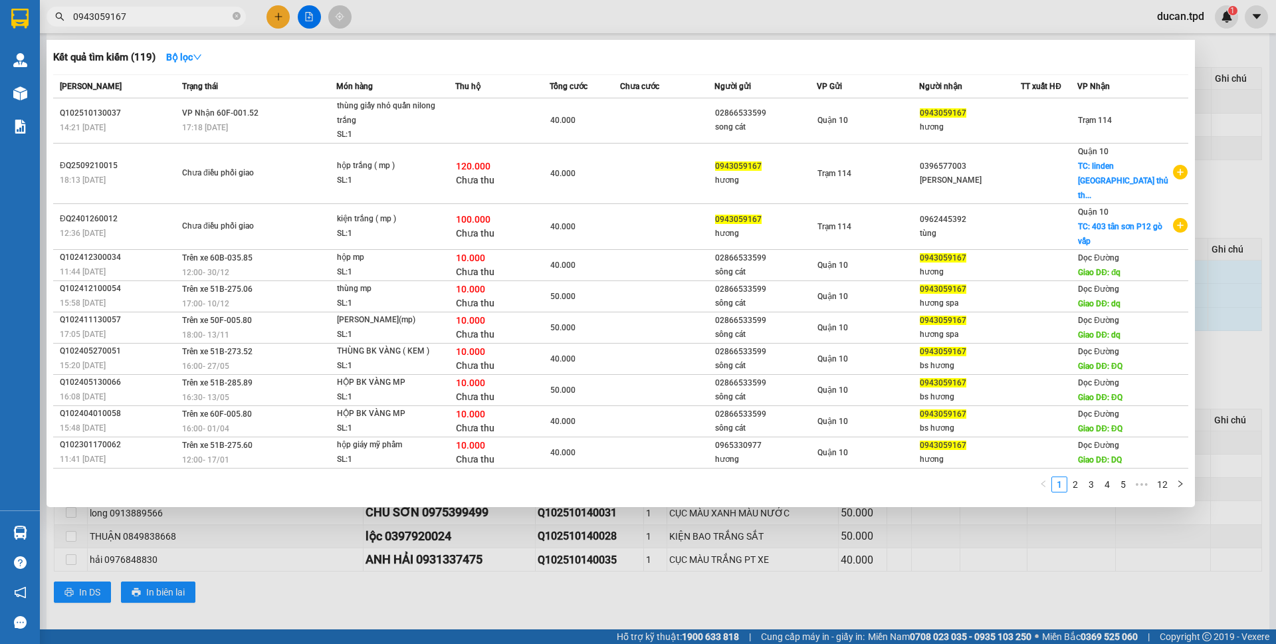
click at [185, 17] on input "0943059167" at bounding box center [151, 16] width 157 height 15
paste input "377944733"
type input "0377944733"
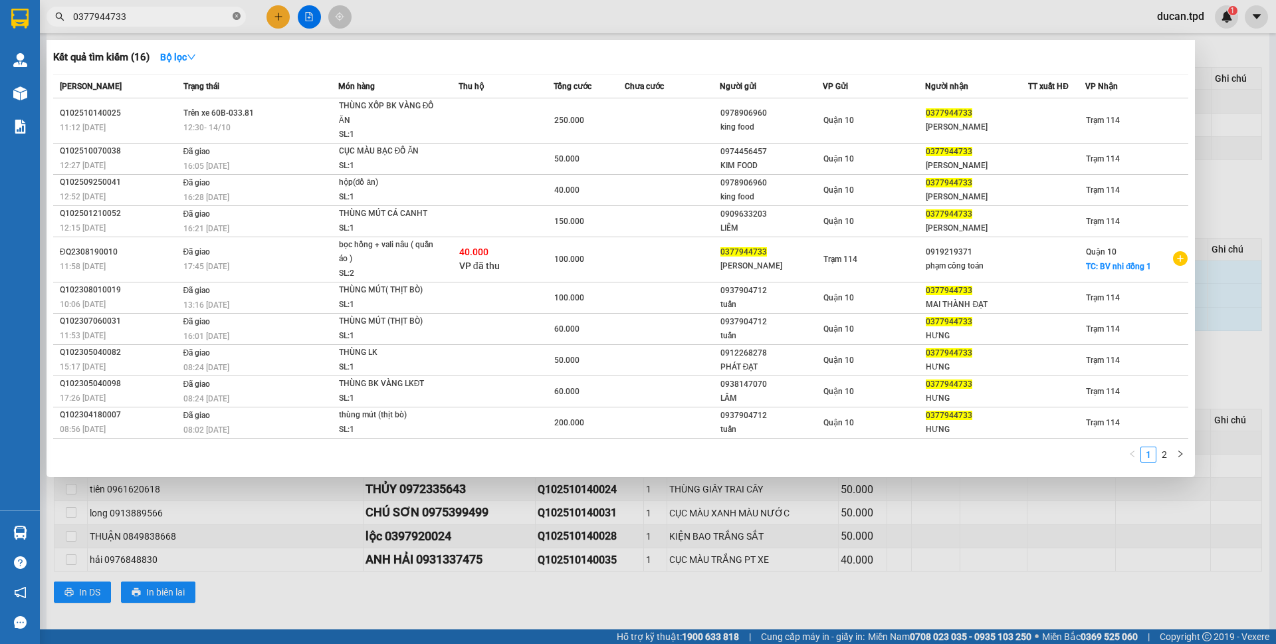
click at [239, 17] on icon "close-circle" at bounding box center [237, 16] width 8 height 8
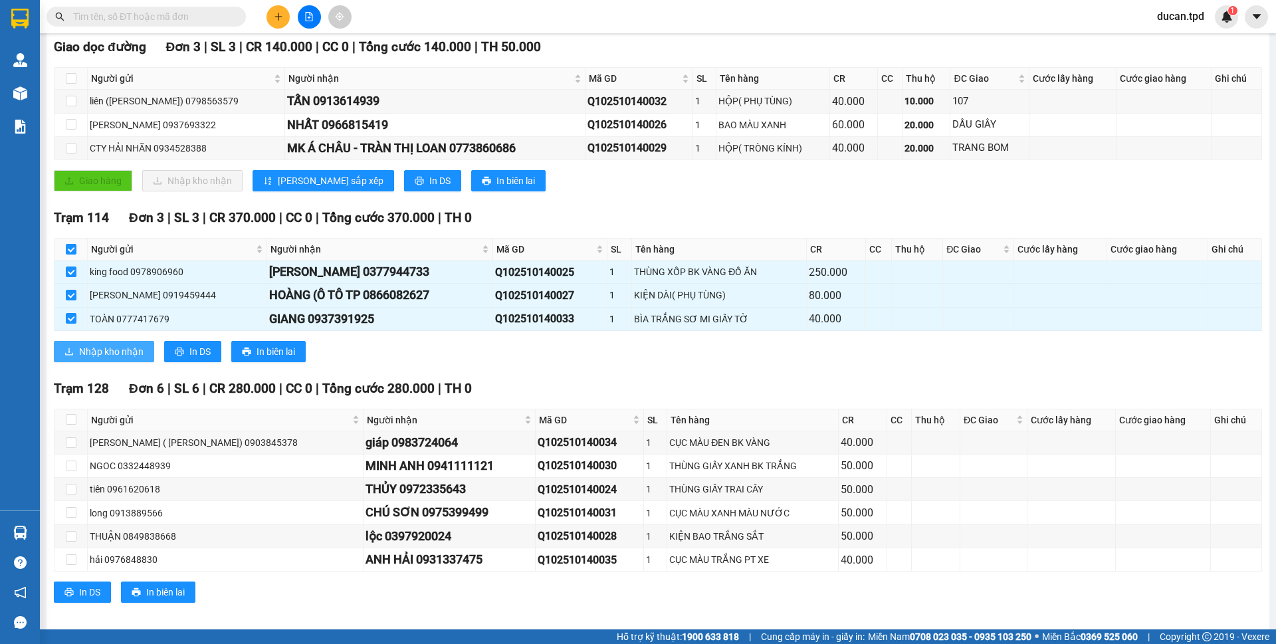
click at [134, 356] on span "Nhập kho nhận" at bounding box center [111, 351] width 64 height 15
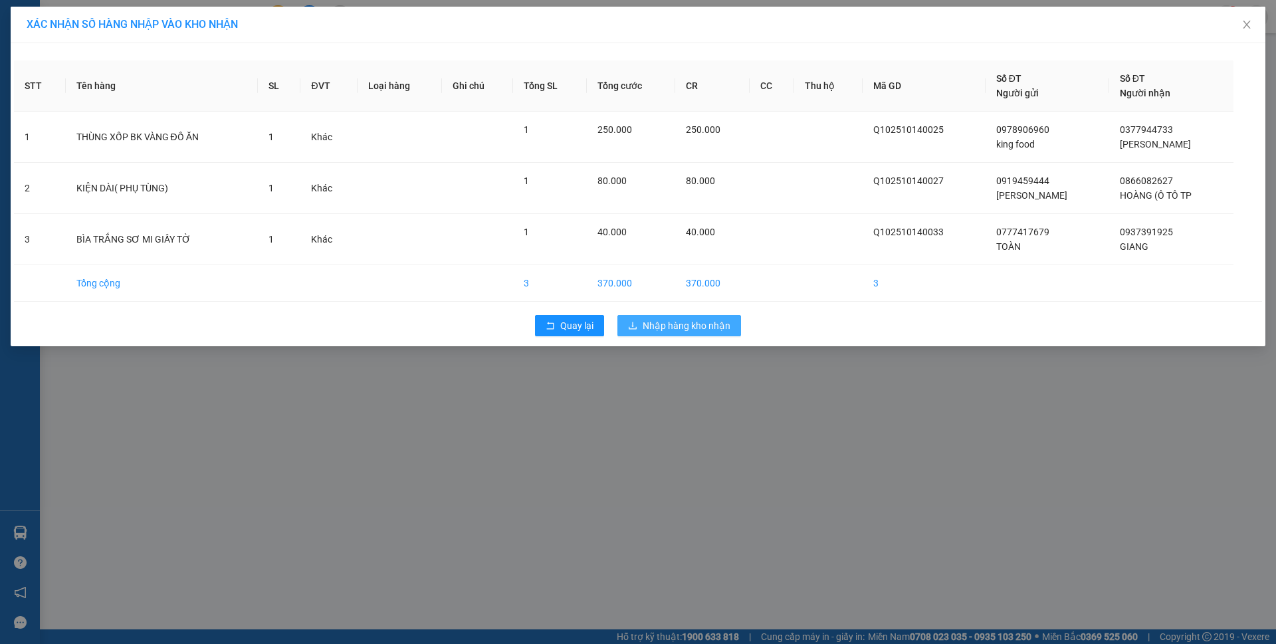
click at [688, 332] on span "Nhập hàng kho nhận" at bounding box center [687, 325] width 88 height 15
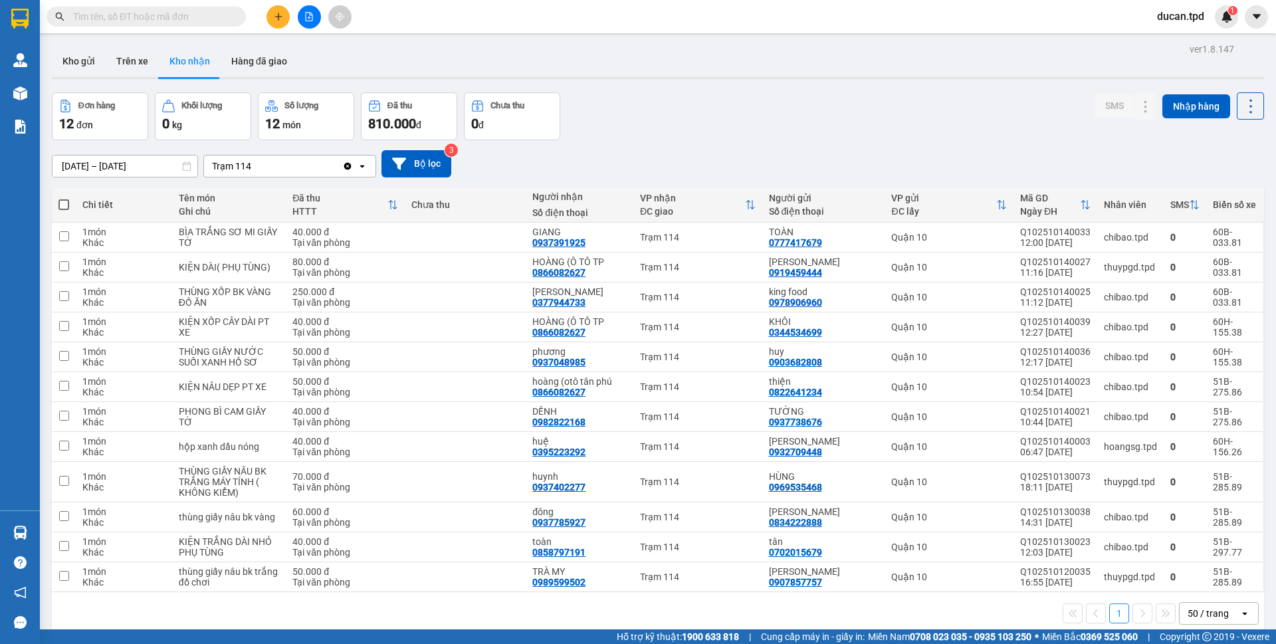
click at [209, 22] on input "text" at bounding box center [151, 16] width 157 height 15
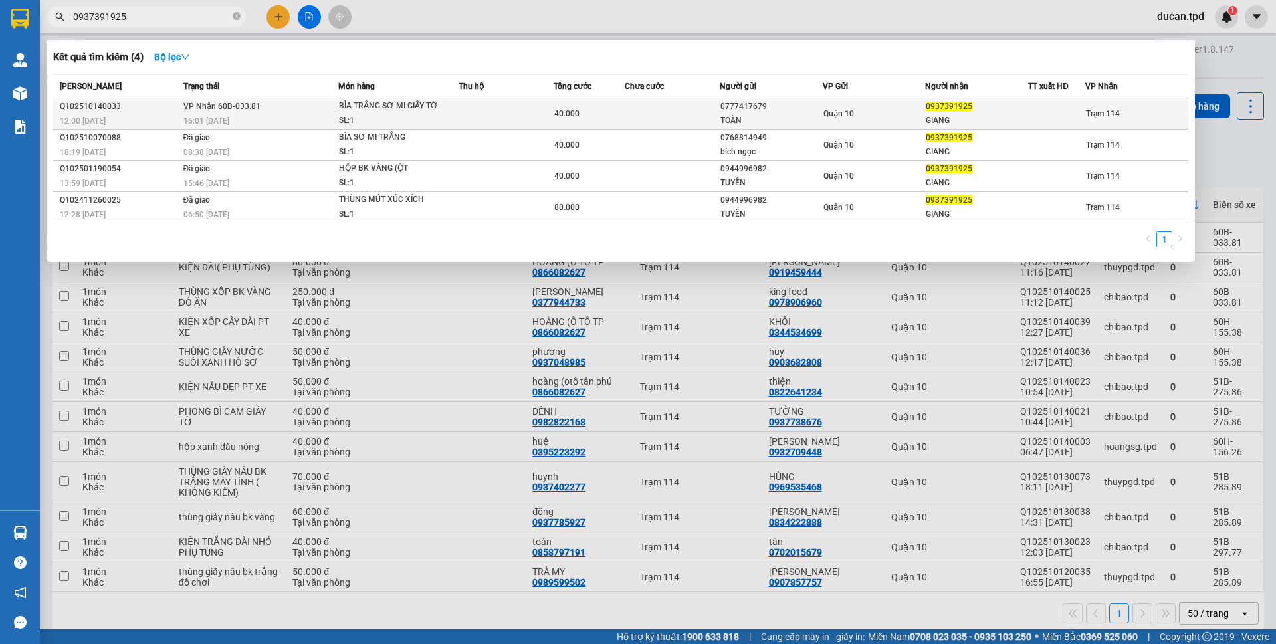
type input "0937391925"
click at [893, 118] on div "Quận 10" at bounding box center [875, 113] width 102 height 15
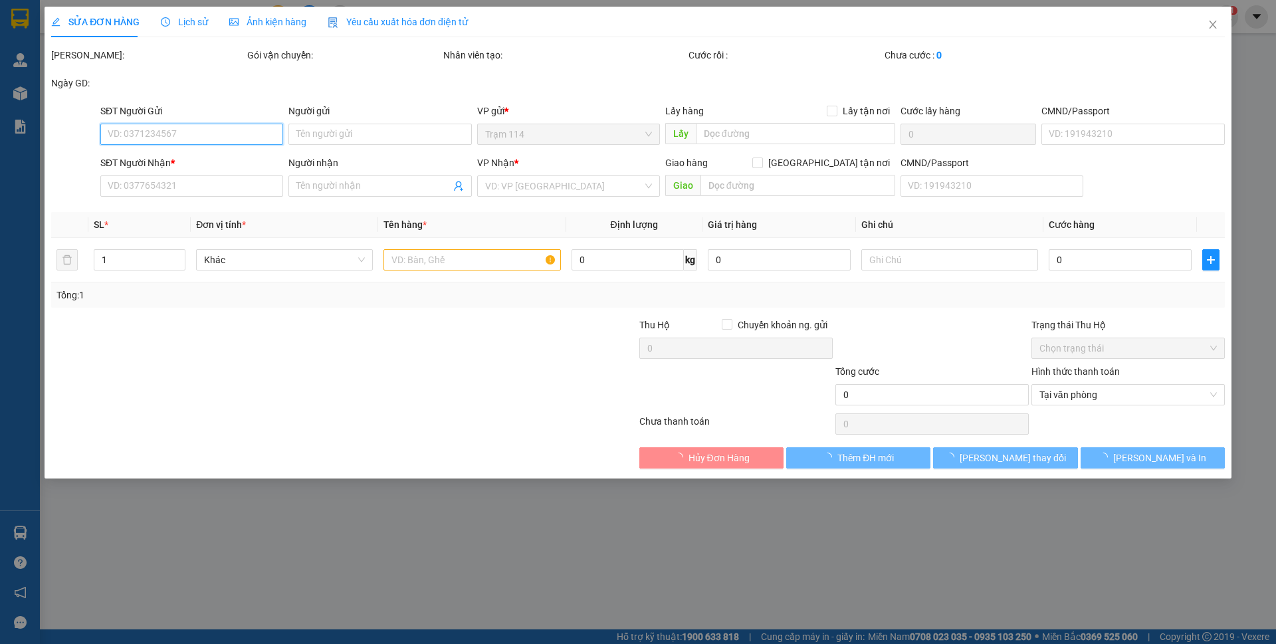
type input "0777417679"
type input "TOÀN"
type input "0937391925"
type input "GIANG"
type input "40.000"
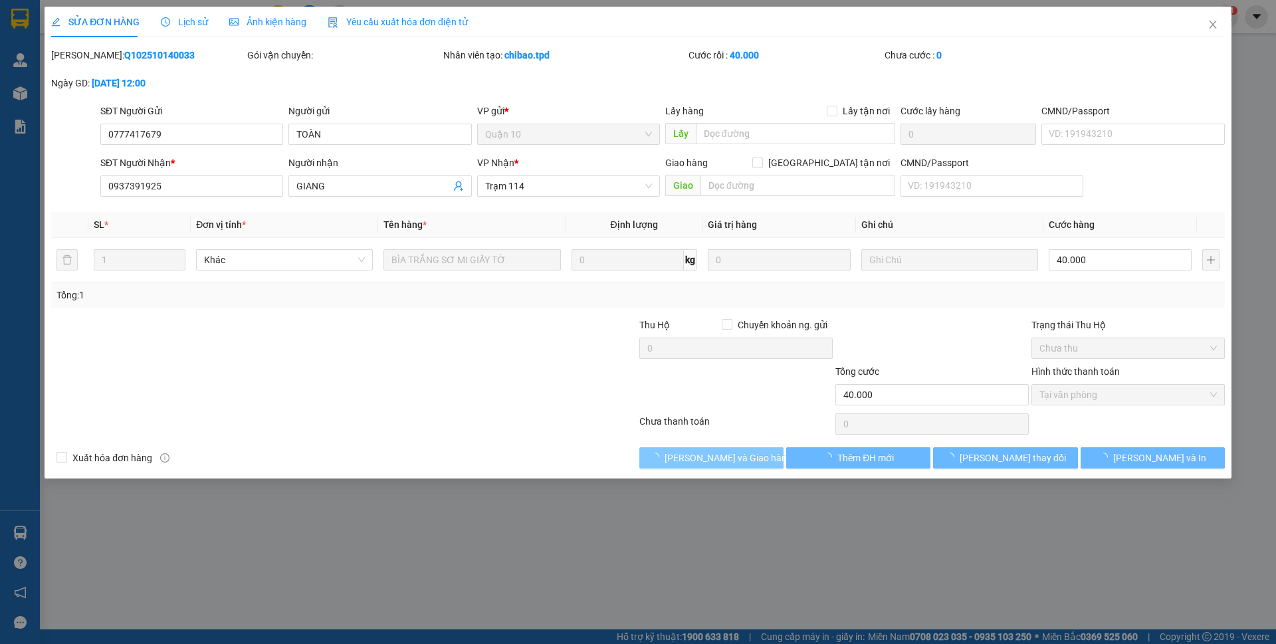
click at [694, 455] on button "Lưu và Giao hàng" at bounding box center [711, 457] width 144 height 21
click at [665, 455] on span "loading" at bounding box center [657, 457] width 15 height 9
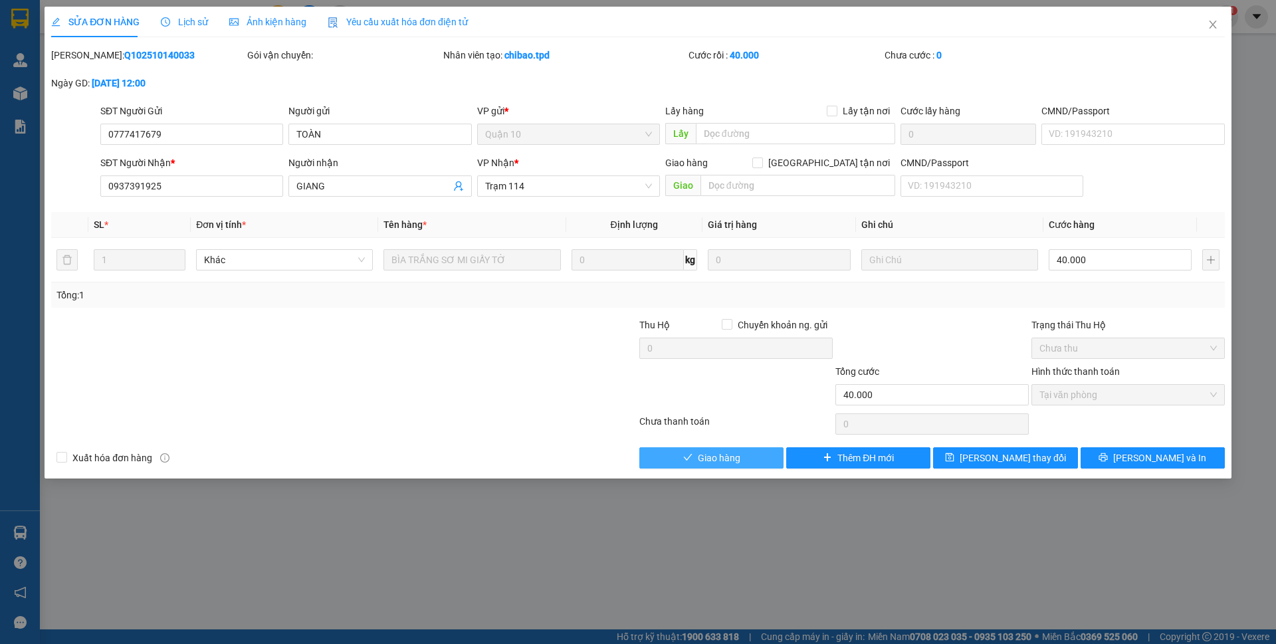
click at [694, 455] on button "Giao hàng" at bounding box center [711, 457] width 144 height 21
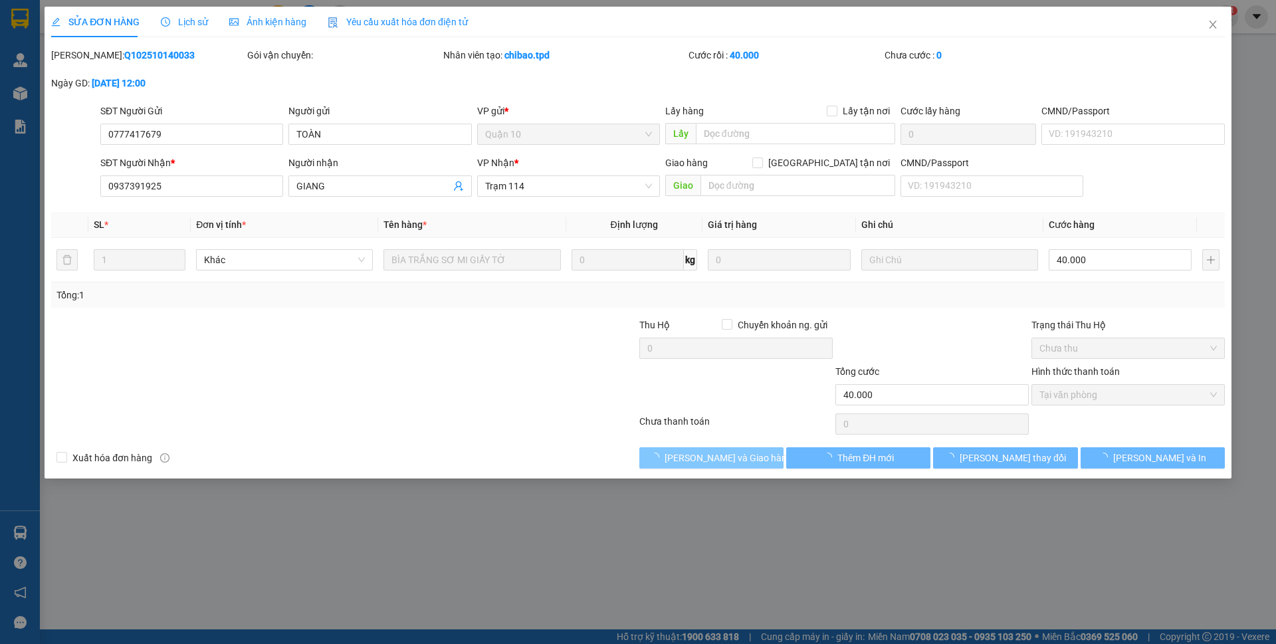
click at [694, 455] on span "Lưu và Giao hàng" at bounding box center [729, 458] width 128 height 15
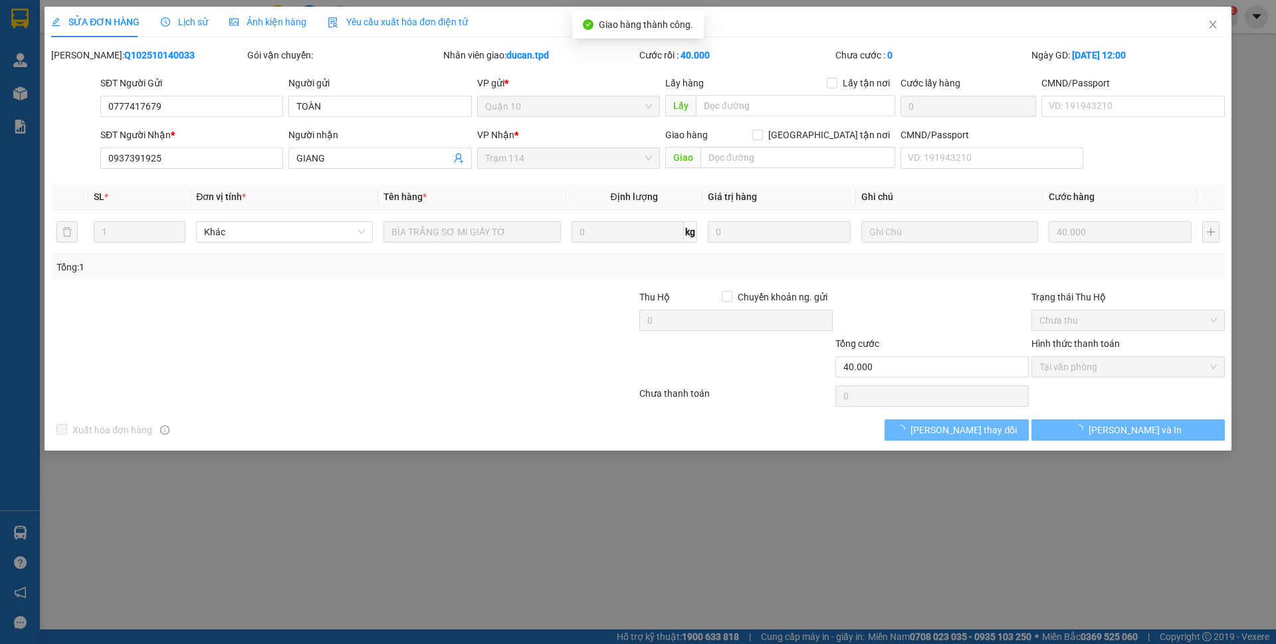
click at [1127, 460] on div "SỬA ĐƠN HÀNG Lịch sử Ảnh kiện hàng Yêu cầu xuất hóa đơn điện tử Total Paid Fee …" at bounding box center [638, 322] width 1276 height 644
click at [1127, 452] on div "SỬA ĐƠN HÀNG Lịch sử Ảnh kiện hàng Yêu cầu xuất hóa đơn điện tử Total Paid Fee …" at bounding box center [638, 322] width 1276 height 644
click at [1129, 431] on span "Lưu và In" at bounding box center [1135, 430] width 93 height 15
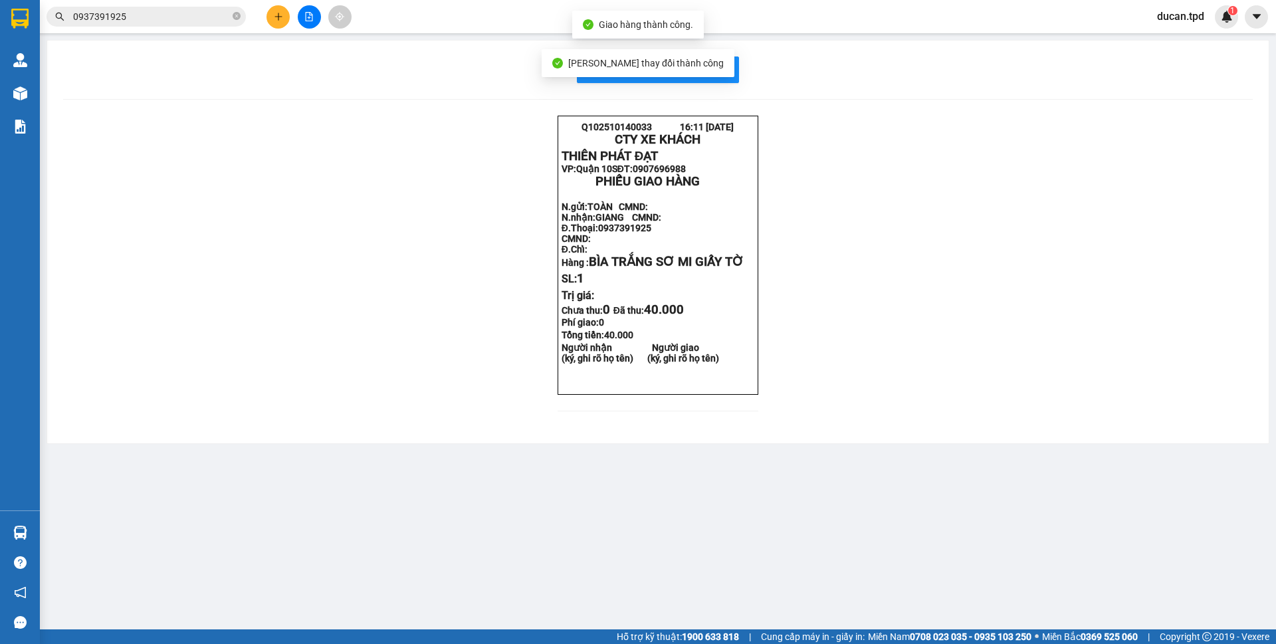
click at [727, 83] on div "In mẫu biên lai tự cấu hình Q102510140033 16:11 14-10-2025 CTY XE KHÁCH THIÊN …" at bounding box center [658, 242] width 1222 height 403
click at [727, 80] on button "In mẫu biên lai tự cấu hình" at bounding box center [658, 69] width 162 height 27
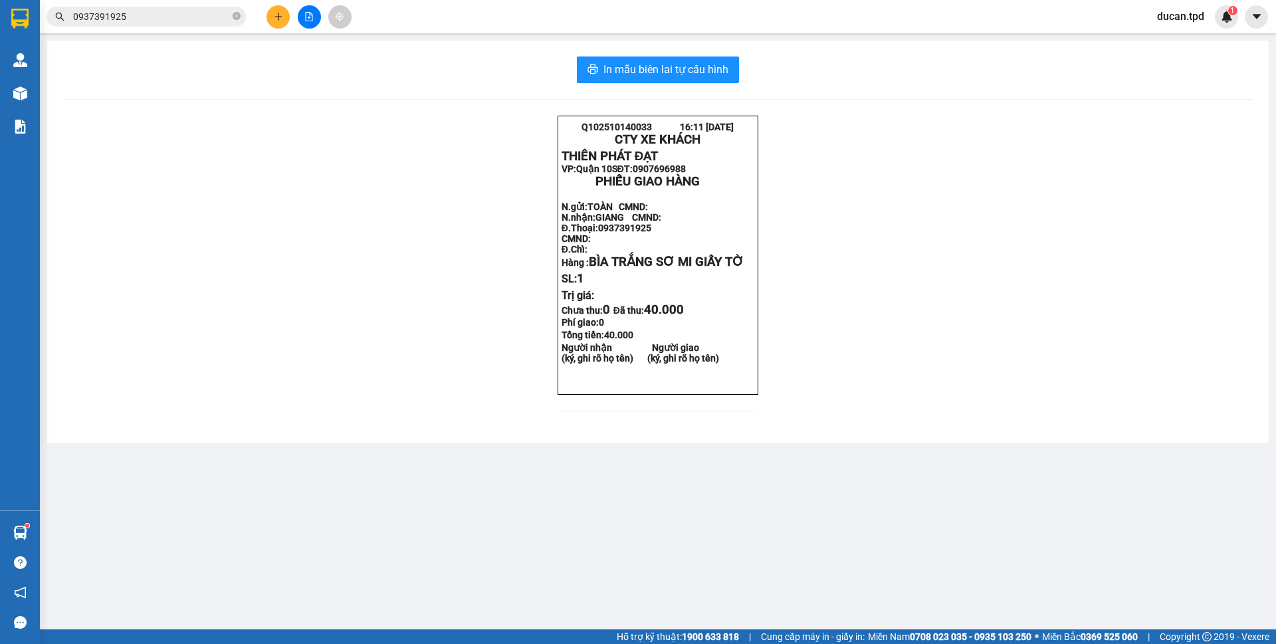
click at [110, 6] on div "Kết quả tìm kiếm ( 4 ) Bộ lọc Mã ĐH Trạng thái Món hàng Thu hộ Tổng cước Chưa c…" at bounding box center [129, 16] width 259 height 23
click at [112, 19] on input "0937391925" at bounding box center [151, 16] width 157 height 15
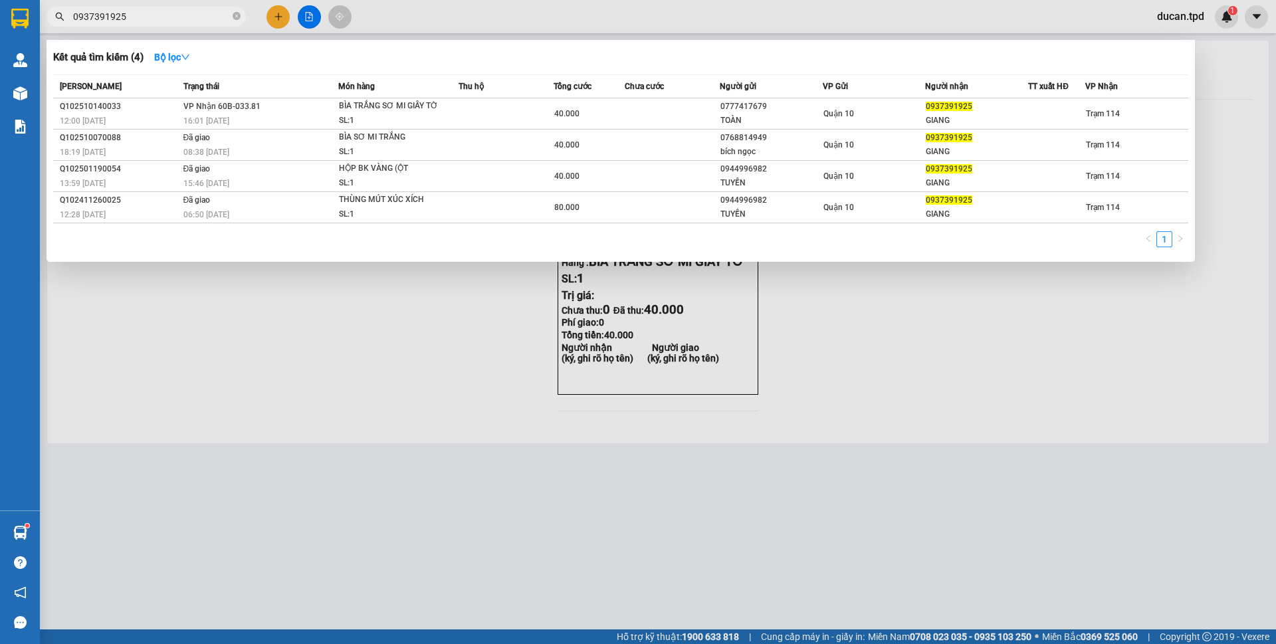
click at [112, 19] on input "0937391925" at bounding box center [151, 16] width 157 height 15
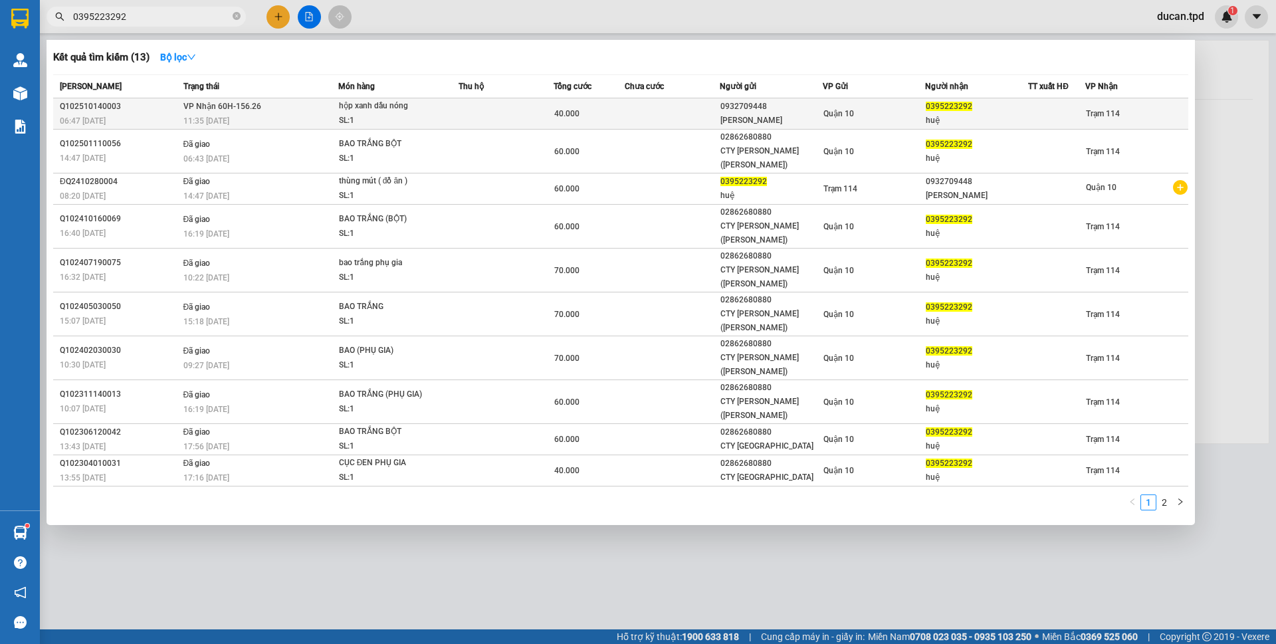
type input "0395223292"
click at [947, 114] on div "huệ" at bounding box center [977, 121] width 102 height 14
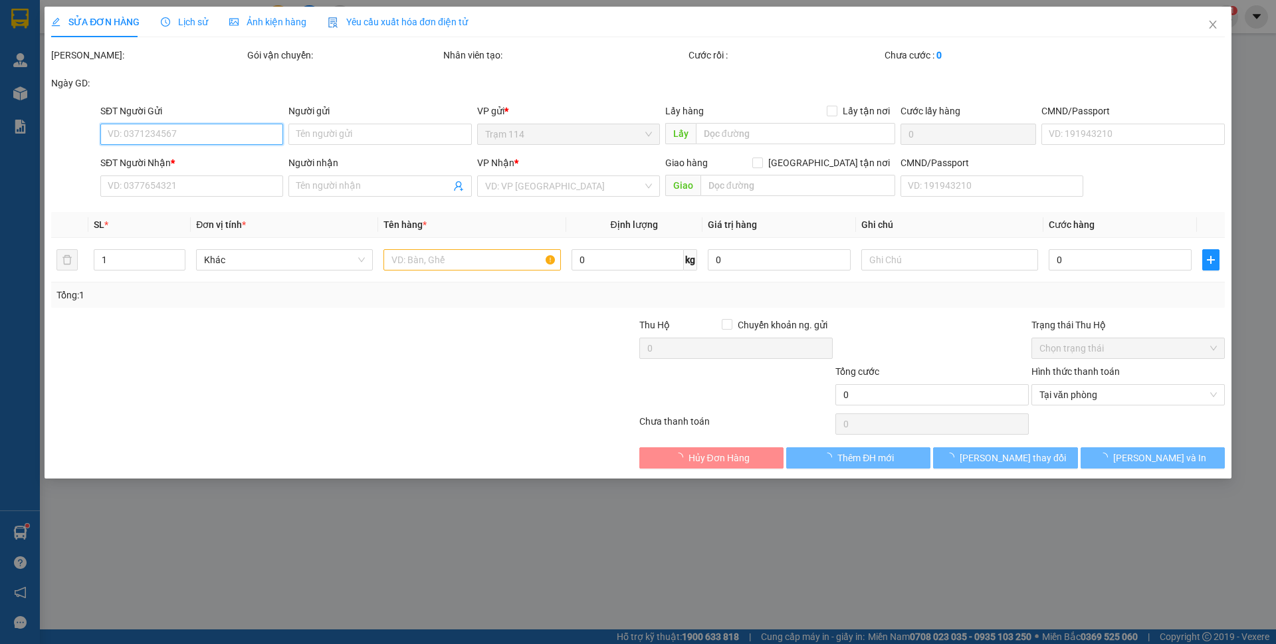
type input "0932709448"
type input "nguyễn thị dung"
type input "075190010712"
type input "0395223292"
type input "huệ"
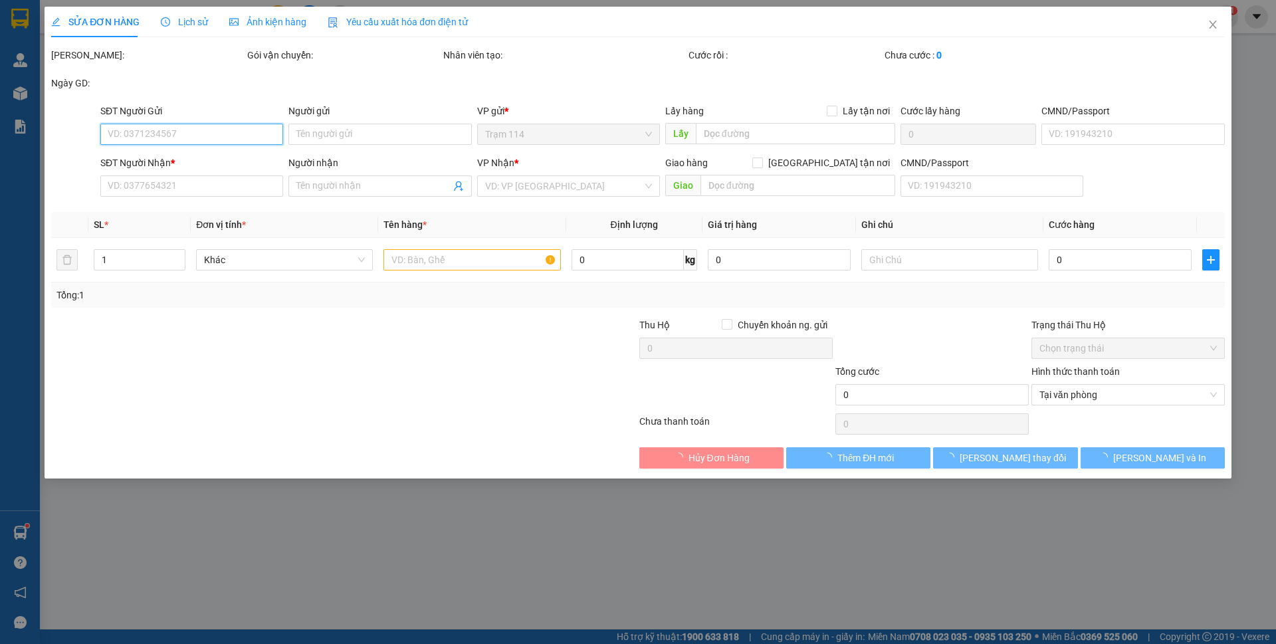
type input "40.000"
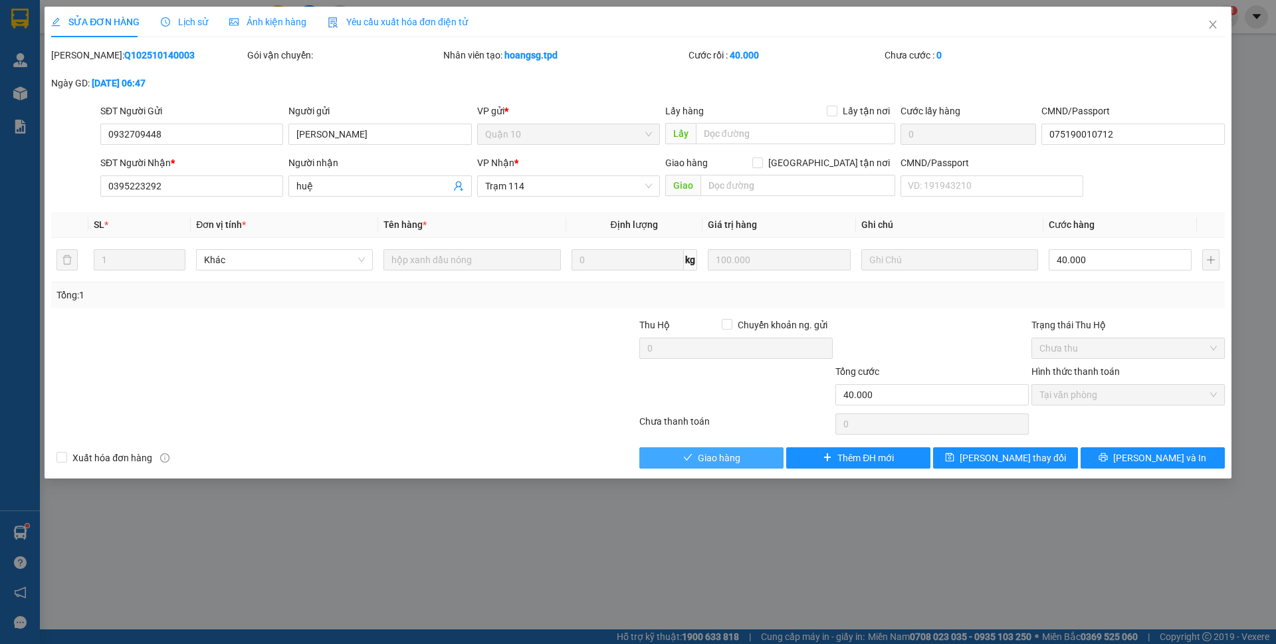
click at [727, 456] on span "Giao hàng" at bounding box center [719, 458] width 43 height 15
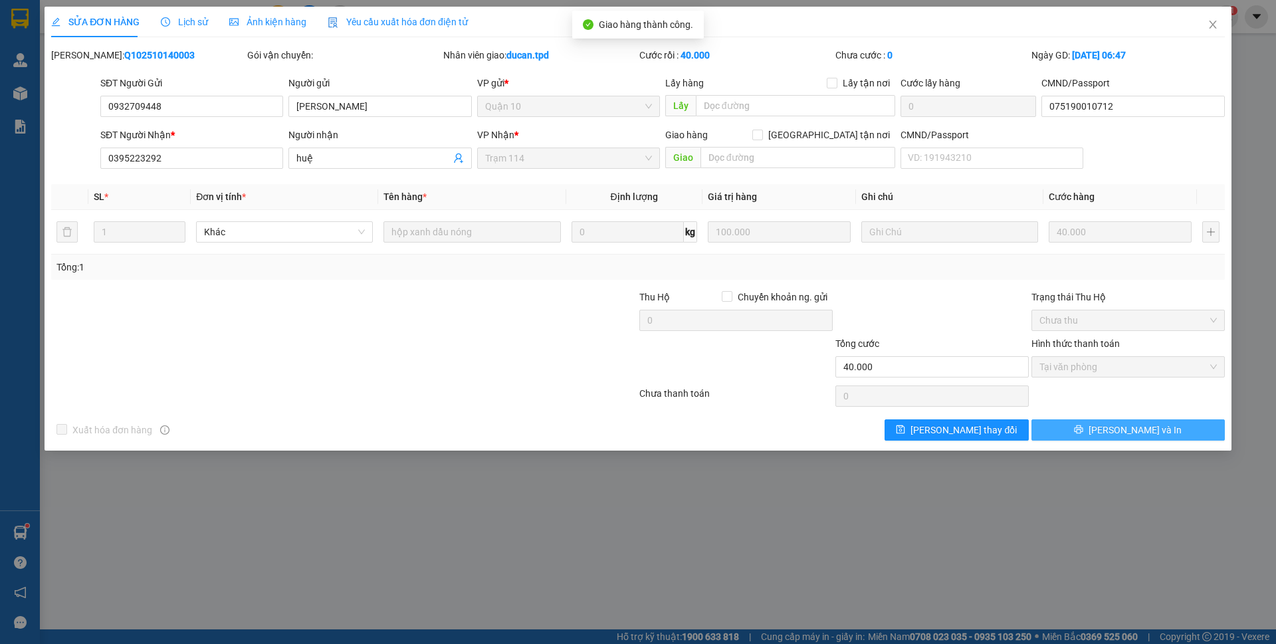
click at [1130, 429] on span "Lưu và In" at bounding box center [1135, 430] width 93 height 15
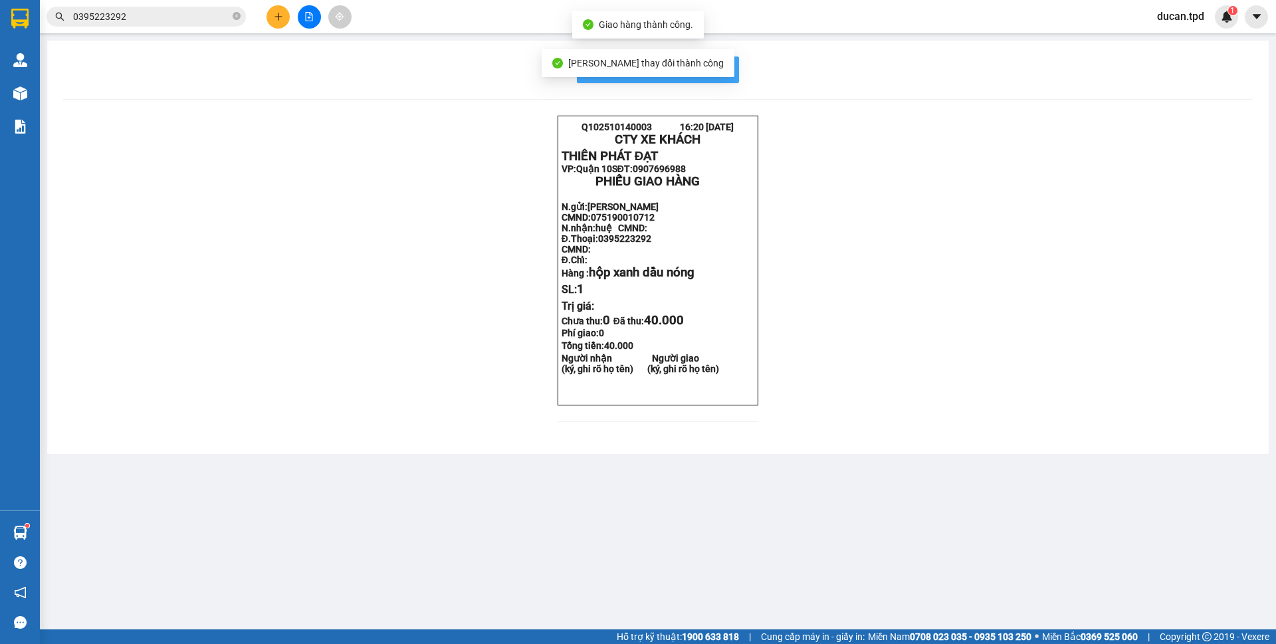
click at [731, 64] on button "In mẫu biên lai tự cấu hình" at bounding box center [658, 69] width 162 height 27
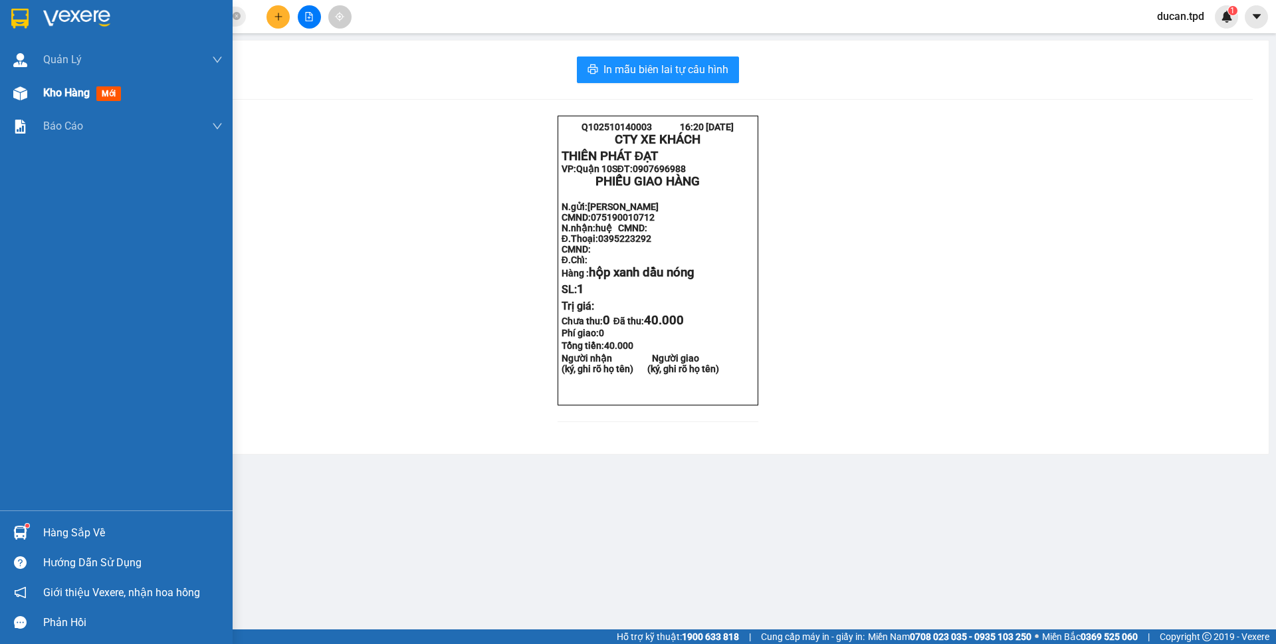
click at [66, 93] on span "Kho hàng" at bounding box center [66, 92] width 47 height 13
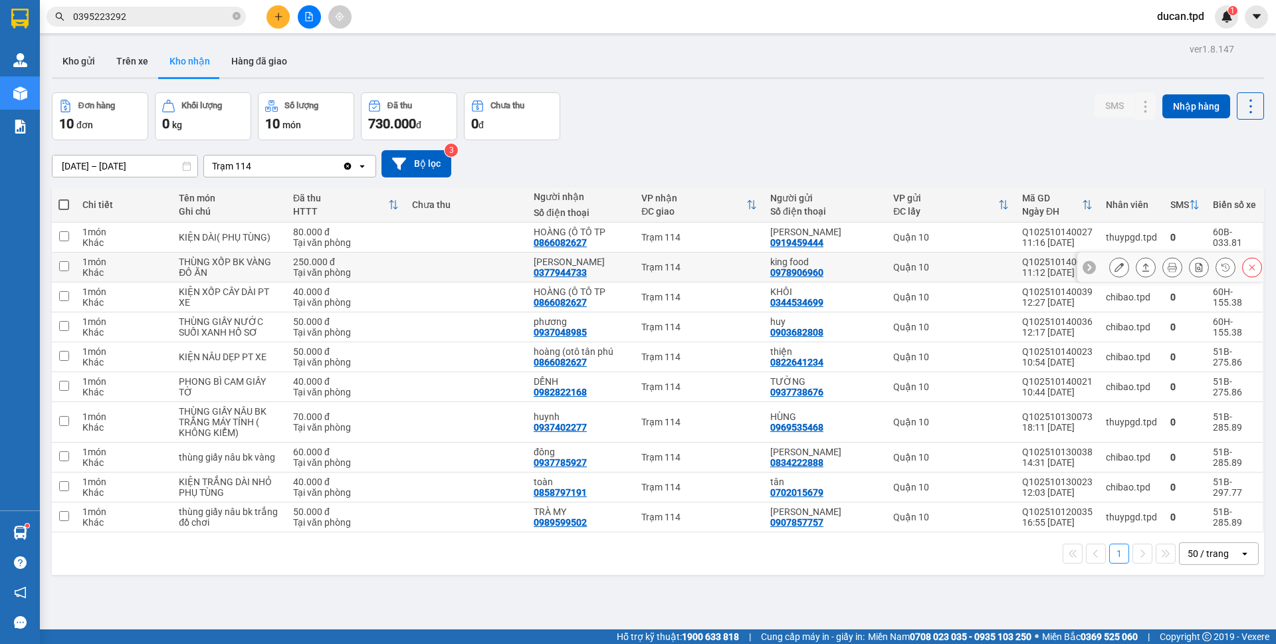
click at [577, 275] on div "0377944733" at bounding box center [560, 272] width 53 height 11
copy div "0377944733"
click at [177, 20] on input "0395223292" at bounding box center [151, 16] width 157 height 15
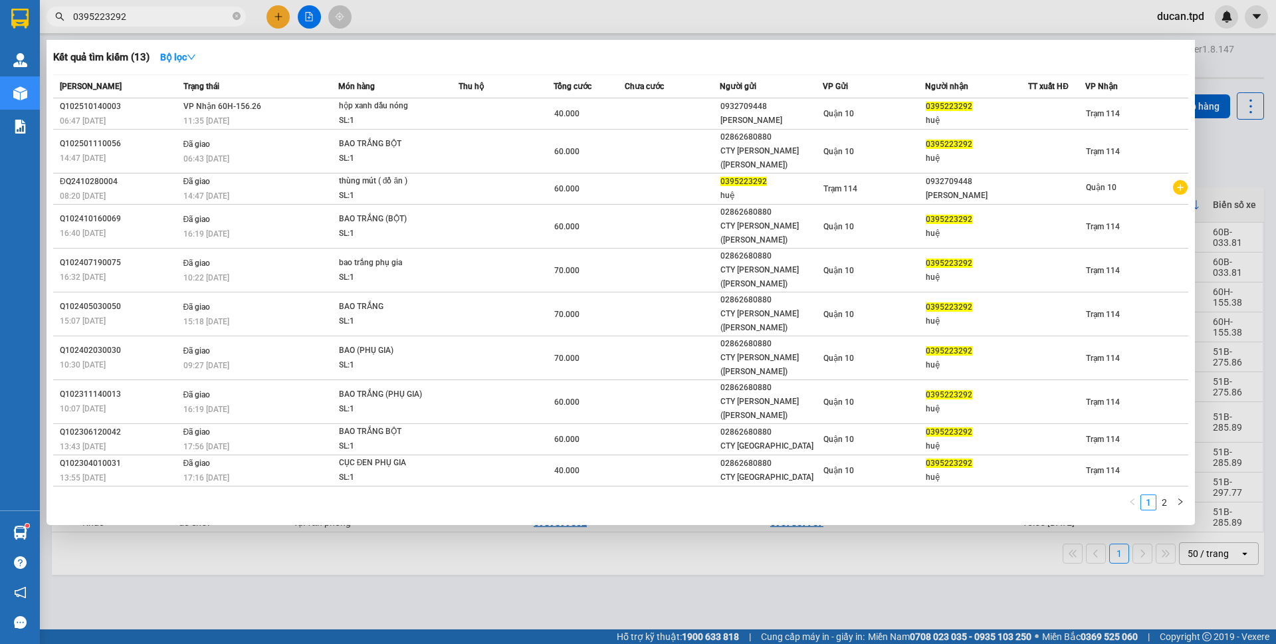
click at [177, 20] on input "0395223292" at bounding box center [151, 16] width 157 height 15
paste input "77944733"
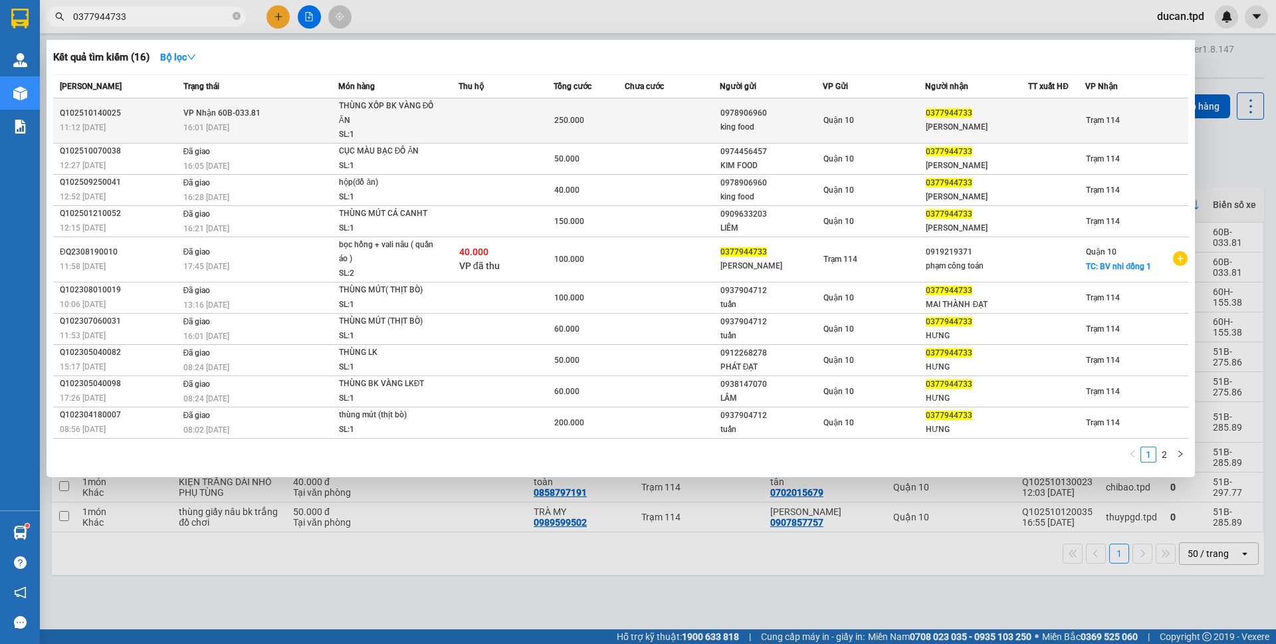
type input "0377944733"
click at [464, 120] on td at bounding box center [506, 120] width 95 height 45
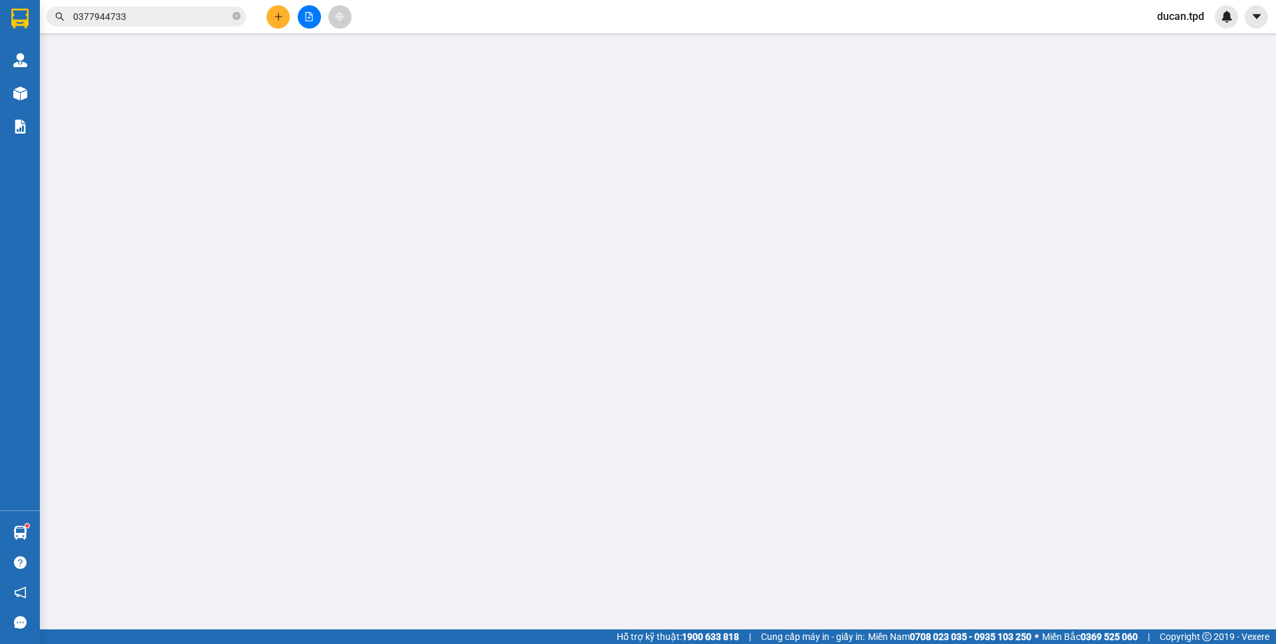
type input "0978906960"
type input "king food"
type input "0377944733"
type input "nguyễn văn hưng"
type input "250.000"
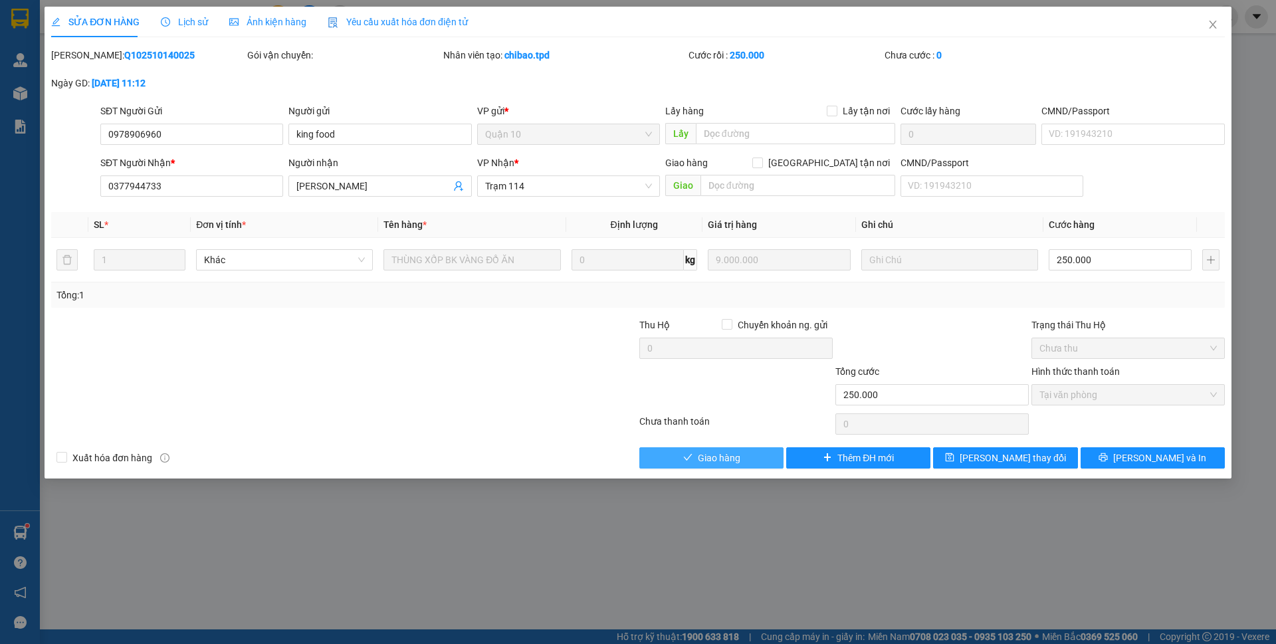
click at [727, 461] on span "Giao hàng" at bounding box center [719, 458] width 43 height 15
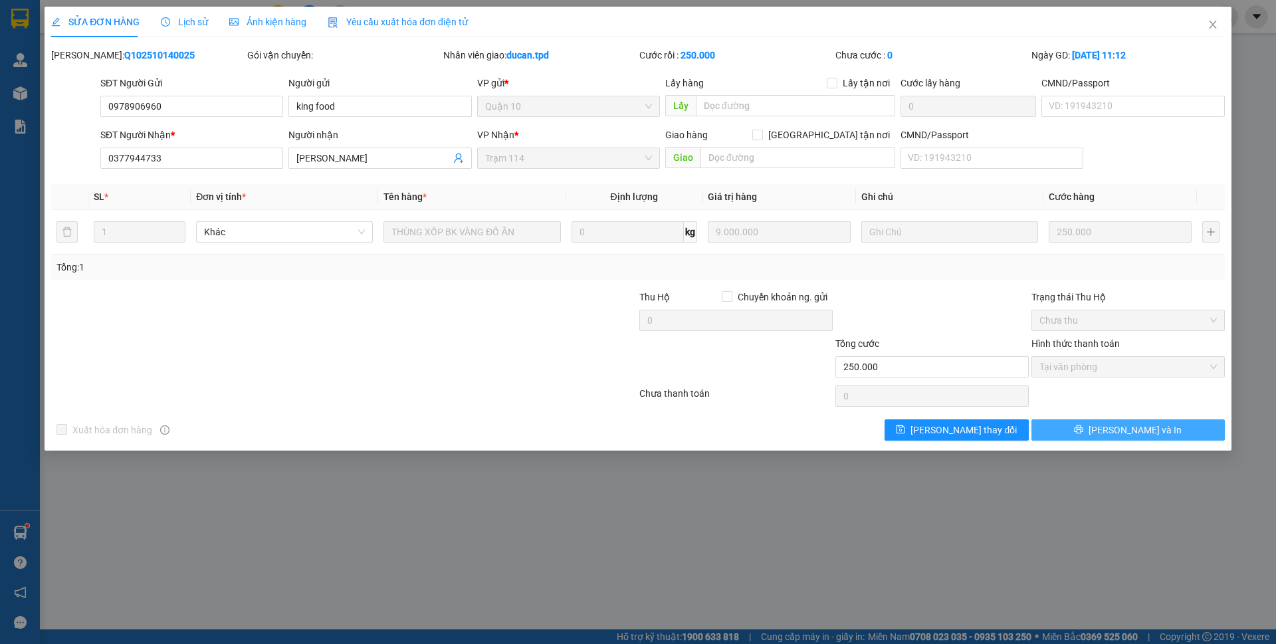
click at [1134, 430] on span "Lưu và In" at bounding box center [1135, 430] width 93 height 15
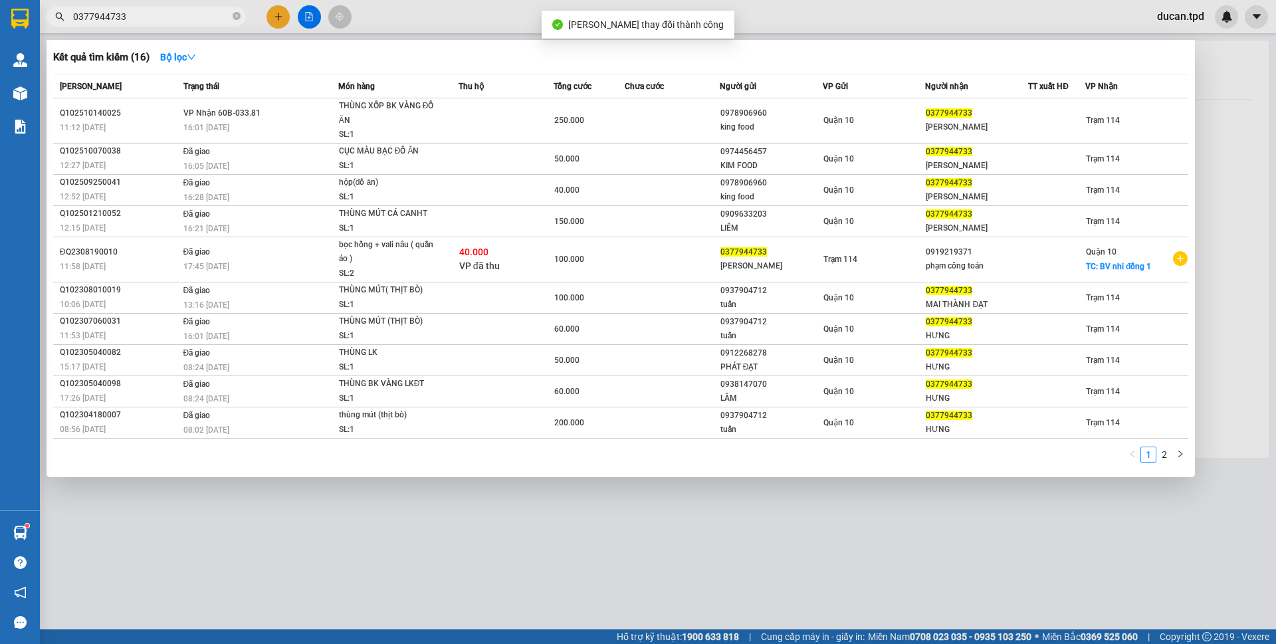
drag, startPoint x: 148, startPoint y: 25, endPoint x: 150, endPoint y: 16, distance: 8.9
click at [148, 24] on span "0377944733" at bounding box center [146, 17] width 199 height 20
click at [150, 16] on input "0377944733" at bounding box center [151, 16] width 157 height 15
click at [177, 15] on input "0377944733" at bounding box center [151, 16] width 157 height 15
click at [541, 14] on div at bounding box center [638, 322] width 1276 height 644
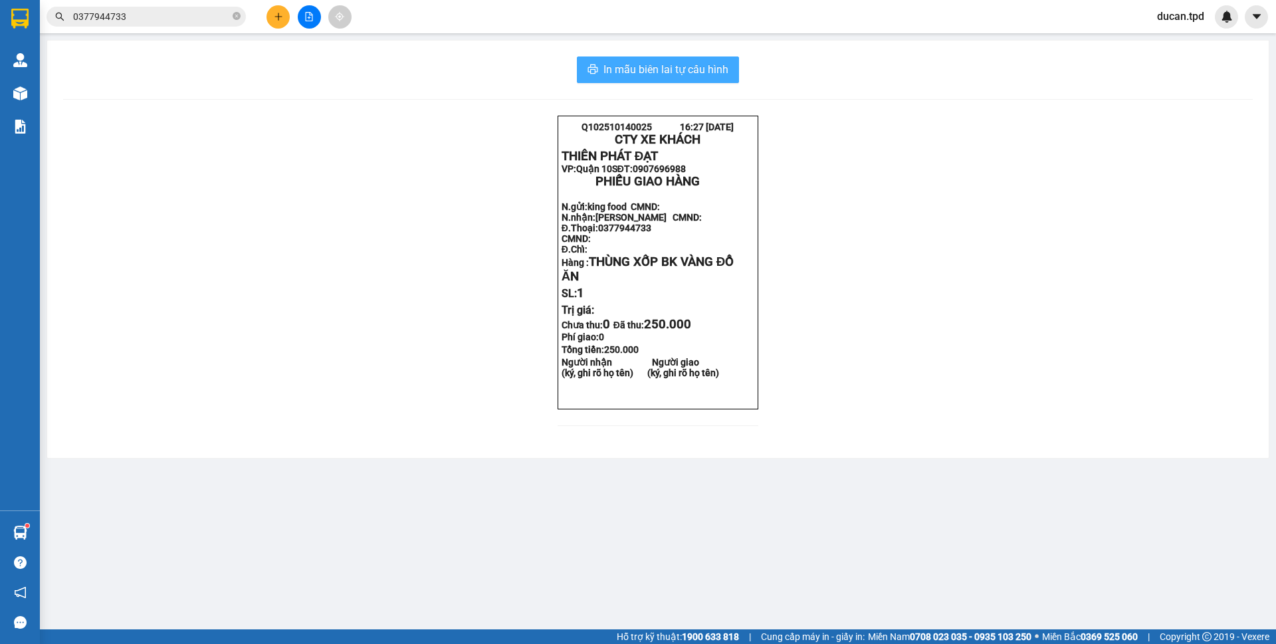
click at [645, 66] on span "In mẫu biên lai tự cấu hình" at bounding box center [666, 69] width 125 height 17
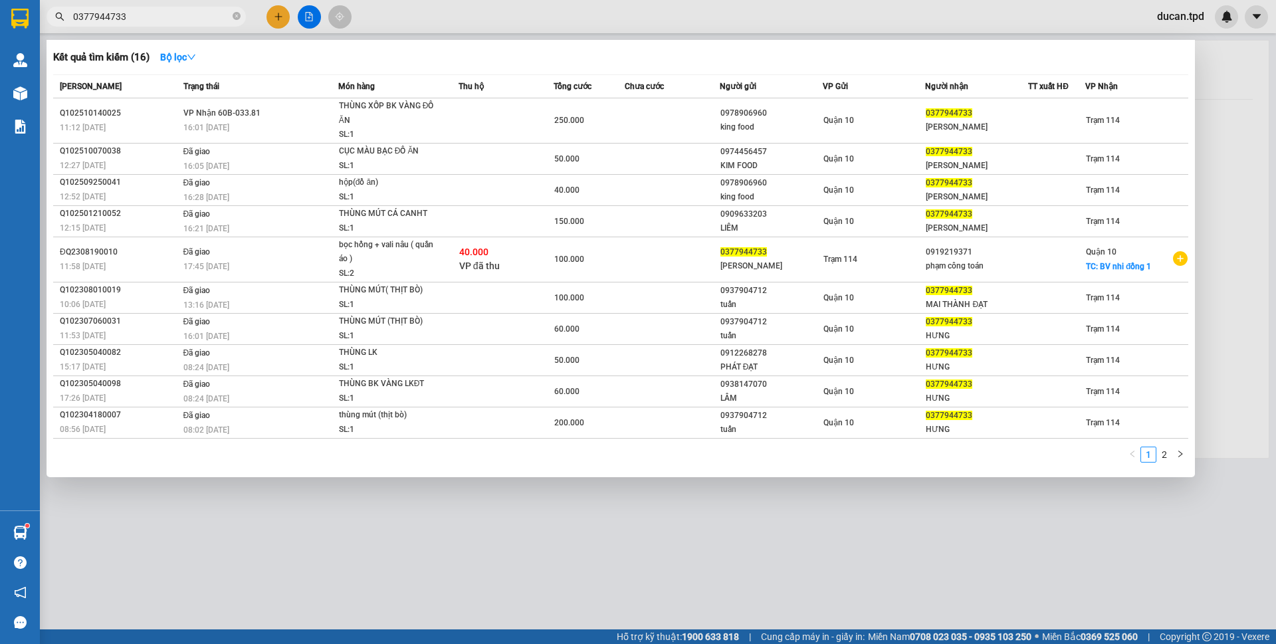
click at [135, 21] on input "0377944733" at bounding box center [151, 16] width 157 height 15
type input "\"
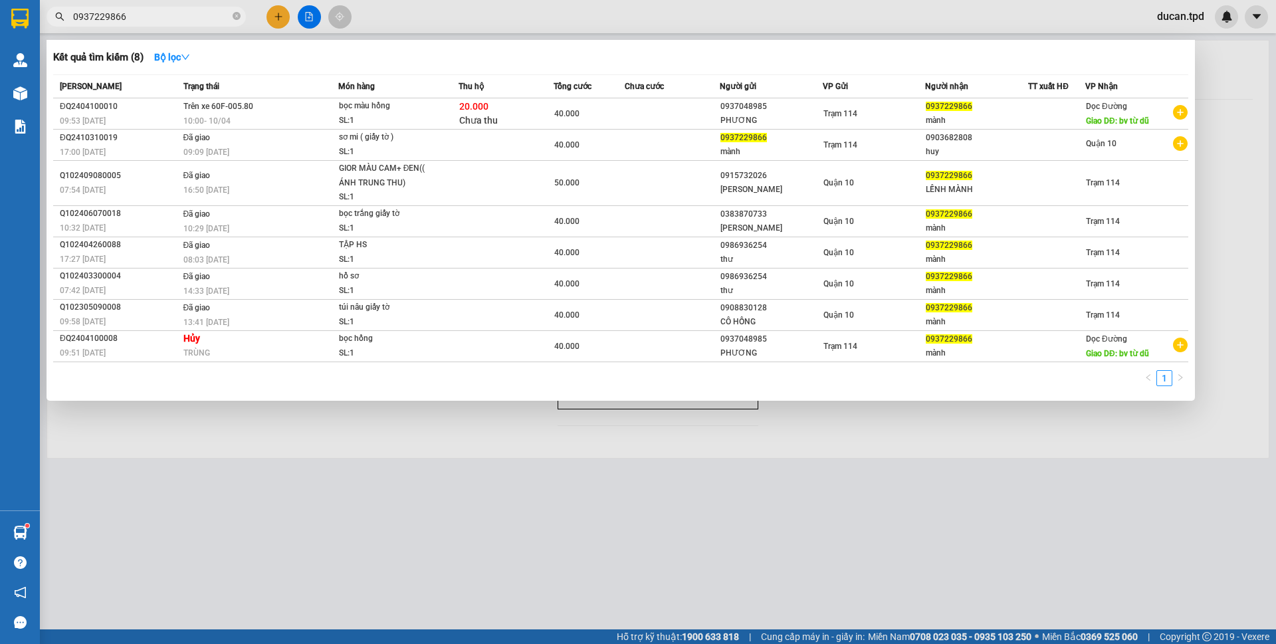
click at [106, 17] on input "0937229866" at bounding box center [151, 16] width 157 height 15
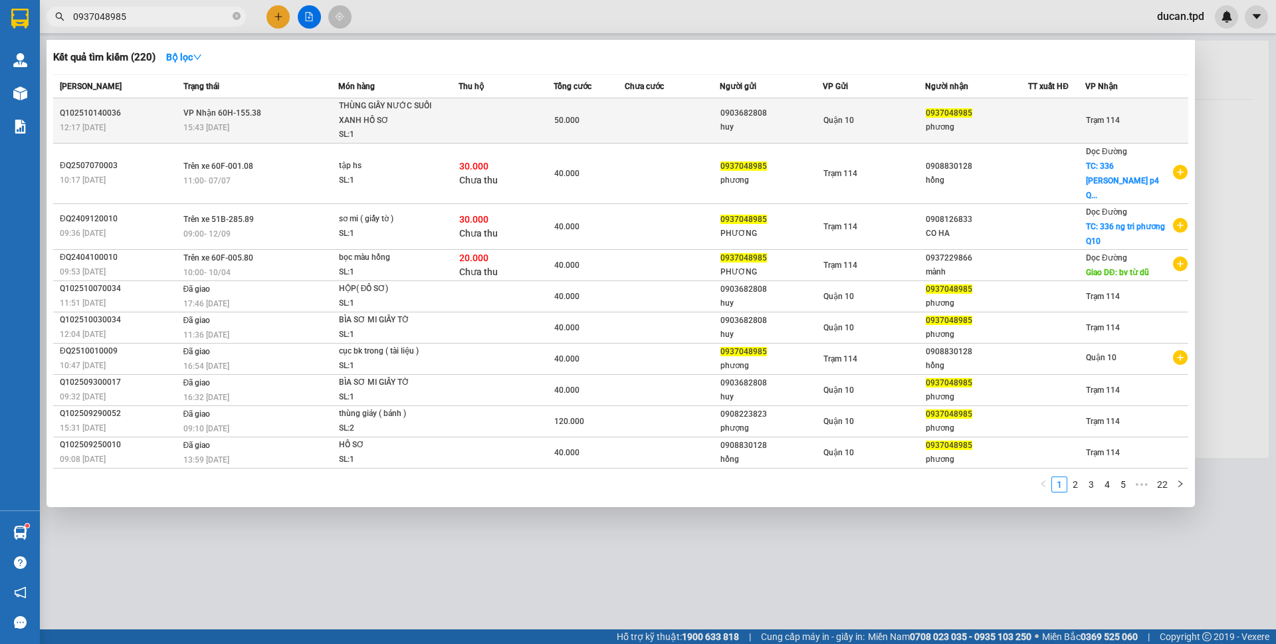
type input "0937048985"
click at [839, 121] on span "Quận 10" at bounding box center [839, 120] width 31 height 9
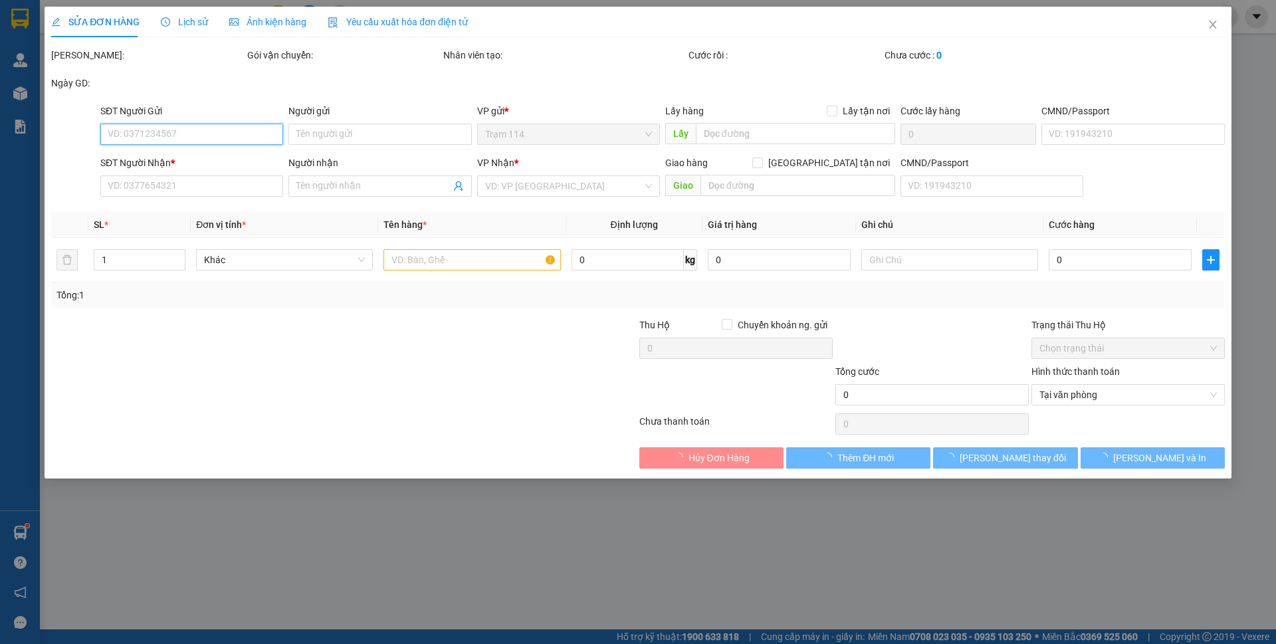
type input "0903682808"
type input "huy"
type input "0937048985"
type input "phương"
type input "50.000"
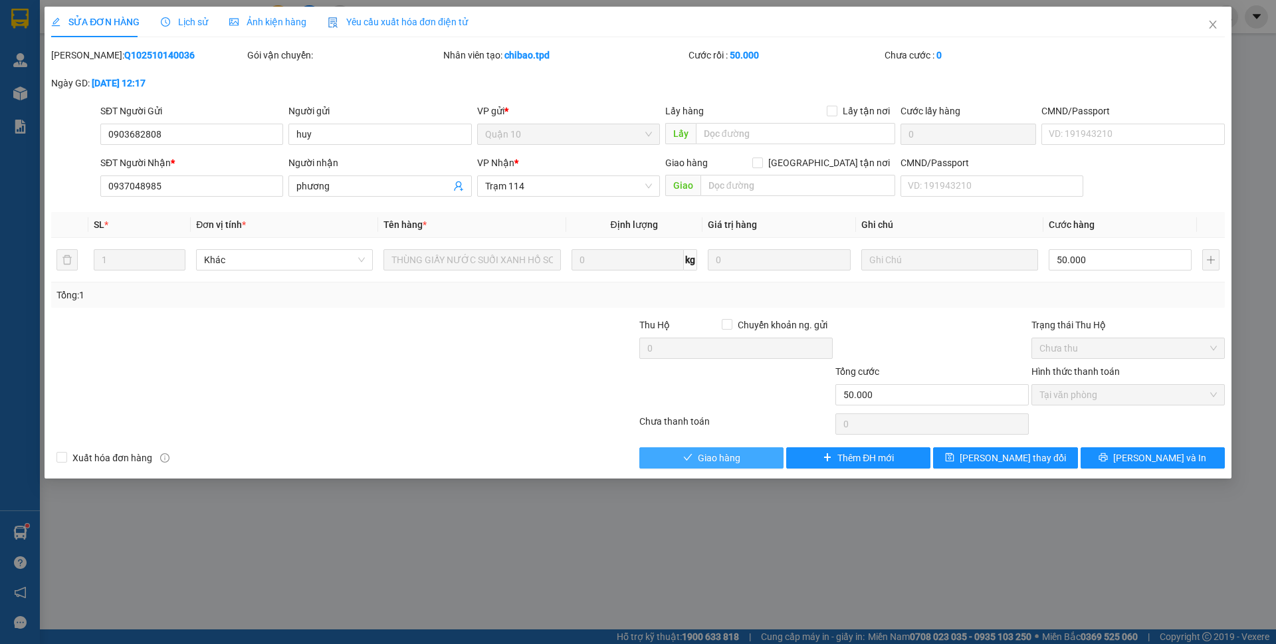
click at [725, 451] on span "Giao hàng" at bounding box center [719, 458] width 43 height 15
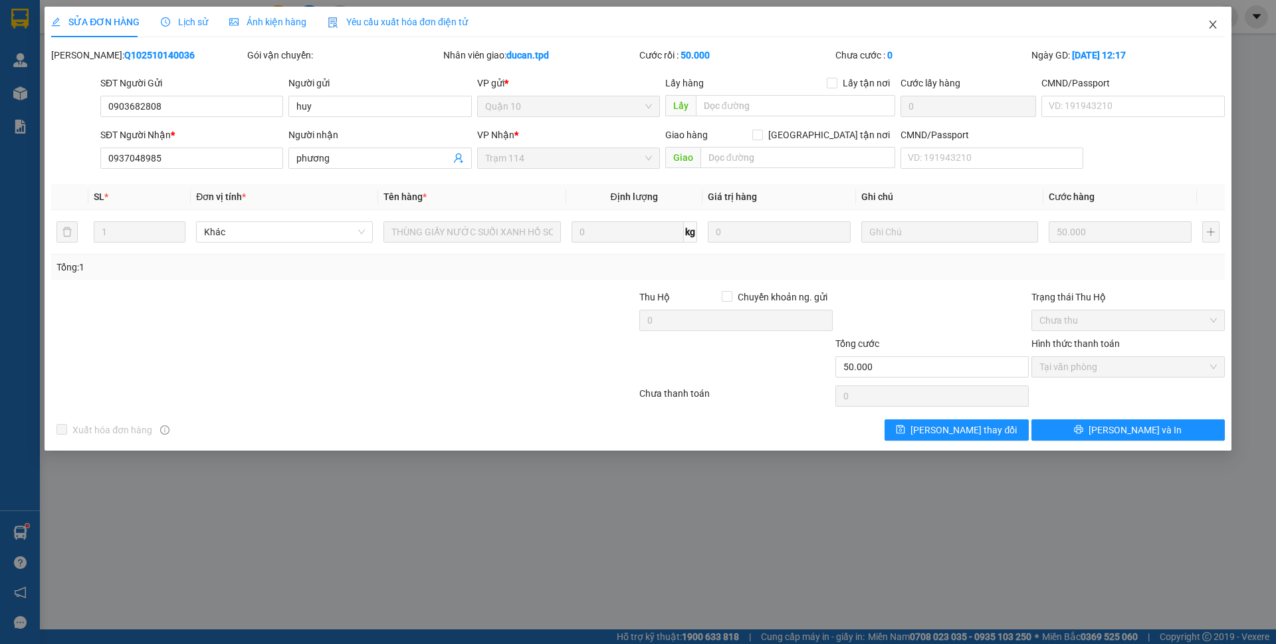
click at [1216, 23] on icon "close" at bounding box center [1213, 24] width 11 height 11
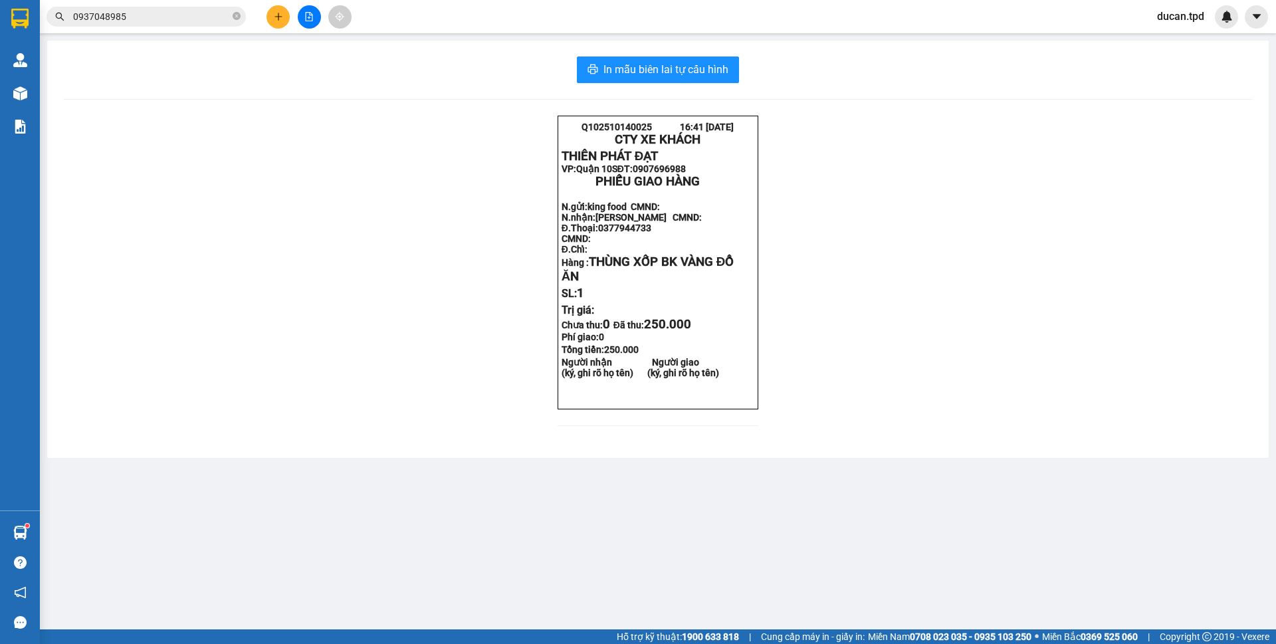
click at [160, 8] on span "0937048985" at bounding box center [146, 17] width 199 height 20
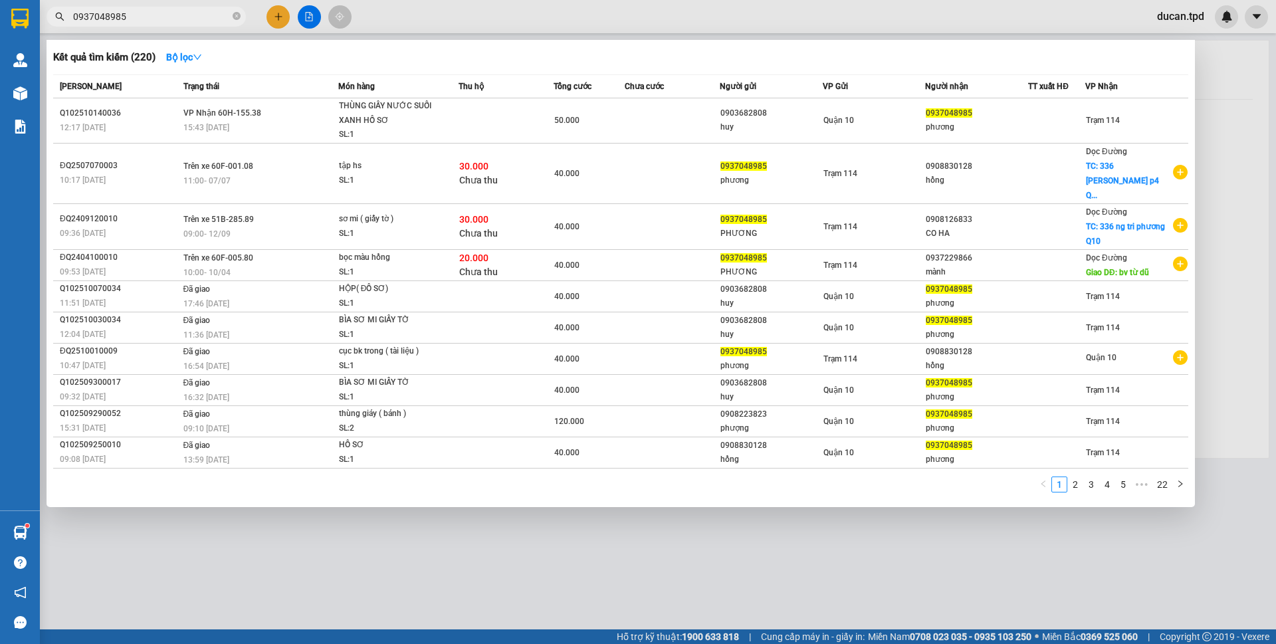
click at [159, 11] on input "0937048985" at bounding box center [151, 16] width 157 height 15
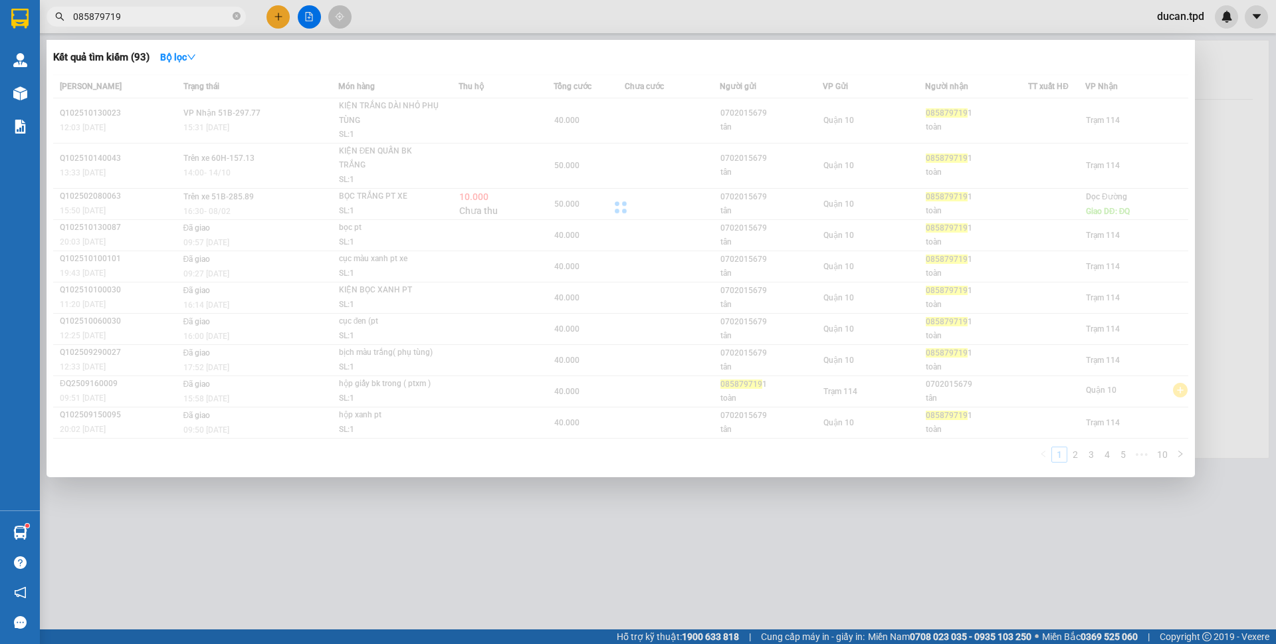
type input "0858797191"
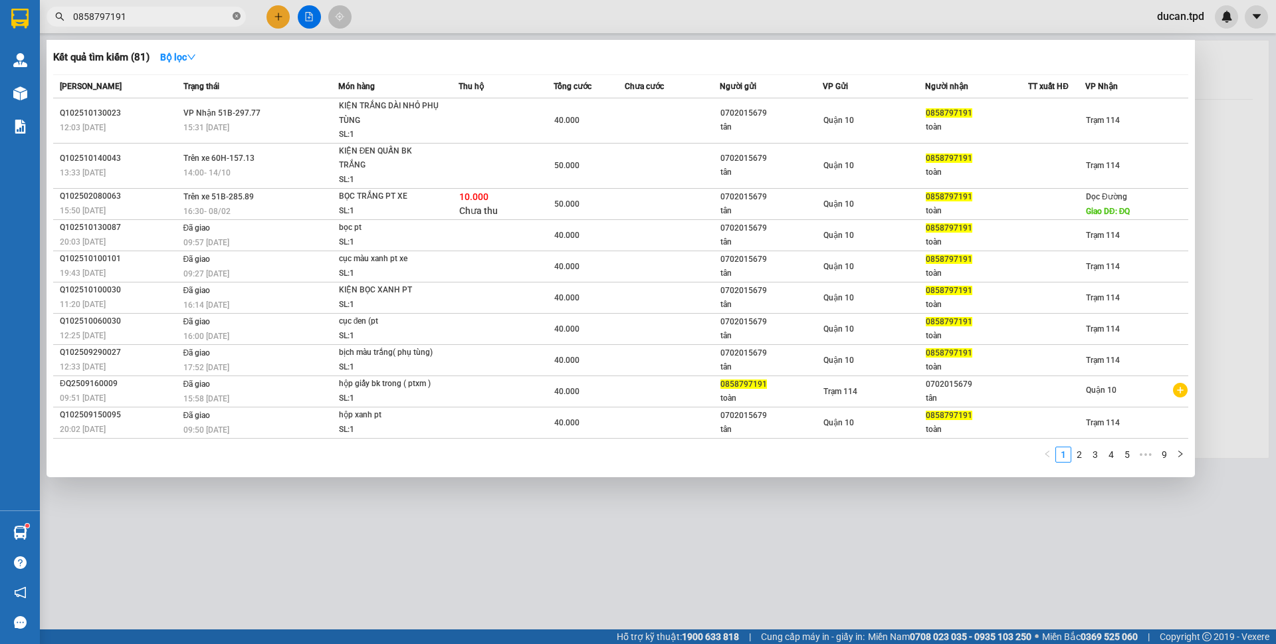
click at [237, 16] on icon "close-circle" at bounding box center [237, 16] width 8 height 8
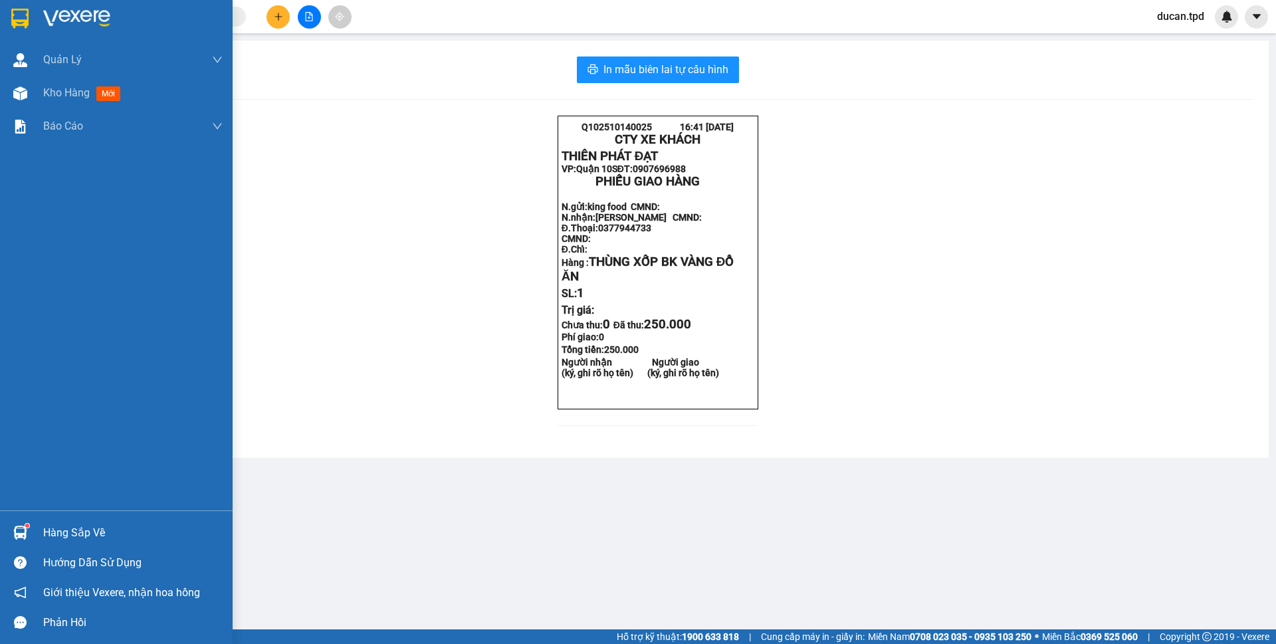
click at [19, 529] on img at bounding box center [20, 533] width 14 height 14
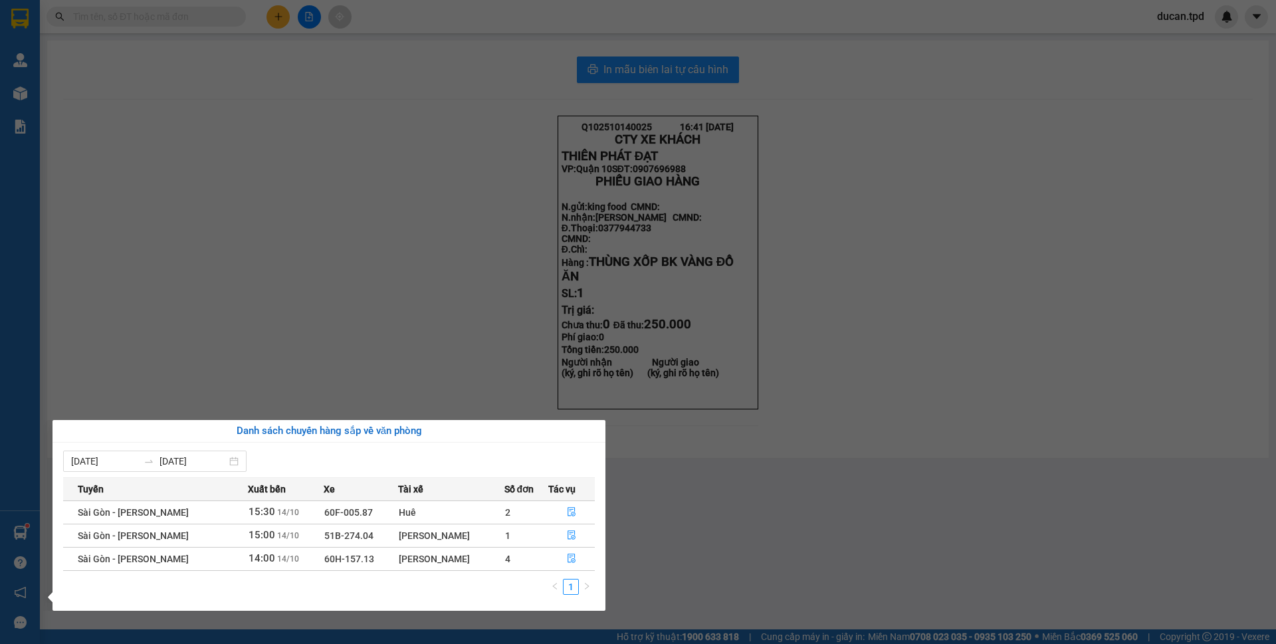
click at [399, 298] on section "Kết quả tìm kiếm ( 81 ) Bộ lọc Mã ĐH Trạng thái Món hàng Thu hộ Tổng cước Chưa …" at bounding box center [638, 322] width 1276 height 644
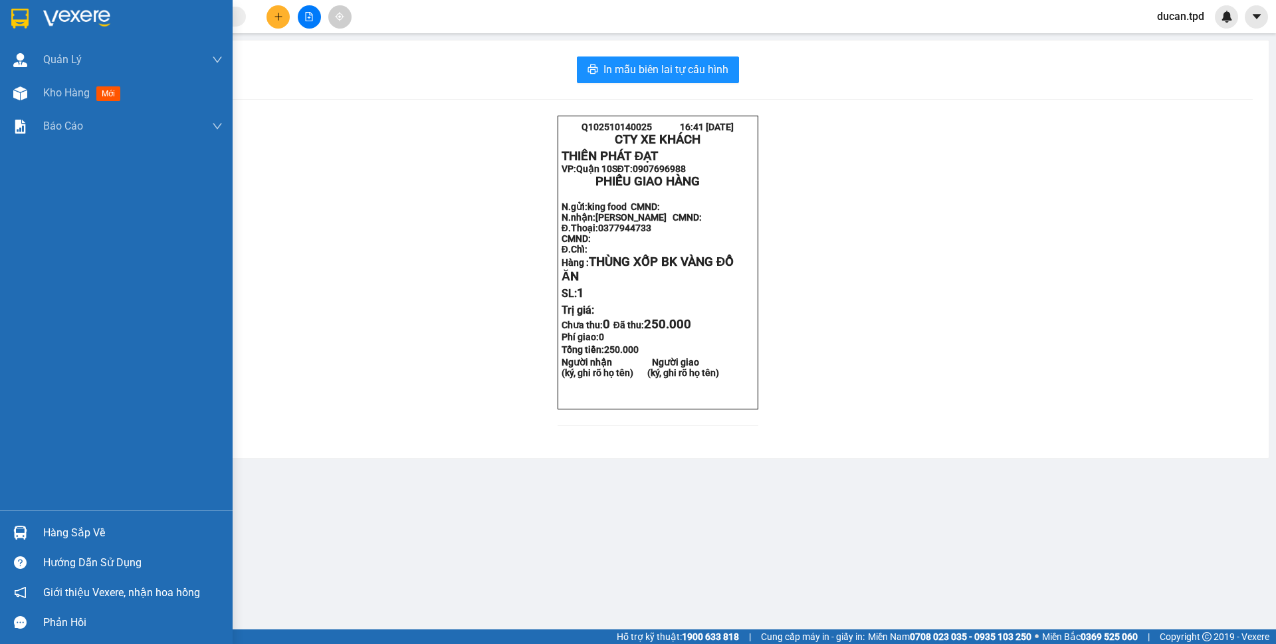
click at [33, 534] on div "Hàng sắp về" at bounding box center [116, 533] width 233 height 30
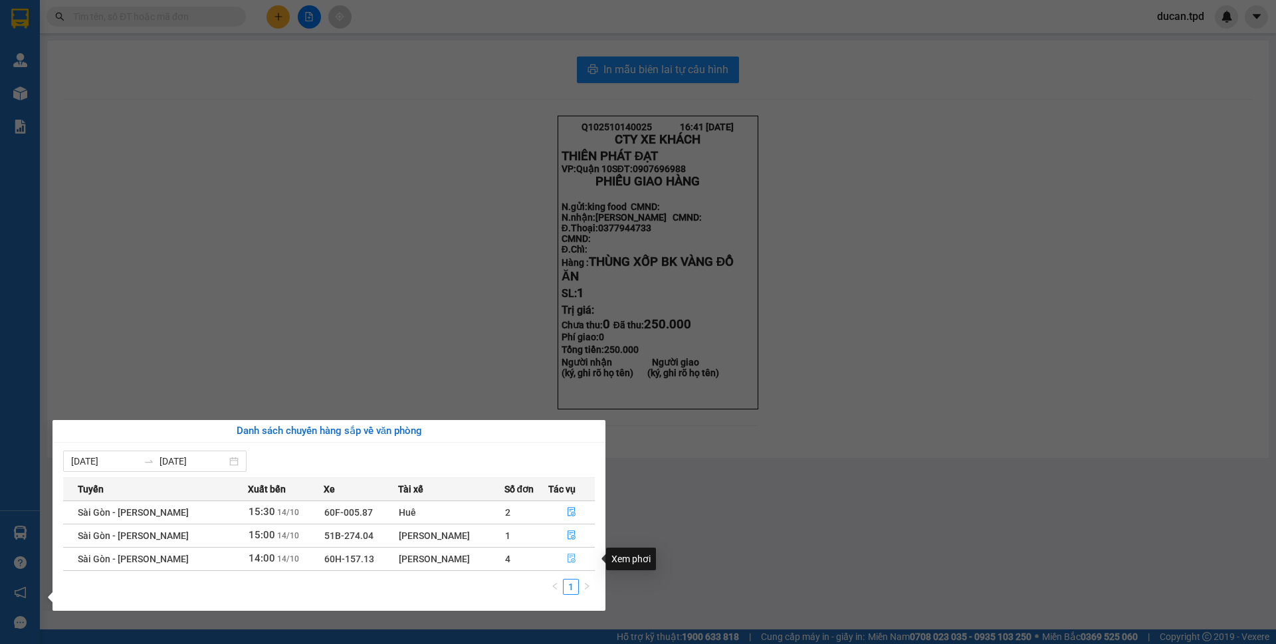
click at [567, 558] on icon "file-done" at bounding box center [571, 558] width 9 height 9
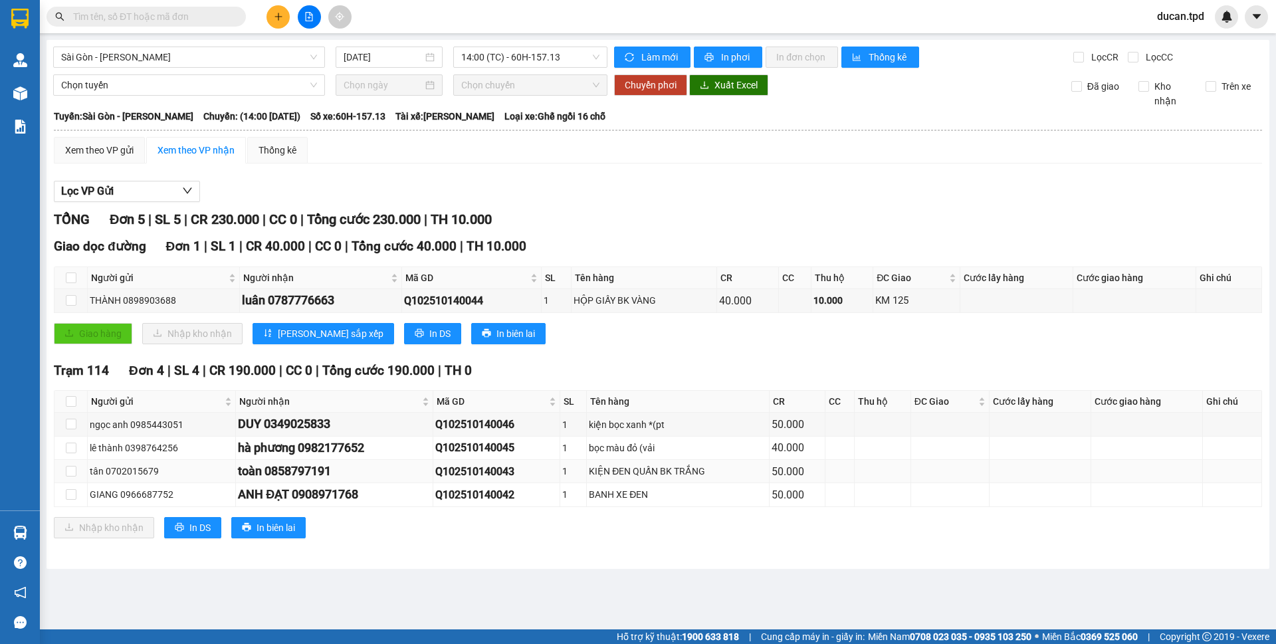
click at [292, 467] on div "toàn 0858797191" at bounding box center [334, 471] width 193 height 19
copy div "0858797191"
click at [187, 15] on input "text" at bounding box center [151, 16] width 157 height 15
paste input "0858797191"
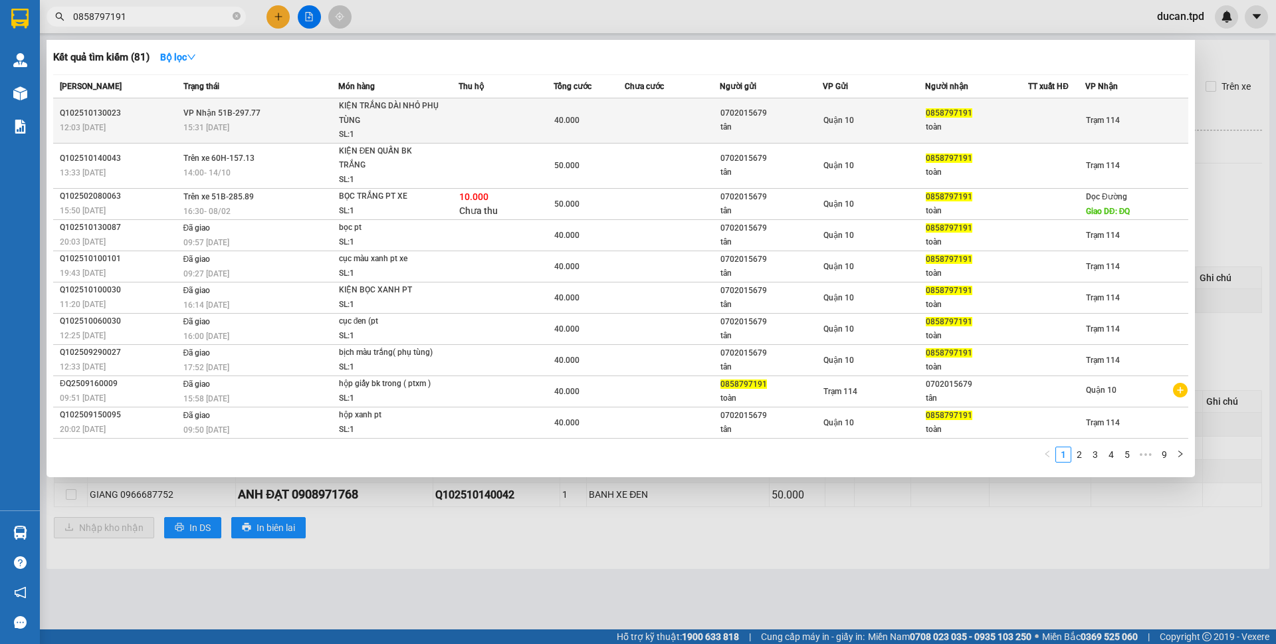
type input "0858797191"
click at [847, 122] on span "Quận 10" at bounding box center [839, 120] width 31 height 9
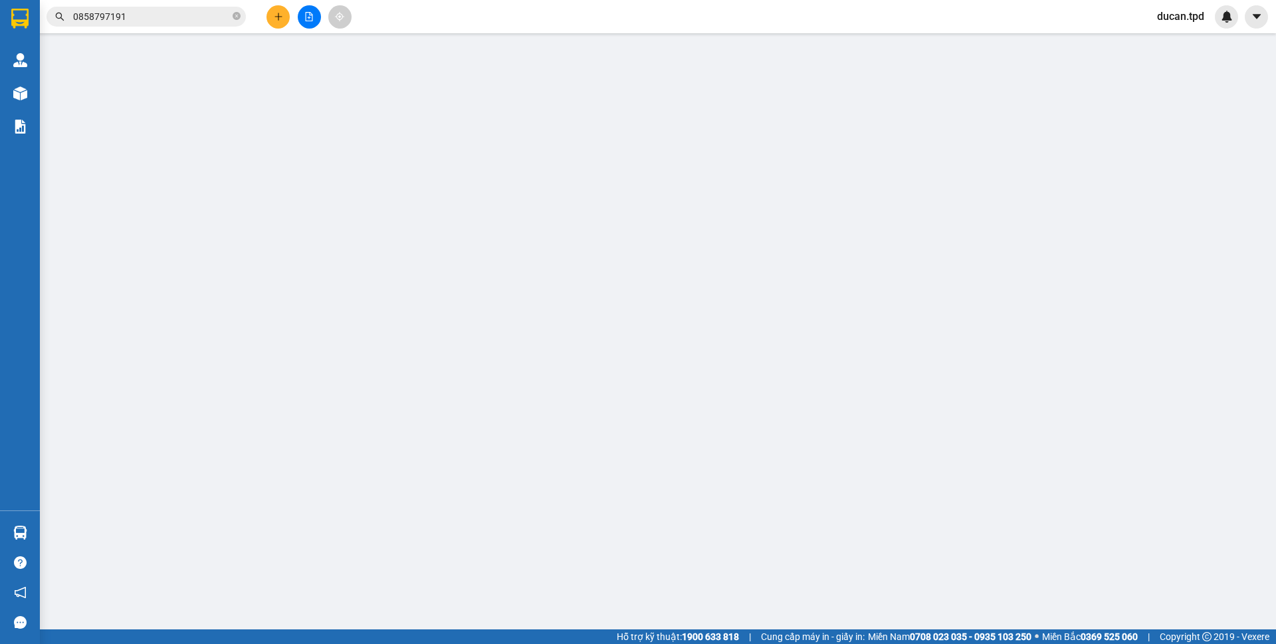
type input "0702015679"
type input "tân"
type input "038204026523"
type input "0858797191"
type input "toàn"
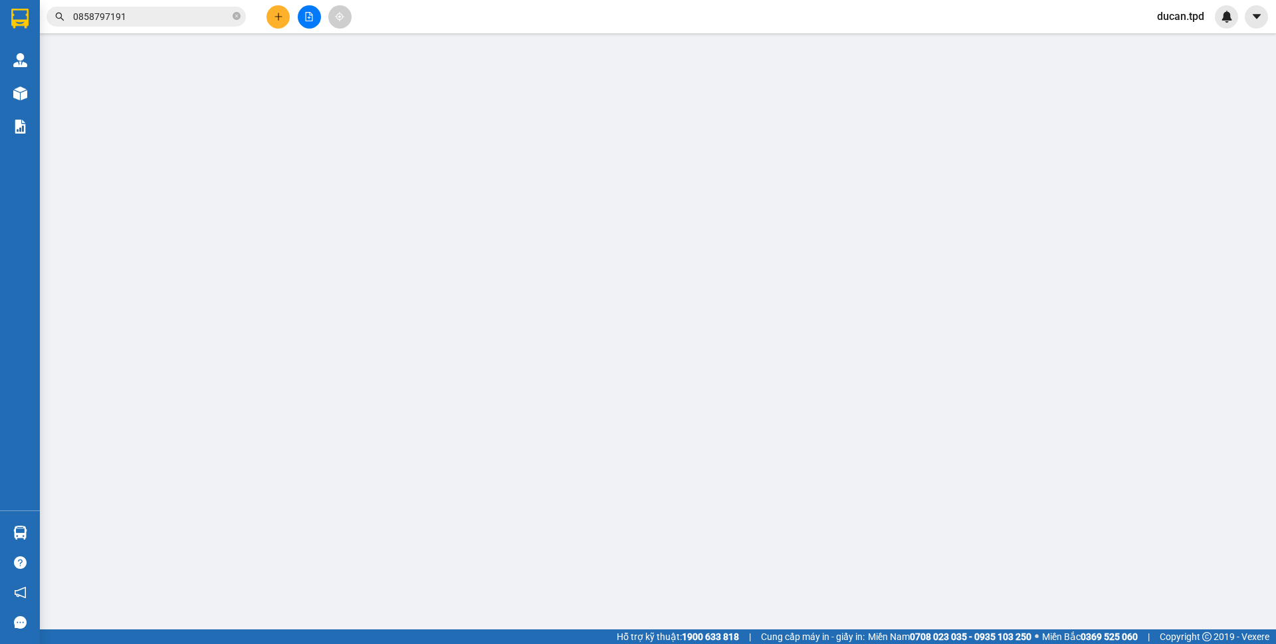
type input "40.000"
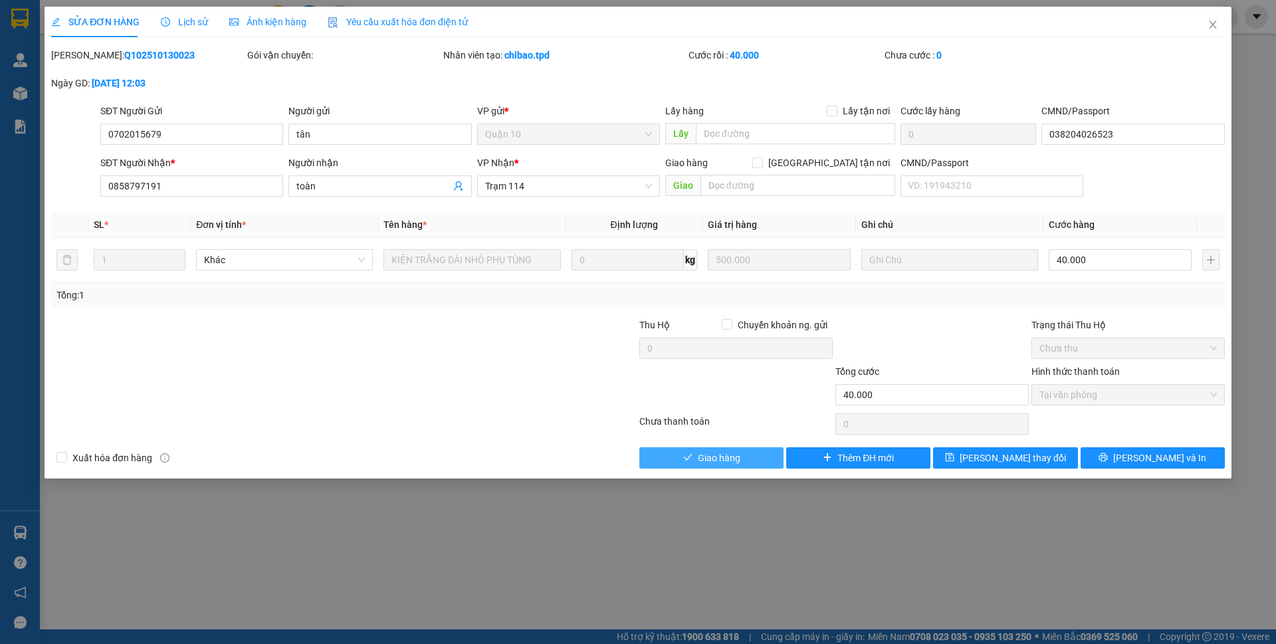
click at [717, 463] on span "Giao hàng" at bounding box center [719, 458] width 43 height 15
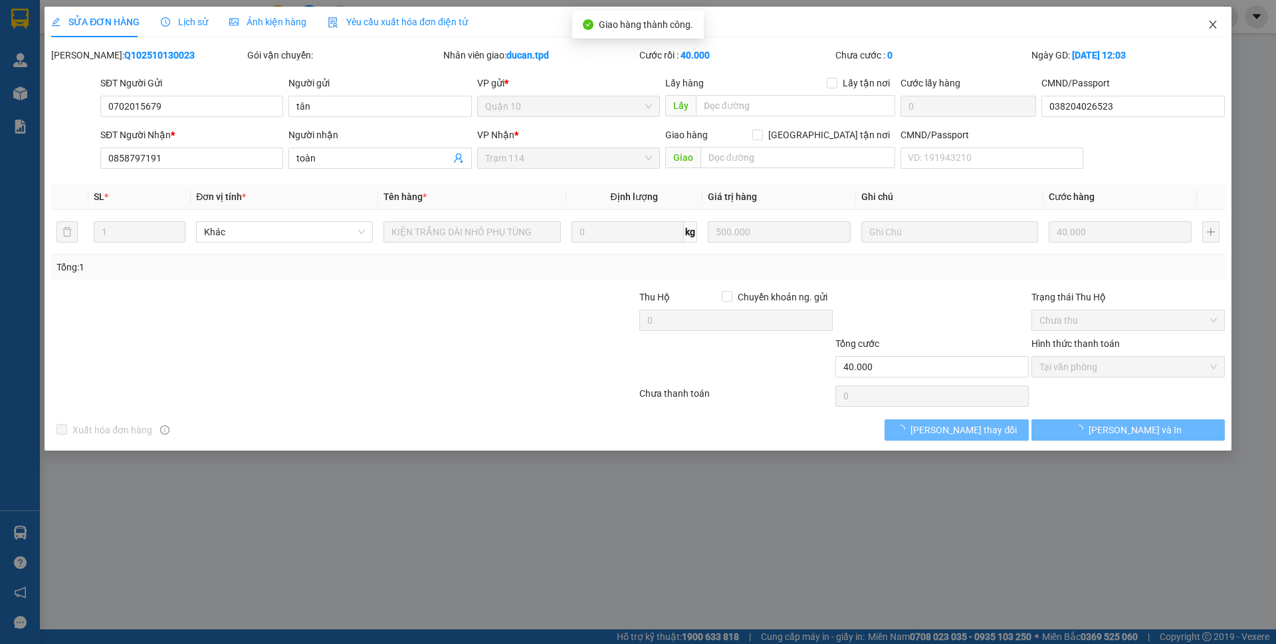
click at [1216, 27] on icon "close" at bounding box center [1213, 24] width 11 height 11
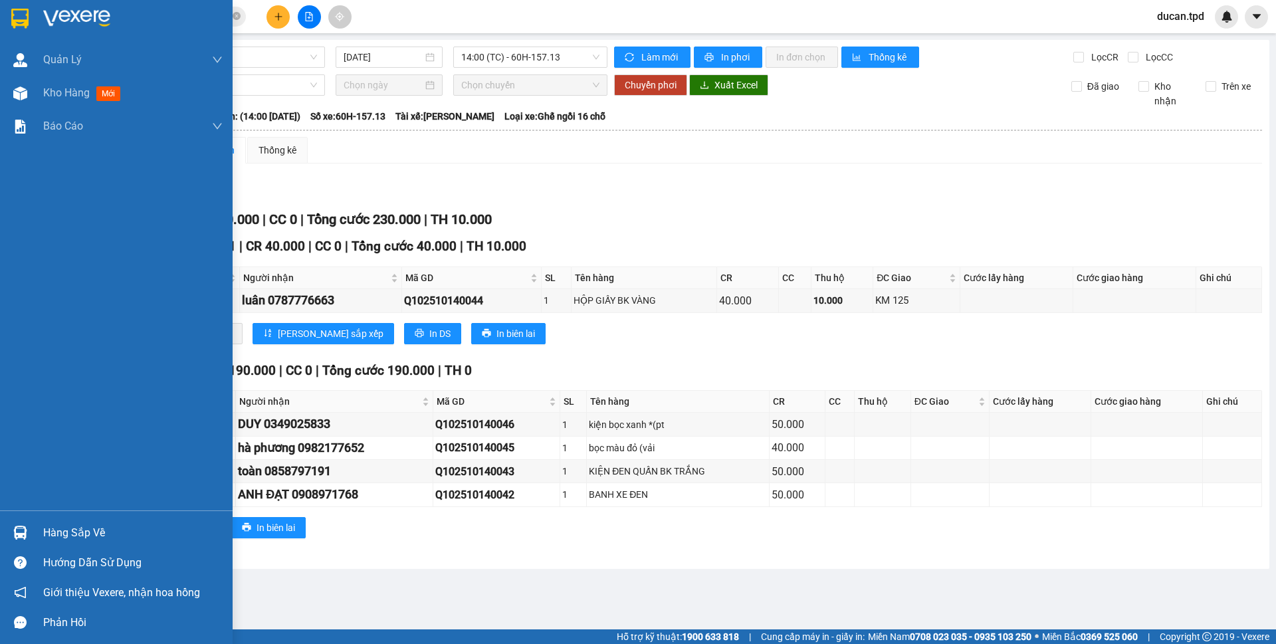
click at [39, 528] on div "Hàng sắp về" at bounding box center [116, 533] width 233 height 30
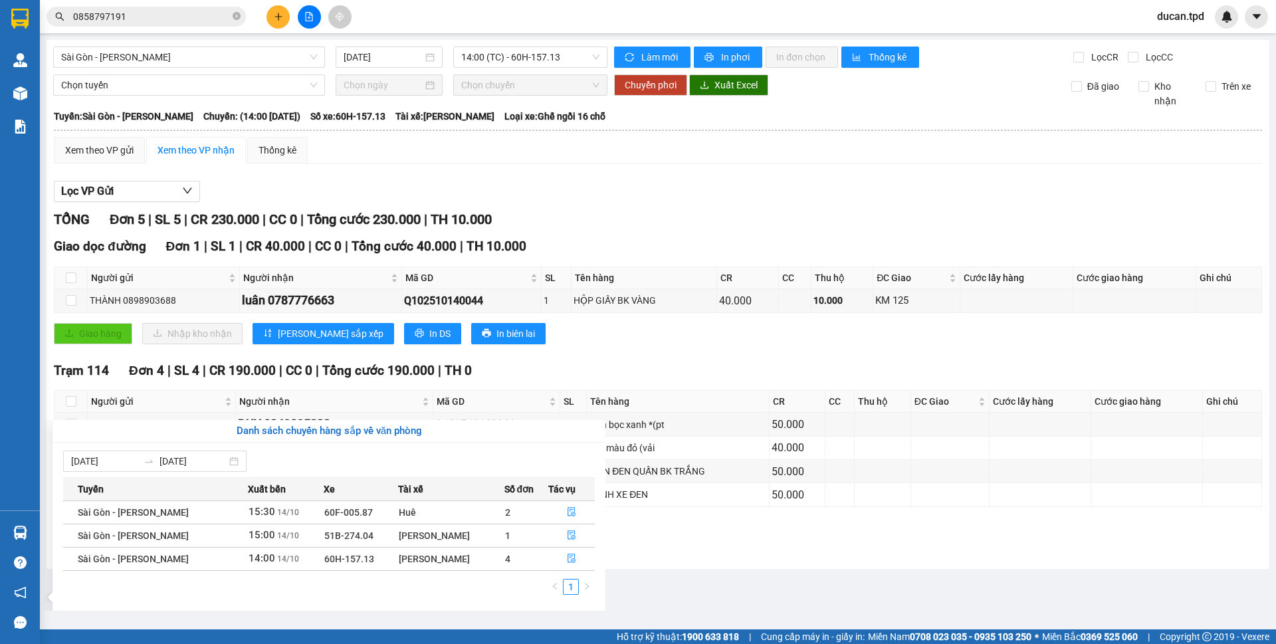
click at [689, 362] on section "Kết quả tìm kiếm ( 81 ) Bộ lọc Mã ĐH Trạng thái Món hàng Thu hộ Tổng cước Chưa …" at bounding box center [638, 322] width 1276 height 644
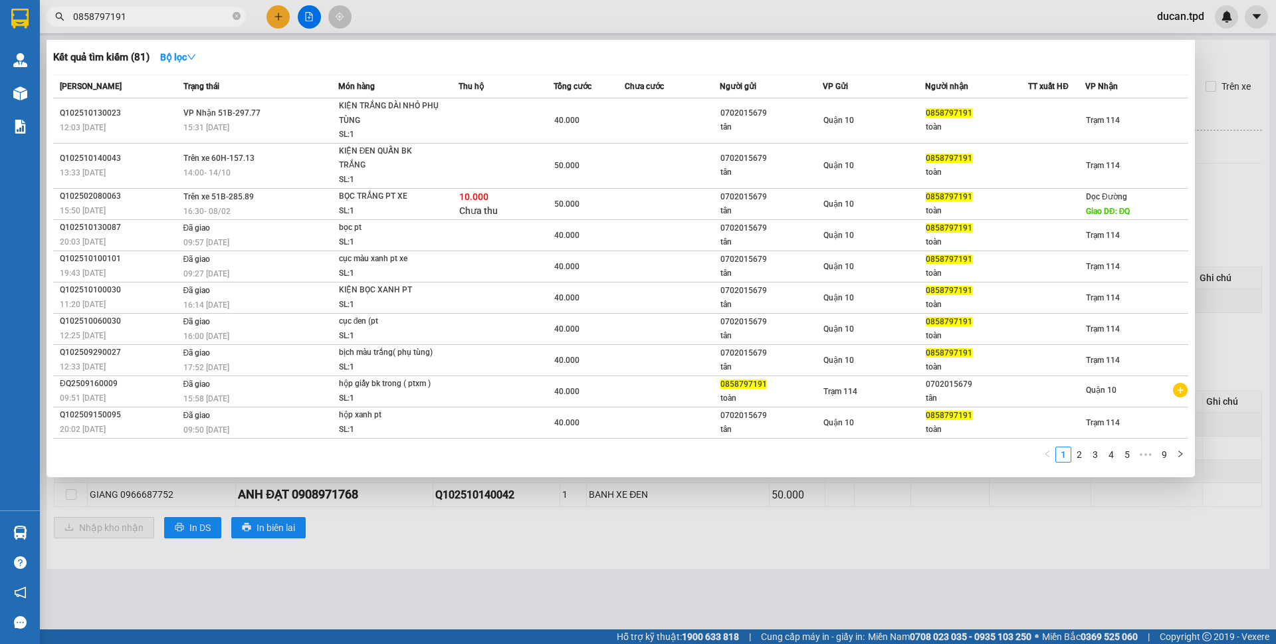
click at [143, 16] on input "0858797191" at bounding box center [151, 16] width 157 height 15
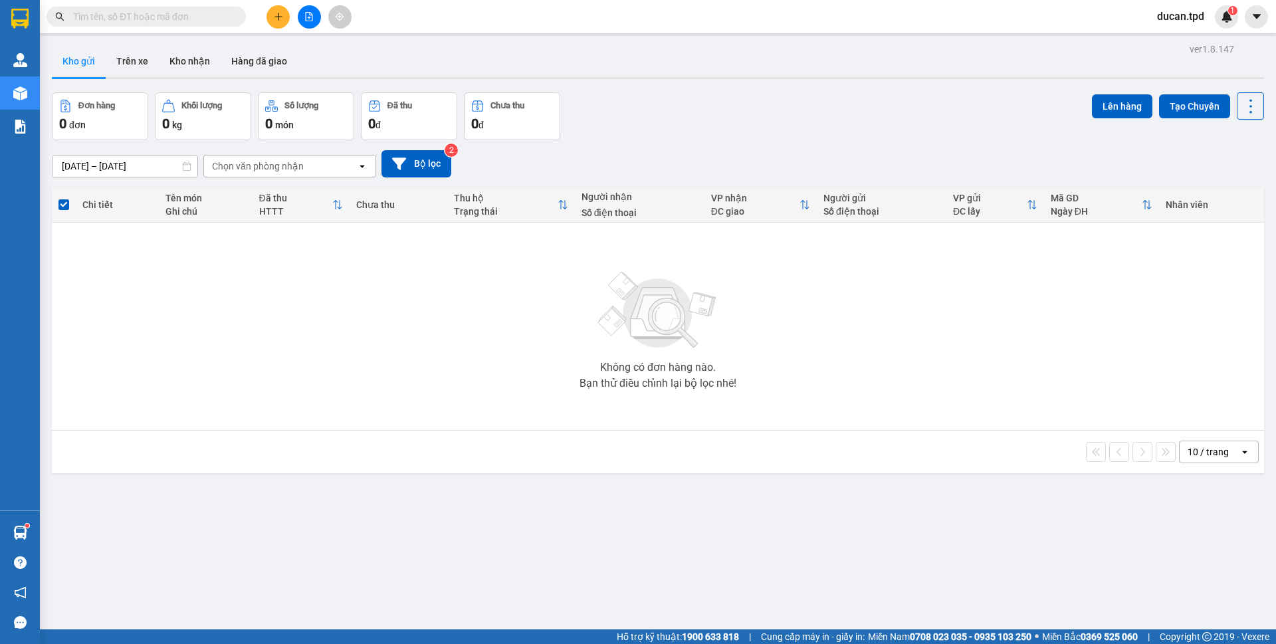
click at [275, 18] on icon "plus" at bounding box center [278, 16] width 9 height 9
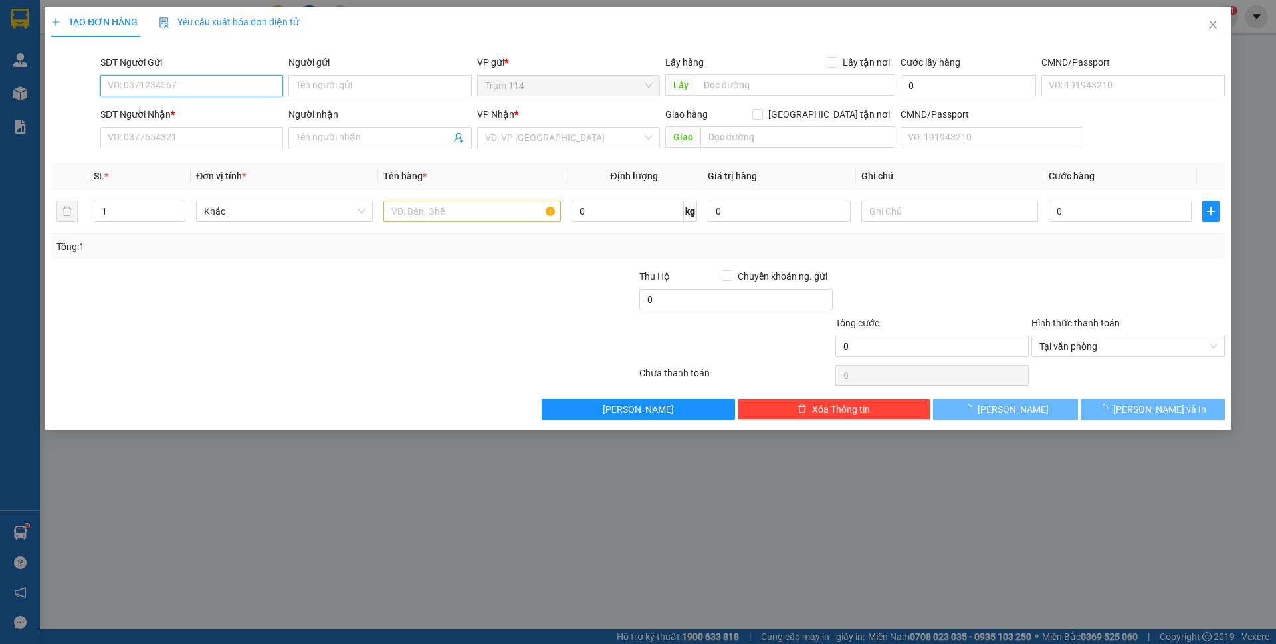
click at [177, 94] on input "SĐT Người Gửi" at bounding box center [191, 85] width 183 height 21
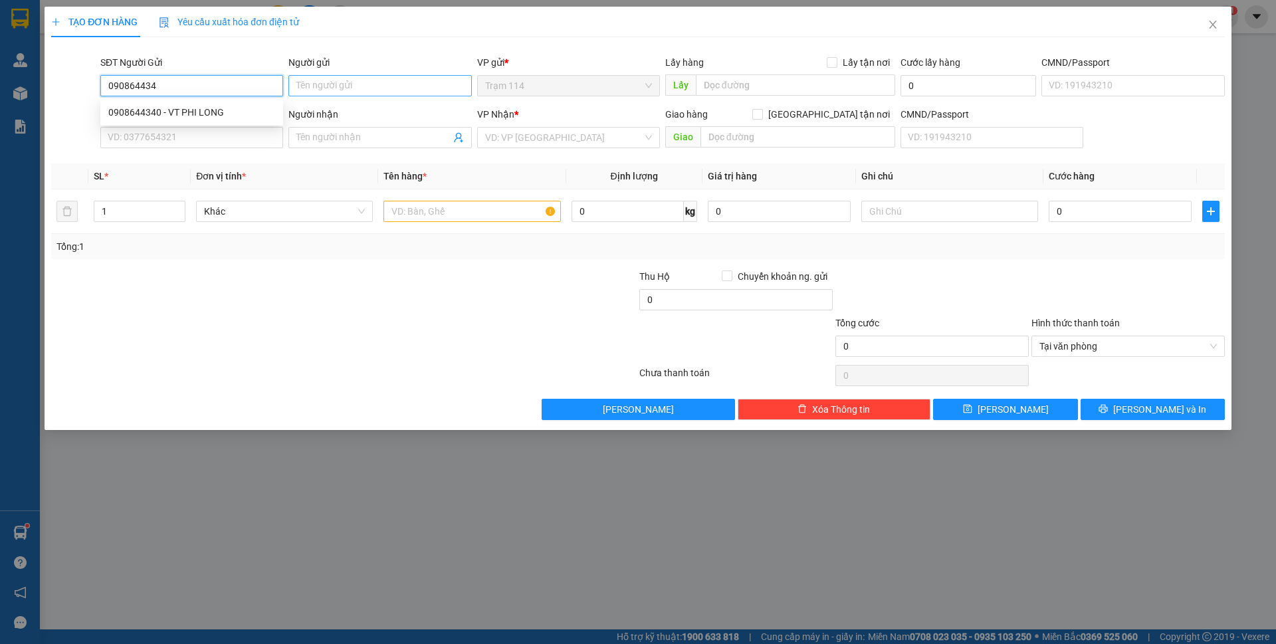
type input "0908644340"
click at [199, 109] on div "0908644340 - VT PHI LONG" at bounding box center [191, 112] width 167 height 15
type input "VT PHI LONG"
type input "0903684045"
type input "kiệt"
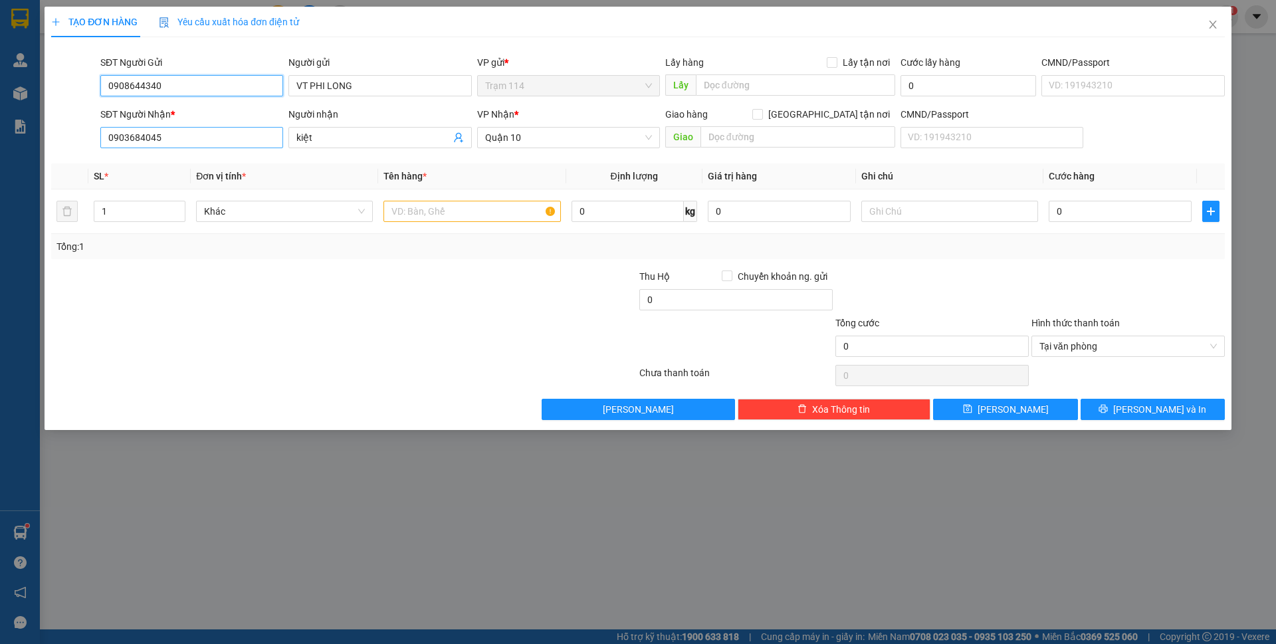
type input "0908644340"
click at [199, 138] on input "0903684045" at bounding box center [191, 137] width 183 height 21
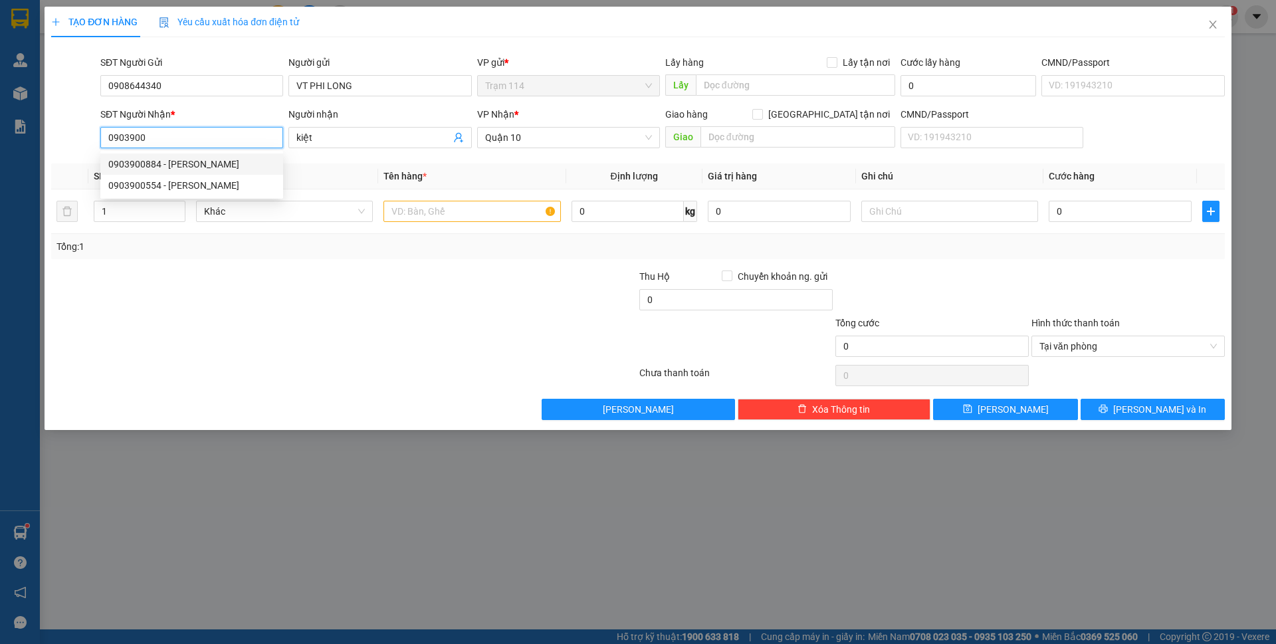
click at [146, 161] on div "0903900884 - khánh thảo" at bounding box center [191, 164] width 167 height 15
type input "0903900884"
type input "khánh thảo"
type input "0903900884"
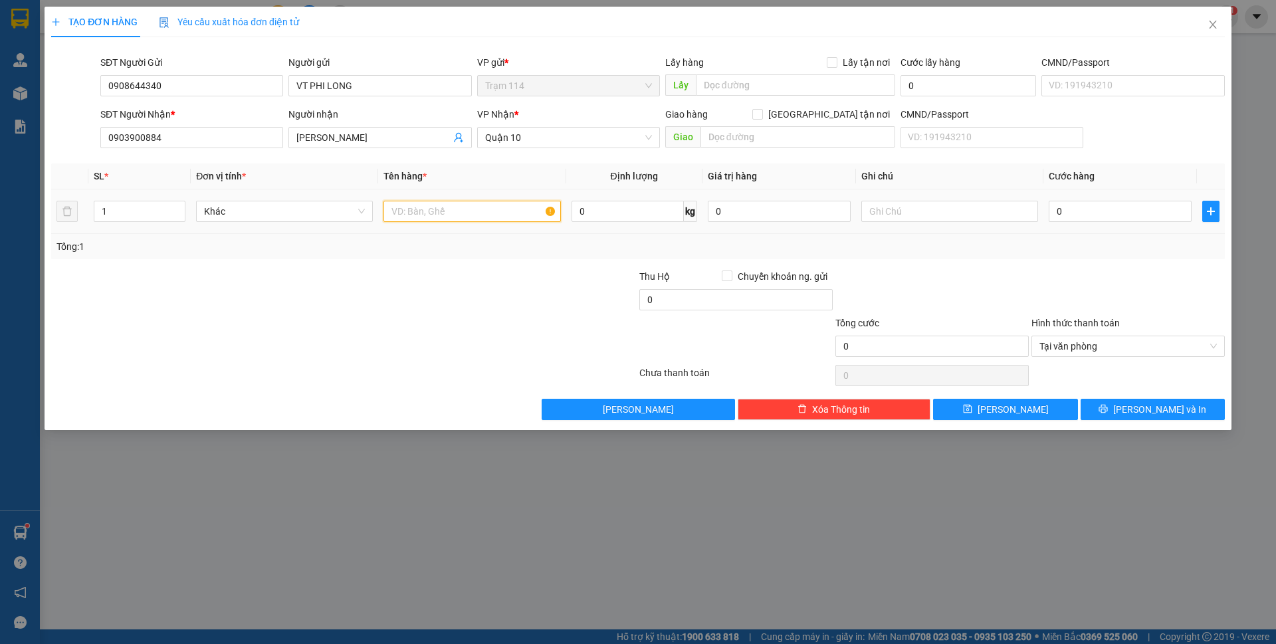
click at [447, 217] on input "text" at bounding box center [472, 211] width 177 height 21
type input "hộp đen quấn nilong ( lkmt )"
click at [1083, 215] on input "0" at bounding box center [1120, 211] width 143 height 21
type input "4"
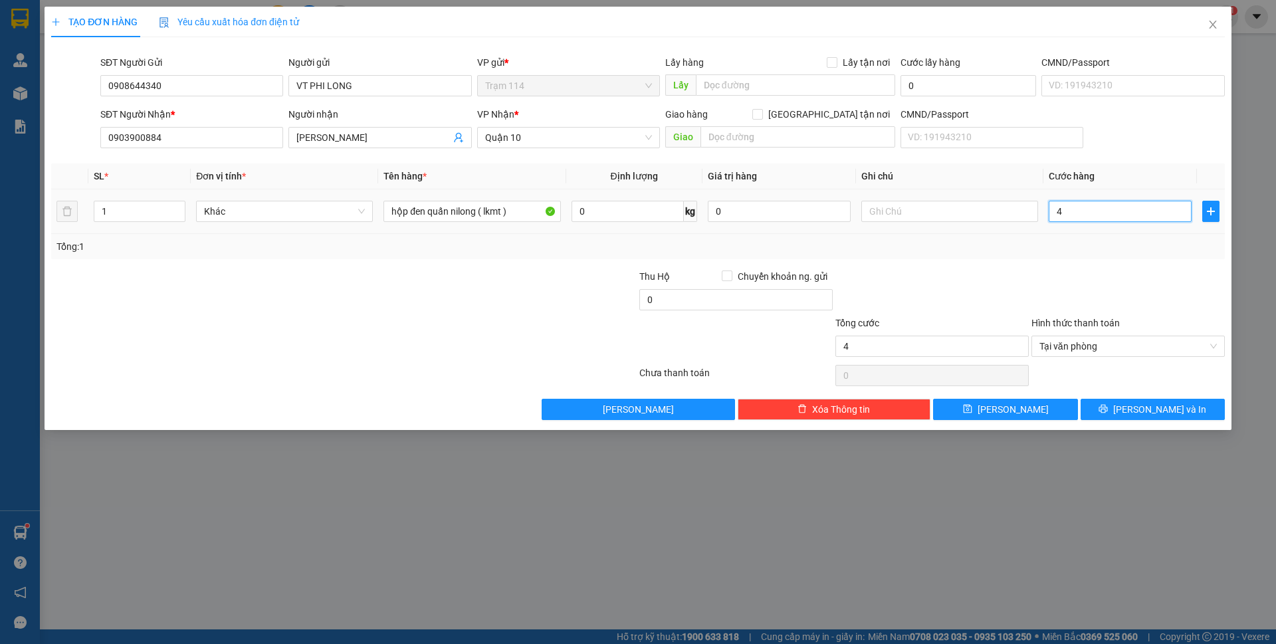
type input "40"
type input "40.000"
click at [1083, 285] on div at bounding box center [1128, 292] width 196 height 47
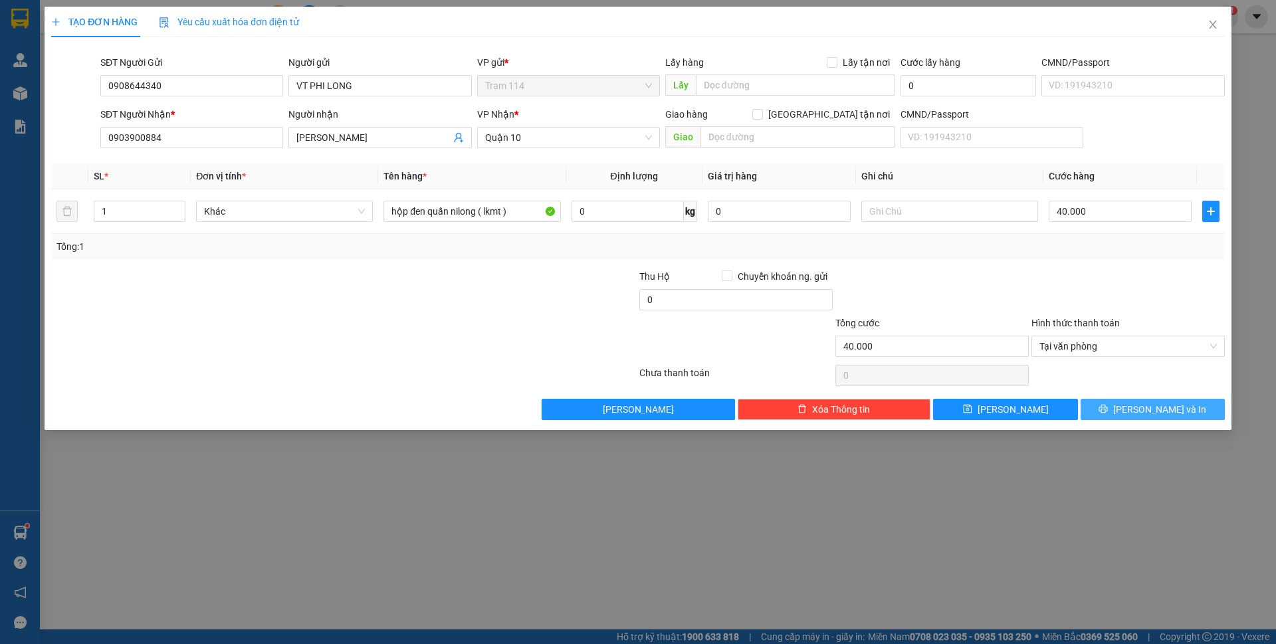
click at [1126, 405] on button "Lưu và In" at bounding box center [1153, 409] width 144 height 21
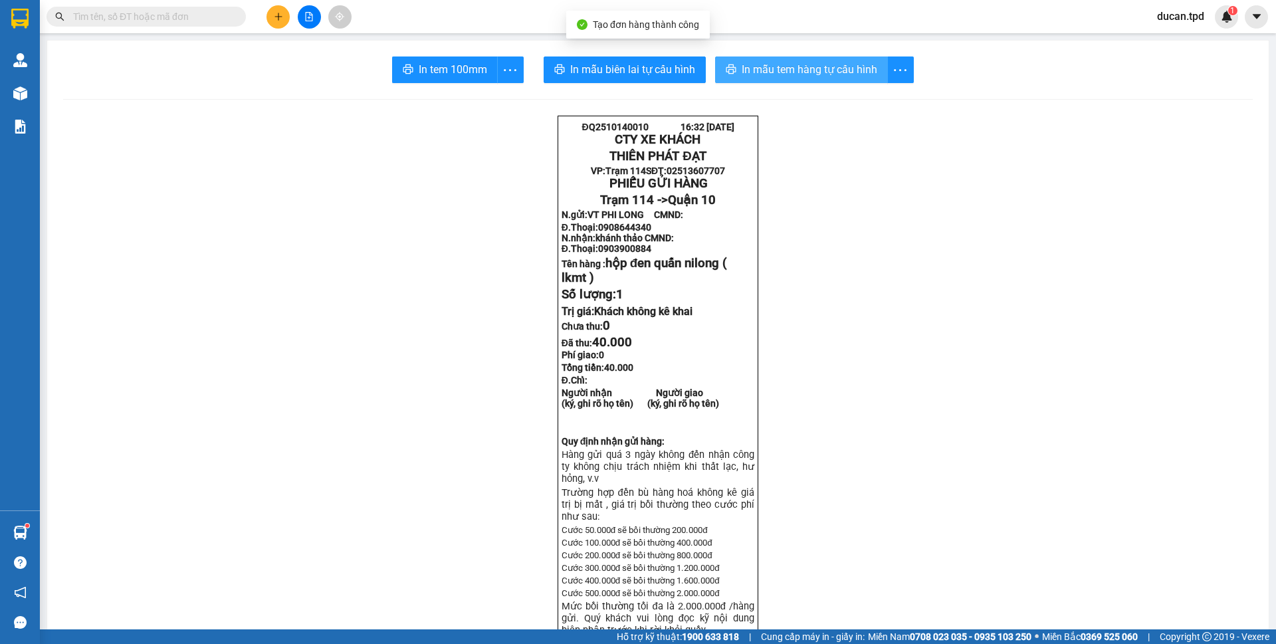
click at [772, 76] on span "In mẫu tem hàng tự cấu hình" at bounding box center [810, 69] width 136 height 17
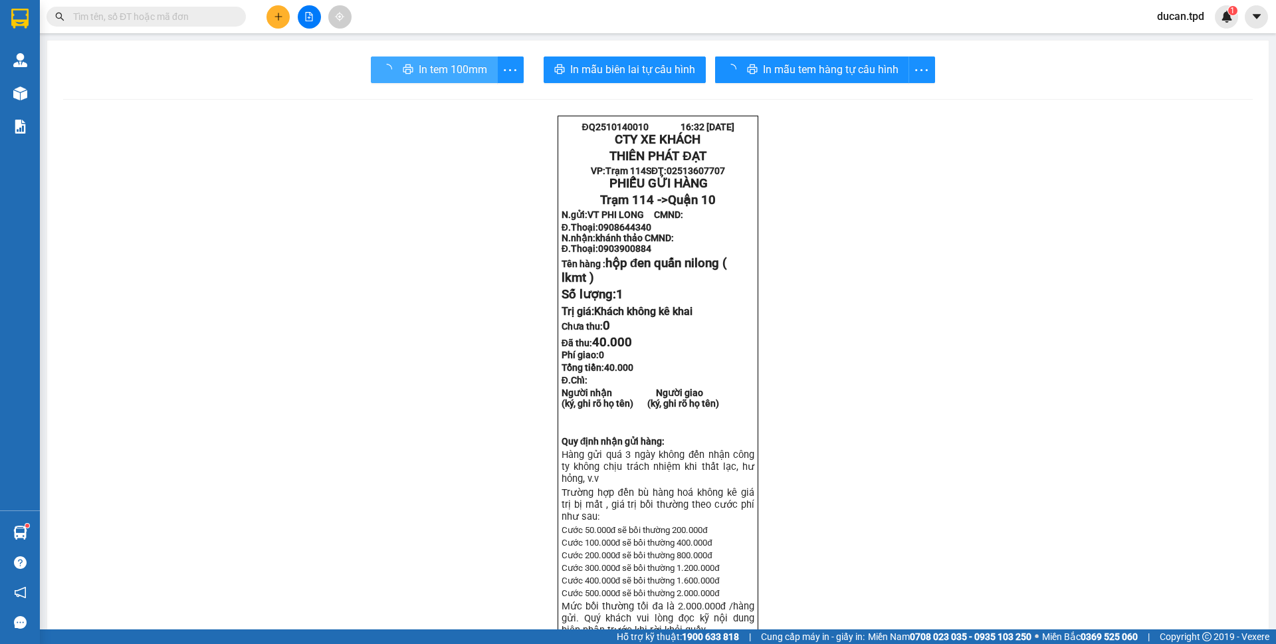
click at [449, 72] on span "In tem 100mm" at bounding box center [453, 69] width 68 height 17
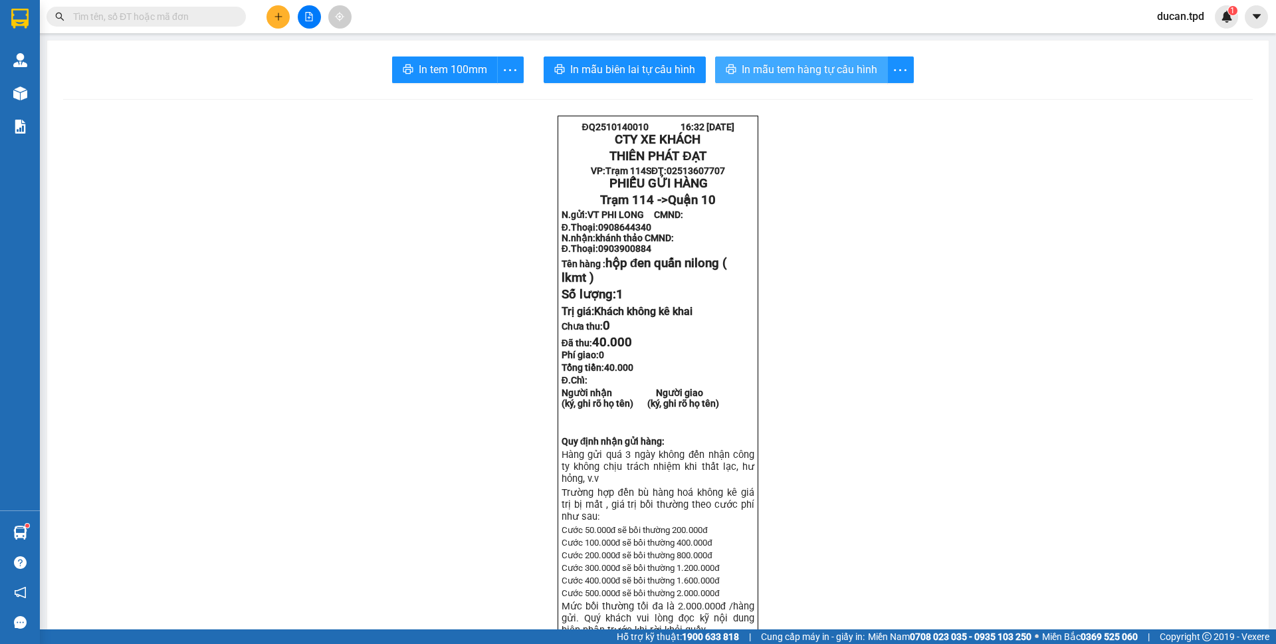
click at [776, 66] on span "In mẫu tem hàng tự cấu hình" at bounding box center [810, 69] width 136 height 17
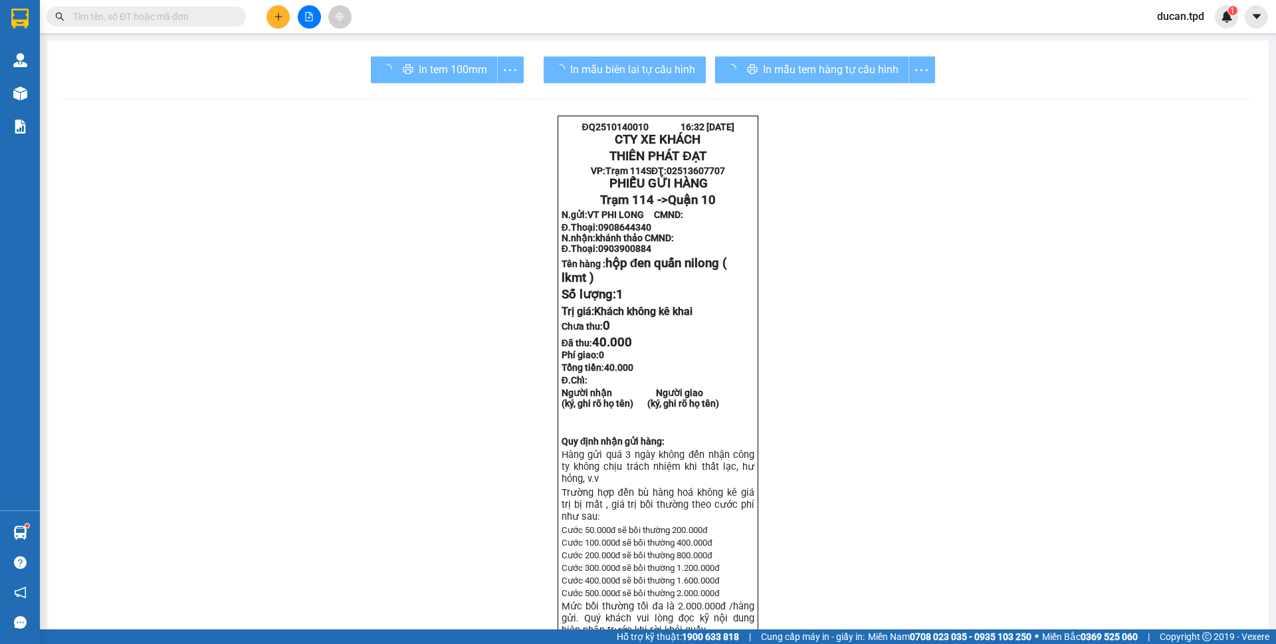
click at [16, 92] on img at bounding box center [20, 93] width 14 height 14
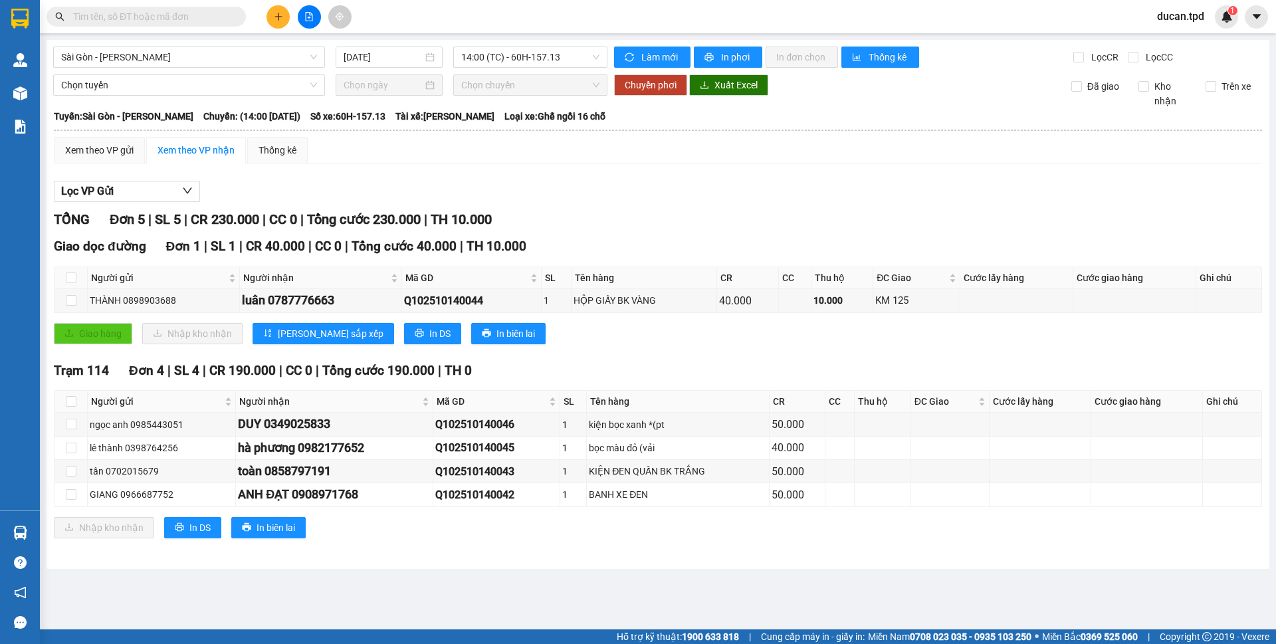
click at [181, 15] on input "text" at bounding box center [151, 16] width 157 height 15
click at [300, 473] on div "toàn 0858797191" at bounding box center [334, 471] width 193 height 19
copy div "0858797191"
click at [158, 15] on input "text" at bounding box center [151, 16] width 157 height 15
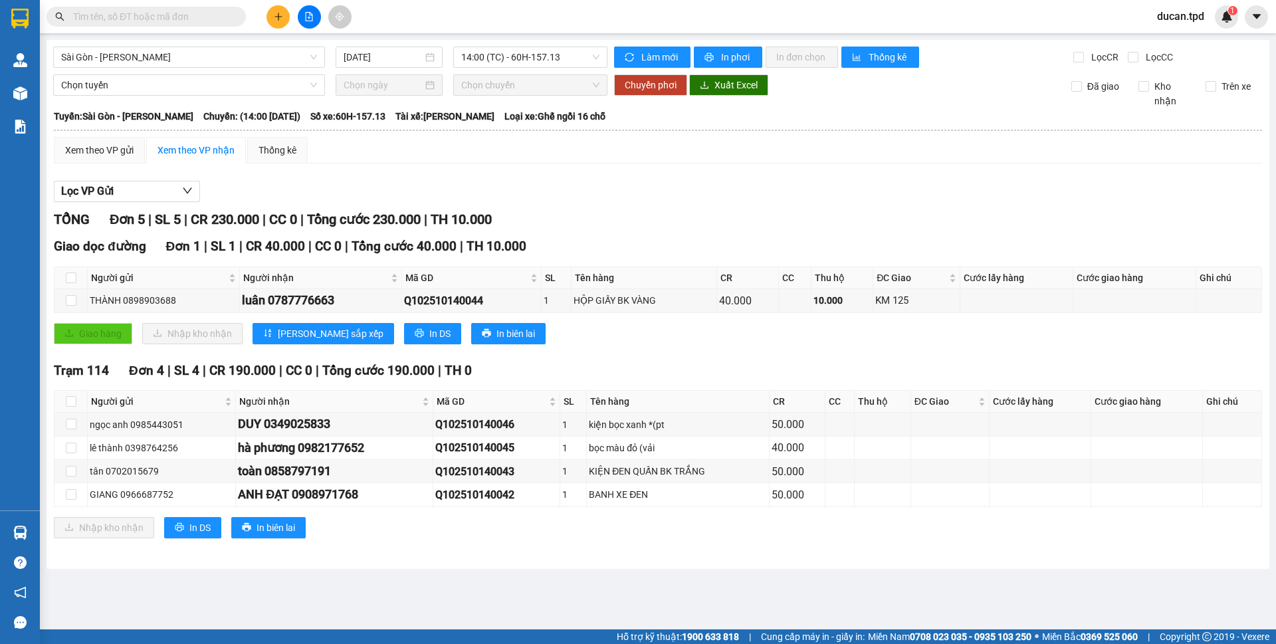
paste input "0858797191"
type input "0858797191"
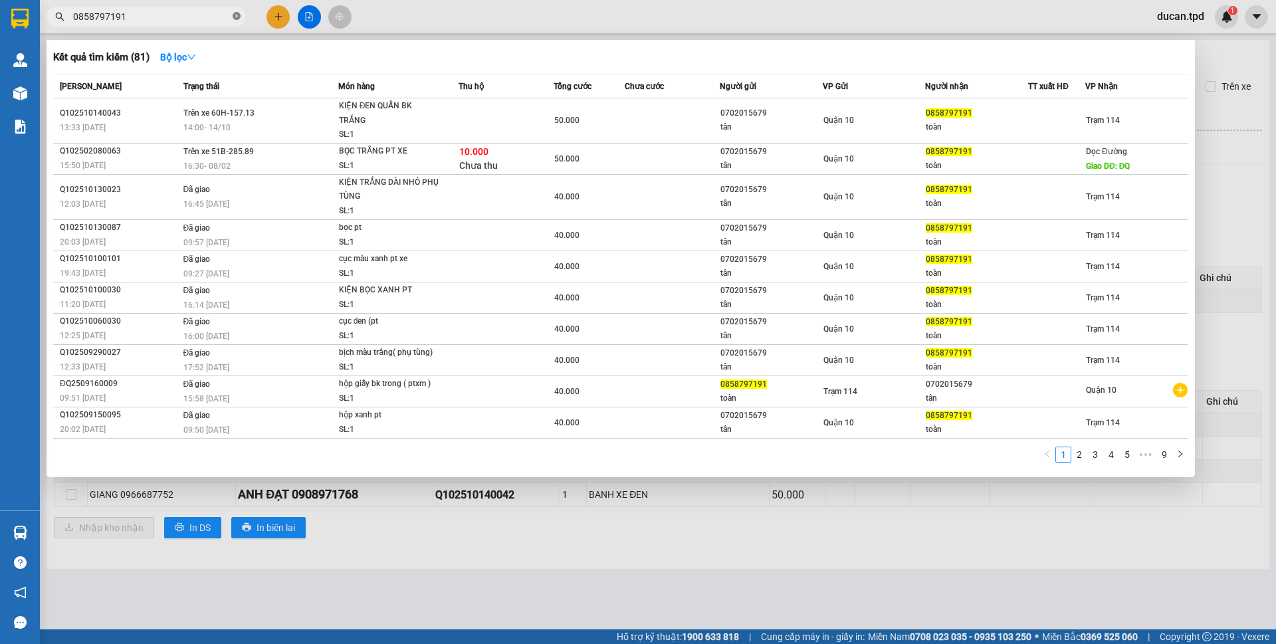
click at [235, 16] on icon "close-circle" at bounding box center [237, 16] width 8 height 8
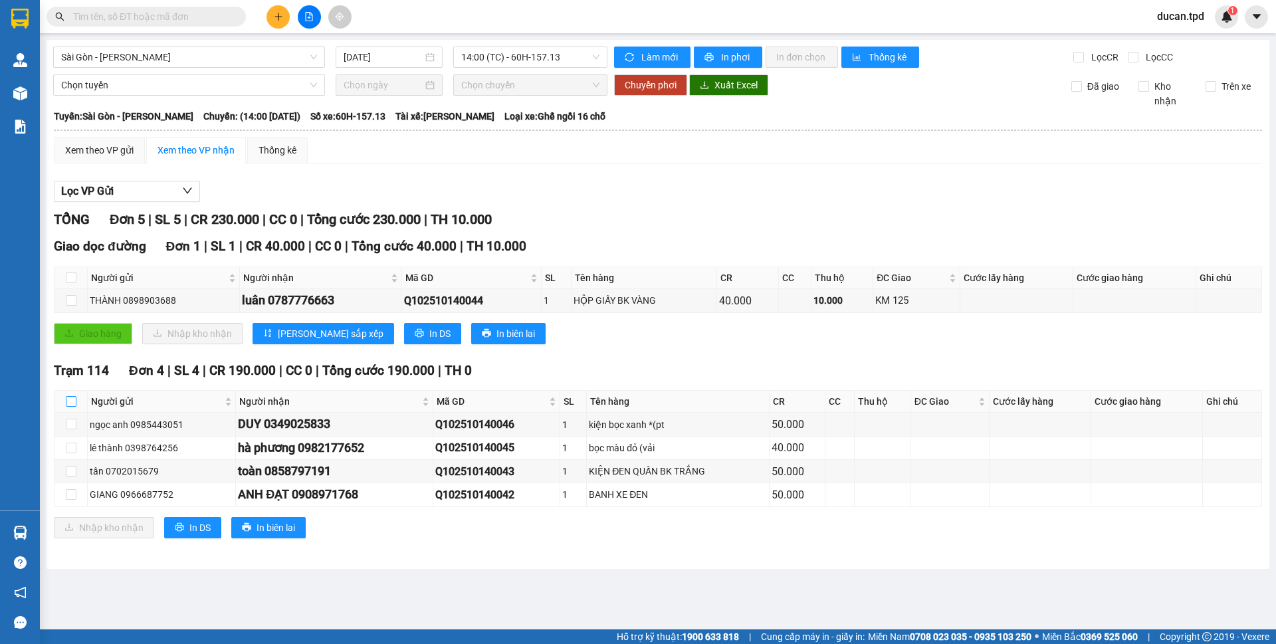
click at [68, 401] on input "checkbox" at bounding box center [71, 401] width 11 height 11
checkbox input "true"
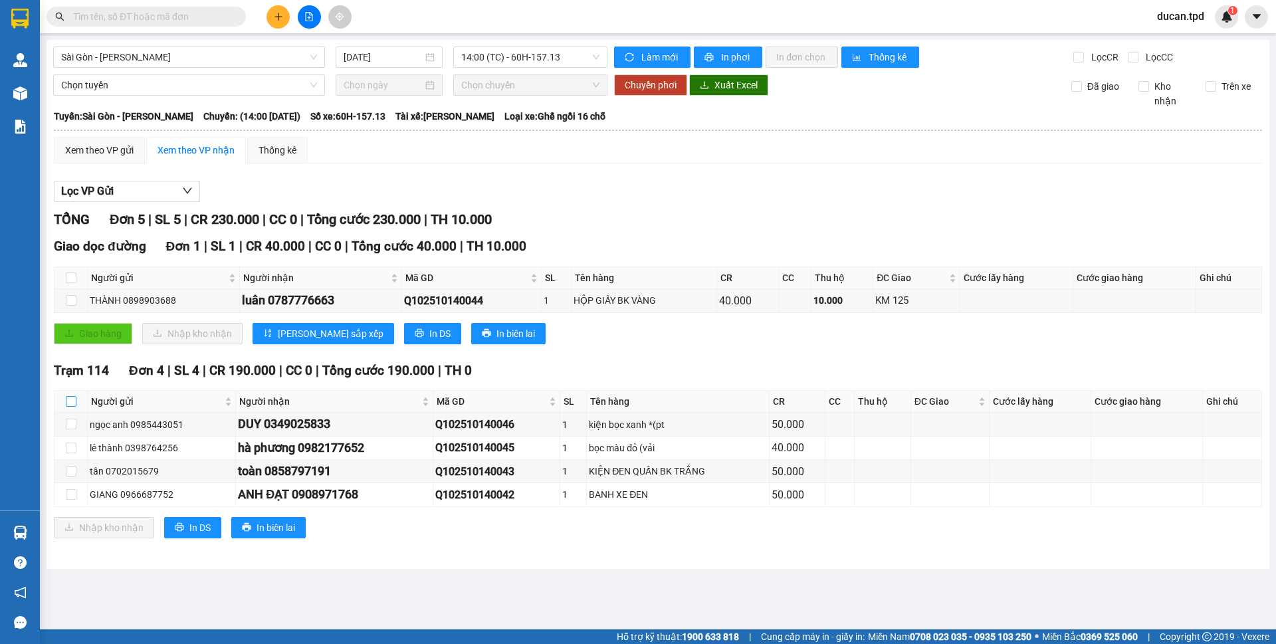
checkbox input "true"
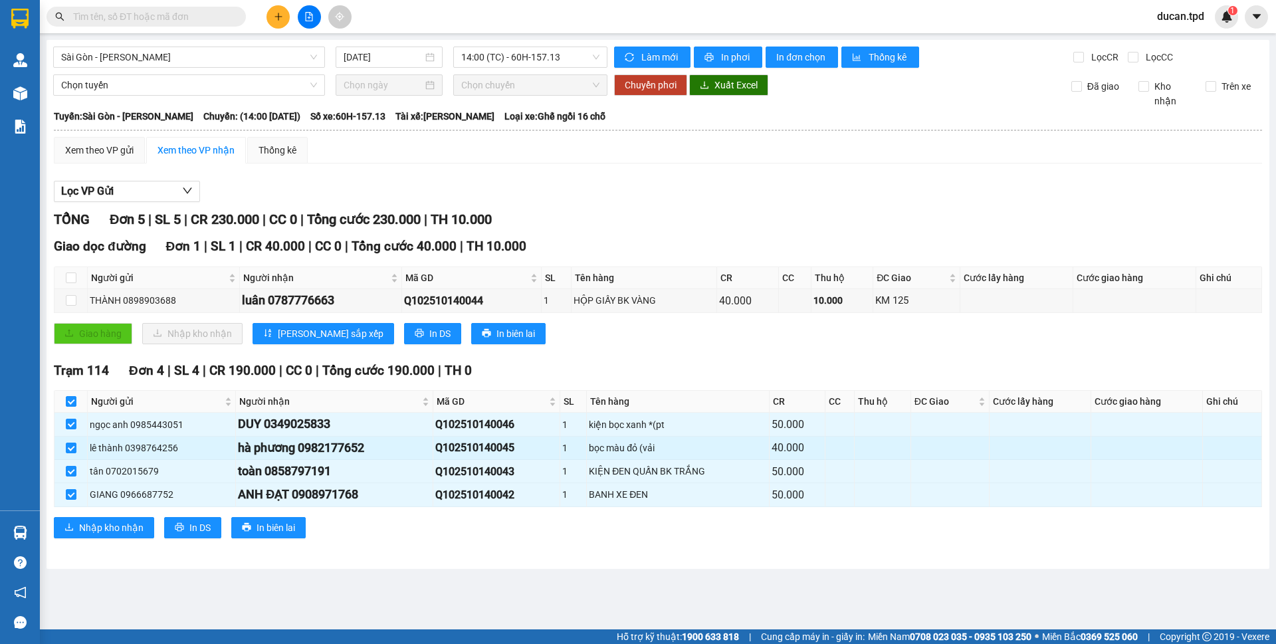
click at [343, 451] on div "hà phương 0982177652" at bounding box center [334, 448] width 193 height 19
drag, startPoint x: 343, startPoint y: 451, endPoint x: 391, endPoint y: 556, distance: 115.4
click at [391, 556] on div "[GEOGRAPHIC_DATA] - Phương Lâm [DATE] 14:00 (TC) - 60H-157.13 Làm mới In phơi I…" at bounding box center [658, 304] width 1223 height 529
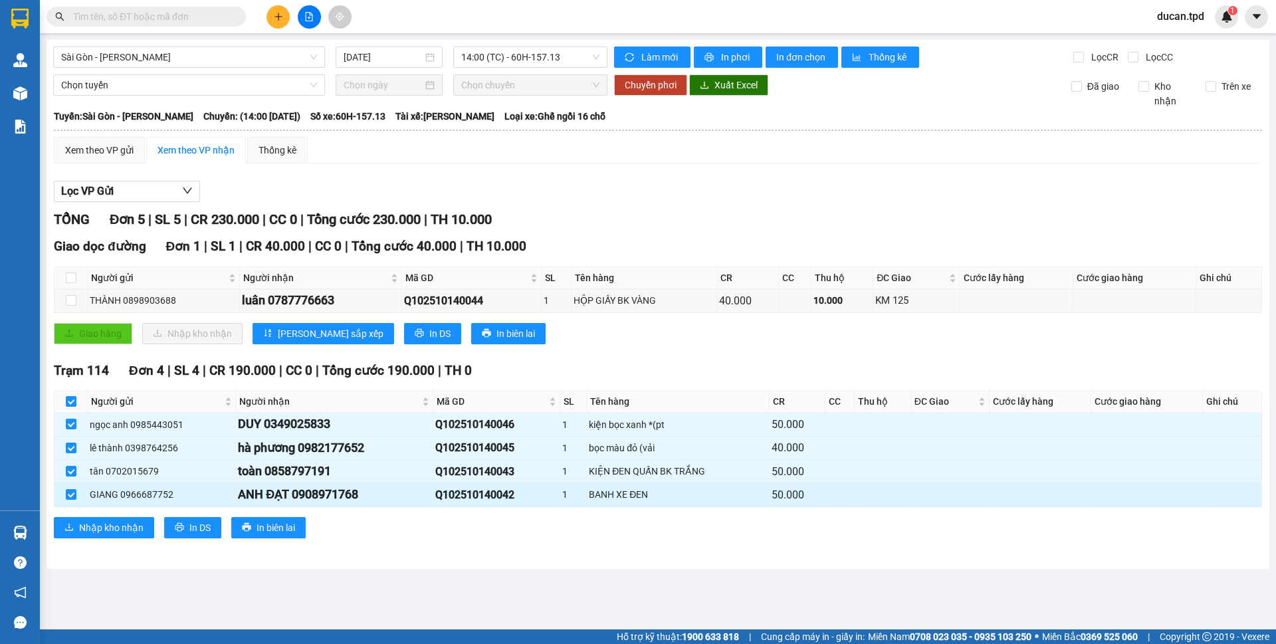
click at [336, 491] on div "ANH ĐẠT 0908971768" at bounding box center [334, 494] width 193 height 19
copy div "0908971768"
click at [166, 21] on input "text" at bounding box center [151, 16] width 157 height 15
paste input "0908971768"
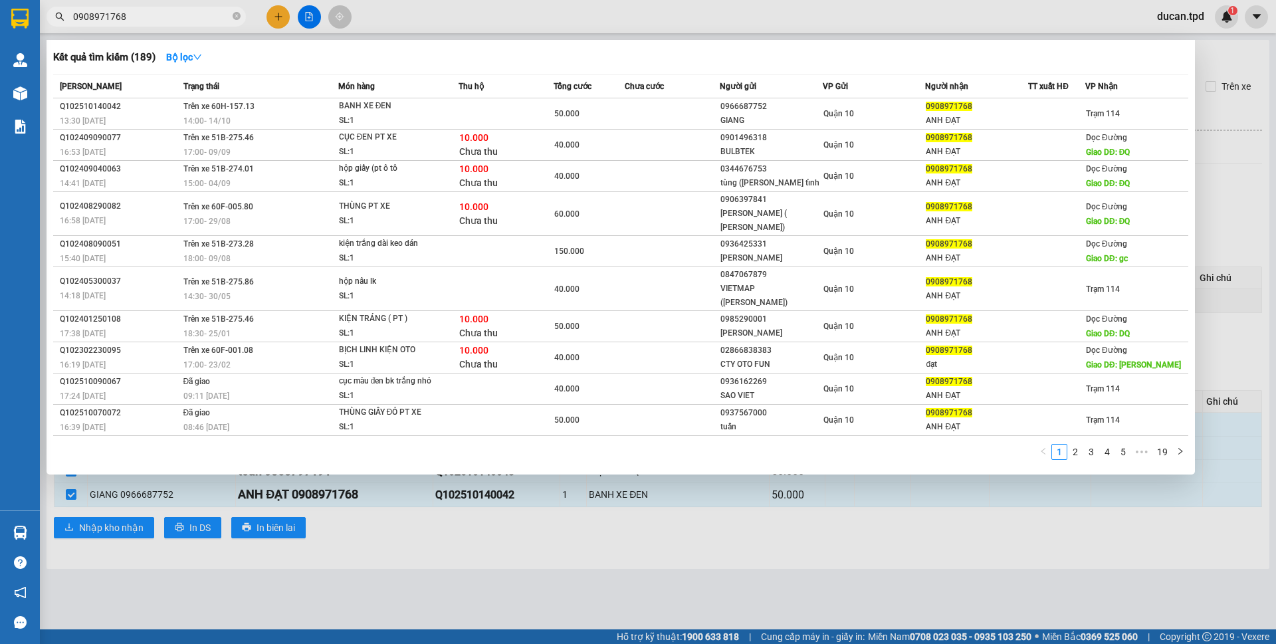
click at [621, 572] on div at bounding box center [638, 322] width 1276 height 644
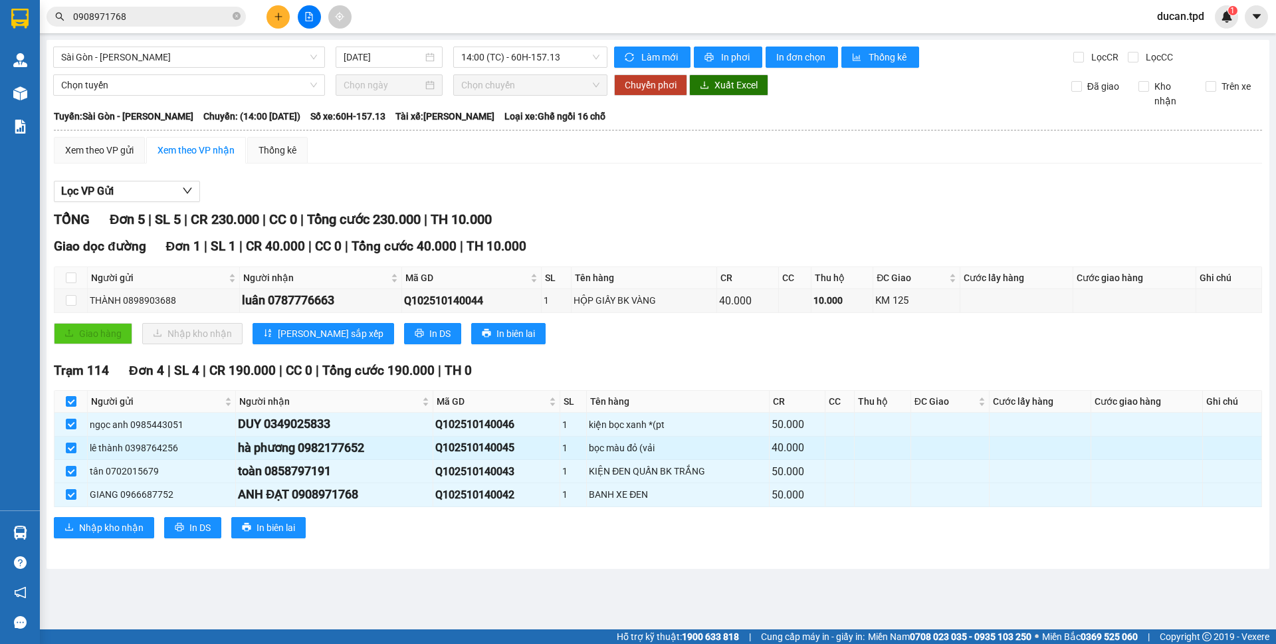
click at [349, 450] on div "hà phương 0982177652" at bounding box center [334, 448] width 193 height 19
copy div "0982177652"
click at [189, 12] on input "0908971768" at bounding box center [151, 16] width 157 height 15
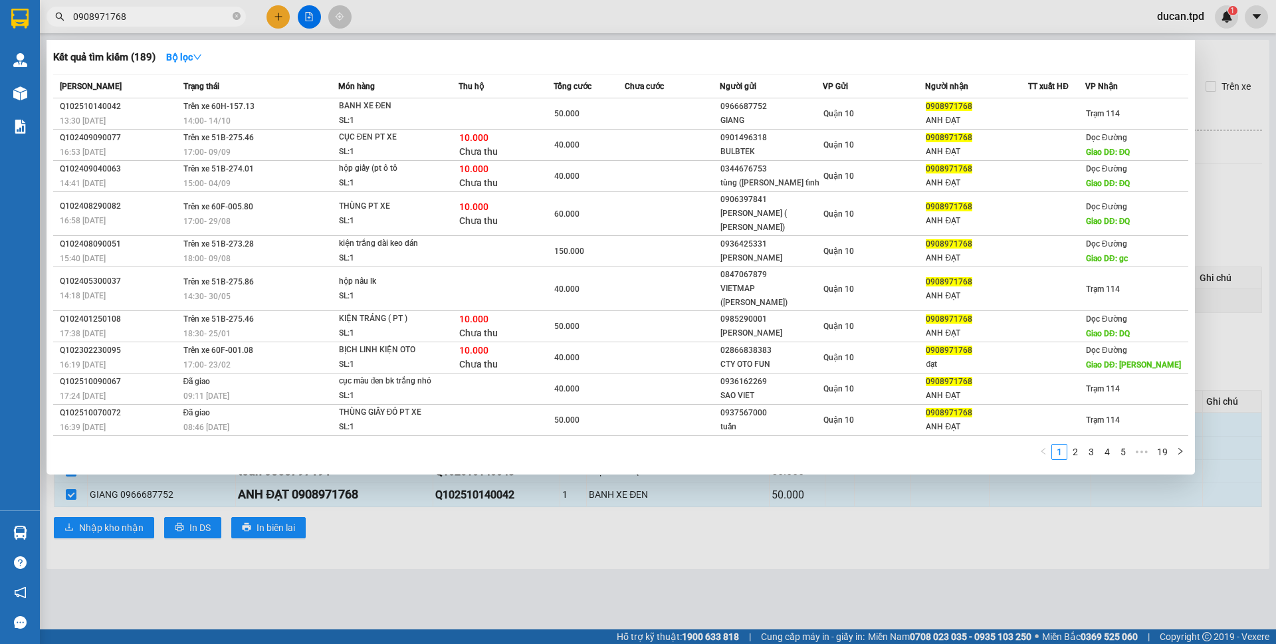
click at [189, 12] on input "0908971768" at bounding box center [151, 16] width 157 height 15
paste input "82177652"
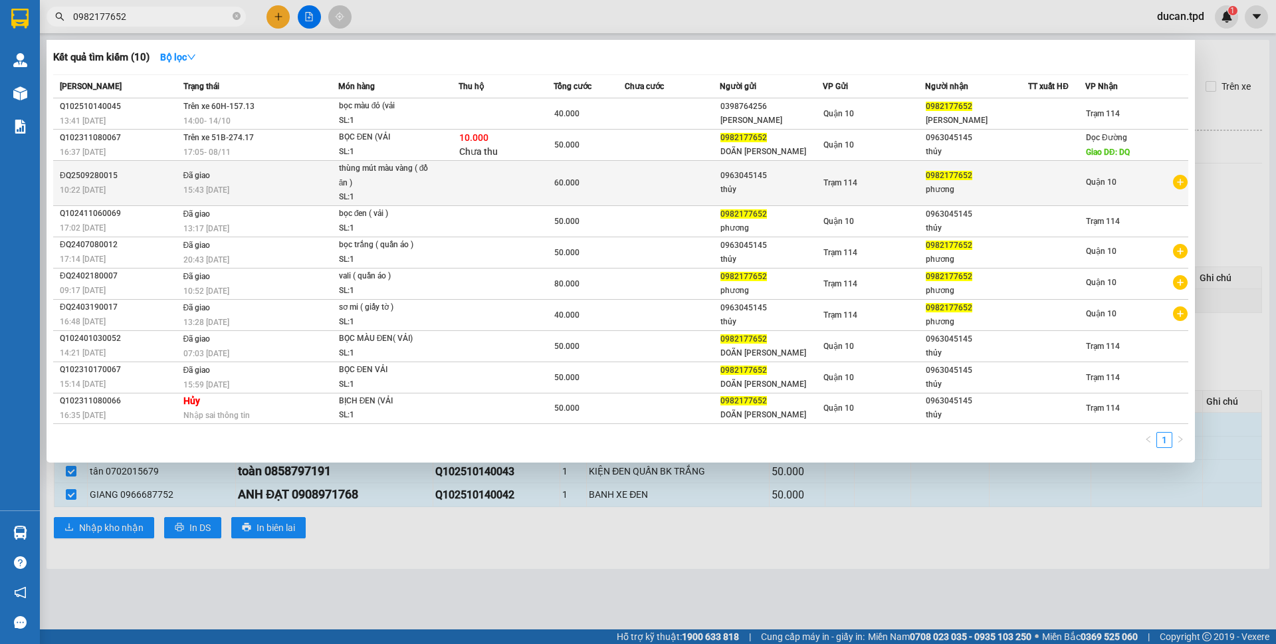
type input "0982177652"
click at [281, 178] on td "Đã giao 15:43 - 28/09" at bounding box center [259, 183] width 158 height 45
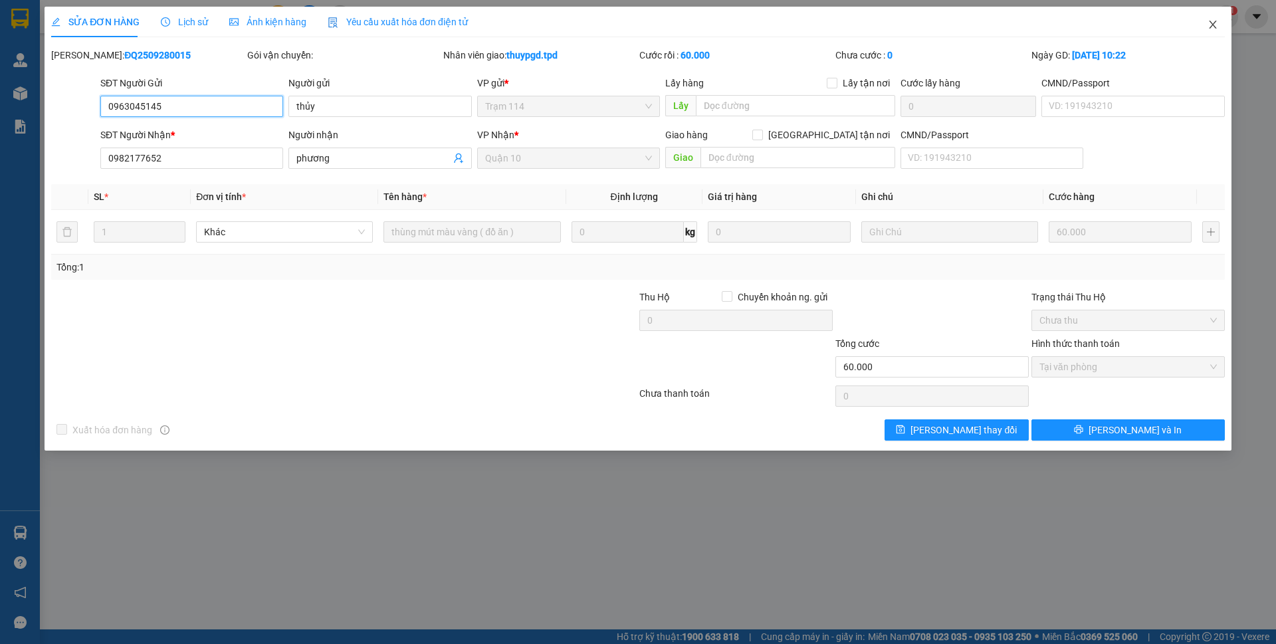
type input "0963045145"
type input "thủy"
type input "0982177652"
type input "phương"
type input "60.000"
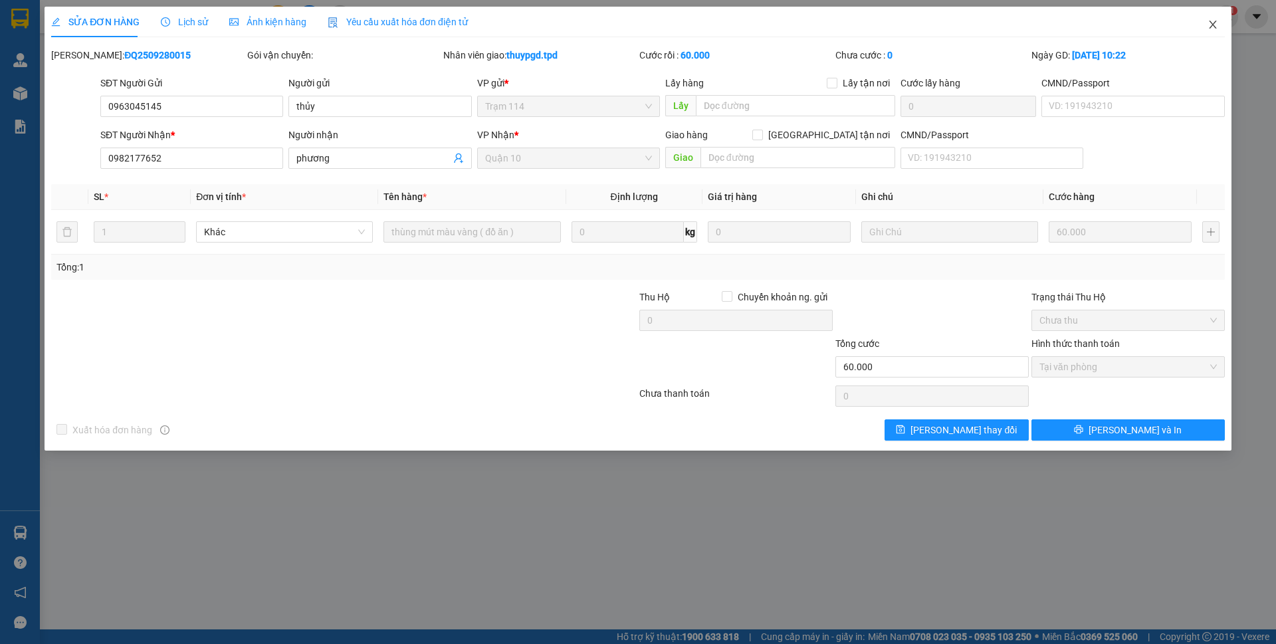
click at [1212, 26] on icon "close" at bounding box center [1213, 24] width 11 height 11
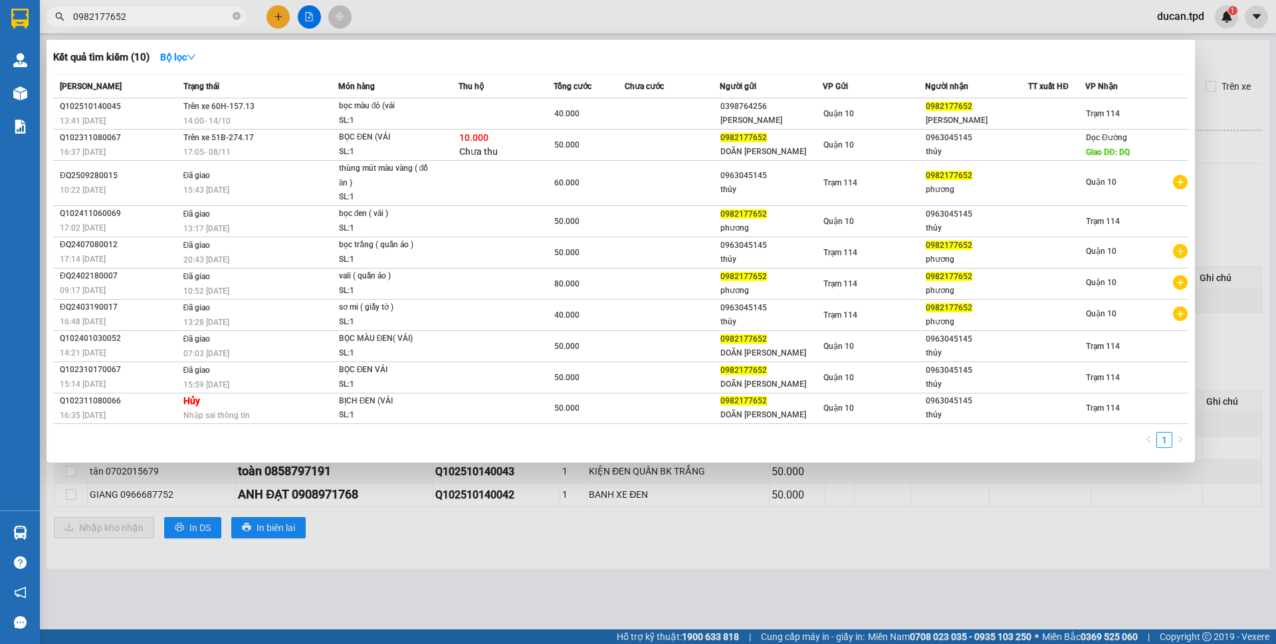
click at [189, 17] on input "0982177652" at bounding box center [151, 16] width 157 height 15
click at [236, 15] on icon "close-circle" at bounding box center [237, 16] width 8 height 8
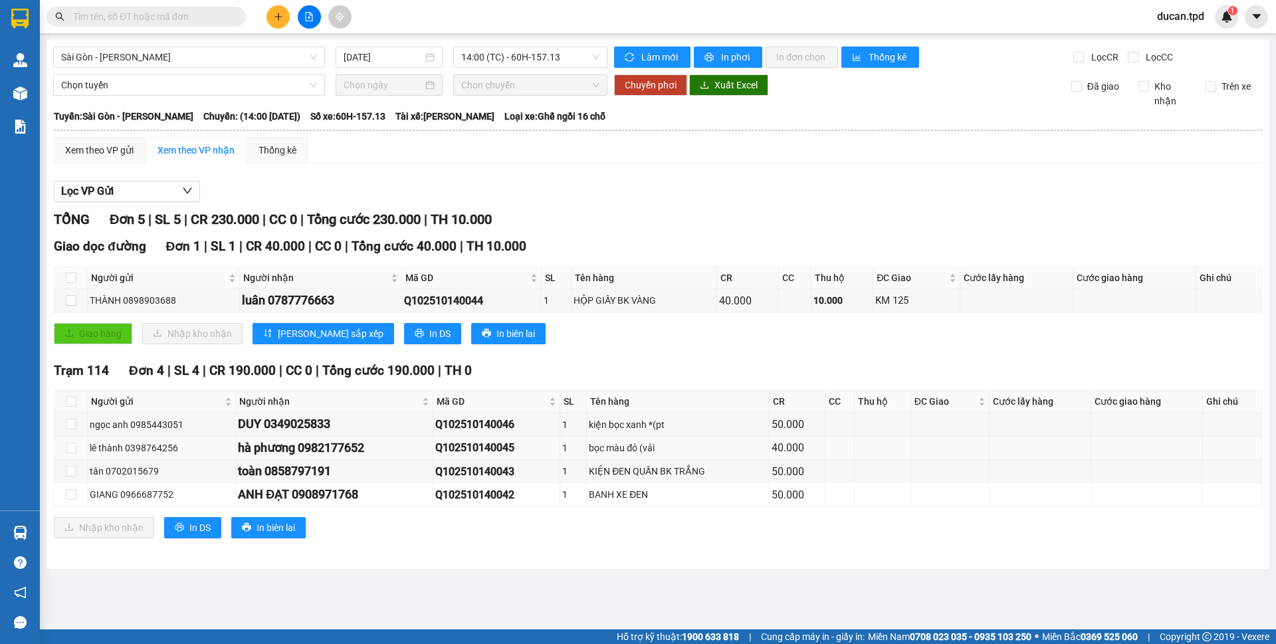
click at [329, 451] on div "hà phương 0982177652" at bounding box center [334, 448] width 193 height 19
copy div "0982177652"
click at [169, 22] on input "text" at bounding box center [151, 16] width 157 height 15
paste input "0982177652"
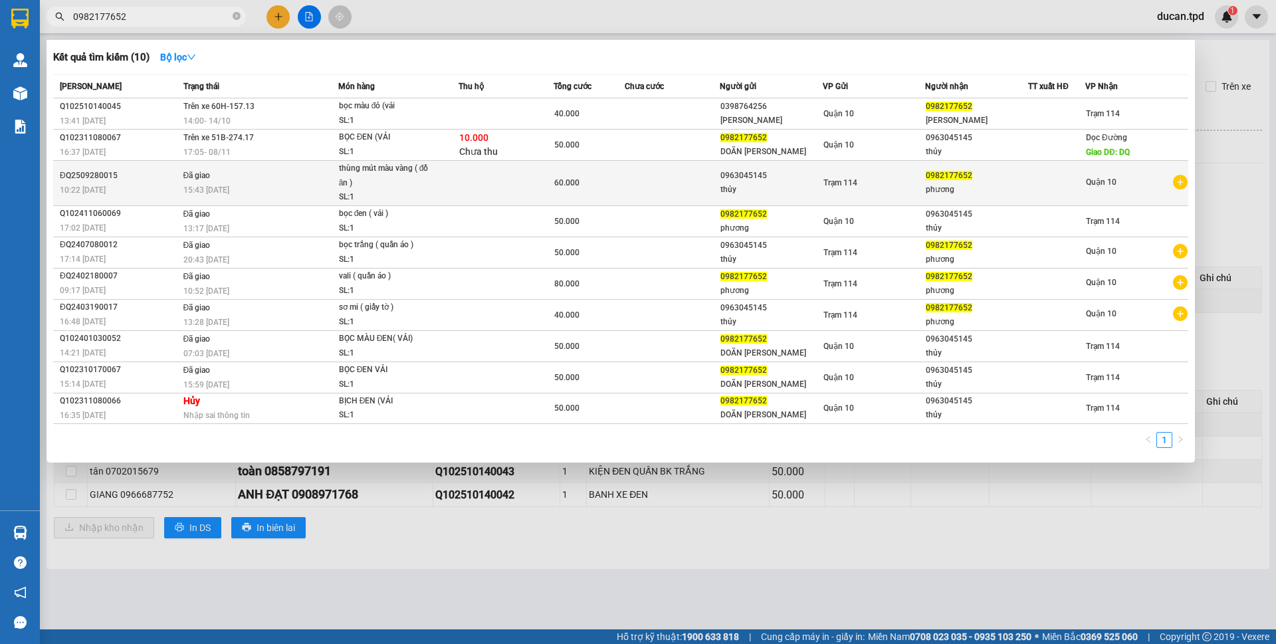
type input "0982177652"
click at [455, 193] on span "thùng mút màu vàng ( đồ ăn ) SL: 1" at bounding box center [398, 183] width 119 height 43
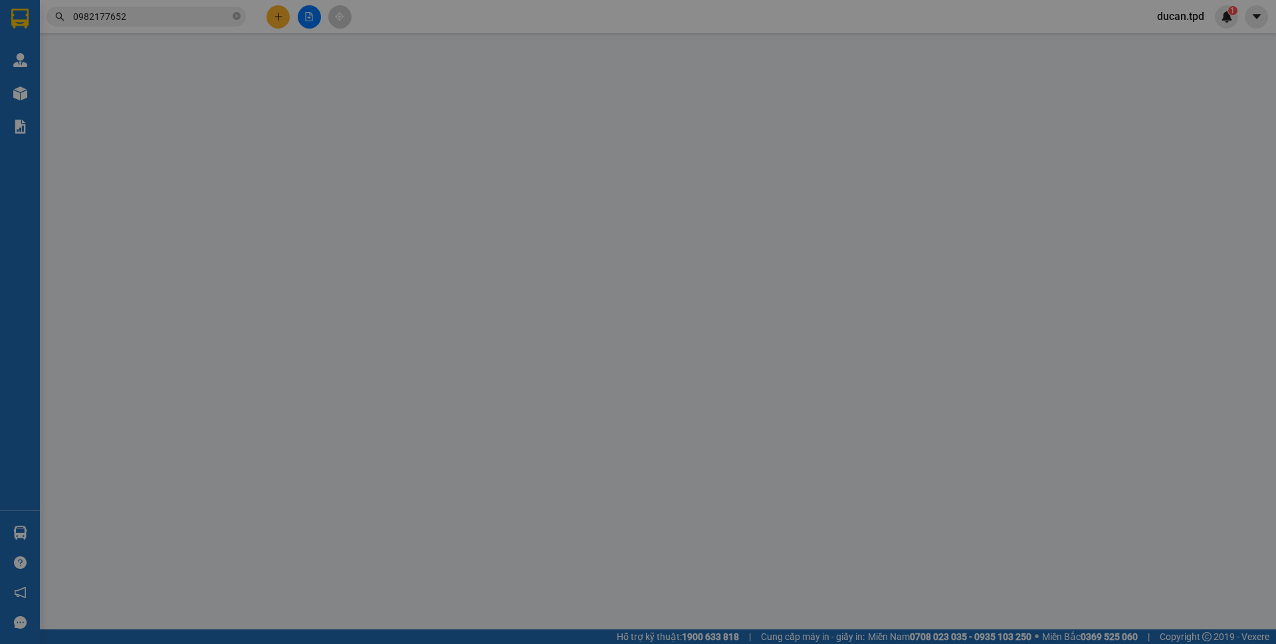
type input "0963045145"
type input "thủy"
type input "0982177652"
type input "phương"
type input "60.000"
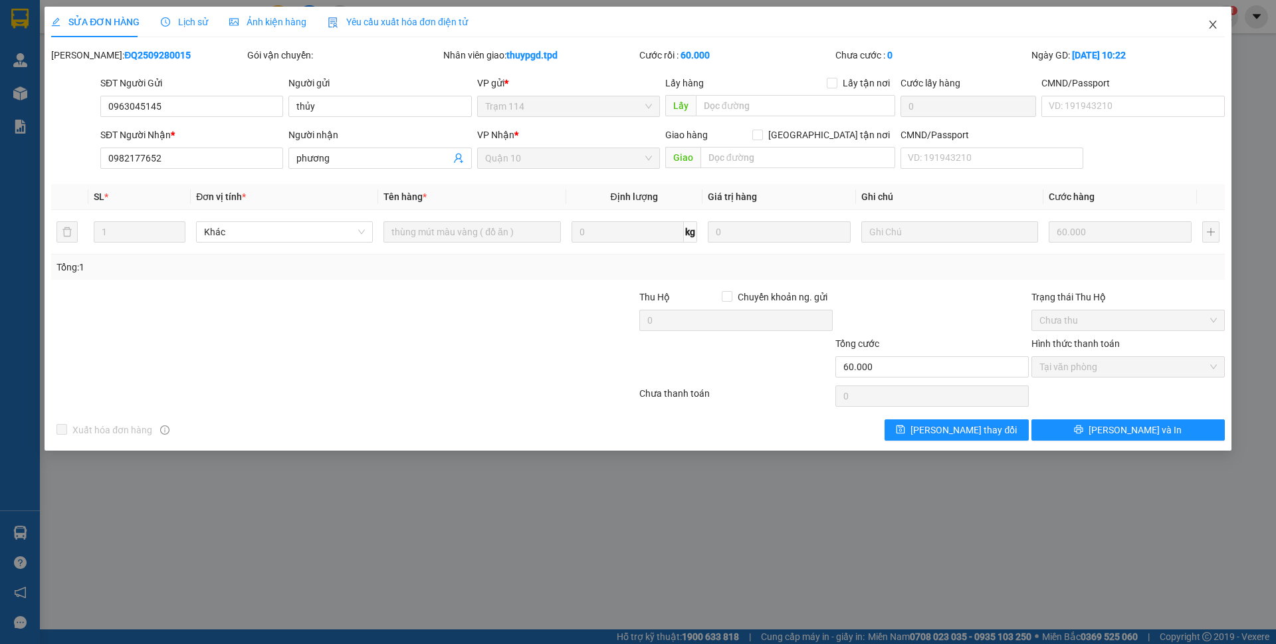
click at [1214, 23] on icon "close" at bounding box center [1213, 24] width 11 height 11
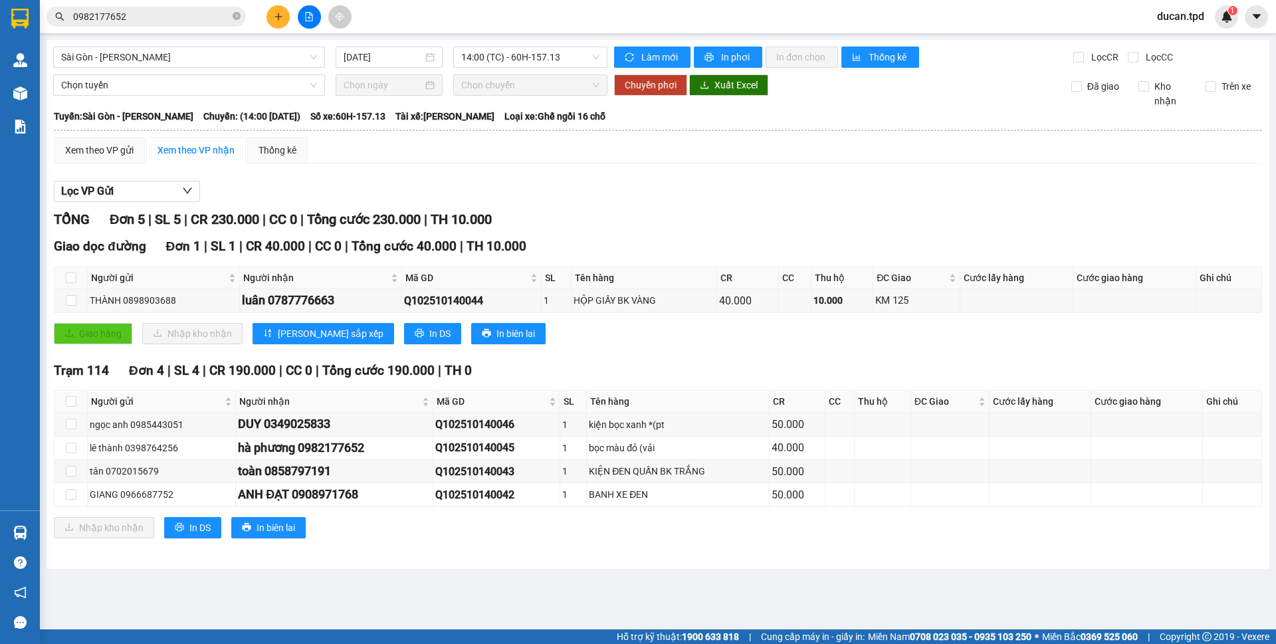
click at [182, 21] on input "0982177652" at bounding box center [151, 16] width 157 height 15
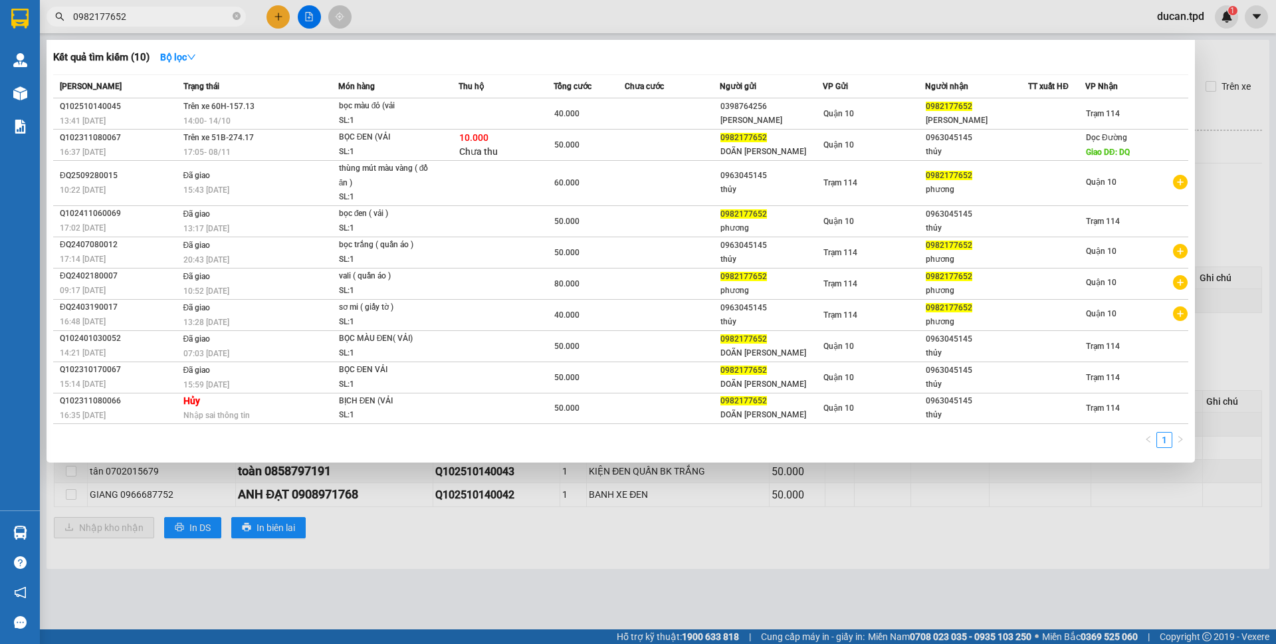
click at [479, 47] on div "Kết quả tìm kiếm ( 10 ) Bộ lọc" at bounding box center [620, 57] width 1135 height 21
click at [233, 15] on icon "close-circle" at bounding box center [237, 16] width 8 height 8
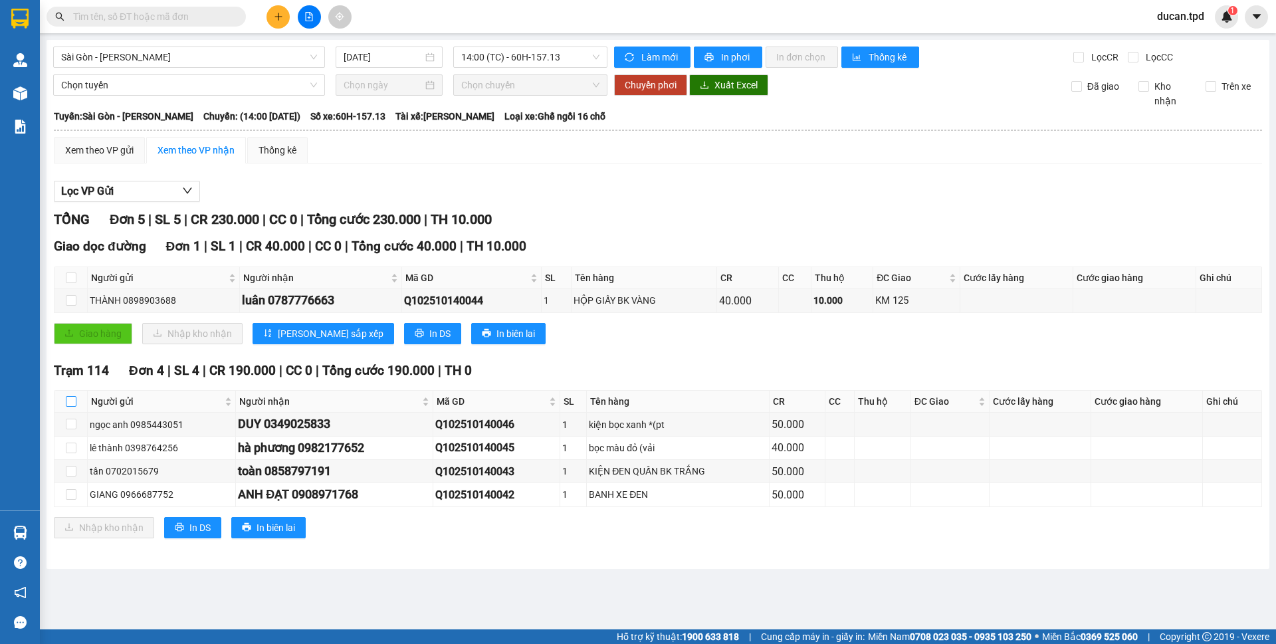
click at [68, 399] on input "checkbox" at bounding box center [71, 401] width 11 height 11
checkbox input "true"
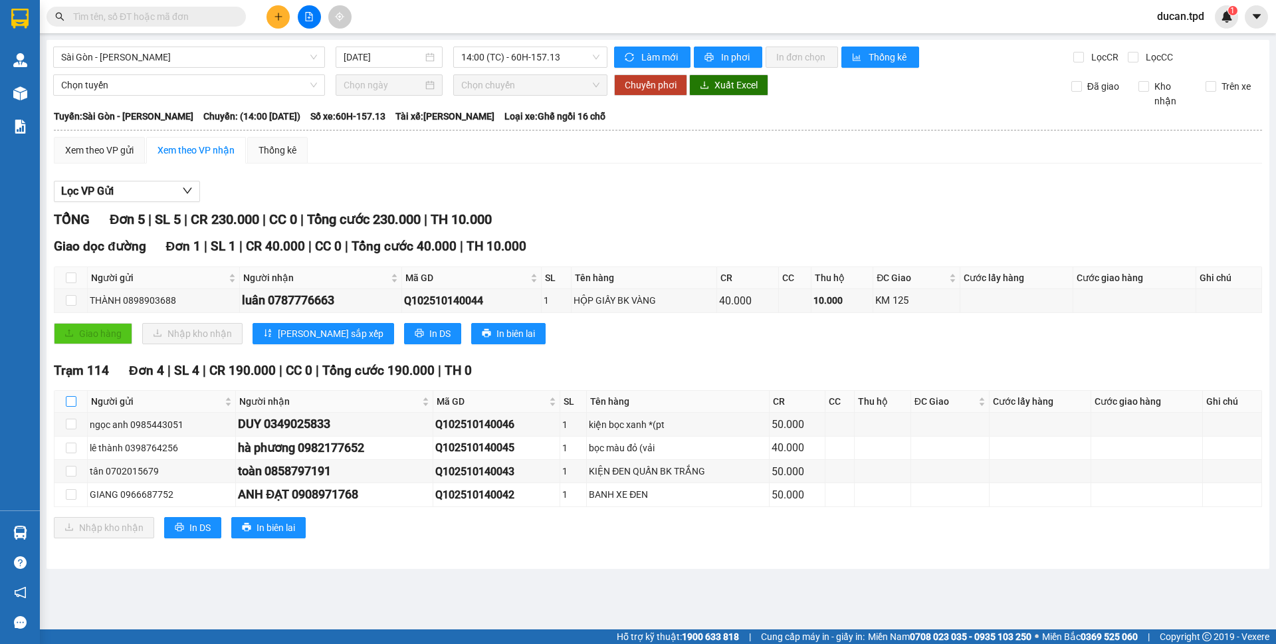
checkbox input "true"
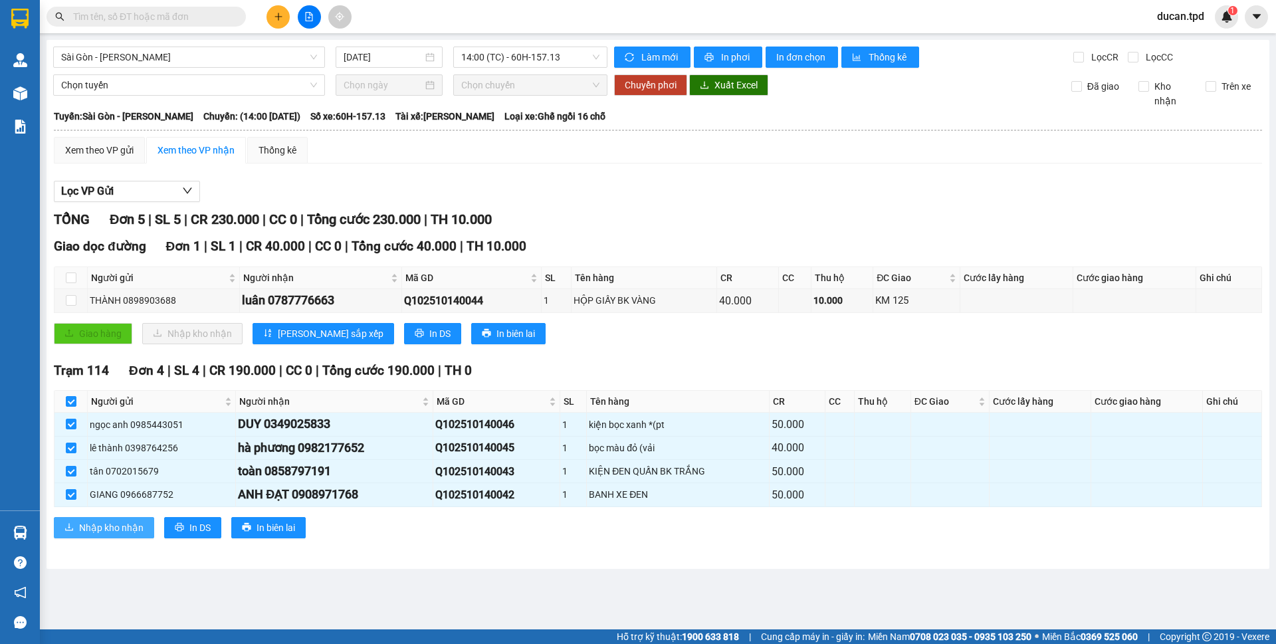
click at [131, 530] on span "Nhập kho nhận" at bounding box center [111, 527] width 64 height 15
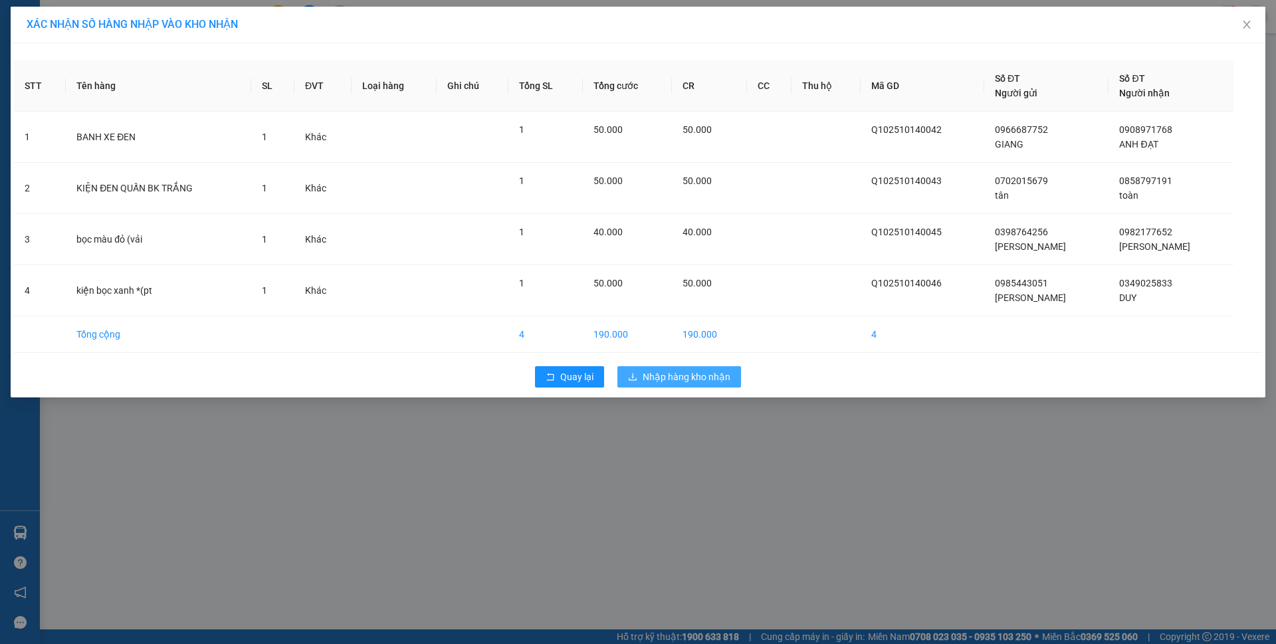
click at [679, 372] on span "Nhập hàng kho nhận" at bounding box center [687, 377] width 88 height 15
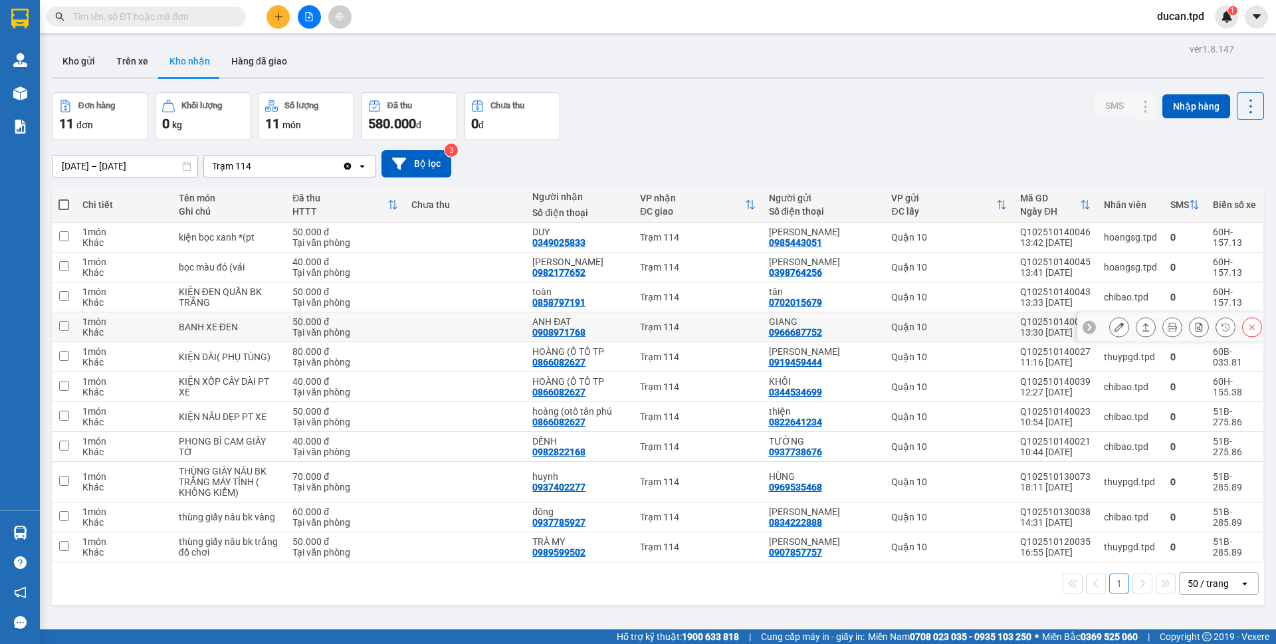
click at [1110, 324] on button at bounding box center [1119, 327] width 19 height 23
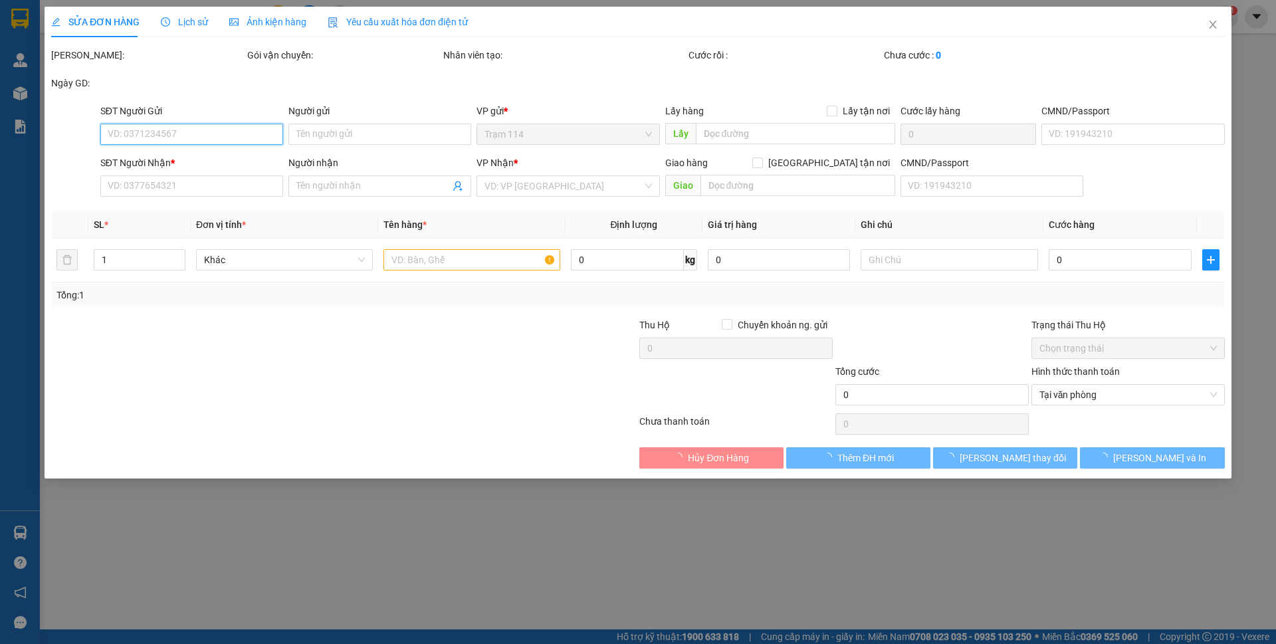
type input "0966687752"
type input "GIANG"
type input "0908971768"
type input "ANH ĐẠT"
type input "50.000"
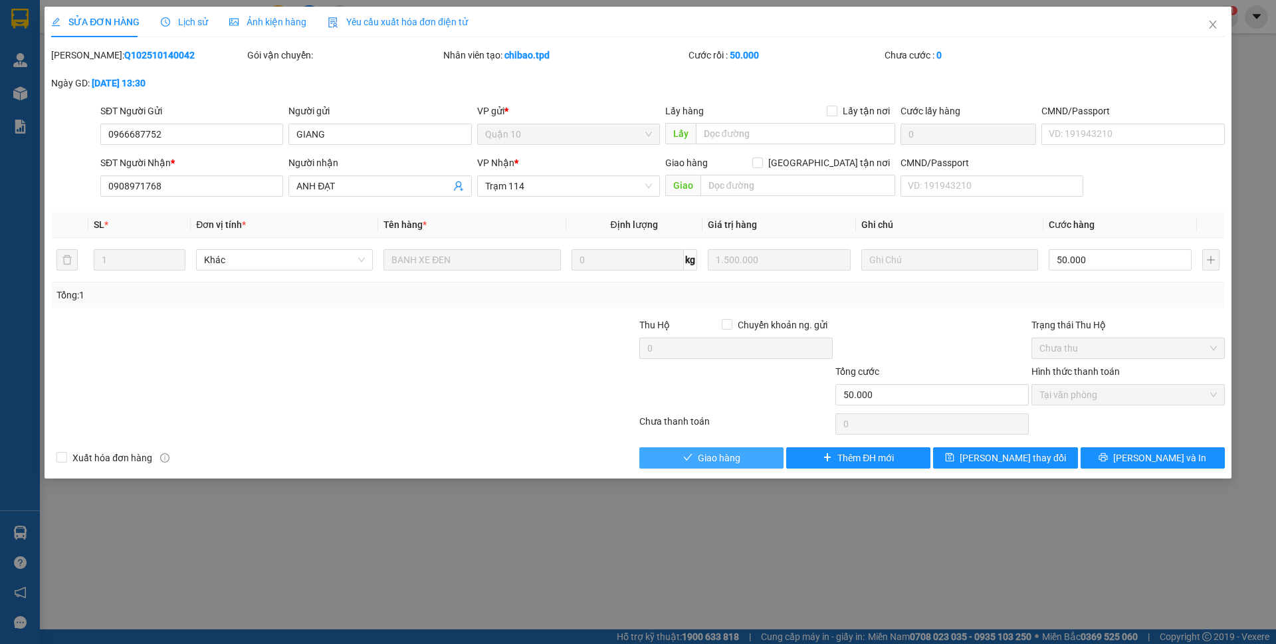
click at [752, 462] on button "Giao hàng" at bounding box center [711, 457] width 144 height 21
click at [740, 462] on span "Giao hàng" at bounding box center [719, 458] width 43 height 15
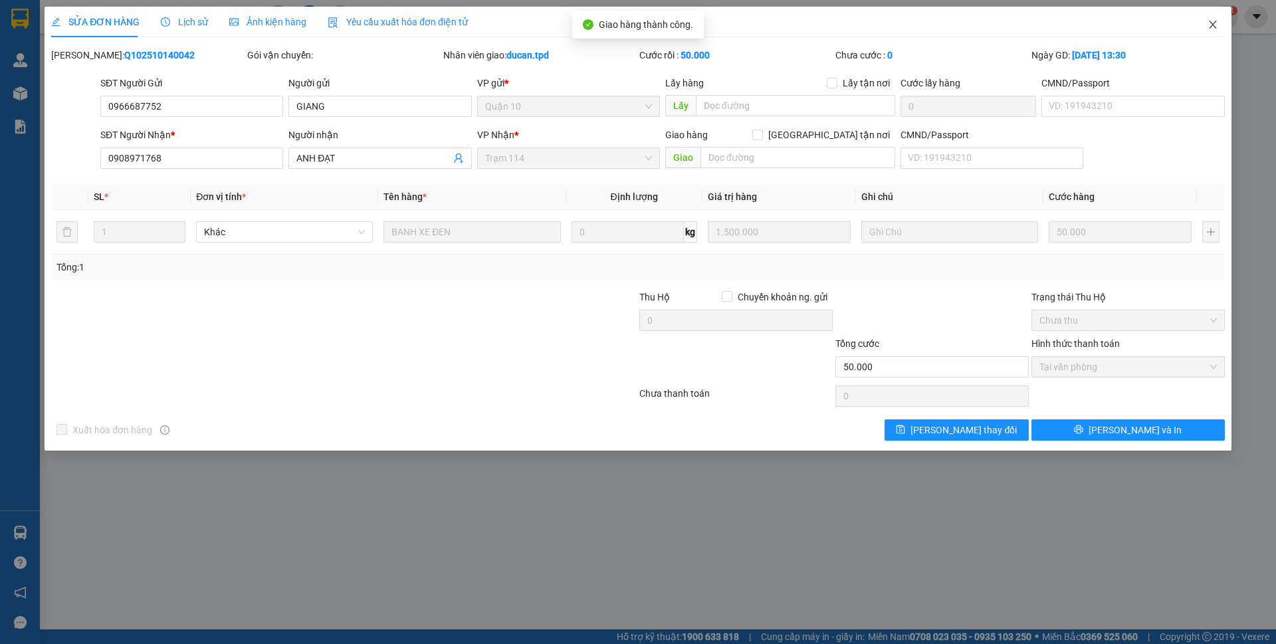
click at [1216, 27] on icon "close" at bounding box center [1213, 24] width 11 height 11
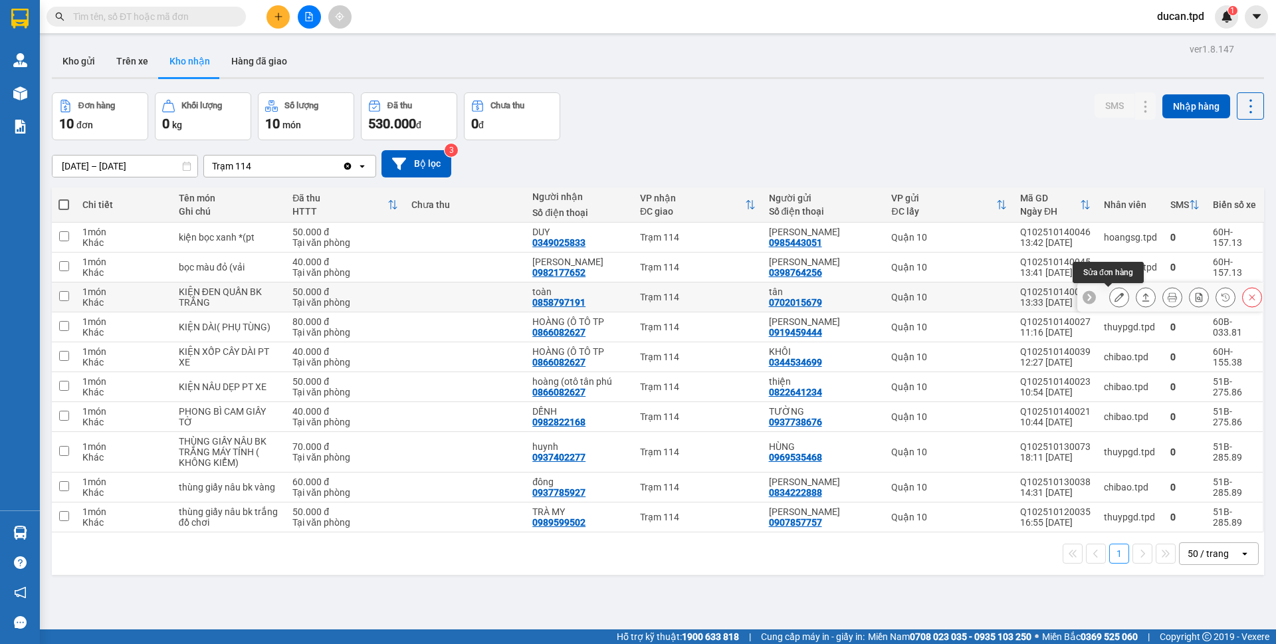
click at [1115, 296] on icon at bounding box center [1119, 296] width 9 height 9
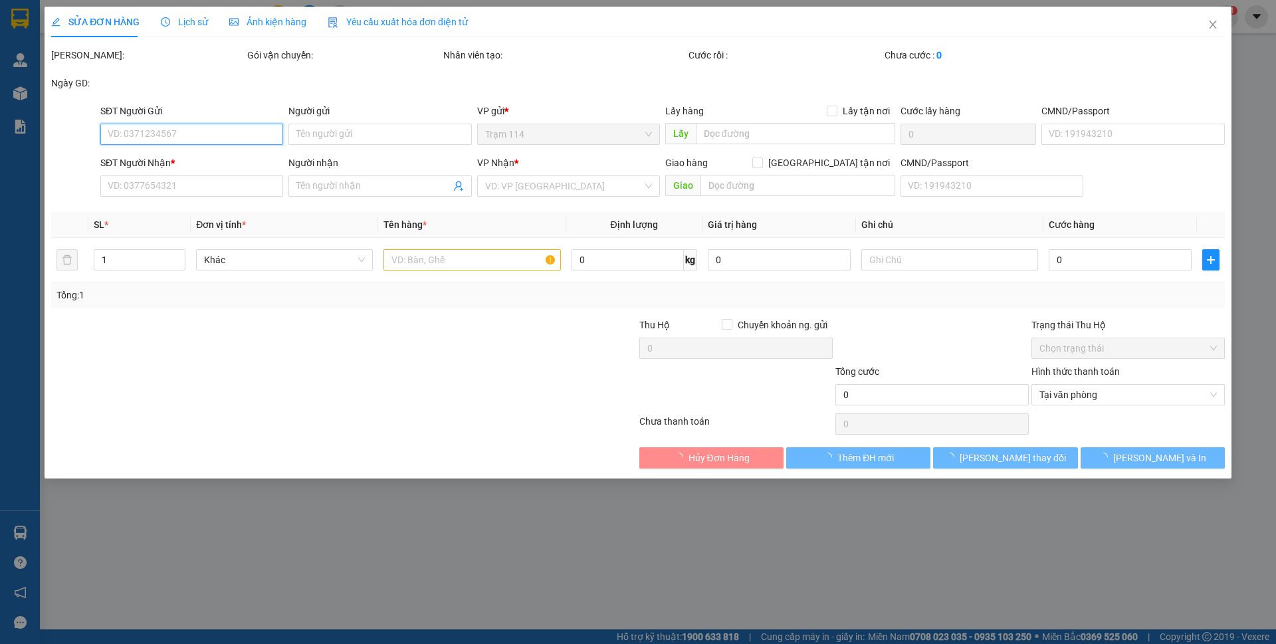
type input "0702015679"
type input "tân"
type input "038204026523"
type input "0858797191"
type input "toàn"
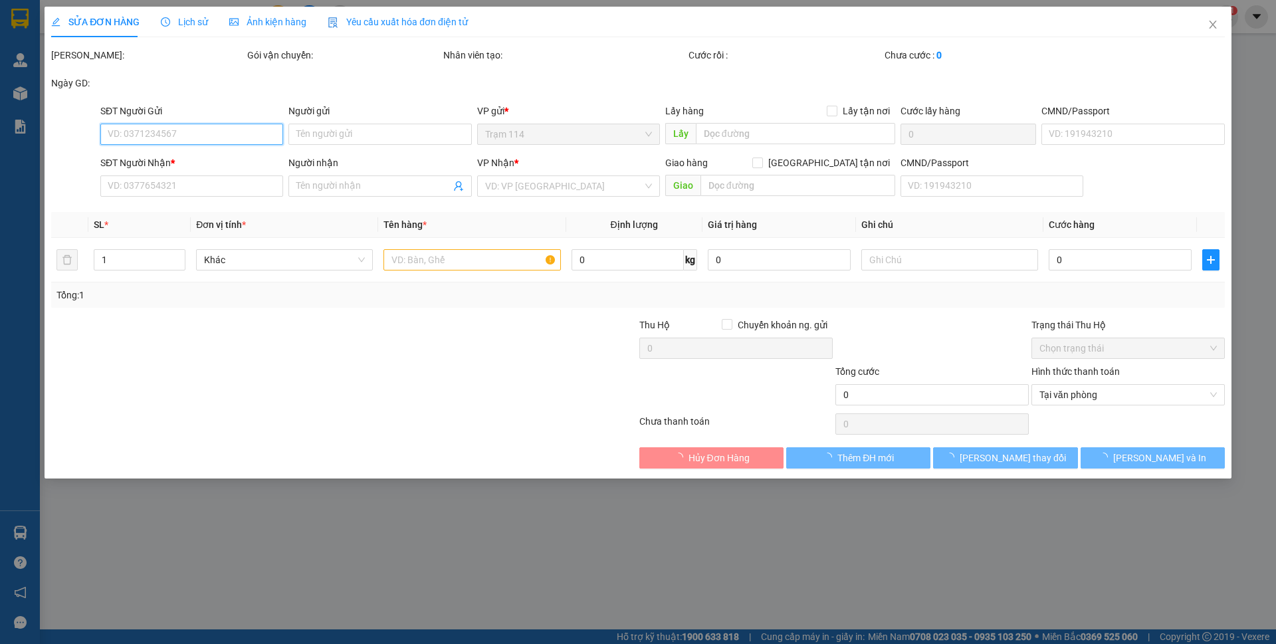
type input "50.000"
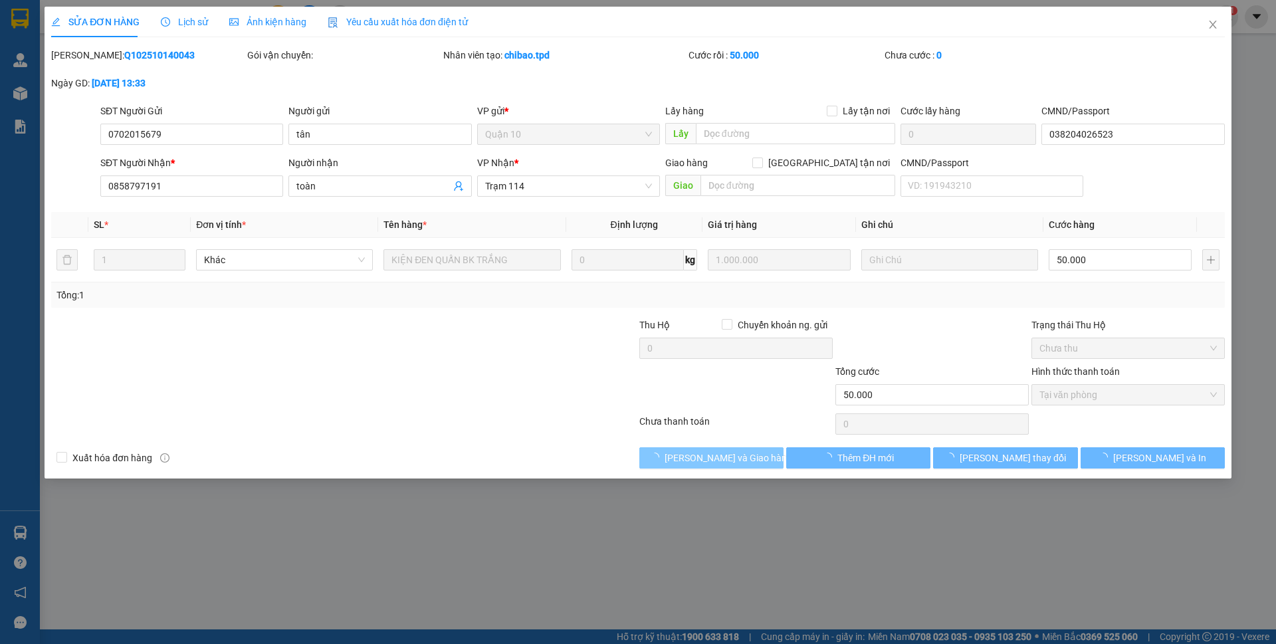
click at [708, 459] on span "Lưu và Giao hàng" at bounding box center [729, 458] width 128 height 15
click at [708, 459] on span "Giao hàng" at bounding box center [719, 458] width 43 height 15
click at [708, 459] on span "Lưu và Giao hàng" at bounding box center [729, 458] width 128 height 15
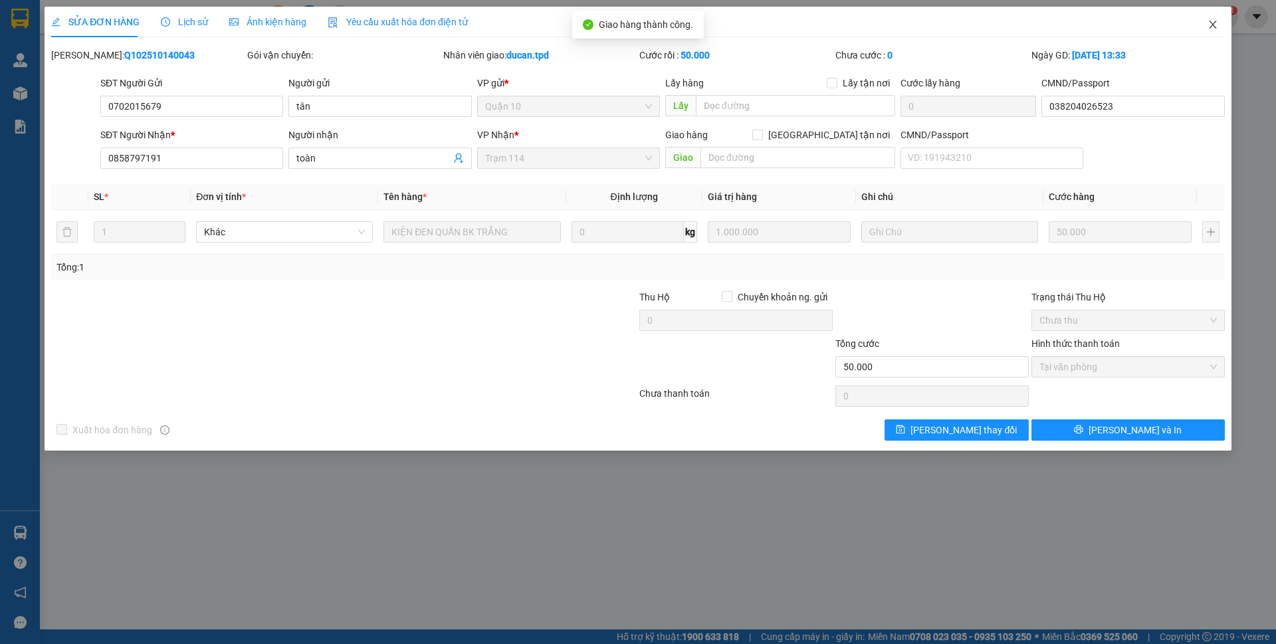
click at [1214, 31] on span "Close" at bounding box center [1212, 25] width 37 height 37
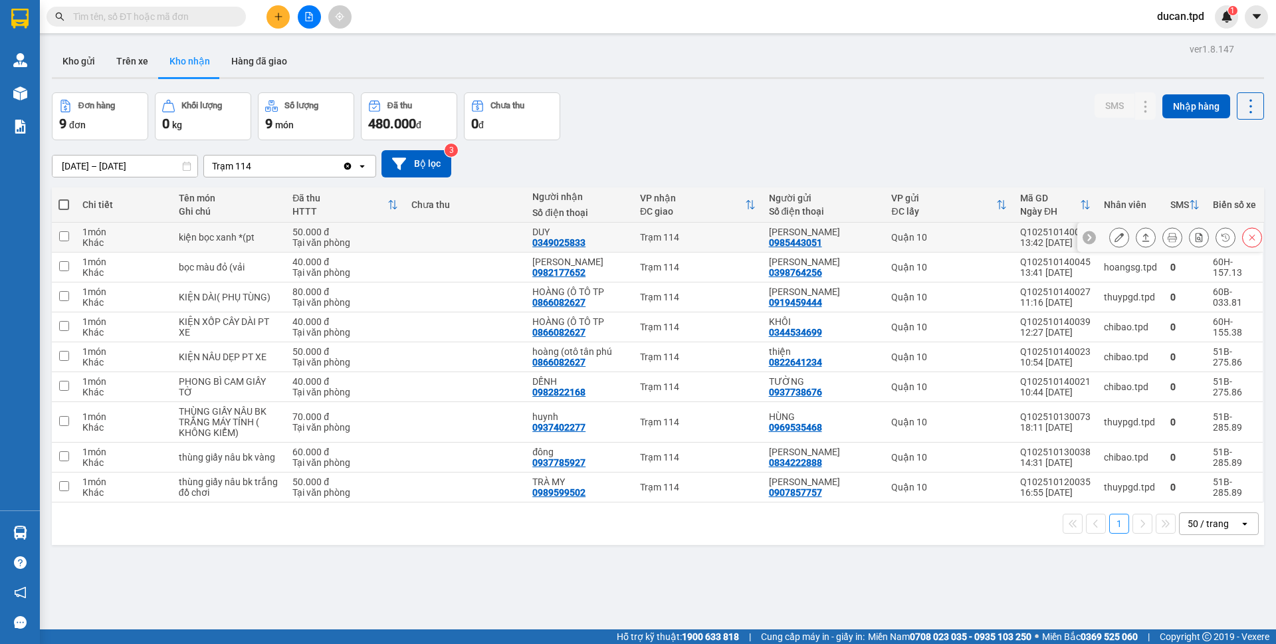
click at [1115, 242] on icon at bounding box center [1119, 237] width 9 height 9
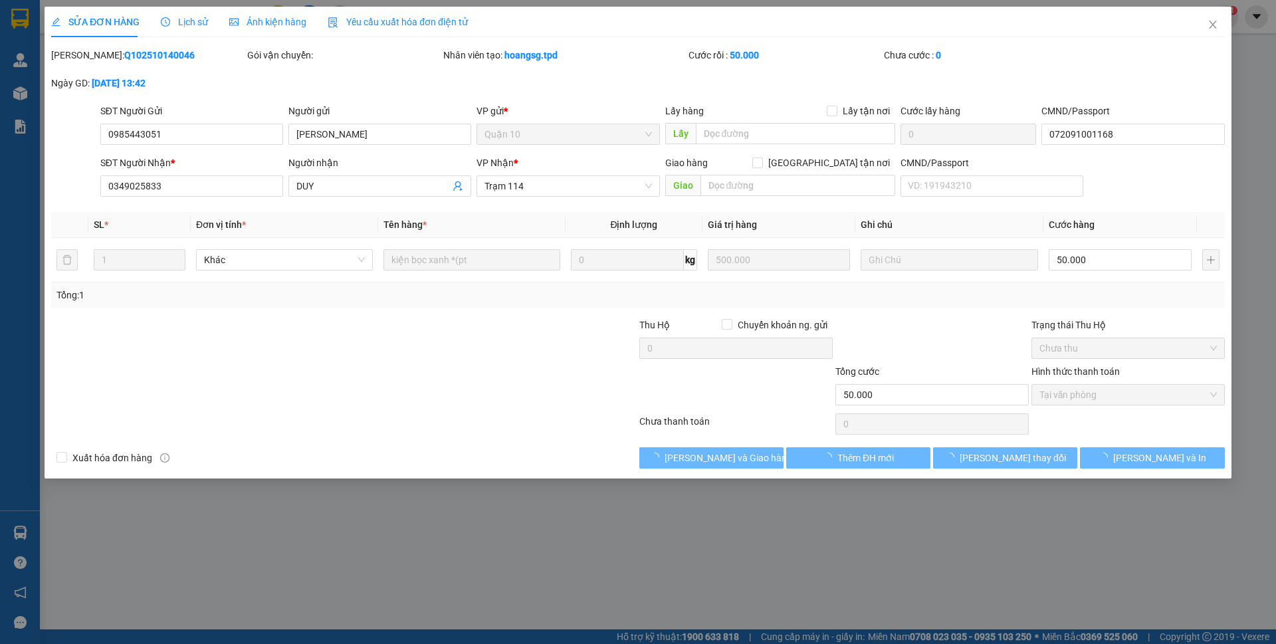
type input "0985443051"
type input "ngọc anh"
type input "072091001168"
type input "0349025833"
type input "DUY"
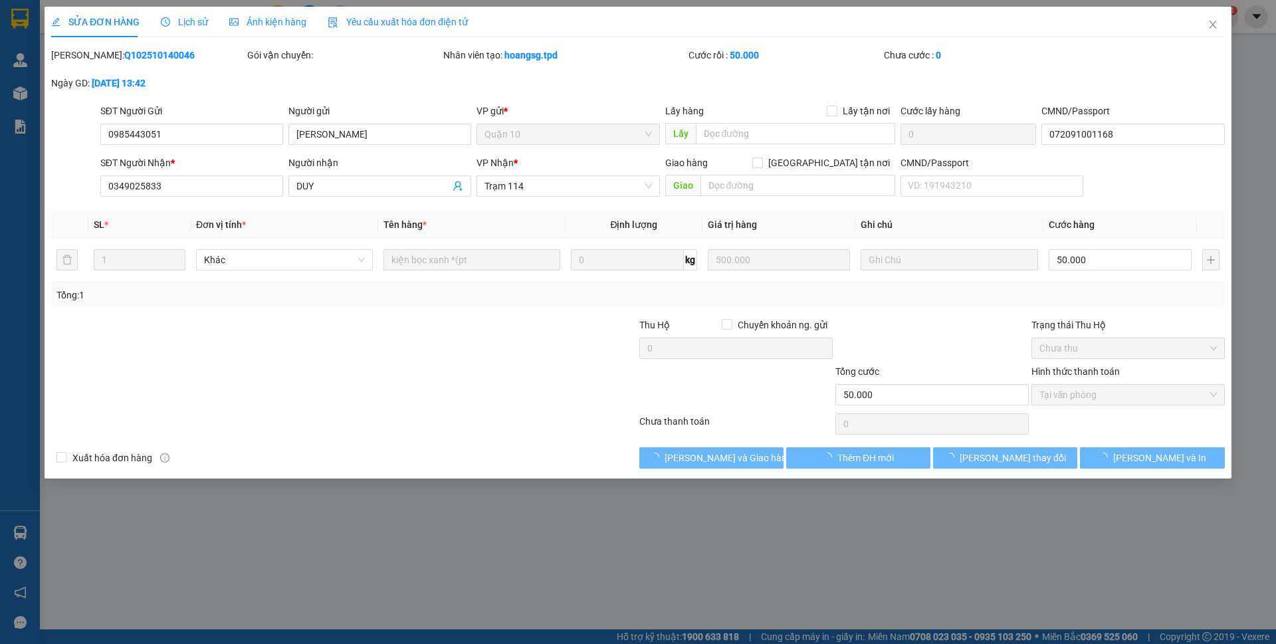
type input "50.000"
click at [745, 459] on button "Giao hàng" at bounding box center [711, 457] width 144 height 21
click at [745, 459] on span "Lưu và Giao hàng" at bounding box center [729, 458] width 128 height 15
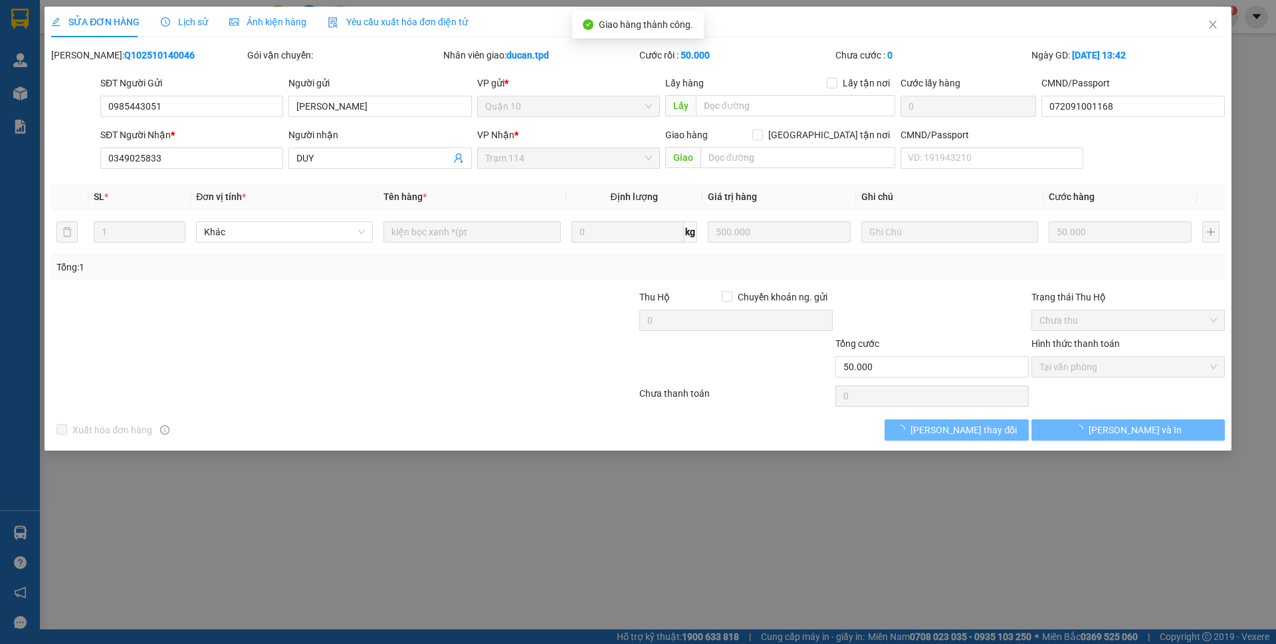
click at [745, 459] on div "SỬA ĐƠN HÀNG Lịch sử Ảnh kiện hàng Yêu cầu xuất hóa đơn điện tử Total Paid Fee …" at bounding box center [638, 322] width 1276 height 644
click at [1210, 27] on icon "close" at bounding box center [1213, 24] width 11 height 11
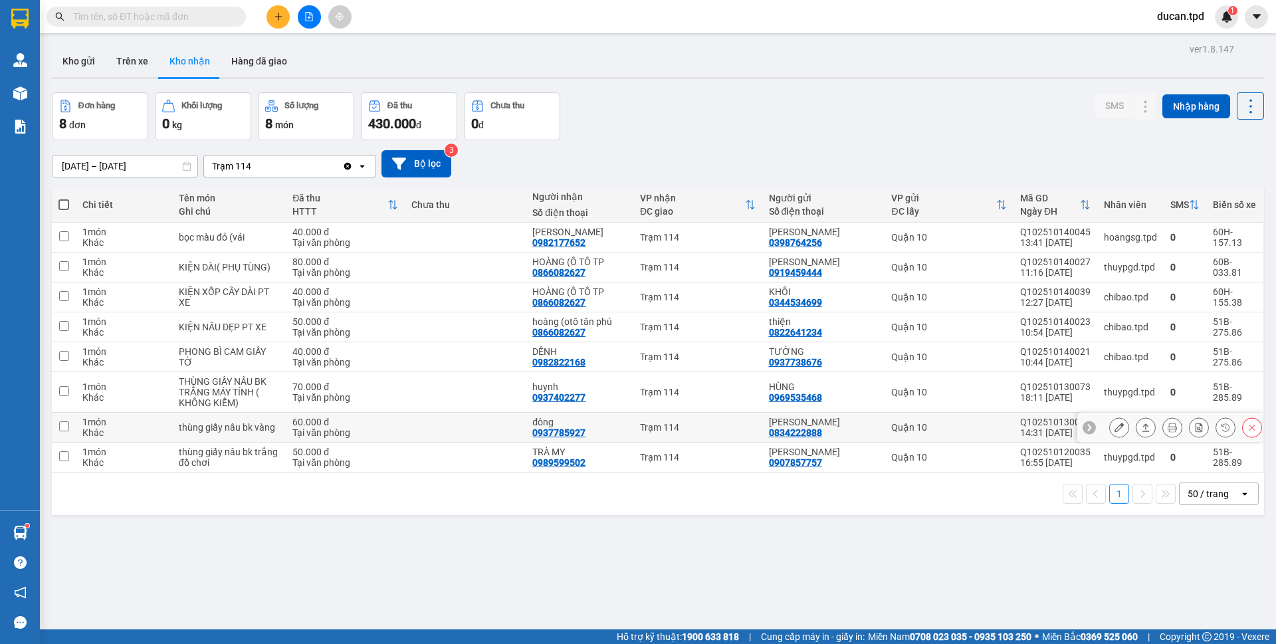
click at [1115, 423] on icon at bounding box center [1119, 427] width 9 height 9
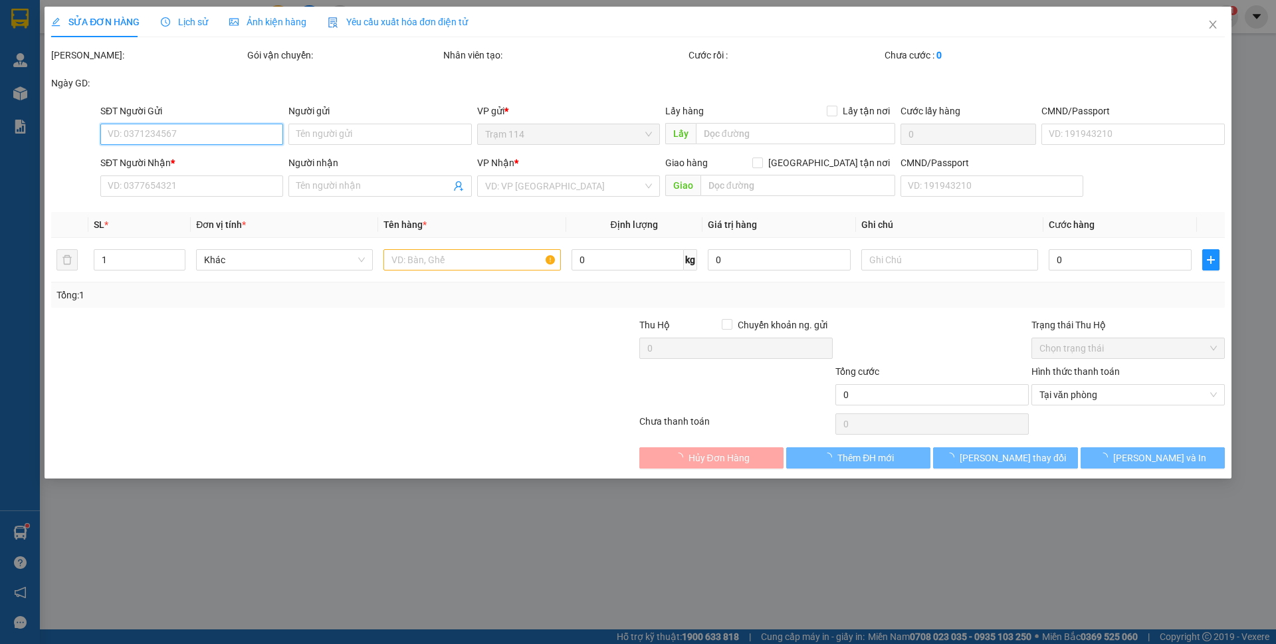
type input "0834222888"
type input "GIA PHÚC"
type input "087096016108"
type input "0937785927"
type input "đông"
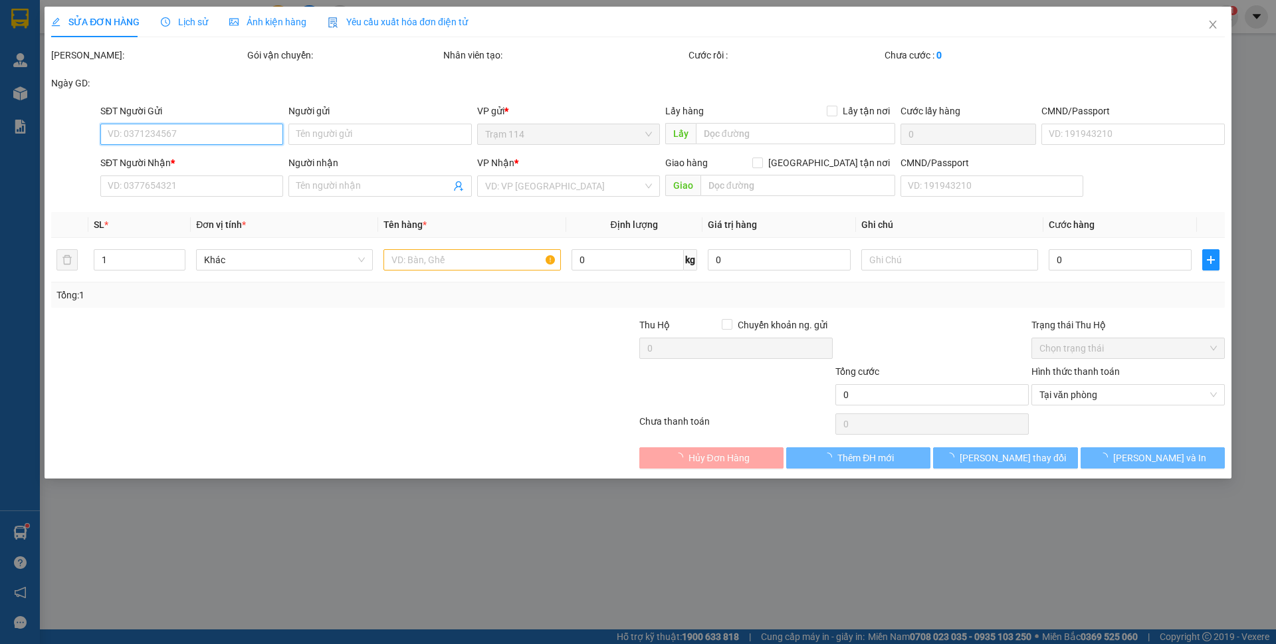
type input "60.000"
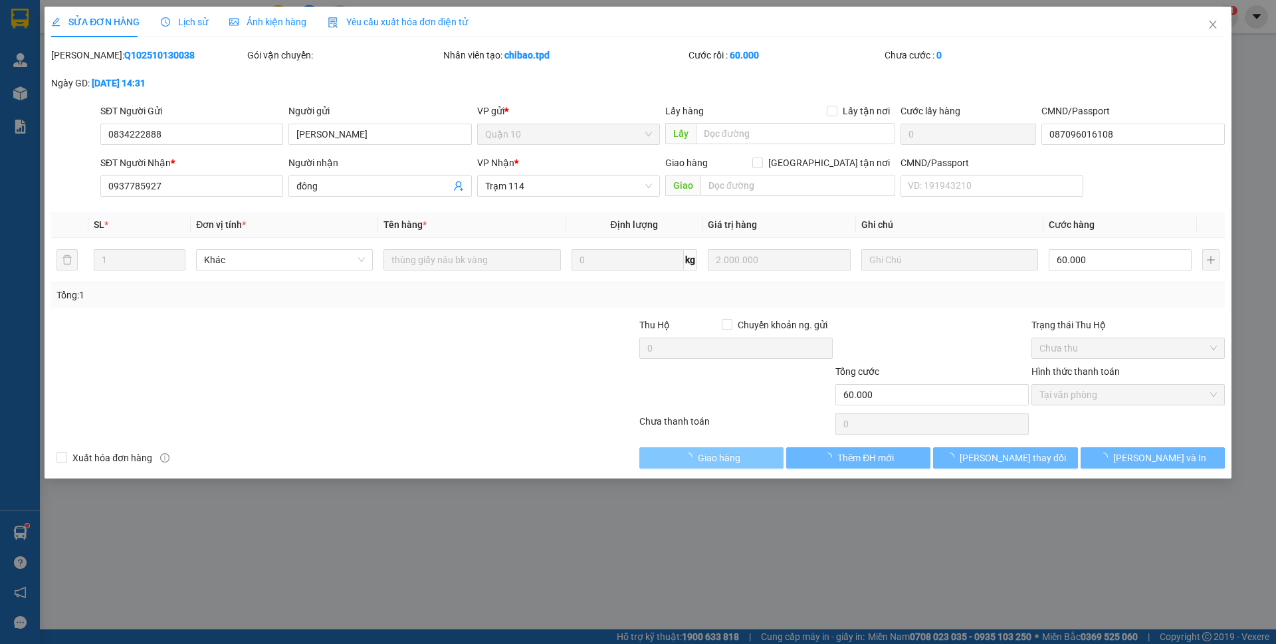
click at [739, 460] on span "Giao hàng" at bounding box center [719, 458] width 43 height 15
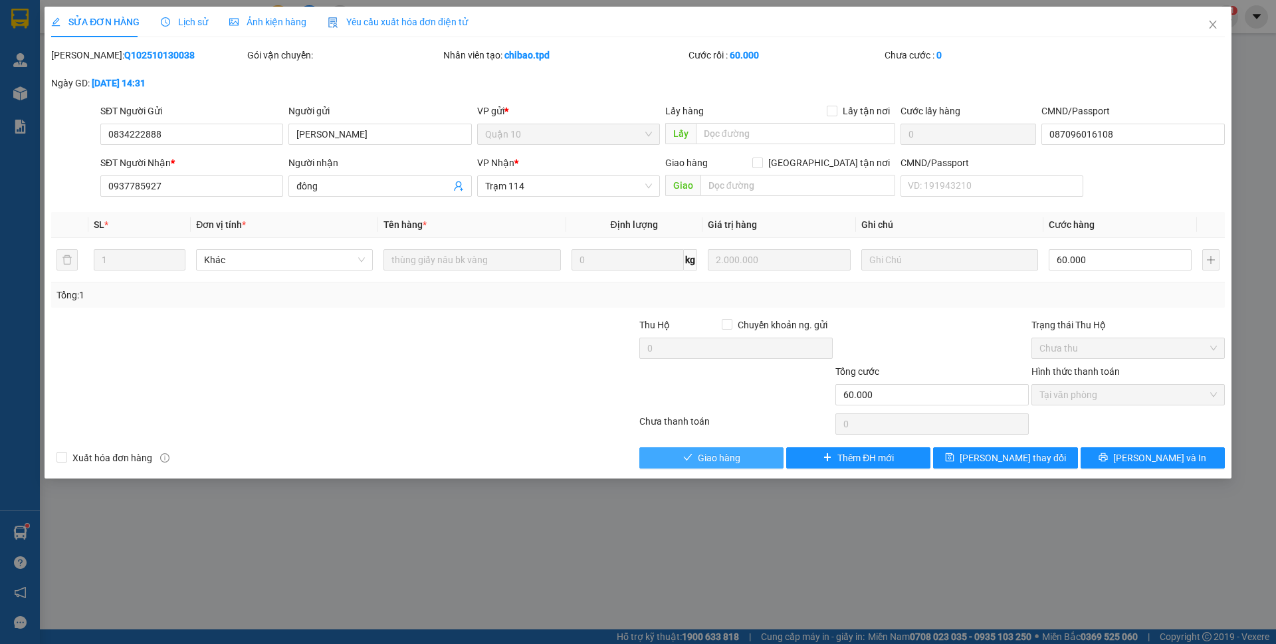
click at [739, 460] on span "Giao hàng" at bounding box center [719, 458] width 43 height 15
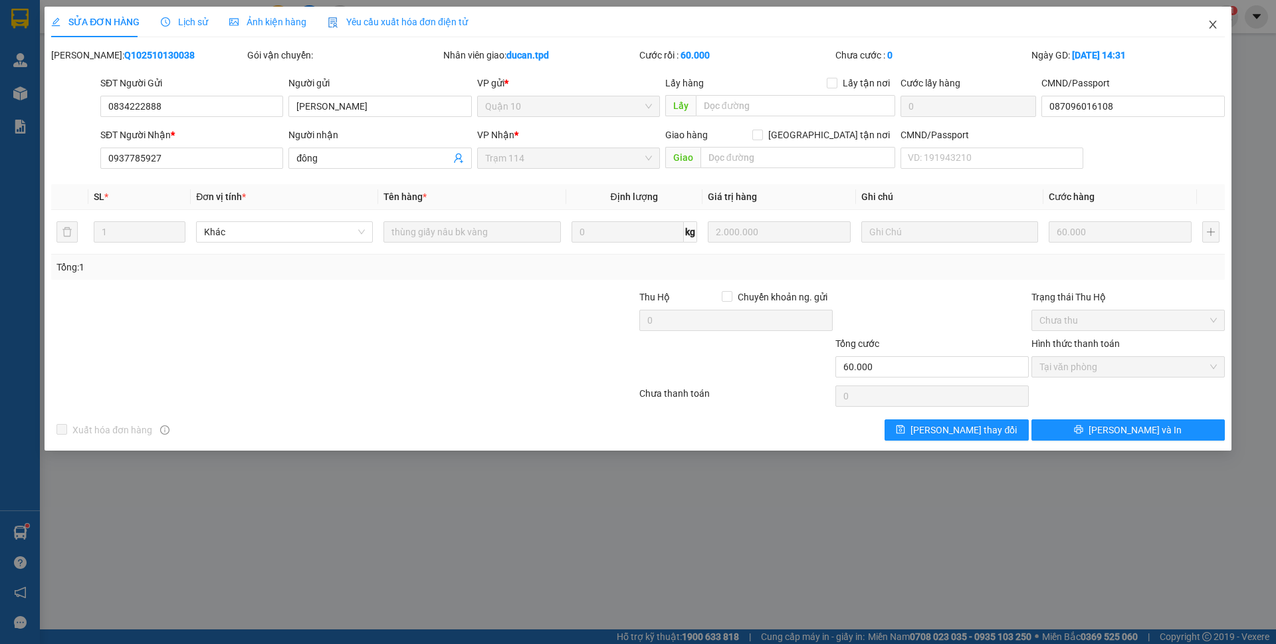
click at [1201, 24] on span "Close" at bounding box center [1212, 25] width 37 height 37
click at [1205, 24] on span "ducan.tpd" at bounding box center [1181, 16] width 68 height 17
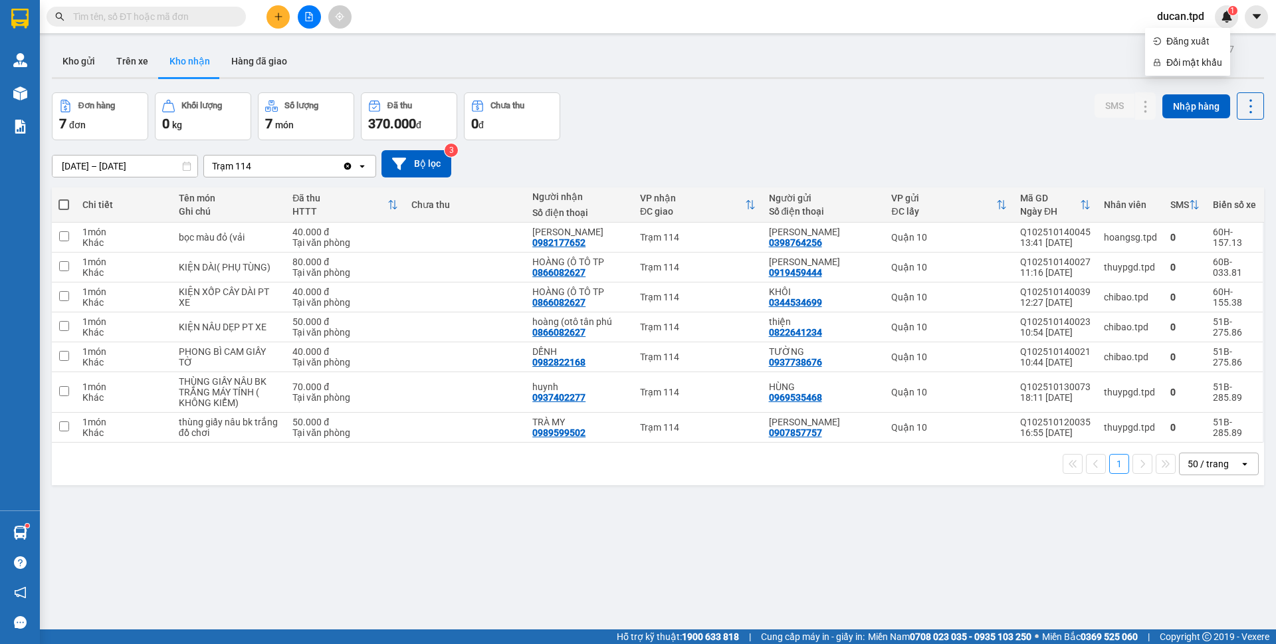
click at [161, 19] on input "text" at bounding box center [151, 16] width 157 height 15
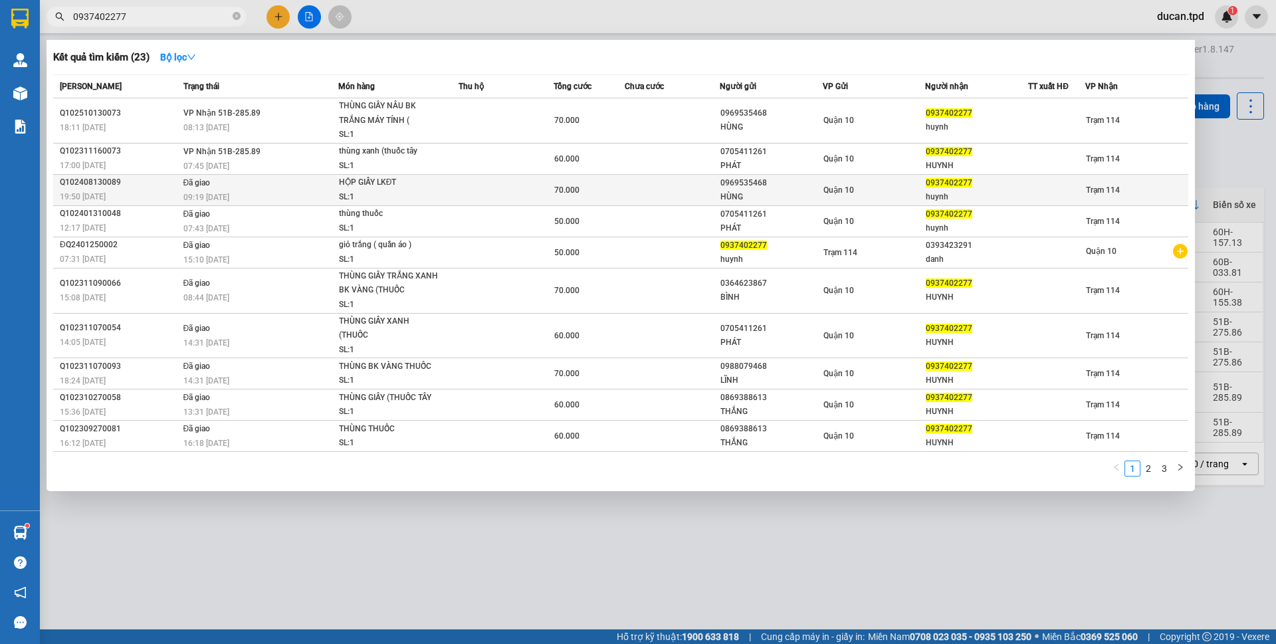
type input "0937402277"
click at [431, 193] on div "SL: 1" at bounding box center [389, 197] width 100 height 15
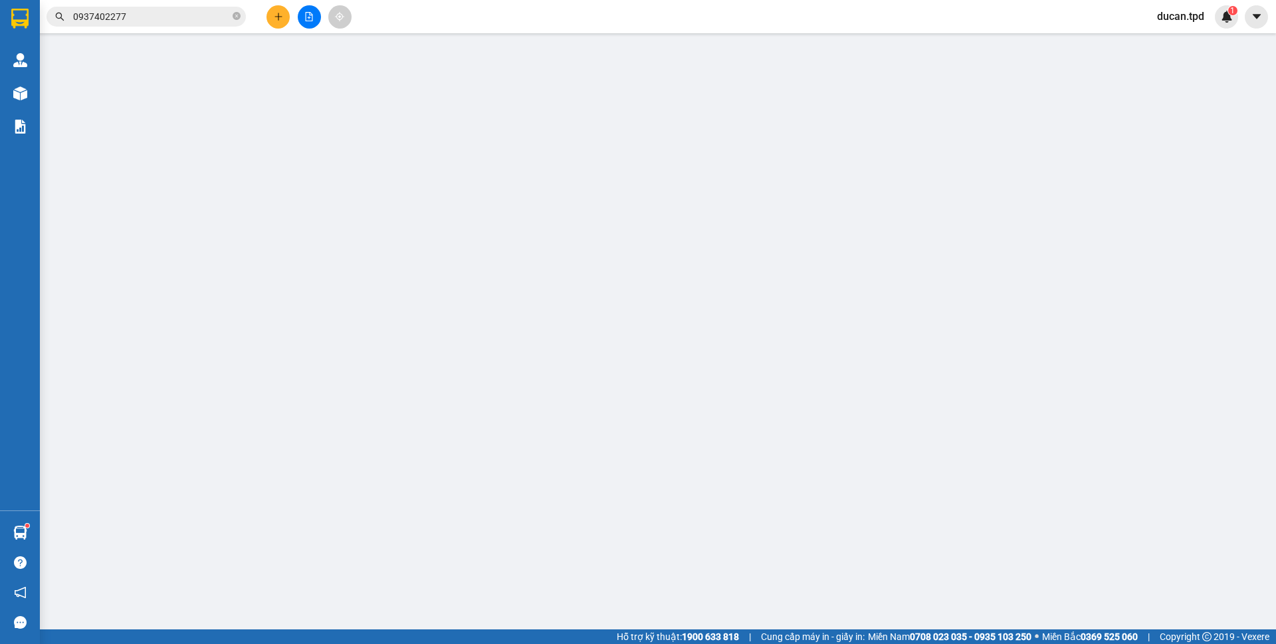
type input "0969535468"
type input "HÙNG"
type input "075089011538"
type input "0937402277"
type input "huynh"
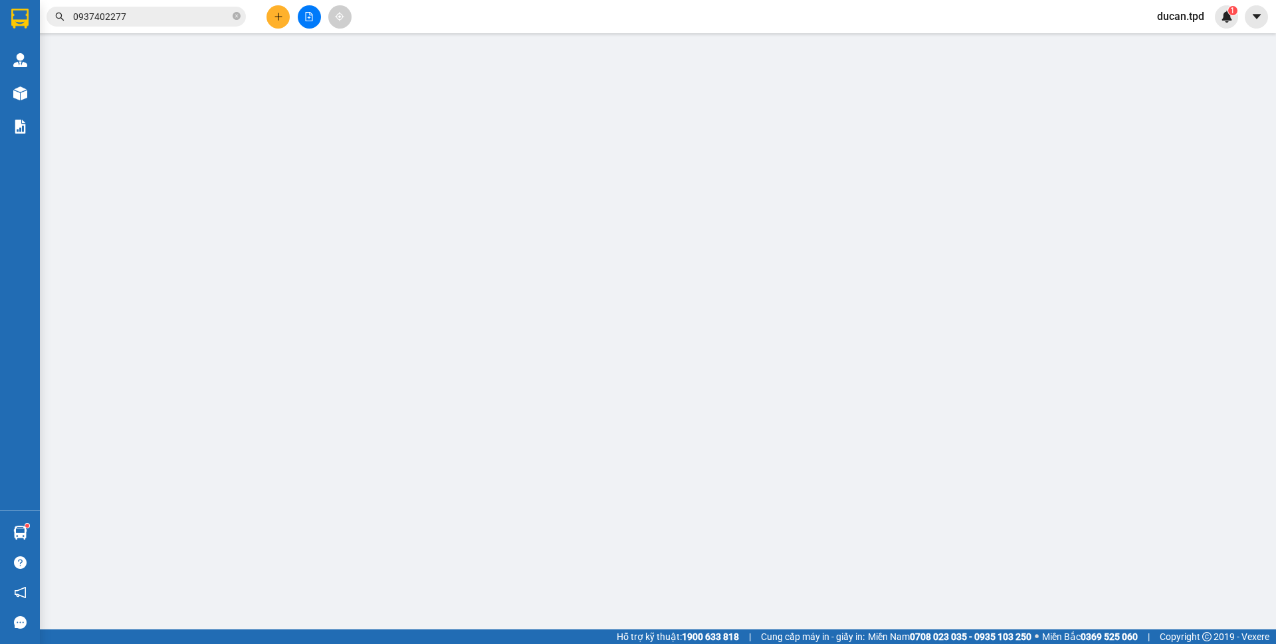
type input "70.000"
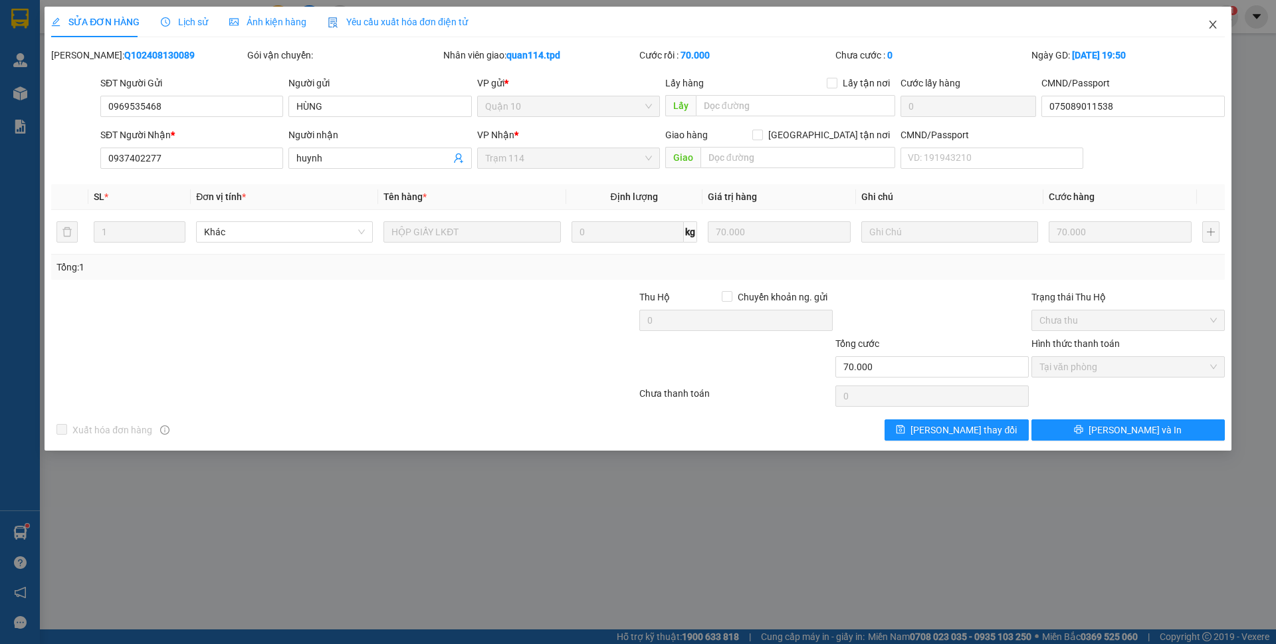
click at [1212, 30] on icon "close" at bounding box center [1213, 24] width 11 height 11
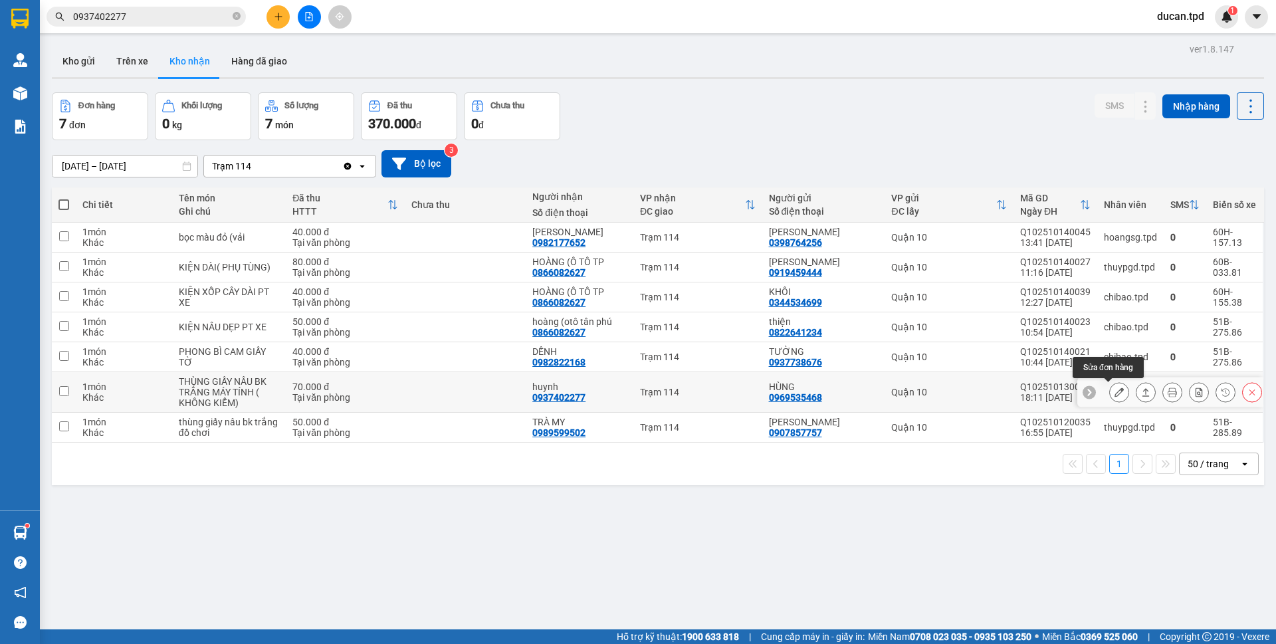
click at [1115, 393] on icon at bounding box center [1119, 392] width 9 height 9
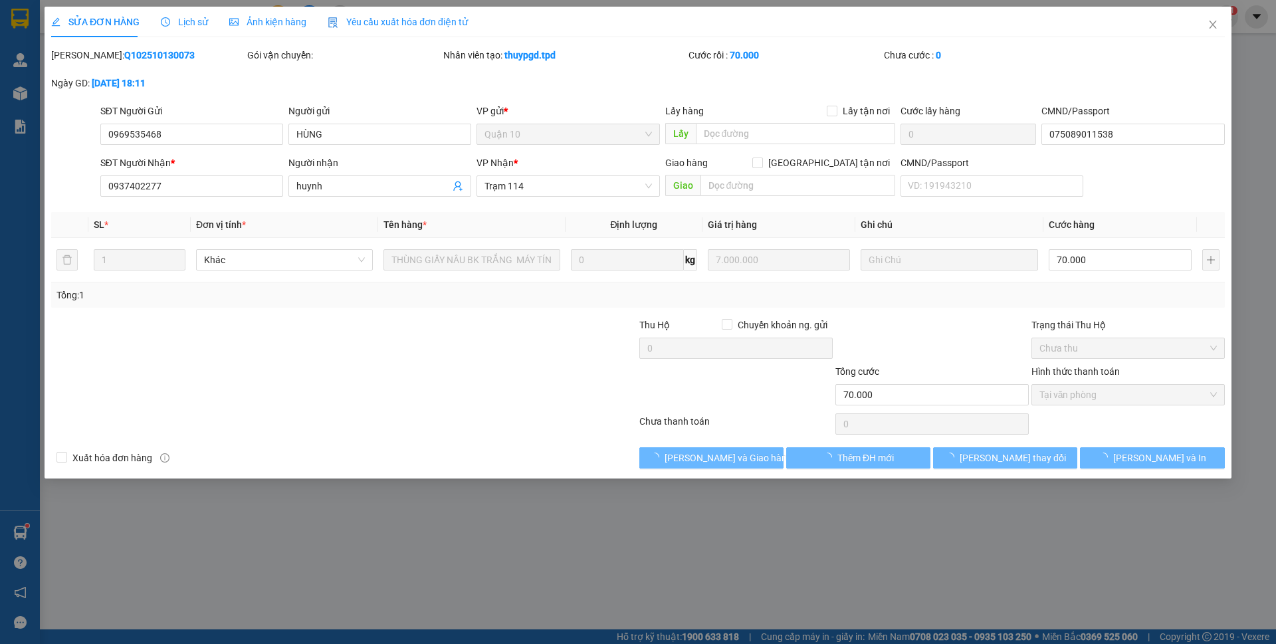
type input "0969535468"
type input "HÙNG"
type input "075089011538"
type input "0937402277"
type input "huynh"
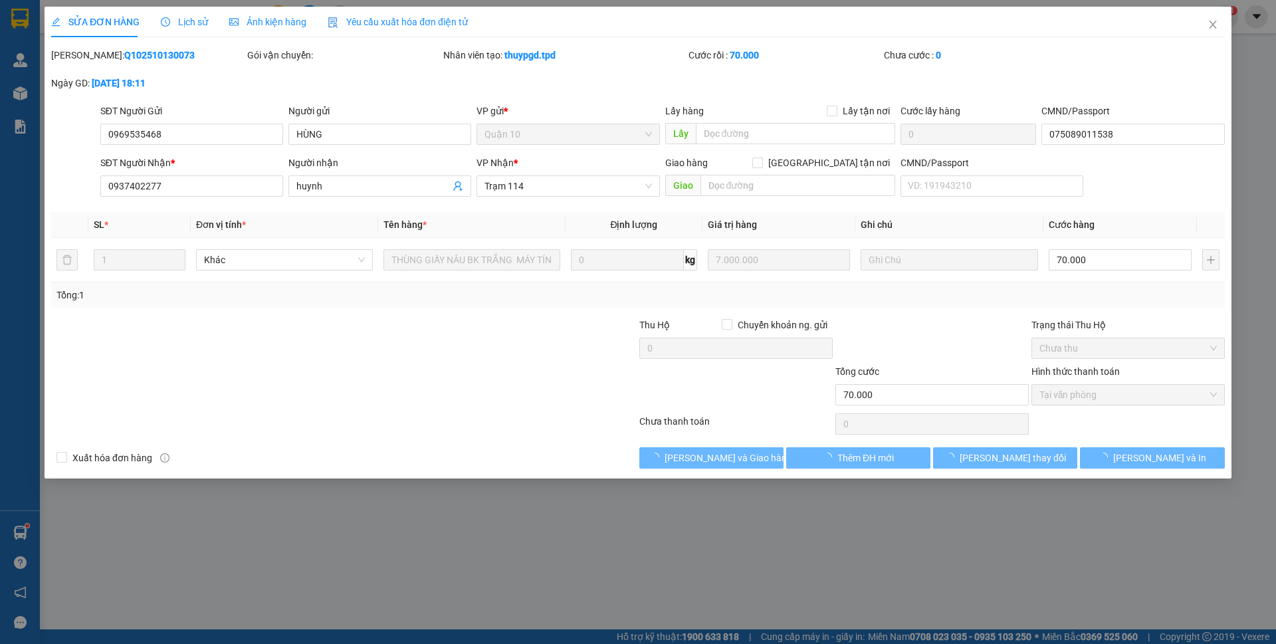
type input "70.000"
click at [713, 452] on span "Lưu và Giao hàng" at bounding box center [729, 458] width 128 height 15
click at [714, 458] on span "Lưu và Giao hàng" at bounding box center [729, 458] width 128 height 15
click at [714, 458] on div "SỬA ĐƠN HÀNG Lịch sử Ảnh kiện hàng Yêu cầu xuất hóa đơn điện tử Total Paid Fee …" at bounding box center [638, 322] width 1276 height 644
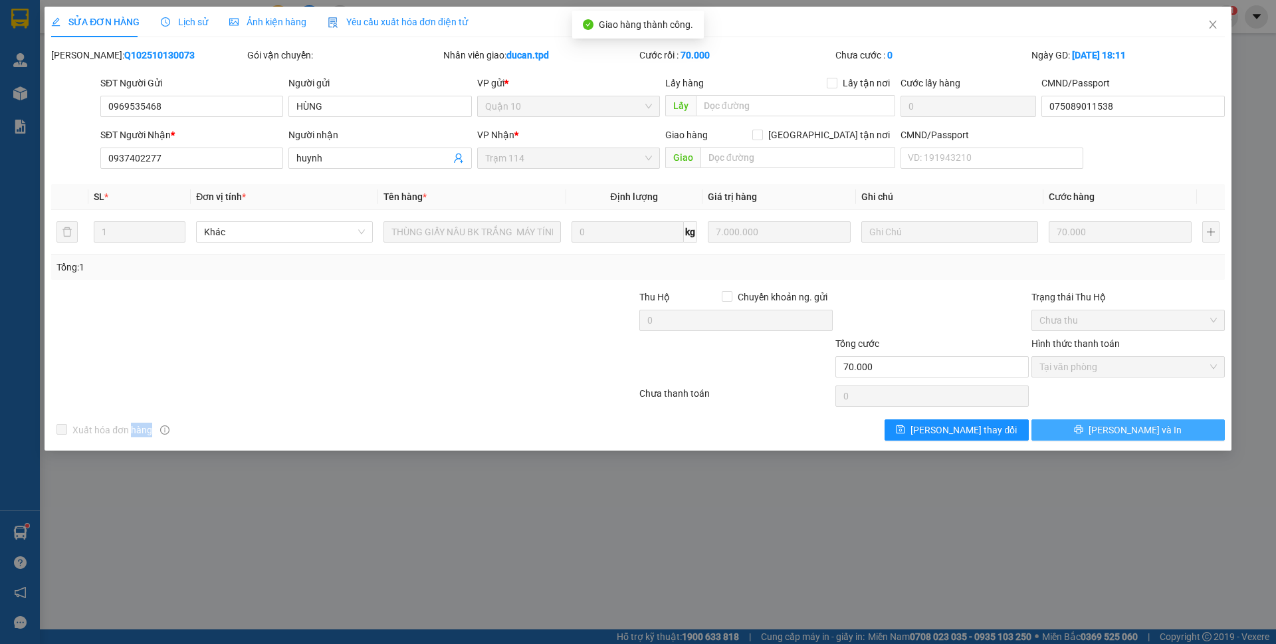
click at [1113, 437] on button "Lưu và In" at bounding box center [1128, 429] width 193 height 21
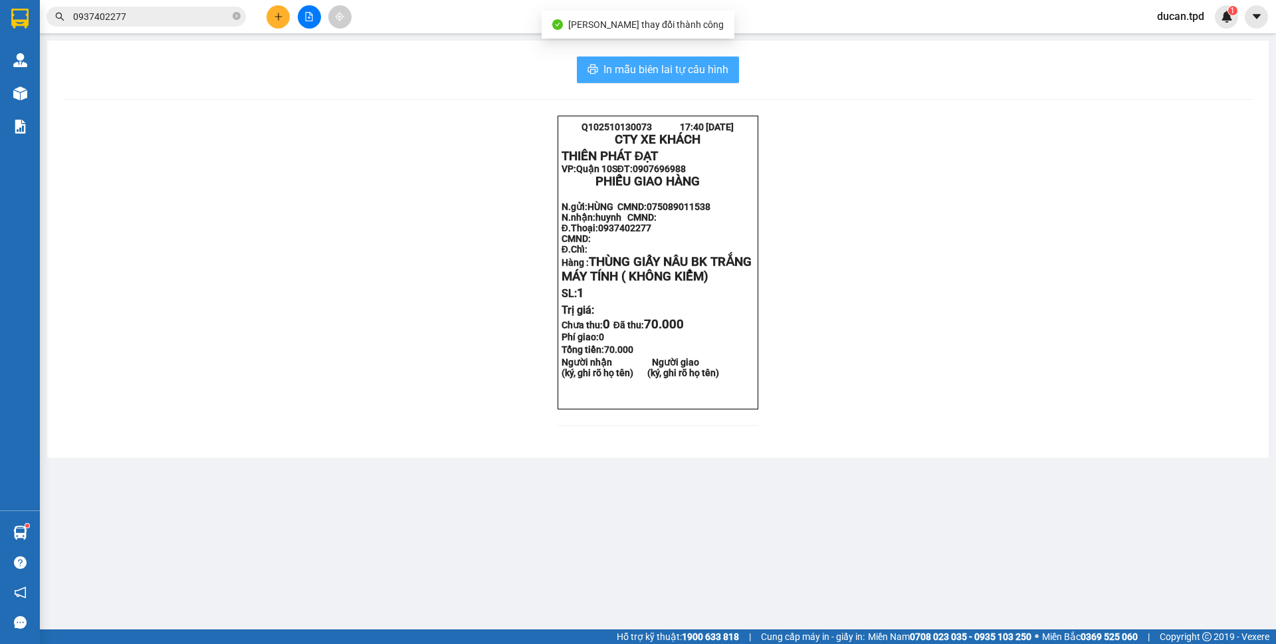
click at [705, 78] on button "In mẫu biên lai tự cấu hình" at bounding box center [658, 69] width 162 height 27
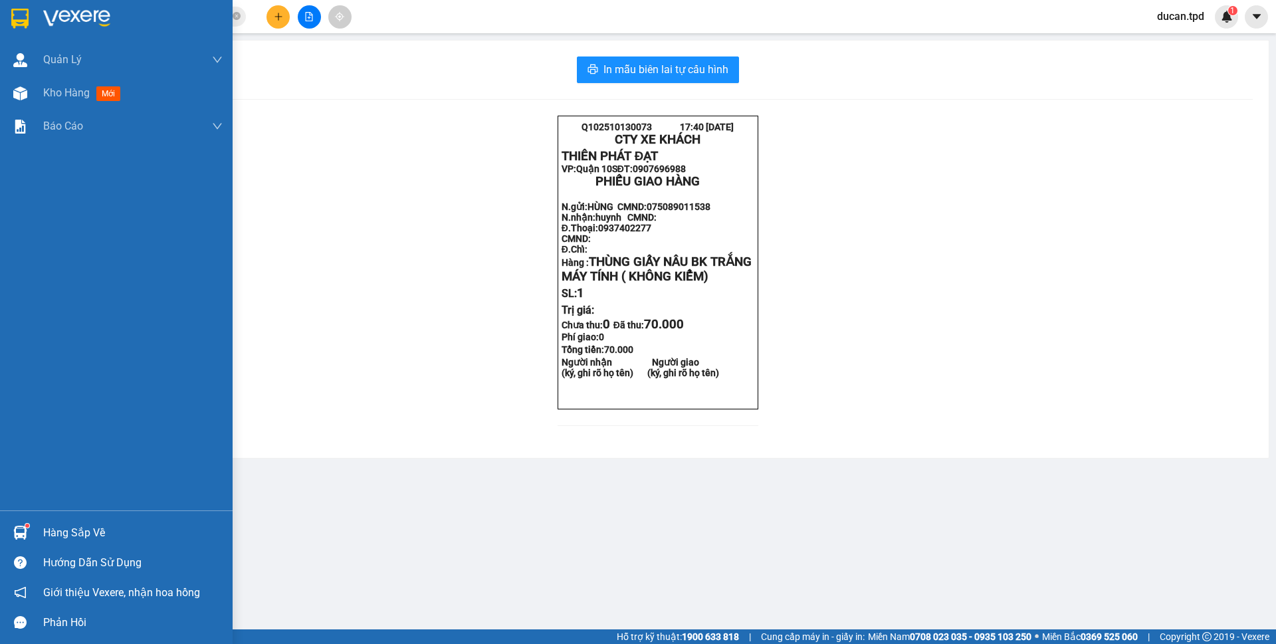
click at [24, 530] on img at bounding box center [20, 533] width 14 height 14
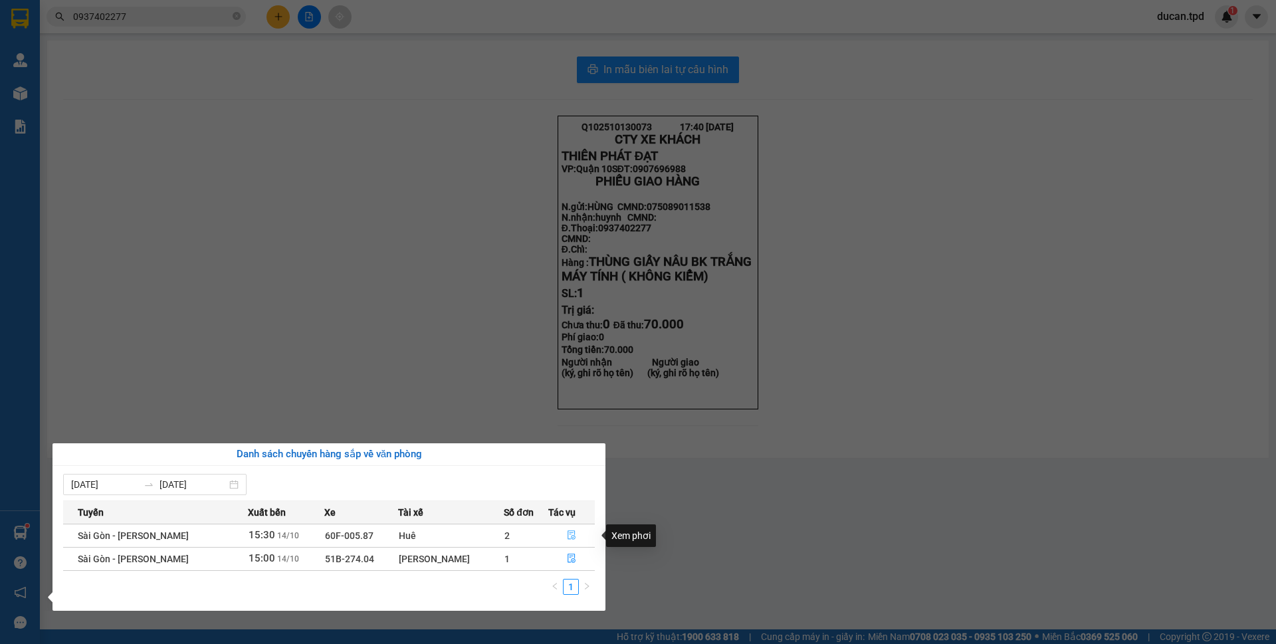
click at [569, 536] on icon "file-done" at bounding box center [571, 534] width 9 height 9
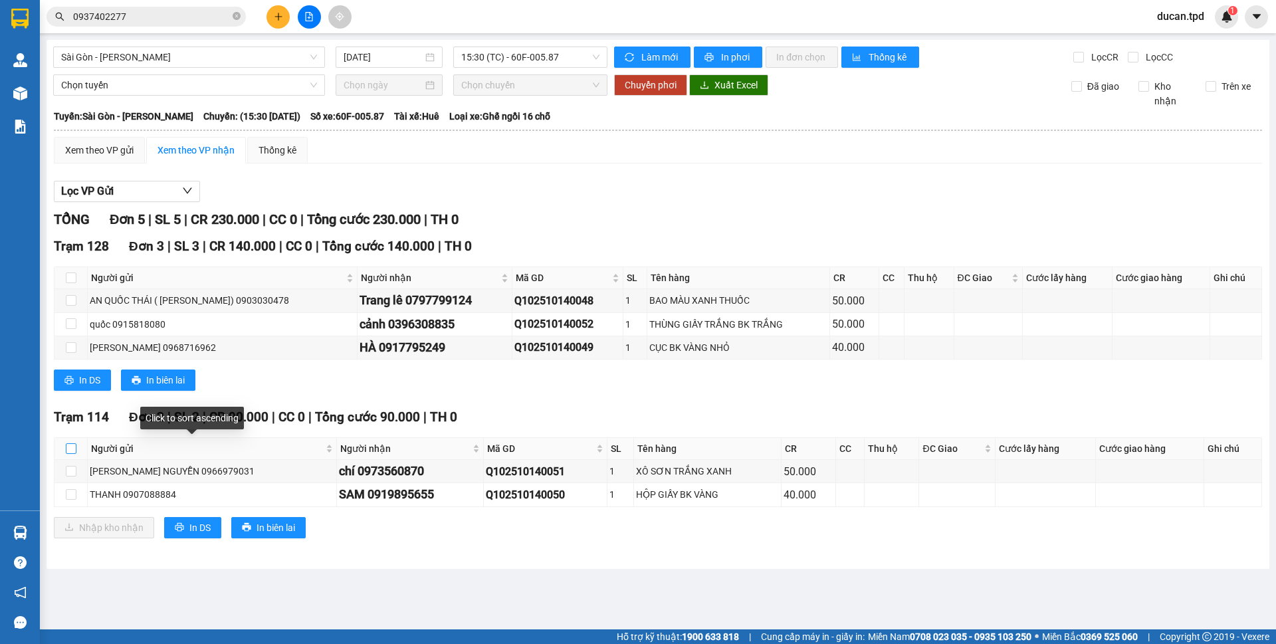
click at [74, 447] on input "checkbox" at bounding box center [71, 448] width 11 height 11
checkbox input "true"
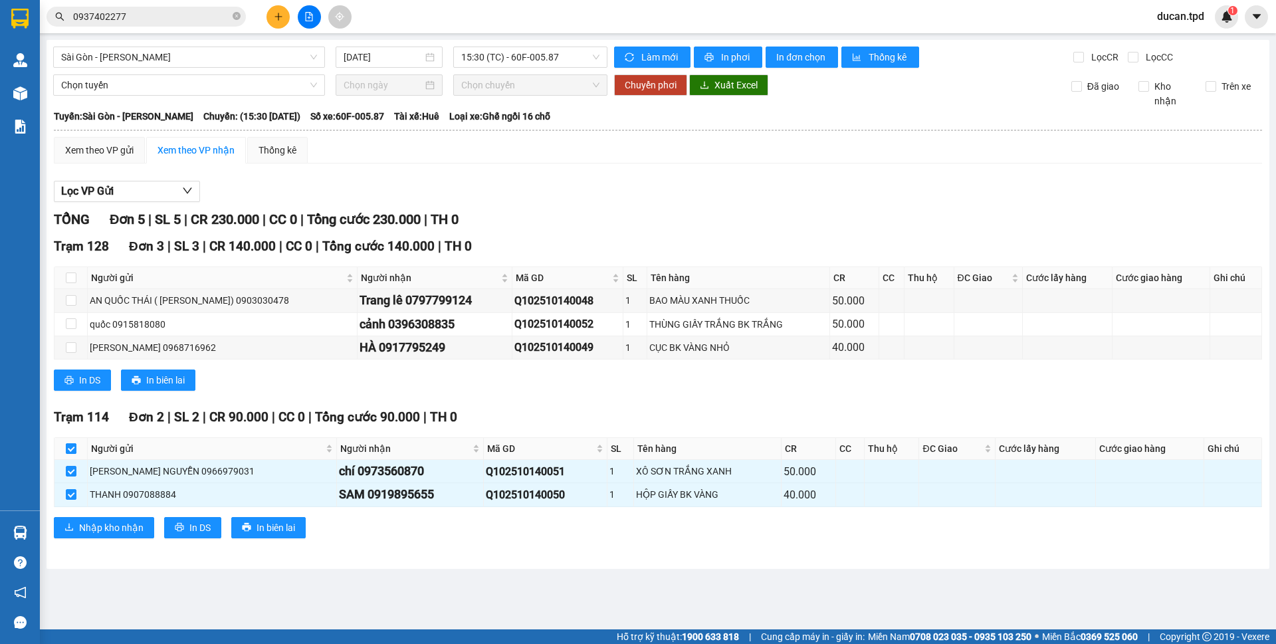
checkbox input "true"
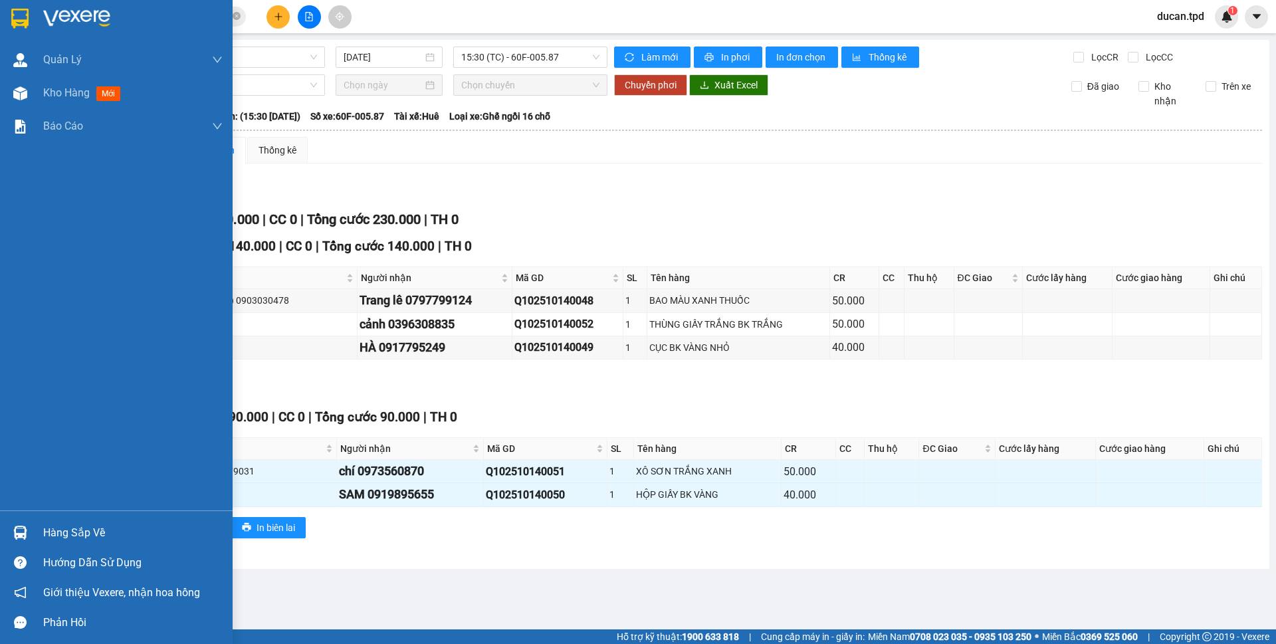
click at [59, 532] on div "Hàng sắp về" at bounding box center [132, 533] width 179 height 20
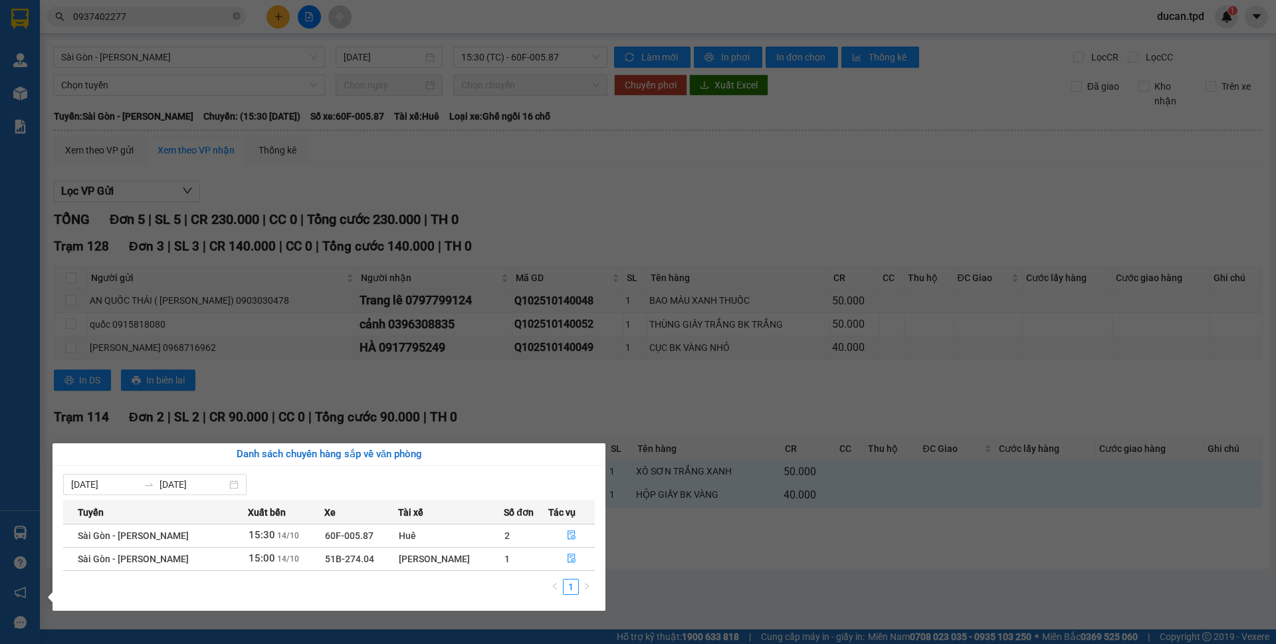
click at [795, 185] on section "Kết quả tìm kiếm ( 23 ) Bộ lọc Mã ĐH Trạng thái Món hàng Thu hộ Tổng cước Chưa …" at bounding box center [638, 322] width 1276 height 644
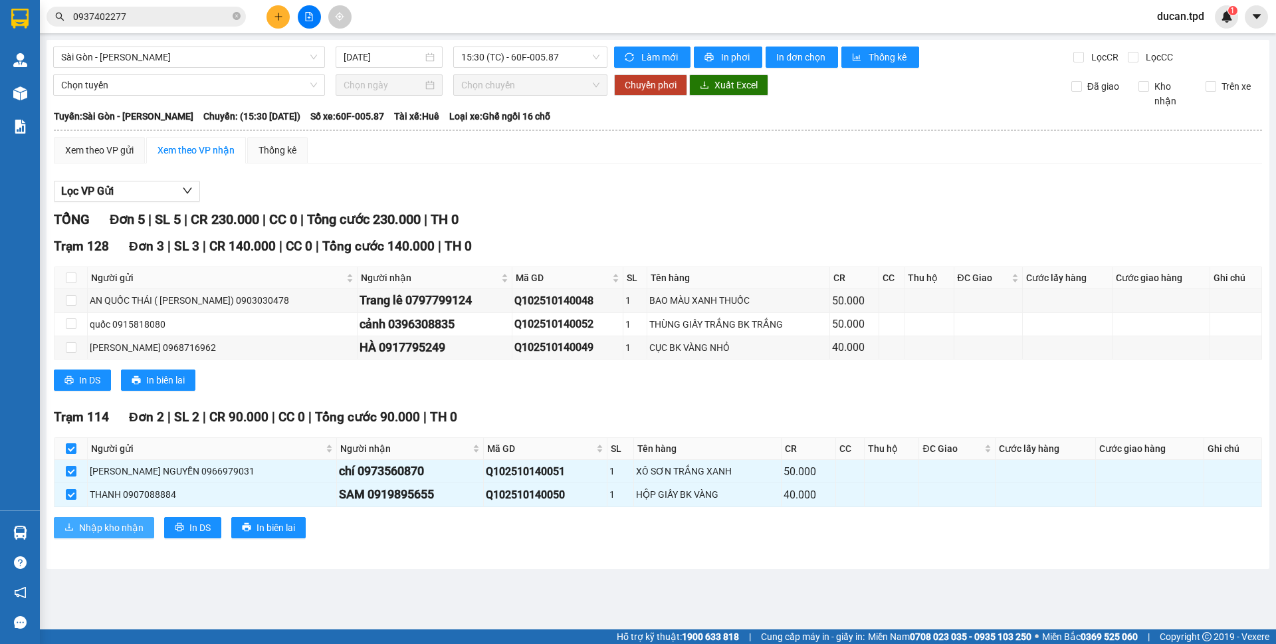
click at [115, 526] on span "Nhập kho nhận" at bounding box center [111, 527] width 64 height 15
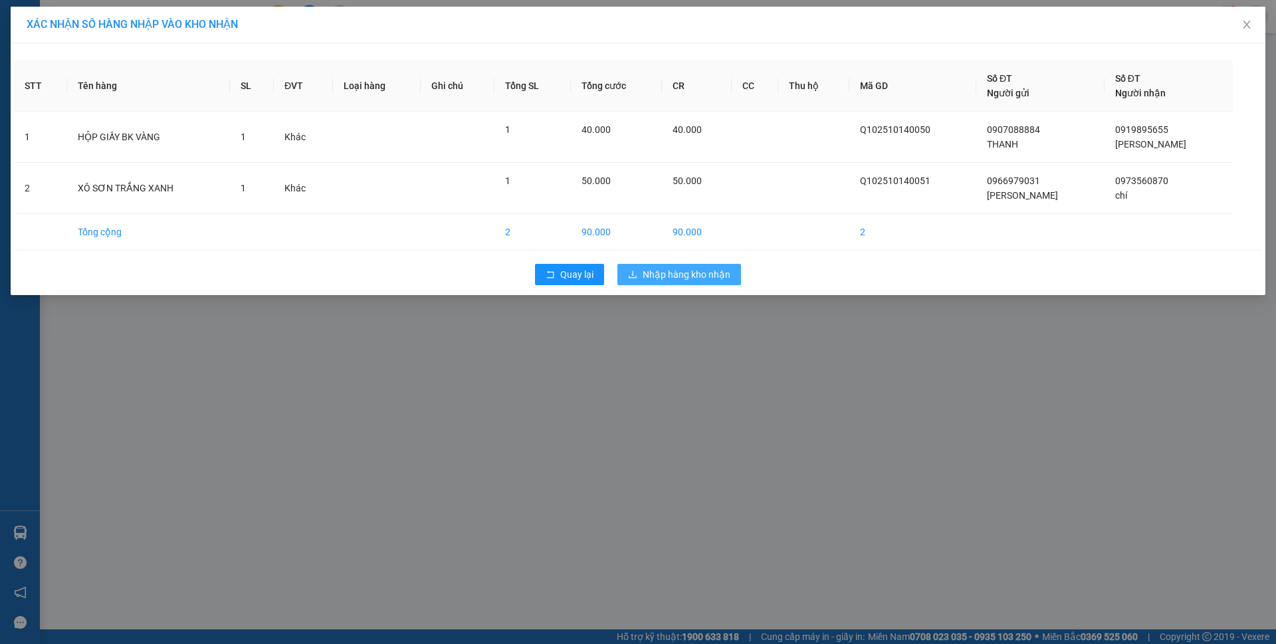
click at [676, 275] on span "Nhập hàng kho nhận" at bounding box center [687, 274] width 88 height 15
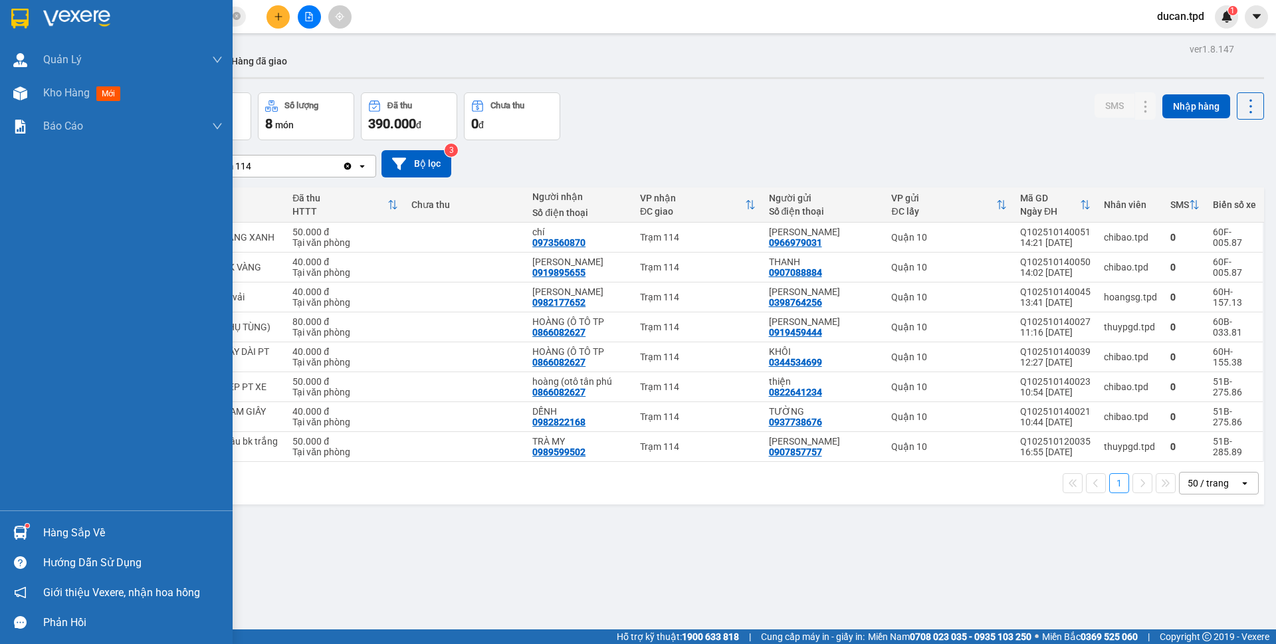
click at [43, 536] on div "Hàng sắp về" at bounding box center [132, 533] width 179 height 20
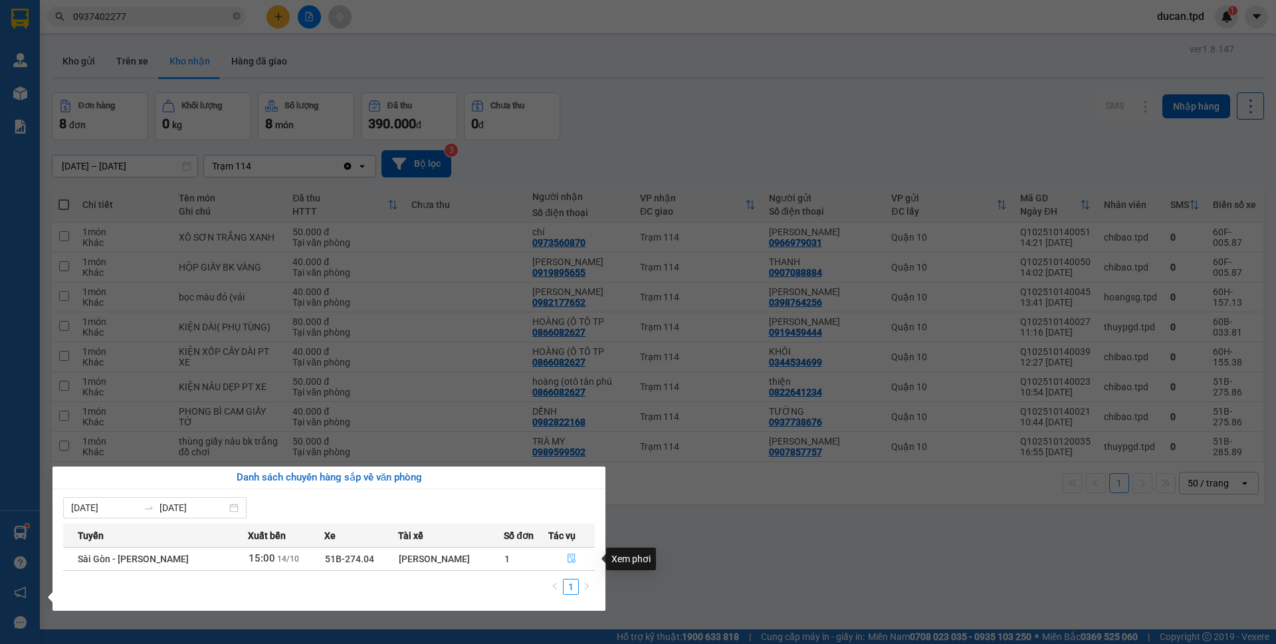
click at [560, 557] on button "button" at bounding box center [571, 558] width 45 height 21
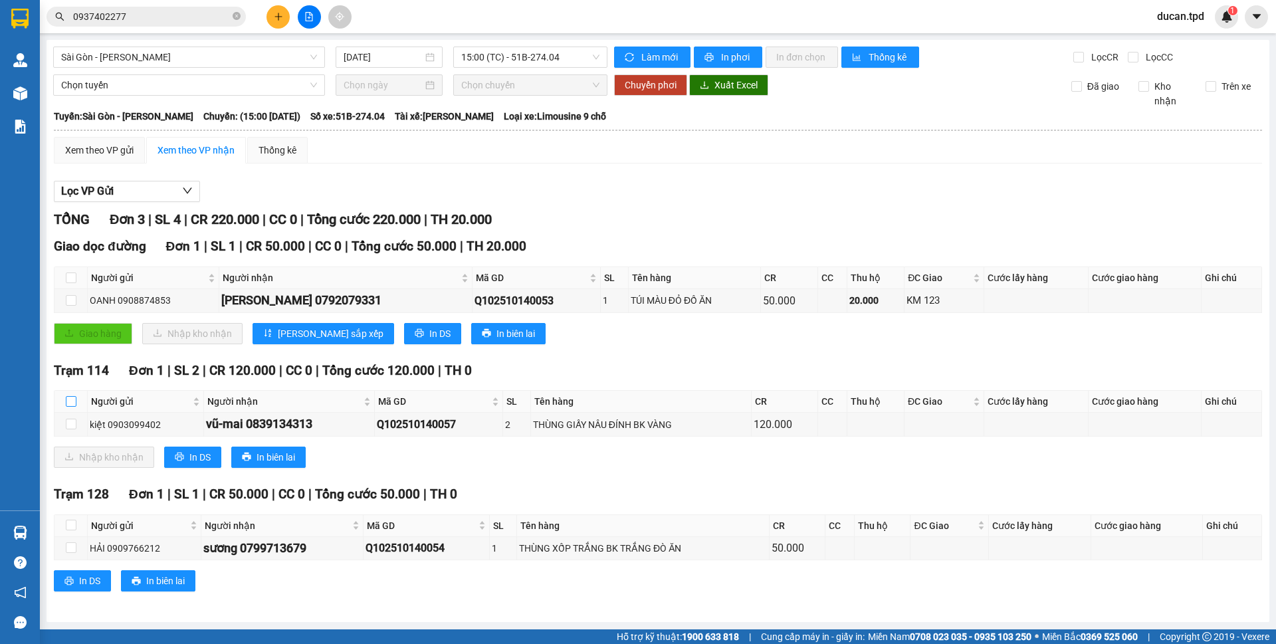
click at [66, 403] on input "checkbox" at bounding box center [71, 401] width 11 height 11
checkbox input "true"
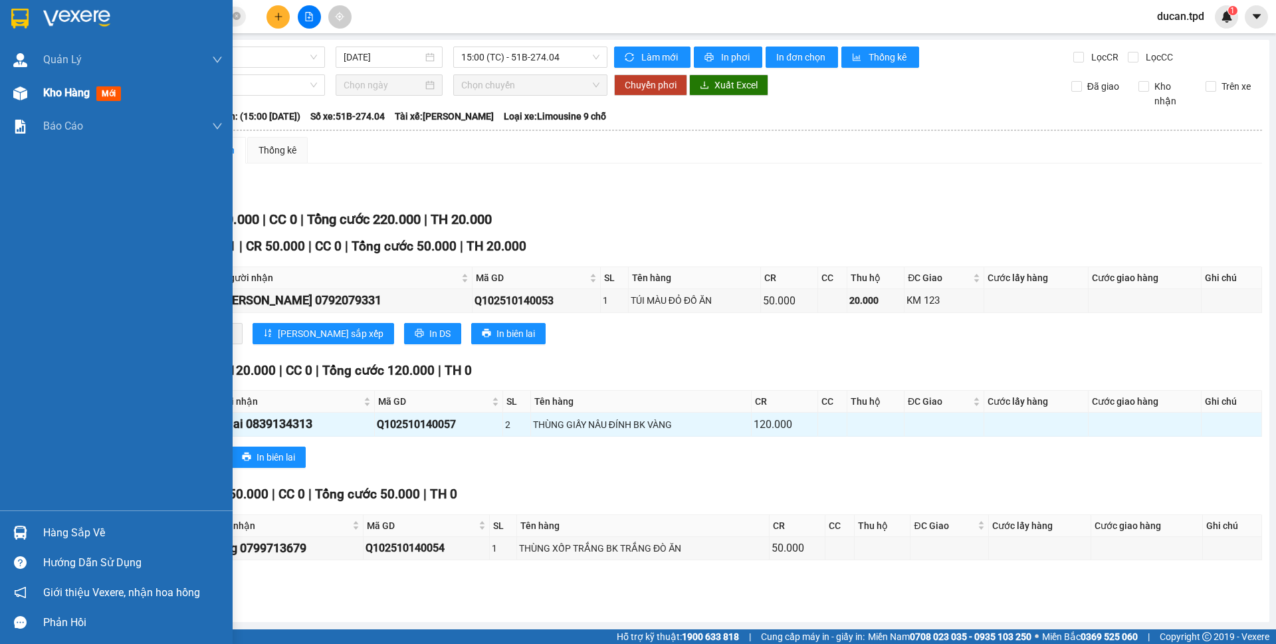
click at [16, 83] on div at bounding box center [20, 93] width 23 height 23
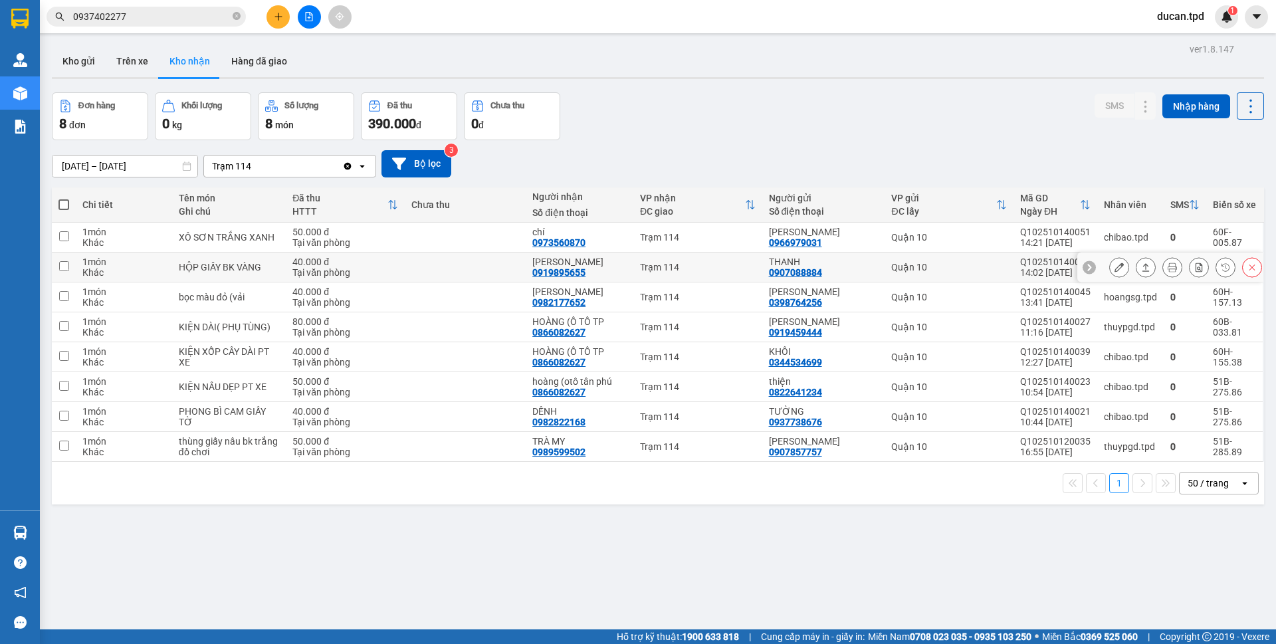
click at [1110, 265] on button at bounding box center [1119, 267] width 19 height 23
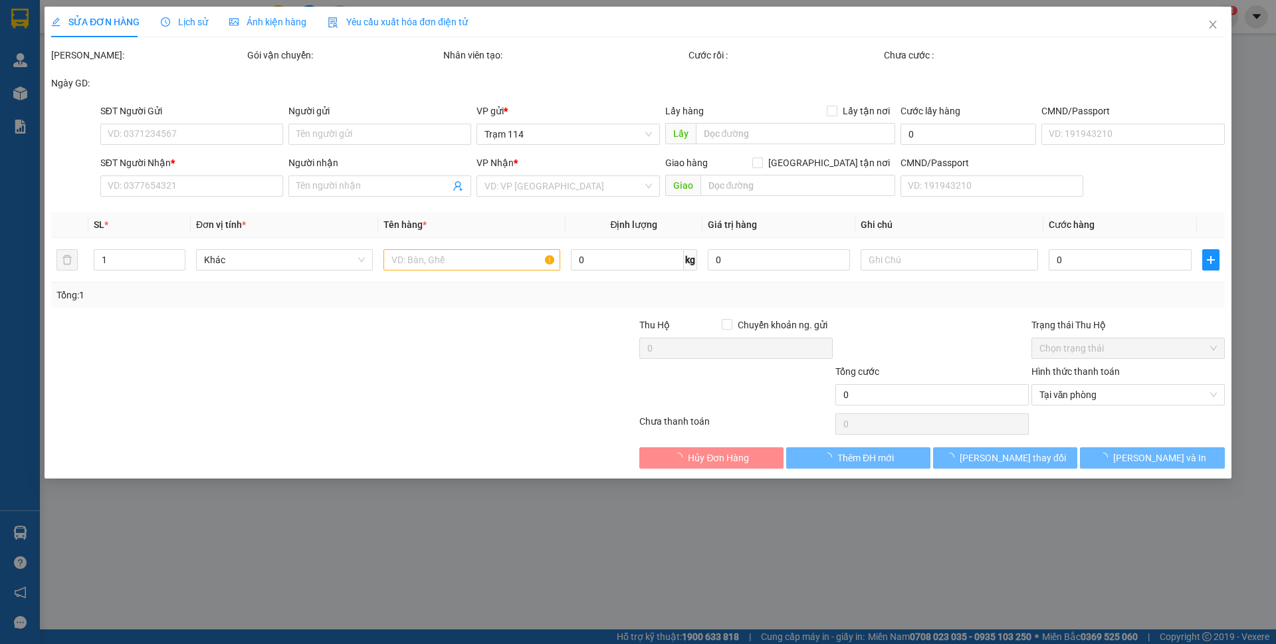
type input "0907088884"
type input "THANH"
type input "083088016483"
type input "0919895655"
type input "SAM"
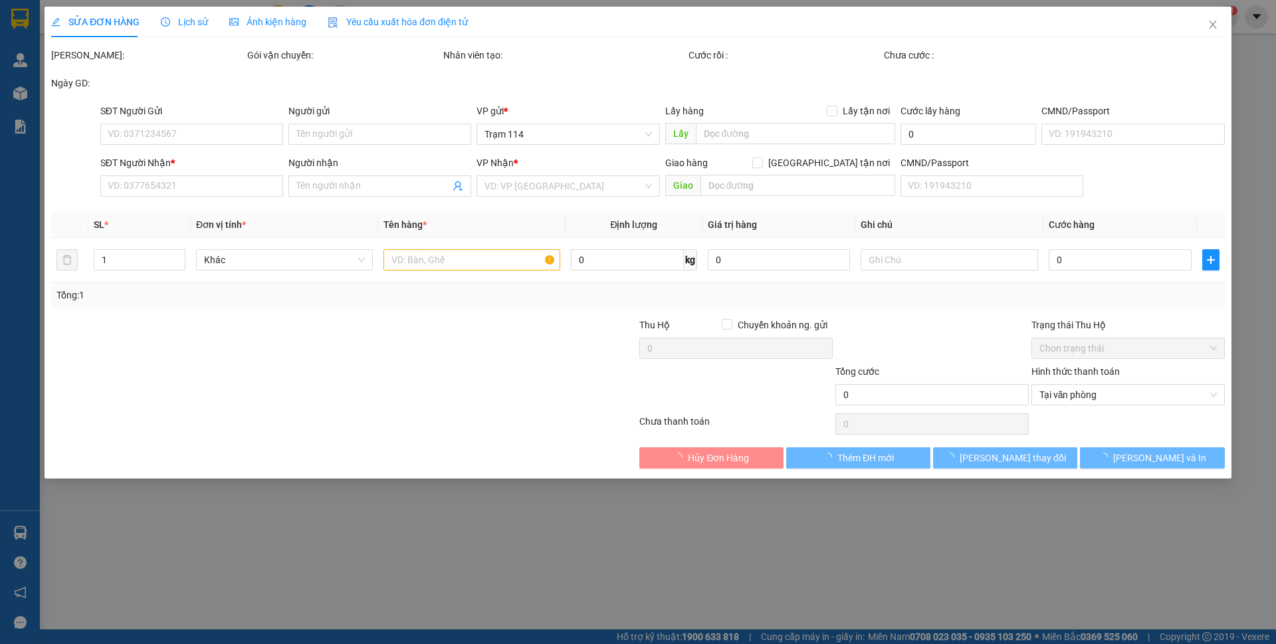
type input "40.000"
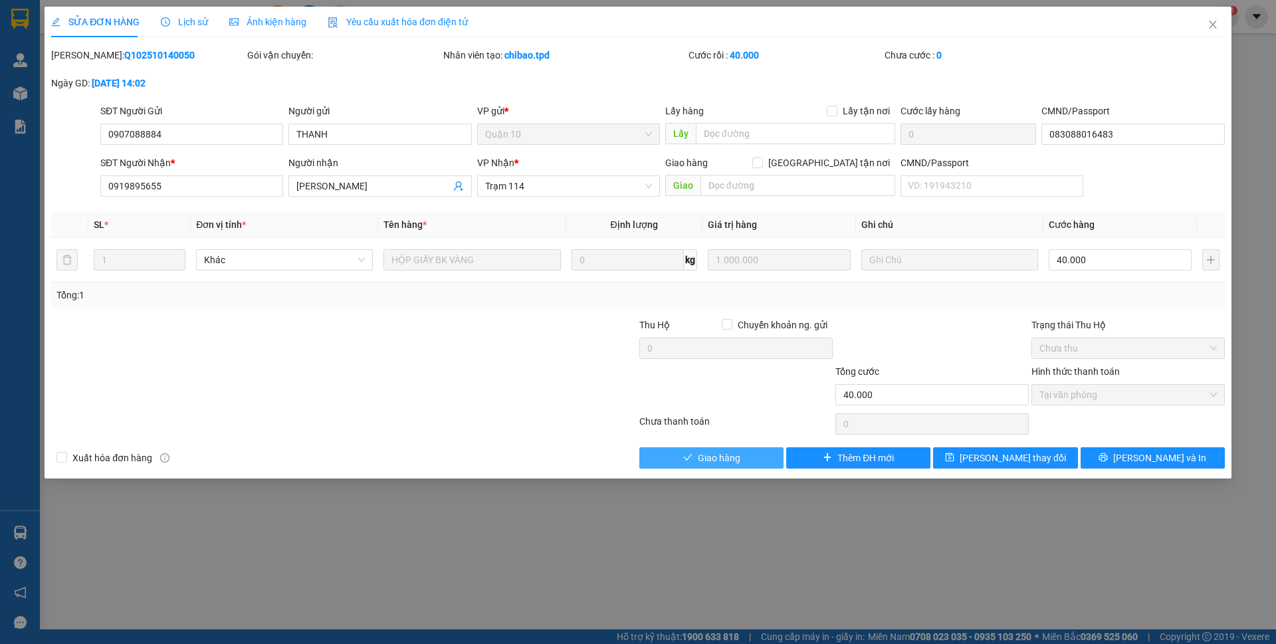
click at [754, 454] on button "Giao hàng" at bounding box center [711, 457] width 144 height 21
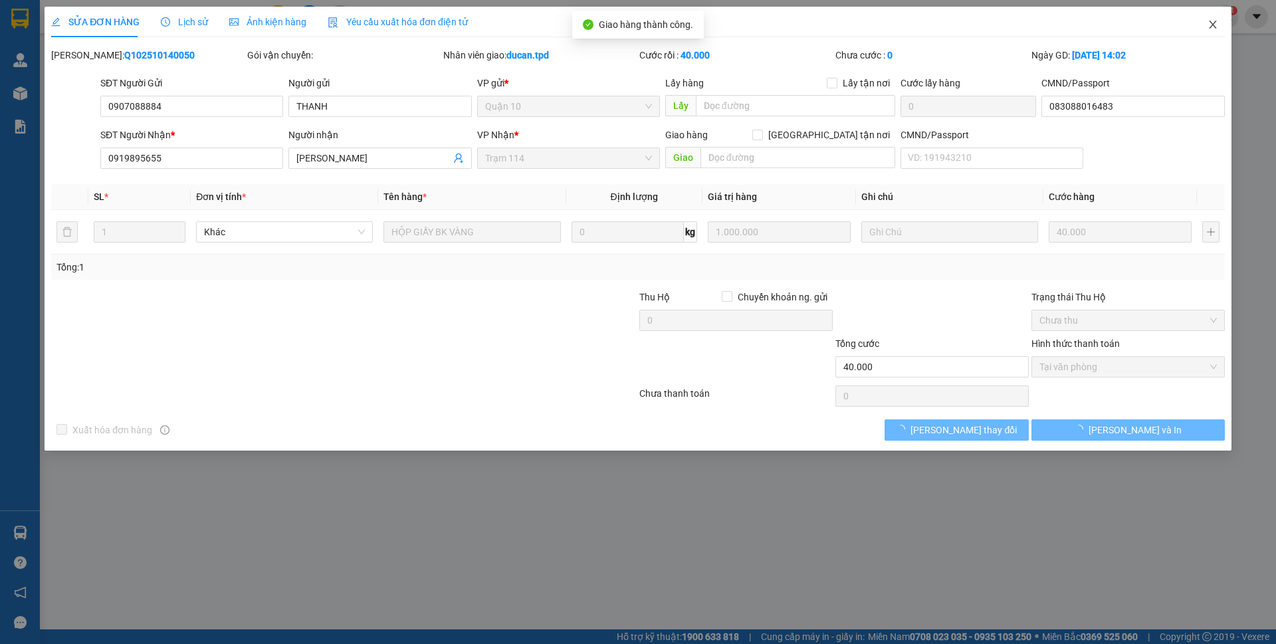
click at [1217, 26] on icon "close" at bounding box center [1213, 24] width 11 height 11
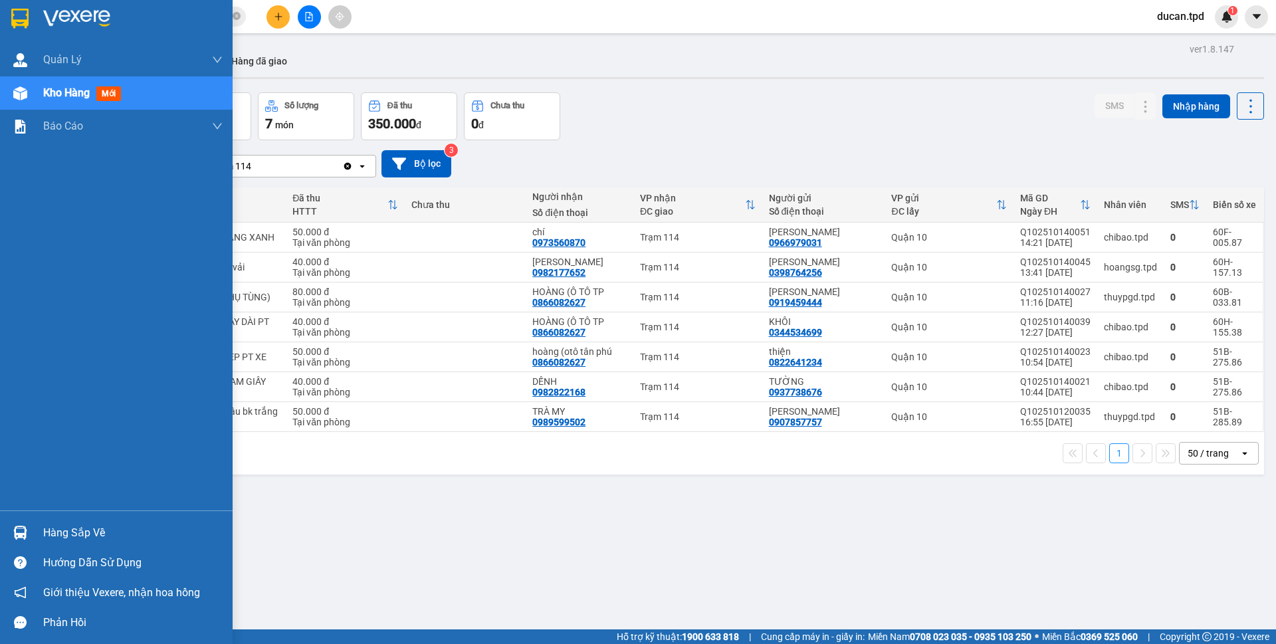
click at [37, 522] on div "Hàng sắp về" at bounding box center [116, 533] width 233 height 30
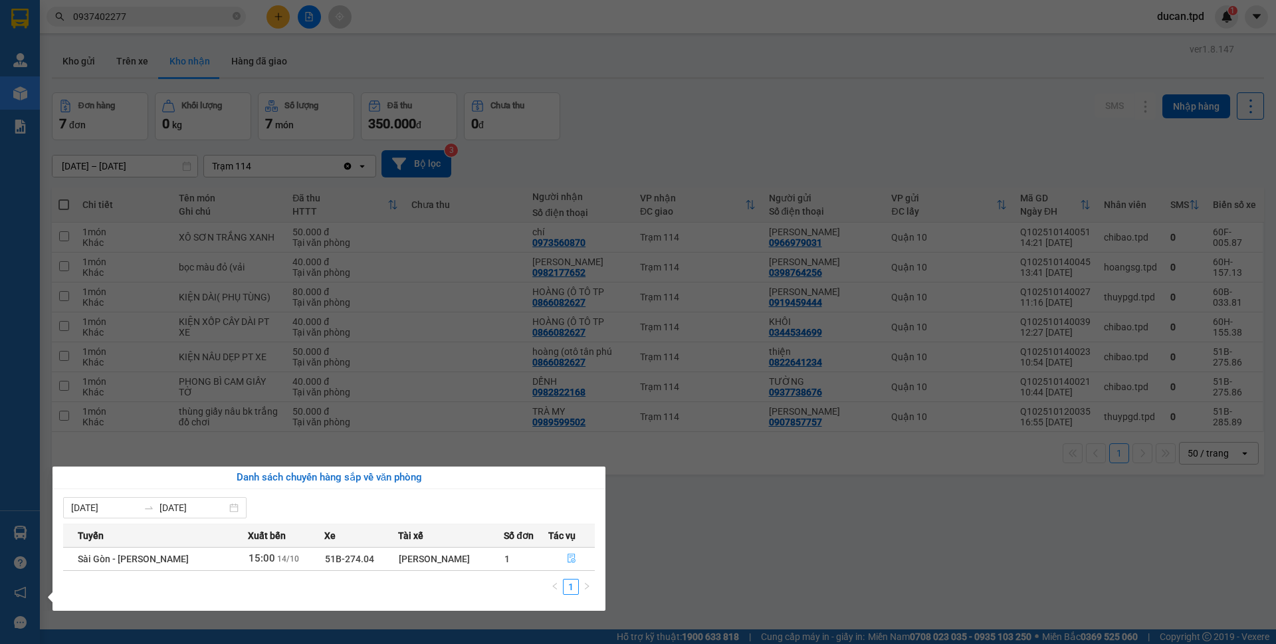
click at [571, 550] on button "button" at bounding box center [571, 558] width 45 height 21
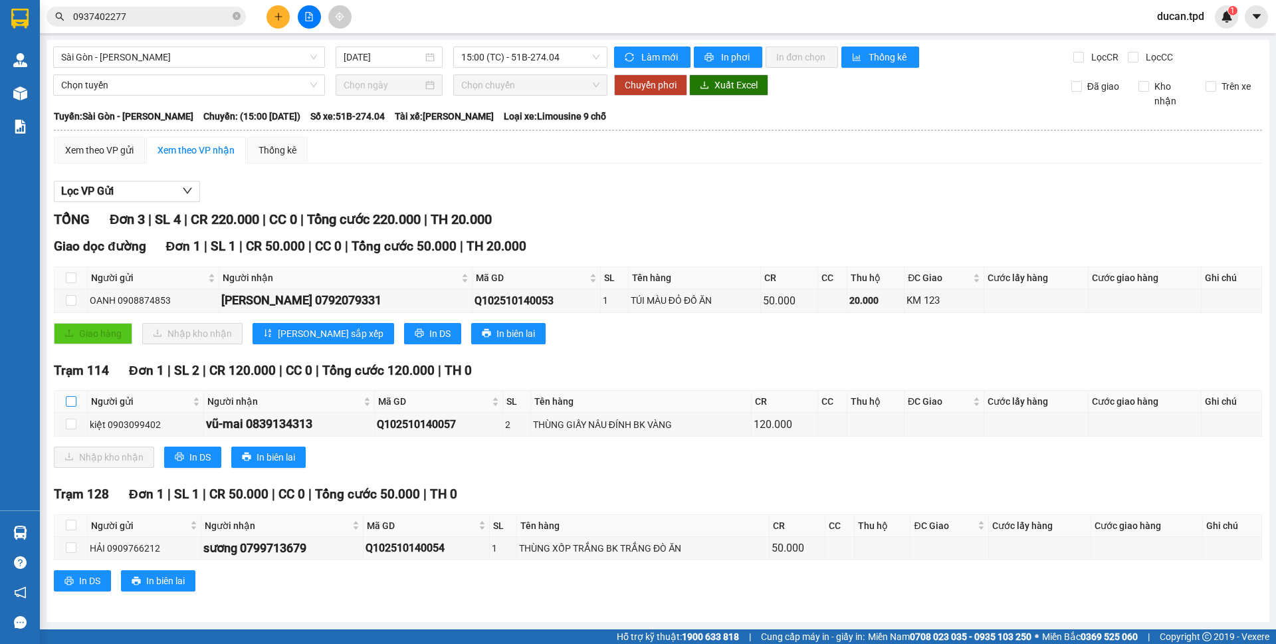
click at [71, 395] on label at bounding box center [71, 401] width 11 height 15
click at [71, 396] on input "checkbox" at bounding box center [71, 401] width 11 height 11
checkbox input "true"
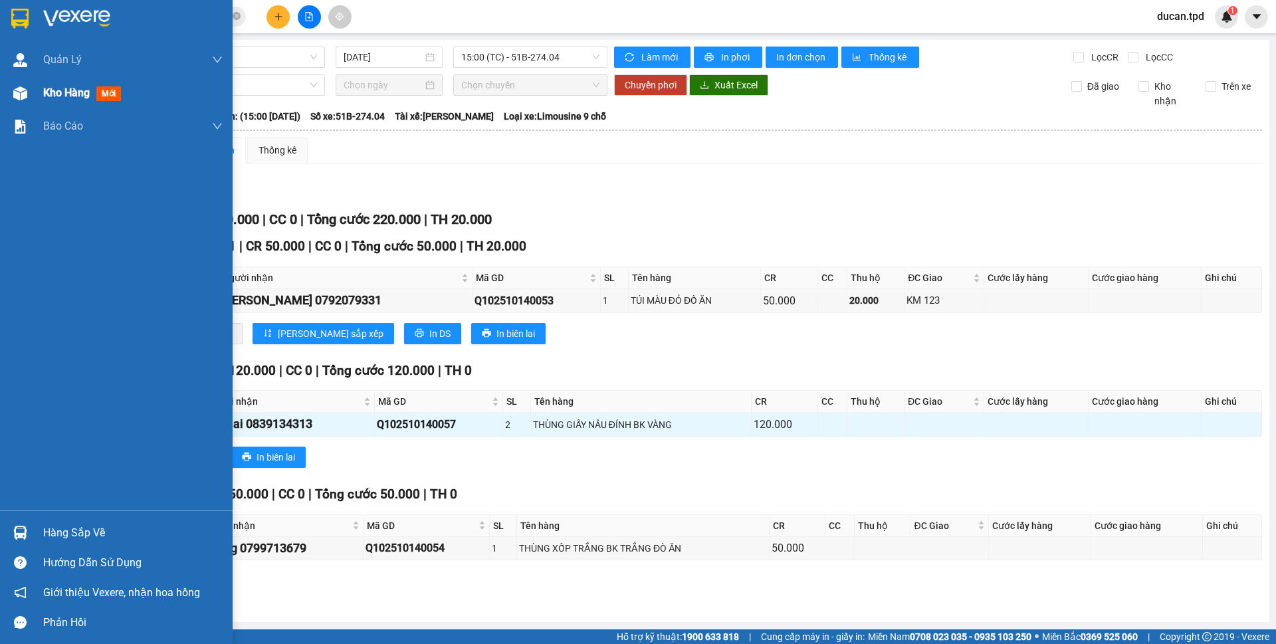
click at [68, 90] on span "Kho hàng" at bounding box center [66, 92] width 47 height 13
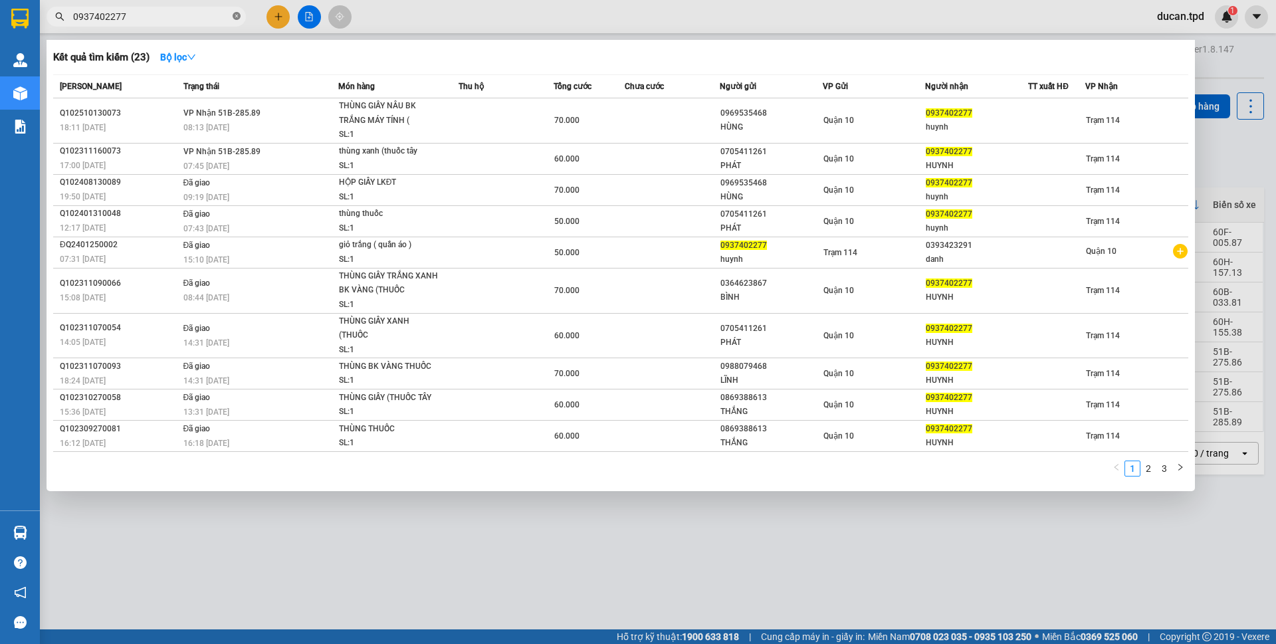
click at [235, 16] on icon "close-circle" at bounding box center [237, 16] width 8 height 8
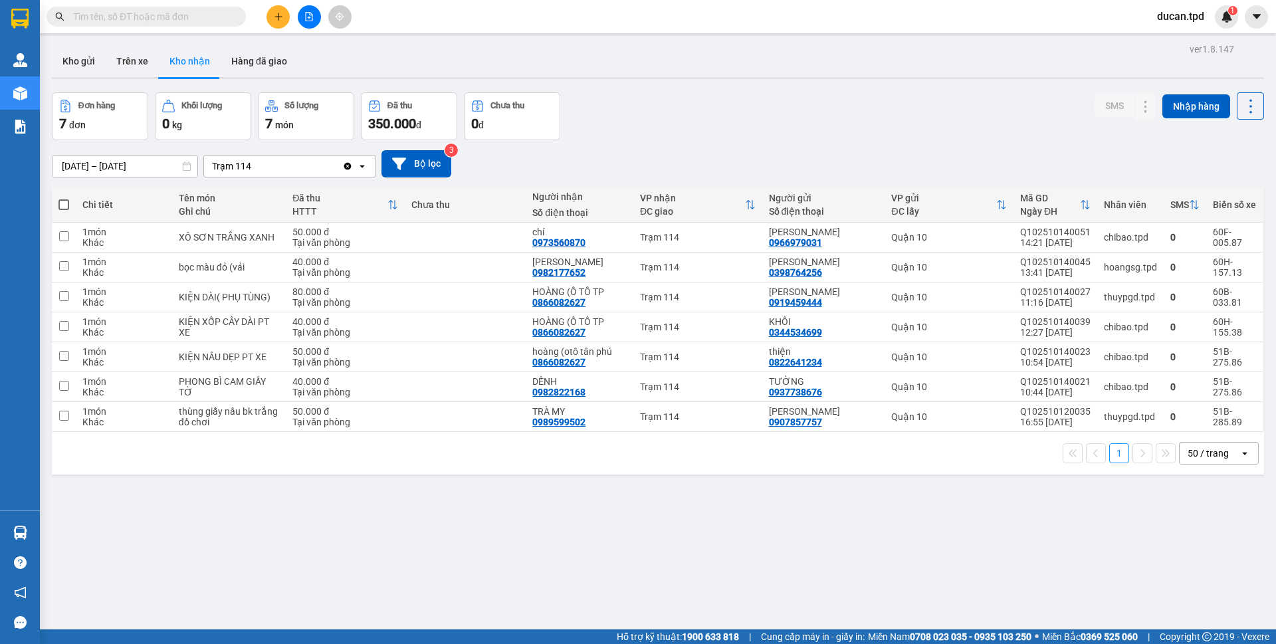
click at [165, 16] on input "text" at bounding box center [151, 16] width 157 height 15
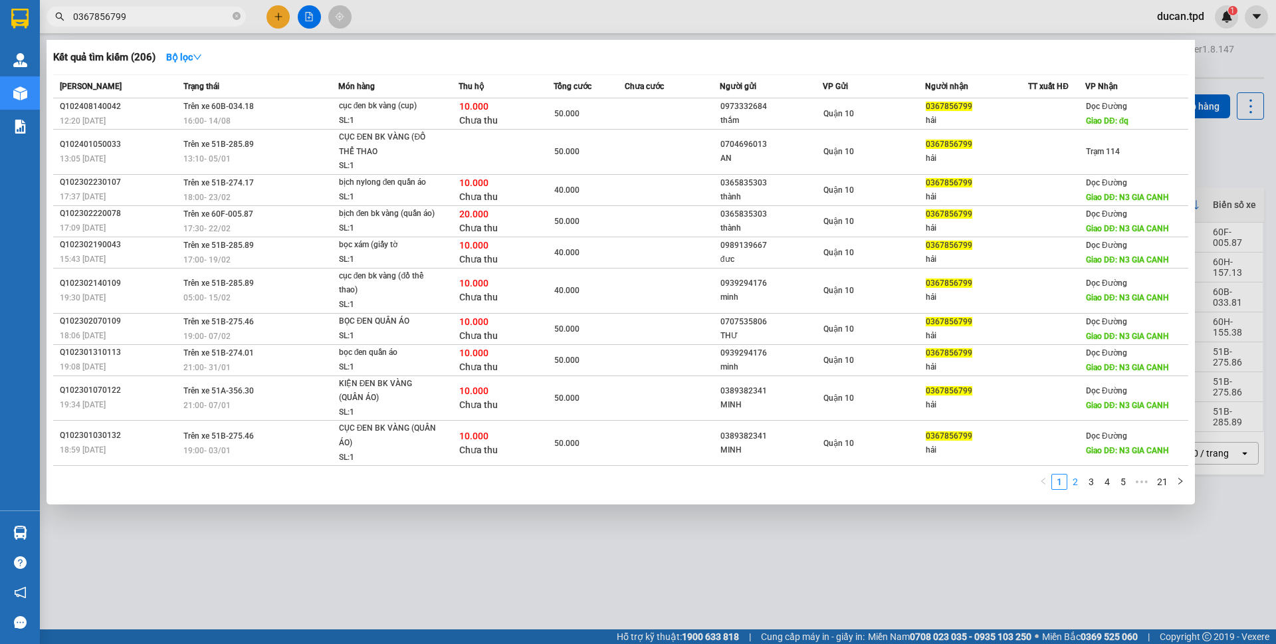
type input "0367856799"
click at [1072, 486] on link "2" at bounding box center [1075, 482] width 15 height 15
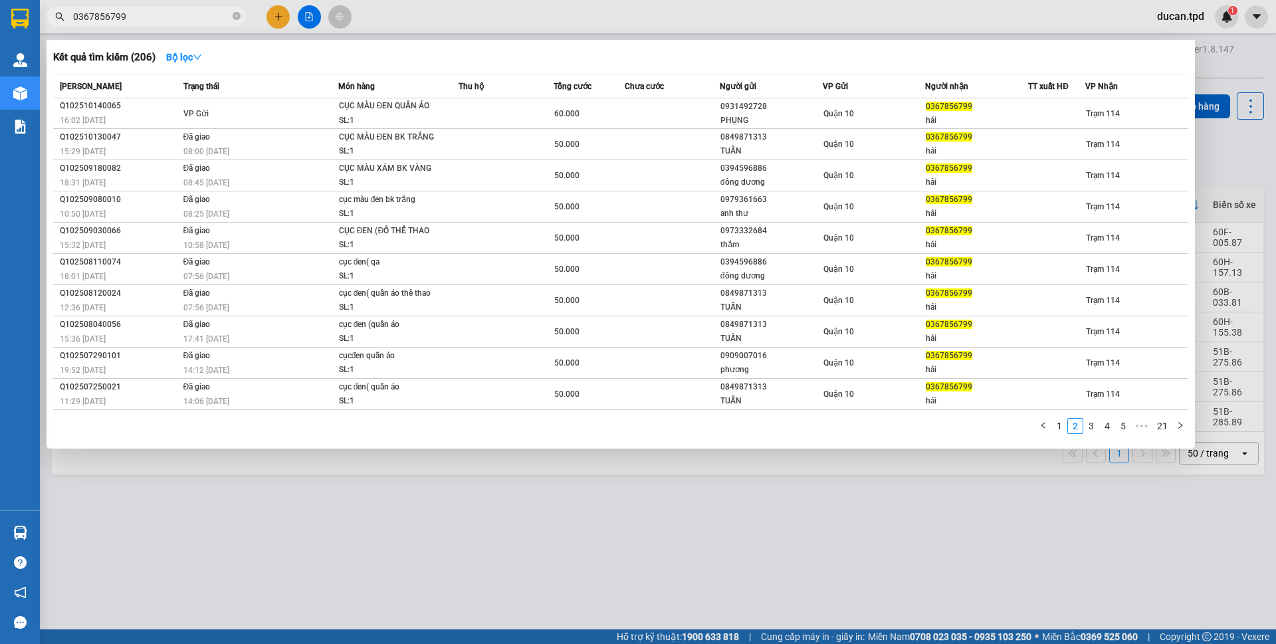
click at [1007, 534] on div at bounding box center [638, 322] width 1276 height 644
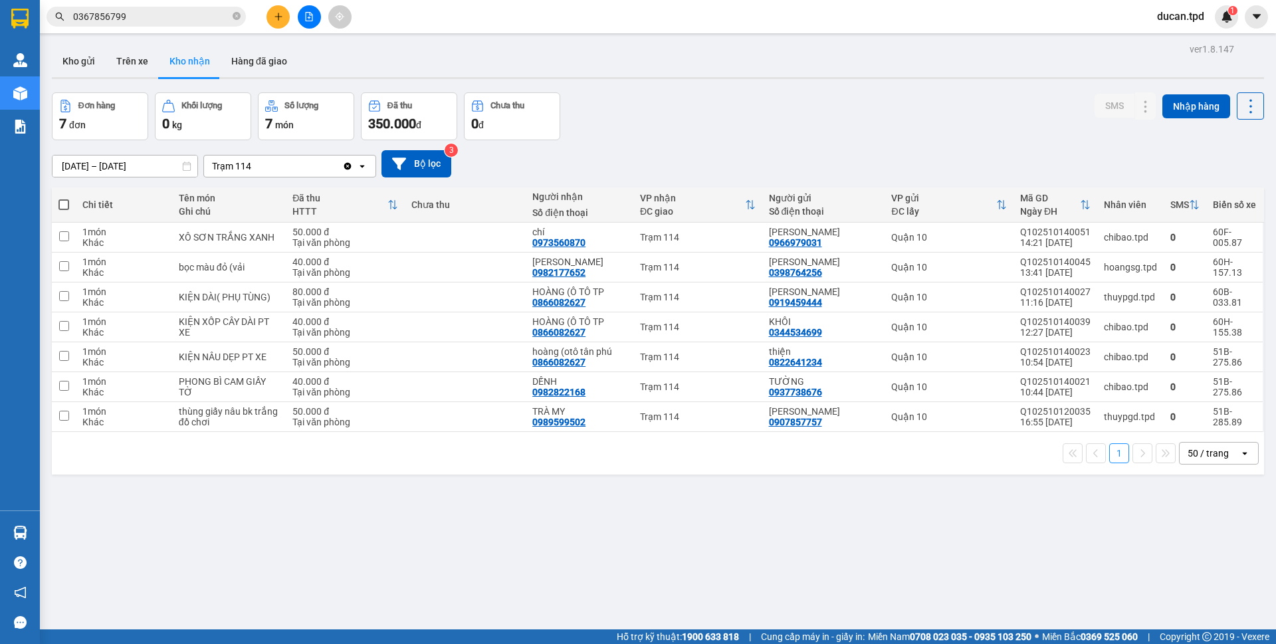
click at [158, 16] on input "0367856799" at bounding box center [151, 16] width 157 height 15
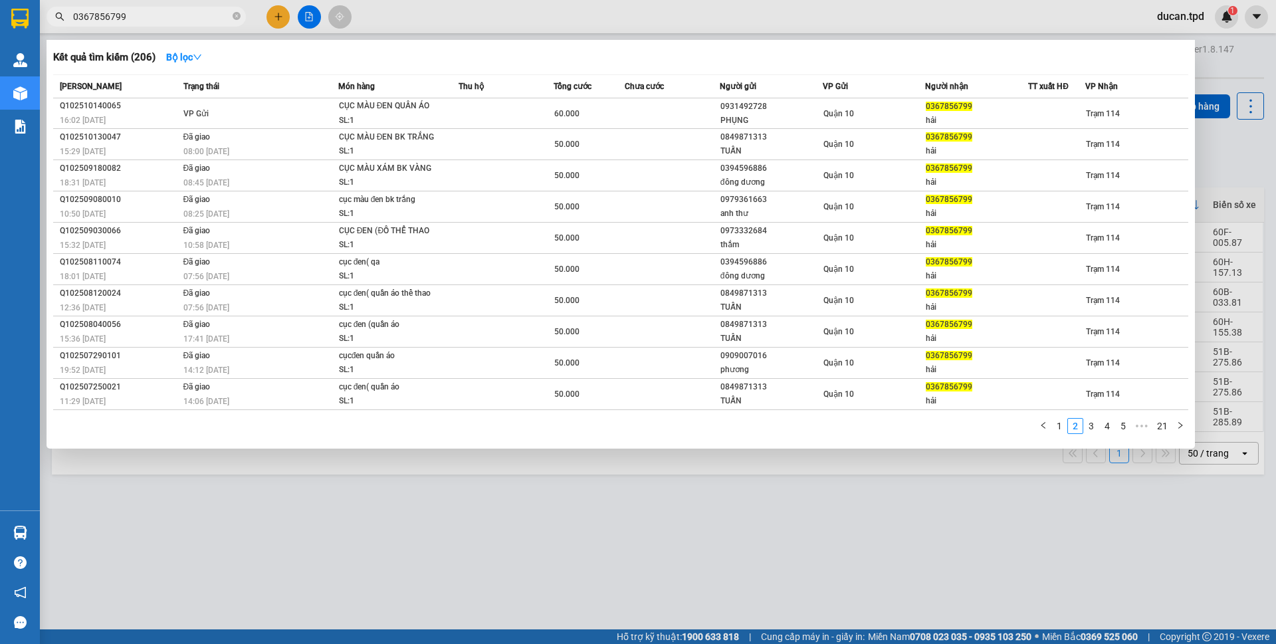
click at [158, 16] on input "0367856799" at bounding box center [151, 16] width 157 height 15
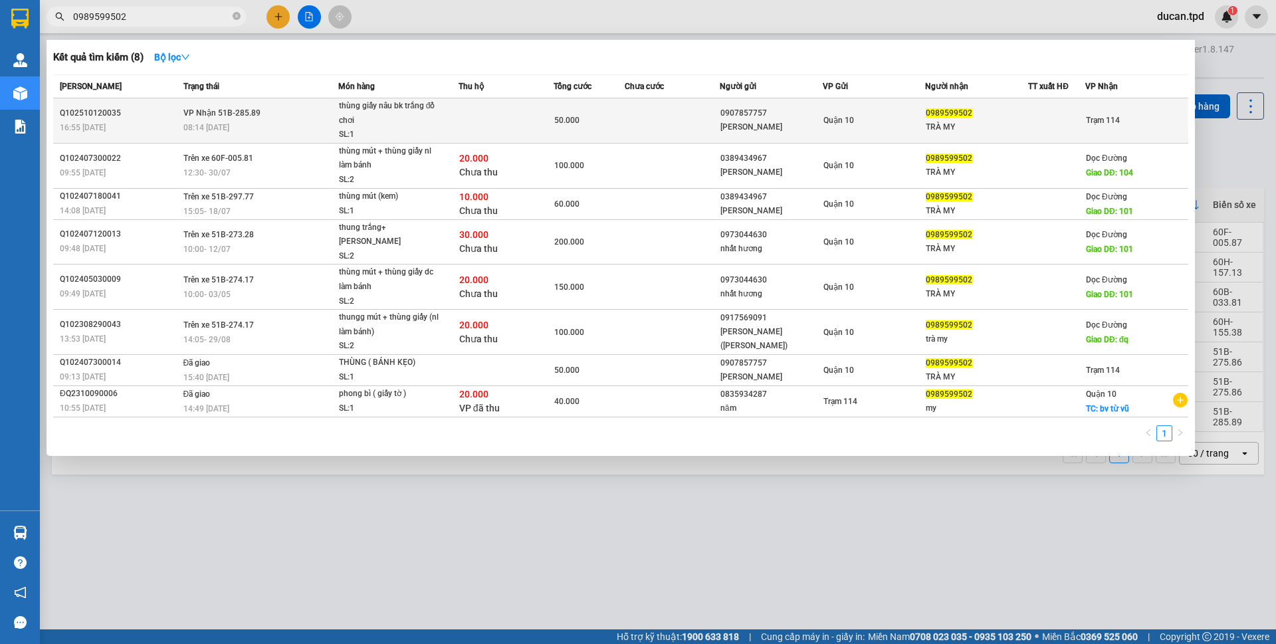
type input "0989599502"
click at [906, 121] on div "Quận 10" at bounding box center [875, 120] width 102 height 15
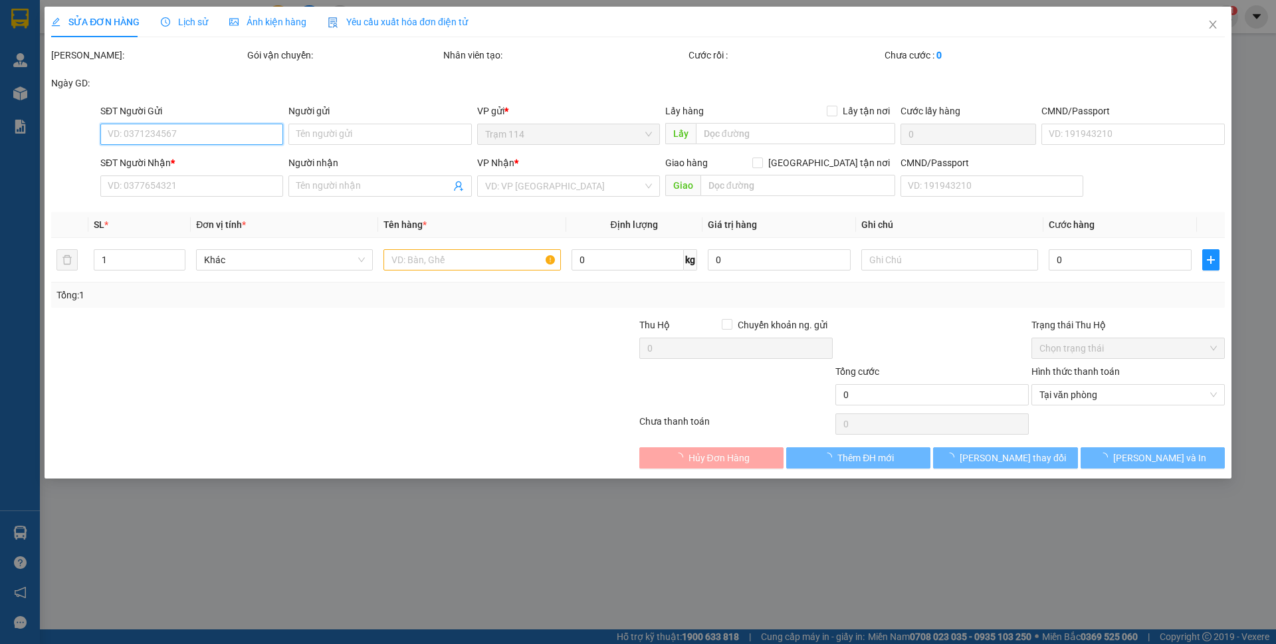
type input "0907857757"
type input "NGUYỄN THỊ TUYẾT ANH"
type input "079192027926"
type input "0989599502"
type input "TRÀ MY"
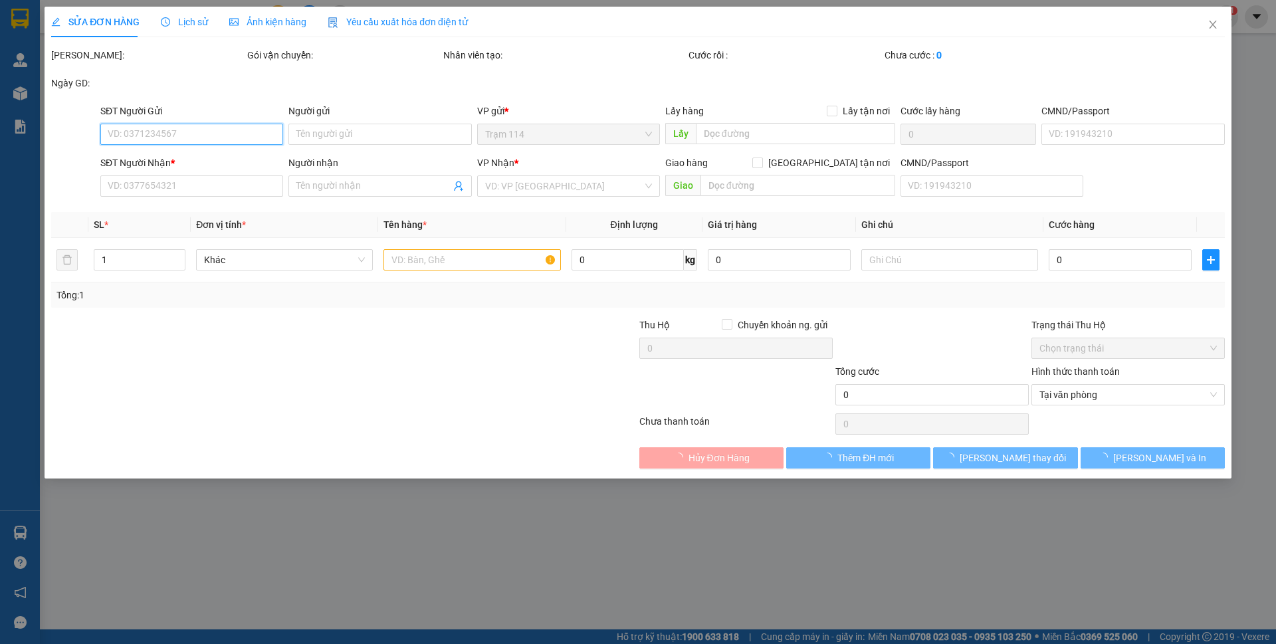
type input "50.000"
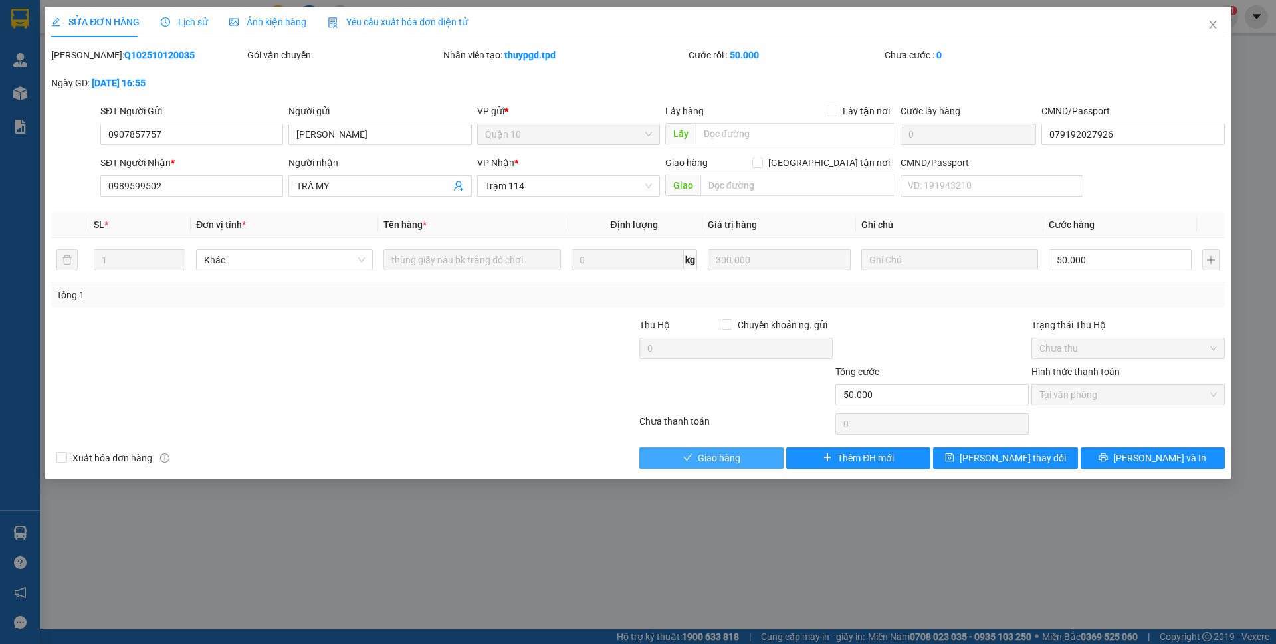
click at [689, 455] on icon "check" at bounding box center [687, 457] width 9 height 9
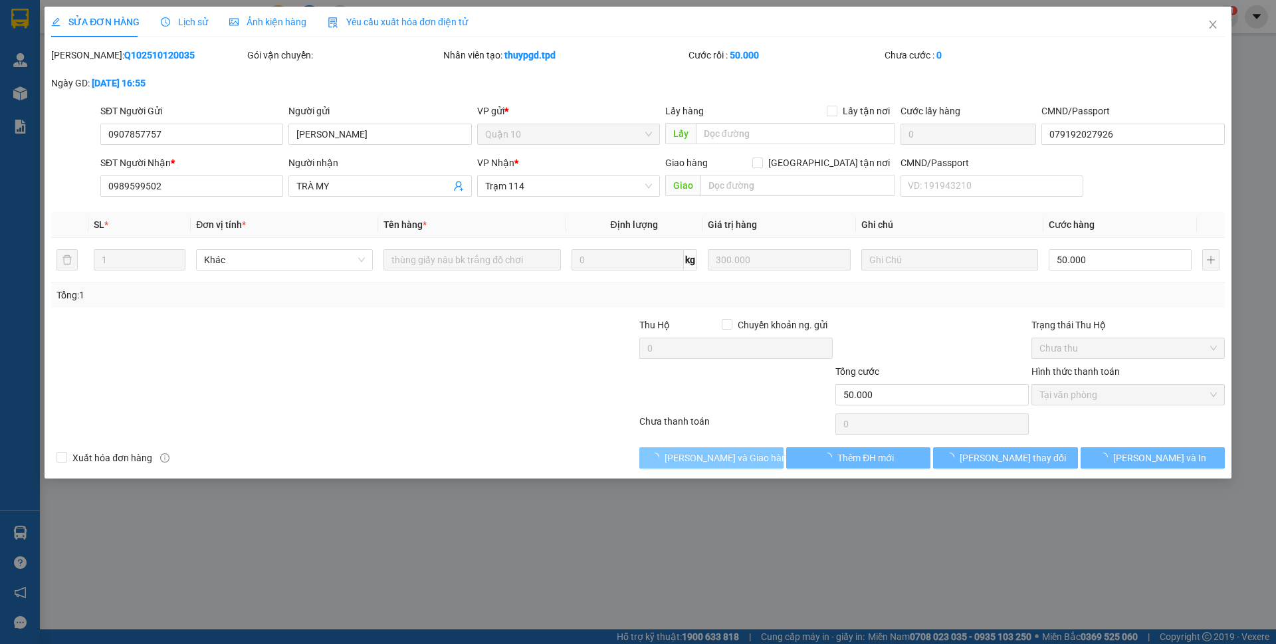
click at [689, 455] on span "Lưu và Giao hàng" at bounding box center [729, 458] width 128 height 15
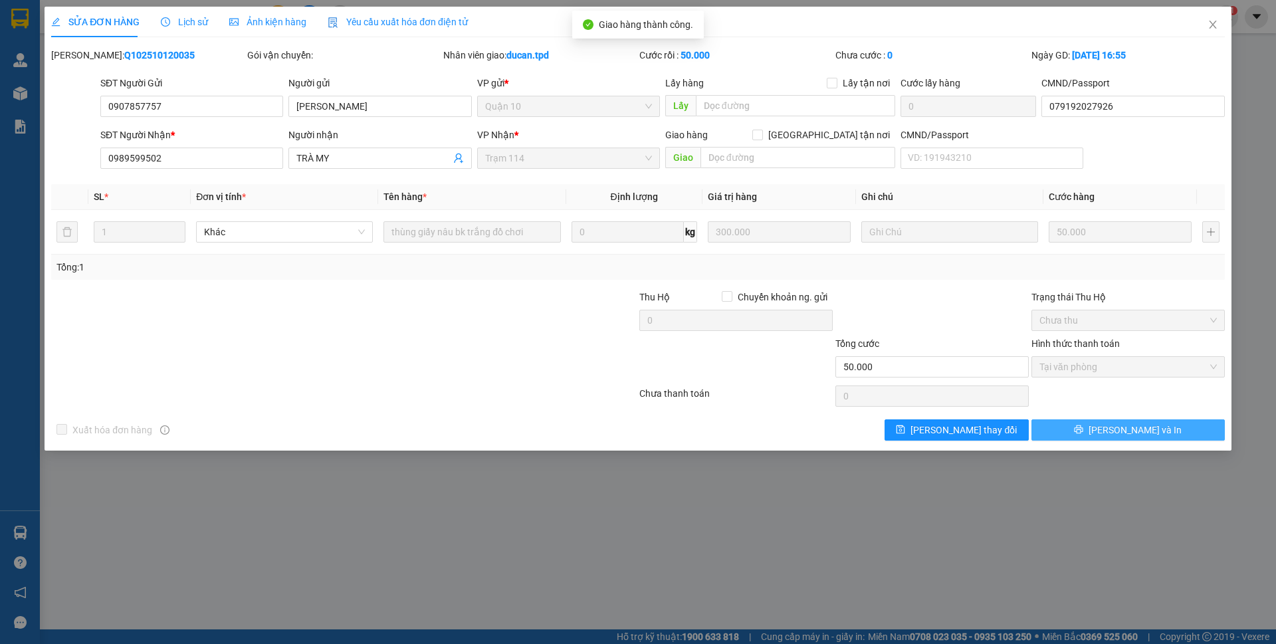
click at [1083, 428] on icon "printer" at bounding box center [1079, 429] width 9 height 9
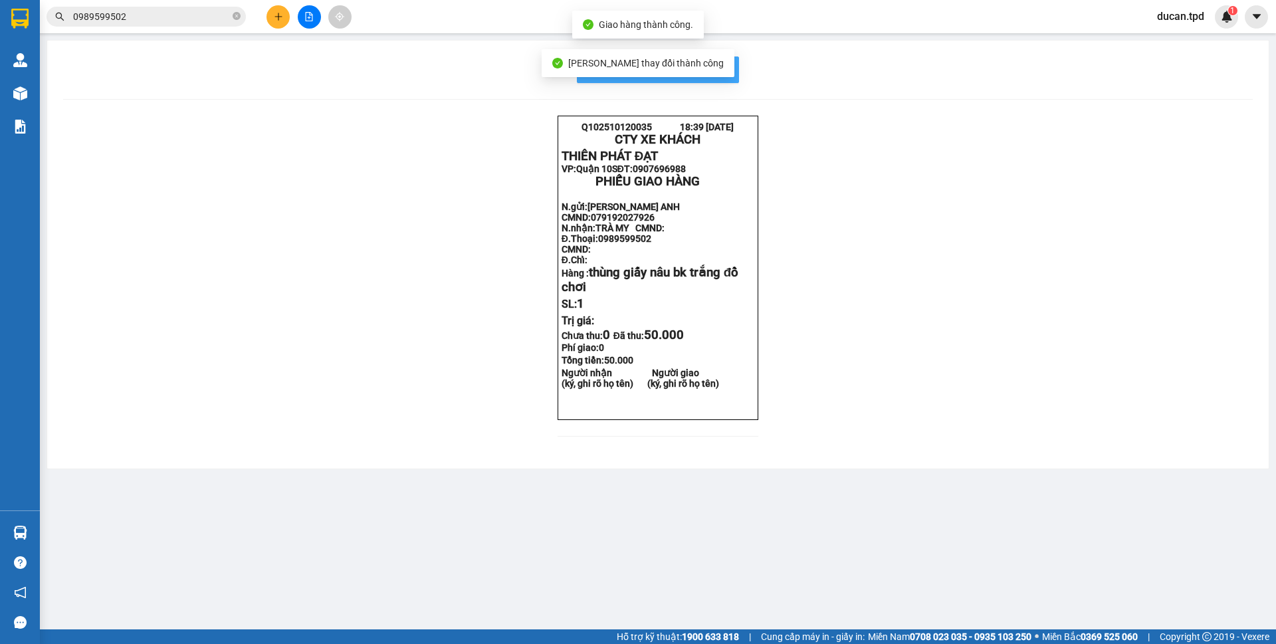
click at [726, 69] on span "In mẫu biên lai tự cấu hình" at bounding box center [666, 69] width 125 height 17
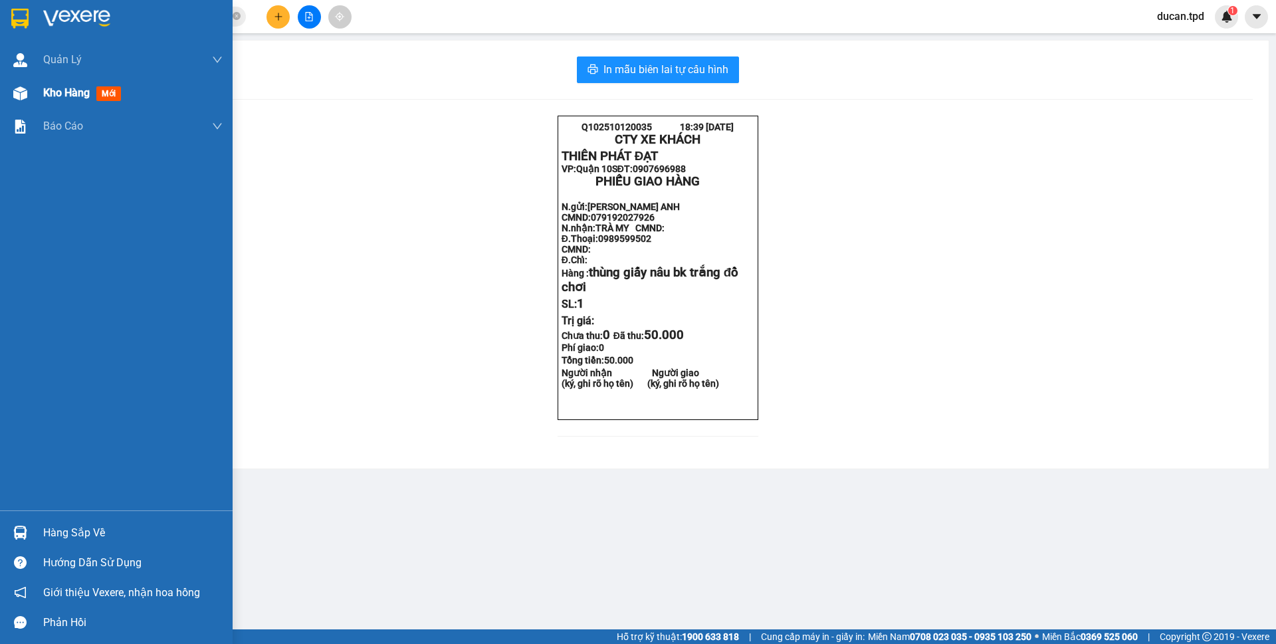
click at [29, 100] on div at bounding box center [20, 93] width 23 height 23
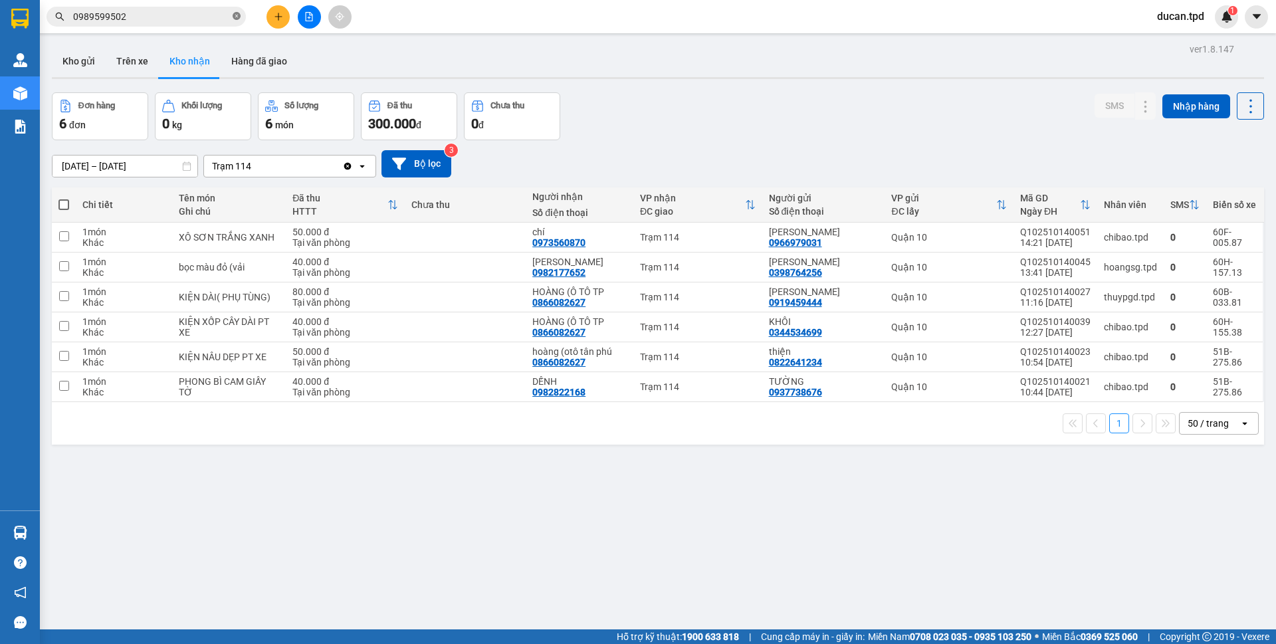
click at [237, 17] on icon "close-circle" at bounding box center [237, 16] width 8 height 8
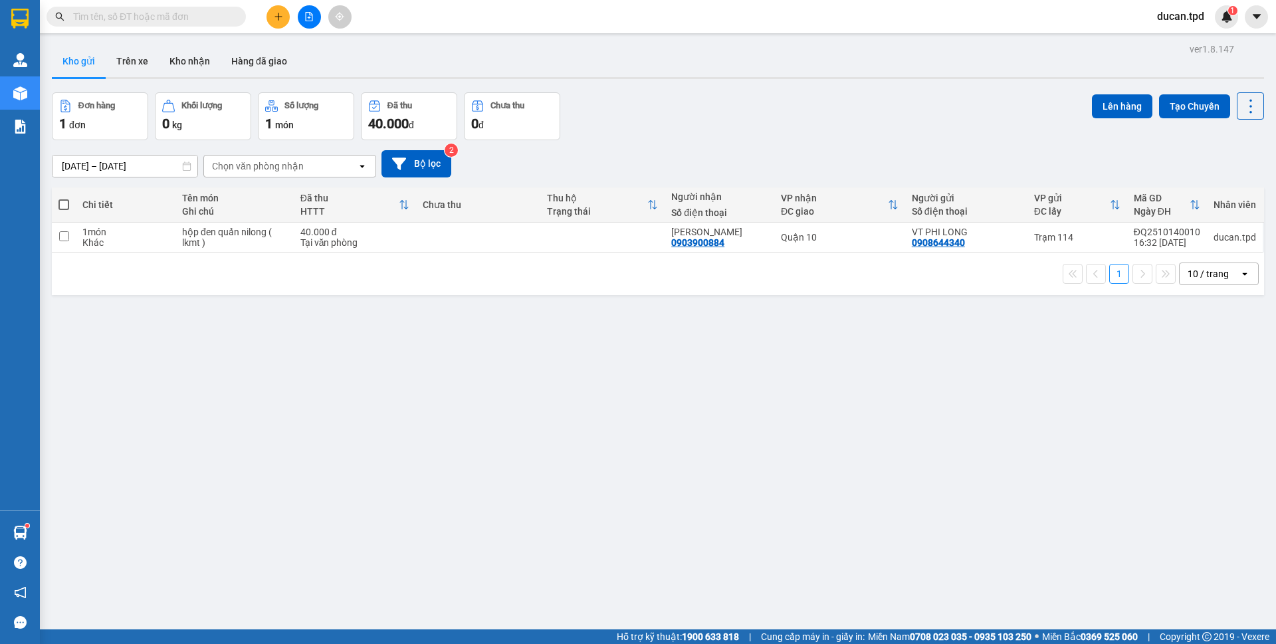
click at [64, 207] on span at bounding box center [63, 204] width 11 height 11
click at [64, 198] on input "checkbox" at bounding box center [64, 198] width 0 height 0
checkbox input "true"
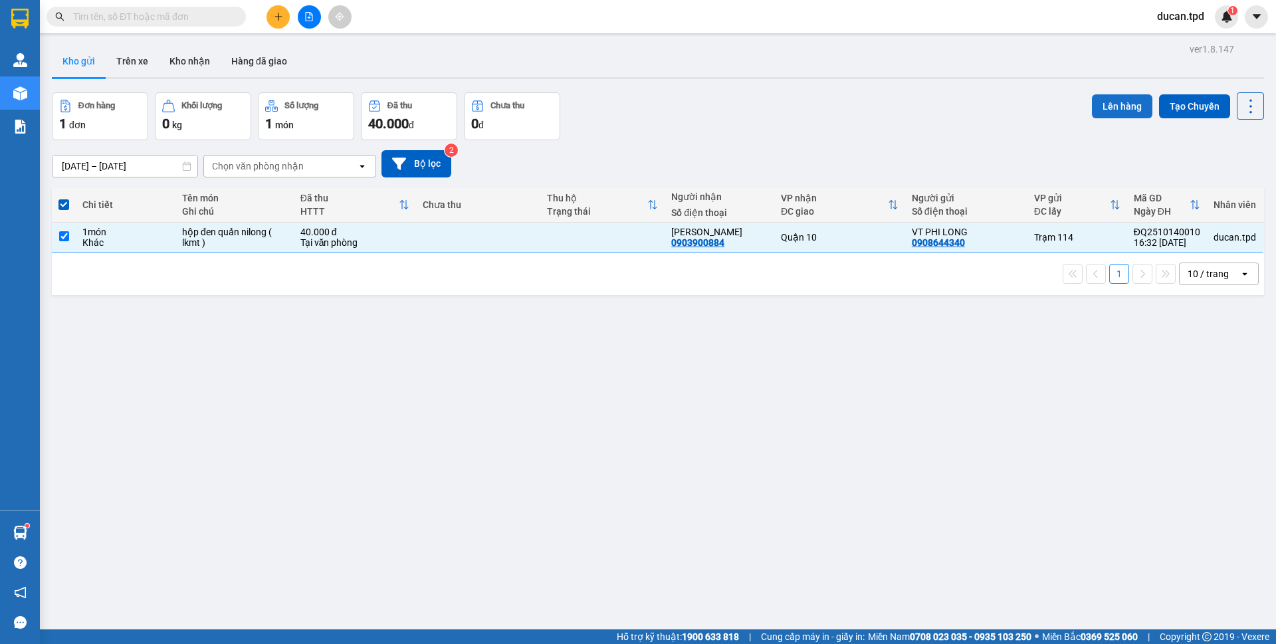
click at [1092, 106] on button "Lên hàng" at bounding box center [1122, 106] width 60 height 24
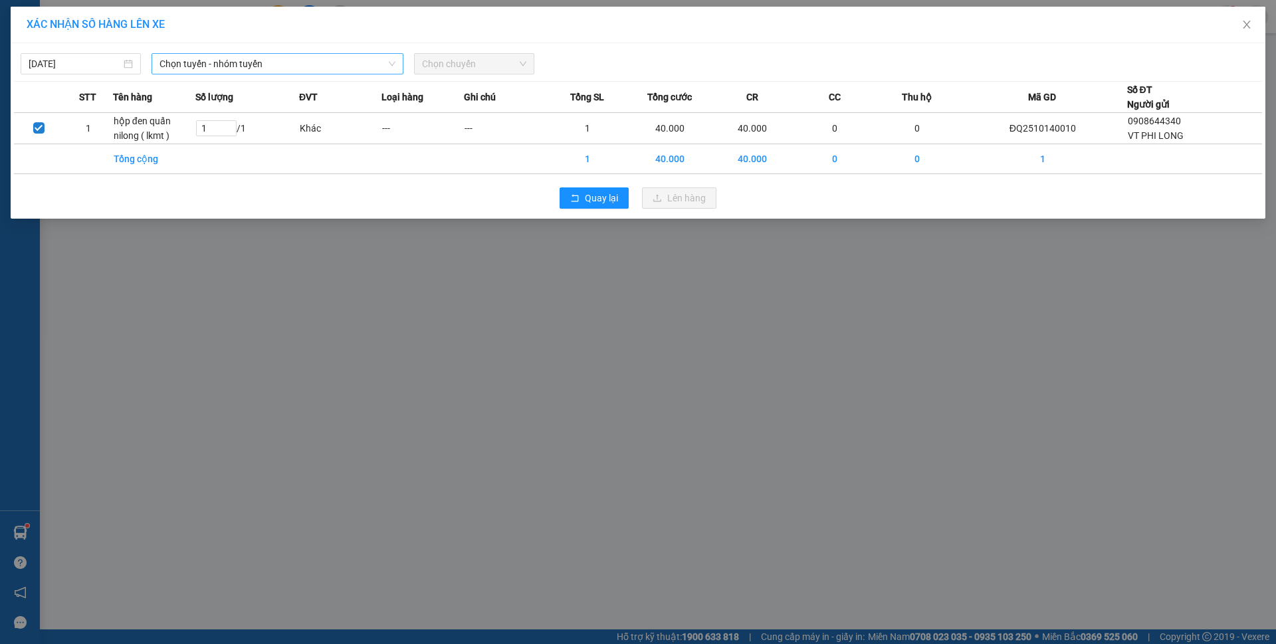
click at [203, 71] on span "Chọn tuyến - nhóm tuyến" at bounding box center [278, 64] width 236 height 20
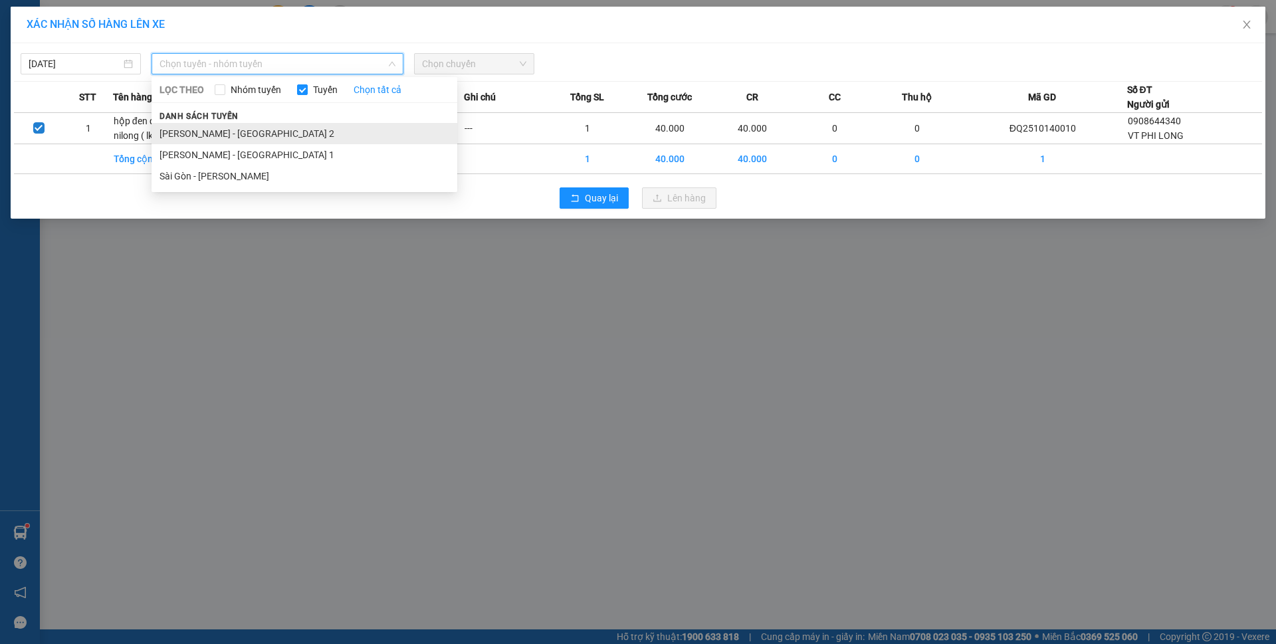
click at [205, 131] on li "[PERSON_NAME] - [GEOGRAPHIC_DATA] 2" at bounding box center [305, 133] width 306 height 21
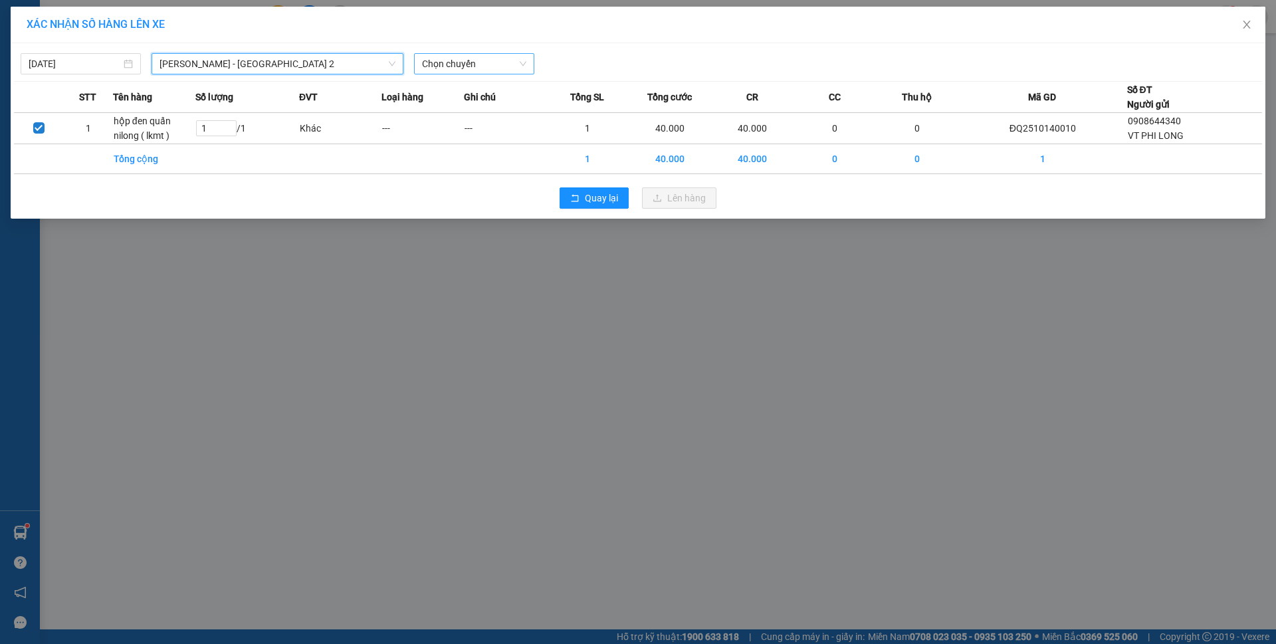
click at [459, 56] on span "Chọn chuyến" at bounding box center [474, 64] width 104 height 20
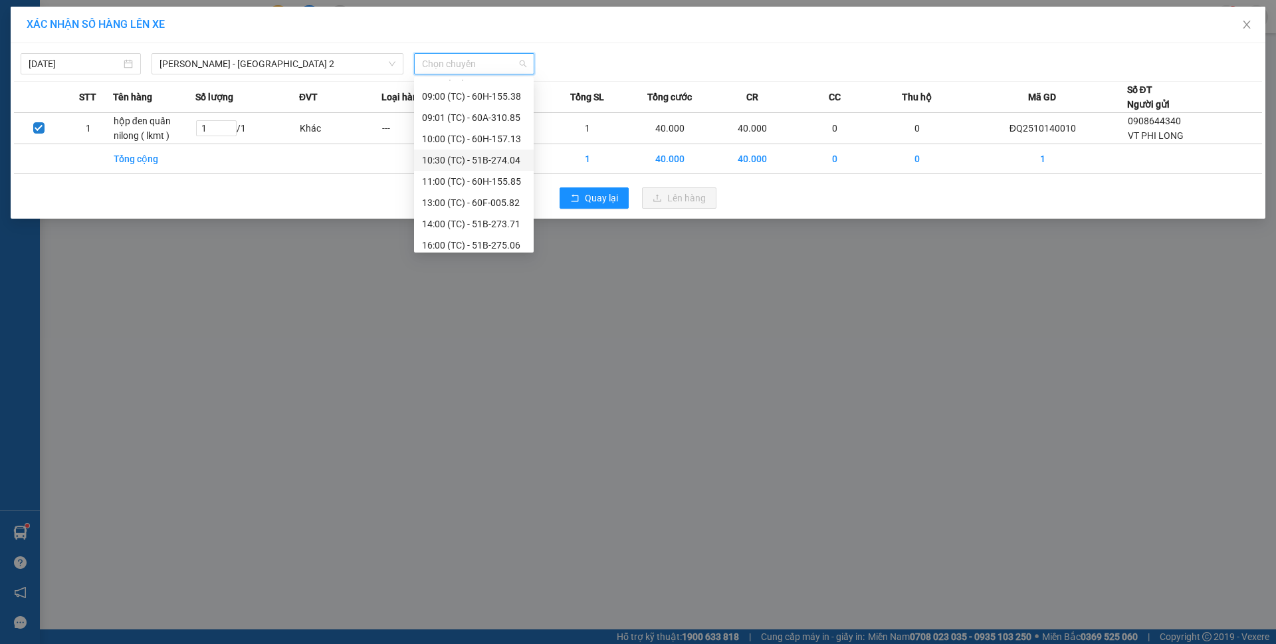
scroll to position [106, 0]
click at [498, 239] on div "17:00 (TC) - 51B-297.77" at bounding box center [474, 239] width 104 height 15
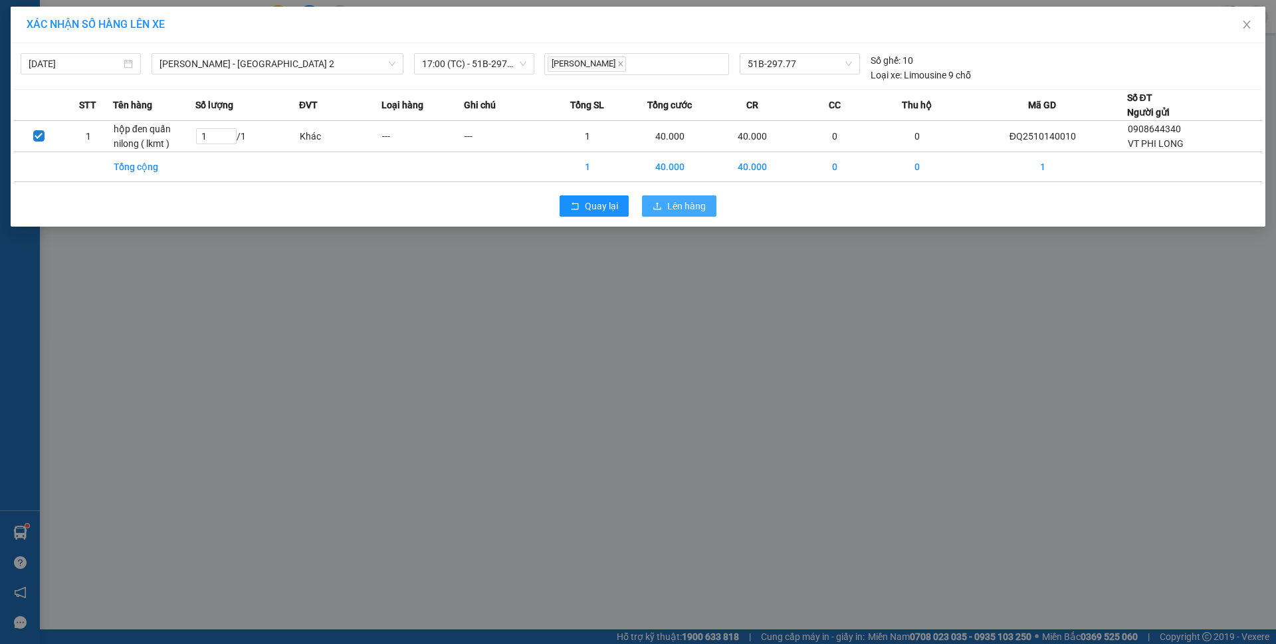
click at [667, 211] on span "Lên hàng" at bounding box center [686, 206] width 39 height 15
